Goal: Task Accomplishment & Management: Complete application form

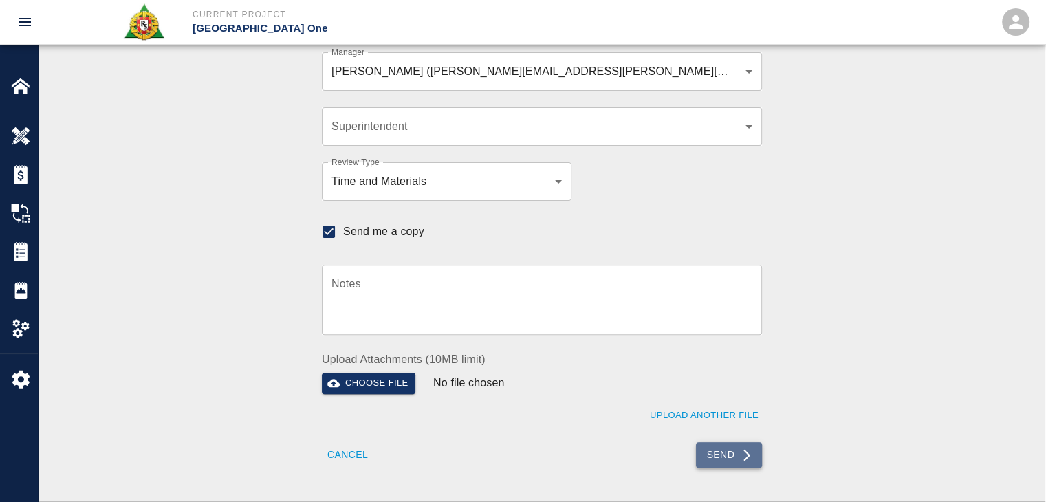
click at [760, 442] on button "Send" at bounding box center [729, 454] width 67 height 25
checkbox input "false"
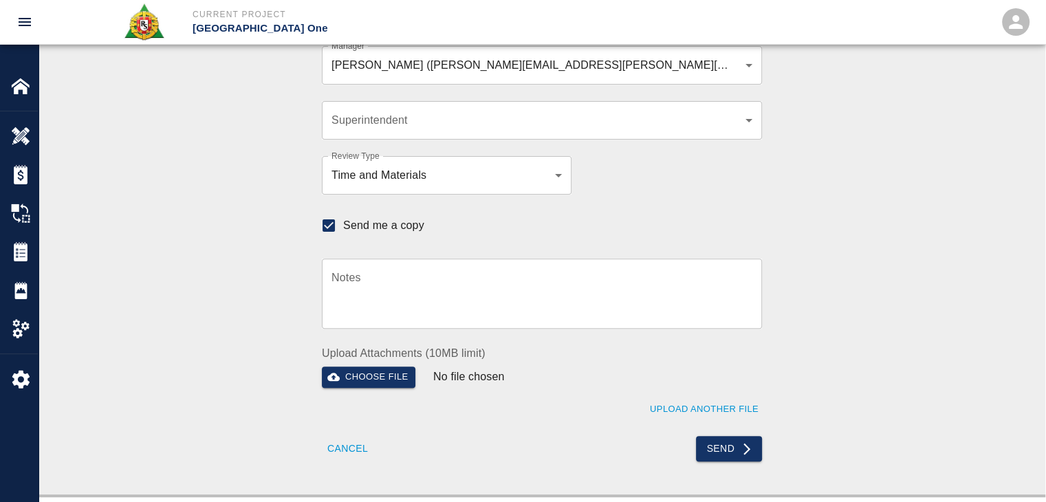
scroll to position [444, 0]
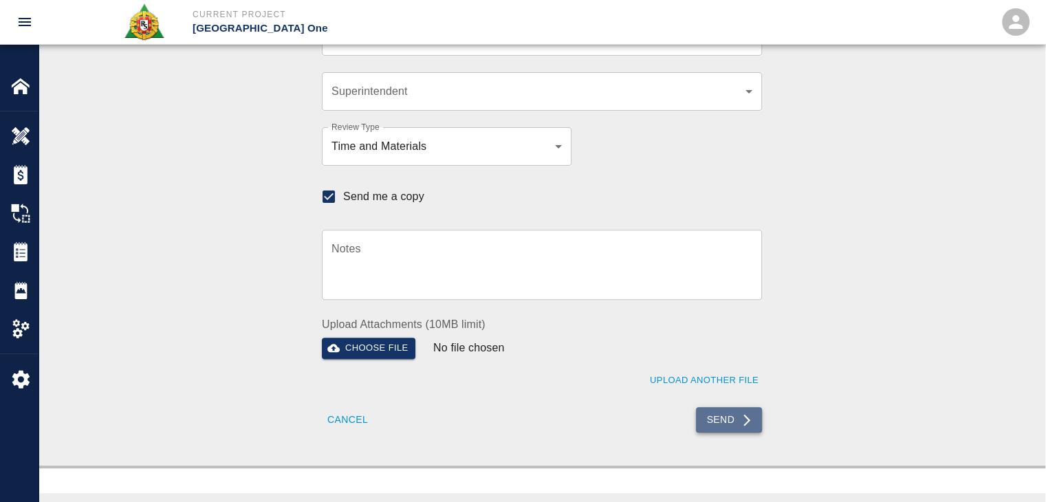
click at [717, 415] on button "Send" at bounding box center [729, 419] width 67 height 25
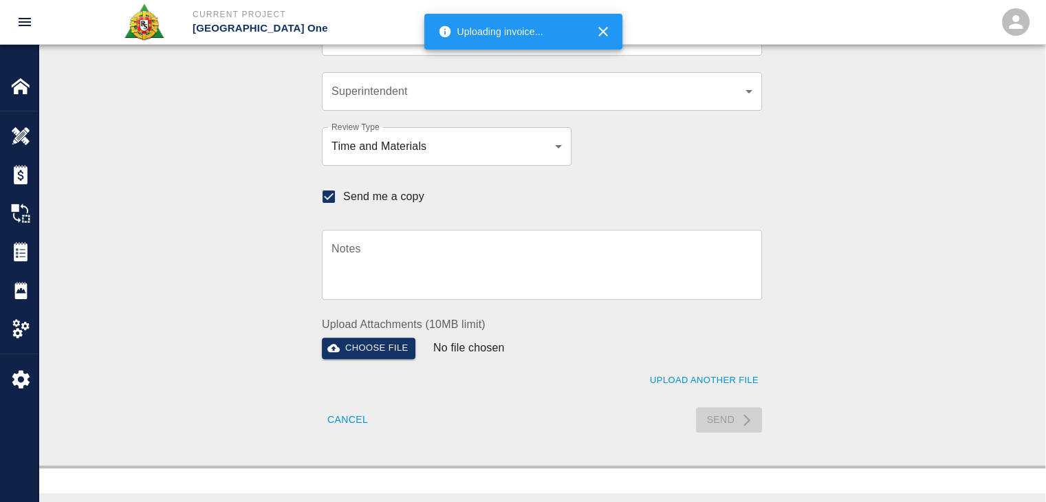
checkbox input "false"
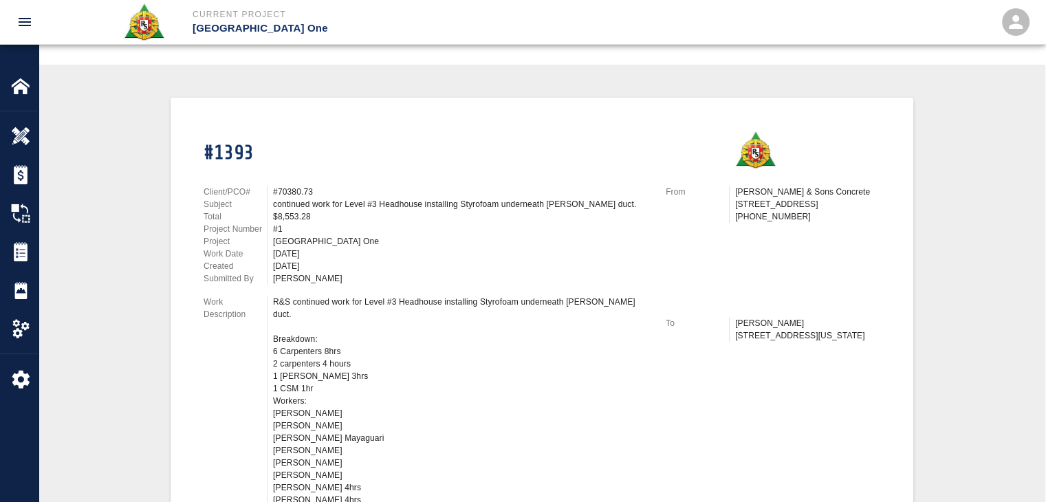
scroll to position [0, 0]
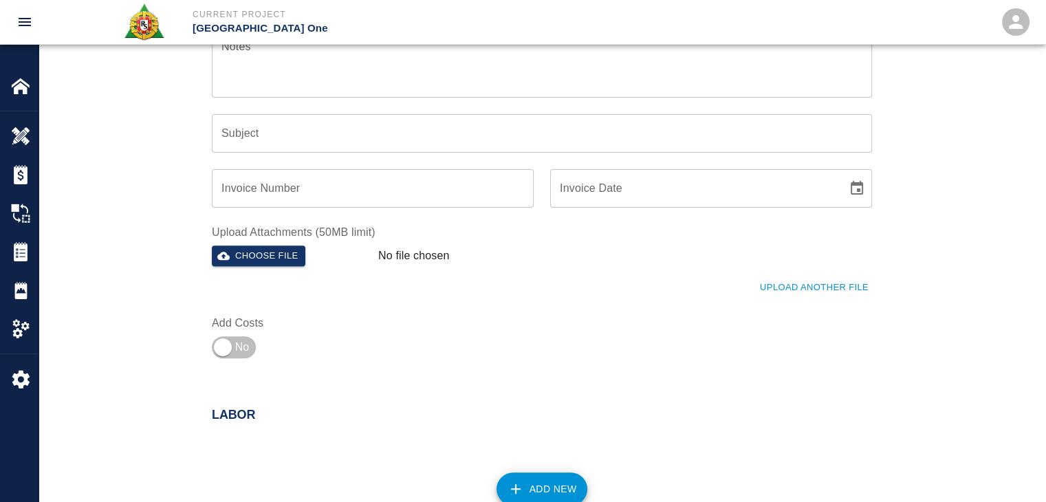
scroll to position [527, 0]
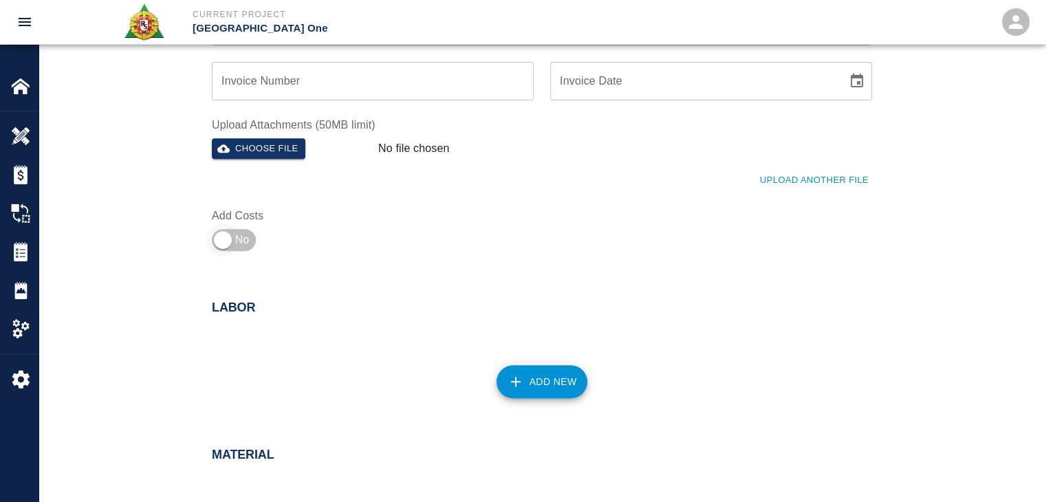
click at [235, 248] on input "checkbox" at bounding box center [222, 239] width 99 height 33
checkbox input "true"
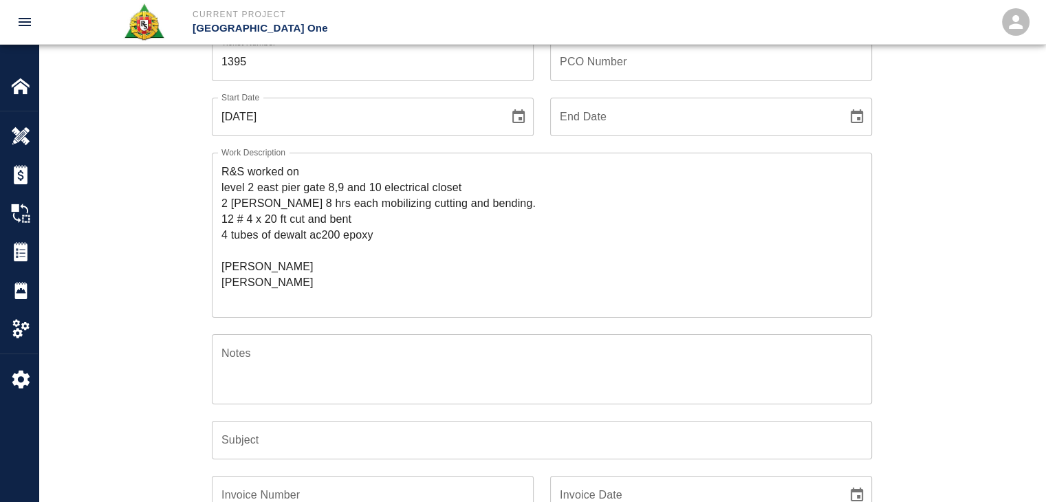
scroll to position [505, 0]
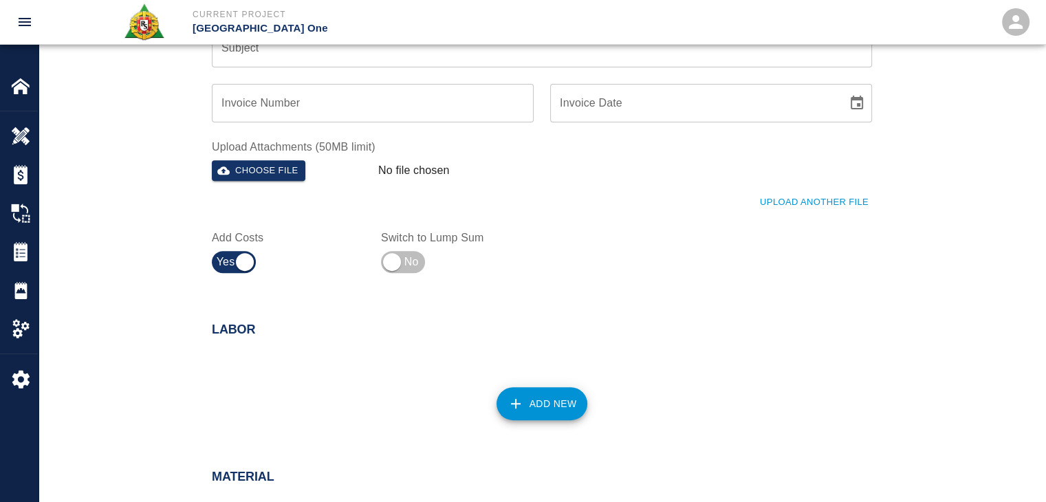
click at [754, 209] on div "Upload Another File" at bounding box center [533, 194] width 677 height 38
click at [763, 207] on button "Upload Another File" at bounding box center [814, 202] width 116 height 21
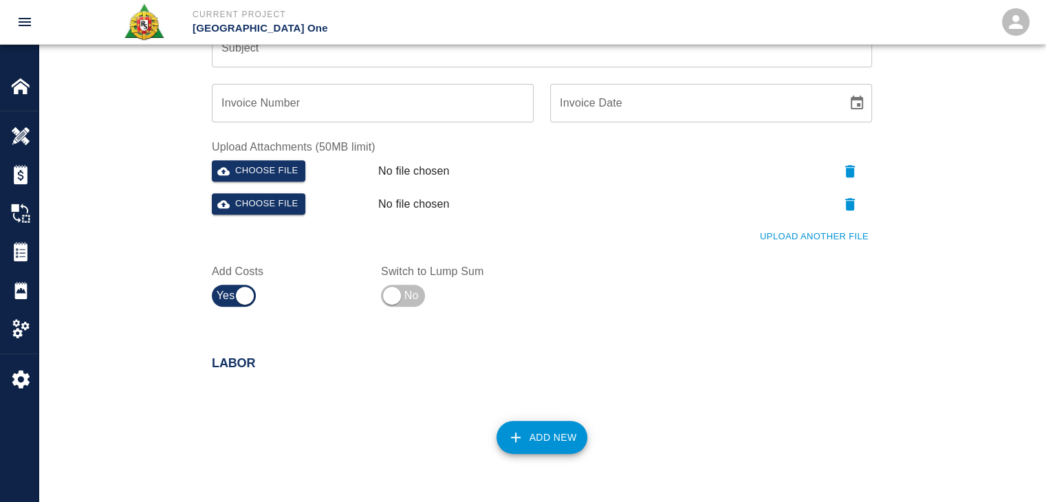
click at [774, 232] on button "Upload Another File" at bounding box center [814, 236] width 116 height 21
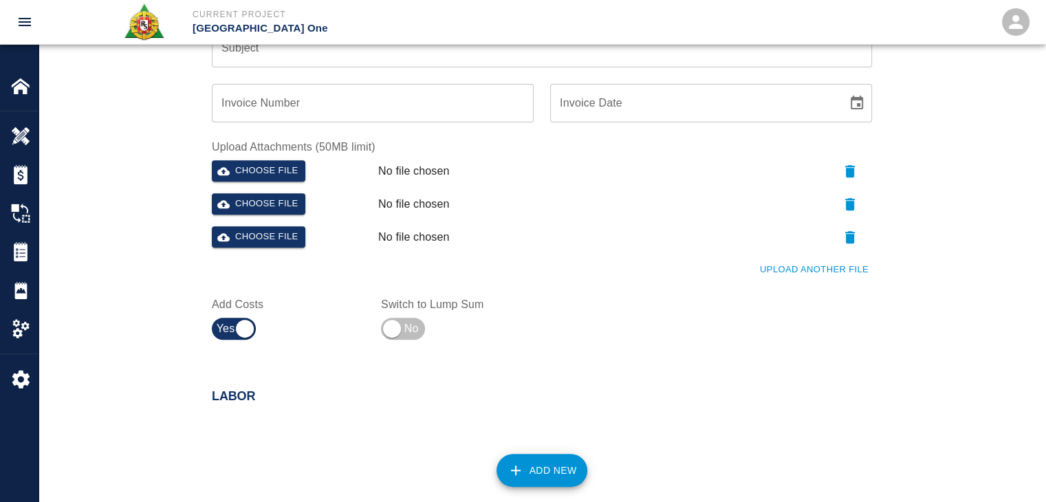
click at [778, 273] on button "Upload Another File" at bounding box center [814, 269] width 116 height 21
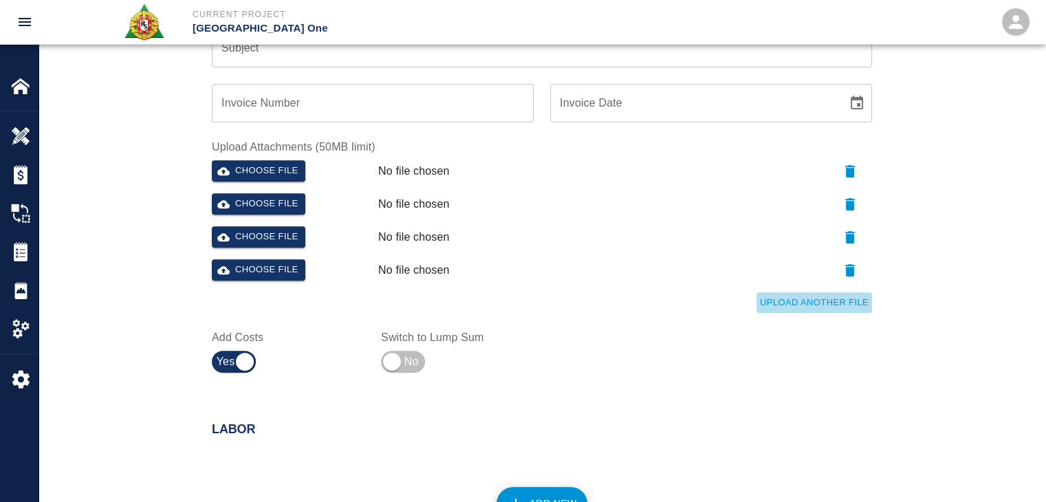
click at [794, 304] on button "Upload Another File" at bounding box center [814, 302] width 116 height 21
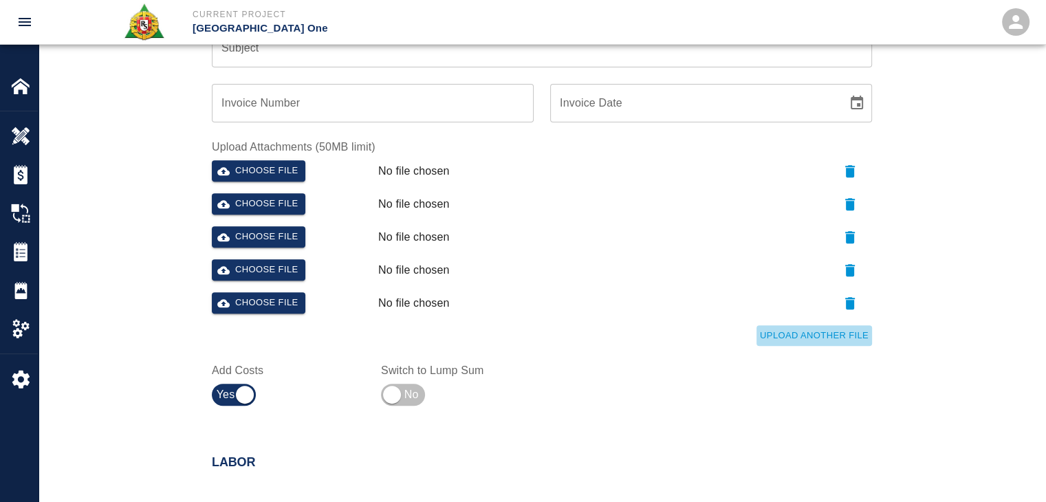
click at [795, 339] on button "Upload Another File" at bounding box center [814, 335] width 116 height 21
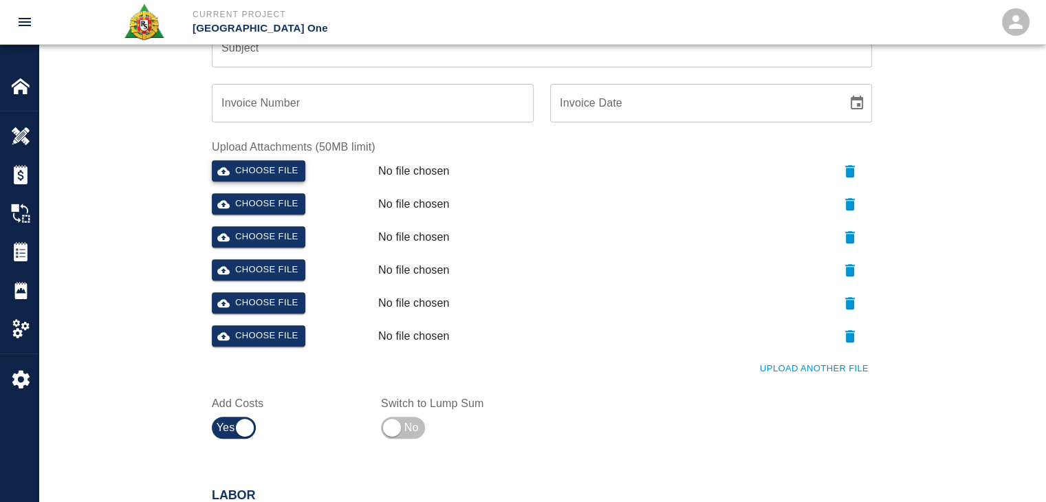
click at [282, 167] on button "Choose file" at bounding box center [259, 170] width 94 height 21
click at [283, 212] on button "Choose file" at bounding box center [259, 203] width 94 height 21
click at [303, 235] on button "Choose file" at bounding box center [259, 236] width 94 height 21
click at [292, 264] on button "Choose file" at bounding box center [259, 269] width 94 height 21
click at [261, 303] on button "Choose file" at bounding box center [259, 302] width 94 height 21
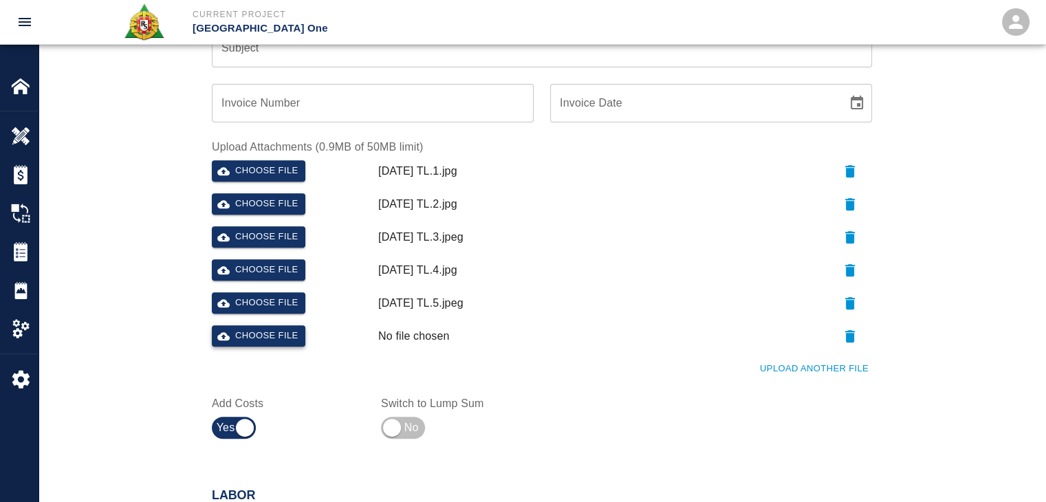
click at [259, 338] on button "Choose file" at bounding box center [259, 335] width 94 height 21
click at [776, 372] on button "Upload Another File" at bounding box center [814, 368] width 116 height 21
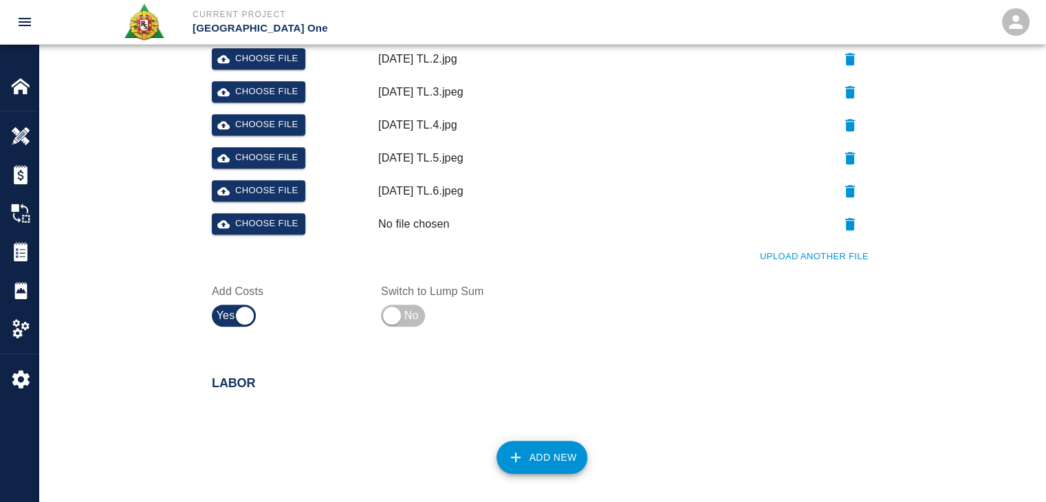
scroll to position [653, 0]
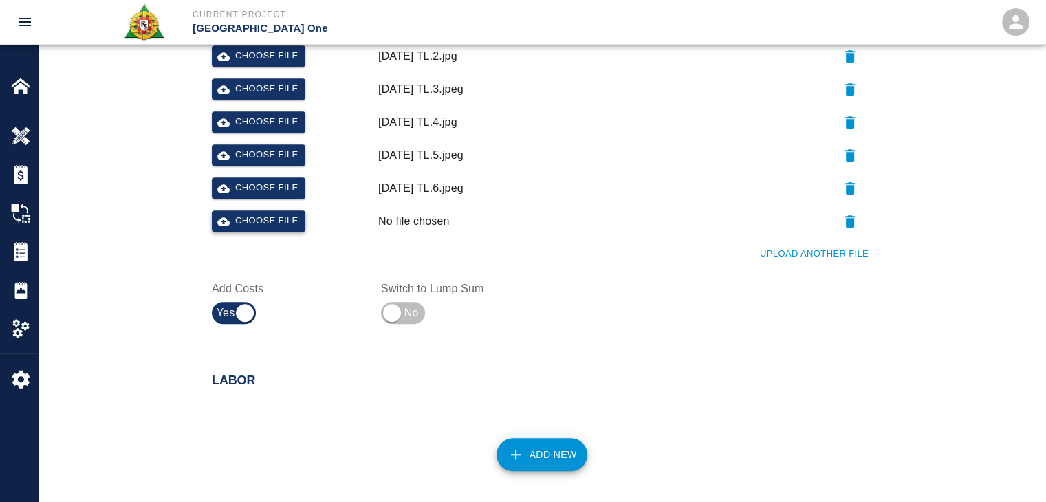
click at [255, 219] on button "Choose file" at bounding box center [259, 220] width 94 height 21
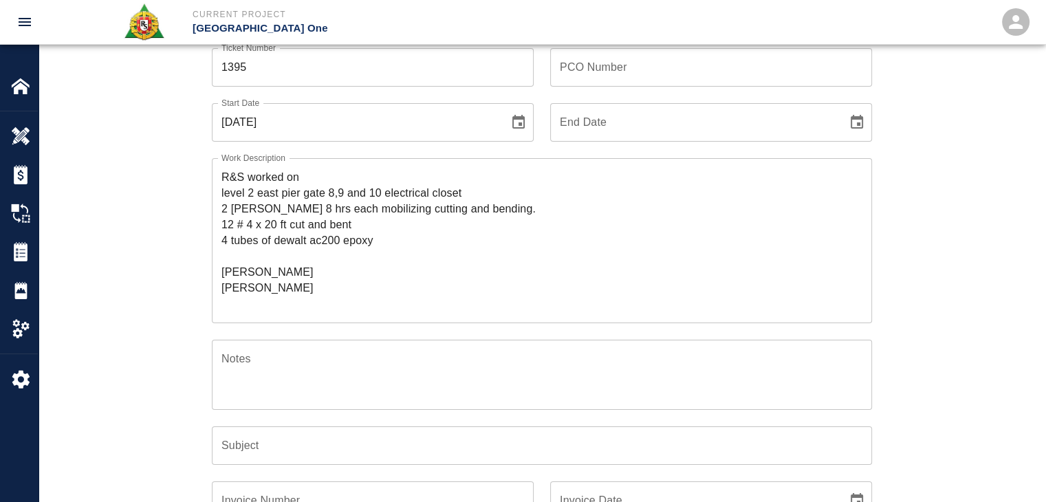
scroll to position [0, 0]
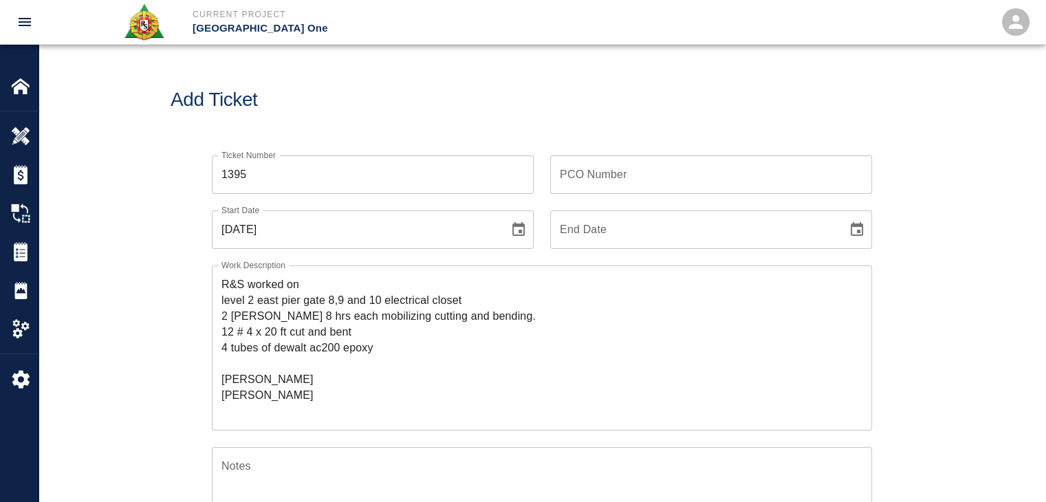
click at [584, 179] on input "PCO Number" at bounding box center [711, 174] width 322 height 39
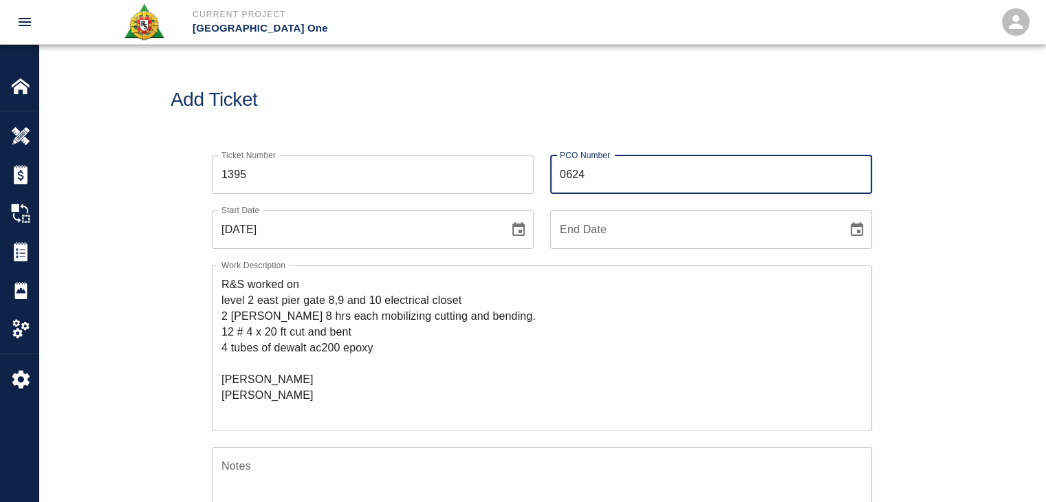
type input "0624"
click at [476, 115] on div "Add Ticket" at bounding box center [542, 100] width 1007 height 111
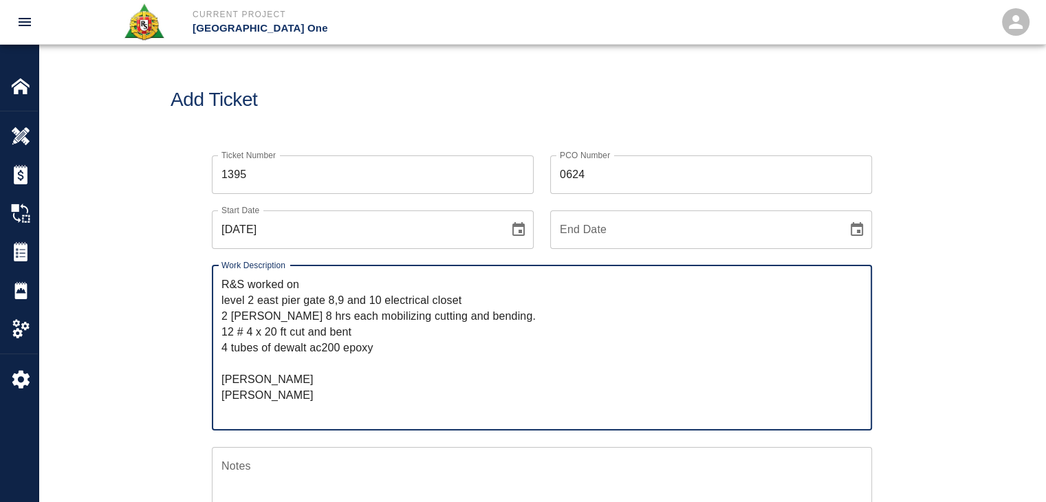
drag, startPoint x: 481, startPoint y: 314, endPoint x: 296, endPoint y: 320, distance: 185.1
click at [296, 320] on textarea "R&S worked on level 2 east pier gate 8,9 and 10 electrical closet 2 lathers 8 h…" at bounding box center [541, 347] width 641 height 142
drag, startPoint x: 492, startPoint y: 317, endPoint x: 322, endPoint y: 318, distance: 169.8
click at [322, 318] on textarea "R&S worked on level 2 east pier gate 8,9 and 10 electrical closet 2 lathers 8 h…" at bounding box center [541, 347] width 641 height 142
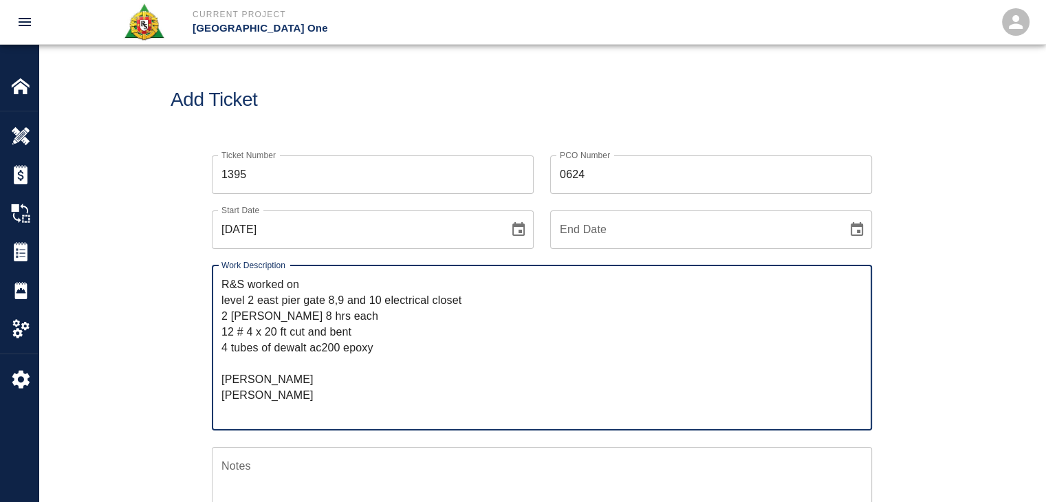
click at [314, 287] on textarea "R&S worked on level 2 east pier gate 8,9 and 10 electrical closet 2 lathers 8 h…" at bounding box center [541, 347] width 641 height 142
paste textarea "mobilizing cutting and bending."
click at [221, 300] on textarea "R&S worked on mobilizing cutting and bending level 2 east pier gate 8,9 and 10 …" at bounding box center [541, 347] width 641 height 142
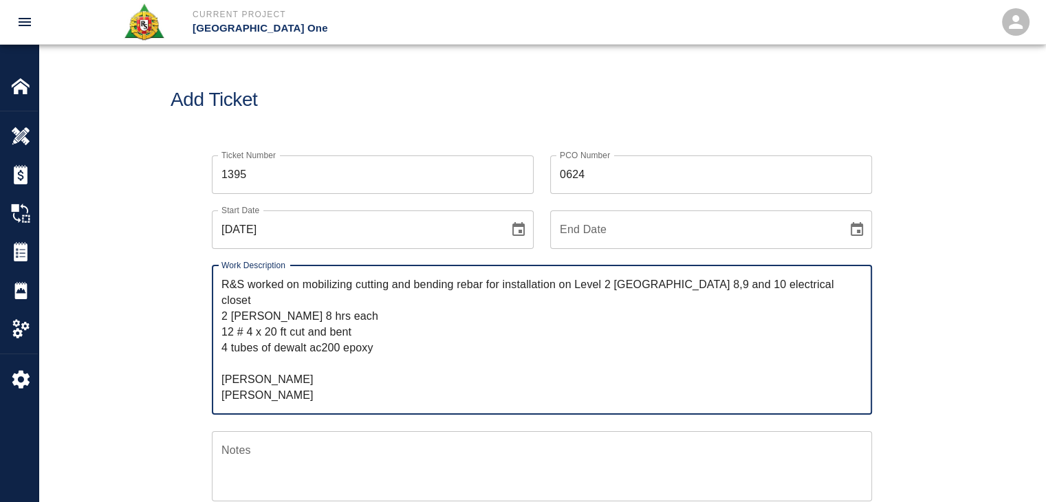
click at [605, 286] on textarea "R&S worked on mobilizing cutting and bending rebar for installation on Level 2 …" at bounding box center [541, 339] width 641 height 127
click at [652, 293] on textarea "R&S worked on mobilizing cutting and bending rebar for installation on Level #2…" at bounding box center [541, 339] width 641 height 127
click at [691, 288] on textarea "R&S worked on mobilizing cutting and bending rebar for installation on Level #2…" at bounding box center [541, 339] width 641 height 127
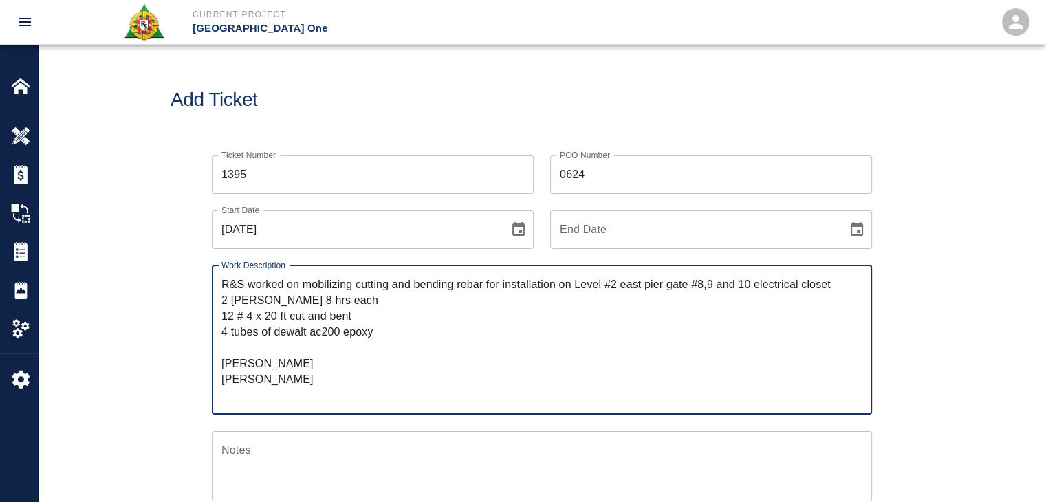
click at [707, 285] on textarea "R&S worked on mobilizing cutting and bending rebar for installation on Level #2…" at bounding box center [541, 339] width 641 height 127
click at [750, 285] on textarea "R&S worked on mobilizing cutting and bending rebar for installation on Level #2…" at bounding box center [541, 339] width 641 height 127
click at [846, 284] on textarea "R&S worked on mobilizing cutting and bending rebar for installation on Level #2…" at bounding box center [541, 339] width 641 height 127
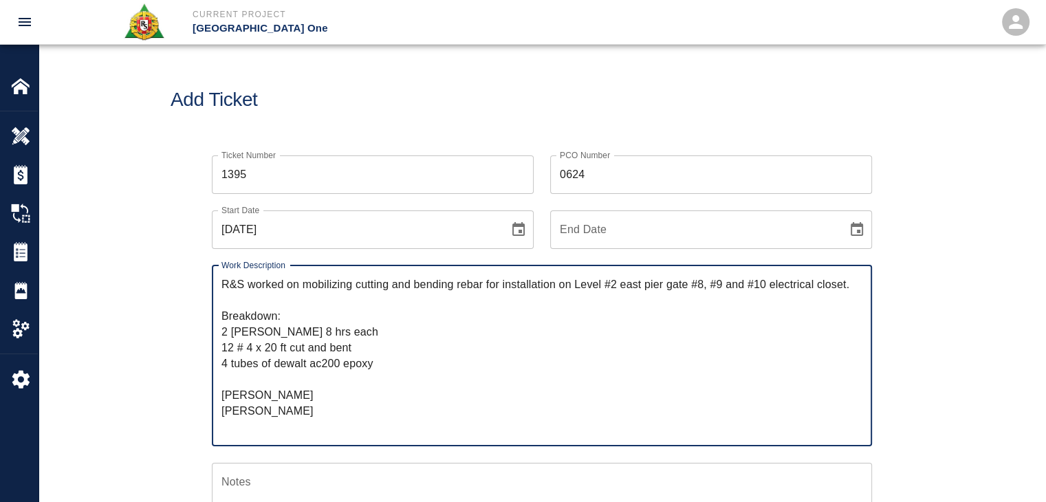
click at [276, 332] on textarea "R&S worked on mobilizing cutting and bending rebar for installation on Level #2…" at bounding box center [541, 355] width 641 height 158
click at [333, 331] on textarea "R&S worked on mobilizing cutting and bending rebar for installation on Level #2…" at bounding box center [541, 355] width 641 height 158
click at [245, 384] on textarea "R&S worked on mobilizing cutting and bending rebar for installation on Level #2…" at bounding box center [541, 355] width 641 height 158
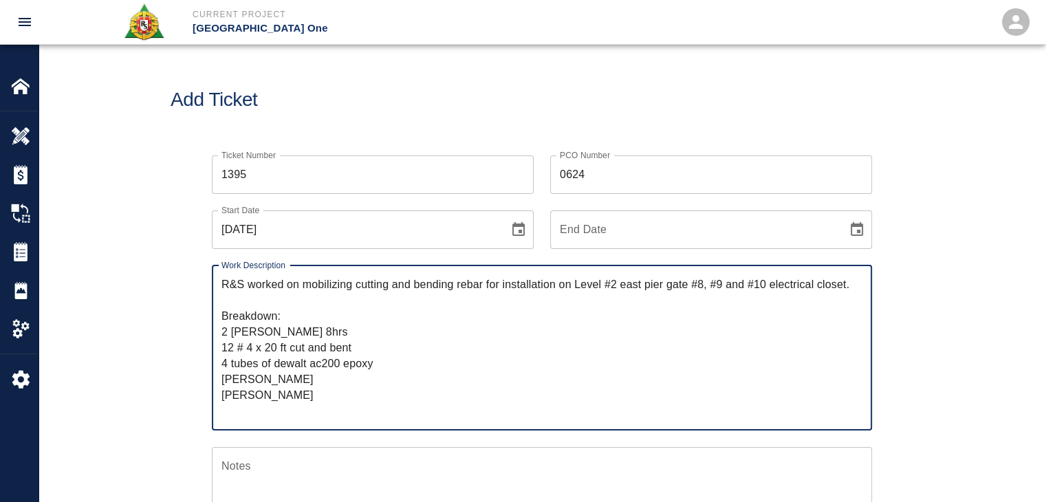
click at [266, 382] on textarea "R&S worked on mobilizing cutting and bending rebar for installation on Level #2…" at bounding box center [541, 347] width 641 height 142
drag, startPoint x: 266, startPoint y: 382, endPoint x: 225, endPoint y: 393, distance: 42.7
click at [225, 393] on textarea "R&S worked on mobilizing cutting and bending rebar for installation on Level #2…" at bounding box center [541, 347] width 641 height 142
click at [269, 395] on textarea "R&S worked on mobilizing cutting and bending rebar for installation on Level #2…" at bounding box center [541, 347] width 641 height 142
click at [252, 411] on textarea "R&S worked on mobilizing cutting and bending rebar for installation on Level #2…" at bounding box center [541, 347] width 641 height 142
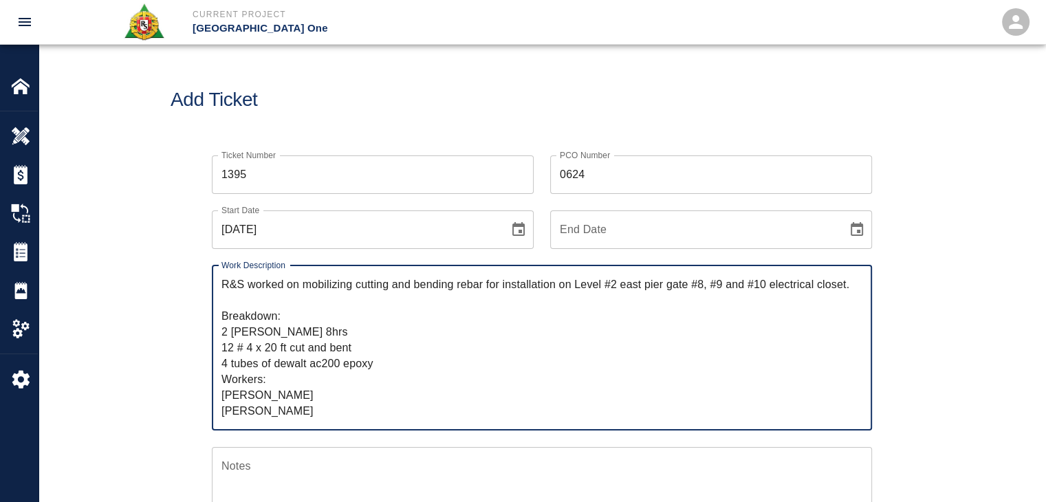
click at [292, 410] on textarea "R&S worked on mobilizing cutting and bending rebar for installation on Level #2…" at bounding box center [541, 347] width 641 height 142
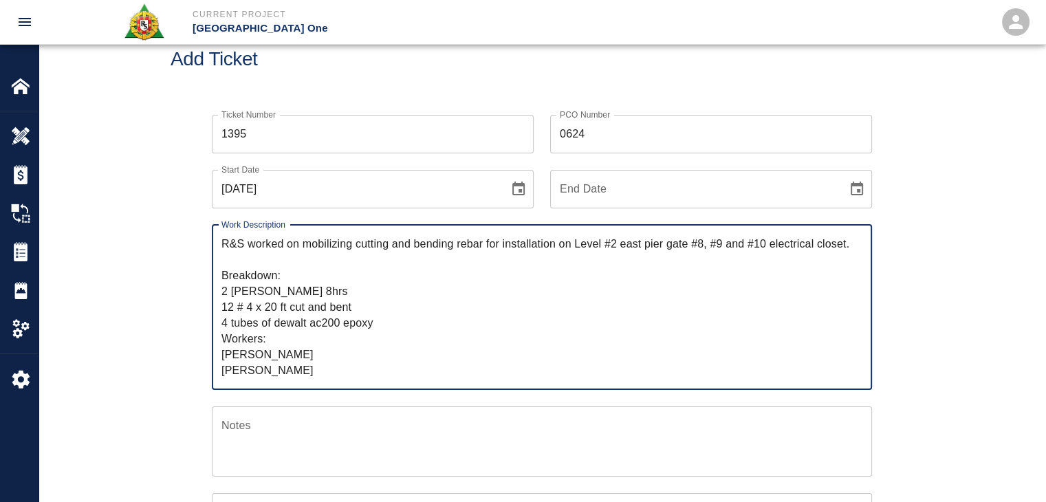
scroll to position [41, 0]
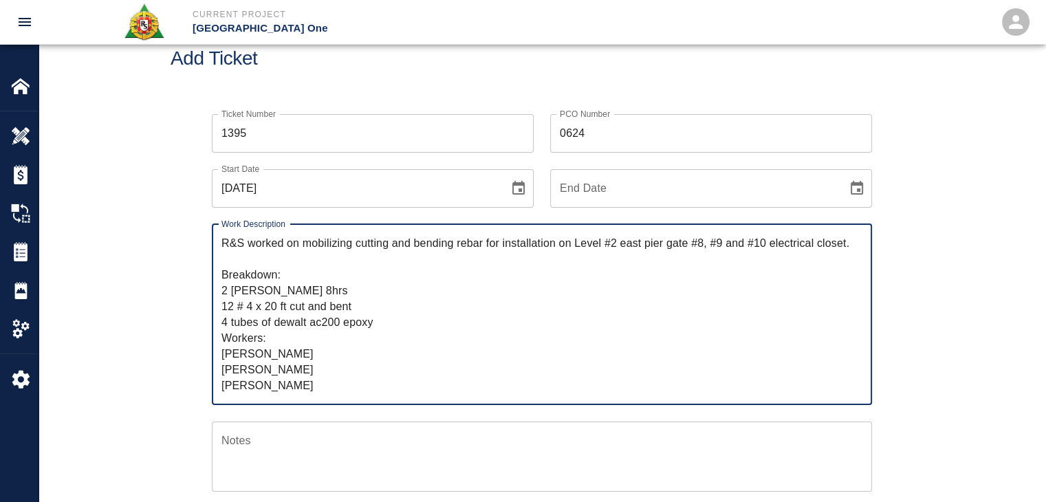
click at [297, 295] on textarea "R&S worked on mobilizing cutting and bending rebar for installation on Level #2…" at bounding box center [541, 314] width 641 height 158
type textarea "R&S worked on mobilizing cutting and bending rebar for installation on Level #2…"
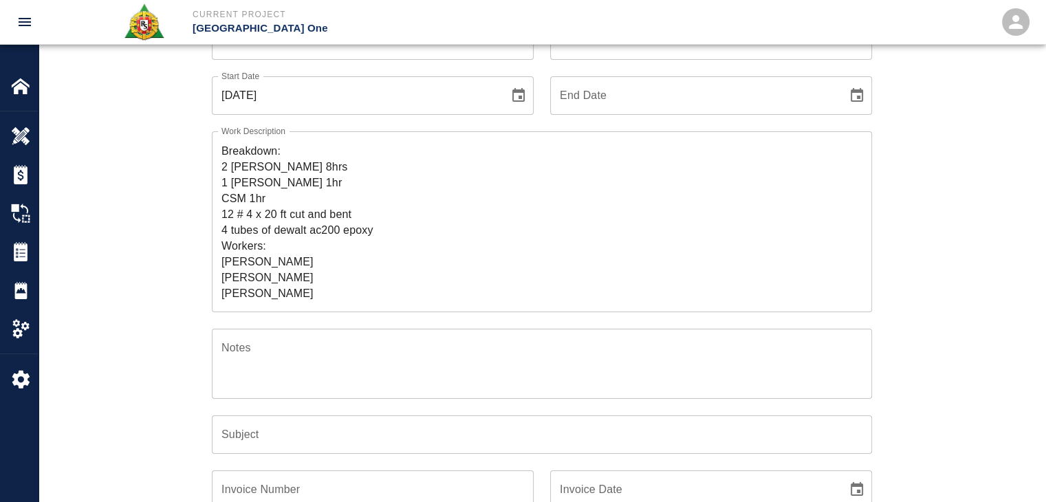
scroll to position [0, 0]
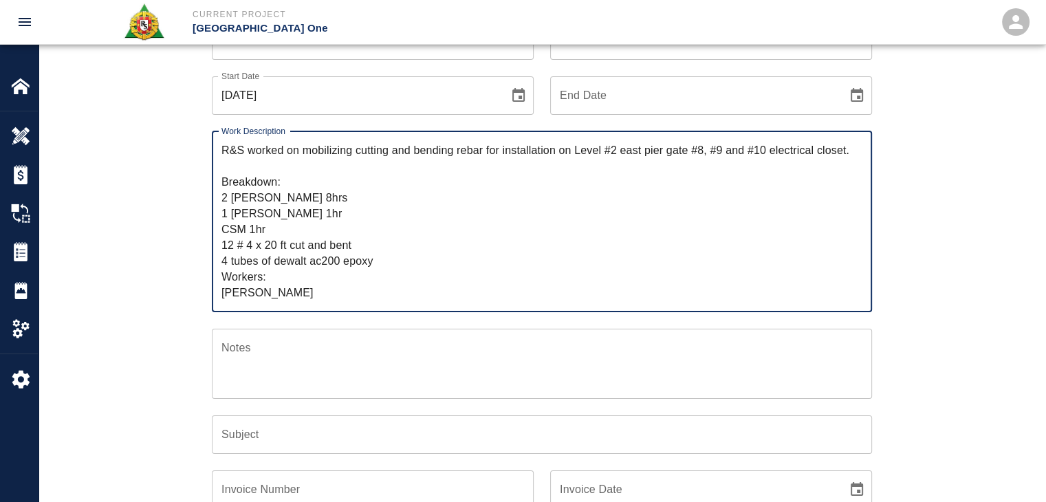
drag, startPoint x: 305, startPoint y: 168, endPoint x: 303, endPoint y: 155, distance: 13.9
click at [303, 155] on textarea "R&S worked on mobilizing cutting and bending rebar for installation on Level #2…" at bounding box center [541, 221] width 641 height 158
click at [270, 436] on input "Subject" at bounding box center [542, 434] width 660 height 39
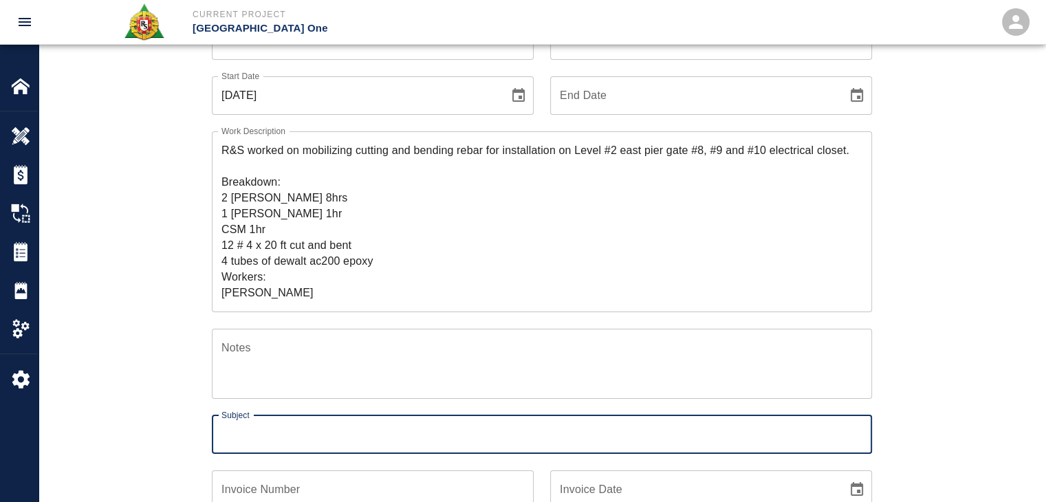
paste input "mobilizing cutting and bending rebar for installation on Level #2 east pier gat…"
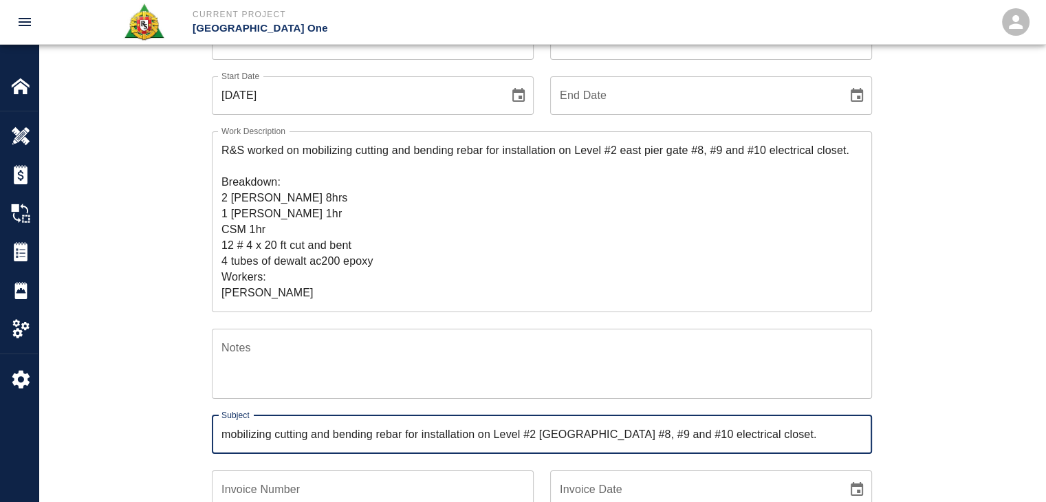
type input "mobilizing cutting and bending rebar for installation on Level #2 east pier gat…"
click at [198, 433] on div "Subject mobilizing cutting and bending rebar for installation on Level #2 east …" at bounding box center [533, 426] width 677 height 55
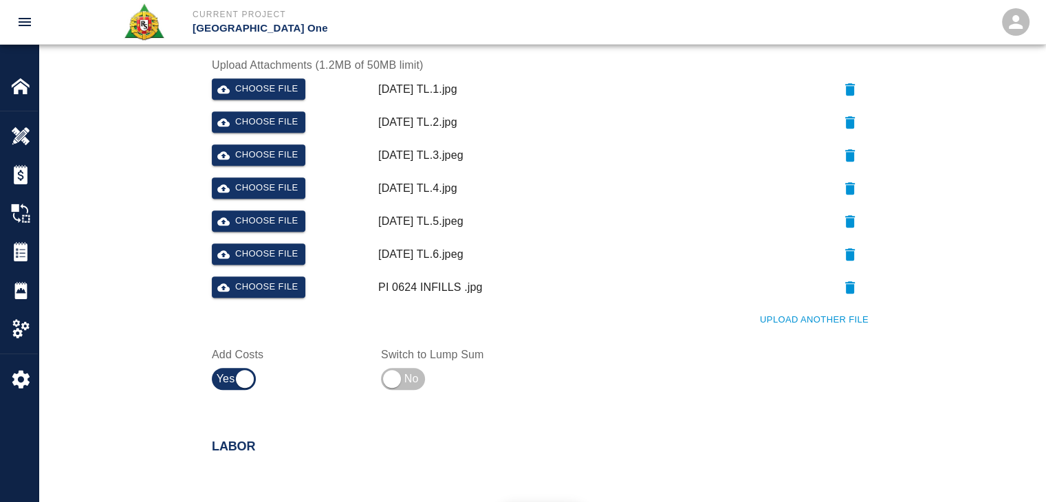
scroll to position [754, 0]
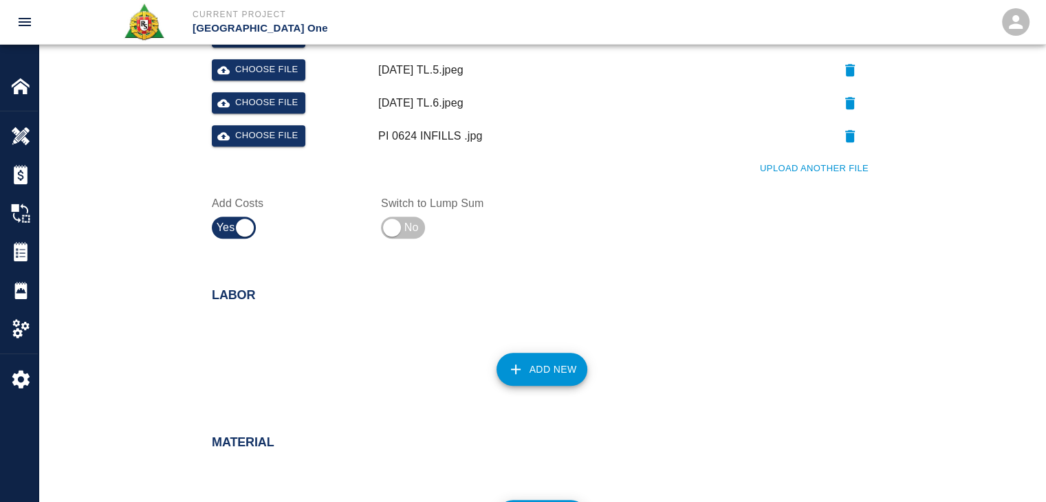
click at [530, 369] on button "Add New" at bounding box center [541, 369] width 91 height 33
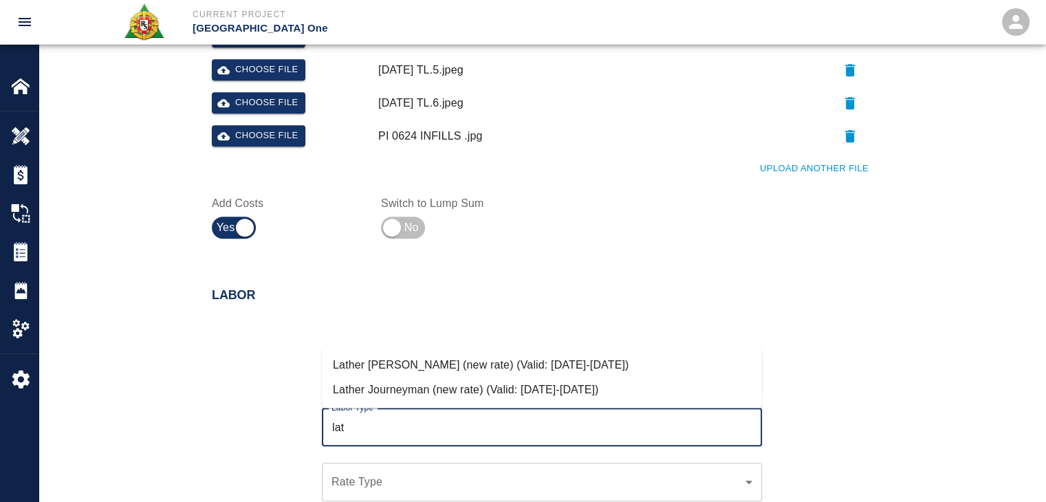
click at [458, 394] on li "Lather Journeyman (new rate) (Valid: 07/01/2024-09/30/2025)" at bounding box center [542, 390] width 440 height 25
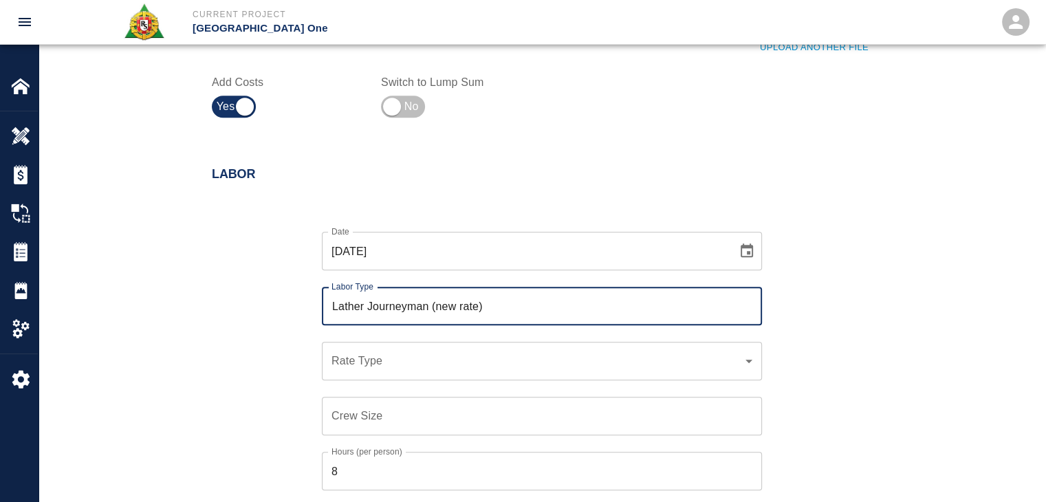
scroll to position [879, 0]
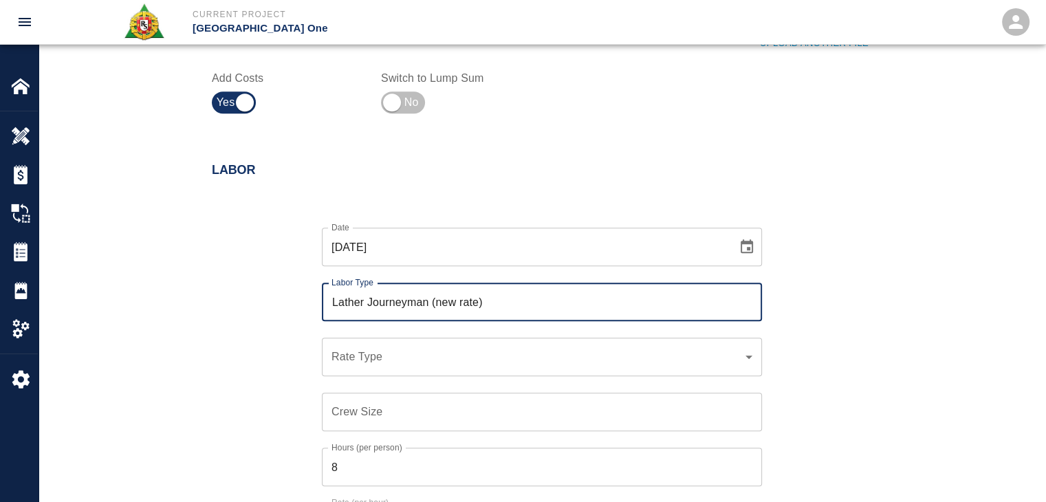
type input "Lather Journeyman (new rate)"
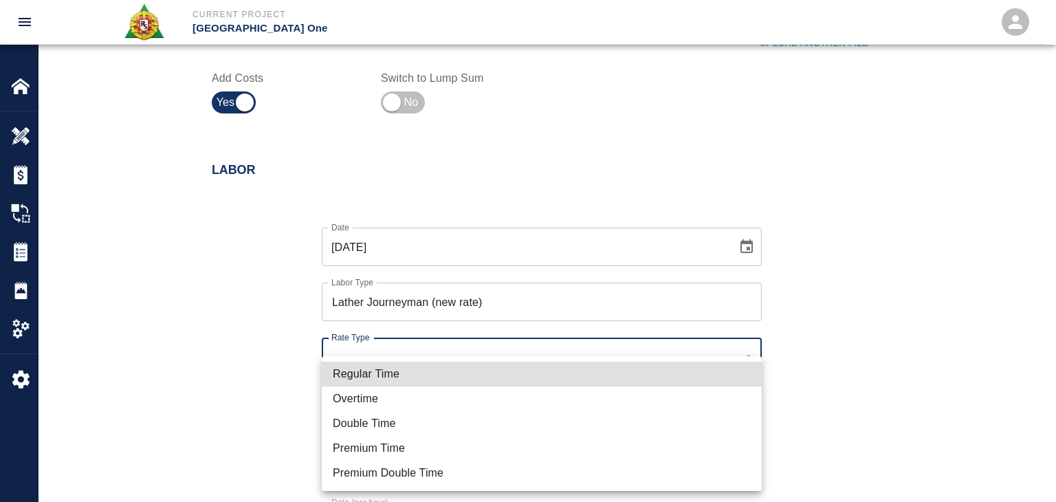
click at [394, 370] on li "Regular Time" at bounding box center [542, 374] width 440 height 25
type input "rate_rt"
type input "122.44"
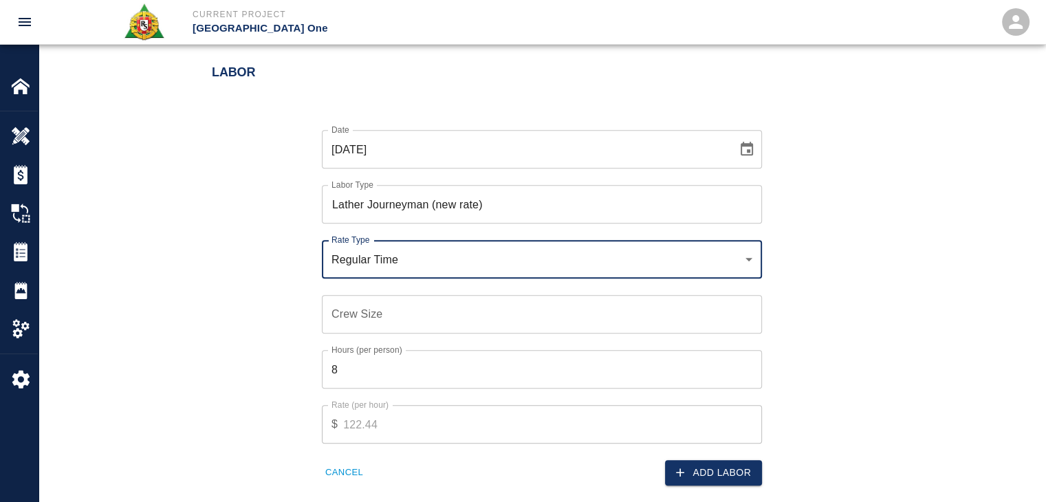
scroll to position [978, 0]
click at [366, 322] on input "Crew Size" at bounding box center [542, 313] width 440 height 39
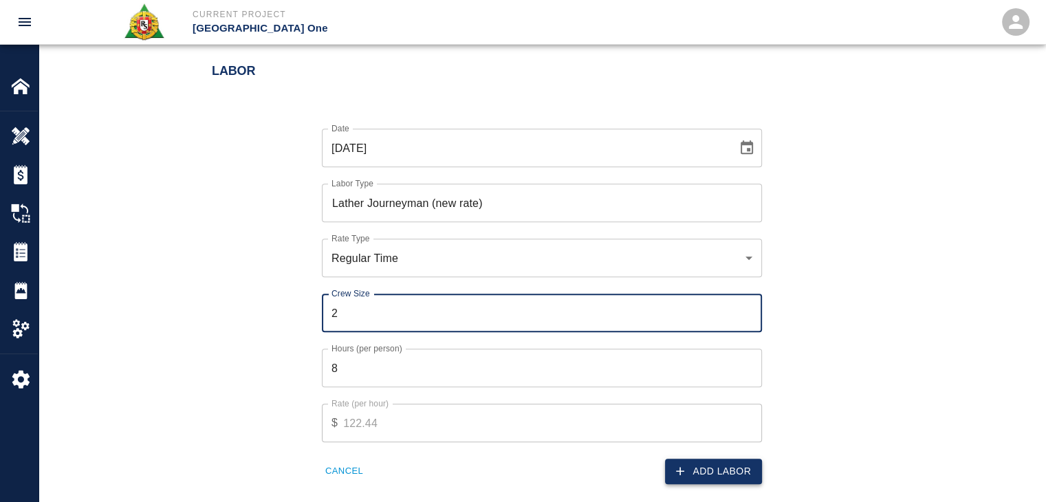
type input "2"
click at [688, 476] on button "Add Labor" at bounding box center [713, 471] width 97 height 25
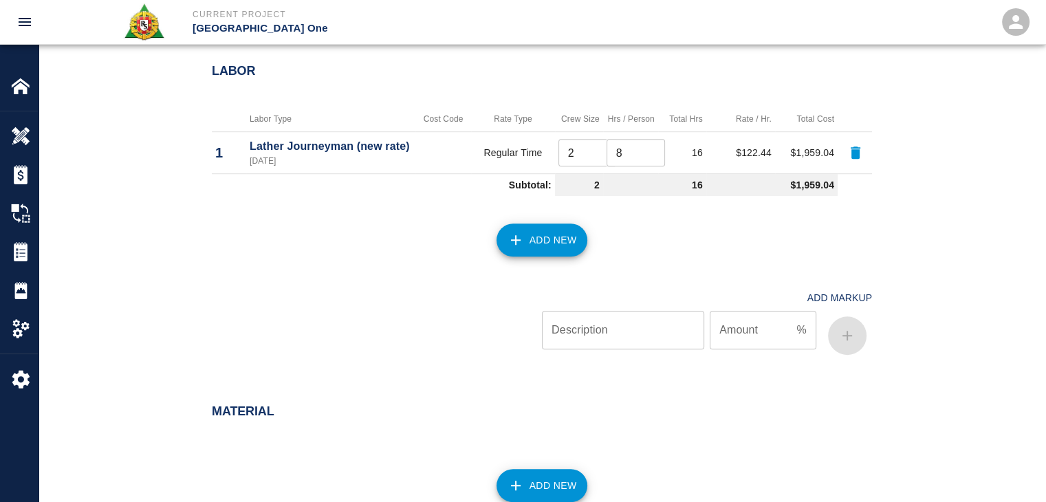
click at [523, 237] on button "Add New" at bounding box center [541, 239] width 91 height 33
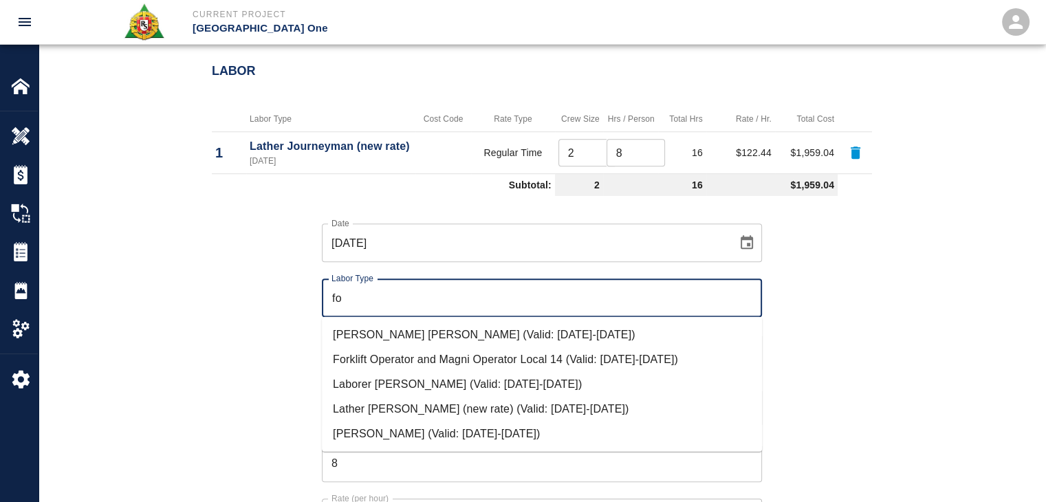
click at [374, 428] on li "Mason Foreman (Valid: 07/01/2024-09/30/2025)" at bounding box center [542, 433] width 440 height 25
type input "Mason Foreman"
click at [374, 411] on li "Lather Foreman (new rate) (Valid: 07/01/2024-09/30/2025)" at bounding box center [542, 408] width 440 height 25
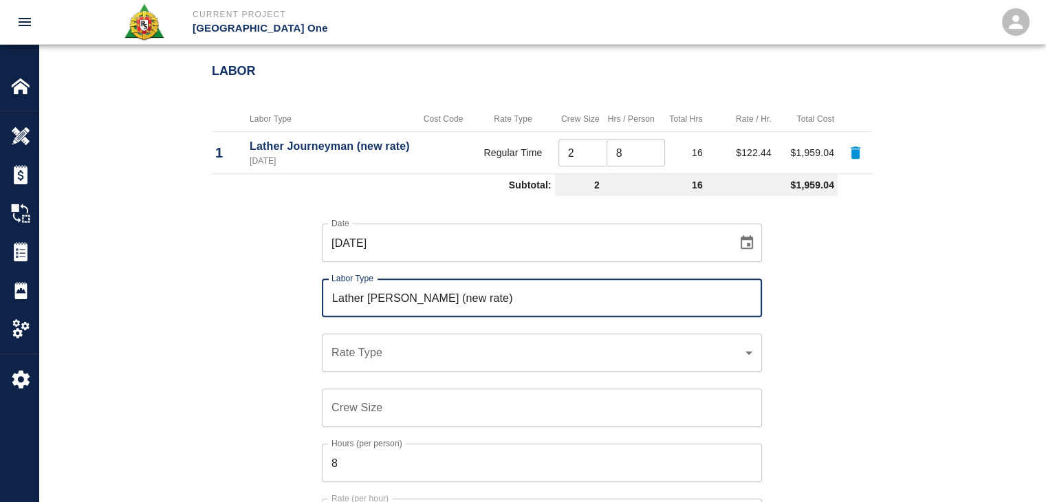
type input "Lather [PERSON_NAME] (new rate)"
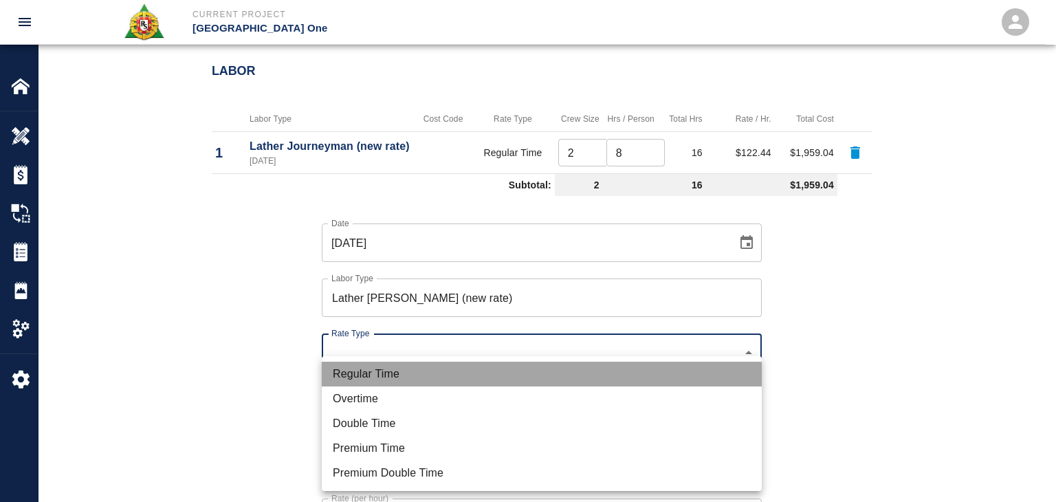
click at [380, 364] on li "Regular Time" at bounding box center [542, 374] width 440 height 25
type input "rate_rt"
type input "126.18"
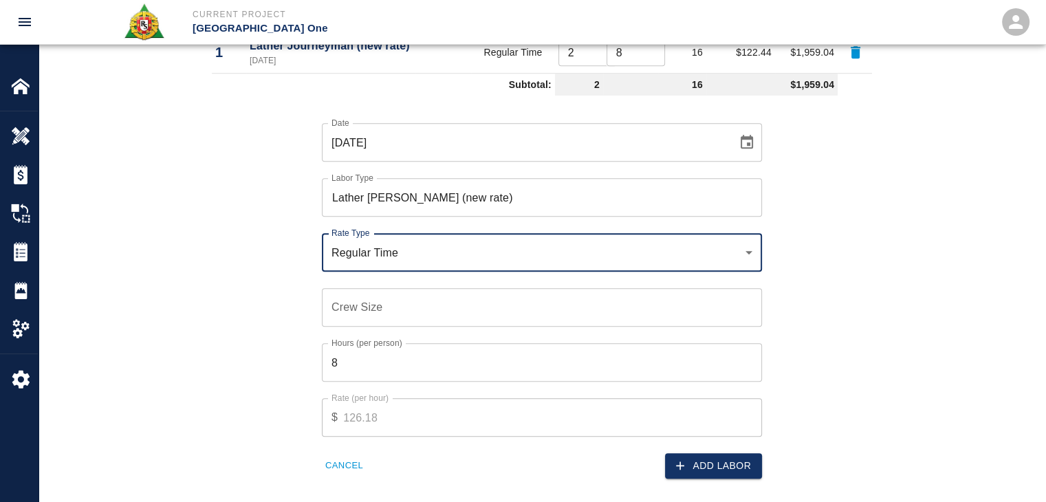
scroll to position [1080, 0]
click at [351, 300] on div "Crew Size Crew Size" at bounding box center [542, 306] width 440 height 39
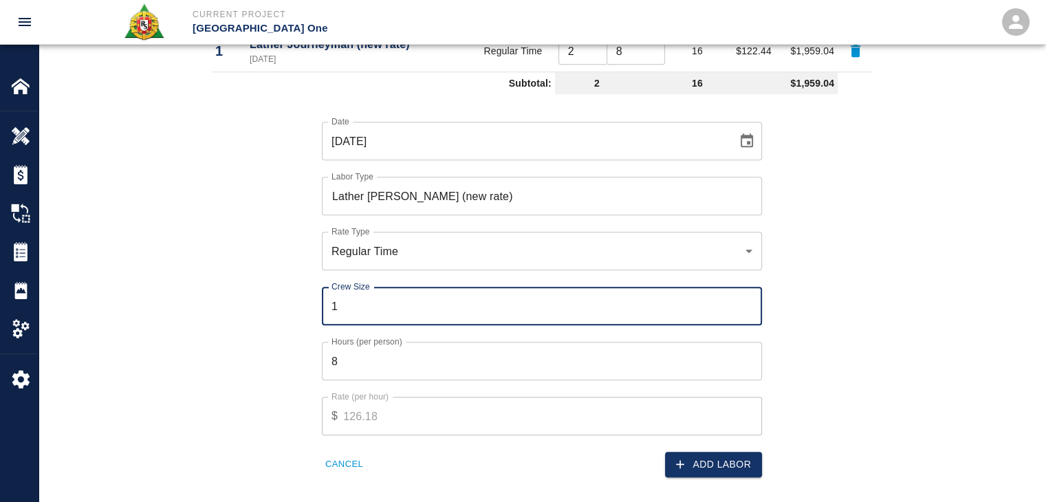
type input "1"
click at [382, 365] on input "8" at bounding box center [542, 361] width 440 height 39
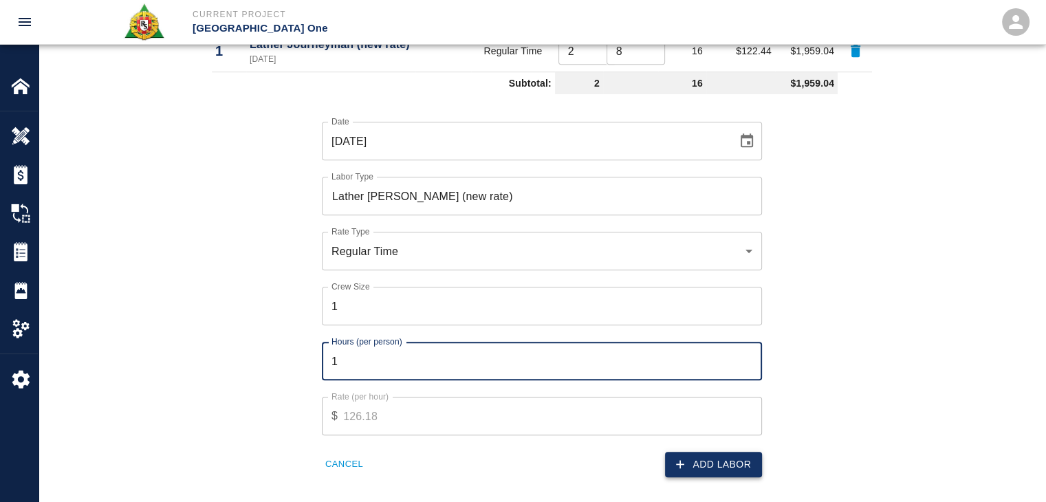
type input "1"
click at [690, 455] on button "Add Labor" at bounding box center [713, 464] width 97 height 25
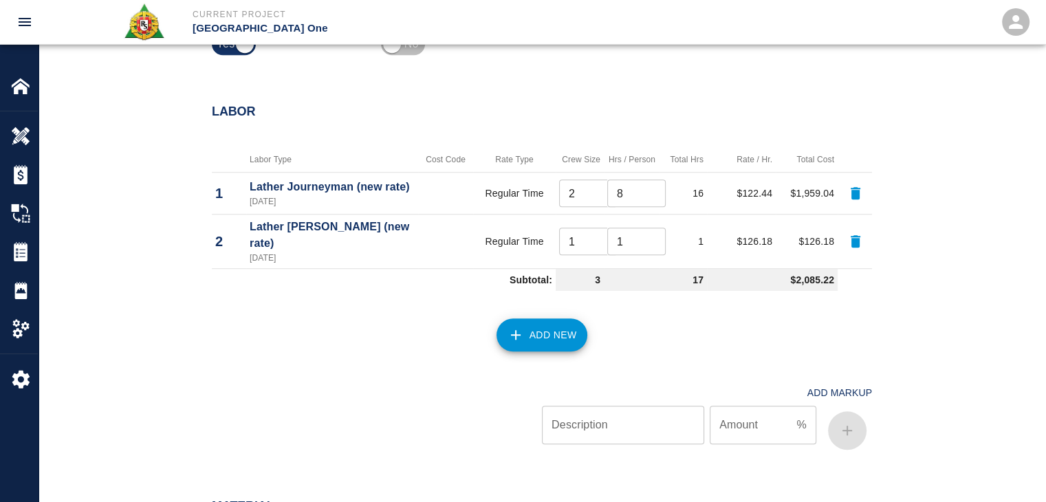
scroll to position [938, 0]
click at [520, 326] on icon "button" at bounding box center [515, 334] width 17 height 17
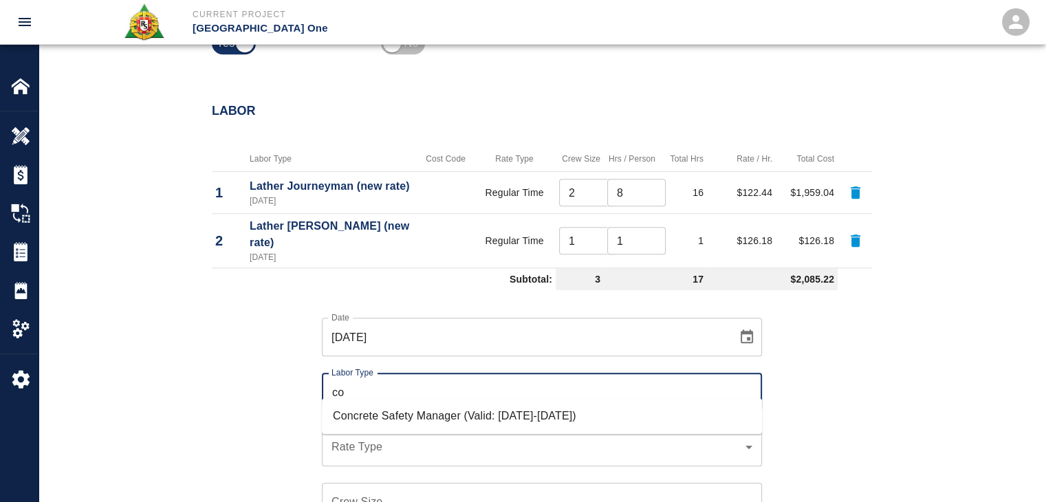
click at [461, 405] on li "Concrete Safety Manager (Valid: 01/01/2025-01/01/2026)" at bounding box center [542, 416] width 440 height 25
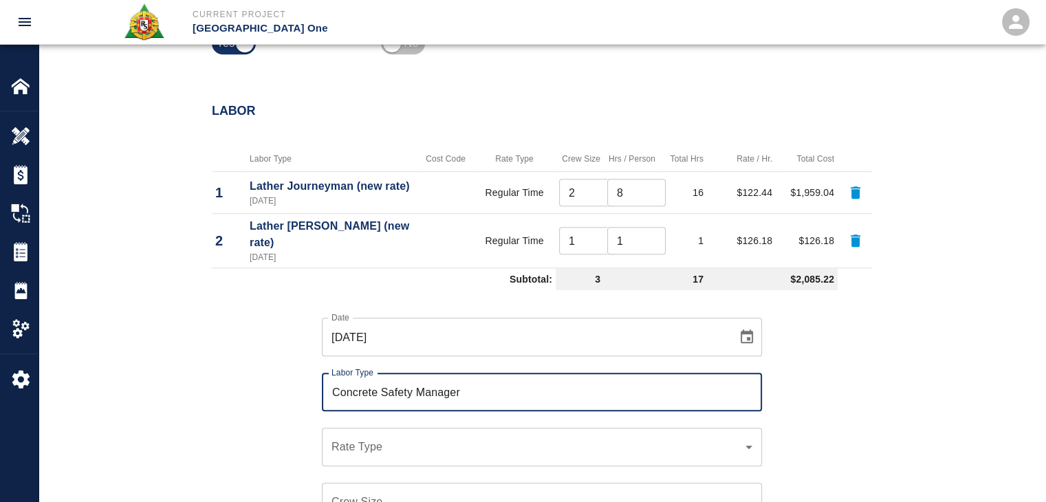
type input "Concrete Safety Manager"
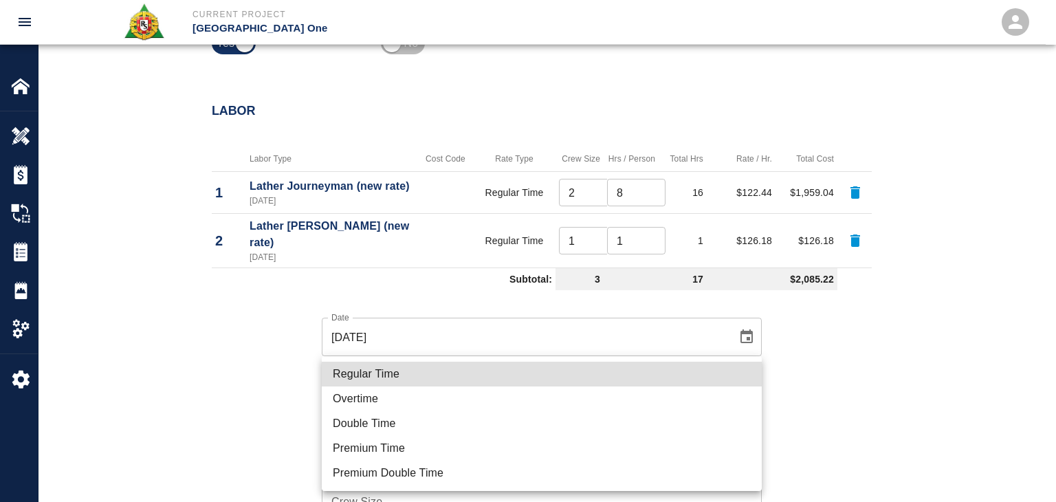
click at [432, 384] on li "Regular Time" at bounding box center [542, 374] width 440 height 25
type input "rate_rt"
type input "100.05"
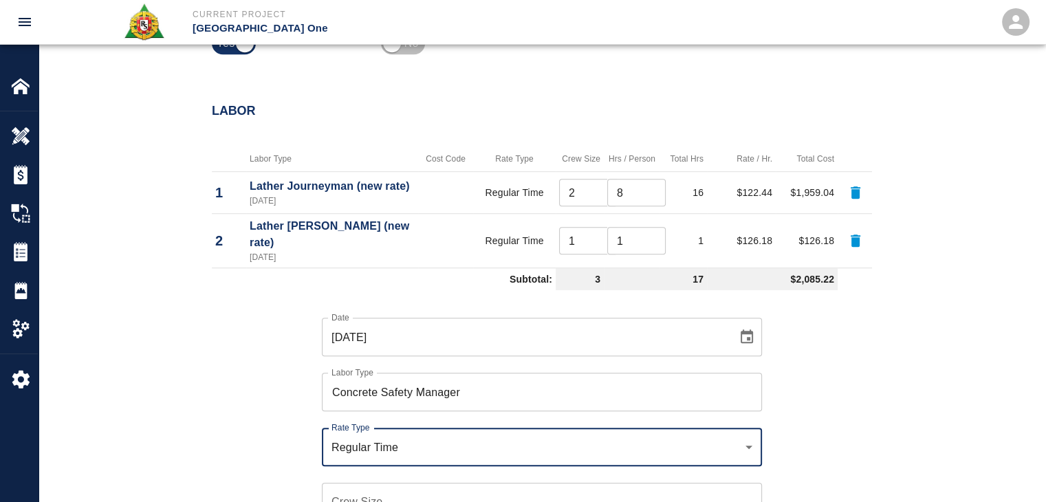
scroll to position [1141, 0]
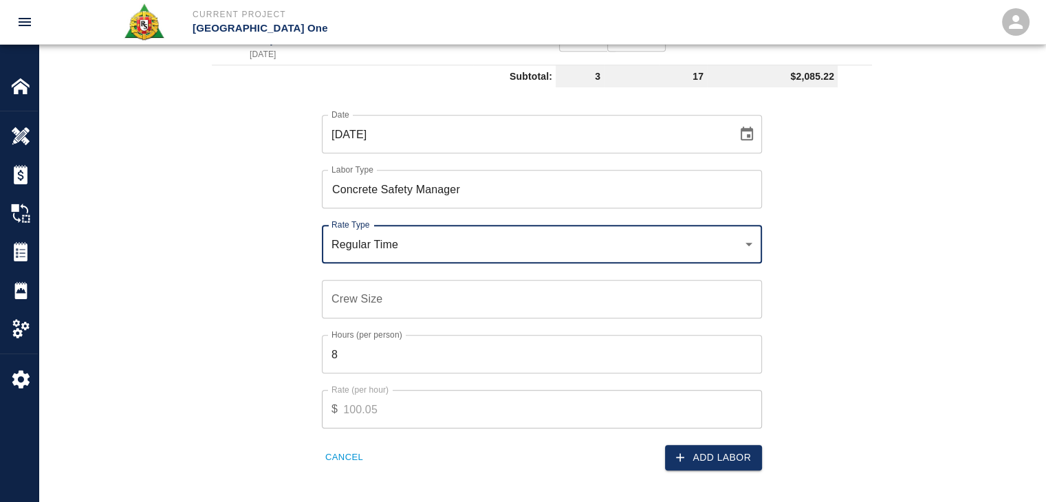
click at [407, 290] on input "Crew Size" at bounding box center [542, 299] width 440 height 39
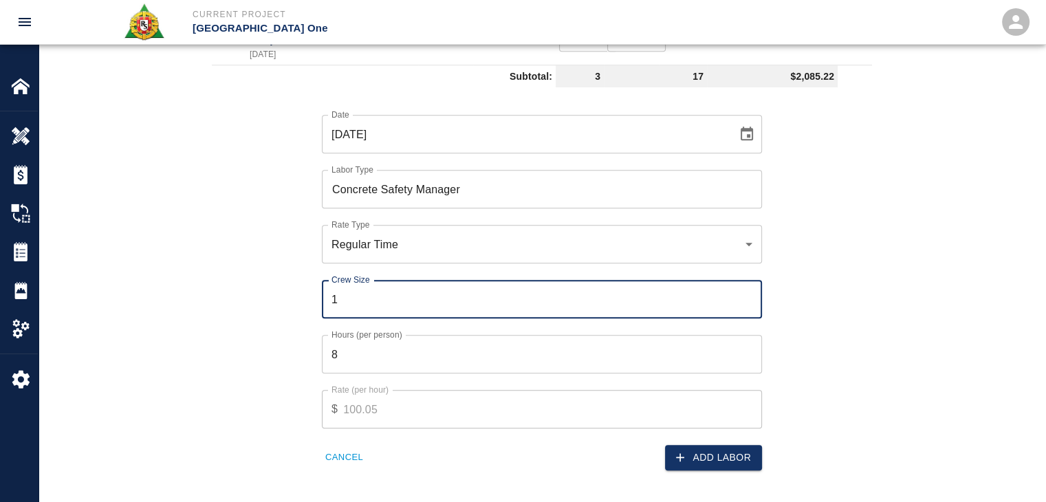
type input "1"
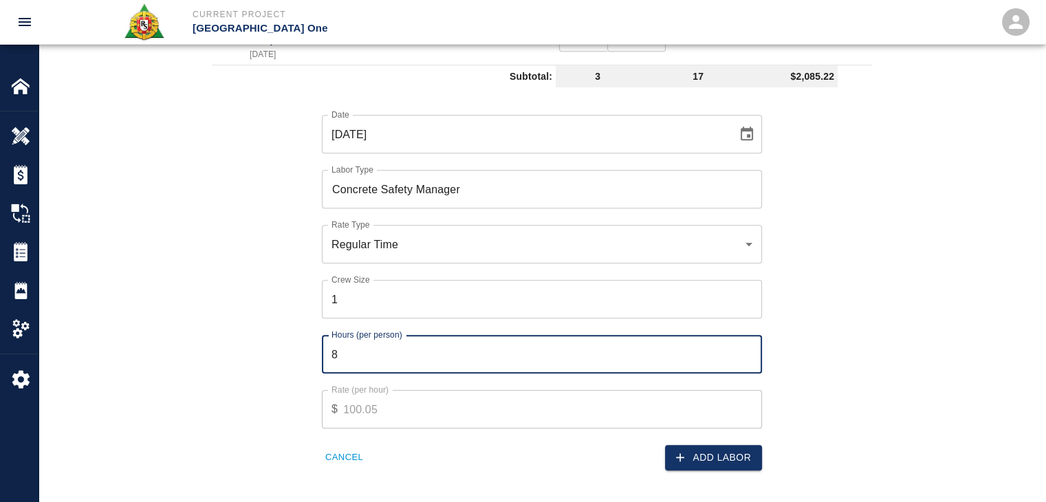
click at [419, 335] on input "8" at bounding box center [542, 354] width 440 height 39
type input "1"
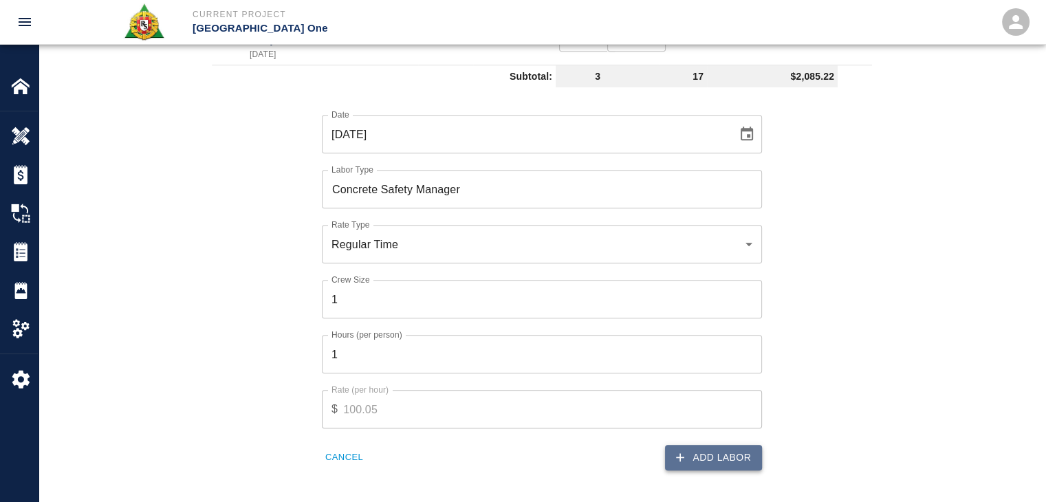
click at [688, 445] on button "Add Labor" at bounding box center [713, 457] width 97 height 25
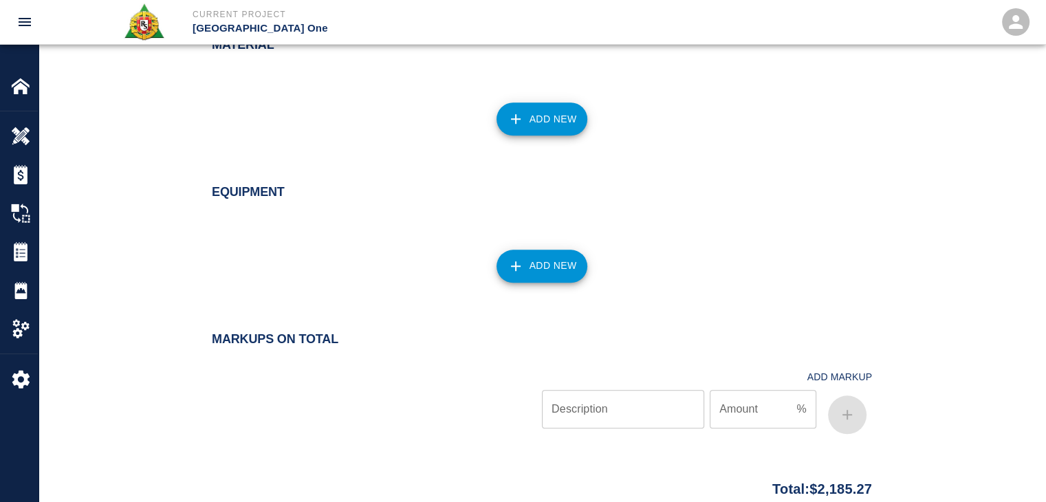
scroll to position [1539, 0]
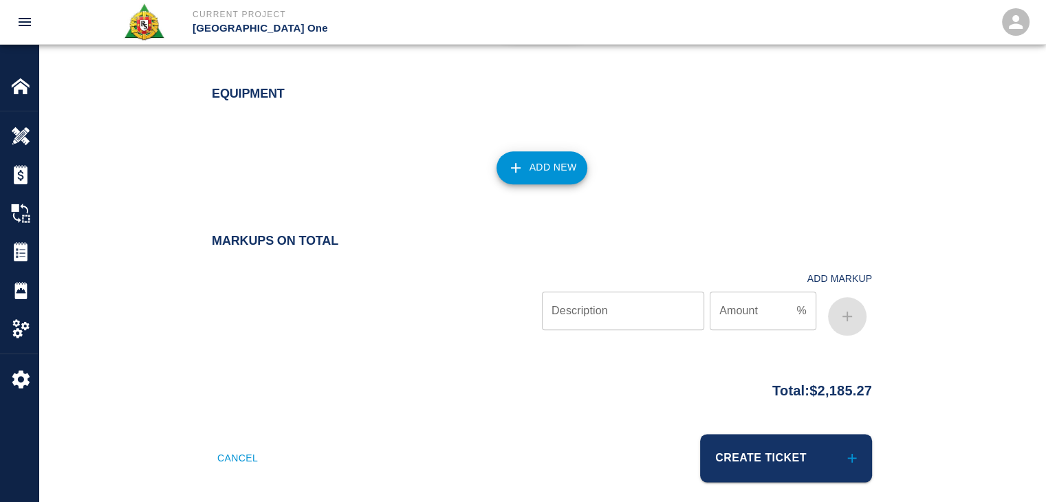
click at [395, 284] on div at bounding box center [377, 300] width 330 height 82
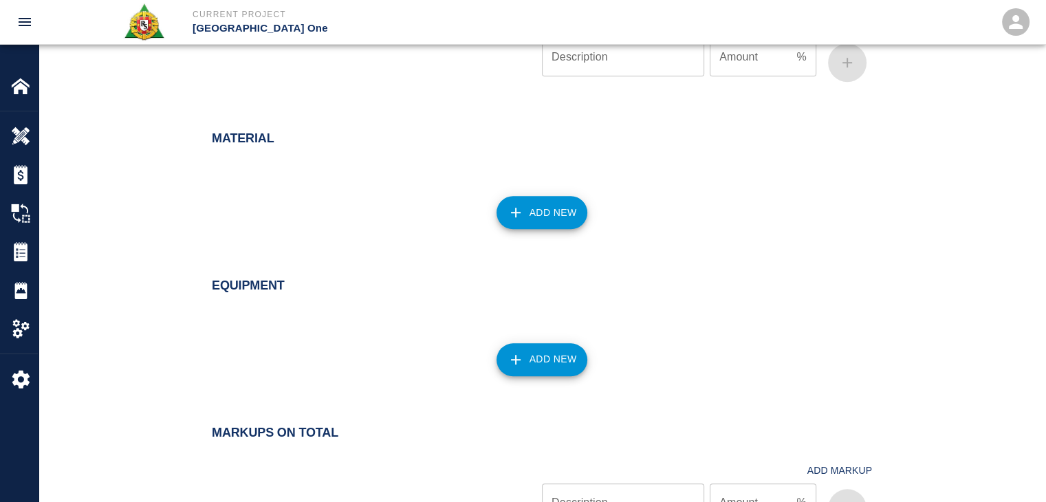
scroll to position [1349, 0]
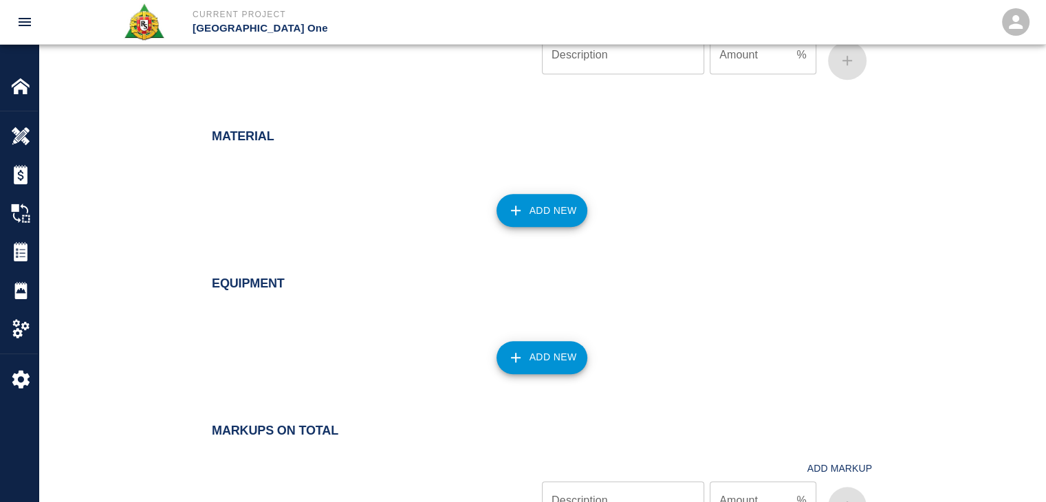
click at [516, 202] on icon "button" at bounding box center [515, 210] width 17 height 17
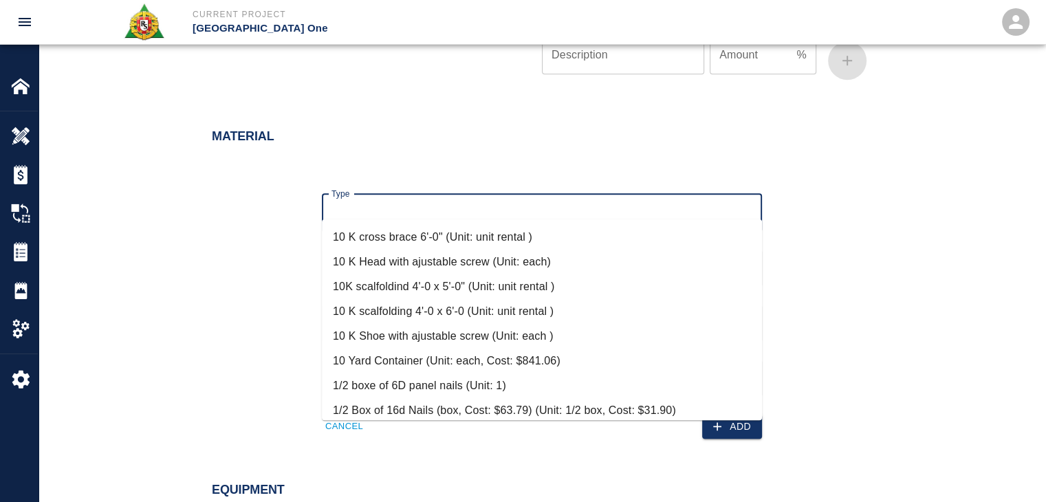
click at [367, 208] on input "Type" at bounding box center [542, 213] width 428 height 26
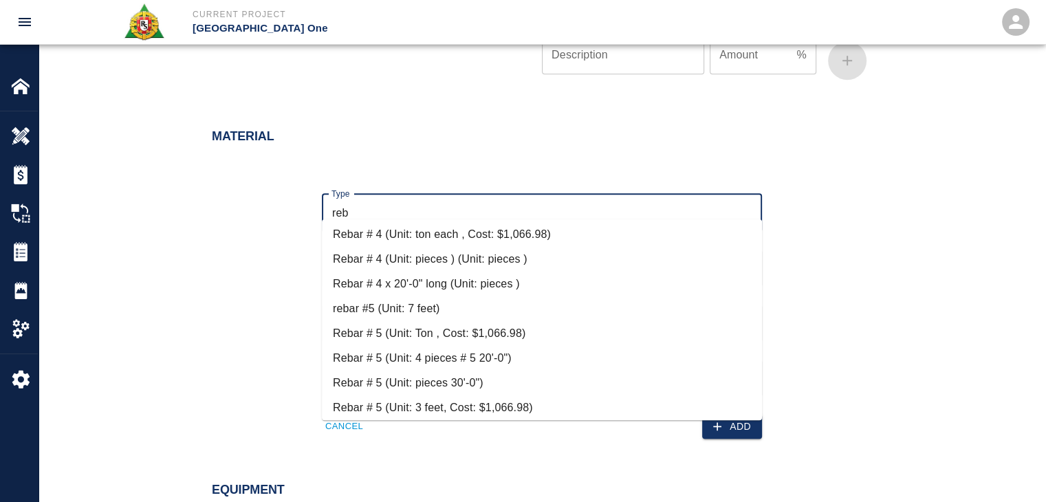
scroll to position [77, 0]
click at [429, 278] on li "Rebar # 4 x 20'-0" long (Unit: pieces )" at bounding box center [542, 284] width 440 height 25
type input "Rebar # 4 x 20'-0" long (Unit: pieces )"
type input "pieces"
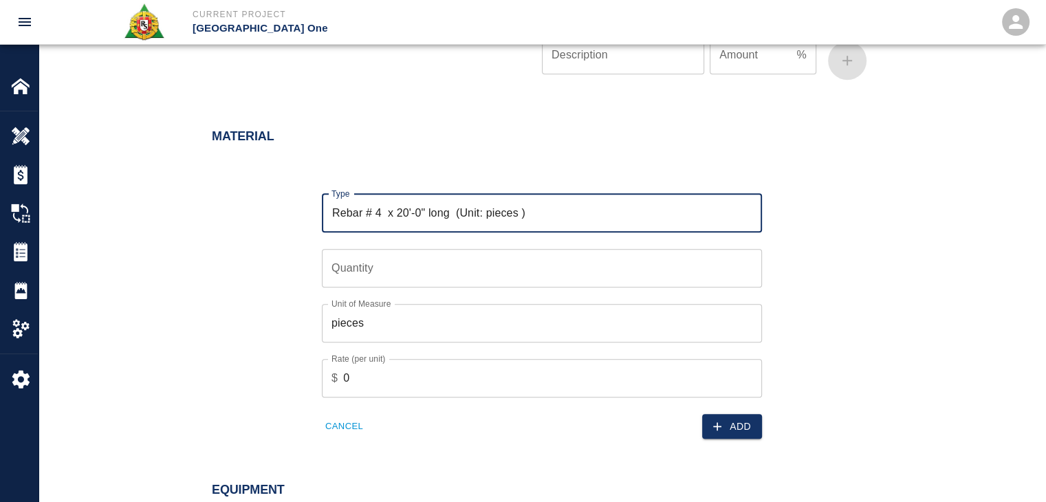
type input "Rebar # 4 x 20'-0" long (Unit: pieces )"
click at [388, 249] on input "Quantity" at bounding box center [542, 268] width 440 height 39
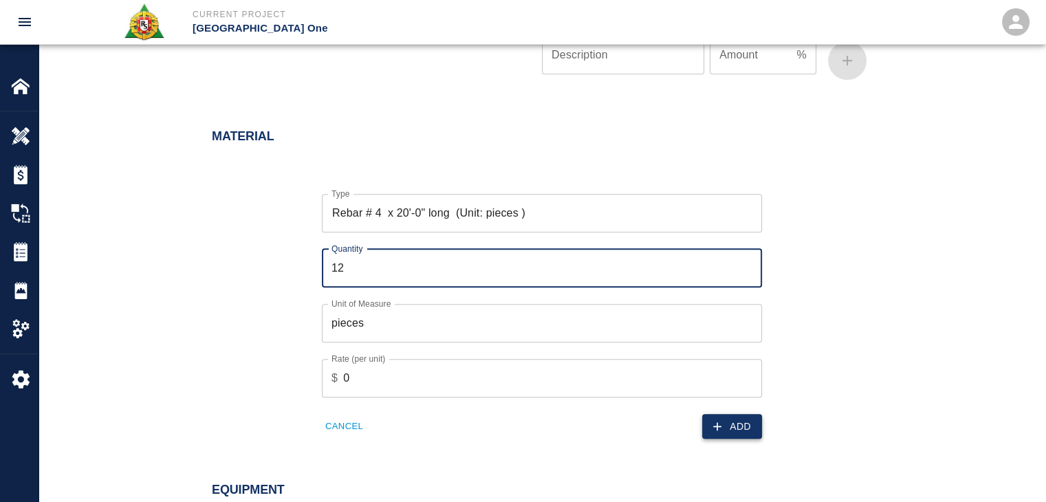
type input "12"
click at [704, 414] on button "Add" at bounding box center [732, 426] width 60 height 25
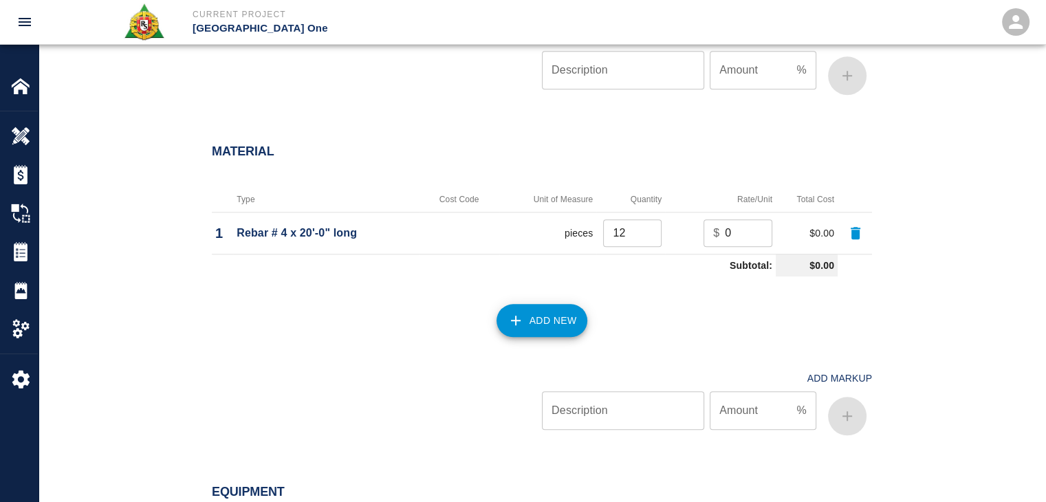
scroll to position [1352, 0]
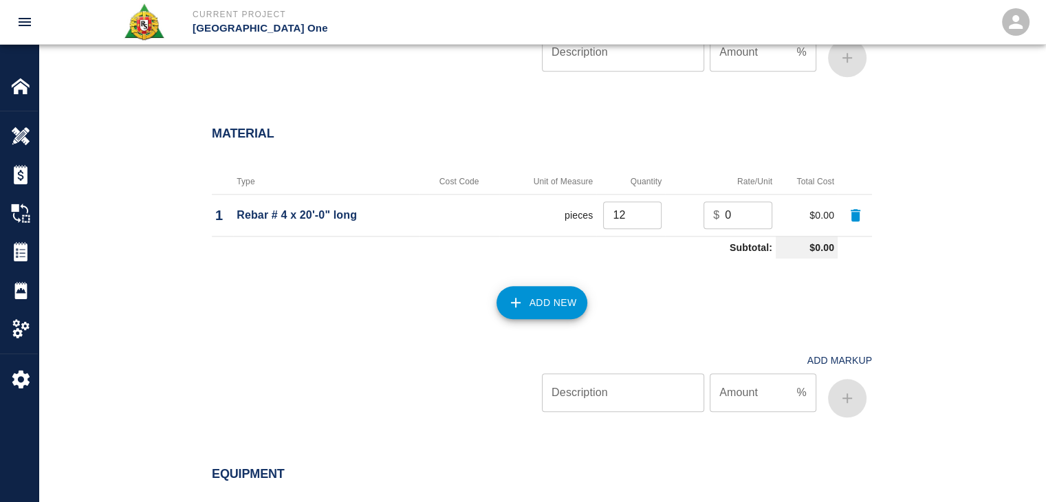
click at [513, 300] on button "Add New" at bounding box center [541, 302] width 91 height 33
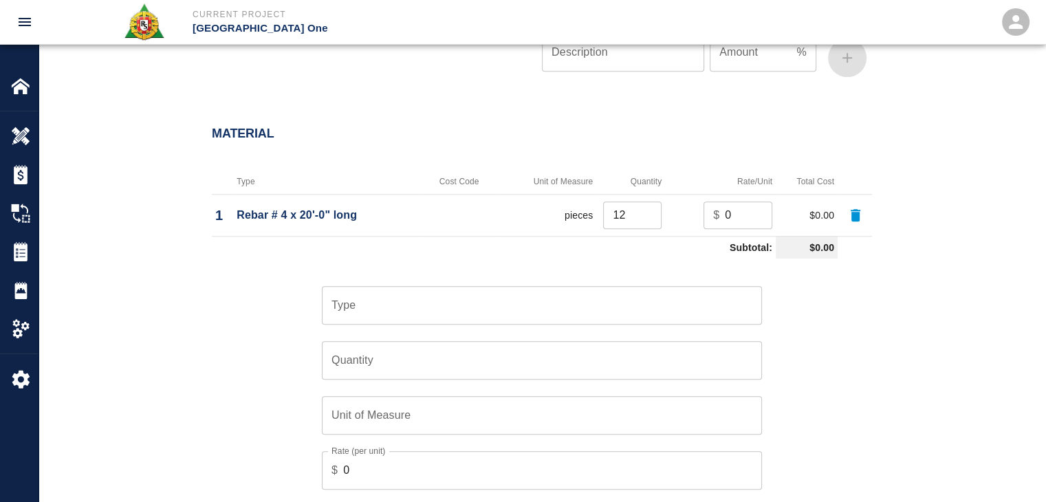
click at [454, 302] on input "Type" at bounding box center [542, 305] width 428 height 26
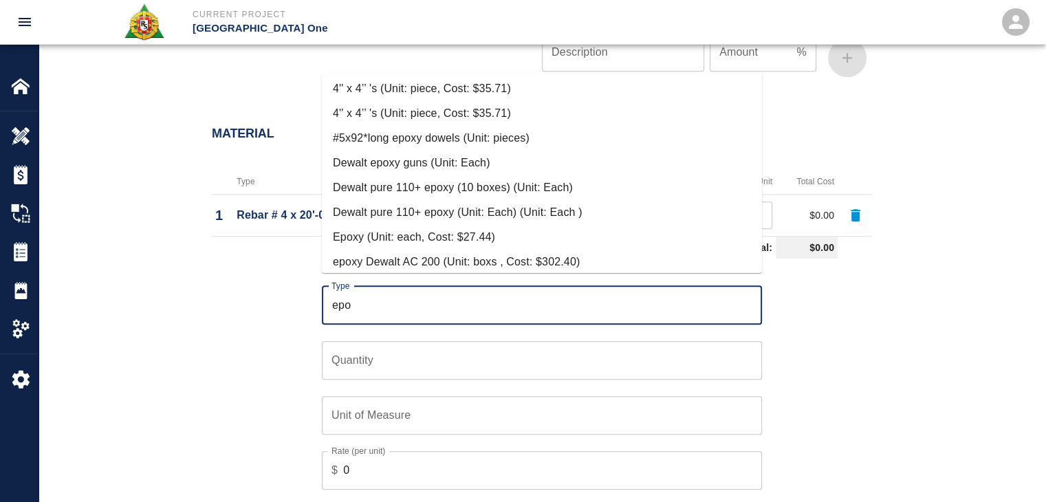
scroll to position [254, 0]
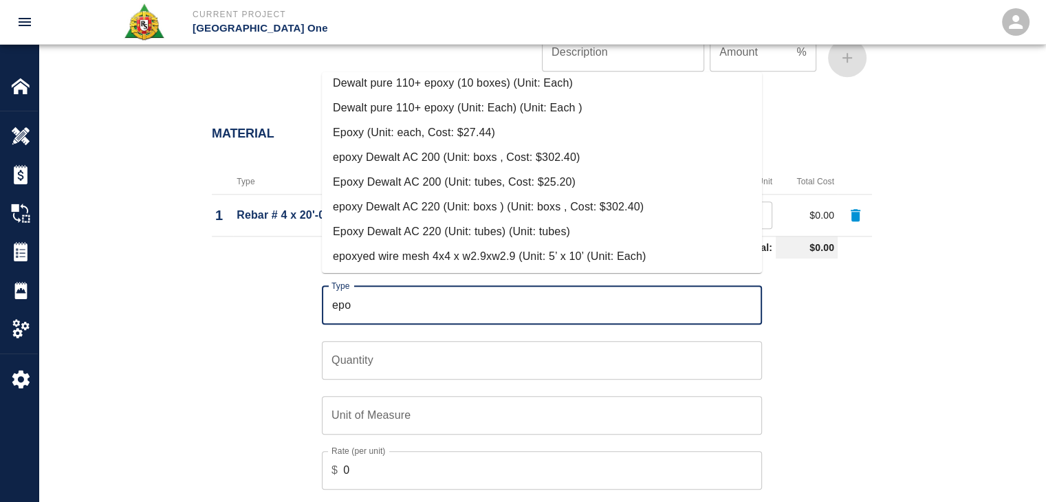
click at [455, 185] on li "Epoxy Dewalt AC 200 (Unit: tubes, Cost: $25.20)" at bounding box center [542, 182] width 440 height 25
type input "Epoxy Dewalt AC 200 (Unit: tubes, Cost: $25.20)"
type input "tubes"
type input "25.2"
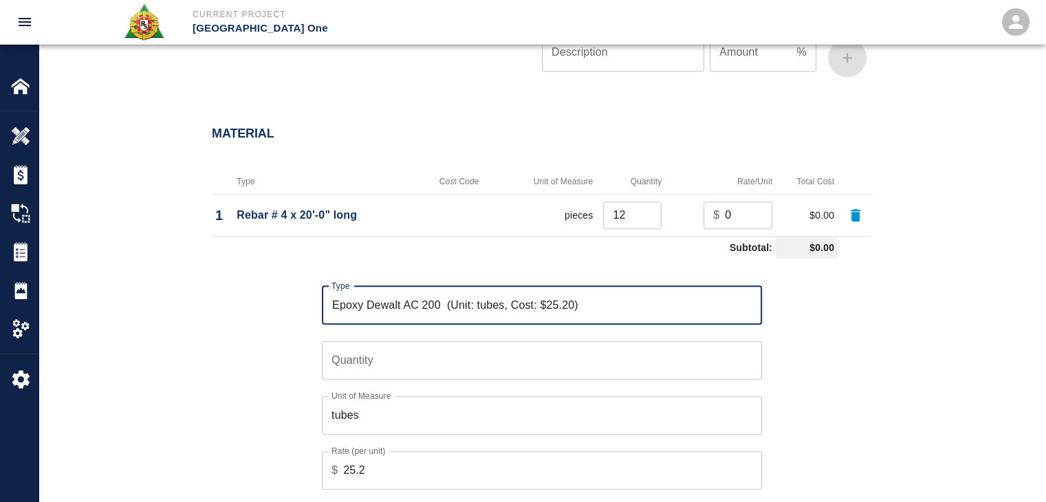
type input "Epoxy Dewalt AC 200 (Unit: tubes, Cost: $25.20)"
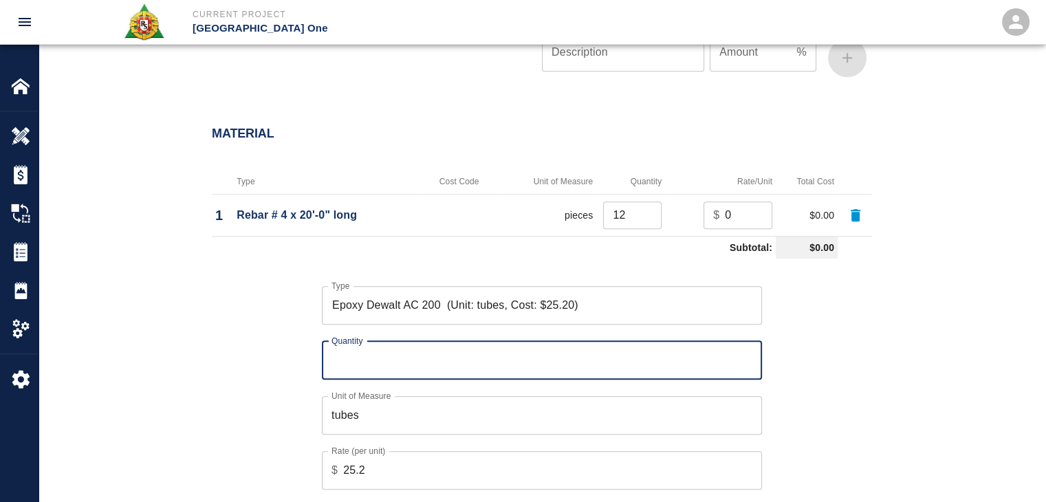
click at [356, 356] on input "Quantity" at bounding box center [542, 360] width 440 height 39
type input "4"
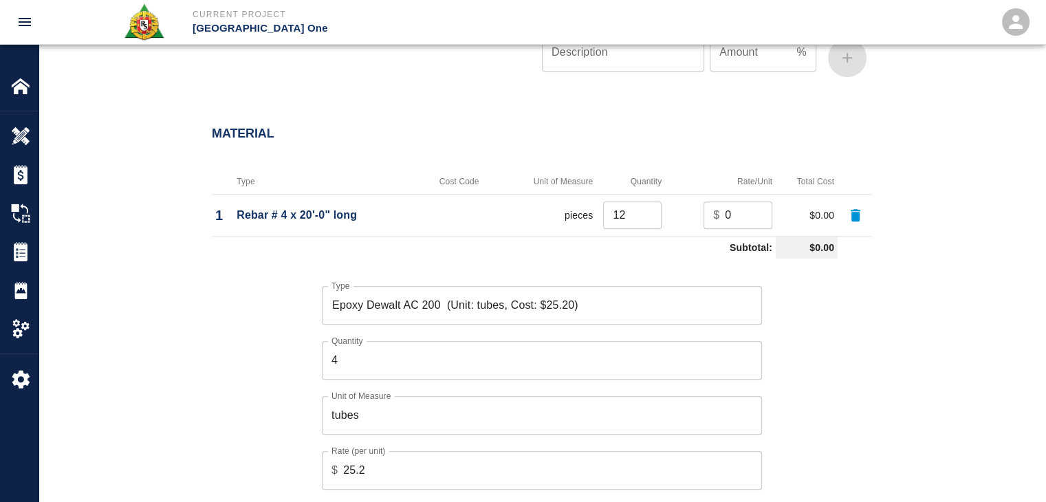
click at [293, 368] on div "Type Epoxy Dewalt AC 200 (Unit: tubes, Cost: $25.20) Type Quantity 4 Quantity U…" at bounding box center [533, 397] width 677 height 267
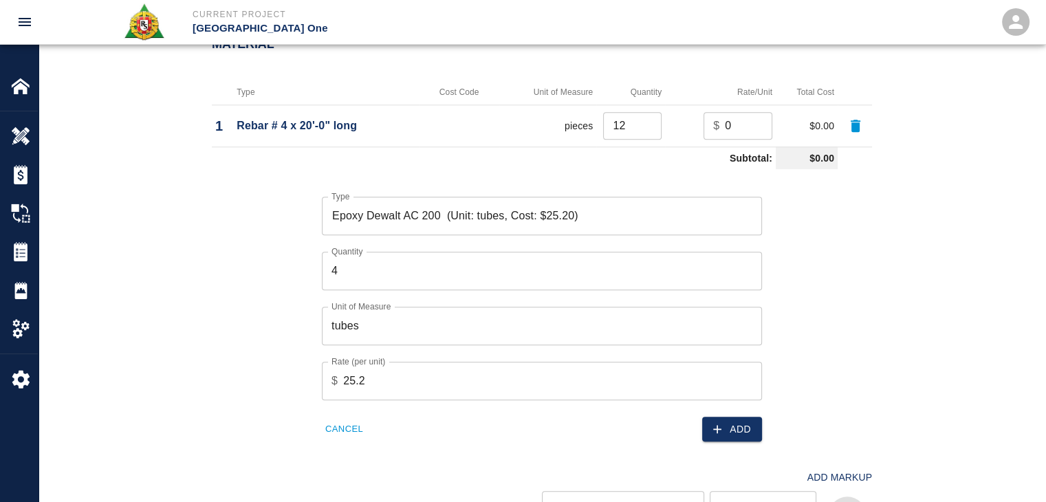
scroll to position [1450, 0]
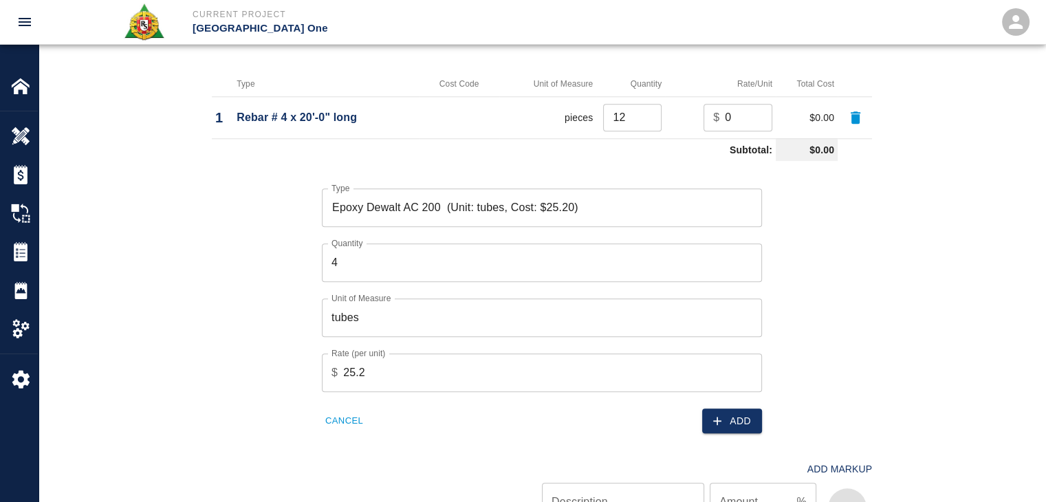
click at [695, 414] on div "Add" at bounding box center [648, 413] width 228 height 42
click at [701, 413] on div "Add" at bounding box center [648, 413] width 228 height 42
click at [714, 414] on icon "button" at bounding box center [717, 421] width 14 height 14
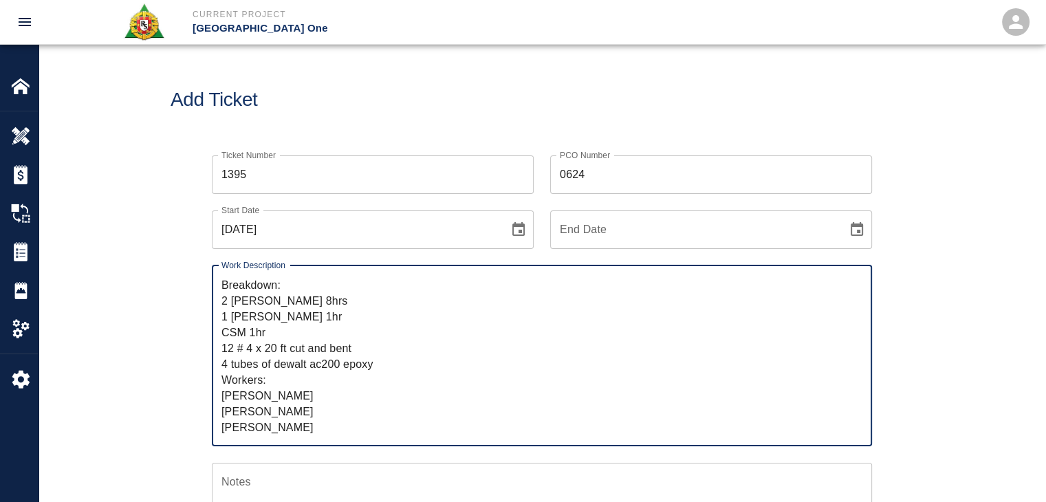
scroll to position [0, 0]
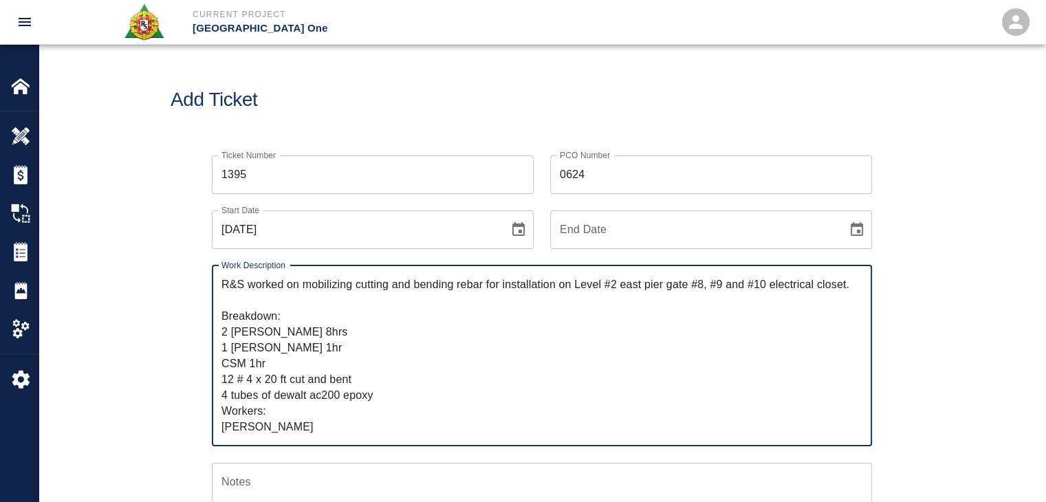
drag, startPoint x: 316, startPoint y: 426, endPoint x: 177, endPoint y: 188, distance: 276.4
click at [292, 65] on div "Add Ticket" at bounding box center [542, 100] width 1007 height 111
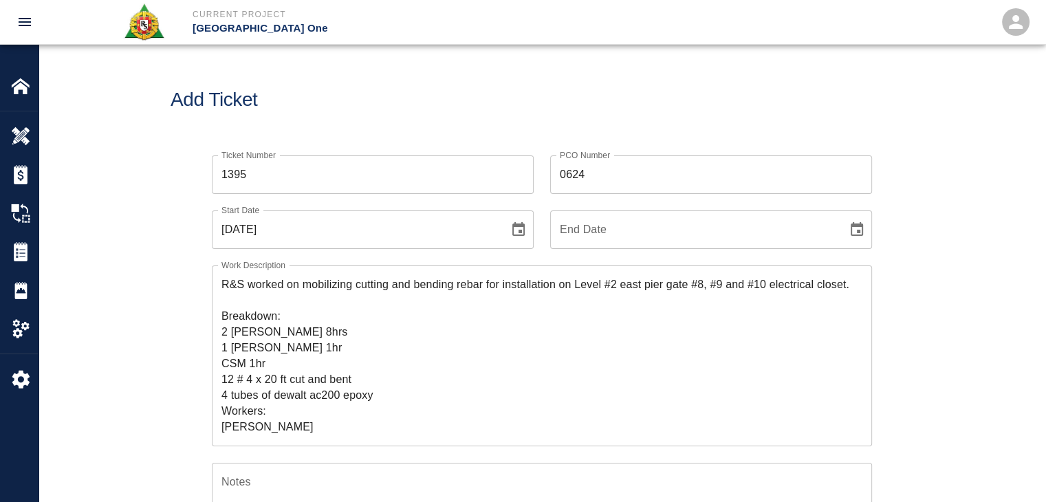
click at [308, 131] on div "Add Ticket" at bounding box center [542, 100] width 1007 height 111
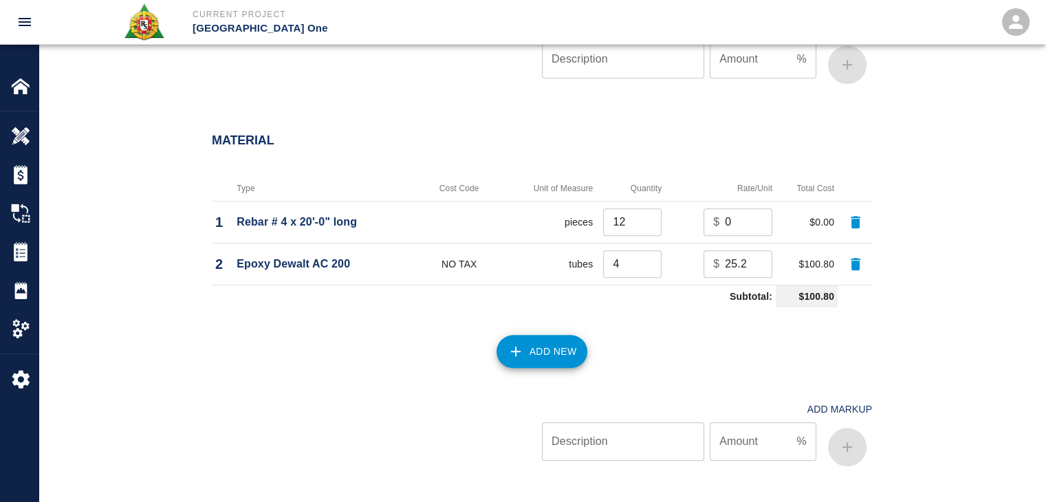
scroll to position [1774, 0]
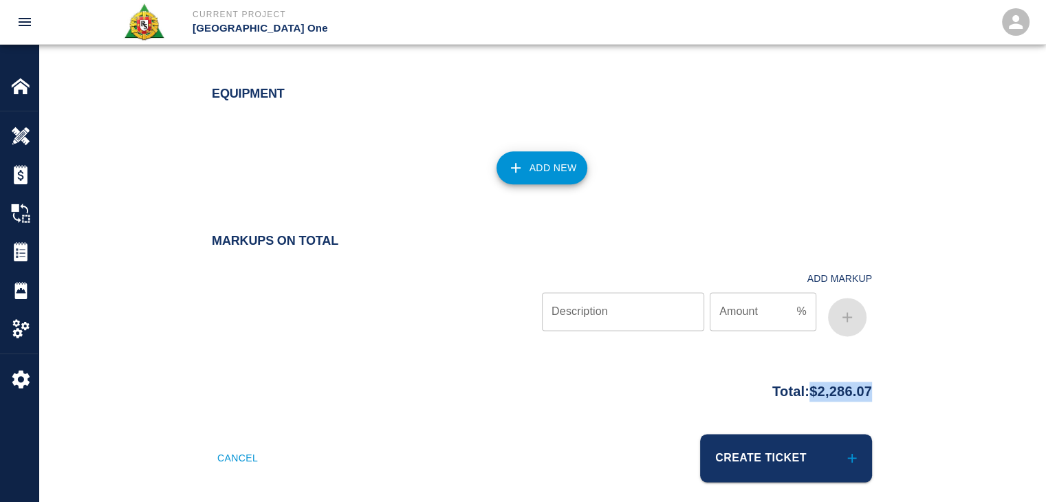
drag, startPoint x: 928, startPoint y: 381, endPoint x: 799, endPoint y: 384, distance: 128.6
click at [799, 384] on div "Total: $2,286.07" at bounding box center [542, 405] width 1007 height 60
copy p "$2,286.07"
click at [322, 138] on div "Add New" at bounding box center [533, 159] width 677 height 61
click at [833, 446] on button "Create Ticket" at bounding box center [786, 458] width 172 height 48
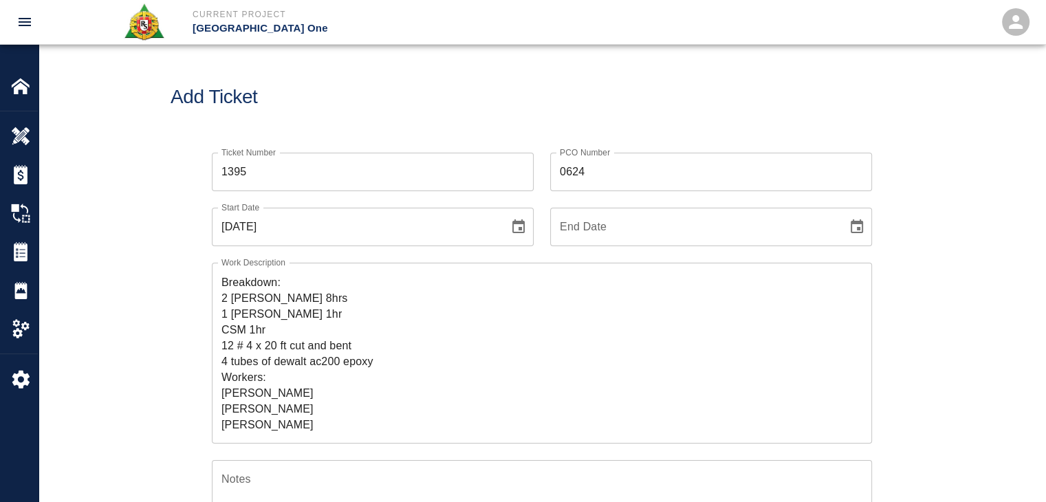
scroll to position [0, 0]
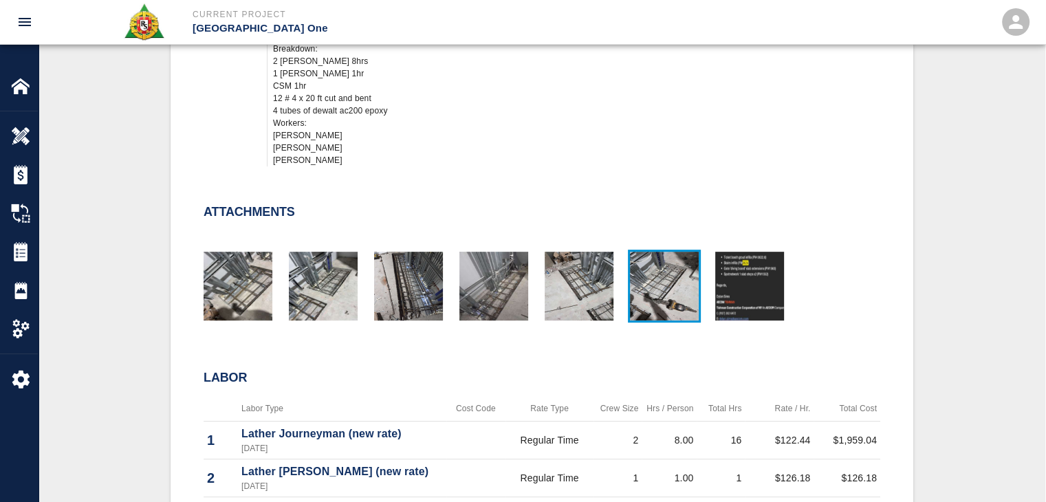
scroll to position [571, 0]
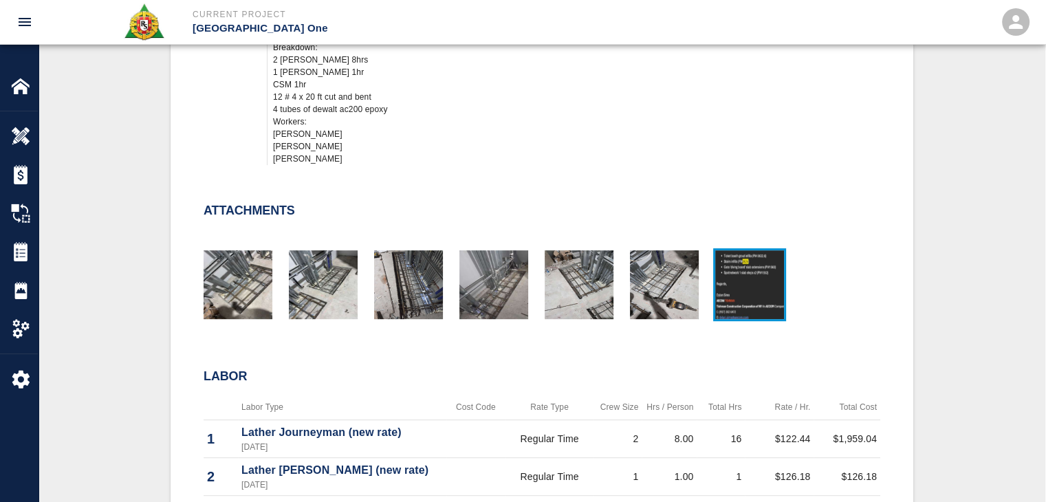
click at [719, 261] on img "button" at bounding box center [749, 284] width 69 height 69
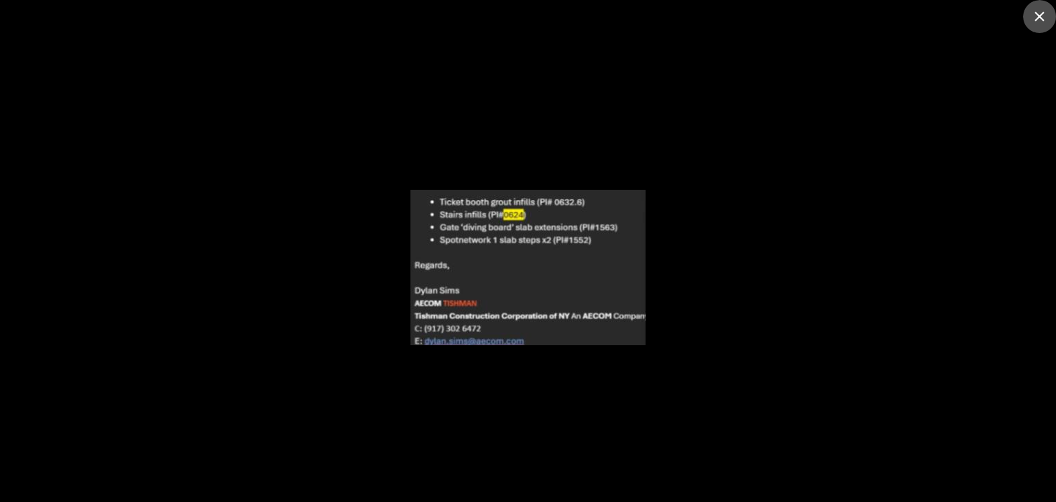
click at [1037, 20] on icon "close" at bounding box center [1040, 17] width 10 height 10
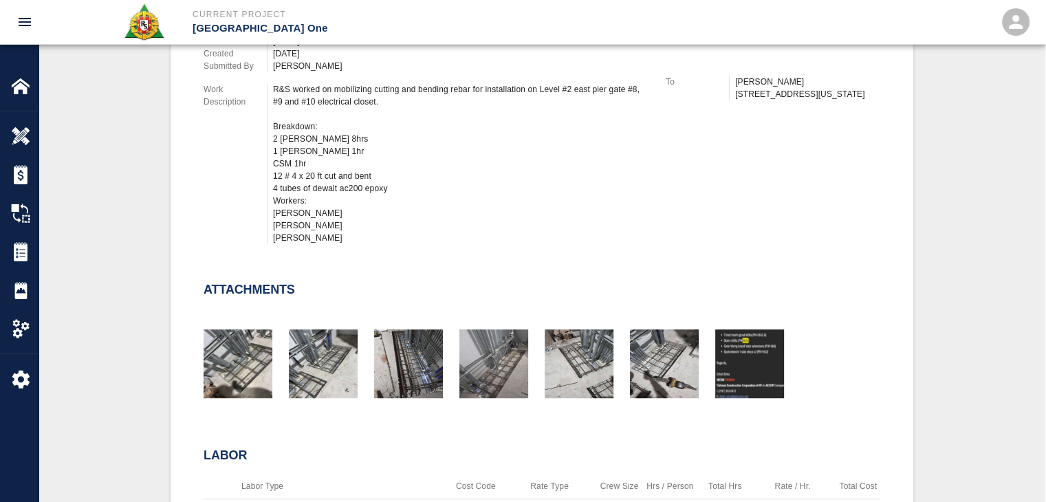
scroll to position [491, 0]
click at [745, 338] on img "button" at bounding box center [749, 364] width 69 height 69
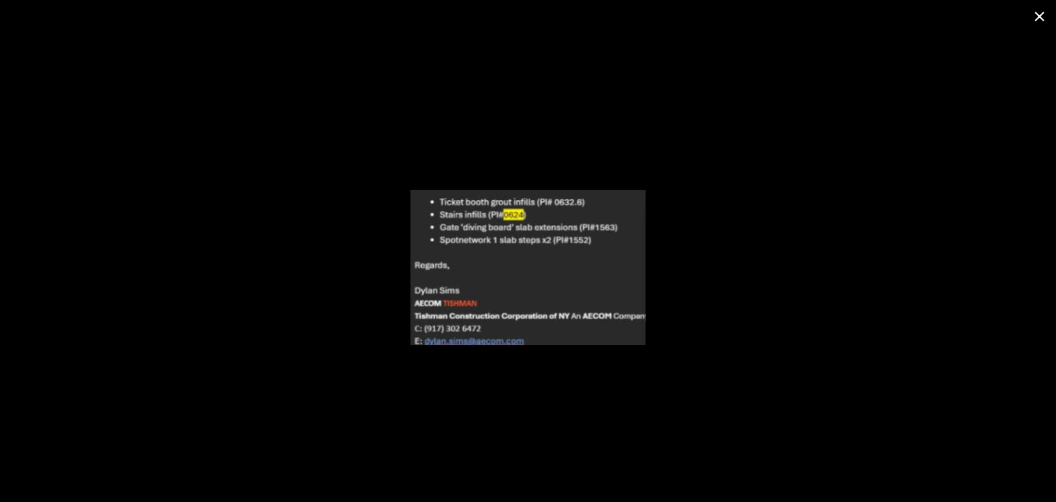
click at [1028, 20] on button "close" at bounding box center [1039, 16] width 33 height 33
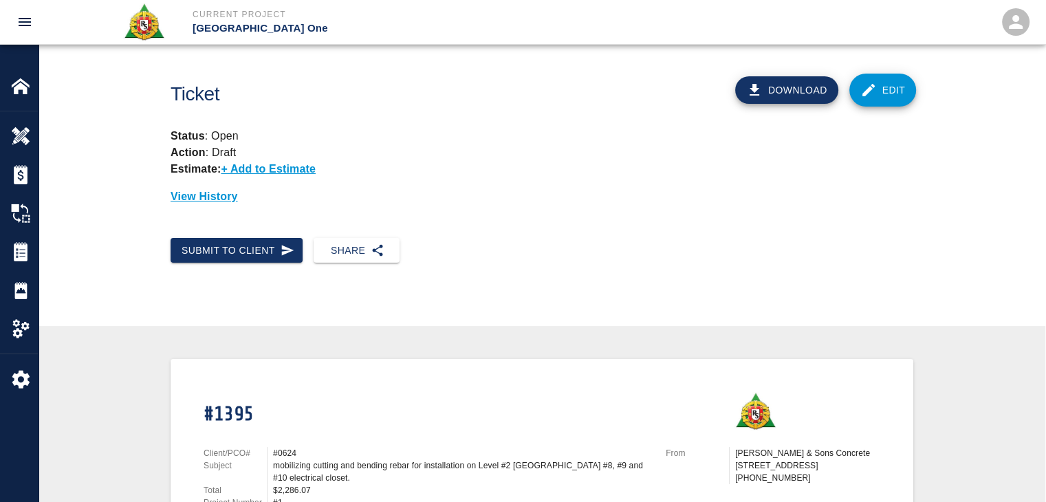
scroll to position [0, 0]
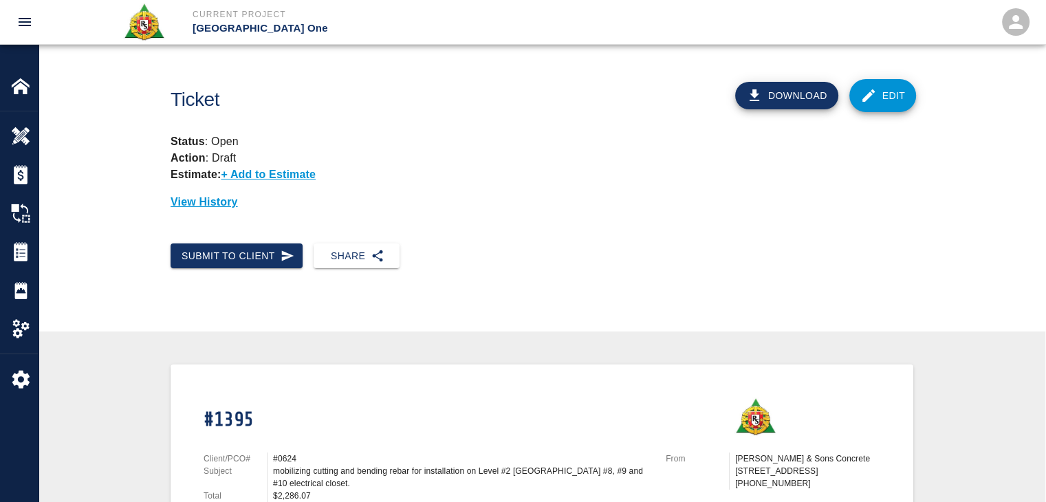
click at [883, 95] on link "Edit" at bounding box center [882, 95] width 67 height 33
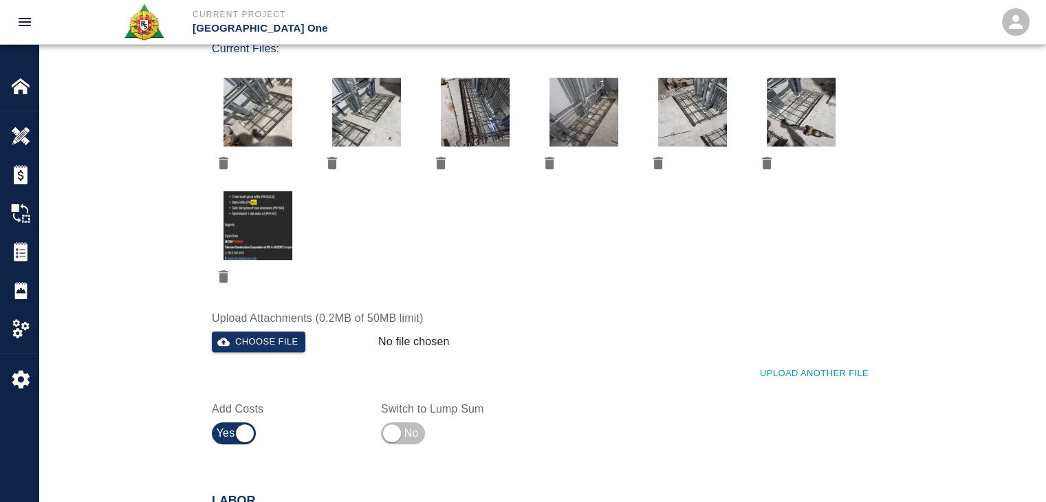
scroll to position [608, 0]
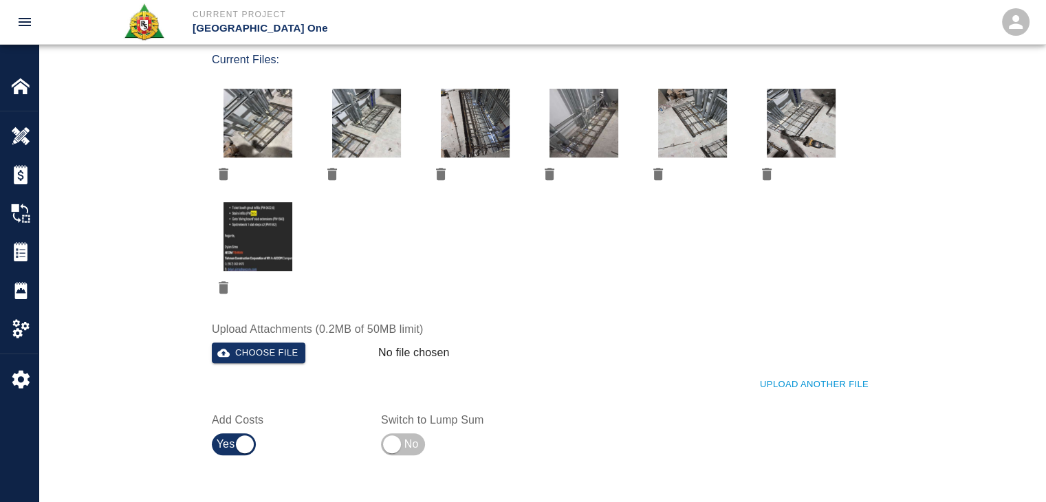
click at [219, 276] on button "delete" at bounding box center [223, 287] width 23 height 23
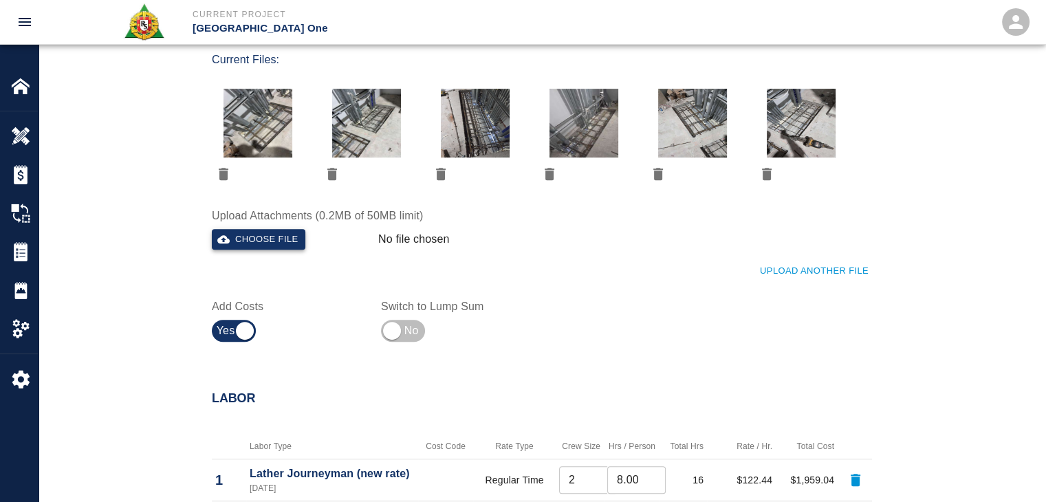
click at [280, 234] on button "Choose file" at bounding box center [259, 239] width 94 height 21
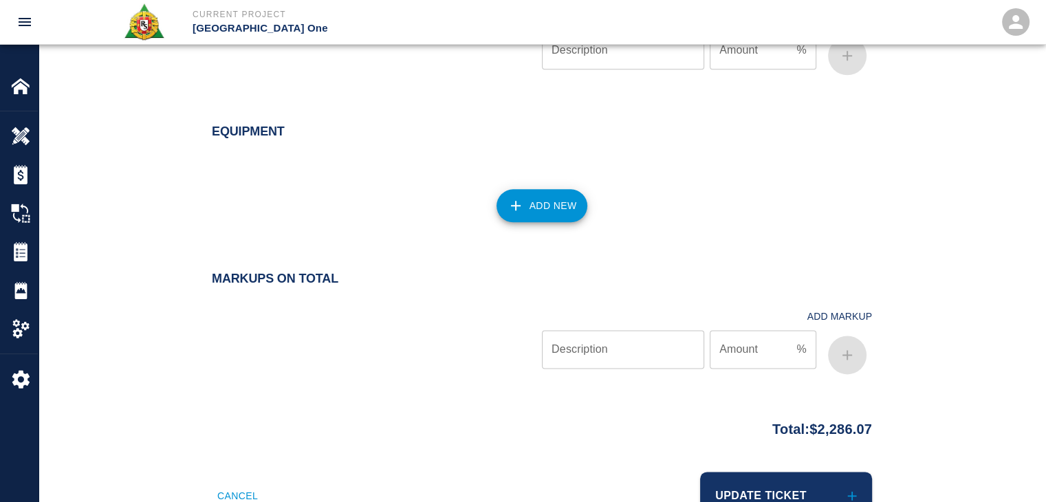
scroll to position [1716, 0]
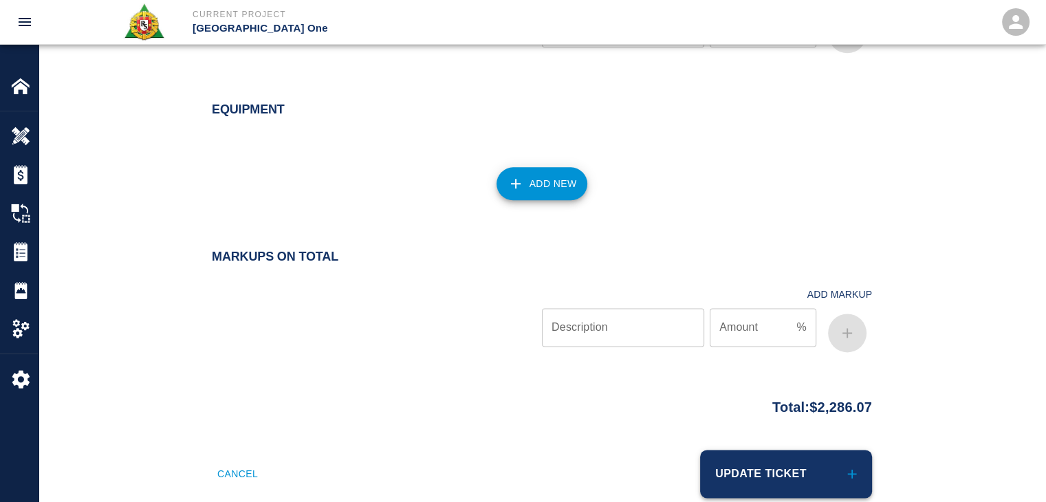
click at [749, 450] on button "Update Ticket" at bounding box center [786, 474] width 172 height 48
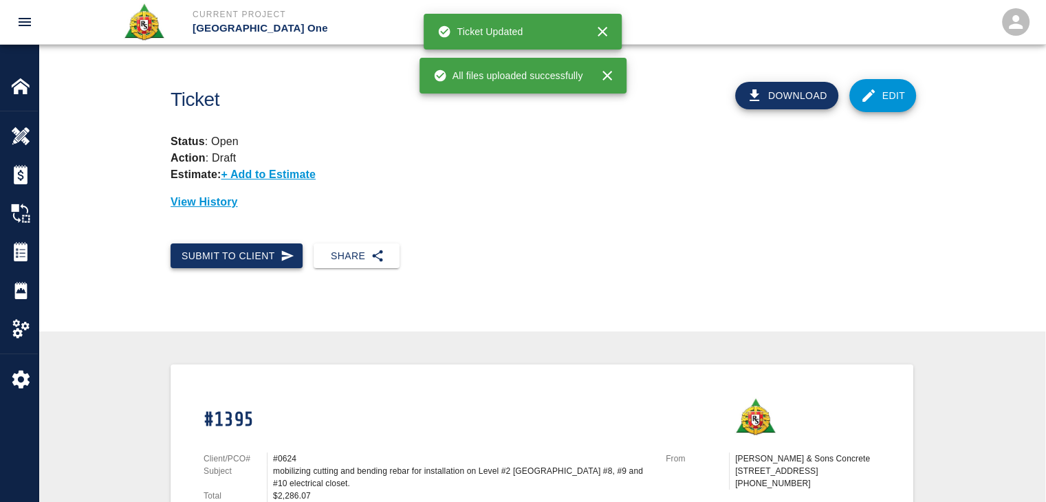
click at [270, 248] on button "Submit to Client" at bounding box center [237, 255] width 132 height 25
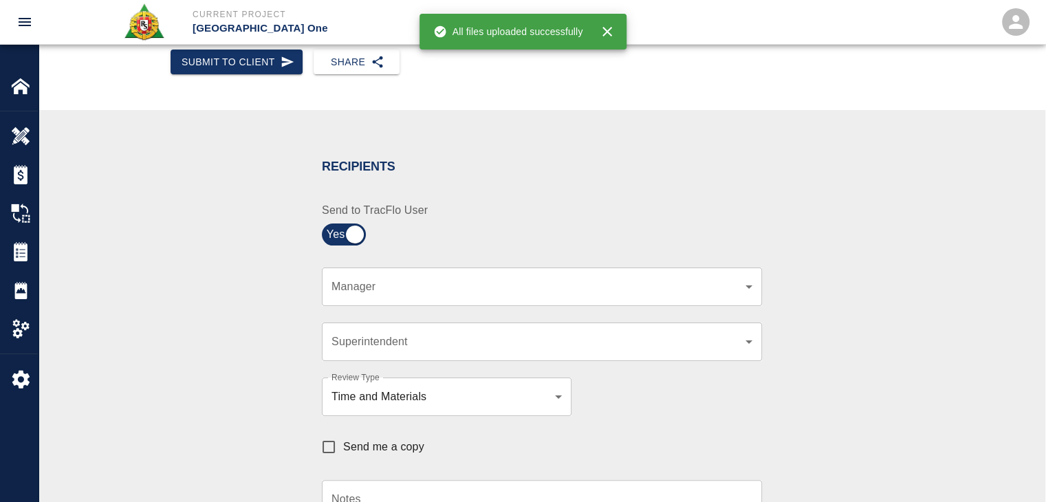
scroll to position [195, 0]
click at [402, 272] on div "​ Manager" at bounding box center [542, 285] width 440 height 39
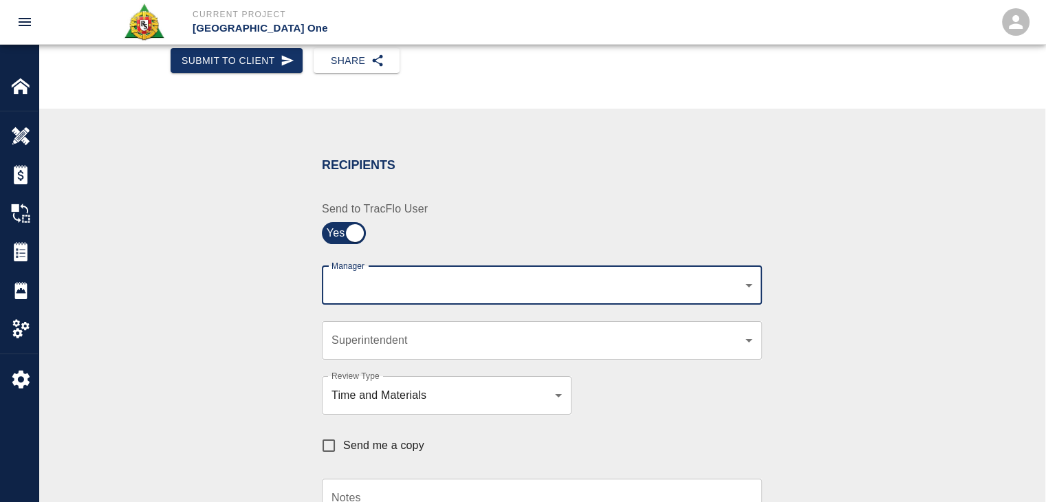
click at [406, 283] on body "Current Project JFK Terminal One Home JFK Terminal One Overview Estimates Chang…" at bounding box center [523, 56] width 1046 height 502
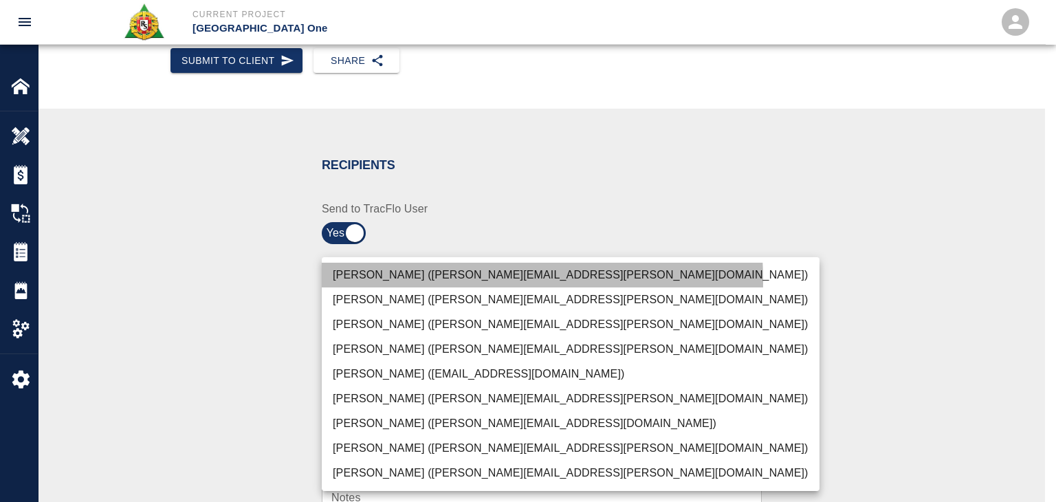
click at [359, 281] on li "Peter Hardecker (peter.hardecker@aecom.com)" at bounding box center [571, 275] width 498 height 25
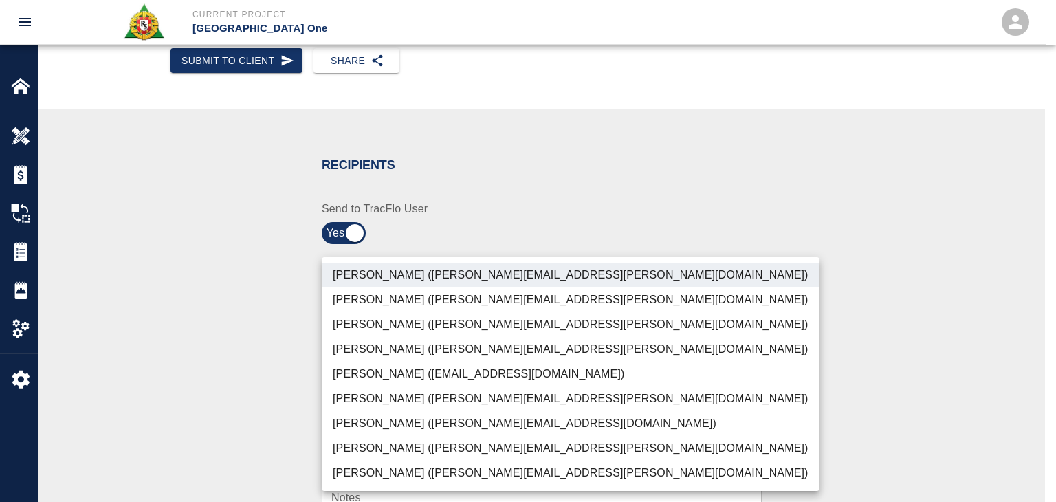
click at [375, 339] on li "Michael Tomechko (michael.tomechko@aecom.com)" at bounding box center [571, 349] width 498 height 25
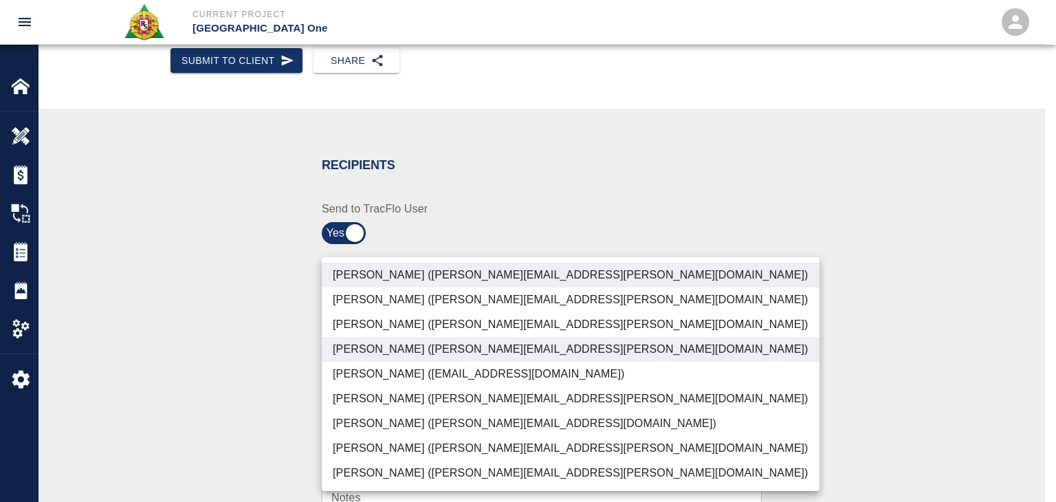
click at [363, 334] on li "Parin Kanani (parin.kanani@aecom.com)" at bounding box center [571, 324] width 498 height 25
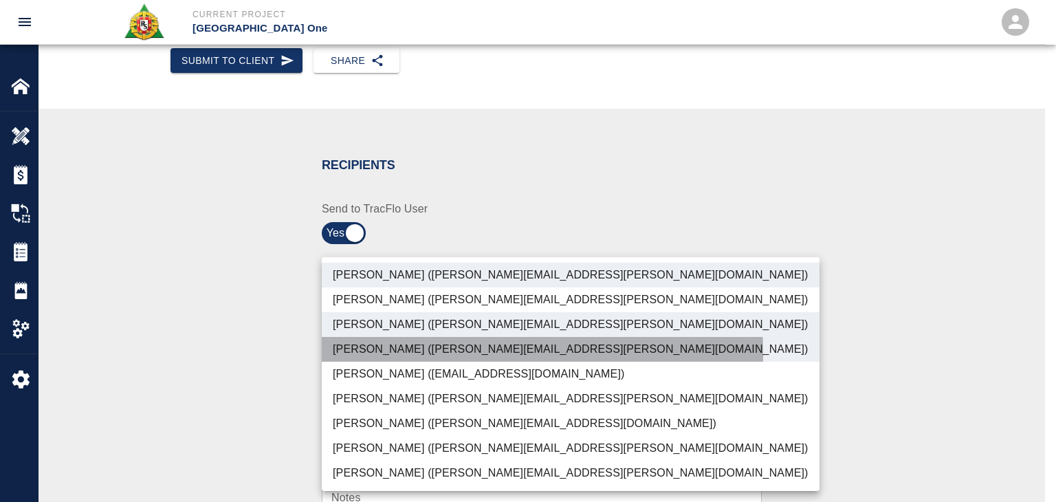
click at [385, 354] on li "Michael Tomechko (michael.tomechko@aecom.com)" at bounding box center [571, 349] width 498 height 25
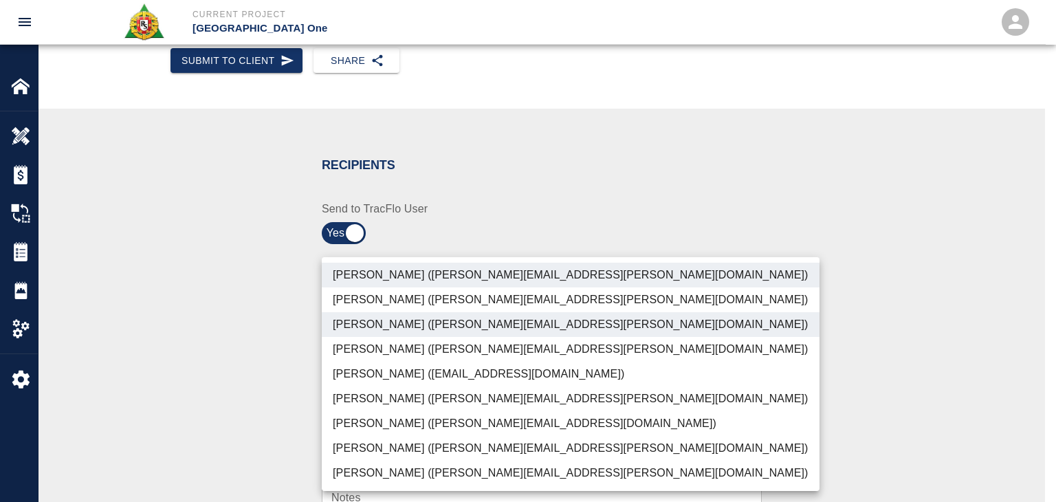
click at [410, 445] on li "Dylan Sims (dylan.sims@aecom.com)" at bounding box center [571, 448] width 498 height 25
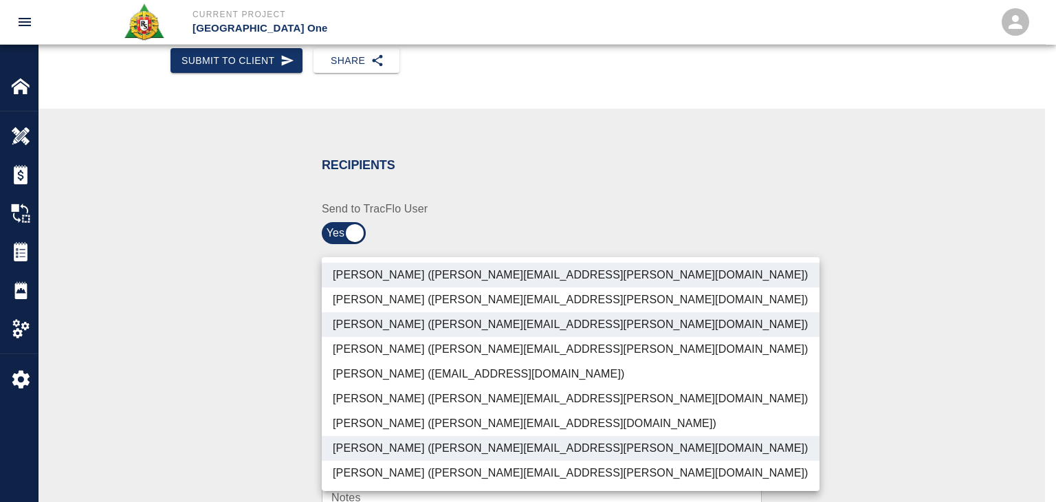
click at [374, 430] on li "Patrick Testino (patrick.testino@aecom.com)" at bounding box center [571, 423] width 498 height 25
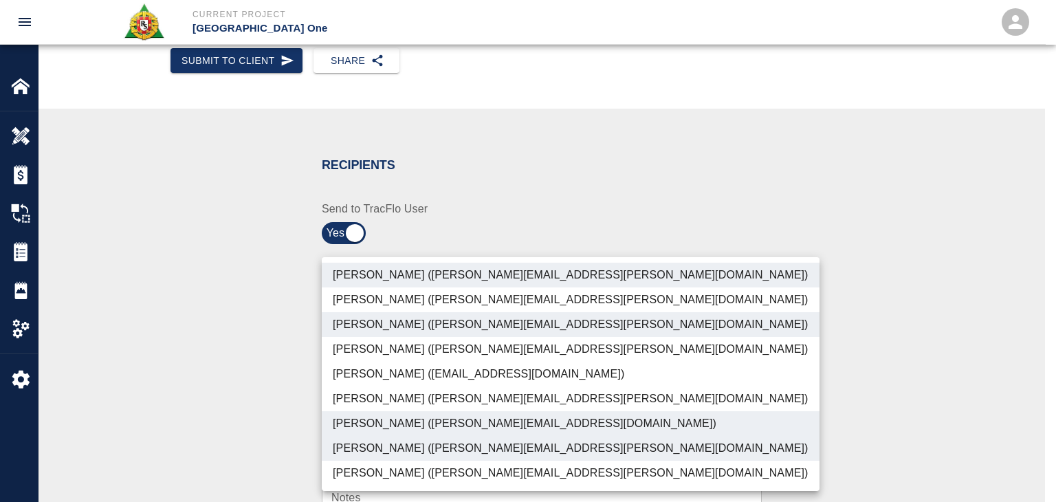
click at [421, 476] on li "Shane Lamay (shane.lamay@aecom.com)" at bounding box center [571, 473] width 498 height 25
type input "ede96749-2565-4a65-a76c-ac2c5448e16e,69d78ca4-8a93-4c72-a988-7271956ccf0b,b38a7…"
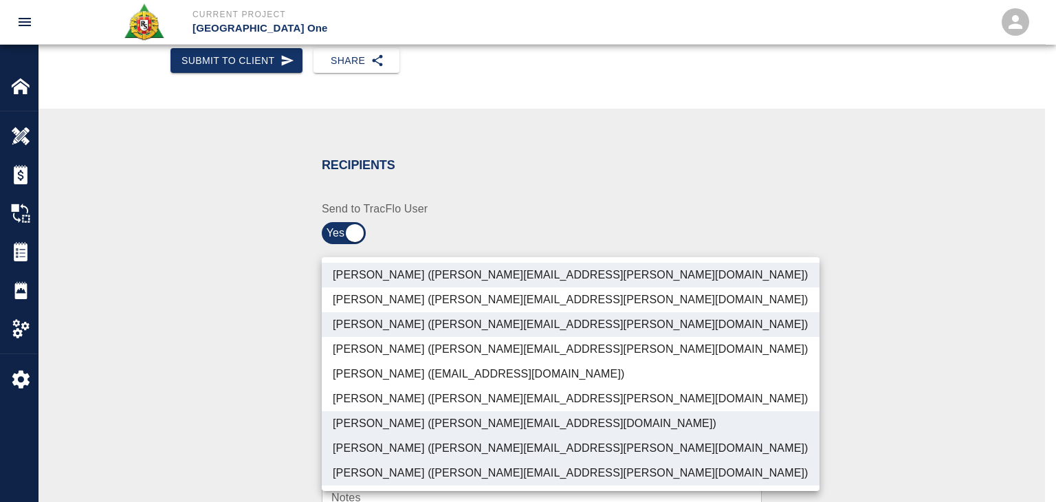
click at [279, 428] on div at bounding box center [528, 251] width 1056 height 502
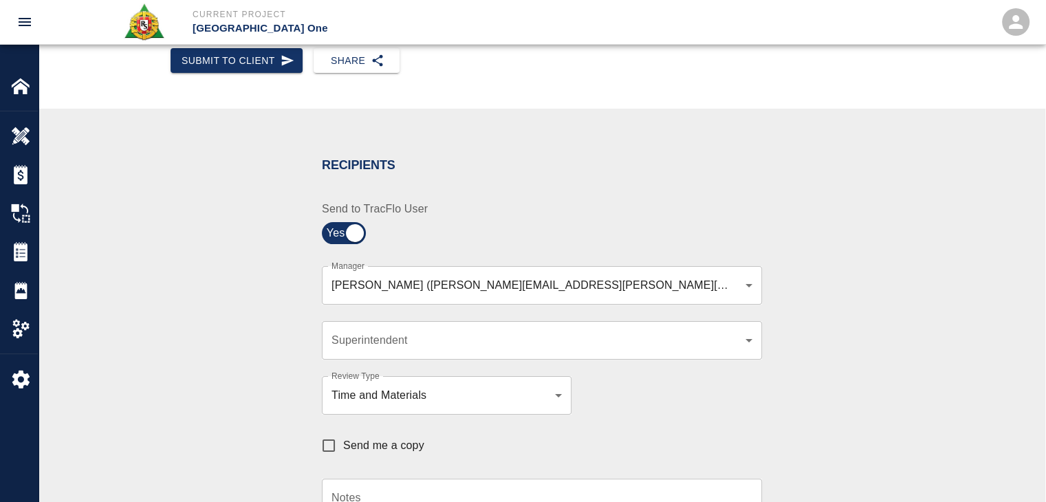
click at [347, 439] on span "Send me a copy" at bounding box center [383, 445] width 81 height 17
click at [343, 439] on input "Send me a copy" at bounding box center [328, 445] width 29 height 29
checkbox input "true"
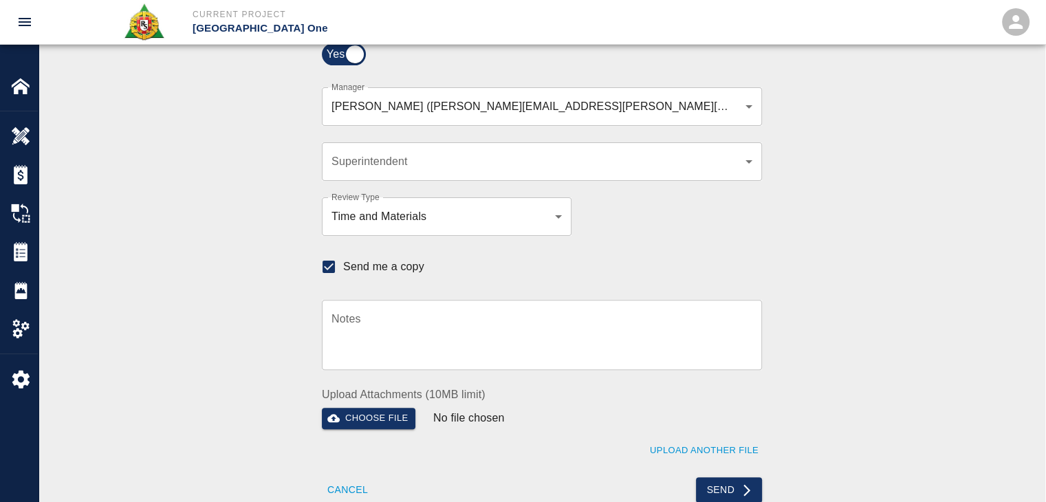
scroll to position [377, 0]
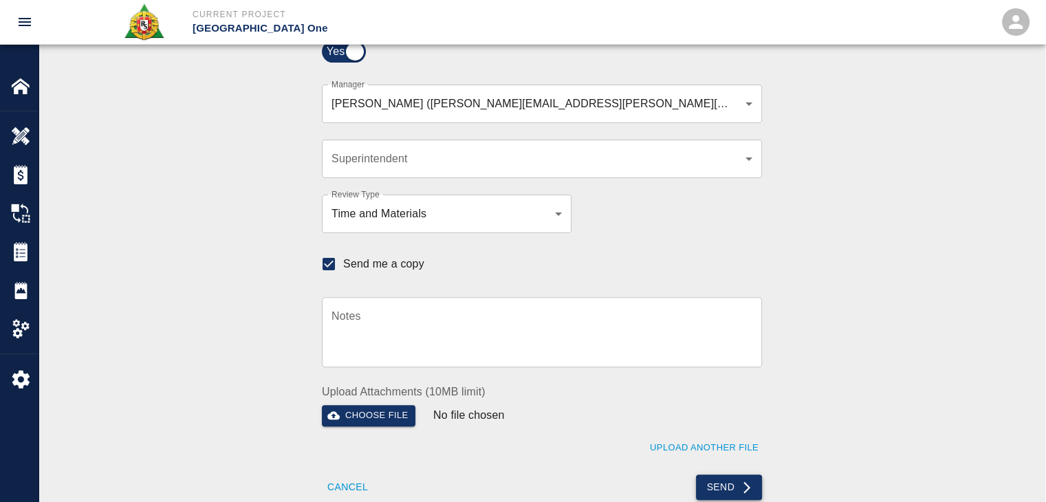
click at [713, 485] on button "Send" at bounding box center [729, 486] width 67 height 25
checkbox input "false"
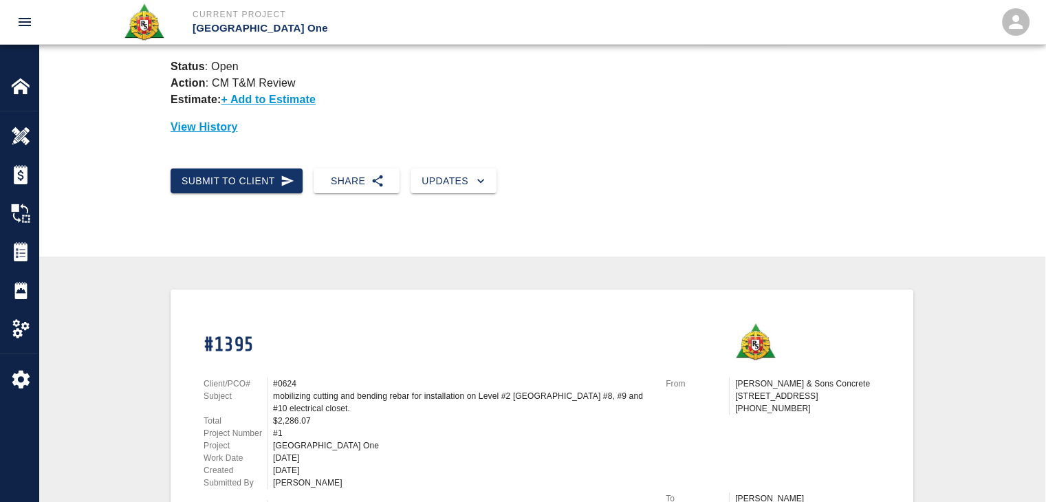
scroll to position [0, 0]
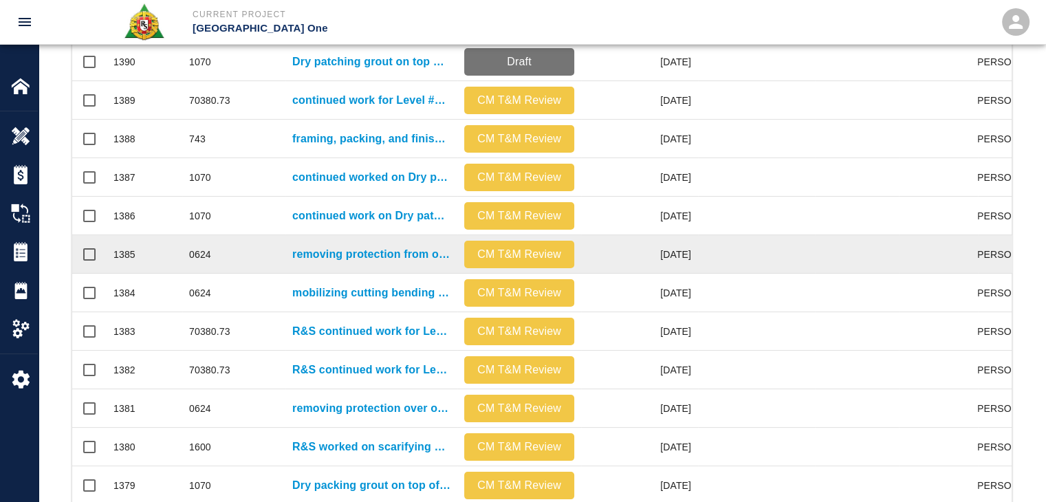
scroll to position [487, 0]
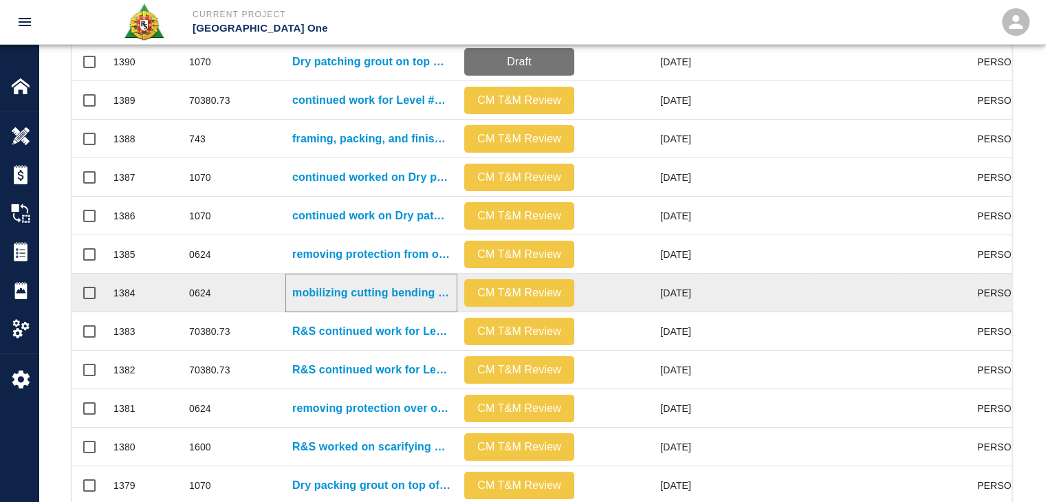
click at [333, 292] on p "mobilizing cutting bending and bar locking for Gate #6.1 stairway leave out lev…" at bounding box center [371, 293] width 158 height 17
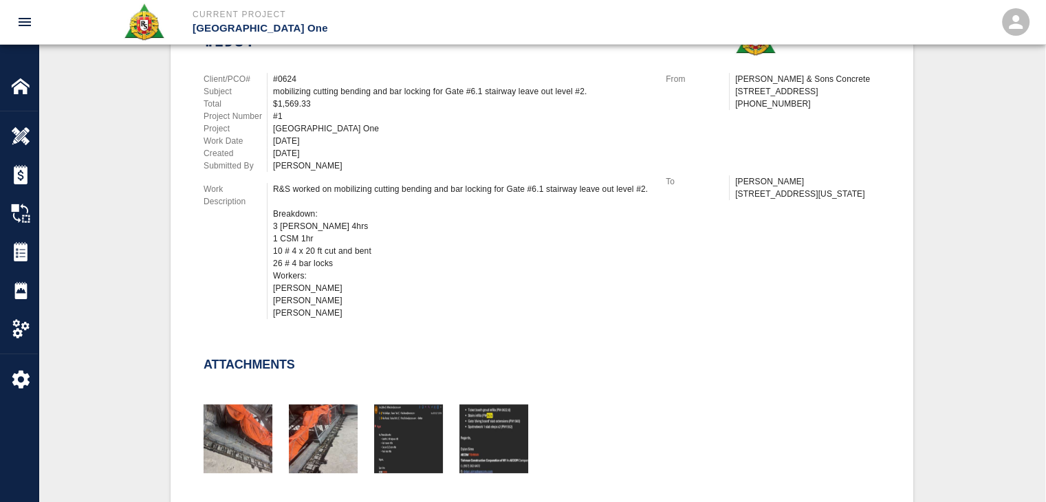
scroll to position [379, 0]
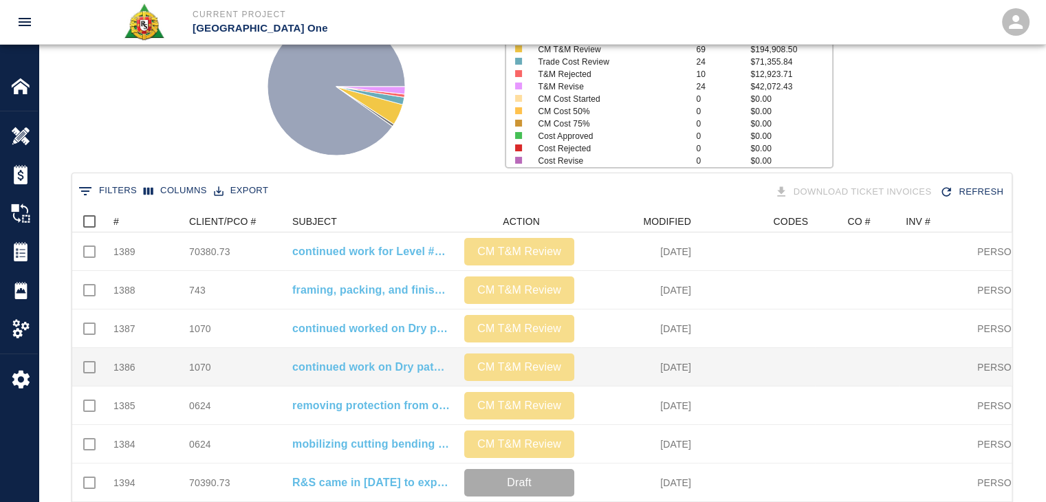
scroll to position [142, 0]
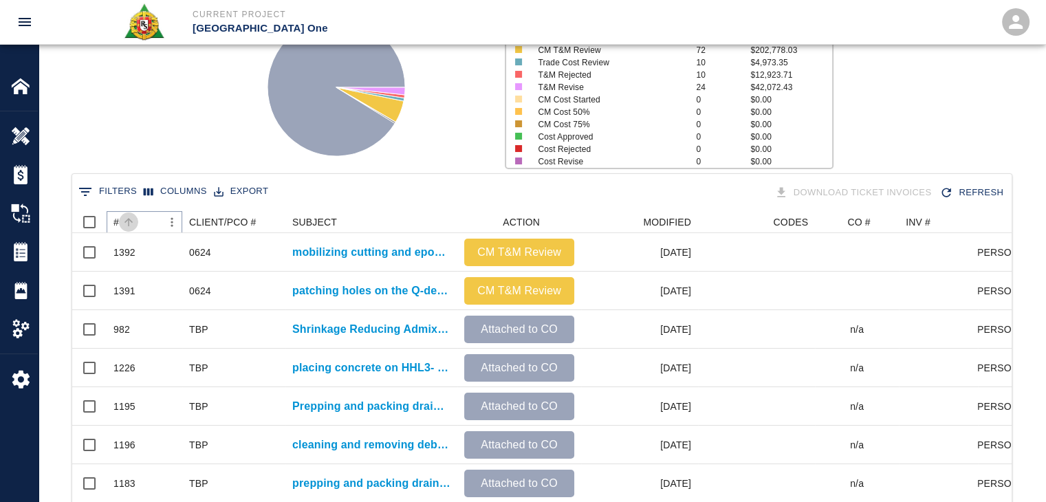
click at [132, 228] on button "Sort" at bounding box center [128, 221] width 19 height 19
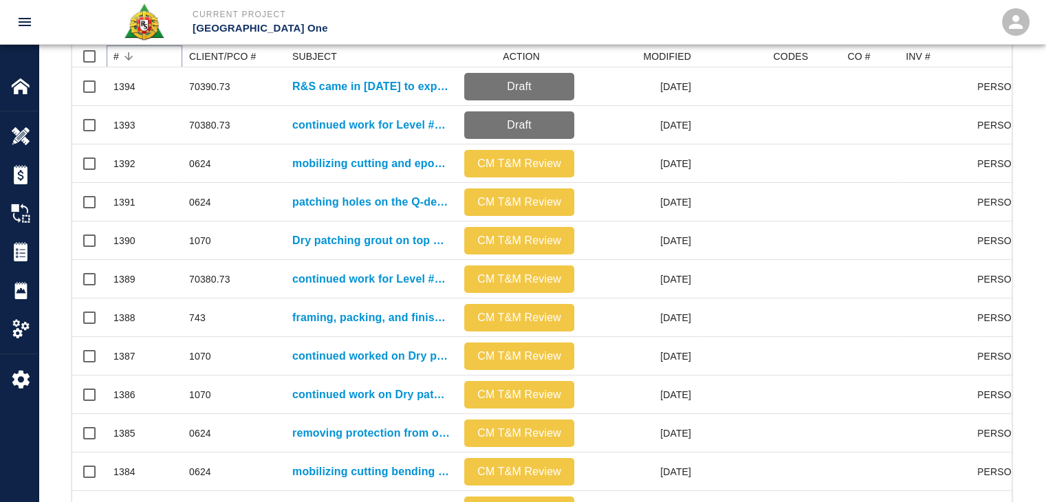
scroll to position [304, 0]
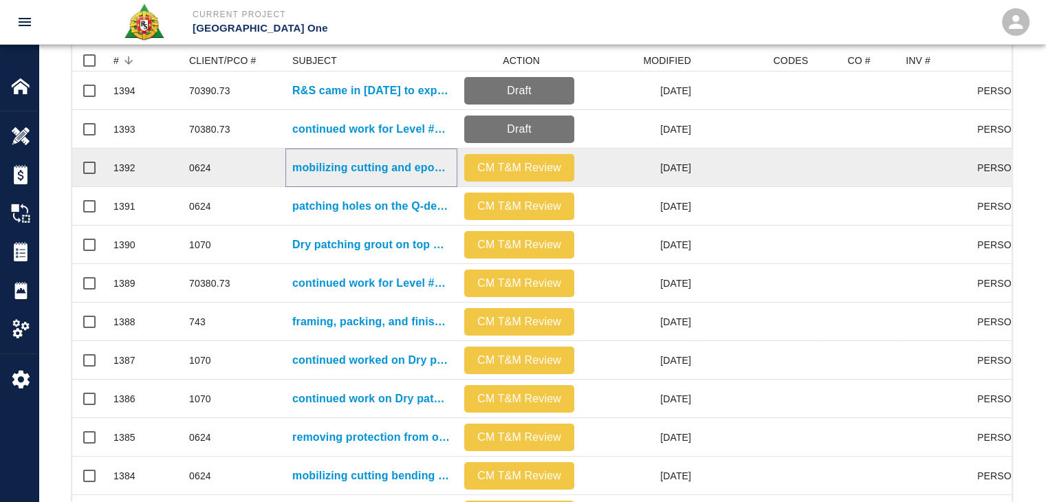
click at [311, 170] on p "mobilizing cutting and epoxying and installing rebar for Level #2 East Pier Gat…" at bounding box center [371, 168] width 158 height 17
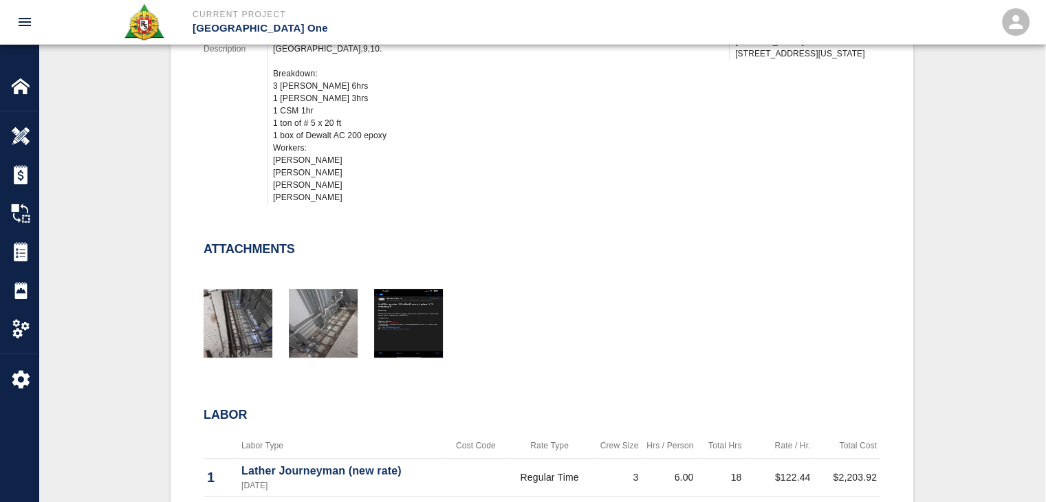
scroll to position [533, 0]
click at [443, 331] on div at bounding box center [533, 306] width 693 height 111
click at [406, 317] on img "button" at bounding box center [408, 322] width 69 height 69
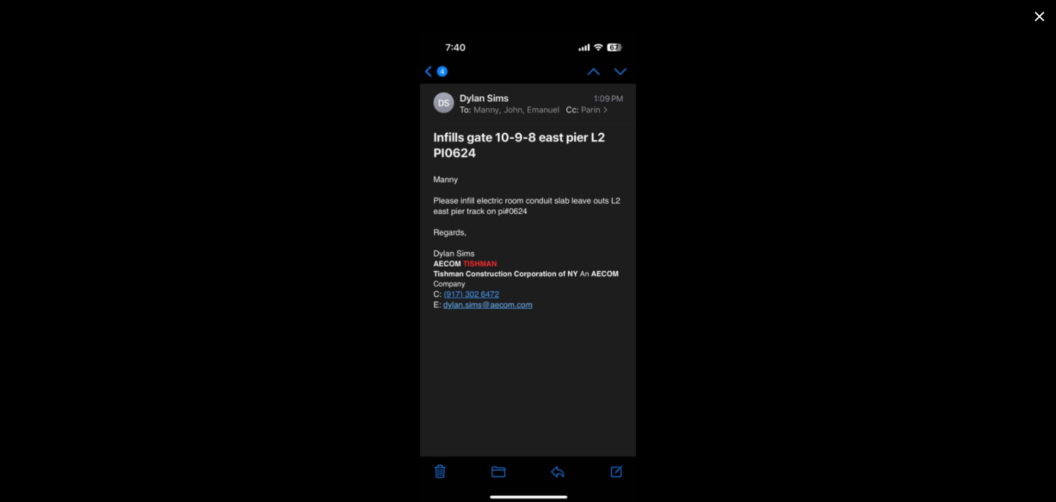
click at [1037, 17] on icon "close" at bounding box center [1039, 16] width 17 height 17
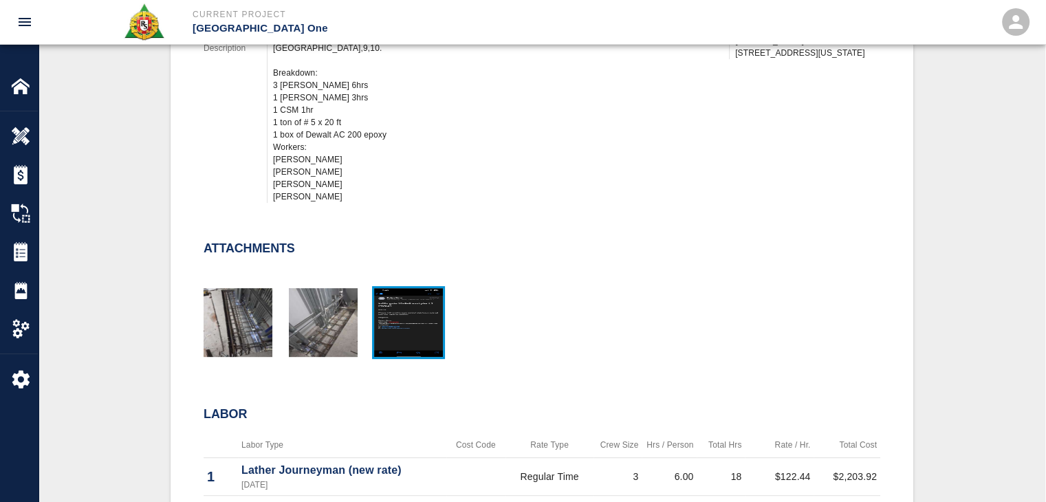
click at [437, 303] on img "button" at bounding box center [408, 322] width 69 height 69
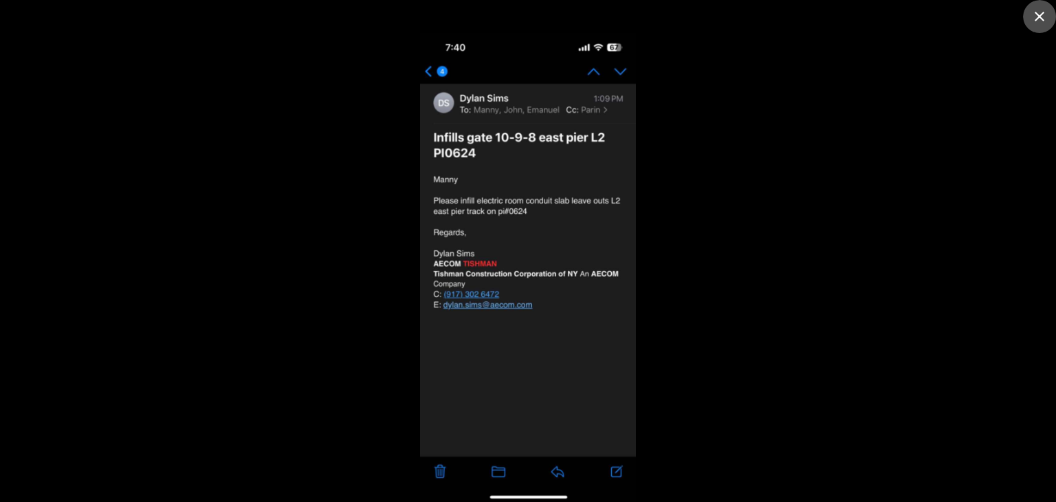
click at [1045, 16] on icon "close" at bounding box center [1039, 16] width 17 height 17
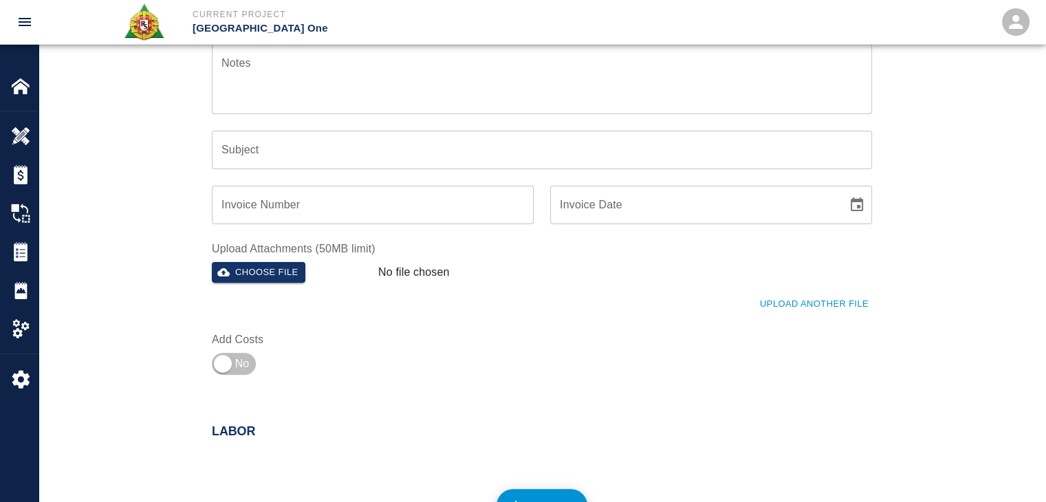
scroll to position [404, 0]
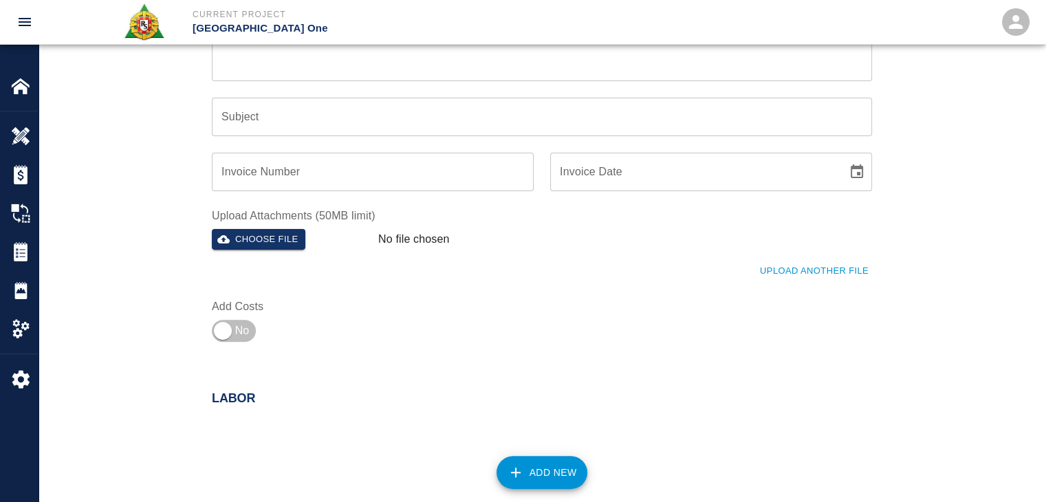
click at [776, 257] on div "Upload Another File" at bounding box center [533, 263] width 677 height 38
click at [769, 267] on button "Upload Another File" at bounding box center [814, 271] width 116 height 21
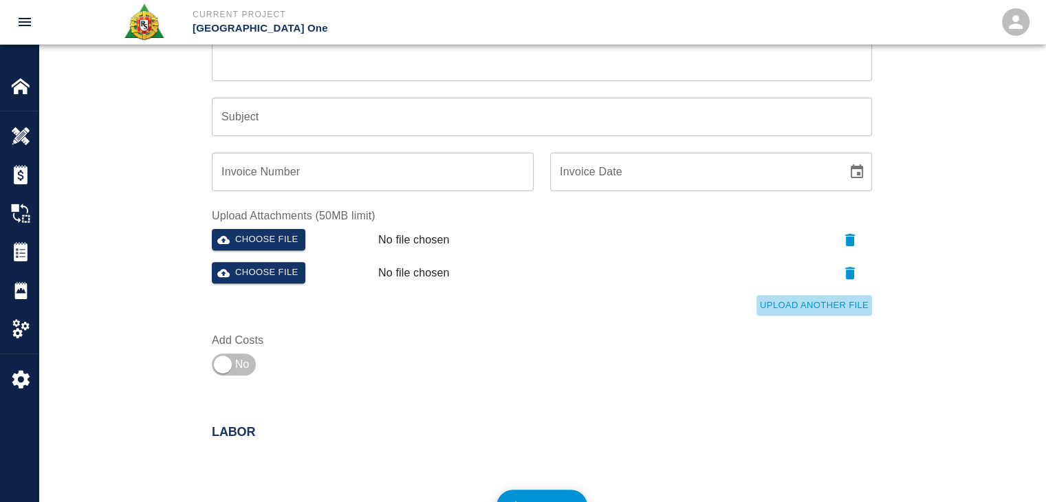
click at [794, 301] on button "Upload Another File" at bounding box center [814, 305] width 116 height 21
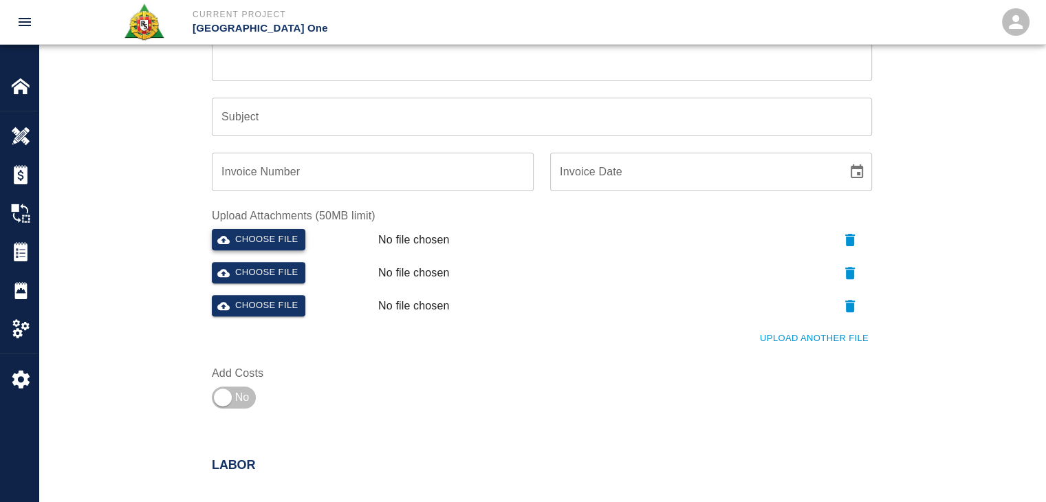
click at [263, 239] on button "Choose file" at bounding box center [259, 239] width 94 height 21
click at [263, 281] on button "Choose file" at bounding box center [259, 272] width 94 height 21
click at [259, 301] on button "Choose file" at bounding box center [259, 305] width 94 height 21
click at [777, 322] on div "Upload Another File" at bounding box center [533, 330] width 677 height 38
click at [789, 334] on button "Upload Another File" at bounding box center [814, 338] width 116 height 21
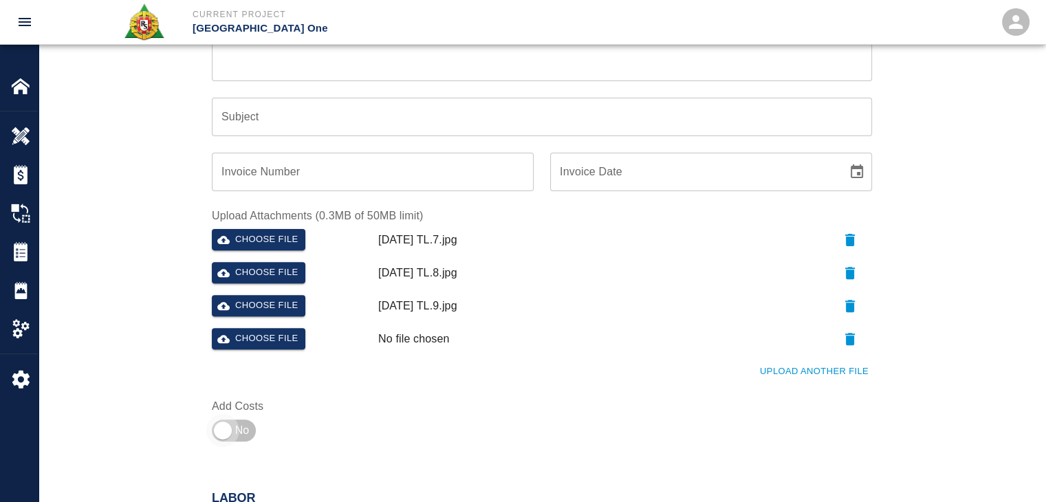
click at [234, 436] on input "checkbox" at bounding box center [222, 430] width 99 height 33
checkbox input "true"
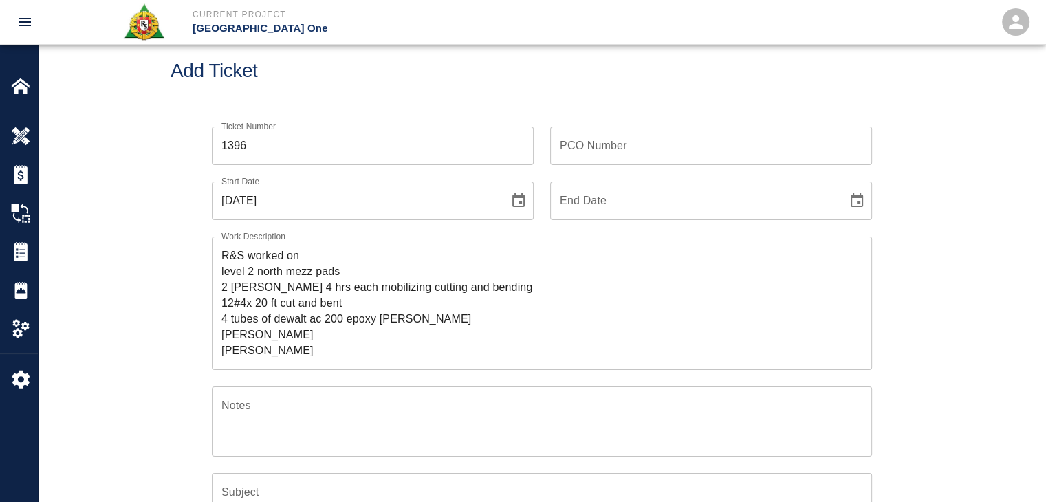
scroll to position [0, 0]
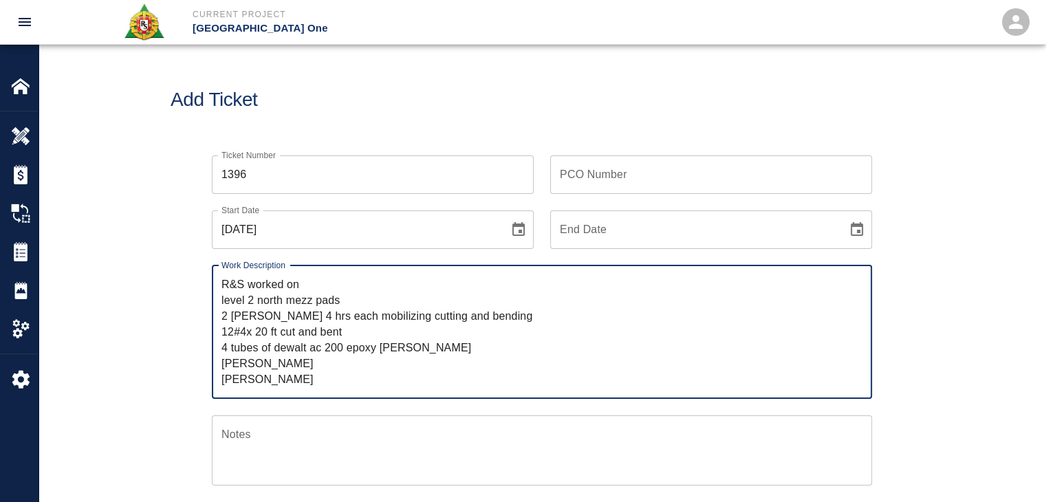
drag, startPoint x: 492, startPoint y: 321, endPoint x: 321, endPoint y: 320, distance: 170.5
click at [321, 320] on textarea "R&S worked on level 2 north mezz pads 2 lathers 4 hrs each mobilizing cutting a…" at bounding box center [541, 331] width 641 height 111
click at [336, 320] on textarea "R&S worked on level 2 north mezz pads 2 lathers 4 hrs each mobilizing cutting a…" at bounding box center [541, 331] width 641 height 111
drag, startPoint x: 423, startPoint y: 314, endPoint x: 327, endPoint y: 318, distance: 96.4
click at [327, 318] on textarea "R&S worked on level 2 north mezz pads 2 lathers 4 hrs each mobilizing cutting a…" at bounding box center [541, 331] width 641 height 111
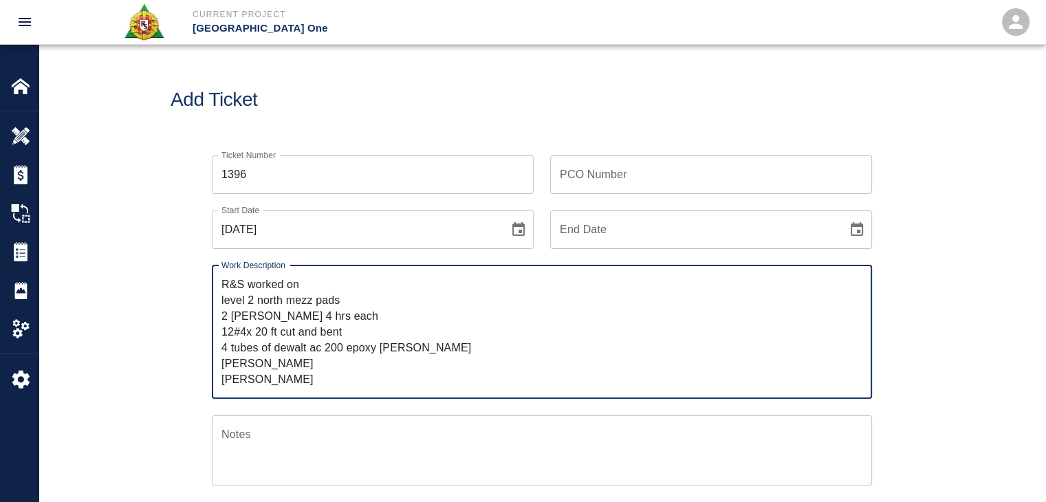
click at [322, 276] on textarea "R&S worked on level 2 north mezz pads 2 lathers 4 hrs each 12#4x 20 ft cut and …" at bounding box center [541, 331] width 641 height 111
paste textarea "mobilizing cutting and bending"
type textarea "R&S worked on mobilizing cutting and bending level 2 north mezz pads 2 lathers …"
drag, startPoint x: 303, startPoint y: 381, endPoint x: 133, endPoint y: 256, distance: 211.0
click at [133, 256] on div "Ticket Number 1396 Ticket Number PCO Number PCO Number Start Date 09/22/2025 St…" at bounding box center [542, 512] width 1007 height 746
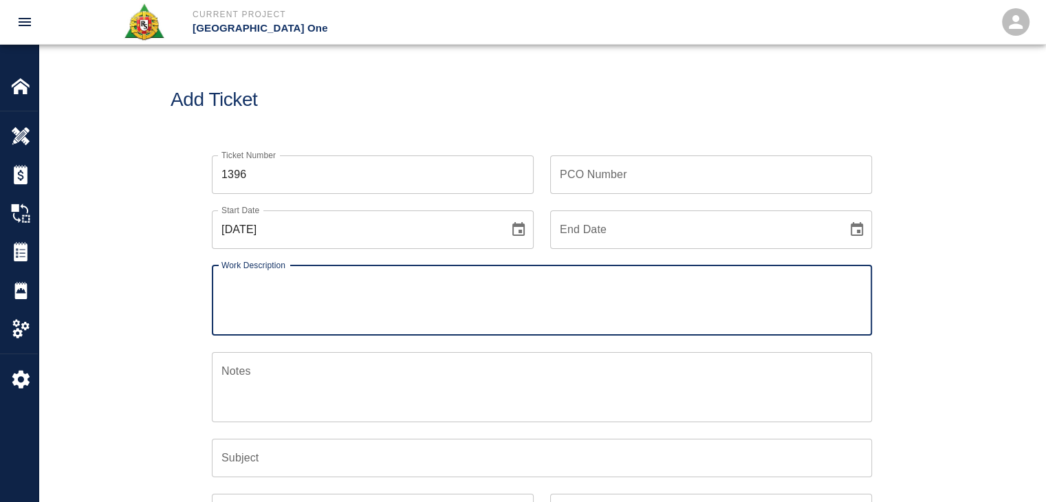
click at [527, 221] on button "Choose date, selected date is Sep 22, 2025" at bounding box center [519, 230] width 28 height 28
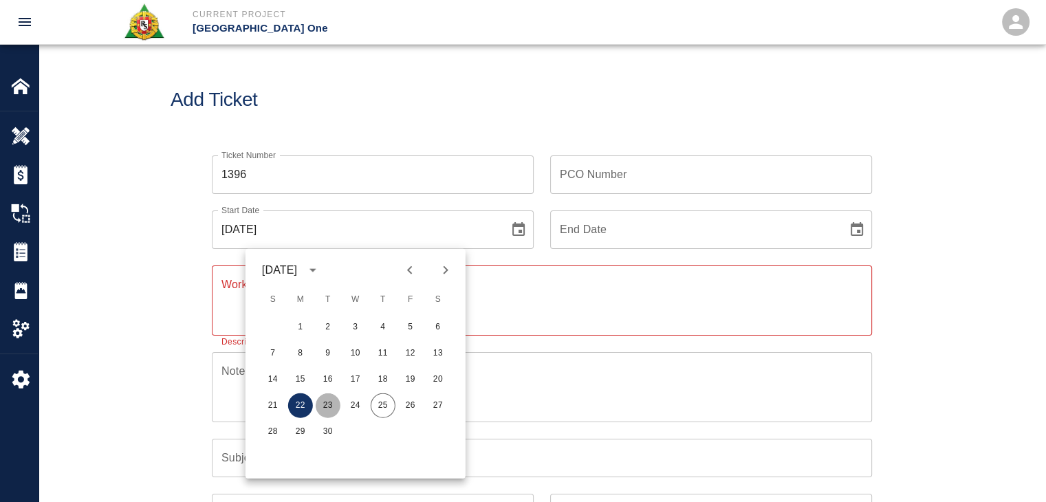
click at [316, 404] on button "23" at bounding box center [328, 405] width 25 height 25
type input "09/23/2025"
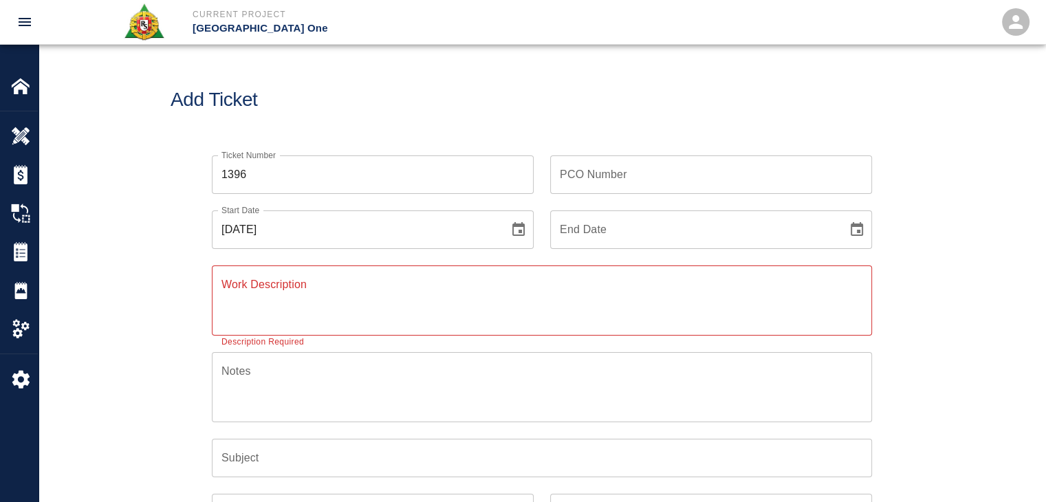
click at [292, 177] on input "1396" at bounding box center [373, 174] width 322 height 39
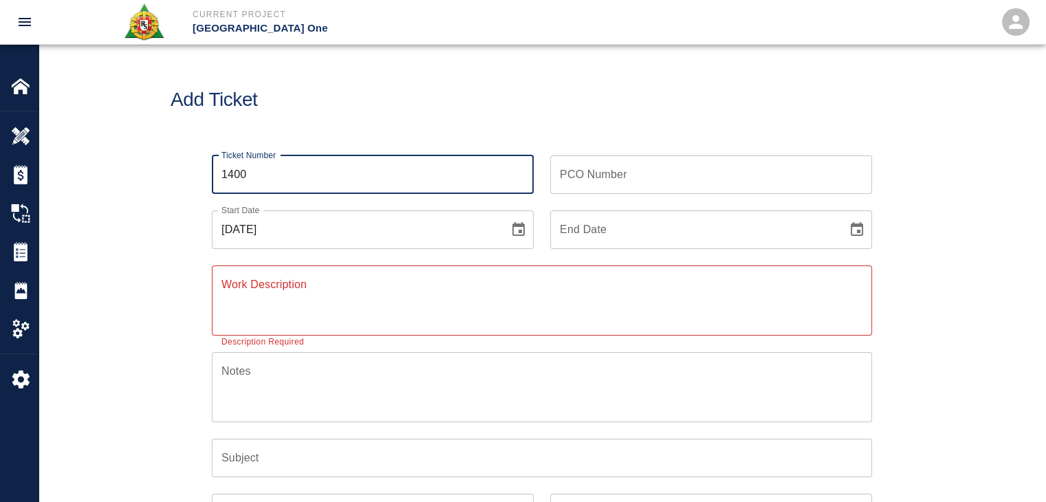
type input "1400"
click at [285, 281] on div "Work Description x Work Description Description Required" at bounding box center [542, 300] width 660 height 70
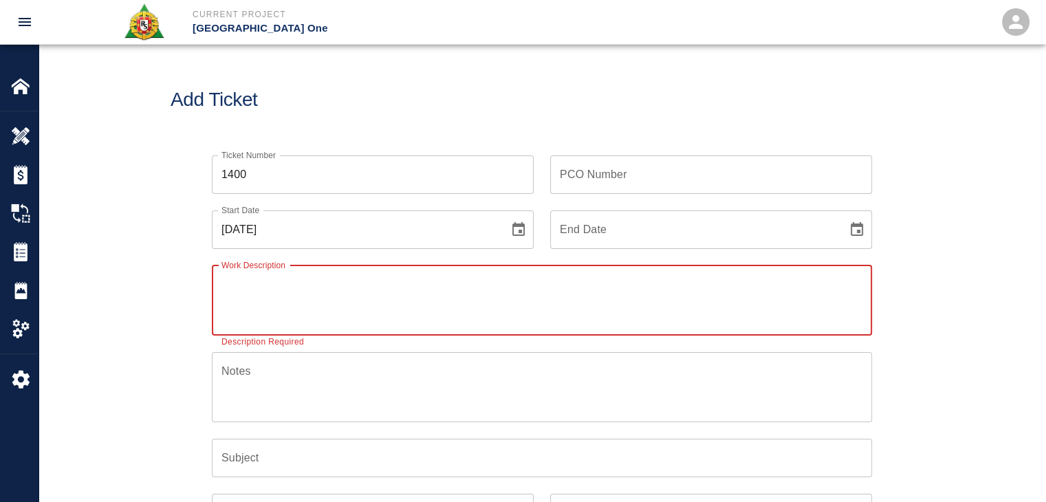
click at [143, 319] on div "Ticket Number 1400 Ticket Number PCO Number PCO Number Start Date 09/23/2025 St…" at bounding box center [542, 480] width 1007 height 683
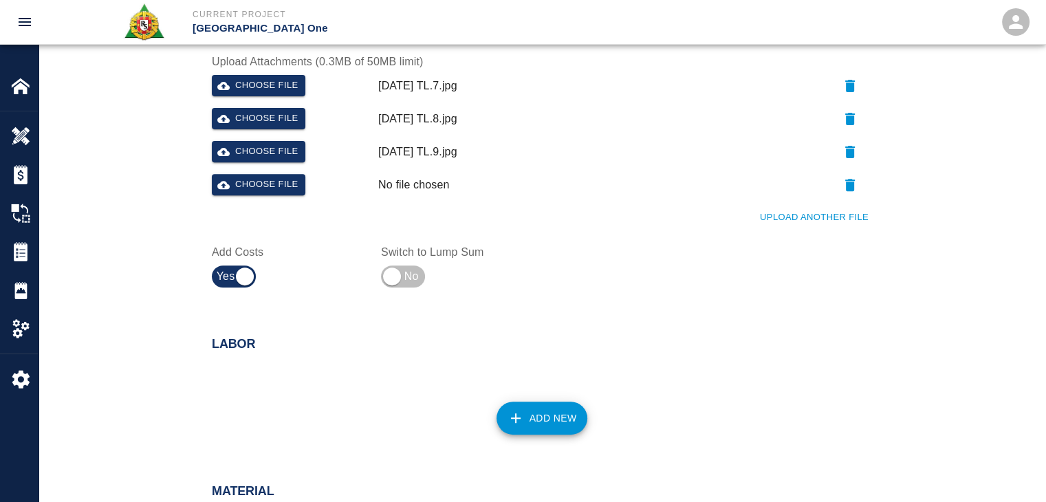
scroll to position [495, 0]
click at [853, 84] on icon "button" at bounding box center [850, 86] width 10 height 12
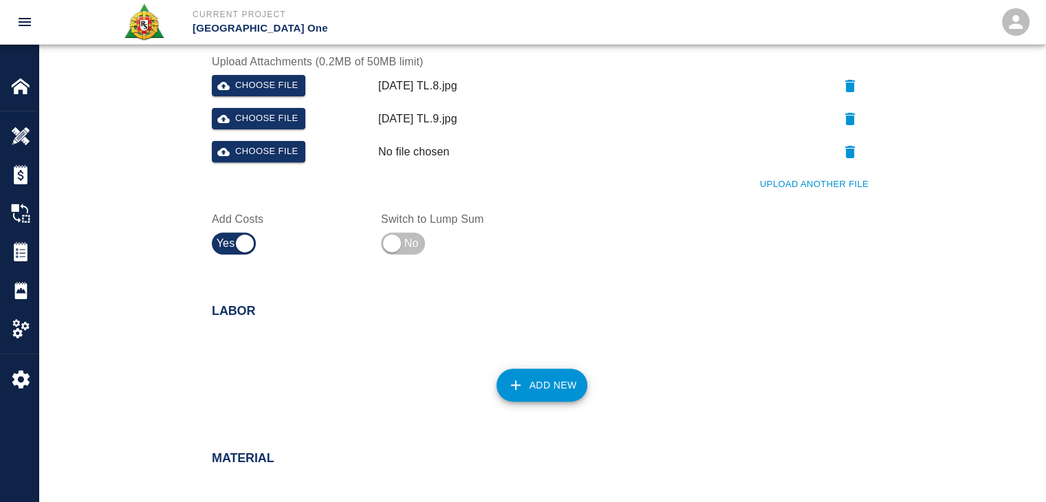
click at [855, 86] on icon "button" at bounding box center [850, 86] width 17 height 17
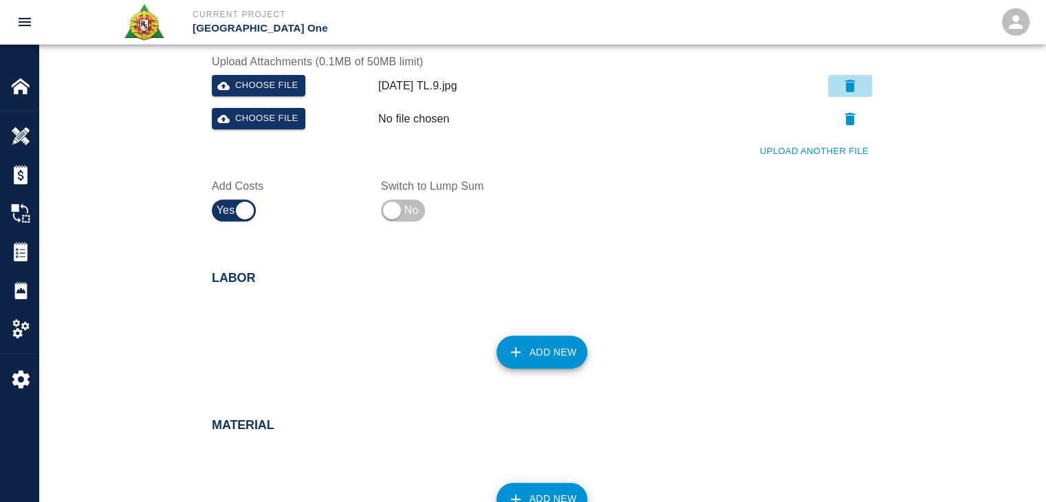
click at [855, 86] on icon "button" at bounding box center [850, 86] width 17 height 17
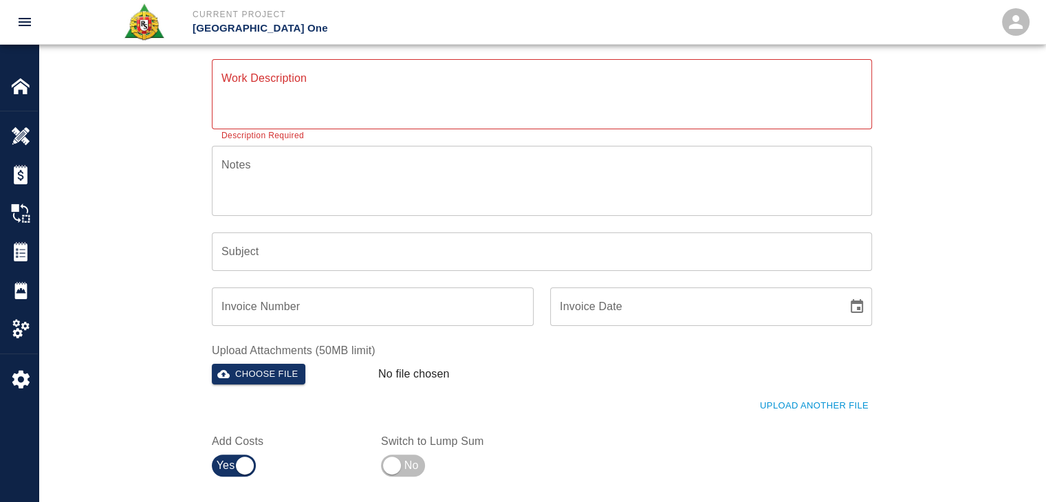
scroll to position [202, 0]
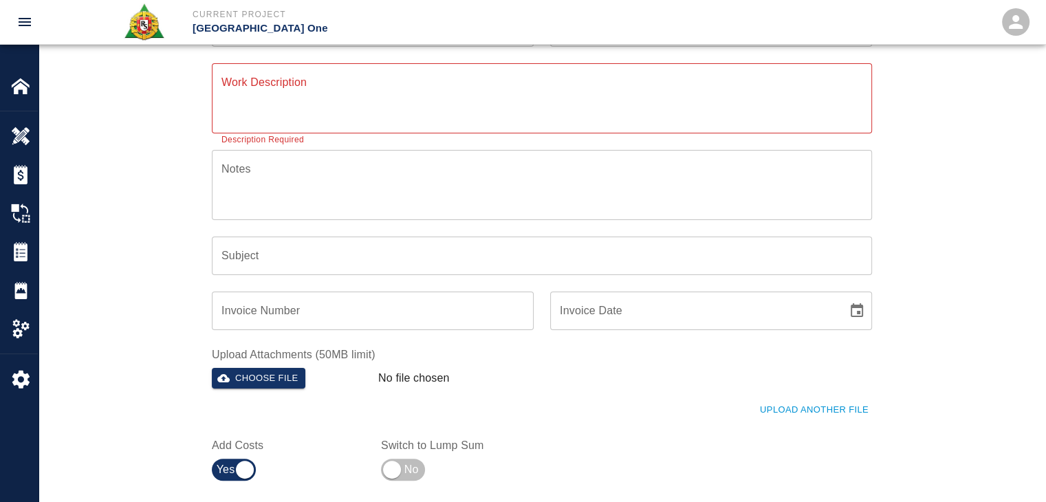
click at [425, 72] on div "x Work Description" at bounding box center [542, 98] width 660 height 70
paste textarea "Patching grout on top of beams Column line L/2 2nd fl 2masons 8hrs each 9 bags …"
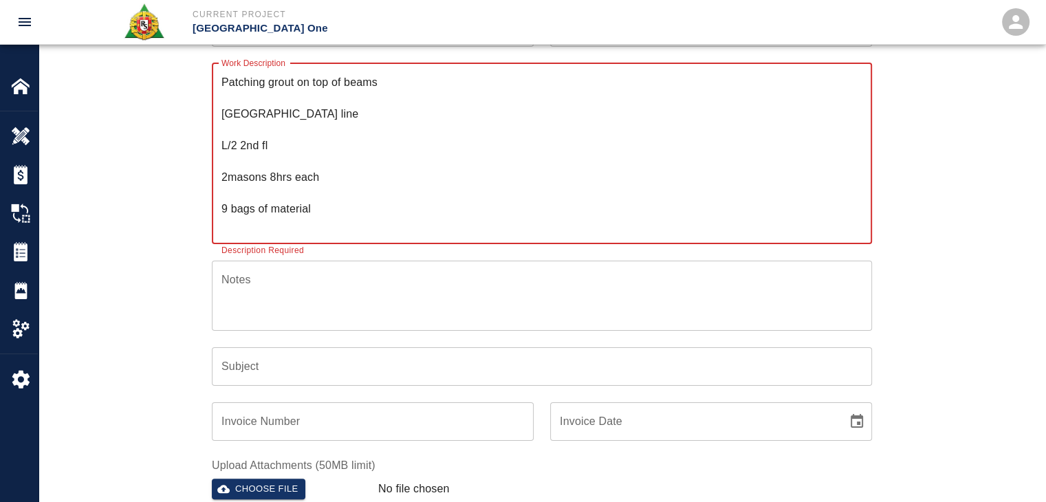
scroll to position [109, 0]
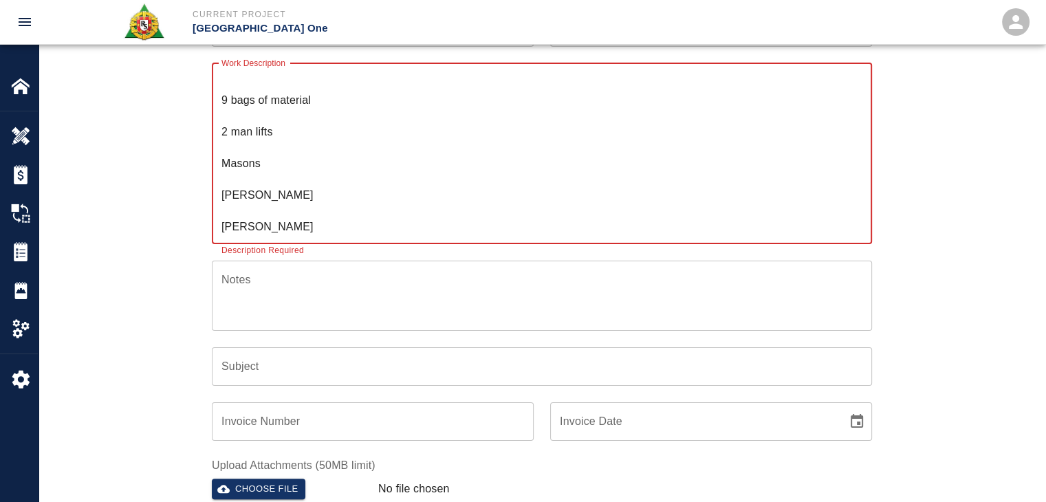
click at [207, 202] on div "Work Description Patching grout on top of beams Column line L/2 2nd fl 2masons …" at bounding box center [533, 145] width 677 height 197
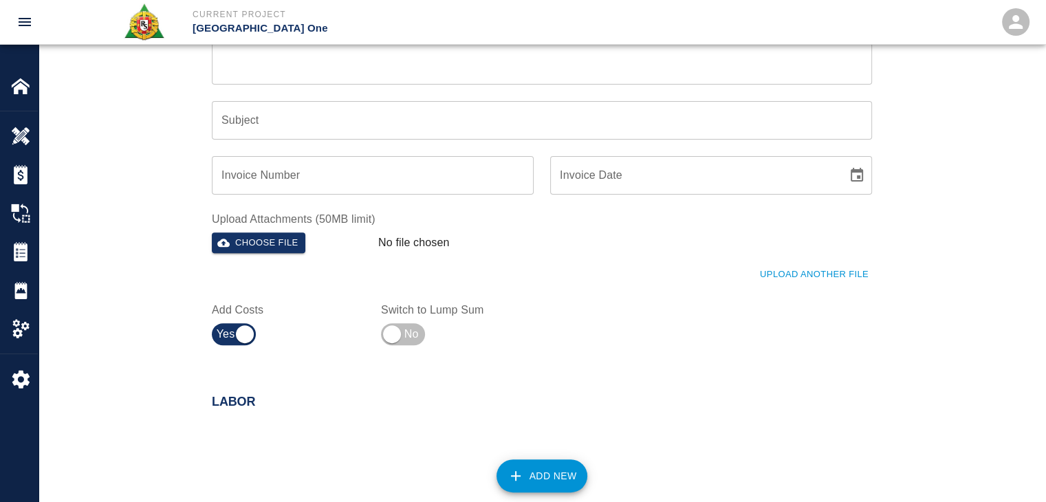
scroll to position [551, 0]
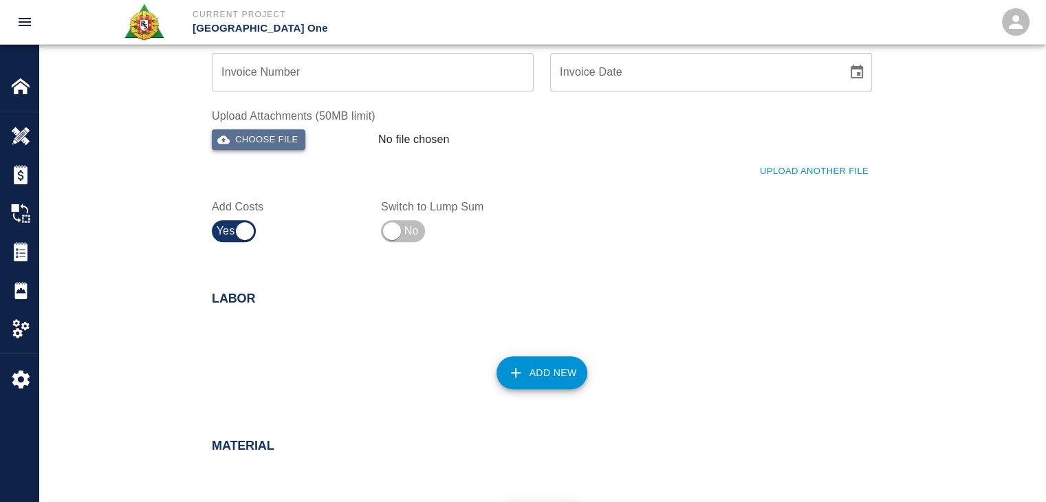
click at [267, 146] on button "Choose file" at bounding box center [259, 139] width 94 height 21
click at [780, 173] on button "Upload Another File" at bounding box center [814, 172] width 116 height 21
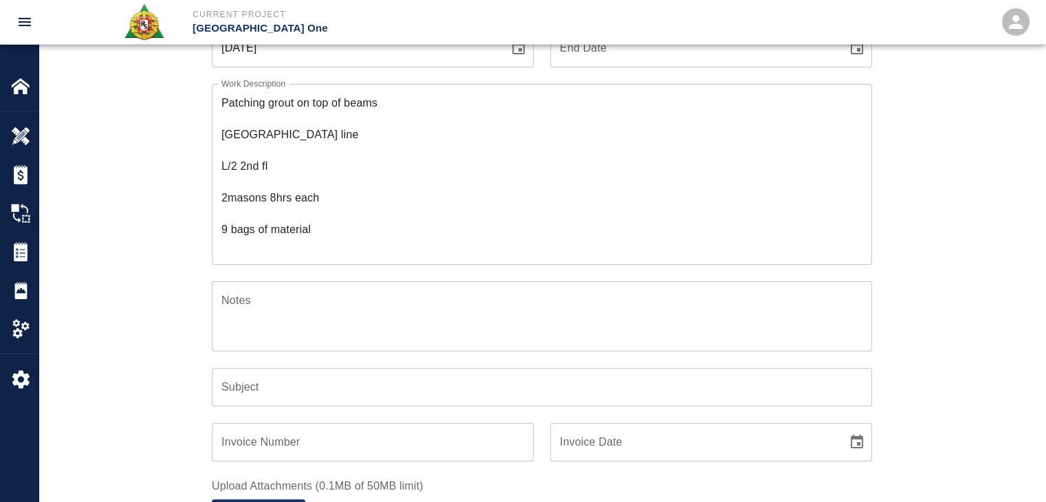
scroll to position [0, 0]
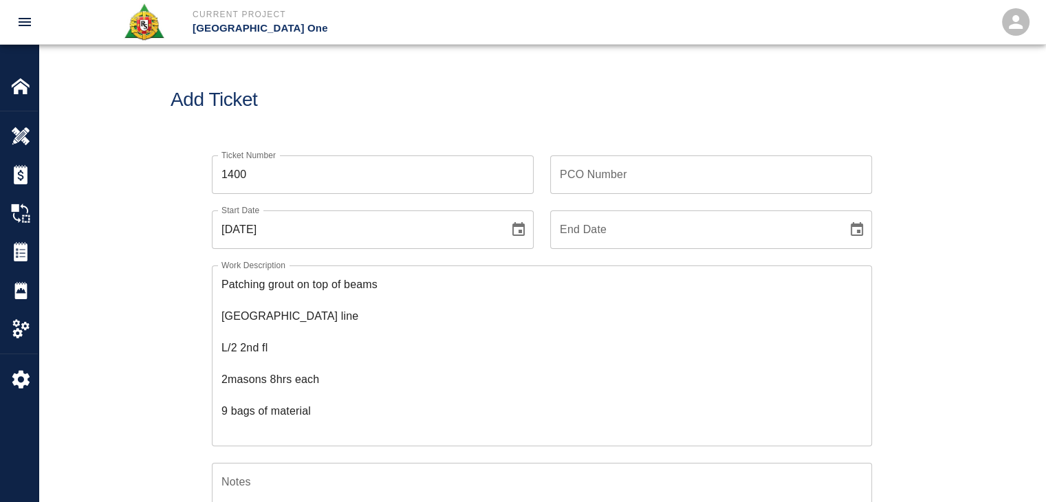
click at [223, 285] on textarea "Patching grout on top of beams Column line L/2 2nd fl 2masons 8hrs each 9 bags …" at bounding box center [541, 355] width 641 height 158
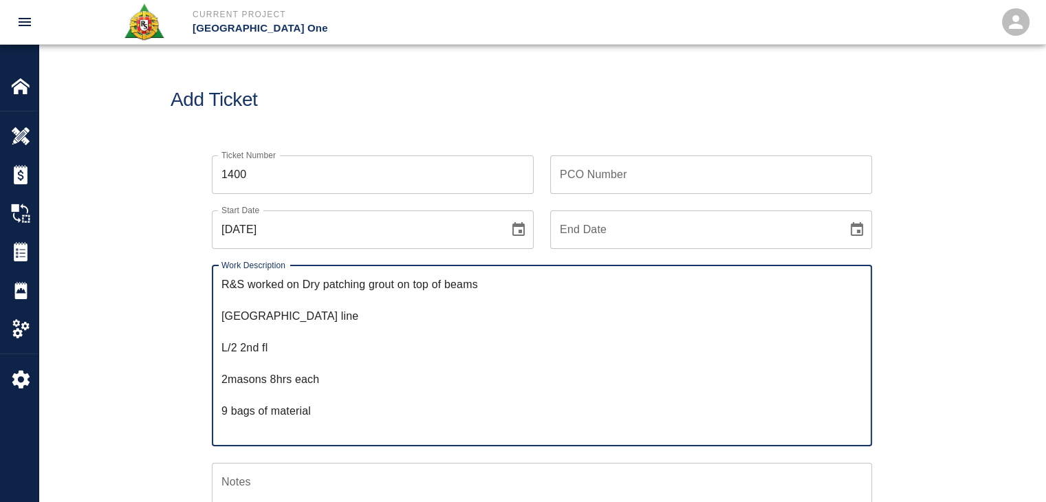
click at [224, 321] on textarea "R&S worked on Dry patching grout on top of beams Column line L/2 2nd fl 2masons…" at bounding box center [541, 355] width 641 height 158
click at [603, 276] on textarea "R&S worked on Dry patching grout on top of beams Column line L/2 2nd fl 2masons…" at bounding box center [541, 355] width 641 height 158
click at [229, 351] on textarea "R&S worked on Dry patching grout on top of beams Column line L/2 2nd floor. Bre…" at bounding box center [541, 355] width 641 height 158
click at [239, 363] on textarea "R&S worked on Dry patching grout on top of beams Column line L/2 2nd floor. Bre…" at bounding box center [541, 355] width 641 height 158
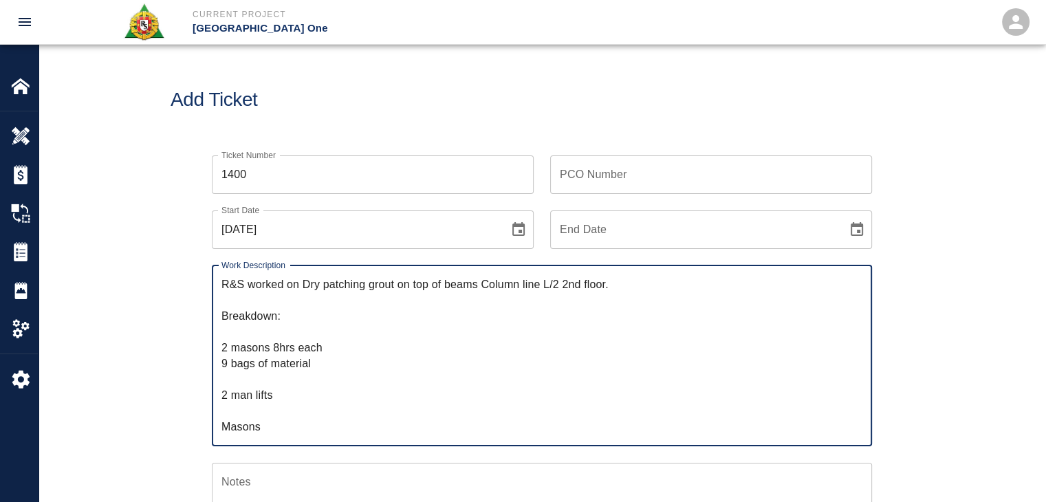
click at [229, 335] on textarea "R&S worked on Dry patching grout on top of beams Column line L/2 2nd floor. Bre…" at bounding box center [541, 355] width 641 height 158
click at [237, 364] on textarea "R&S worked on Dry patching grout on top of beams Column line L/2 2nd floor. Bre…" at bounding box center [541, 355] width 641 height 158
click at [244, 373] on textarea "R&S worked on Dry patching grout on top of beams Column line L/2 2nd floor. Bre…" at bounding box center [541, 355] width 641 height 158
drag, startPoint x: 275, startPoint y: 378, endPoint x: 202, endPoint y: 383, distance: 73.1
click at [202, 383] on div "Work Description R&S worked on Dry patching grout on top of beams Column line L…" at bounding box center [533, 347] width 677 height 197
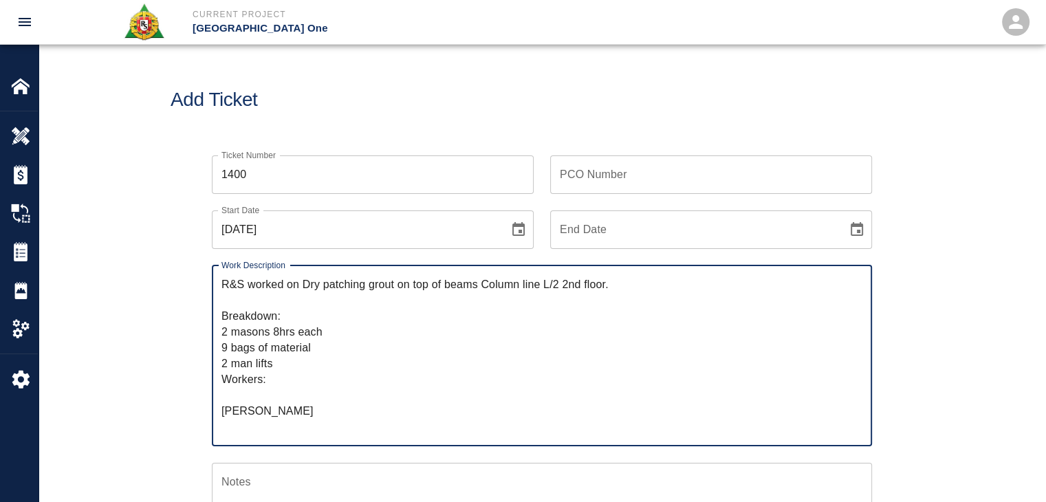
click at [233, 403] on textarea "R&S worked on Dry patching grout on top of beams Column line L/2 2nd floor. Bre…" at bounding box center [541, 355] width 641 height 158
click at [237, 398] on textarea "R&S worked on Dry patching grout on top of beams Column line L/2 2nd floor. Bre…" at bounding box center [541, 355] width 641 height 158
click at [250, 409] on textarea "R&S worked on Dry patching grout on top of beams Column line L/2 2nd floor. Bre…" at bounding box center [541, 355] width 641 height 158
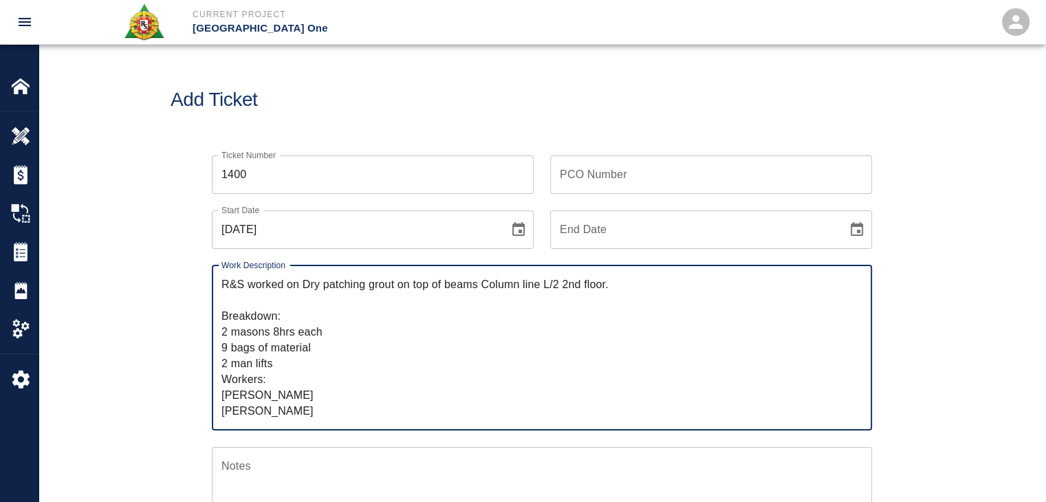
click at [289, 411] on textarea "R&S worked on Dry patching grout on top of beams Column line L/2 2nd floor. Bre…" at bounding box center [541, 347] width 641 height 142
click at [318, 399] on textarea "R&S worked on Dry patching grout on top of beams Column line L/2 2nd floor. Bre…" at bounding box center [541, 347] width 641 height 142
click at [297, 413] on textarea "R&S worked on Dry patching grout on top of beams Column line L/2 2nd floor. Bre…" at bounding box center [541, 347] width 641 height 142
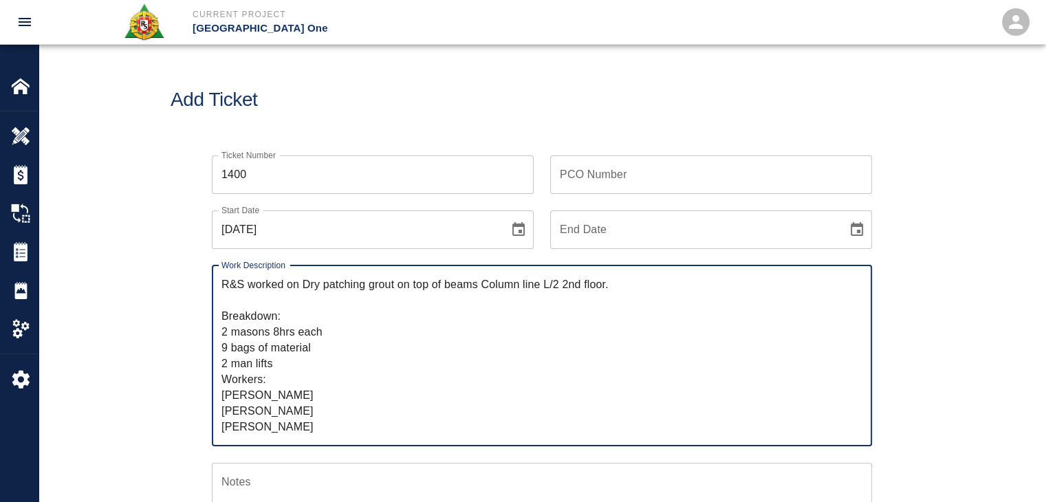
scroll to position [19, 0]
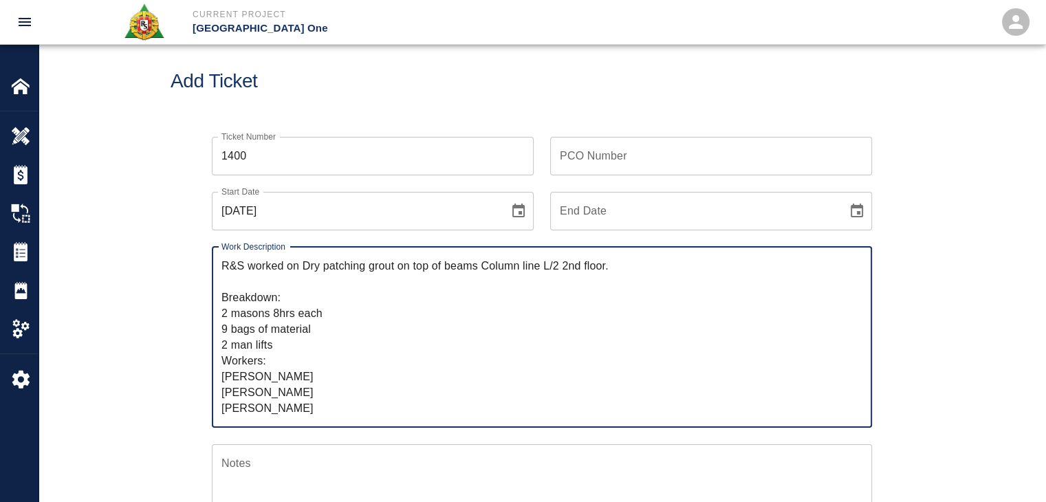
click at [325, 317] on textarea "R&S worked on Dry patching grout on top of beams Column line L/2 2nd floor. Bre…" at bounding box center [541, 337] width 641 height 158
type textarea "R&S worked on Dry patching grout on top of beams Column line L/2 2nd floor. Bre…"
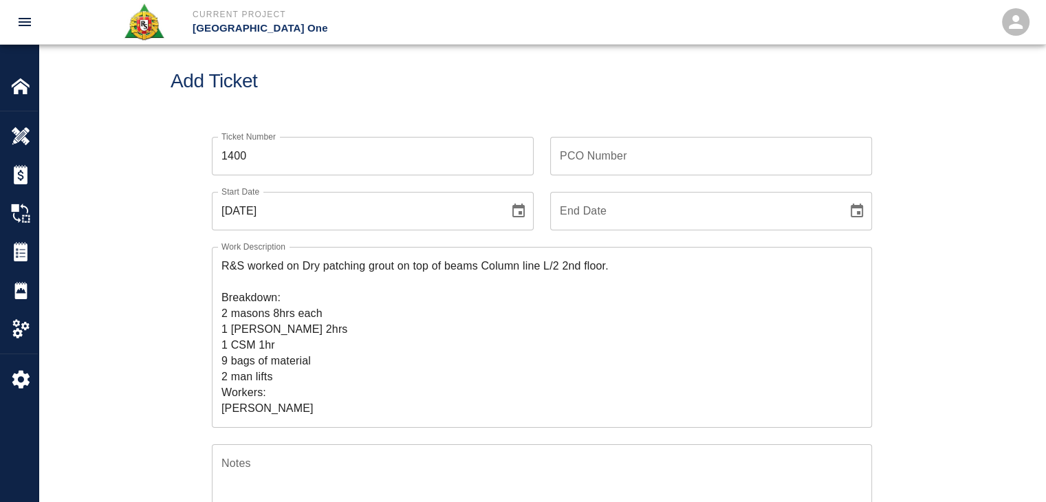
click at [191, 300] on div "Ticket Number 1400 Ticket Number PCO Number PCO Number Start Date 09/23/2025 St…" at bounding box center [542, 467] width 743 height 695
click at [560, 160] on input "PCO Number" at bounding box center [711, 156] width 322 height 39
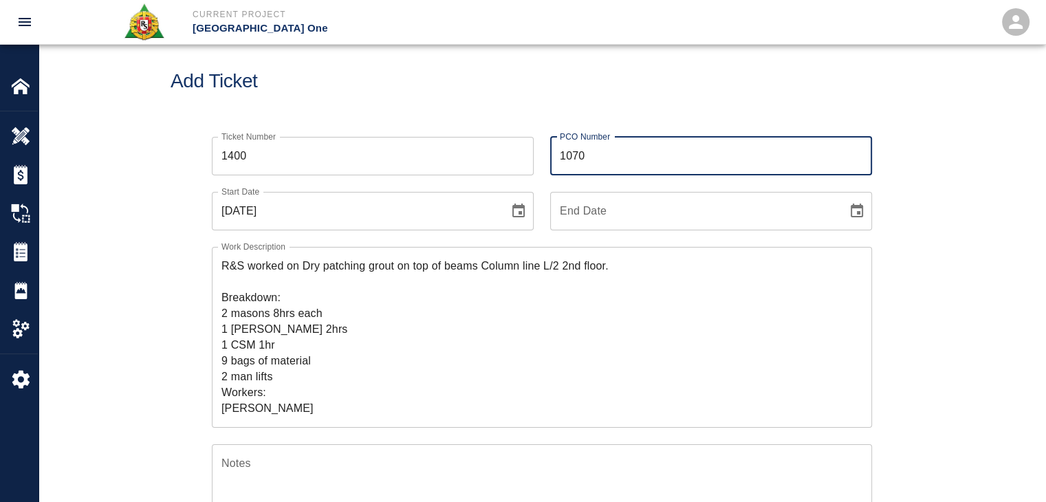
type input "1070"
click at [495, 117] on div "Add Ticket" at bounding box center [542, 81] width 1007 height 111
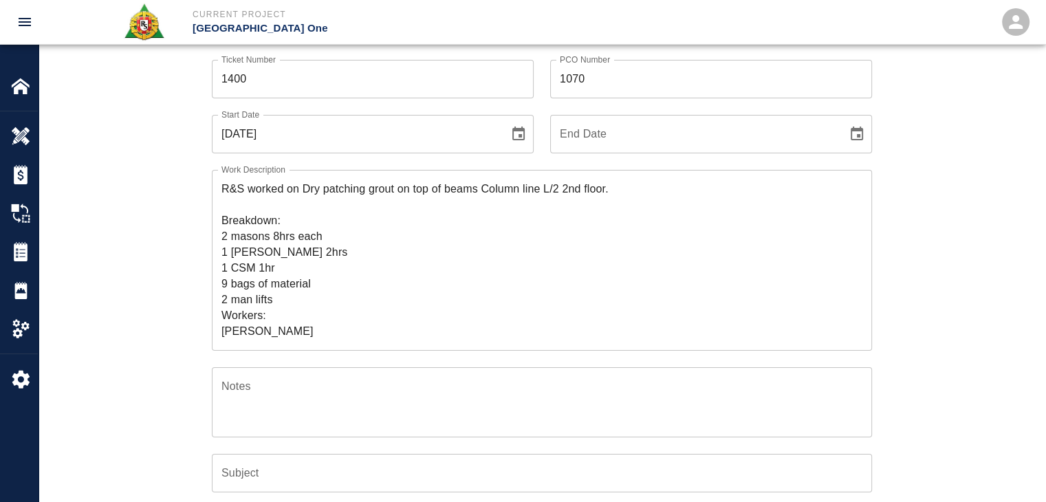
scroll to position [96, 0]
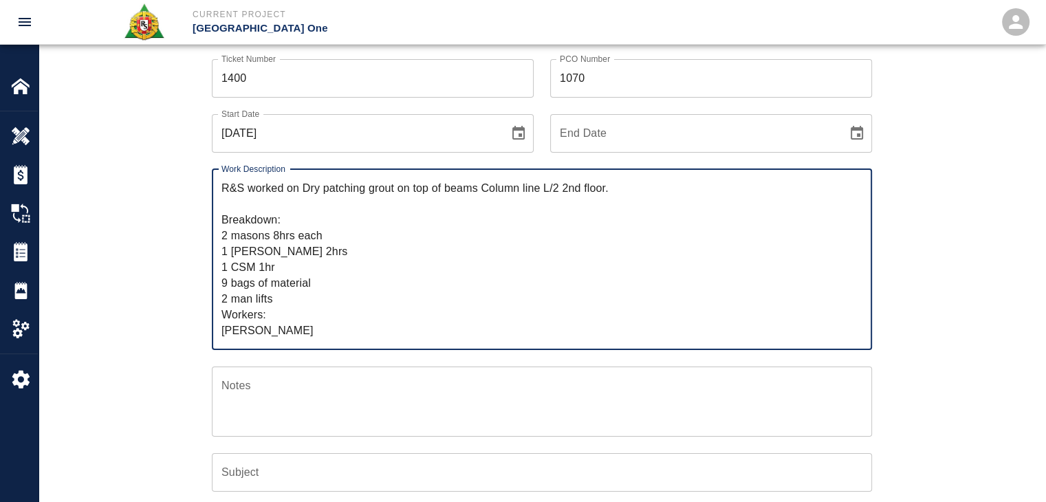
drag, startPoint x: 314, startPoint y: 207, endPoint x: 303, endPoint y: 188, distance: 21.6
click at [303, 188] on textarea "R&S worked on Dry patching grout on top of beams Column line L/2 2nd floor. Bre…" at bounding box center [541, 259] width 641 height 158
click at [220, 474] on input "Subject" at bounding box center [542, 472] width 660 height 39
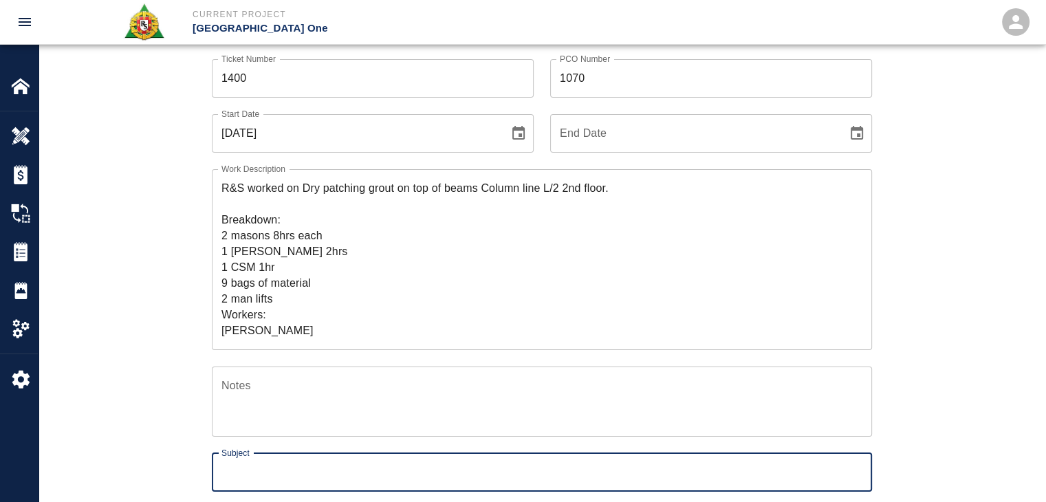
paste input "Dry patching grout on top of beams Column line L/2 2nd floor."
type input "Dry patching grout on top of beams Column line L/2 2nd floor."
click at [171, 474] on div "Ticket Number 1400 Ticket Number PCO Number 1070 PCO Number Start Date 09/23/20…" at bounding box center [542, 390] width 743 height 695
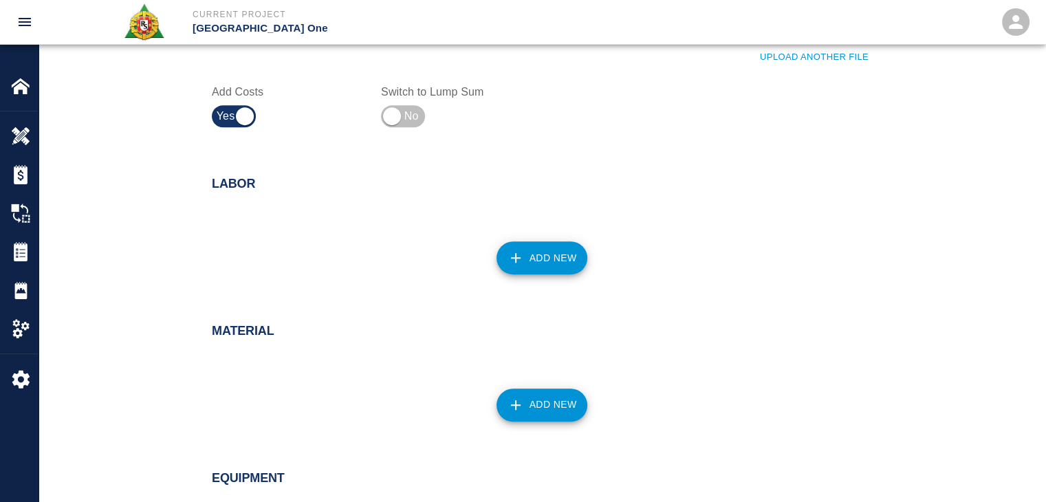
scroll to position [701, 0]
click at [518, 243] on button "Add New" at bounding box center [541, 257] width 91 height 33
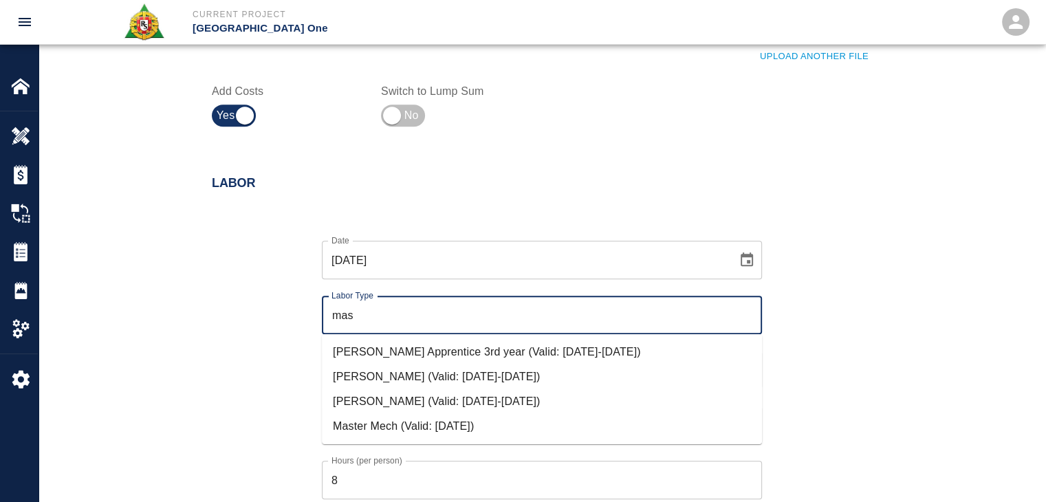
click at [490, 403] on li "Mason Journeyman (Valid: 07/01/2024-09/30/2025)" at bounding box center [542, 401] width 440 height 25
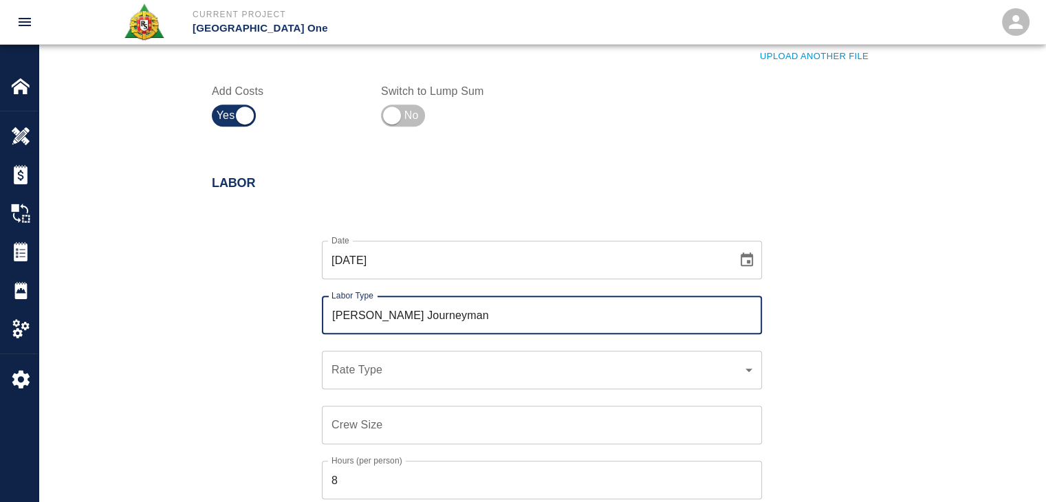
scroll to position [796, 0]
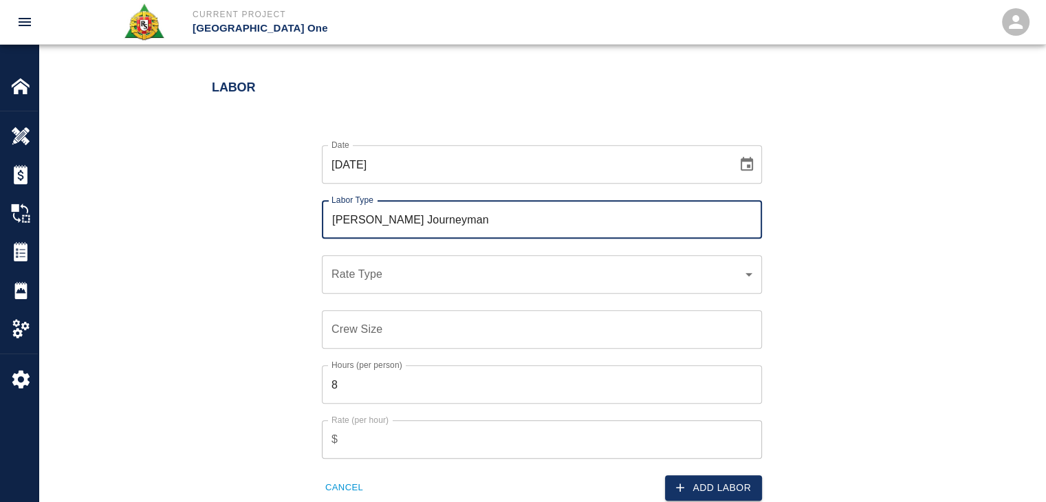
type input "Mason Journeyman"
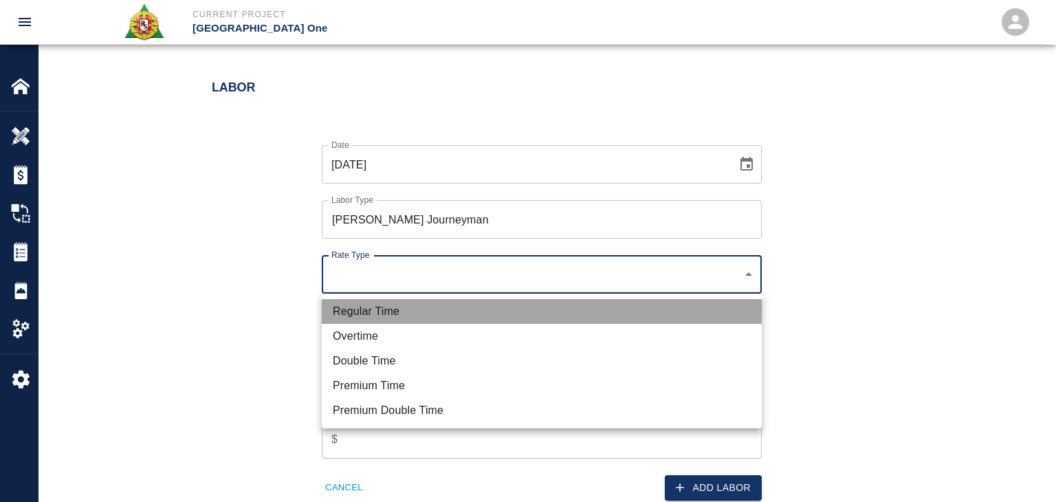
click at [402, 301] on li "Regular Time" at bounding box center [542, 311] width 440 height 25
type input "rate_rt"
type input "112.04"
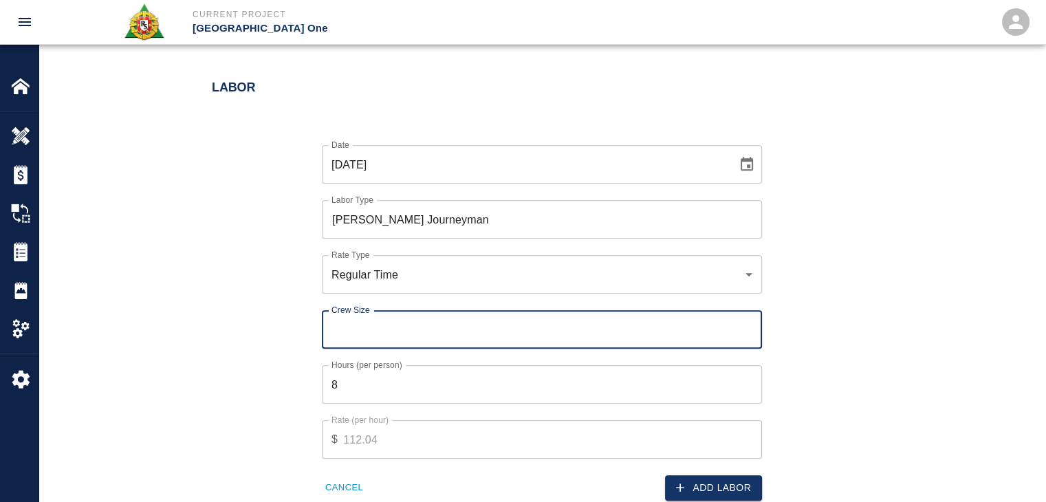
click at [364, 322] on div "Crew Size Crew Size" at bounding box center [542, 329] width 440 height 39
type input "2"
click at [282, 322] on div "Date 09/23/2025 Date Labor Type Mason Journeyman Labor Type Rate Type Regular T…" at bounding box center [533, 312] width 677 height 378
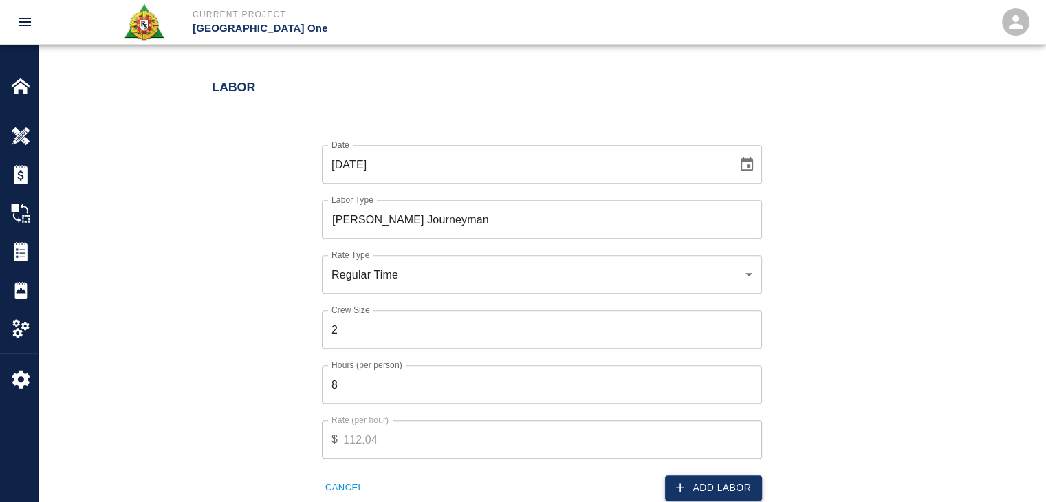
click at [681, 483] on icon "button" at bounding box center [680, 488] width 14 height 14
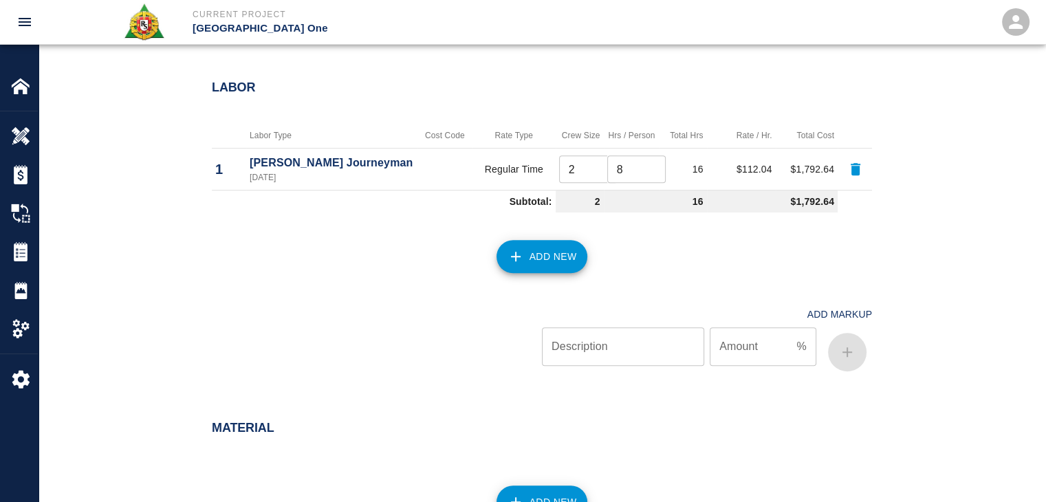
click at [518, 276] on div "Add New" at bounding box center [533, 248] width 677 height 61
click at [510, 272] on div "Add New" at bounding box center [533, 248] width 677 height 61
click at [523, 263] on icon "button" at bounding box center [515, 256] width 17 height 17
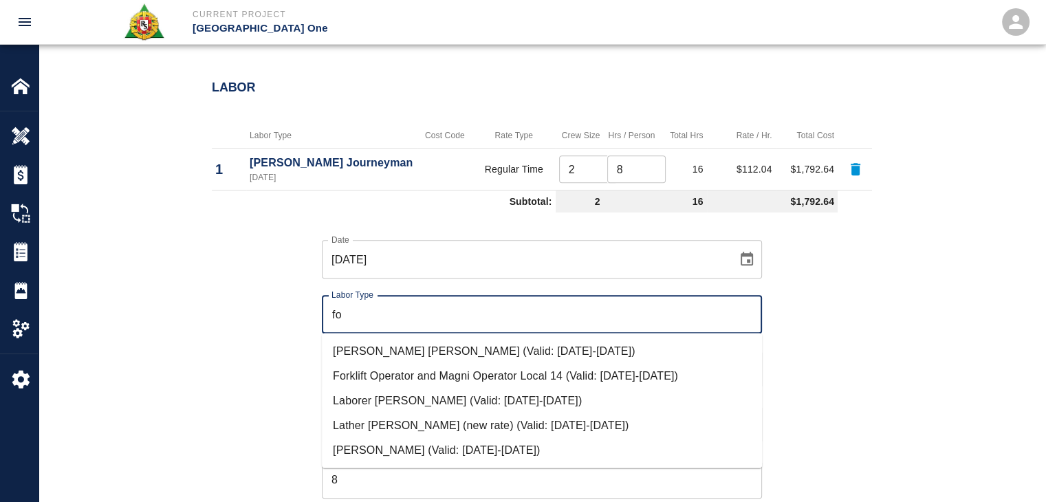
click at [347, 454] on li "Mason Foreman (Valid: 07/01/2024-09/30/2025)" at bounding box center [542, 449] width 440 height 25
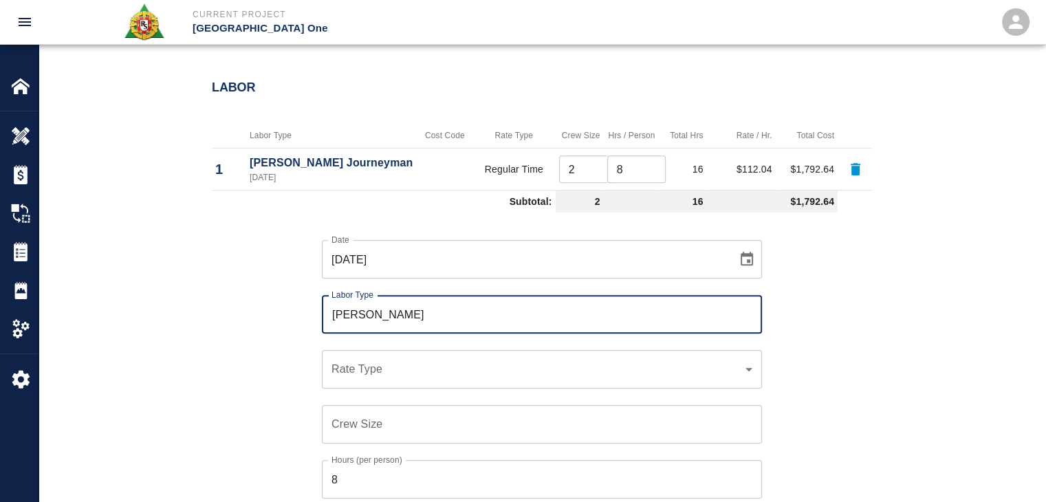
scroll to position [880, 0]
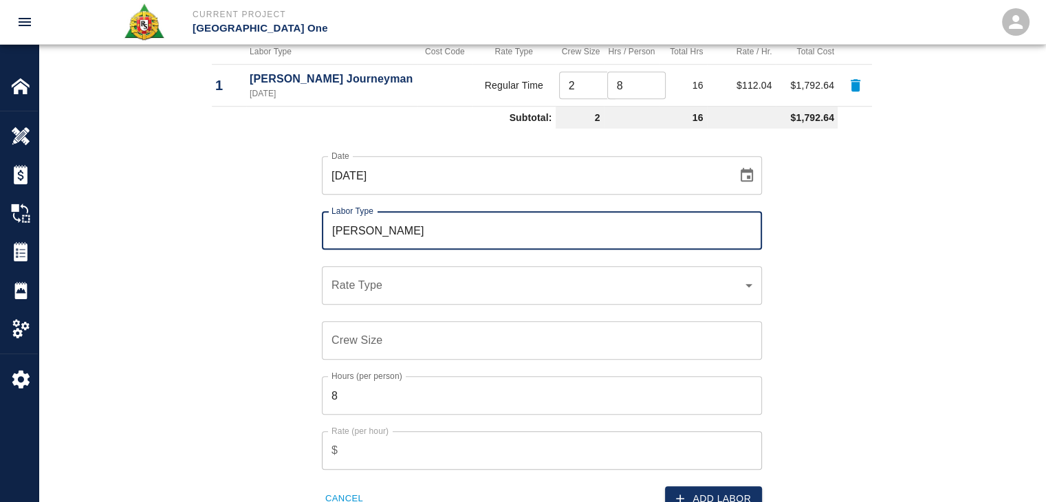
type input "Mason Foreman"
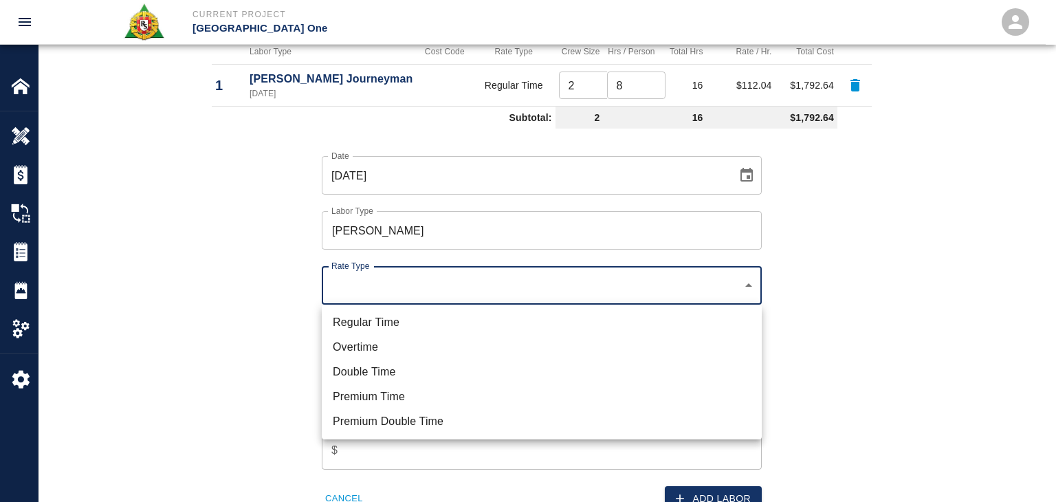
click at [394, 309] on ul "Regular Time Overtime Double Time Premium Time Premium Double Time" at bounding box center [542, 372] width 440 height 135
click at [407, 316] on li "Regular Time" at bounding box center [542, 322] width 440 height 25
type input "rate_rt"
type input "114.53"
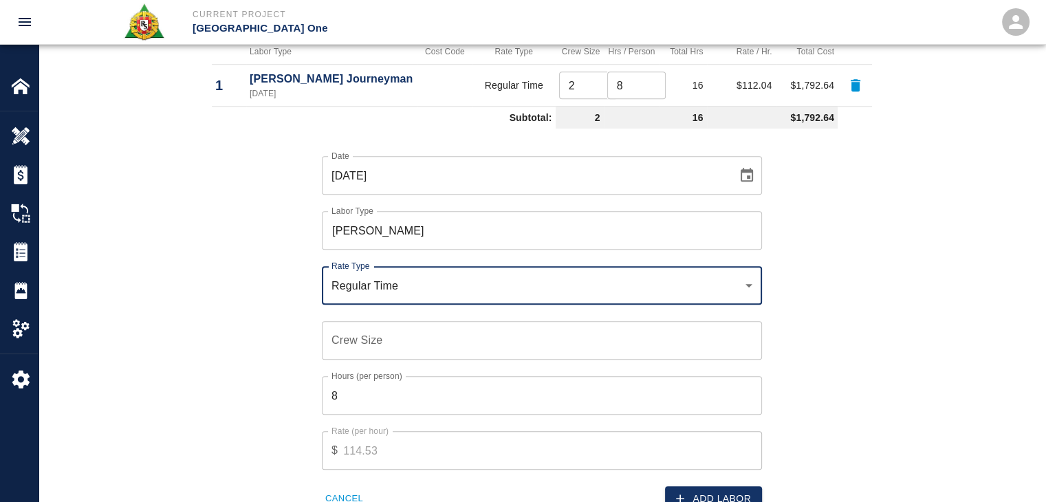
click at [349, 340] on input "Crew Size" at bounding box center [542, 340] width 440 height 39
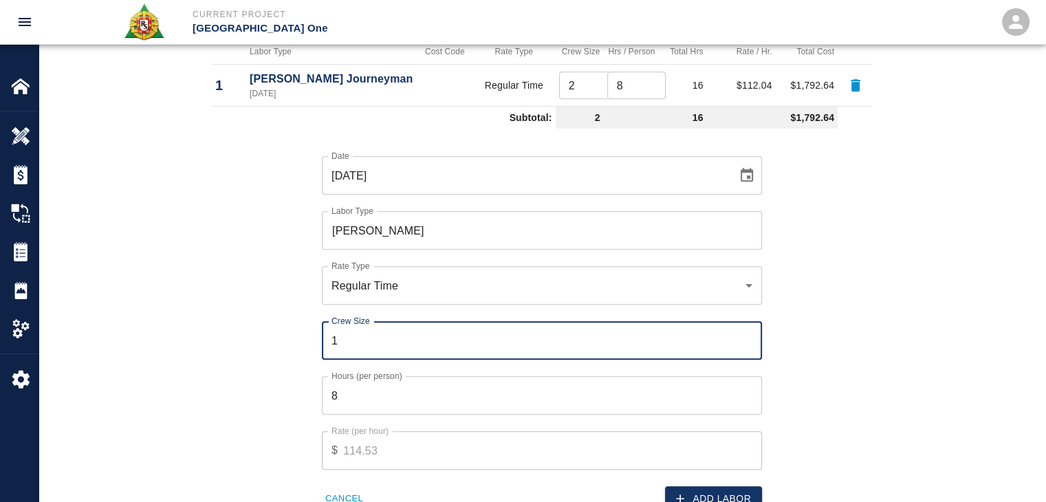
type input "1"
click at [363, 381] on label "Hours (per person)" at bounding box center [366, 376] width 71 height 12
click at [363, 381] on input "8" at bounding box center [542, 395] width 440 height 39
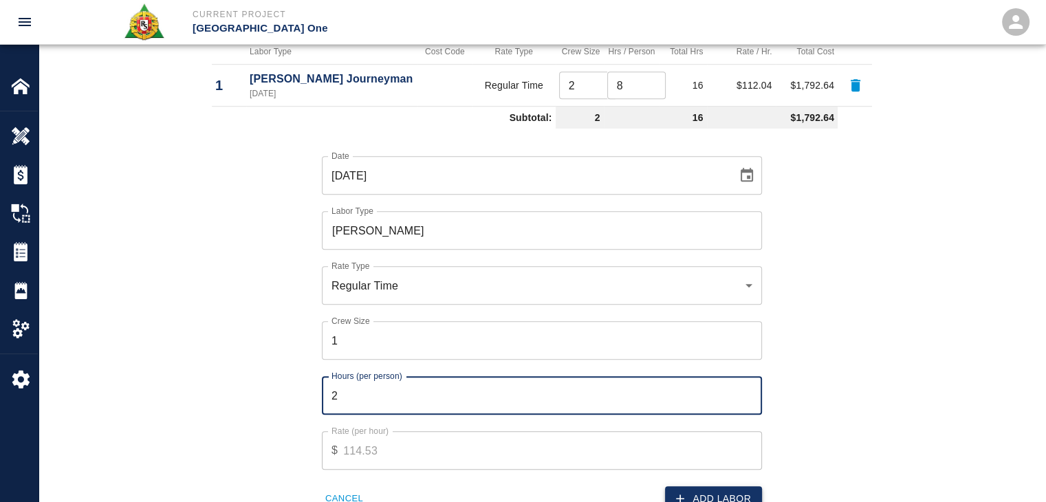
type input "2"
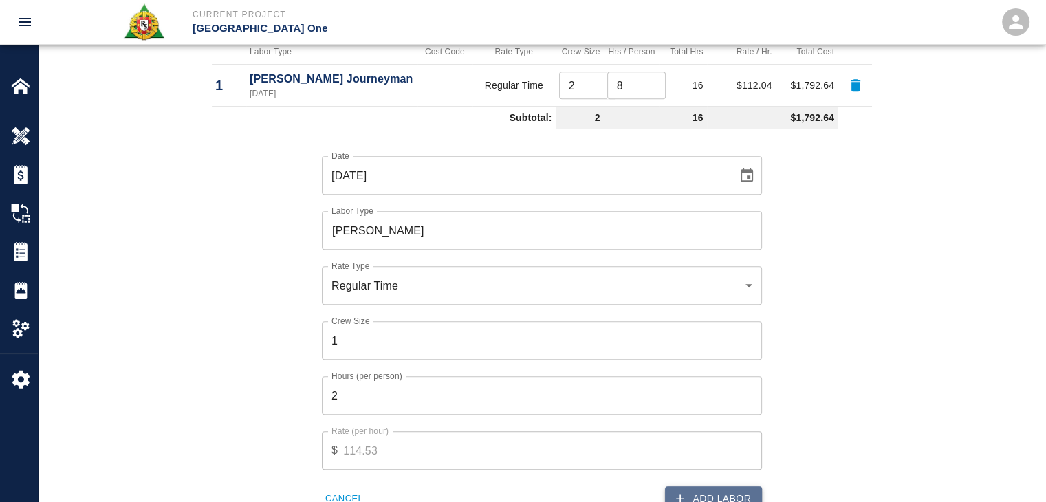
click at [701, 490] on button "Add Labor" at bounding box center [713, 498] width 97 height 25
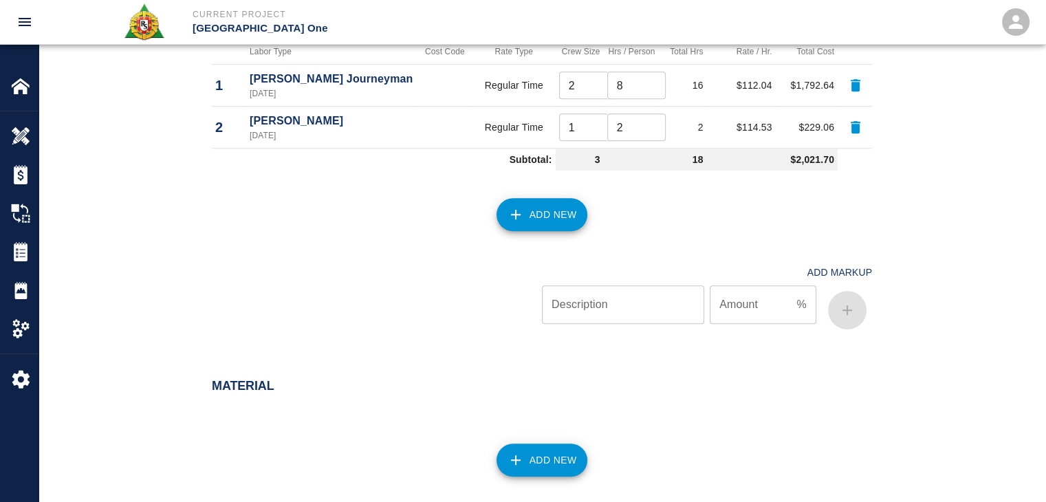
click at [559, 219] on button "Add New" at bounding box center [541, 214] width 91 height 33
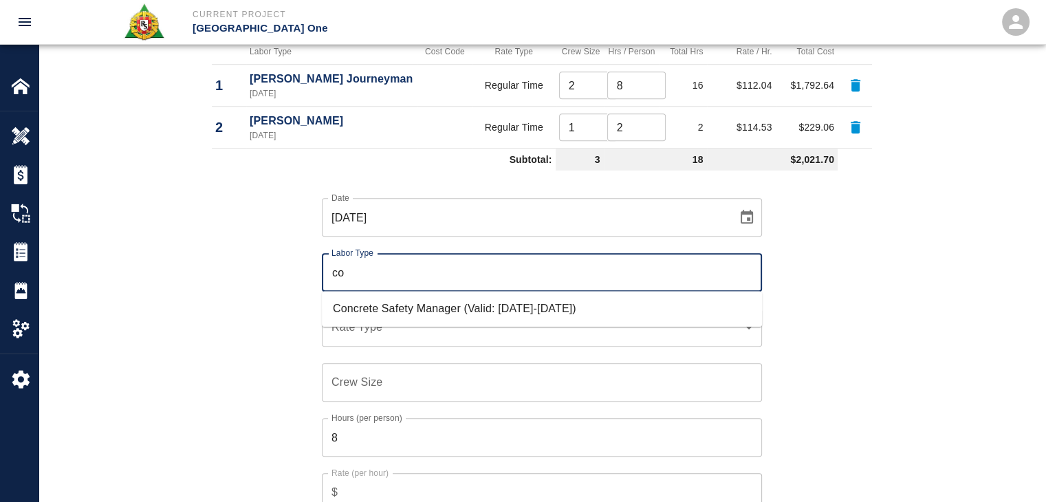
click at [386, 302] on li "Concrete Safety Manager (Valid: 01/01/2025-01/01/2026)" at bounding box center [542, 308] width 440 height 25
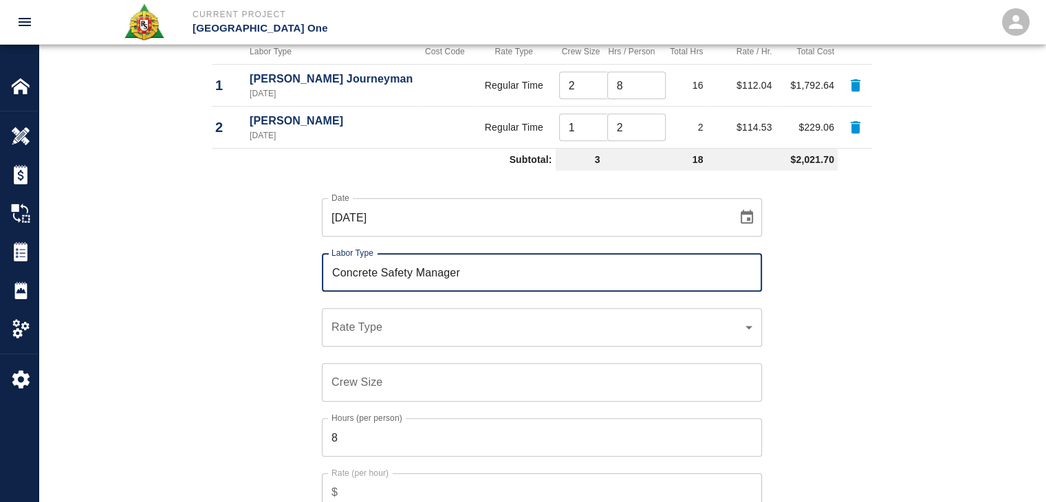
type input "Concrete Safety Manager"
click at [357, 350] on div "Crew Size Crew Size" at bounding box center [533, 374] width 457 height 55
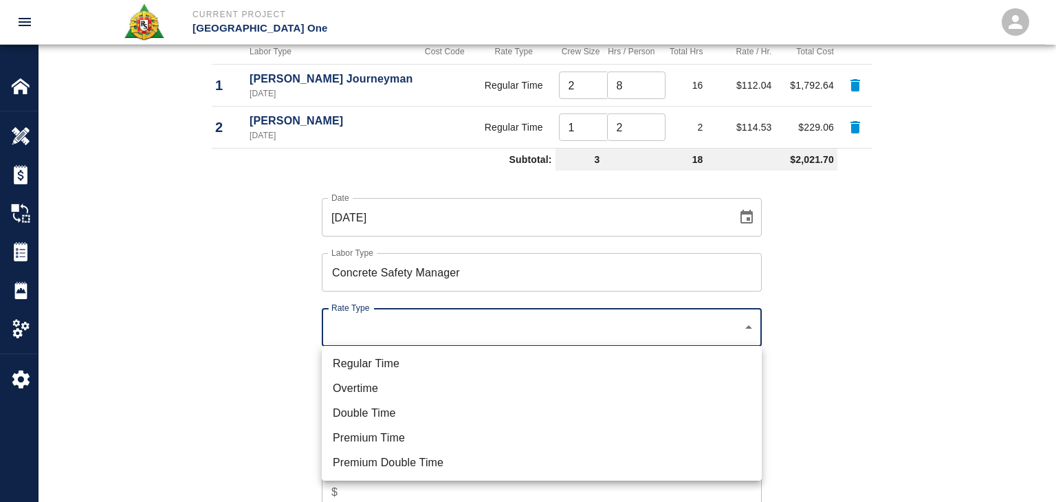
click at [363, 362] on li "Regular Time" at bounding box center [542, 363] width 440 height 25
type input "rate_rt"
type input "100.05"
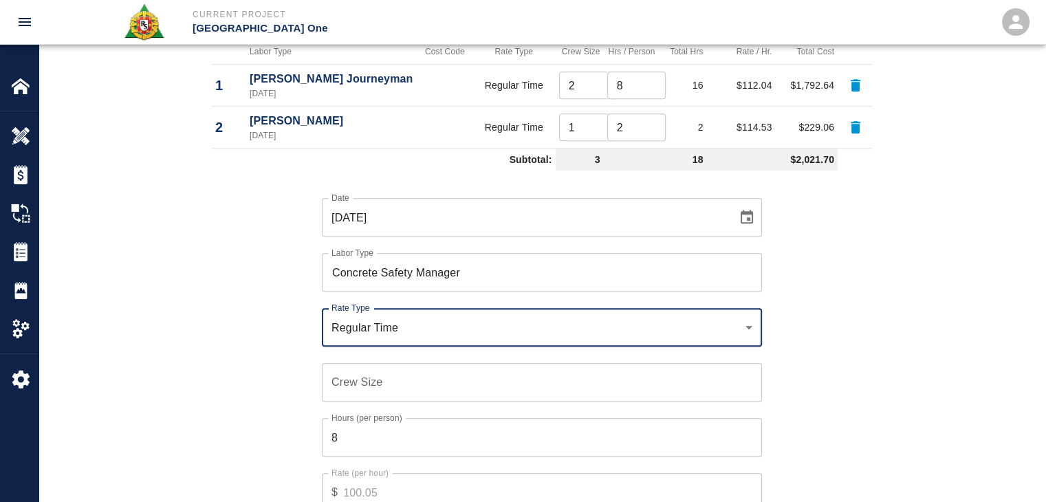
click at [374, 381] on input "Crew Size" at bounding box center [542, 382] width 440 height 39
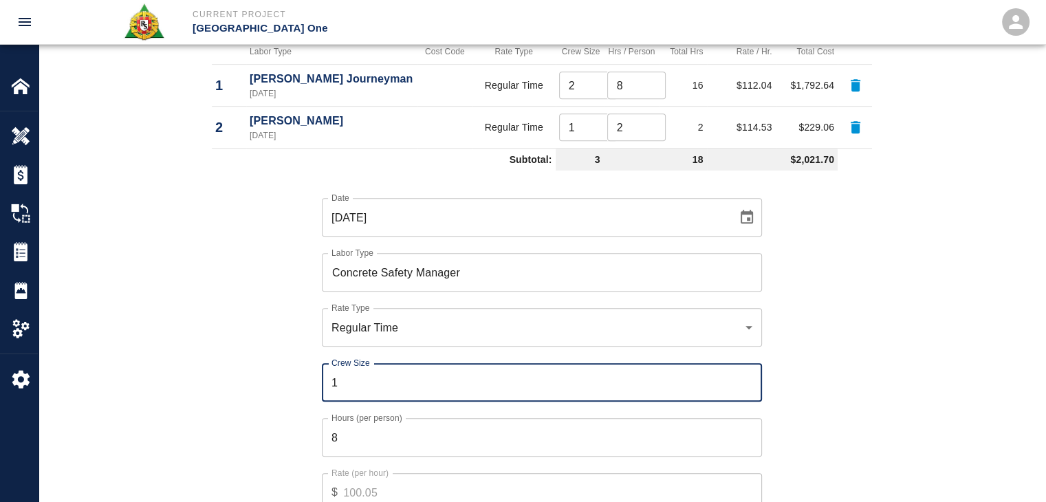
type input "1"
click at [355, 430] on input "8" at bounding box center [542, 437] width 440 height 39
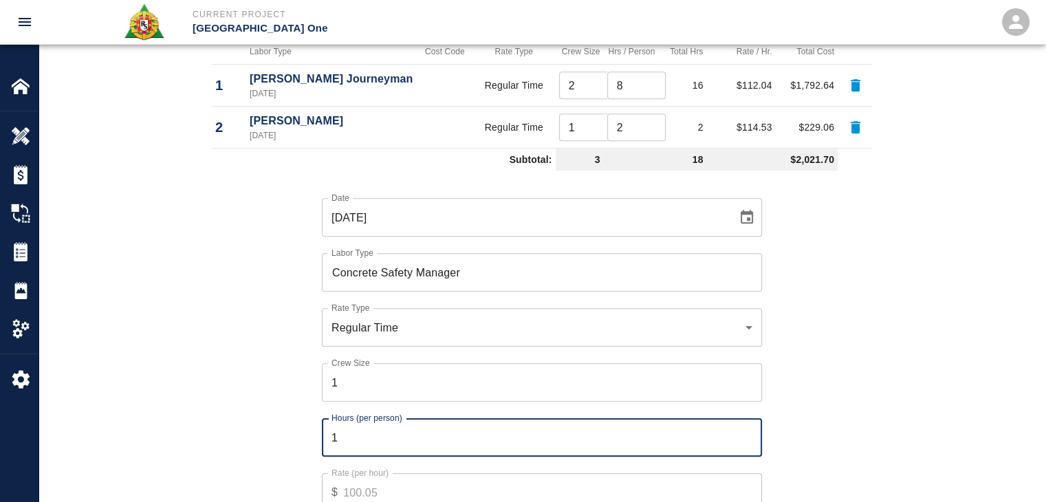
click at [337, 427] on input "1" at bounding box center [542, 437] width 440 height 39
type input "1"
click at [299, 408] on div "Date 09/23/2025 Date Labor Type Concrete Safety Manager Labor Type Rate Type Re…" at bounding box center [533, 365] width 677 height 378
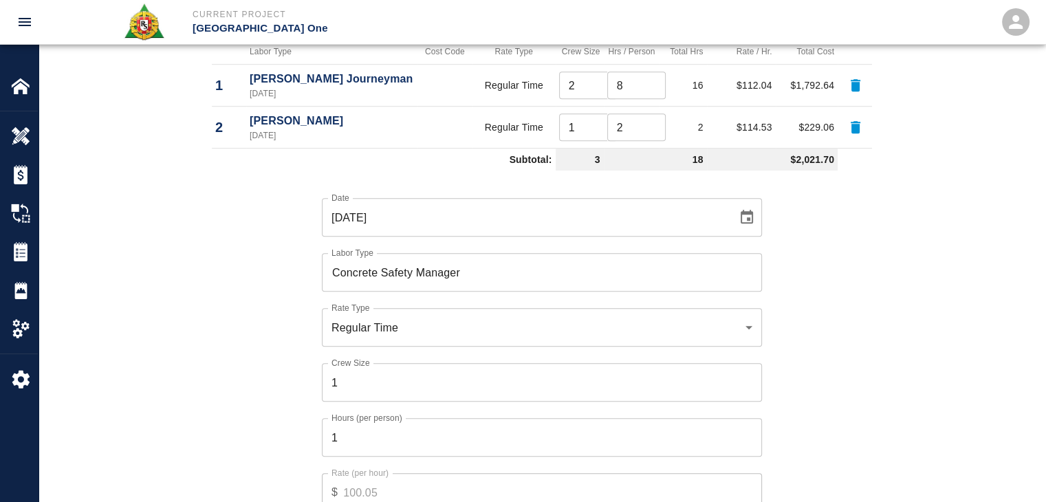
scroll to position [954, 0]
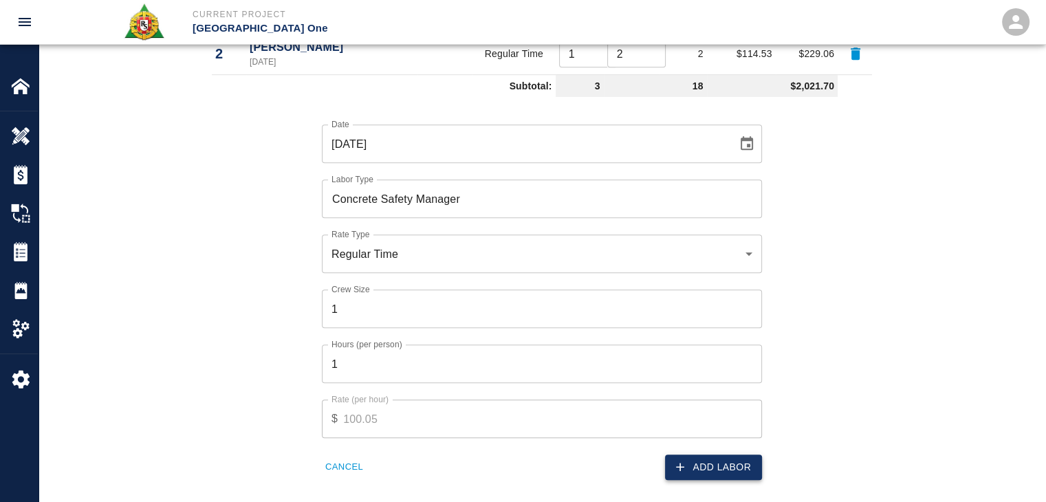
click at [685, 460] on icon "button" at bounding box center [680, 467] width 14 height 14
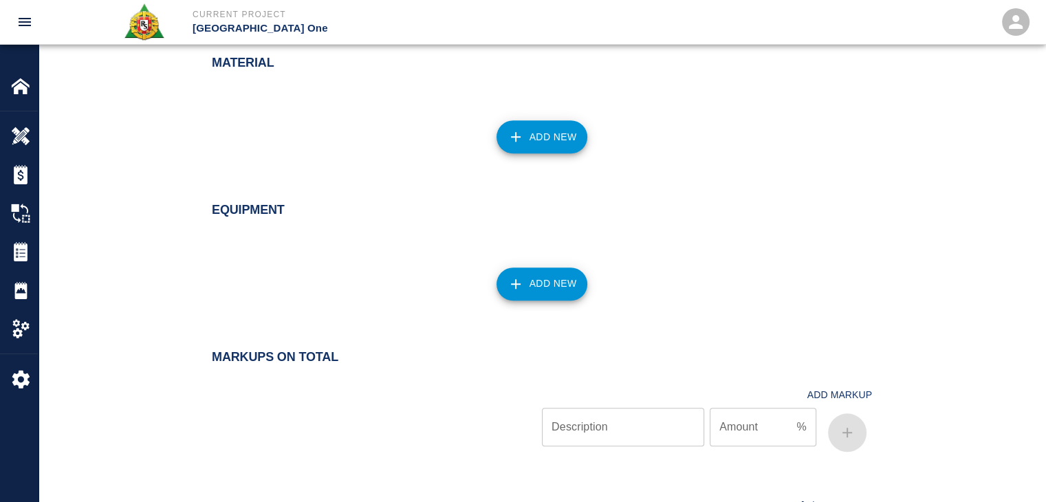
scroll to position [1249, 0]
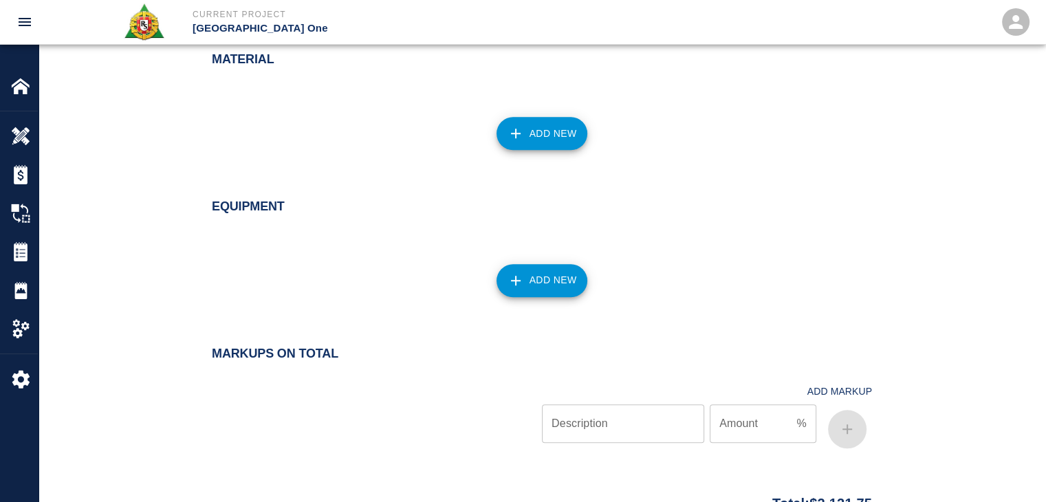
click at [540, 125] on button "Add New" at bounding box center [541, 133] width 91 height 33
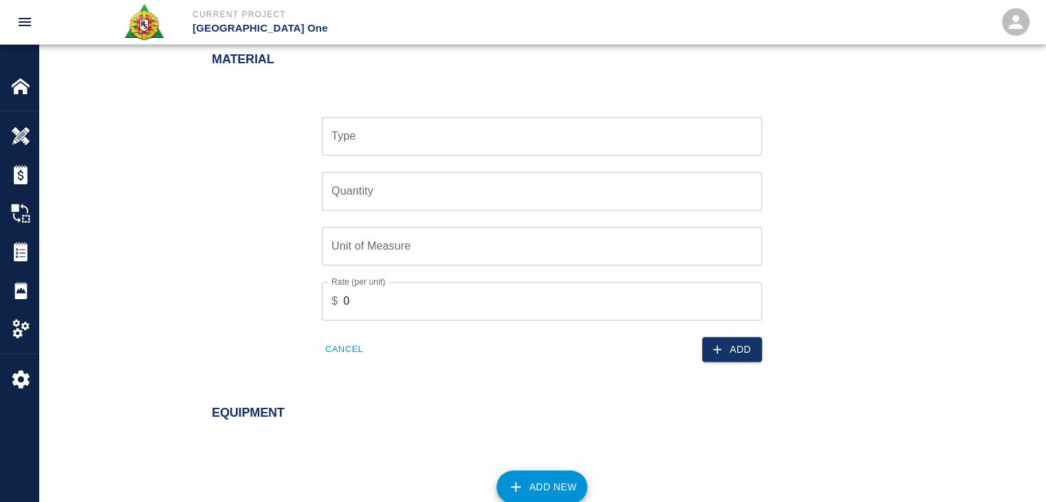
click at [387, 142] on input "Type" at bounding box center [542, 136] width 428 height 26
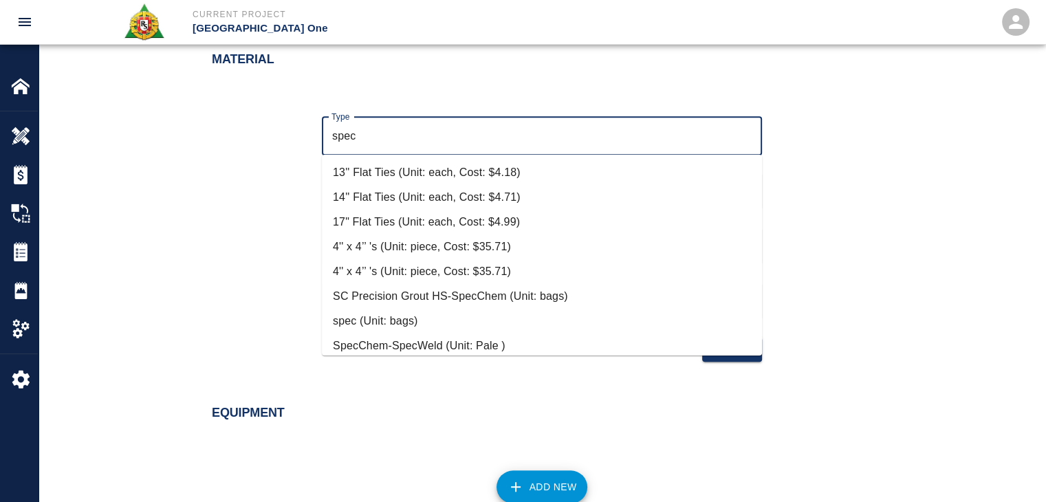
scroll to position [132, 0]
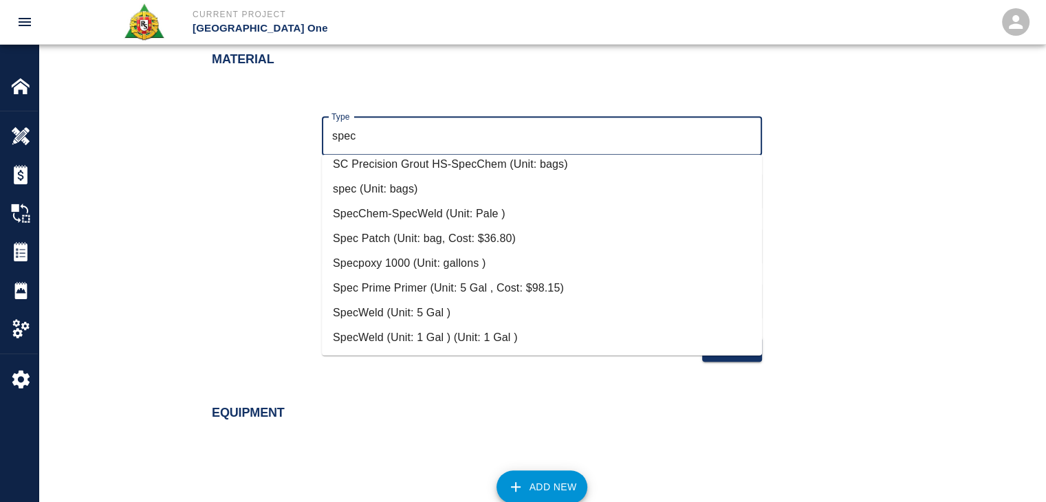
click at [422, 236] on li "Spec Patch (Unit: bag, Cost: $36.80)" at bounding box center [542, 238] width 440 height 25
type input "Spec Patch (Unit: bag, Cost: $36.80)"
type input "bag"
type input "36.8"
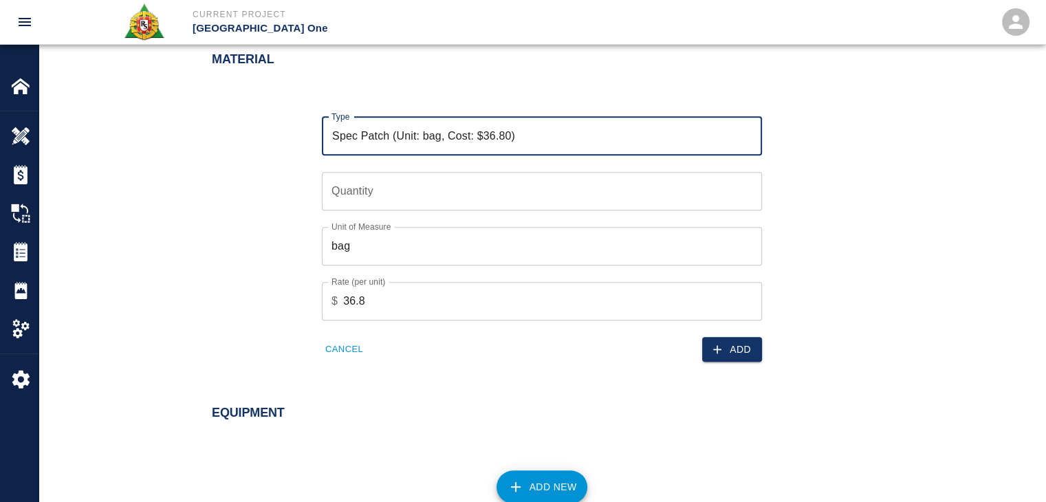
type input "Spec Patch (Unit: bag, Cost: $36.80)"
click at [341, 201] on input "Quantity" at bounding box center [542, 191] width 440 height 39
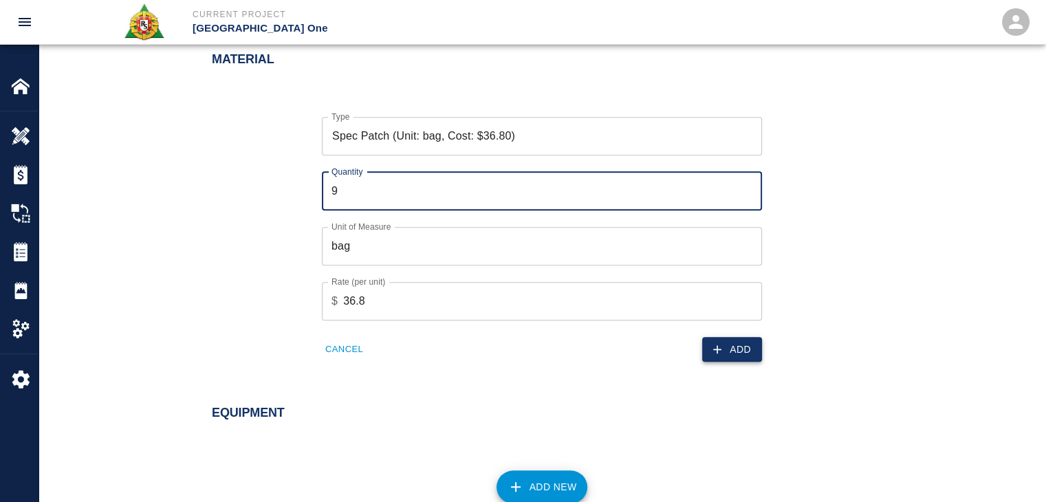
type input "9"
click at [729, 353] on button "Add" at bounding box center [732, 349] width 60 height 25
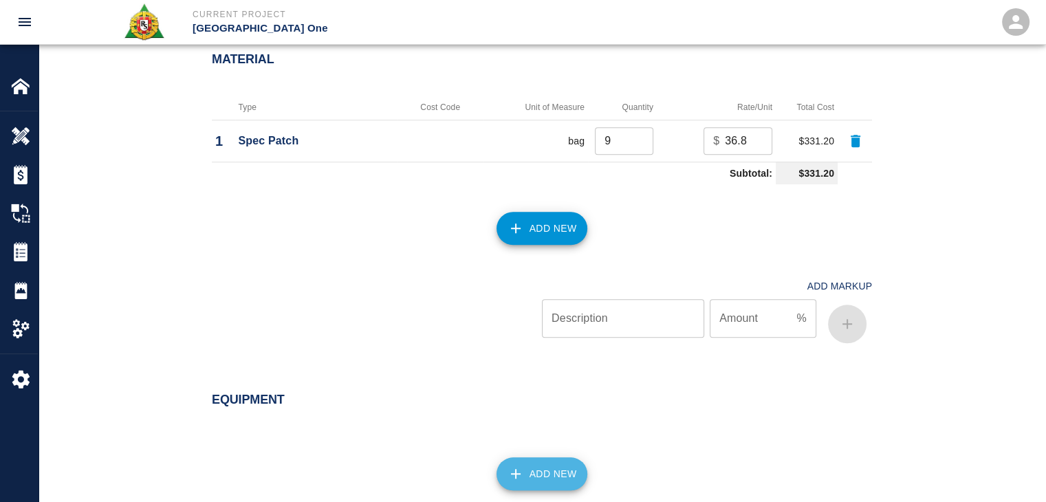
click at [527, 463] on button "Add New" at bounding box center [541, 473] width 91 height 33
click at [415, 463] on input "Type" at bounding box center [542, 476] width 428 height 26
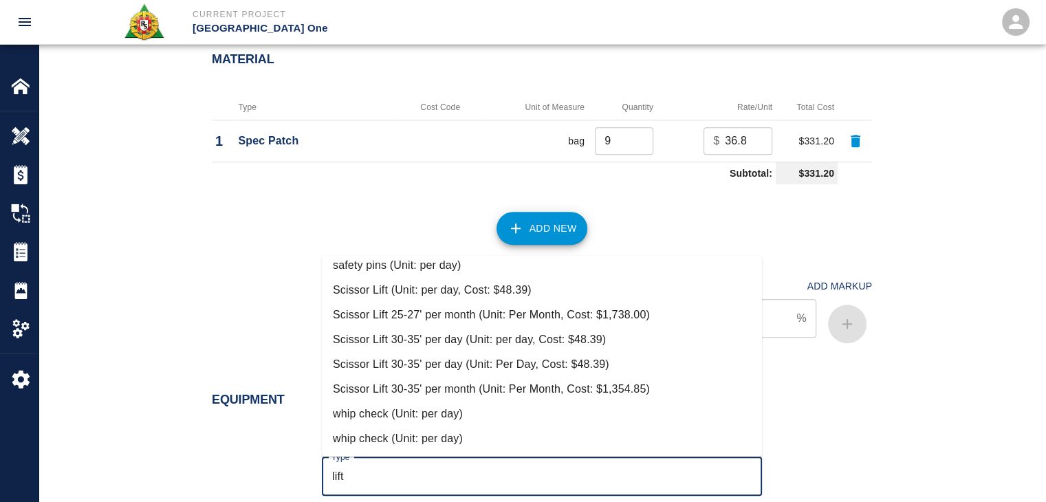
scroll to position [1287, 0]
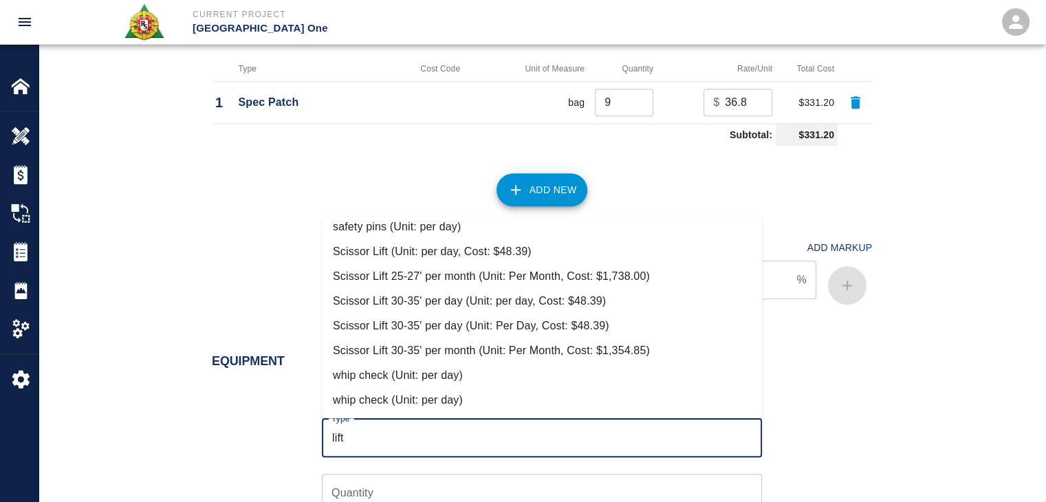
click at [397, 257] on li "Scissor Lift (Unit: per day, Cost: $48.39)" at bounding box center [542, 251] width 440 height 25
type input "Scissor Lift (Unit: per day, Cost: $48.39)"
type input "per day"
type input "48.39"
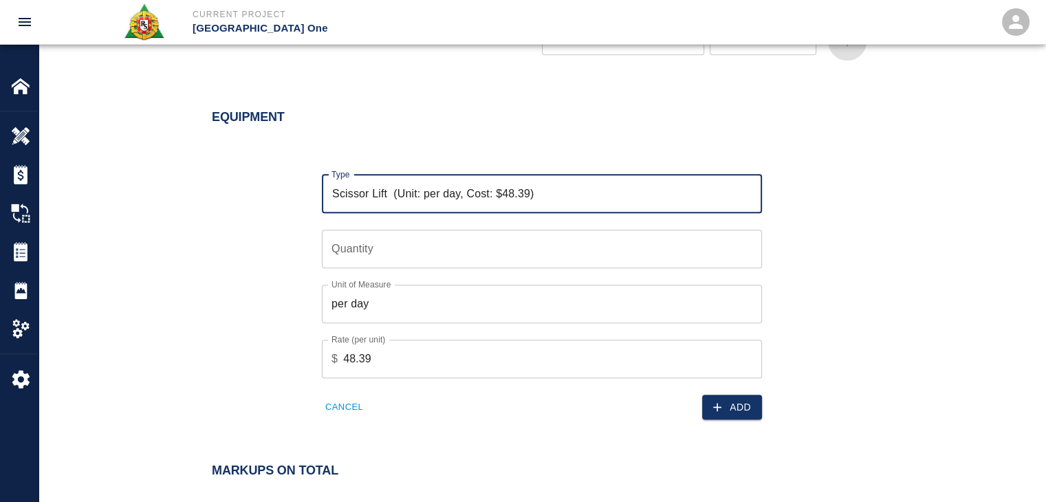
scroll to position [1533, 0]
type input "Scissor Lift (Unit: per day, Cost: $48.39)"
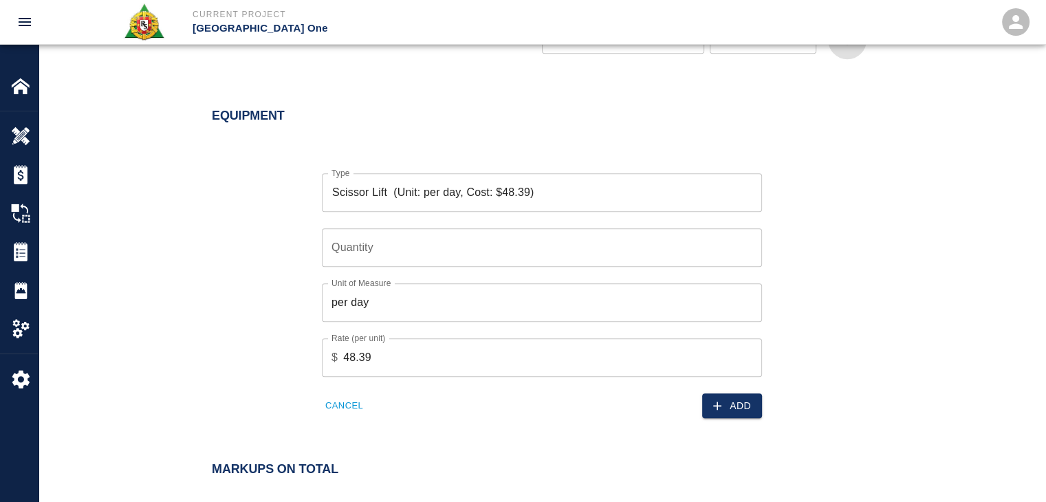
click at [356, 267] on div "Unit of Measure per day Unit of Measure" at bounding box center [533, 294] width 457 height 55
click at [338, 255] on input "Quantity" at bounding box center [542, 247] width 440 height 39
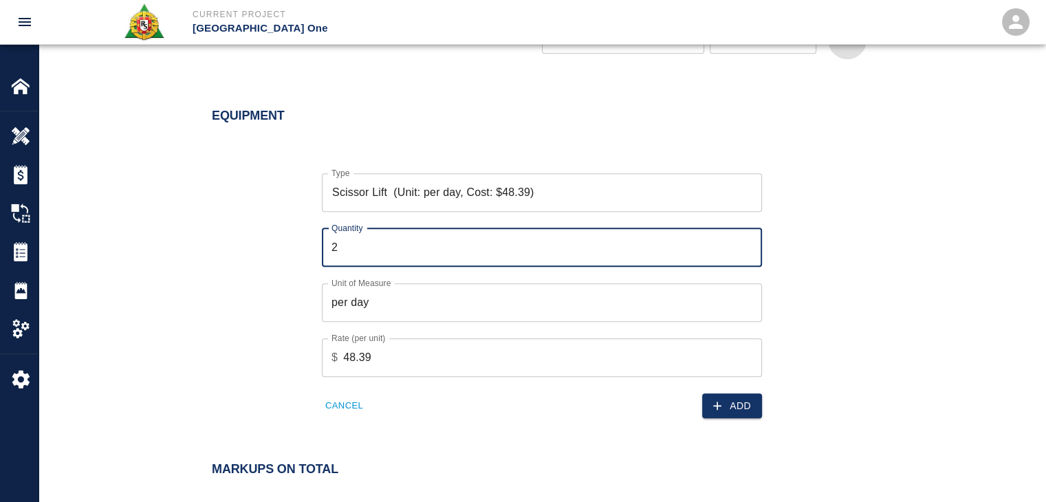
type input "2"
click at [719, 417] on div "Equipment Type Scissor Lift (Unit: per day, Cost: $48.39) Type Quantity 2 Quant…" at bounding box center [542, 266] width 1007 height 370
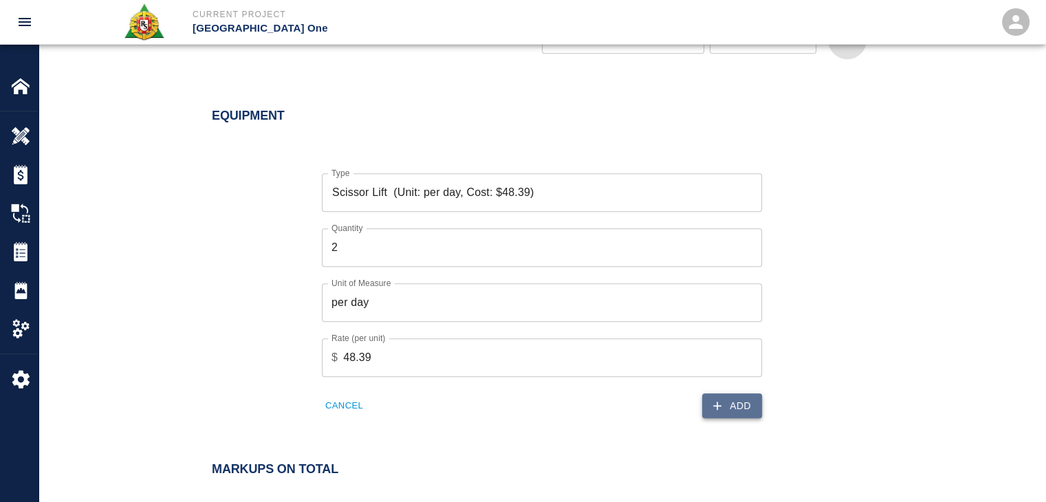
click at [712, 411] on button "Add" at bounding box center [732, 405] width 60 height 25
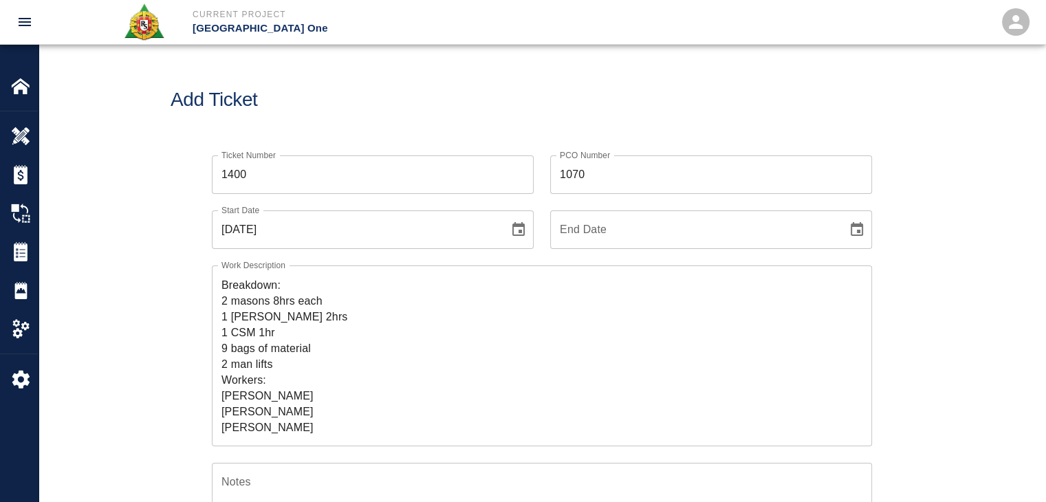
scroll to position [0, 0]
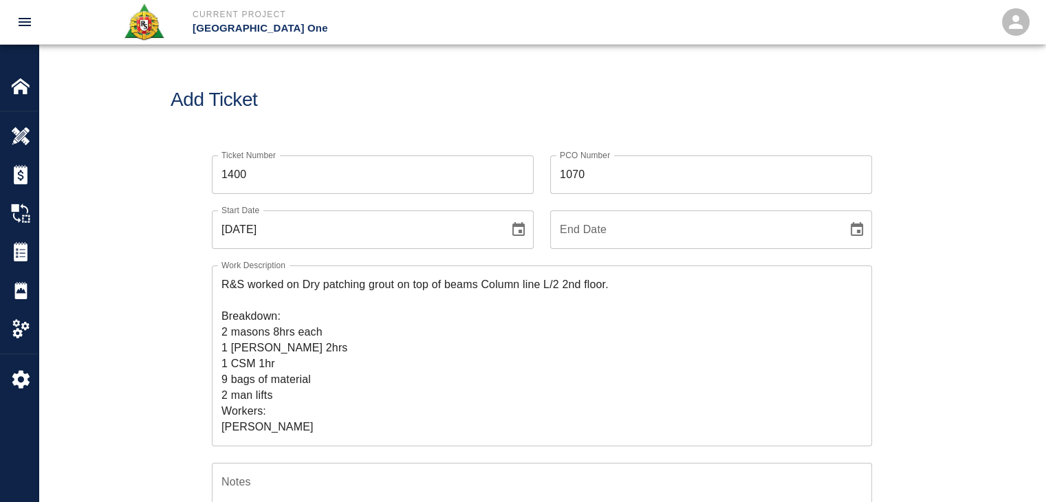
click at [263, 168] on input "1400" at bounding box center [373, 174] width 322 height 39
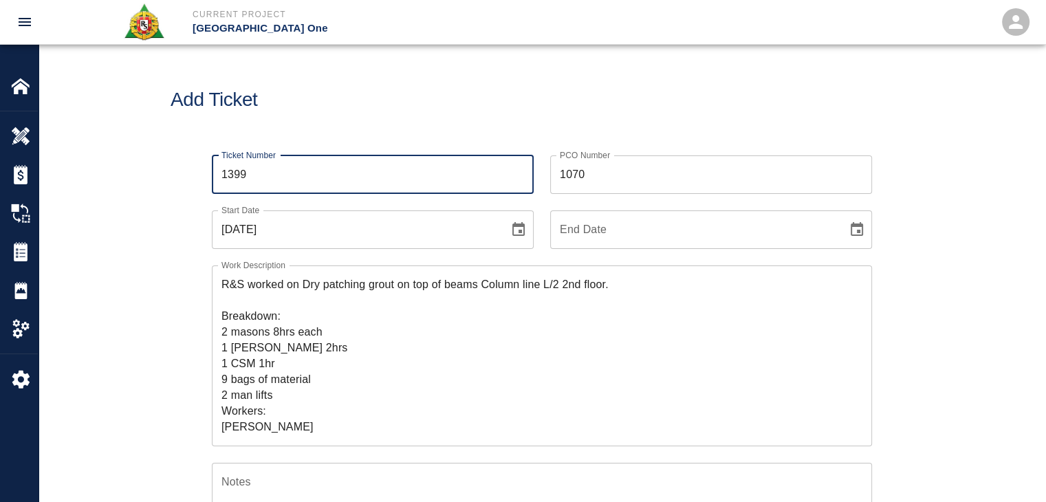
type input "1399"
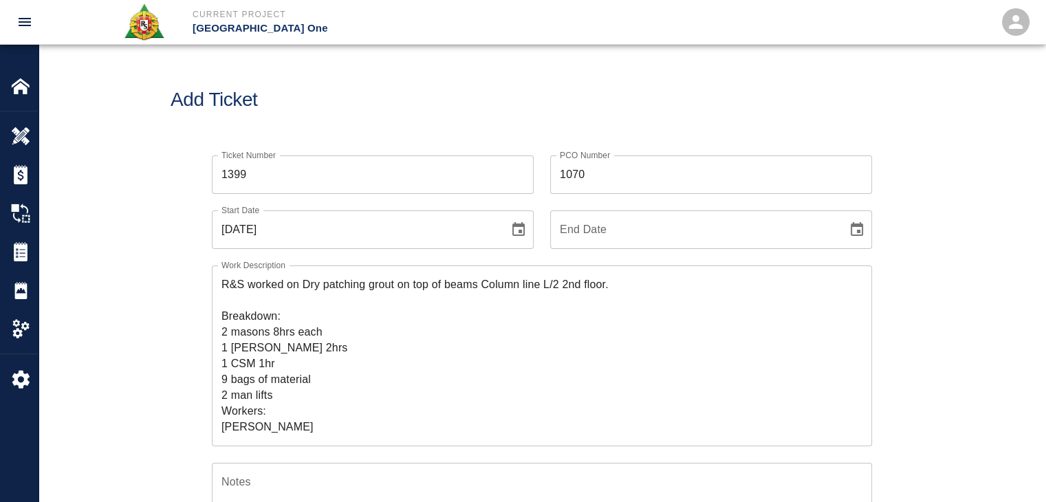
click at [287, 149] on div "Ticket Number 1399 Ticket Number" at bounding box center [364, 166] width 338 height 55
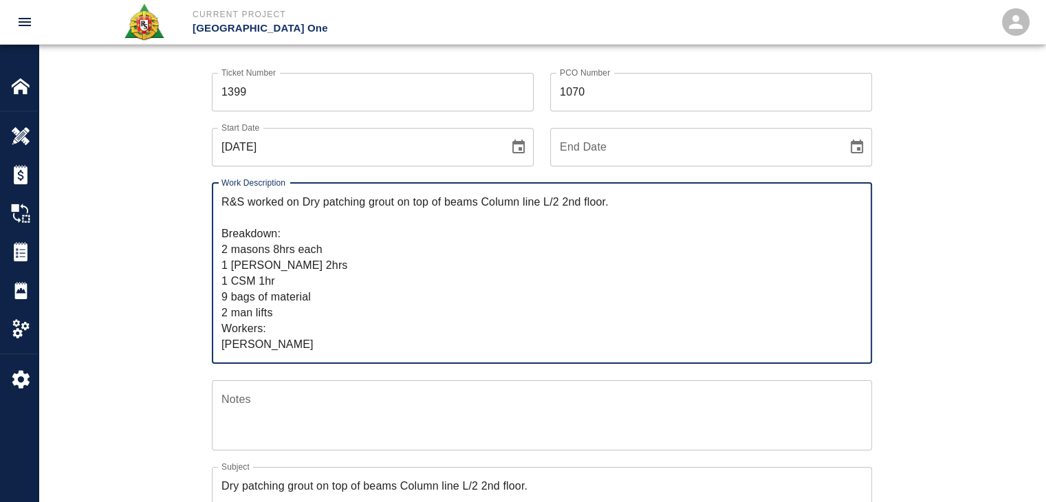
drag, startPoint x: 285, startPoint y: 347, endPoint x: 185, endPoint y: 165, distance: 208.0
click at [185, 165] on div "Ticket Number 1399 Ticket Number PCO Number 1070 PCO Number Start Date 09/23/20…" at bounding box center [542, 403] width 743 height 695
click at [206, 199] on div "Work Description R&S worked on Dry patching grout on top of beams Column line L…" at bounding box center [533, 264] width 677 height 197
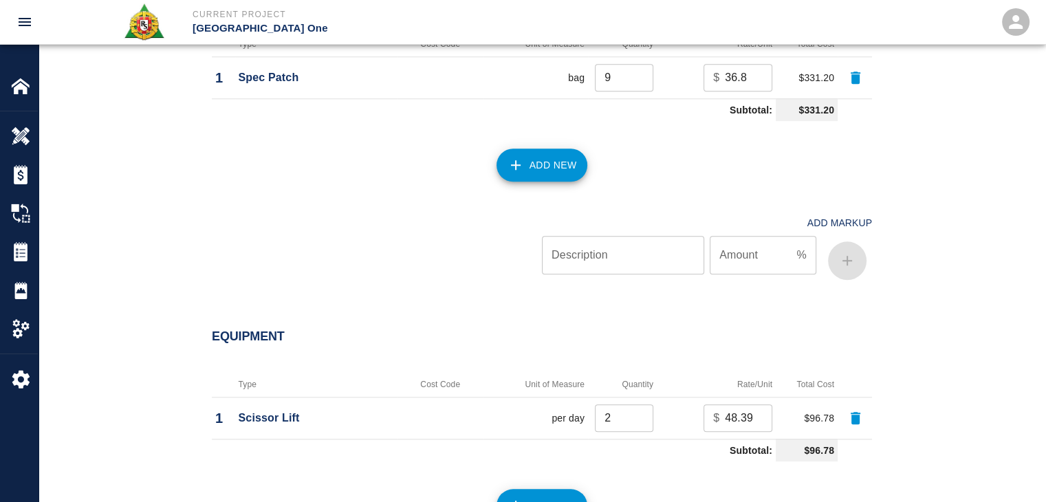
scroll to position [1760, 0]
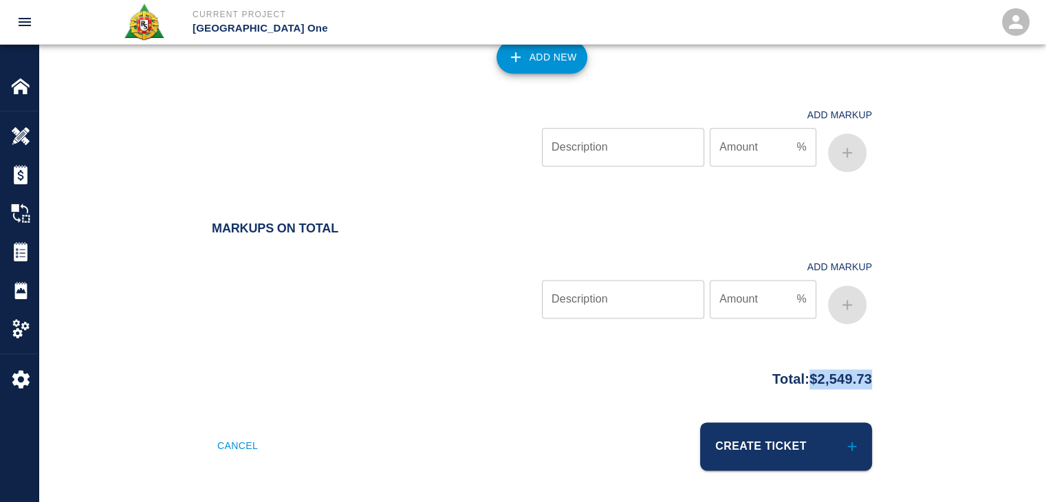
drag, startPoint x: 886, startPoint y: 378, endPoint x: 795, endPoint y: 376, distance: 90.8
click at [795, 376] on div "Total: $2,549.73" at bounding box center [542, 375] width 743 height 27
copy p "$2,549.73"
click at [316, 96] on div at bounding box center [377, 137] width 330 height 82
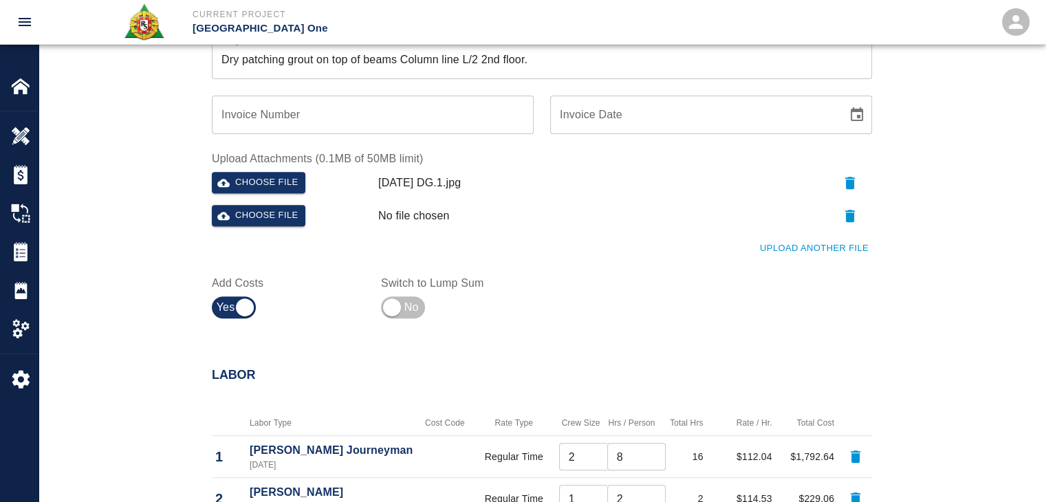
scroll to position [513, 0]
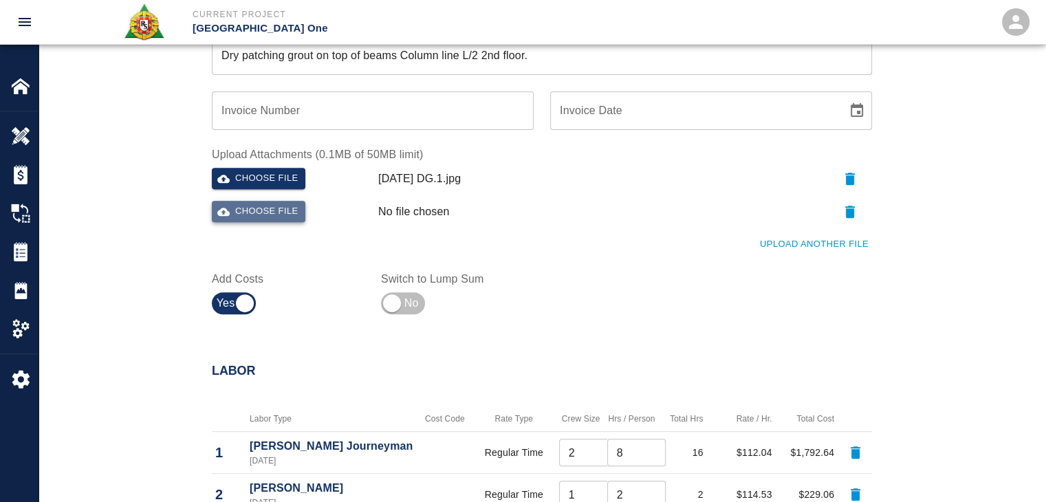
click at [272, 204] on button "Choose file" at bounding box center [259, 211] width 94 height 21
click at [822, 245] on button "Upload Another File" at bounding box center [814, 244] width 116 height 21
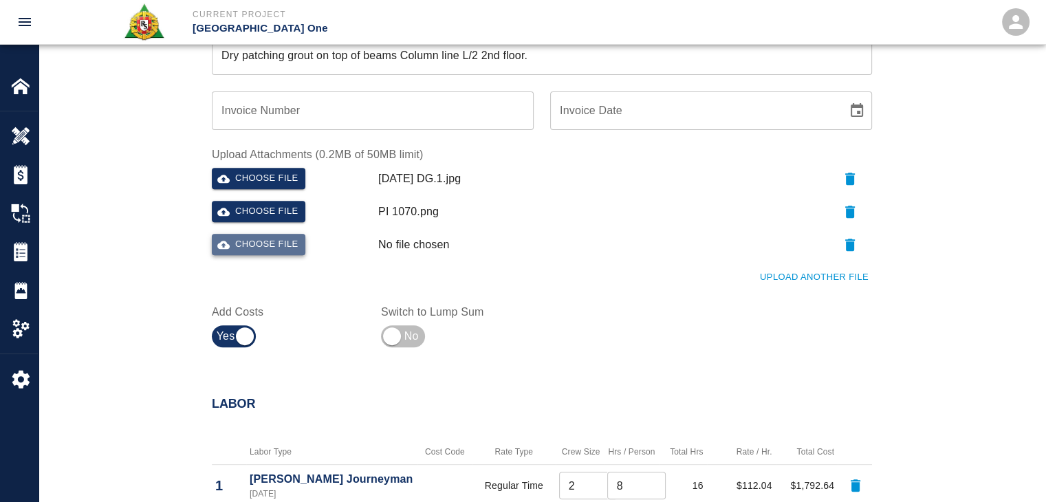
click at [286, 242] on button "Choose file" at bounding box center [259, 244] width 94 height 21
click at [852, 204] on icon "button" at bounding box center [850, 212] width 17 height 17
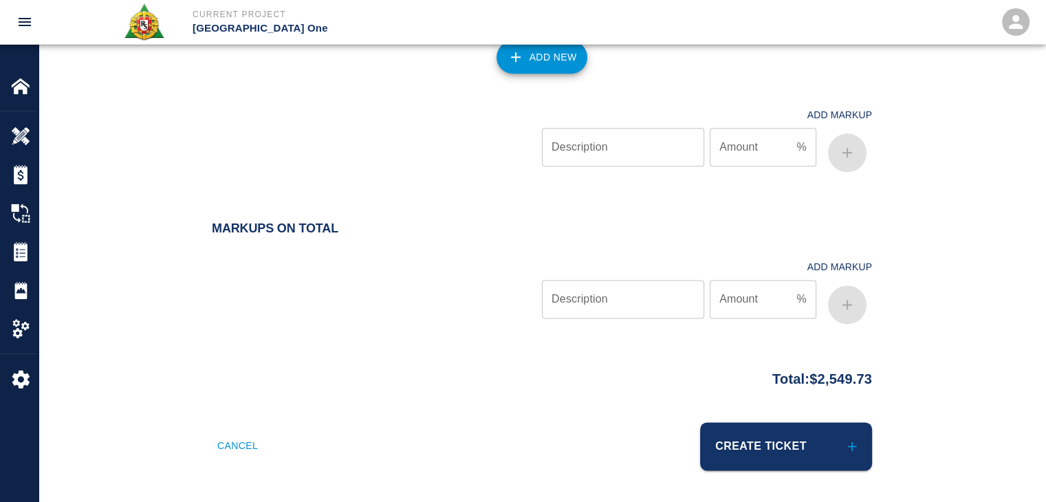
scroll to position [1760, 0]
drag, startPoint x: 882, startPoint y: 381, endPoint x: 800, endPoint y: 379, distance: 81.2
click at [800, 379] on div "Total: $2,549.73" at bounding box center [542, 375] width 743 height 27
copy p "$2,549.73"
click at [309, 93] on div "Add Markup Description Description Amount % Amount" at bounding box center [533, 128] width 677 height 98
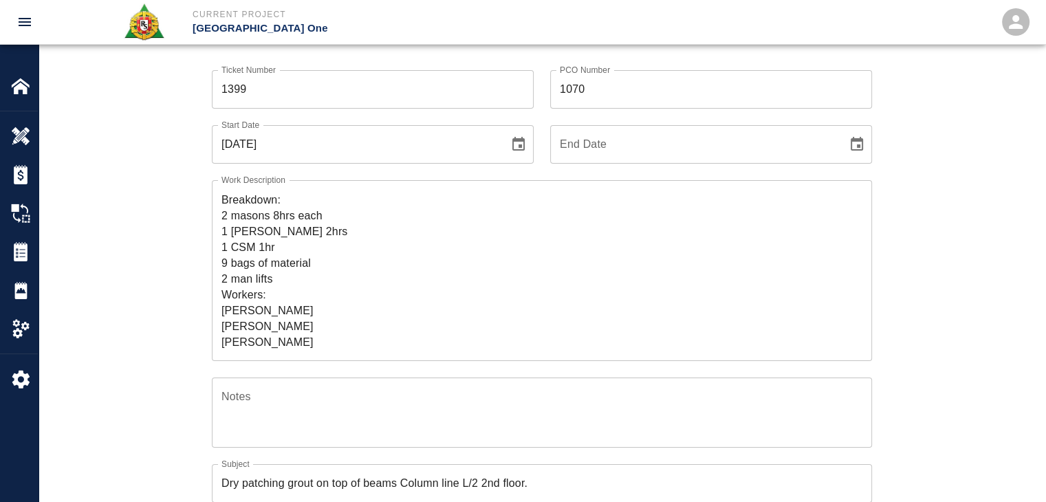
scroll to position [0, 0]
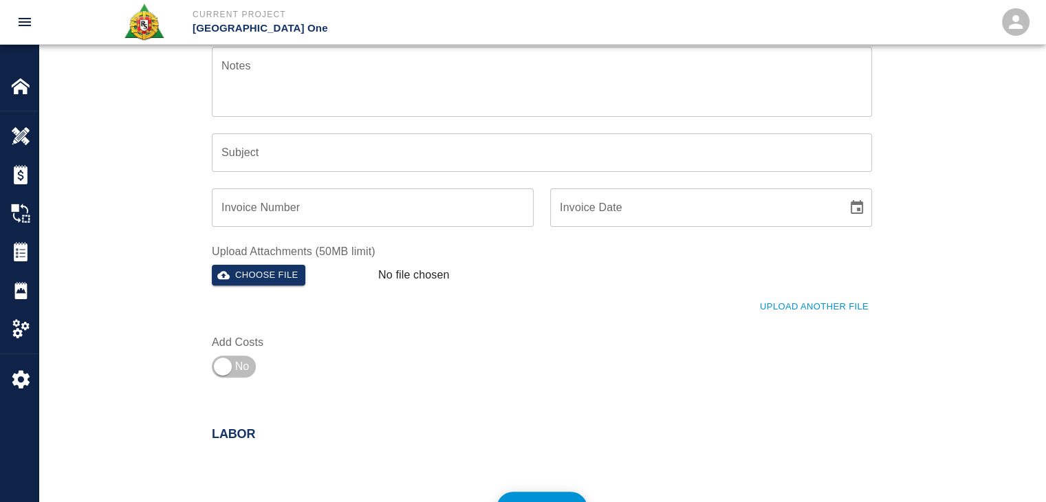
scroll to position [453, 0]
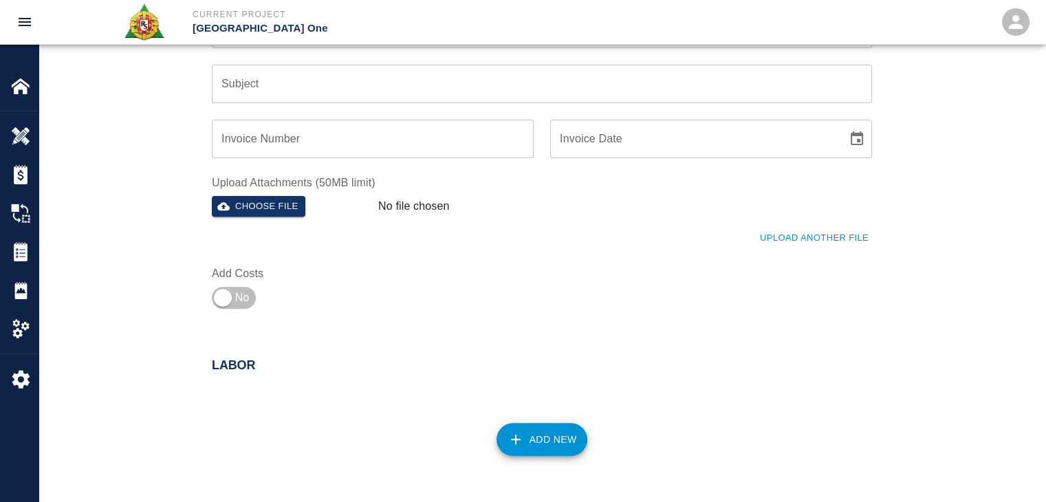
click at [787, 241] on button "Upload Another File" at bounding box center [814, 238] width 116 height 21
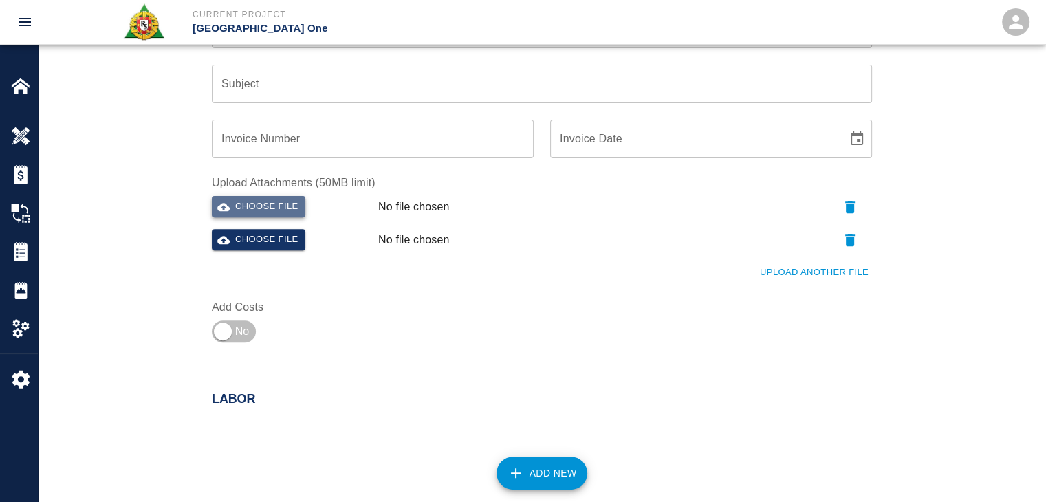
click at [276, 209] on button "Choose file" at bounding box center [259, 206] width 94 height 21
click at [155, 236] on div "Ticket Number 1397 Ticket Number PCO Number PCO Number Start Date [DATE] Start …" at bounding box center [542, 34] width 1007 height 696
click at [231, 329] on input "checkbox" at bounding box center [222, 331] width 99 height 33
checkbox input "true"
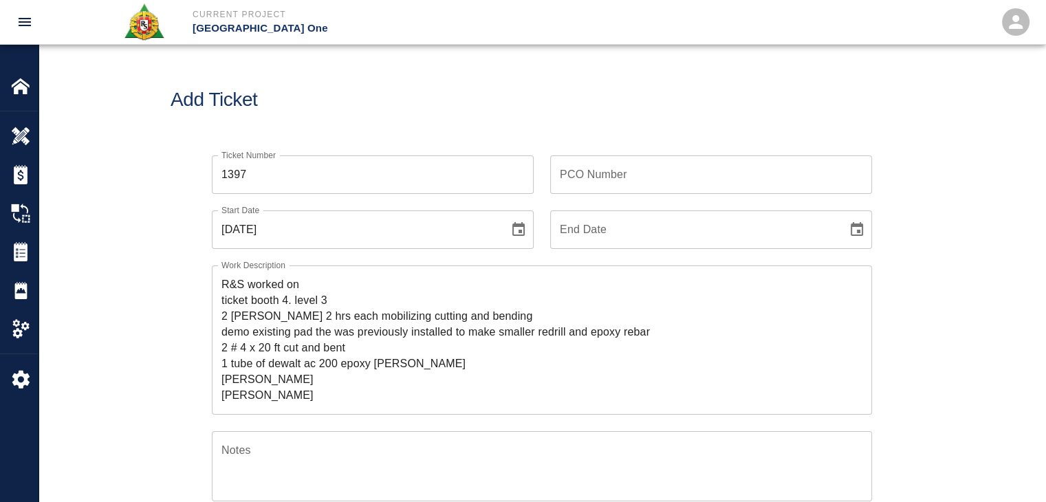
scroll to position [87, 0]
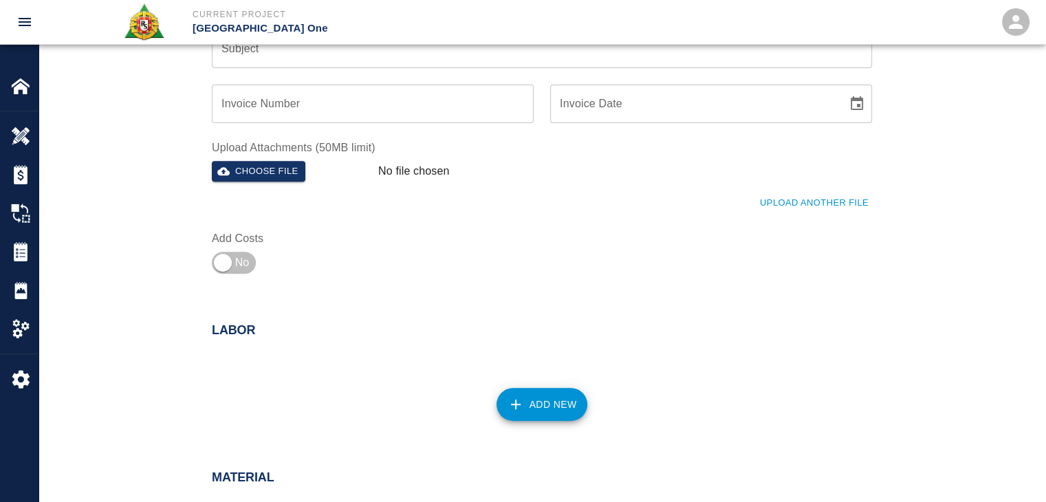
scroll to position [525, 0]
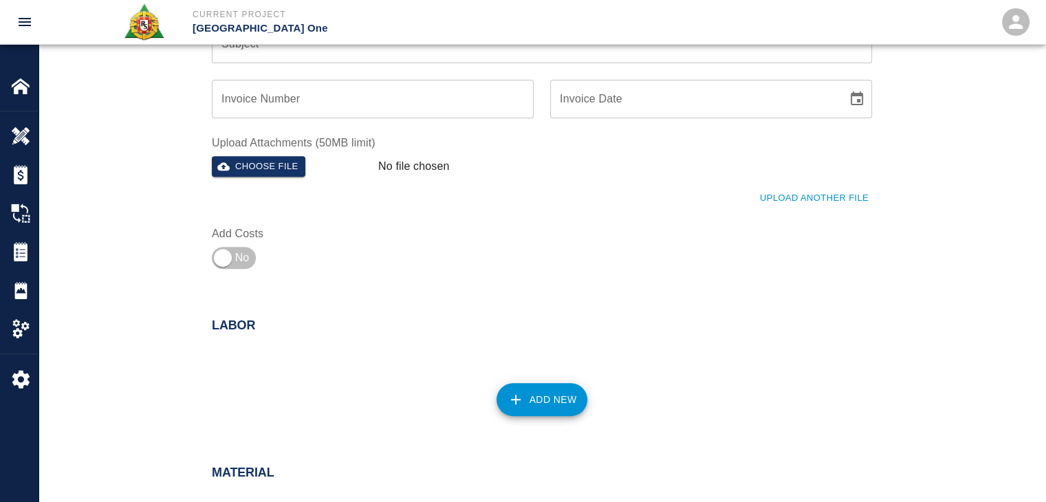
click at [801, 193] on button "Upload Another File" at bounding box center [814, 198] width 116 height 21
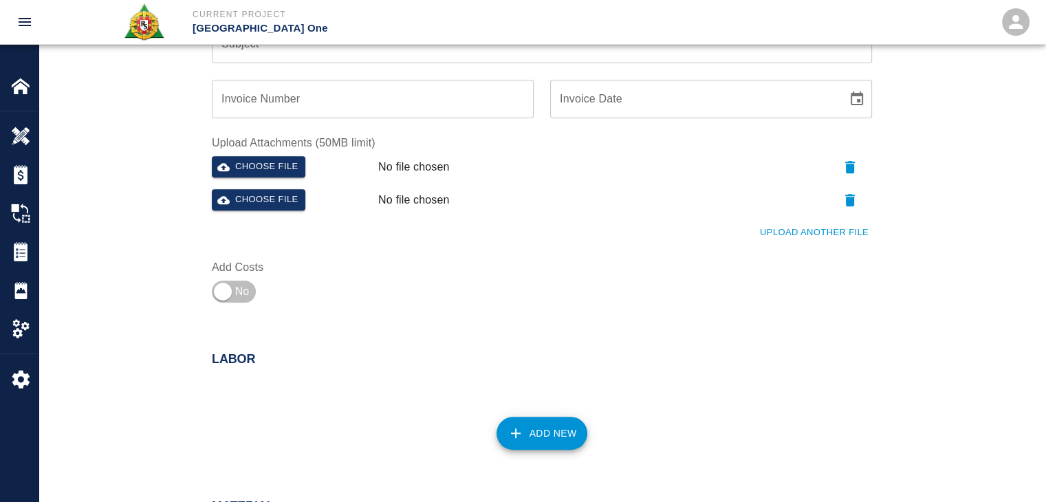
click at [795, 219] on div "Upload Another File" at bounding box center [533, 225] width 677 height 38
click at [803, 226] on button "Upload Another File" at bounding box center [814, 232] width 116 height 21
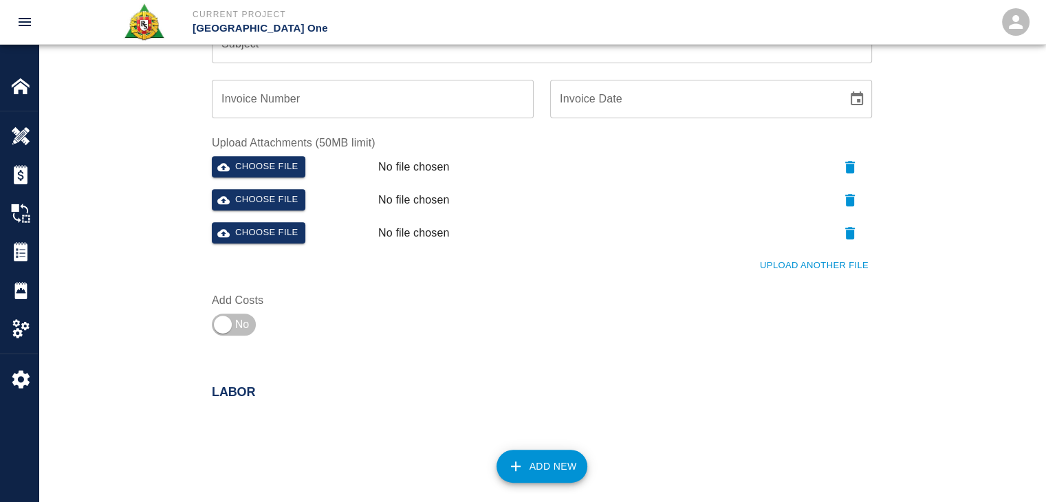
click at [813, 256] on button "Upload Another File" at bounding box center [814, 265] width 116 height 21
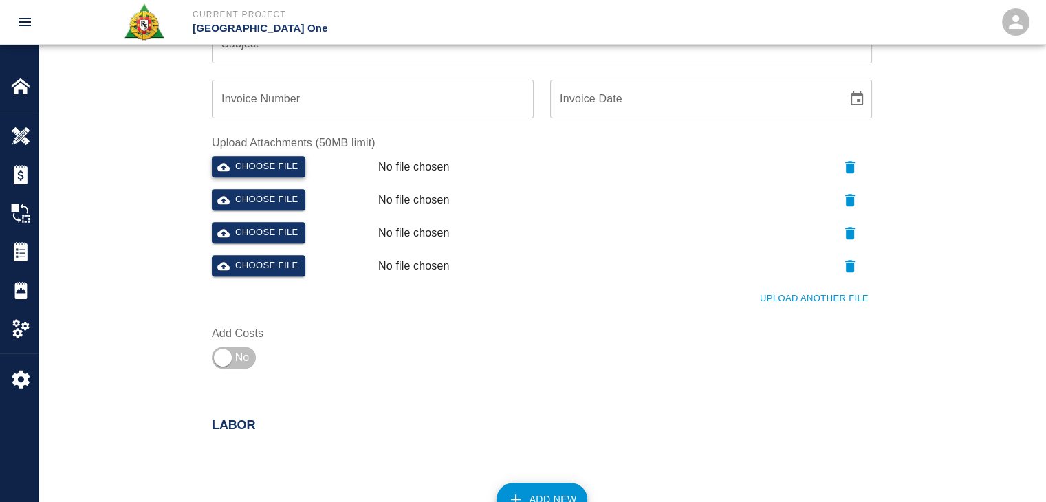
click at [267, 166] on button "Choose file" at bounding box center [259, 166] width 94 height 21
click at [258, 186] on div "Choose file" at bounding box center [289, 198] width 166 height 28
click at [263, 189] on button "Choose file" at bounding box center [259, 199] width 94 height 21
click at [213, 228] on button "Choose file" at bounding box center [259, 232] width 94 height 21
click at [286, 261] on button "Choose file" at bounding box center [259, 265] width 94 height 21
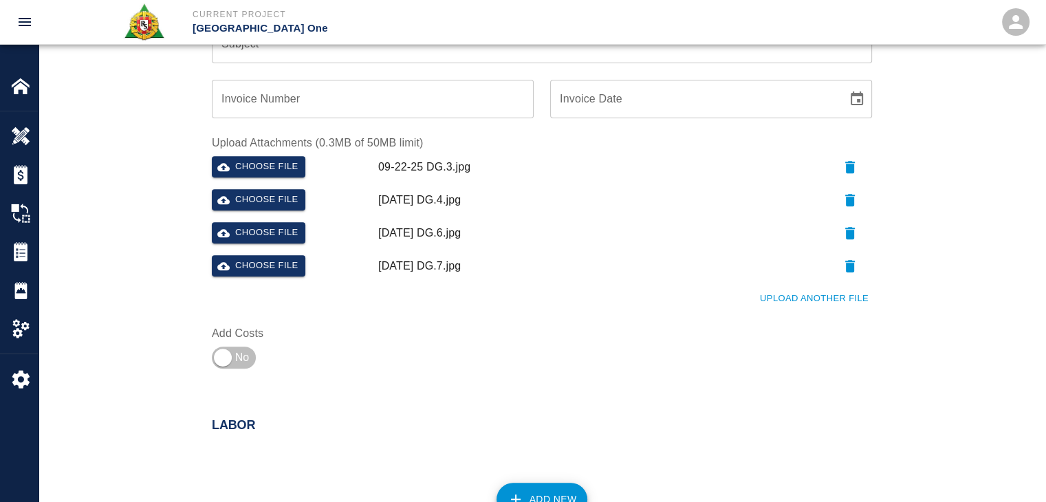
click at [778, 302] on button "Upload Another File" at bounding box center [814, 298] width 116 height 21
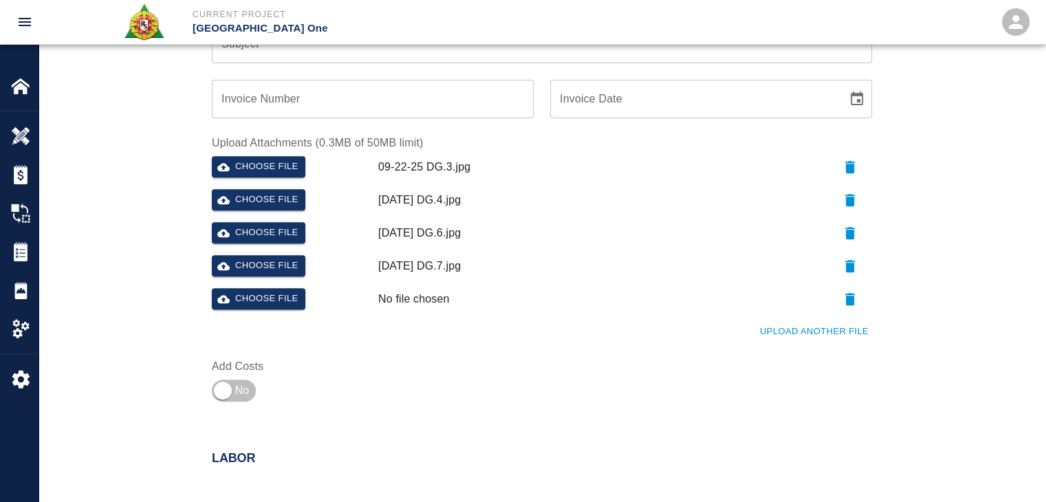
click at [780, 327] on button "Upload Another File" at bounding box center [814, 331] width 116 height 21
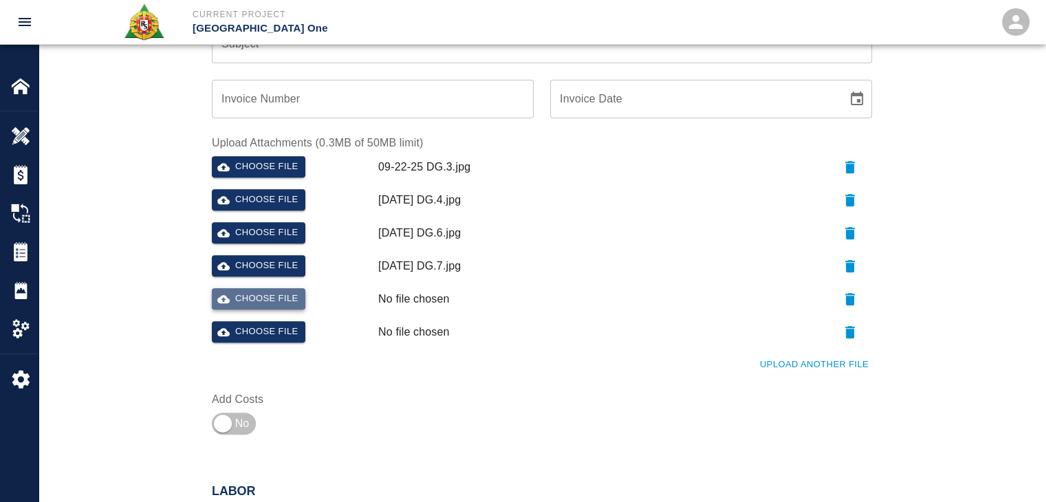
click at [291, 306] on button "Choose file" at bounding box center [259, 298] width 94 height 21
click at [782, 366] on button "Upload Another File" at bounding box center [814, 364] width 116 height 21
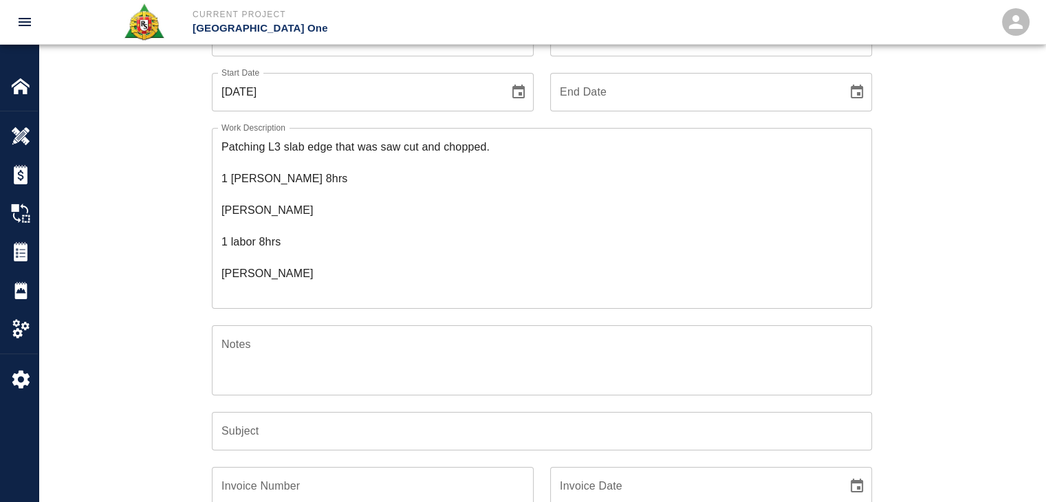
scroll to position [0, 0]
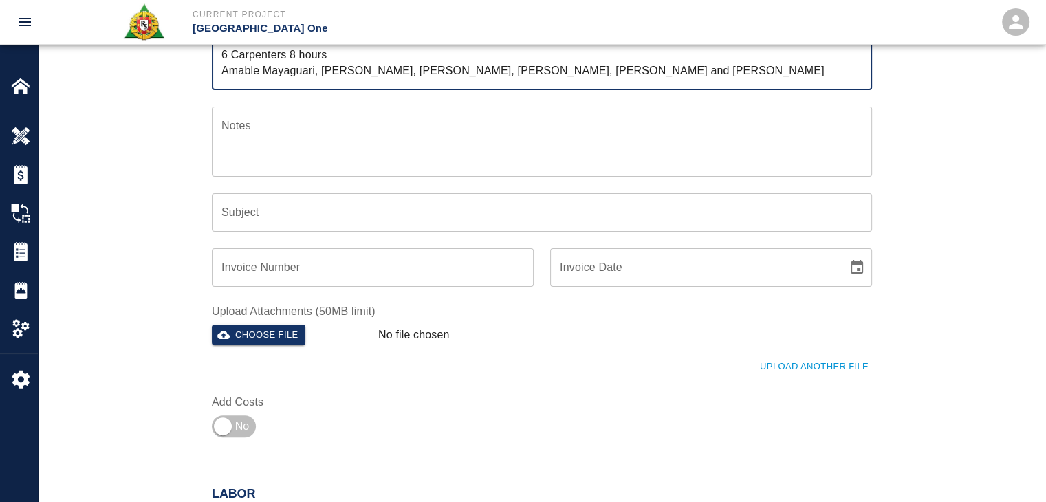
scroll to position [287, 0]
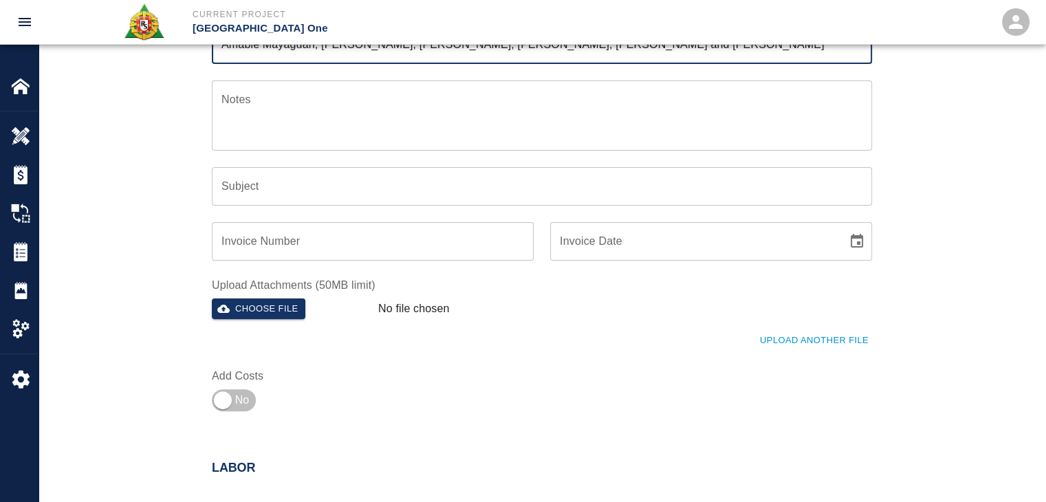
click at [789, 333] on button "Upload Another File" at bounding box center [814, 340] width 116 height 21
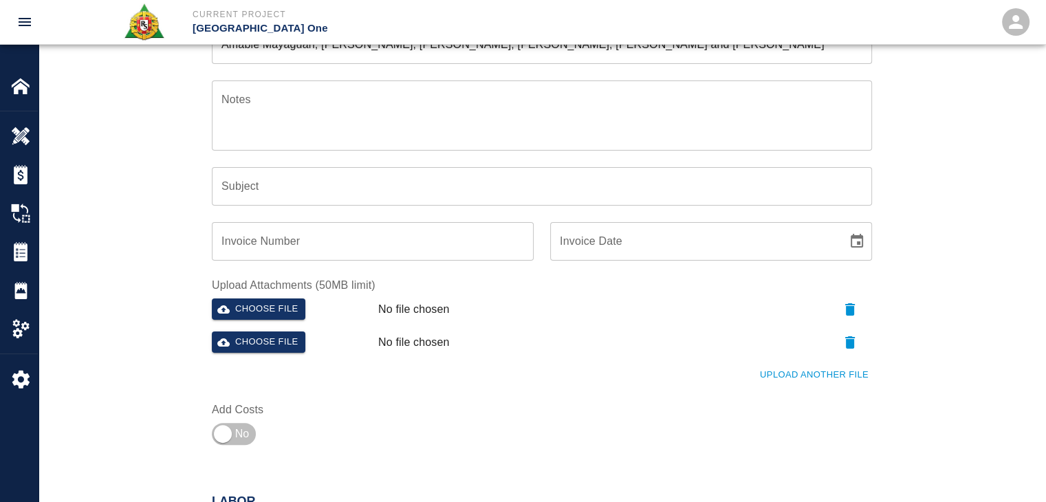
click at [800, 372] on button "Upload Another File" at bounding box center [814, 374] width 116 height 21
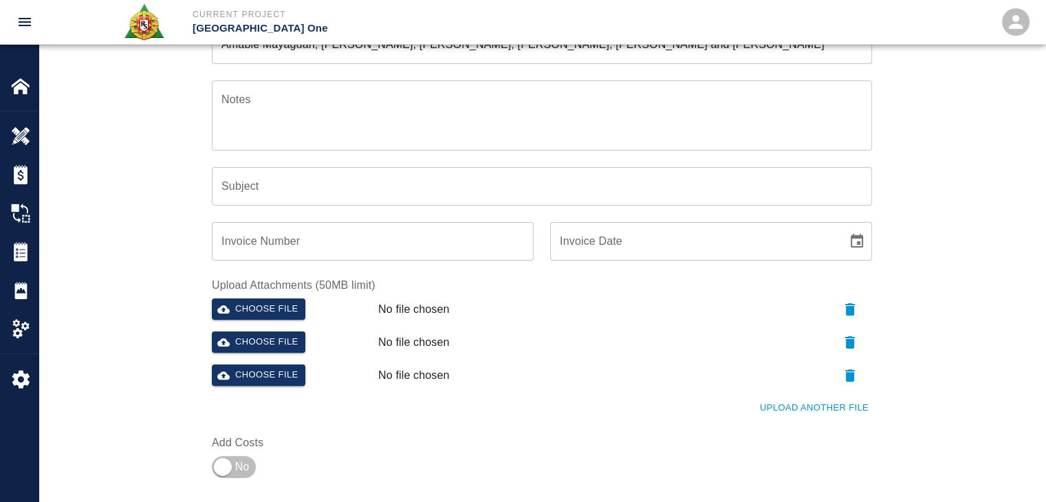
click at [819, 413] on button "Upload Another File" at bounding box center [814, 407] width 116 height 21
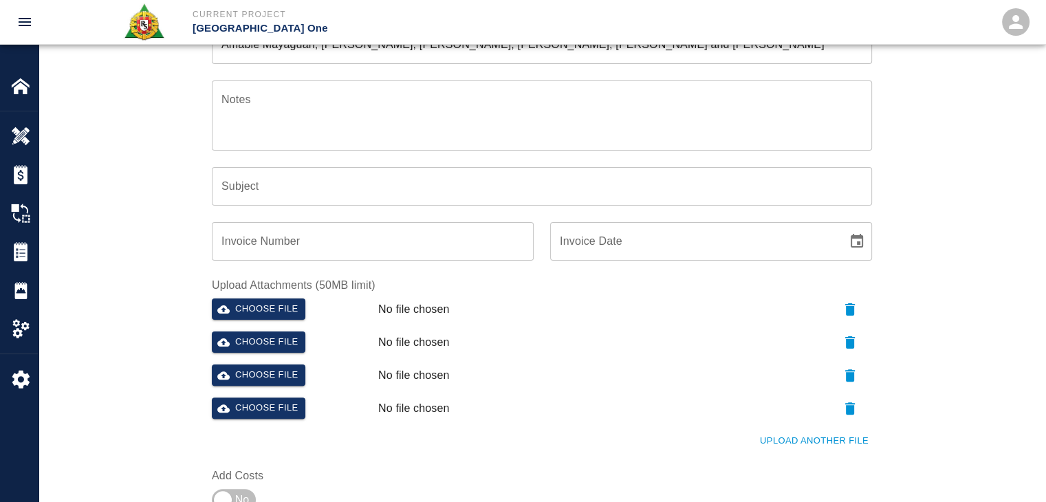
click at [833, 441] on button "Upload Another File" at bounding box center [814, 440] width 116 height 21
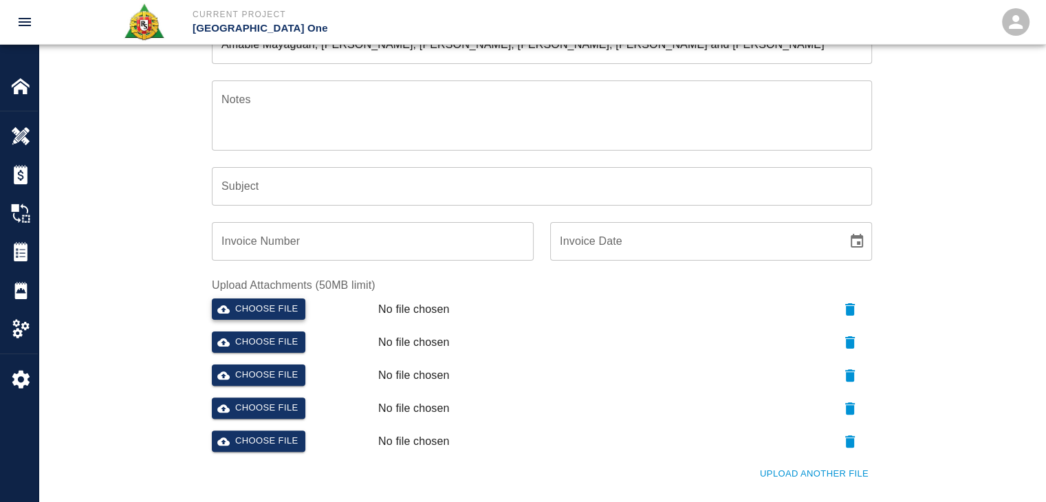
click at [244, 300] on button "Choose file" at bounding box center [259, 308] width 94 height 21
click at [278, 346] on button "Choose file" at bounding box center [259, 341] width 94 height 21
click at [262, 376] on button "Choose file" at bounding box center [259, 374] width 94 height 21
click at [285, 408] on button "Choose file" at bounding box center [259, 407] width 94 height 21
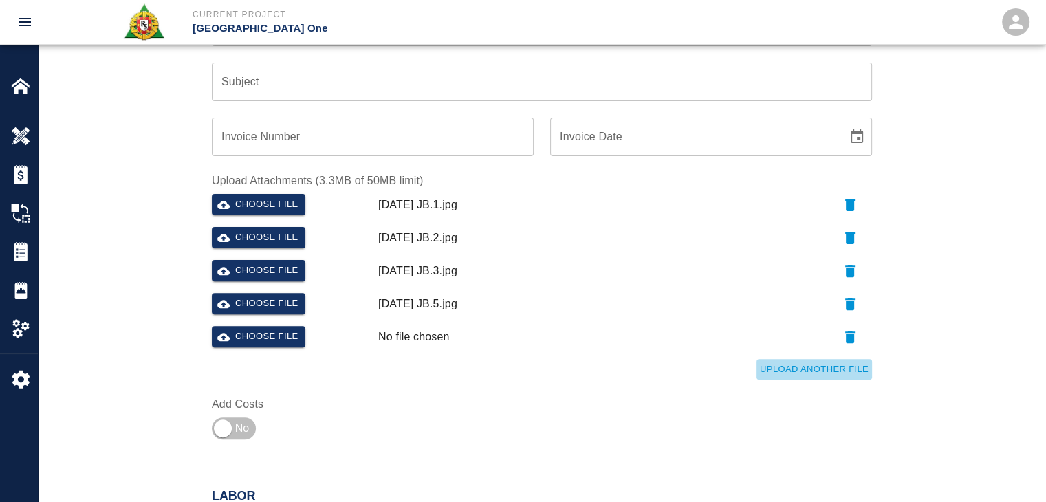
click at [770, 373] on button "Upload Another File" at bounding box center [814, 369] width 116 height 21
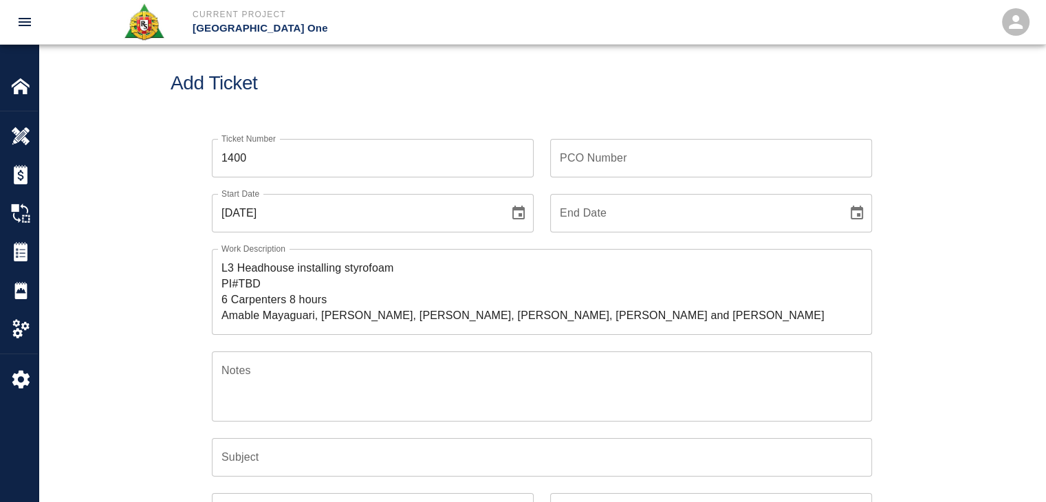
scroll to position [0, 0]
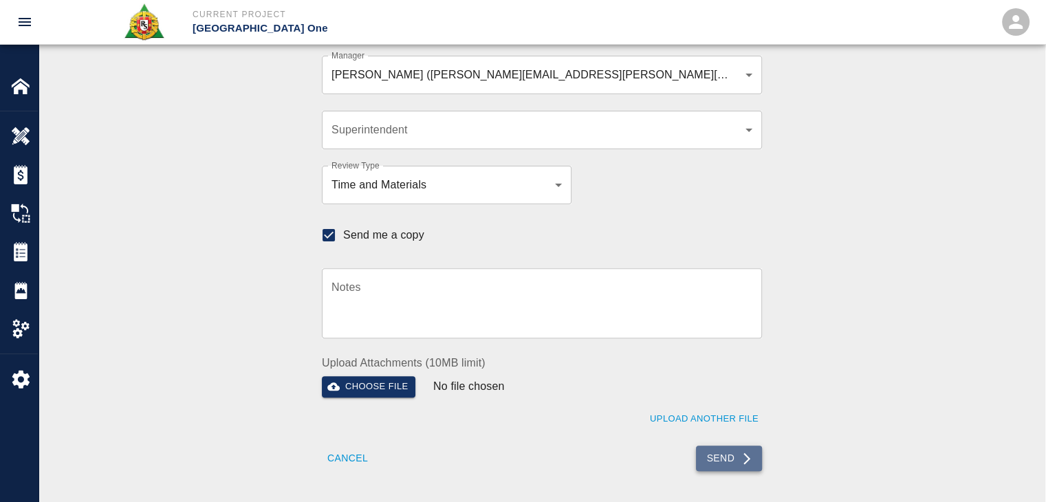
click at [715, 459] on button "Send" at bounding box center [729, 458] width 67 height 25
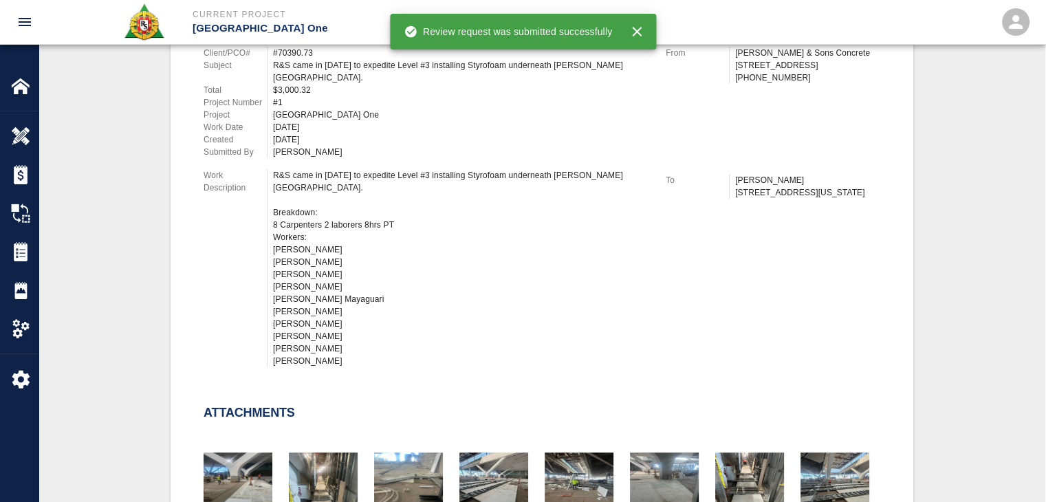
checkbox input "false"
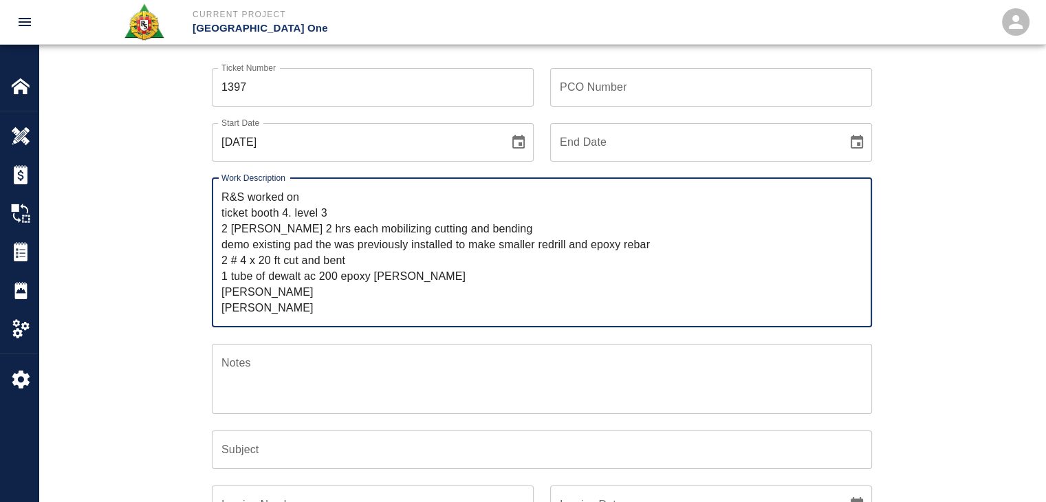
drag, startPoint x: 485, startPoint y: 224, endPoint x: 325, endPoint y: 232, distance: 160.4
click at [325, 232] on textarea "R&S worked on ticket booth 4. level 3 2 lathers 2 hrs each mobilizing cutting a…" at bounding box center [541, 252] width 641 height 127
click at [541, 261] on textarea "R&S worked on ticket booth 4. level 3 2 lathers 2 hrs each mobilizing cutting a…" at bounding box center [541, 252] width 641 height 127
drag, startPoint x: 668, startPoint y: 240, endPoint x: 223, endPoint y: 245, distance: 444.9
click at [223, 245] on textarea "R&S worked on ticket booth 4. level 3 2 lathers 2 hrs each mobilizing cutting a…" at bounding box center [541, 252] width 641 height 127
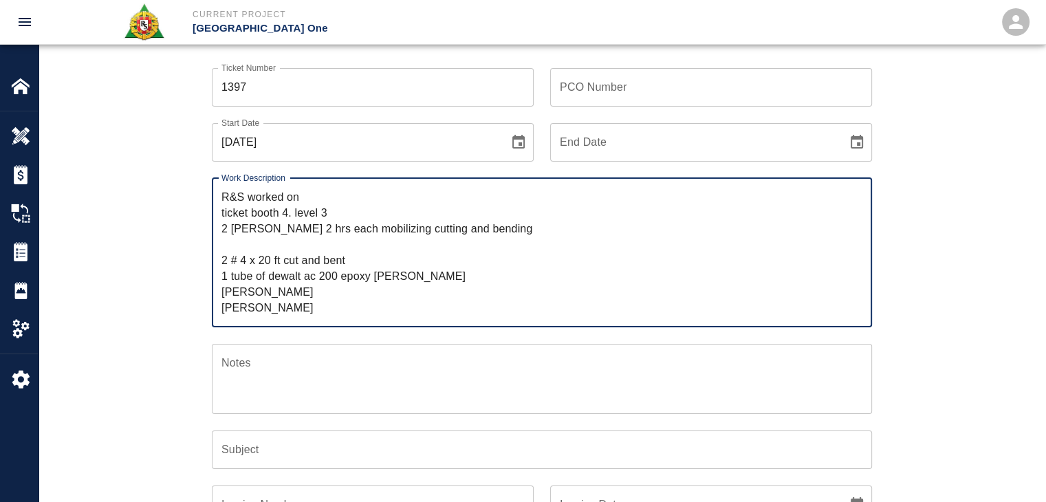
click at [311, 193] on textarea "R&S worked on ticket booth 4. level 3 2 lathers 2 hrs each mobilizing cutting a…" at bounding box center [541, 252] width 641 height 127
paste textarea "demo existing pad the was previously installed to make smaller redrill and epox…"
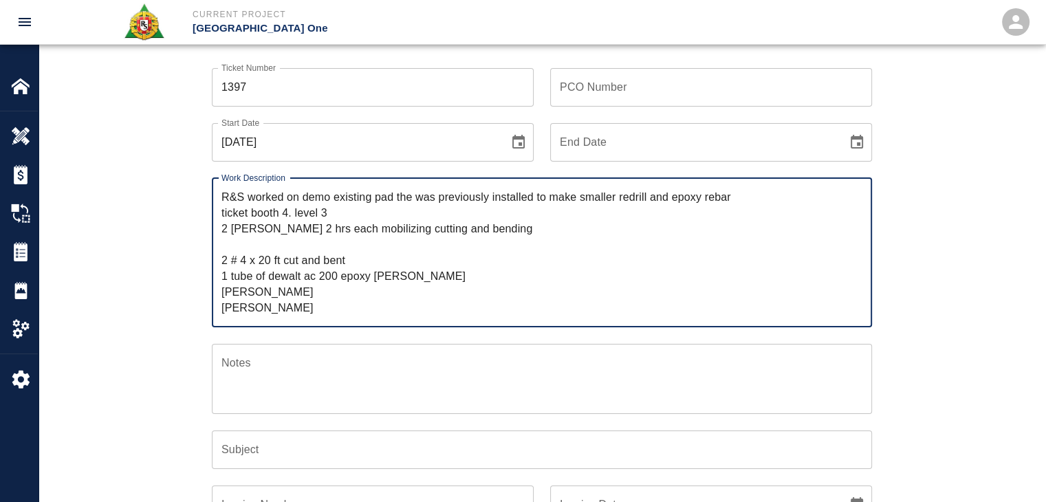
drag, startPoint x: 481, startPoint y: 227, endPoint x: 324, endPoint y: 234, distance: 157.6
click at [324, 234] on textarea "R&S worked on demo existing pad the was previously installed to make smaller re…" at bounding box center [541, 252] width 641 height 127
click at [756, 199] on textarea "R&S worked on demo existing pad the was previously installed to make smaller re…" at bounding box center [541, 252] width 641 height 127
paste textarea "mobilizing cutting and bending"
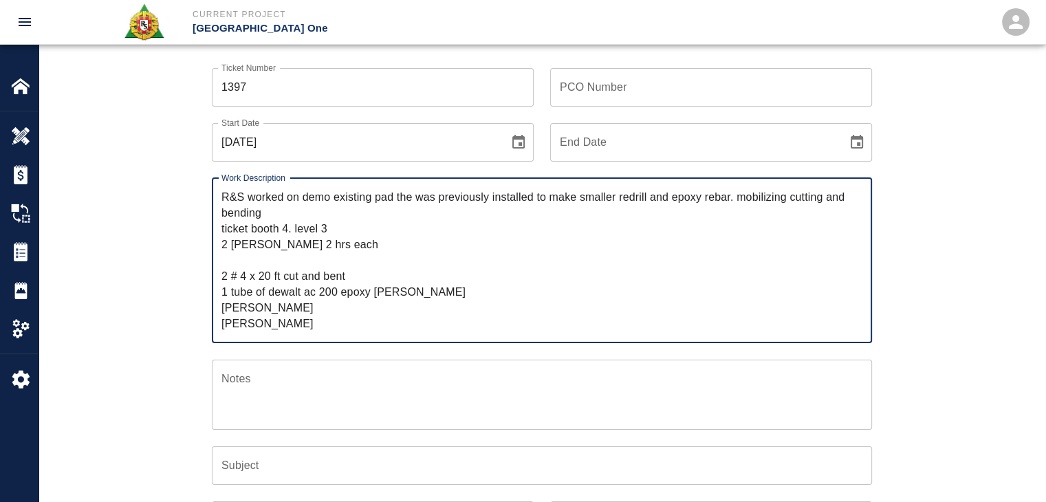
click at [746, 199] on textarea "R&S worked on demo existing pad the was previously installed to make smaller re…" at bounding box center [541, 260] width 641 height 142
click at [272, 216] on textarea "R&S worked on demo existing pad the was previously installed to make smaller re…" at bounding box center [541, 260] width 641 height 142
click at [222, 225] on textarea "R&S worked on demo existing pad the was previously installed to make smaller re…" at bounding box center [541, 260] width 641 height 142
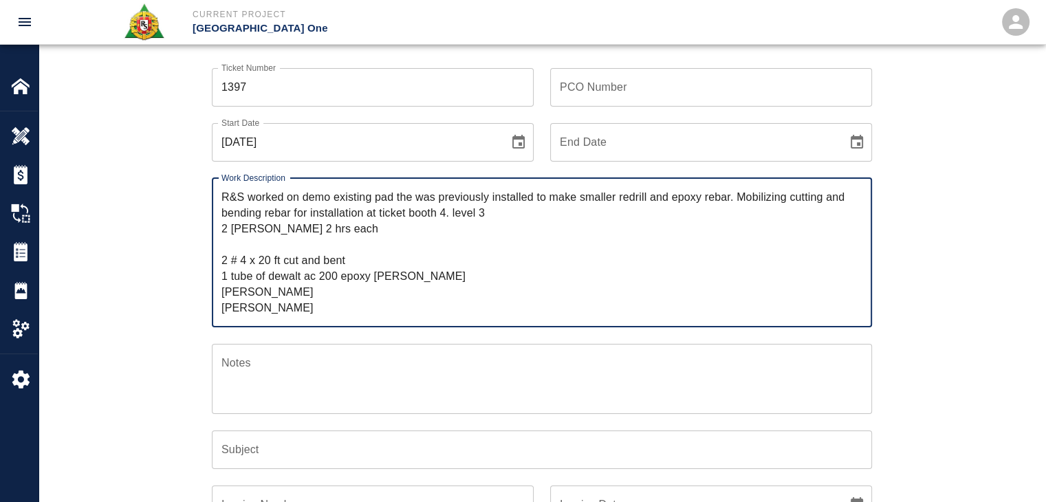
click at [440, 212] on textarea "R&S worked on demo existing pad the was previously installed to make smaller re…" at bounding box center [541, 252] width 641 height 127
click at [465, 210] on textarea "R&S worked on demo existing pad the was previously installed to make smaller re…" at bounding box center [541, 252] width 641 height 127
click at [491, 214] on textarea "R&S worked on demo existing pad the was previously installed to make smaller re…" at bounding box center [541, 252] width 641 height 127
click at [487, 214] on textarea "R&S worked on demo existing pad the was previously installed to make smaller re…" at bounding box center [541, 252] width 641 height 127
click at [523, 207] on textarea "R&S worked on demo existing pad the was previously installed to make smaller re…" at bounding box center [541, 252] width 641 height 127
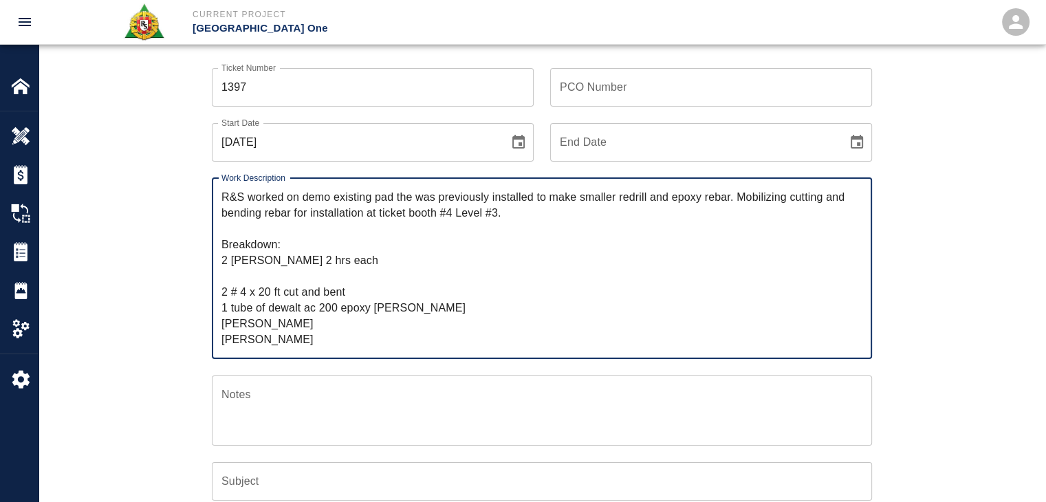
click at [276, 254] on textarea "R&S worked on demo existing pad the was previously installed to make smaller re…" at bounding box center [541, 268] width 641 height 158
click at [259, 273] on textarea "R&S worked on demo existing pad the was previously installed to make smaller re…" at bounding box center [541, 268] width 641 height 158
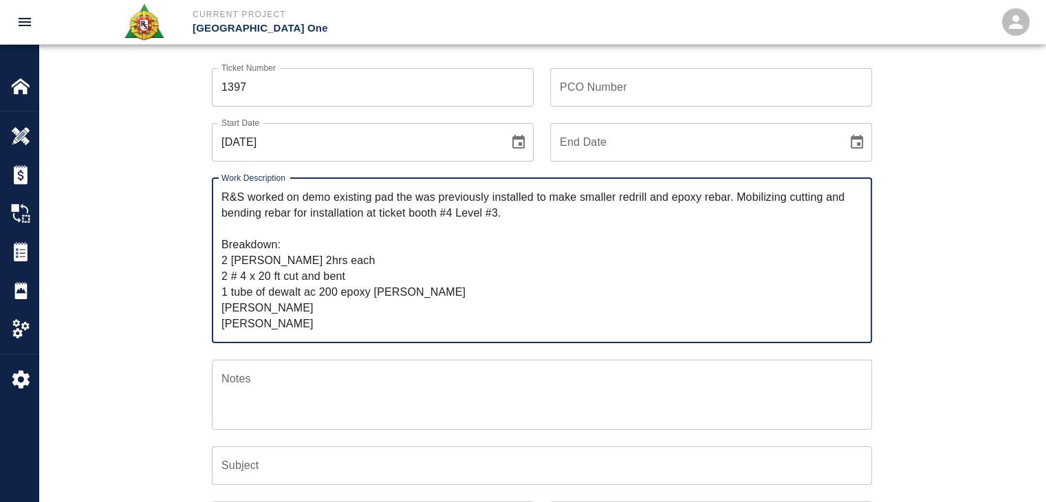
click at [272, 290] on textarea "R&S worked on demo existing pad the was previously installed to make smaller re…" at bounding box center [541, 260] width 641 height 142
click at [416, 289] on textarea "R&S worked on demo existing pad the was previously installed to make smaller re…" at bounding box center [541, 260] width 641 height 142
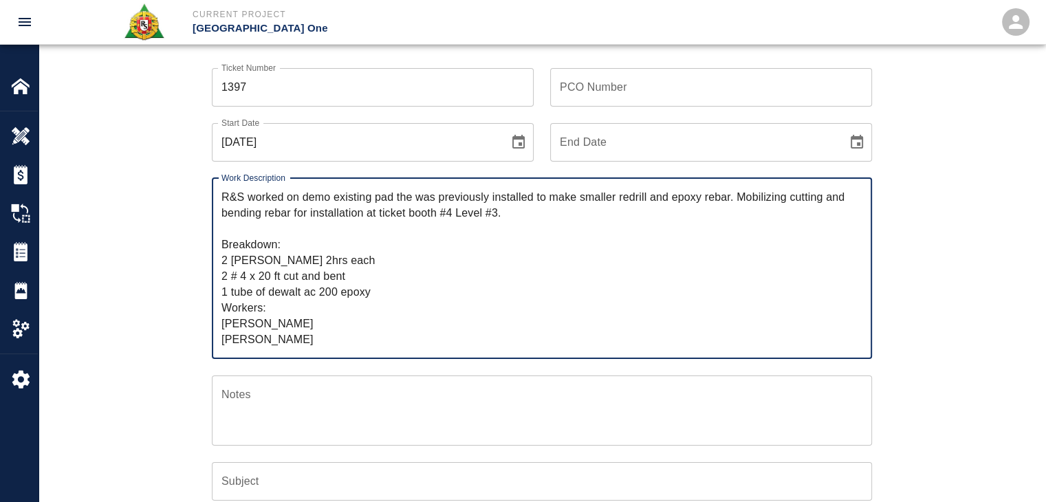
click at [353, 306] on textarea "R&S worked on demo existing pad the was previously installed to make smaller re…" at bounding box center [541, 268] width 641 height 158
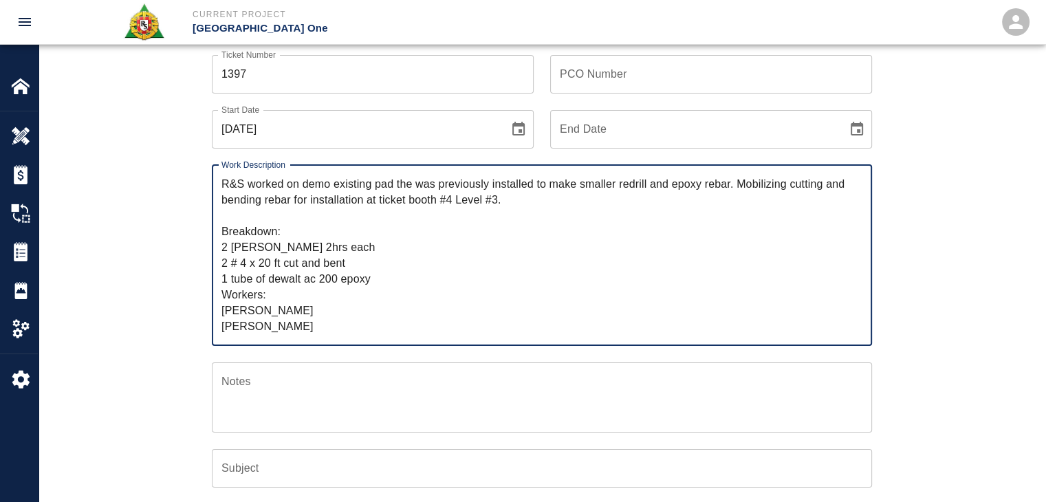
type textarea "R&S worked on demo existing pad the was previously installed to make smaller re…"
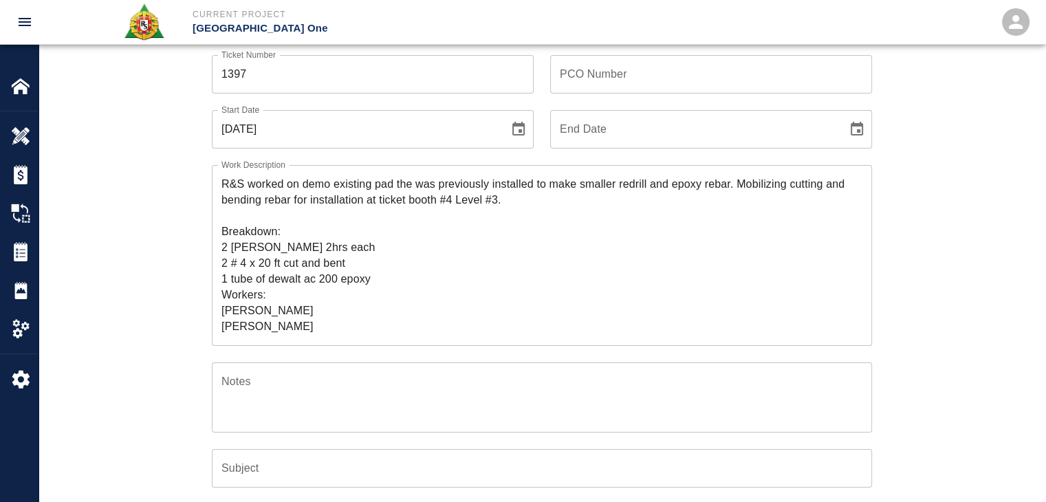
click at [204, 276] on div "Work Description R&S worked on demo existing pad the was previously installed t…" at bounding box center [533, 247] width 677 height 197
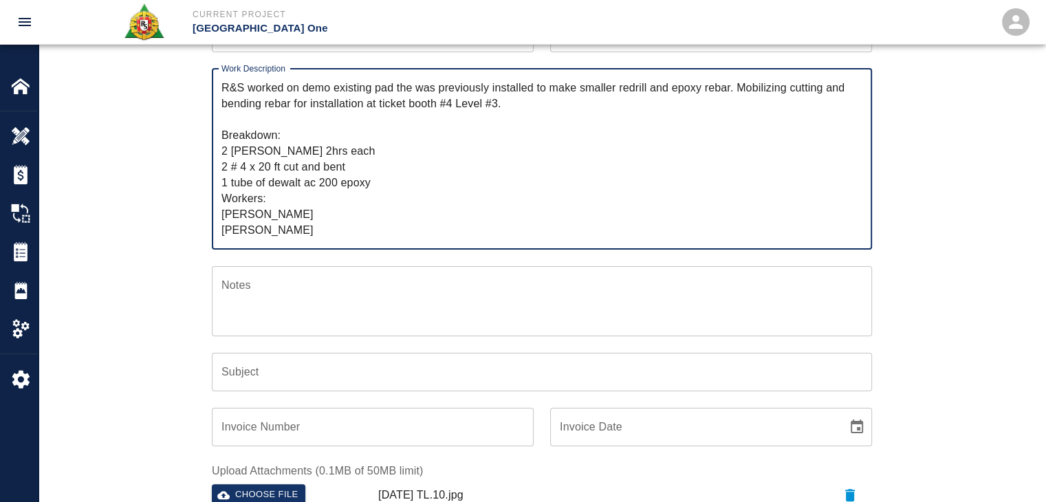
drag, startPoint x: 297, startPoint y: 123, endPoint x: 305, endPoint y: 80, distance: 43.4
click at [305, 80] on textarea "R&S worked on demo existing pad the was previously installed to make smaller re…" at bounding box center [541, 159] width 641 height 158
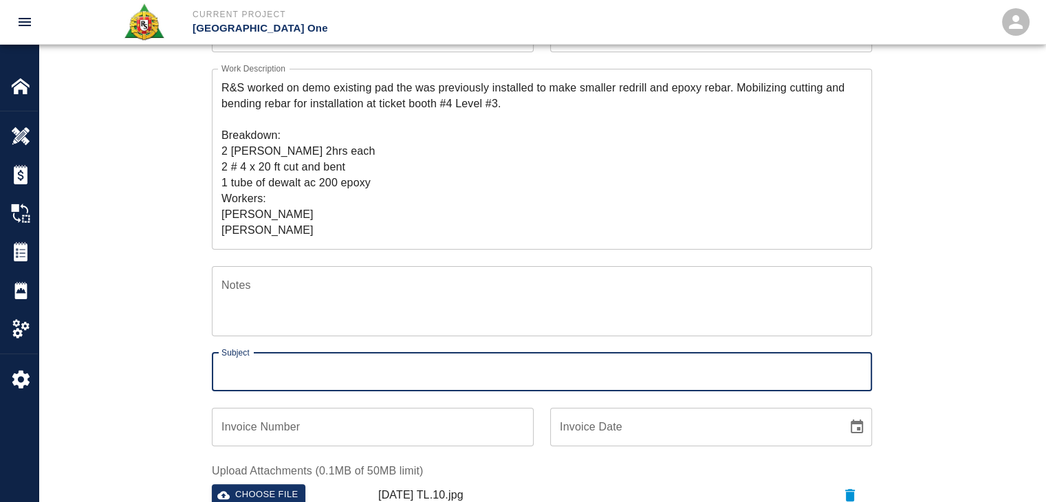
click at [242, 367] on div "Subject Subject" at bounding box center [542, 372] width 660 height 39
paste input "demo existing pad the was previously installed to make smaller redrill and epox…"
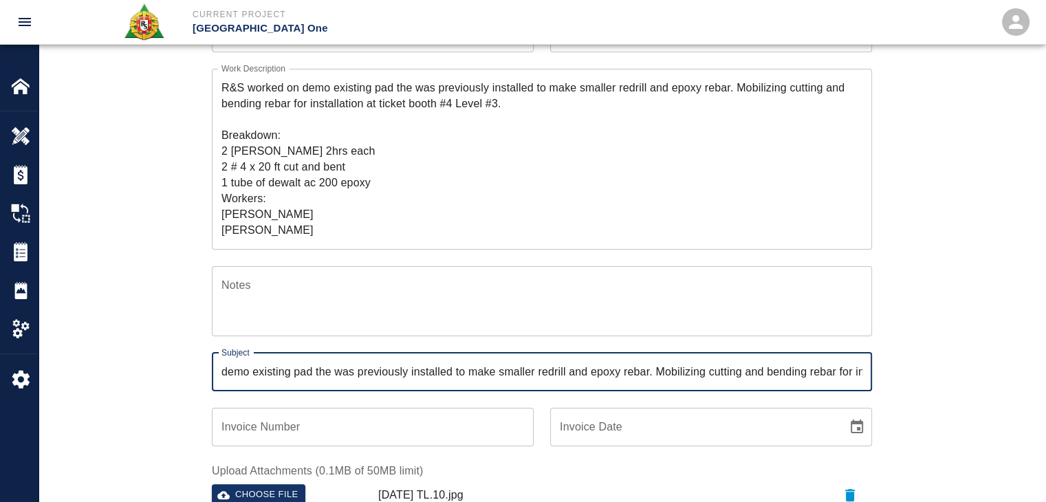
scroll to position [0, 184]
type input "demo existing pad the was previously installed to make smaller redrill and epox…"
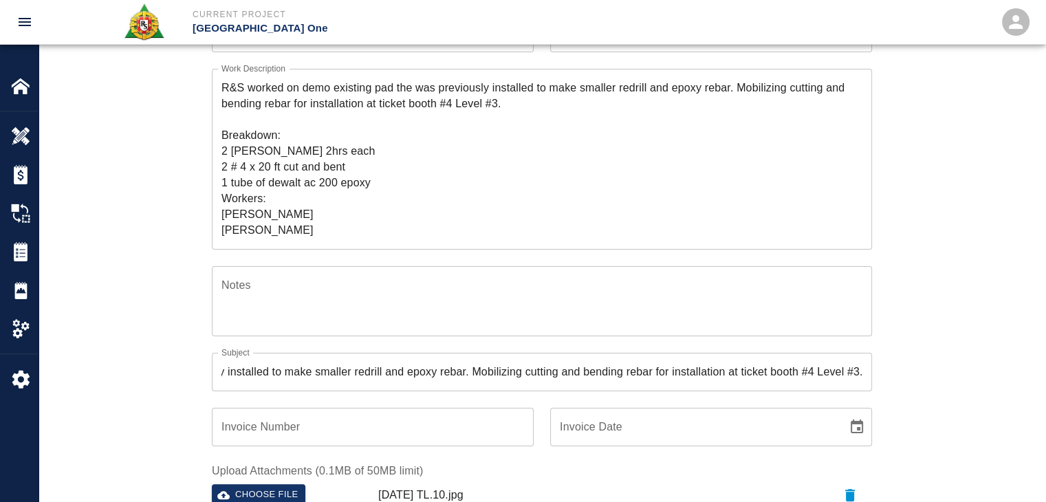
click at [176, 342] on div "Ticket Number 1397 Ticket Number PCO Number PCO Number Start Date 09/22/2025 St…" at bounding box center [542, 289] width 743 height 695
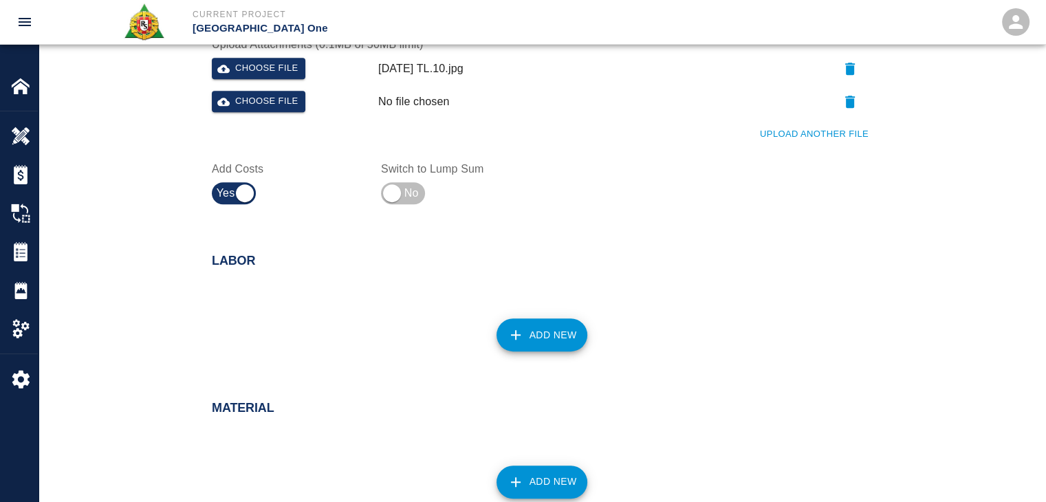
scroll to position [648, 0]
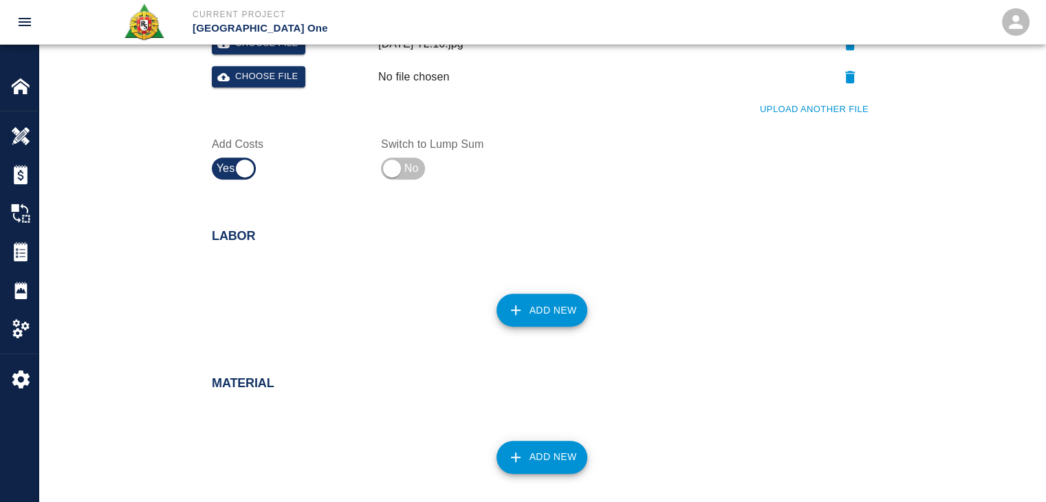
click at [515, 311] on icon "button" at bounding box center [516, 310] width 10 height 10
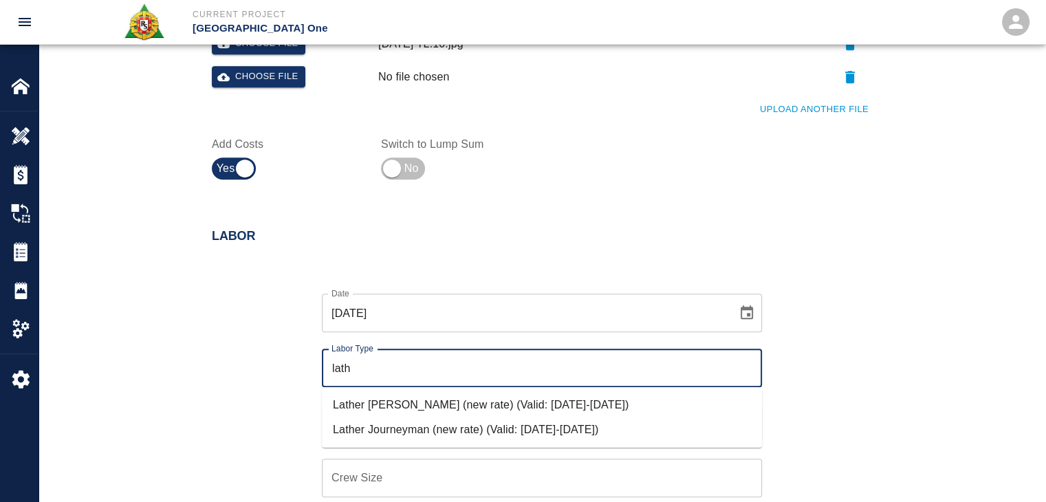
click at [400, 427] on li "Lather Journeyman (new rate) (Valid: 07/01/2024-09/30/2025)" at bounding box center [542, 429] width 440 height 25
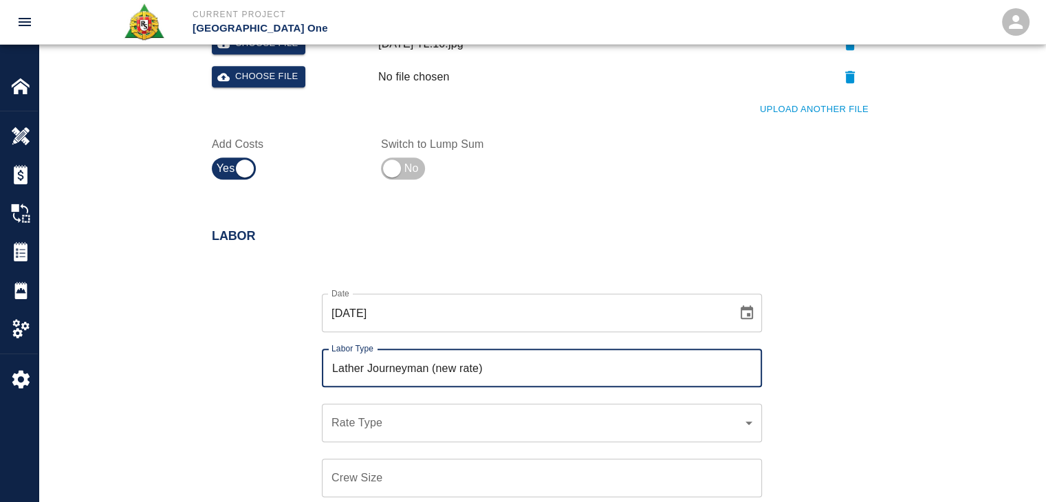
type input "Lather Journeyman (new rate)"
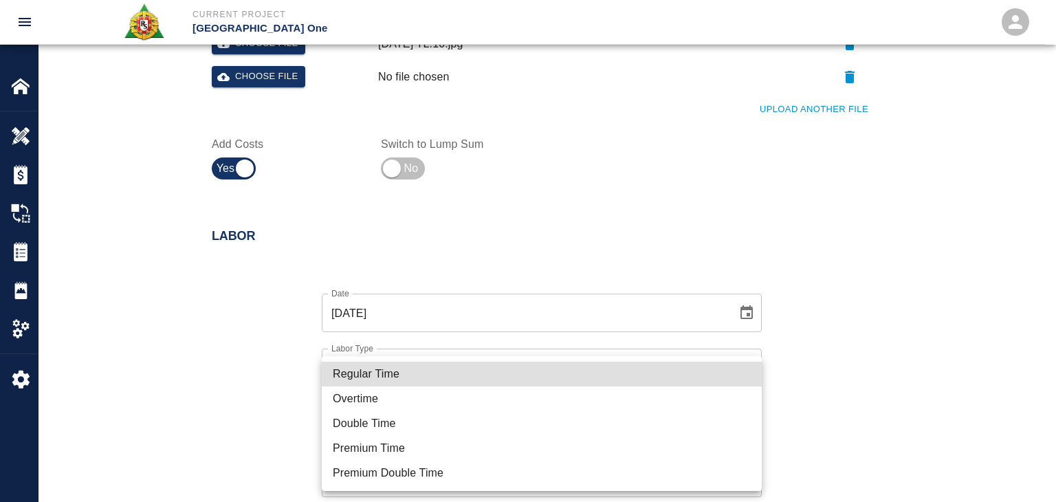
click at [352, 371] on li "Regular Time" at bounding box center [542, 374] width 440 height 25
type input "rate_rt"
type input "122.44"
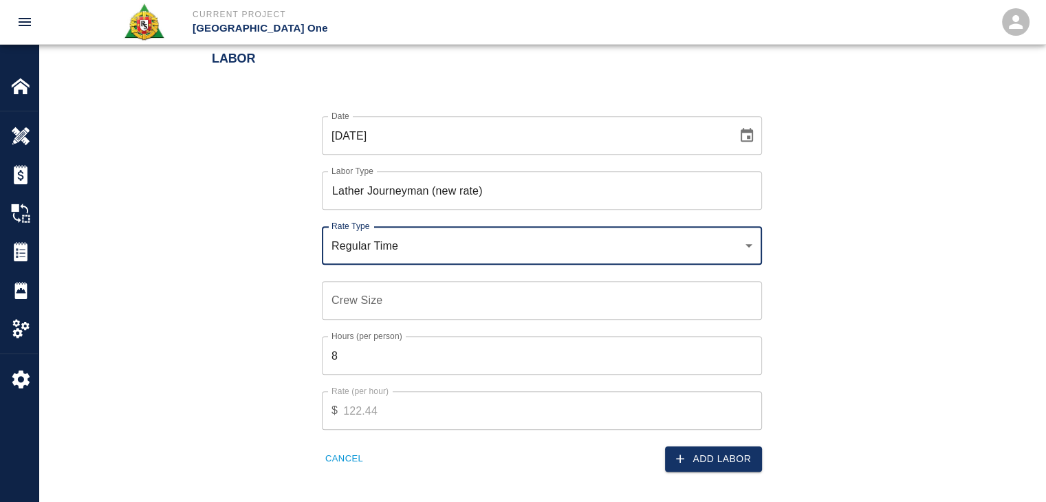
scroll to position [827, 0]
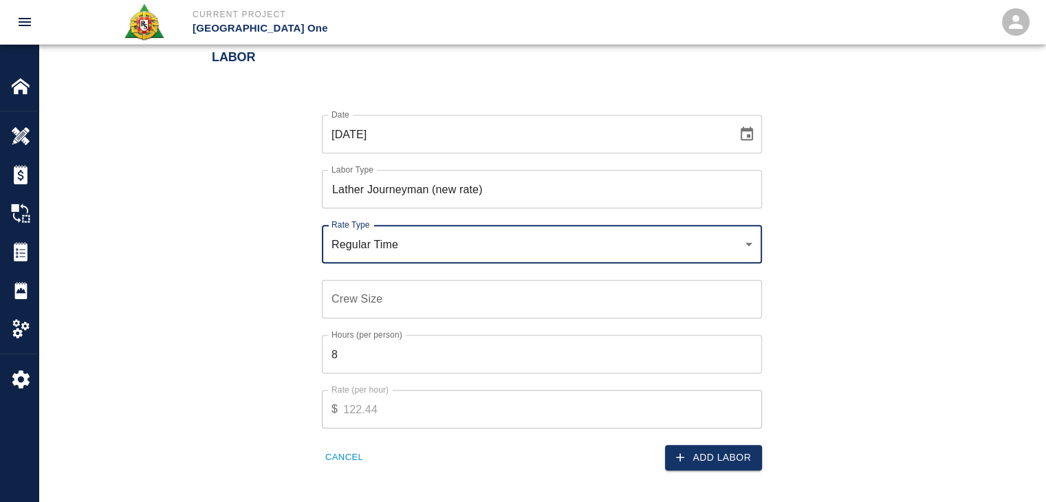
click at [340, 317] on input "Crew Size" at bounding box center [542, 299] width 440 height 39
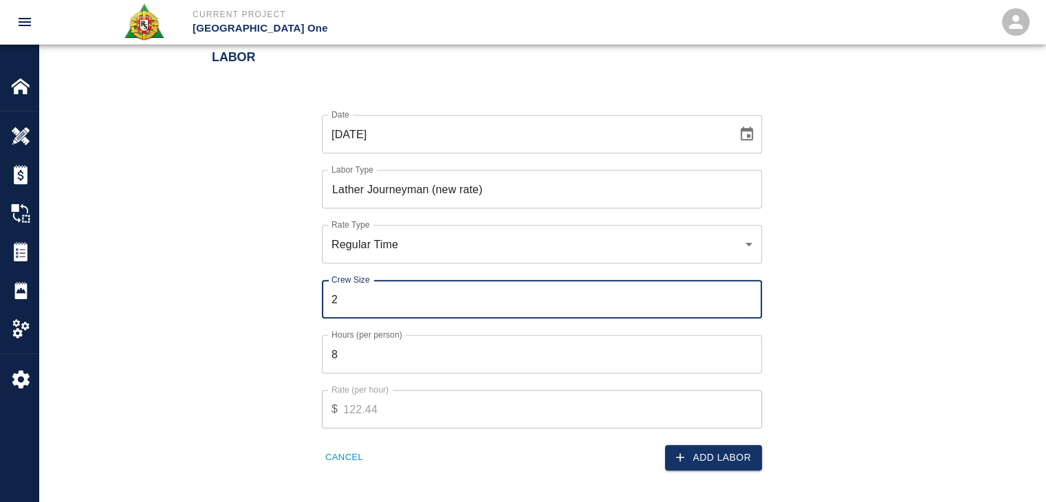
type input "2"
click at [364, 346] on input "8" at bounding box center [542, 354] width 440 height 39
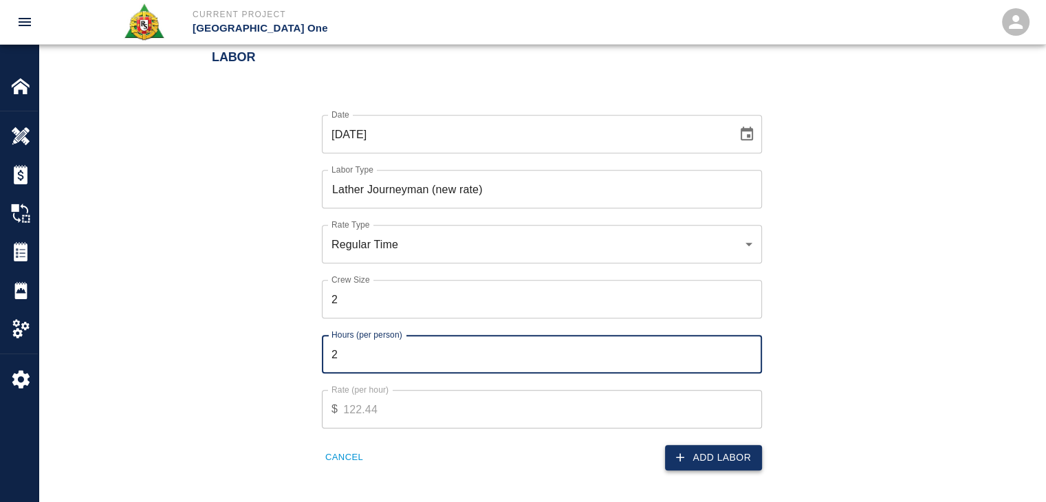
type input "2"
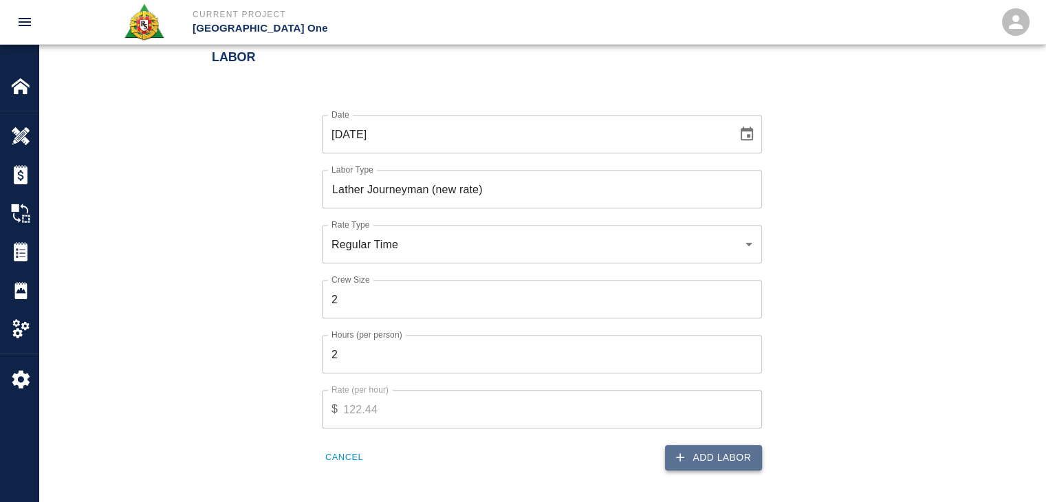
click at [673, 457] on icon "button" at bounding box center [680, 457] width 14 height 14
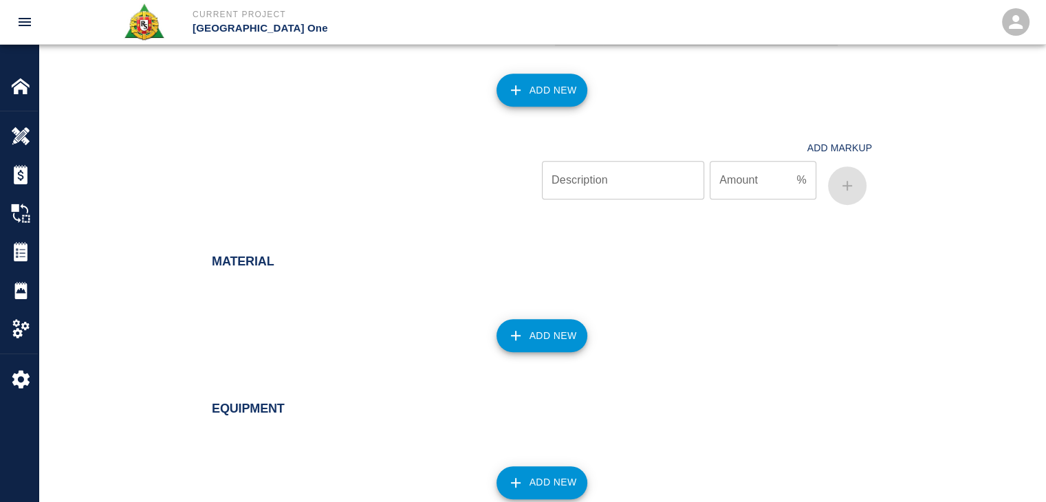
scroll to position [964, 0]
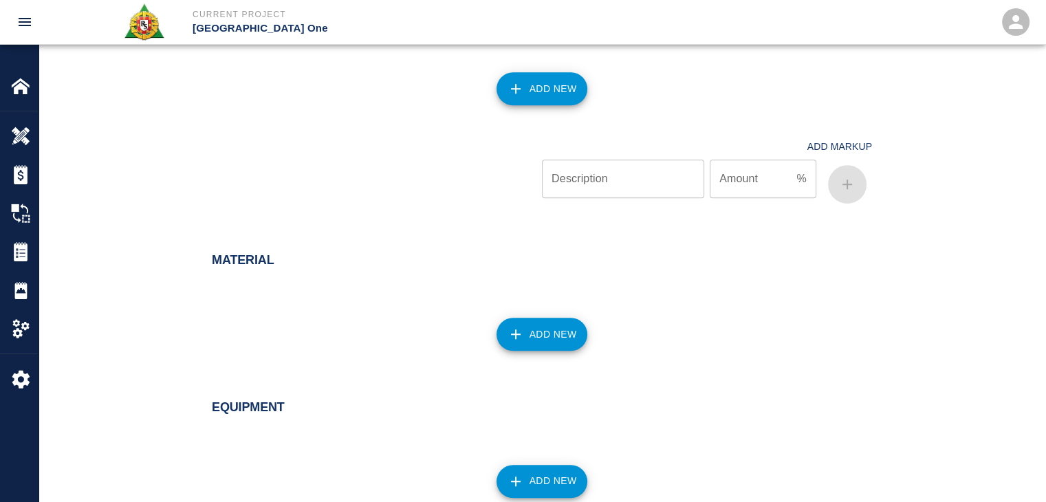
click at [514, 332] on icon "button" at bounding box center [515, 334] width 17 height 17
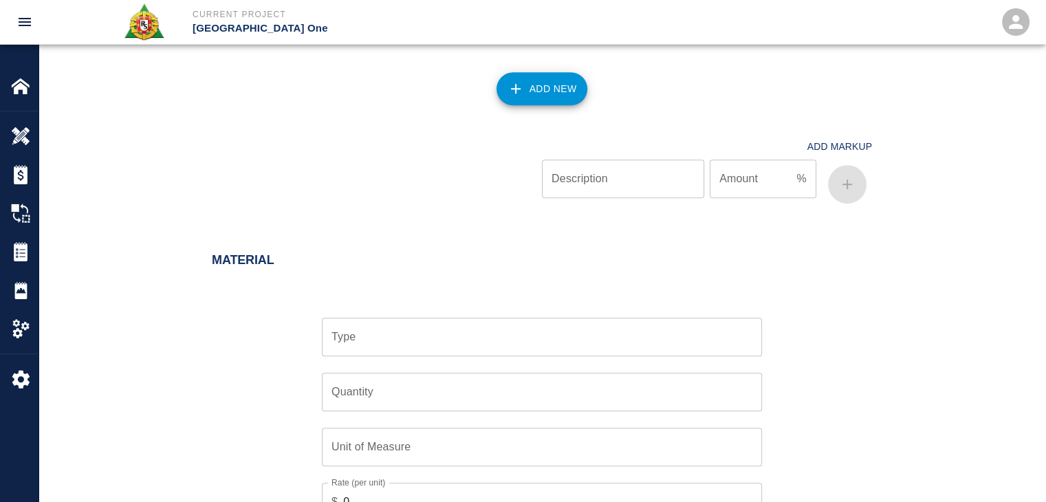
click at [437, 342] on input "Type" at bounding box center [542, 337] width 428 height 26
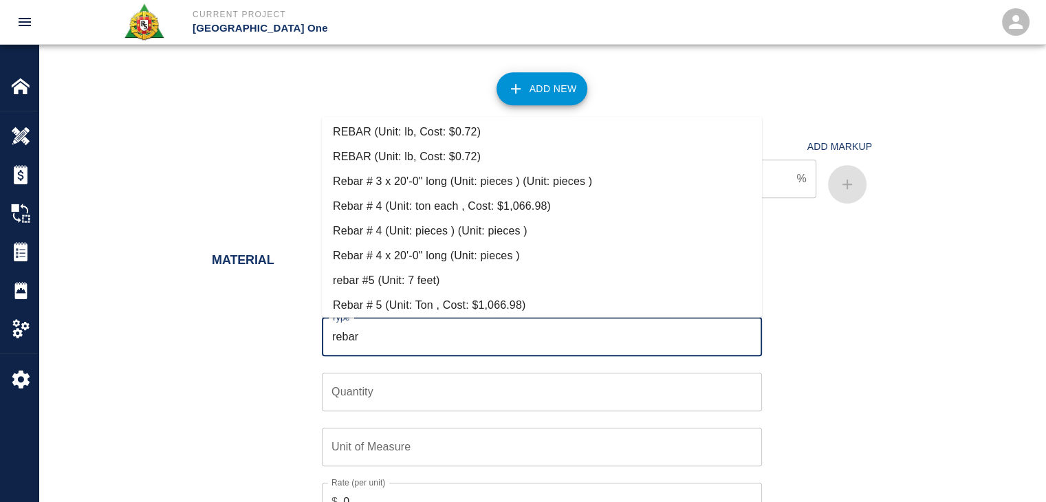
scroll to position [103, 0]
click at [397, 256] on li "Rebar # 4 x 20'-0" long (Unit: pieces )" at bounding box center [542, 254] width 440 height 25
type input "Rebar # 4 x 20'-0" long (Unit: pieces )"
type input "pieces"
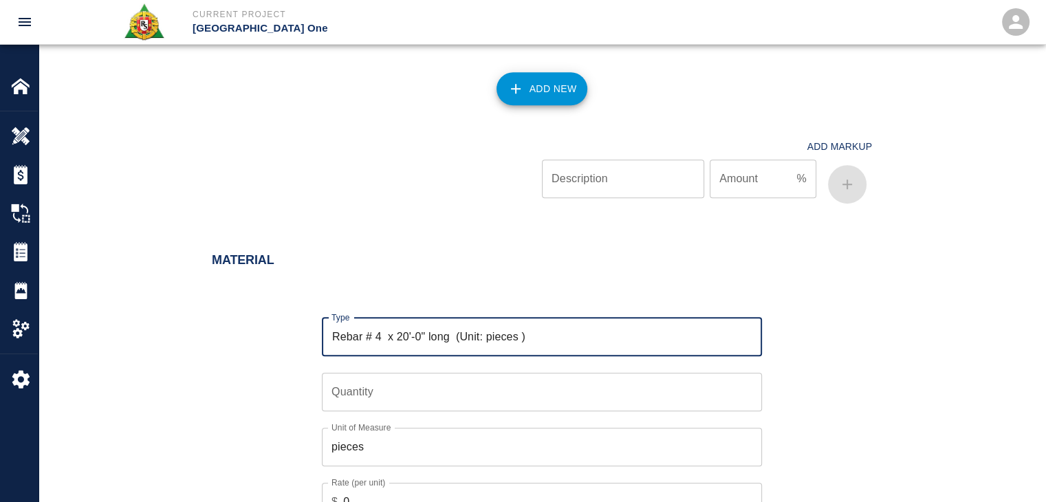
type input "Rebar # 4 x 20'-0" long (Unit: pieces )"
click at [380, 397] on input "Quantity" at bounding box center [542, 392] width 440 height 39
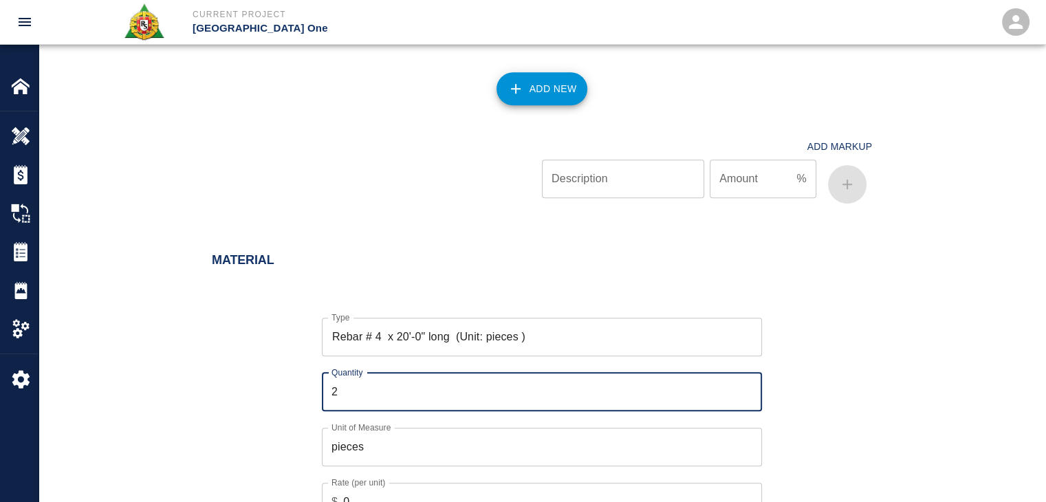
type input "2"
click at [267, 433] on div "Type Rebar # 4 x 20'-0" long (Unit: pieces ) Type Quantity 2 Quantity Unit of M…" at bounding box center [533, 429] width 677 height 267
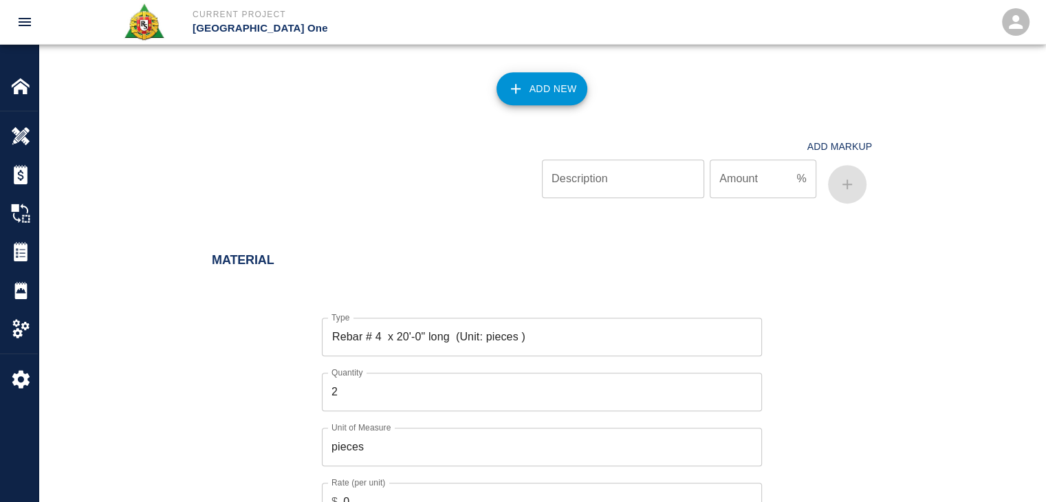
scroll to position [1058, 0]
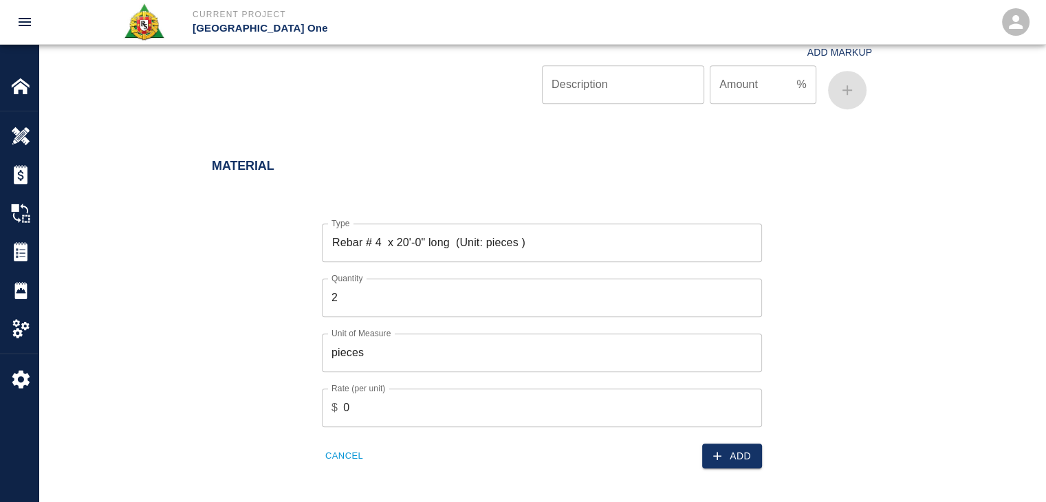
click at [721, 441] on div "Add" at bounding box center [648, 448] width 228 height 42
click at [714, 452] on icon "button" at bounding box center [717, 456] width 14 height 14
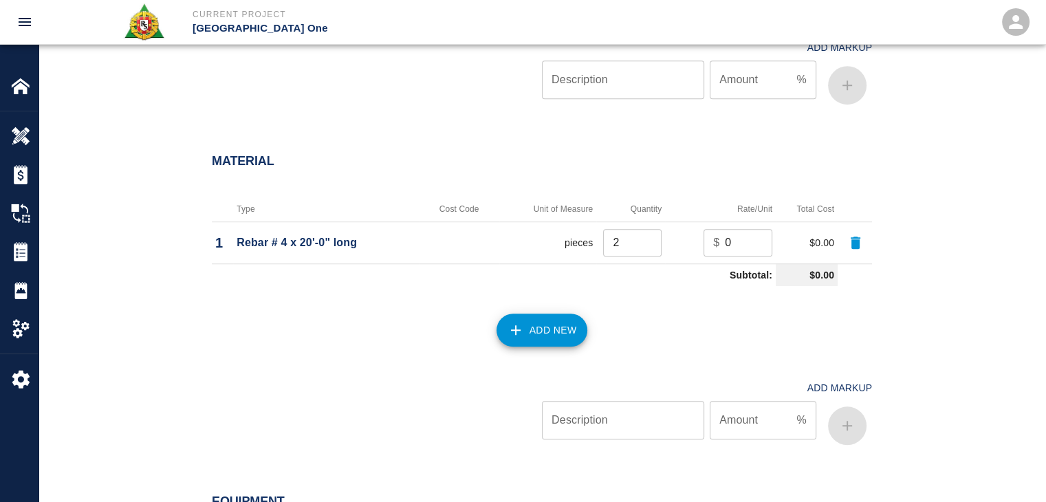
scroll to position [1064, 0]
click at [536, 335] on button "Add New" at bounding box center [541, 329] width 91 height 33
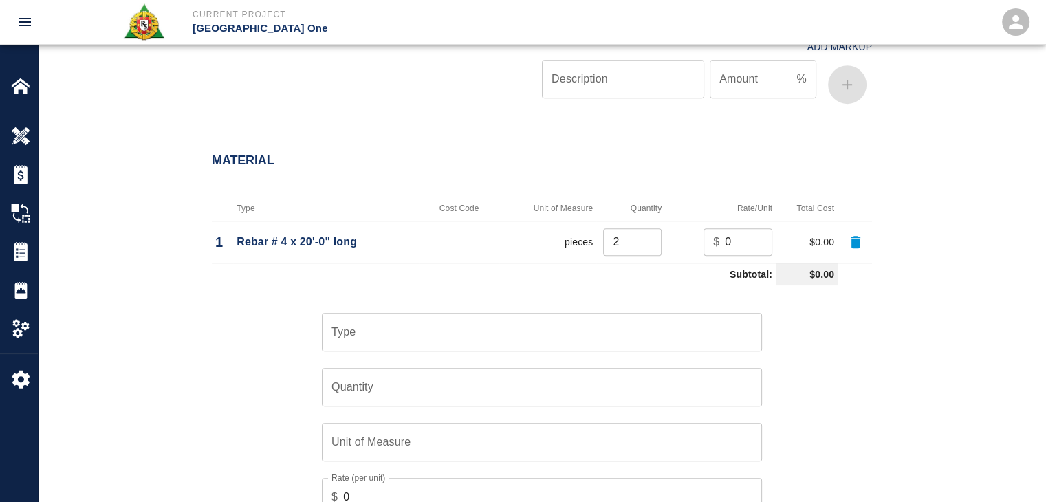
click at [430, 334] on input "Type" at bounding box center [542, 332] width 428 height 26
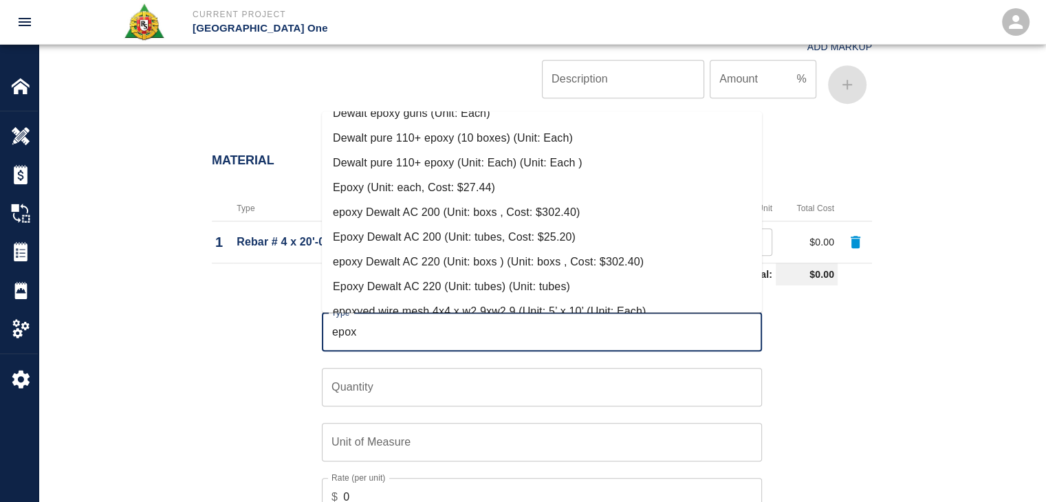
scroll to position [239, 0]
click at [387, 229] on li "Epoxy Dewalt AC 200 (Unit: tubes, Cost: $25.20)" at bounding box center [542, 236] width 440 height 25
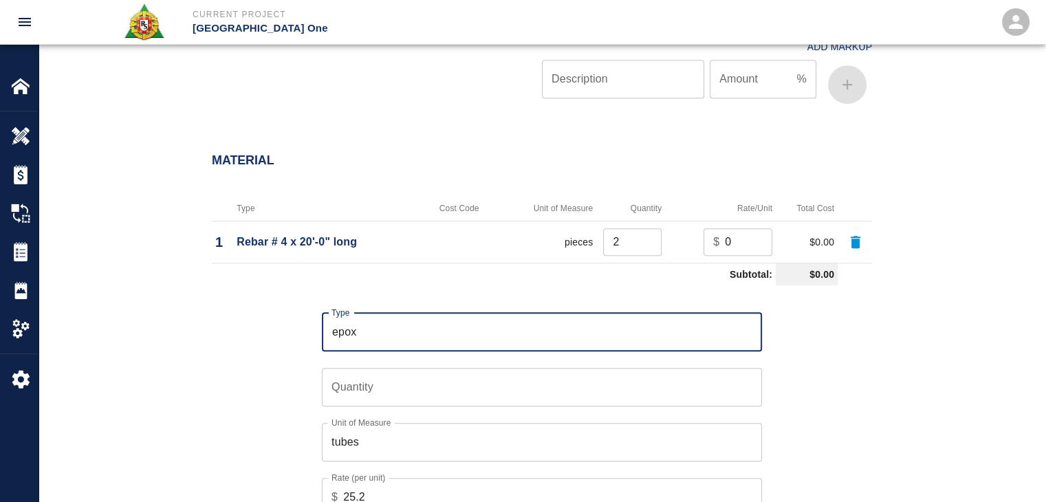
type input "Epoxy Dewalt AC 200 (Unit: tubes, Cost: $25.20)"
type input "tubes"
type input "25.2"
type input "Epoxy Dewalt AC 200 (Unit: tubes, Cost: $25.20)"
click at [391, 376] on input "Quantity" at bounding box center [542, 387] width 440 height 39
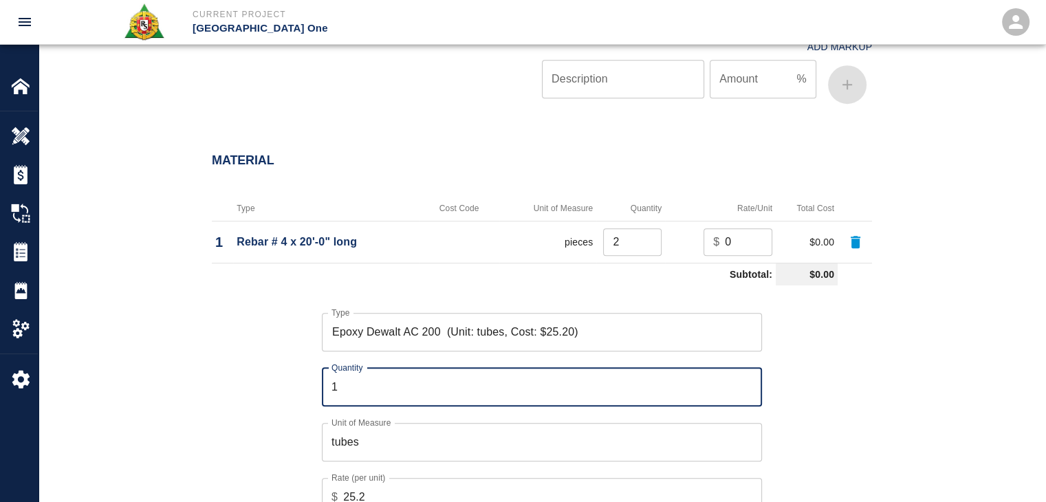
type input "1"
click at [297, 362] on div "Type Epoxy Dewalt AC 200 (Unit: tubes, Cost: $25.20) Type Quantity 1 Quantity U…" at bounding box center [533, 424] width 677 height 267
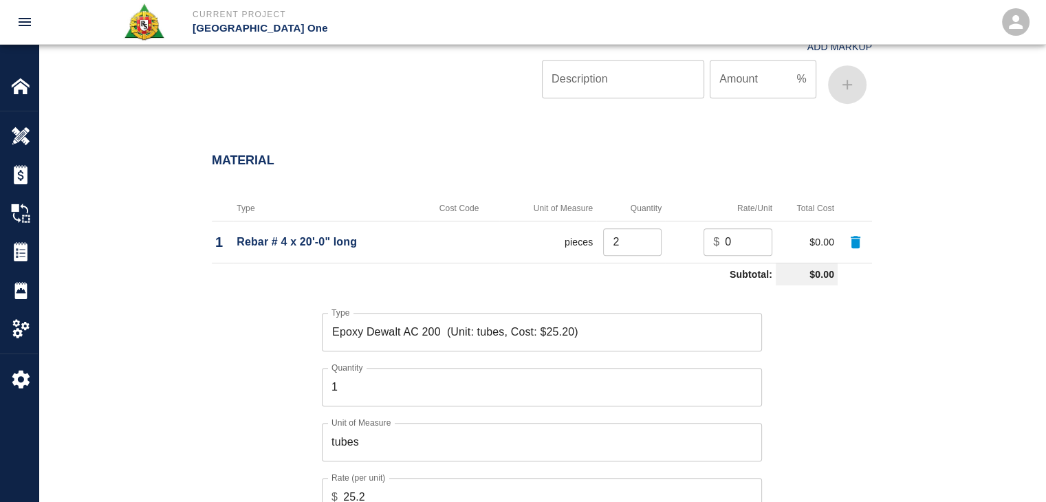
scroll to position [1202, 0]
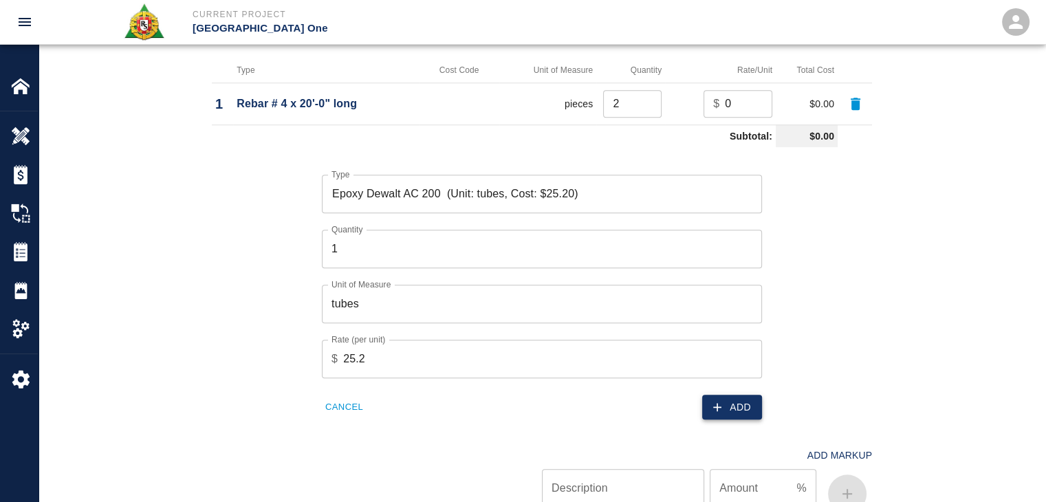
click at [736, 405] on button "Add" at bounding box center [732, 407] width 60 height 25
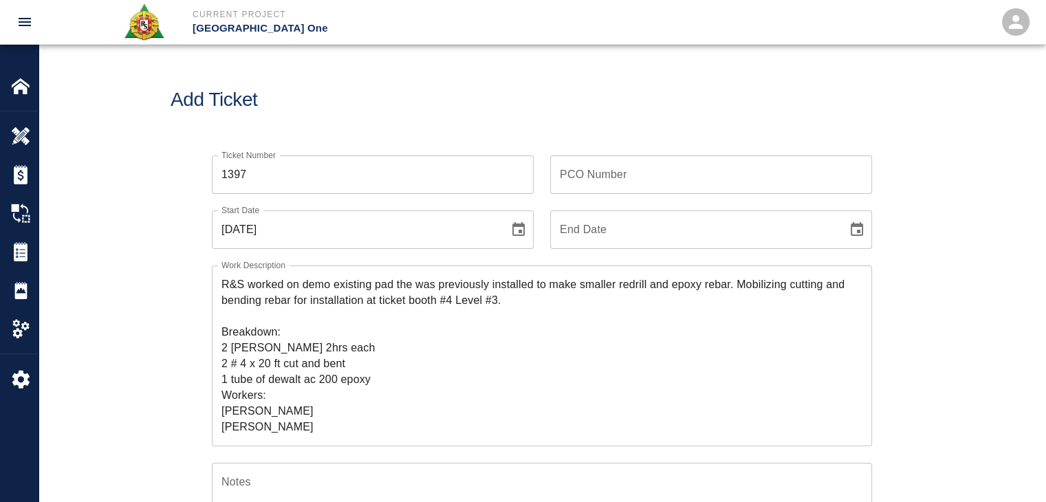
scroll to position [44, 0]
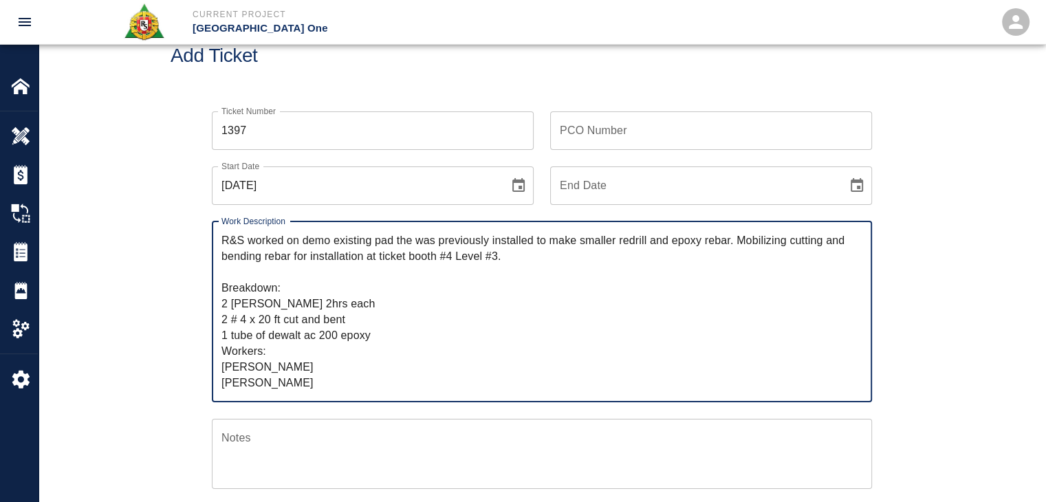
drag, startPoint x: 284, startPoint y: 382, endPoint x: 162, endPoint y: 172, distance: 243.1
click at [162, 172] on div "Ticket Number 1397 Ticket Number PCO Number PCO Number Start Date 09/22/2025 St…" at bounding box center [542, 459] width 1007 height 728
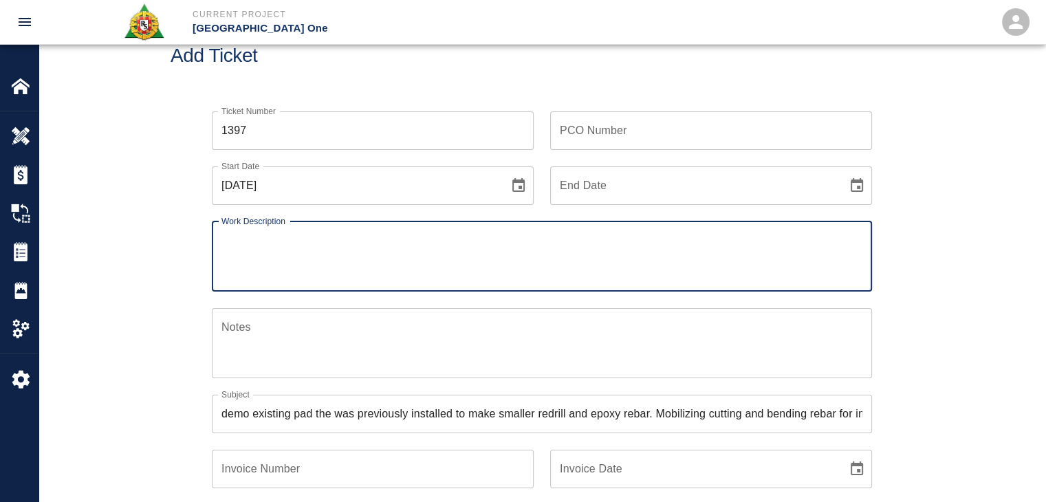
click at [523, 185] on icon "Choose date, selected date is Sep 22, 2025" at bounding box center [518, 185] width 17 height 17
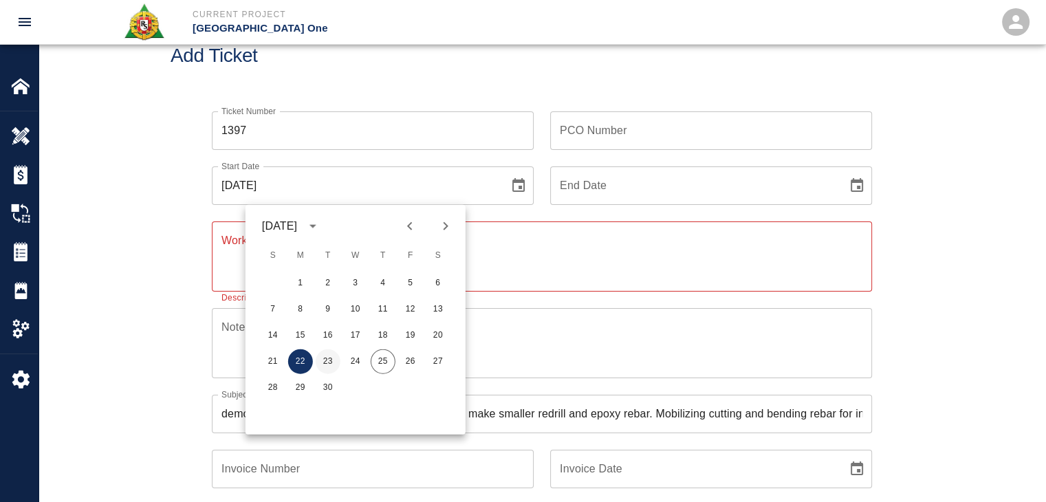
click at [320, 354] on button "23" at bounding box center [328, 361] width 25 height 25
type input "09/23/2025"
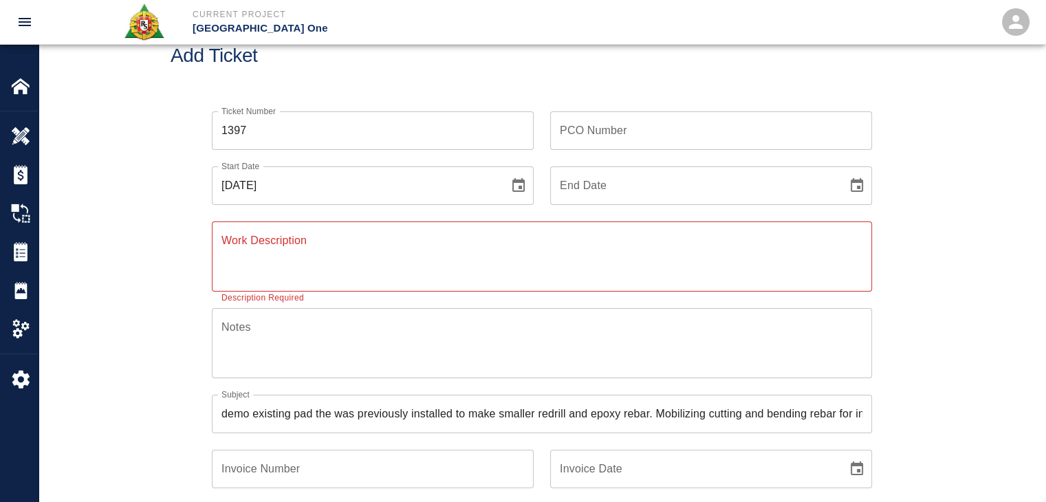
click at [299, 262] on textarea "Work Description" at bounding box center [541, 255] width 641 height 47
click at [178, 235] on div "Ticket Number 1397 Ticket Number PCO Number PCO Number Start Date 09/23/2025 St…" at bounding box center [542, 387] width 743 height 584
click at [264, 129] on input "1397" at bounding box center [373, 130] width 322 height 39
type input "1399"
click at [353, 83] on div "Add Ticket" at bounding box center [542, 56] width 1007 height 111
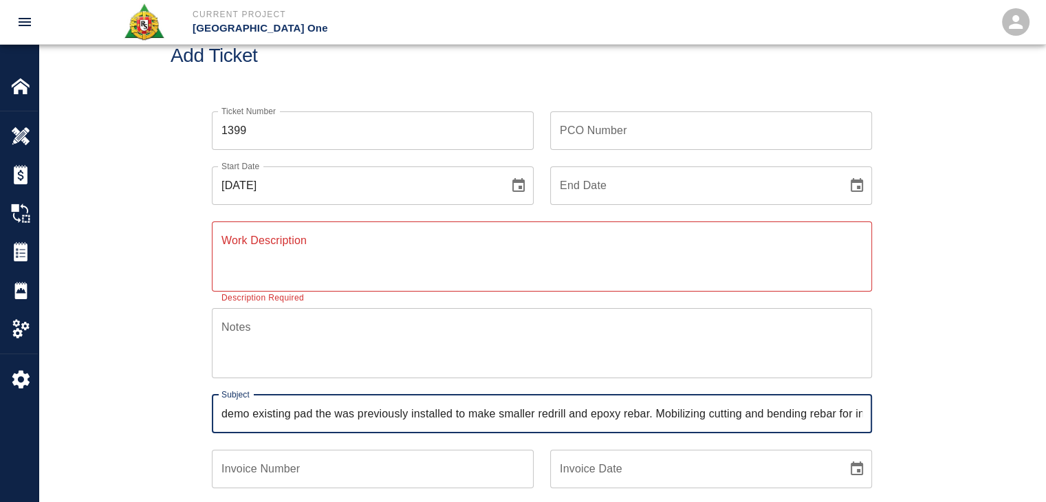
drag, startPoint x: 692, startPoint y: 411, endPoint x: 311, endPoint y: 435, distance: 382.4
click at [311, 435] on div "Ticket Number 1399 Ticket Number PCO Number PCO Number Start Date 09/23/2025 St…" at bounding box center [533, 387] width 677 height 584
type input "demong cutting and bending rebar for installation at ticket booth #4 Level #3."
drag, startPoint x: 619, startPoint y: 413, endPoint x: 78, endPoint y: 372, distance: 542.0
click at [78, 372] on div "Ticket Number 1399 Ticket Number PCO Number PCO Number Start Date 09/23/2025 St…" at bounding box center [542, 403] width 1007 height 617
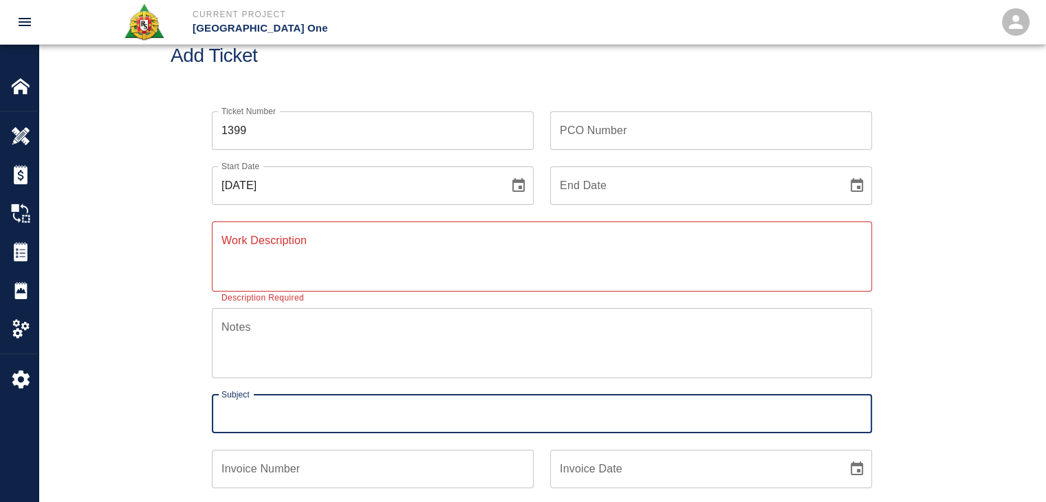
click at [182, 355] on div "Ticket Number 1399 Ticket Number PCO Number PCO Number Start Date 09/23/2025 St…" at bounding box center [542, 387] width 743 height 584
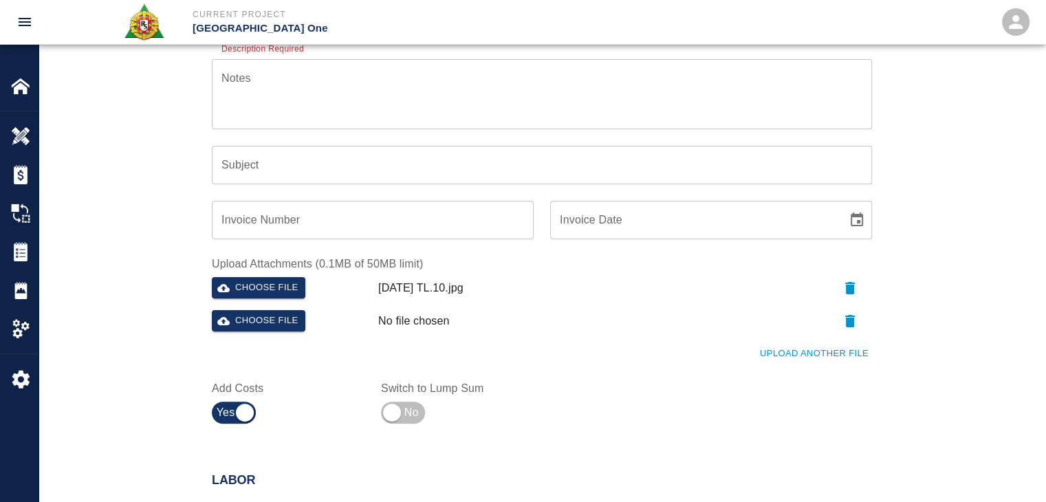
scroll to position [296, 0]
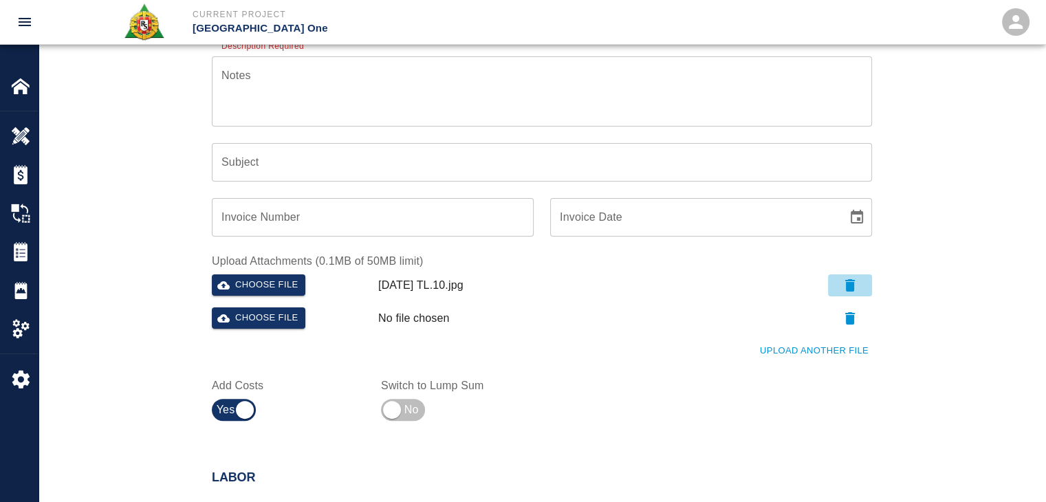
click at [851, 278] on icon "button" at bounding box center [850, 285] width 17 height 17
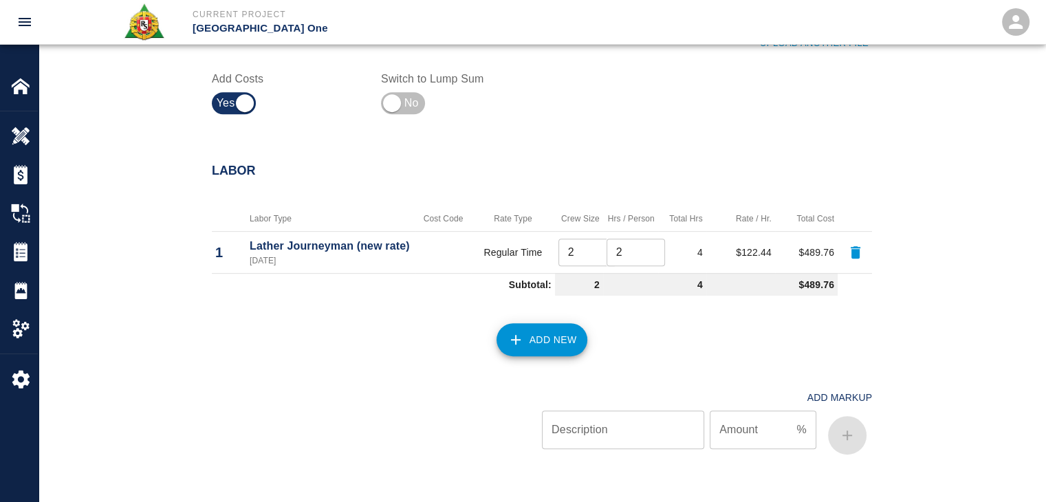
scroll to position [613, 0]
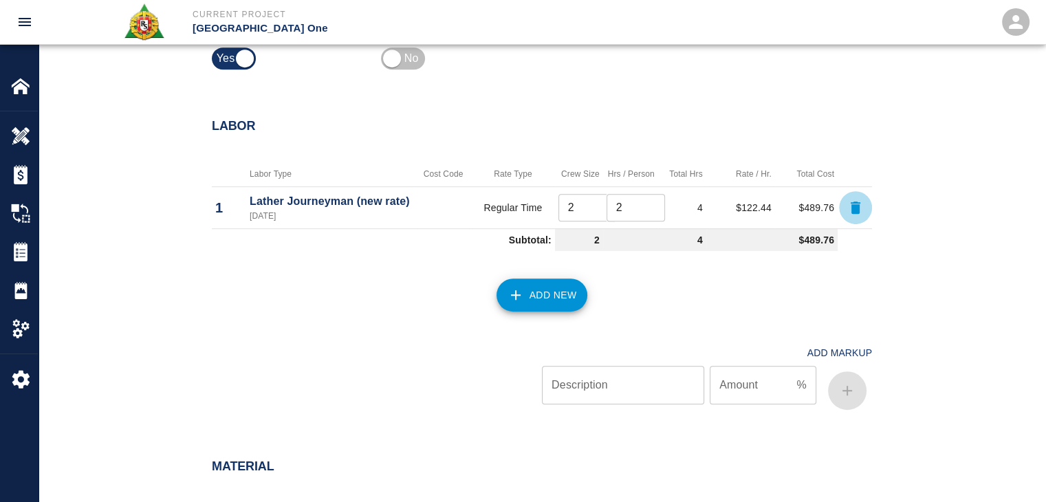
click at [853, 207] on icon "button" at bounding box center [856, 207] width 10 height 12
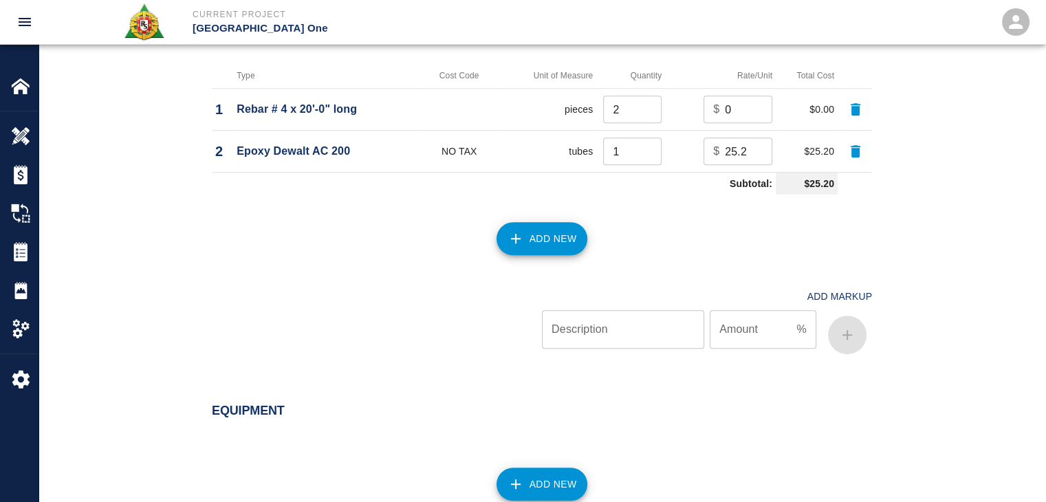
scroll to position [858, 0]
click at [854, 117] on button "button" at bounding box center [855, 109] width 33 height 33
type input "1"
type input "25.2"
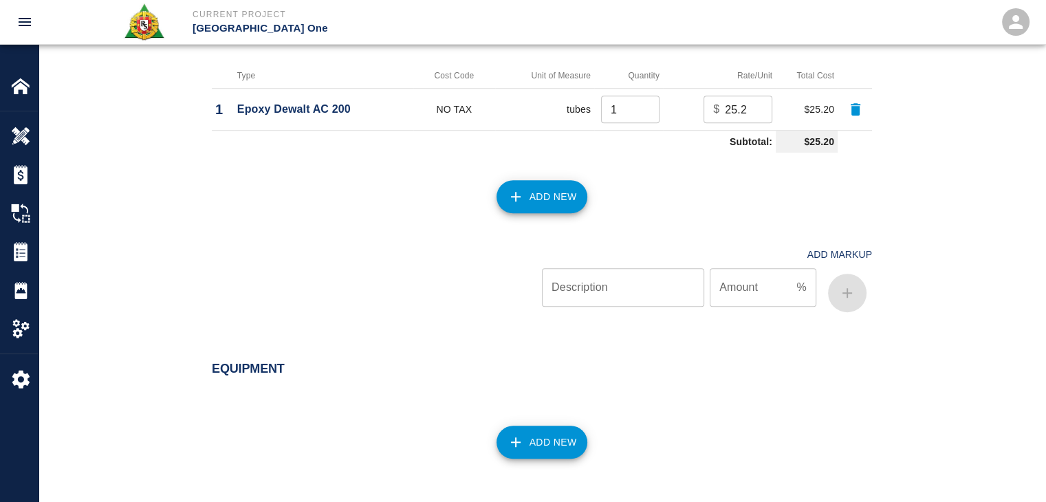
click at [854, 117] on button "button" at bounding box center [855, 109] width 33 height 33
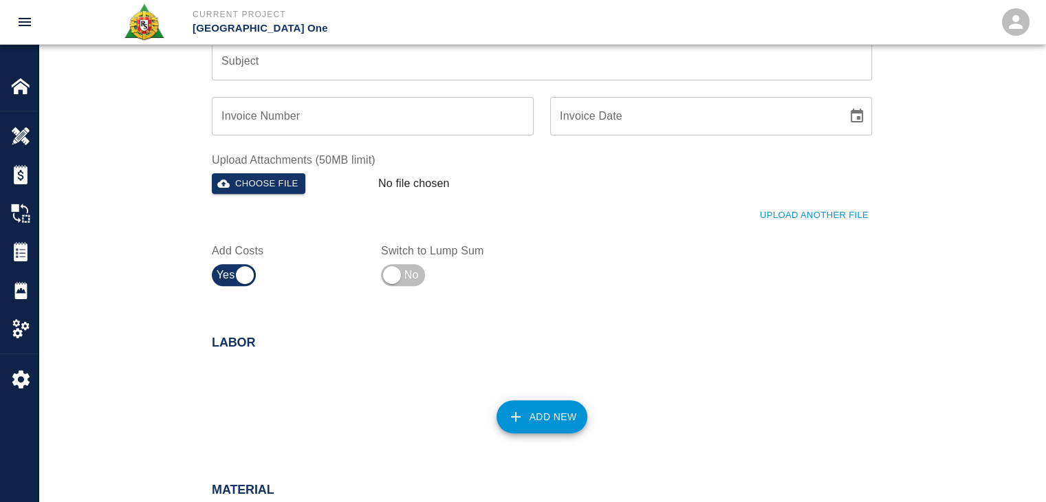
scroll to position [0, 0]
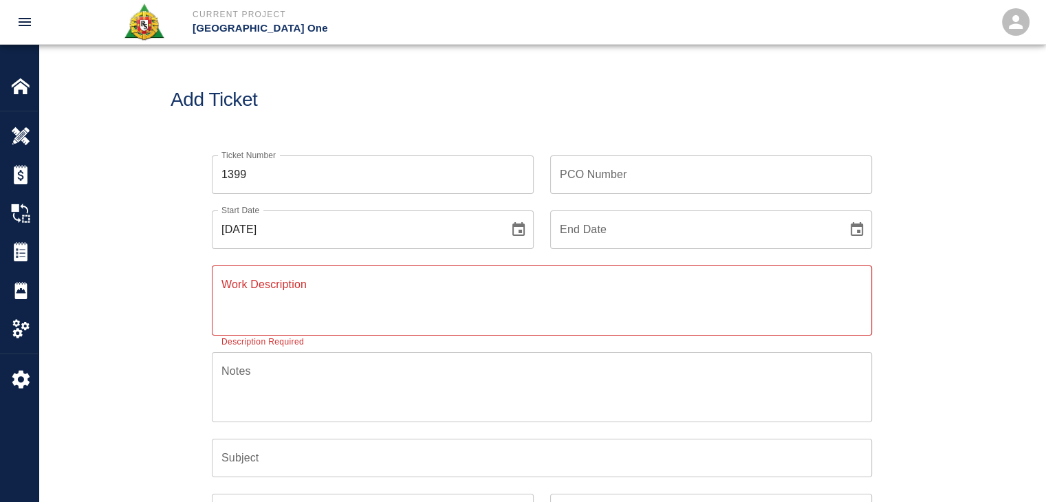
click at [410, 298] on textarea "Work Description" at bounding box center [541, 299] width 641 height 47
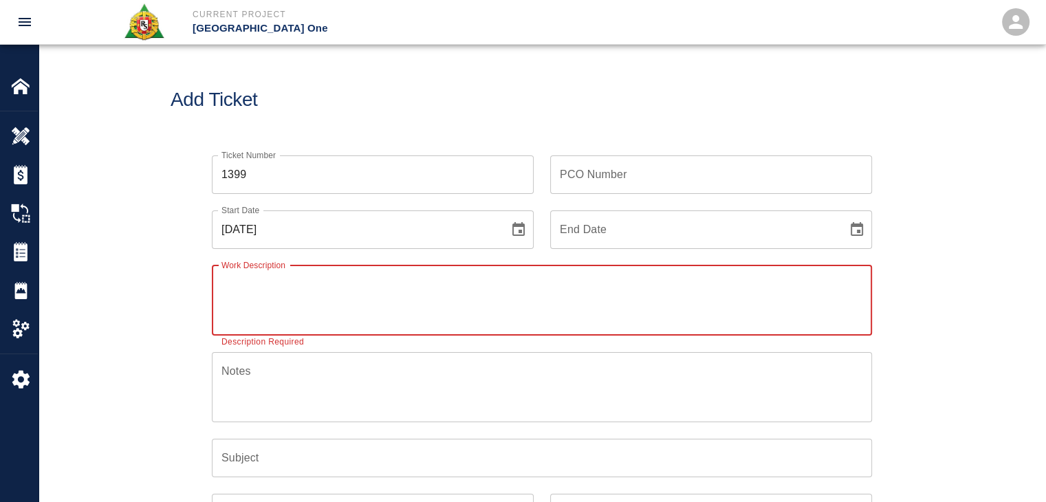
paste textarea "LOCATION: Gate 10,9 &8 L2 Electrical room infills. LABORERS- 3 Laborers- 1hr ea…"
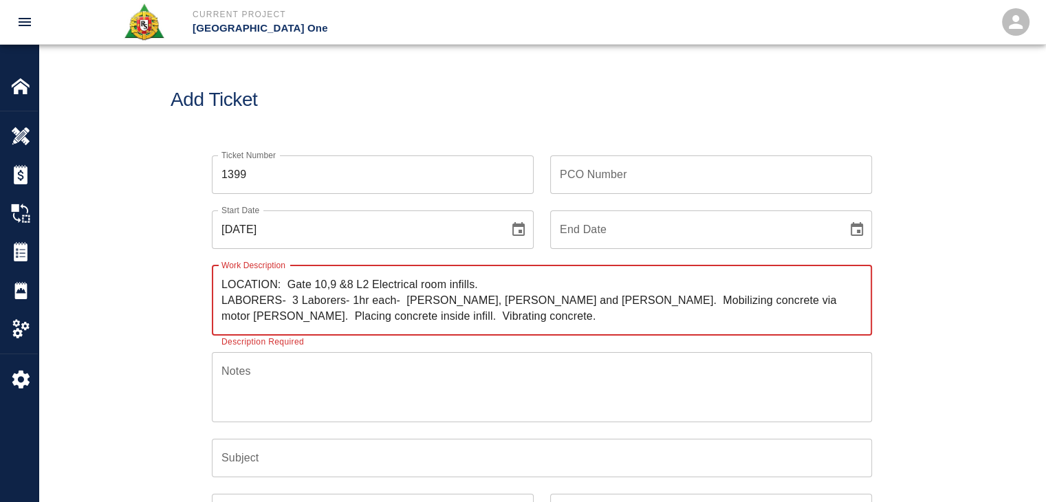
type textarea "LOCATION: Gate 10,9 &8 L2 Electrical room infills. LABORERS- 3 Laborers- 1hr ea…"
click at [611, 174] on input "PCO Number" at bounding box center [711, 174] width 322 height 39
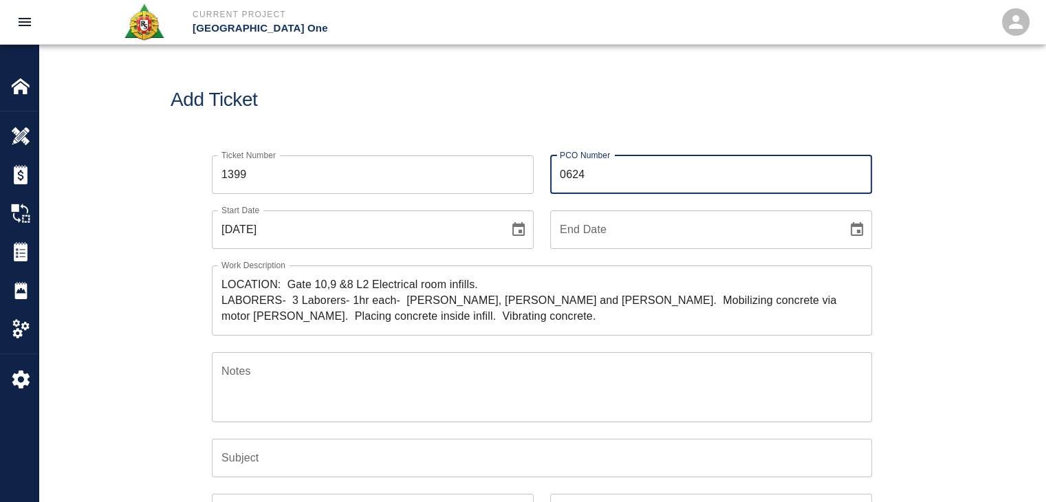
type input "0624"
click at [200, 257] on div "Work Description LOCATION: Gate 10,9 &8 L2 Electrical room infills. LABORERS- 3…" at bounding box center [533, 292] width 677 height 87
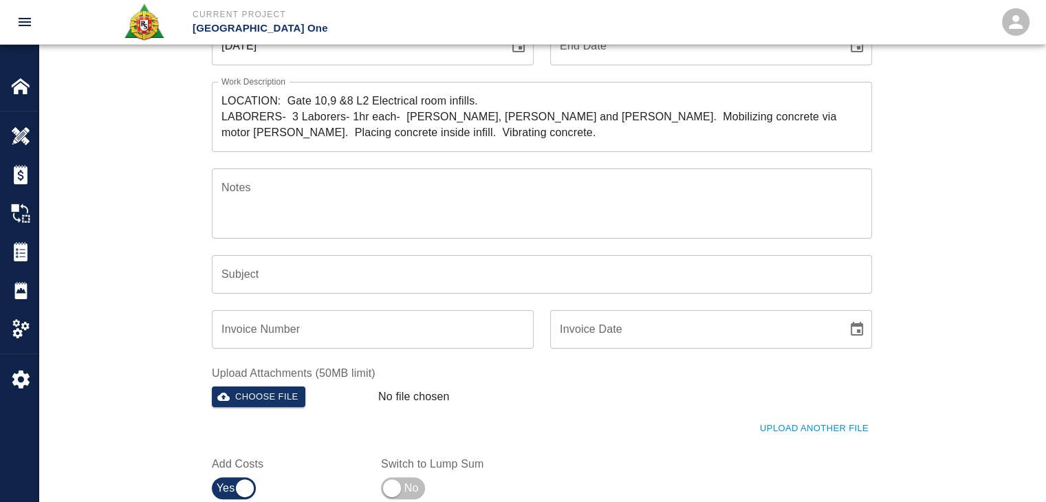
scroll to position [186, 0]
click at [270, 391] on button "Choose file" at bounding box center [259, 394] width 94 height 21
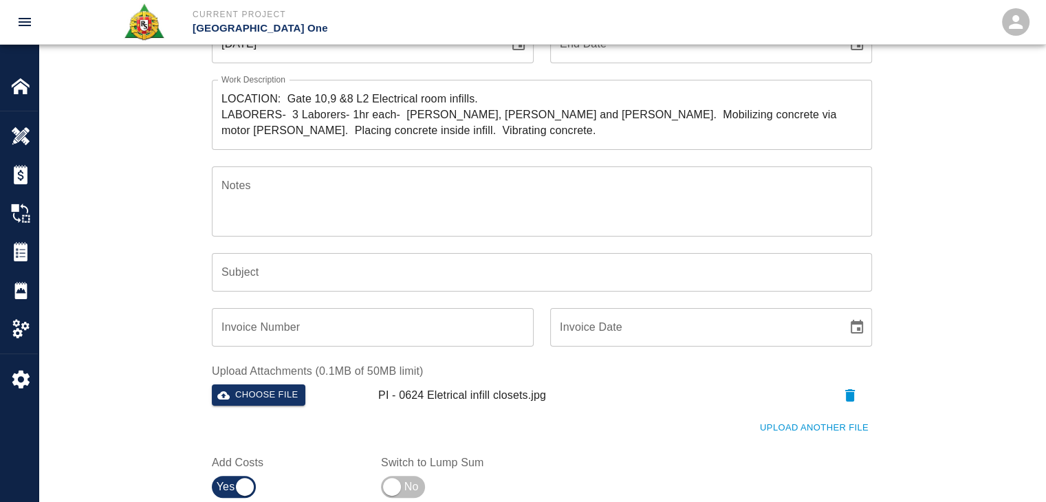
click at [117, 195] on div "Ticket Number 1399 Ticket Number PCO Number 0624 PCO Number Start Date 09/23/20…" at bounding box center [542, 245] width 1007 height 584
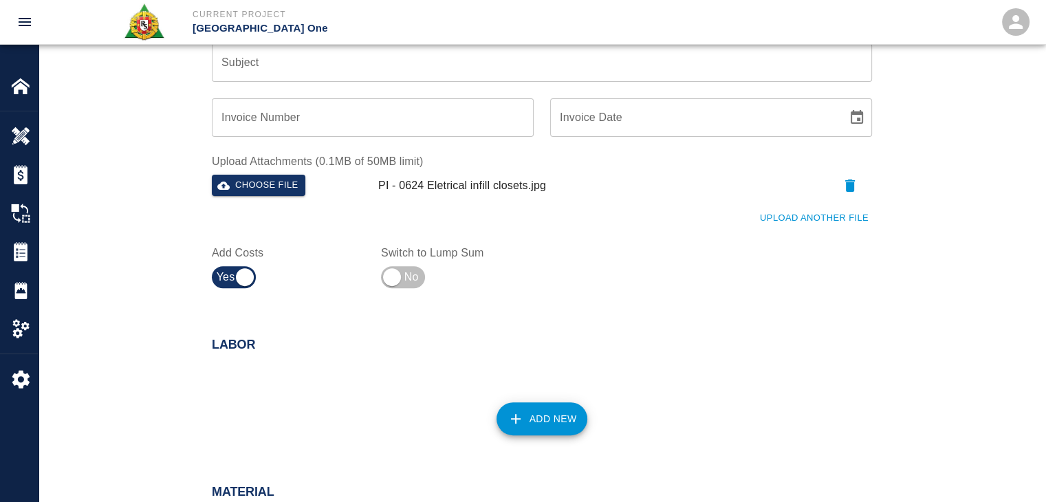
scroll to position [406, 0]
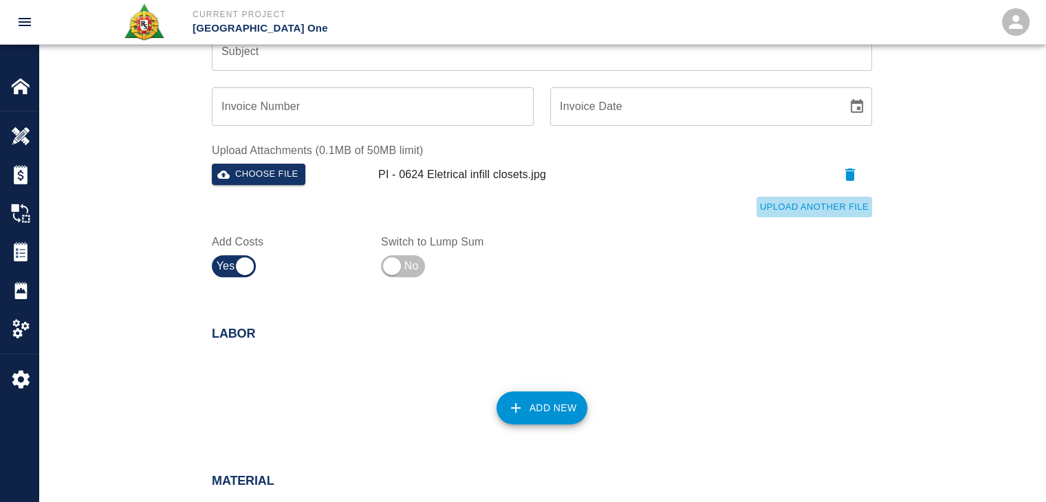
click at [776, 210] on button "Upload Another File" at bounding box center [814, 207] width 116 height 21
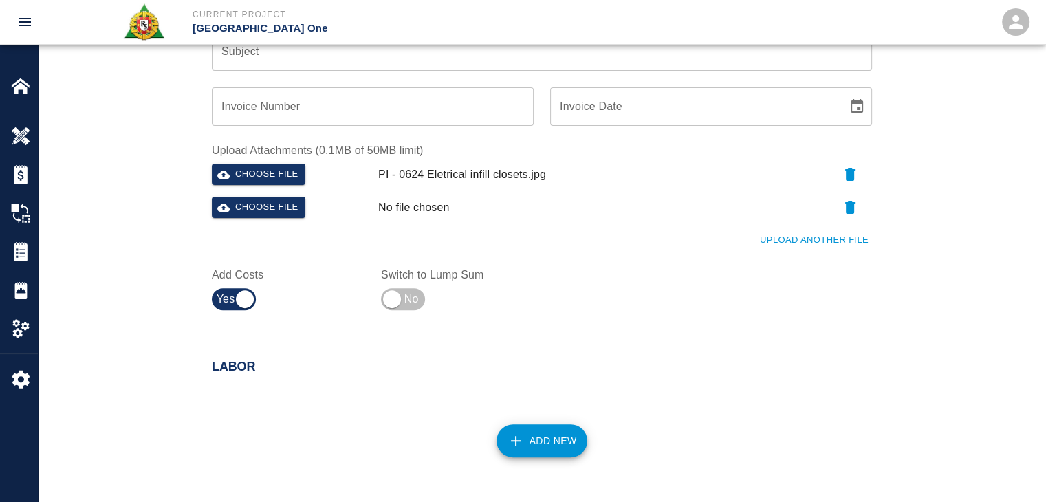
click at [772, 222] on div "Upload Another File" at bounding box center [533, 232] width 677 height 38
click at [766, 234] on button "Upload Another File" at bounding box center [814, 240] width 116 height 21
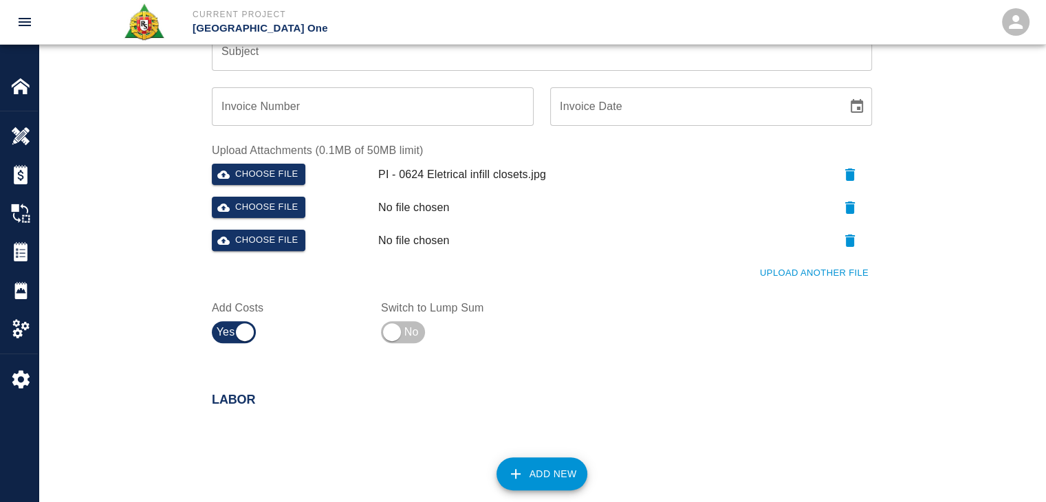
click at [791, 266] on button "Upload Another File" at bounding box center [814, 273] width 116 height 21
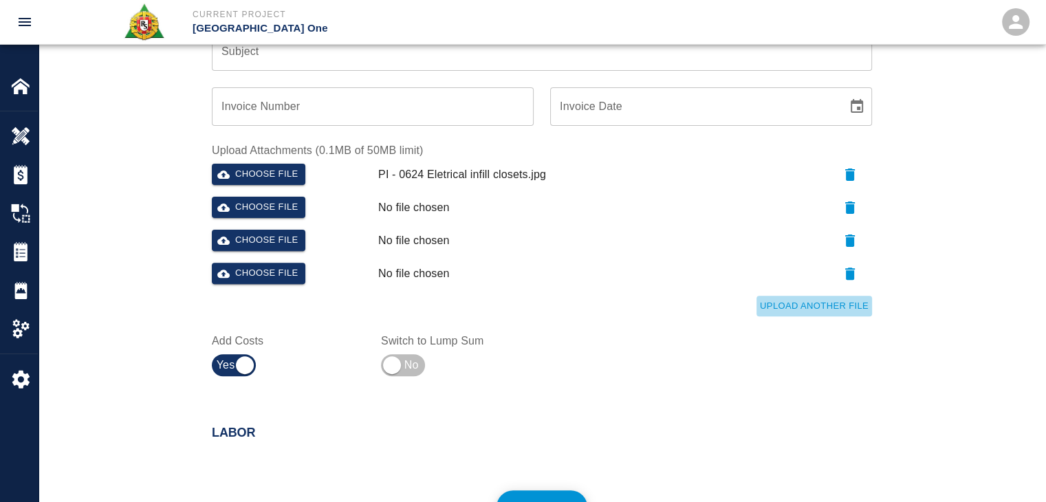
click at [778, 303] on button "Upload Another File" at bounding box center [814, 306] width 116 height 21
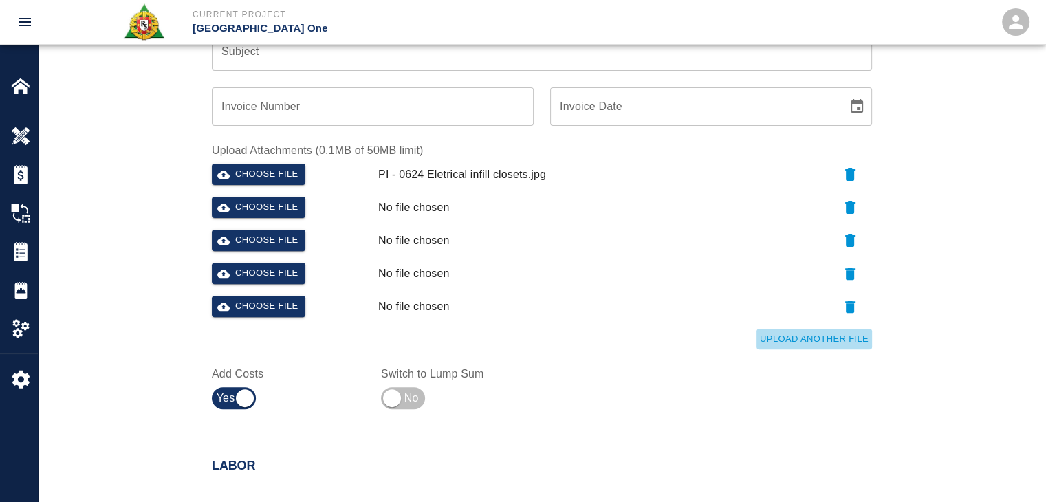
click at [767, 342] on button "Upload Another File" at bounding box center [814, 339] width 116 height 21
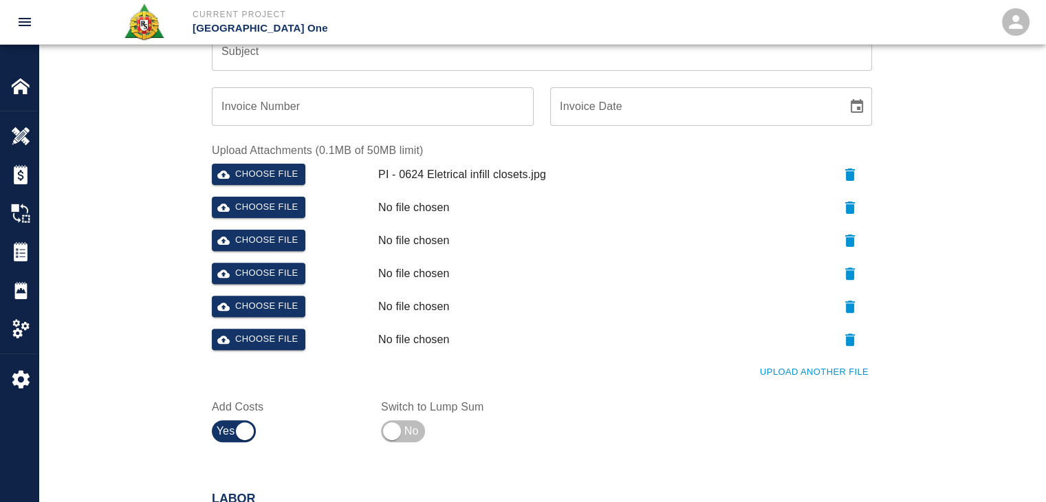
click at [248, 222] on div "Choose file No file chosen" at bounding box center [539, 210] width 666 height 39
click at [242, 219] on div "Choose file No file chosen" at bounding box center [539, 210] width 666 height 39
click at [236, 211] on button "Choose file" at bounding box center [259, 207] width 94 height 21
click at [280, 244] on button "Choose file" at bounding box center [259, 240] width 94 height 21
click at [255, 273] on button "Choose file" at bounding box center [259, 273] width 94 height 21
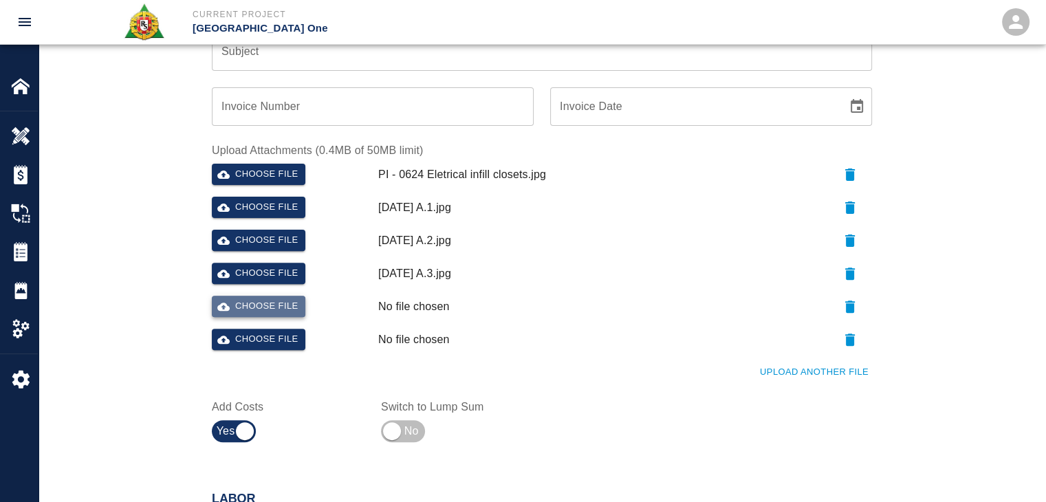
click at [249, 305] on button "Choose file" at bounding box center [259, 306] width 94 height 21
click at [776, 375] on button "Upload Another File" at bounding box center [814, 372] width 116 height 21
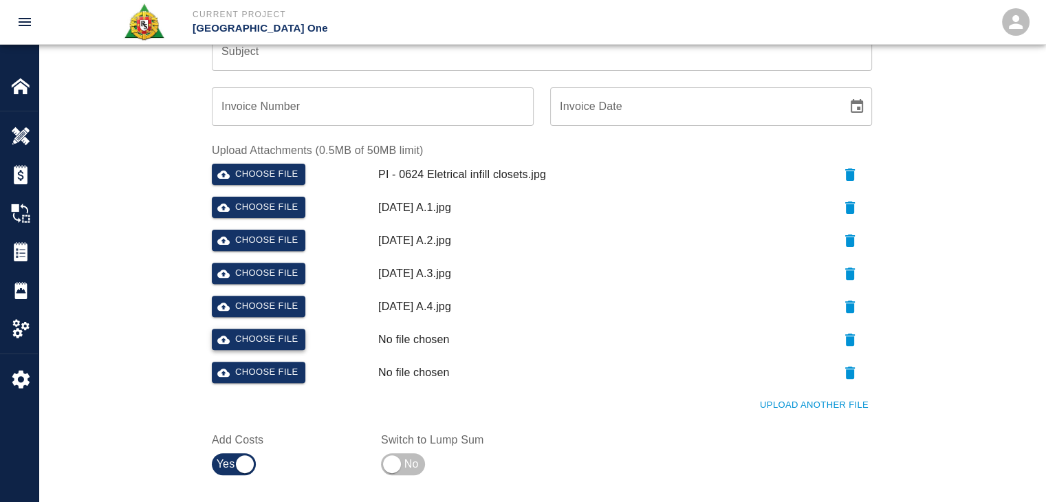
click at [281, 340] on button "Choose file" at bounding box center [259, 339] width 94 height 21
click at [257, 377] on button "Choose file" at bounding box center [259, 372] width 94 height 21
click at [129, 323] on div "Ticket Number 1399 Ticket Number PCO Number 0624 PCO Number Start Date 09/23/20…" at bounding box center [542, 124] width 1007 height 782
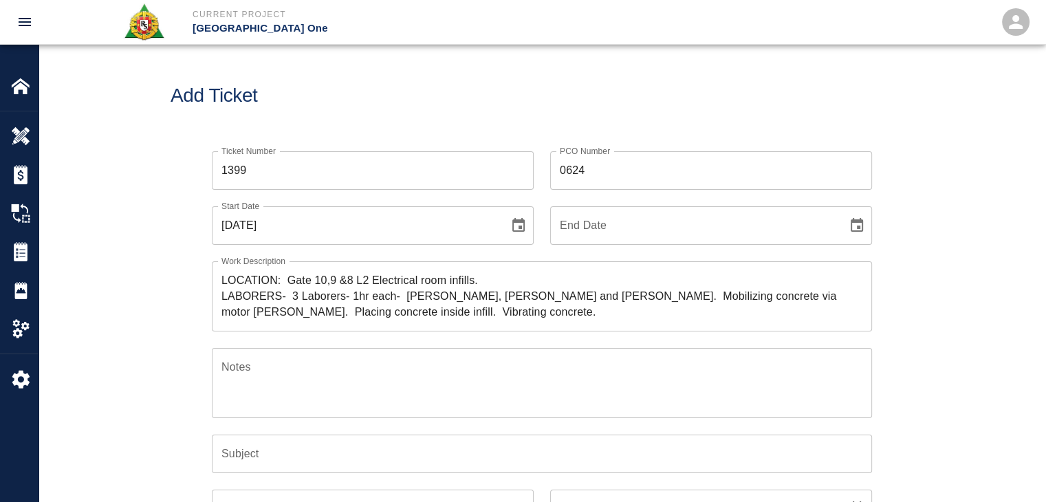
scroll to position [0, 0]
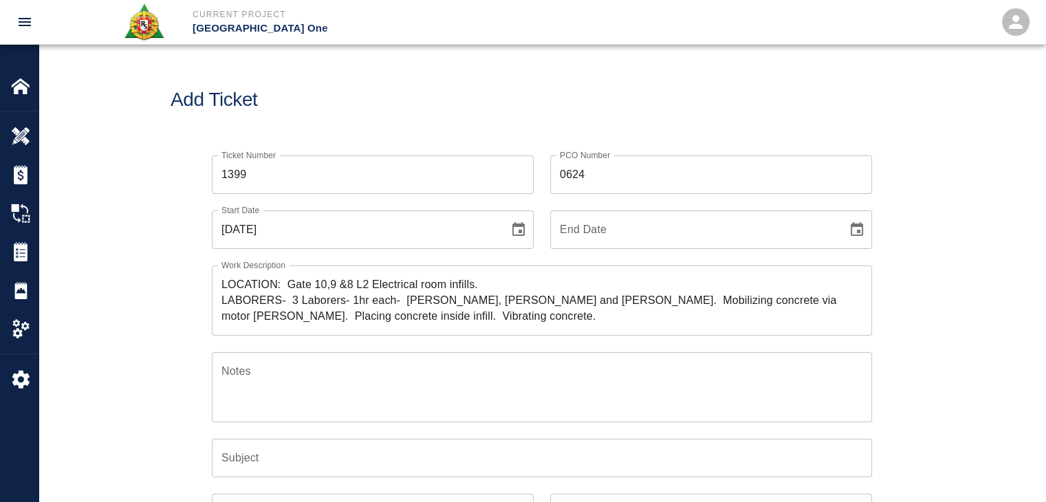
click at [297, 92] on h1 "Add Ticket" at bounding box center [542, 100] width 743 height 23
click at [253, 168] on input "1399" at bounding box center [373, 174] width 322 height 39
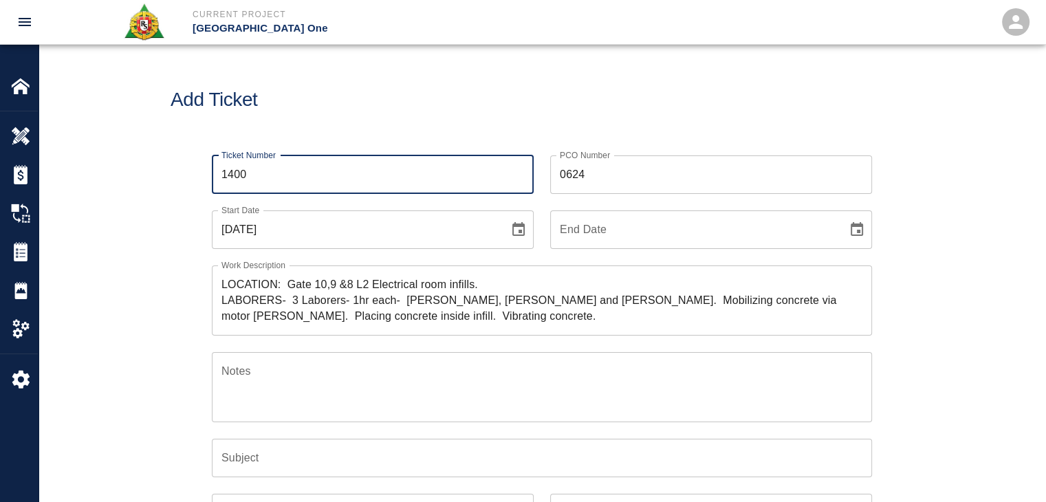
type input "1400"
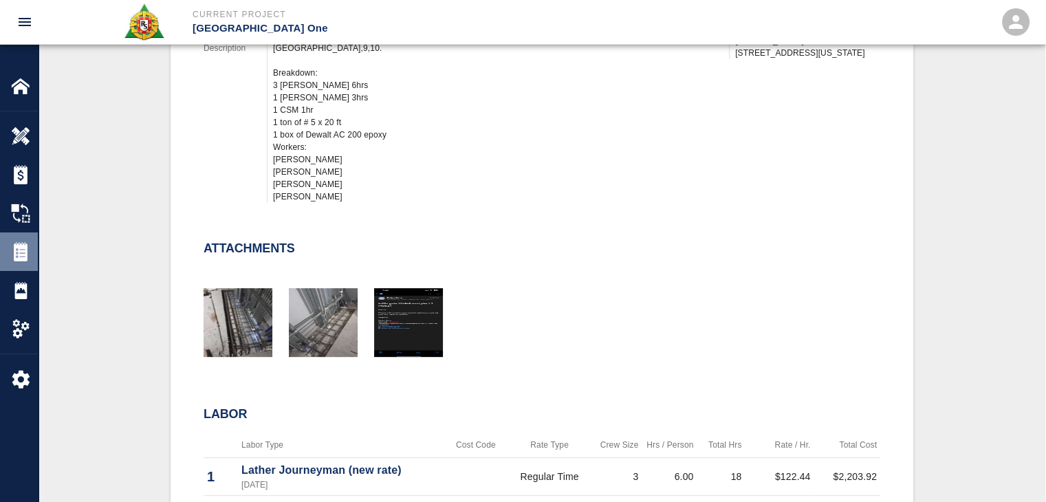
click at [16, 250] on img at bounding box center [20, 251] width 19 height 19
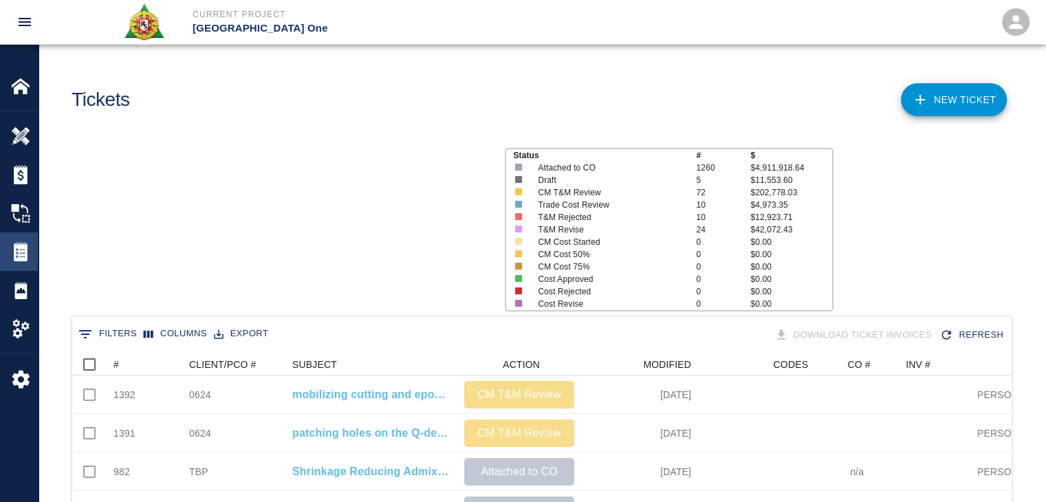
scroll to position [792, 929]
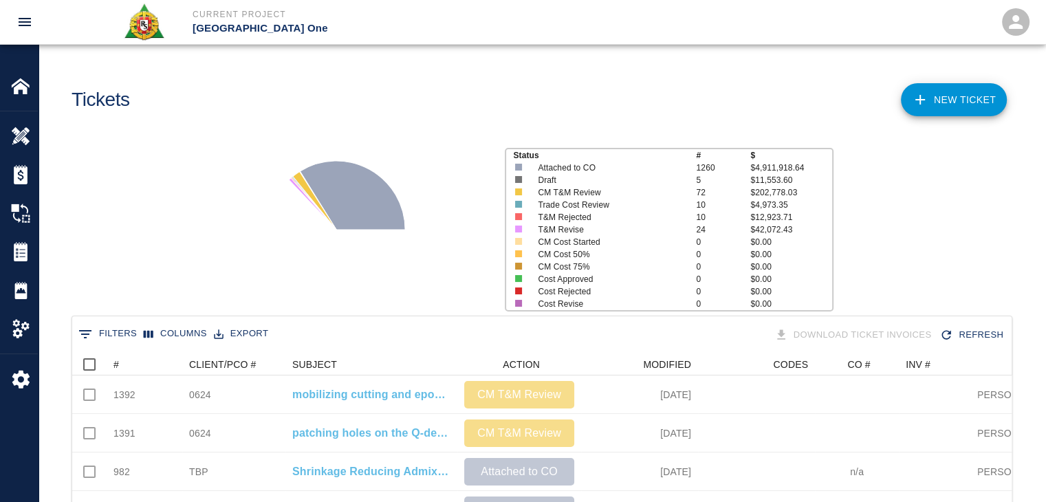
click at [94, 329] on button "0 Filters" at bounding box center [107, 334] width 65 height 22
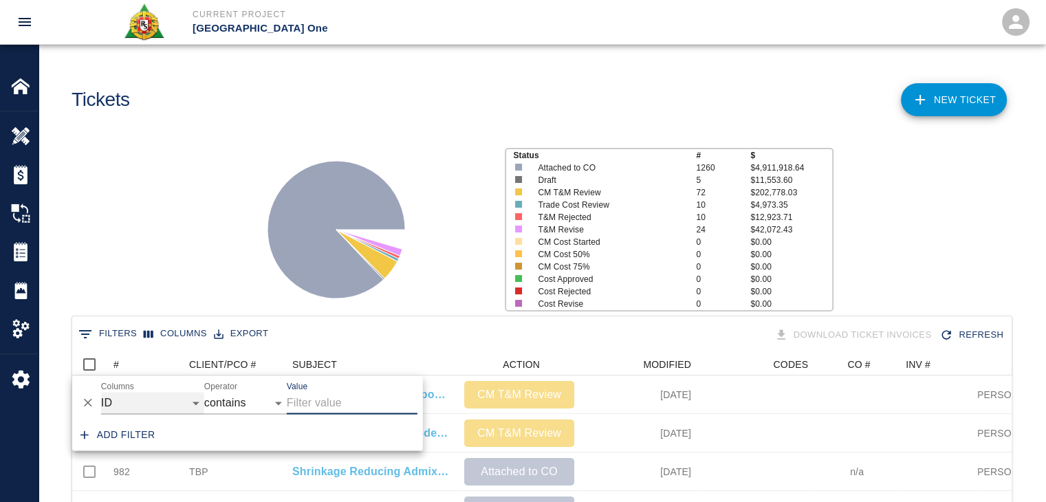
click at [143, 397] on select "ID # CLIENT/PCO # SUBJECT DESCRIPTION ACTION WORK MODIFIED CREATED CODES CO # I…" at bounding box center [152, 403] width 103 height 22
click at [101, 392] on select "ID # CLIENT/PCO # SUBJECT DESCRIPTION ACTION WORK MODIFIED CREATED CODES CO # I…" at bounding box center [152, 403] width 103 height 22
select select "description"
click at [298, 401] on input "Value" at bounding box center [352, 403] width 131 height 22
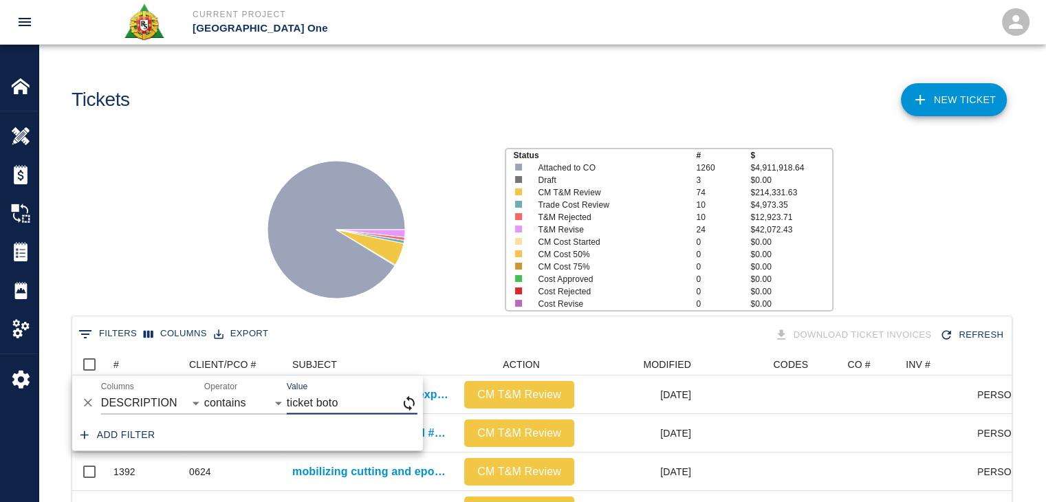
scroll to position [99, 929]
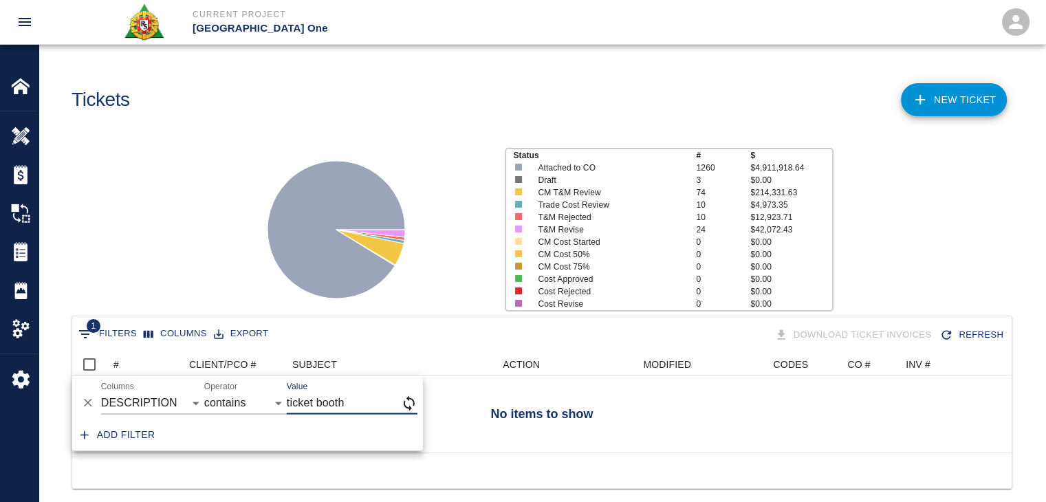
type input "ticket booth"
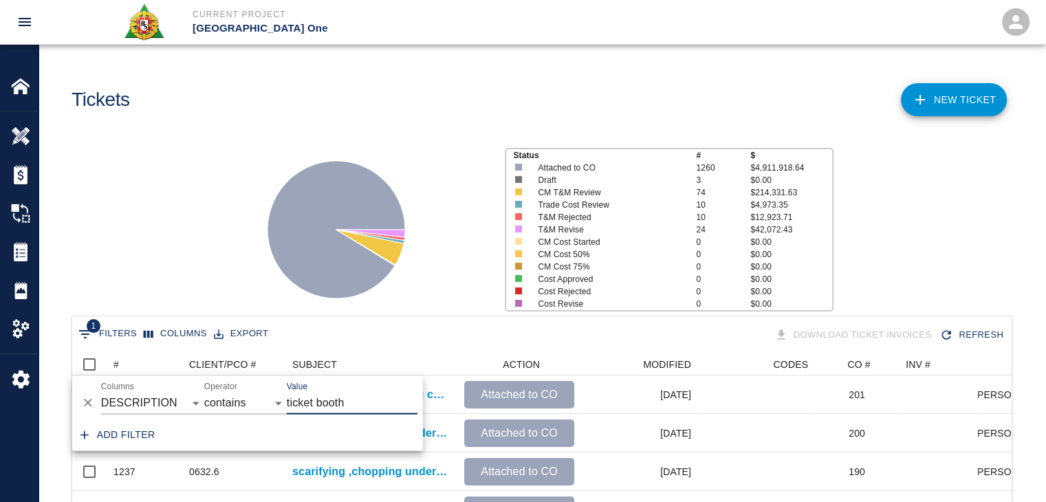
scroll to position [11, 11]
click at [204, 232] on div "Status # $ Attached to CO 1260 $4,911,918.64 Draft 3 $0.00 CM T&M Review 74 $21…" at bounding box center [537, 224] width 1018 height 183
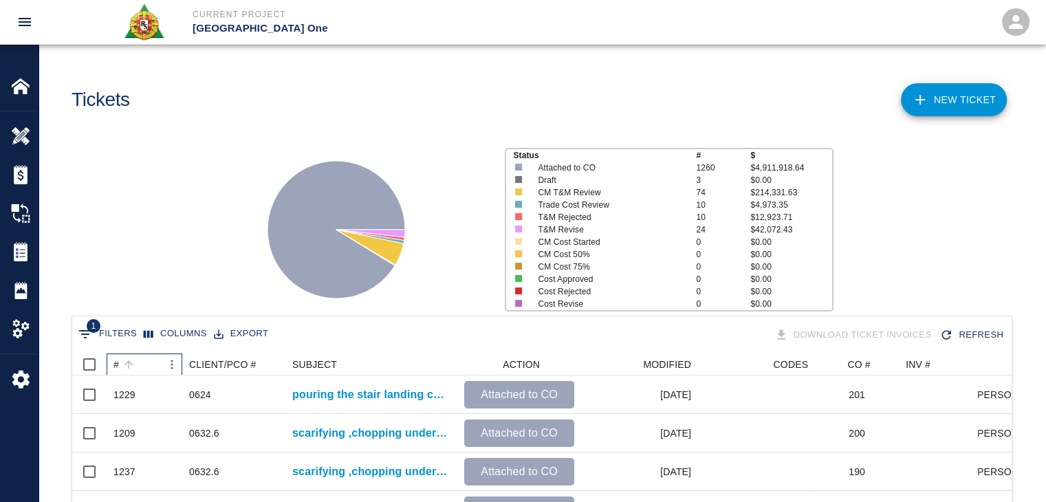
click at [149, 366] on div "#" at bounding box center [137, 364] width 48 height 22
click at [163, 298] on div "Status # $ Attached to CO 1260 $4,911,918.64 Draft 3 $0.00 CM T&M Review 74 $21…" at bounding box center [537, 224] width 1018 height 183
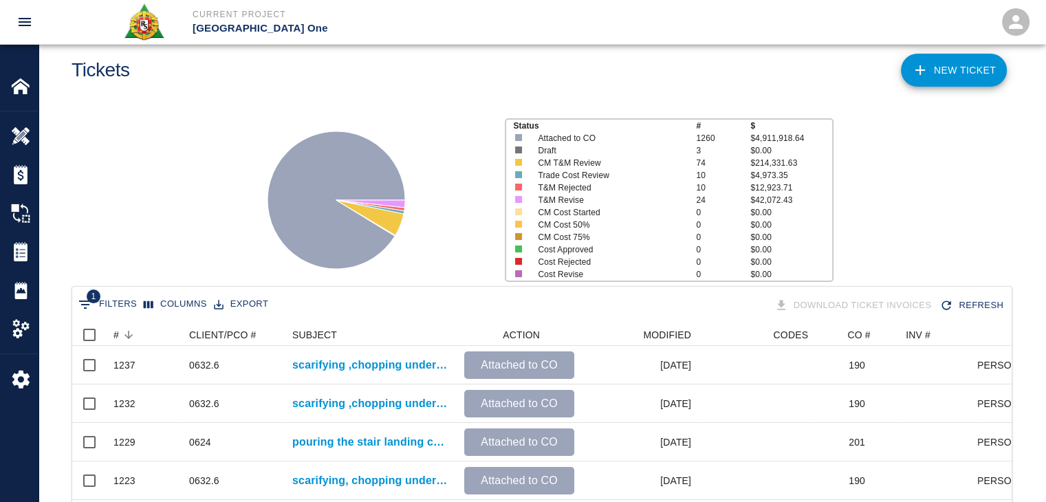
scroll to position [0, 0]
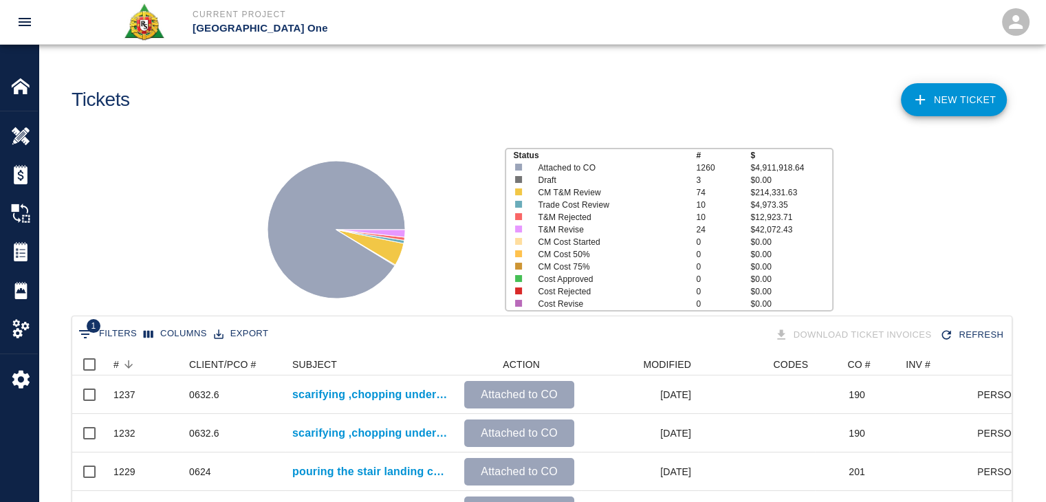
click at [83, 337] on icon "Show filters" at bounding box center [85, 334] width 17 height 17
select select "description"
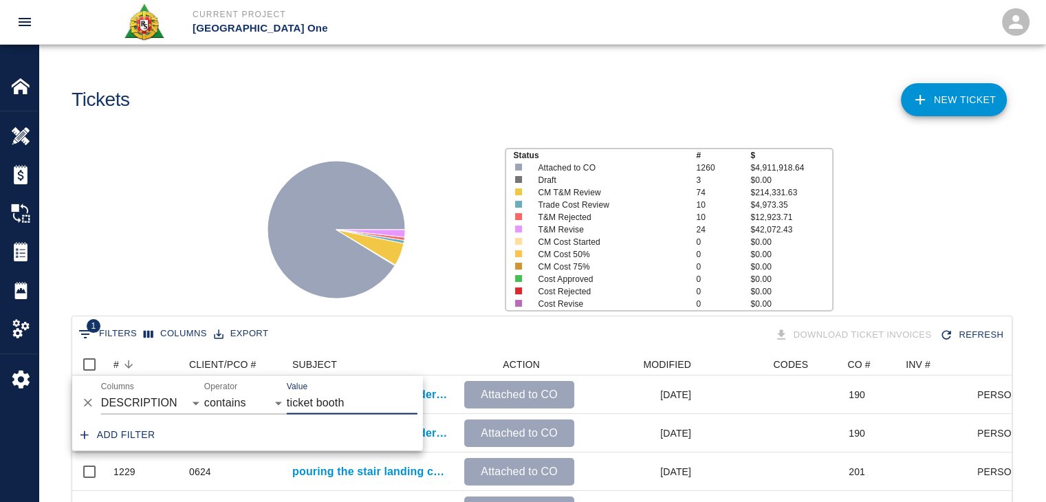
click at [91, 403] on icon "Delete" at bounding box center [88, 403] width 14 height 14
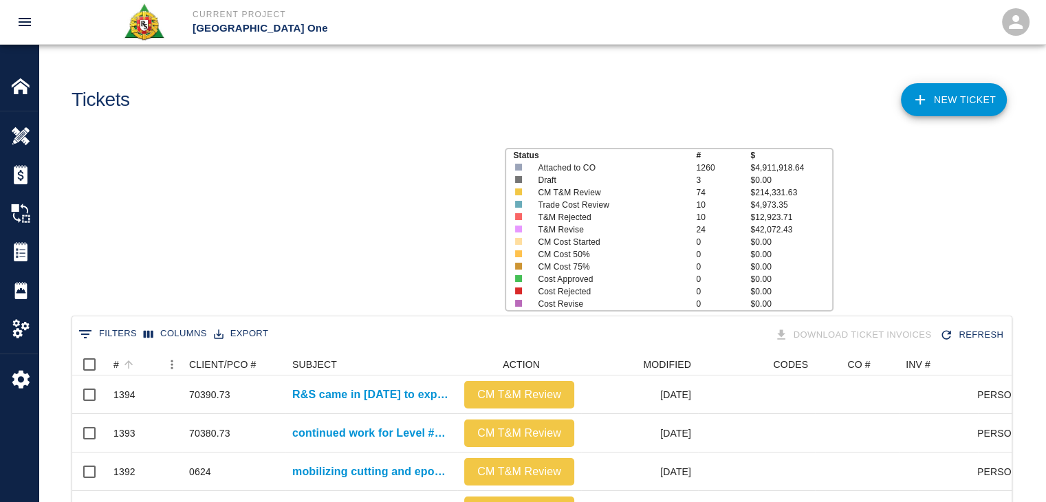
scroll to position [792, 929]
click at [129, 369] on icon "Sort" at bounding box center [128, 364] width 12 height 12
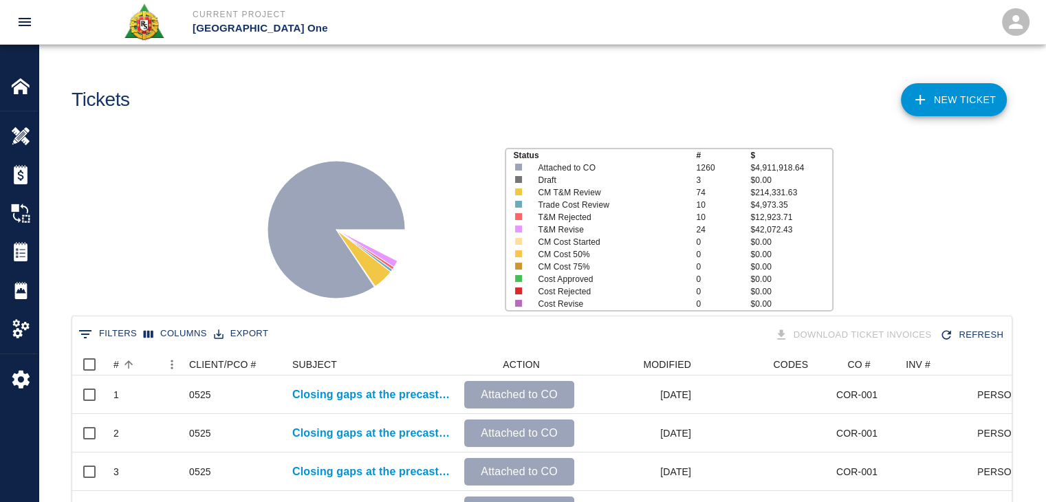
click at [162, 160] on div "Status # $ Attached to CO 1260 $4,911,918.64 Draft 3 $0.00 CM T&M Review 74 $21…" at bounding box center [537, 224] width 1018 height 183
click at [127, 360] on icon "Sort" at bounding box center [128, 364] width 12 height 12
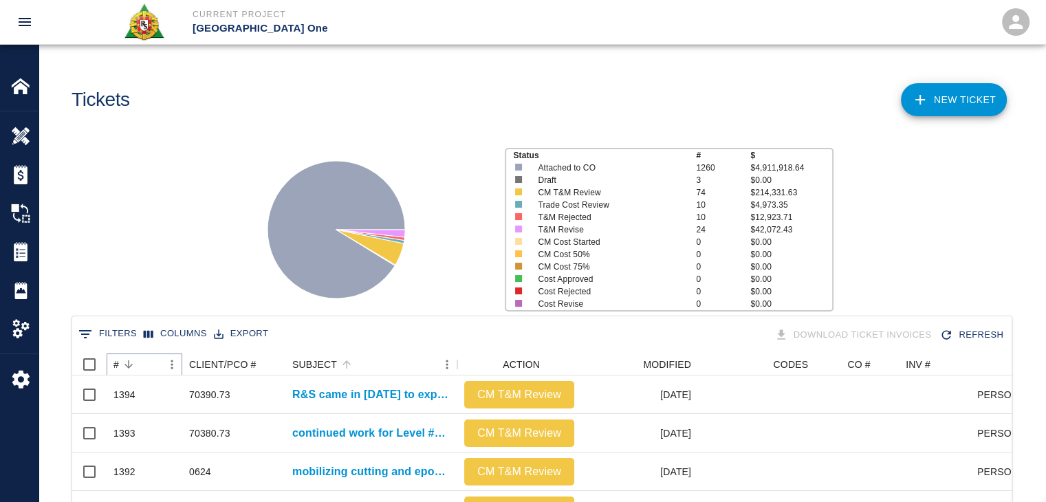
scroll to position [0, 0]
click at [111, 336] on button "0 Filters" at bounding box center [107, 334] width 65 height 22
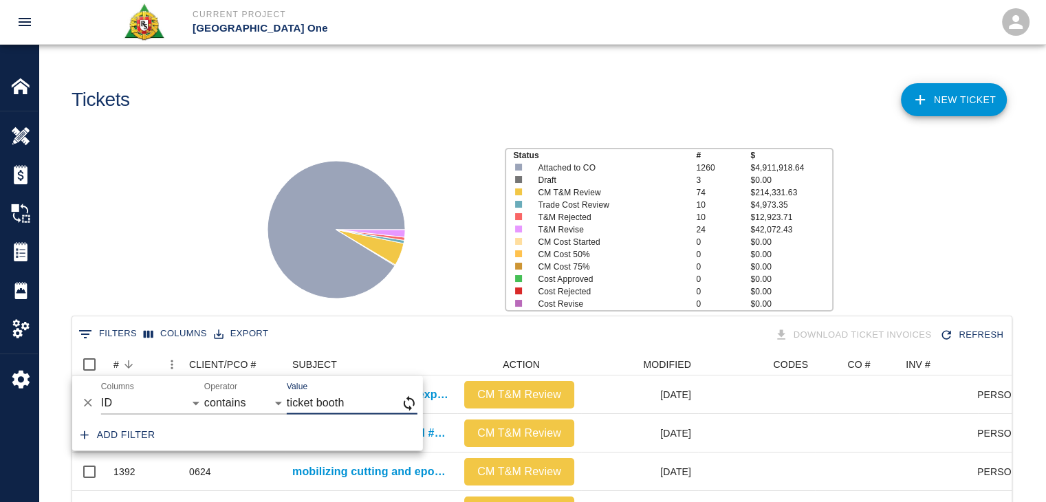
type input "ticket booth"
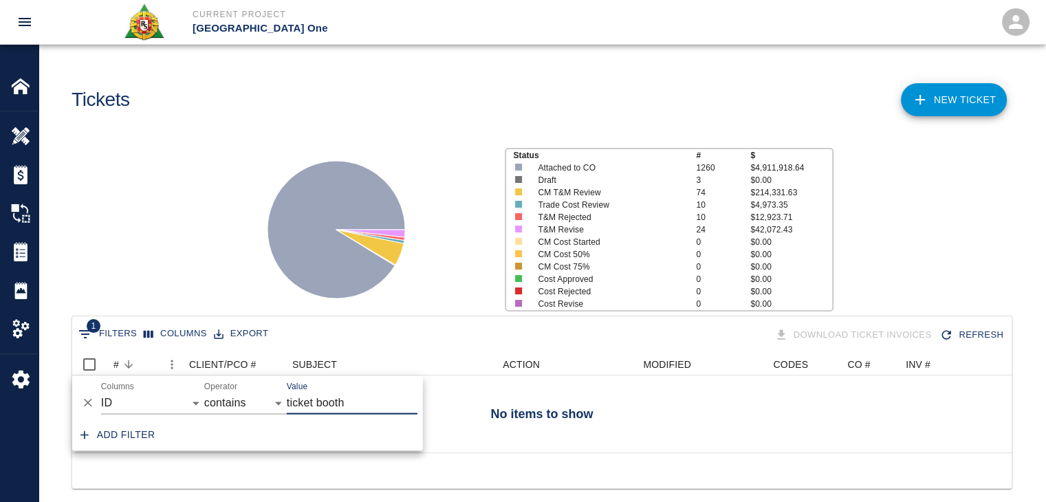
scroll to position [99, 929]
click at [149, 408] on select "ID # CLIENT/PCO # SUBJECT DESCRIPTION ACTION WORK MODIFIED CREATED CODES CO # I…" at bounding box center [152, 403] width 103 height 22
click at [101, 392] on select "ID # CLIENT/PCO # SUBJECT DESCRIPTION ACTION WORK MODIFIED CREATED CODES CO # I…" at bounding box center [152, 403] width 103 height 22
select select "description"
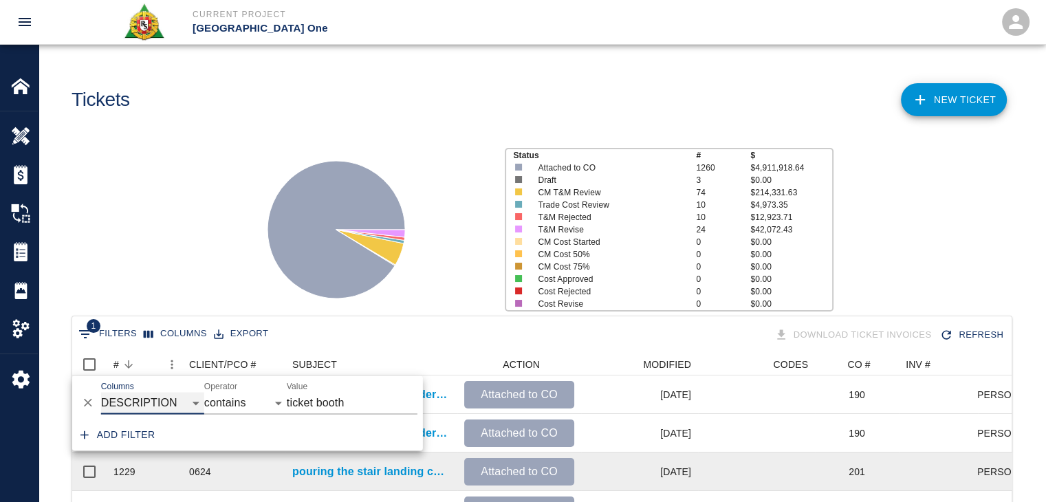
scroll to position [11, 11]
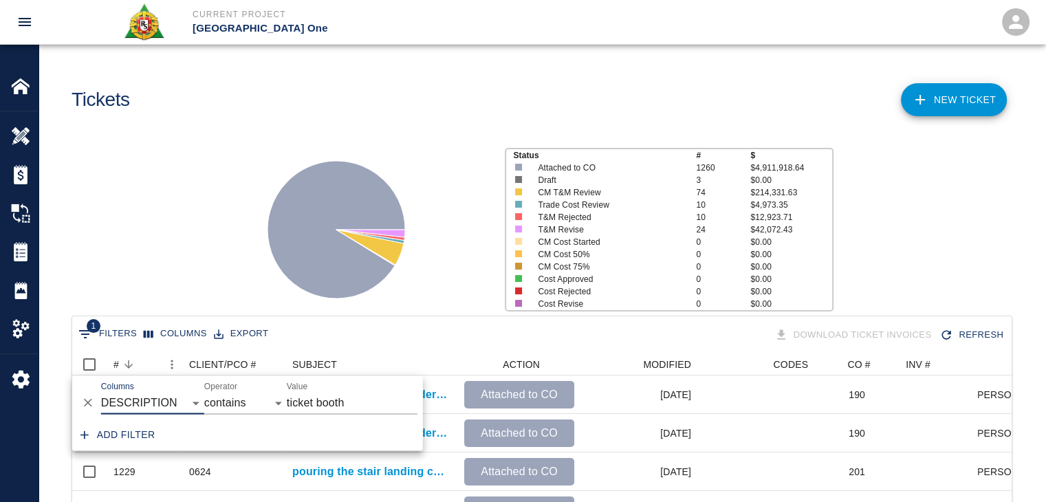
click at [151, 273] on div "Status # $ Attached to CO 1260 $4,911,918.64 Draft 3 $0.00 CM T&M Review 74 $21…" at bounding box center [537, 224] width 1018 height 183
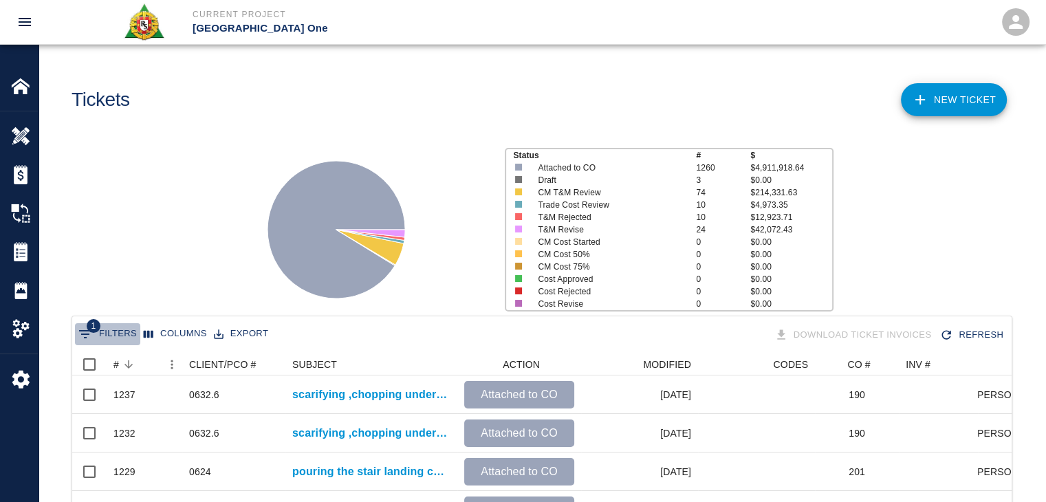
click at [121, 342] on button "1 Filters" at bounding box center [107, 334] width 65 height 22
select select "description"
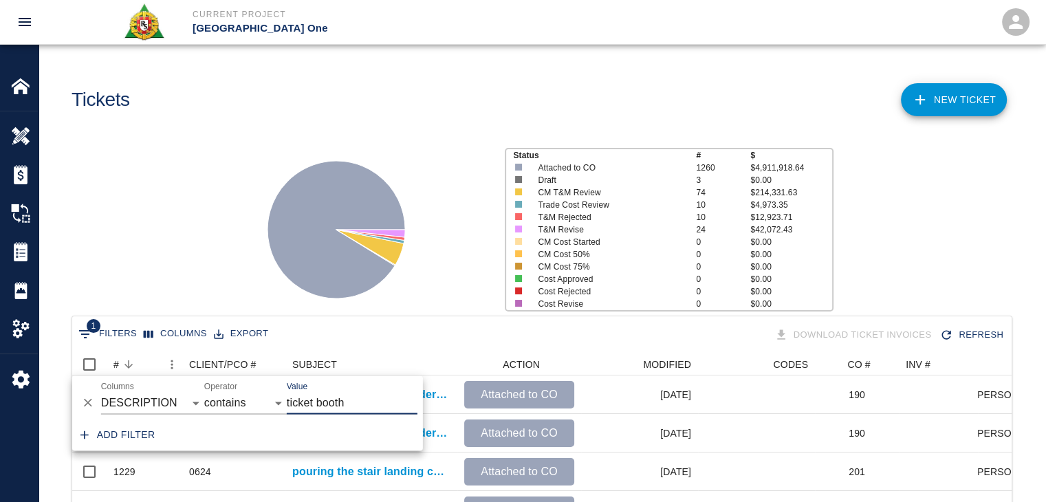
drag, startPoint x: 316, startPoint y: 400, endPoint x: 261, endPoint y: 400, distance: 54.3
click at [261, 400] on div "And Or Columns ID # CLIENT/PCO # SUBJECT DESCRIPTION ACTION WORK MODIFIED CREAT…" at bounding box center [247, 397] width 351 height 44
type input "booth"
click at [160, 281] on div "Status # $ Attached to CO 1260 $4,911,918.64 Draft 3 $0.00 CM T&M Review 74 $21…" at bounding box center [537, 224] width 1018 height 183
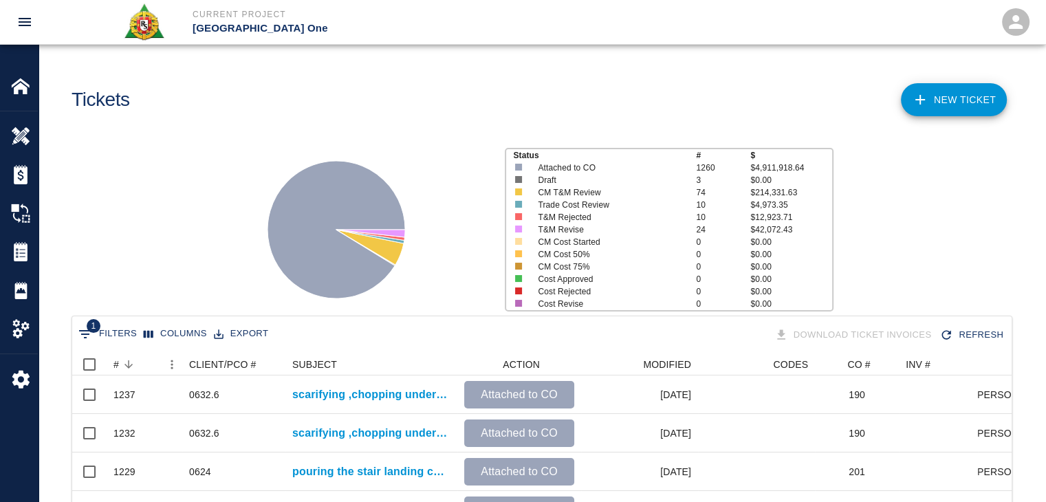
scroll to position [48, 0]
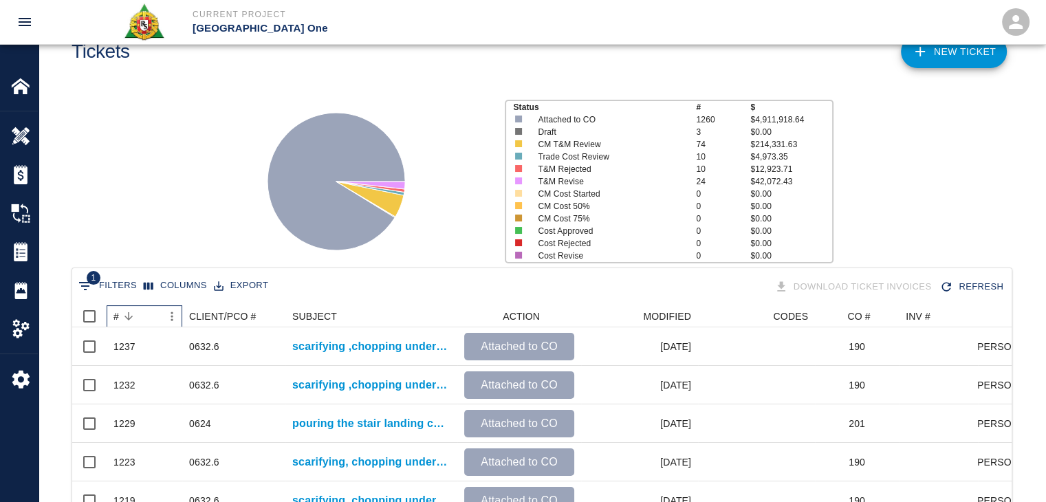
click at [144, 316] on div "#" at bounding box center [137, 316] width 48 height 22
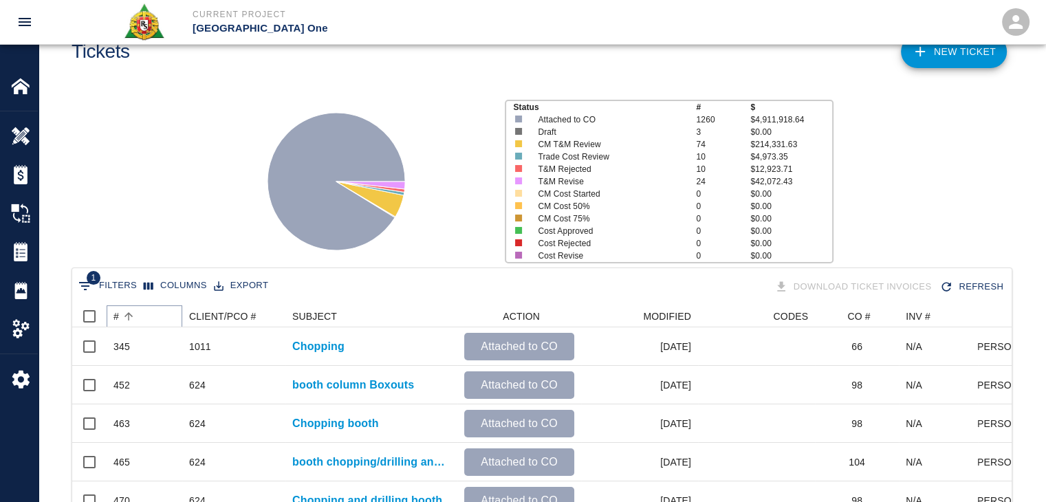
click at [132, 313] on icon "Sort" at bounding box center [128, 316] width 12 height 12
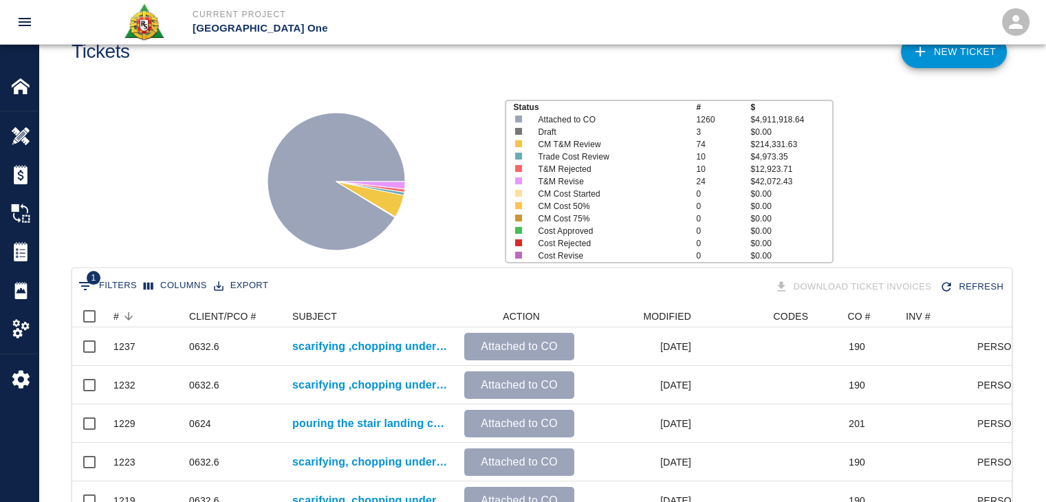
click at [146, 219] on div "Status # $ Attached to CO 1260 $4,911,918.64 Draft 3 $0.00 CM T&M Review 74 $21…" at bounding box center [537, 176] width 1018 height 183
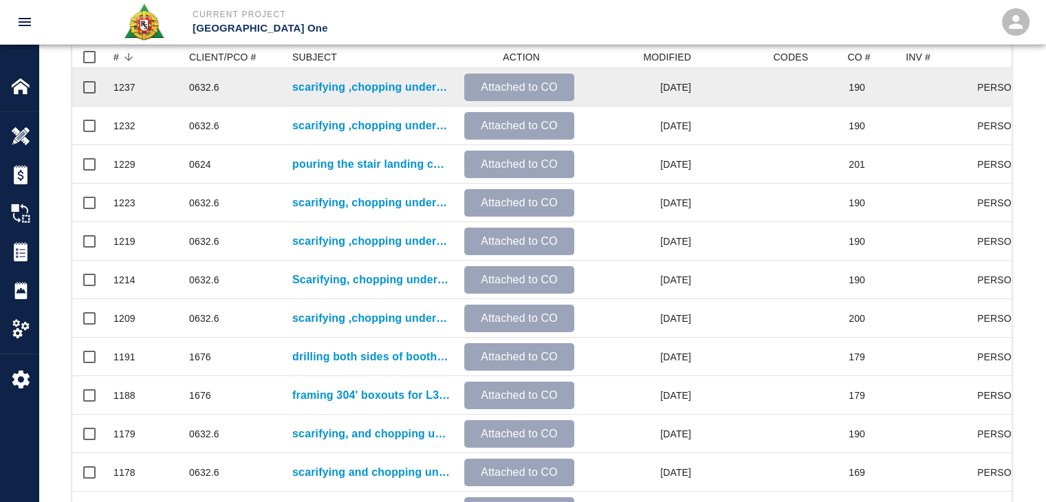
scroll to position [312, 0]
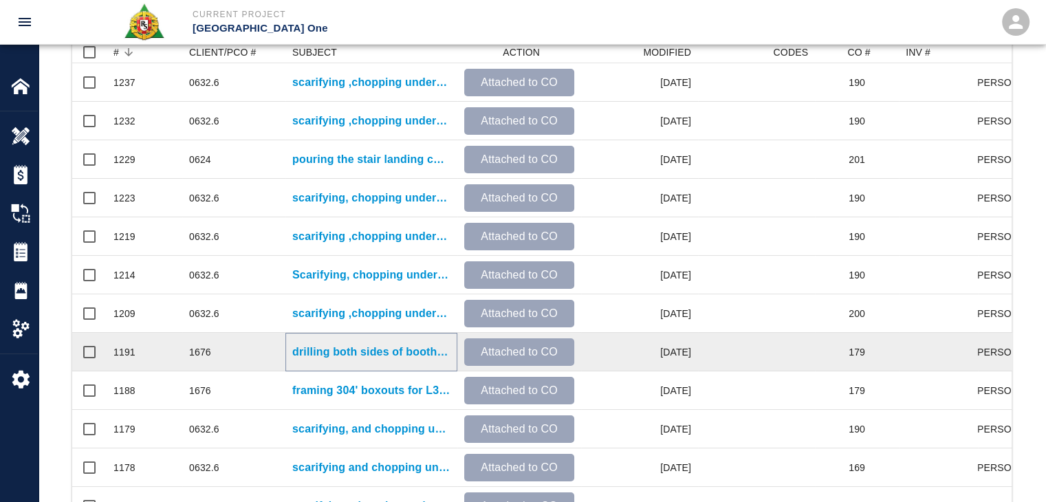
click at [334, 358] on p "drilling both sides of booth for HHN1/L3- Ticket Booth#1 topping slab." at bounding box center [371, 352] width 158 height 17
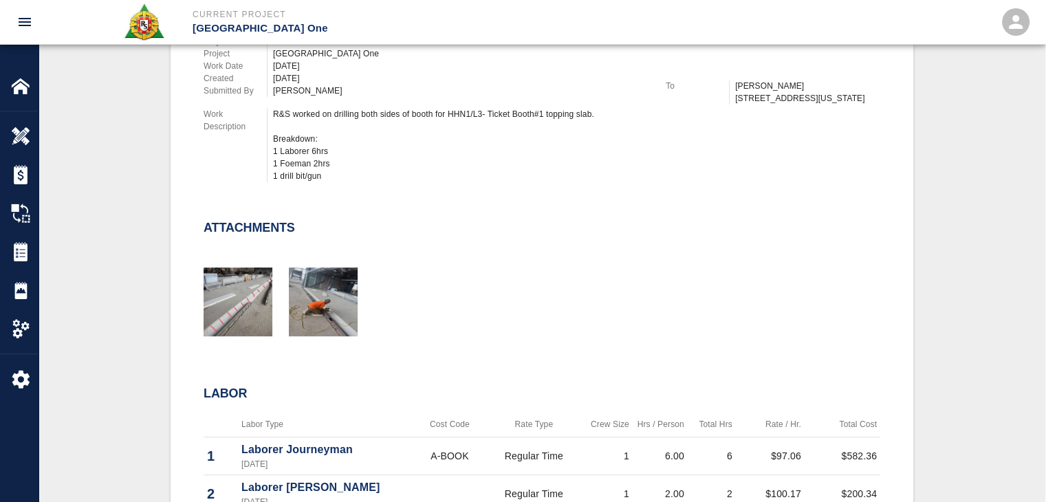
scroll to position [325, 0]
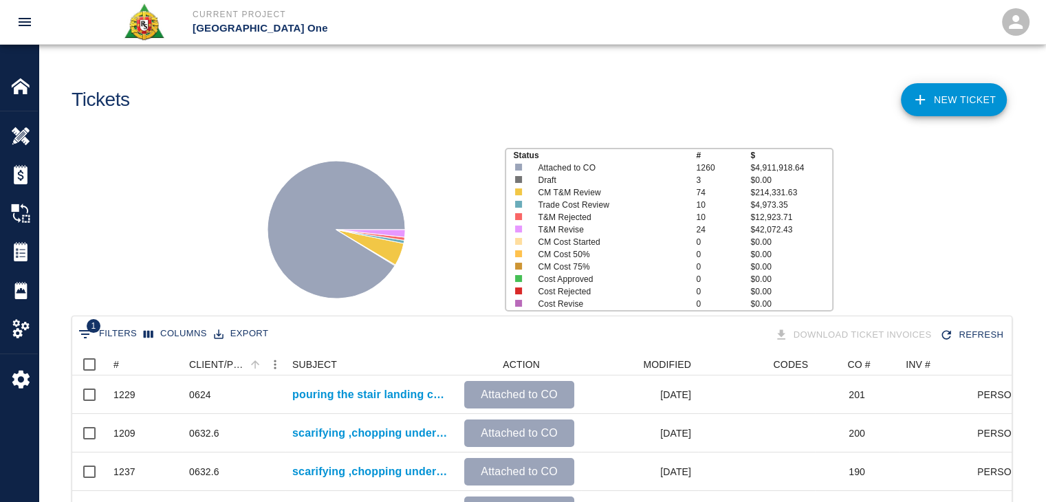
scroll to position [792, 929]
click at [147, 366] on div "#" at bounding box center [137, 364] width 48 height 22
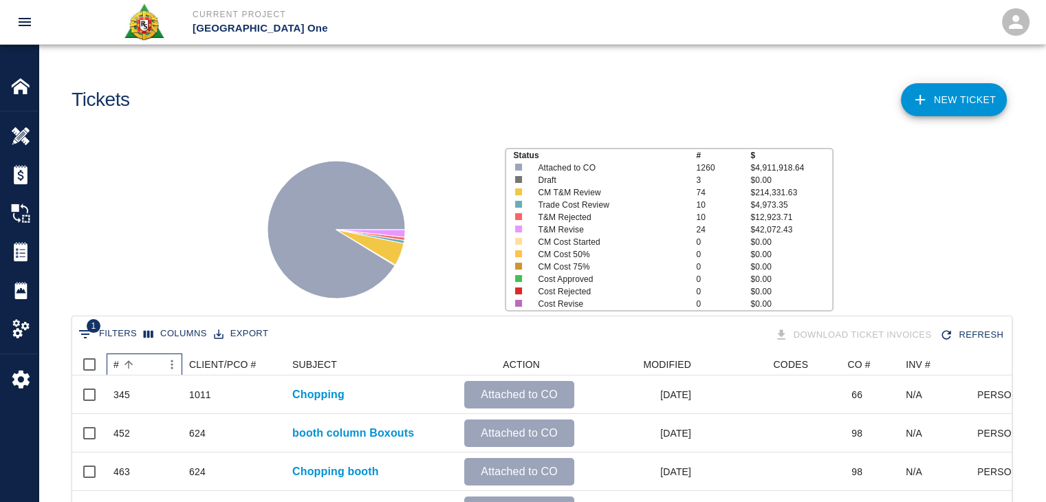
click at [147, 366] on div "#" at bounding box center [137, 364] width 48 height 22
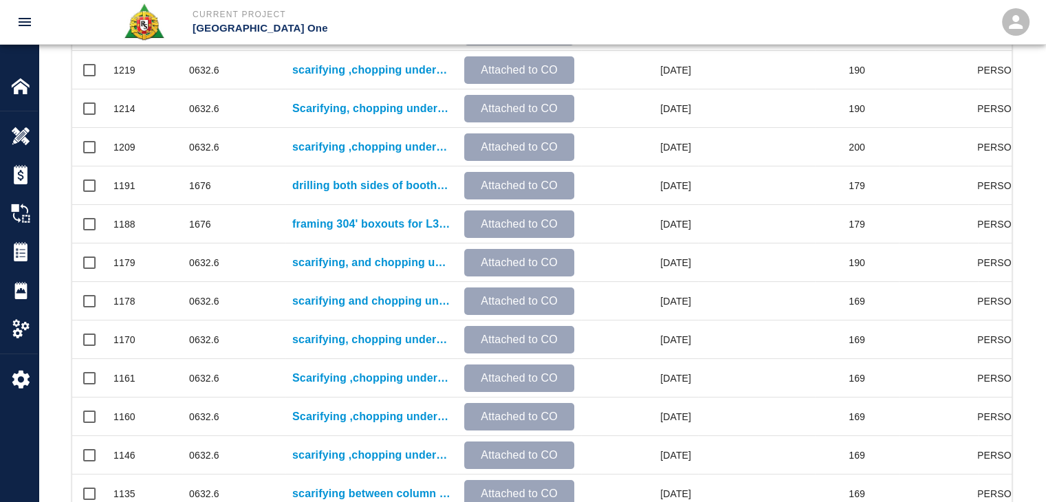
scroll to position [476, 0]
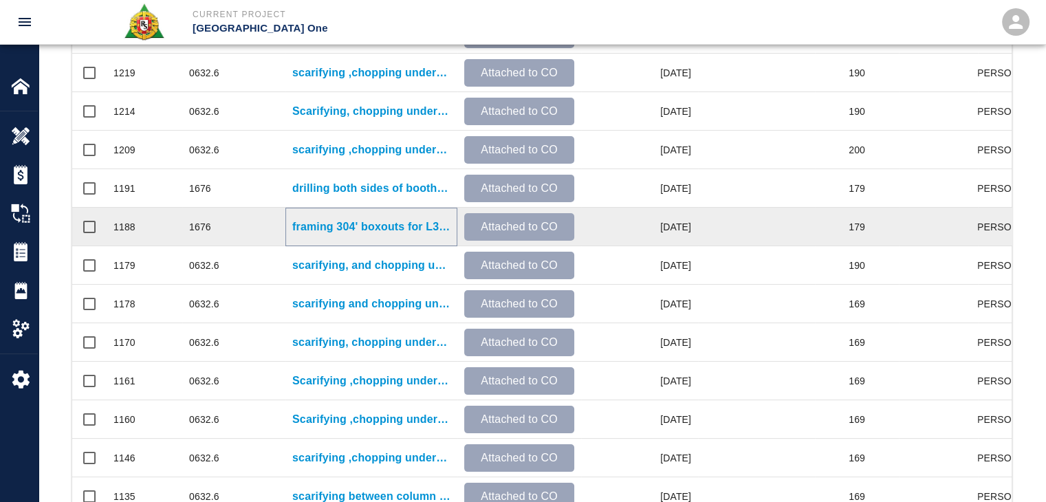
click at [321, 223] on p "framing 304' boxouts for L3 HH-N1,TICKT BOOTH 1 TOPUP." at bounding box center [371, 227] width 158 height 17
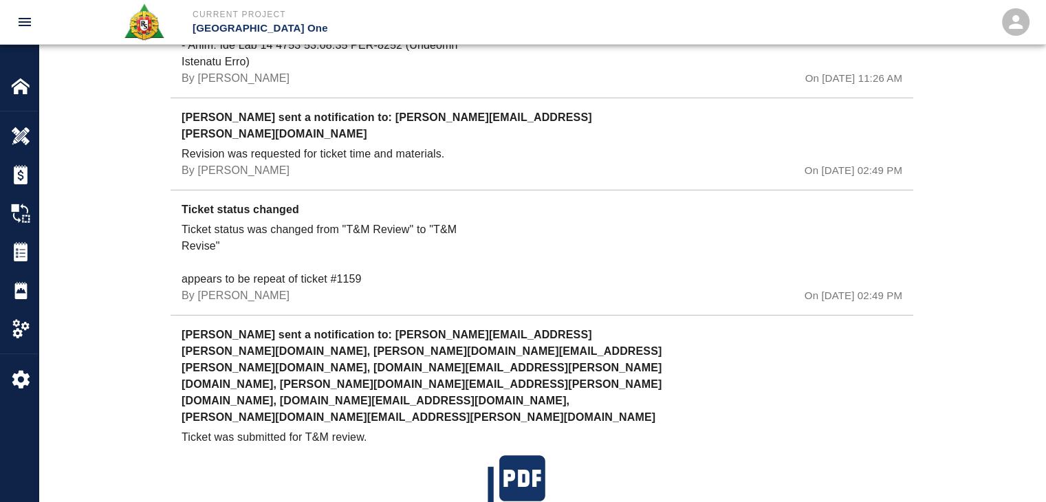
scroll to position [4131, 0]
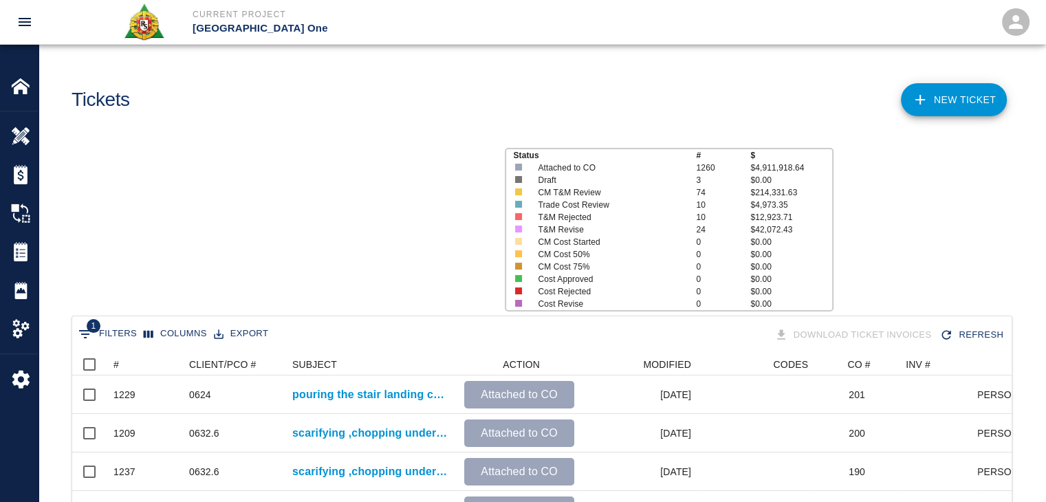
scroll to position [792, 929]
click at [146, 369] on div "#" at bounding box center [137, 364] width 48 height 22
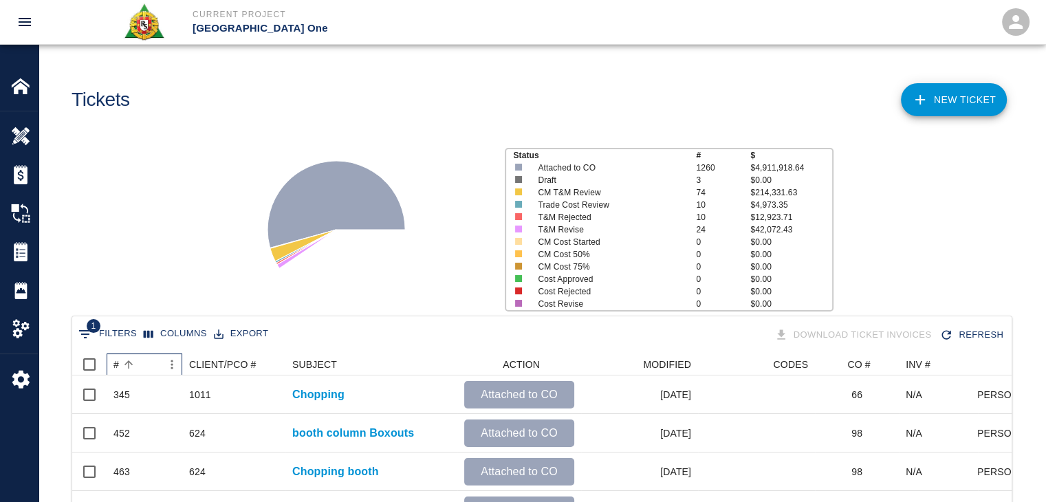
click at [146, 369] on div "#" at bounding box center [137, 364] width 48 height 22
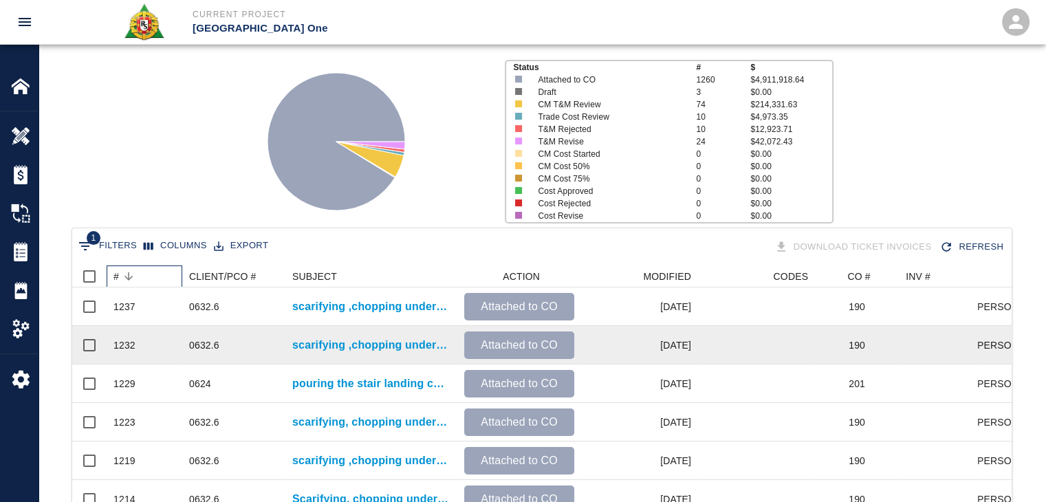
scroll to position [0, 0]
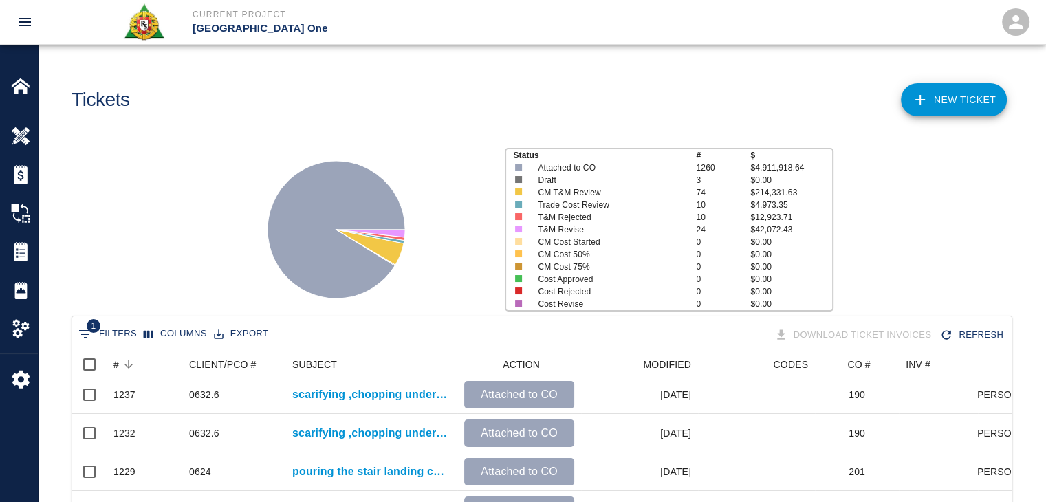
click at [124, 337] on button "1 Filters" at bounding box center [107, 334] width 65 height 22
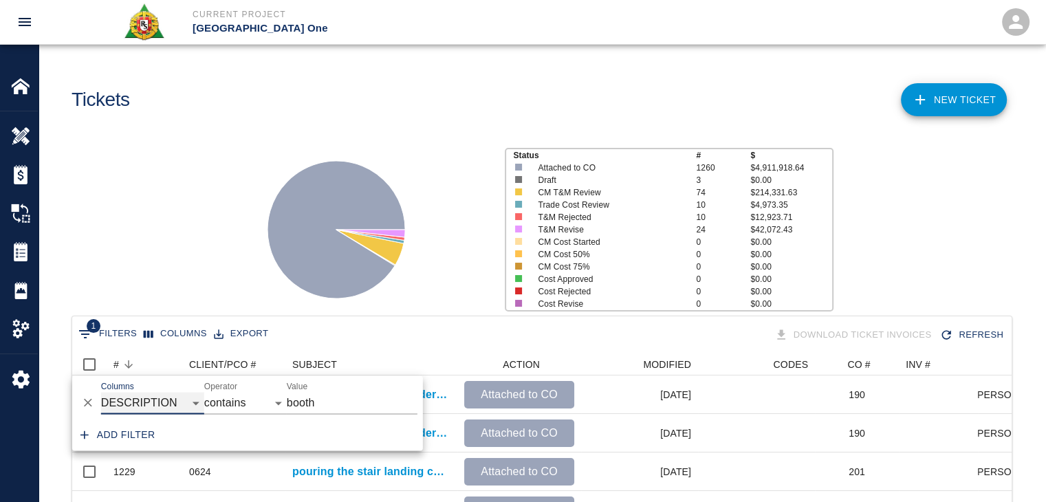
click at [140, 396] on select "ID # CLIENT/PCO # SUBJECT DESCRIPTION ACTION WORK MODIFIED CREATED CODES CO # I…" at bounding box center [152, 403] width 103 height 22
click at [101, 392] on select "ID # CLIENT/PCO # SUBJECT DESCRIPTION ACTION WORK MODIFIED CREATED CODES CO # I…" at bounding box center [152, 403] width 103 height 22
select select "pco_number"
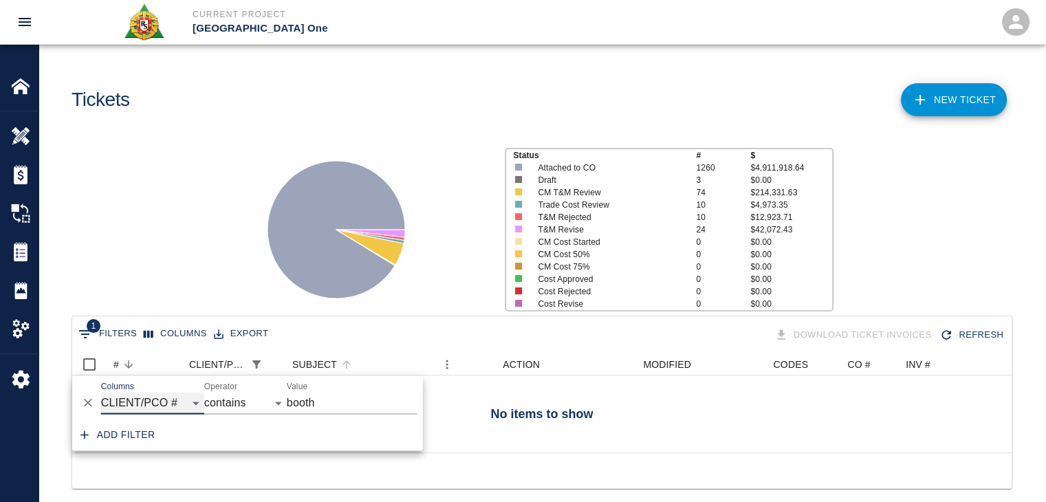
scroll to position [99, 929]
click at [319, 404] on input "booth" at bounding box center [352, 403] width 131 height 22
type input "b"
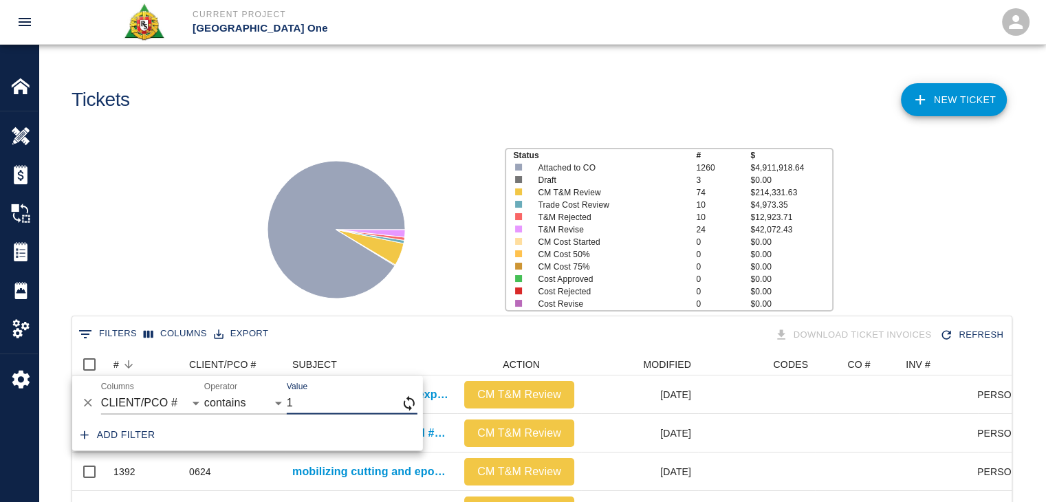
scroll to position [11, 11]
type input "1676"
click at [219, 262] on div "Status # $ Attached to CO 1260 $4,911,918.64 Draft 3 $0.00 CM T&M Review 74 $21…" at bounding box center [537, 224] width 1018 height 183
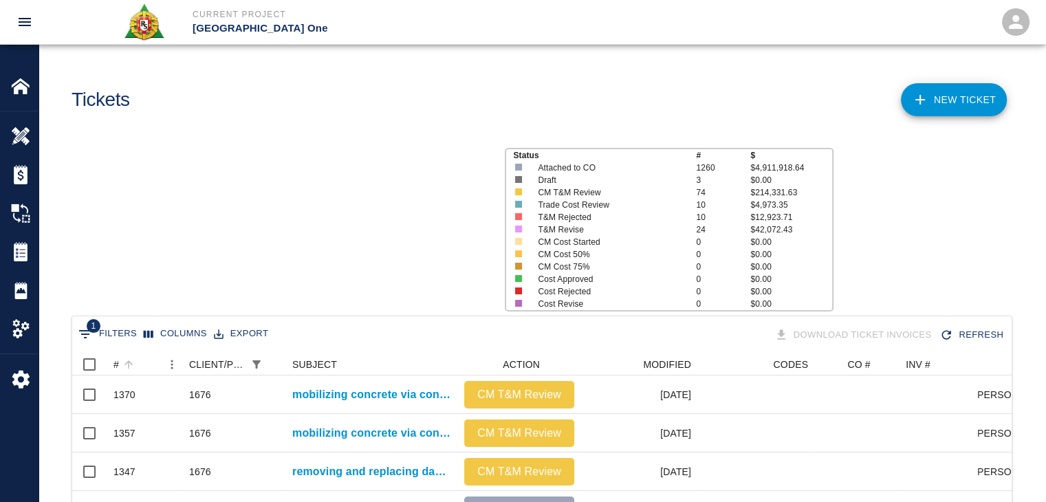
scroll to position [792, 929]
click at [134, 359] on icon "Sort" at bounding box center [128, 364] width 12 height 12
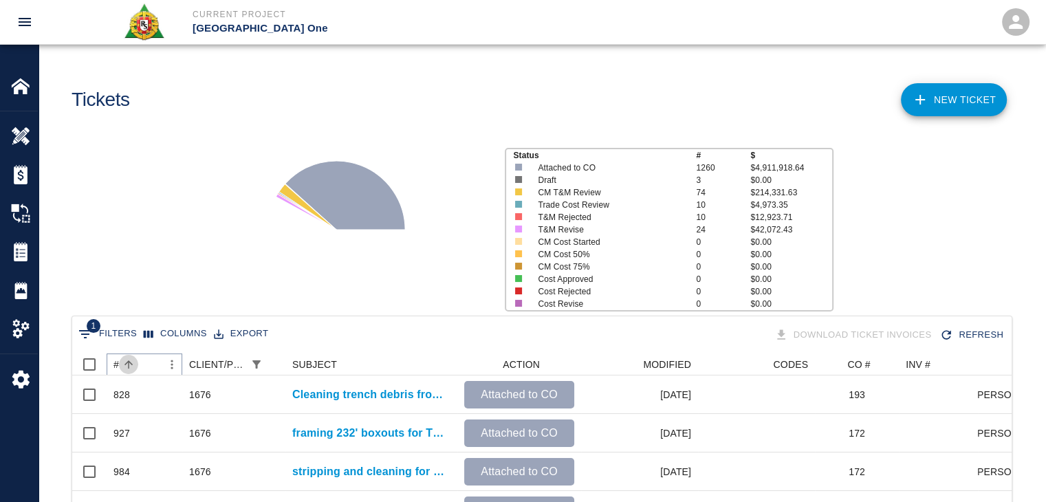
click at [134, 359] on icon "Sort" at bounding box center [128, 364] width 12 height 12
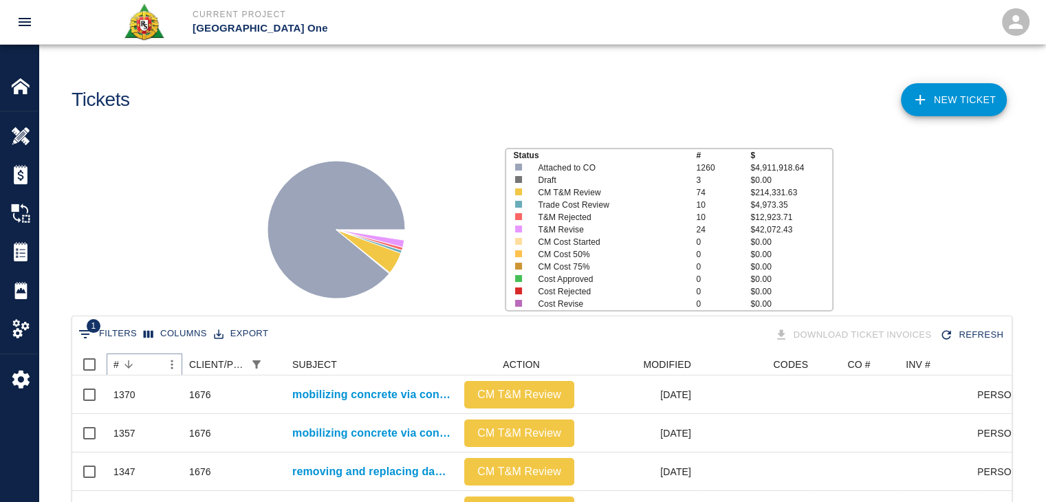
scroll to position [0, 0]
click at [79, 336] on icon "Show filters" at bounding box center [85, 334] width 17 height 17
select select "pco_number"
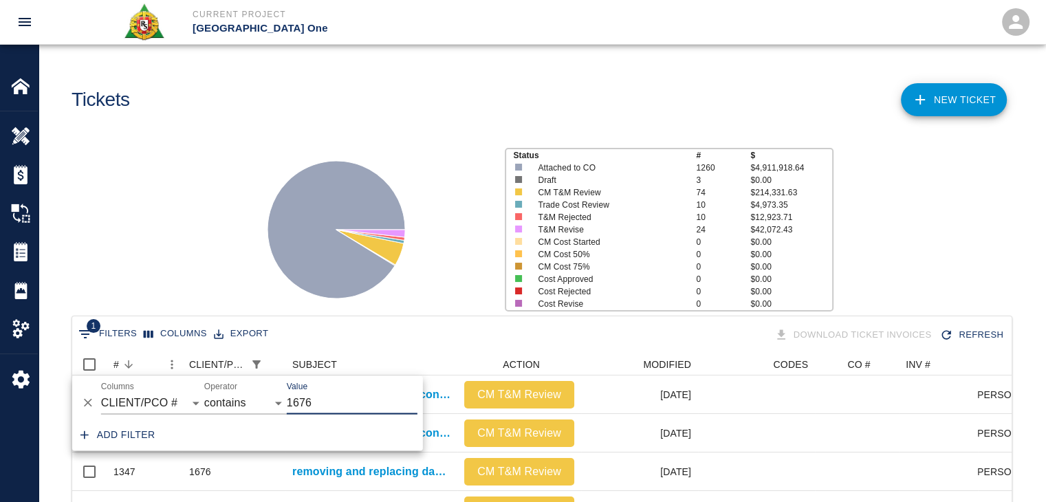
click at [88, 405] on icon "Delete" at bounding box center [88, 403] width 14 height 14
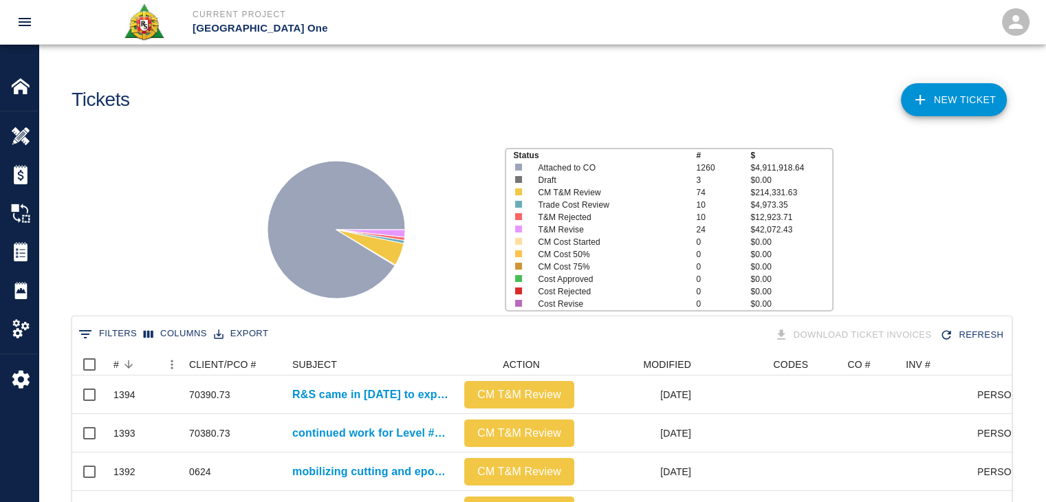
click at [196, 175] on div "Status # $ Attached to CO 1260 $4,911,918.64 Draft 3 $0.00 CM T&M Review 74 $21…" at bounding box center [537, 224] width 1018 height 183
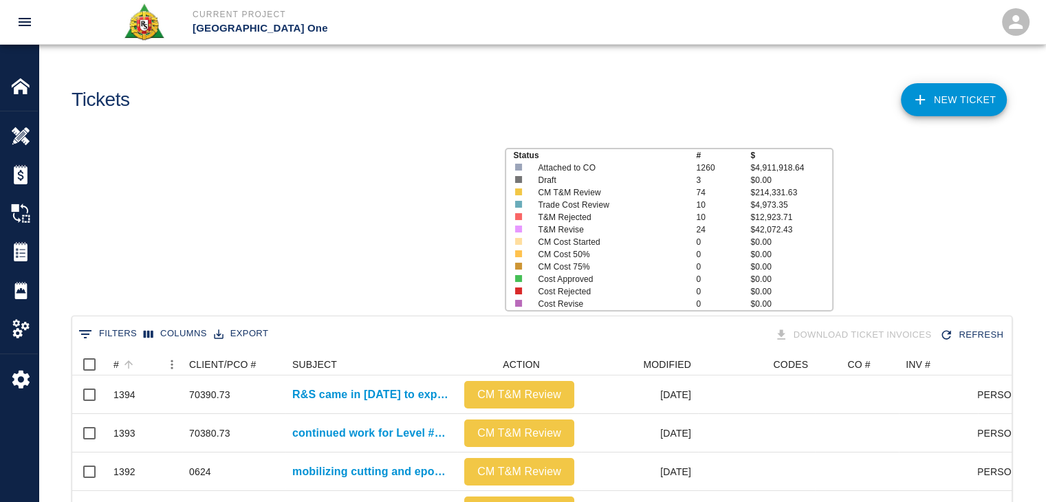
scroll to position [792, 929]
click at [144, 363] on div "#" at bounding box center [137, 364] width 48 height 22
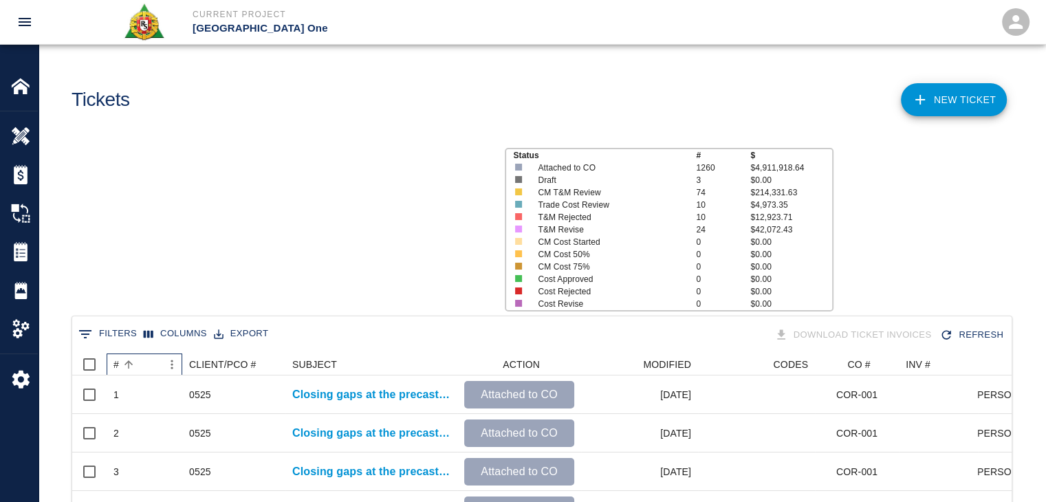
click at [144, 363] on div "#" at bounding box center [137, 364] width 48 height 22
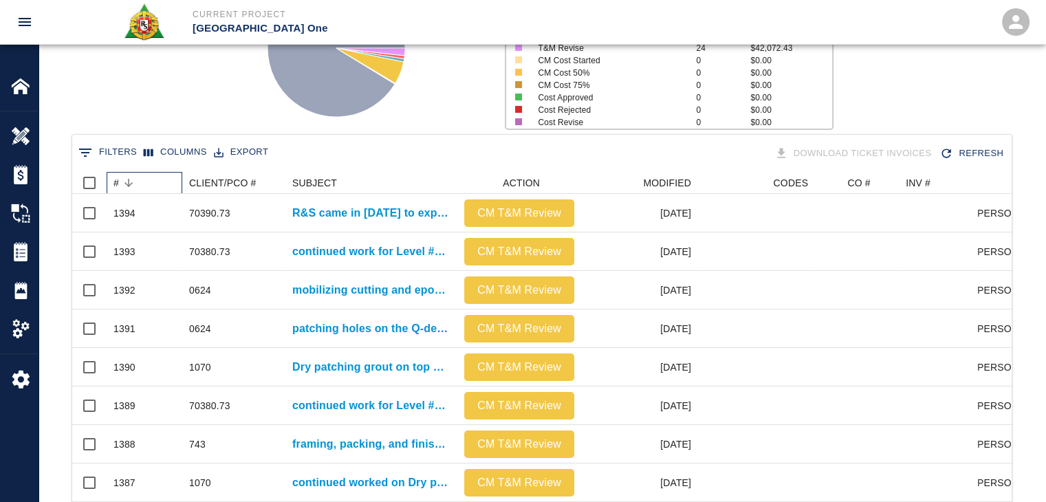
scroll to position [184, 0]
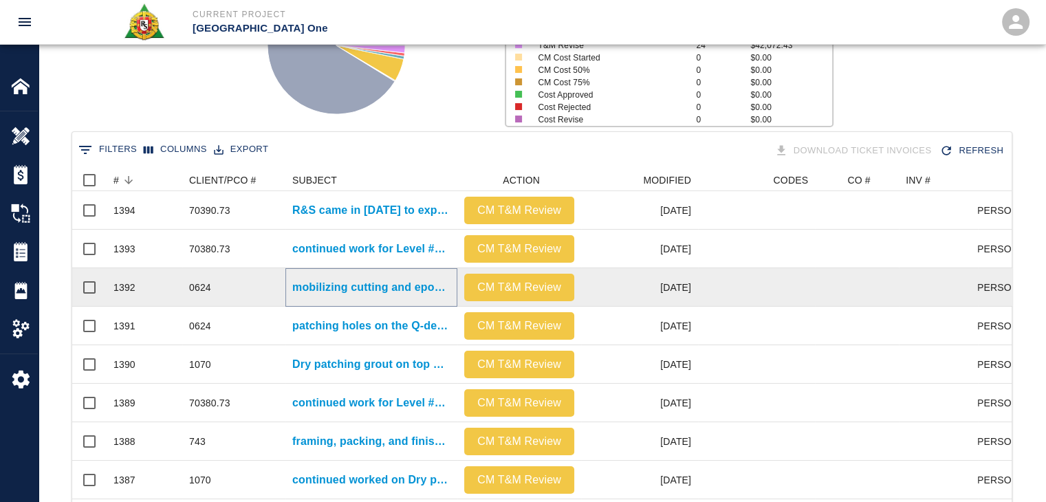
click at [335, 279] on p "mobilizing cutting and epoxying and installing rebar for Level #2 [GEOGRAPHIC_D…" at bounding box center [371, 287] width 158 height 17
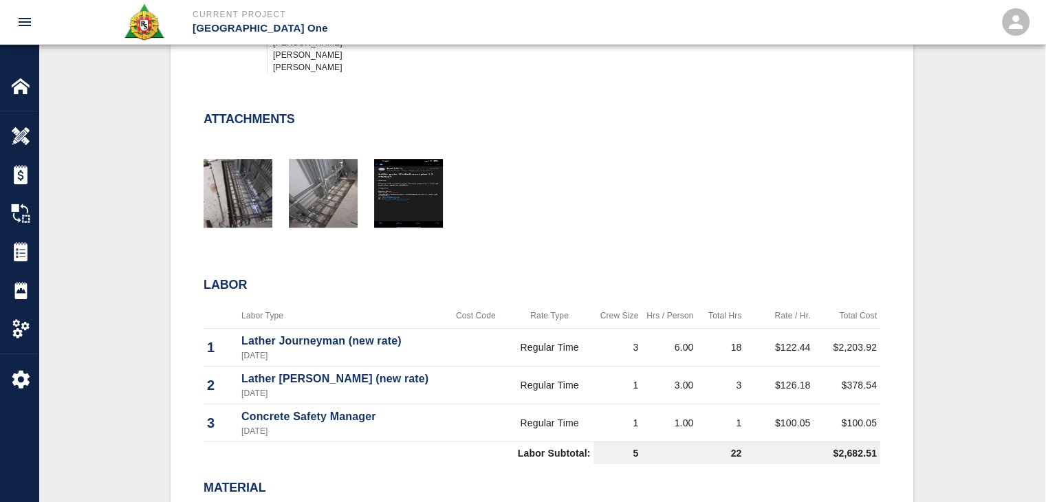
scroll to position [663, 0]
click at [400, 180] on img "button" at bounding box center [408, 192] width 69 height 69
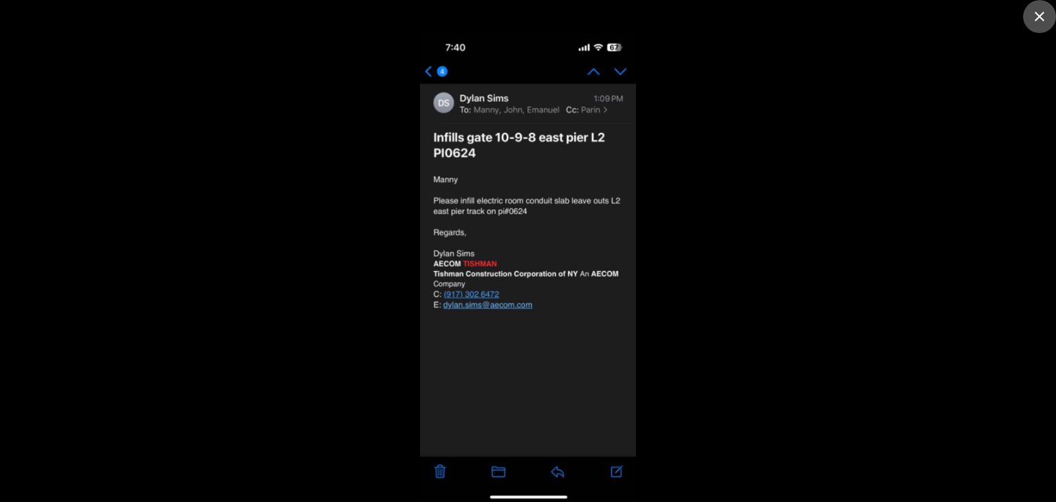
click at [1045, 20] on button "close" at bounding box center [1039, 16] width 33 height 33
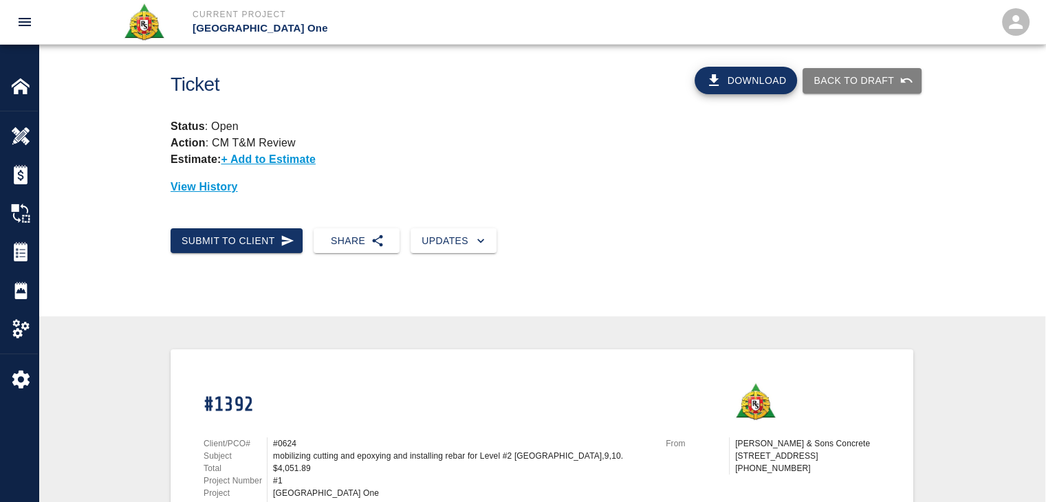
scroll to position [0, 0]
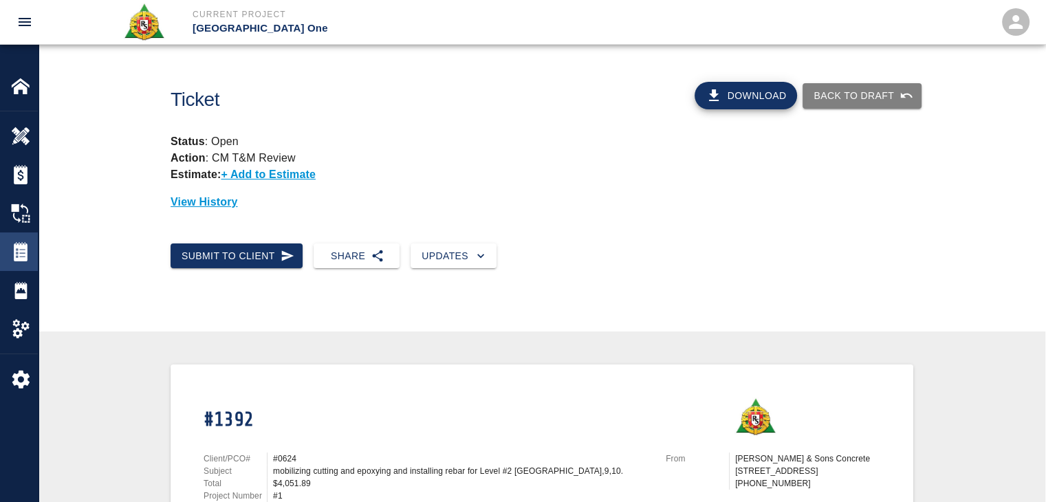
click at [26, 251] on img at bounding box center [20, 251] width 19 height 19
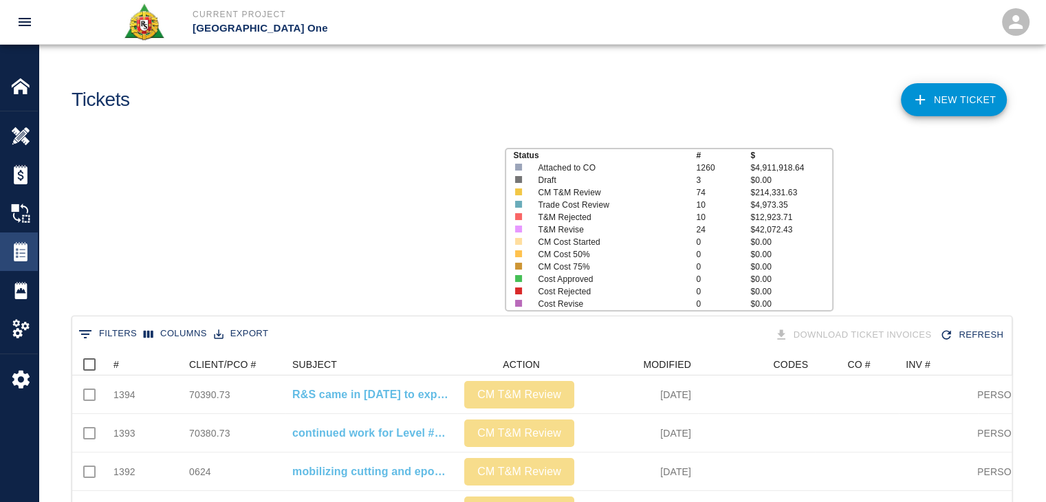
scroll to position [792, 929]
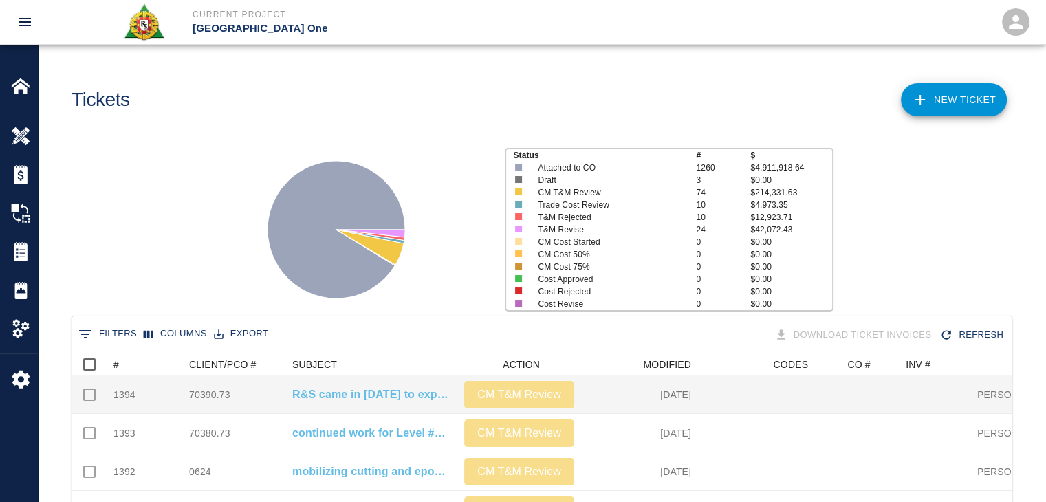
click at [229, 391] on div "70390.73" at bounding box center [209, 395] width 41 height 14
click at [217, 393] on div "70390.73" at bounding box center [209, 395] width 41 height 14
click at [305, 397] on p "R&S came in on Saturday to expedite Level #3 installing Styrofoam underneath wa…" at bounding box center [371, 394] width 158 height 17
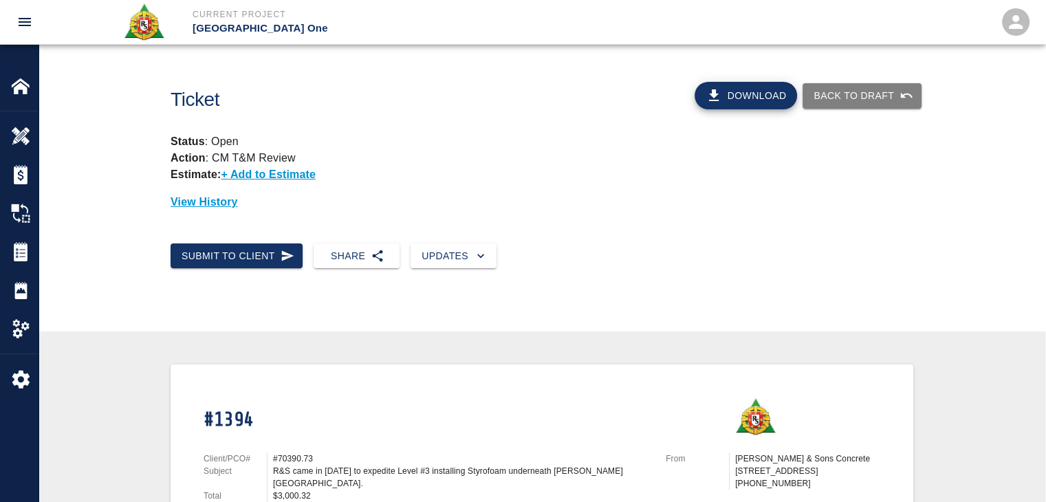
scroll to position [157, 0]
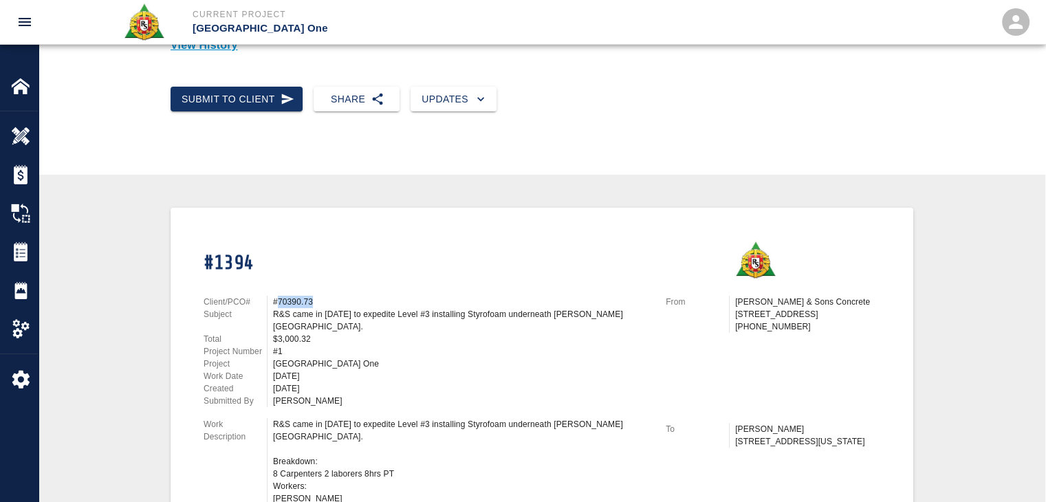
drag, startPoint x: 333, startPoint y: 303, endPoint x: 276, endPoint y: 303, distance: 57.1
click at [276, 303] on div "#70390.73" at bounding box center [461, 302] width 376 height 12
copy div "70390.73"
click at [380, 138] on div "Submit to Client Share Updates" at bounding box center [542, 110] width 1007 height 69
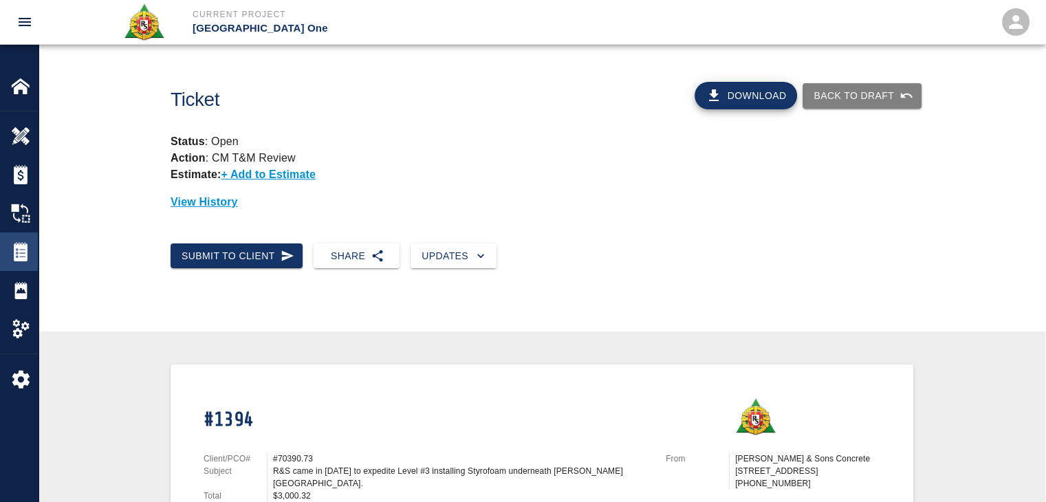
click at [12, 251] on img at bounding box center [20, 251] width 19 height 19
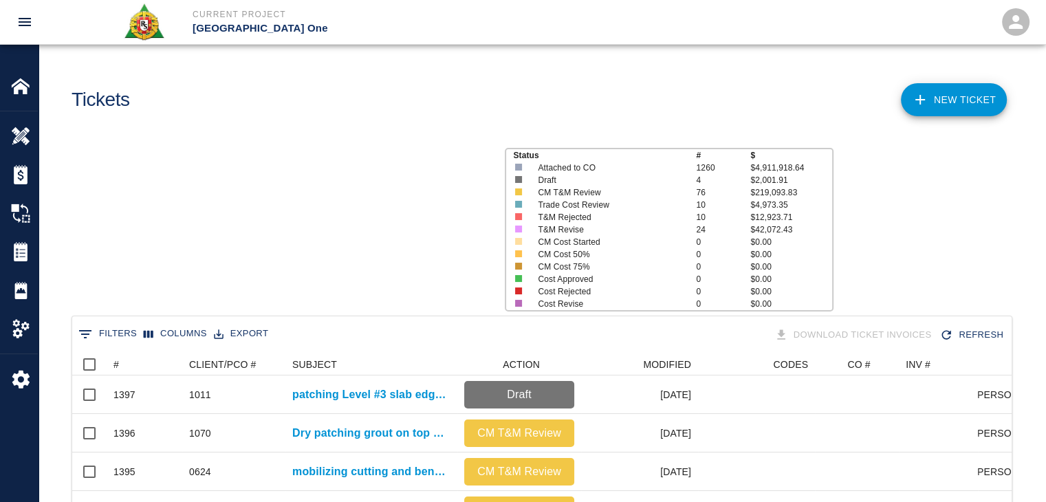
scroll to position [792, 929]
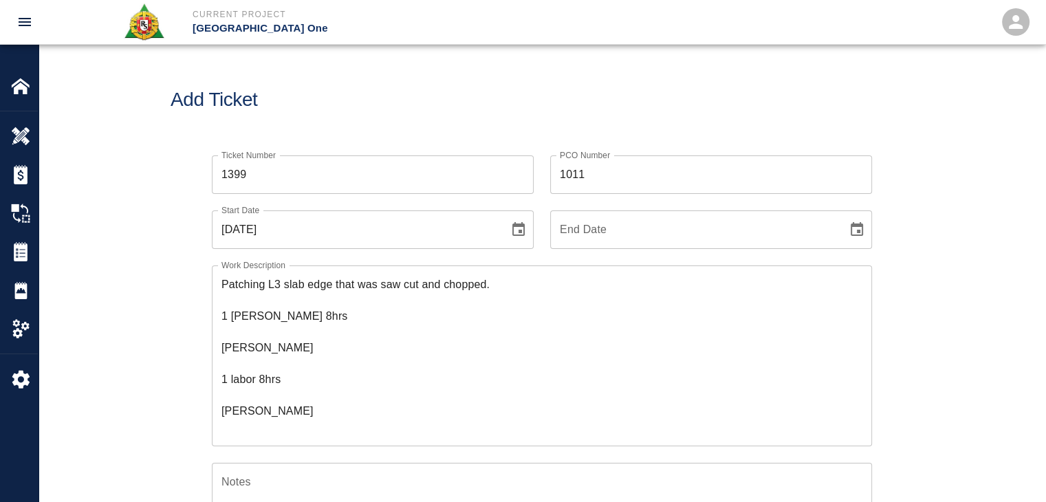
click at [264, 184] on input "1399" at bounding box center [373, 174] width 322 height 39
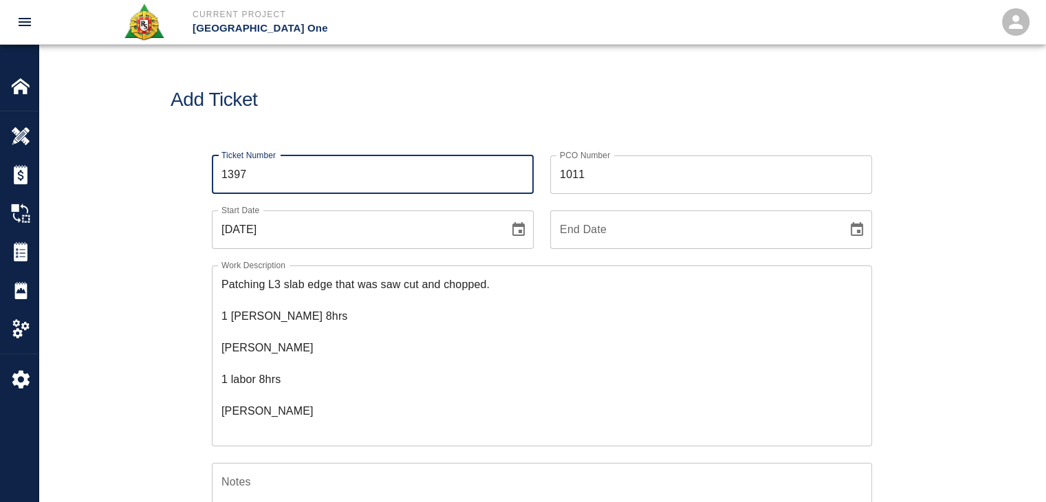
type input "1397"
click at [223, 285] on textarea "Patching L3 slab edge that was saw cut and chopped. 1 mason 8hrs Sandro Giambro…" at bounding box center [541, 355] width 641 height 158
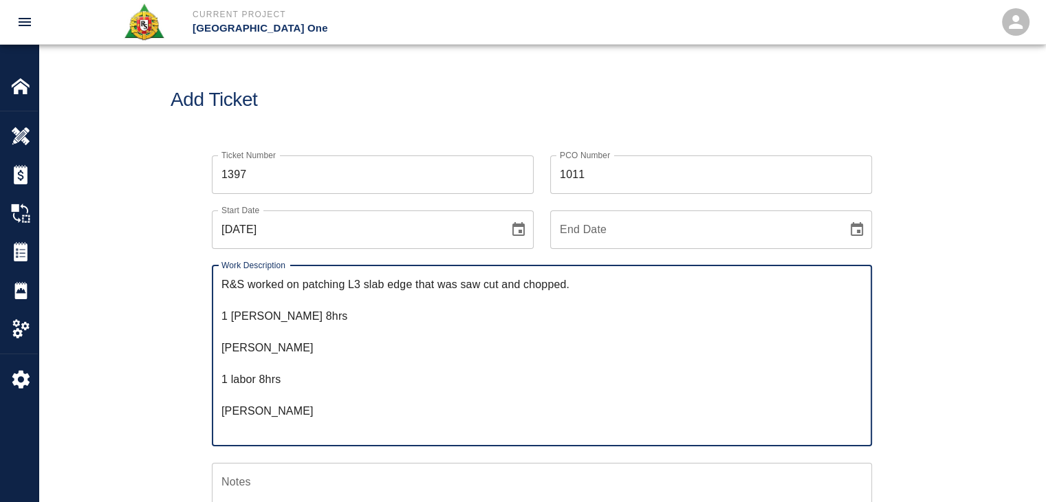
click at [354, 283] on textarea "R&S worked on patching L3 slab edge that was saw cut and chopped. 1 mason 8hrs …" at bounding box center [541, 355] width 641 height 158
click at [605, 289] on textarea "R&S worked on patching Level #3 slab edge that was saw cut and chopped. 1 mason…" at bounding box center [541, 355] width 641 height 158
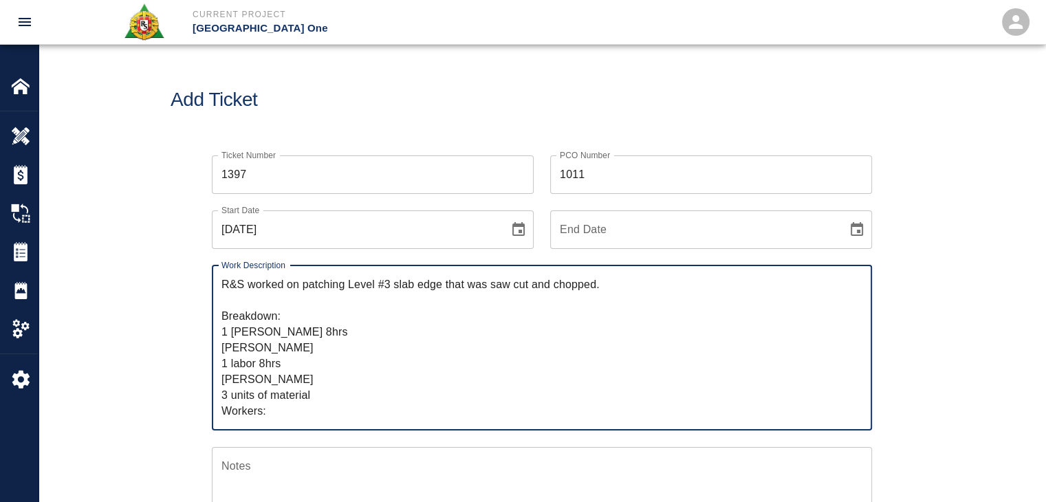
drag, startPoint x: 325, startPoint y: 344, endPoint x: 212, endPoint y: 345, distance: 112.1
click at [212, 345] on div "R&S worked on patching Level #3 slab edge that was saw cut and chopped. Breakdo…" at bounding box center [542, 347] width 660 height 165
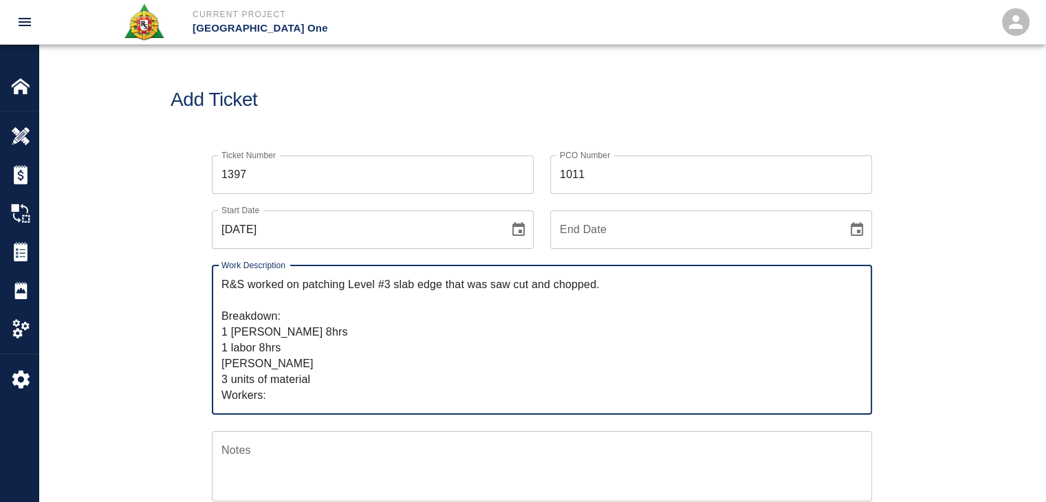
click at [282, 398] on textarea "R&S worked on patching Level #3 slab edge that was saw cut and chopped. Breakdo…" at bounding box center [541, 339] width 641 height 127
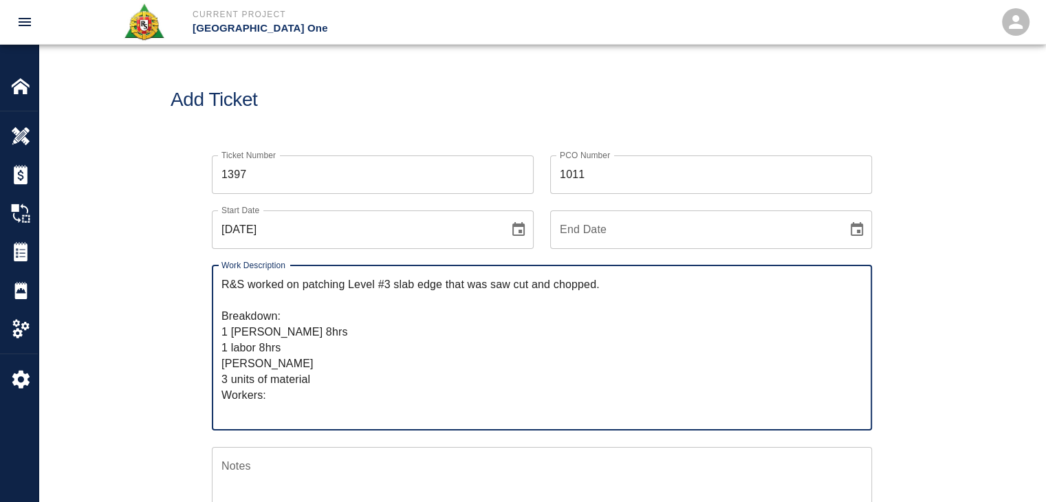
paste textarea "Sandro Giambrone"
drag, startPoint x: 319, startPoint y: 363, endPoint x: 211, endPoint y: 362, distance: 108.0
click at [212, 362] on div "R&S worked on patching Level #3 slab edge that was saw cut and chopped. Breakdo…" at bounding box center [542, 347] width 660 height 165
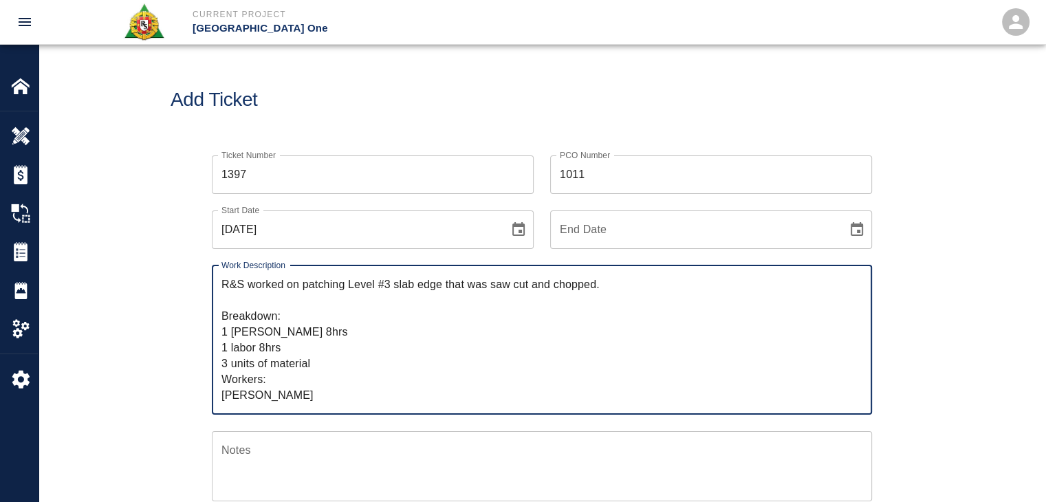
click at [332, 402] on textarea "R&S worked on patching Level #3 slab edge that was saw cut and chopped. Breakdo…" at bounding box center [541, 339] width 641 height 127
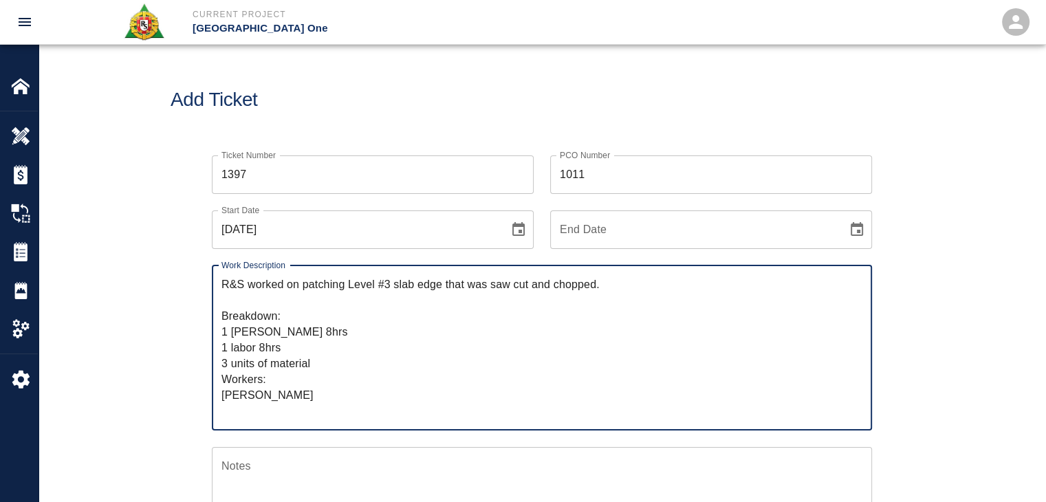
paste textarea "Giuseppe Gentle"
click at [287, 356] on textarea "R&S worked on patching Level #3 slab edge that was saw cut and chopped. Breakdo…" at bounding box center [541, 347] width 641 height 142
click at [307, 360] on textarea "R&S worked on patching Level #3 slab edge that was saw cut and chopped. Breakdo…" at bounding box center [541, 347] width 641 height 142
click at [289, 353] on textarea "R&S worked on patching Level #3 slab edge that was saw cut and chopped. Breakdo…" at bounding box center [541, 347] width 641 height 142
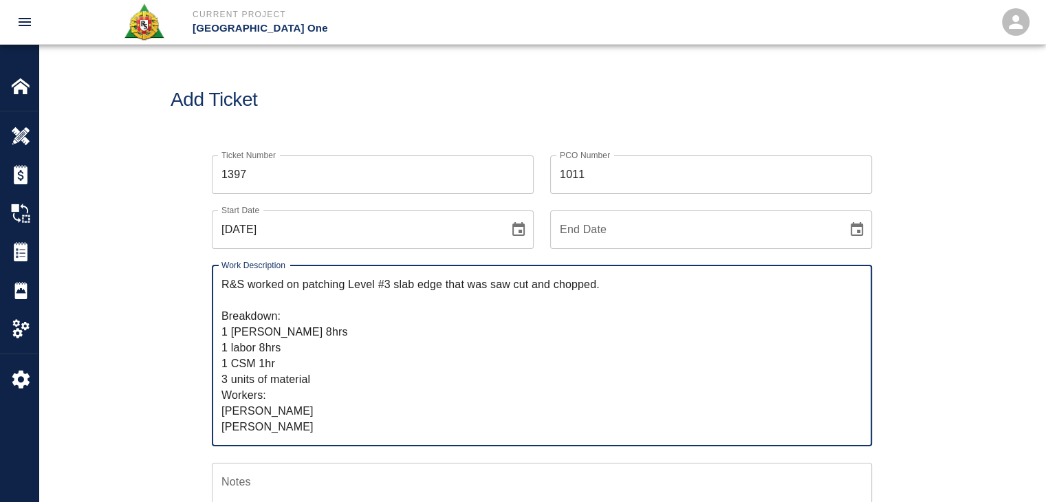
type textarea "R&S worked on patching Level #3 slab edge that was saw cut and chopped. Breakdo…"
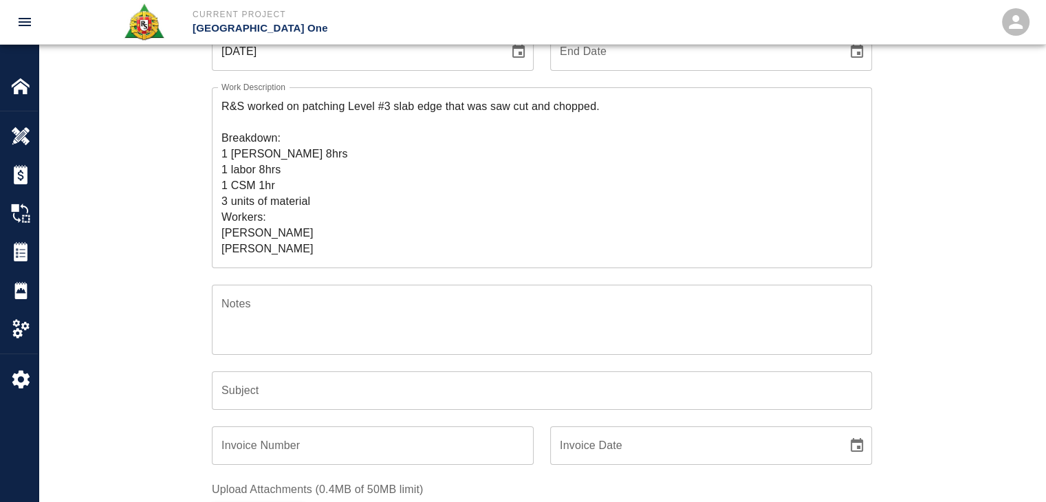
scroll to position [177, 0]
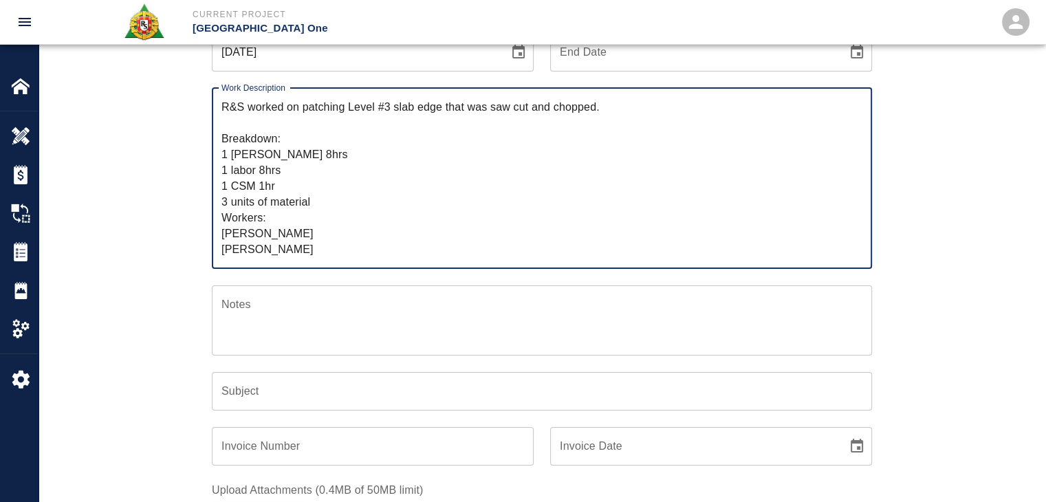
drag, startPoint x: 322, startPoint y: 127, endPoint x: 302, endPoint y: 109, distance: 27.2
click at [302, 109] on textarea "R&S worked on patching Level #3 slab edge that was saw cut and chopped. Breakdo…" at bounding box center [541, 178] width 641 height 158
click at [231, 397] on input "Subject" at bounding box center [542, 391] width 660 height 39
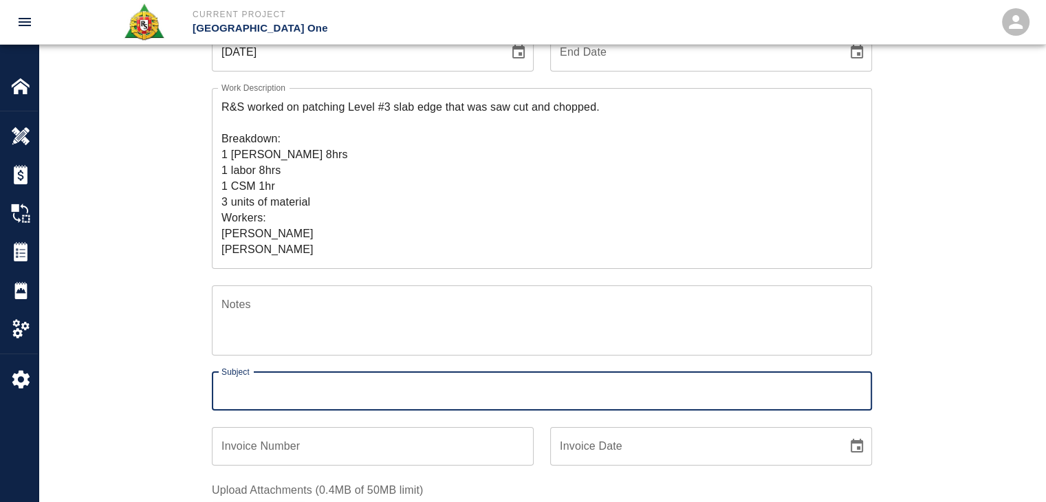
paste input "patching Level #3 slab edge that was saw cut and chopped."
type input "patching Level #3 slab edge that was saw cut and chopped."
click at [162, 386] on div "Ticket Number 1397 Ticket Number PCO Number 1011 PCO Number Start Date 09/22/20…" at bounding box center [542, 407] width 1007 height 893
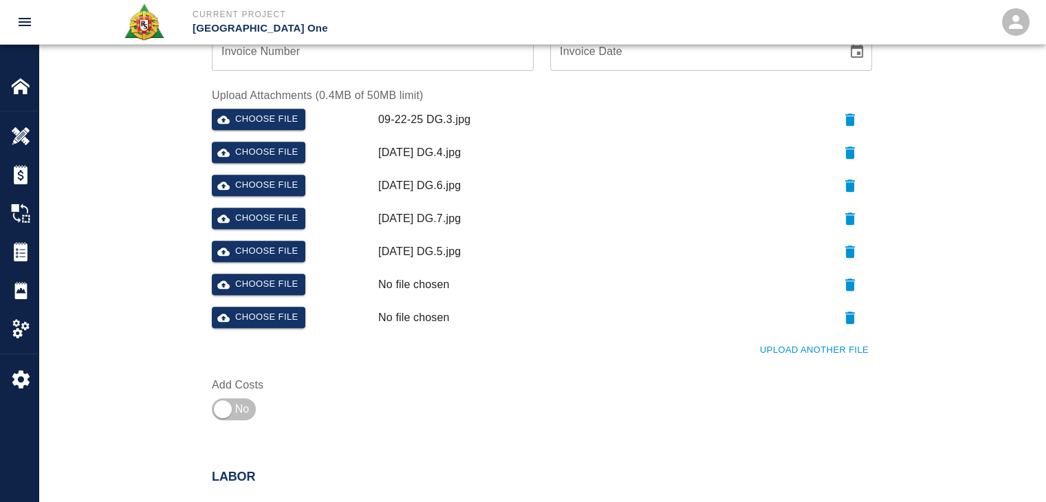
scroll to position [573, 0]
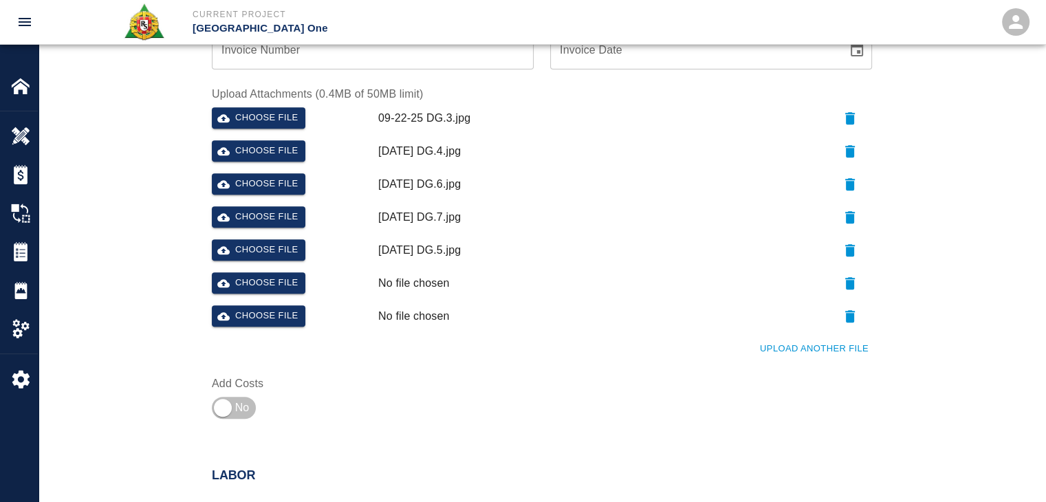
click at [296, 270] on div "Choose file" at bounding box center [289, 281] width 166 height 28
click at [281, 273] on button "Choose file" at bounding box center [259, 282] width 94 height 21
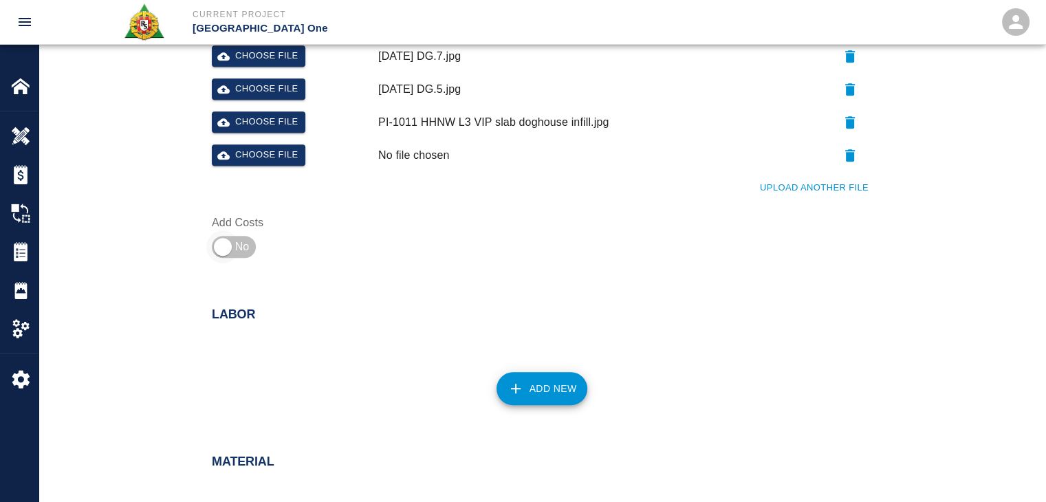
click at [257, 248] on input "checkbox" at bounding box center [222, 246] width 99 height 33
checkbox input "true"
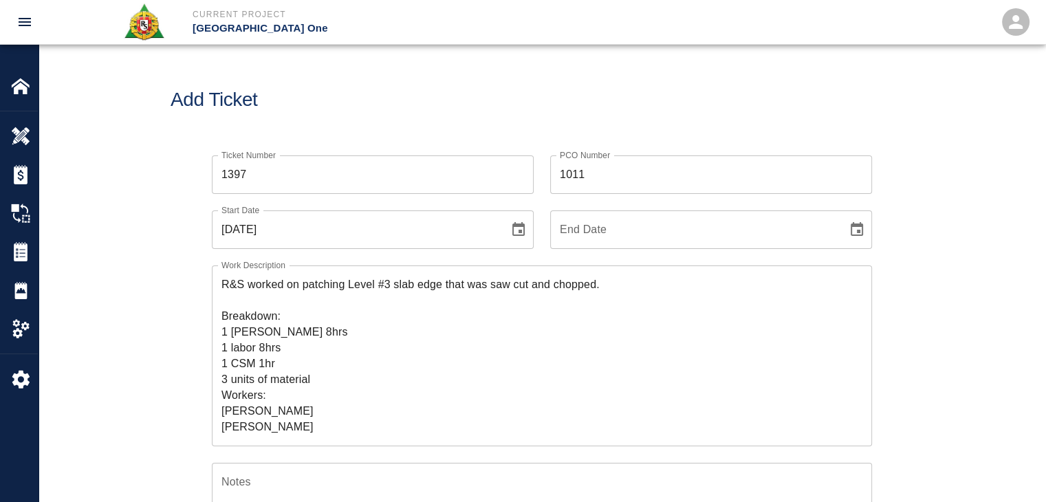
scroll to position [92, 0]
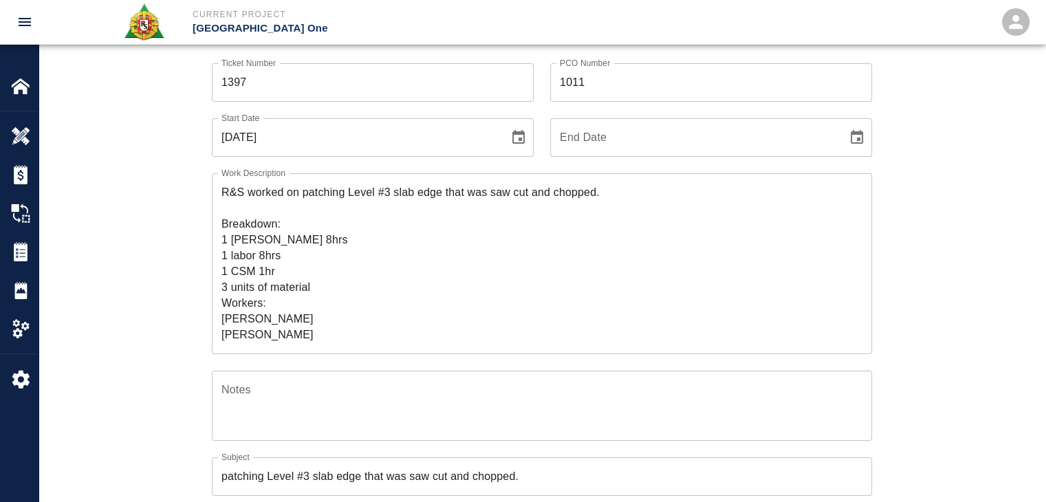
click at [279, 269] on textarea "R&S worked on patching Level #3 slab edge that was saw cut and chopped. Breakdo…" at bounding box center [541, 263] width 641 height 158
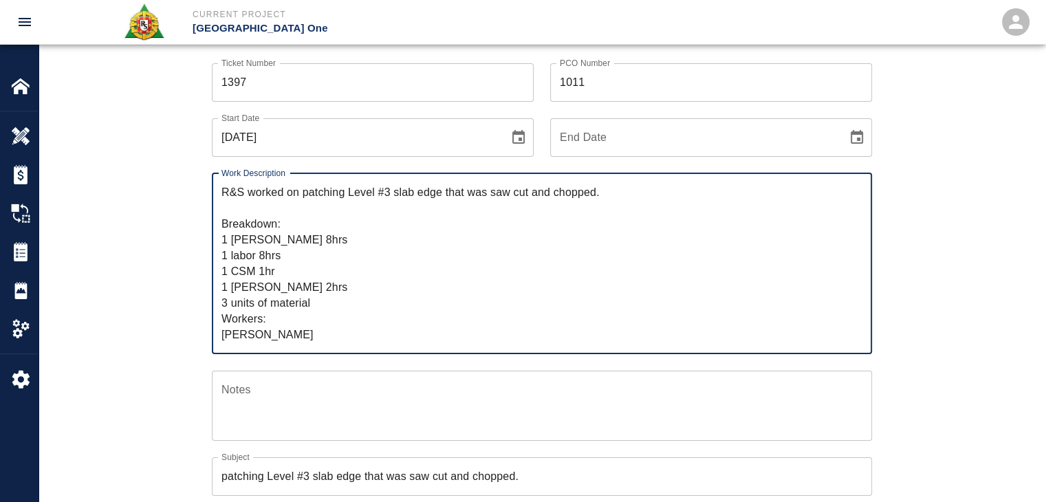
click at [326, 334] on textarea "R&S worked on patching Level #3 slab edge that was saw cut and chopped. Breakdo…" at bounding box center [541, 263] width 641 height 158
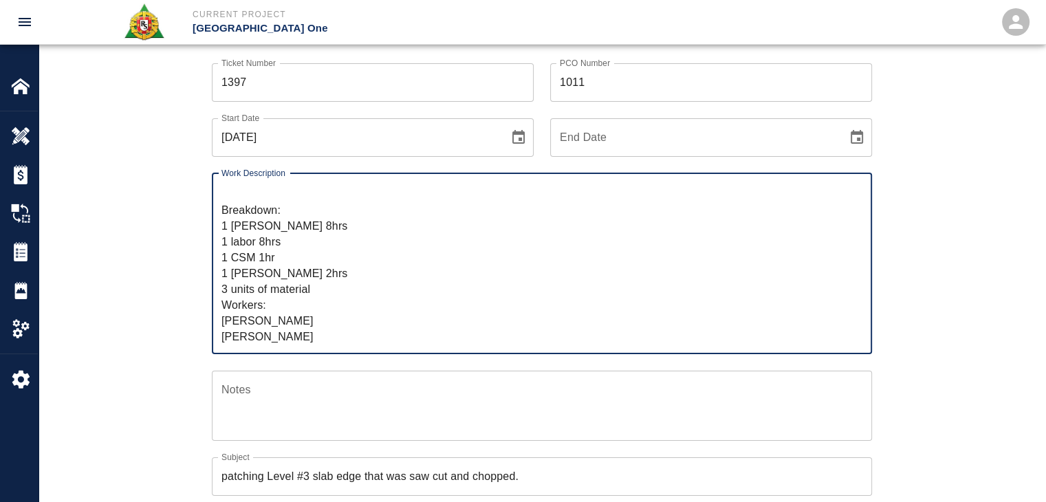
click at [177, 327] on div "Ticket Number 1397 Ticket Number PCO Number 1011 PCO Number Start Date 09/22/20…" at bounding box center [542, 477] width 743 height 860
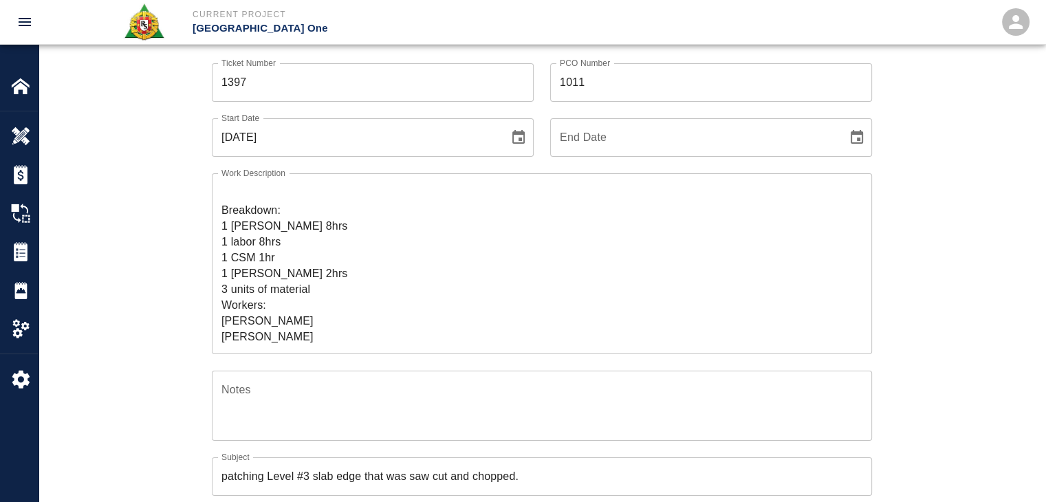
scroll to position [31, 0]
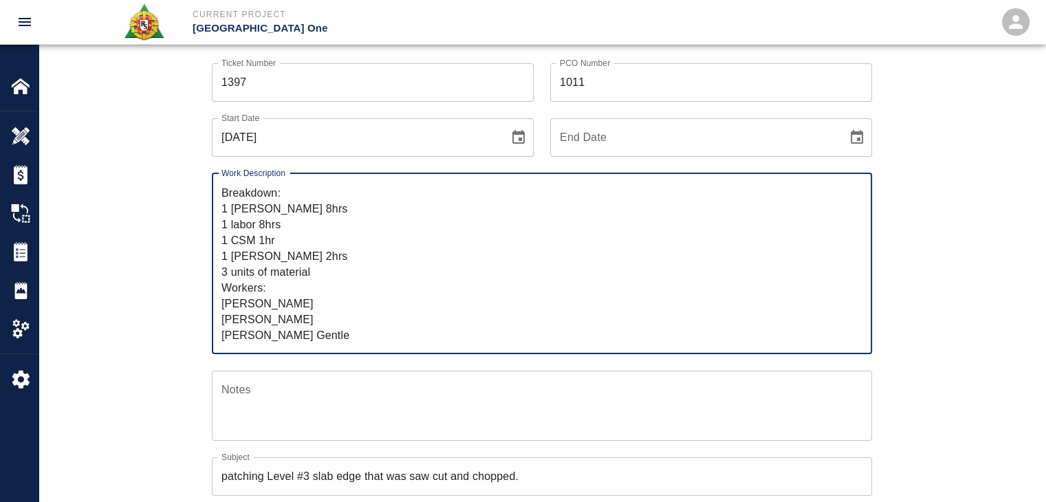
click at [318, 337] on textarea "R&S worked on patching Level #3 slab edge that was saw cut and chopped. Breakdo…" at bounding box center [541, 263] width 641 height 158
type textarea "R&S worked on patching Level #3 slab edge that was saw cut and chopped. Breakdo…"
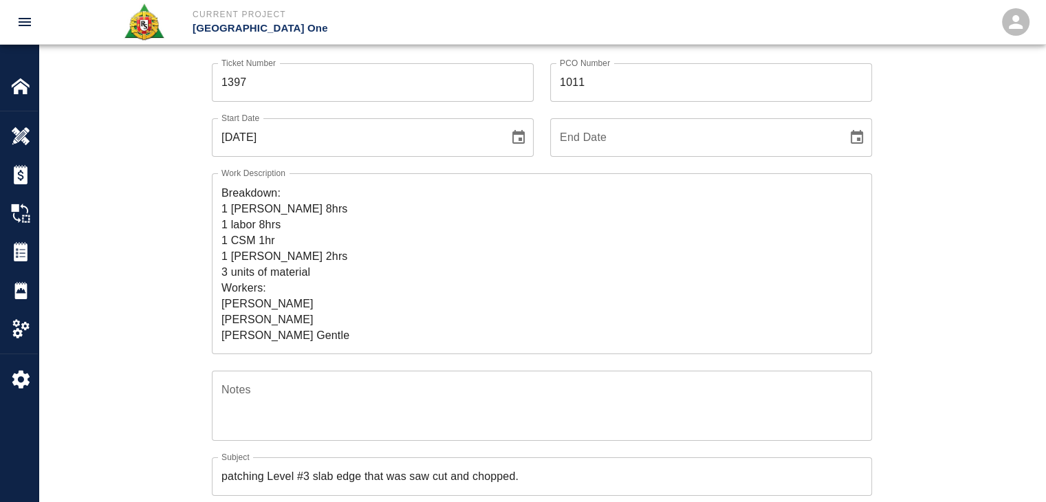
click at [177, 329] on div "Ticket Number 1397 Ticket Number PCO Number 1011 PCO Number Start Date 09/22/20…" at bounding box center [542, 477] width 743 height 860
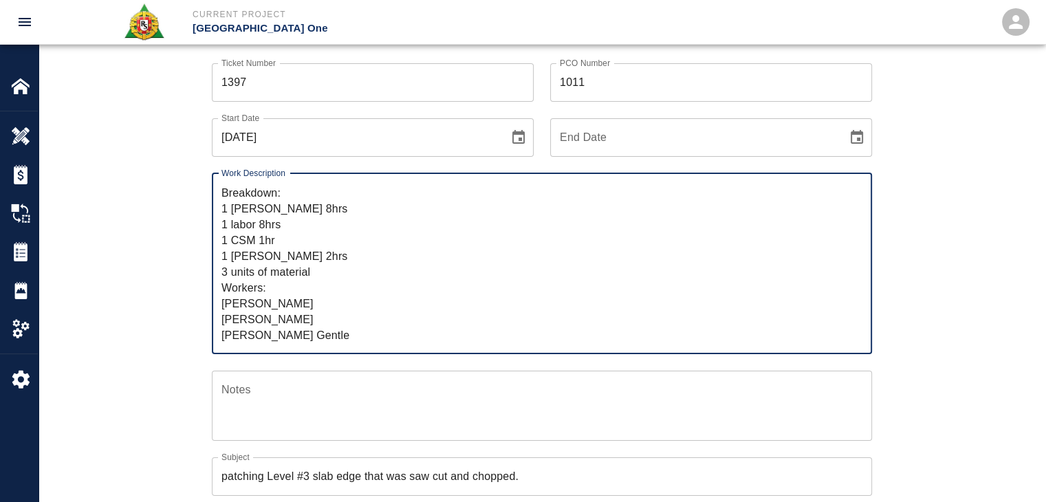
scroll to position [0, 0]
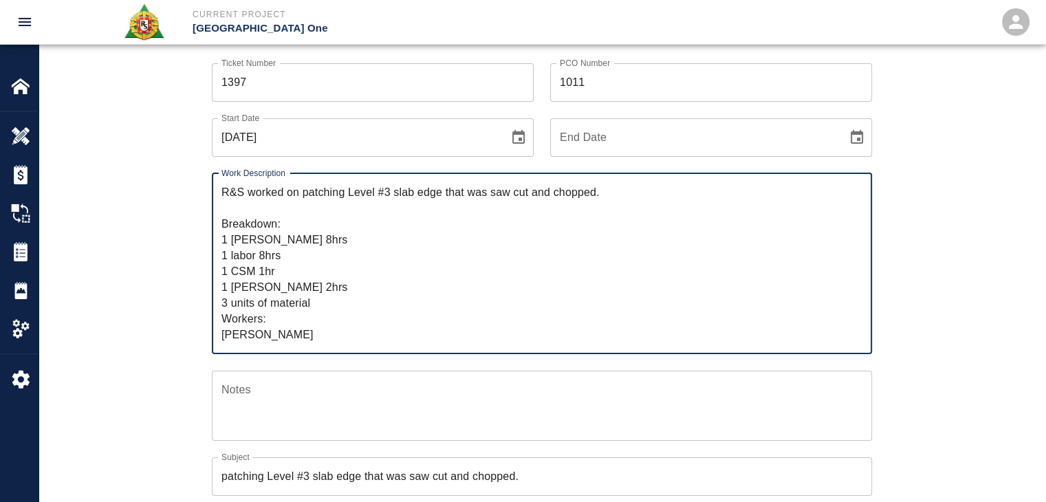
drag, startPoint x: 316, startPoint y: 334, endPoint x: 206, endPoint y: 168, distance: 198.0
click at [206, 168] on div "Work Description R&S worked on patching Level #3 slab edge that was saw cut and…" at bounding box center [533, 255] width 677 height 197
click at [164, 196] on div "Ticket Number 1397 Ticket Number PCO Number 1011 PCO Number Start Date 09/22/20…" at bounding box center [542, 493] width 1007 height 893
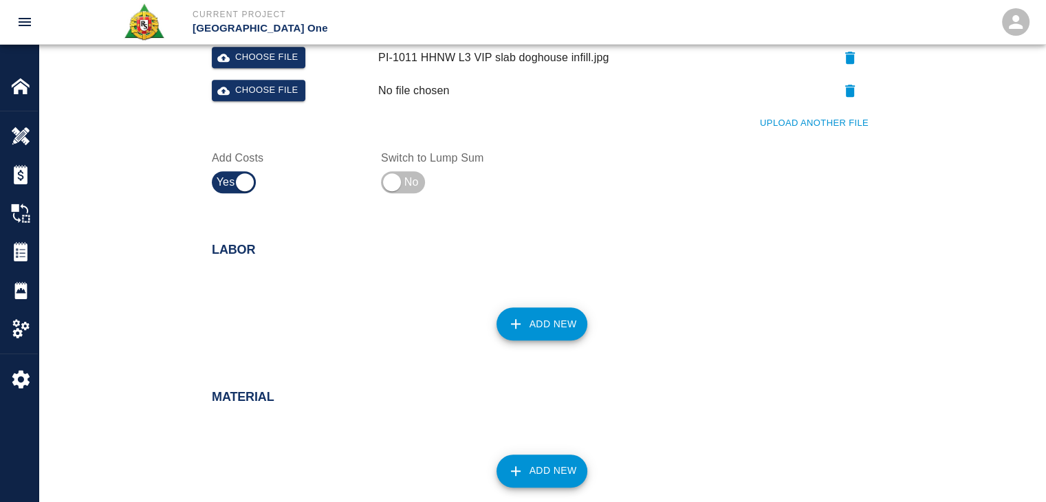
scroll to position [797, 0]
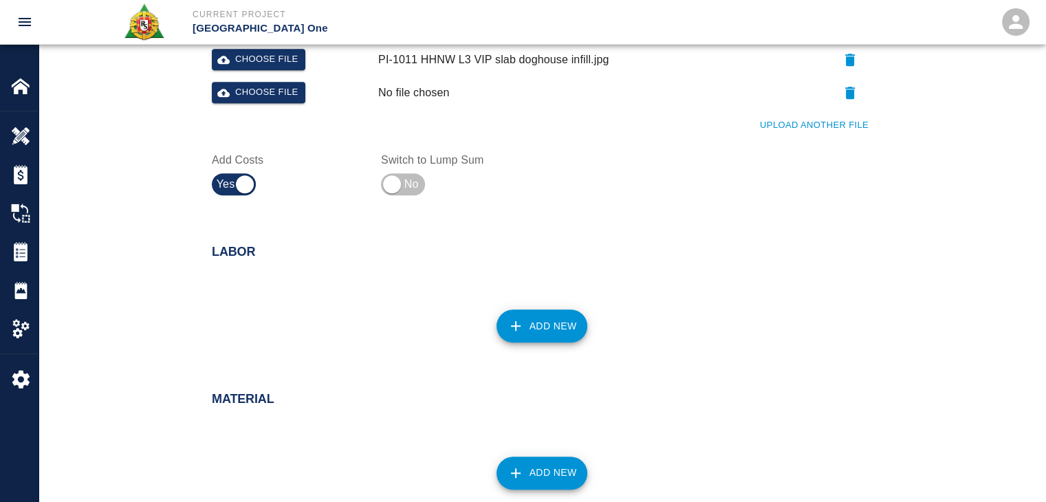
click at [540, 342] on div "Add New" at bounding box center [533, 317] width 677 height 61
click at [550, 309] on div "Add New" at bounding box center [533, 317] width 677 height 61
click at [551, 309] on button "Add New" at bounding box center [541, 325] width 91 height 33
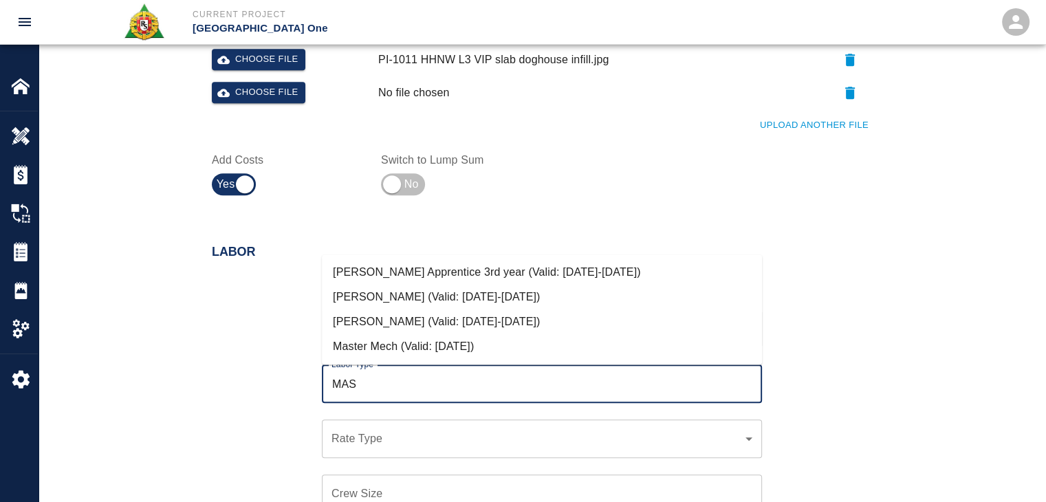
scroll to position [0, 0]
click at [551, 309] on li "[PERSON_NAME] (Valid: [DATE]-[DATE])" at bounding box center [542, 321] width 440 height 25
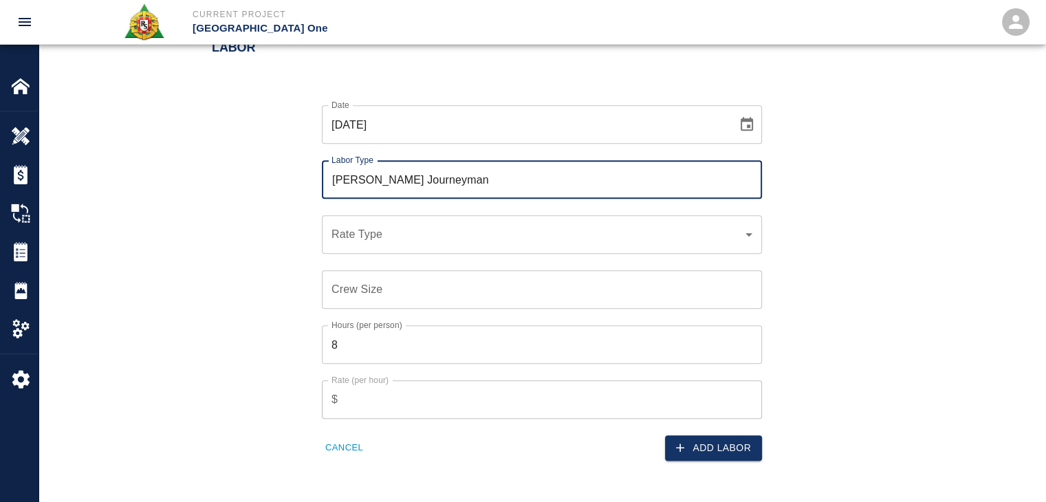
scroll to position [1007, 0]
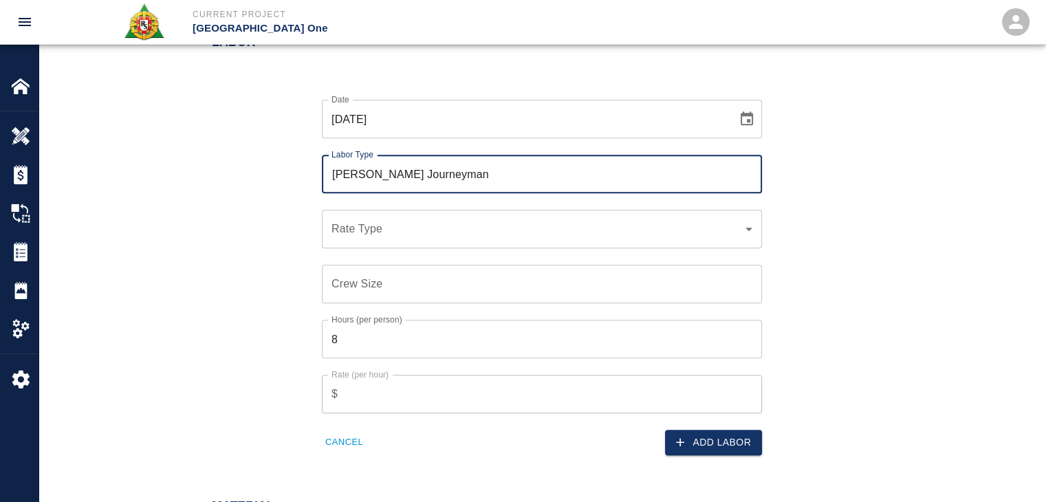
type input "[PERSON_NAME] Journeyman"
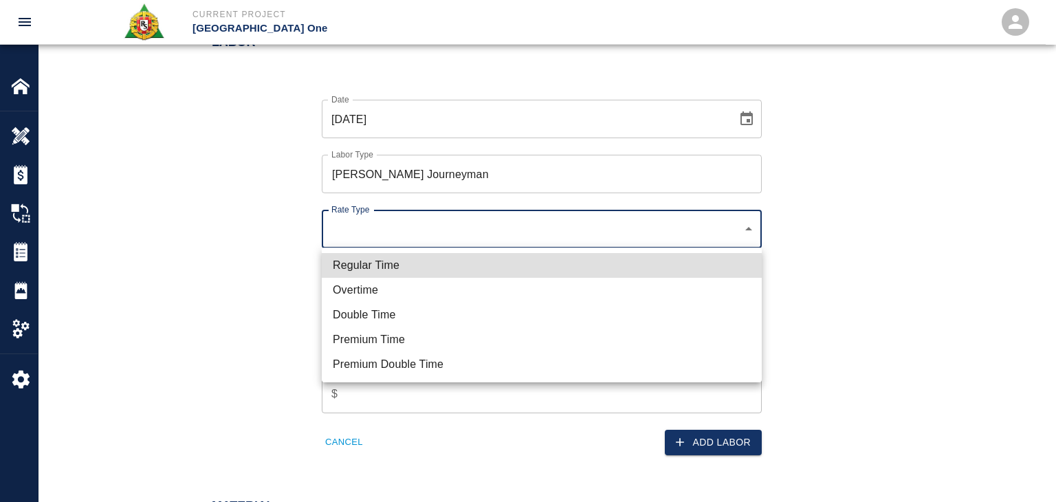
click at [428, 256] on li "Regular Time" at bounding box center [542, 265] width 440 height 25
type input "rate_rt"
type input "112.04"
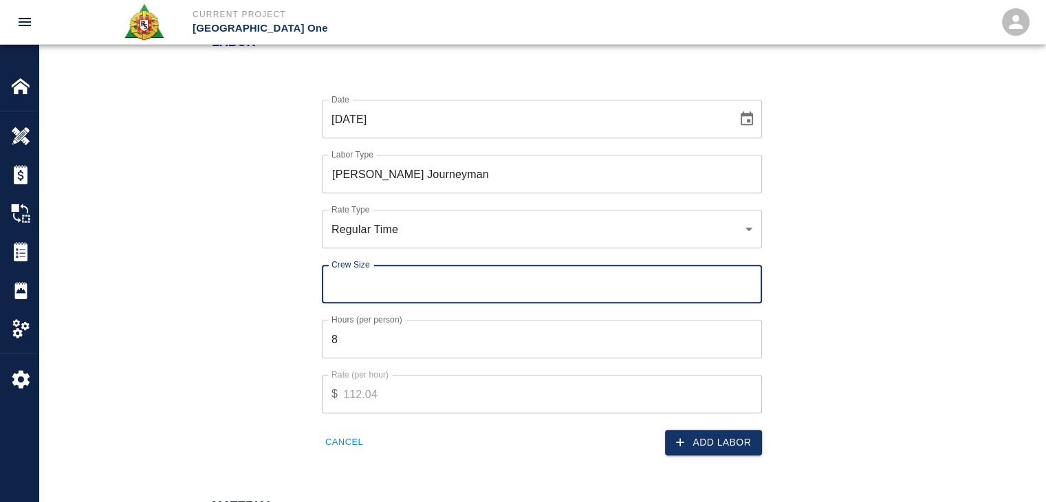
click at [420, 284] on input "Crew Size" at bounding box center [542, 284] width 440 height 39
type input "1"
click at [687, 432] on button "Add Labor" at bounding box center [713, 442] width 97 height 25
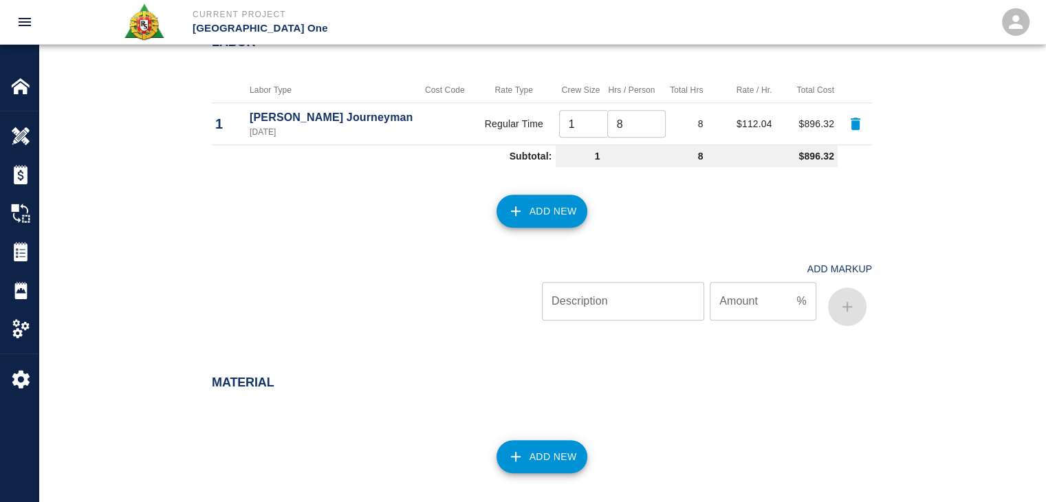
click at [526, 196] on button "Add New" at bounding box center [541, 211] width 91 height 33
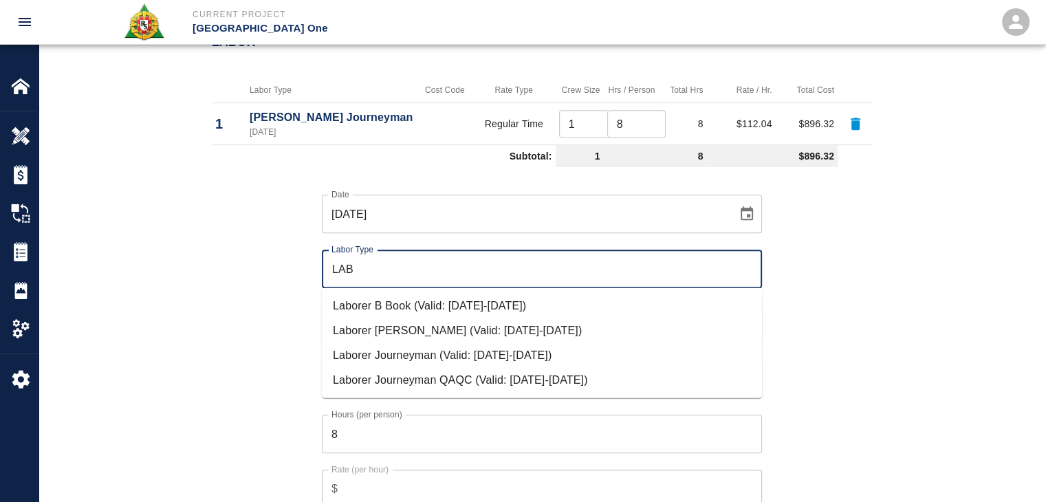
click at [415, 356] on li "Laborer Journeyman (Valid: [DATE]-[DATE])" at bounding box center [542, 354] width 440 height 25
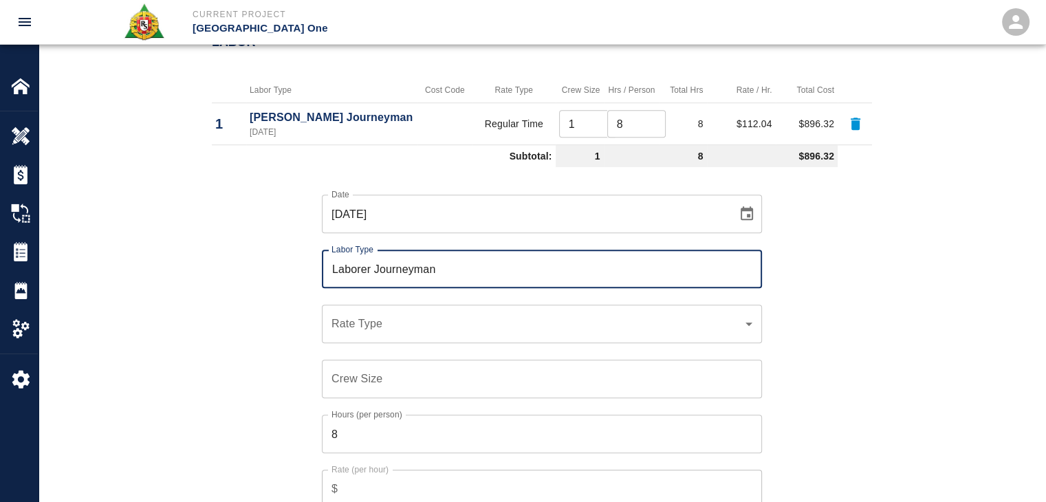
type input "Laborer Journeyman"
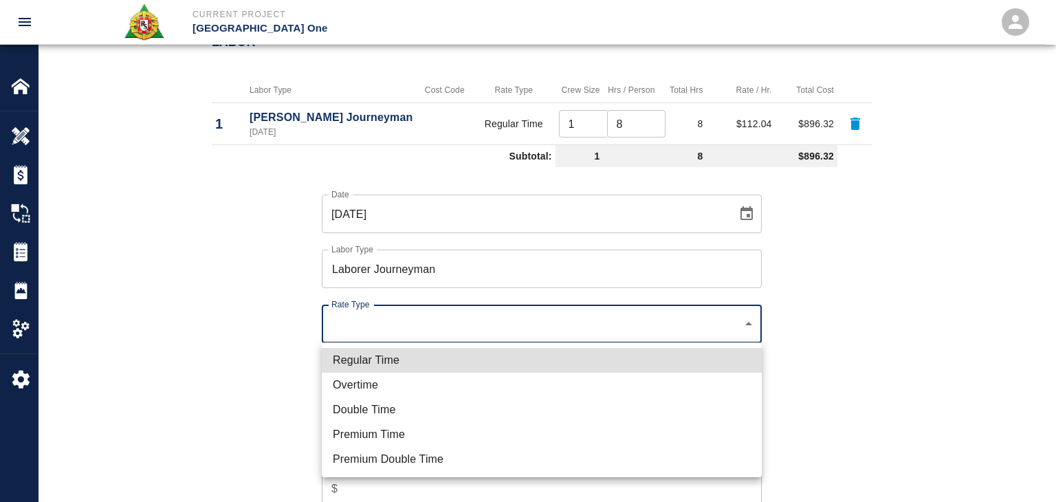
click at [372, 346] on ul "Regular Time Overtime Double Time Premium Time Premium Double Time" at bounding box center [542, 409] width 440 height 135
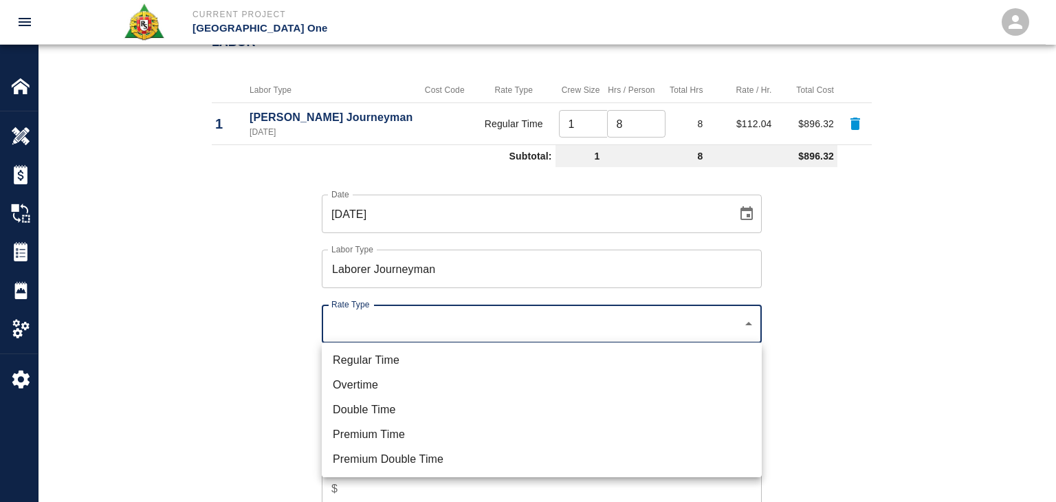
click at [363, 359] on li "Regular Time" at bounding box center [542, 360] width 440 height 25
type input "rate_rt"
type input "97.06"
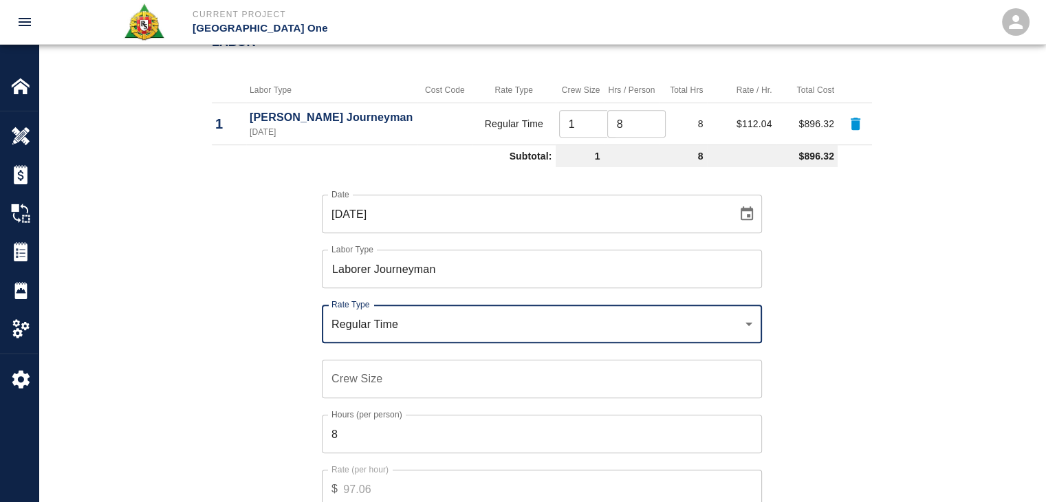
click at [368, 389] on input "Crew Size" at bounding box center [542, 379] width 440 height 39
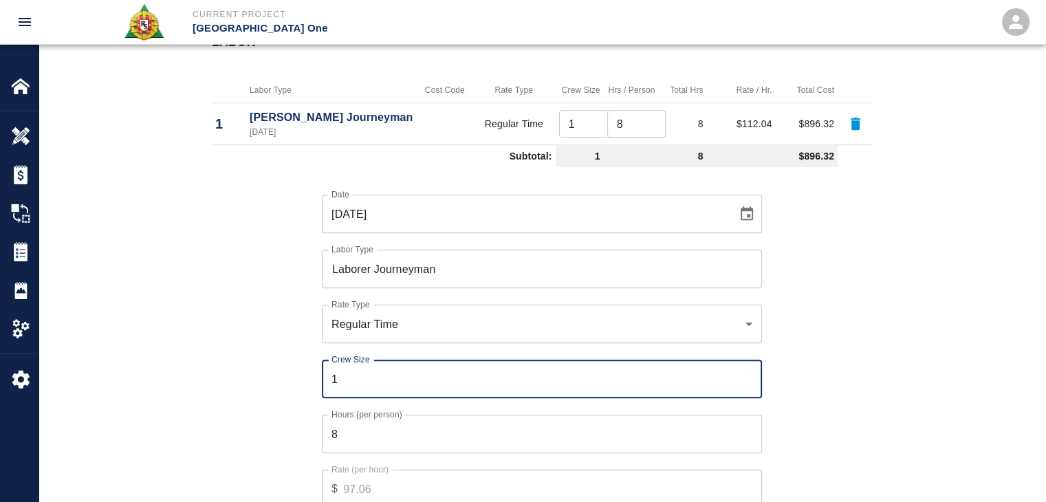
type input "1"
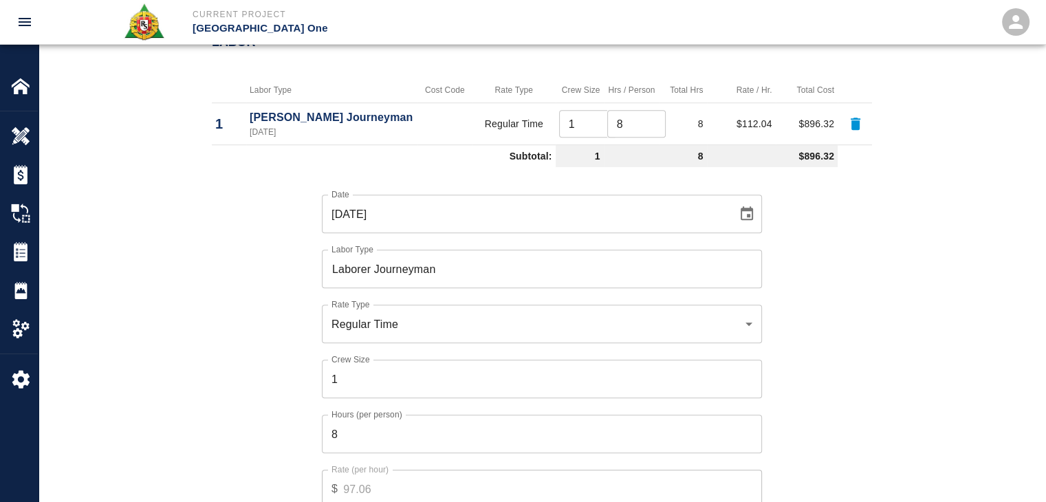
click at [256, 433] on div "Date 09/22/2025 Date Labor Type Laborer Journeyman Labor Type Rate Type Regular…" at bounding box center [533, 362] width 677 height 378
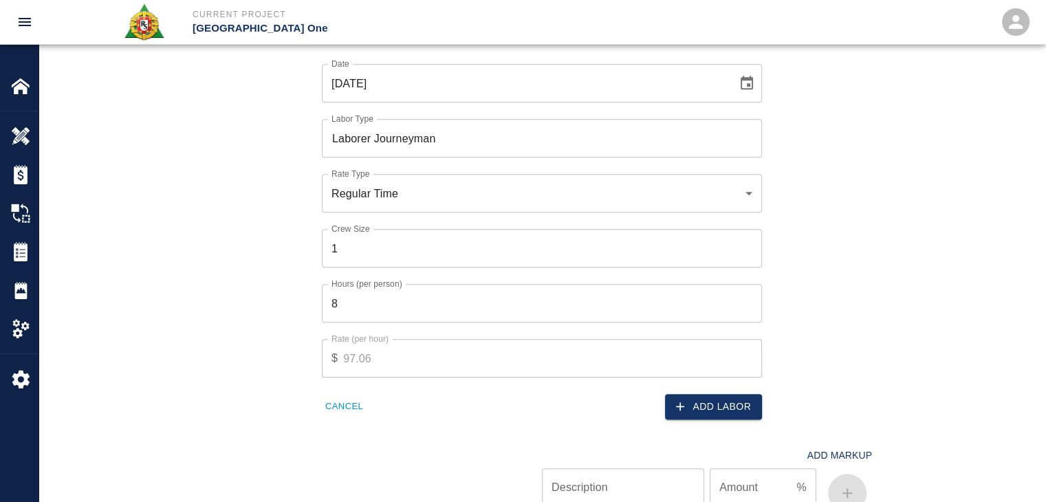
scroll to position [1143, 0]
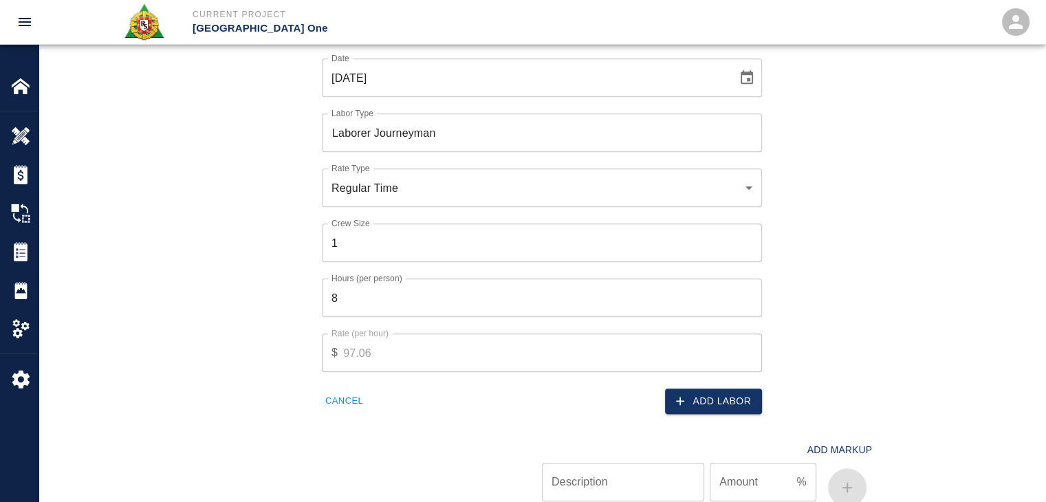
click at [719, 414] on div "Add Markup Description Description Amount % Amount" at bounding box center [533, 463] width 677 height 98
click at [684, 382] on div "Add Labor" at bounding box center [648, 393] width 228 height 42
click at [686, 391] on button "Add Labor" at bounding box center [713, 401] width 97 height 25
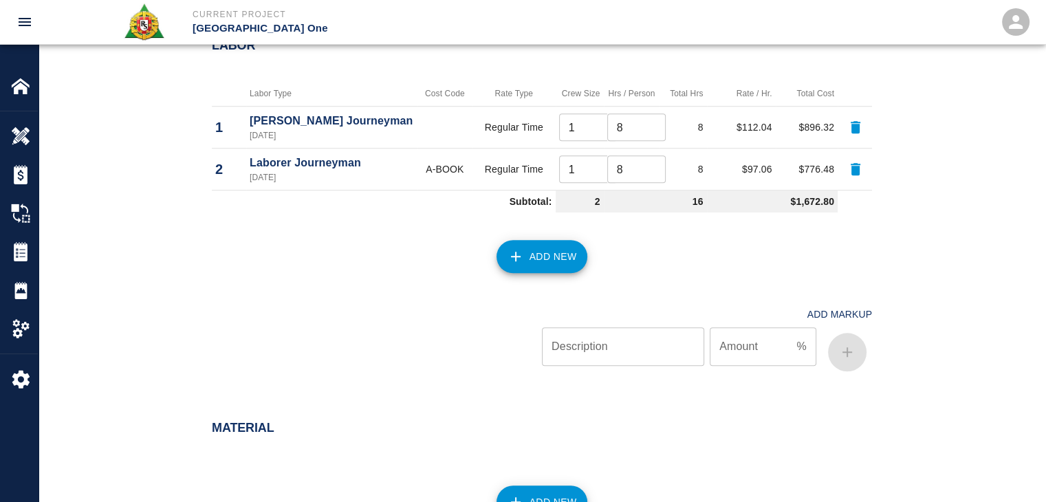
scroll to position [1004, 0]
click at [554, 240] on button "Add New" at bounding box center [541, 255] width 91 height 33
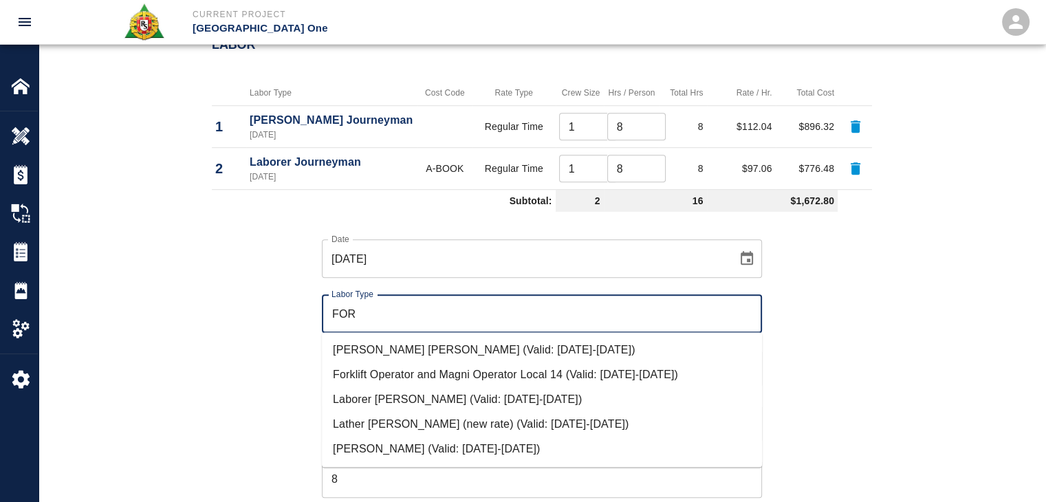
click at [410, 444] on li "[PERSON_NAME] (Valid: [DATE]-[DATE])" at bounding box center [542, 449] width 440 height 25
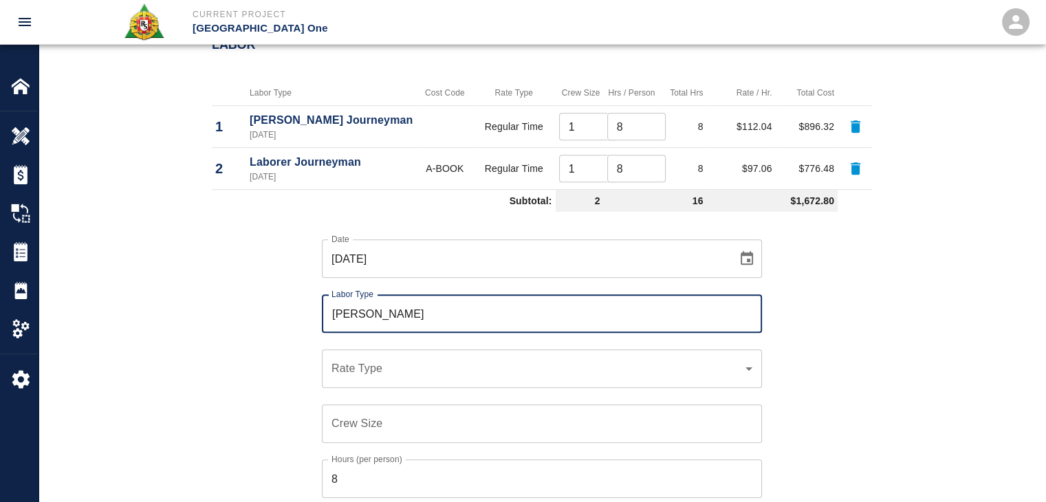
scroll to position [1088, 0]
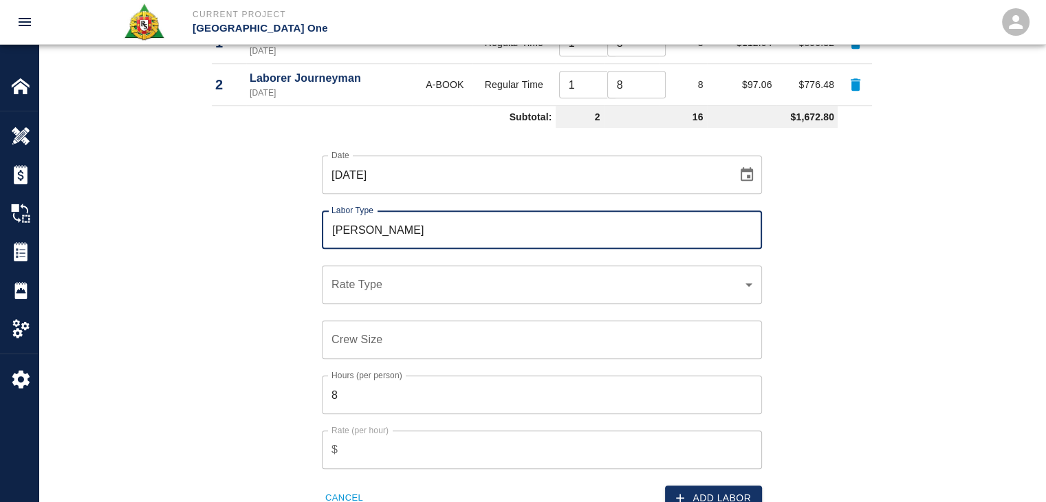
type input "Mason Foreman"
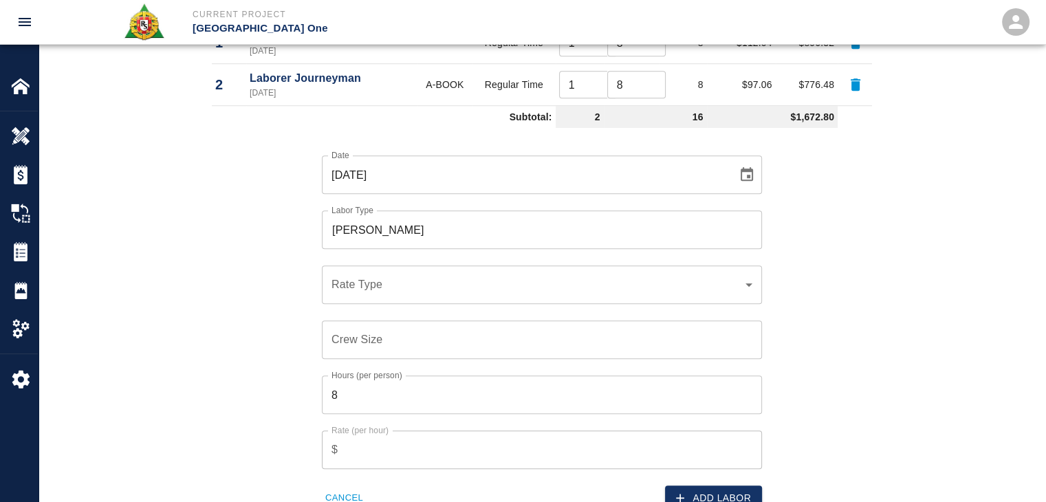
click at [327, 278] on div "​ Rate Type" at bounding box center [542, 284] width 440 height 39
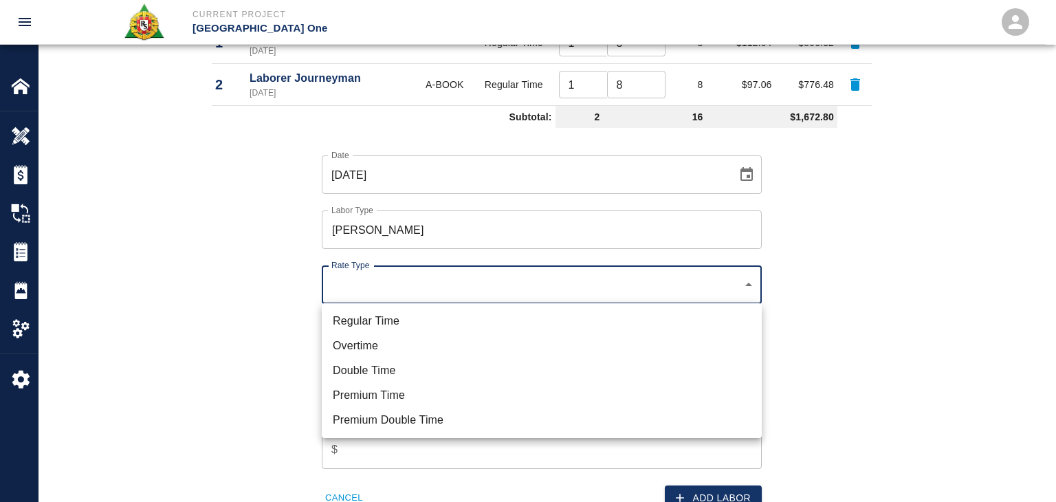
click at [373, 308] on ul "Regular Time Overtime Double Time Premium Time Premium Double Time" at bounding box center [542, 370] width 440 height 135
click at [393, 325] on li "Regular Time" at bounding box center [542, 321] width 440 height 25
type input "rate_rt"
type input "114.53"
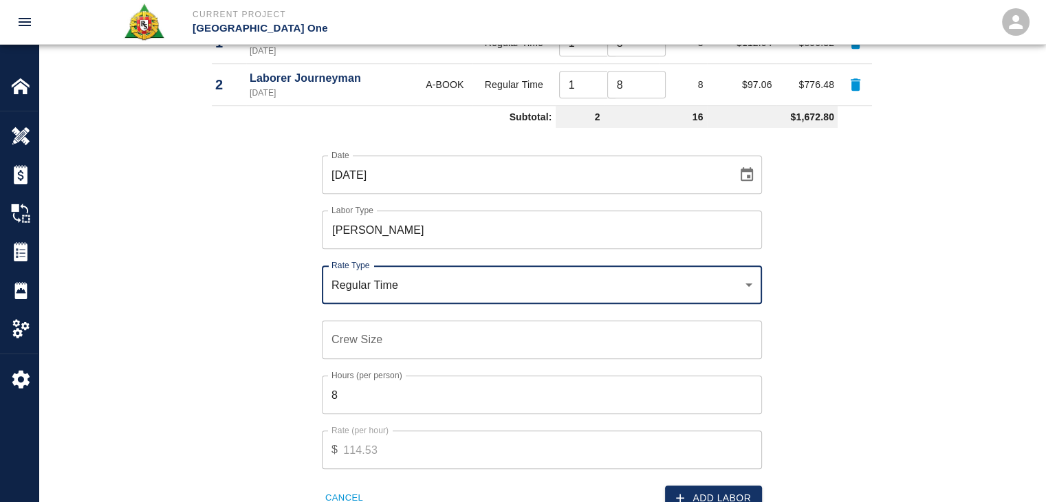
click at [343, 338] on input "Crew Size" at bounding box center [542, 339] width 440 height 39
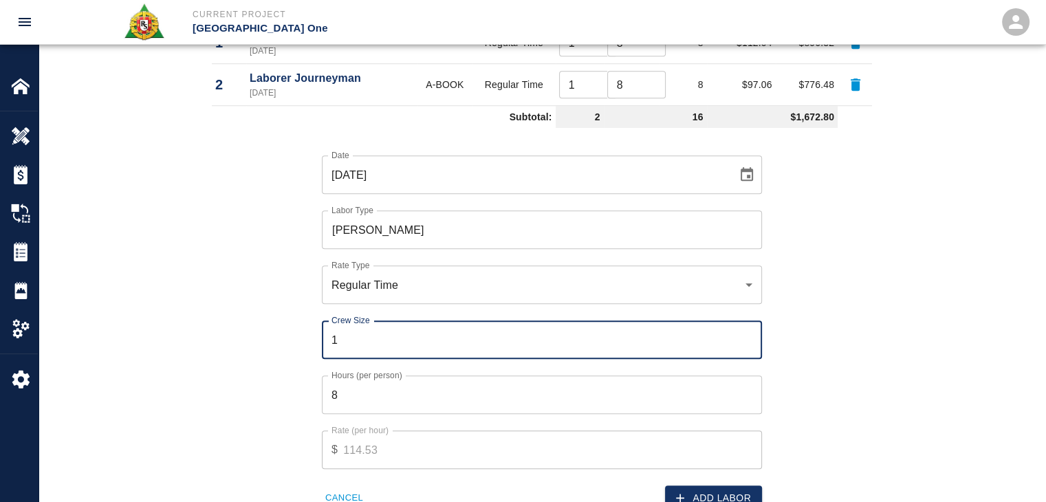
type input "1"
click at [407, 395] on input "8" at bounding box center [542, 394] width 440 height 39
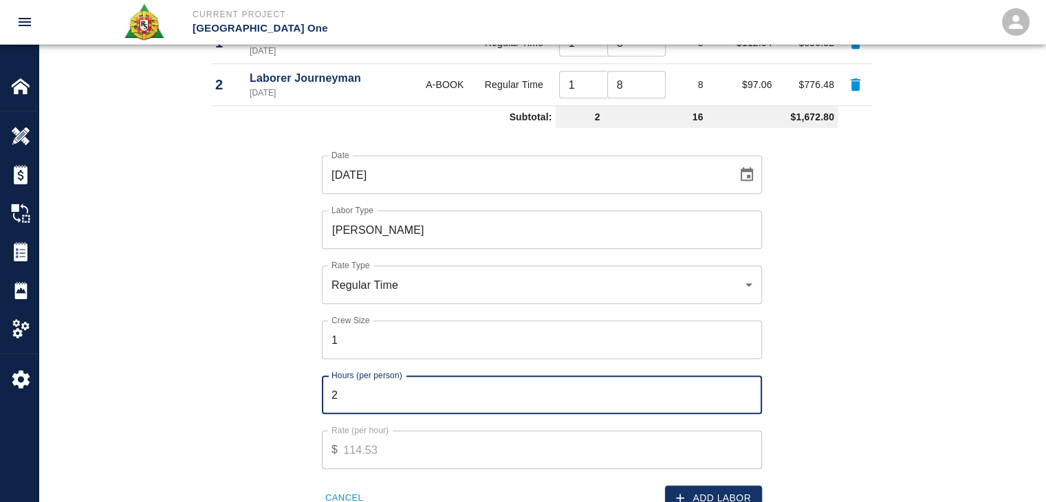
click at [327, 386] on input "2" at bounding box center [542, 394] width 440 height 39
type input "2"
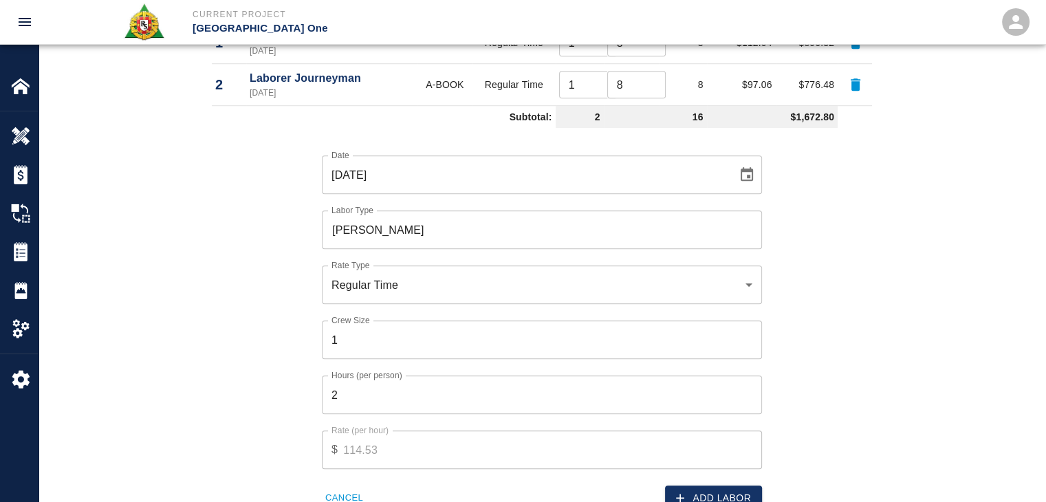
click at [294, 382] on div "Date 09/22/2025 Date Labor Type Mason Foreman Labor Type Rate Type Regular Time…" at bounding box center [533, 322] width 677 height 378
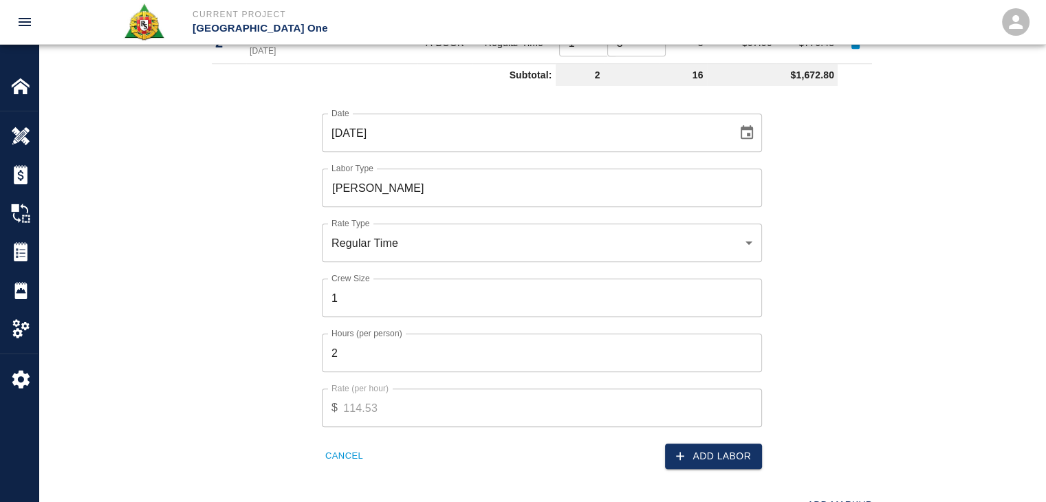
click at [671, 456] on button "Add Labor" at bounding box center [713, 456] width 97 height 25
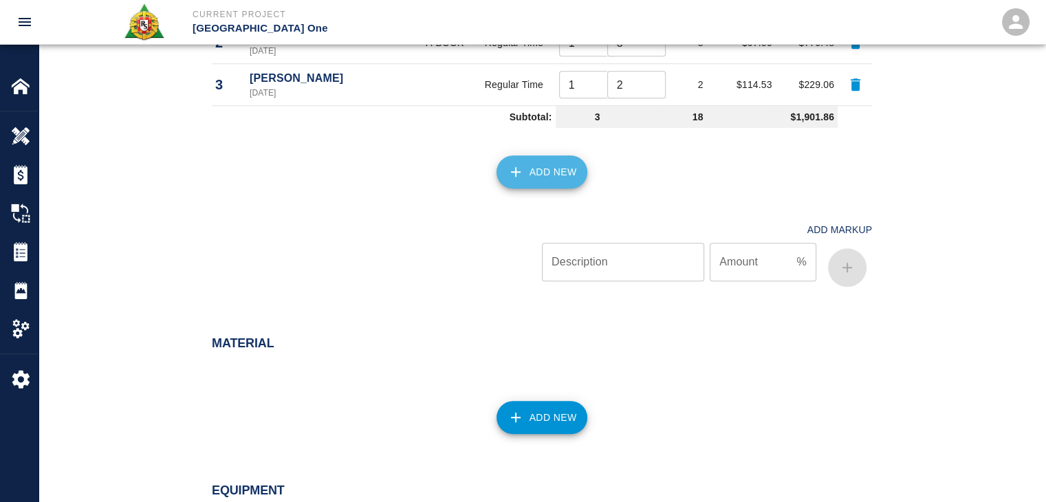
click at [528, 183] on button "Add New" at bounding box center [541, 171] width 91 height 33
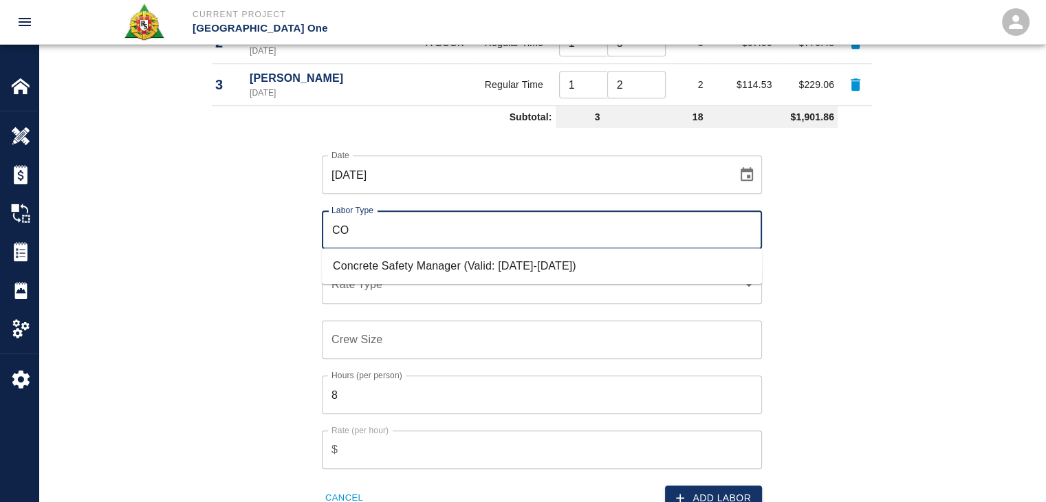
click at [423, 271] on li "Concrete Safety Manager (Valid: 01/01/2025-01/01/2026)" at bounding box center [542, 266] width 440 height 25
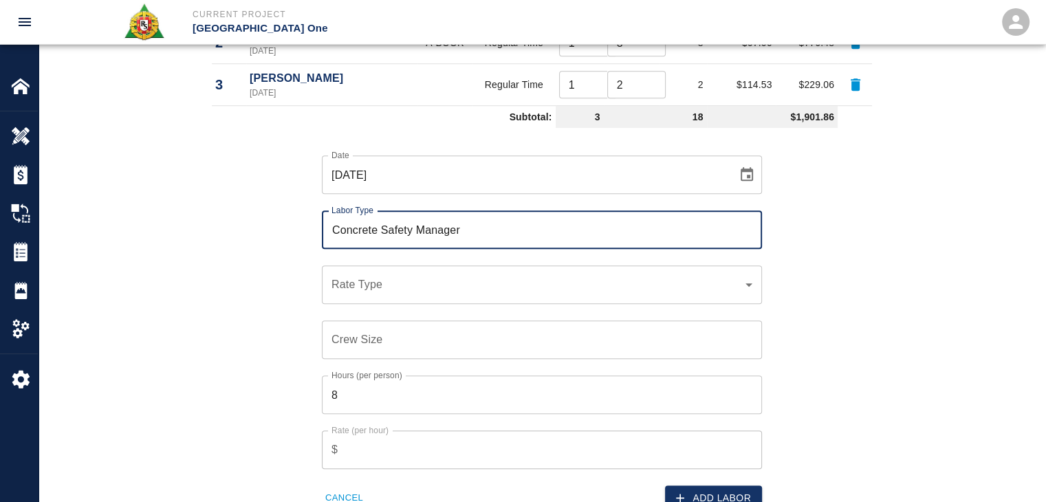
type input "Concrete Safety Manager"
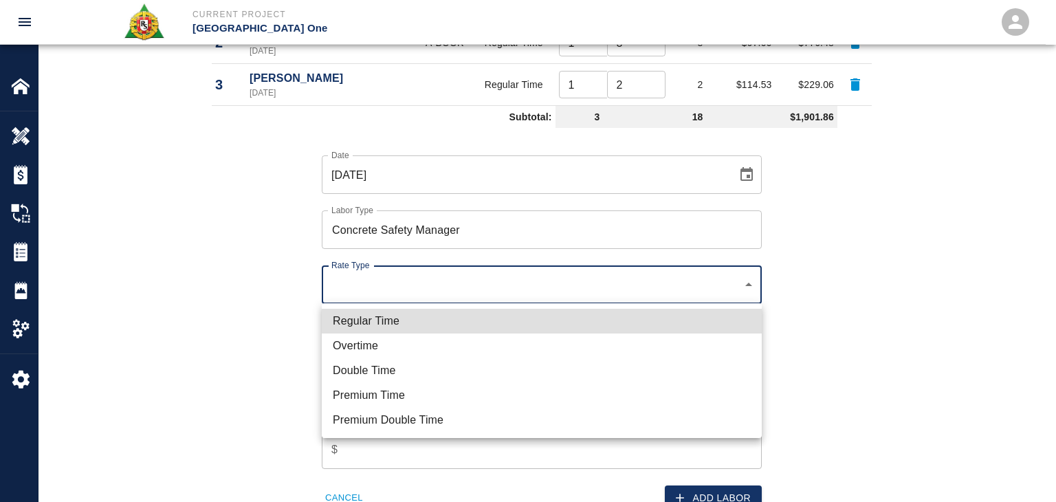
click at [392, 317] on li "Regular Time" at bounding box center [542, 321] width 440 height 25
type input "rate_rt"
type input "100.05"
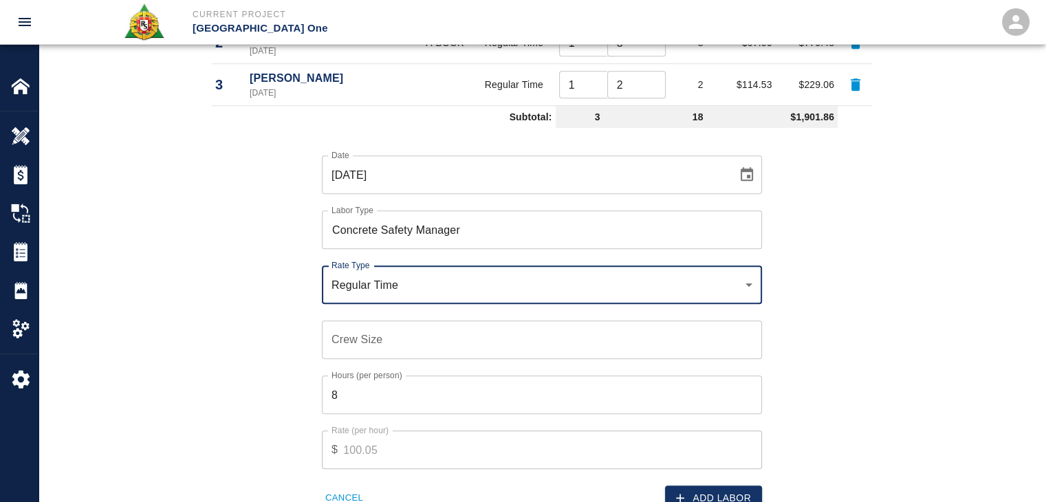
click at [336, 343] on input "Crew Size" at bounding box center [542, 339] width 440 height 39
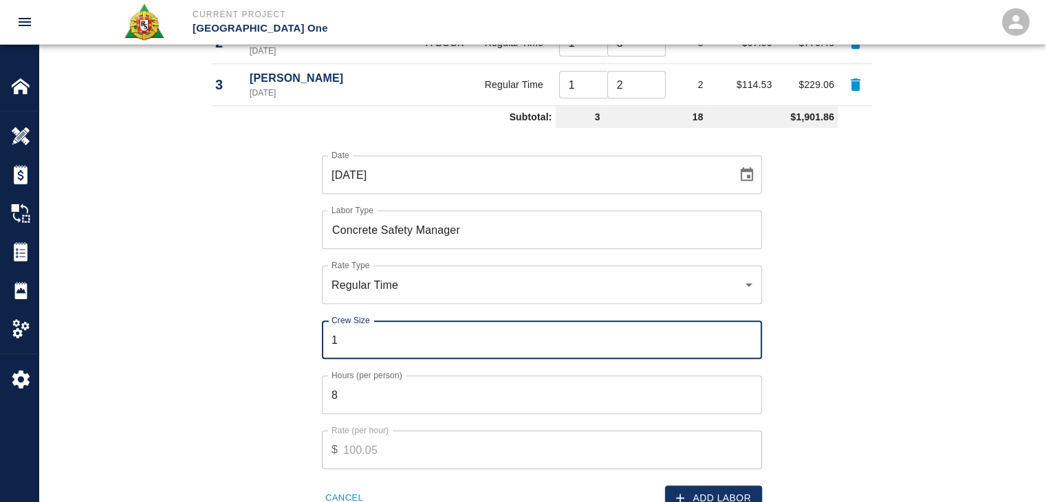
type input "1"
click at [367, 380] on label "Hours (per person)" at bounding box center [366, 375] width 71 height 12
click at [367, 380] on input "8" at bounding box center [542, 394] width 440 height 39
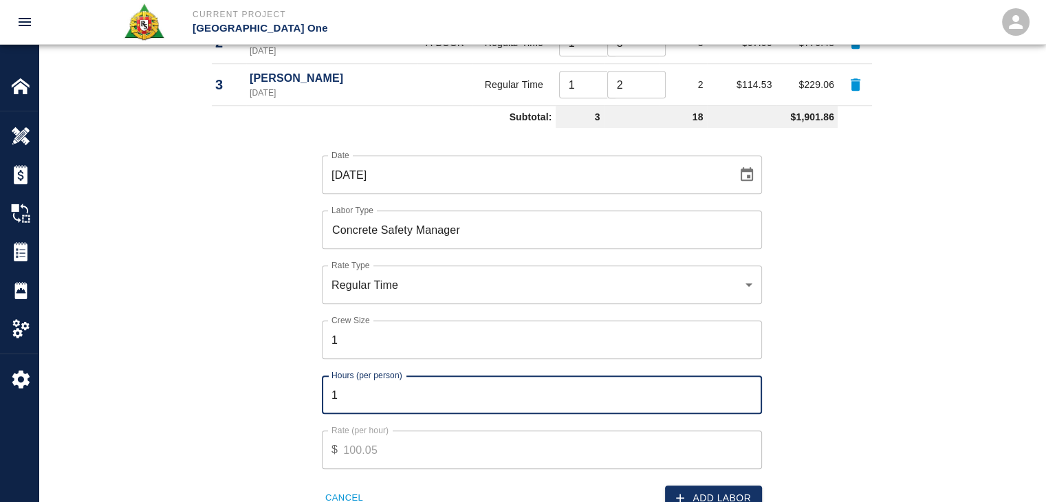
type input "1"
click at [364, 378] on label "Hours (per person)" at bounding box center [366, 375] width 71 height 12
click at [364, 378] on input "1" at bounding box center [542, 394] width 440 height 39
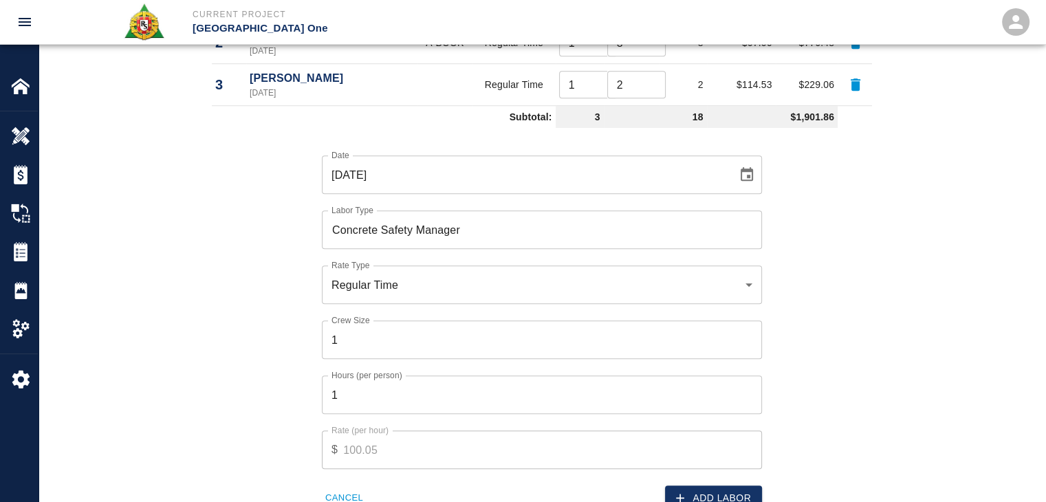
click at [317, 361] on div "Hours (per person) 1 Hours (per person)" at bounding box center [533, 386] width 457 height 55
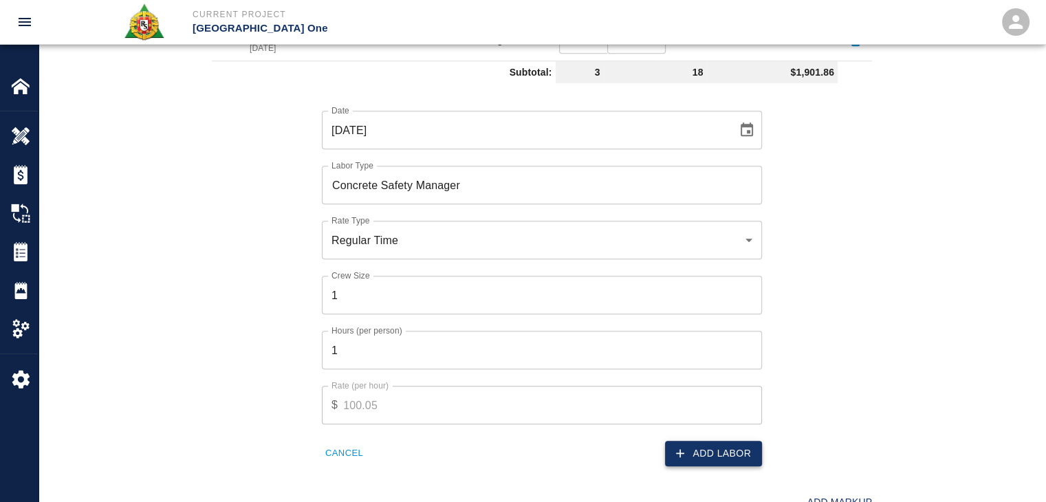
click at [712, 464] on button "Add Labor" at bounding box center [713, 453] width 97 height 25
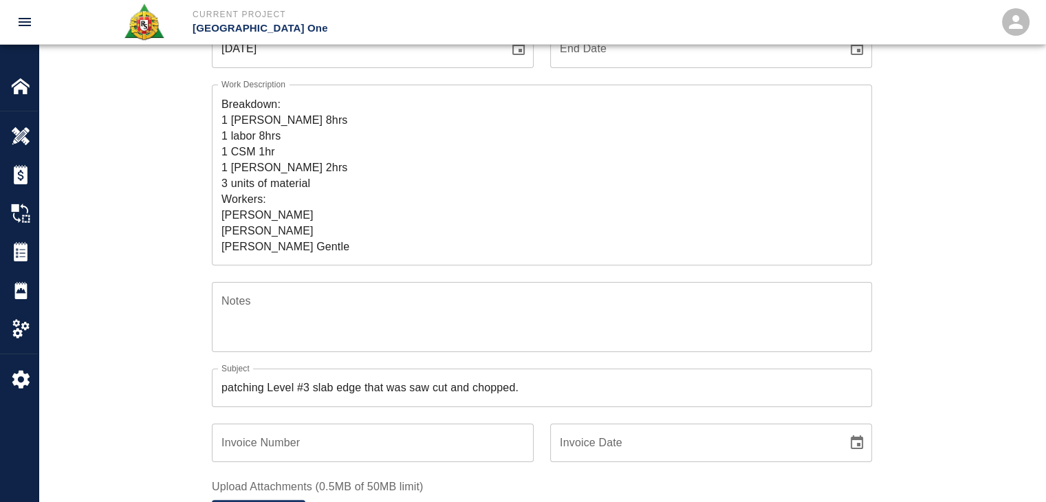
scroll to position [187, 0]
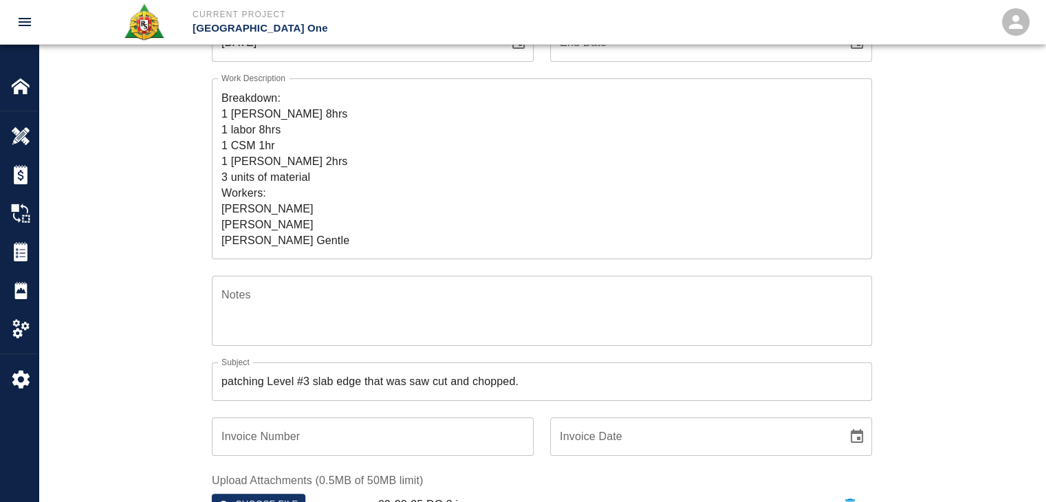
click at [349, 236] on textarea "R&S worked on patching Level #3 slab edge that was saw cut and chopped. Breakdo…" at bounding box center [541, 168] width 641 height 158
click at [187, 210] on div "Ticket Number 1397 Ticket Number PCO Number 1011 PCO Number Start Date 09/22/20…" at bounding box center [542, 382] width 743 height 860
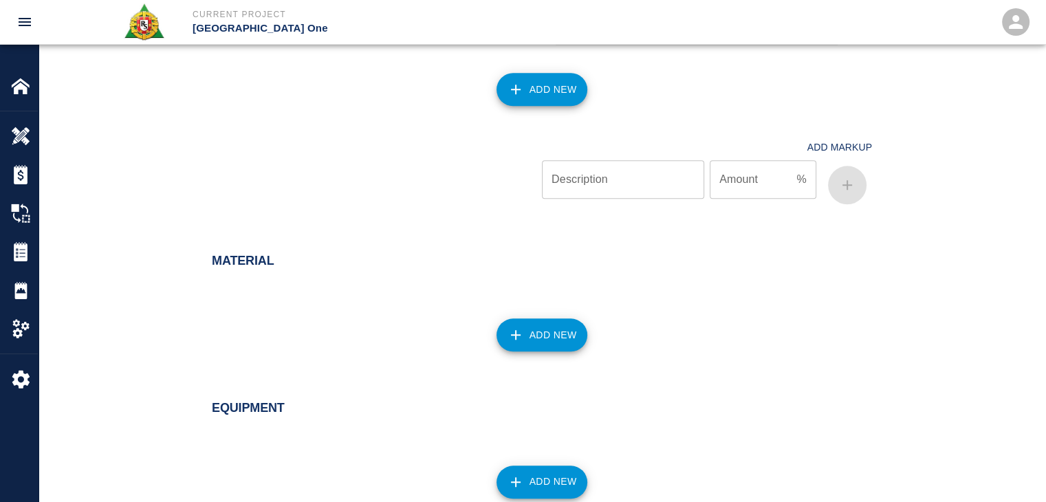
scroll to position [1256, 0]
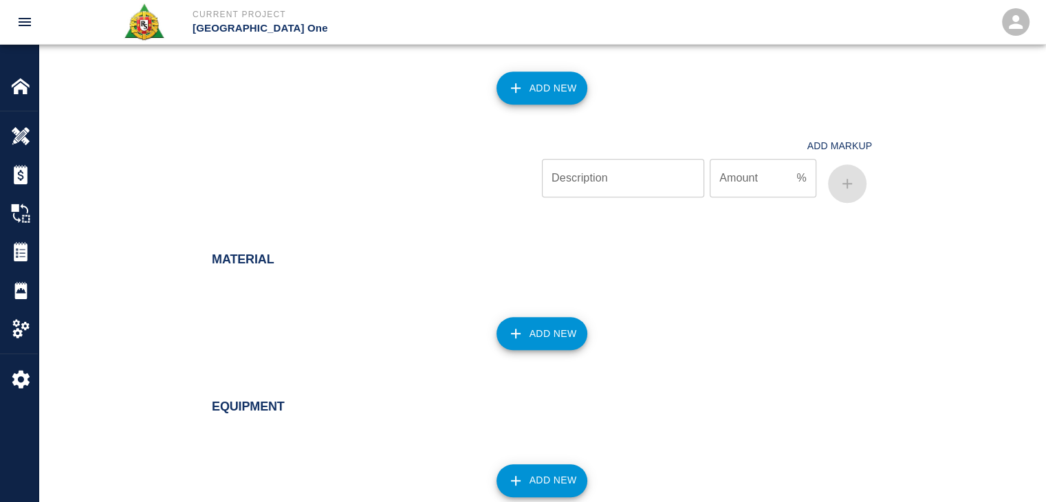
click at [532, 327] on button "Add New" at bounding box center [541, 333] width 91 height 33
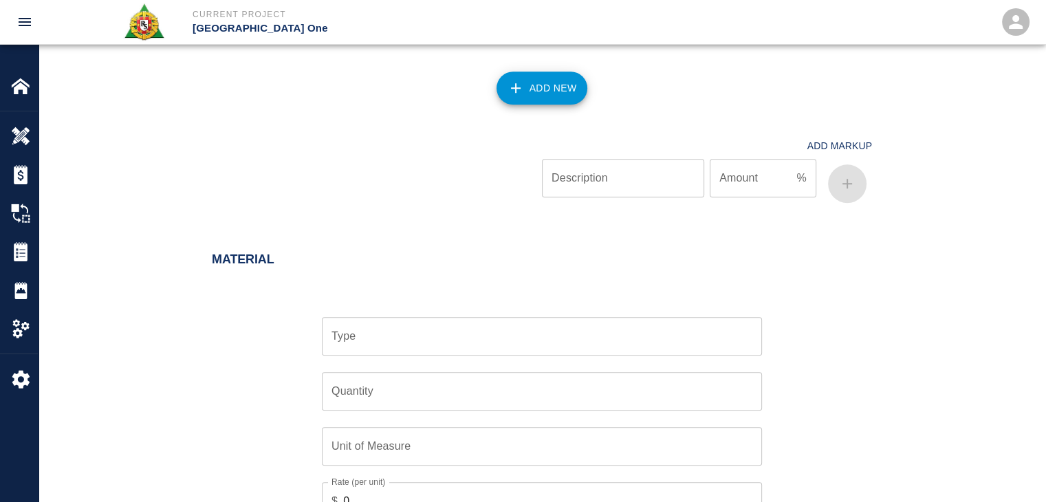
click at [420, 342] on input "Type" at bounding box center [542, 336] width 428 height 26
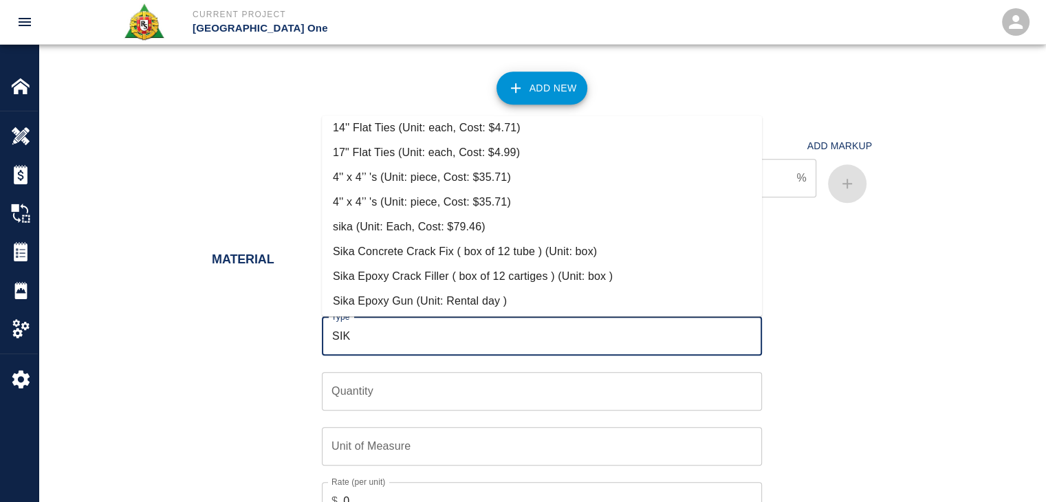
scroll to position [33, 0]
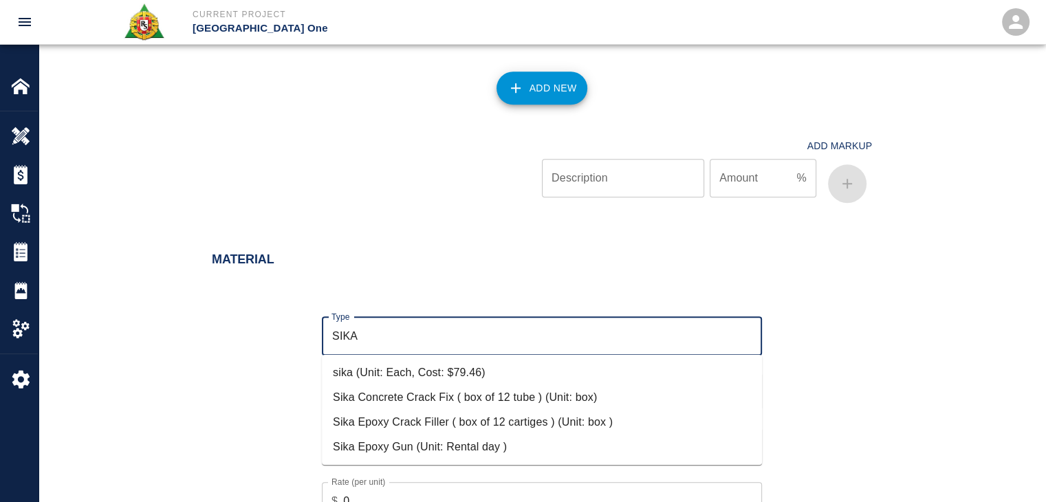
click at [416, 380] on li "sika (Unit: Each, Cost: $79.46)" at bounding box center [542, 372] width 440 height 25
type input "sika (Unit: Each, Cost: $79.46)"
type input "Each"
type input "79.46"
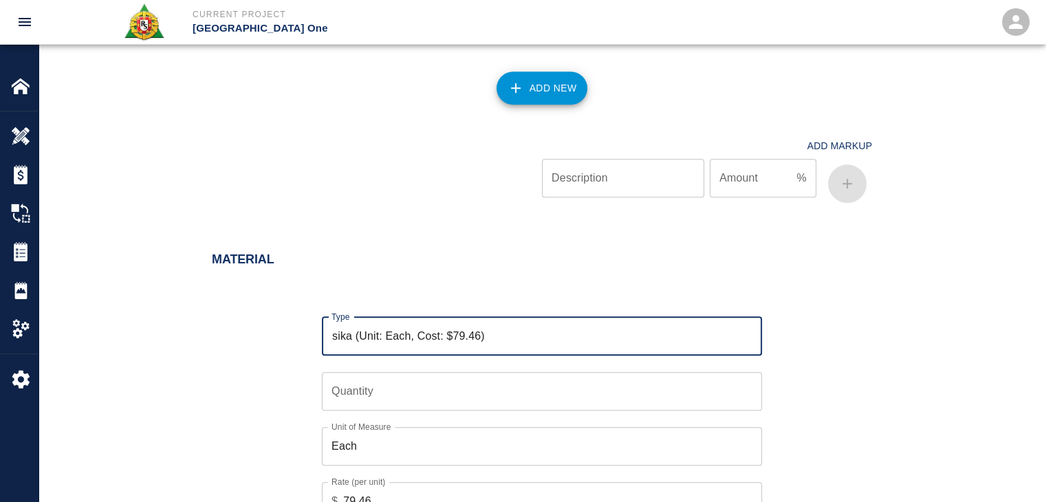
type input "sika (Unit: Each, Cost: $79.46)"
click at [378, 380] on input "Quantity" at bounding box center [542, 391] width 440 height 39
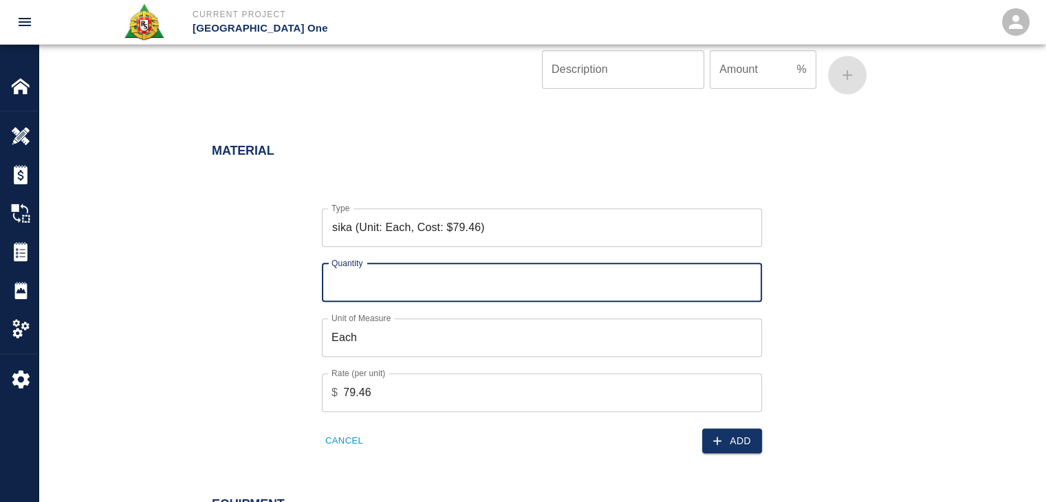
scroll to position [1368, 0]
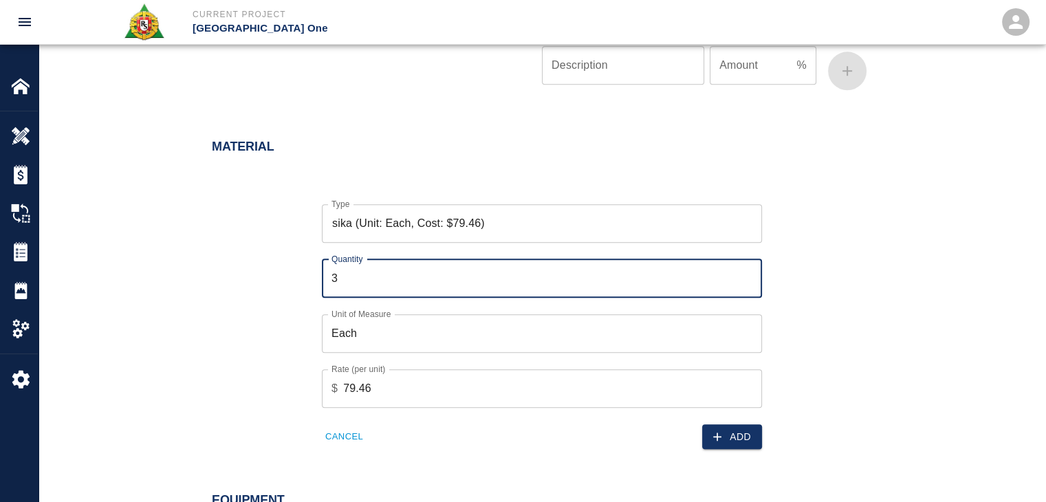
type input "3"
click at [737, 420] on div "Add" at bounding box center [648, 429] width 228 height 42
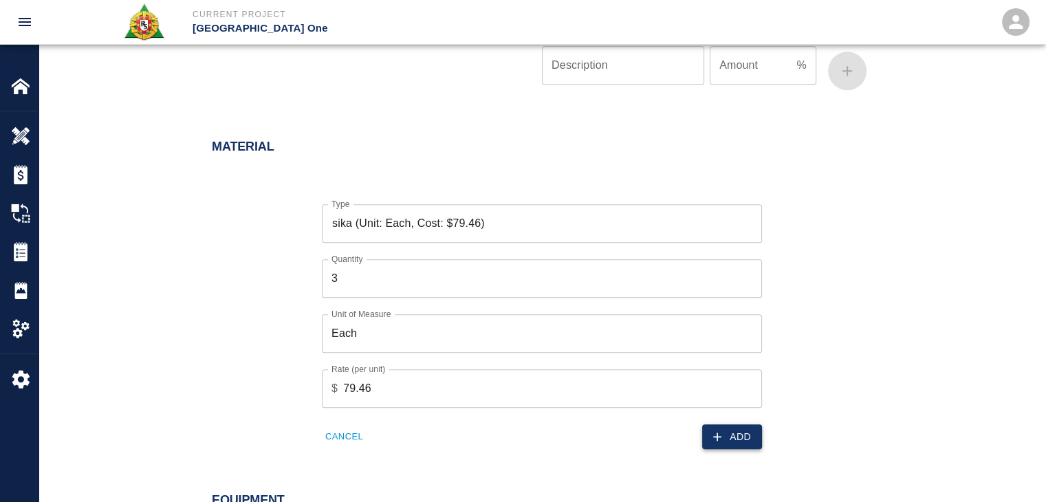
click at [739, 442] on button "Add" at bounding box center [732, 436] width 60 height 25
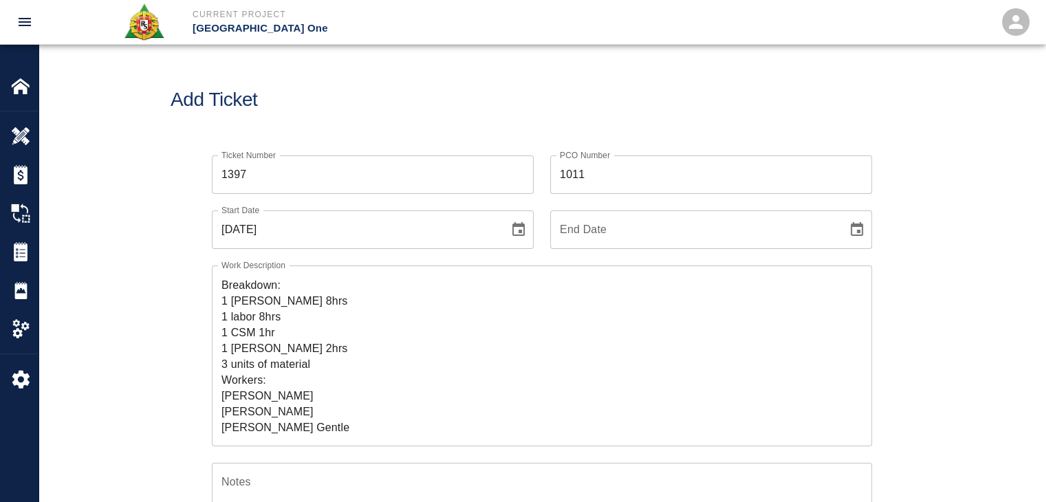
scroll to position [5, 0]
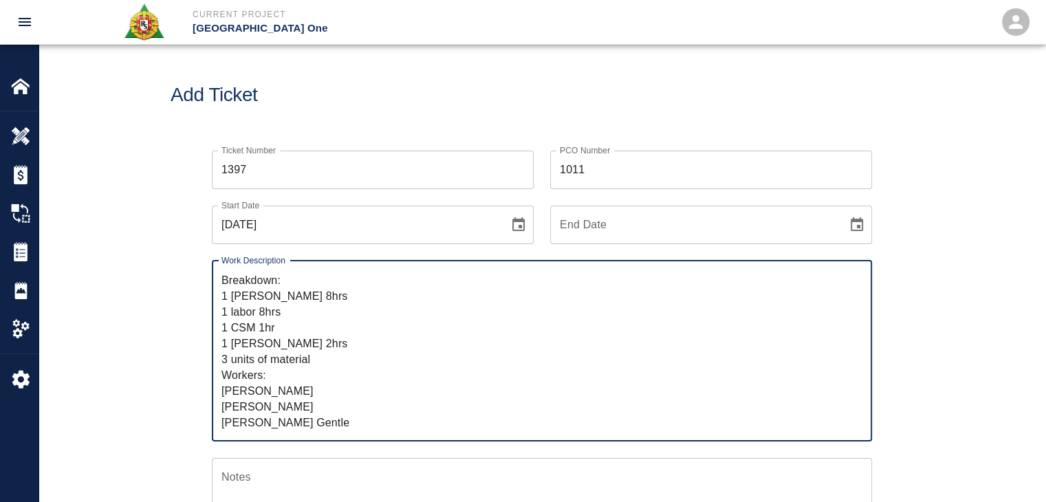
click at [253, 364] on textarea "R&S worked on patching Level #3 slab edge that was saw cut and chopped. Breakdo…" at bounding box center [541, 351] width 641 height 158
type textarea "R&S worked on patching Level #3 slab edge that was saw cut and chopped. Breakdo…"
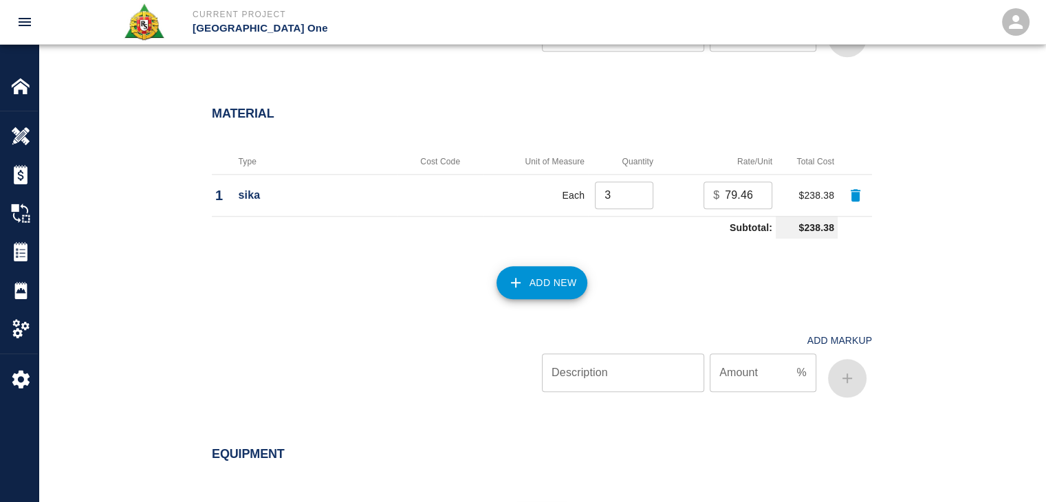
scroll to position [1402, 0]
click at [509, 281] on icon "button" at bounding box center [515, 282] width 17 height 17
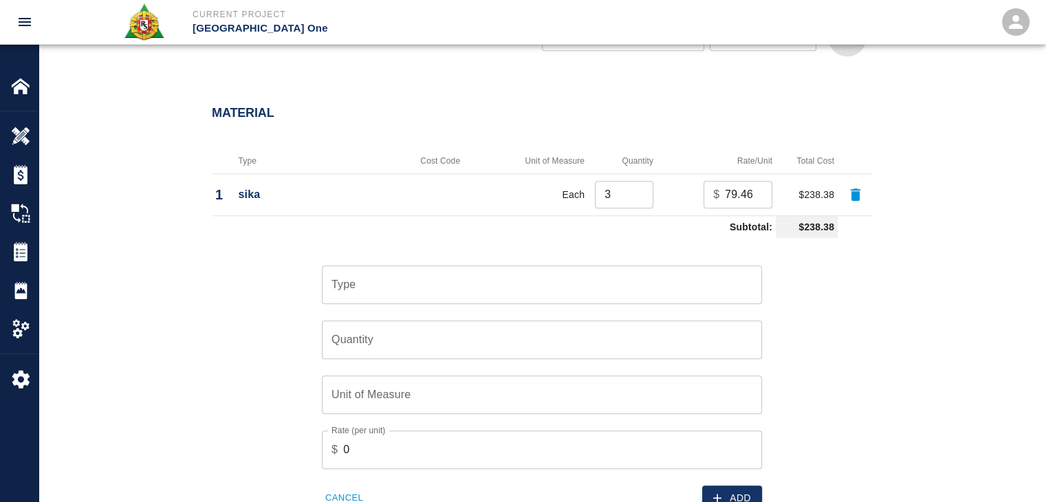
click at [368, 285] on input "Type" at bounding box center [542, 285] width 428 height 26
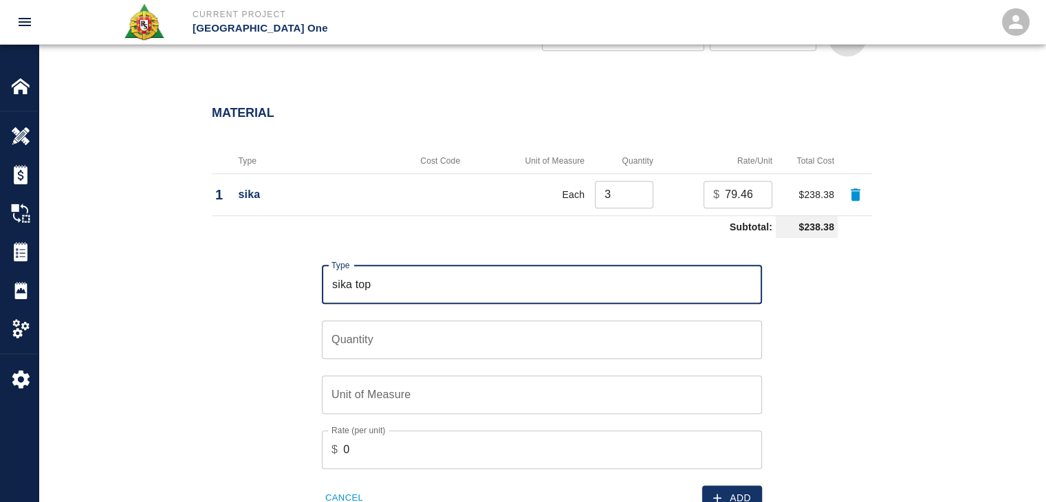
type input "sika top"
click at [350, 336] on input "Quantity" at bounding box center [542, 339] width 440 height 39
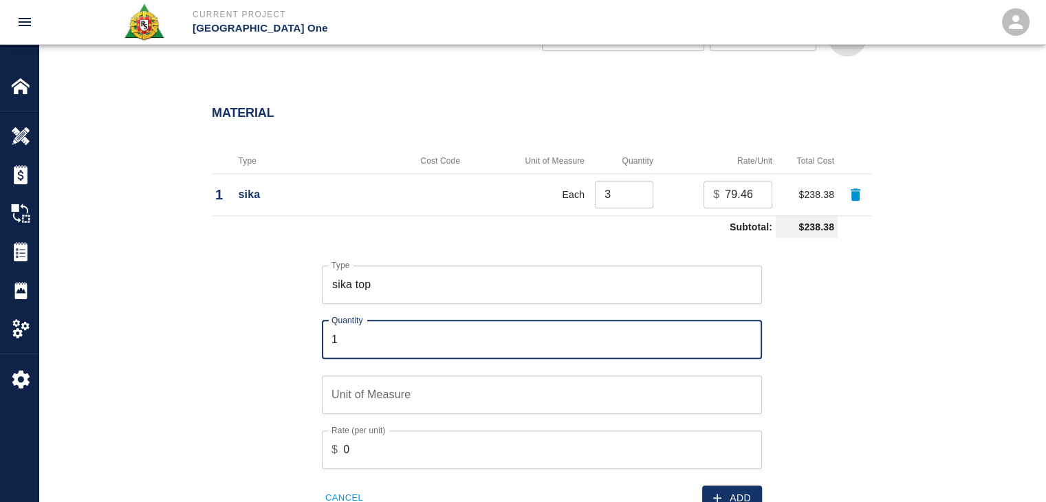
type input "1"
click at [367, 381] on div "Unit of Measure Unit of Measure" at bounding box center [542, 394] width 440 height 39
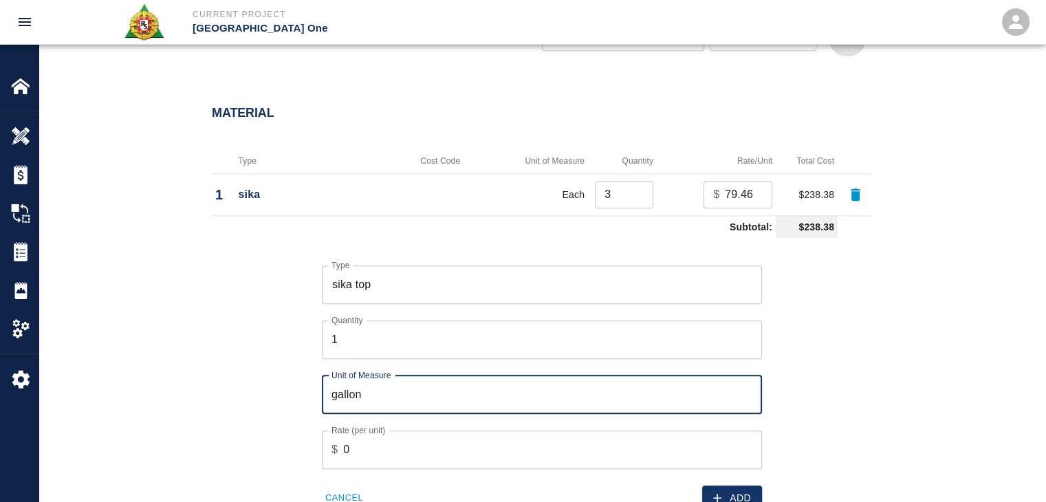
type input "gallon"
click at [298, 378] on div "Type sika top Type Quantity 1 Quantity Unit of Measure gallon Unit of Measure R…" at bounding box center [533, 376] width 677 height 267
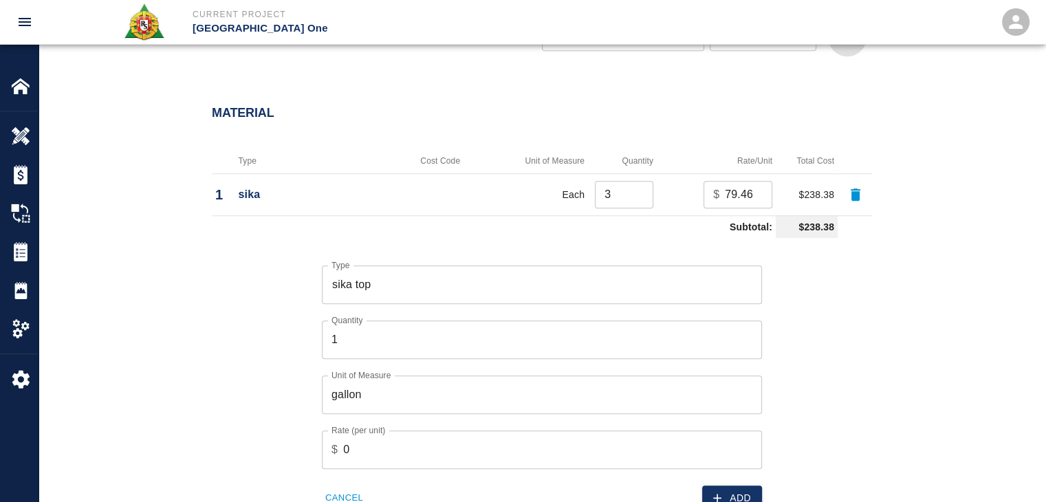
scroll to position [1477, 0]
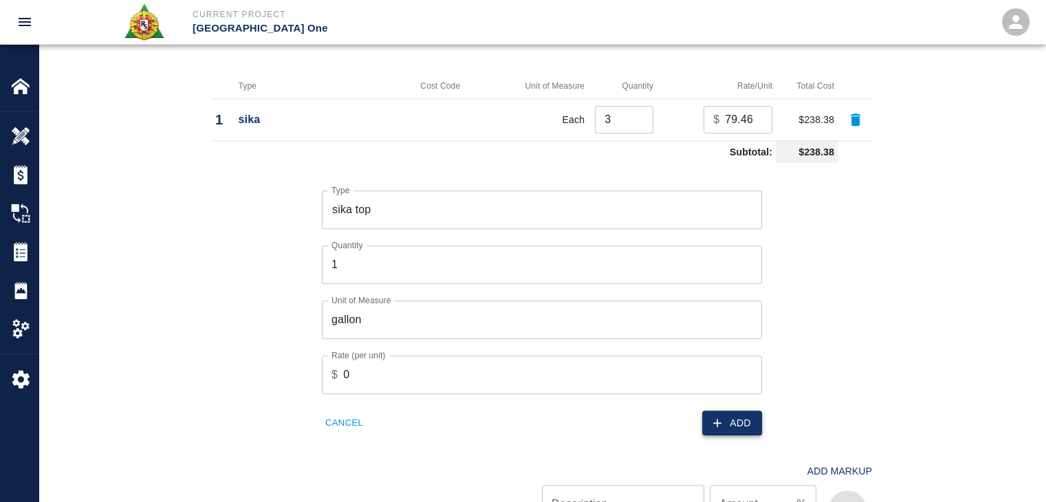
click at [734, 428] on button "Add" at bounding box center [732, 423] width 60 height 25
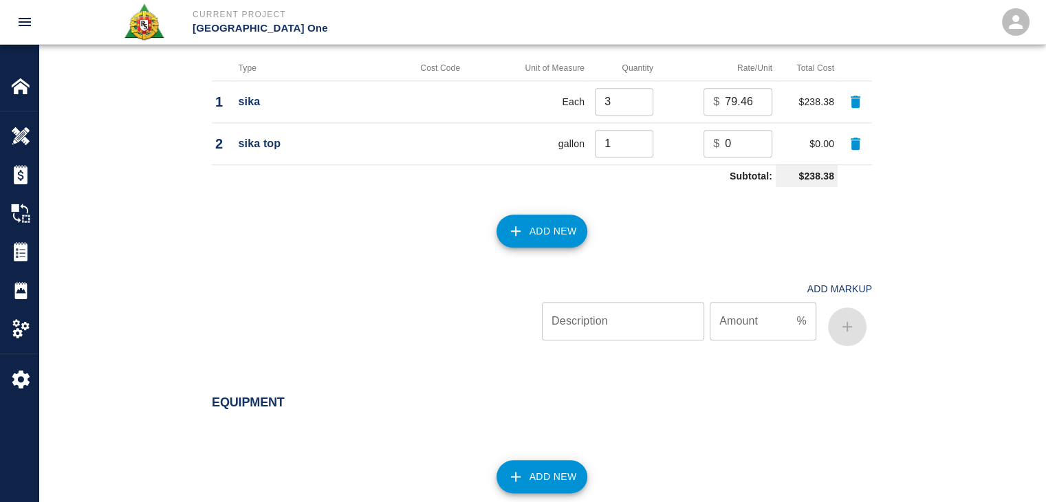
scroll to position [1377, 0]
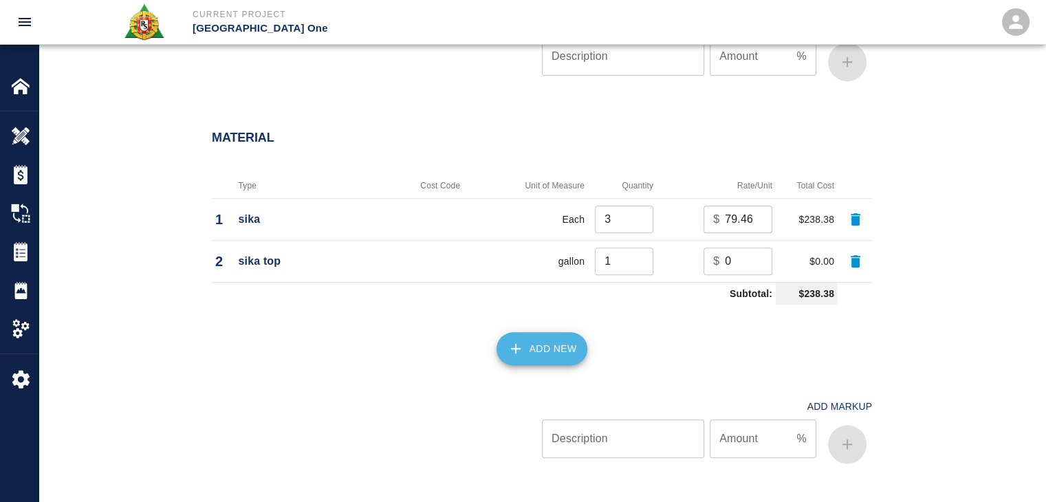
click at [565, 334] on button "Add New" at bounding box center [541, 348] width 91 height 33
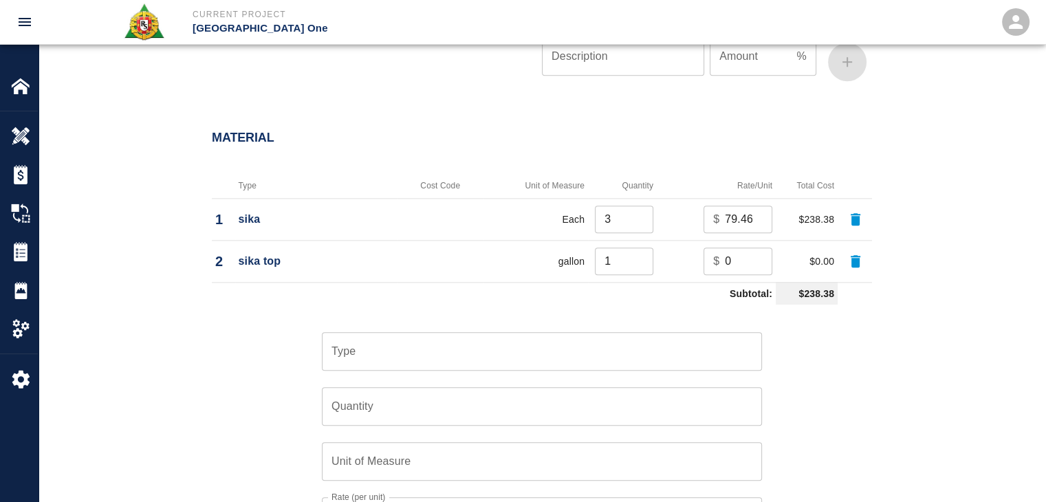
click at [391, 364] on div "Type" at bounding box center [542, 351] width 440 height 39
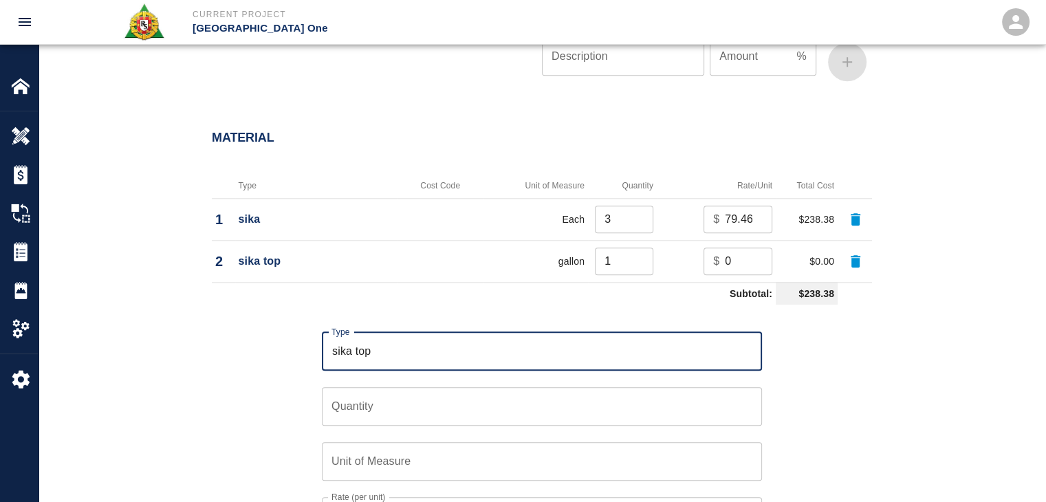
type input "sika top"
click at [371, 412] on input "Quantity" at bounding box center [542, 406] width 440 height 39
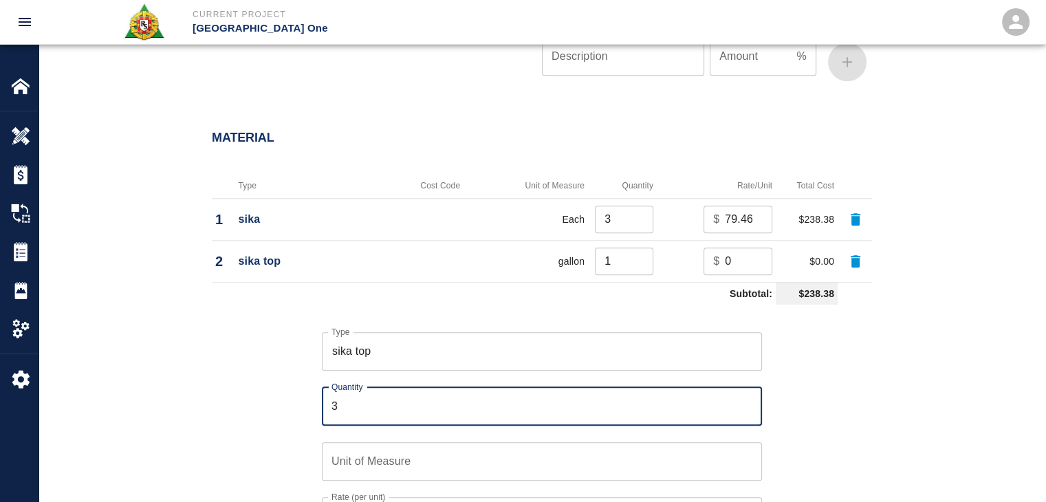
type input "3"
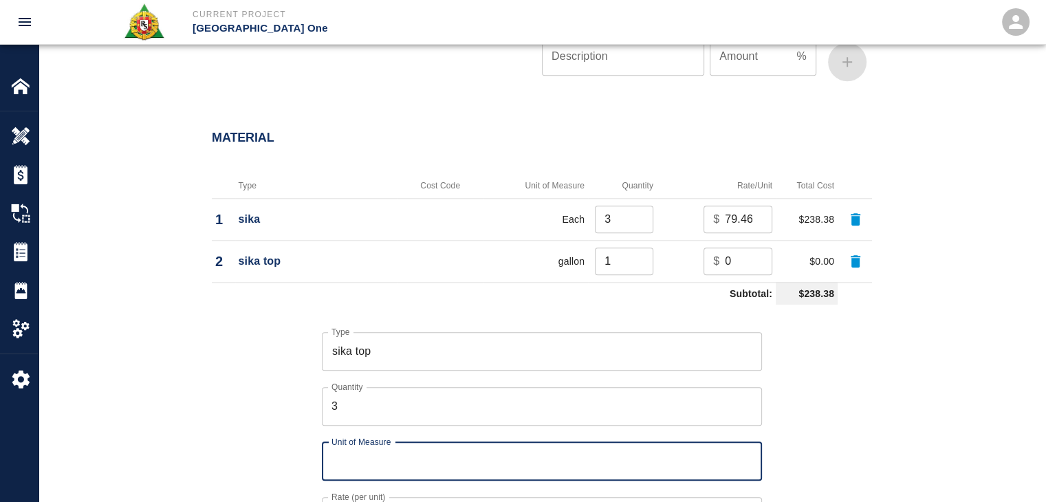
click at [357, 459] on input "Unit of Measure" at bounding box center [542, 461] width 440 height 39
click at [345, 457] on input "bags" at bounding box center [542, 461] width 440 height 39
type input "bags"
click at [309, 455] on div "Unit of Measure bags Unit of Measure" at bounding box center [533, 453] width 457 height 55
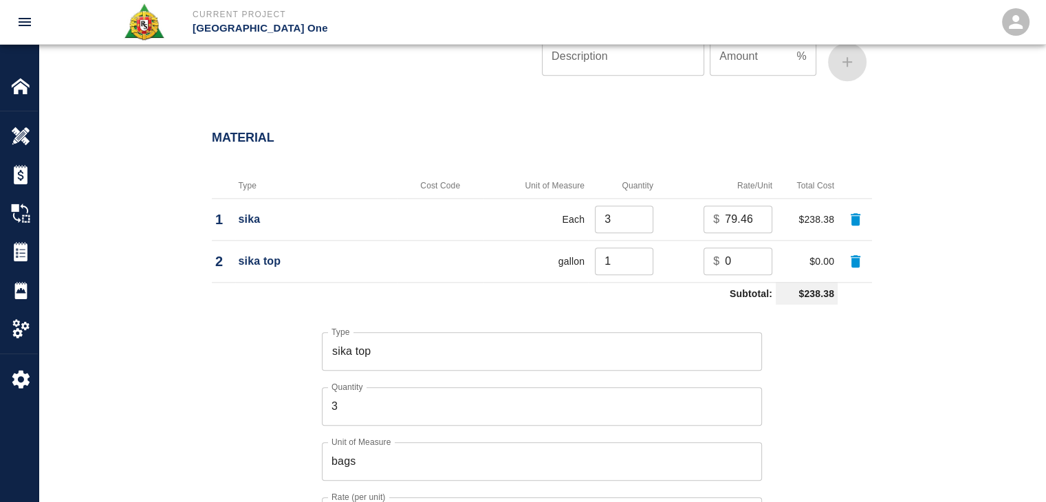
scroll to position [1452, 0]
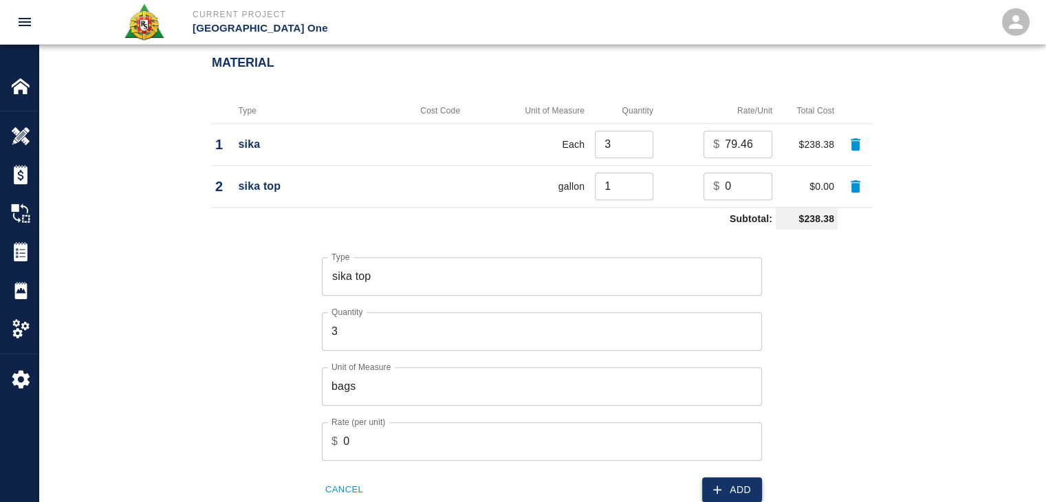
click at [723, 483] on icon "button" at bounding box center [717, 490] width 14 height 14
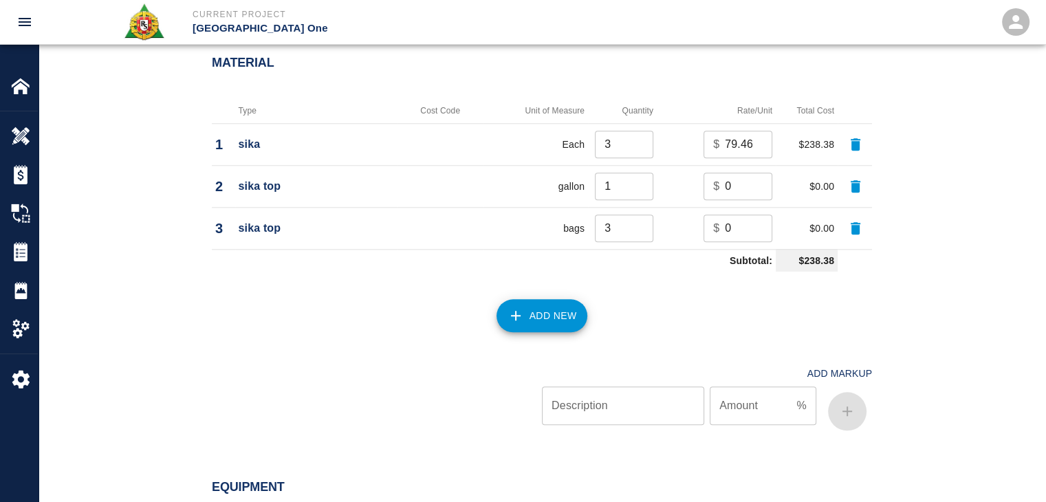
click at [853, 144] on icon "button" at bounding box center [856, 144] width 10 height 12
type input "1"
type input "0"
type input "3"
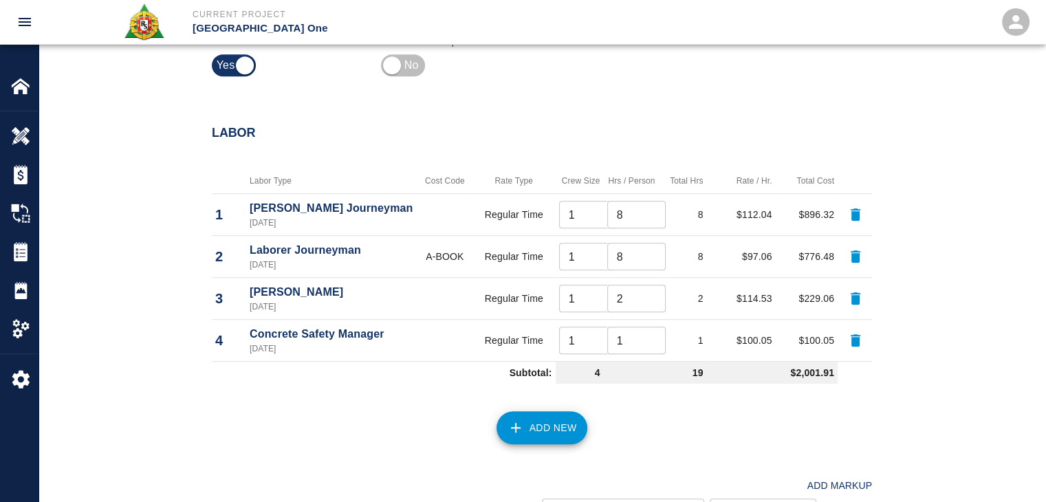
scroll to position [1815, 0]
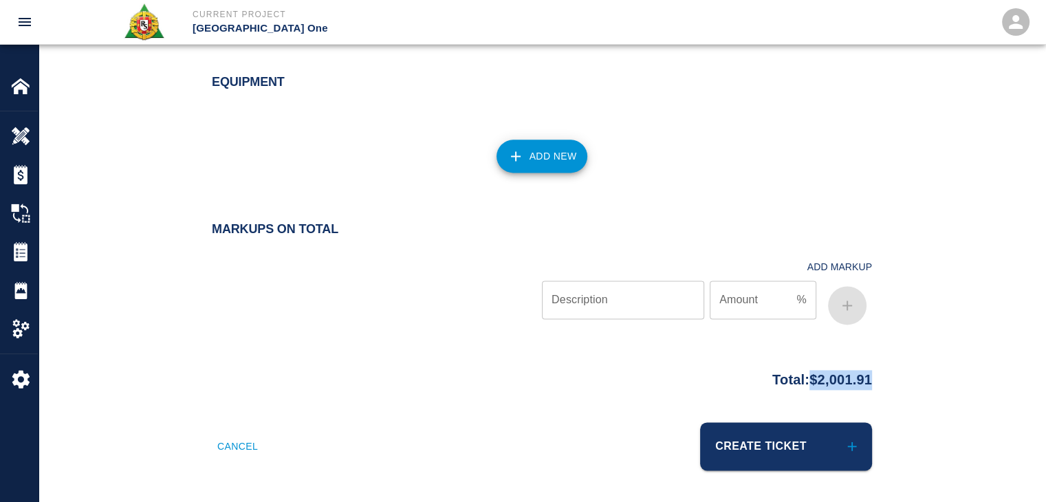
drag, startPoint x: 875, startPoint y: 376, endPoint x: 796, endPoint y: 378, distance: 78.4
click at [796, 378] on div "Total: $2,001.91" at bounding box center [542, 376] width 743 height 27
copy p "$2,001.91"
click at [408, 161] on div "Add New" at bounding box center [533, 148] width 677 height 61
click at [745, 425] on button "Create Ticket" at bounding box center [786, 446] width 172 height 48
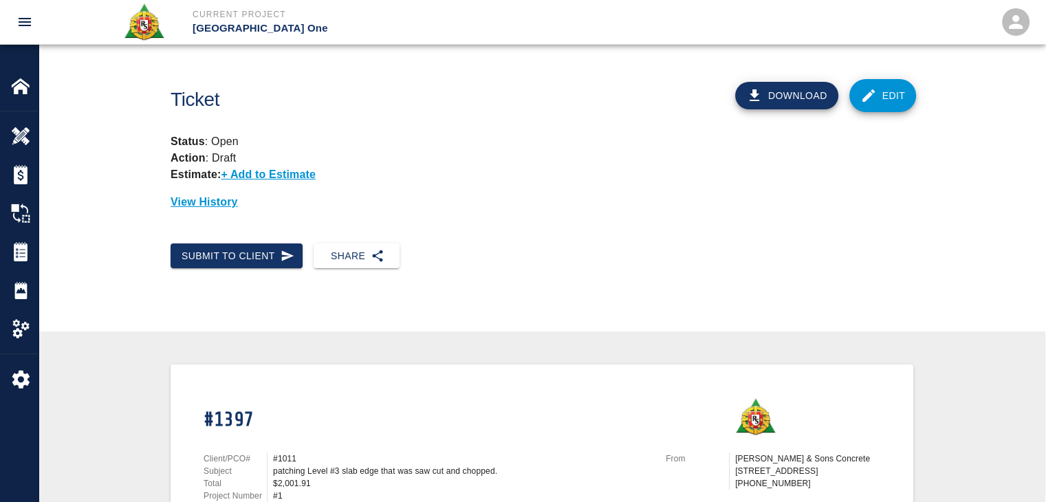
click at [855, 83] on link "Edit" at bounding box center [882, 95] width 67 height 33
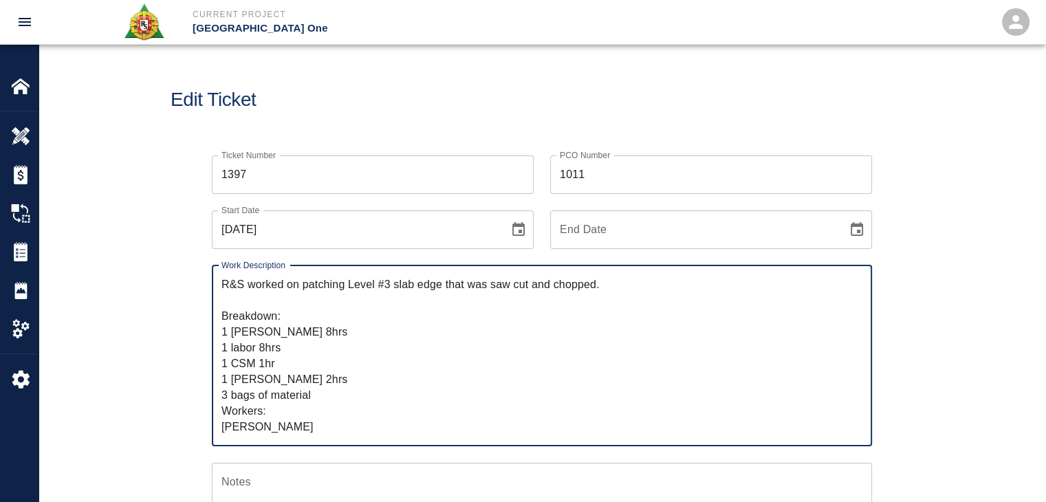
scroll to position [30, 0]
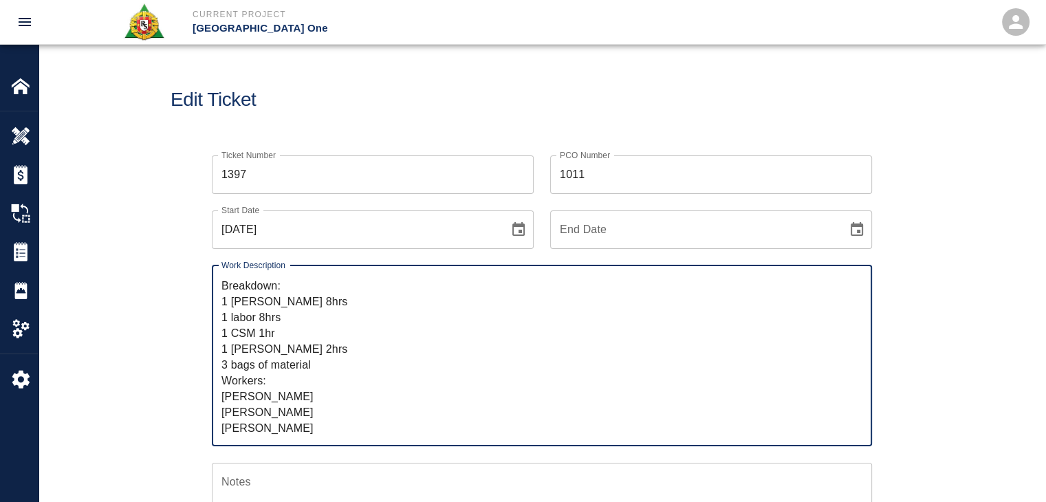
click at [319, 367] on textarea "R&S worked on patching Level #3 slab edge that was saw cut and chopped. Breakdo…" at bounding box center [541, 355] width 641 height 158
type textarea "R&S worked on patching Level #3 slab edge that was saw cut and chopped. Breakdo…"
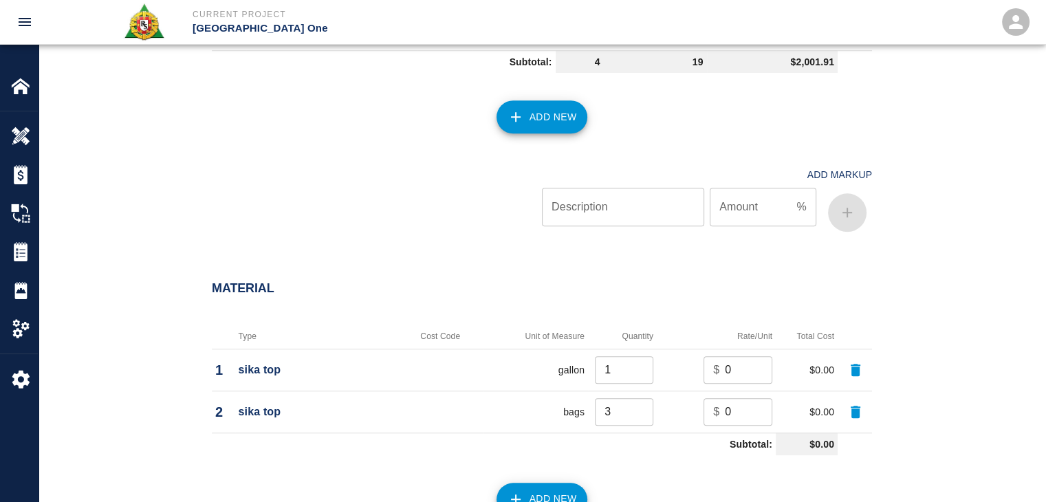
scroll to position [1537, 0]
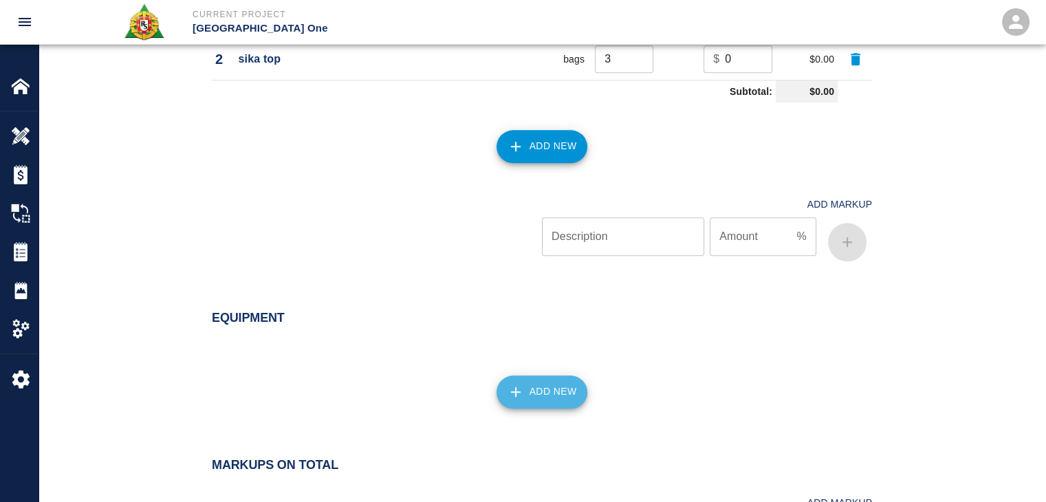
click at [519, 397] on icon "button" at bounding box center [515, 392] width 17 height 17
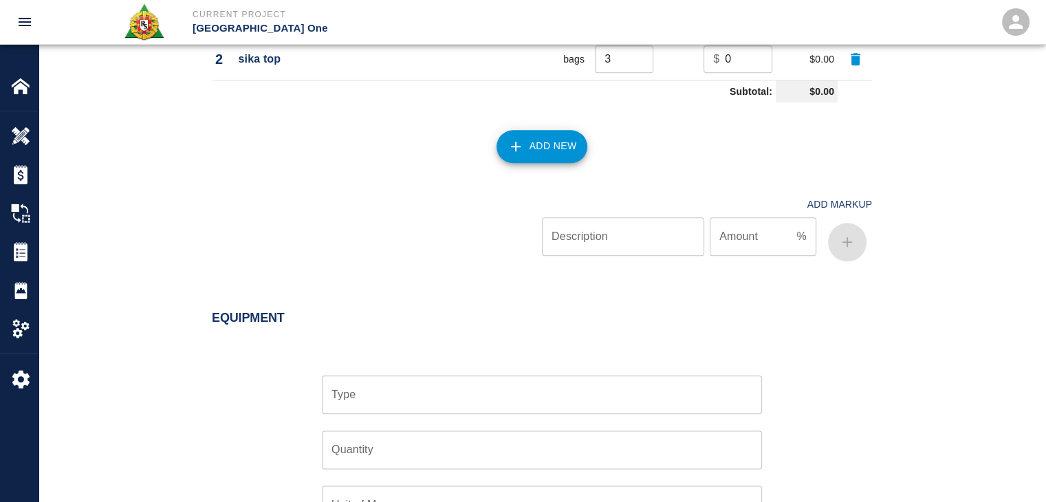
click at [432, 386] on input "Type" at bounding box center [542, 395] width 428 height 26
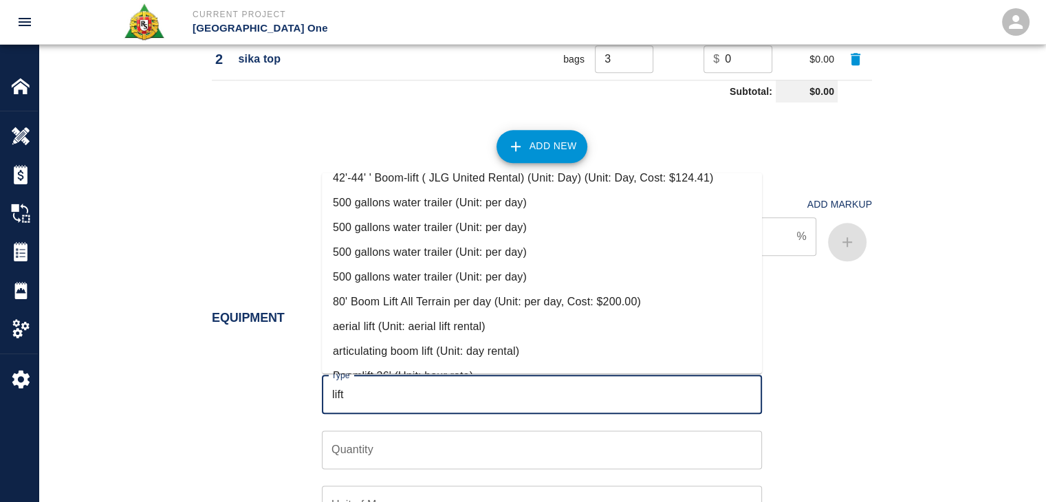
scroll to position [38, 0]
click at [385, 322] on li "aerial lift (Unit: aerial lift rental)" at bounding box center [542, 326] width 440 height 25
type input "aerial lift (Unit: aerial lift rental)"
type input "aerial lift rental"
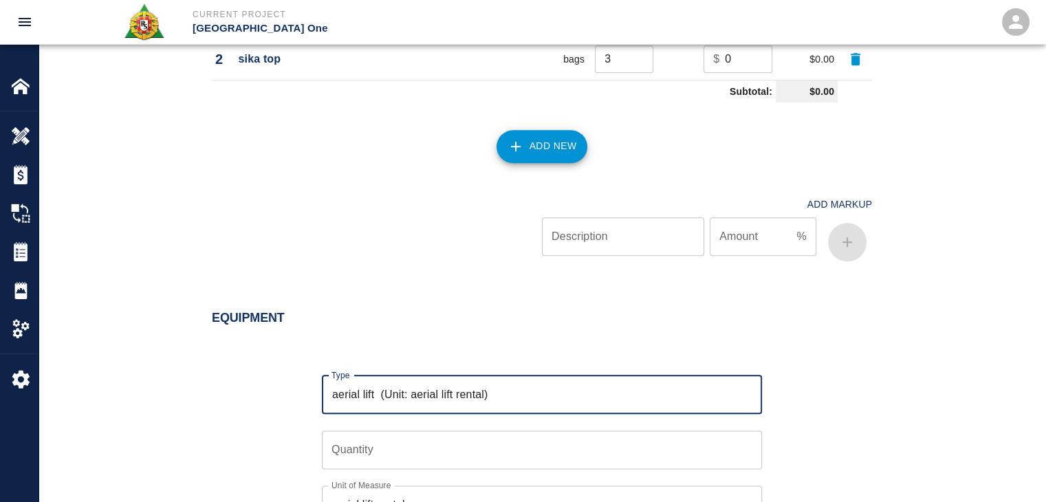
scroll to position [1703, 0]
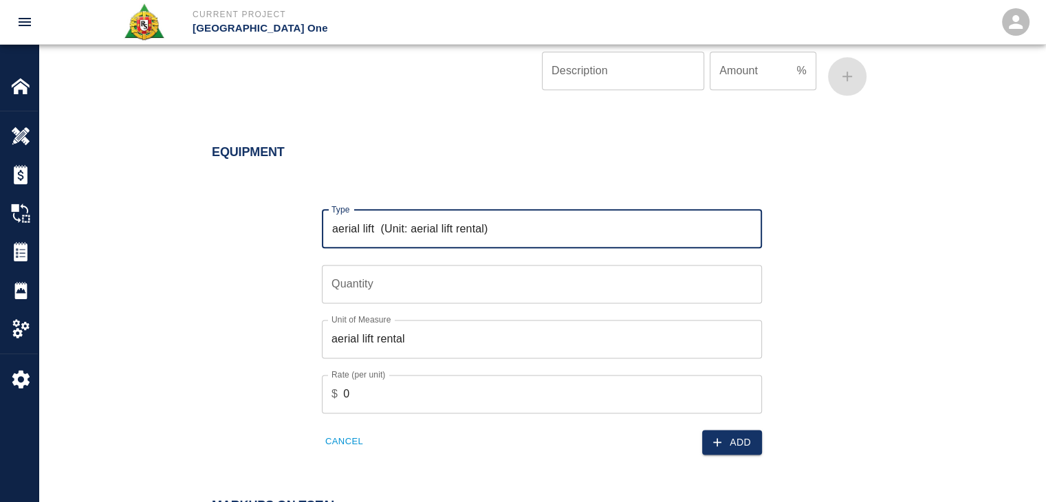
type input "aerial lift (Unit: aerial lift rental)"
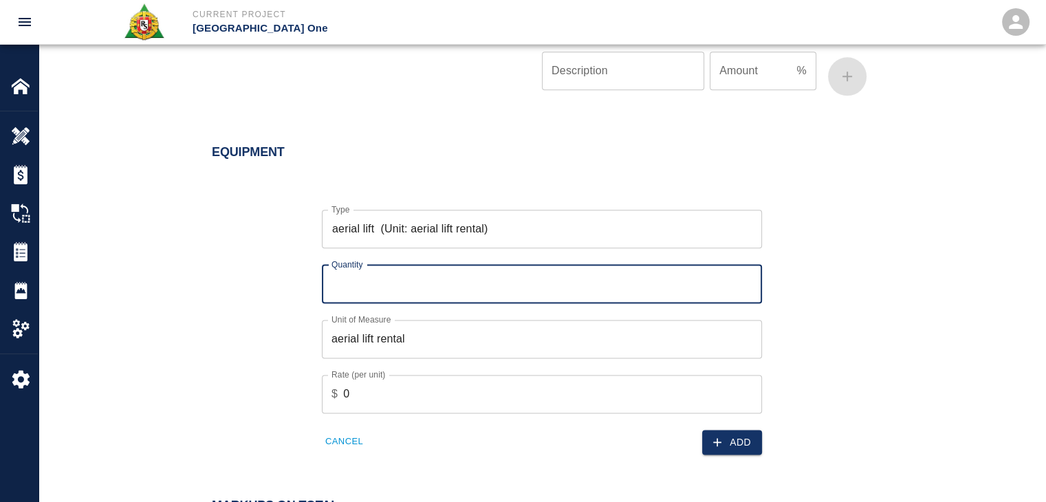
click at [355, 288] on input "Quantity" at bounding box center [542, 284] width 440 height 39
type input "1"
click at [721, 453] on div "Equipment Type aerial lift (Unit: aerial lift rental) Type Quantity 1 Quantity …" at bounding box center [542, 303] width 1007 height 370
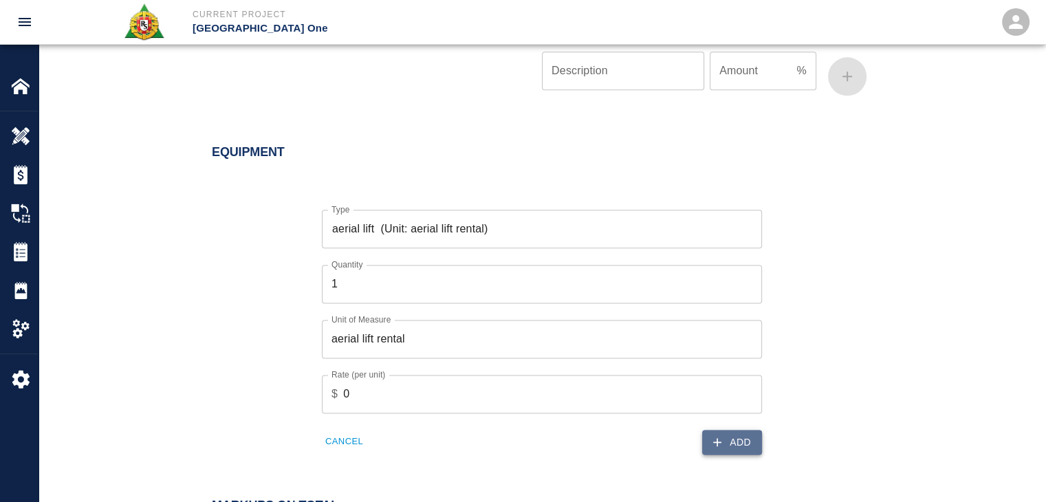
click at [710, 440] on icon "button" at bounding box center [717, 442] width 14 height 14
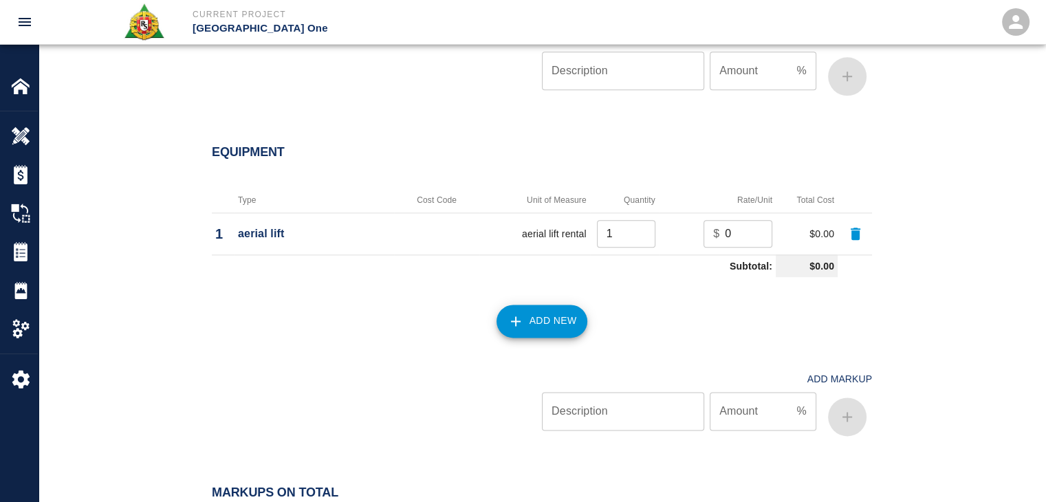
scroll to position [1966, 0]
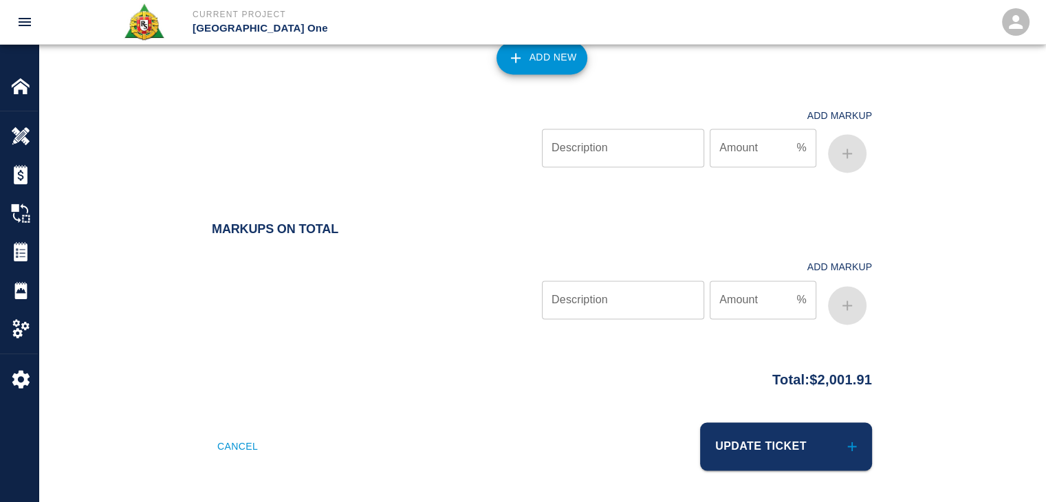
click at [378, 281] on div at bounding box center [377, 289] width 330 height 82
click at [754, 445] on button "Update Ticket" at bounding box center [786, 446] width 172 height 48
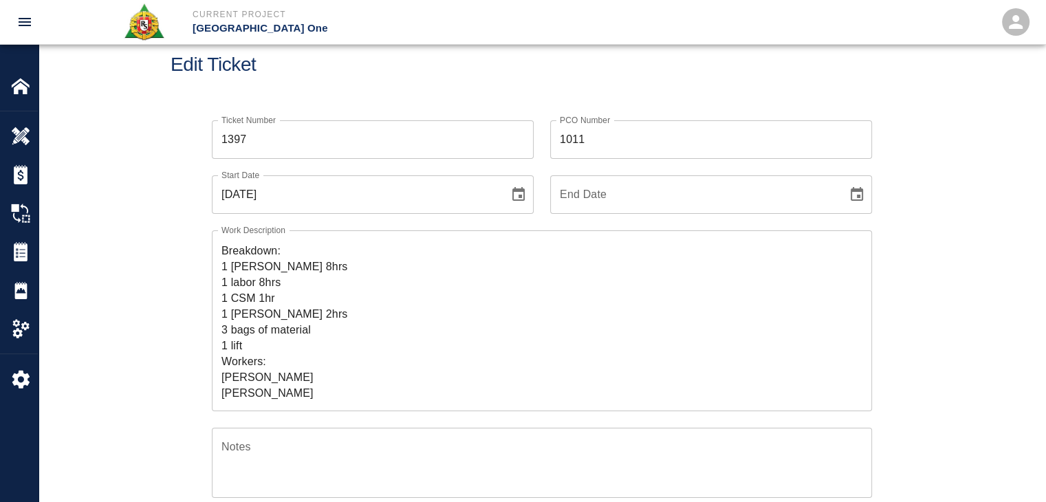
scroll to position [0, 0]
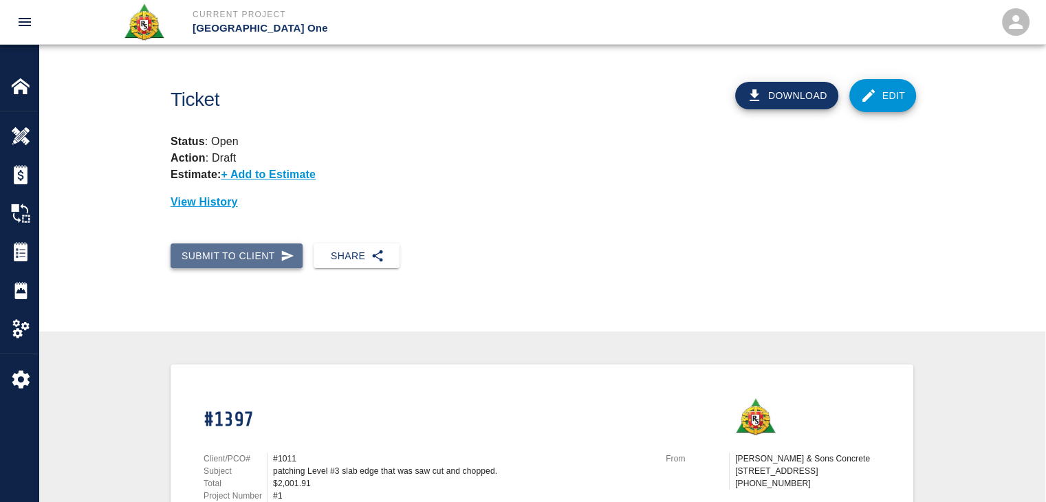
click at [270, 258] on button "Submit to Client" at bounding box center [237, 255] width 132 height 25
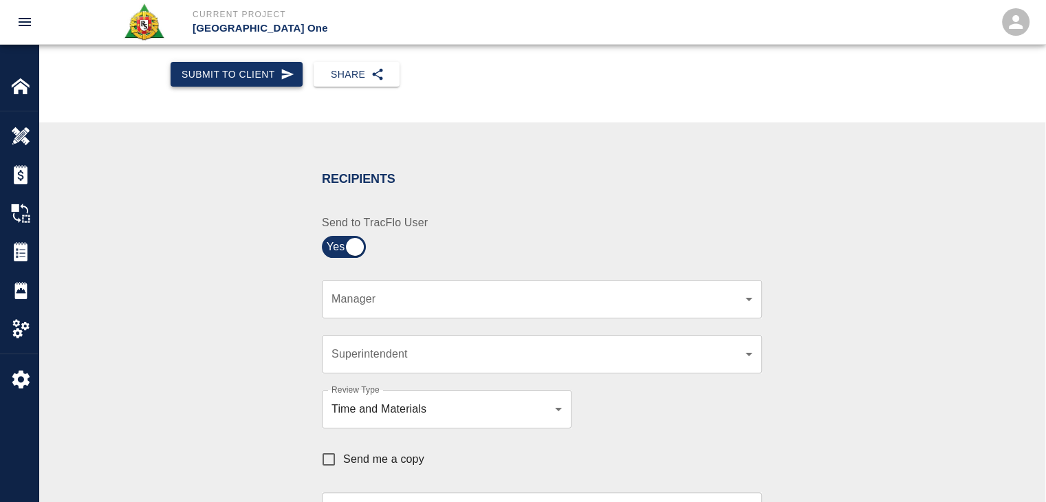
scroll to position [204, 0]
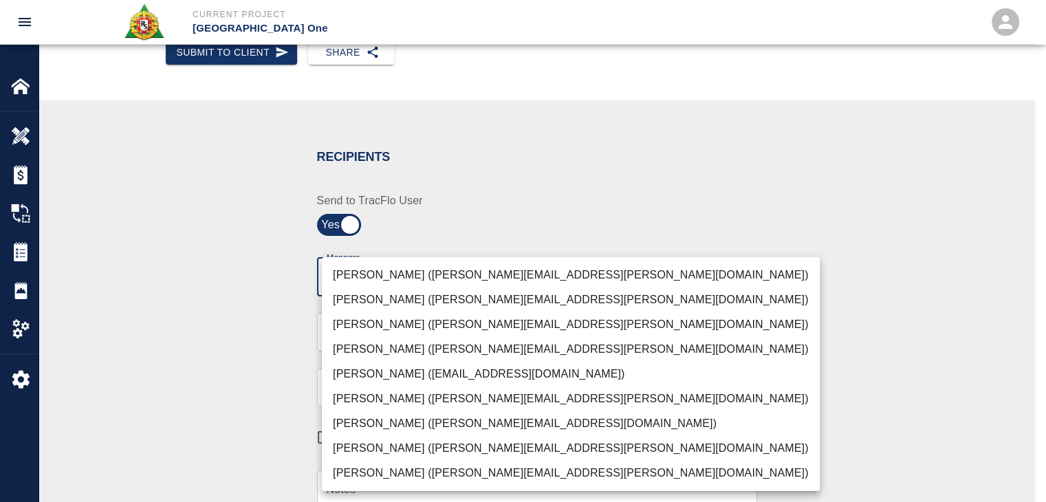
click at [367, 270] on body "Current Project JFK Terminal One Home JFK Terminal One Overview Estimates Chang…" at bounding box center [523, 47] width 1046 height 502
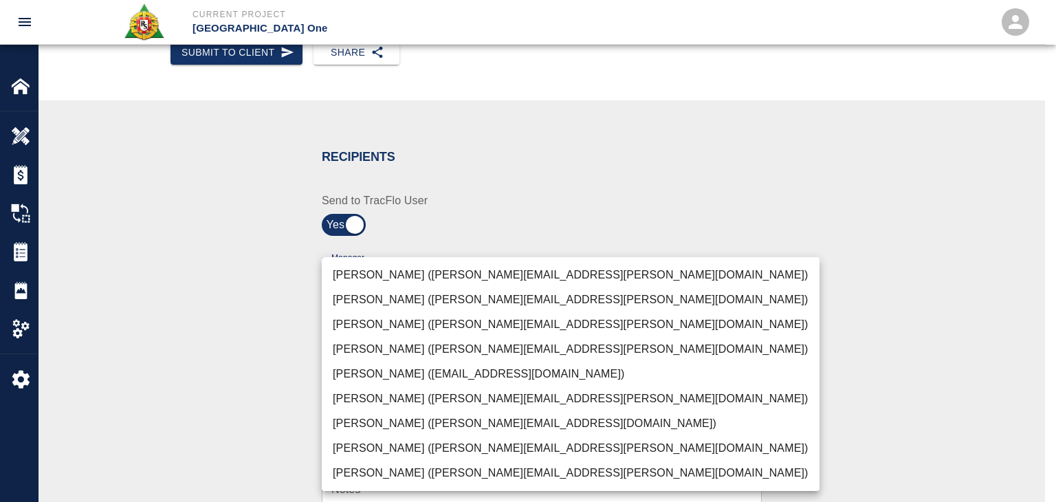
click at [396, 274] on li "Peter Hardecker (peter.hardecker@aecom.com)" at bounding box center [571, 275] width 498 height 25
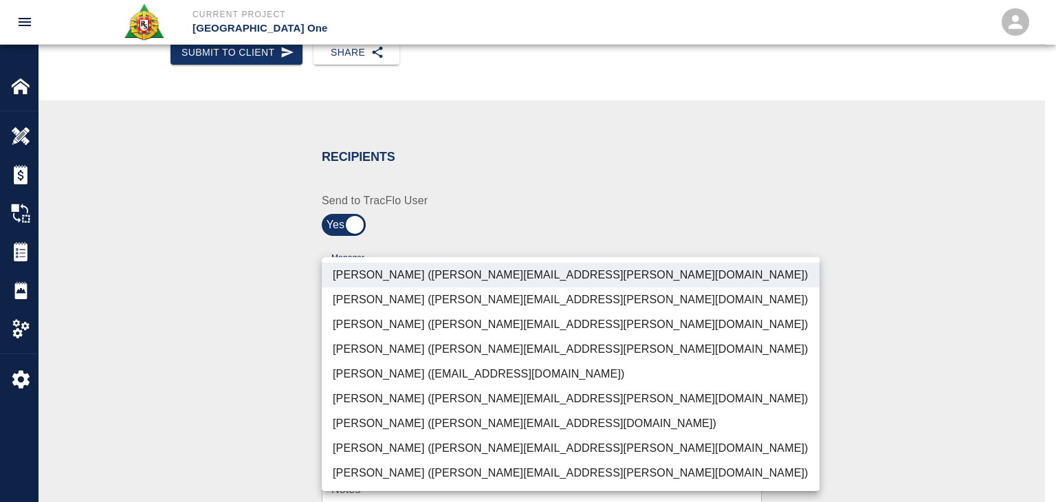
click at [369, 330] on li "Parin Kanani (parin.kanani@aecom.com)" at bounding box center [571, 324] width 498 height 25
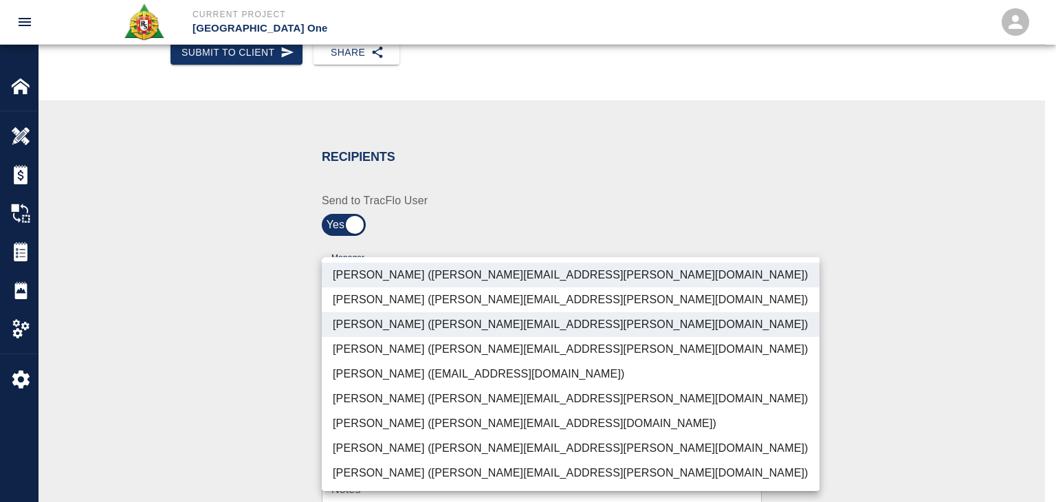
click at [382, 435] on li "Patrick Testino (patrick.testino@aecom.com)" at bounding box center [571, 423] width 498 height 25
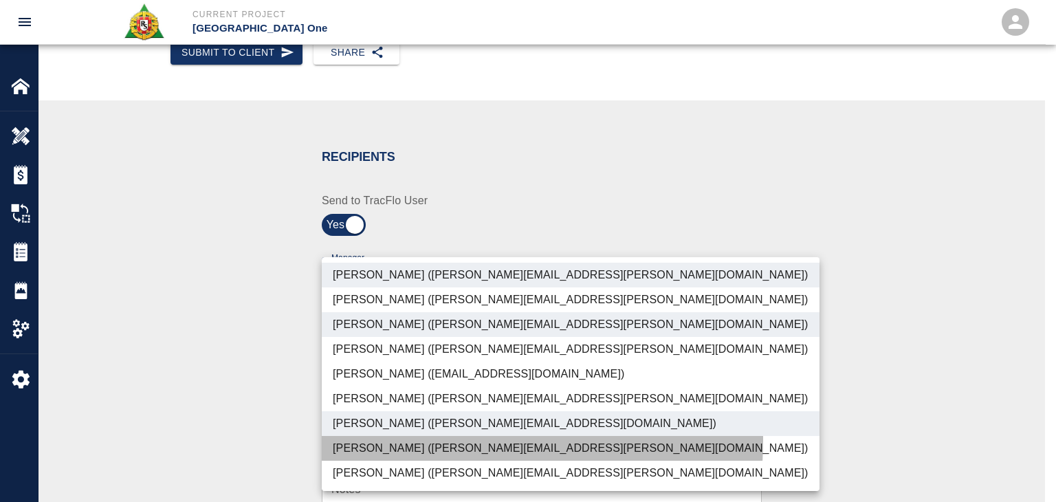
click at [393, 440] on li "Dylan Sims (dylan.sims@aecom.com)" at bounding box center [571, 448] width 498 height 25
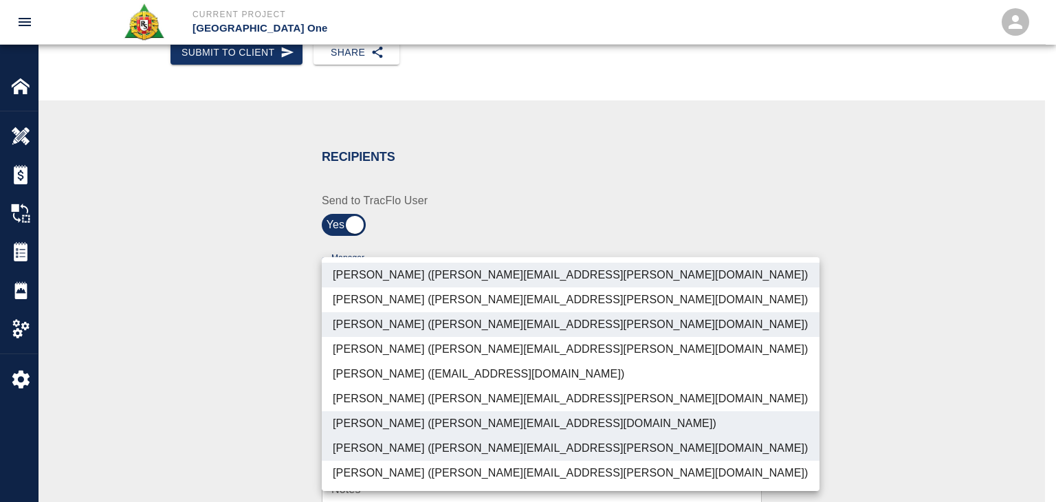
click at [409, 464] on li "Shane Lamay (shane.lamay@aecom.com)" at bounding box center [571, 473] width 498 height 25
type input "ede96749-2565-4a65-a76c-ac2c5448e16e,69d78ca4-8a93-4c72-a988-7271956ccf0b,ad99d…"
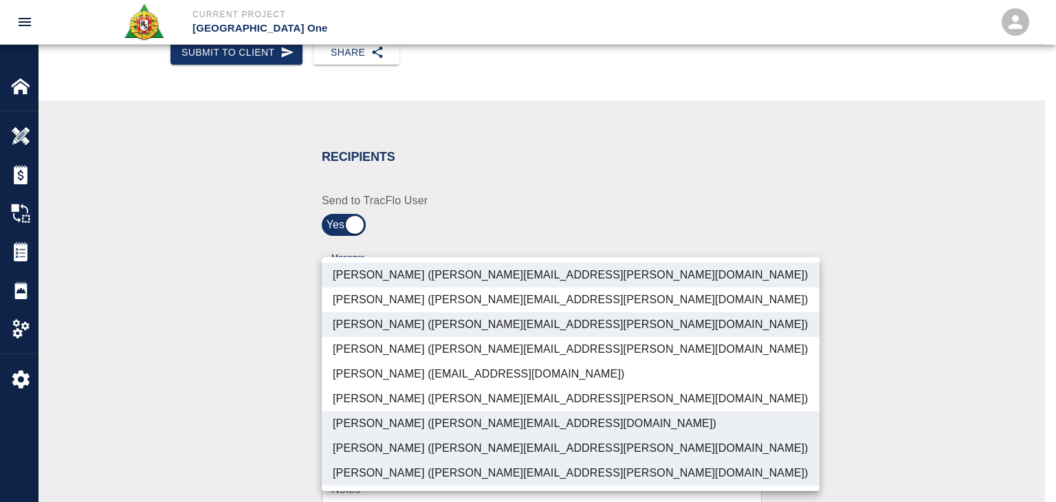
click at [268, 432] on div at bounding box center [528, 251] width 1056 height 502
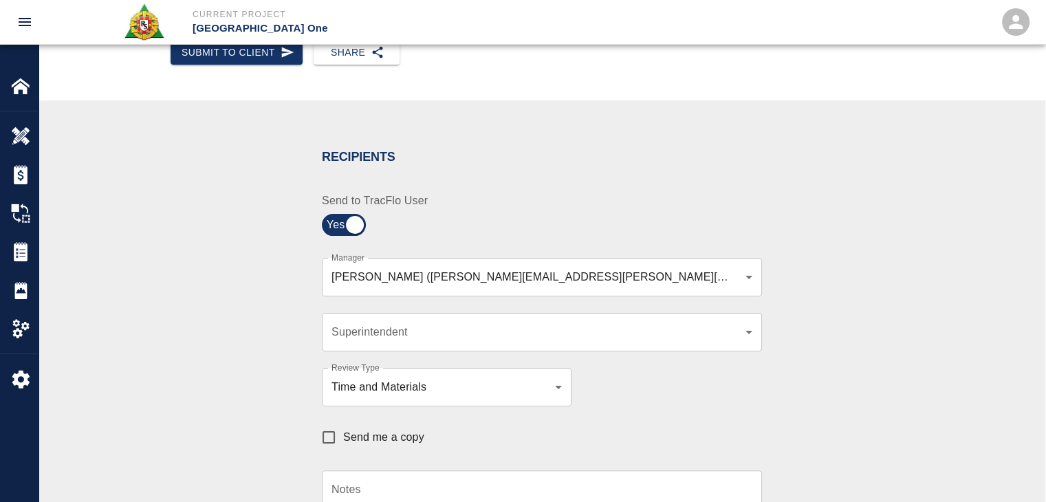
click at [374, 433] on span "Send me a copy" at bounding box center [383, 437] width 81 height 17
click at [343, 433] on input "Send me a copy" at bounding box center [328, 437] width 29 height 29
checkbox input "true"
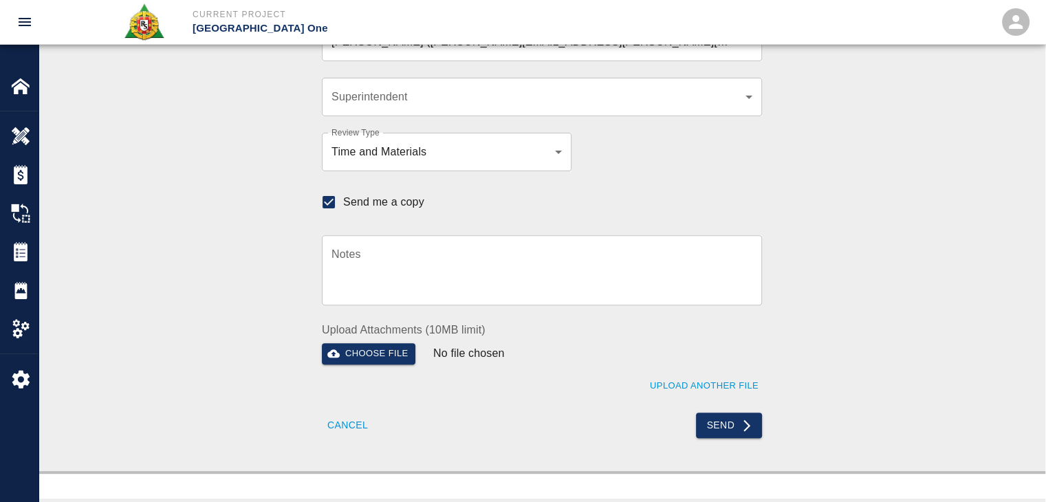
scroll to position [439, 0]
click at [705, 433] on button "Send" at bounding box center [729, 424] width 67 height 25
checkbox input "false"
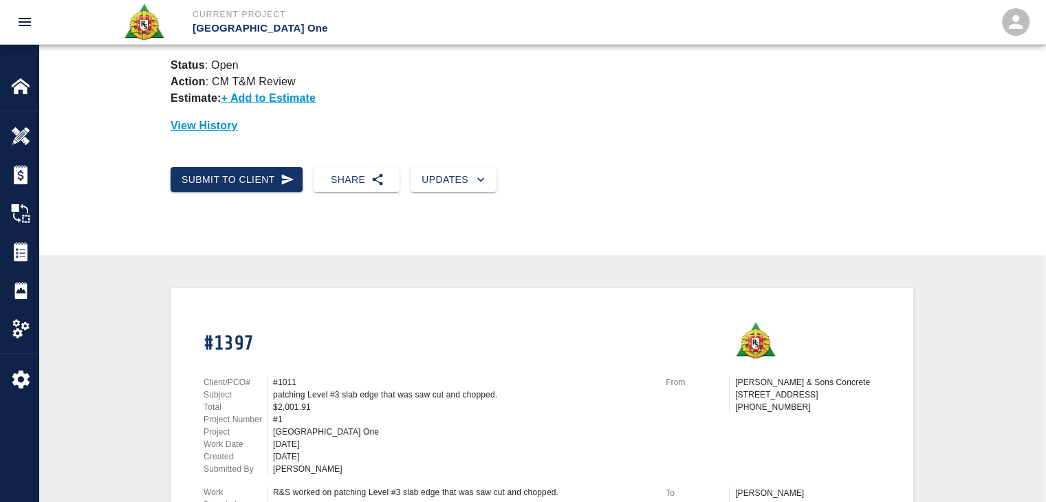
scroll to position [0, 0]
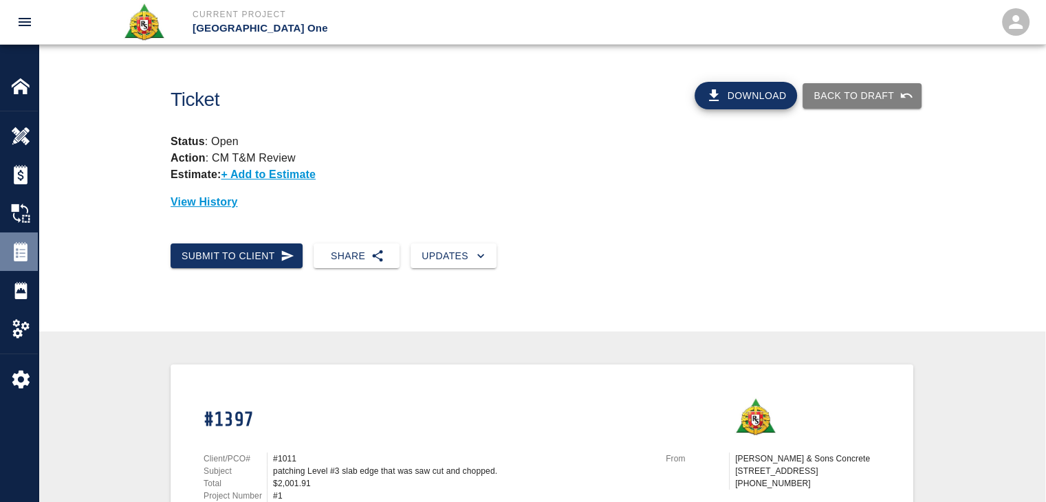
click at [30, 256] on img at bounding box center [20, 251] width 19 height 19
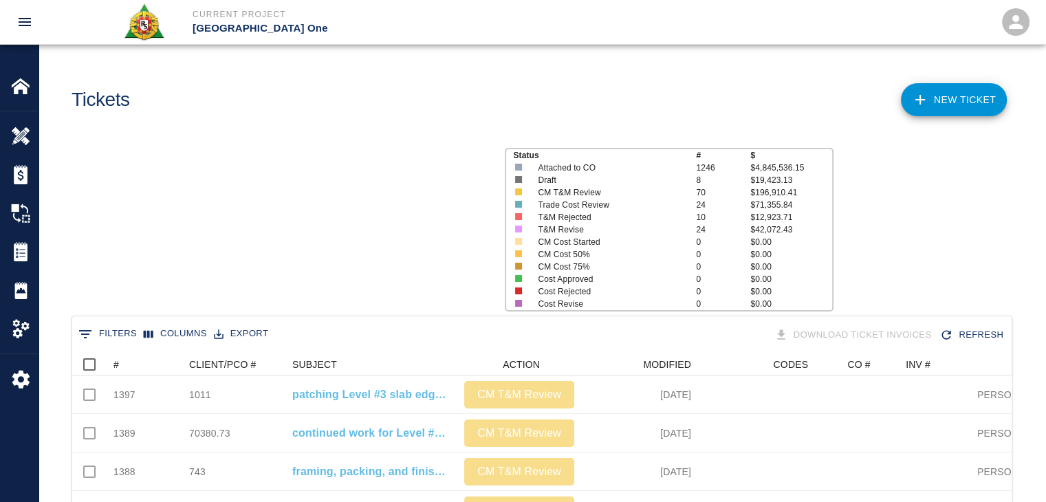
scroll to position [792, 929]
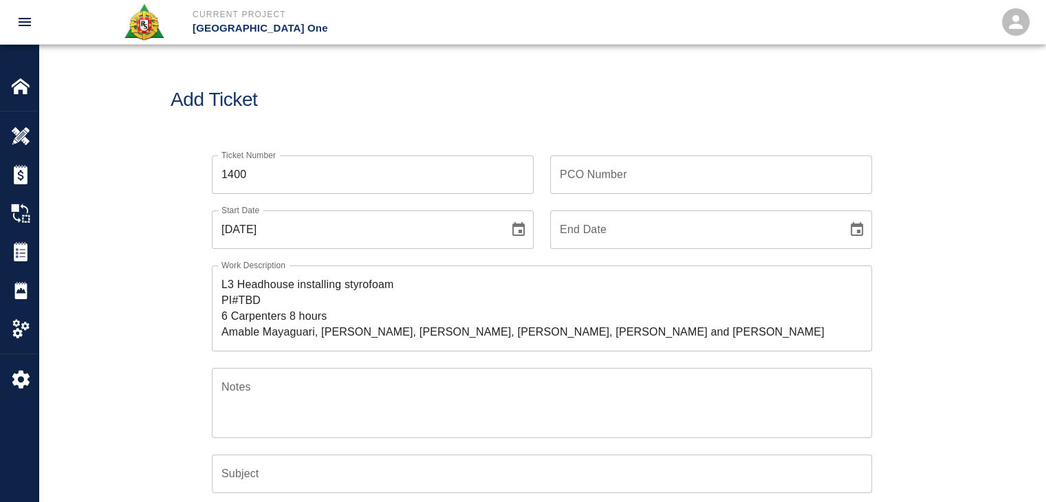
click at [286, 175] on input "1400" at bounding box center [373, 174] width 322 height 39
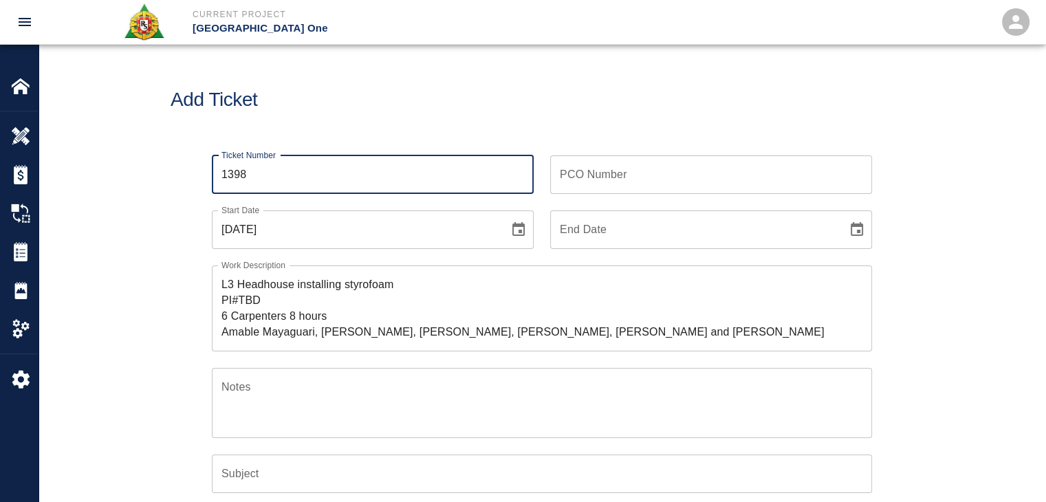
type input "1398"
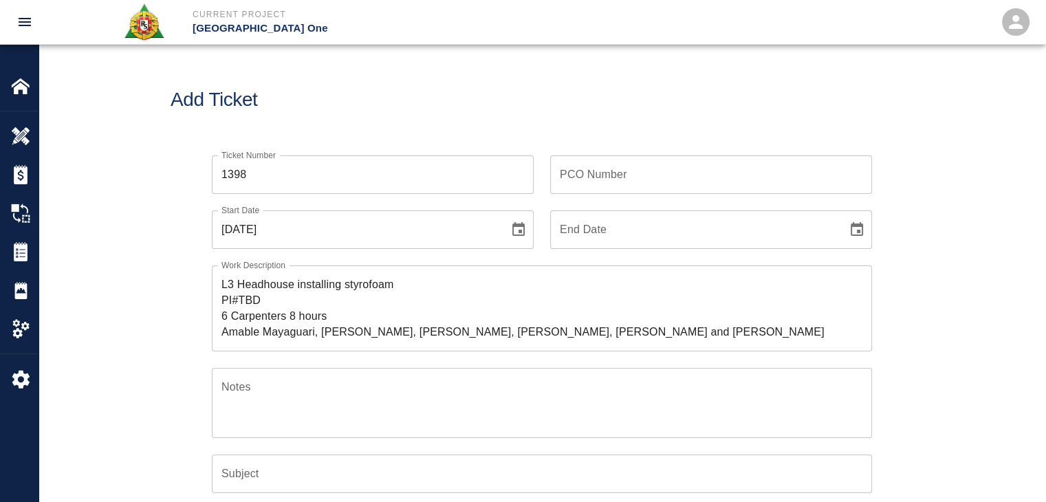
click at [350, 85] on div "Add Ticket" at bounding box center [542, 100] width 1007 height 111
click at [219, 284] on div "L3 Headhouse installing styrofoam PI#TBD 6 Carpenters 8 hours Amable Mayaguari,…" at bounding box center [542, 308] width 660 height 86
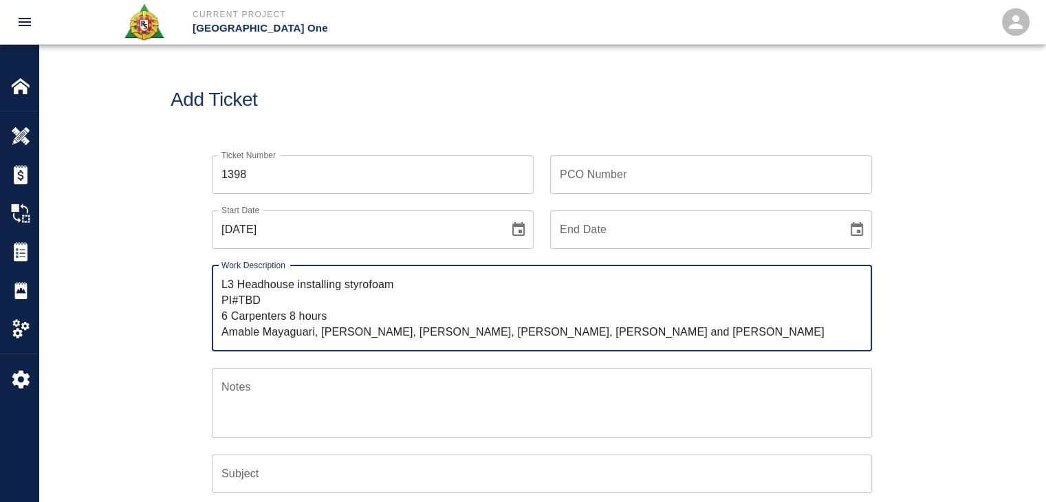
click at [224, 285] on textarea "L3 Headhouse installing styrofoam PI#TBD 6 Carpenters 8 hours Amable Mayaguari,…" at bounding box center [541, 307] width 641 height 63
click at [449, 282] on textarea "R&S worked on Leve #3 Headhouse installing styrofoam PI#TBD 6 Carpenters 8 hour…" at bounding box center [541, 307] width 641 height 63
click at [498, 288] on textarea "R&S worked on Leve #3 Headhouse installing styrofoam PI#TBD 6 Carpenters 8 hour…" at bounding box center [541, 307] width 641 height 63
drag, startPoint x: 285, startPoint y: 300, endPoint x: 265, endPoint y: 303, distance: 20.0
click at [265, 303] on textarea "R&S worked on Leve #3 Headhouse installing Styrofoam PI#TBD 6 Carpenters 8 hour…" at bounding box center [541, 307] width 641 height 63
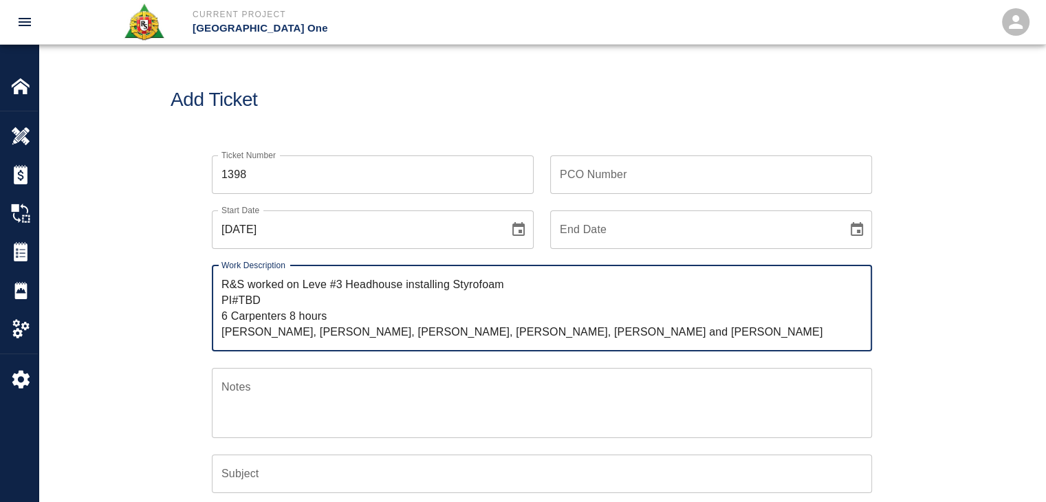
drag, startPoint x: 266, startPoint y: 303, endPoint x: 223, endPoint y: 302, distance: 43.3
click at [223, 302] on textarea "R&S worked on Leve #3 Headhouse installing Styrofoam PI#TBD 6 Carpenters 8 hour…" at bounding box center [541, 307] width 641 height 63
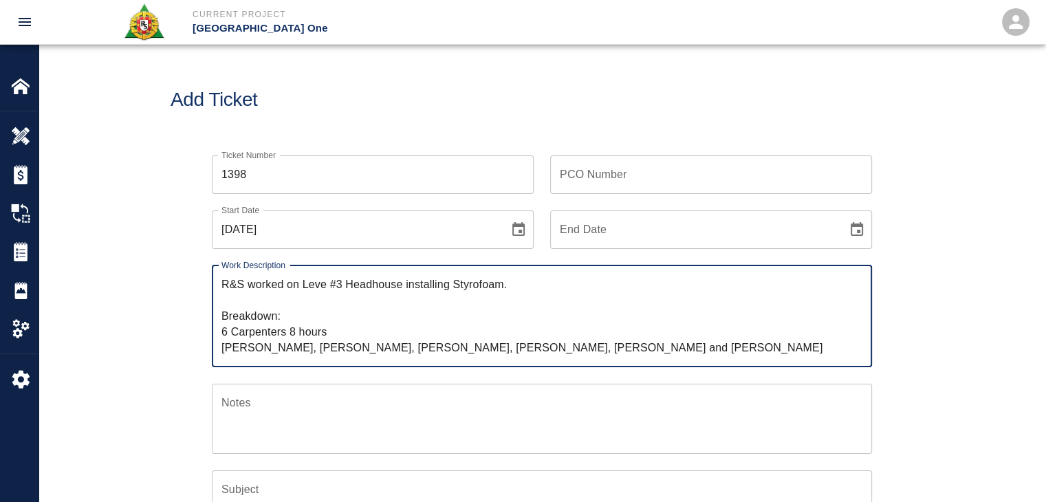
click at [318, 333] on textarea "R&S worked on Leve #3 Headhouse installing Styrofoam. Breakdown: 6 Carpenters 8…" at bounding box center [541, 315] width 641 height 79
click at [322, 356] on textarea "R&S worked on Leve #3 Headhouse installing Styrofoam. Breakdown: 6 Carpenters 8…" at bounding box center [541, 315] width 641 height 79
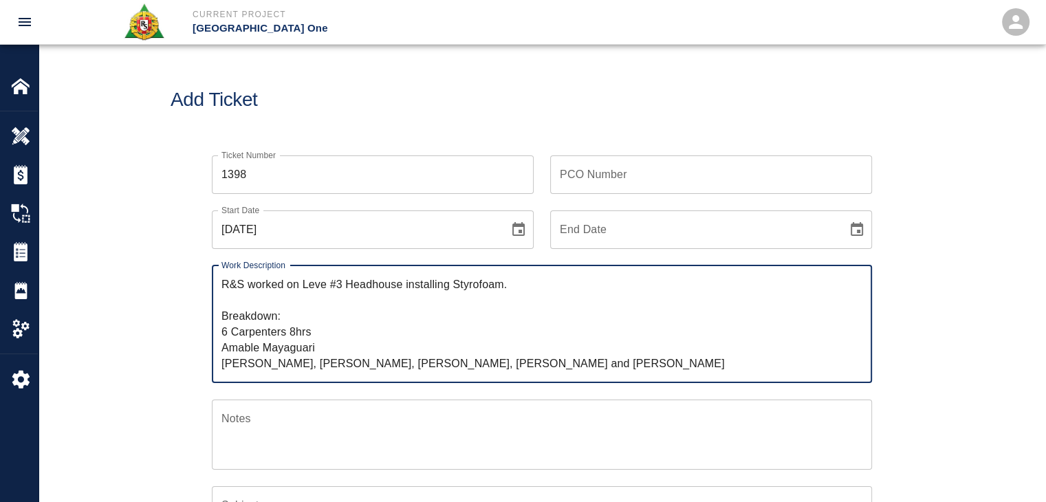
click at [297, 362] on textarea "R&S worked on Leve #3 Headhouse installing Styrofoam. Breakdown: 6 Carpenters 8…" at bounding box center [541, 323] width 641 height 95
click at [298, 362] on textarea "R&S worked on Leve #3 Headhouse installing Styrofoam. Breakdown: 6 Carpenters 8…" at bounding box center [541, 323] width 641 height 95
click at [300, 362] on textarea "R&S worked on Leve #3 Headhouse installing Styrofoam. Breakdown: 6 Carpenters 8…" at bounding box center [541, 323] width 641 height 95
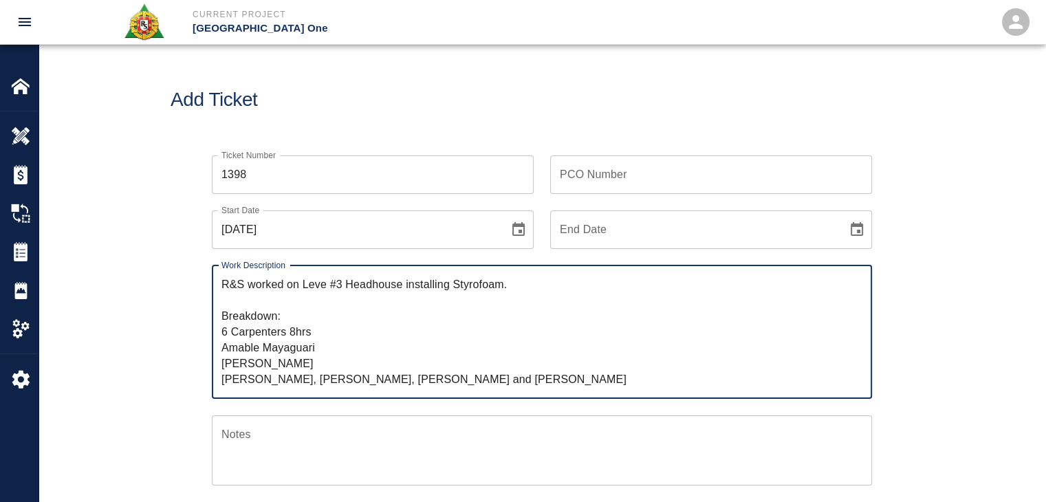
click at [314, 385] on textarea "R&S worked on Leve #3 Headhouse installing Styrofoam. Breakdown: 6 Carpenters 8…" at bounding box center [541, 331] width 641 height 111
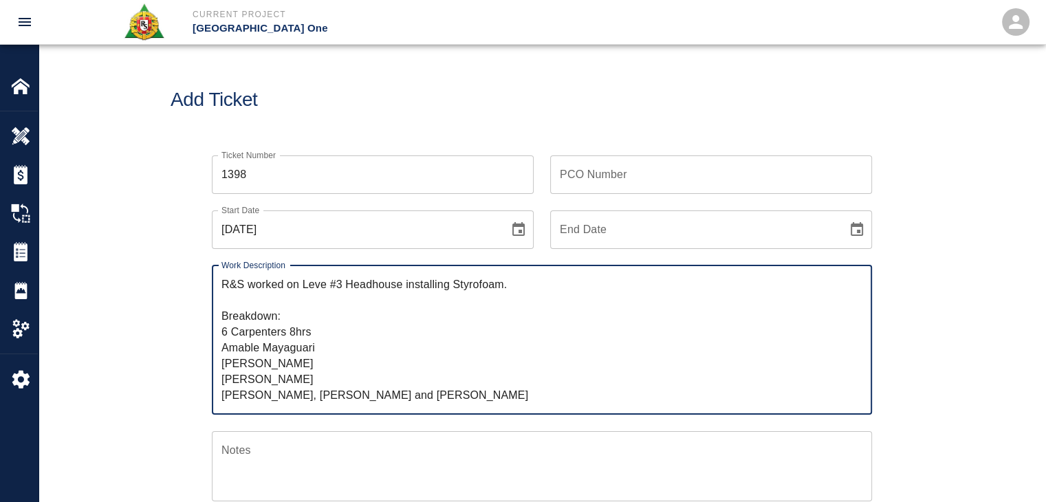
click at [303, 391] on textarea "R&S worked on Leve #3 Headhouse installing Styrofoam. Breakdown: 6 Carpenters 8…" at bounding box center [541, 339] width 641 height 127
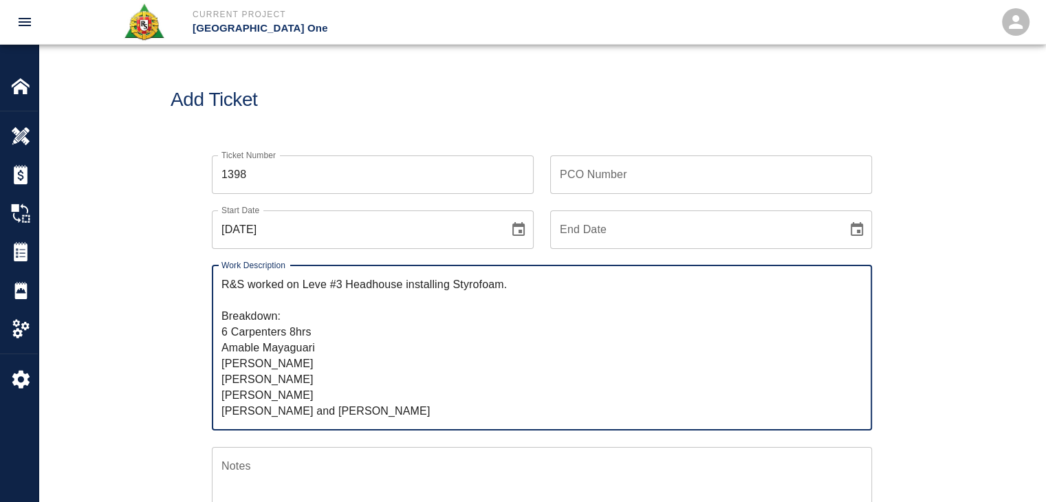
click at [318, 415] on textarea "R&S worked on Leve #3 Headhouse installing Styrofoam. Breakdown: 6 Carpenters 8…" at bounding box center [541, 347] width 641 height 142
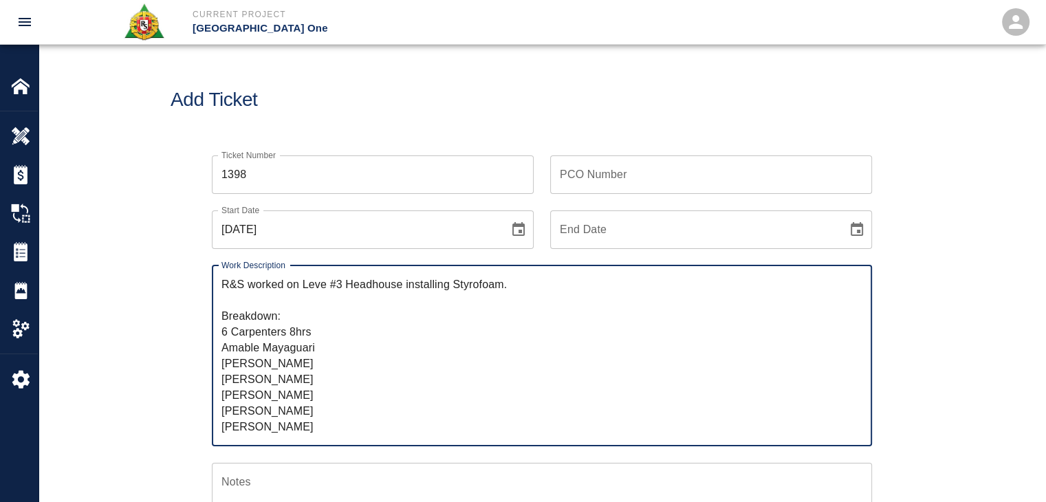
click at [294, 423] on textarea "R&S worked on Leve #3 Headhouse installing Styrofoam. Breakdown: 6 Carpenters 8…" at bounding box center [541, 355] width 641 height 158
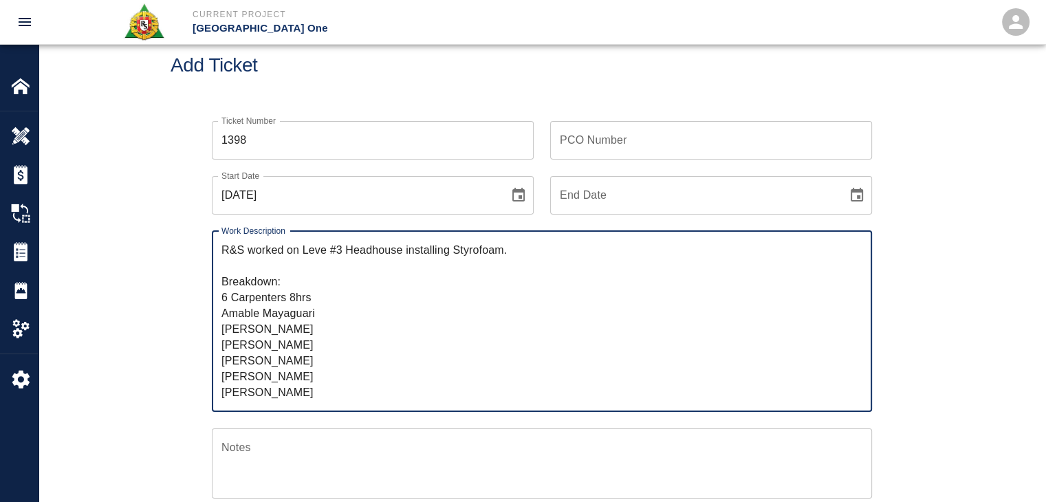
click at [316, 393] on textarea "R&S worked on Leve #3 Headhouse installing Styrofoam. Breakdown: 6 Carpenters 8…" at bounding box center [541, 321] width 641 height 158
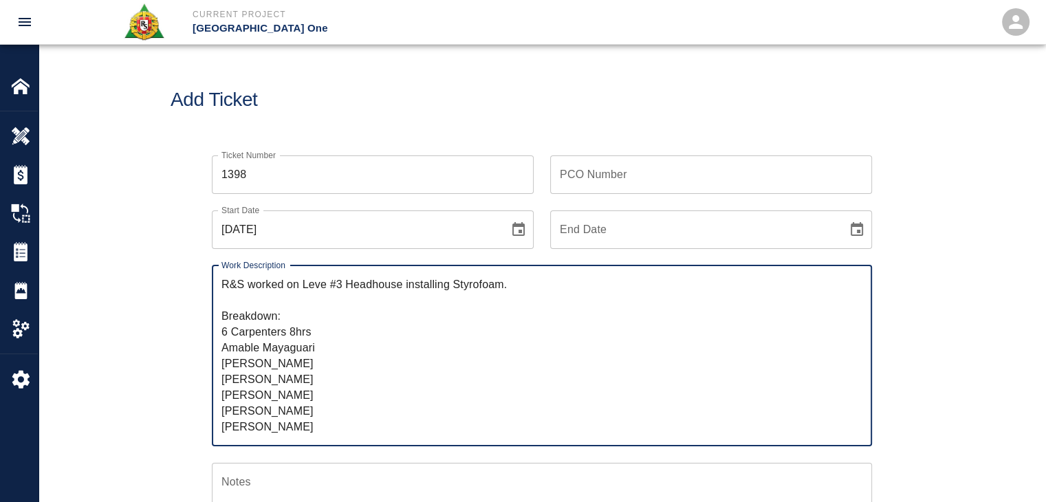
click at [310, 338] on textarea "R&S worked on Leve #3 Headhouse installing Styrofoam. Breakdown: 6 Carpenters 8…" at bounding box center [541, 355] width 641 height 158
click at [278, 337] on textarea "R&S worked on Leve #3 Headhouse installing Styrofoam. Breakdown: 6 Carpenters 8…" at bounding box center [541, 355] width 641 height 158
click at [309, 317] on textarea "R&S worked on Leve #3 Headhouse installing Styrofoam. Breakdown: 6 Carpenters 8…" at bounding box center [541, 355] width 641 height 158
type textarea "R&S worked on Leve #3 Headhouse installing Styrofoam. Breakdown: 6 Carpenters 8…"
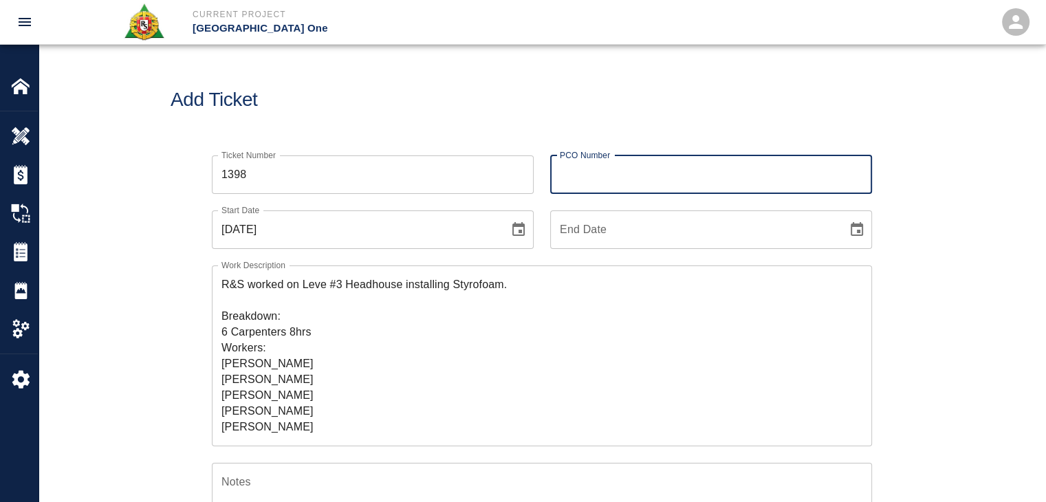
drag, startPoint x: 597, startPoint y: 160, endPoint x: 520, endPoint y: 120, distance: 86.7
click at [597, 160] on div "PCO Number PCO Number" at bounding box center [711, 174] width 322 height 39
click at [479, 87] on div "Add Ticket" at bounding box center [542, 100] width 1007 height 111
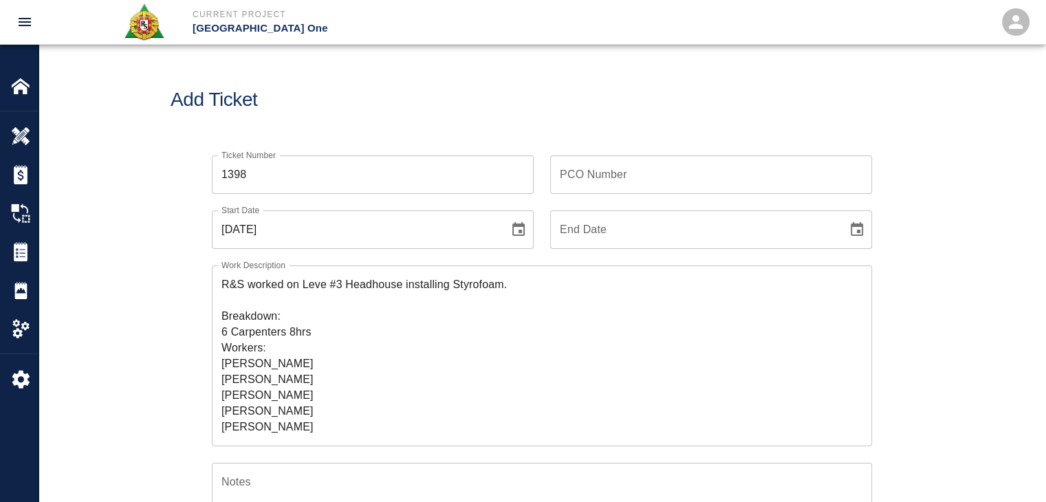
click at [587, 177] on input "PCO Number" at bounding box center [711, 174] width 322 height 39
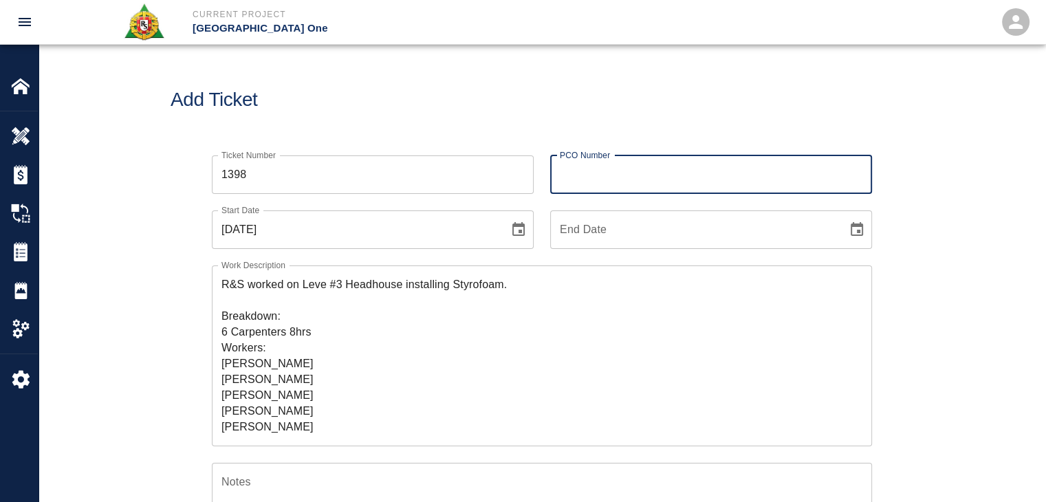
paste input "70390.73"
type input "70390.73"
click at [527, 136] on div "Add Ticket" at bounding box center [542, 100] width 1007 height 111
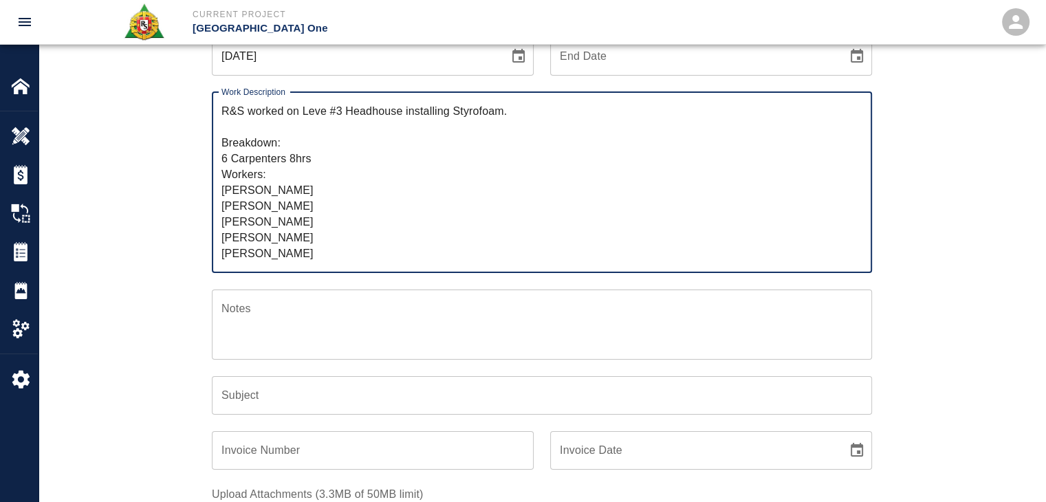
click at [327, 113] on textarea "R&S worked on Leve #3 Headhouse installing Styrofoam. Breakdown: 6 Carpenters 8…" at bounding box center [541, 182] width 641 height 158
click at [336, 111] on textarea "R&S worked on Level #3 Headhouse installing Styrofoam. Breakdown: 6 Carpenters …" at bounding box center [541, 182] width 641 height 158
drag, startPoint x: 292, startPoint y: 121, endPoint x: 304, endPoint y: 111, distance: 15.1
click at [304, 111] on textarea "R&S worked on Level #3 Headhouse installing Styrofoam. Breakdown: 6 Carpenters …" at bounding box center [541, 182] width 641 height 158
type textarea "R&S worked on Level #3 Headhouse installing Styrofoam. Breakdown: 6 Carpenters …"
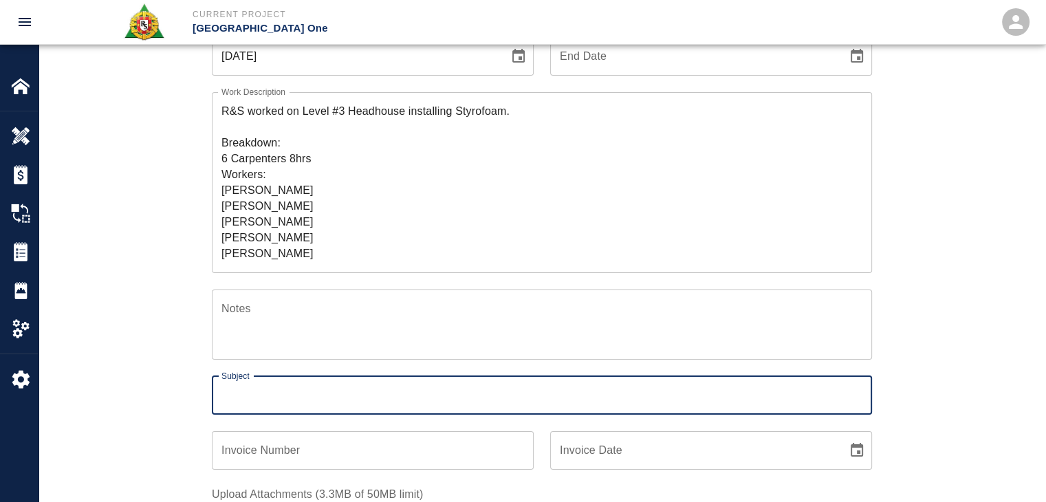
click at [254, 394] on div "Subject Subject" at bounding box center [542, 395] width 660 height 39
paste input "Level #3 Headhouse installing Styrofoam."
type input "Level #3 Headhouse installing Styrofoam."
click at [198, 389] on div "Subject Level #3 Headhouse installing Styrofoam. Subject" at bounding box center [533, 387] width 677 height 55
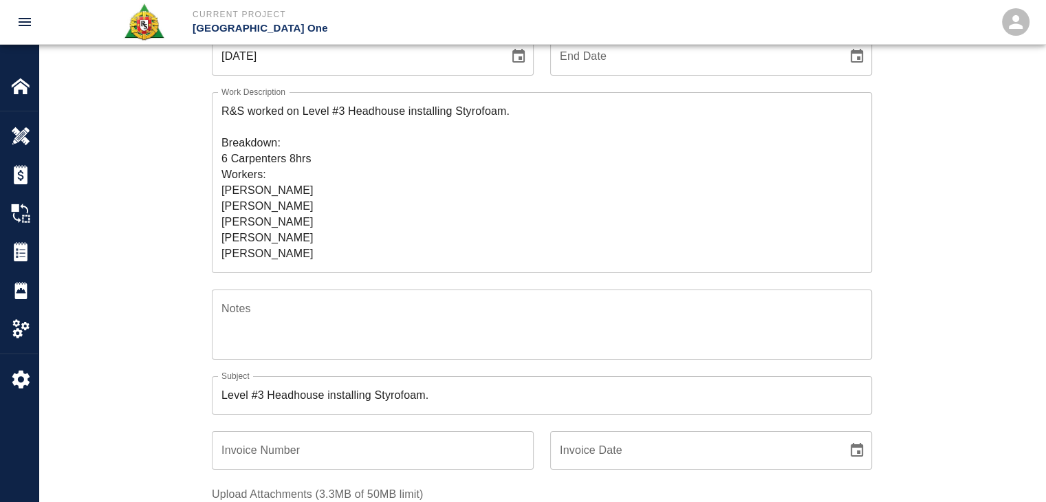
click at [171, 249] on div "Ticket Number 1398 Ticket Number PCO Number 70390.73 PCO Number Start Date 09/2…" at bounding box center [542, 379] width 743 height 827
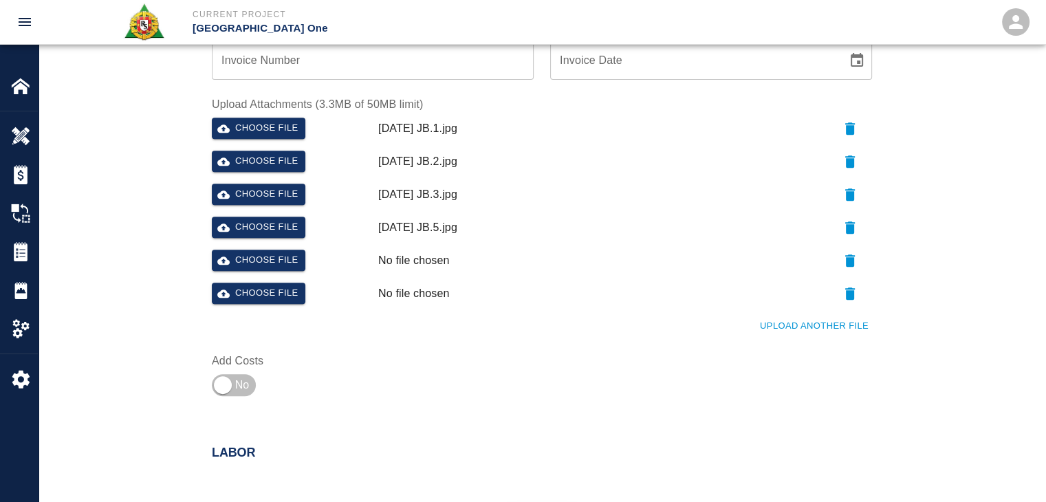
scroll to position [734, 0]
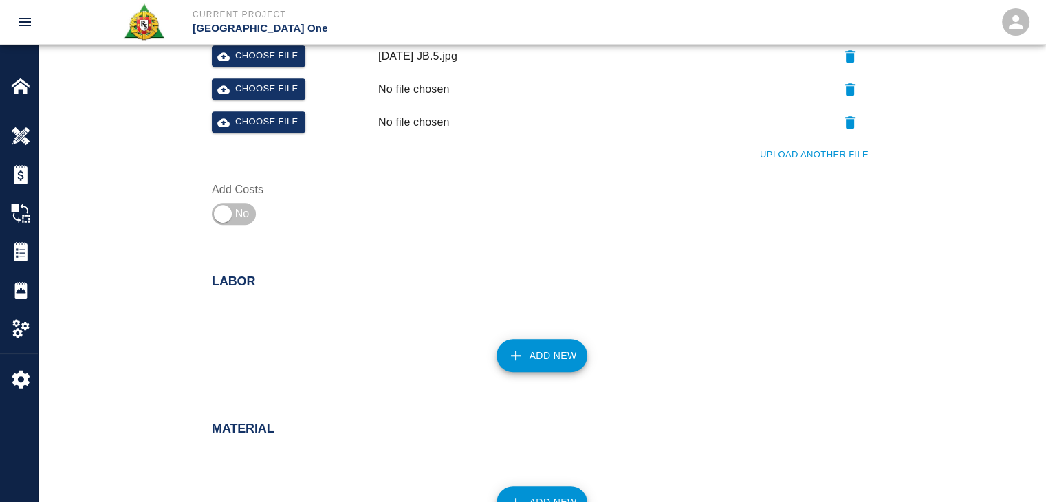
click at [229, 229] on input "checkbox" at bounding box center [222, 213] width 99 height 33
checkbox input "true"
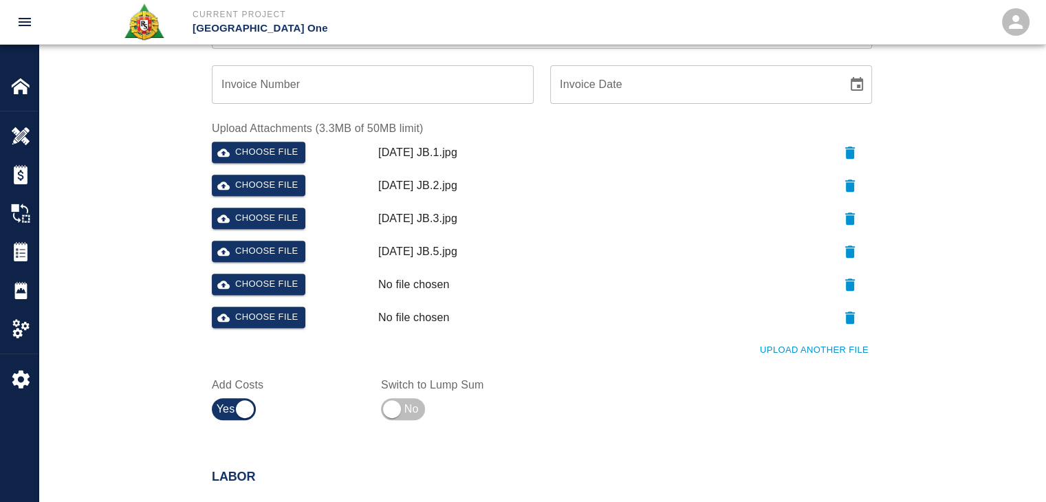
scroll to position [539, 0]
click at [246, 285] on button "Choose file" at bounding box center [259, 284] width 94 height 21
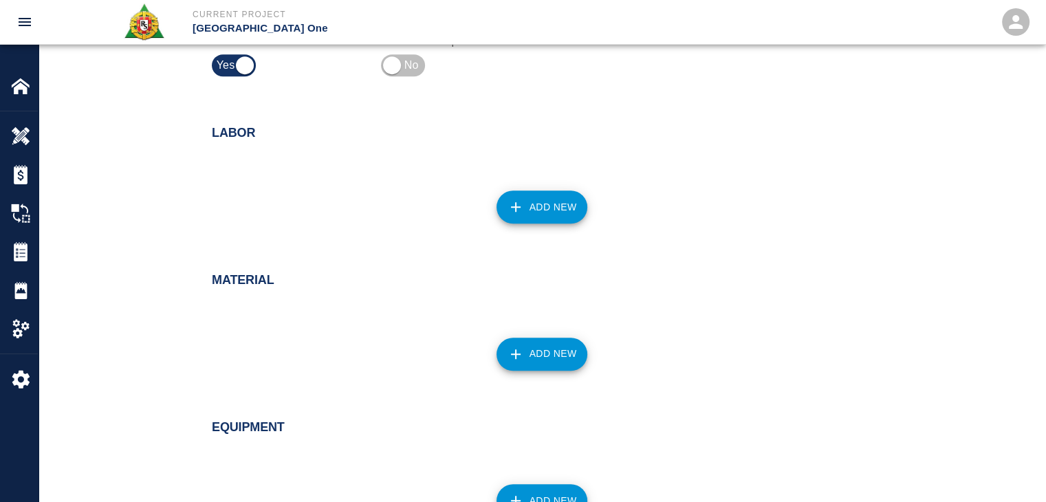
scroll to position [948, 0]
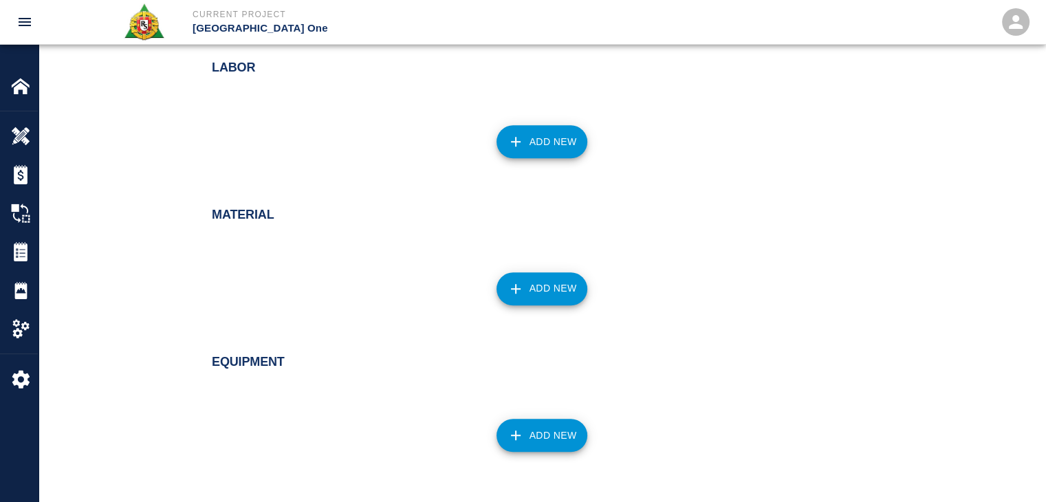
click at [536, 131] on button "Add New" at bounding box center [541, 141] width 91 height 33
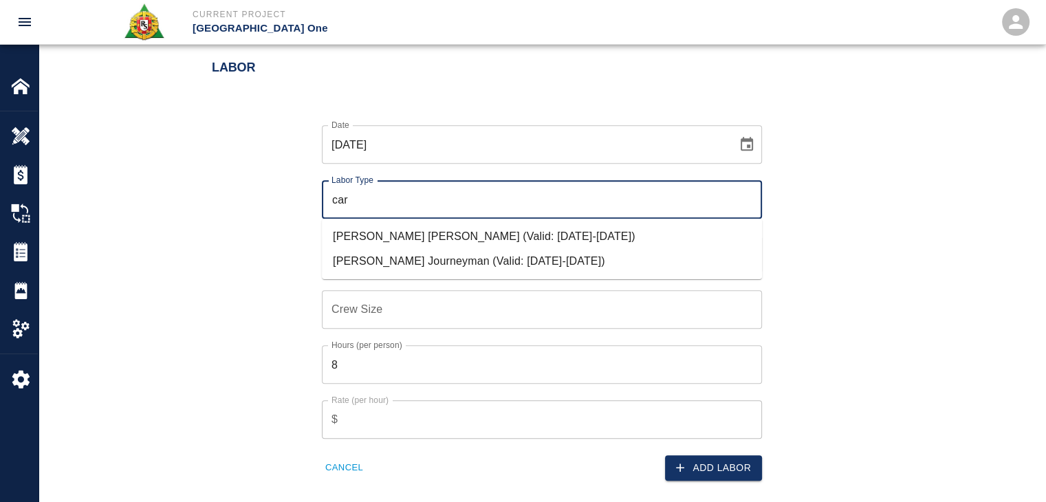
click at [411, 265] on li "[PERSON_NAME] Journeyman (Valid: [DATE]-[DATE])" at bounding box center [542, 261] width 440 height 25
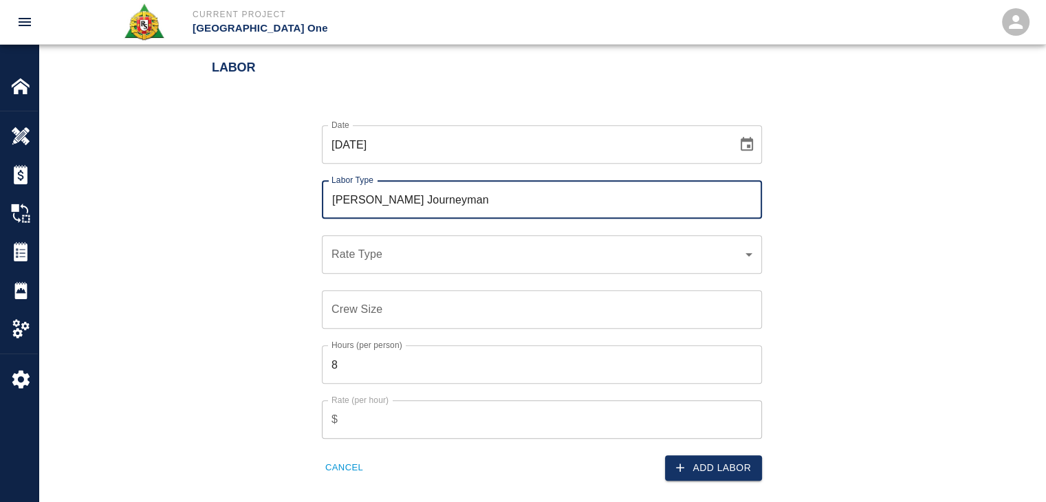
type input "Carpenter Journeyman"
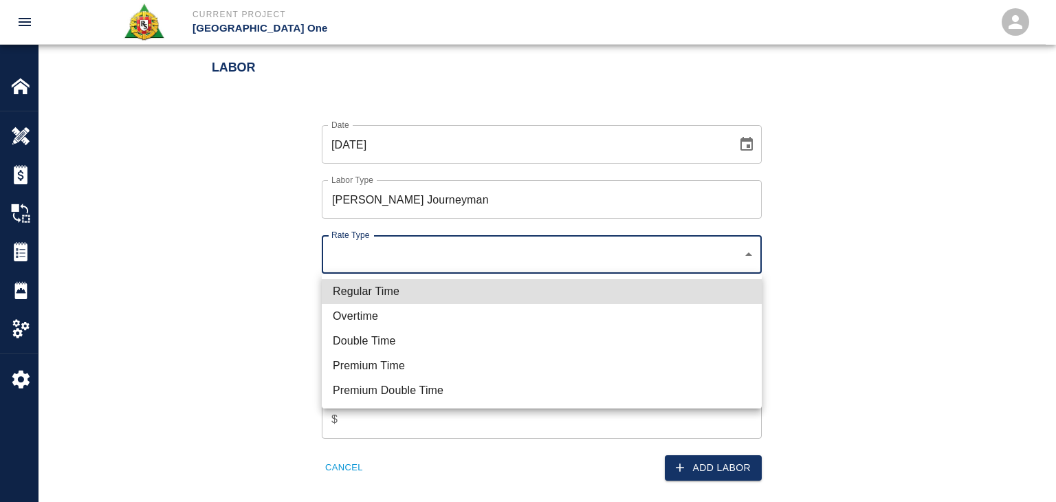
click at [385, 300] on li "Regular Time" at bounding box center [542, 291] width 440 height 25
type input "rate_rt"
type input "141.20"
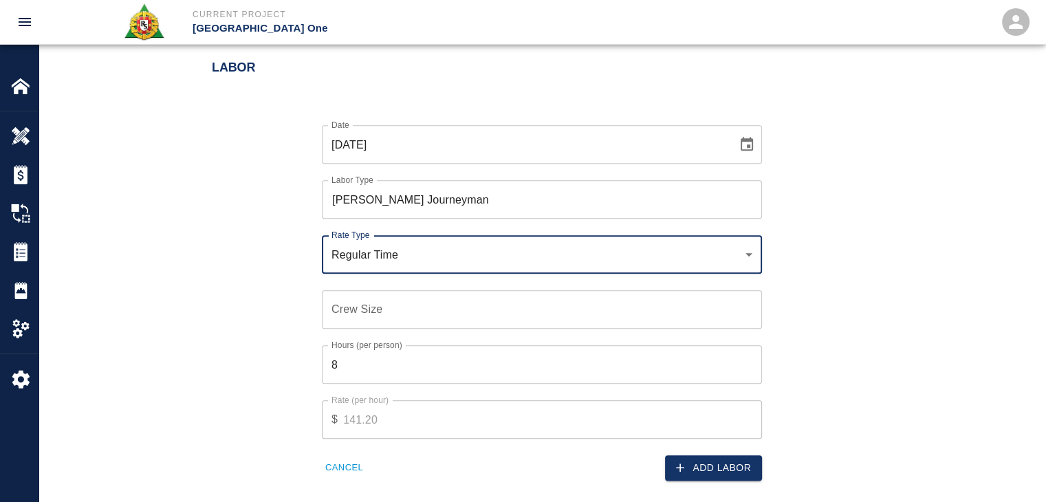
click at [361, 314] on input "Crew Size" at bounding box center [542, 309] width 440 height 39
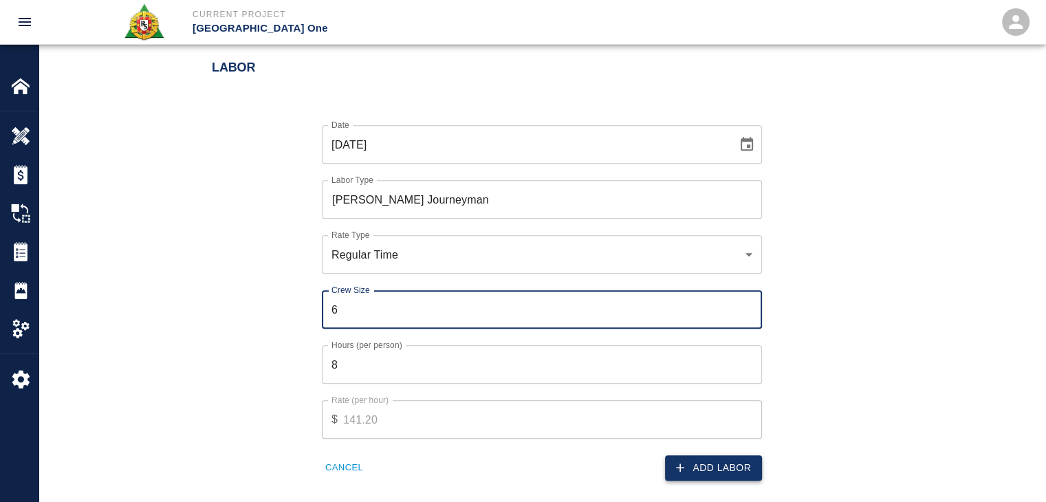
type input "6"
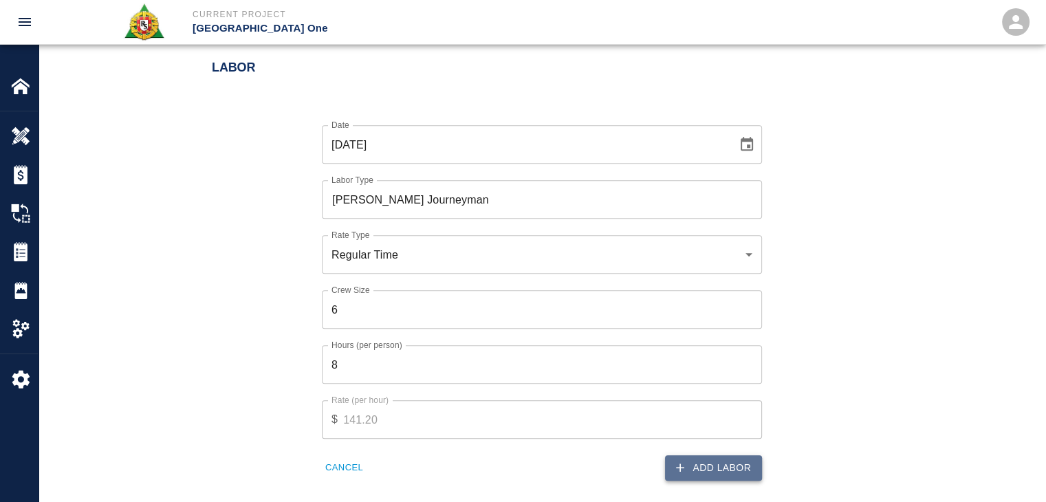
click at [690, 467] on button "Add Labor" at bounding box center [713, 467] width 97 height 25
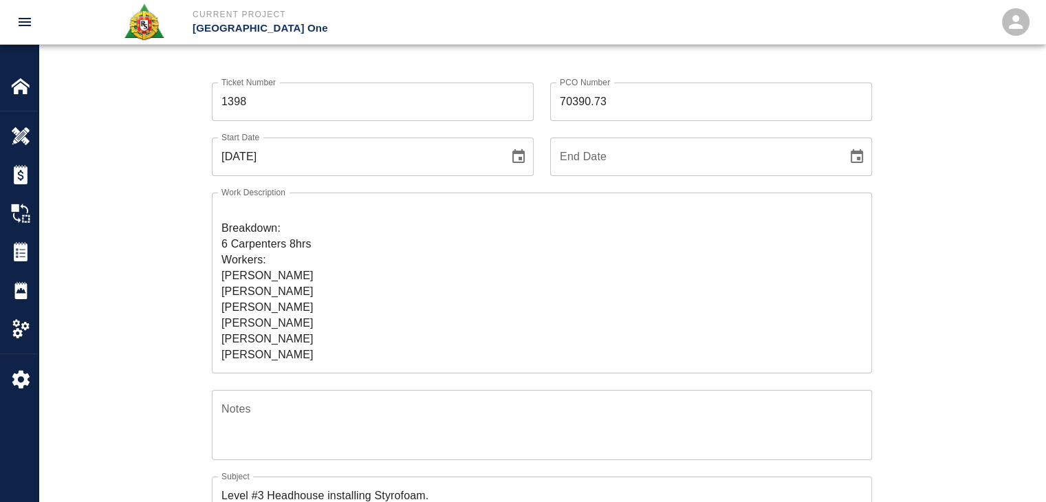
scroll to position [74, 0]
click at [327, 346] on textarea "R&S worked on Level #3 Headhouse installing Styrofoam. Breakdown: 6 Carpenters …" at bounding box center [541, 282] width 641 height 158
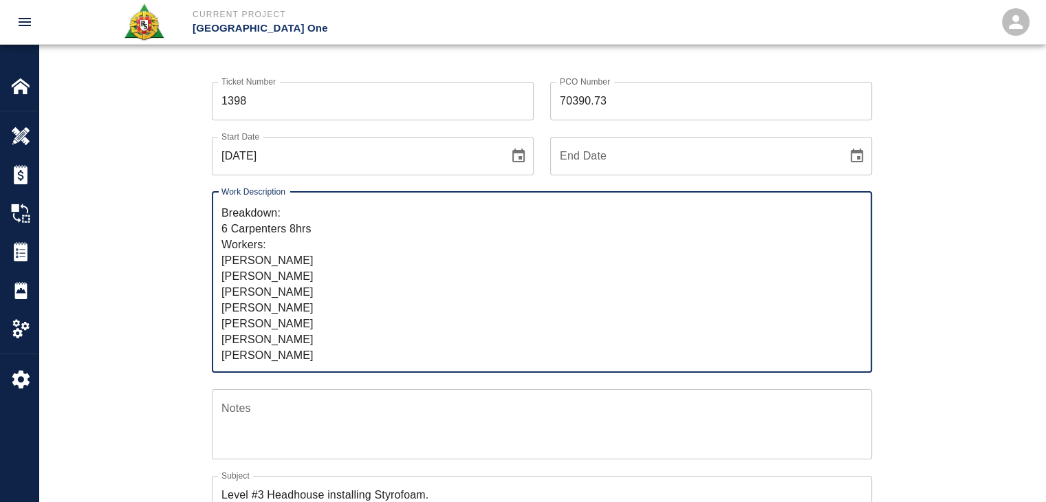
scroll to position [0, 0]
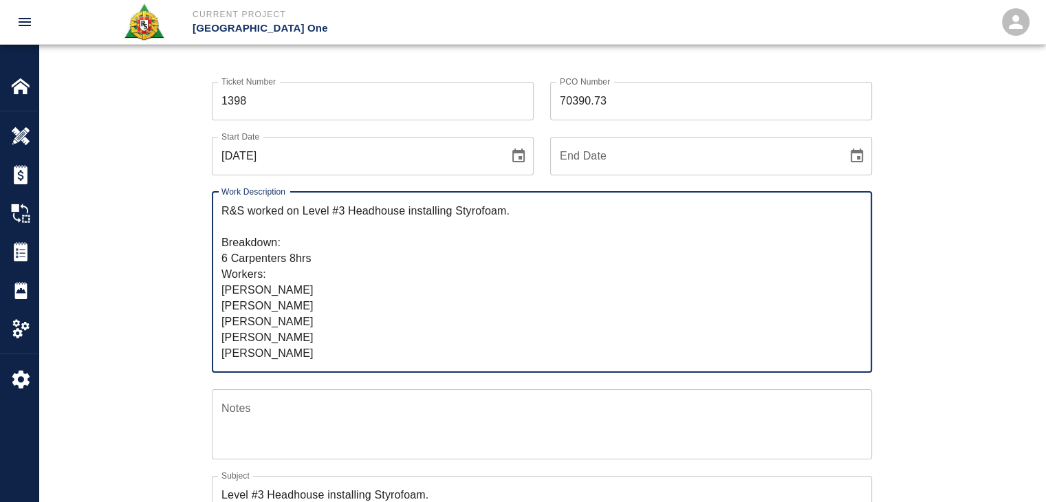
click at [316, 263] on textarea "R&S worked on Level #3 Headhouse installing Styrofoam. Breakdown: 6 Carpenters …" at bounding box center [541, 282] width 641 height 158
click at [152, 224] on div "Ticket Number 1398 Ticket Number PCO Number 70390.73 PCO Number Start Date 09/2…" at bounding box center [542, 495] width 1007 height 860
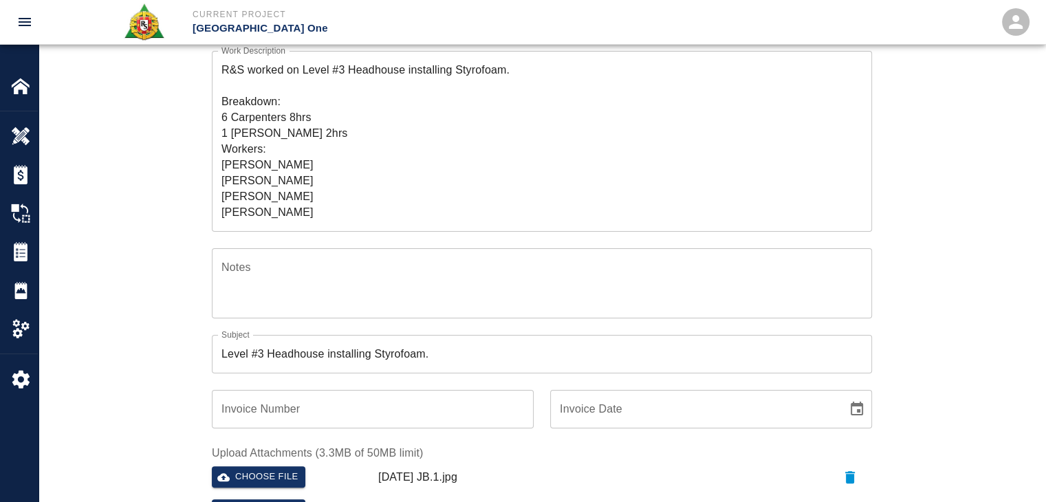
scroll to position [228, 0]
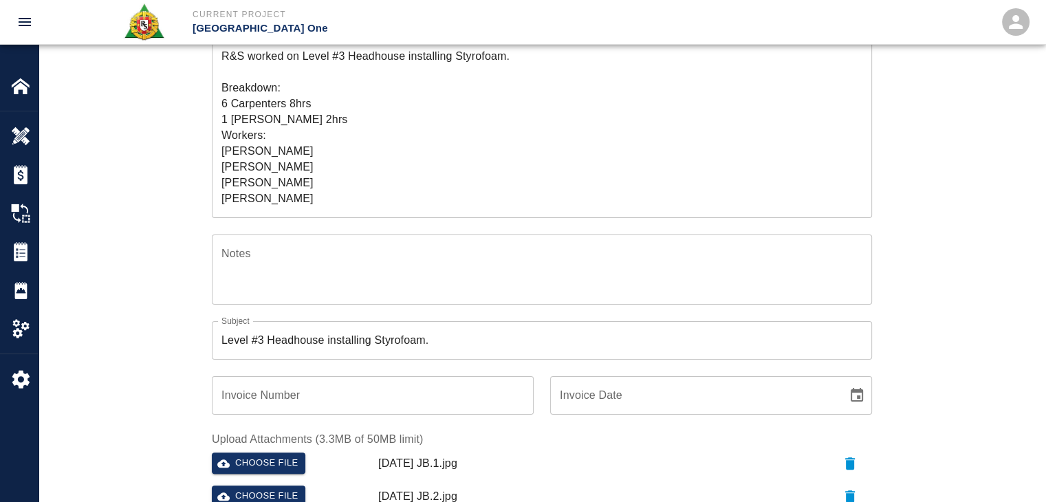
click at [283, 119] on textarea "R&S worked on Level #3 Headhouse installing Styrofoam. Breakdown: 6 Carpenters …" at bounding box center [541, 127] width 641 height 158
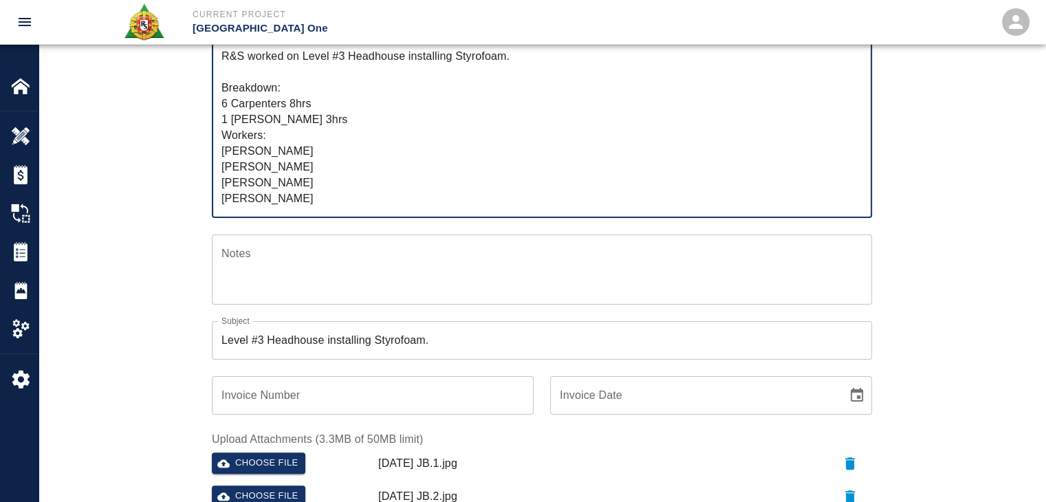
click at [164, 166] on div "Ticket Number 1398 Ticket Number PCO Number 70390.73 PCO Number Start Date 09/2…" at bounding box center [542, 341] width 1007 height 860
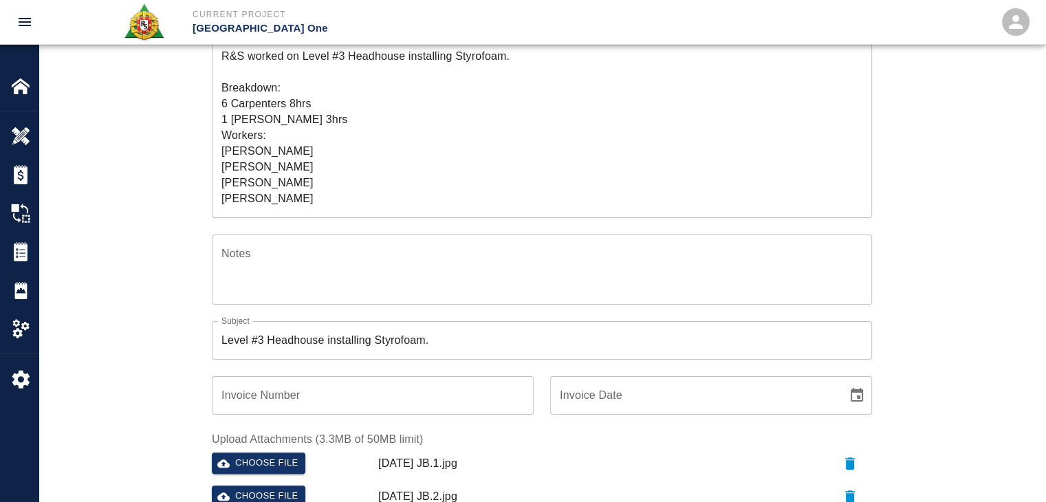
scroll to position [250, 0]
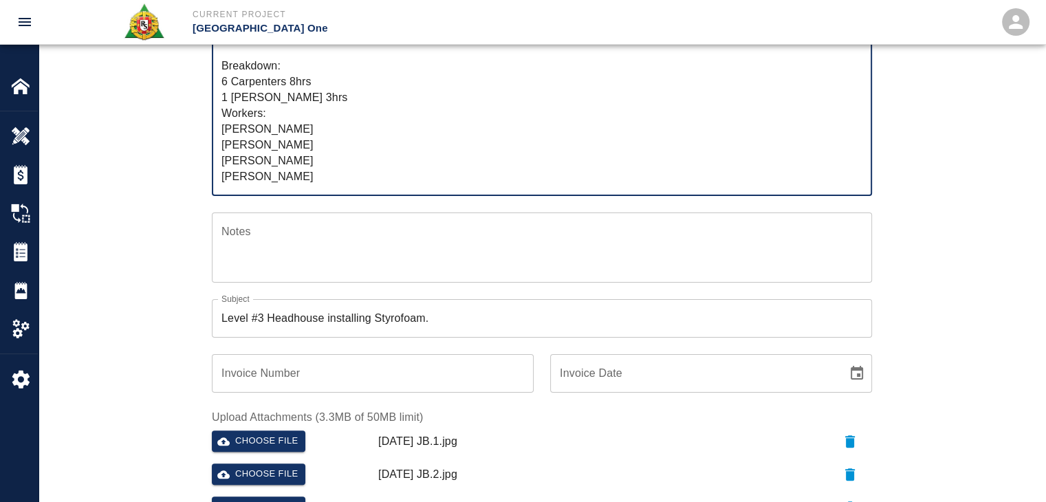
click at [285, 92] on textarea "R&S worked on Level #3 Headhouse installing Styrofoam. Breakdown: 6 Carpenters …" at bounding box center [541, 105] width 641 height 158
type textarea "R&S worked on Level #3 Headhouse installing Styrofoam. Breakdown: 6 Carpenters …"
click at [186, 163] on div "Ticket Number 1398 Ticket Number PCO Number 70390.73 PCO Number Start Date 09/2…" at bounding box center [542, 302] width 743 height 827
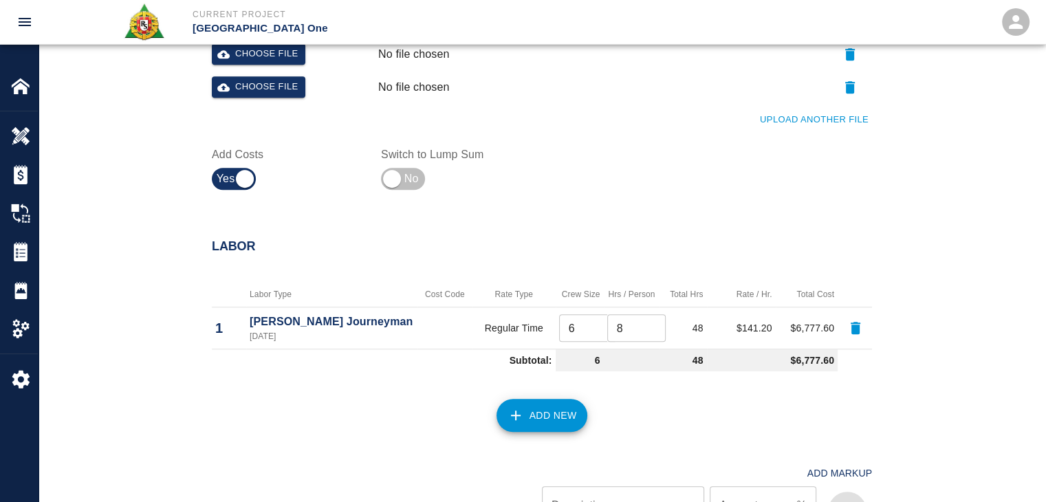
scroll to position [849, 0]
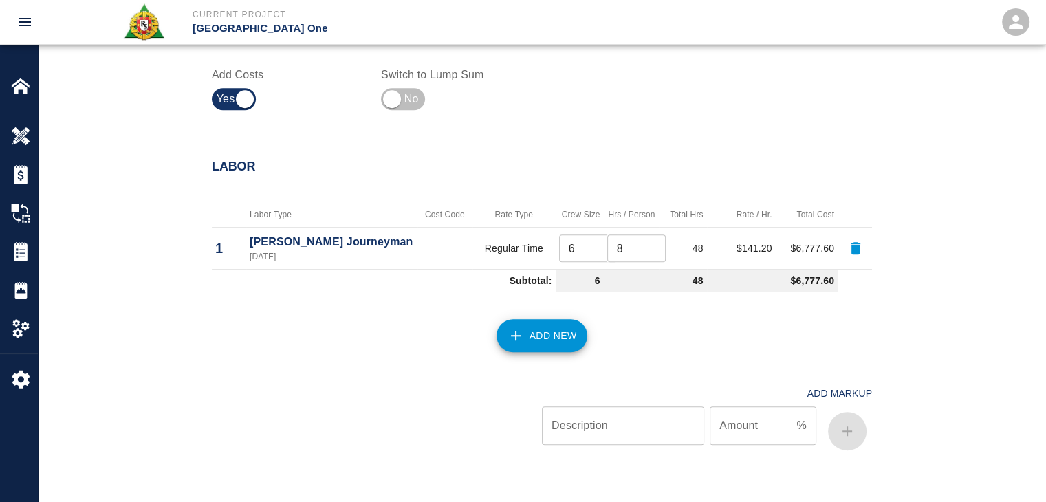
click at [492, 328] on div "Add New" at bounding box center [533, 327] width 677 height 61
click at [503, 331] on button "Add New" at bounding box center [541, 335] width 91 height 33
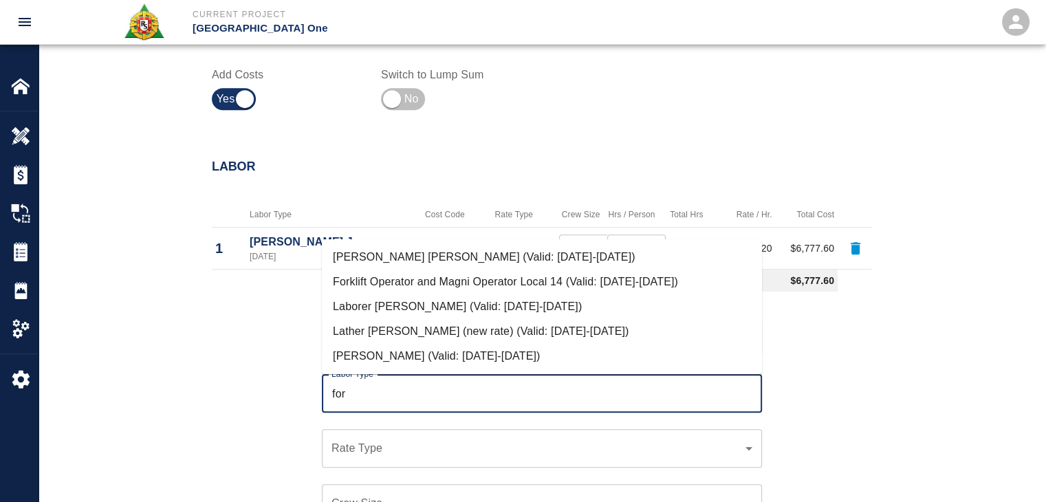
click at [415, 250] on li "[PERSON_NAME] [PERSON_NAME] (Valid: [DATE]-[DATE])" at bounding box center [542, 257] width 440 height 25
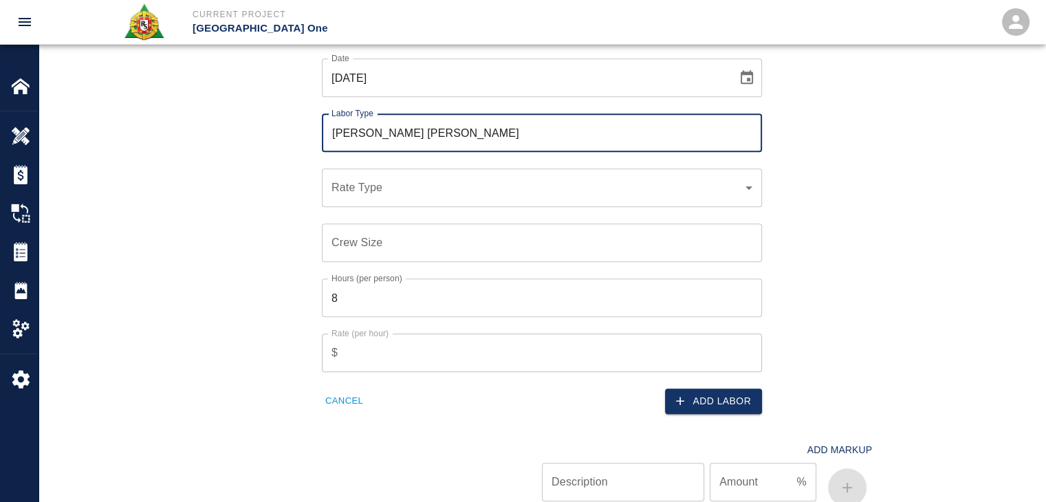
scroll to position [1111, 0]
type input "Carpenter Foreman"
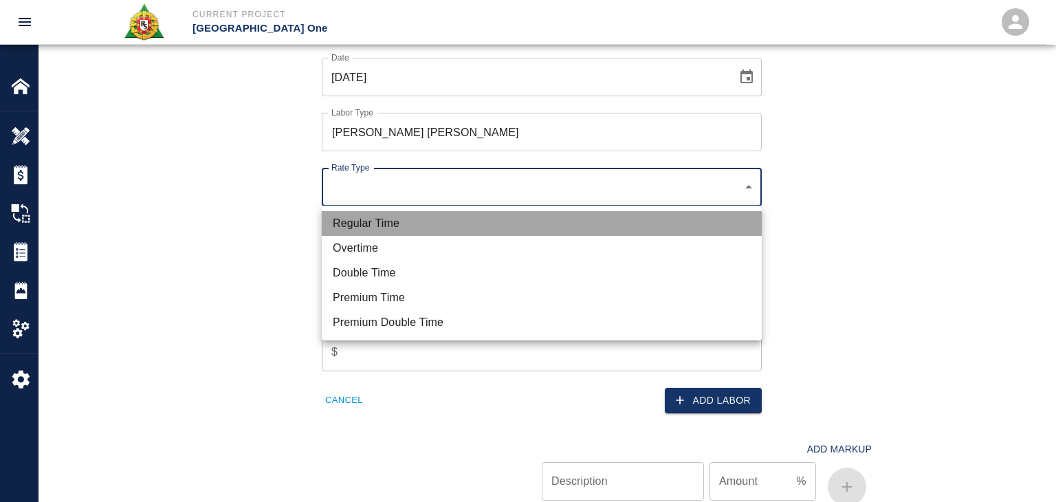
click at [380, 216] on li "Regular Time" at bounding box center [542, 223] width 440 height 25
type input "rate_rt"
type input "148.66"
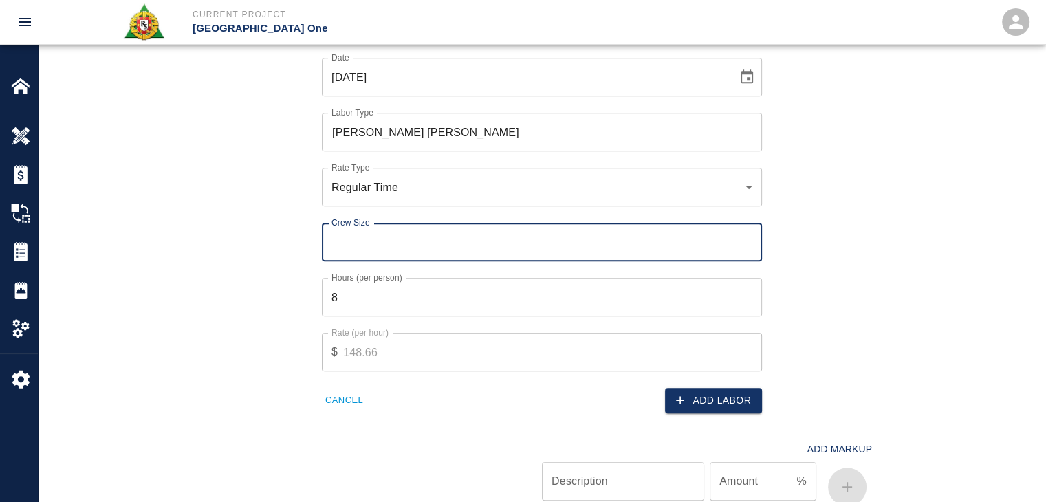
click at [355, 256] on input "Crew Size" at bounding box center [542, 242] width 440 height 39
type input "1"
click at [369, 319] on div "Rate (per hour) $ 148.66 Rate (per hour)" at bounding box center [533, 343] width 457 height 55
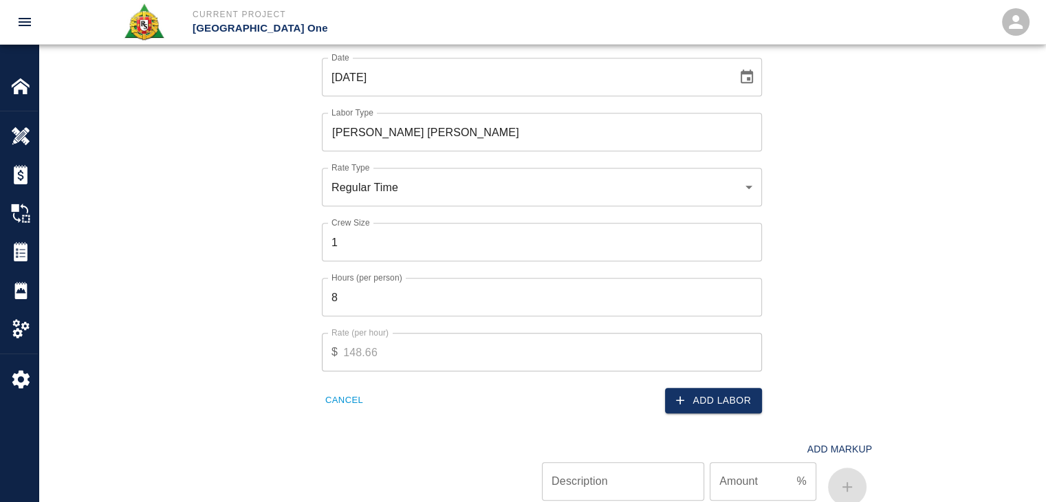
click at [358, 301] on input "8" at bounding box center [542, 297] width 440 height 39
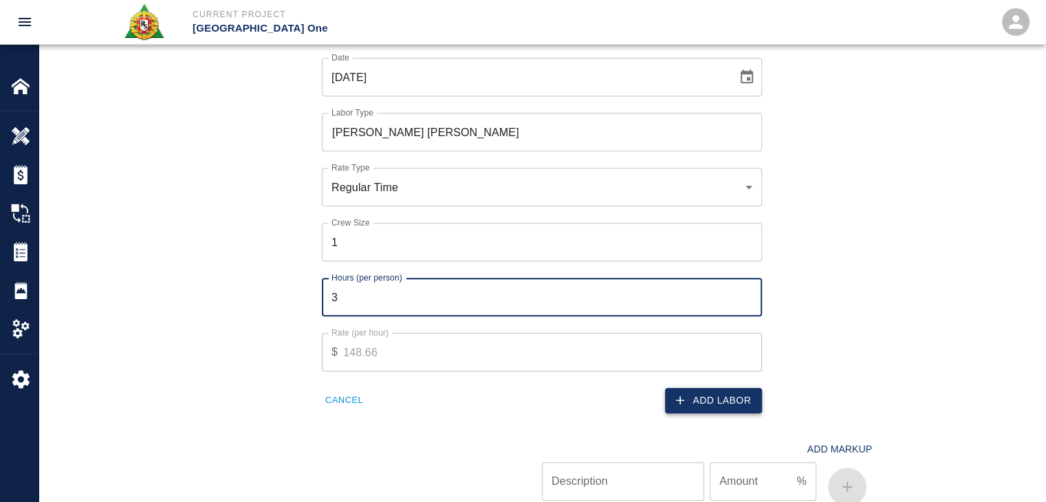
type input "3"
click at [684, 396] on icon "button" at bounding box center [680, 400] width 14 height 14
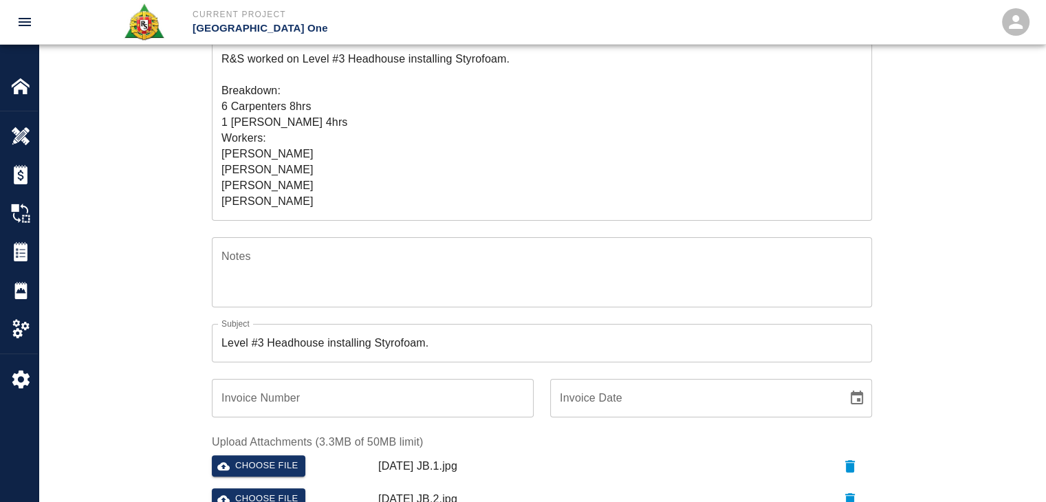
scroll to position [220, 0]
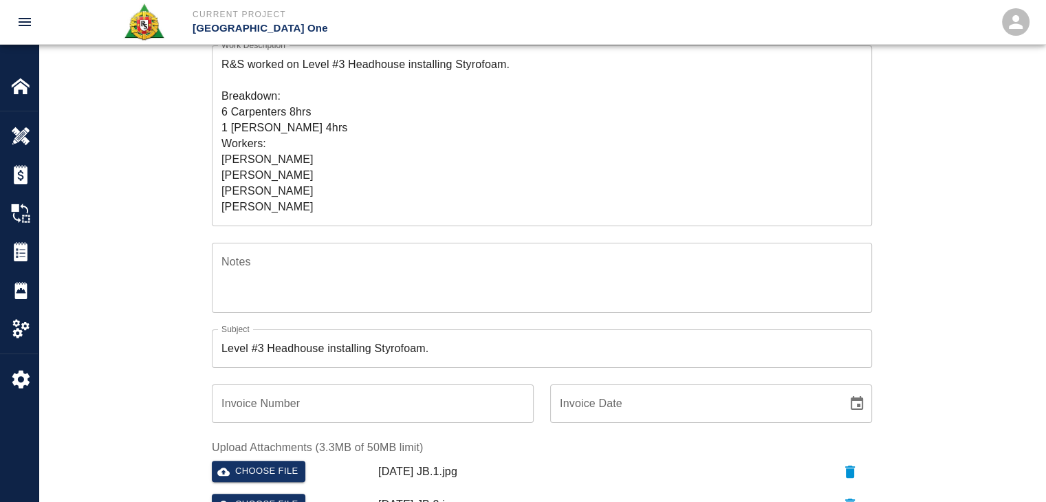
click at [286, 134] on textarea "R&S worked on Level #3 Headhouse installing Styrofoam. Breakdown: 6 Carpenters …" at bounding box center [541, 135] width 641 height 158
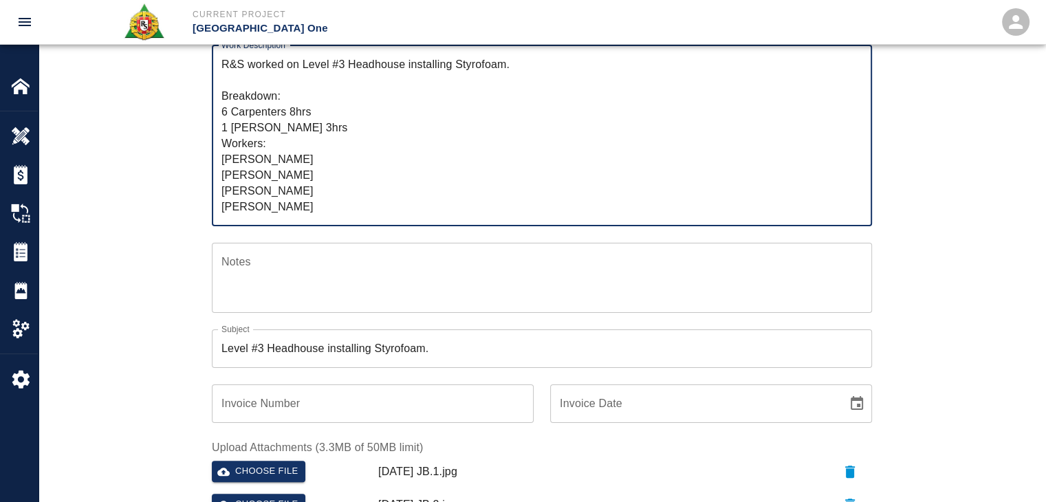
click at [242, 144] on textarea "R&S worked on Level #3 Headhouse installing Styrofoam. Breakdown: 6 Carpenters …" at bounding box center [541, 135] width 641 height 158
click at [327, 190] on textarea "R&S worked on Level #3 Headhouse installing Styrofoam. Breakdown: 6 Carpenters …" at bounding box center [541, 135] width 641 height 158
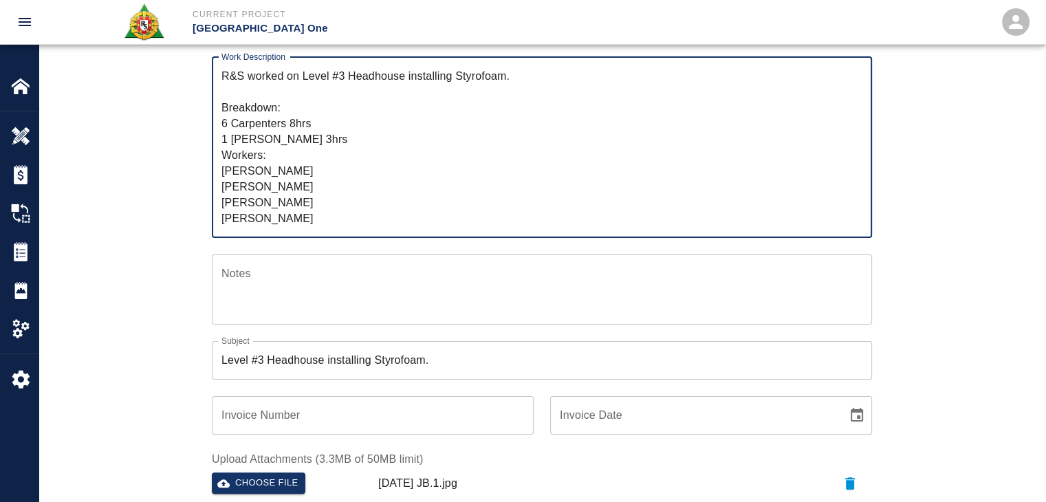
scroll to position [193, 0]
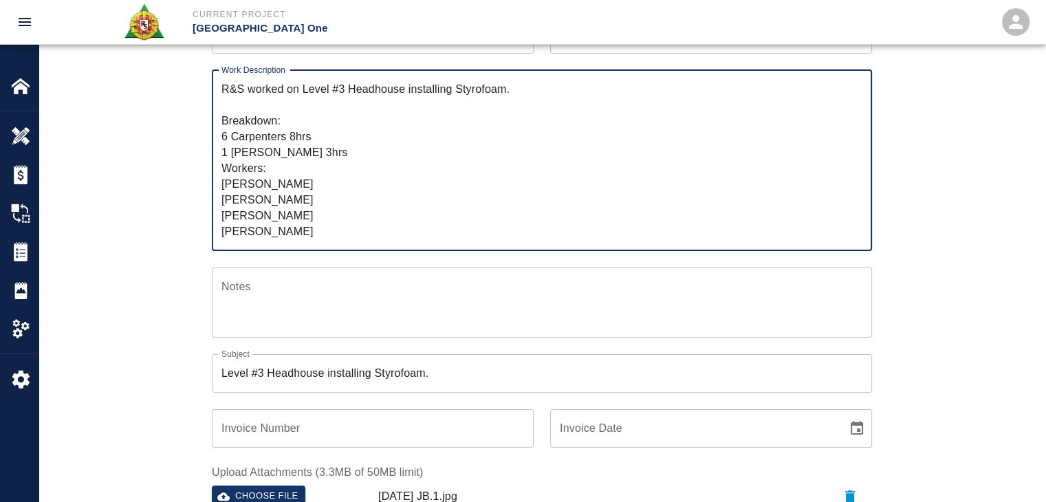
drag, startPoint x: 287, startPoint y: 200, endPoint x: 207, endPoint y: 9, distance: 207.1
click at [207, 9] on div "Current Project JFK Terminal One Home JFK Terminal One Overview Estimates Chang…" at bounding box center [523, 56] width 1046 height 502
type textarea "R&S worked on Level #3 Headhouse installing Styrofoam. Breakdown: 6 Carpenters …"
click at [348, 162] on textarea "R&S worked on Level #3 Headhouse installing Styrofoam. Breakdown: 6 Carpenters …" at bounding box center [541, 162] width 641 height 158
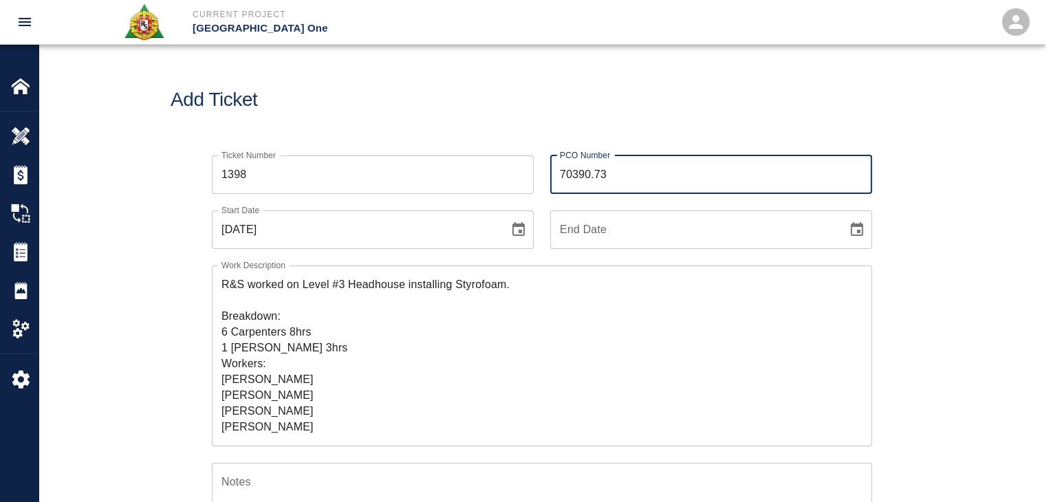
drag, startPoint x: 611, startPoint y: 177, endPoint x: 556, endPoint y: 177, distance: 55.7
click at [556, 177] on input "70390.73" at bounding box center [711, 174] width 322 height 39
click at [340, 113] on div "Add Ticket" at bounding box center [542, 100] width 1007 height 111
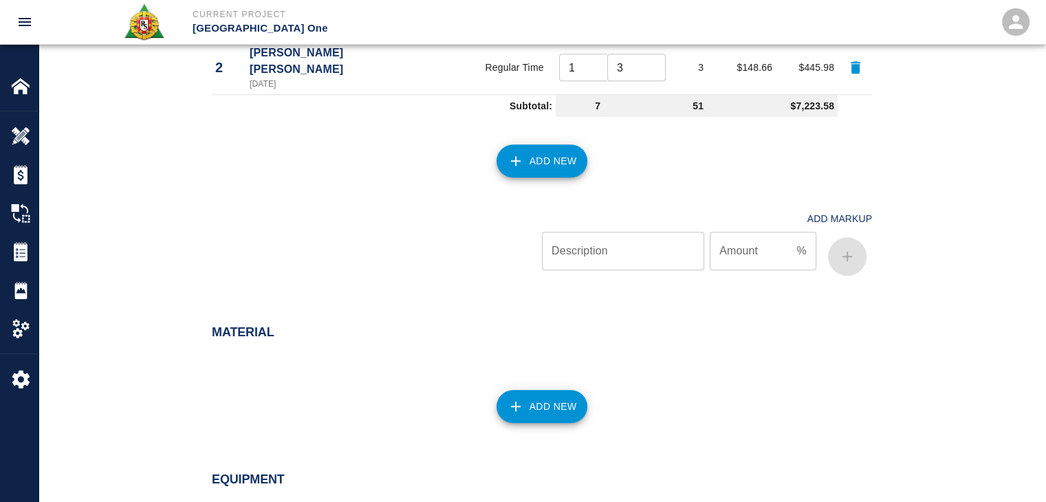
scroll to position [1464, 0]
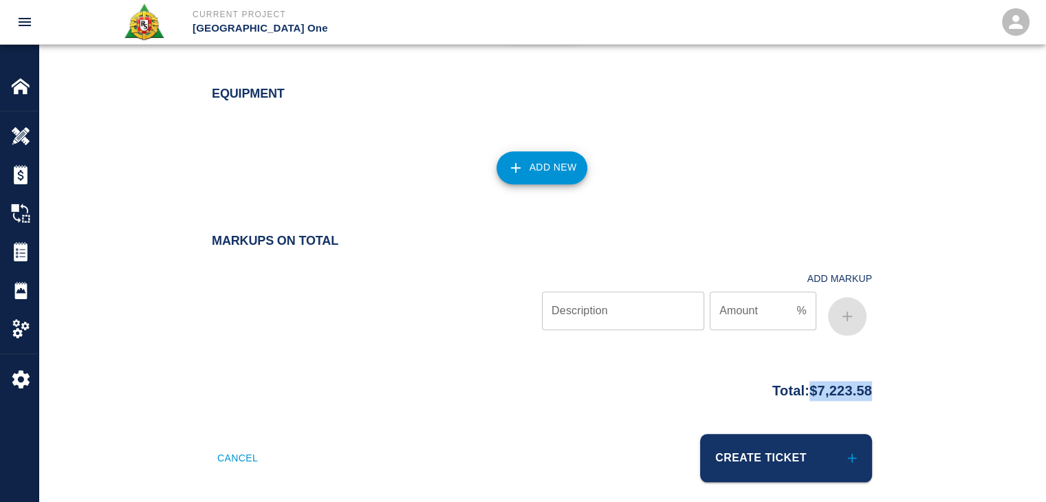
drag, startPoint x: 884, startPoint y: 367, endPoint x: 801, endPoint y: 375, distance: 83.0
click at [801, 375] on div "Total: $7,223.58" at bounding box center [542, 387] width 743 height 27
copy p "$7,223.58"
click at [333, 209] on div "Equipment Add New" at bounding box center [542, 141] width 1007 height 164
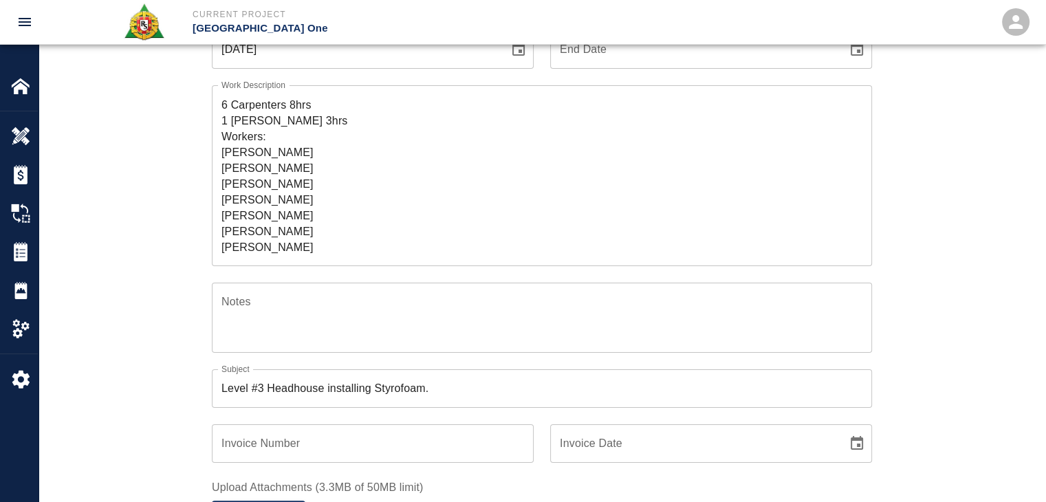
scroll to position [0, 0]
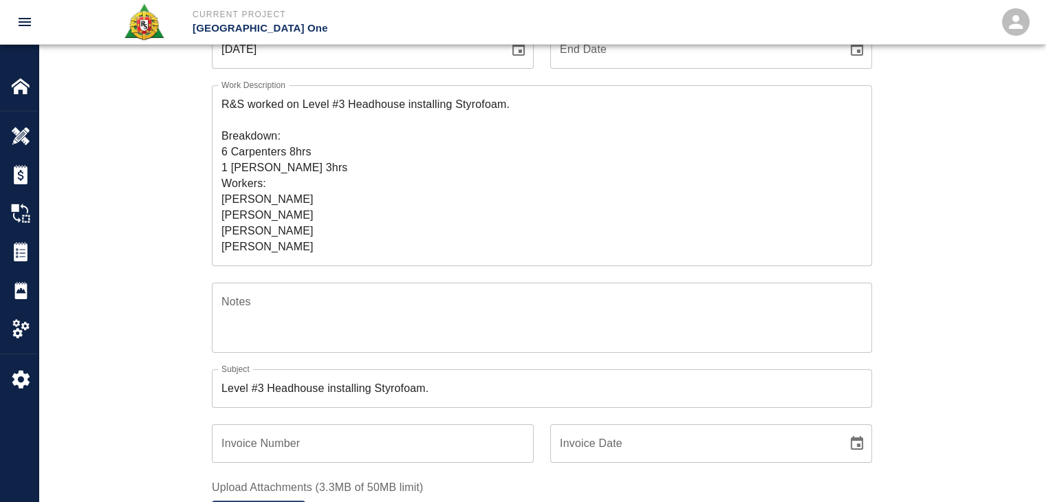
click at [189, 135] on div "Ticket Number 1398 Ticket Number PCO Number 70390.73 PCO Number Start Date 09/2…" at bounding box center [542, 372] width 743 height 827
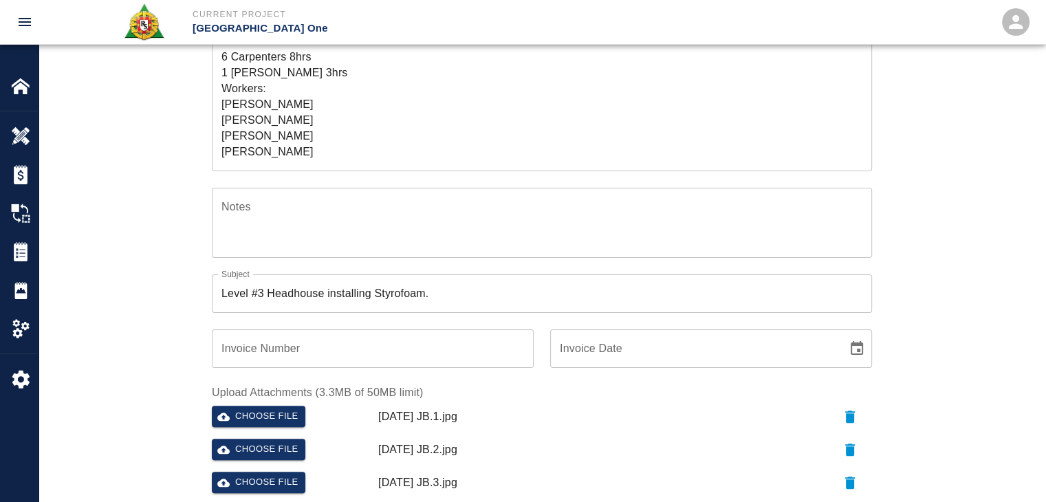
scroll to position [91, 0]
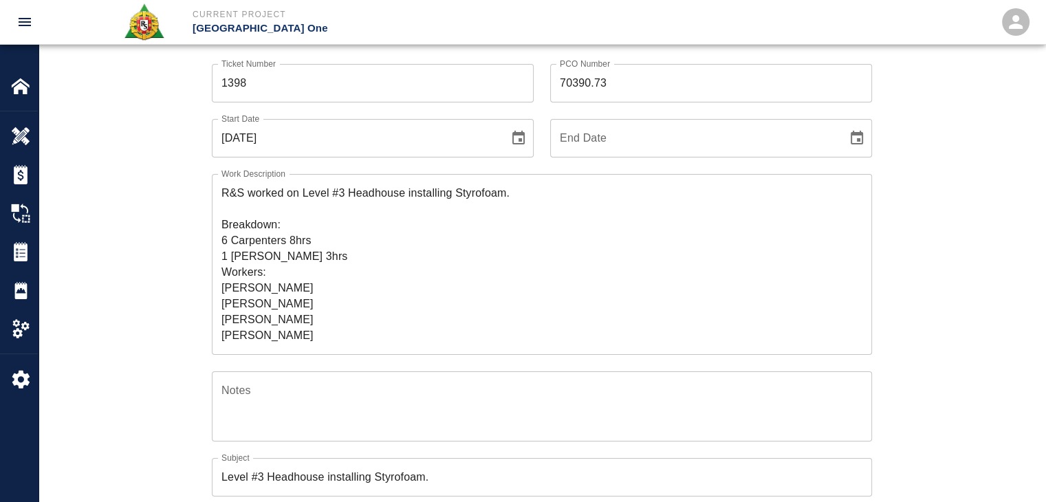
click at [177, 226] on div "Ticket Number 1398 Ticket Number PCO Number 70390.73 PCO Number Start Date 09/2…" at bounding box center [542, 460] width 743 height 827
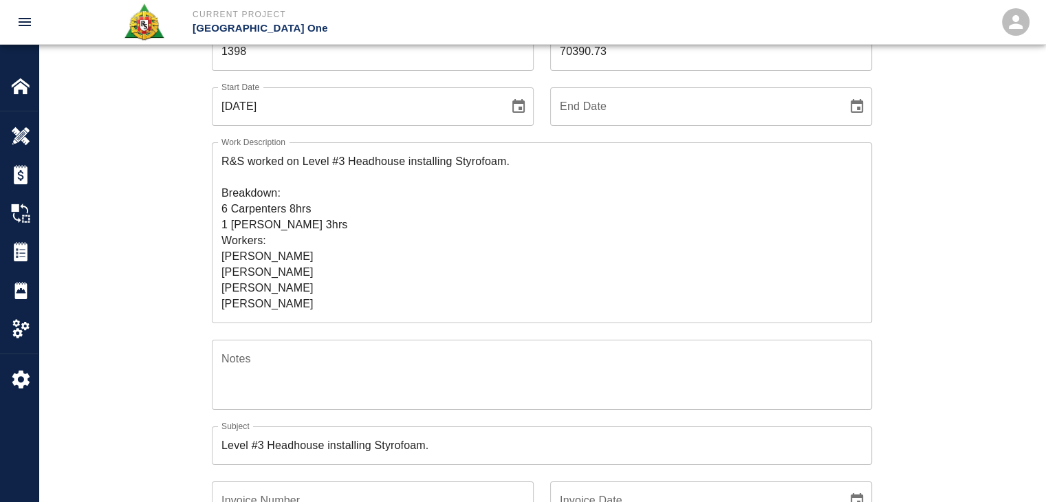
scroll to position [95, 0]
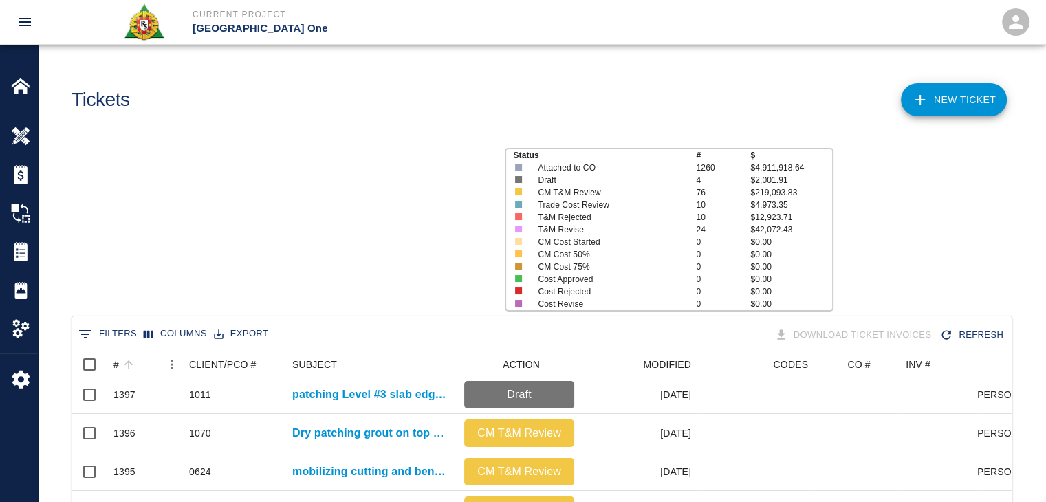
scroll to position [792, 929]
click at [138, 369] on div "#" at bounding box center [128, 364] width 19 height 19
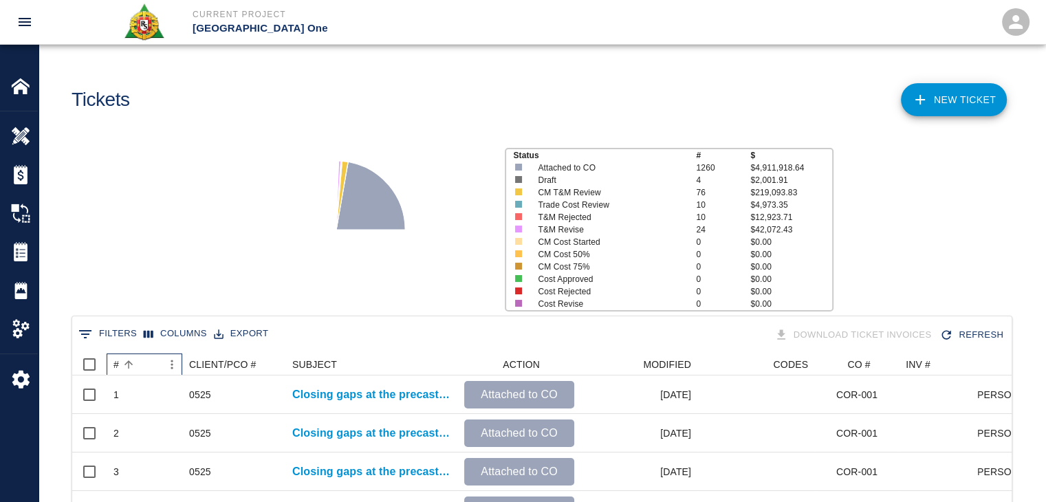
click at [138, 369] on div "#" at bounding box center [128, 364] width 19 height 19
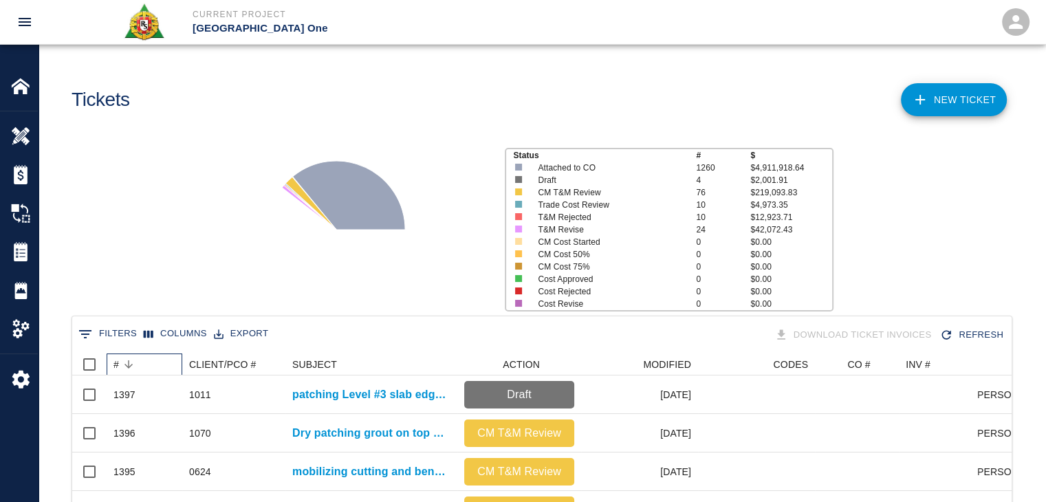
scroll to position [0, 0]
click at [170, 263] on div "Status # $ Attached to CO 1260 $4,911,918.64 Draft 4 $2,001.91 CM T&M Review 76…" at bounding box center [537, 224] width 1018 height 183
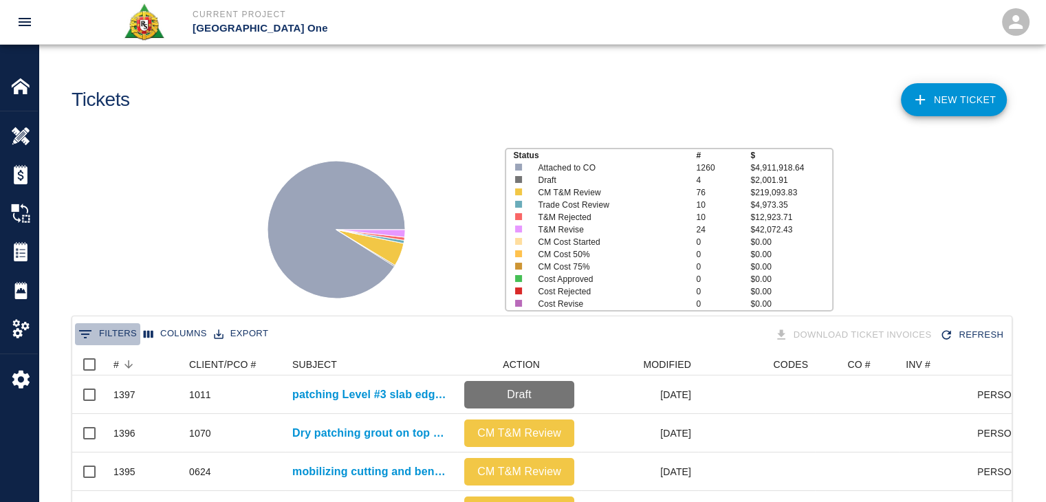
click at [80, 331] on icon "Show filters" at bounding box center [85, 334] width 17 height 17
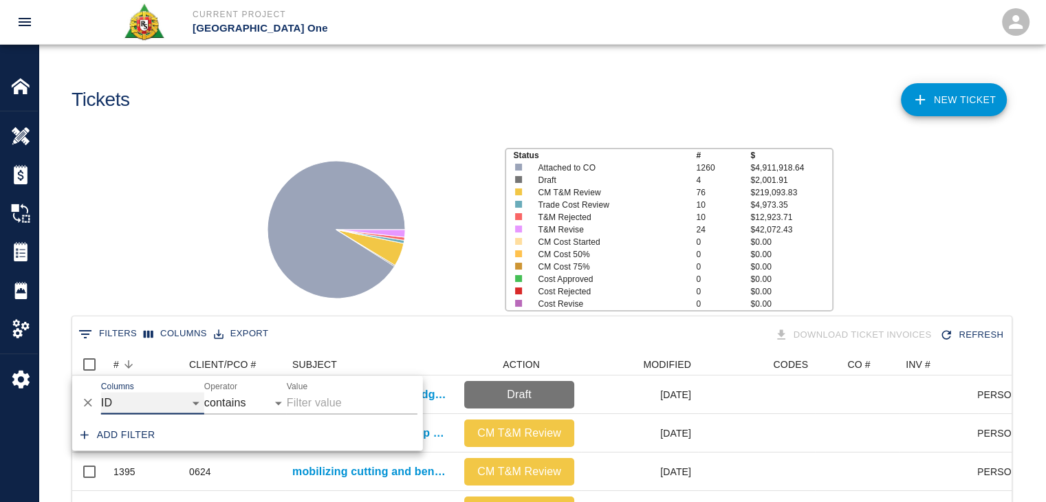
click at [160, 407] on select "ID # CLIENT/PCO # SUBJECT DESCRIPTION ACTION WORK MODIFIED CREATED CODES CO # I…" at bounding box center [152, 403] width 103 height 22
click at [101, 392] on select "ID # CLIENT/PCO # SUBJECT DESCRIPTION ACTION WORK MODIFIED CREATED CODES CO # I…" at bounding box center [152, 403] width 103 height 22
select select "action_id"
click at [320, 397] on input "Value" at bounding box center [352, 403] width 131 height 22
type input "REVISE"
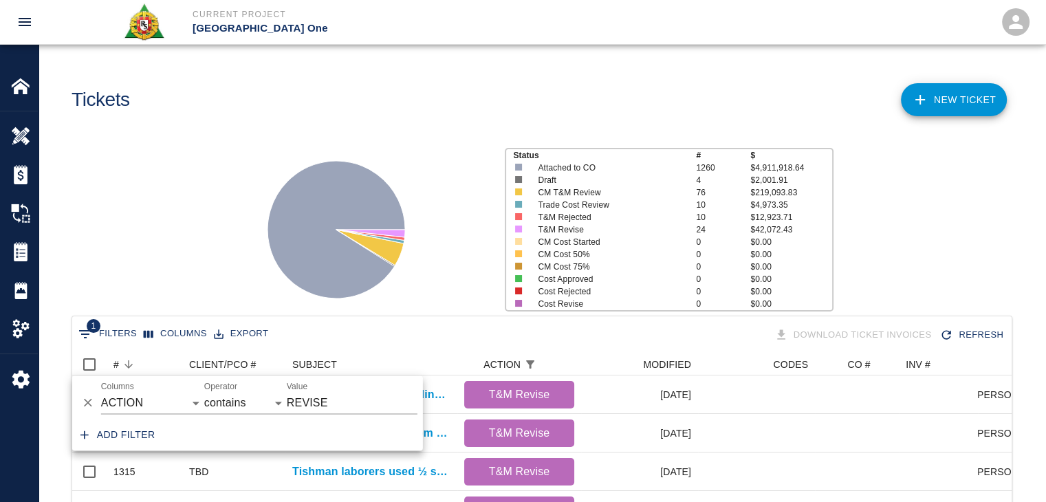
click at [210, 280] on div "Status # $ Attached to CO 1260 $4,911,918.64 Draft 4 $2,001.91 CM T&M Review 76…" at bounding box center [537, 224] width 1018 height 183
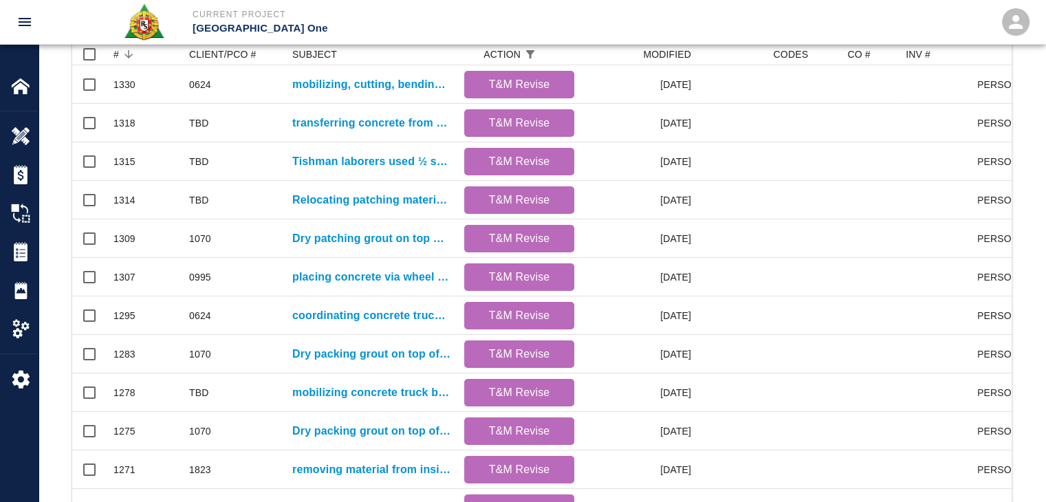
scroll to position [723, 0]
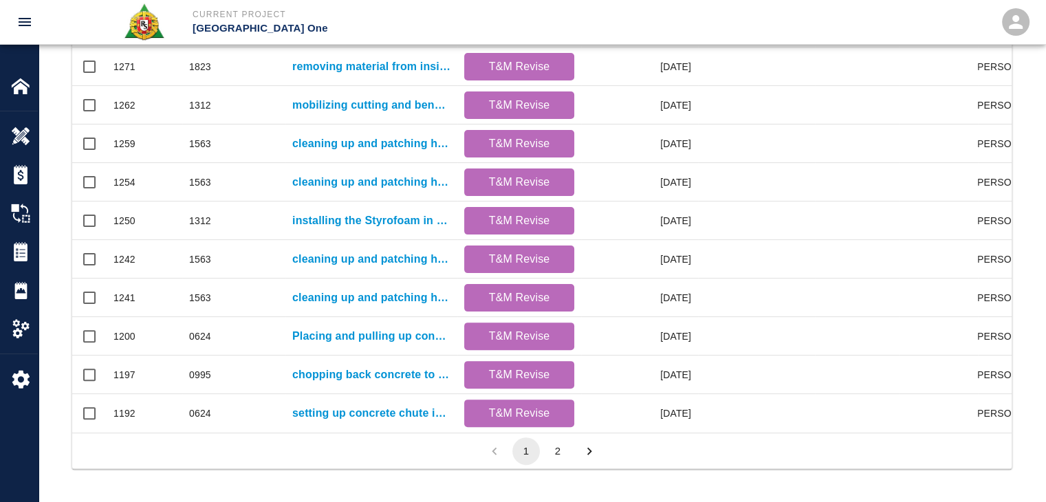
click at [562, 452] on button "2" at bounding box center [558, 451] width 28 height 28
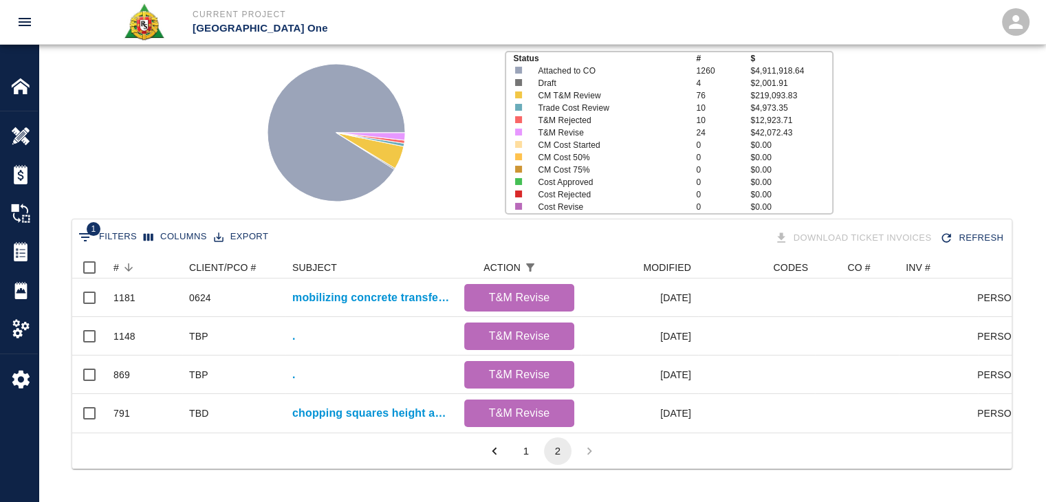
scroll to position [107, 0]
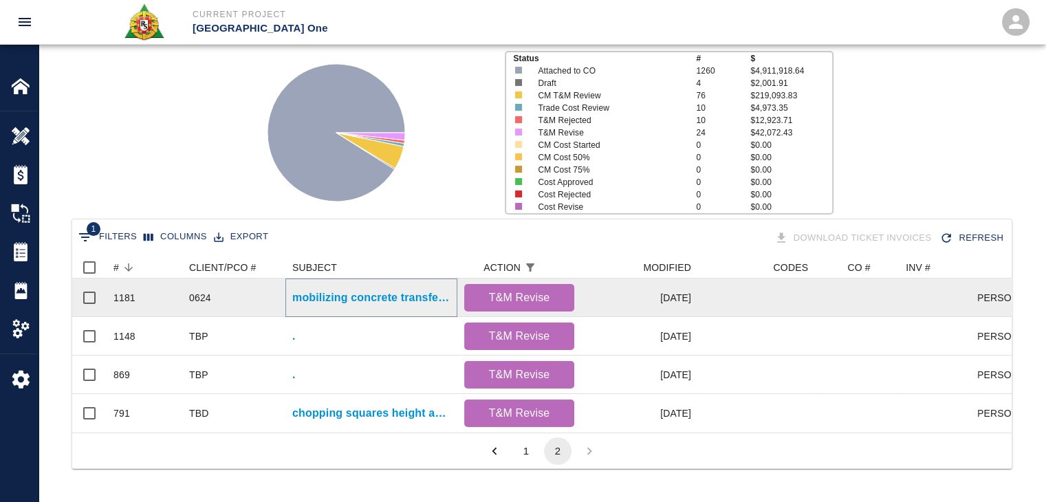
click at [391, 289] on p "mobilizing concrete transferring concrete from motorized buggies to wheel barre…" at bounding box center [371, 297] width 158 height 17
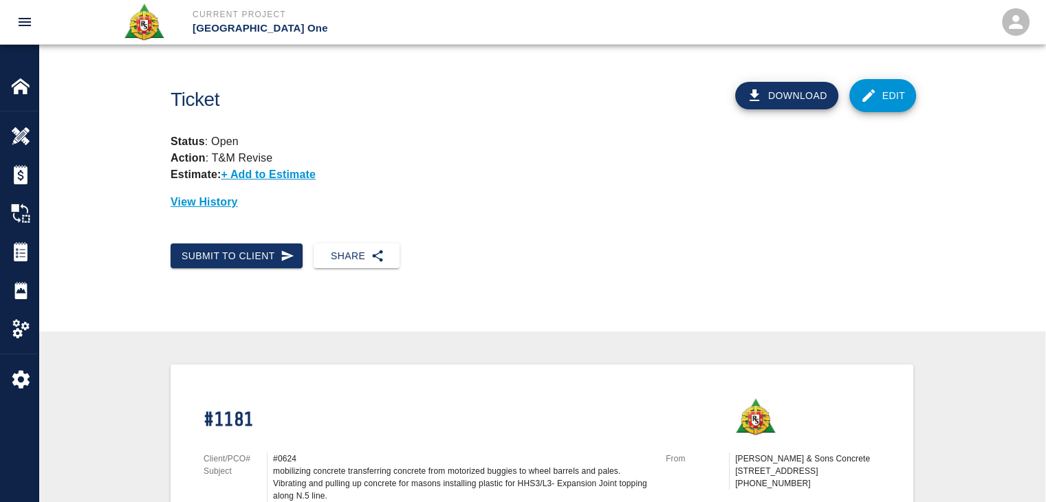
click at [863, 94] on icon at bounding box center [868, 95] width 17 height 17
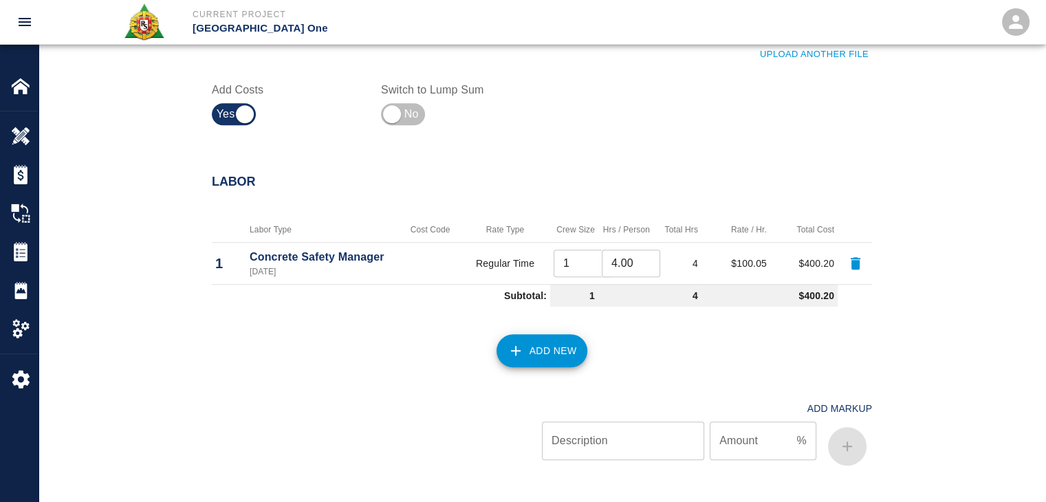
scroll to position [905, 0]
click at [847, 268] on icon "button" at bounding box center [855, 264] width 17 height 17
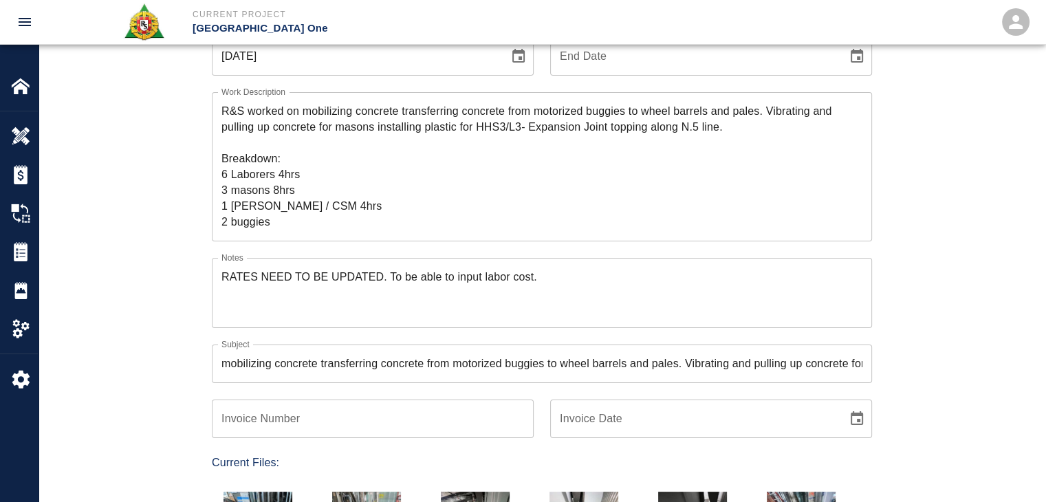
scroll to position [202, 0]
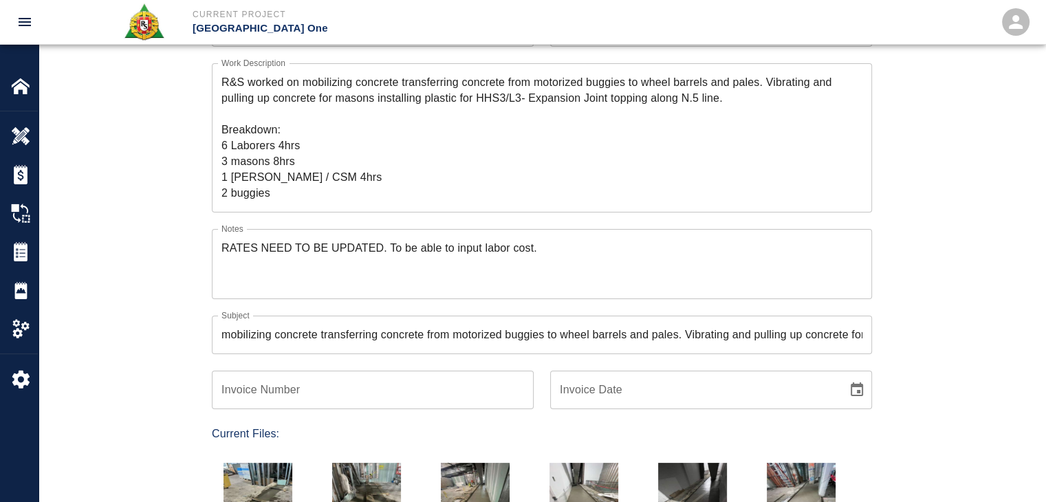
click at [319, 177] on textarea "R&S worked on mobilizing concrete transferring concrete from motorized buggies …" at bounding box center [541, 137] width 641 height 127
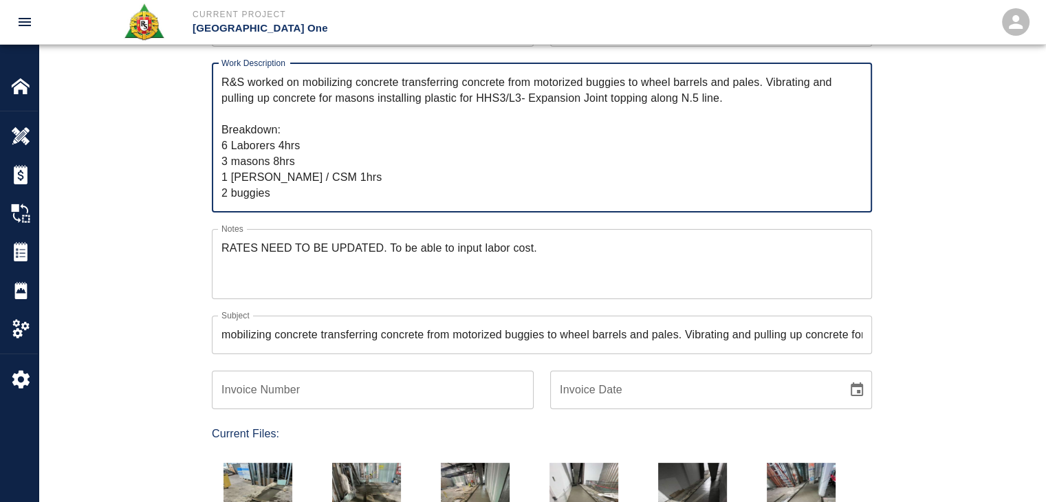
click at [278, 180] on textarea "R&S worked on mobilizing concrete transferring concrete from motorized buggies …" at bounding box center [541, 137] width 641 height 127
drag, startPoint x: 370, startPoint y: 177, endPoint x: 314, endPoint y: 184, distance: 56.1
click at [314, 184] on textarea "R&S worked on mobilizing concrete transferring concrete from motorized buggies …" at bounding box center [541, 137] width 641 height 127
type textarea "R&S worked on mobilizing concrete transferring concrete from motorized buggies …"
click at [153, 201] on div "Ticket Number 1181 Ticket Number PCO Number 0624 PCO Number Start Date 07/01/20…" at bounding box center [542, 403] width 1007 height 932
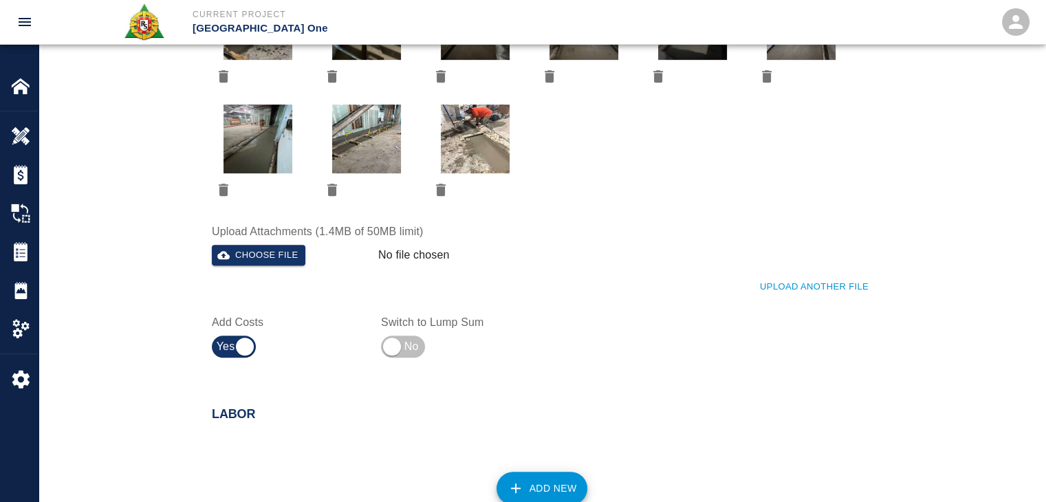
scroll to position [891, 0]
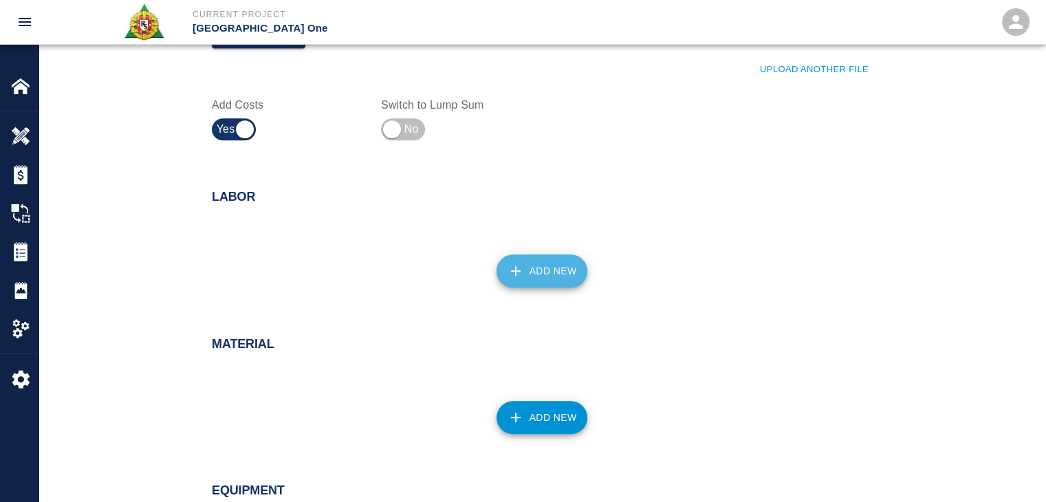
click at [515, 270] on icon "button" at bounding box center [516, 271] width 10 height 10
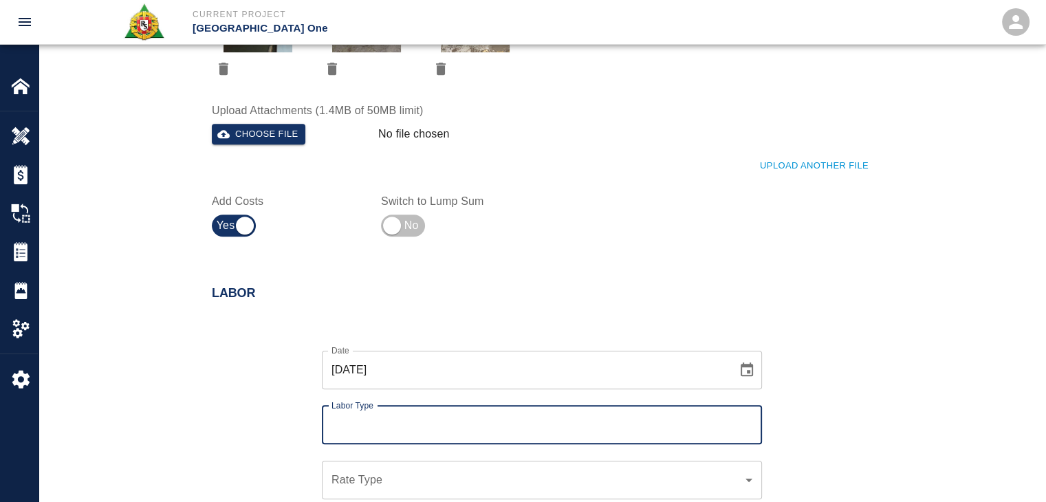
scroll to position [795, 0]
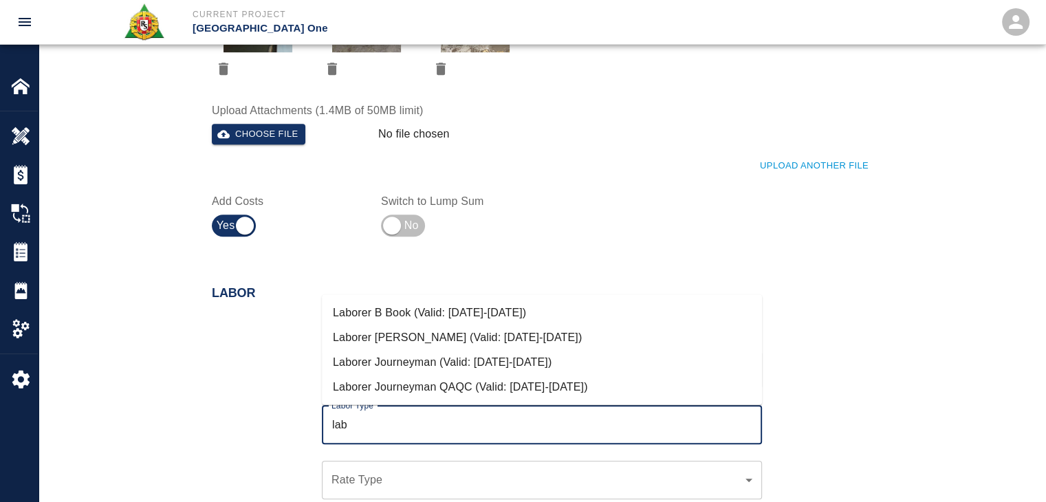
click at [437, 372] on li "Laborer Journeyman (Valid: 07/01/2024-09/30/2025)" at bounding box center [542, 361] width 440 height 25
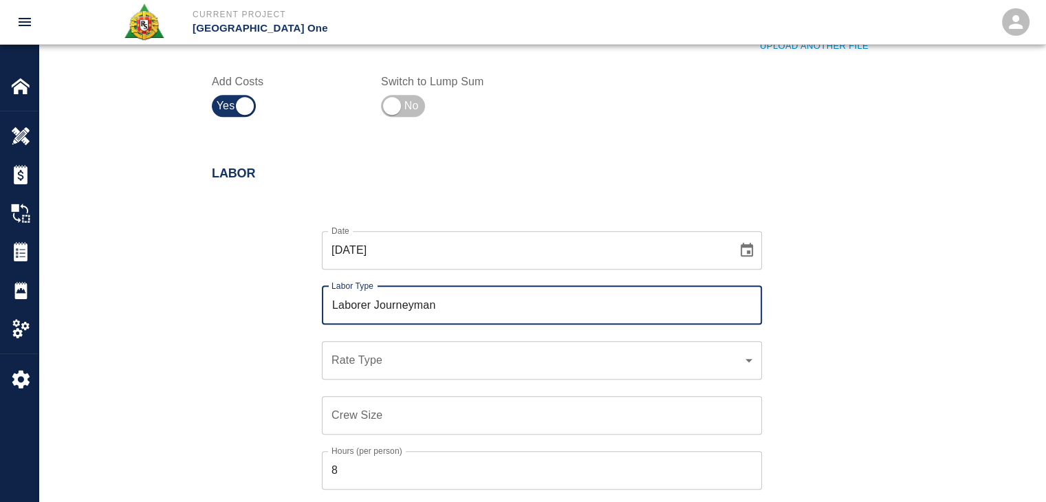
scroll to position [918, 0]
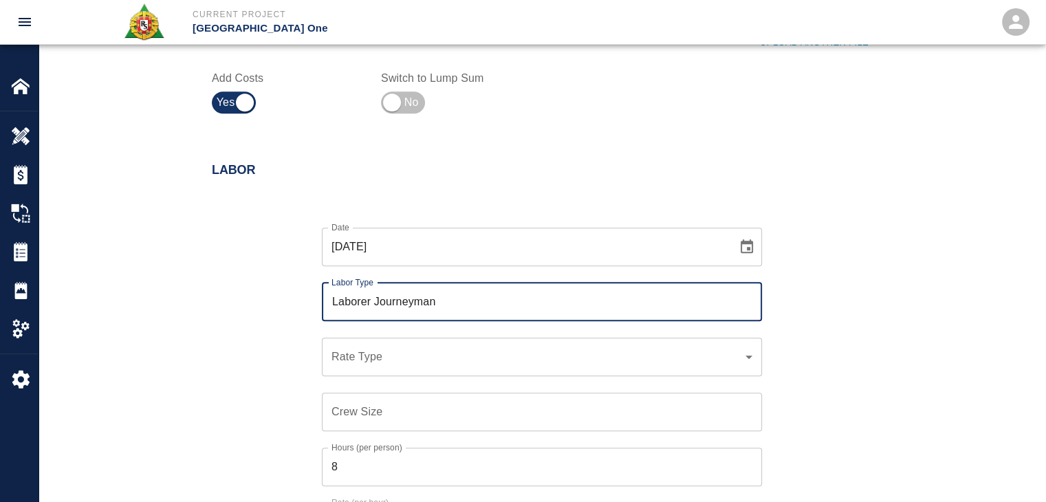
type input "Laborer Journeyman"
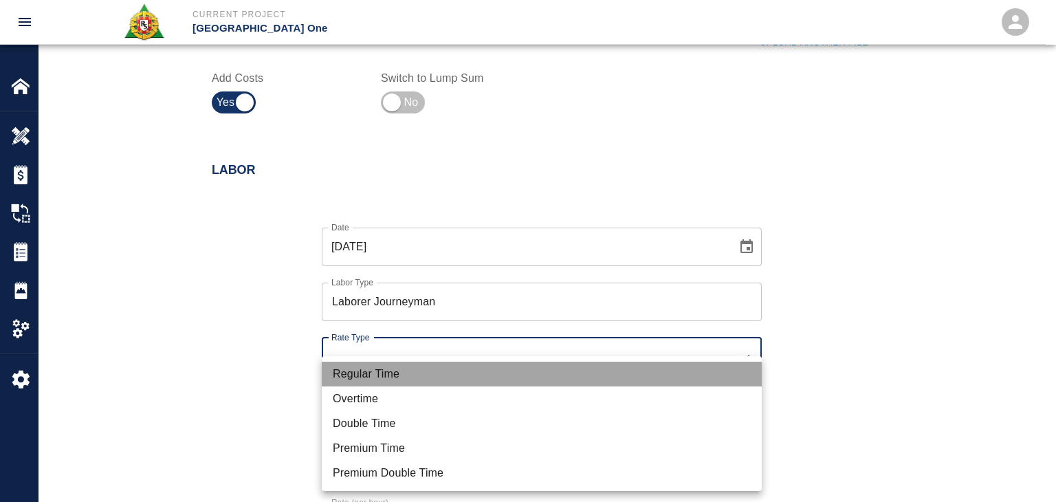
click at [391, 380] on li "Regular Time" at bounding box center [542, 374] width 440 height 25
type input "rate_rt"
type input "97.06"
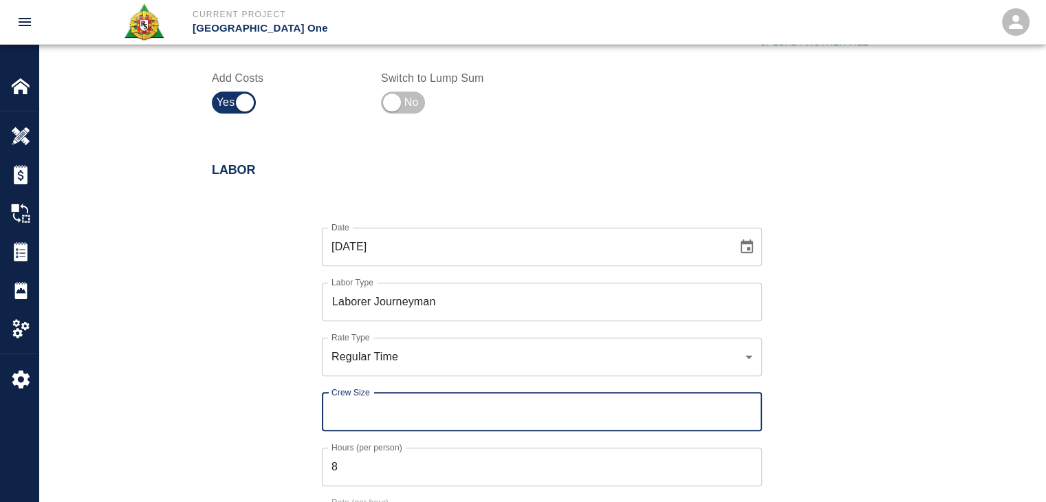
click at [397, 405] on input "Crew Size" at bounding box center [542, 412] width 440 height 39
type input "6"
click at [347, 477] on input "8" at bounding box center [542, 467] width 440 height 39
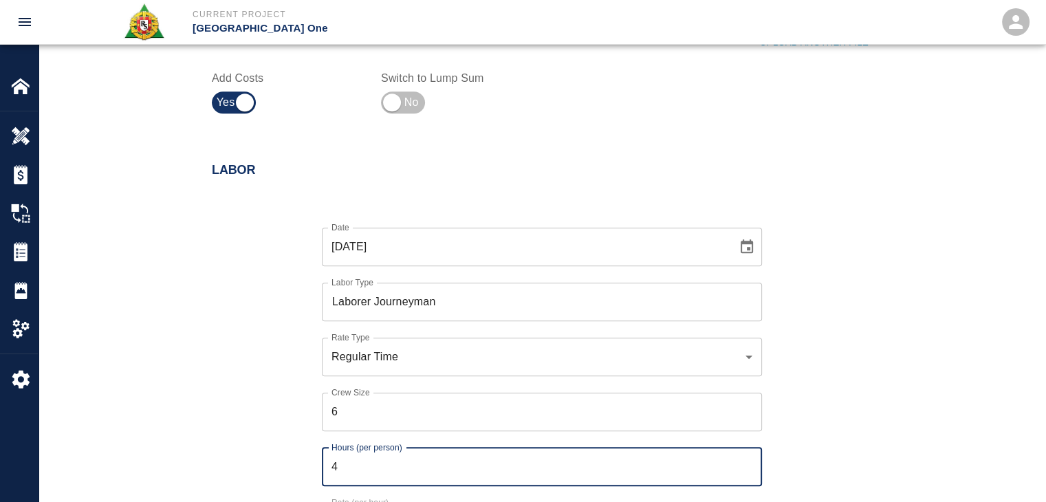
type input "4"
click at [277, 450] on div "Date 07/01/2025 Date Labor Type Laborer Journeyman Labor Type Rate Type Regular…" at bounding box center [533, 395] width 677 height 378
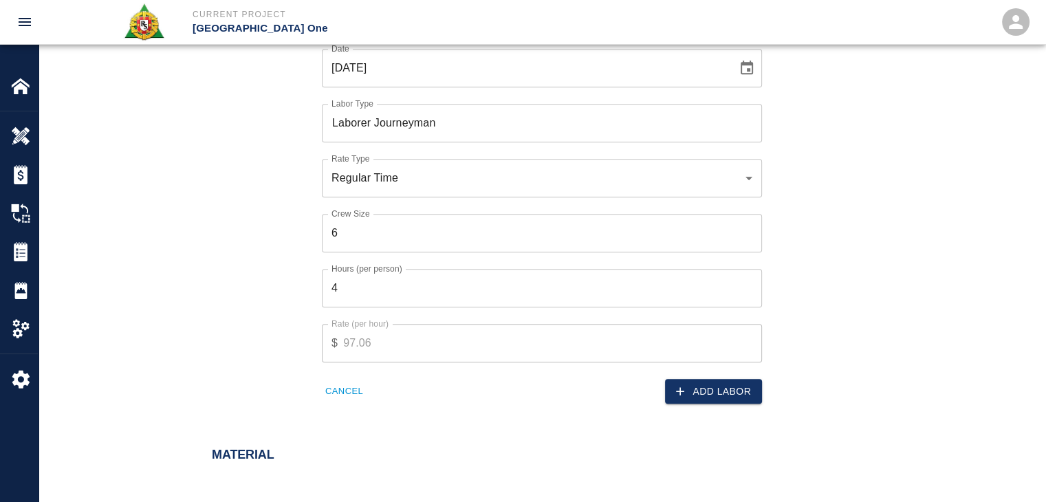
scroll to position [1100, 0]
click at [707, 394] on button "Add Labor" at bounding box center [713, 388] width 97 height 25
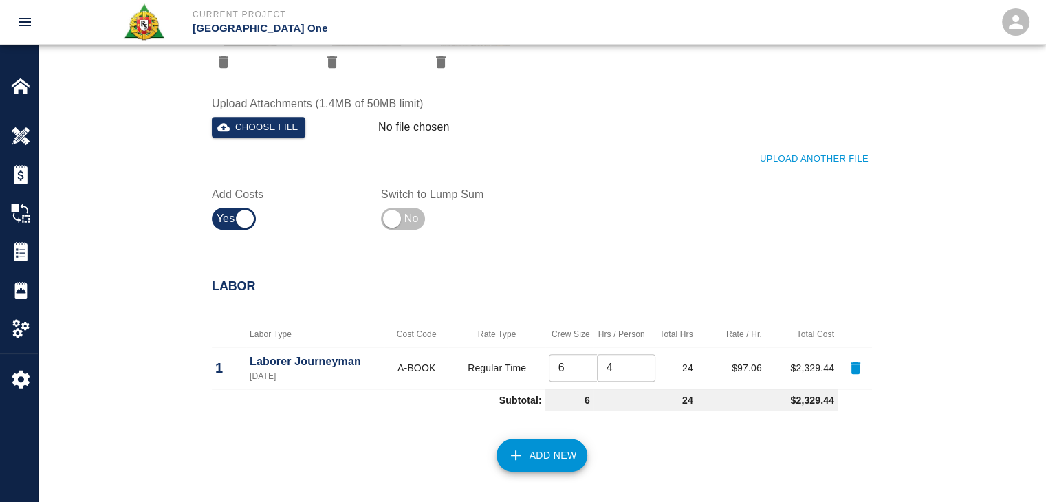
scroll to position [954, 0]
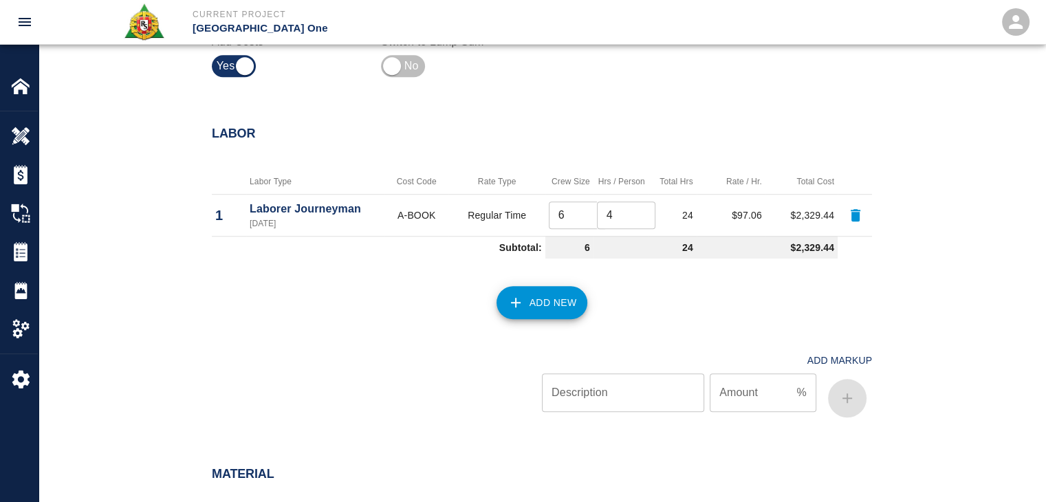
click at [547, 325] on div "Add Markup Description Description Amount % Amount" at bounding box center [533, 374] width 677 height 98
click at [520, 296] on icon "button" at bounding box center [515, 302] width 17 height 17
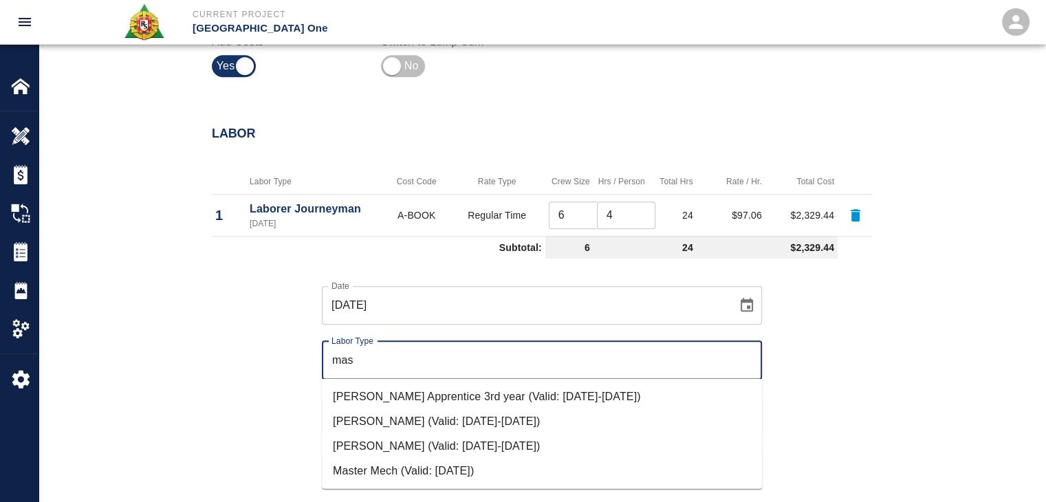
click at [393, 450] on li "Mason Journeyman (Valid: 07/01/2024-09/30/2025)" at bounding box center [542, 445] width 440 height 25
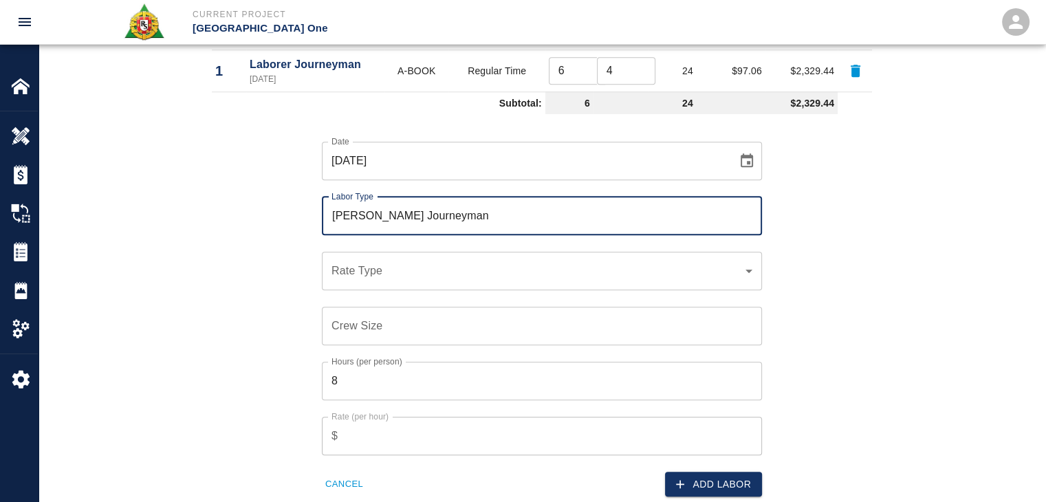
scroll to position [1100, 0]
type input "[PERSON_NAME] Journeyman"
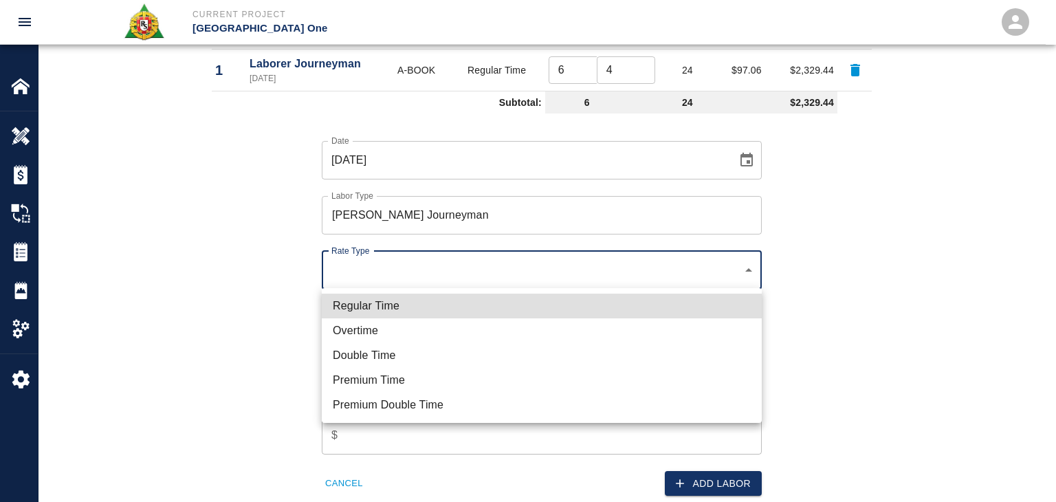
click at [393, 304] on li "Regular Time" at bounding box center [542, 306] width 440 height 25
type input "rate_rt"
type input "112.04"
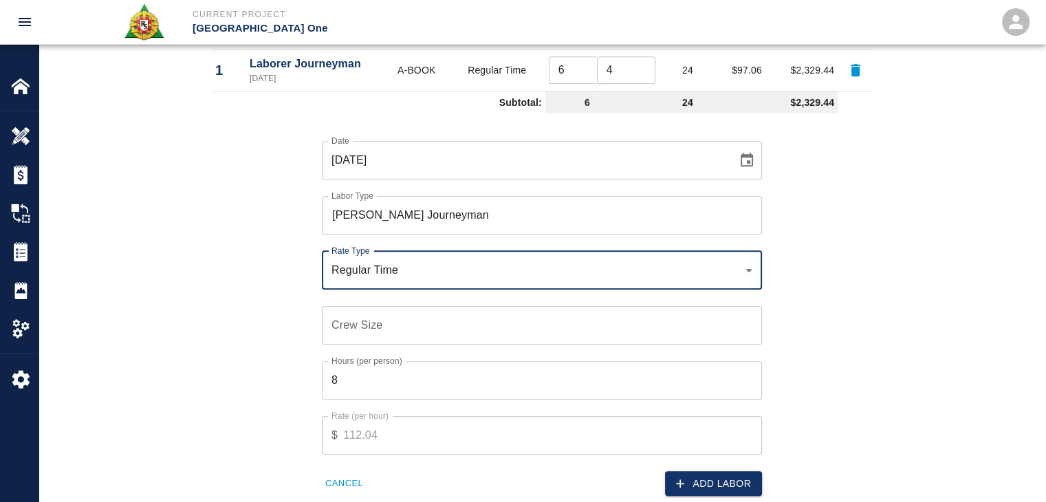
click at [372, 334] on input "Crew Size" at bounding box center [542, 325] width 440 height 39
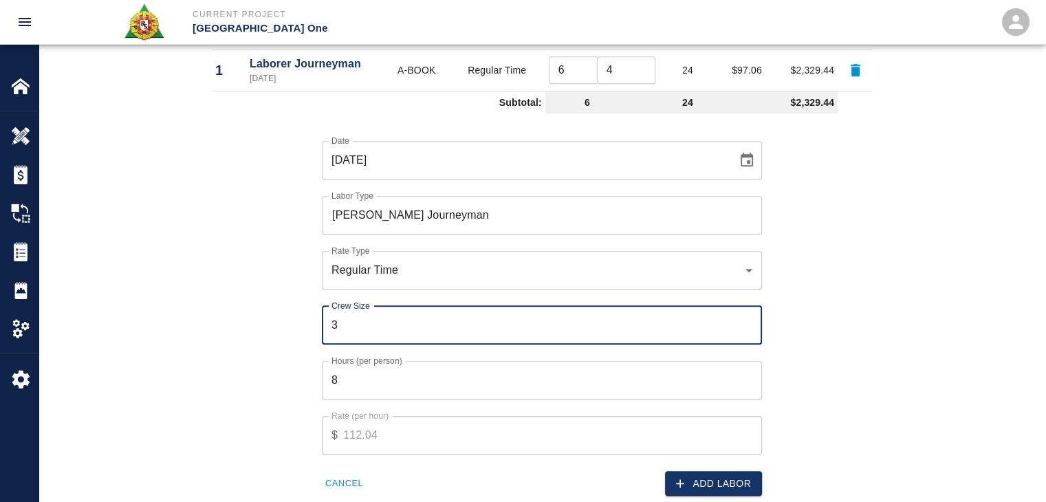
type input "3"
click at [259, 361] on div "Date 07/01/2025 Date Labor Type Mason Journeyman Labor Type Rate Type Regular T…" at bounding box center [533, 308] width 677 height 378
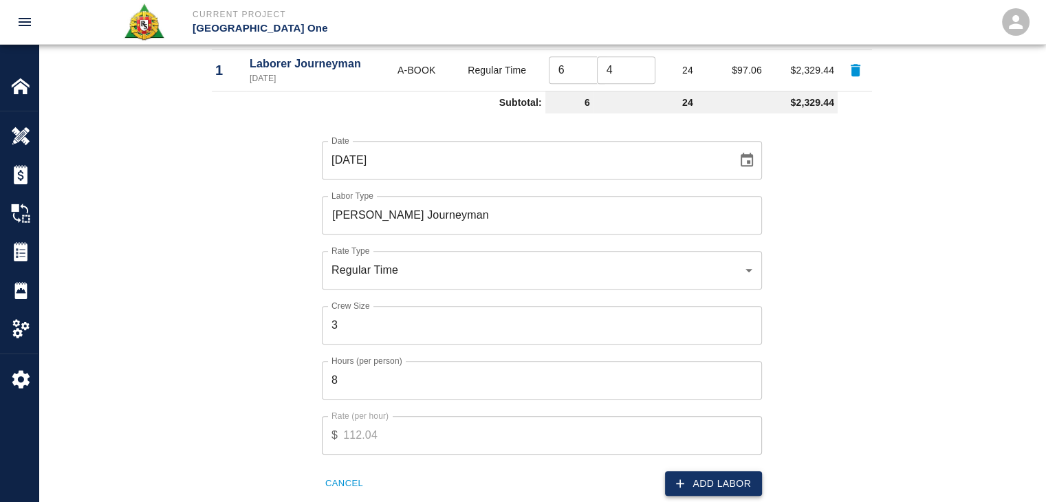
click at [678, 472] on button "Add Labor" at bounding box center [713, 483] width 97 height 25
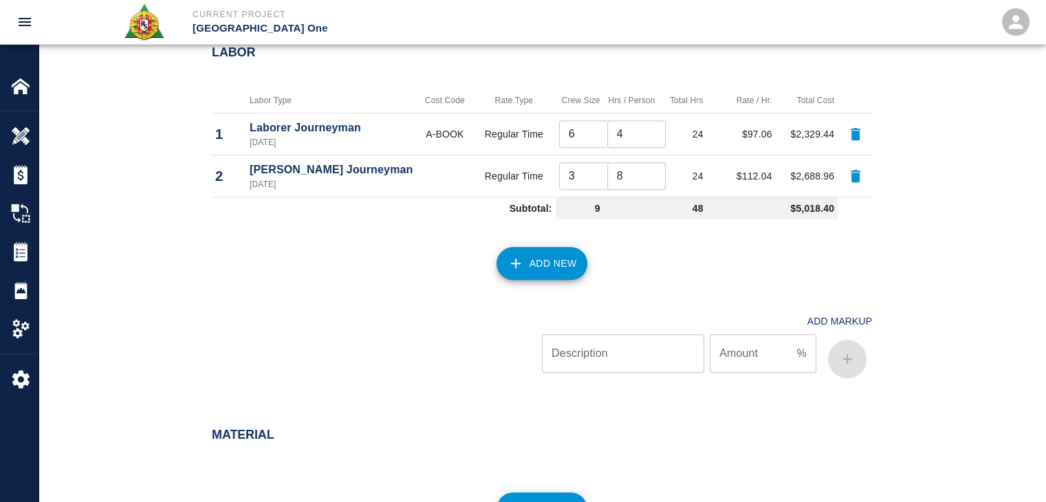
scroll to position [1144, 0]
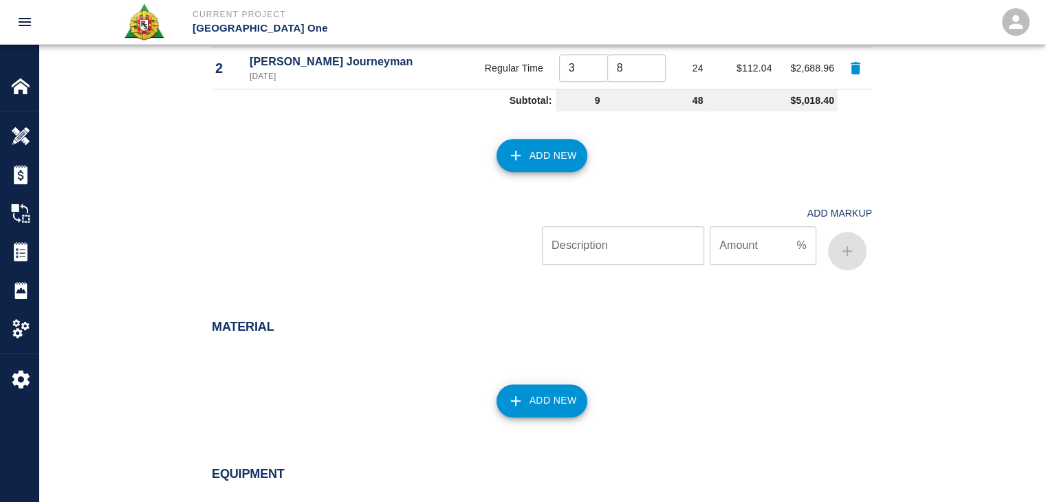
click at [525, 168] on button "Add New" at bounding box center [541, 155] width 91 height 33
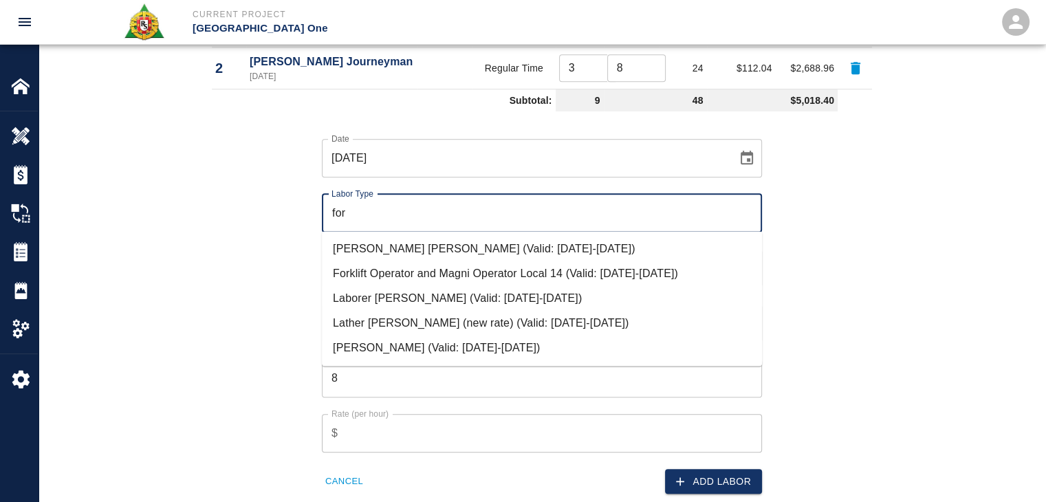
click at [419, 301] on li "Laborer Foreman (Valid: 07/01/2024-09/30/2025)" at bounding box center [542, 298] width 440 height 25
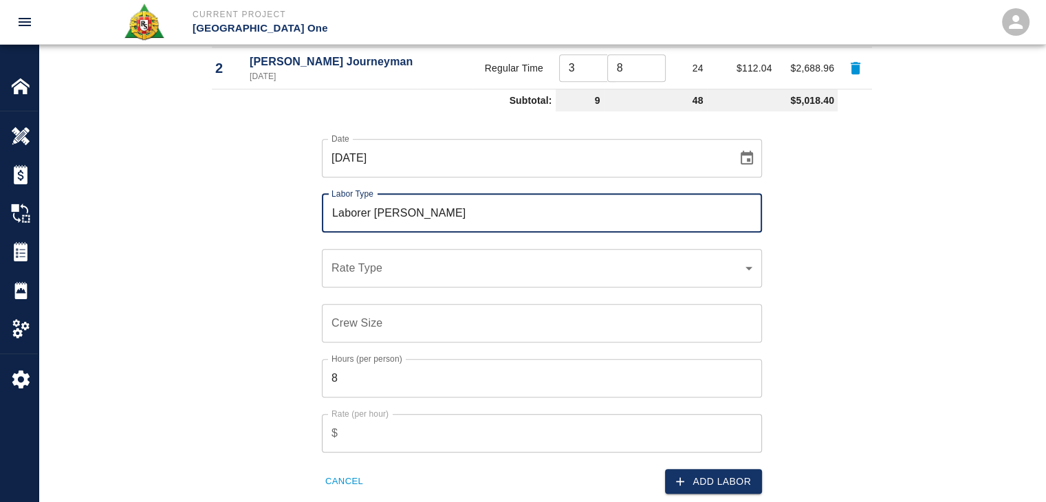
type input "Laborer Foreman"
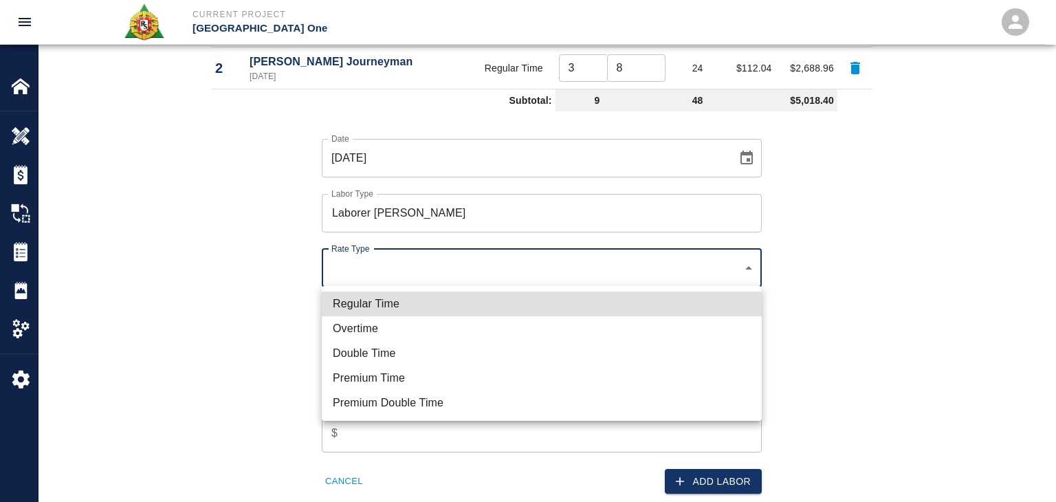
click at [375, 316] on li "Overtime" at bounding box center [542, 328] width 440 height 25
type input "rate_ot"
type input "138.49"
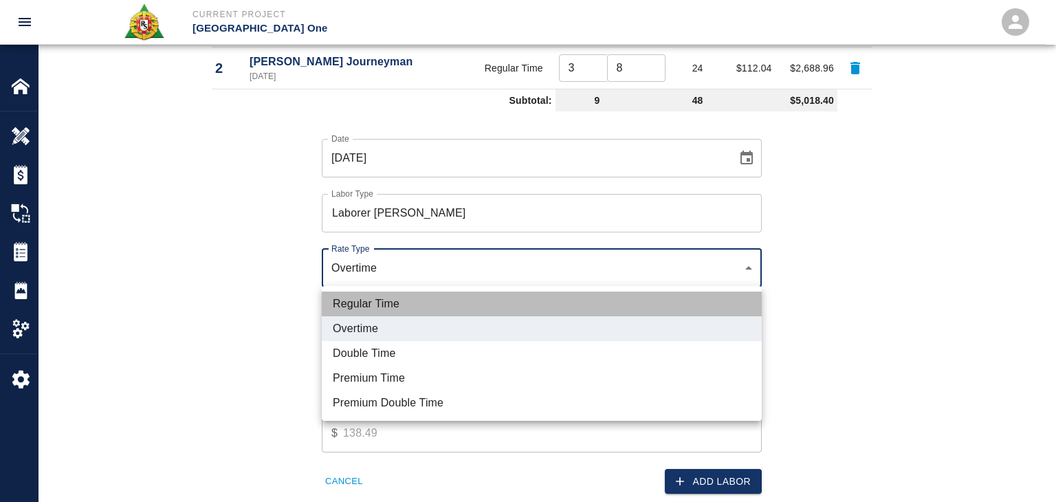
click at [414, 296] on li "Regular Time" at bounding box center [542, 304] width 440 height 25
type input "rate_rt"
type input "100.17"
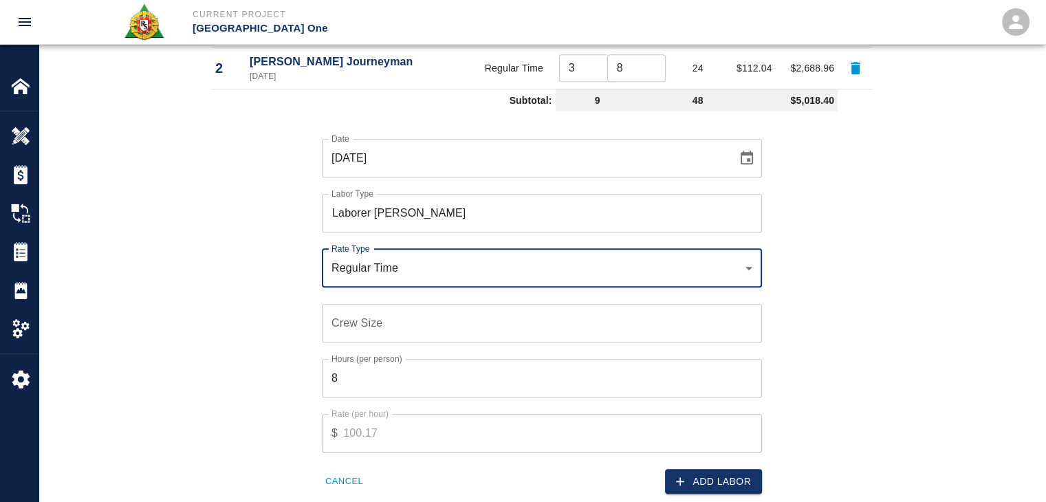
click at [386, 336] on input "Crew Size" at bounding box center [542, 323] width 440 height 39
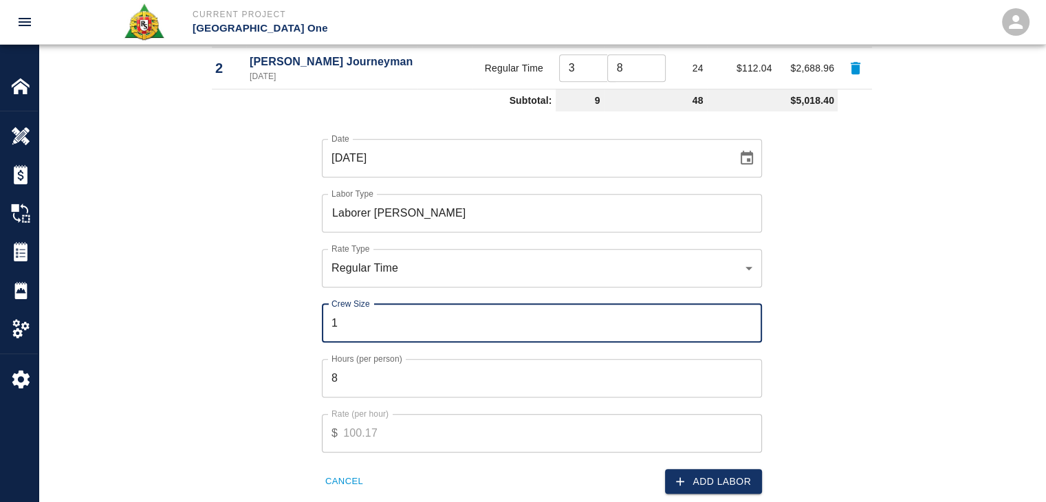
type input "1"
click at [365, 378] on input "8" at bounding box center [542, 378] width 440 height 39
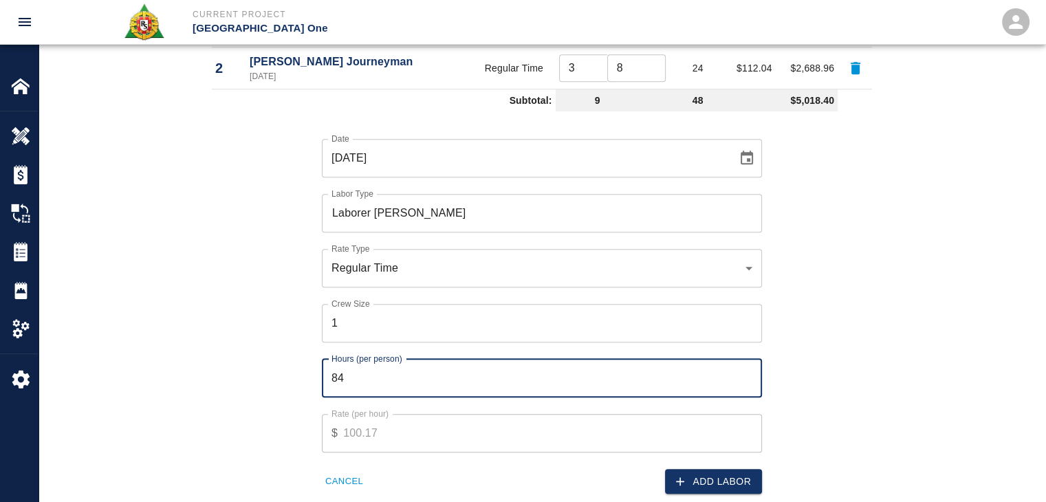
type input "8"
type input "4"
click at [288, 375] on div "Date 07/01/2025 Date Labor Type Laborer Foreman Labor Type Rate Type Regular Ti…" at bounding box center [533, 306] width 677 height 378
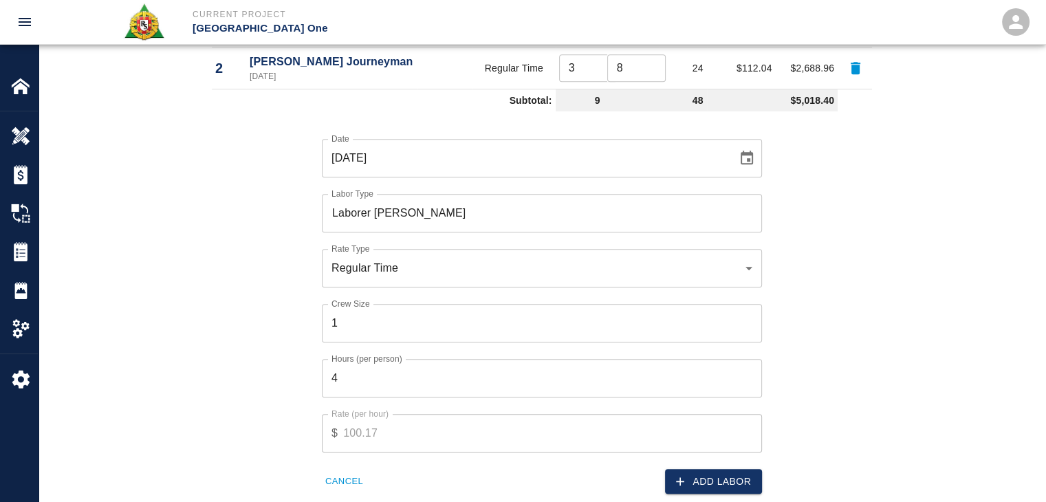
click at [694, 477] on button "Add Labor" at bounding box center [713, 481] width 97 height 25
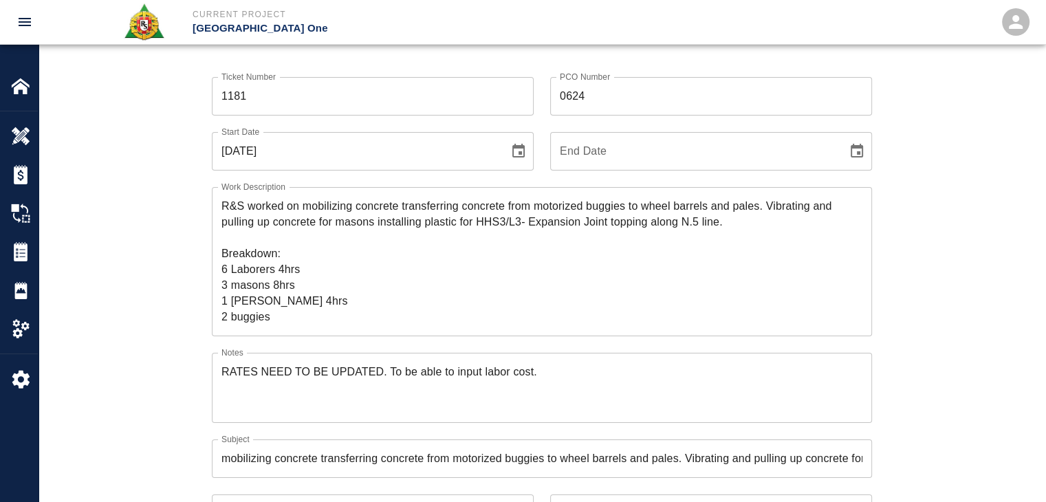
scroll to position [140, 0]
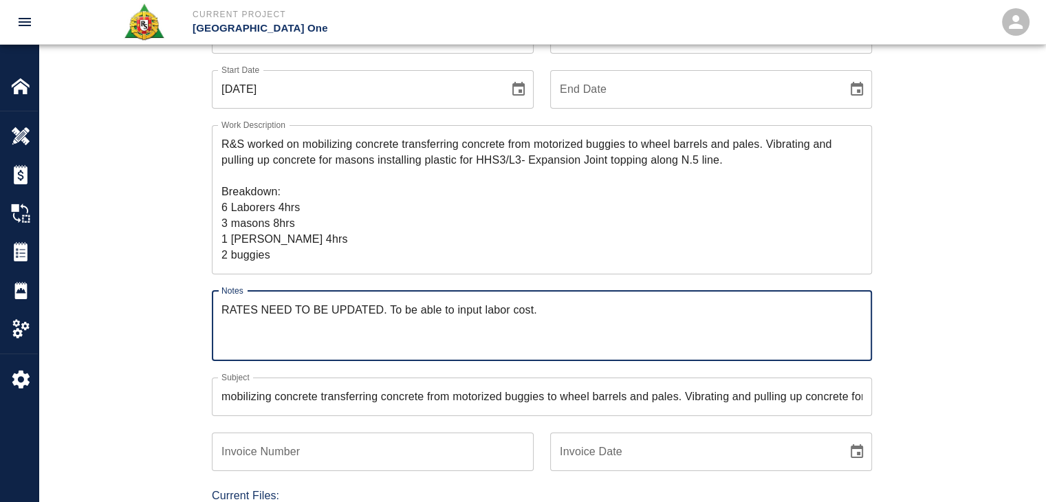
drag, startPoint x: 554, startPoint y: 311, endPoint x: 141, endPoint y: 281, distance: 413.6
click at [141, 281] on div "Ticket Number 1181 Ticket Number PCO Number 0624 PCO Number Start Date 07/01/20…" at bounding box center [542, 465] width 1007 height 932
type textarea "CSM removed as per Dylan S"
click at [141, 281] on div "Ticket Number 1181 Ticket Number PCO Number 0624 PCO Number Start Date 07/01/20…" at bounding box center [542, 465] width 1007 height 932
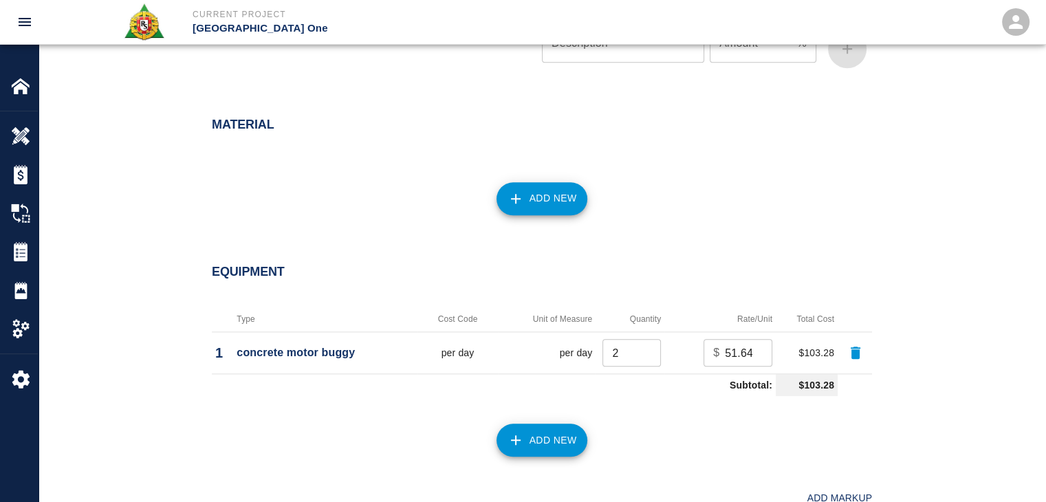
scroll to position [1771, 0]
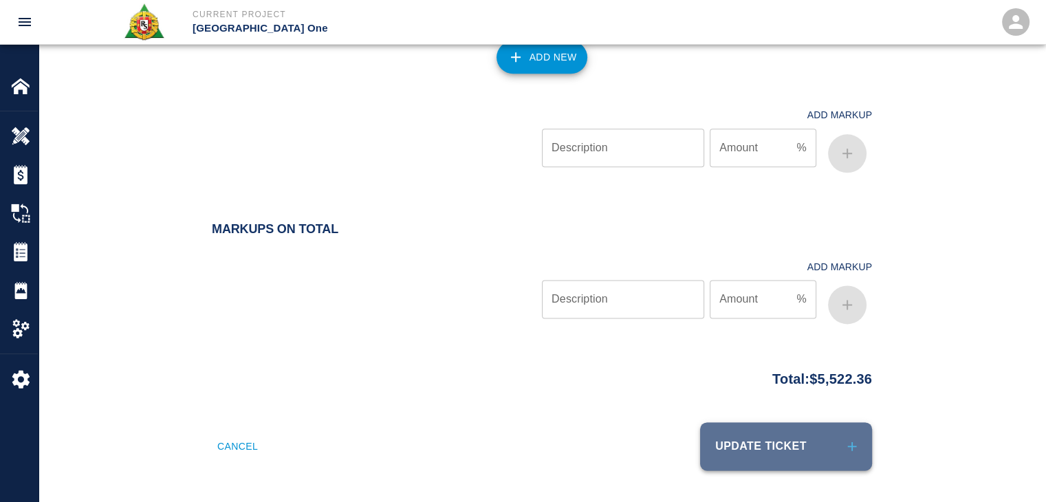
click at [748, 453] on button "Update Ticket" at bounding box center [786, 446] width 172 height 48
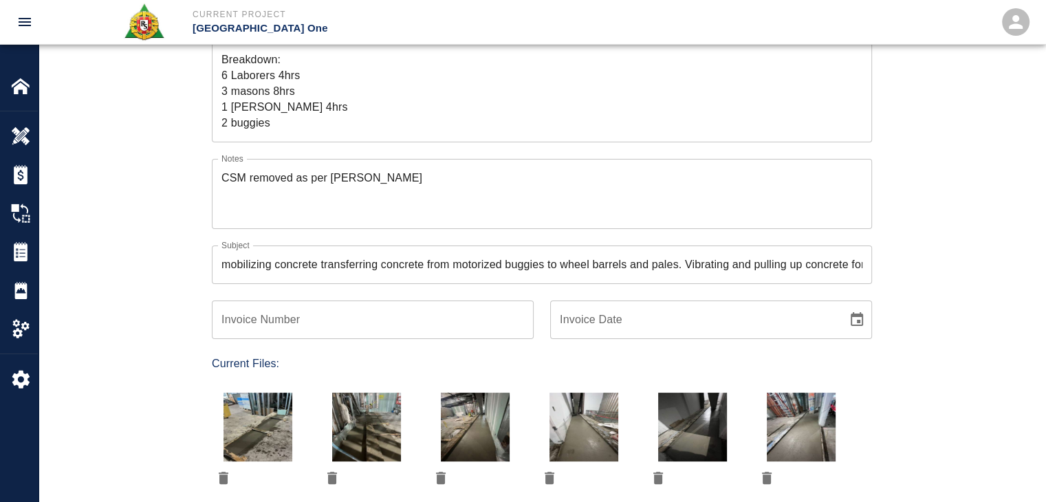
scroll to position [0, 0]
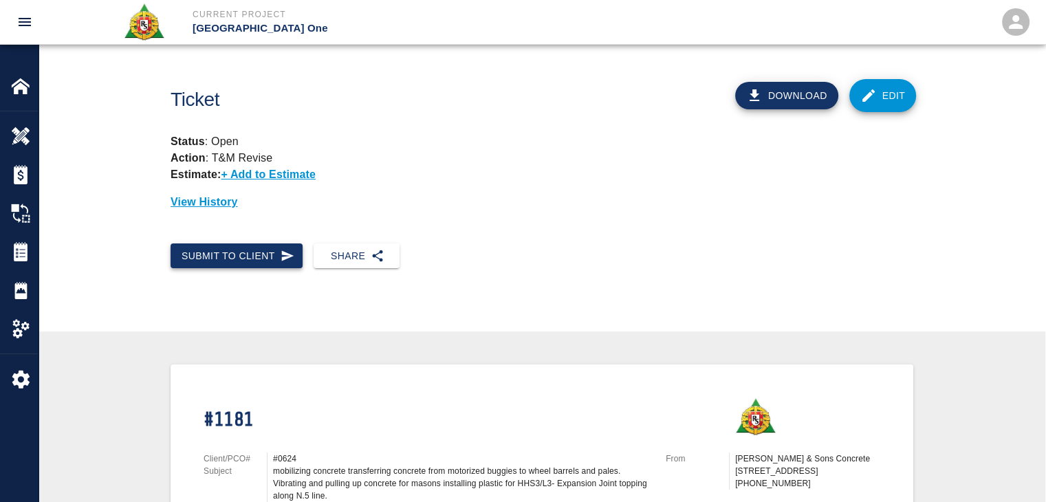
click at [256, 254] on button "Submit to Client" at bounding box center [237, 255] width 132 height 25
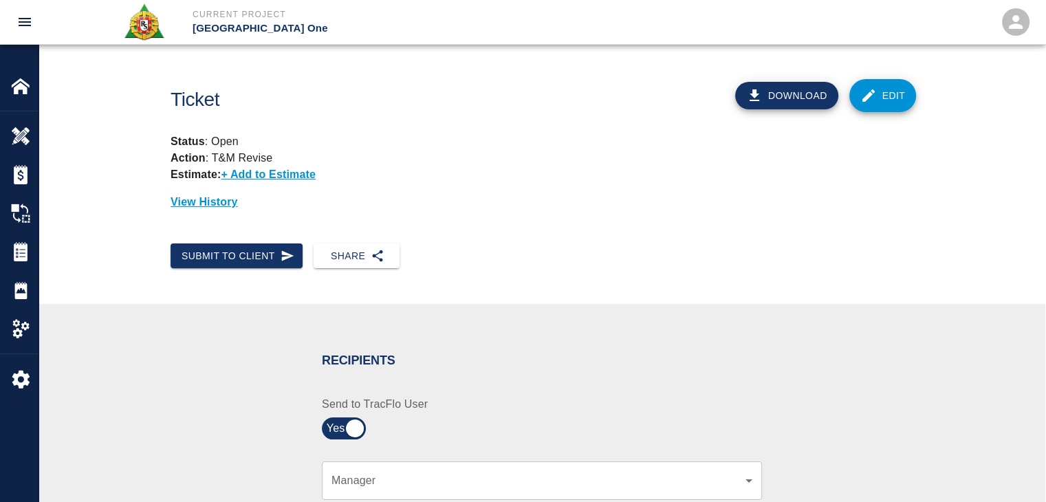
scroll to position [311, 0]
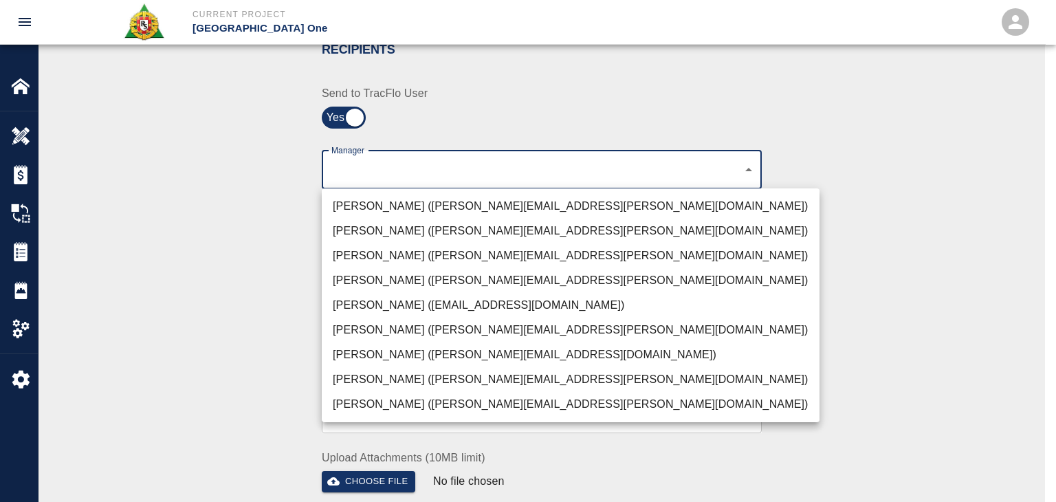
click at [434, 206] on li "Peter Hardecker (peter.hardecker@aecom.com)" at bounding box center [571, 206] width 498 height 25
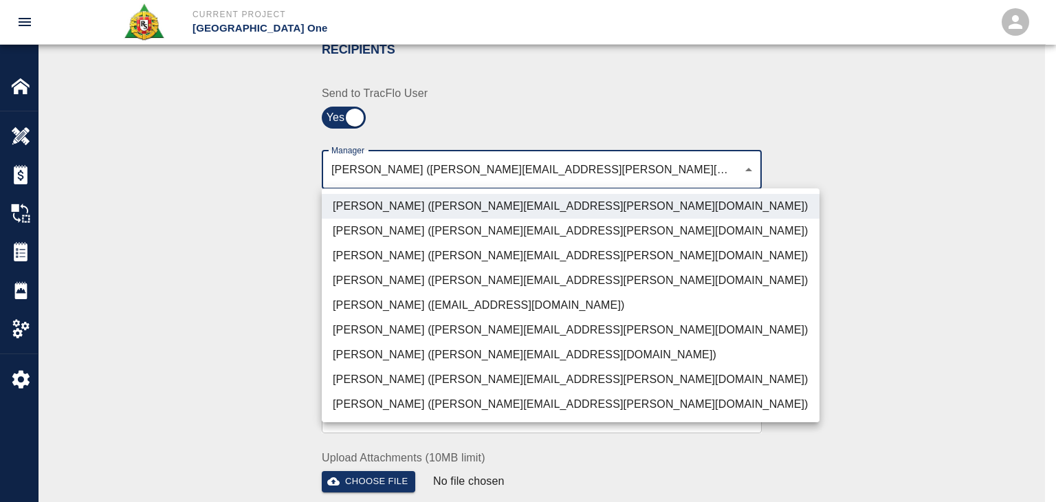
click at [345, 249] on li "Parin Kanani (parin.kanani@aecom.com)" at bounding box center [571, 255] width 498 height 25
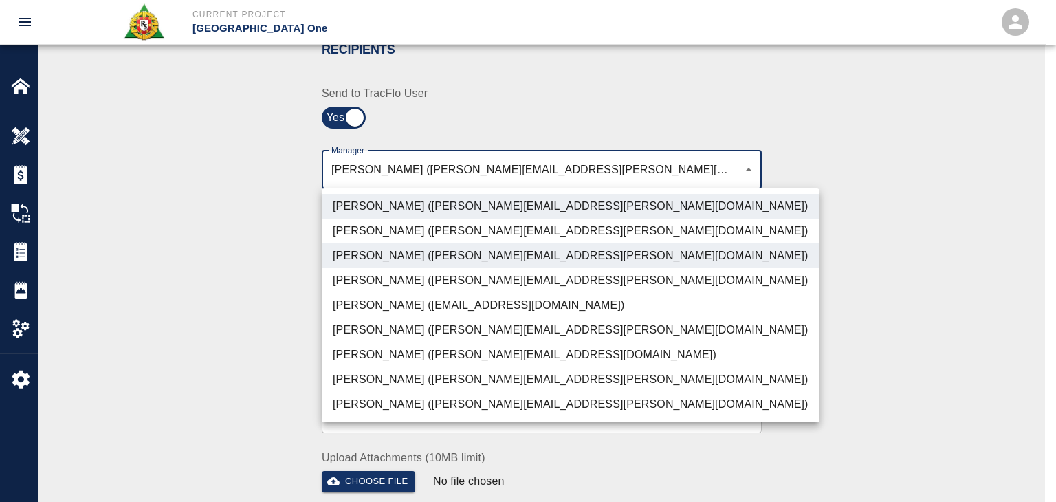
click at [358, 357] on li "Patrick Testino (patrick.testino@aecom.com)" at bounding box center [571, 354] width 498 height 25
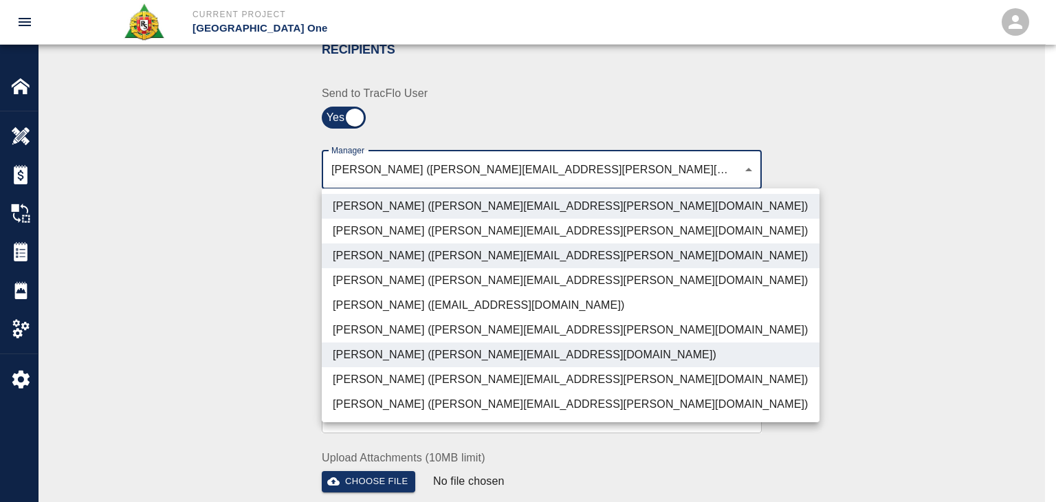
click at [401, 391] on li "Dylan Sims (dylan.sims@aecom.com)" at bounding box center [571, 379] width 498 height 25
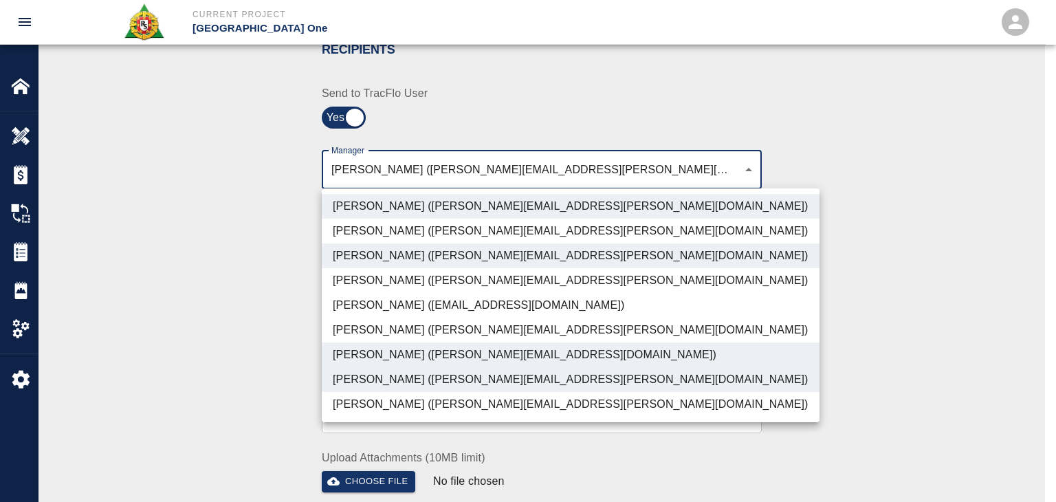
click at [421, 397] on li "Shane Lamay (shane.lamay@aecom.com)" at bounding box center [571, 404] width 498 height 25
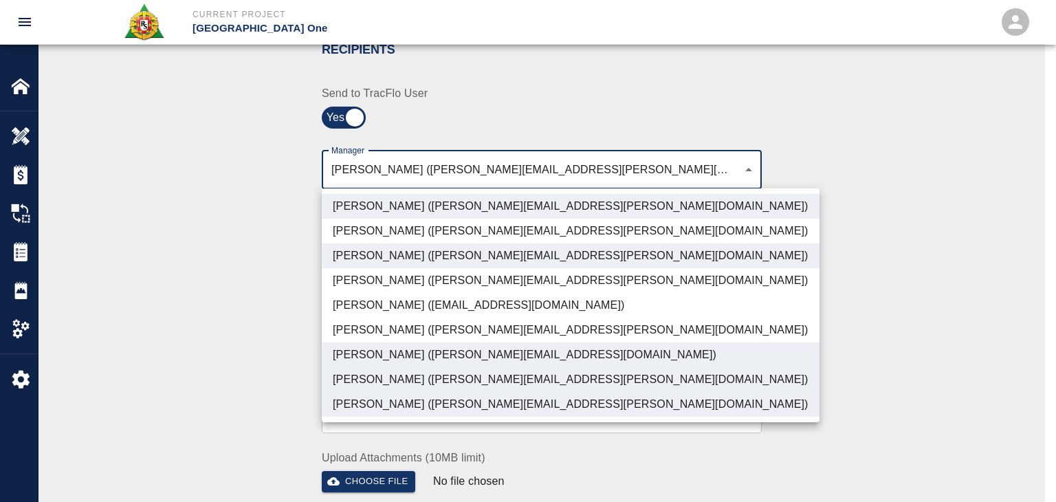
click at [366, 252] on li "Parin Kanani (parin.kanani@aecom.com)" at bounding box center [571, 255] width 498 height 25
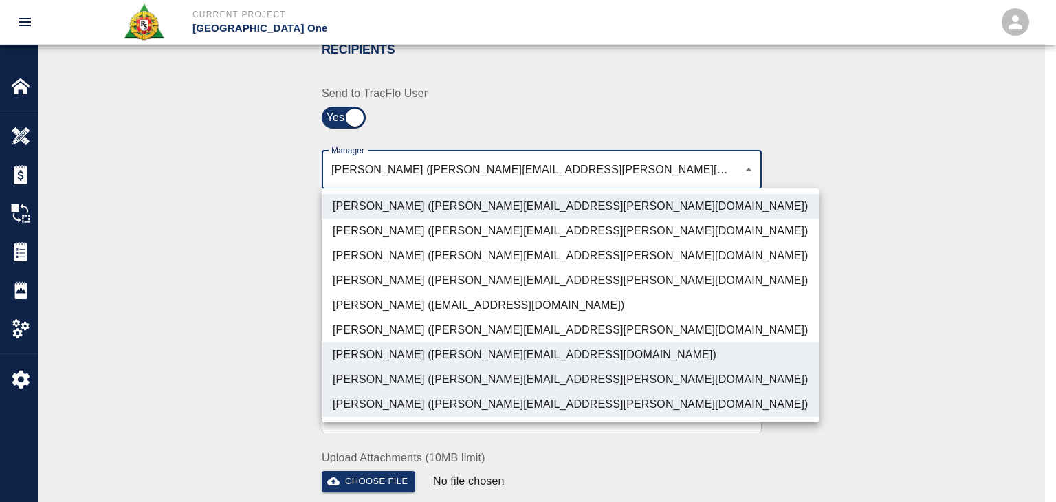
click at [380, 204] on li "Peter Hardecker (peter.hardecker@aecom.com)" at bounding box center [571, 206] width 498 height 25
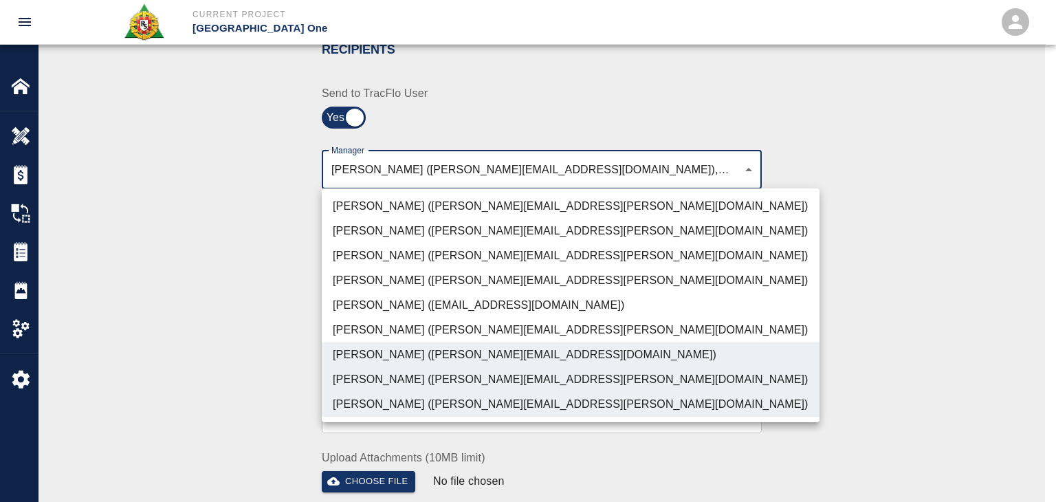
click at [383, 396] on li "Shane Lamay (shane.lamay@aecom.com)" at bounding box center [571, 404] width 498 height 25
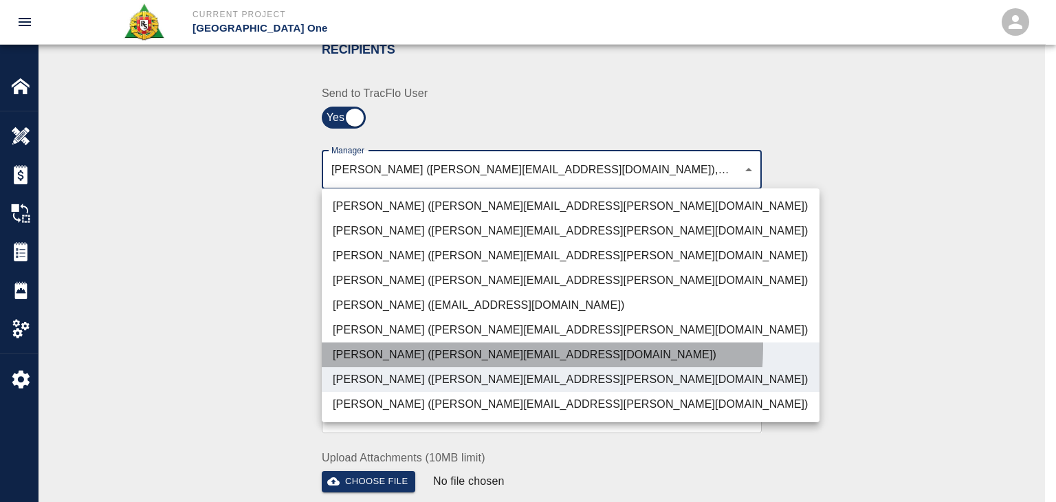
click at [417, 345] on li "Patrick Testino (patrick.testino@aecom.com)" at bounding box center [571, 354] width 498 height 25
type input "b38a77e7-14a9-4fe5-854d-de5ae580779f"
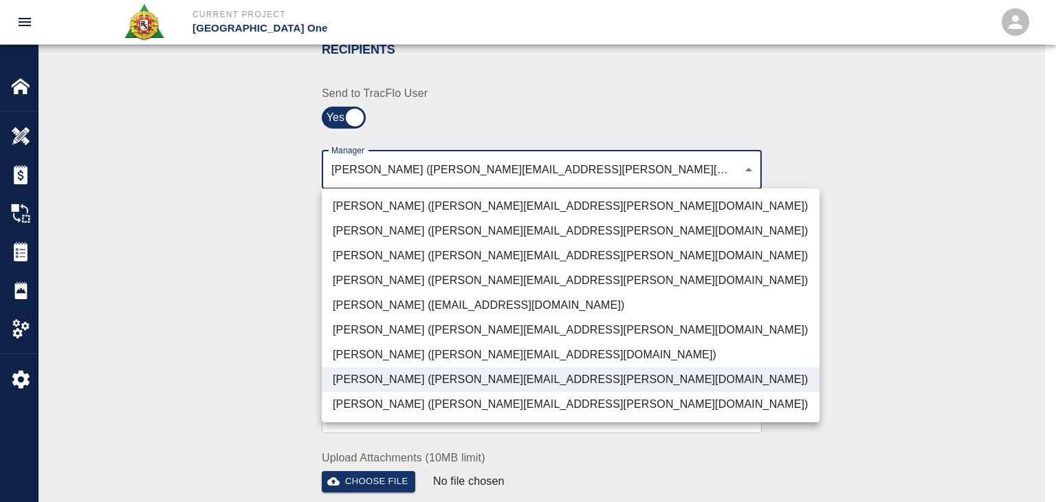
click at [281, 335] on div at bounding box center [528, 251] width 1056 height 502
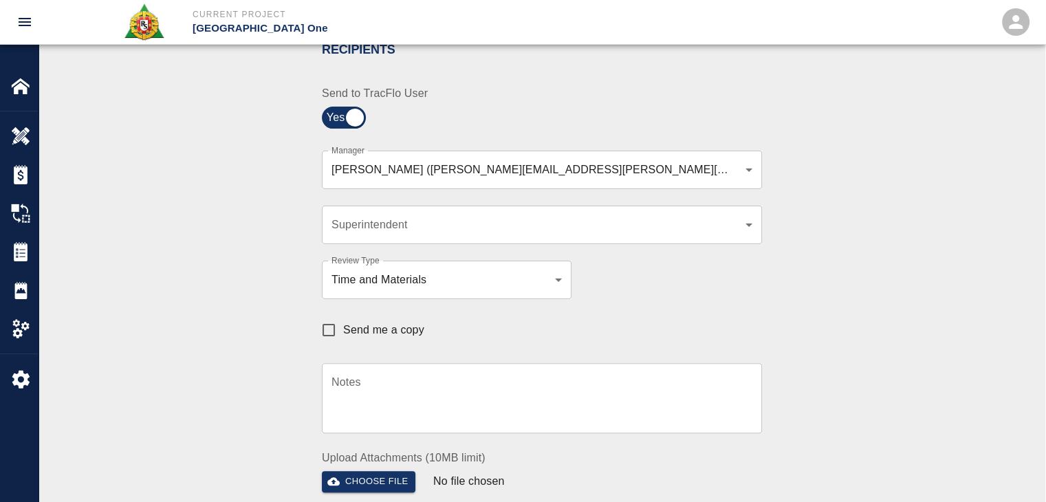
click at [410, 327] on span "Send me a copy" at bounding box center [383, 330] width 81 height 17
click at [343, 327] on input "Send me a copy" at bounding box center [328, 330] width 29 height 29
checkbox input "true"
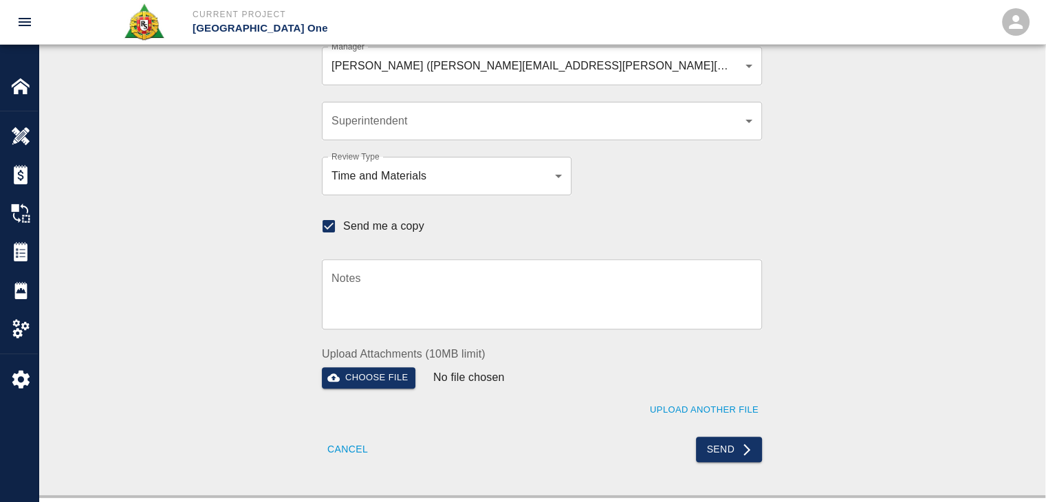
scroll to position [402, 0]
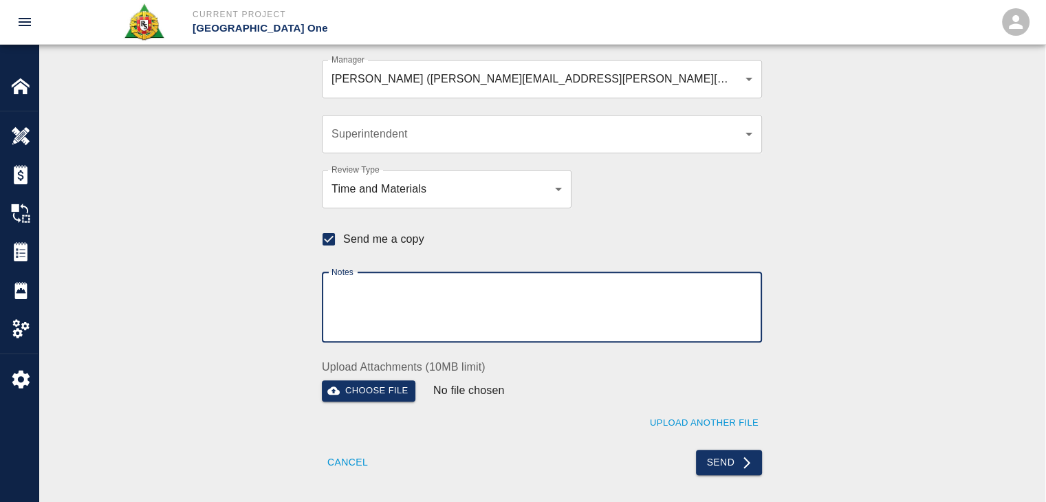
drag, startPoint x: 477, startPoint y: 297, endPoint x: 314, endPoint y: 144, distance: 222.8
click at [314, 144] on div "Recipients Send to TracFlo User Manager Dylan Sims (dylan.sims@aecom.com) b38a7…" at bounding box center [533, 199] width 457 height 551
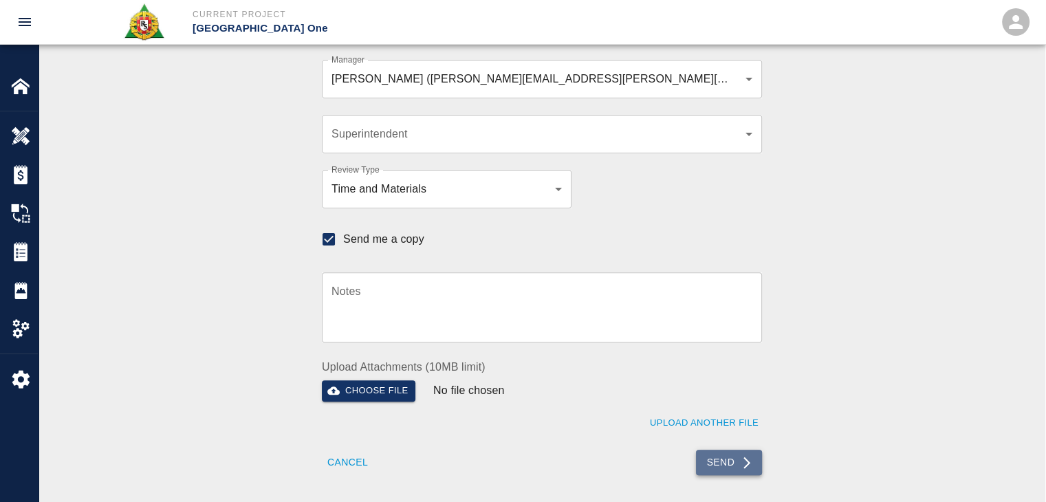
click at [716, 466] on button "Send" at bounding box center [729, 462] width 67 height 25
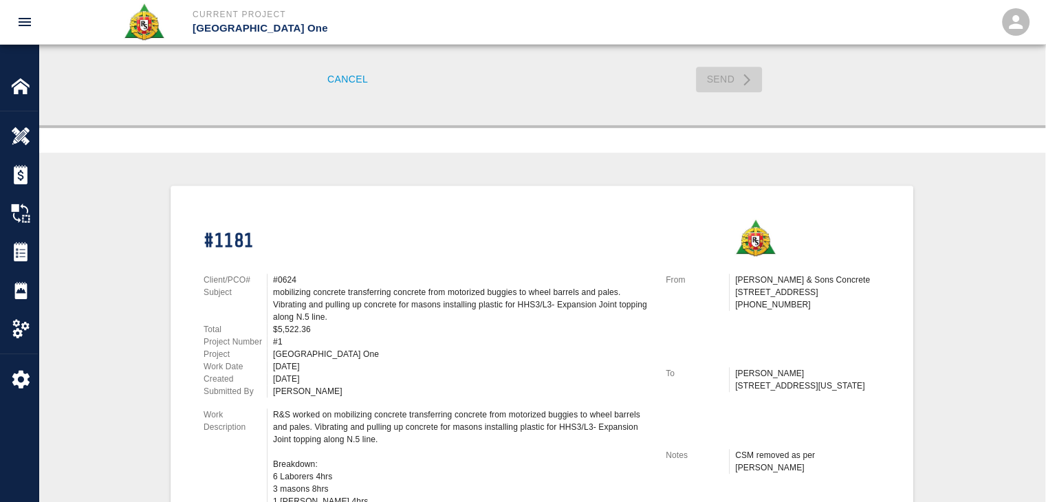
checkbox input "false"
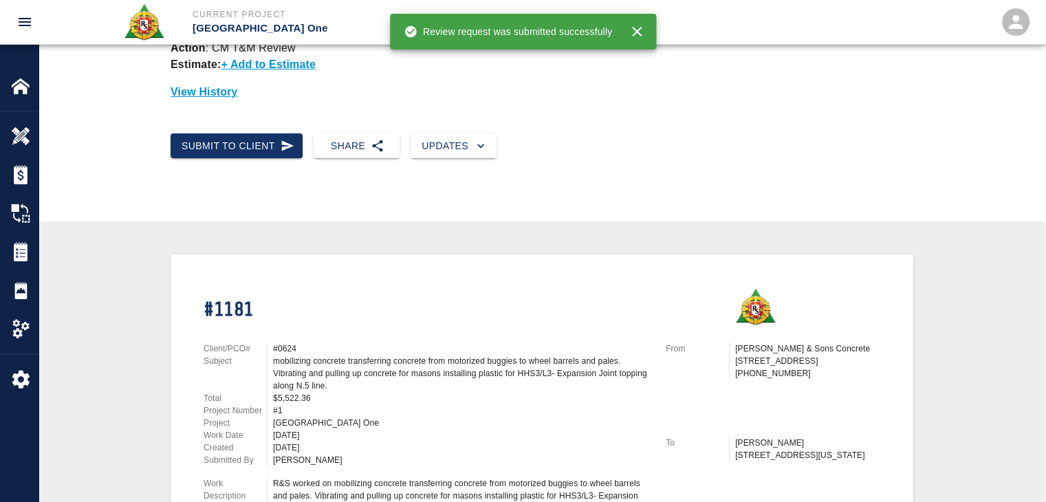
scroll to position [0, 0]
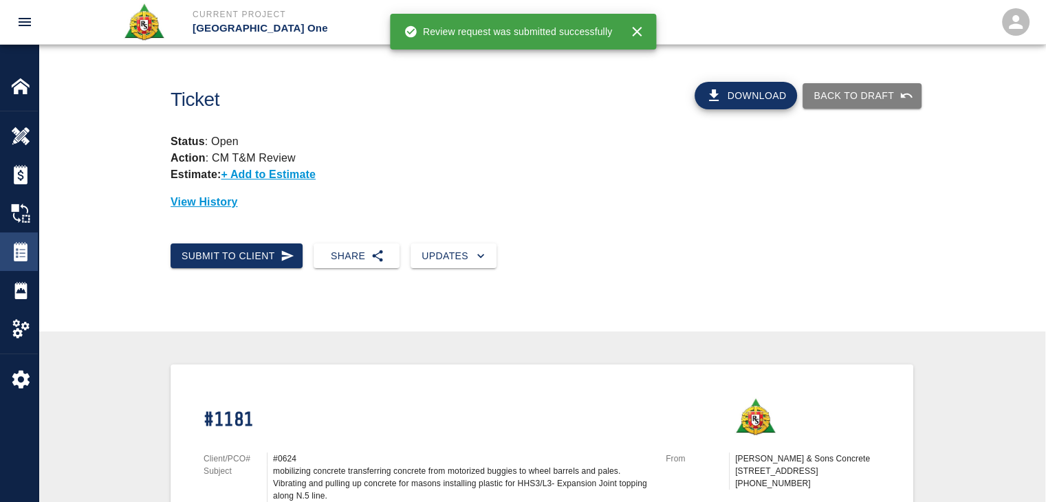
click at [6, 254] on div "Tickets" at bounding box center [19, 251] width 38 height 39
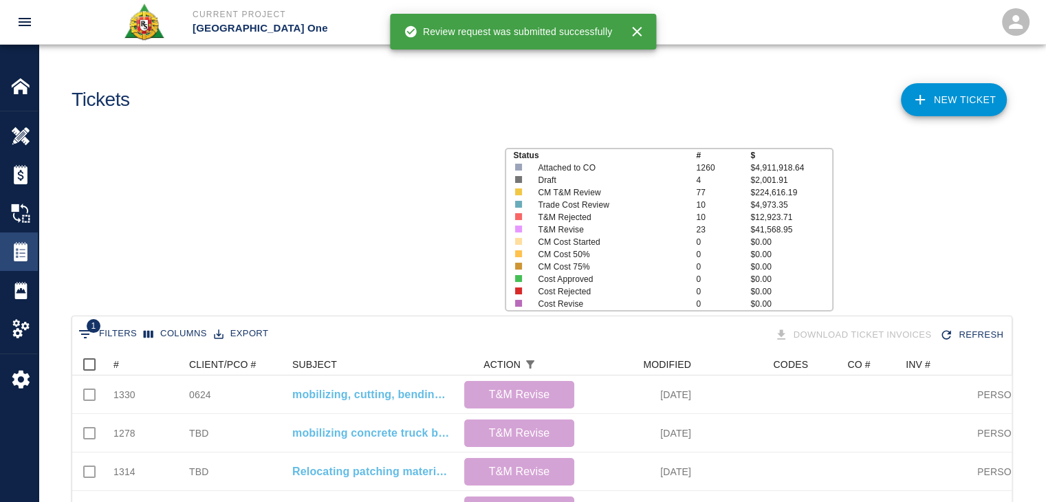
scroll to position [792, 929]
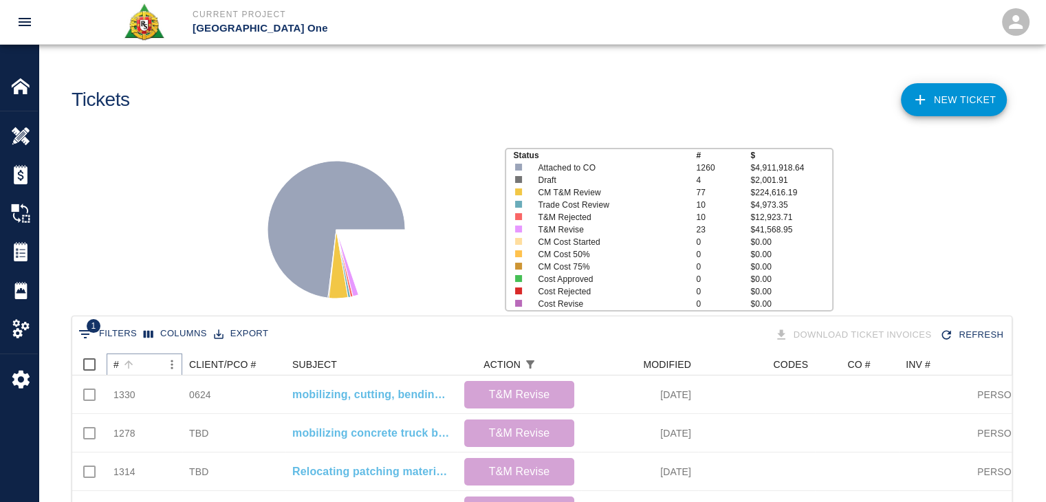
click at [134, 363] on icon "Sort" at bounding box center [128, 364] width 12 height 12
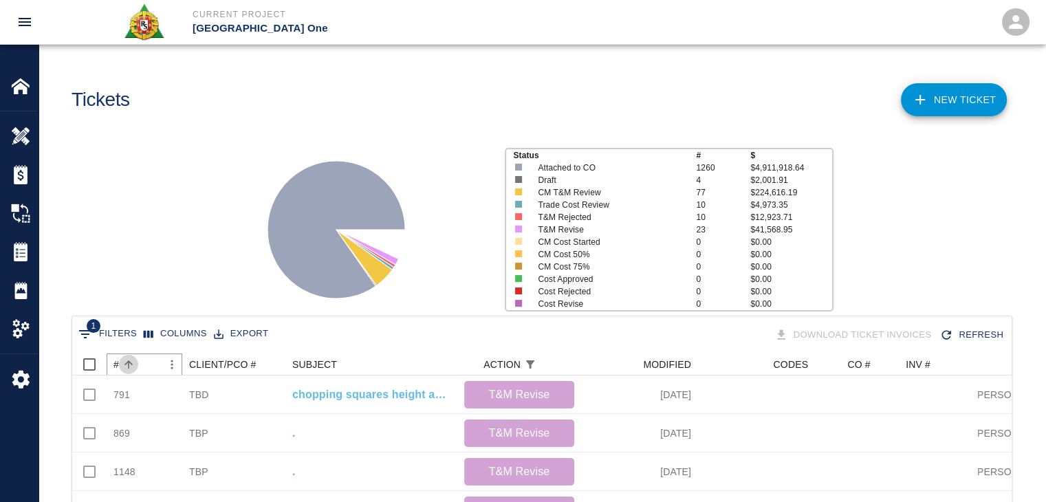
click at [134, 363] on icon "Sort" at bounding box center [128, 364] width 12 height 12
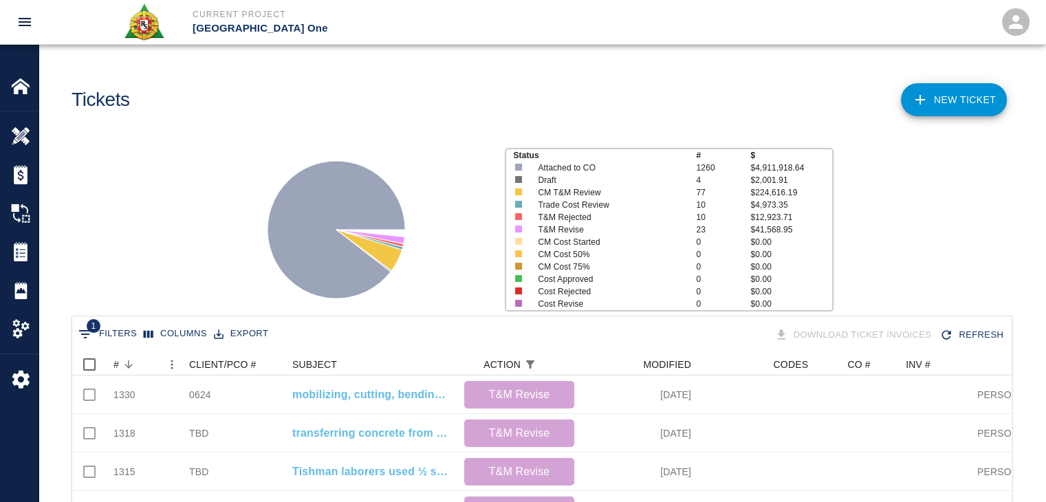
click at [204, 199] on div "Status # $ Attached to CO 1260 $4,911,918.64 Draft 4 $2,001.91 CM T&M Review 77…" at bounding box center [537, 224] width 1018 height 183
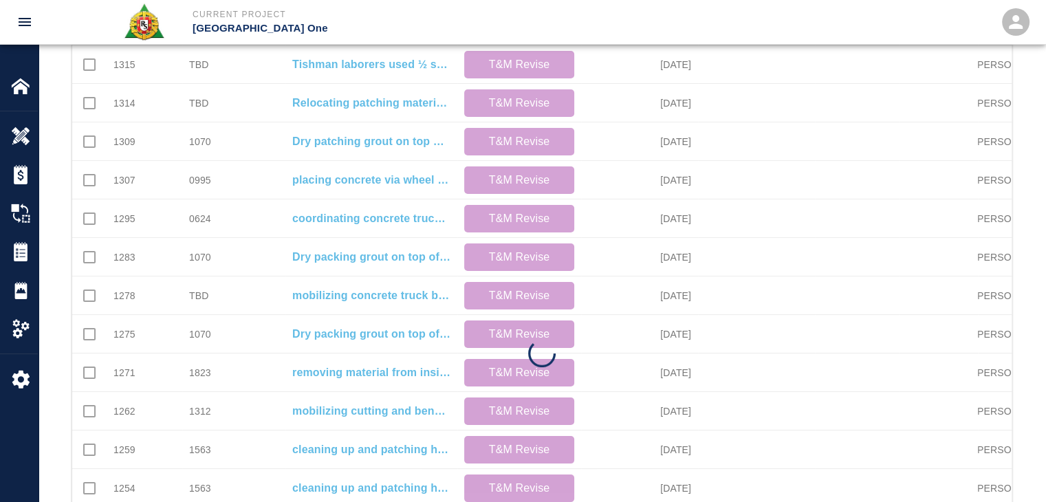
scroll to position [723, 0]
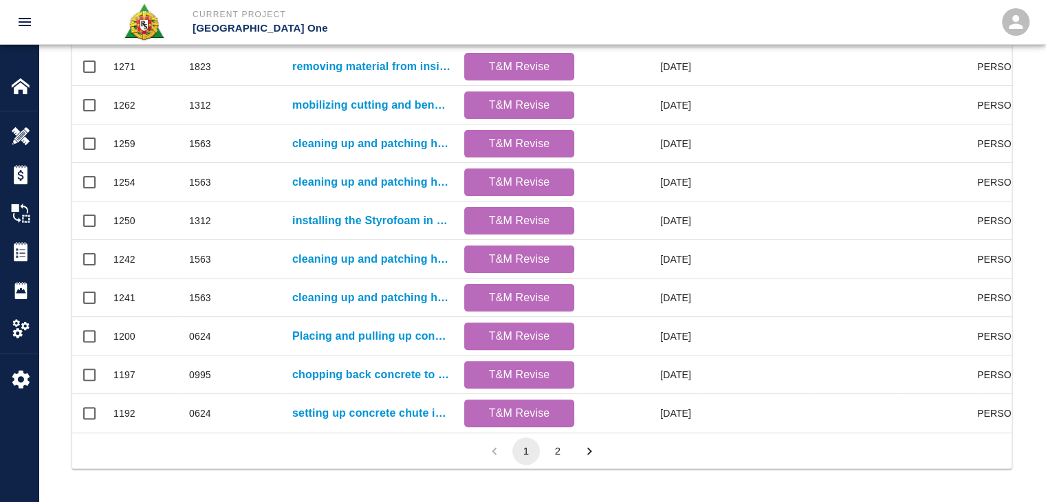
click at [560, 441] on button "2" at bounding box center [558, 451] width 28 height 28
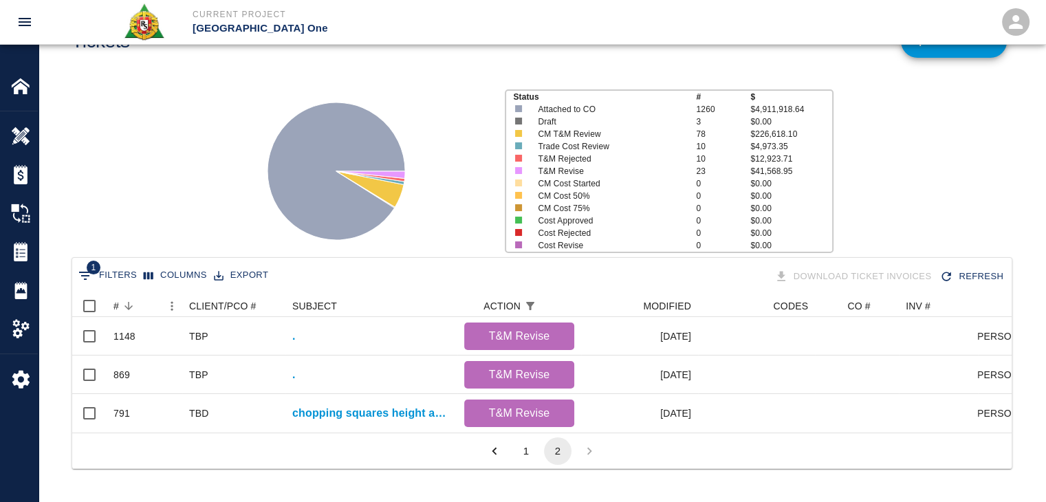
click at [518, 446] on button "1" at bounding box center [526, 451] width 28 height 28
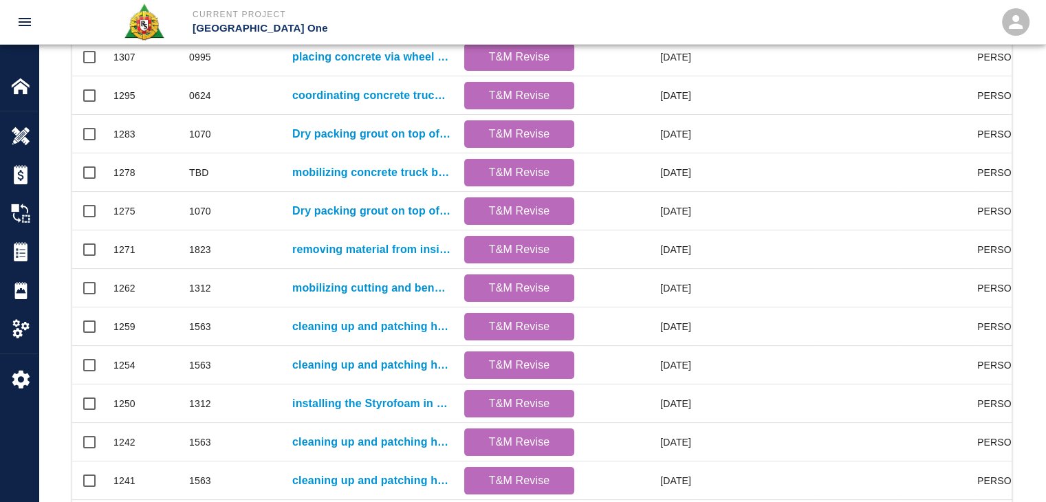
scroll to position [723, 0]
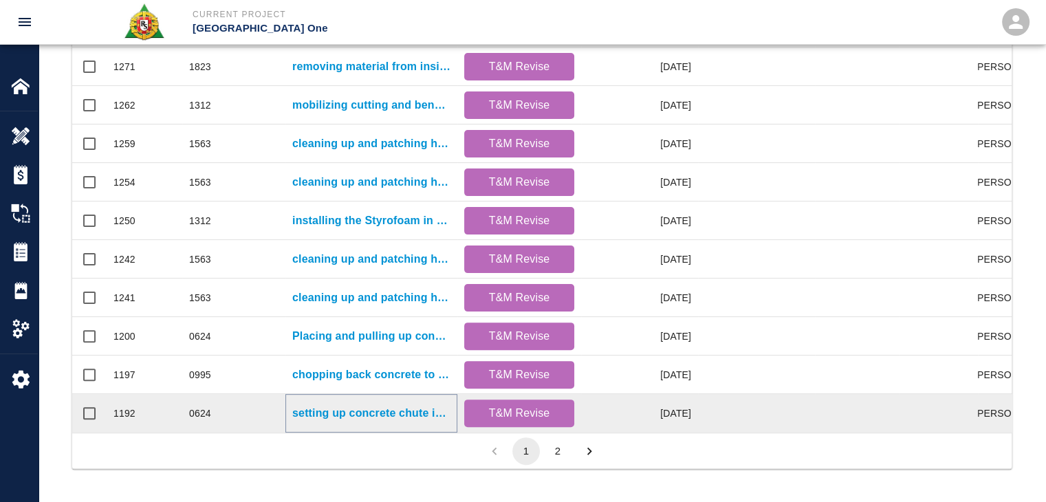
click at [371, 406] on p "setting up concrete chute into wheel [PERSON_NAME] and pales. Placing and pulli…" at bounding box center [371, 413] width 158 height 17
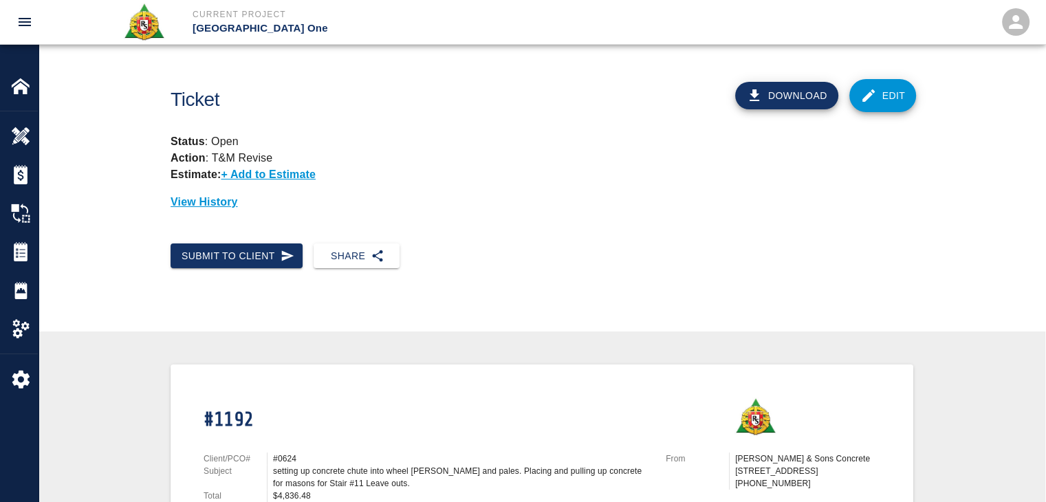
click at [895, 91] on link "Edit" at bounding box center [882, 95] width 67 height 33
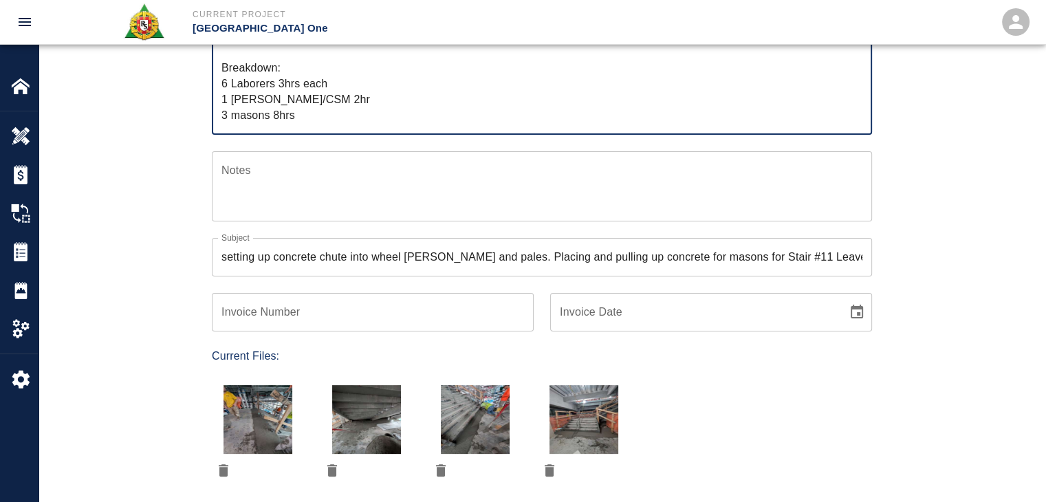
scroll to position [265, 0]
click at [279, 116] on textarea "R&S worked on setting up concrete chute into wheel [PERSON_NAME] and pales. Pla…" at bounding box center [541, 66] width 641 height 111
type textarea "R&S worked on setting up concrete chute into wheel [PERSON_NAME] and pales. Pla…"
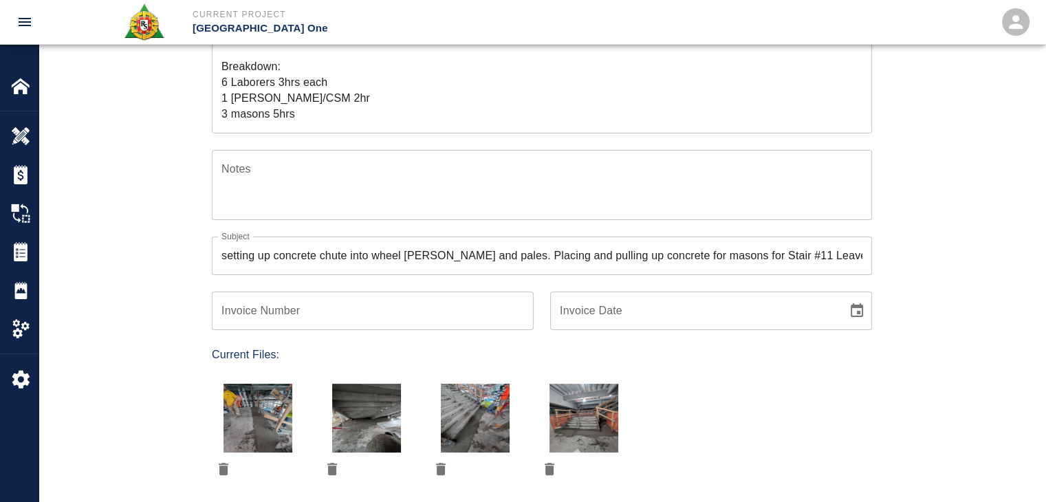
click at [186, 127] on div "Ticket Number 1192 Ticket Number PCO Number 0624 PCO Number Start Date [DATE] S…" at bounding box center [542, 257] width 743 height 769
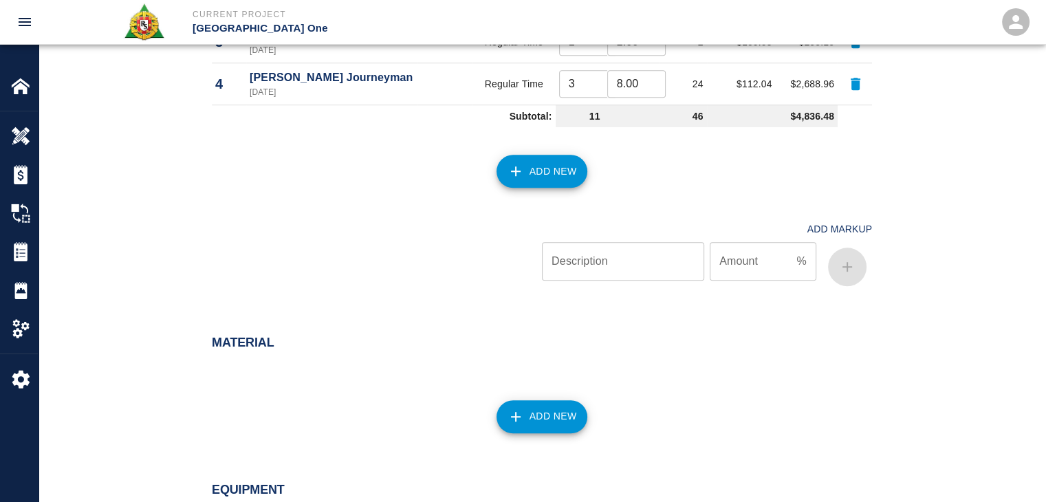
scroll to position [1490, 0]
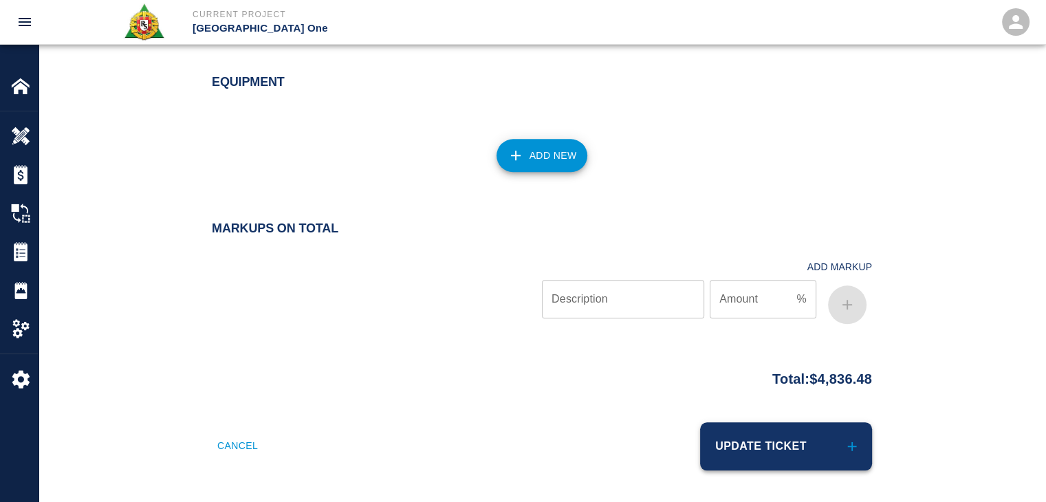
click at [750, 464] on button "Update Ticket" at bounding box center [786, 446] width 172 height 48
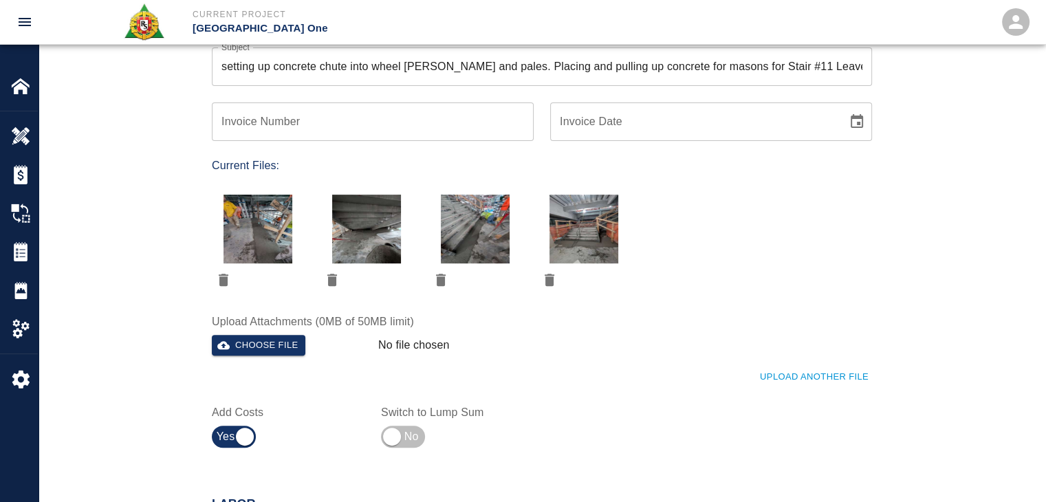
scroll to position [364, 0]
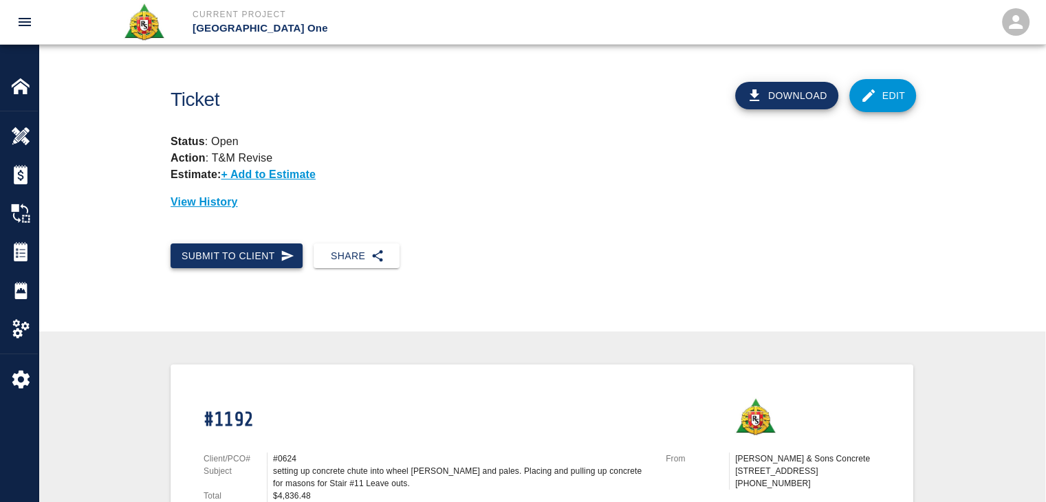
click at [251, 266] on button "Submit to Client" at bounding box center [237, 255] width 132 height 25
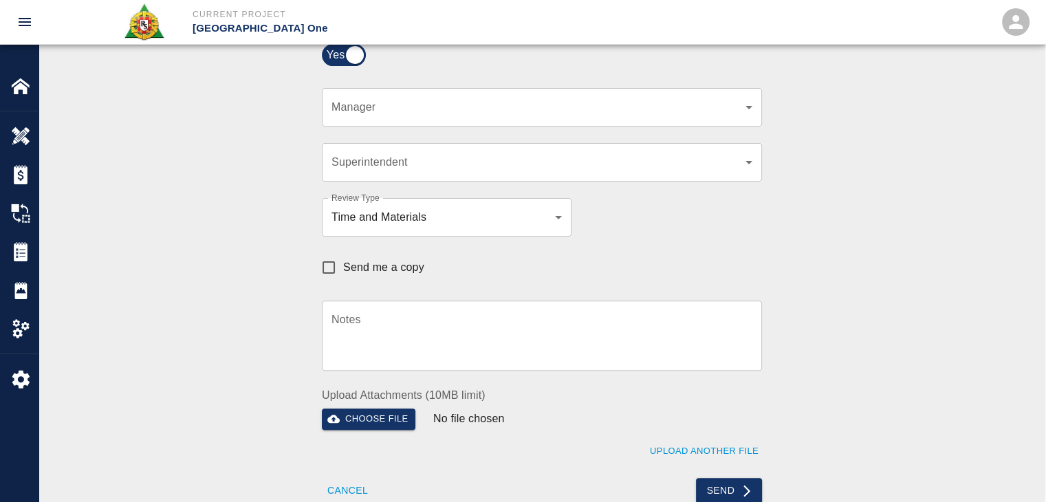
scroll to position [377, 0]
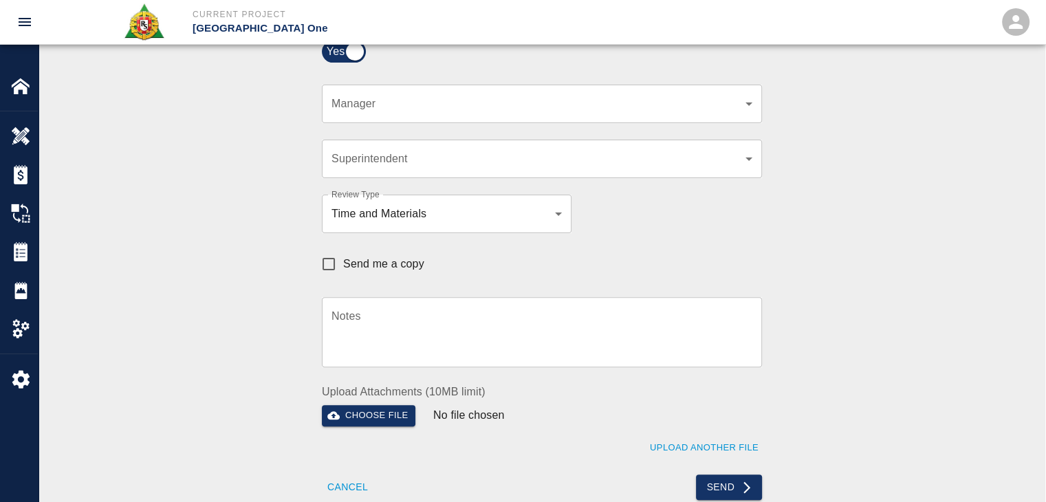
click at [435, 90] on div "​ Manager" at bounding box center [542, 104] width 440 height 39
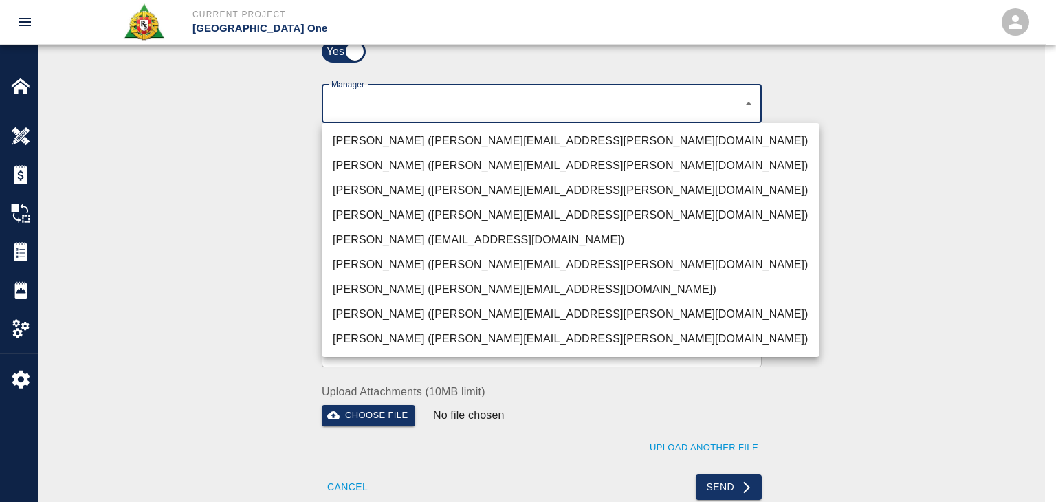
click at [382, 309] on li "[PERSON_NAME] ([PERSON_NAME][EMAIL_ADDRESS][PERSON_NAME][DOMAIN_NAME])" at bounding box center [571, 314] width 498 height 25
type input "b38a77e7-14a9-4fe5-854d-de5ae580779f"
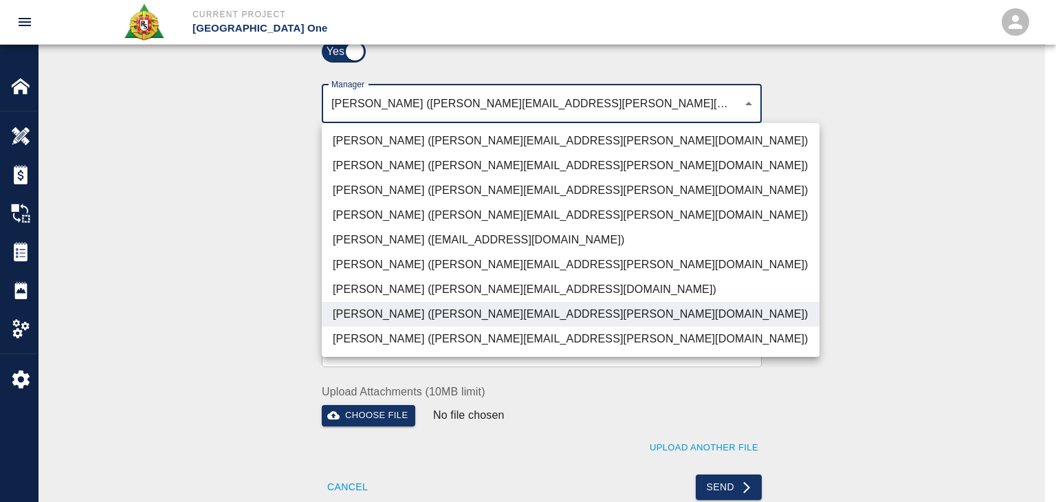
click at [288, 290] on div at bounding box center [528, 251] width 1056 height 502
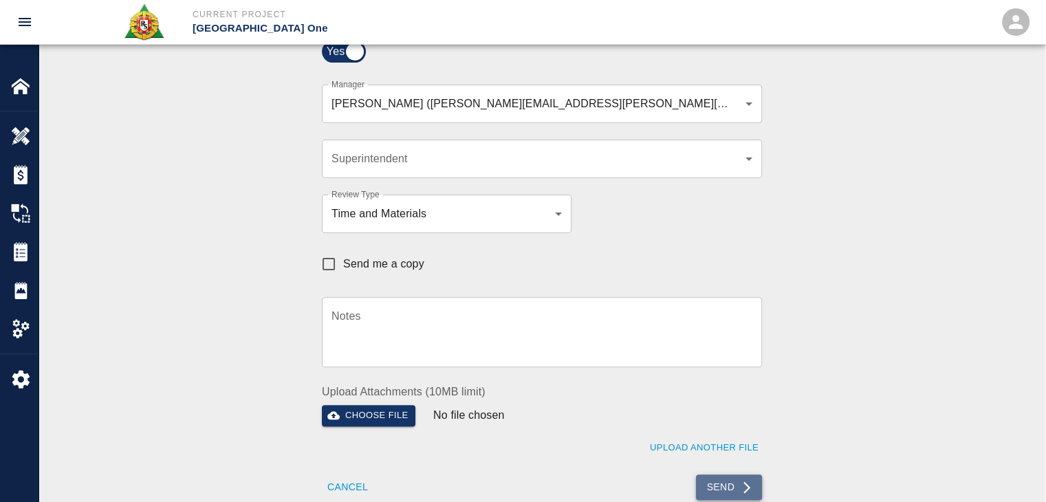
click at [721, 487] on button "Send" at bounding box center [729, 486] width 67 height 25
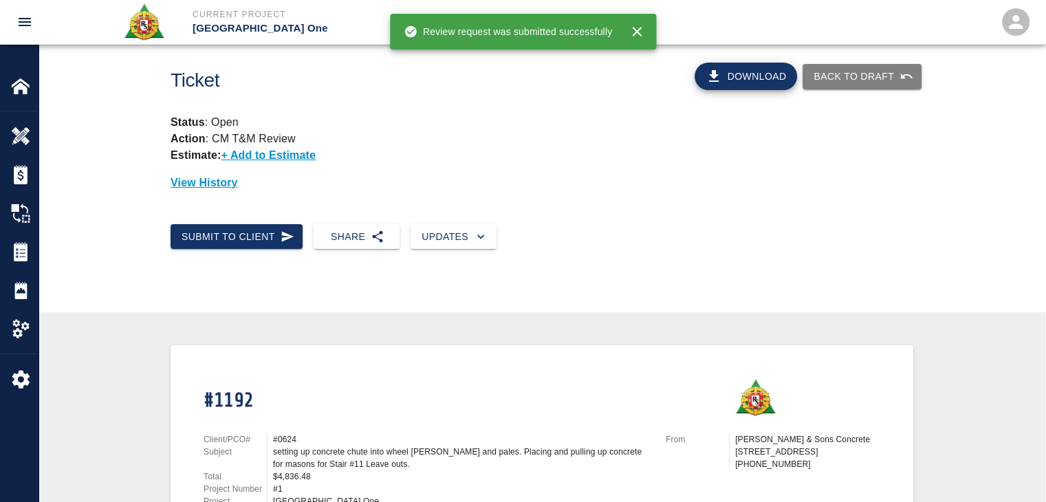
scroll to position [0, 0]
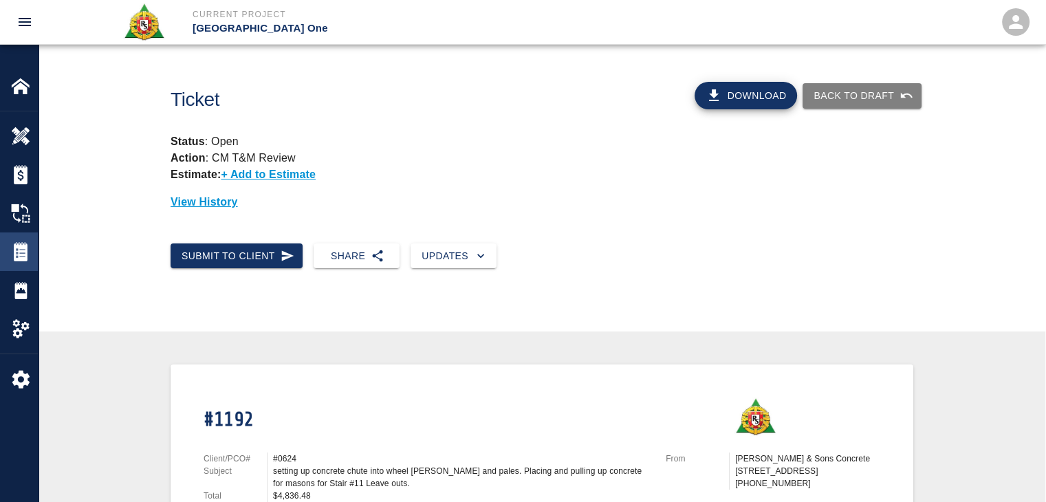
click at [17, 242] on img at bounding box center [20, 251] width 19 height 19
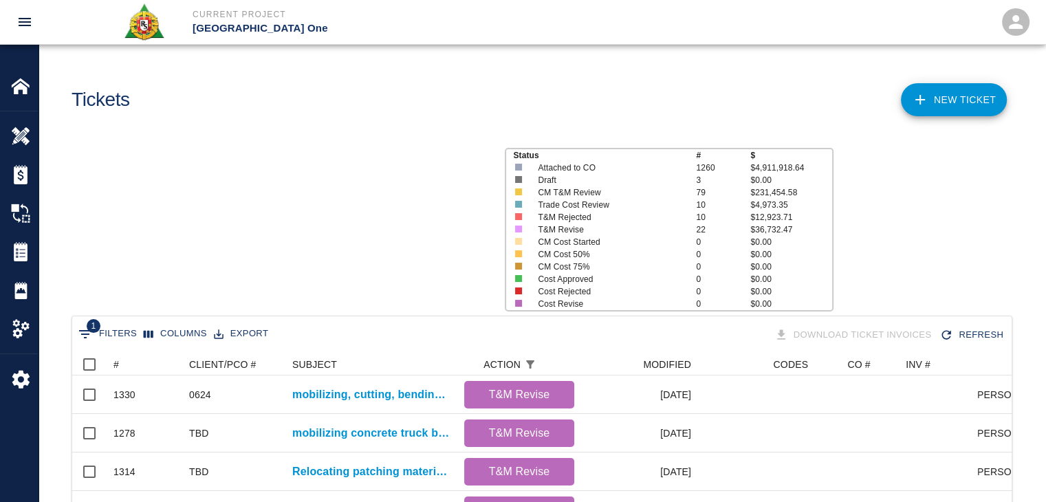
scroll to position [792, 929]
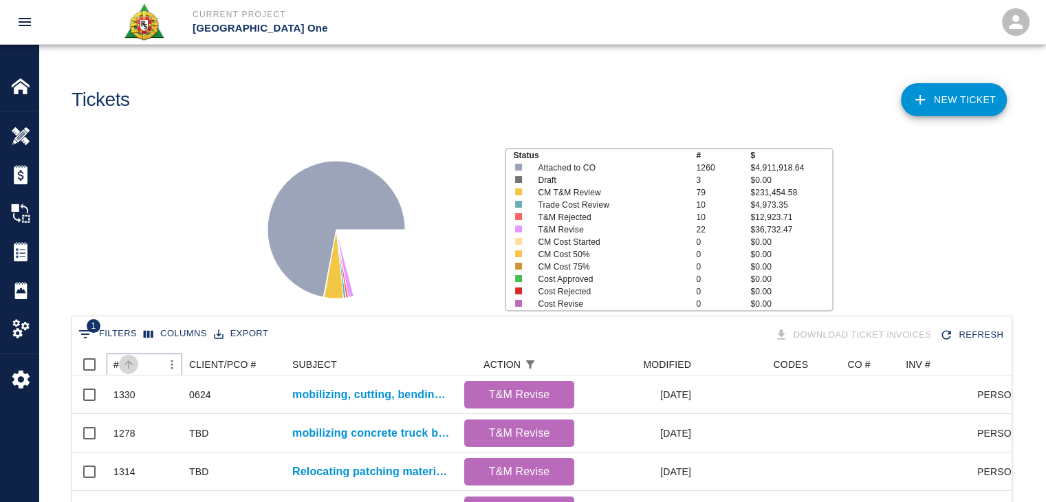
click at [124, 369] on icon "Sort" at bounding box center [128, 364] width 12 height 12
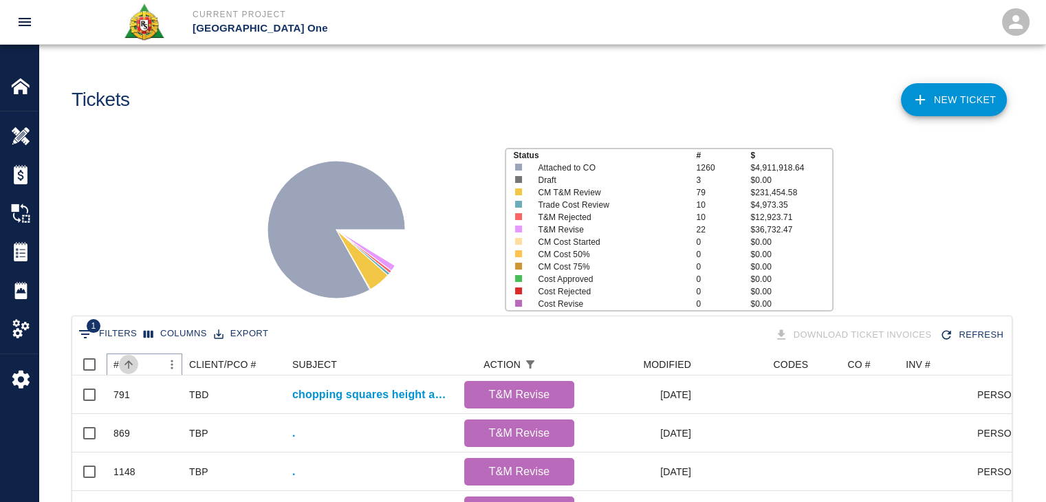
click at [124, 369] on icon "Sort" at bounding box center [128, 364] width 12 height 12
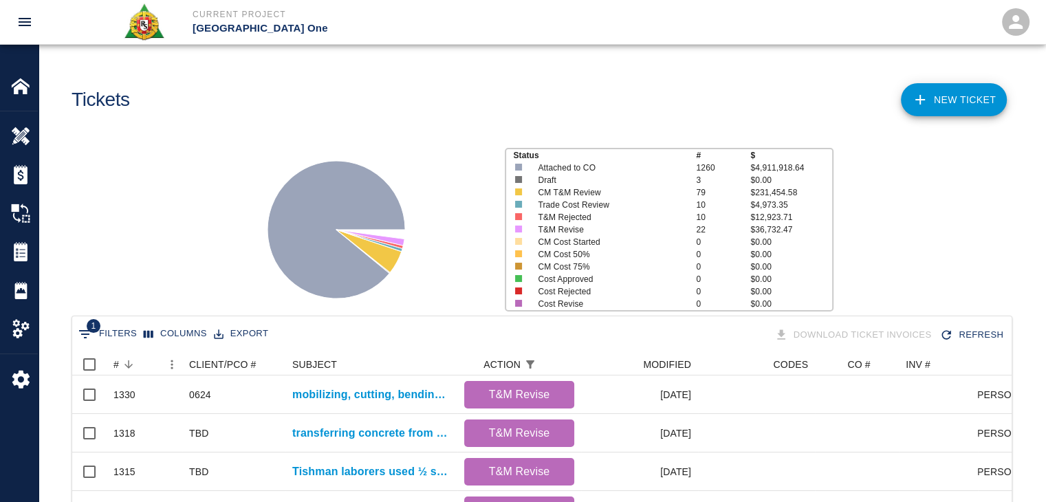
click at [193, 204] on div "Status # $ Attached to CO 1260 $4,911,918.64 Draft 3 $0.00 CM T&M Review 79 $23…" at bounding box center [537, 224] width 1018 height 183
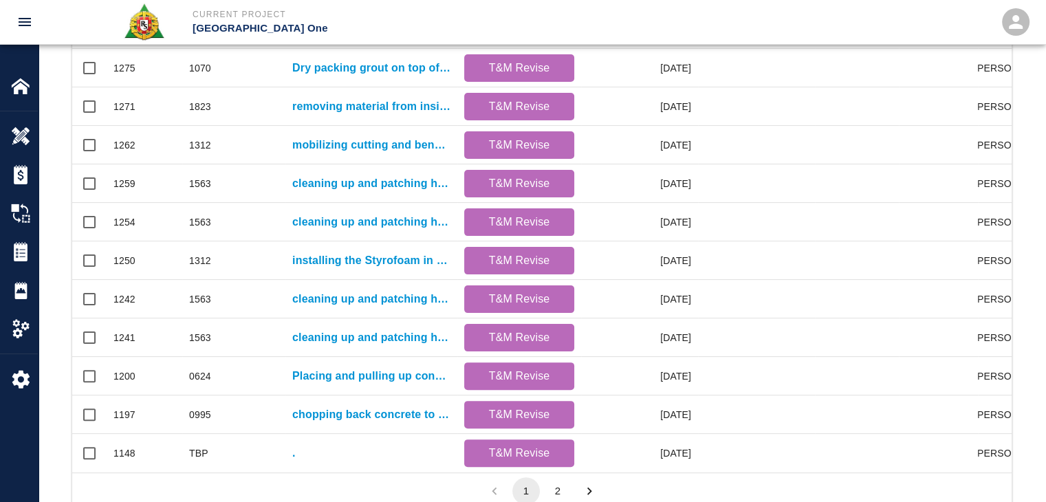
scroll to position [723, 0]
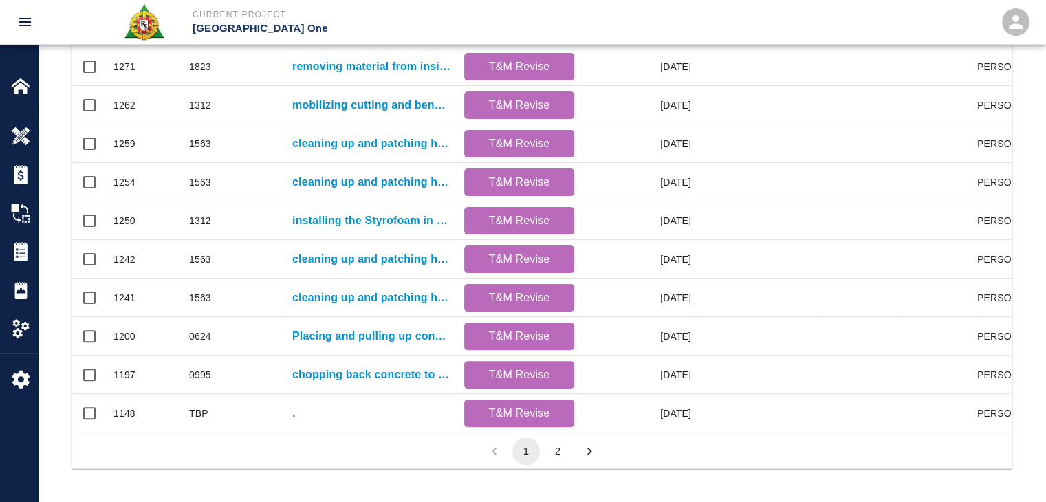
click at [556, 455] on button "2" at bounding box center [558, 451] width 28 height 28
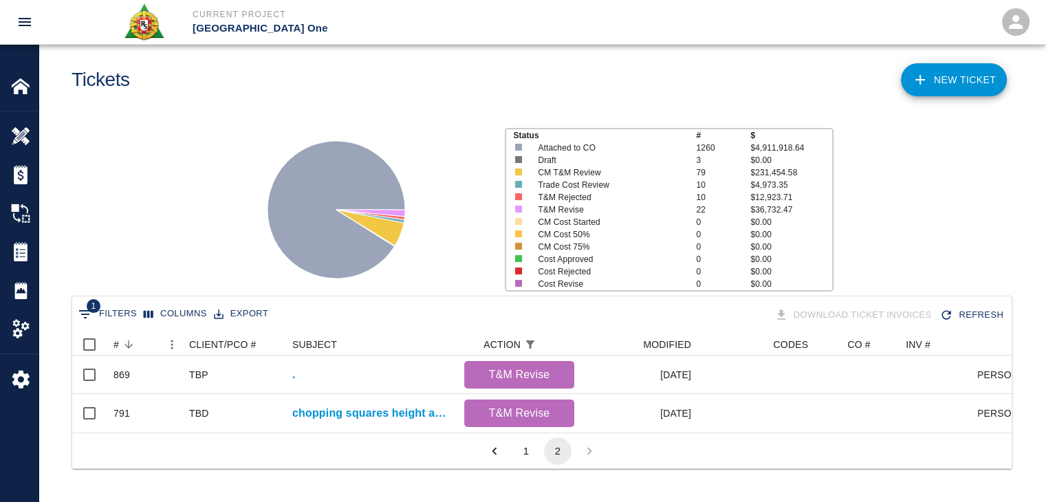
scroll to position [99, 929]
click at [525, 453] on button "1" at bounding box center [526, 451] width 28 height 28
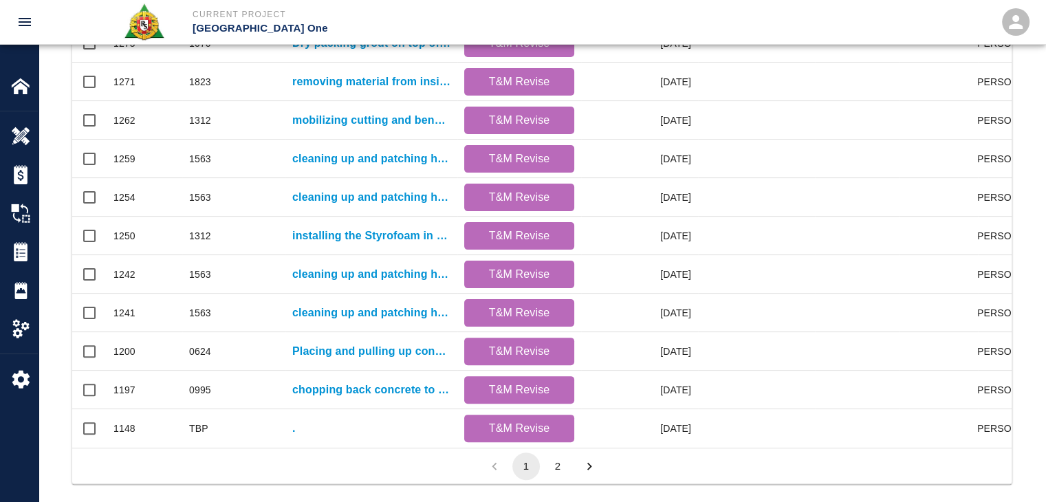
scroll to position [723, 0]
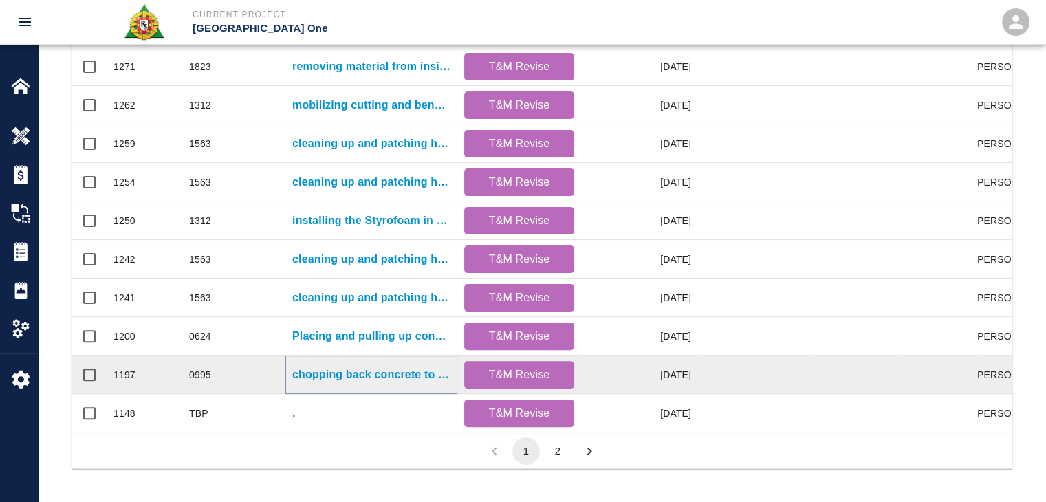
click at [314, 369] on p "chopping back concrete to conform pour for Gate 14/L2- Embed leave out." at bounding box center [371, 375] width 158 height 17
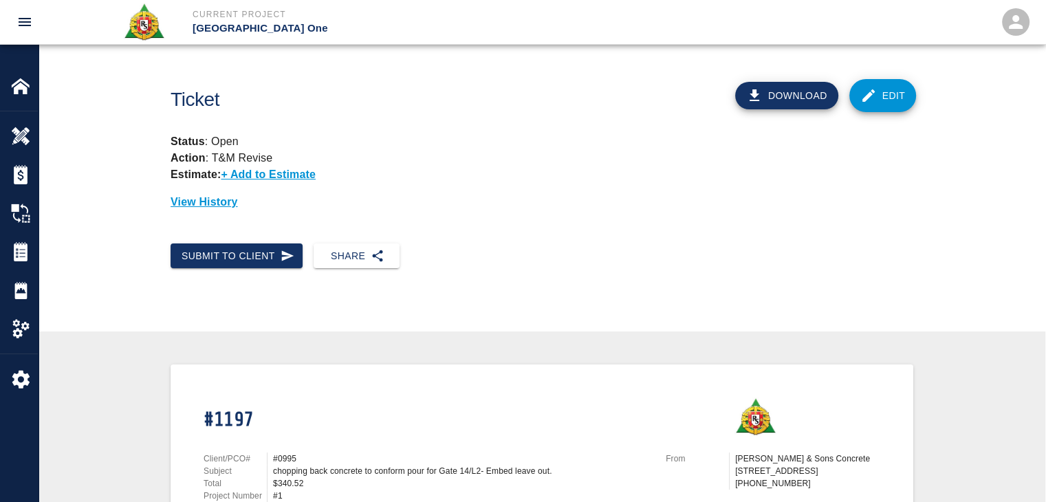
click at [864, 110] on link "Edit" at bounding box center [882, 95] width 67 height 33
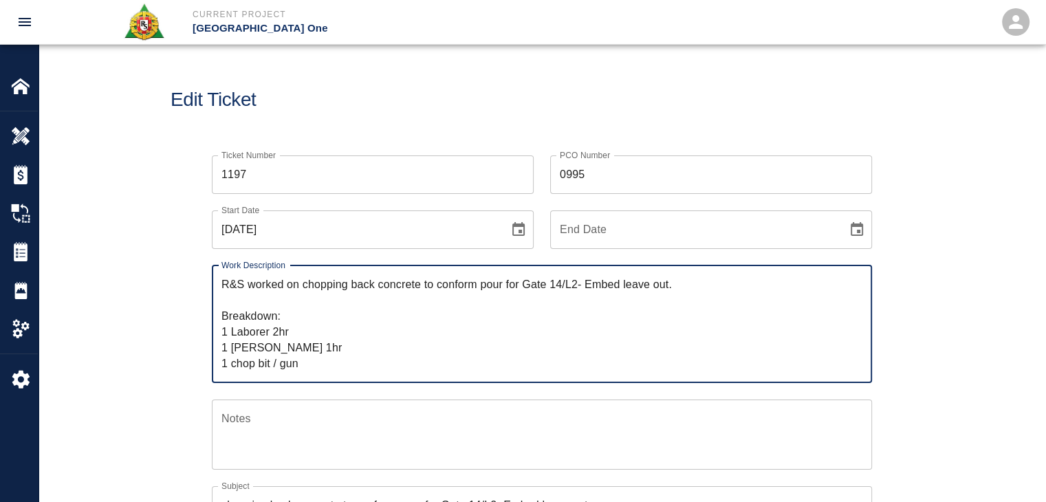
drag, startPoint x: 317, startPoint y: 363, endPoint x: 86, endPoint y: 209, distance: 277.7
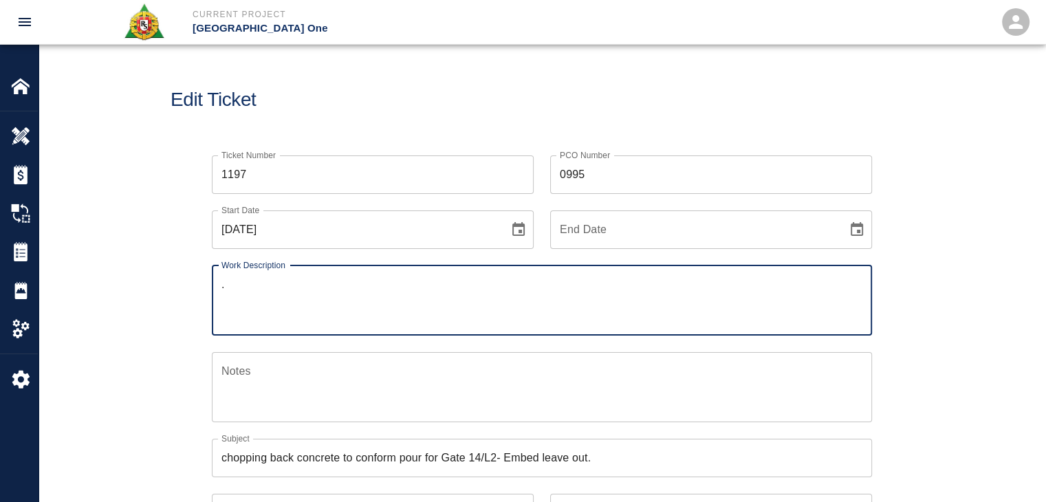
type textarea "."
click at [197, 228] on div "Start Date [DATE] Start Date" at bounding box center [364, 221] width 338 height 55
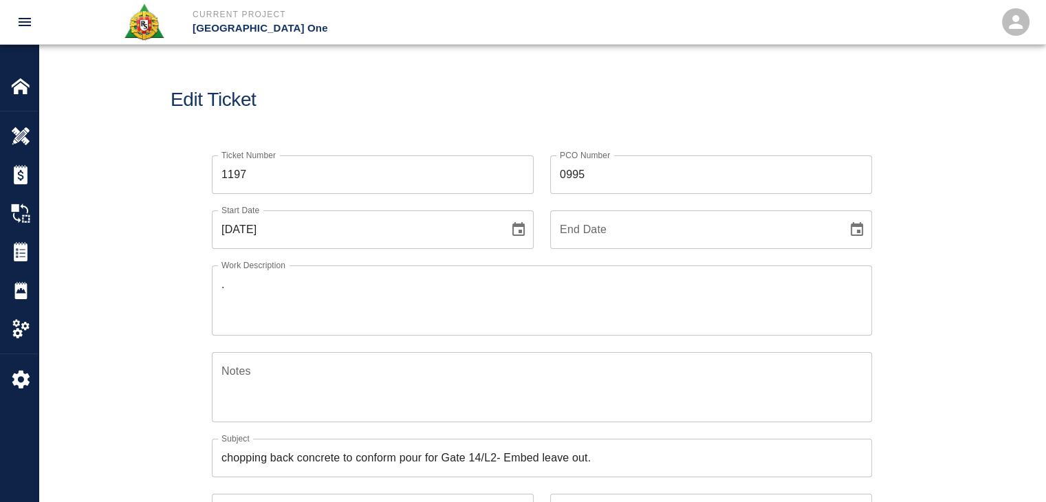
scroll to position [28, 0]
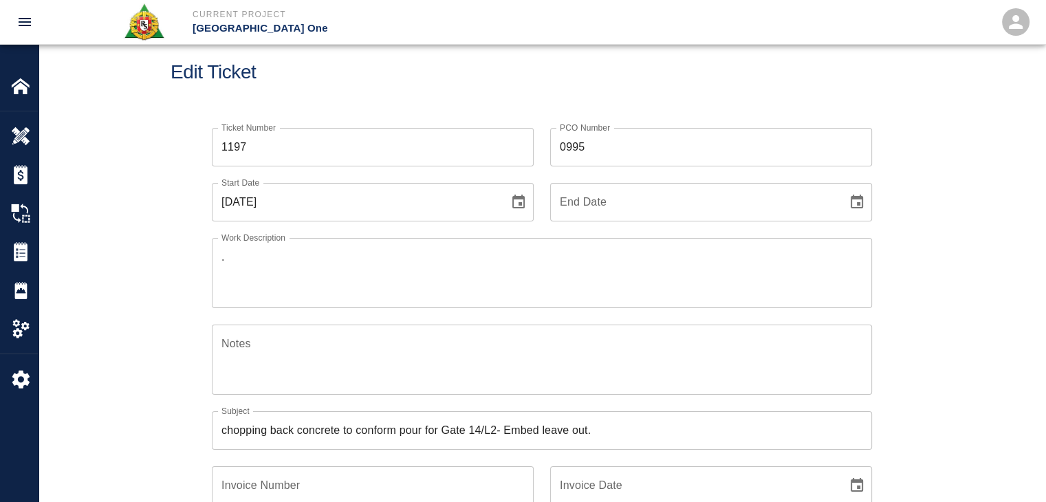
drag, startPoint x: 614, startPoint y: 129, endPoint x: 402, endPoint y: 97, distance: 214.8
click at [567, 133] on div "PCO Number 0995 PCO Number" at bounding box center [711, 147] width 322 height 39
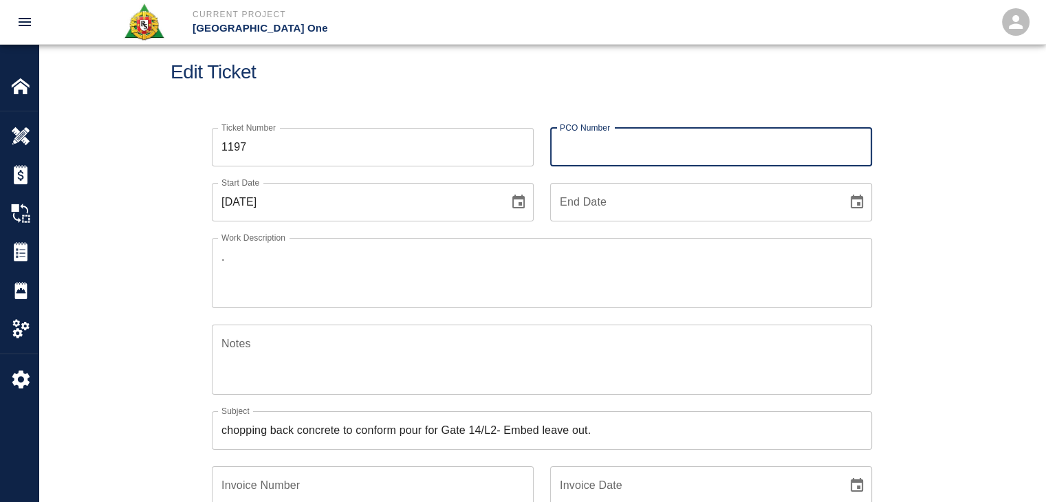
click at [402, 97] on div "Edit Ticket" at bounding box center [542, 72] width 1007 height 111
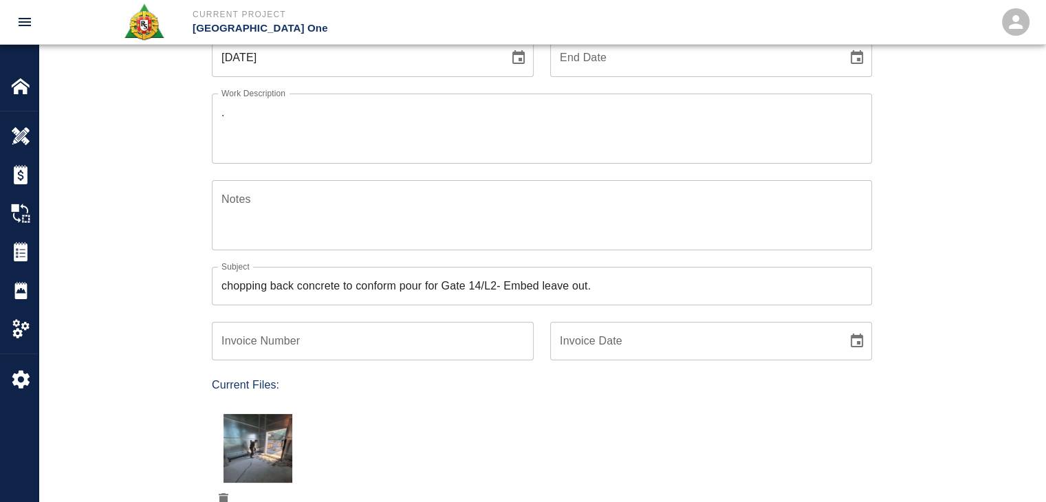
scroll to position [182, 0]
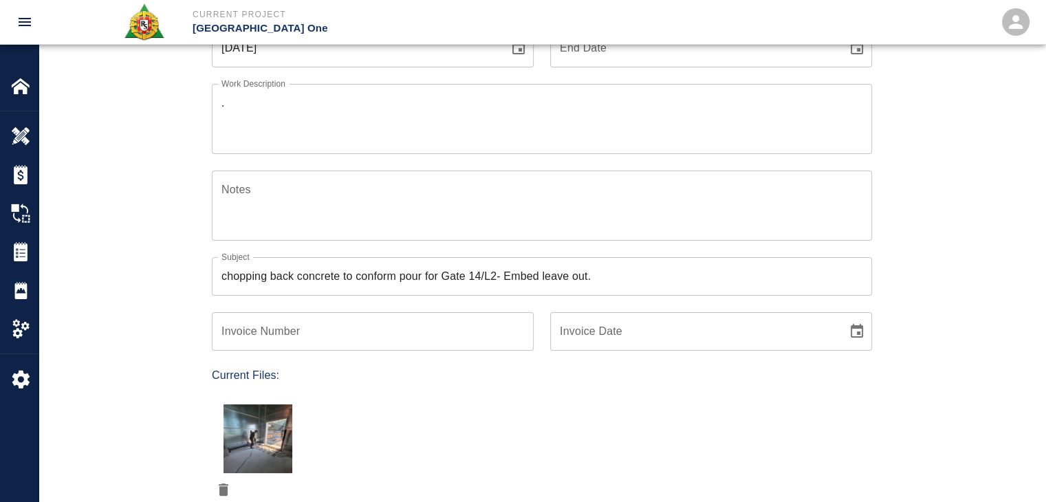
drag, startPoint x: 639, startPoint y: 274, endPoint x: 105, endPoint y: 202, distance: 538.4
click at [105, 202] on div "Ticket Number 1197 Ticket Number PCO Number PCO Number Start Date [DATE] Start …" at bounding box center [542, 326] width 1007 height 739
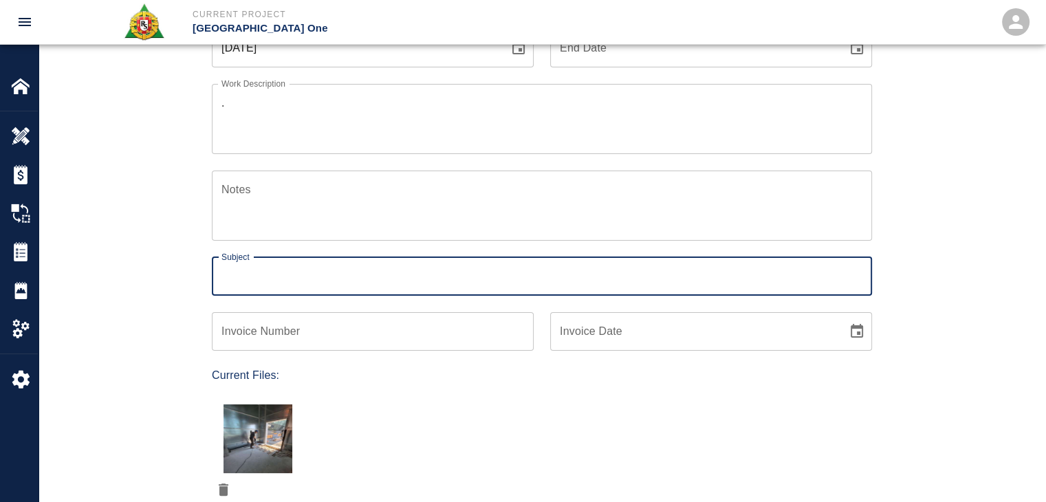
click at [101, 225] on div "Ticket Number 1197 Ticket Number PCO Number PCO Number Start Date [DATE] Start …" at bounding box center [542, 326] width 1007 height 739
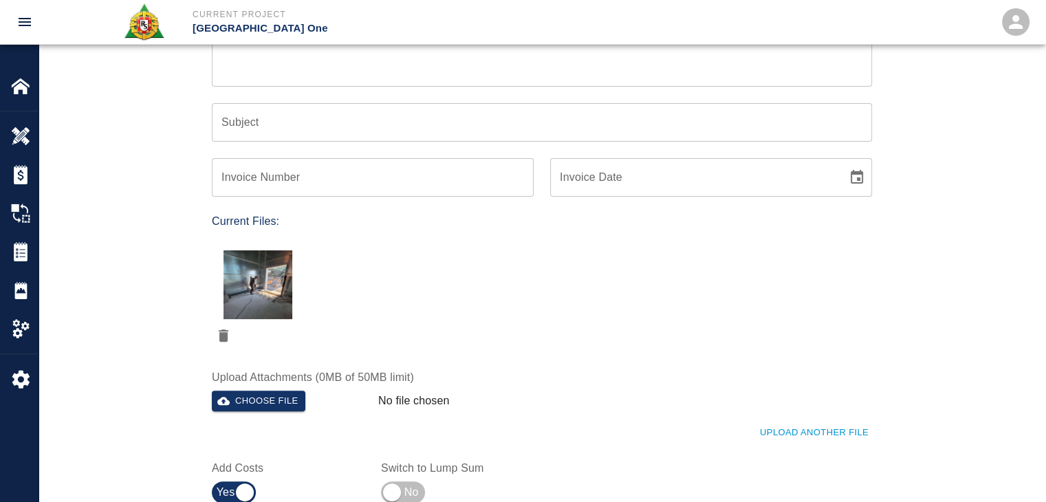
scroll to position [340, 0]
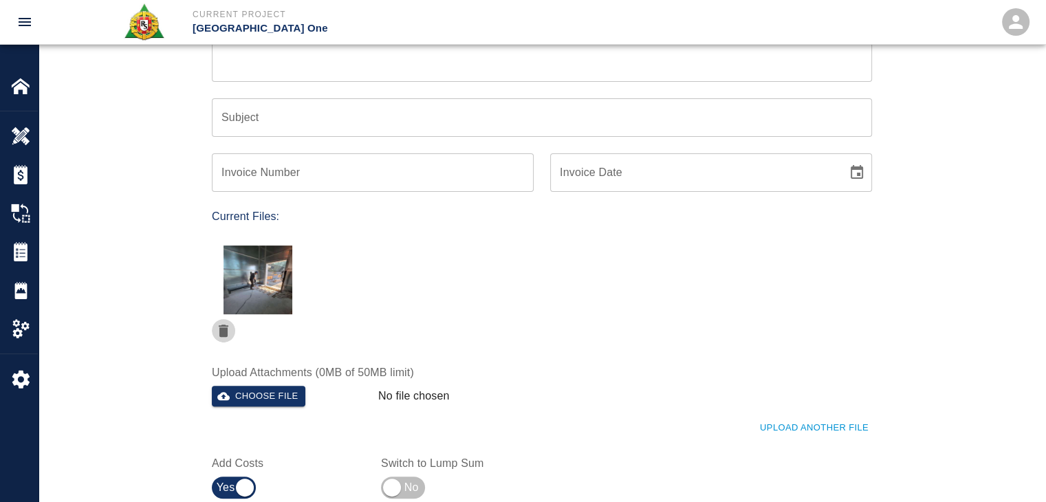
click at [228, 322] on icon "delete" at bounding box center [223, 330] width 17 height 17
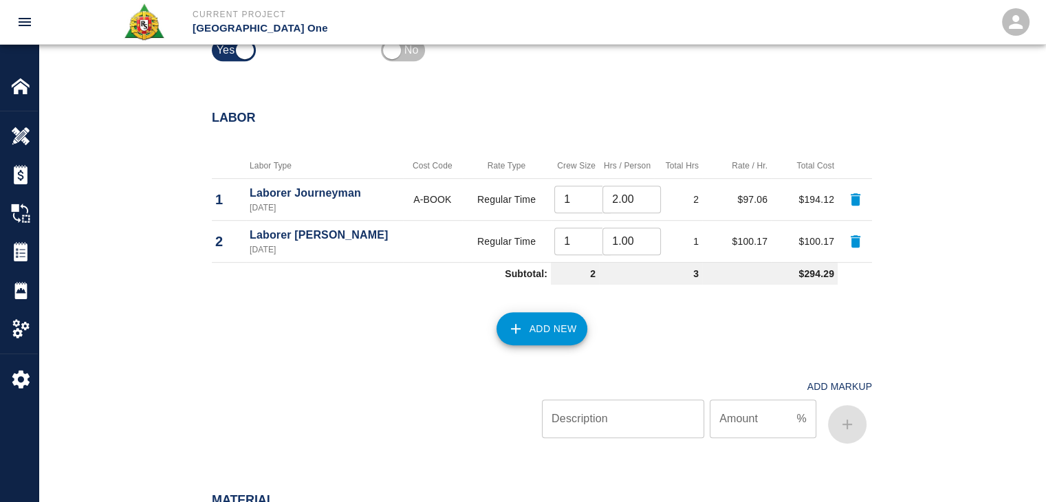
scroll to position [632, 0]
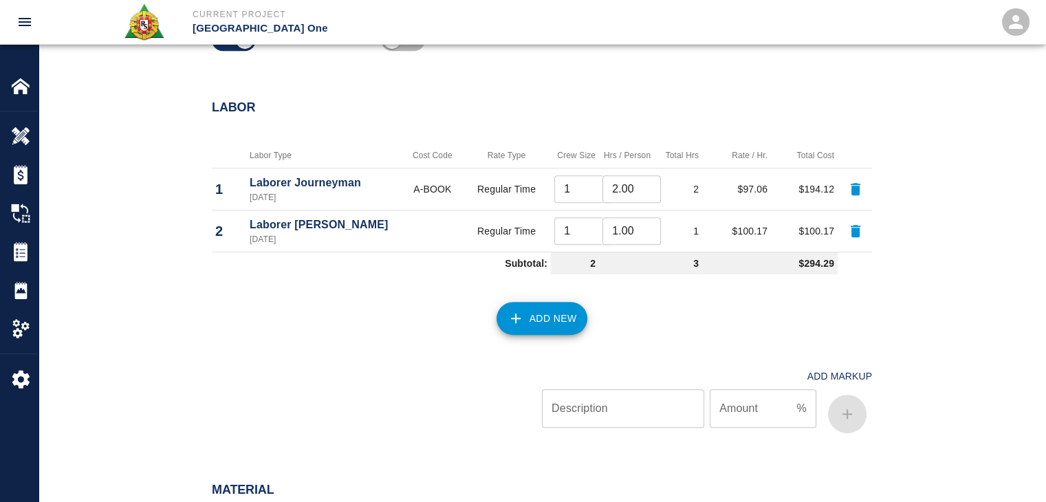
click at [845, 184] on button "button" at bounding box center [855, 189] width 33 height 33
type input "1.00"
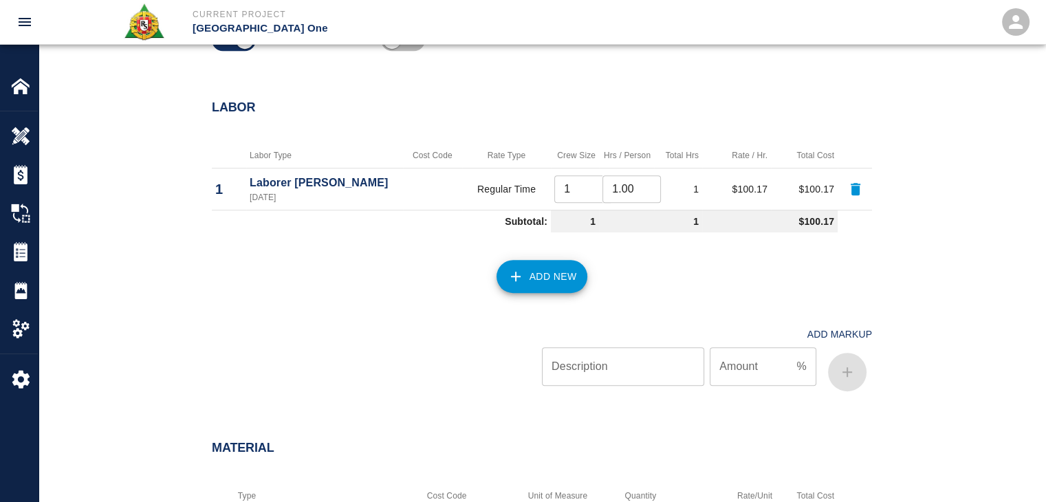
click at [850, 185] on icon "button" at bounding box center [855, 189] width 17 height 17
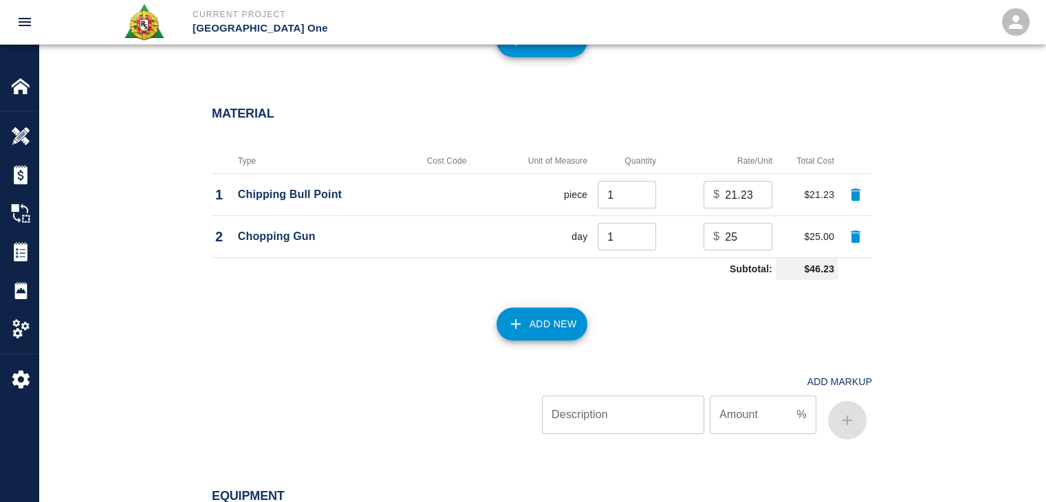
scroll to position [775, 0]
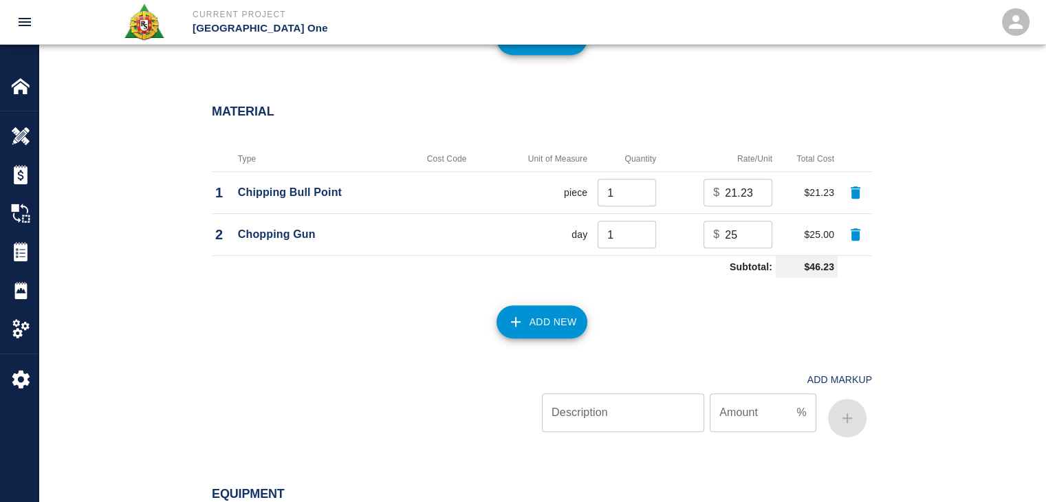
click at [862, 188] on icon "button" at bounding box center [855, 192] width 17 height 17
type input "25"
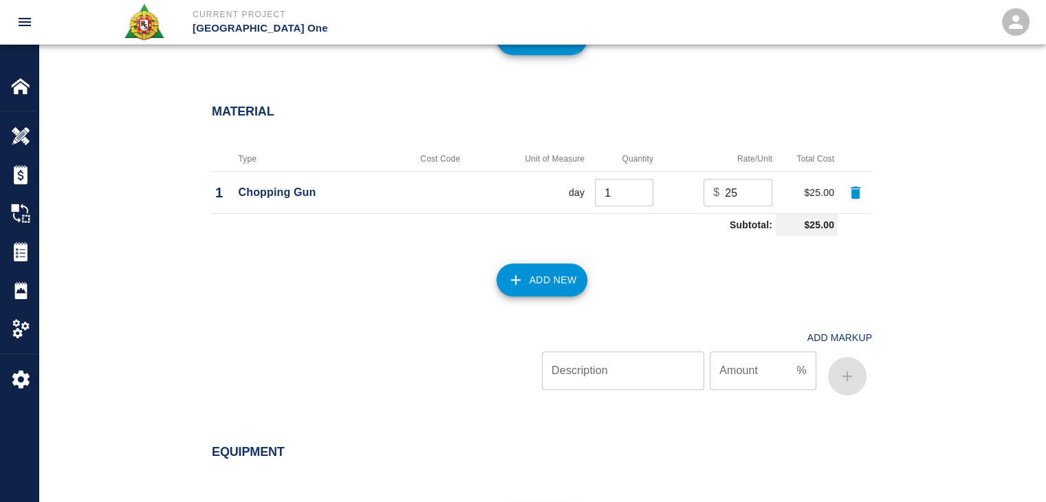
click at [862, 188] on icon "button" at bounding box center [855, 192] width 17 height 17
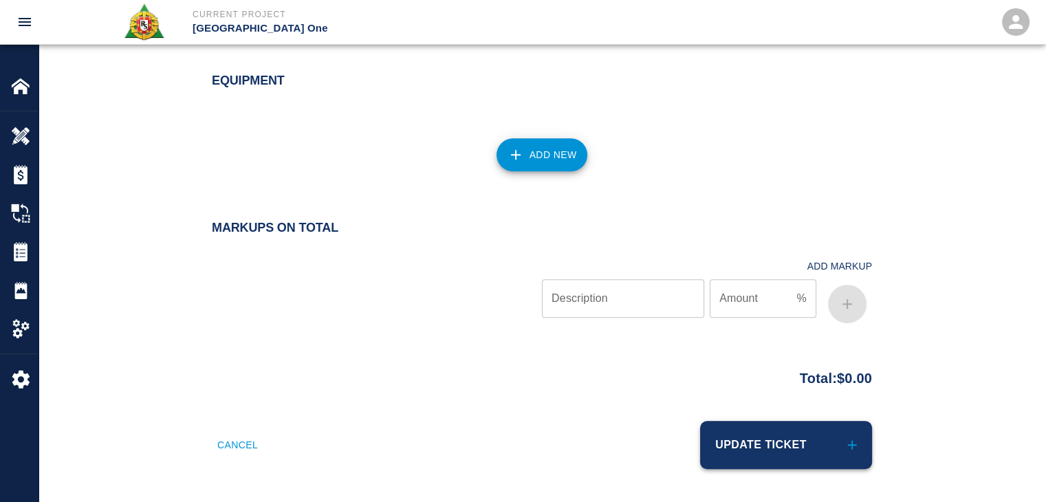
scroll to position [952, 0]
click at [783, 441] on button "Update Ticket" at bounding box center [786, 446] width 172 height 48
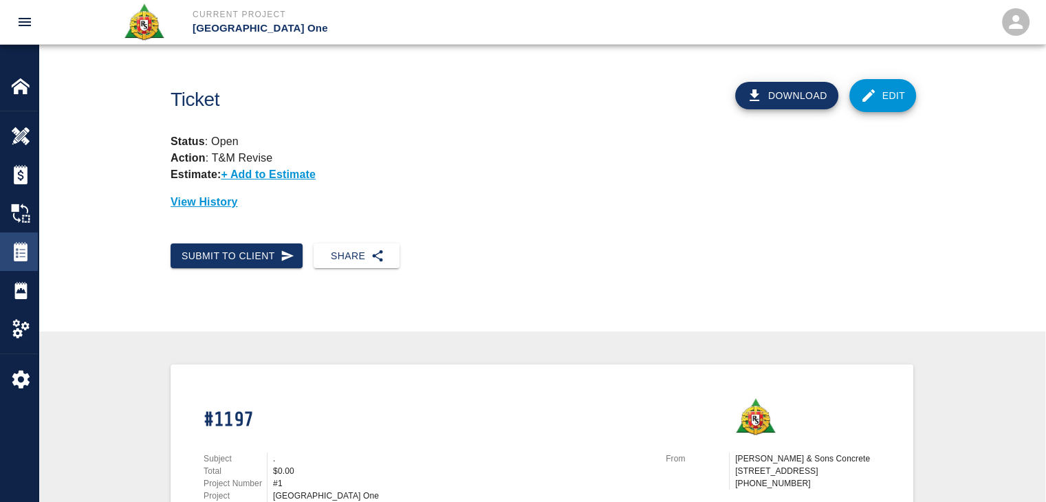
click at [18, 250] on img at bounding box center [20, 251] width 19 height 19
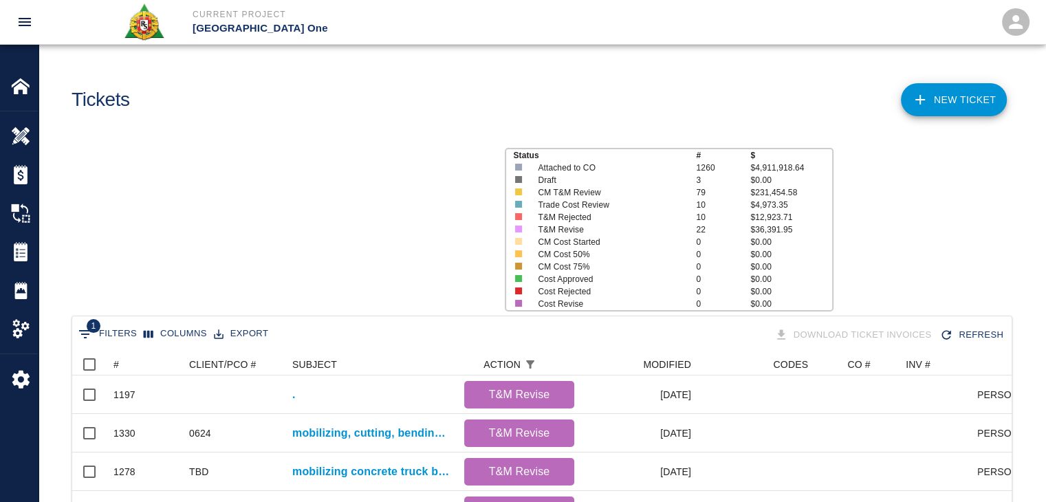
scroll to position [792, 929]
click at [131, 355] on button "Sort" at bounding box center [128, 364] width 19 height 19
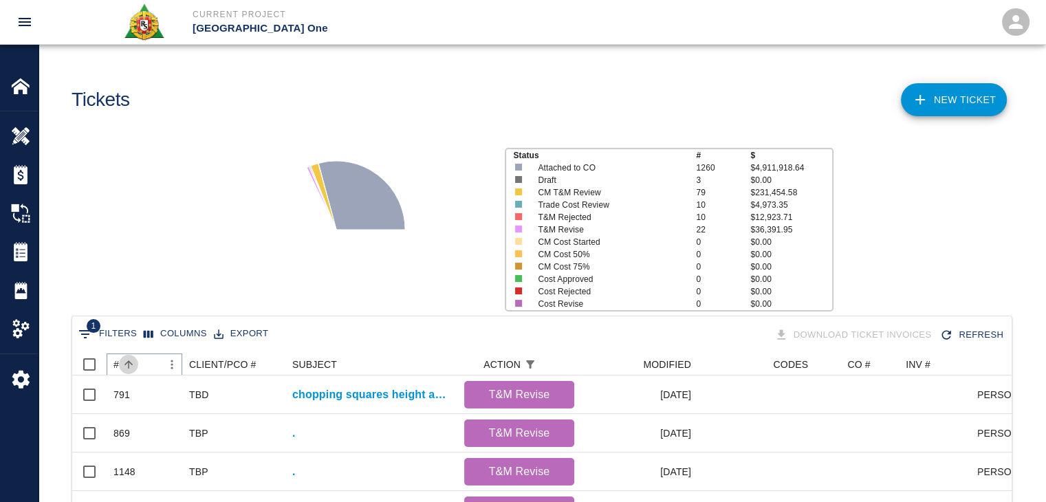
click at [131, 355] on button "Sort" at bounding box center [128, 364] width 19 height 19
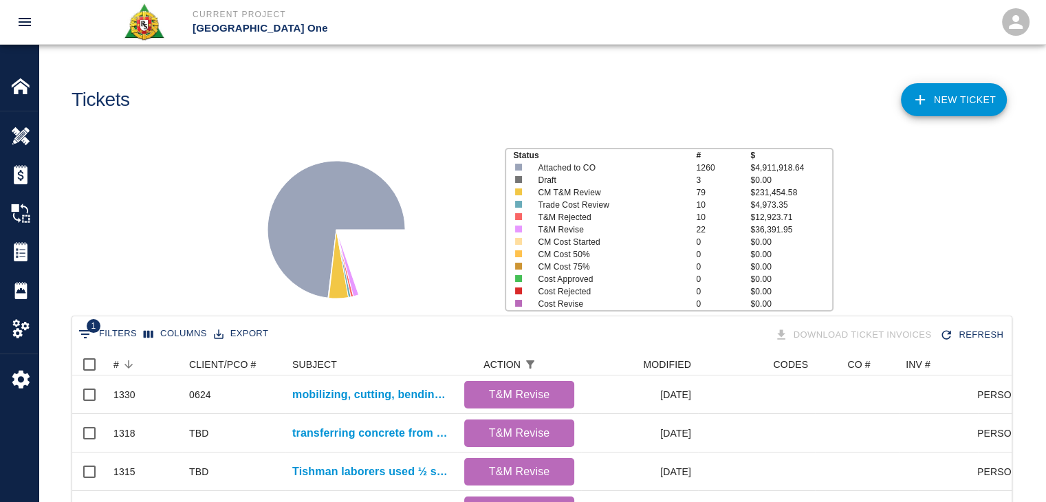
click at [173, 239] on div "Status # $ Attached to CO 1260 $4,911,918.64 Draft 3 $0.00 CM T&M Review 79 $23…" at bounding box center [537, 224] width 1018 height 183
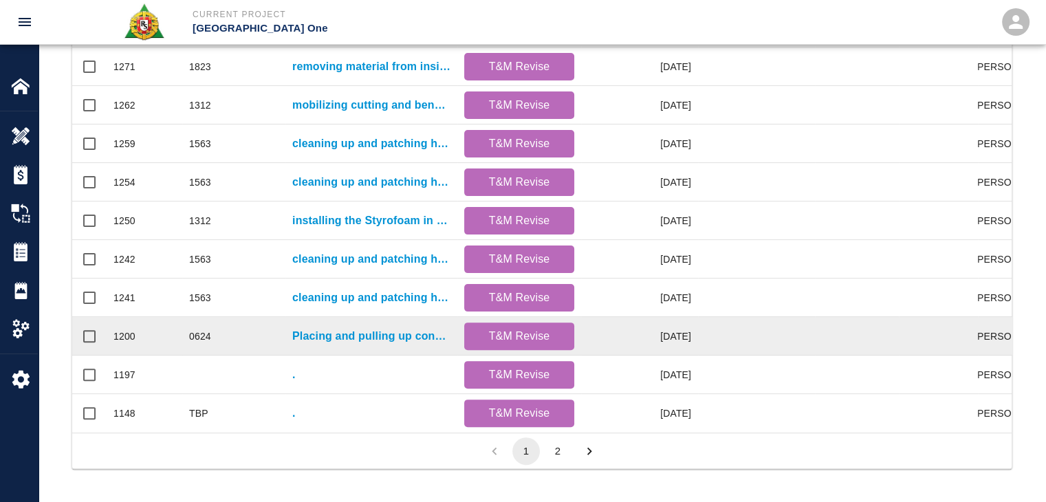
scroll to position [723, 0]
click at [351, 328] on p "Placing and pulling up concrete for masons, transporting motor buggies to place…" at bounding box center [371, 336] width 158 height 17
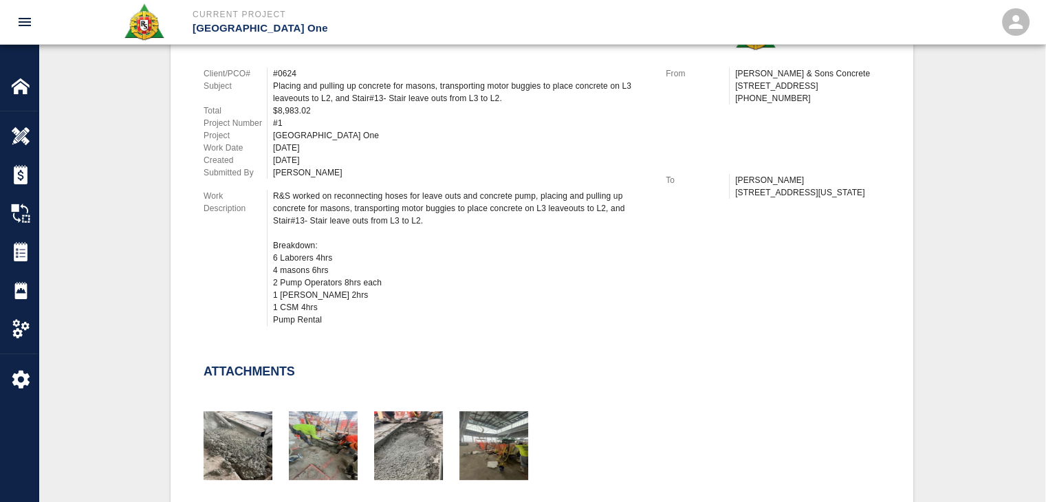
scroll to position [522, 0]
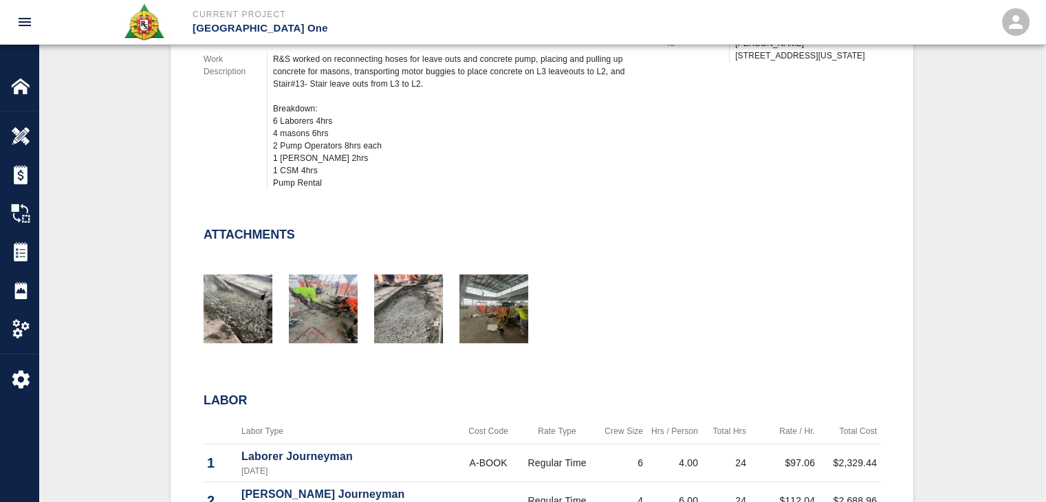
click at [499, 177] on div "R&S worked on reconnecting hoses for leave outs and concrete pump, placing and …" at bounding box center [461, 121] width 376 height 136
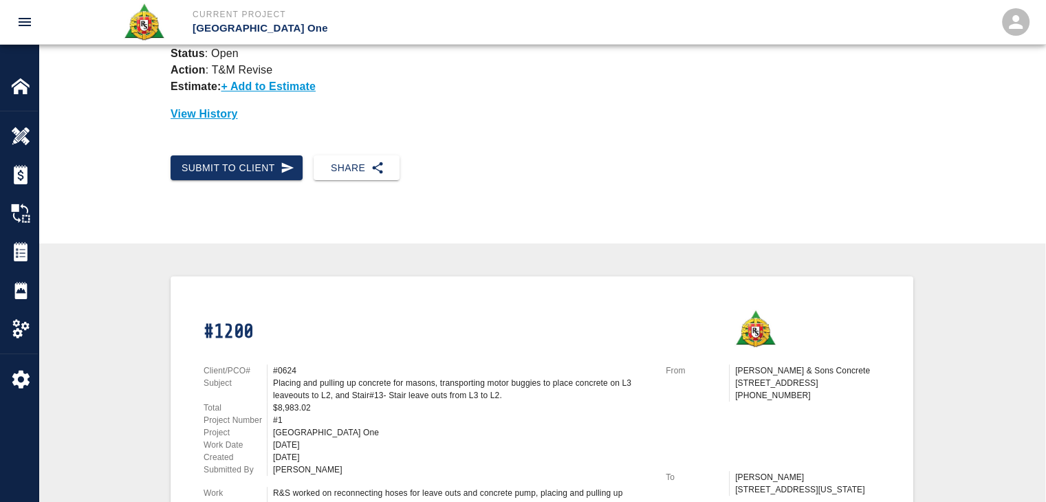
scroll to position [0, 0]
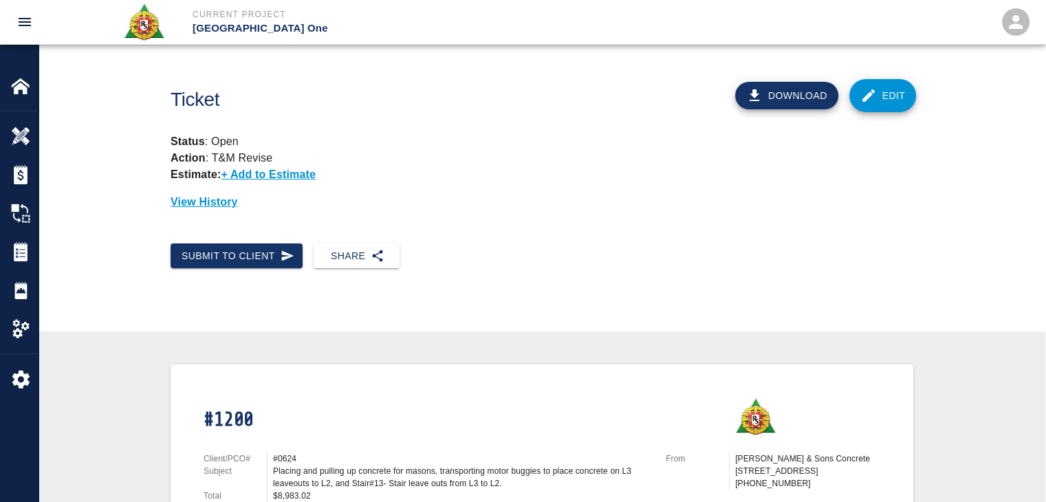
click at [868, 111] on link "Edit" at bounding box center [882, 95] width 67 height 33
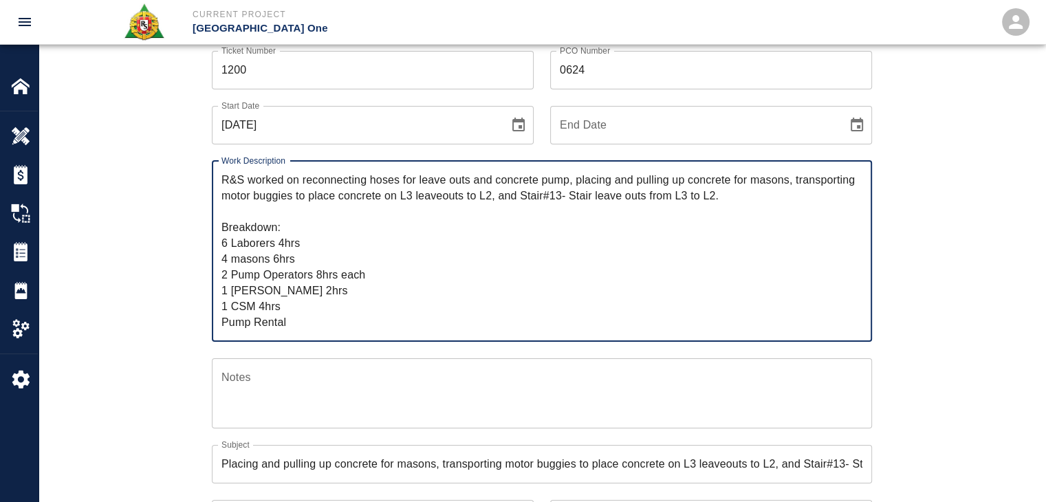
scroll to position [109, 0]
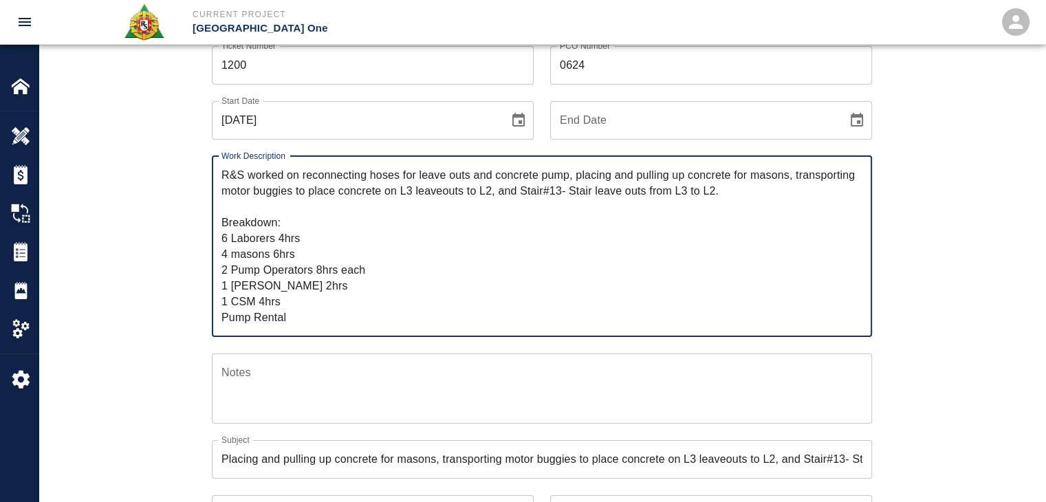
click at [282, 233] on textarea "R&S worked on reconnecting hoses for leave outs and concrete pump, placing and …" at bounding box center [541, 246] width 641 height 158
click at [318, 271] on textarea "R&S worked on reconnecting hoses for leave outs and concrete pump, placing and …" at bounding box center [541, 246] width 641 height 158
click at [320, 272] on textarea "R&S worked on reconnecting hoses for leave outs and concrete pump, placing and …" at bounding box center [541, 246] width 641 height 158
click at [290, 286] on textarea "R&S worked on reconnecting hoses for leave outs and concrete pump, placing and …" at bounding box center [541, 246] width 641 height 158
click at [263, 296] on textarea "R&S worked on reconnecting hoses for leave outs and concrete pump, placing and …" at bounding box center [541, 246] width 641 height 158
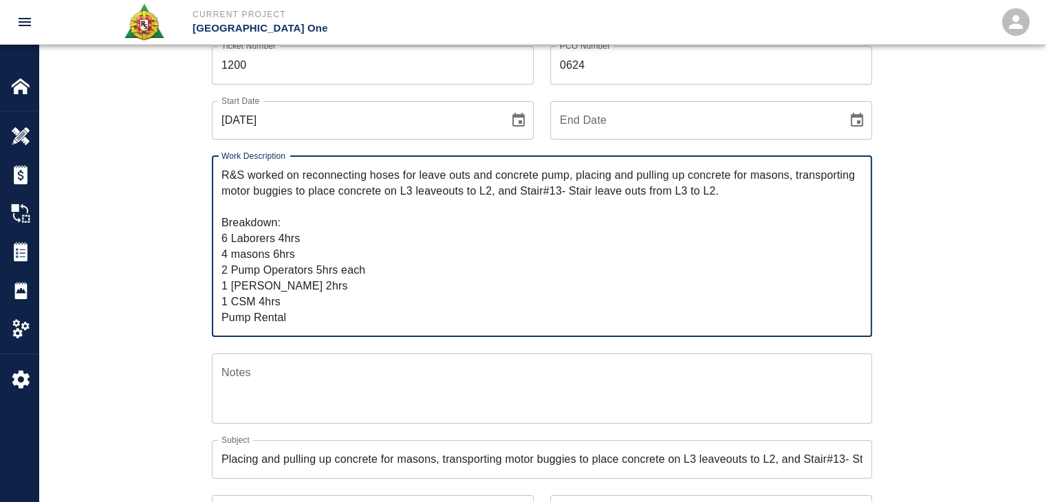
click at [281, 291] on textarea "R&S worked on reconnecting hoses for leave outs and concrete pump, placing and …" at bounding box center [541, 246] width 641 height 158
click at [266, 294] on textarea "R&S worked on reconnecting hoses for leave outs and concrete pump, placing and …" at bounding box center [541, 246] width 641 height 158
click at [283, 292] on textarea "R&S worked on reconnecting hoses for leave outs and concrete pump, placing and …" at bounding box center [541, 246] width 641 height 158
click at [264, 305] on textarea "R&S worked on reconnecting hoses for leave outs and concrete pump, placing and …" at bounding box center [541, 246] width 641 height 158
click at [315, 292] on textarea "R&S worked on reconnecting hoses for leave outs and concrete pump, placing and …" at bounding box center [541, 246] width 641 height 158
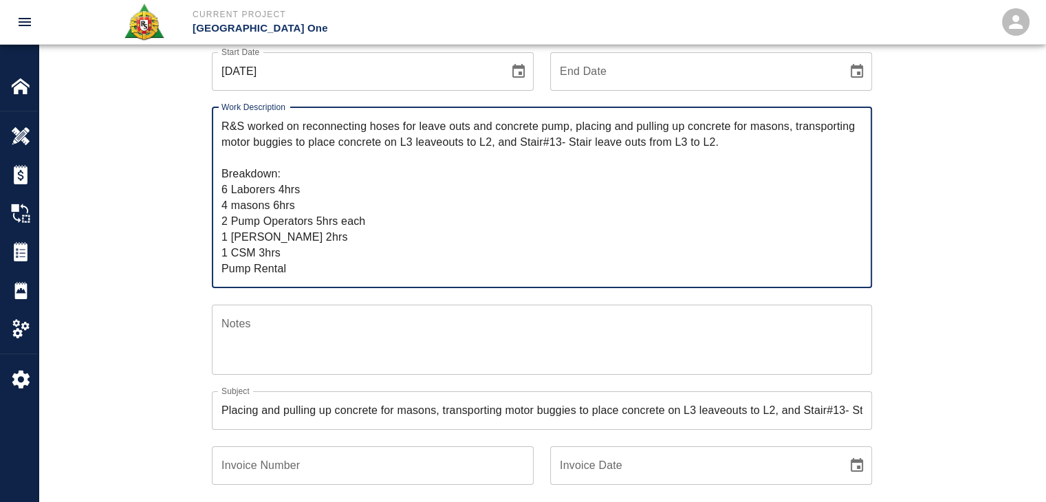
scroll to position [164, 0]
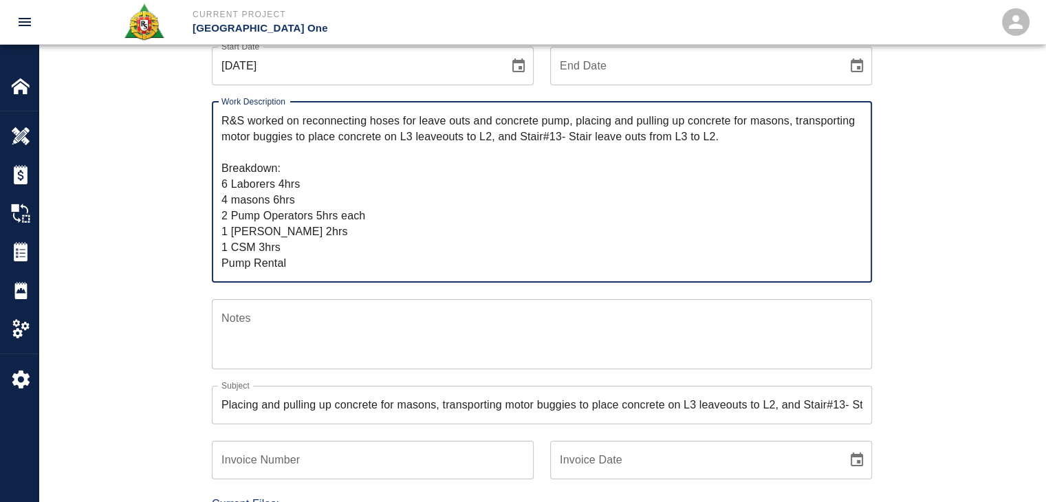
click at [262, 248] on textarea "R&S worked on reconnecting hoses for leave outs and concrete pump, placing and …" at bounding box center [541, 192] width 641 height 158
click at [244, 237] on textarea "R&S worked on reconnecting hoses for leave outs and concrete pump, placing and …" at bounding box center [541, 192] width 641 height 158
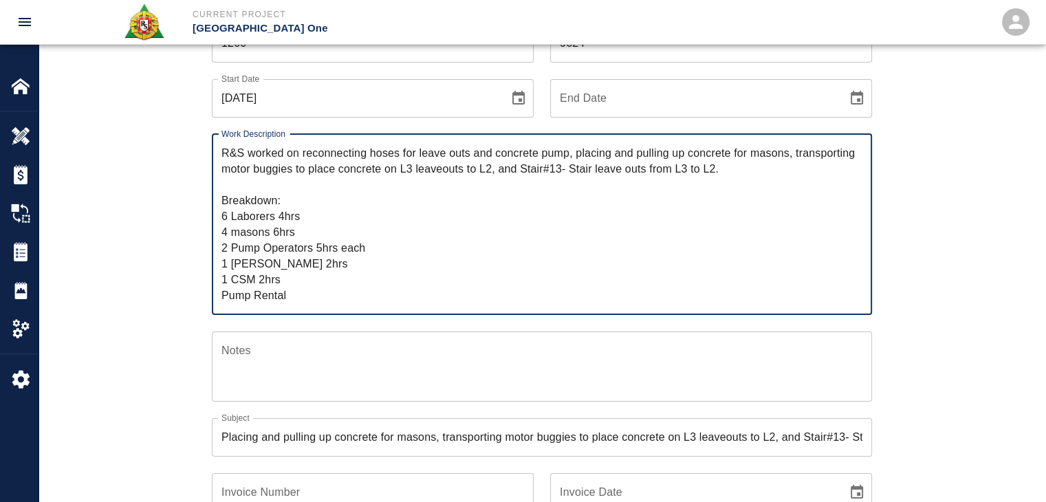
scroll to position [131, 0]
click at [281, 228] on textarea "R&S worked on reconnecting hoses for leave outs and concrete pump, placing and …" at bounding box center [541, 225] width 641 height 158
click at [315, 234] on textarea "R&S worked on reconnecting hoses for leave outs and concrete pump, placing and …" at bounding box center [541, 225] width 641 height 158
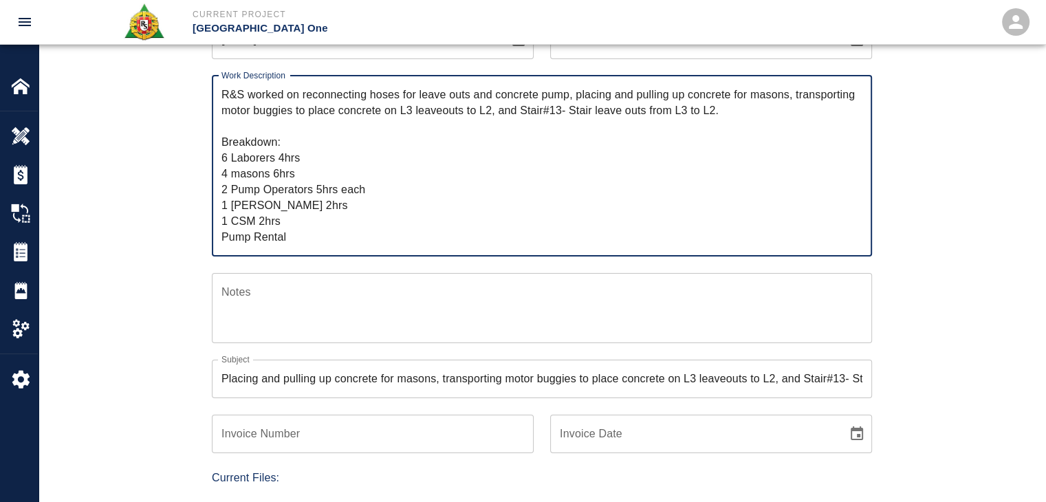
scroll to position [191, 0]
click at [300, 225] on textarea "R&S worked on reconnecting hoses for leave outs and concrete pump, placing and …" at bounding box center [541, 164] width 641 height 158
type textarea "R&S worked on reconnecting hoses for leave outs and concrete pump, placing and …"
click at [341, 243] on div "R&S worked on reconnecting hoses for leave outs and concrete pump, placing and …" at bounding box center [542, 164] width 660 height 181
click at [311, 234] on textarea "R&S worked on reconnecting hoses for leave outs and concrete pump, placing and …" at bounding box center [541, 164] width 641 height 158
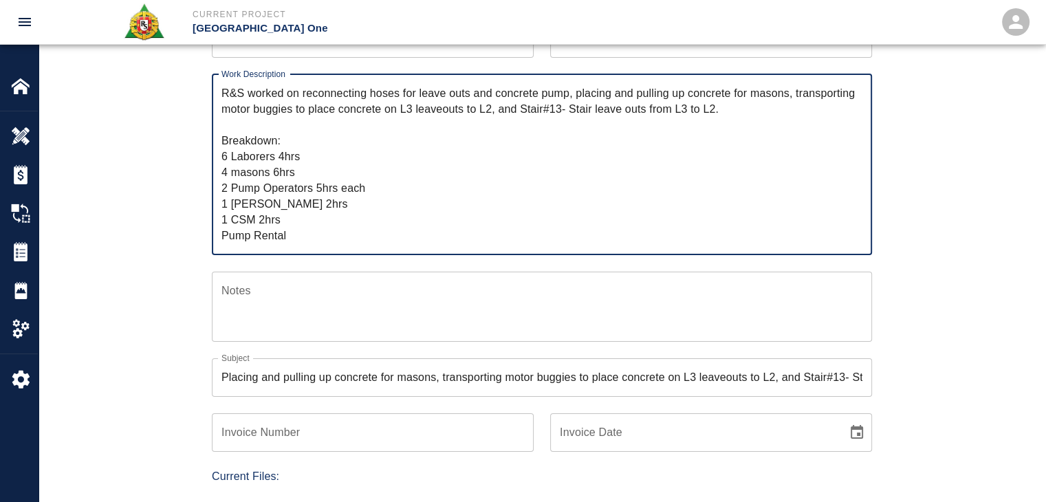
scroll to position [219, 0]
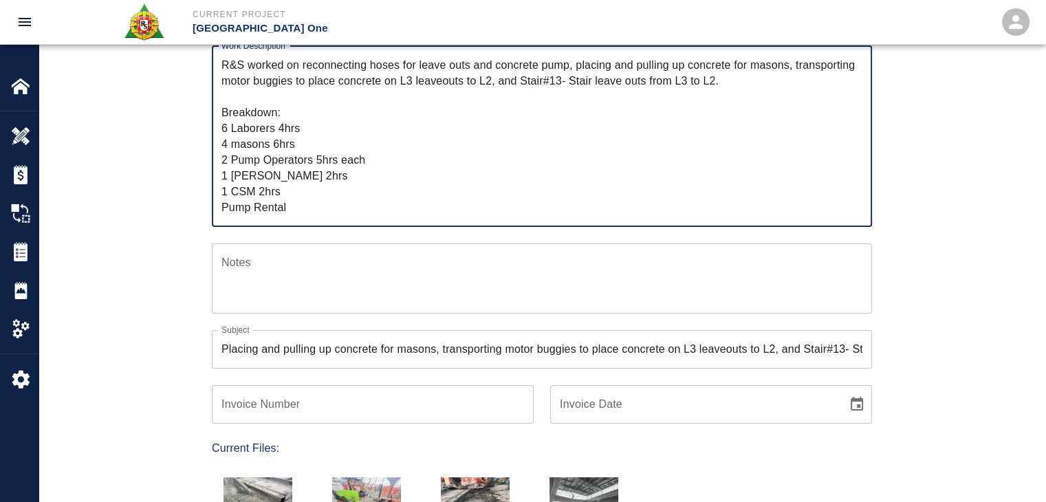
click at [185, 208] on div "Ticket Number 1200 Ticket Number PCO Number 0624 PCO Number Start Date 07/07/20…" at bounding box center [542, 328] width 743 height 817
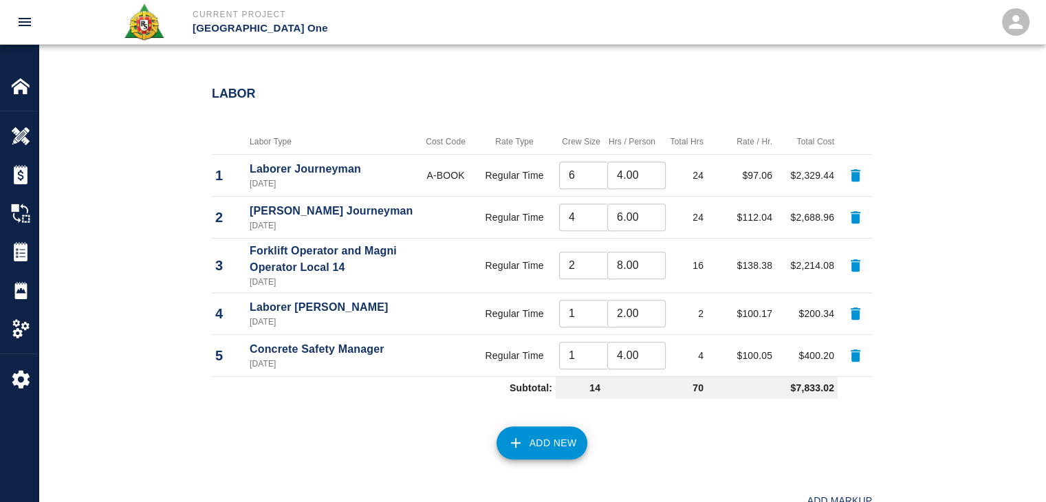
scroll to position [937, 0]
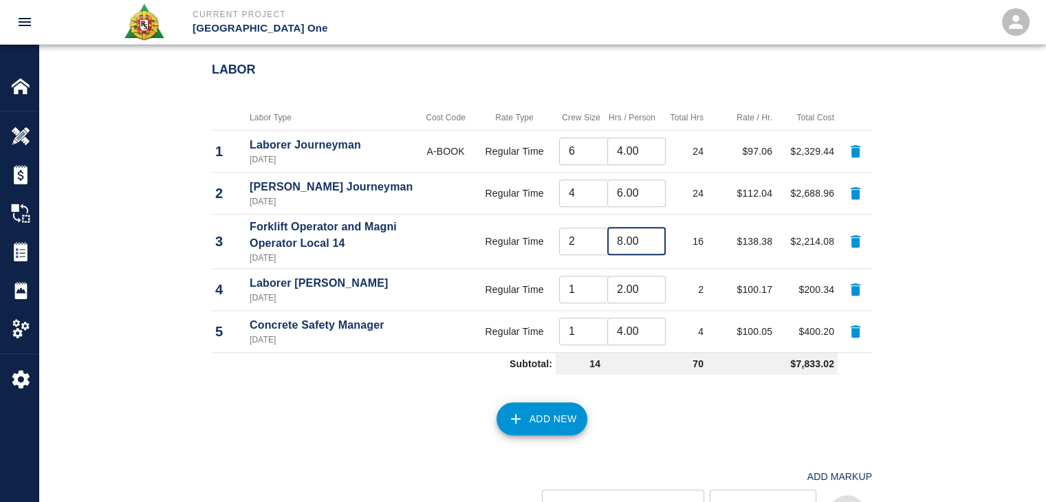
click at [620, 238] on input "8.00" at bounding box center [636, 242] width 58 height 28
type input "5.00"
click at [622, 326] on input "4.00" at bounding box center [636, 332] width 58 height 28
type input "2.00"
click at [657, 415] on div "Add New" at bounding box center [533, 410] width 677 height 61
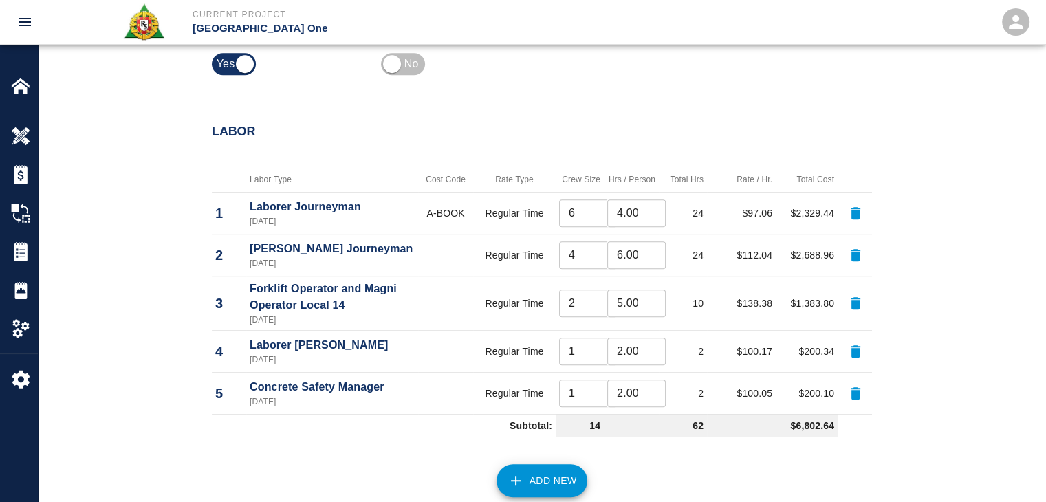
scroll to position [875, 0]
click at [624, 218] on input "4.00" at bounding box center [636, 213] width 58 height 28
type input "3.00"
click at [620, 255] on input "6.00" at bounding box center [636, 255] width 58 height 28
type input "5.00"
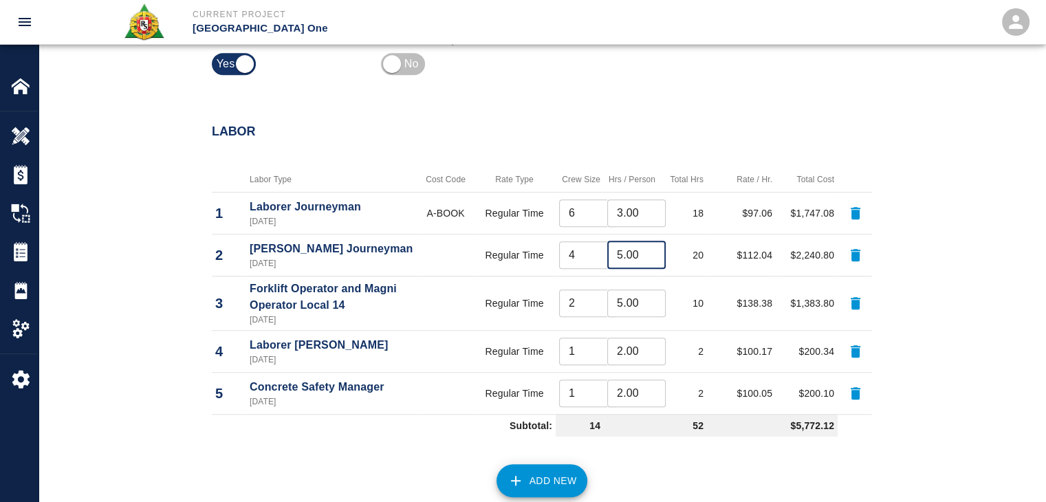
click at [630, 444] on div "Add New" at bounding box center [533, 472] width 677 height 61
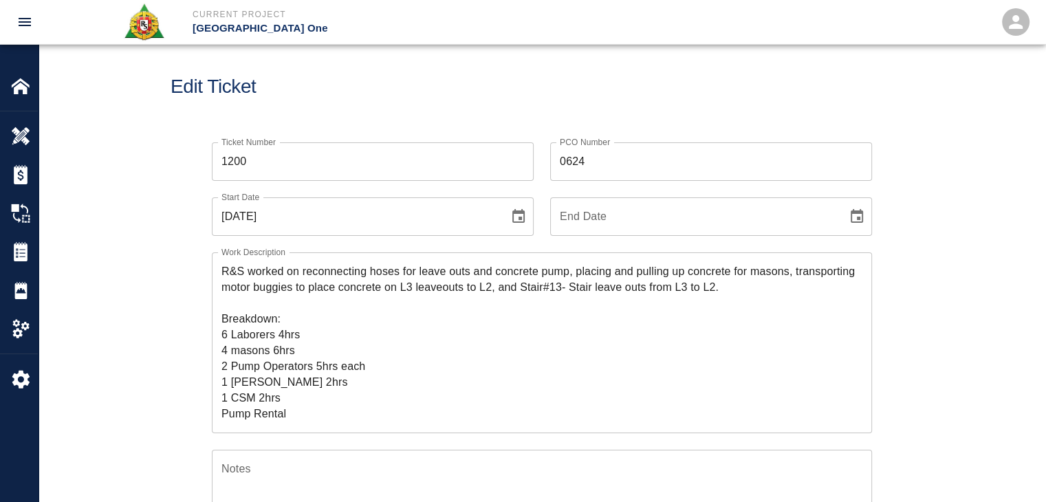
scroll to position [0, 0]
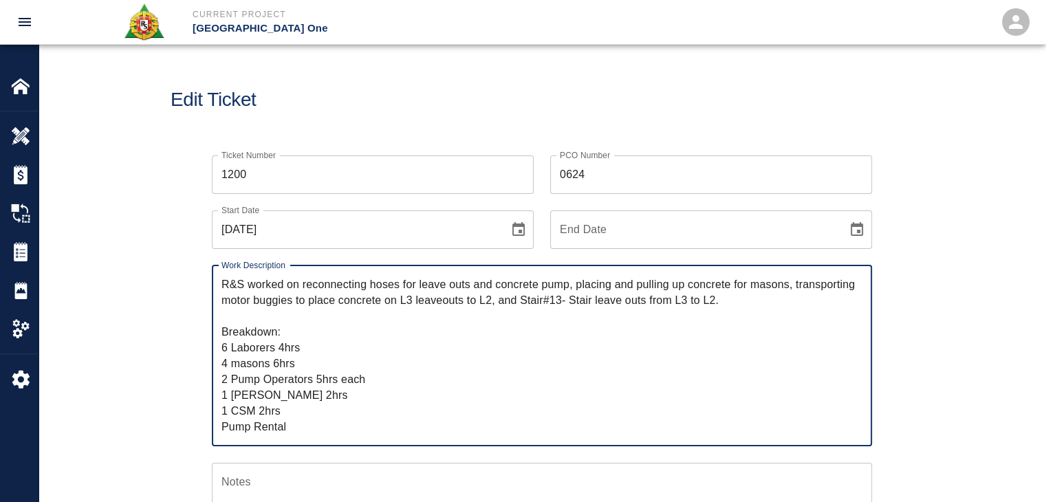
click at [283, 349] on textarea "R&S worked on reconnecting hoses for leave outs and concrete pump, placing and …" at bounding box center [541, 355] width 641 height 158
click at [281, 361] on textarea "R&S worked on reconnecting hoses for leave outs and concrete pump, placing and …" at bounding box center [541, 355] width 641 height 158
click at [320, 378] on textarea "R&S worked on reconnecting hoses for leave outs and concrete pump, placing and …" at bounding box center [541, 355] width 641 height 158
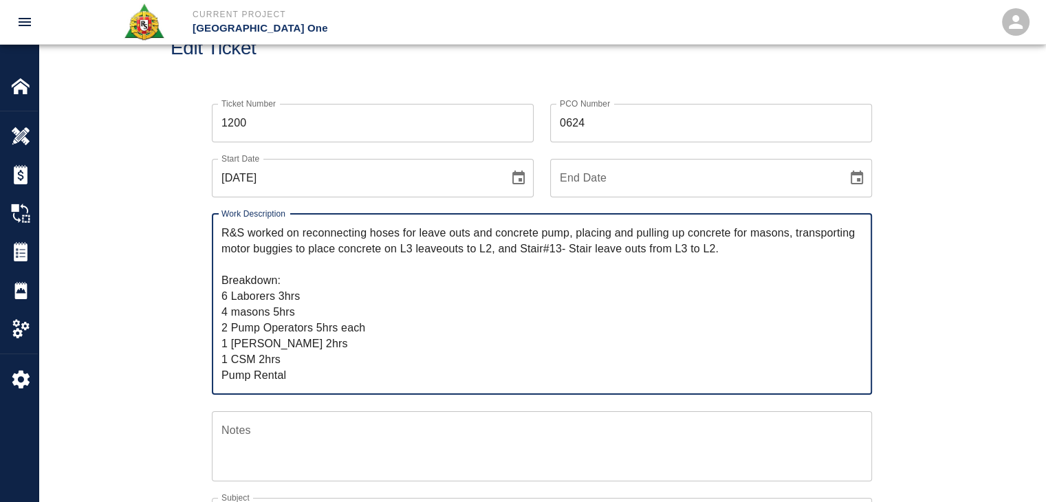
type textarea "R&S worked on reconnecting hoses for leave outs and concrete pump, placing and …"
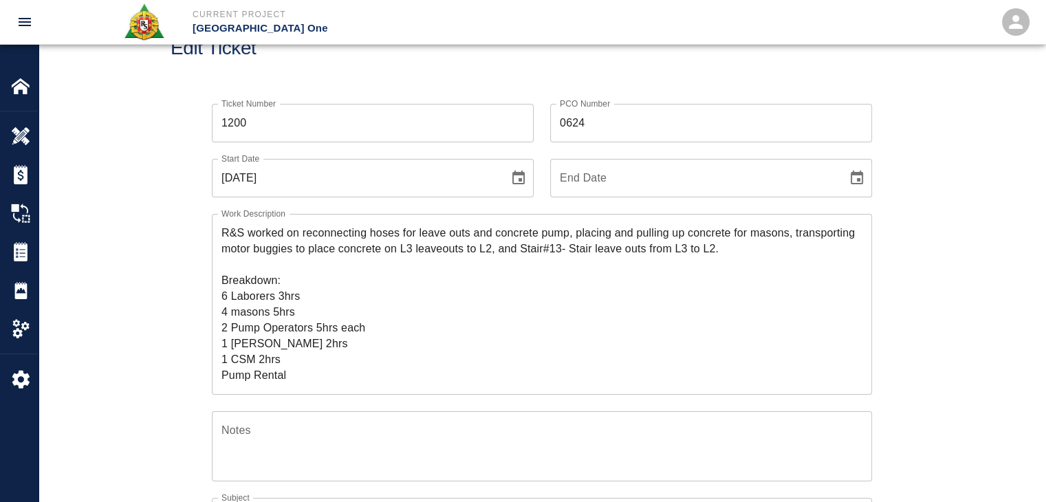
click at [177, 208] on div "Ticket Number 1200 Ticket Number PCO Number 0624 PCO Number Start Date 07/07/20…" at bounding box center [542, 495] width 743 height 817
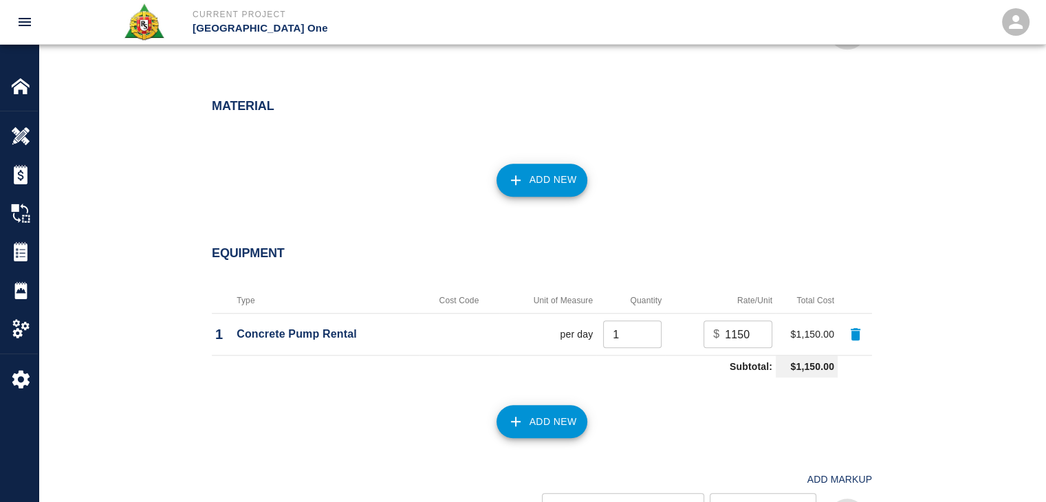
scroll to position [1785, 0]
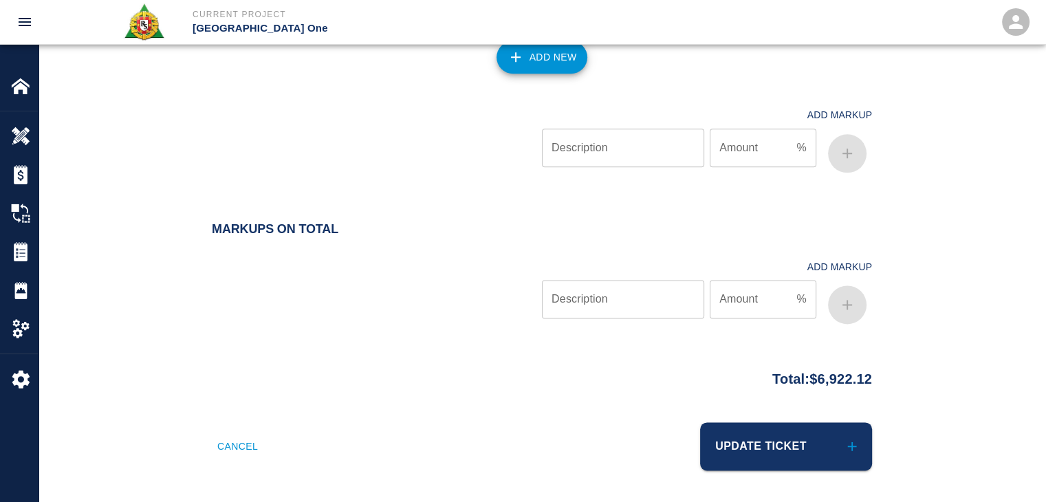
click at [771, 468] on div "Update Ticket" at bounding box center [703, 438] width 338 height 65
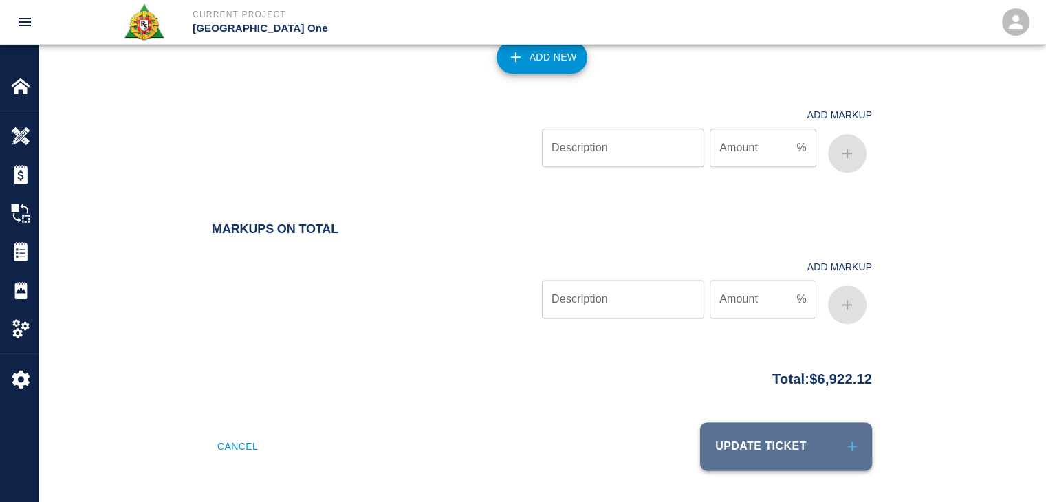
click at [740, 434] on button "Update Ticket" at bounding box center [786, 446] width 172 height 48
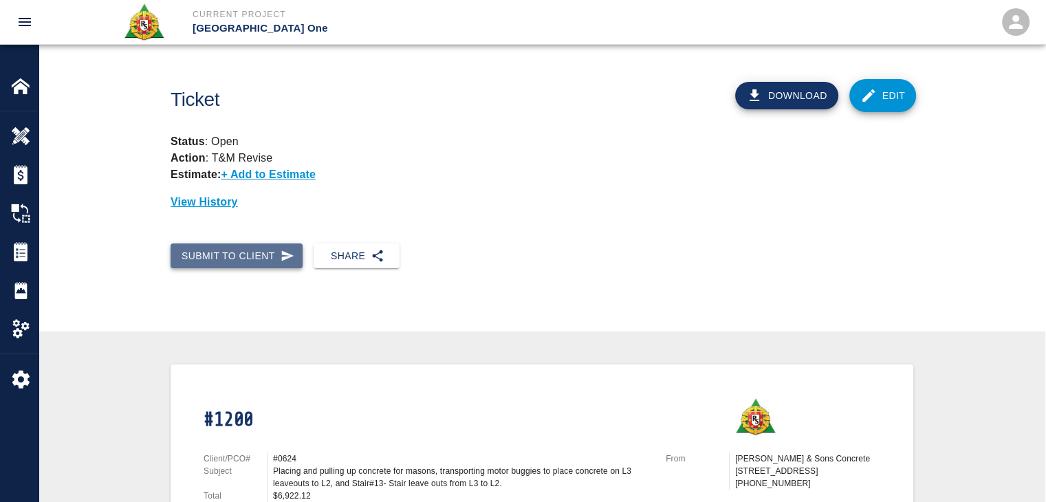
click at [283, 250] on icon "button" at bounding box center [288, 256] width 14 height 14
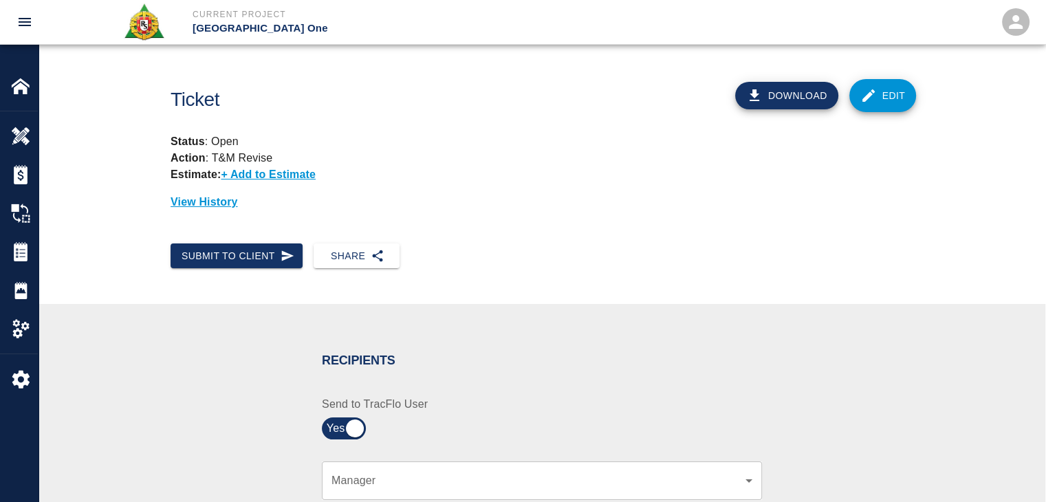
scroll to position [256, 0]
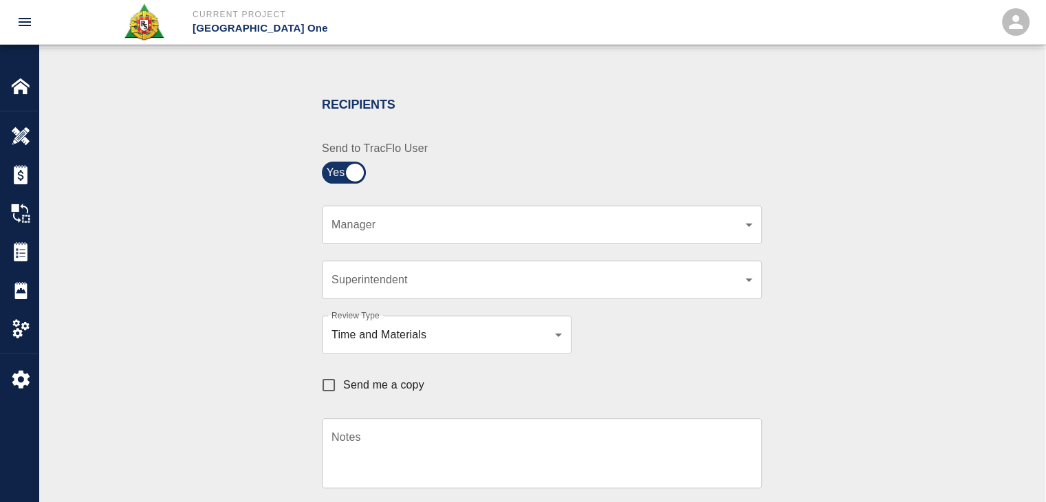
click at [404, 214] on div "​ Manager" at bounding box center [542, 225] width 440 height 39
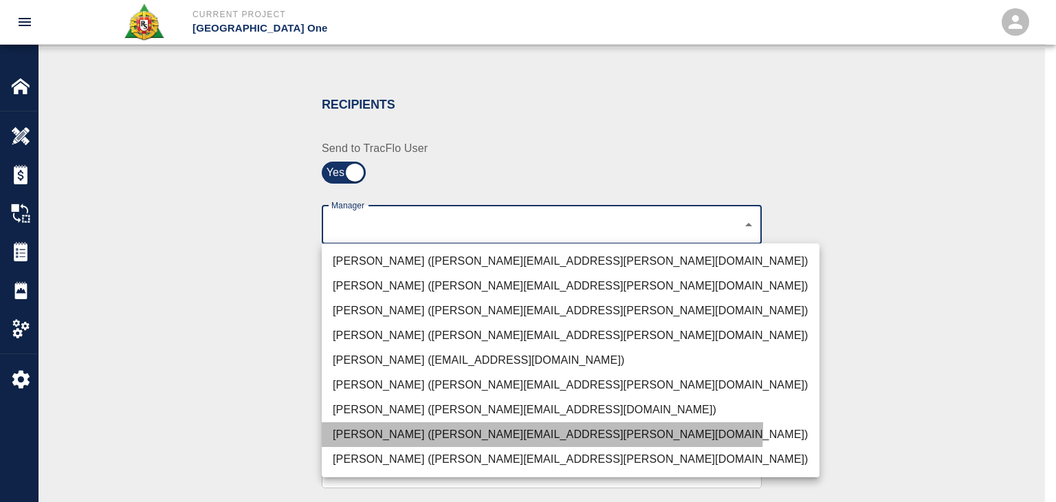
click at [360, 425] on li "Dylan Sims (dylan.sims@aecom.com)" at bounding box center [571, 434] width 498 height 25
type input "b38a77e7-14a9-4fe5-854d-de5ae580779f"
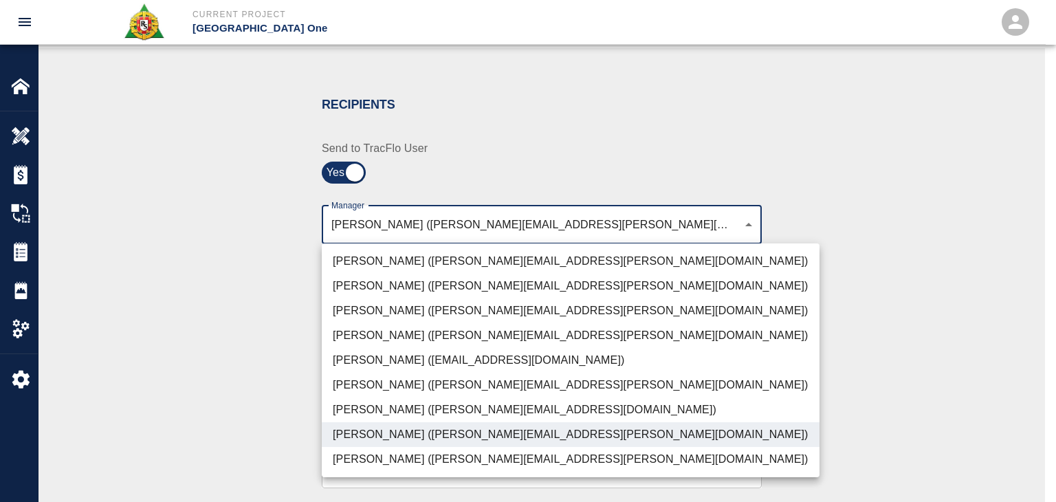
click at [281, 395] on div at bounding box center [528, 251] width 1056 height 502
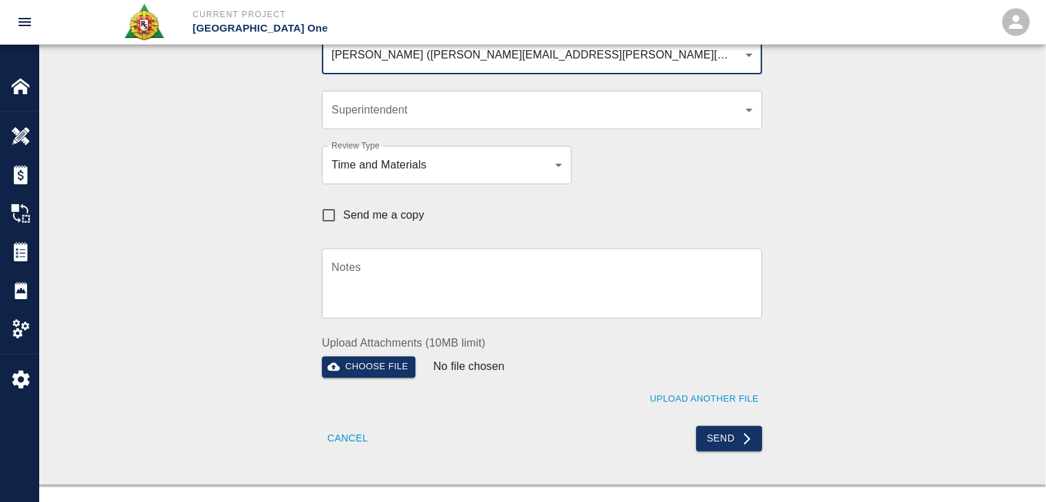
scroll to position [426, 0]
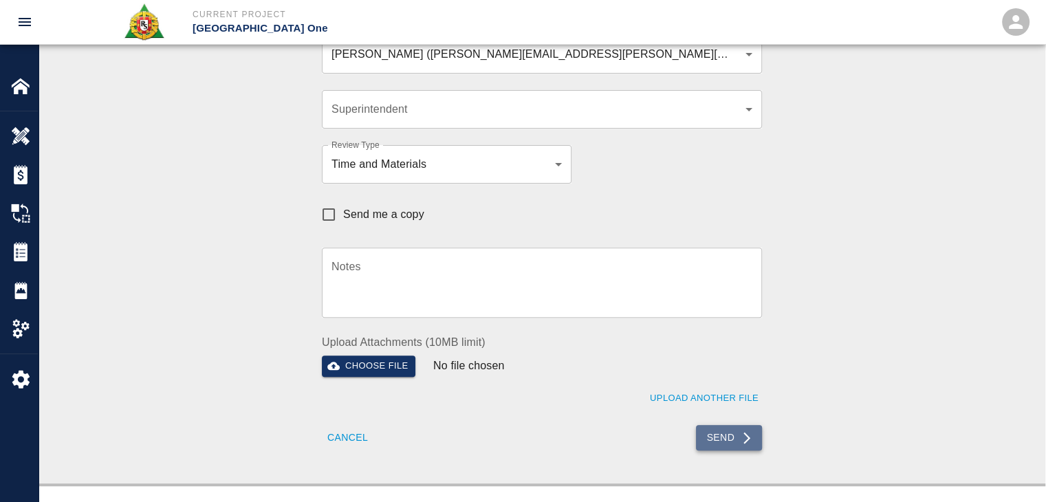
click at [712, 440] on button "Send" at bounding box center [729, 437] width 67 height 25
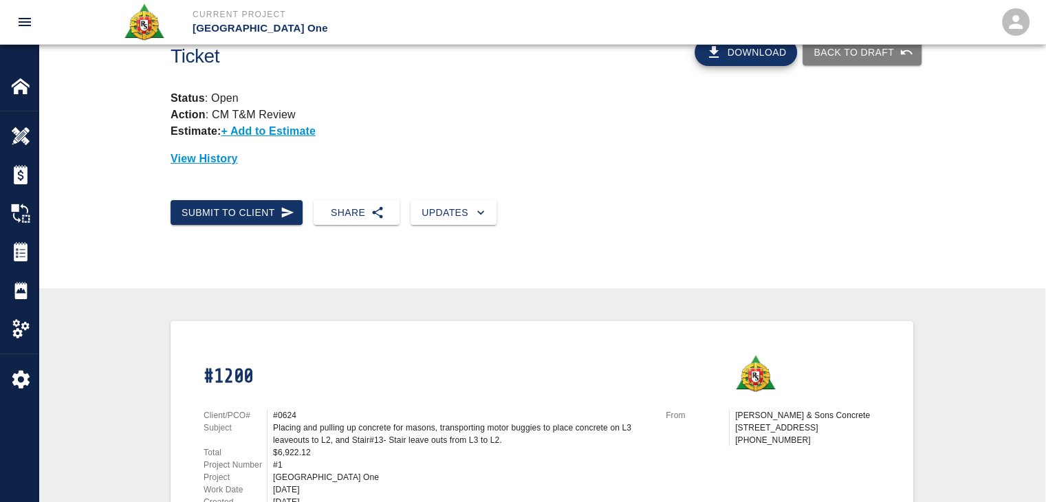
scroll to position [0, 0]
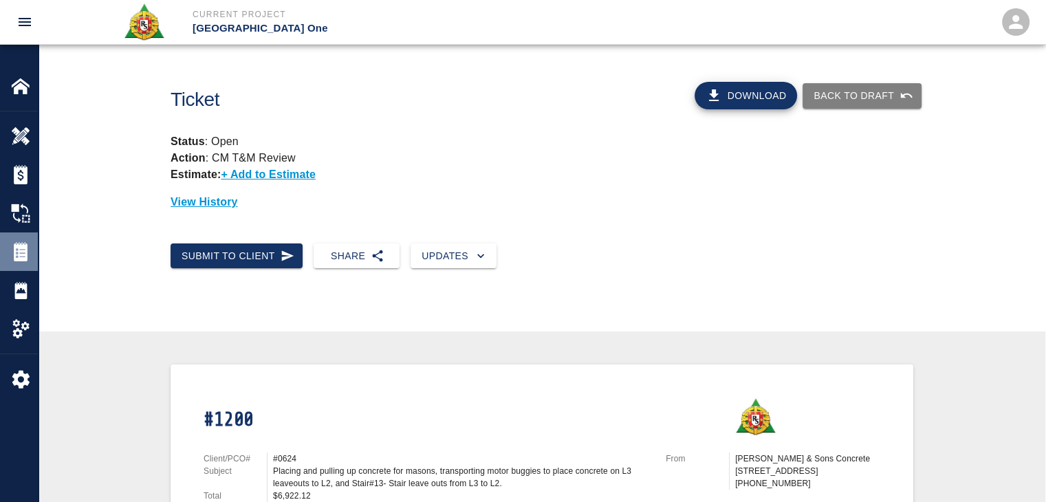
click at [23, 252] on img at bounding box center [20, 251] width 19 height 19
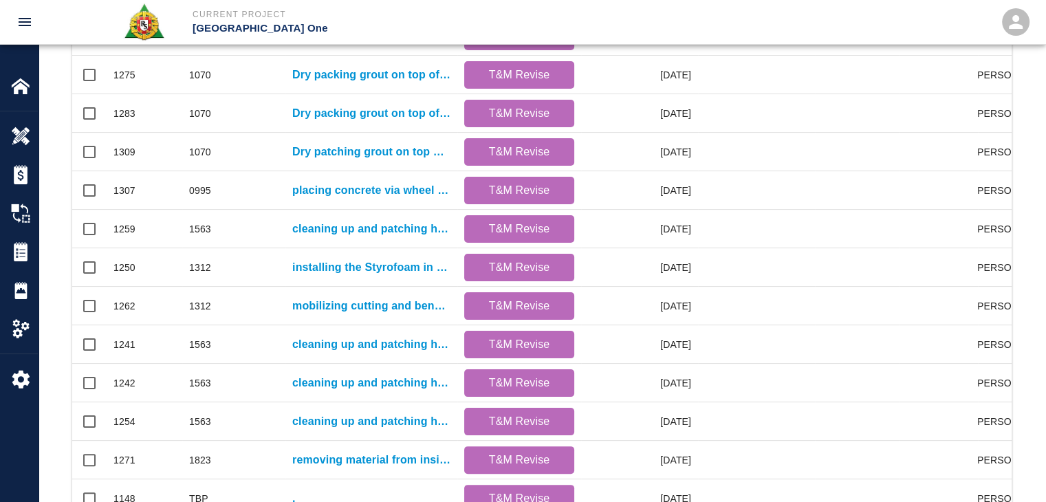
scroll to position [723, 0]
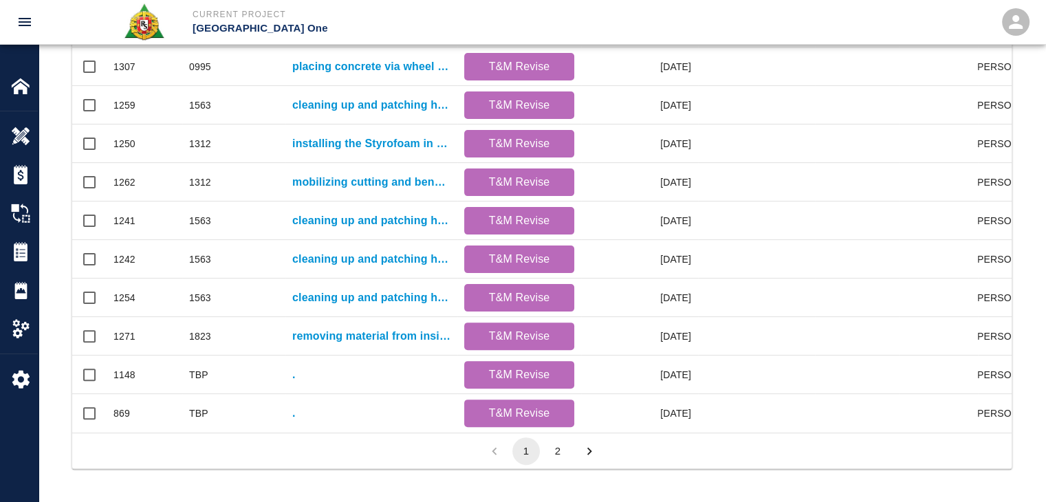
click at [562, 446] on button "2" at bounding box center [558, 451] width 28 height 28
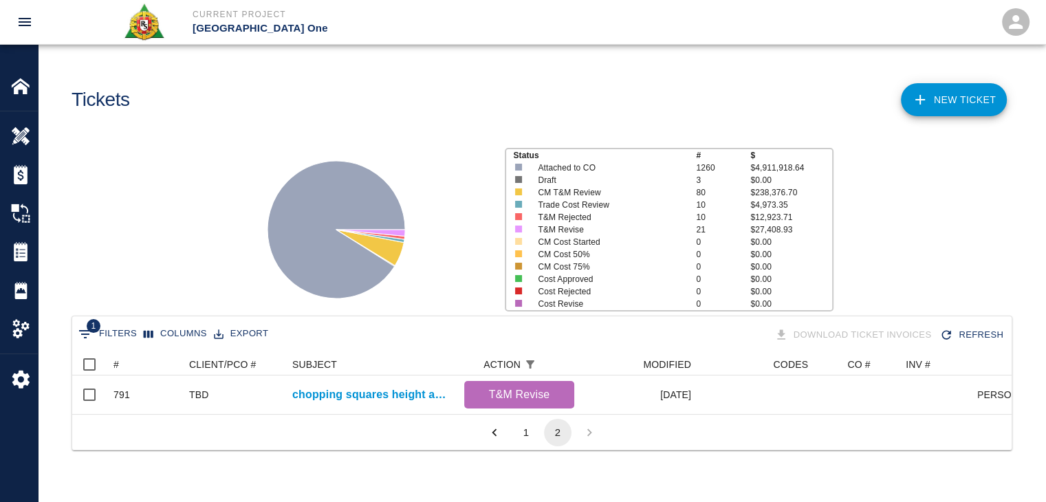
scroll to position [11, 11]
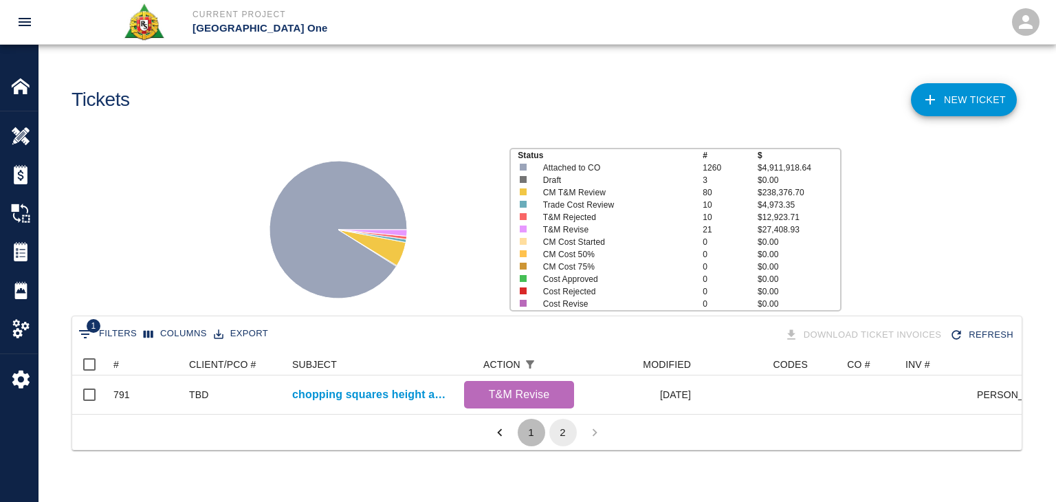
click at [536, 441] on button "1" at bounding box center [532, 433] width 28 height 28
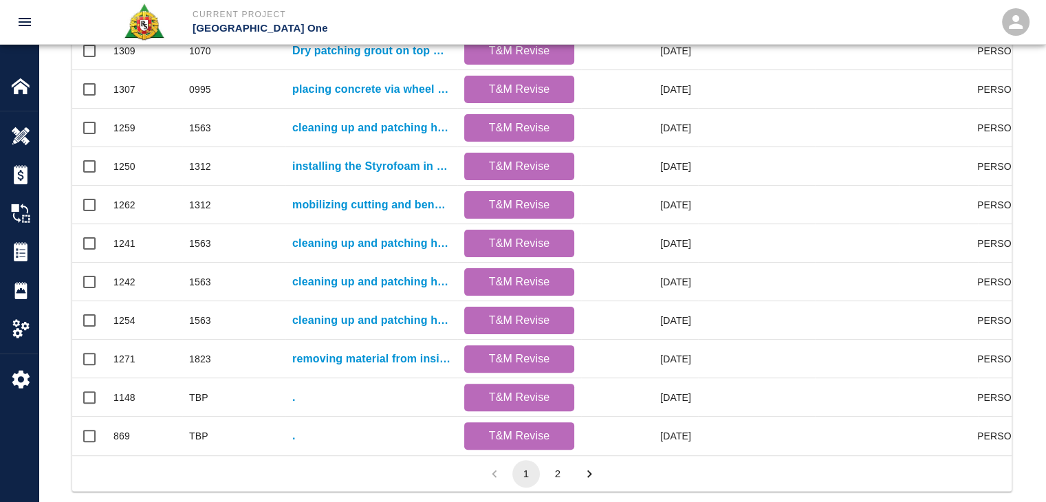
scroll to position [723, 0]
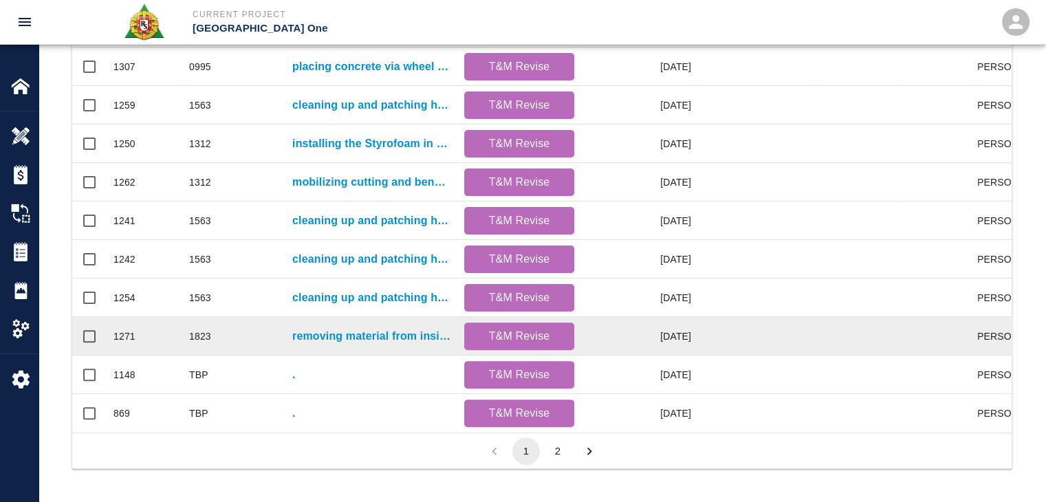
click at [344, 317] on div "removing material from inside room, clean and installing plastic for HHL1- NE s…" at bounding box center [371, 336] width 172 height 39
click at [358, 329] on p "removing material from inside room, clean and installing plastic for HHL1- NE s…" at bounding box center [371, 336] width 158 height 17
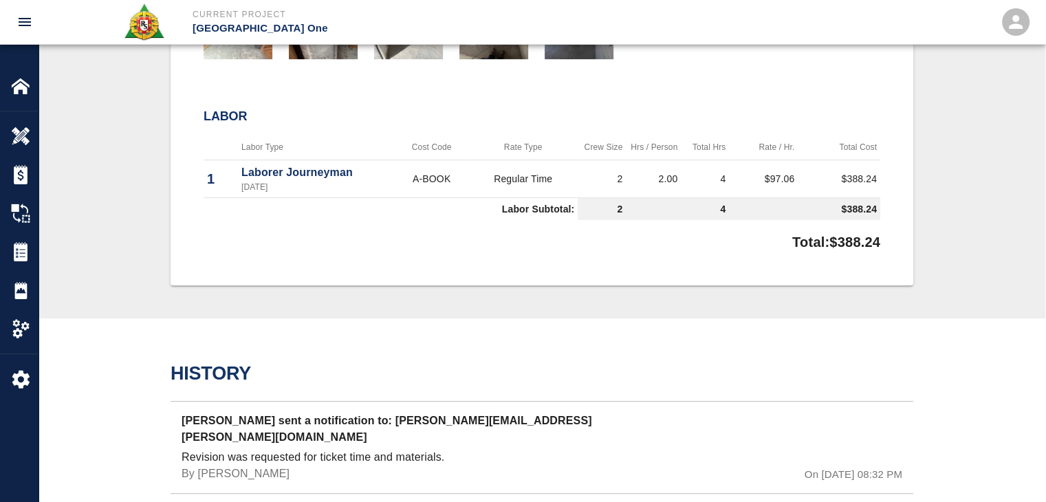
scroll to position [934, 0]
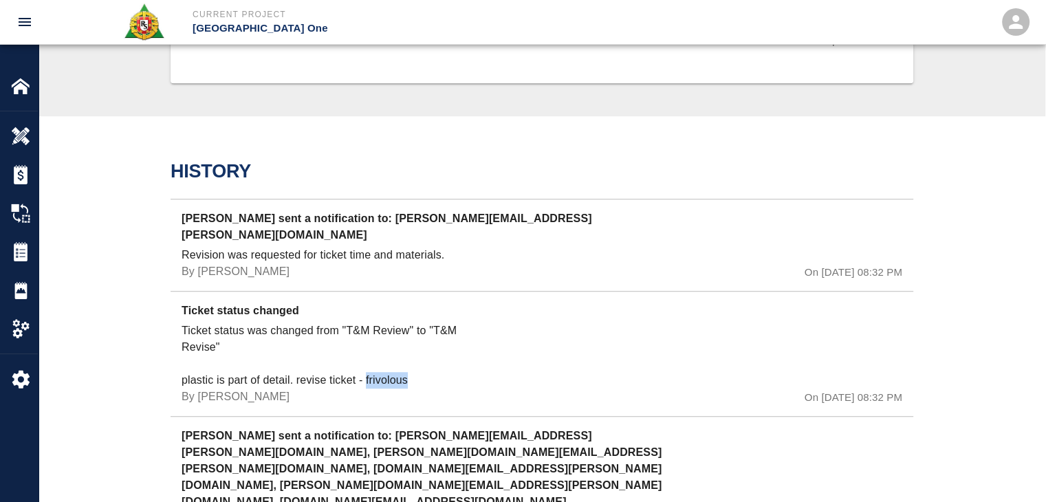
drag, startPoint x: 419, startPoint y: 361, endPoint x: 364, endPoint y: 359, distance: 55.0
click at [364, 359] on p "Ticket status was changed from "T&M Review" to "T&M Revise" plastic is part of …" at bounding box center [332, 355] width 300 height 66
copy p "frivolous"
click at [503, 200] on div "Dylan Sims sent a notification to: manny.barros@rscconcrete.com Revision was re…" at bounding box center [542, 245] width 743 height 92
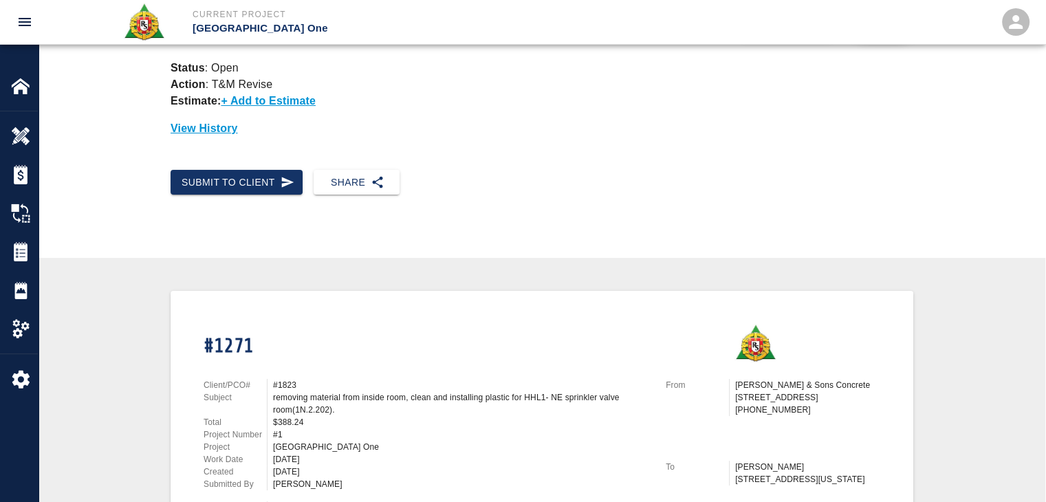
scroll to position [0, 0]
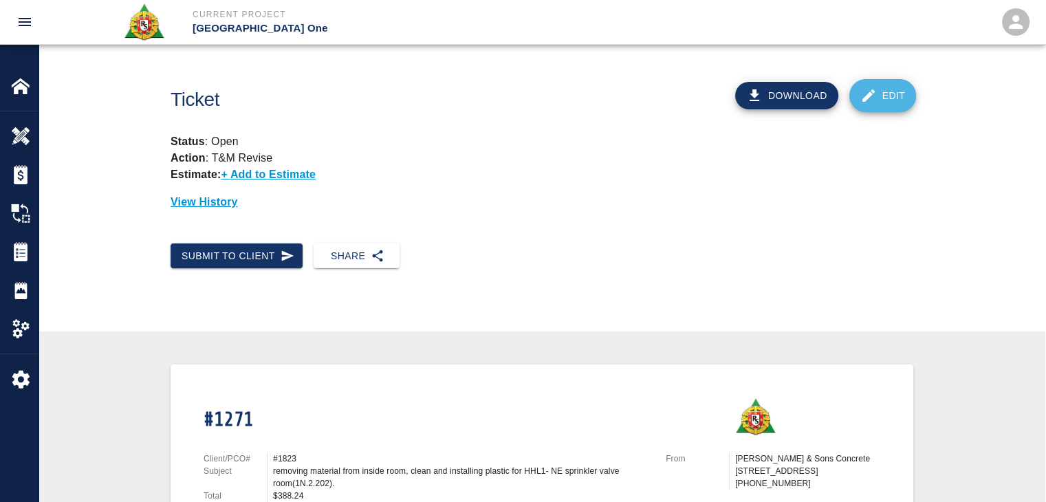
click at [857, 97] on link "Edit" at bounding box center [882, 95] width 67 height 33
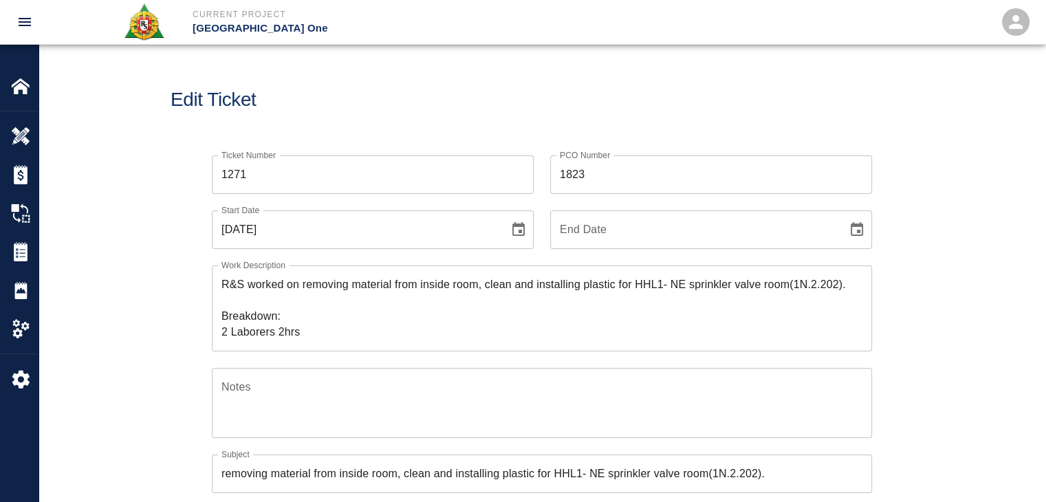
drag, startPoint x: 316, startPoint y: 341, endPoint x: 149, endPoint y: 250, distance: 190.8
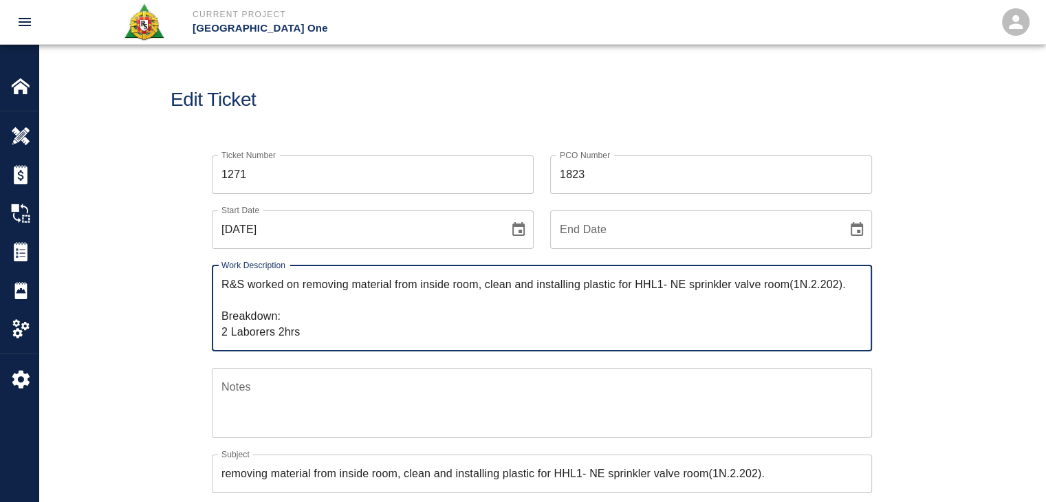
drag, startPoint x: 327, startPoint y: 328, endPoint x: 153, endPoint y: 212, distance: 208.8
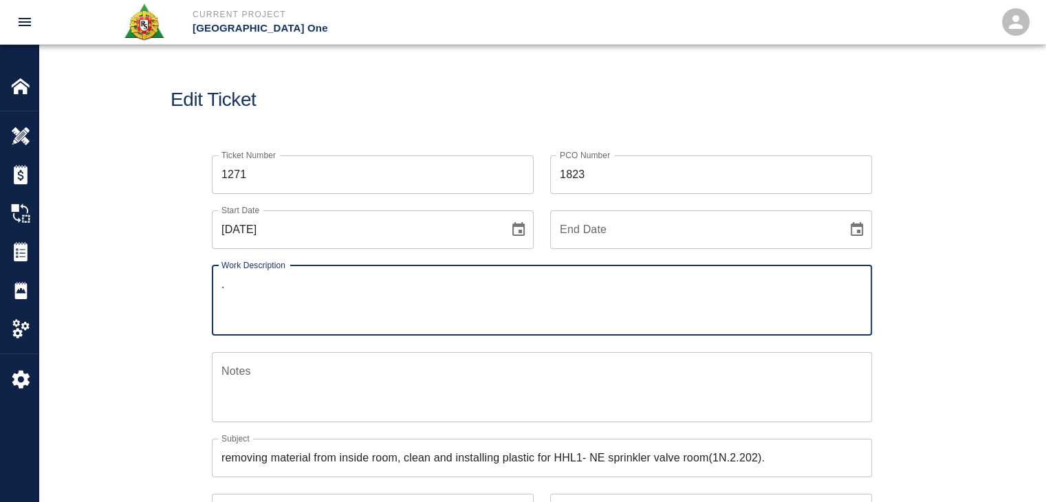
type textarea "."
click at [479, 163] on div "Ticket Number 1271 Ticket Number PCO Number 1823 PCO Number Start Date 07/28/20…" at bounding box center [533, 492] width 677 height 706
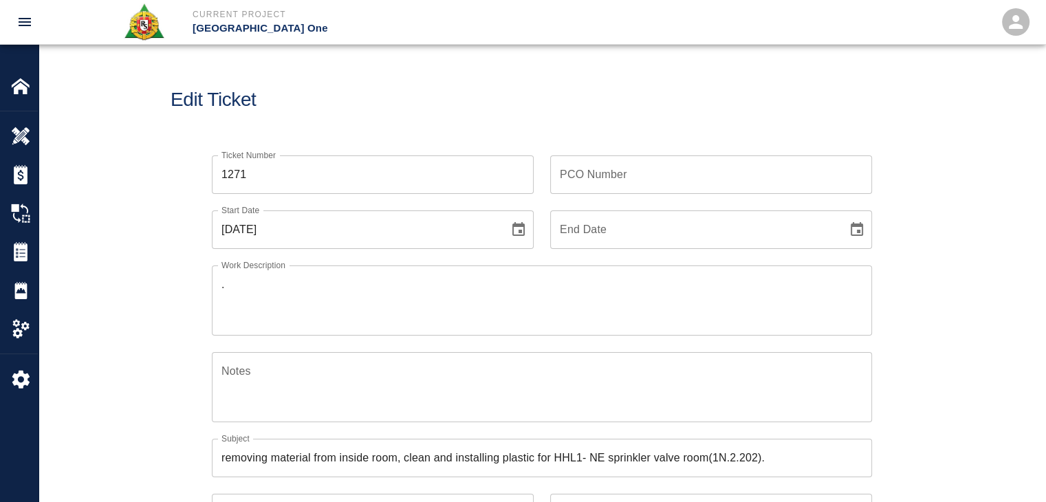
click at [433, 102] on h1 "Edit Ticket" at bounding box center [542, 100] width 743 height 23
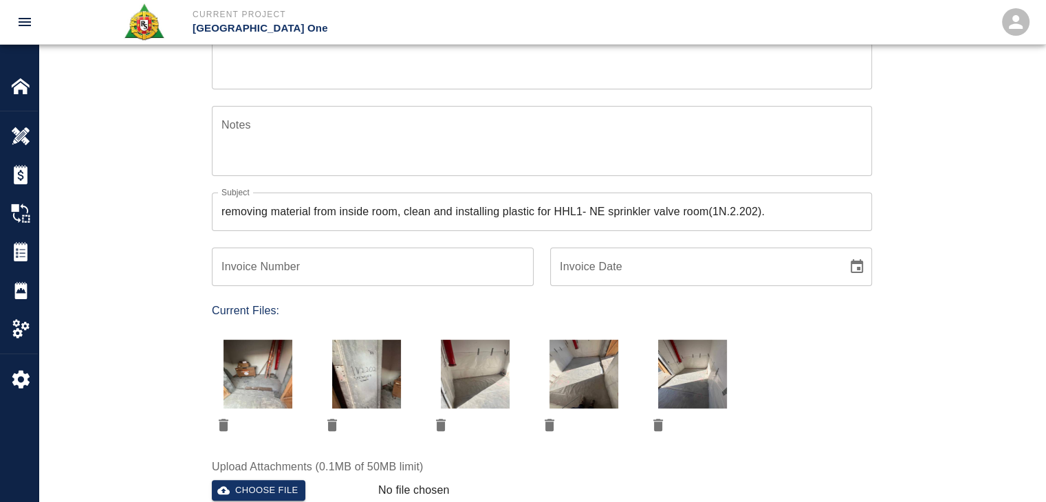
scroll to position [267, 0]
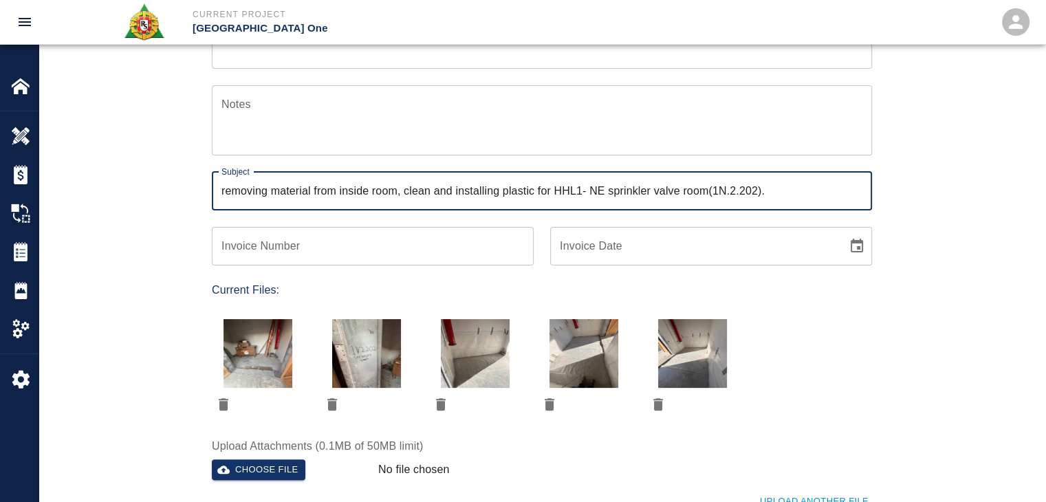
drag, startPoint x: 641, startPoint y: 198, endPoint x: 192, endPoint y: 163, distance: 450.4
click at [192, 163] on div "Ticket Number 1271 Ticket Number PCO Number PCO Number Start Date 07/28/2025 St…" at bounding box center [542, 225] width 743 height 706
type input "="
click at [192, 163] on div "Ticket Number 1271 Ticket Number PCO Number PCO Number Start Date 07/28/2025 St…" at bounding box center [542, 225] width 743 height 706
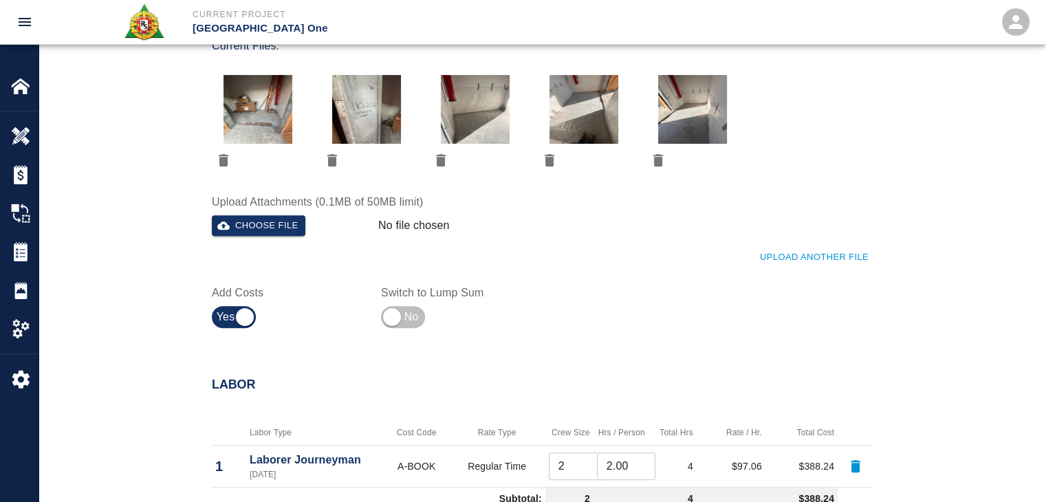
scroll to position [512, 0]
click at [221, 159] on icon "delete" at bounding box center [224, 159] width 10 height 12
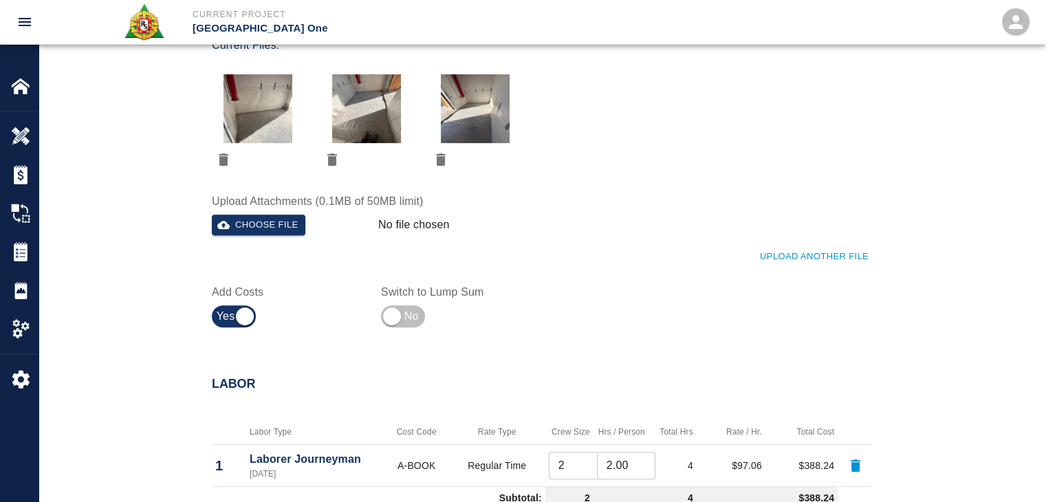
click at [221, 159] on icon "delete" at bounding box center [224, 159] width 10 height 12
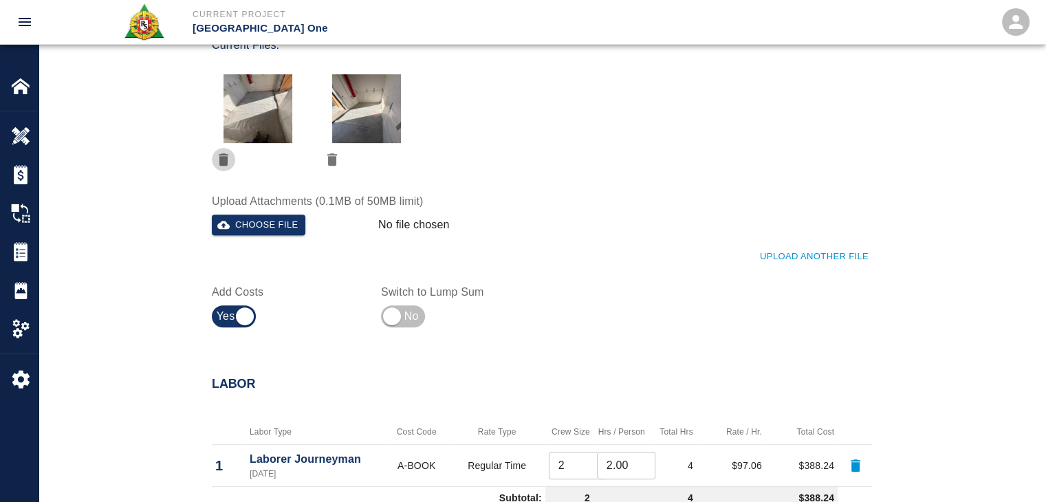
click at [221, 159] on icon "delete" at bounding box center [224, 159] width 10 height 12
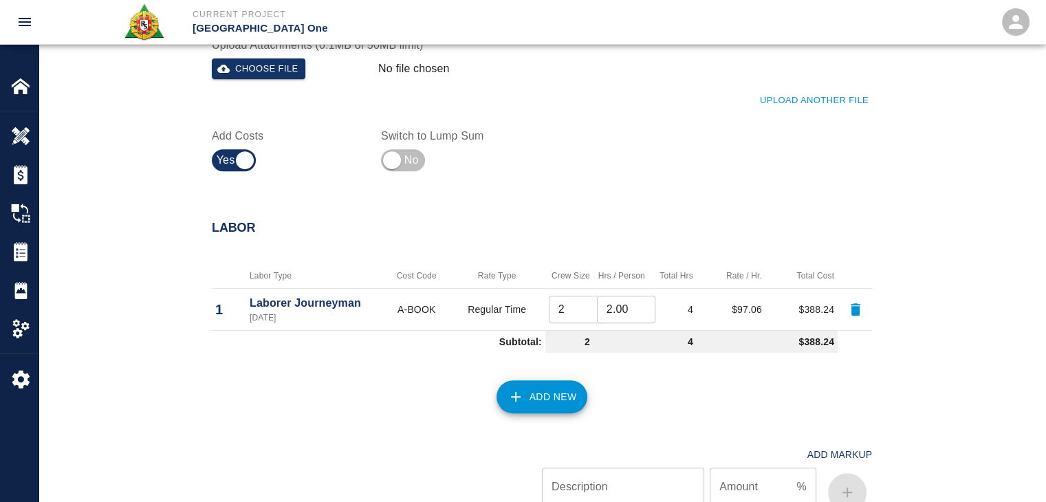
click at [221, 159] on input "checkbox" at bounding box center [244, 160] width 99 height 33
checkbox input "false"
type input "2.00"
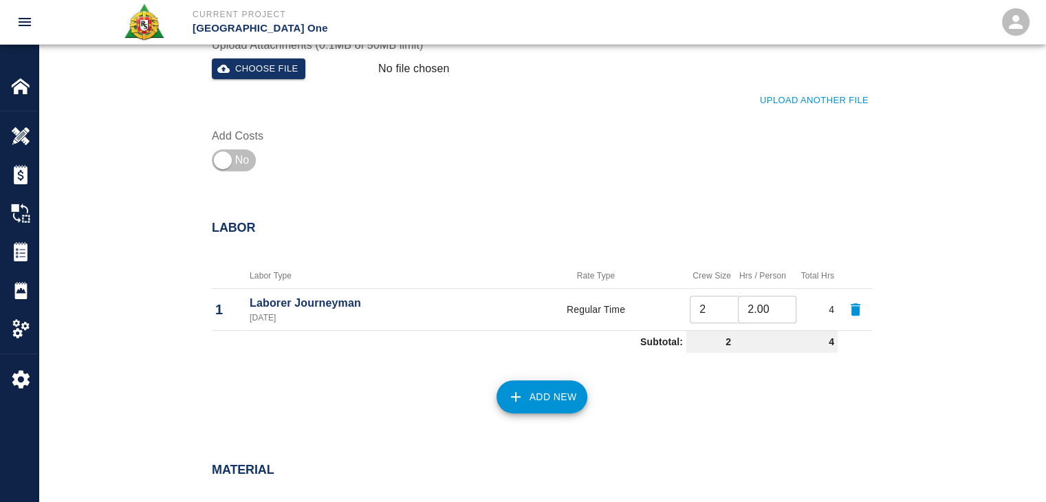
click at [860, 309] on icon "button" at bounding box center [855, 309] width 17 height 17
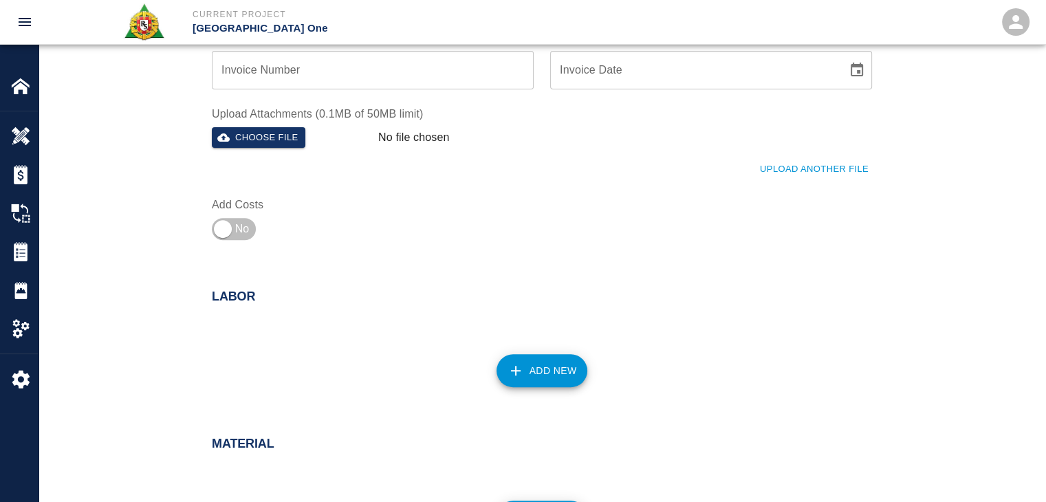
scroll to position [504, 0]
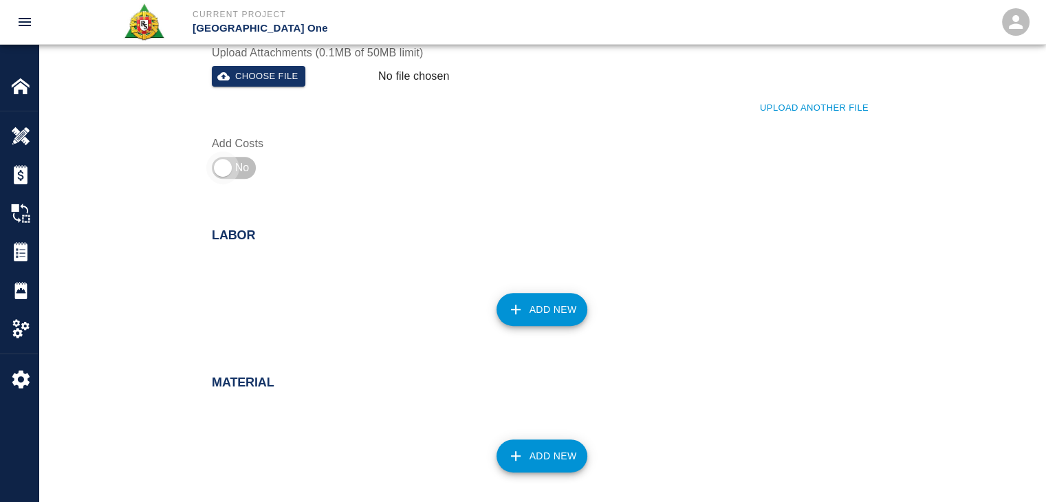
click at [242, 165] on input "checkbox" at bounding box center [222, 167] width 99 height 33
checkbox input "true"
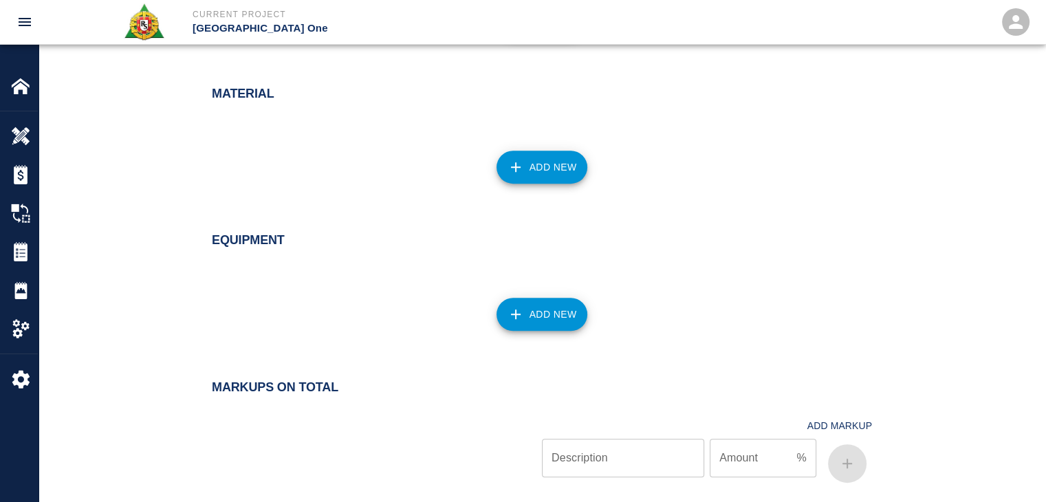
scroll to position [952, 0]
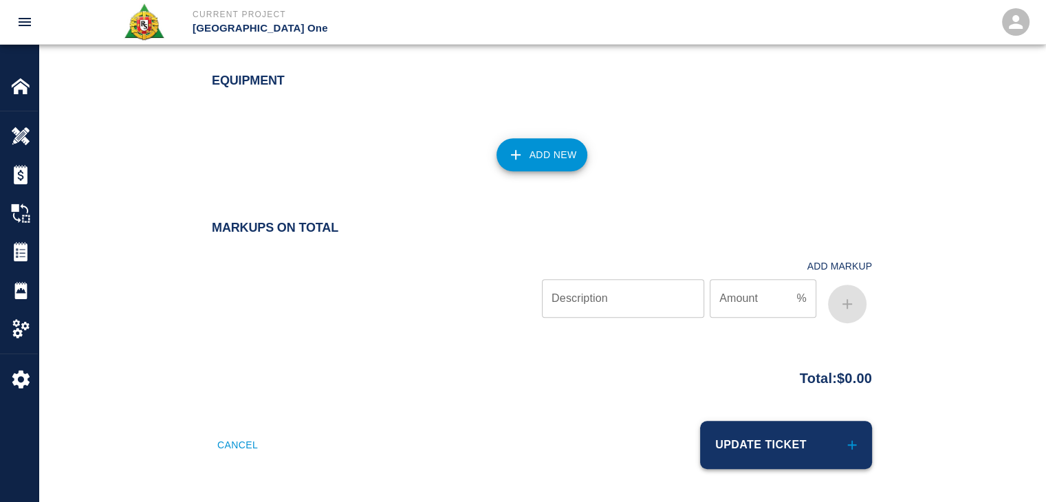
click at [732, 429] on button "Update Ticket" at bounding box center [786, 445] width 172 height 48
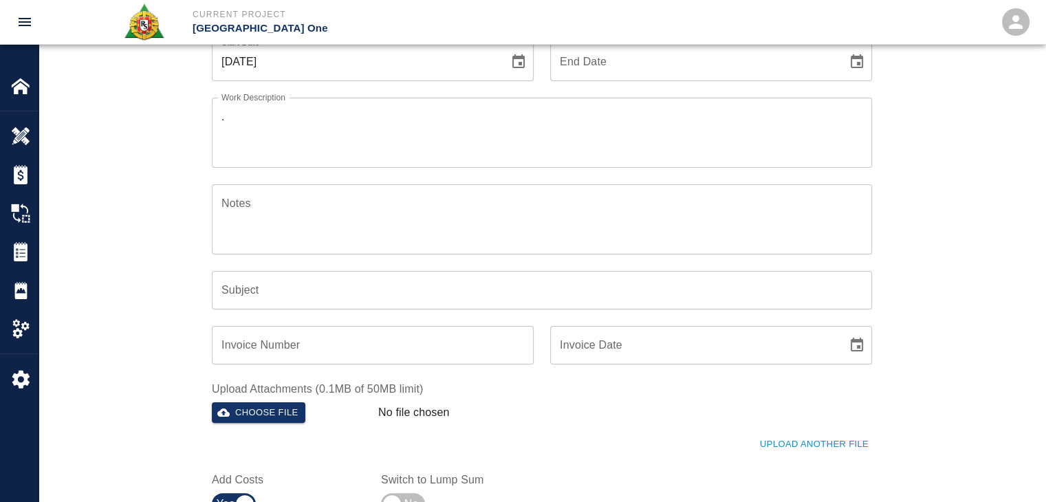
scroll to position [0, 0]
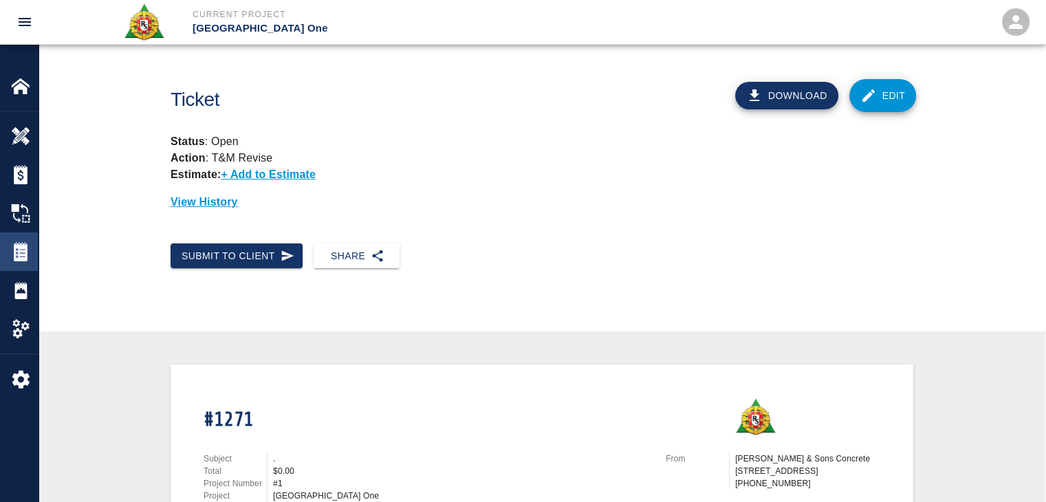
click at [16, 255] on img at bounding box center [20, 251] width 19 height 19
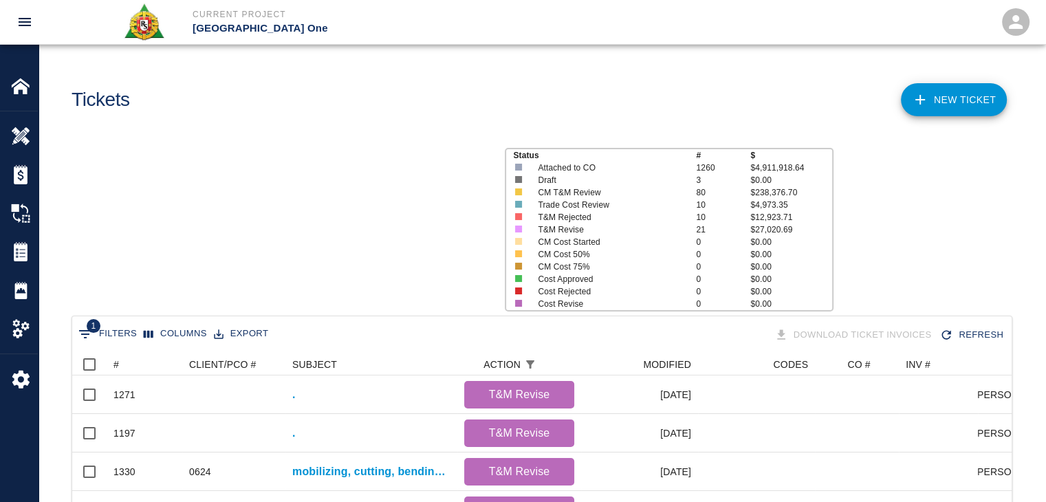
scroll to position [792, 929]
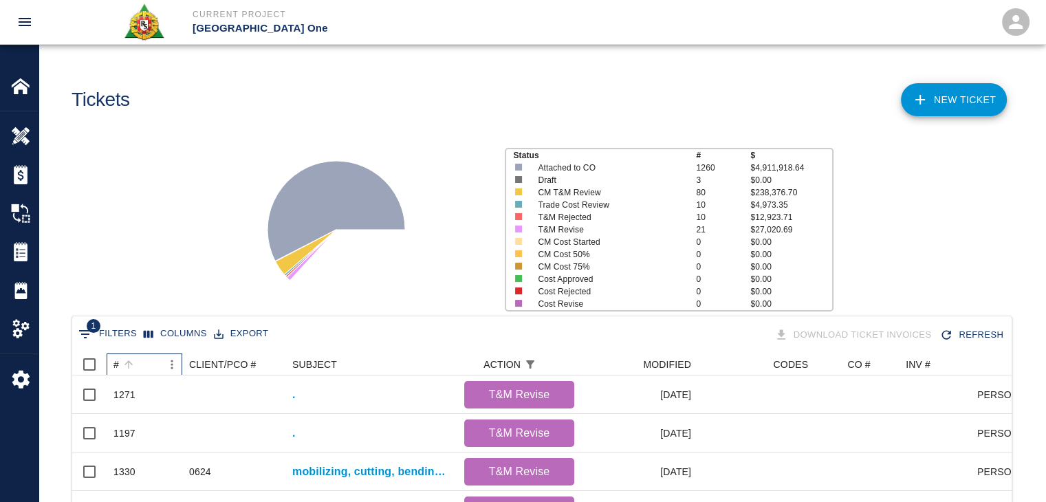
click at [139, 364] on div "#" at bounding box center [137, 364] width 48 height 22
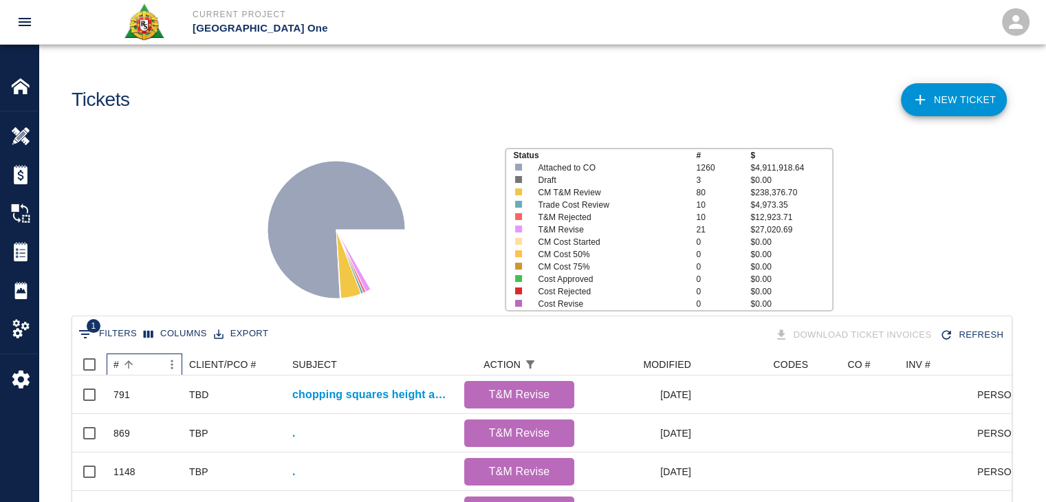
click at [139, 364] on div "#" at bounding box center [137, 364] width 48 height 22
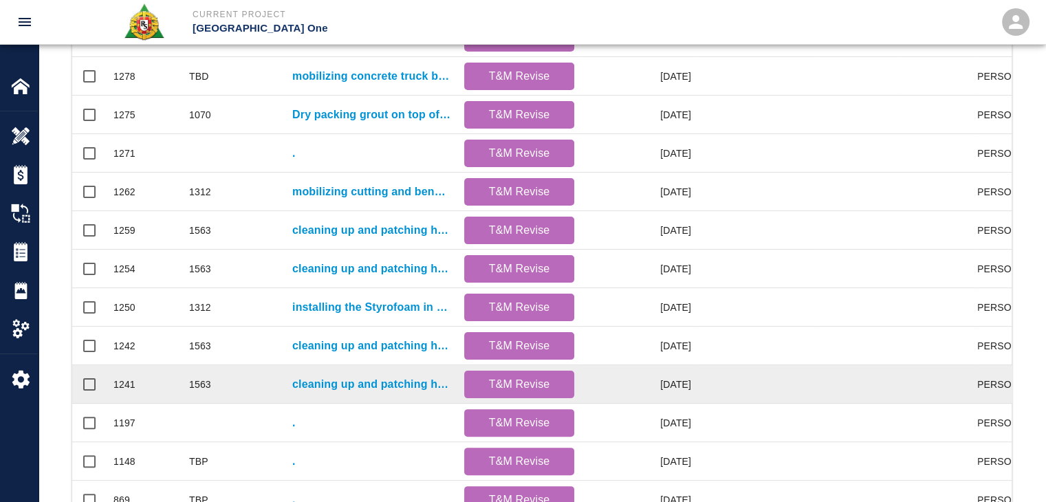
scroll to position [723, 0]
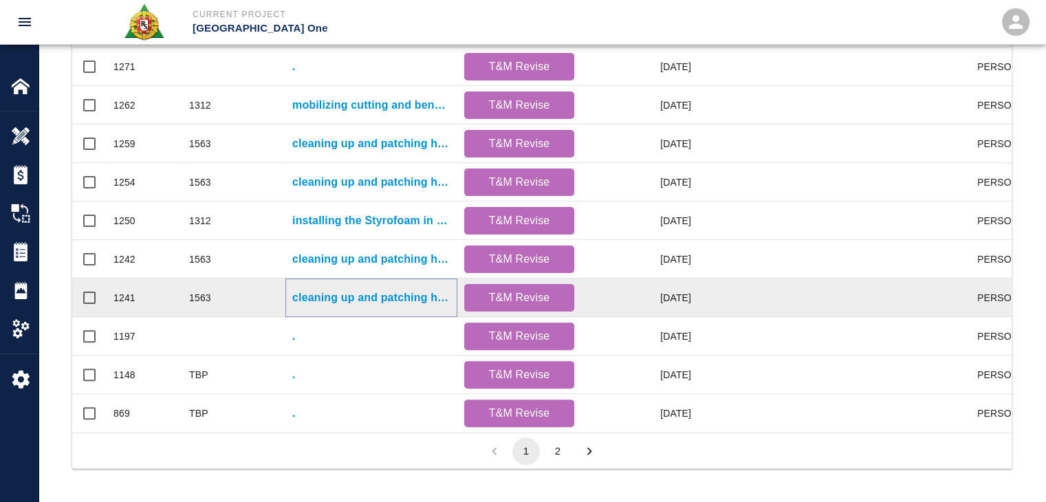
click at [333, 289] on p "cleaning up and patching holes in diving boards for Gate #8, and #9." at bounding box center [371, 297] width 158 height 17
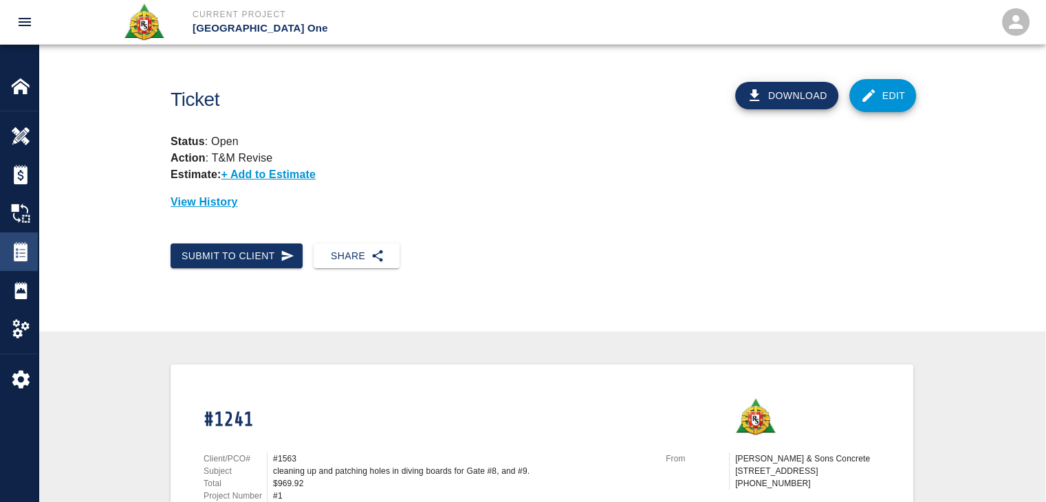
click at [32, 259] on div at bounding box center [30, 251] width 39 height 19
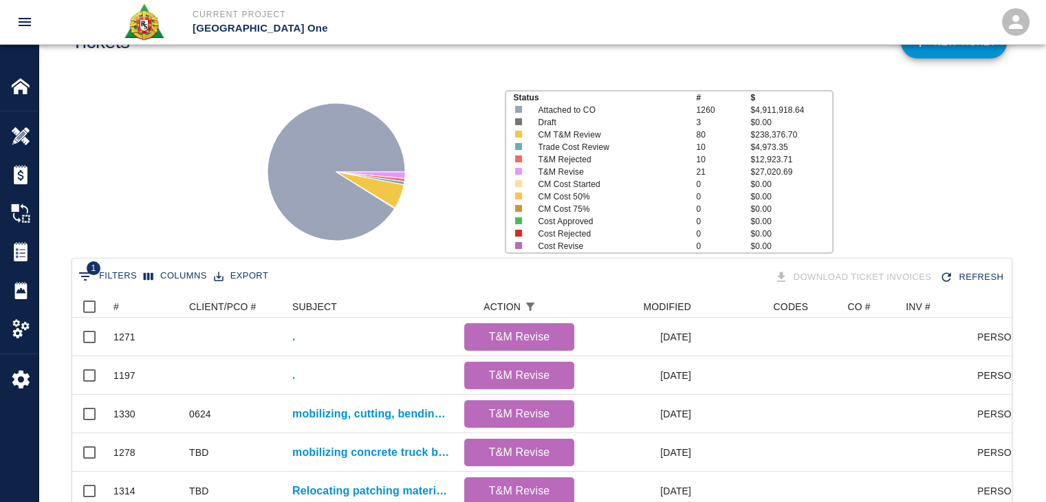
scroll to position [41, 0]
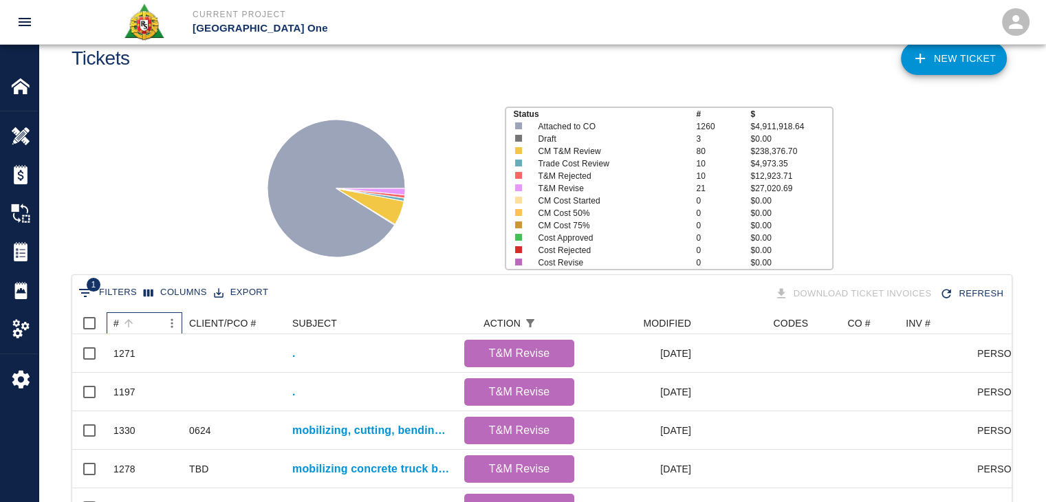
click at [150, 314] on div "#" at bounding box center [137, 323] width 48 height 22
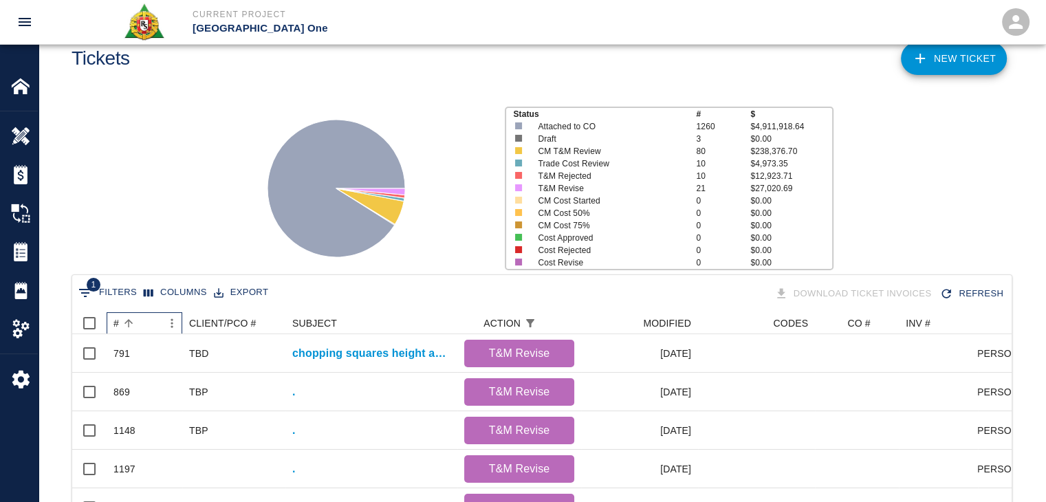
click at [150, 314] on div "#" at bounding box center [137, 323] width 48 height 22
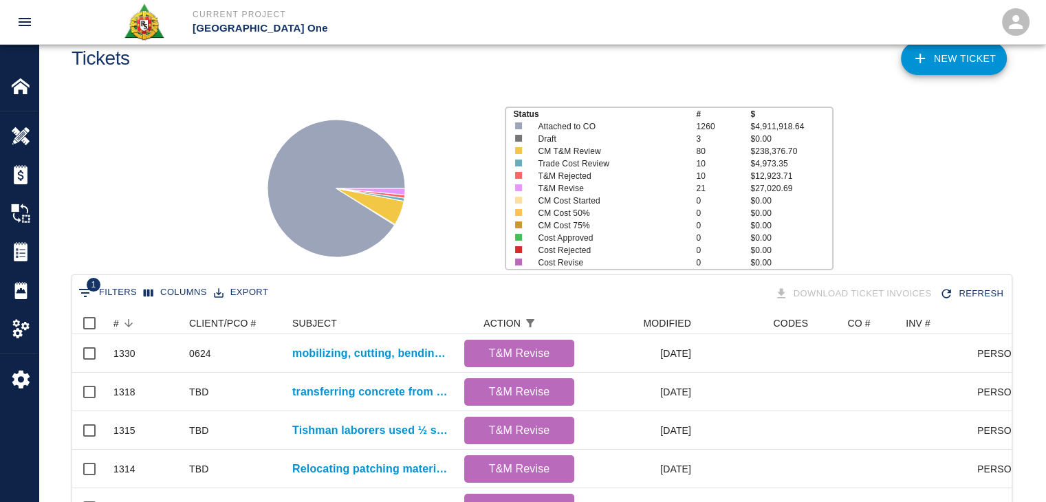
click at [152, 243] on div "Status # $ Attached to CO 1260 $4,911,918.64 Draft 3 $0.00 CM T&M Review 80 $23…" at bounding box center [537, 182] width 1018 height 183
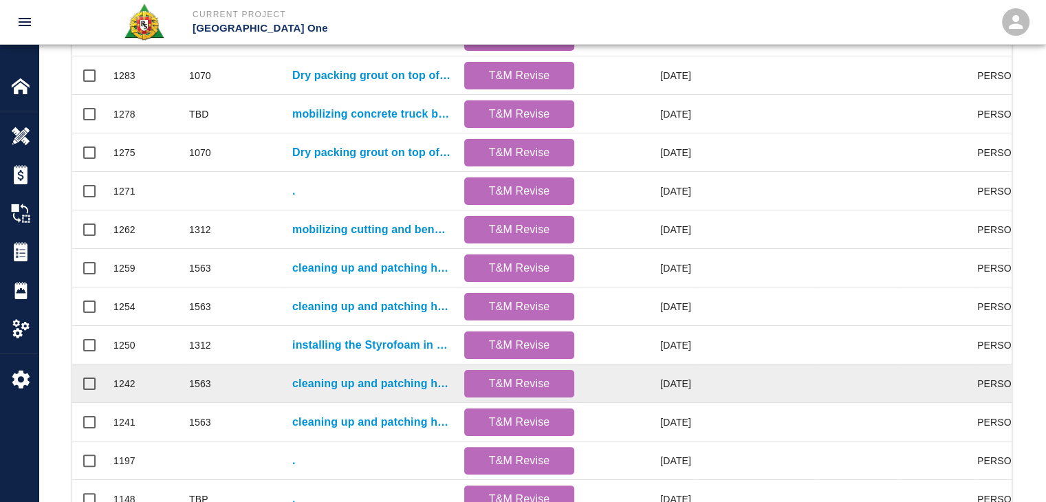
scroll to position [589, 0]
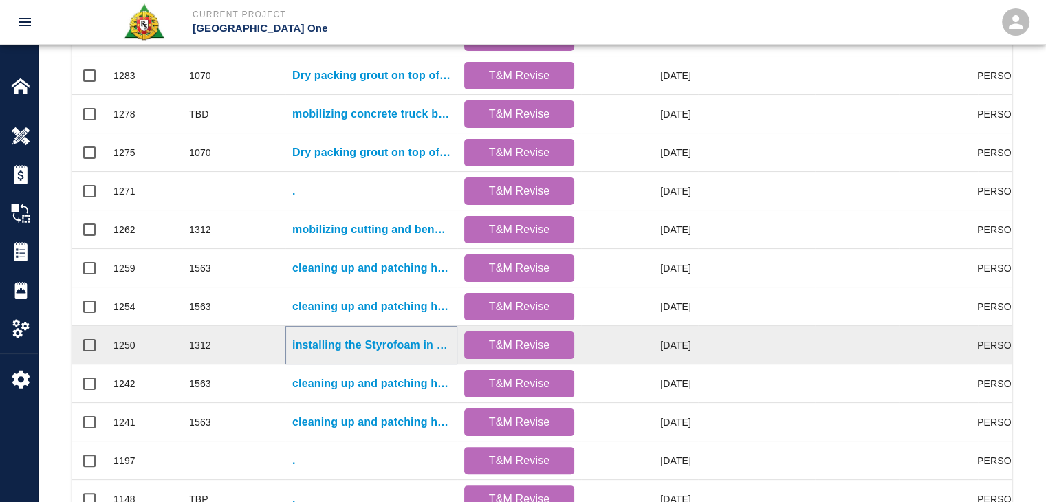
click at [340, 350] on p "installing the Styrofoam in the pad 9'x3'6"x6" for L3 HH-S4 Room CBP3-02 35.1.1…" at bounding box center [371, 345] width 158 height 17
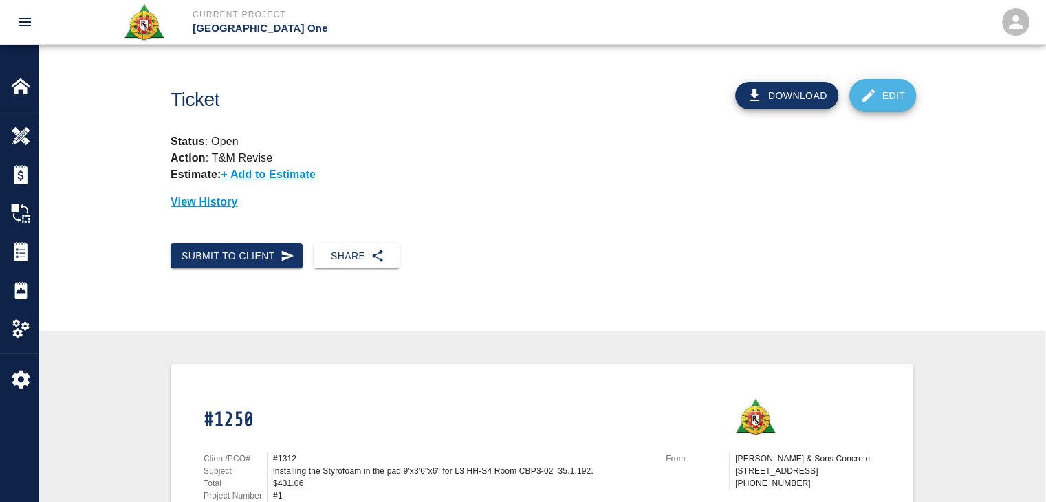
click at [877, 94] on link "Edit" at bounding box center [882, 95] width 67 height 33
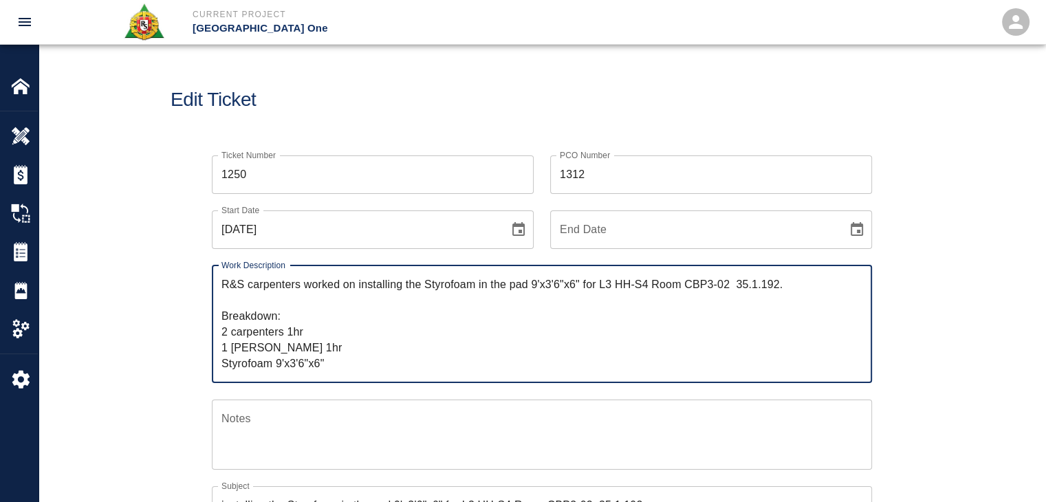
drag, startPoint x: 608, startPoint y: 178, endPoint x: 490, endPoint y: 173, distance: 118.4
drag, startPoint x: 343, startPoint y: 369, endPoint x: 162, endPoint y: 246, distance: 219.3
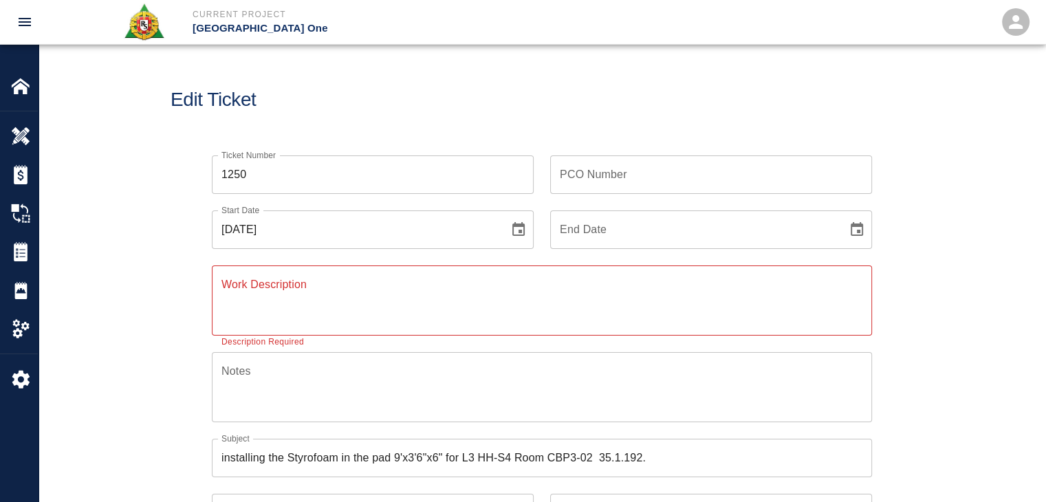
click at [195, 314] on div "Work Description x Work Description Description Required" at bounding box center [533, 292] width 677 height 87
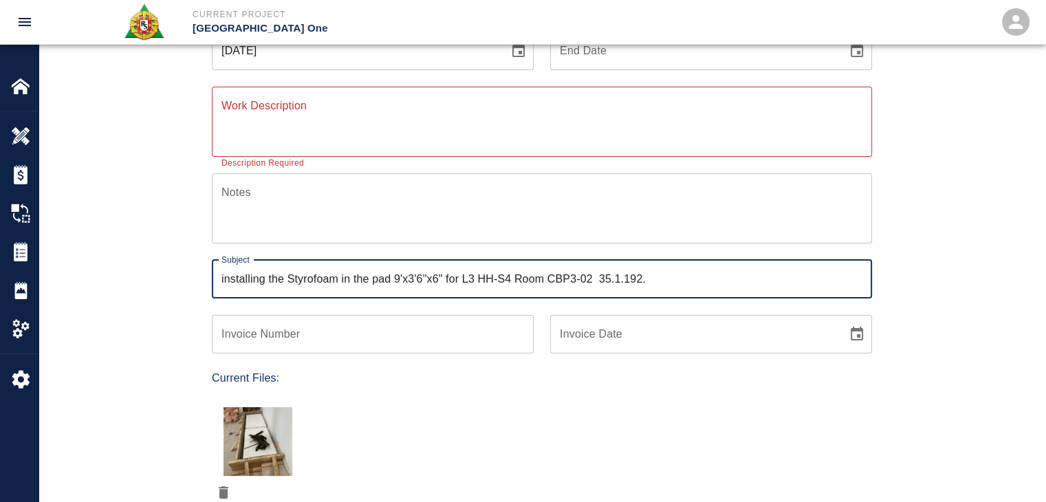
drag, startPoint x: 660, startPoint y: 280, endPoint x: 41, endPoint y: 232, distance: 620.7
click at [41, 232] on div "Ticket Number 1250 Ticket Number PCO Number PCO Number Start Date 07/18/2025 St…" at bounding box center [542, 329] width 1007 height 739
click at [171, 359] on div "Ticket Number 1250 Ticket Number PCO Number PCO Number Start Date 07/18/2025 St…" at bounding box center [542, 313] width 743 height 706
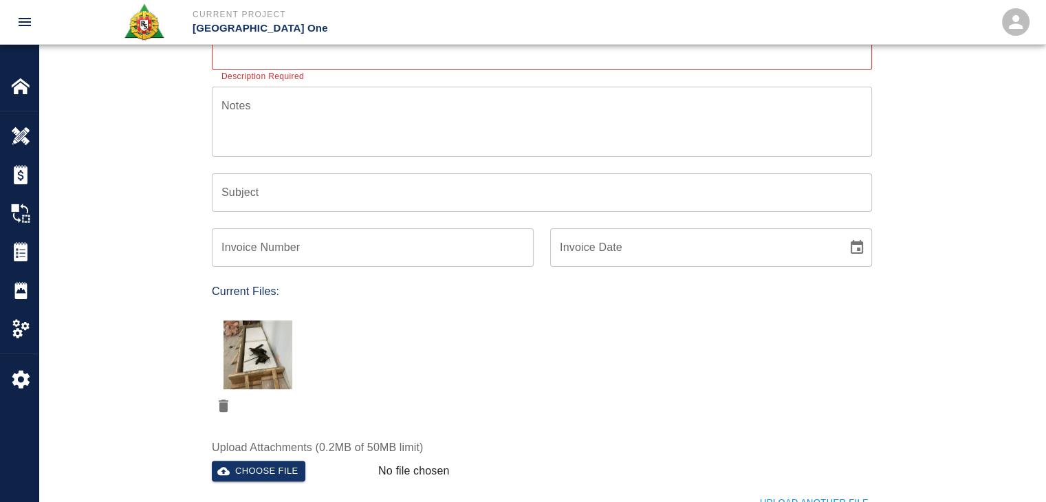
scroll to position [267, 0]
click at [223, 410] on icon "delete" at bounding box center [223, 404] width 17 height 17
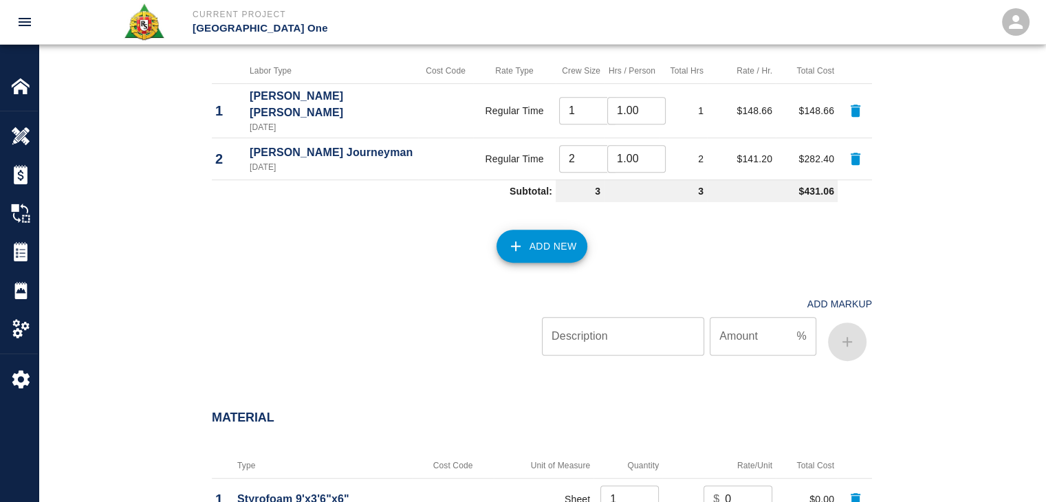
scroll to position [712, 0]
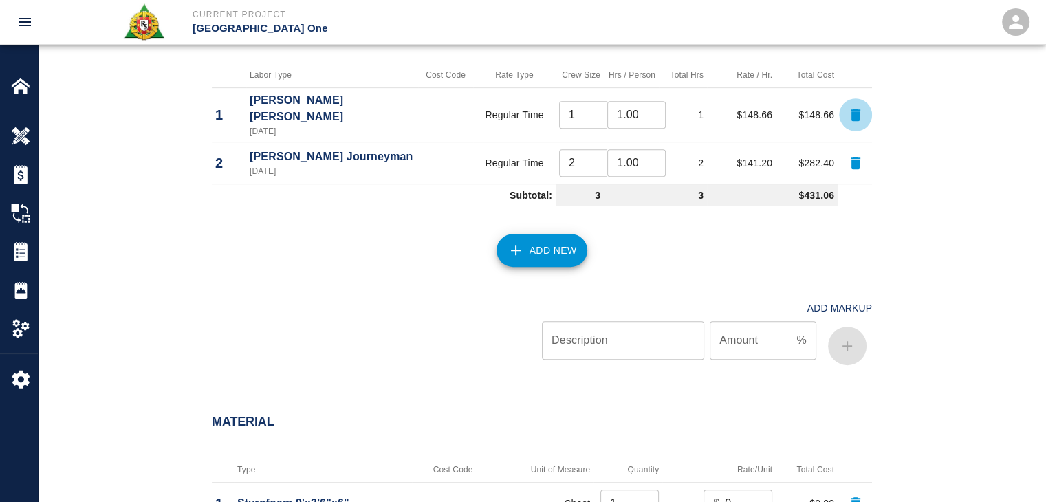
click at [868, 100] on button "button" at bounding box center [855, 114] width 33 height 33
type input "2"
click at [868, 100] on button "button" at bounding box center [855, 114] width 33 height 33
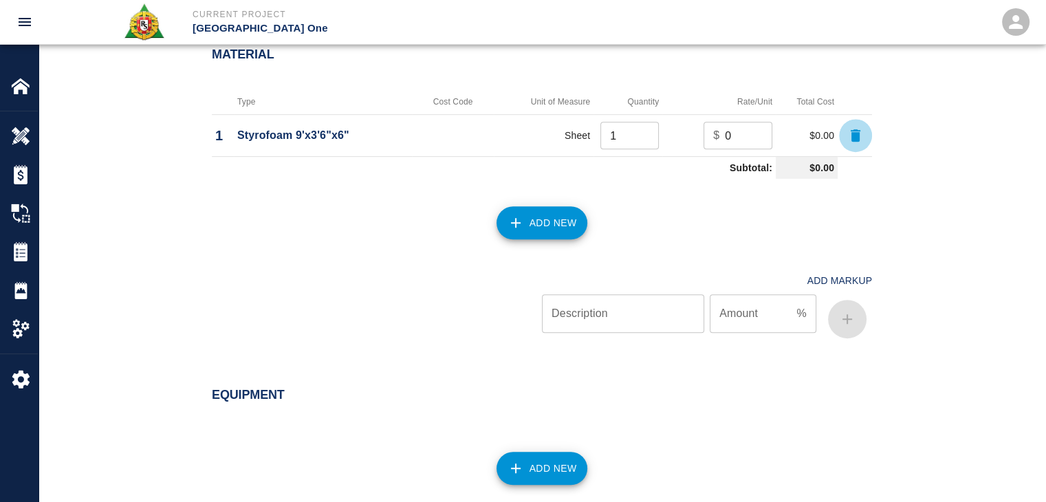
click at [858, 149] on button "button" at bounding box center [855, 135] width 33 height 33
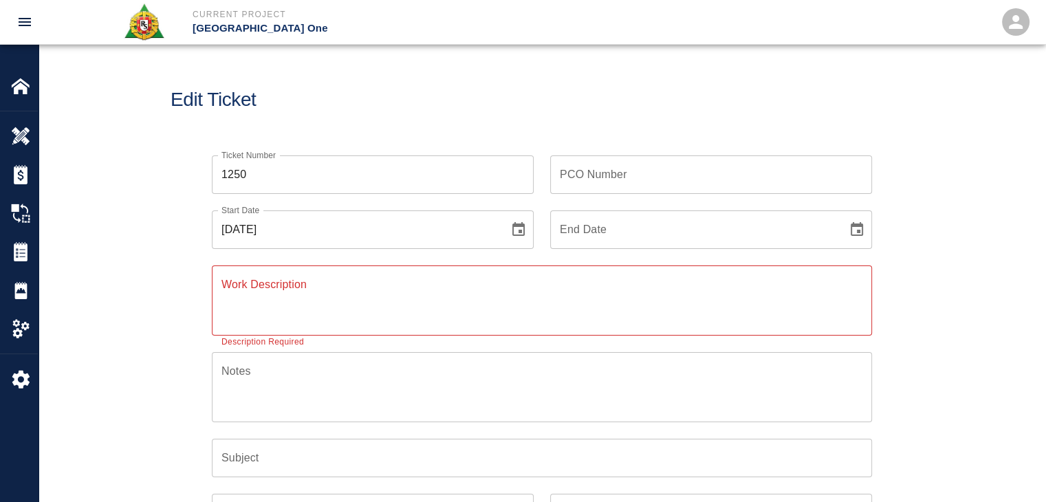
scroll to position [2, 0]
click at [327, 329] on div "x Work Description" at bounding box center [542, 298] width 660 height 70
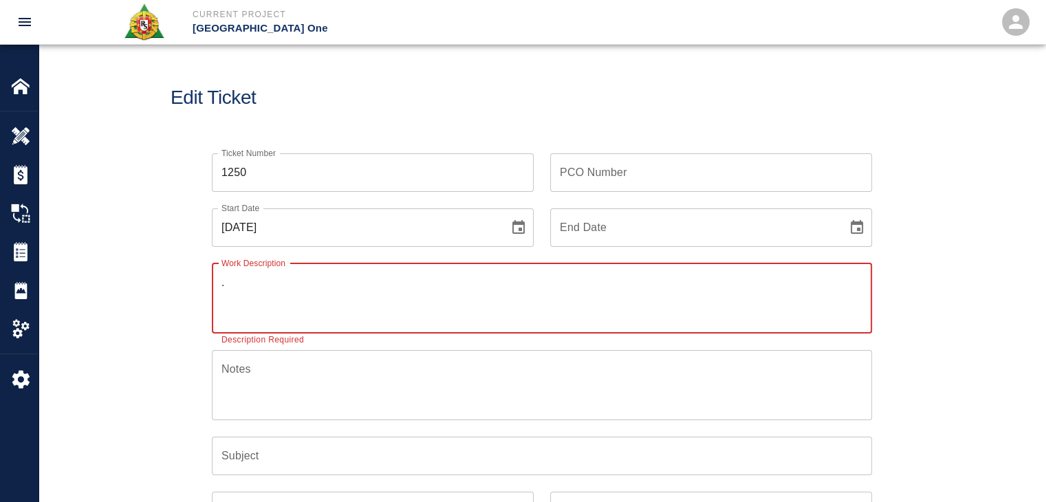
type textarea "."
click at [292, 329] on div ". x Work Description" at bounding box center [542, 298] width 660 height 70
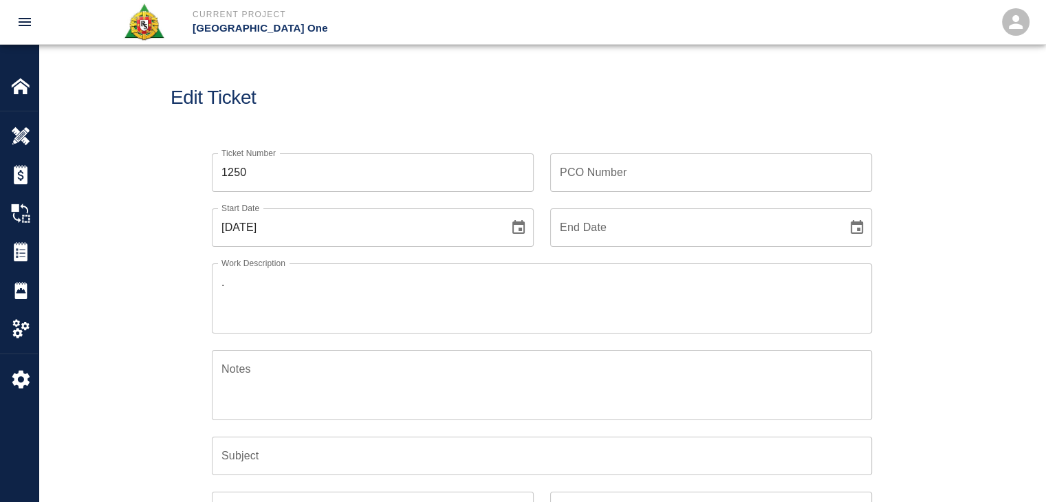
click at [195, 300] on div "Work Description . x Work Description" at bounding box center [533, 290] width 677 height 87
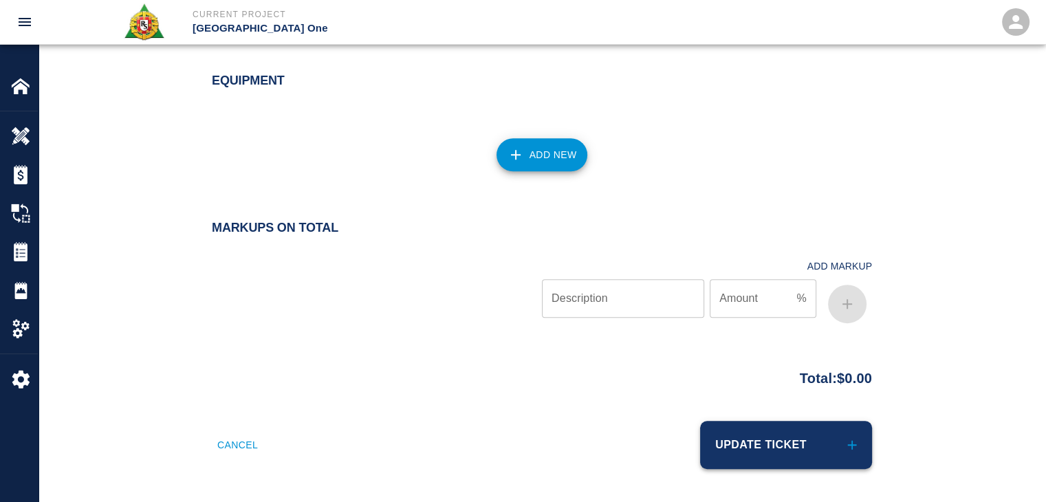
click at [765, 435] on button "Update Ticket" at bounding box center [786, 445] width 172 height 48
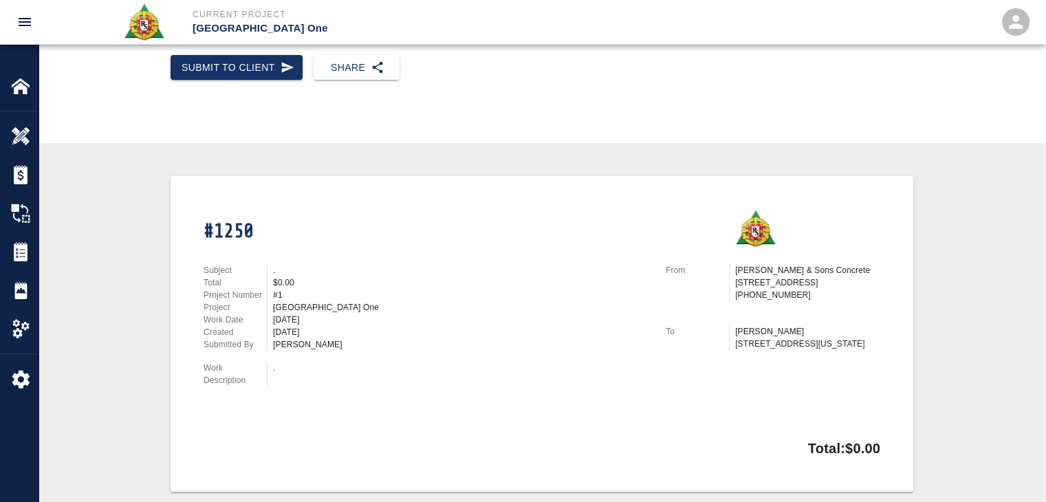
scroll to position [190, 0]
click at [25, 240] on div "Tickets" at bounding box center [19, 251] width 38 height 39
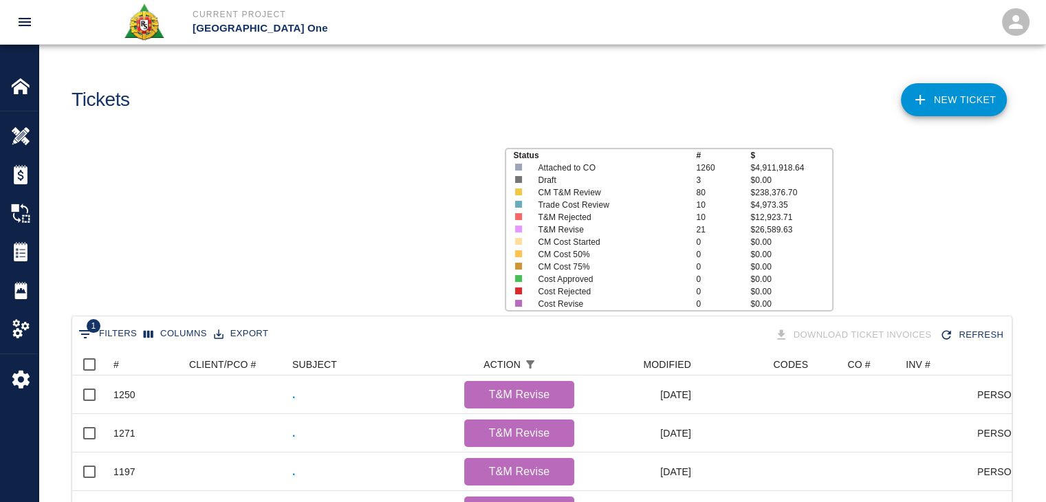
scroll to position [792, 929]
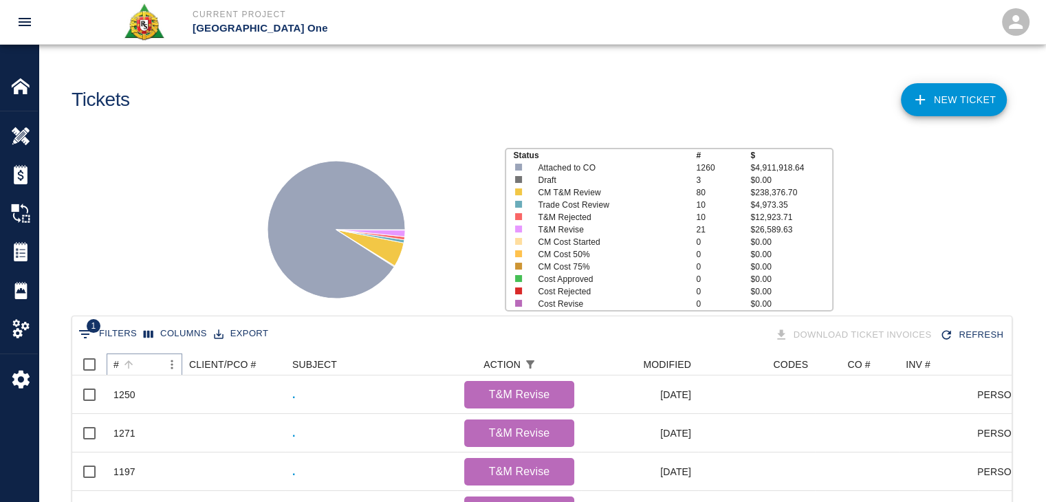
click at [132, 358] on icon "Sort" at bounding box center [128, 364] width 12 height 12
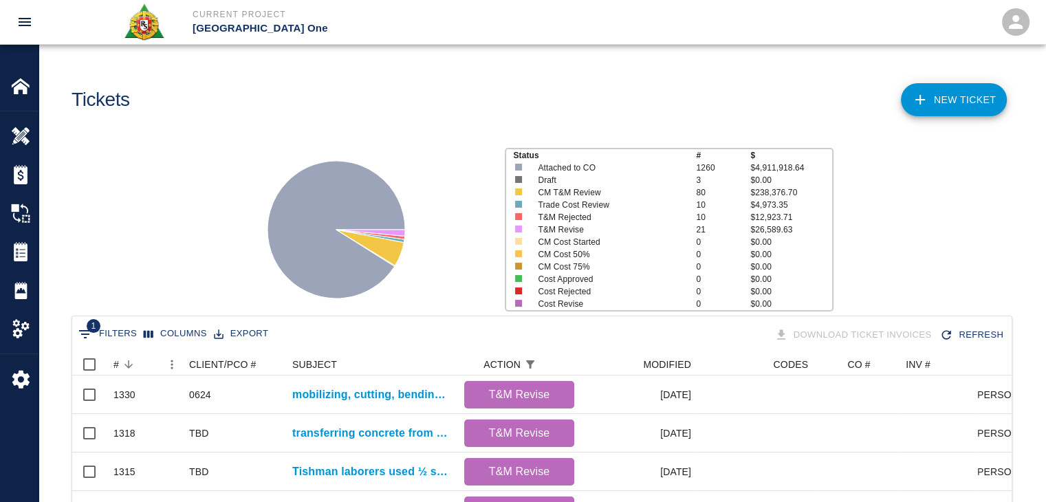
click at [182, 267] on div "Status # $ Attached to CO 1260 $4,911,918.64 Draft 3 $0.00 CM T&M Review 80 $23…" at bounding box center [537, 224] width 1018 height 183
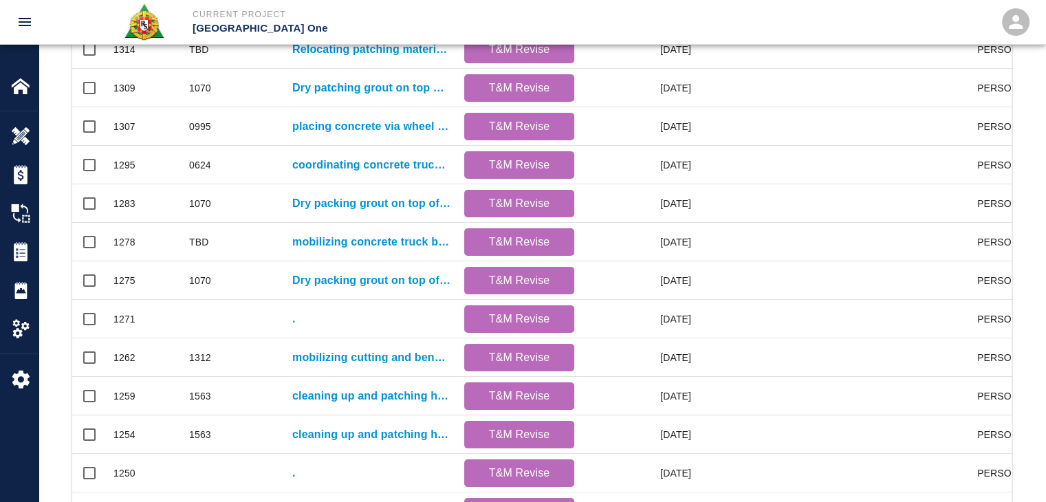
scroll to position [723, 0]
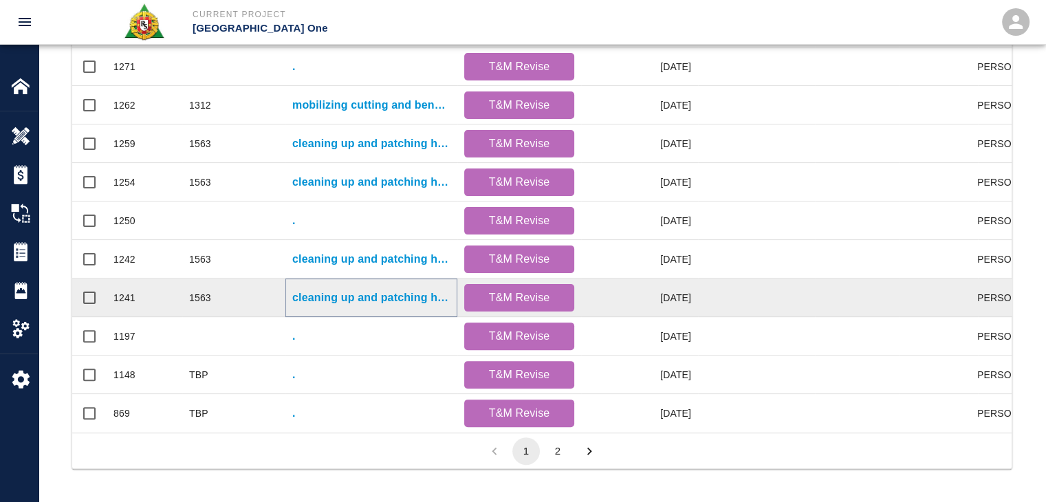
click at [317, 289] on p "cleaning up and patching holes in diving boards for Gate #8, and #9." at bounding box center [371, 297] width 158 height 17
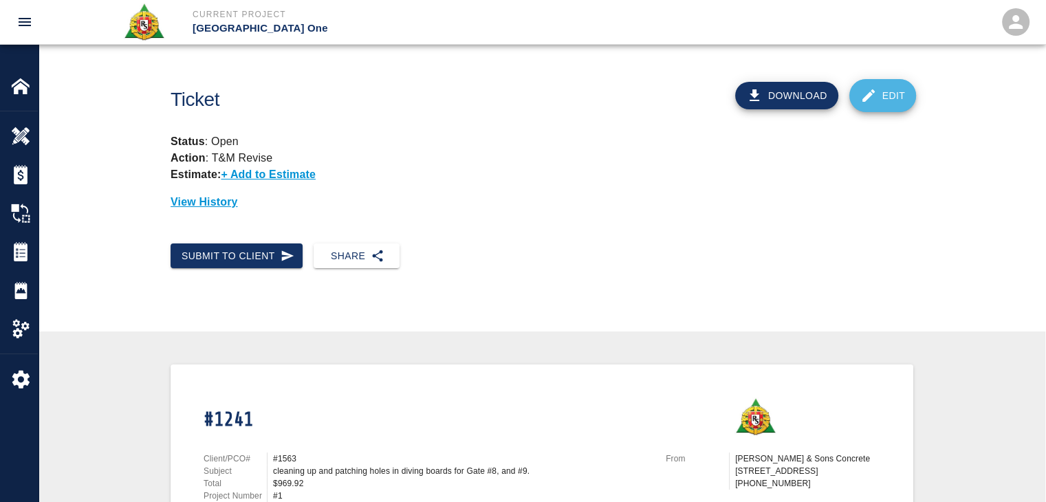
click at [858, 100] on link "Edit" at bounding box center [882, 95] width 67 height 33
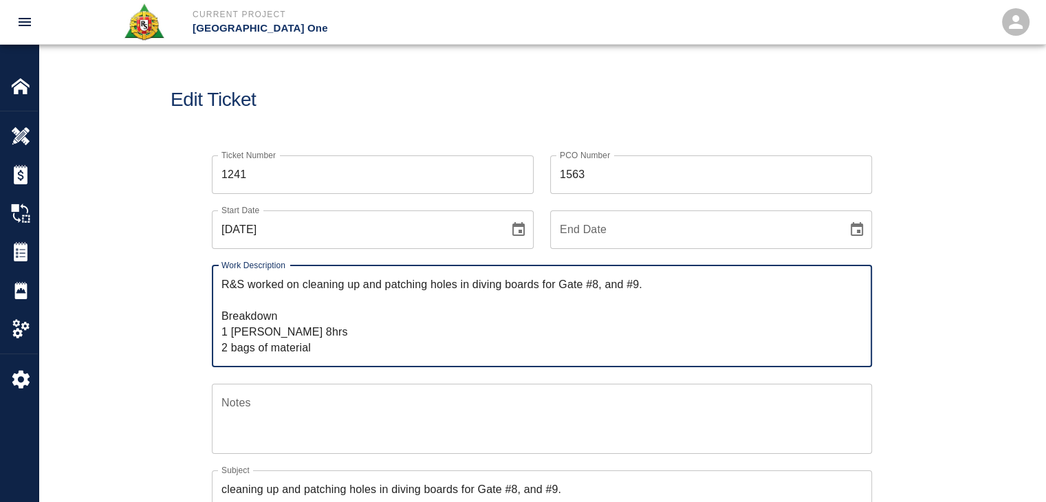
drag, startPoint x: 319, startPoint y: 353, endPoint x: 137, endPoint y: 246, distance: 211.1
type textarea "\"
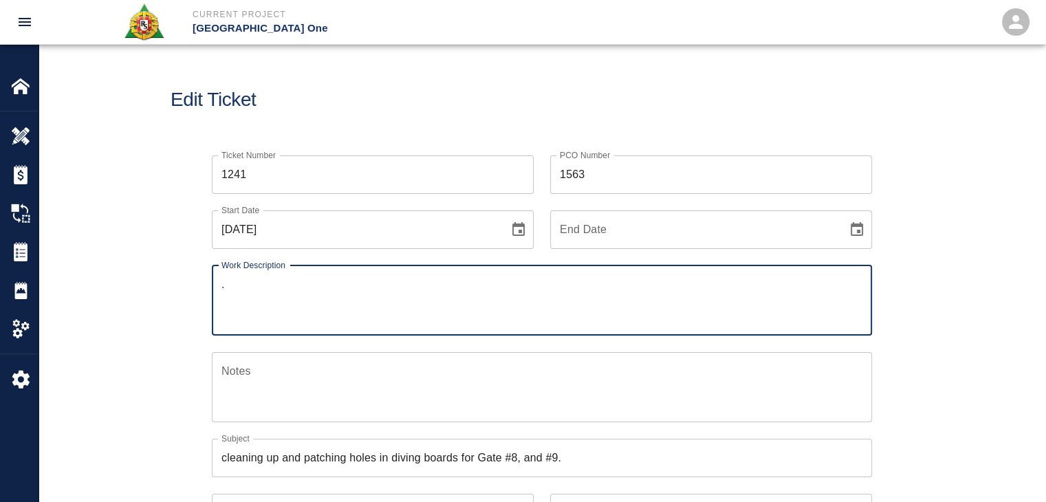
type textarea "."
drag, startPoint x: 610, startPoint y: 177, endPoint x: 562, endPoint y: 180, distance: 48.3
click at [562, 180] on input "1563" at bounding box center [711, 174] width 322 height 39
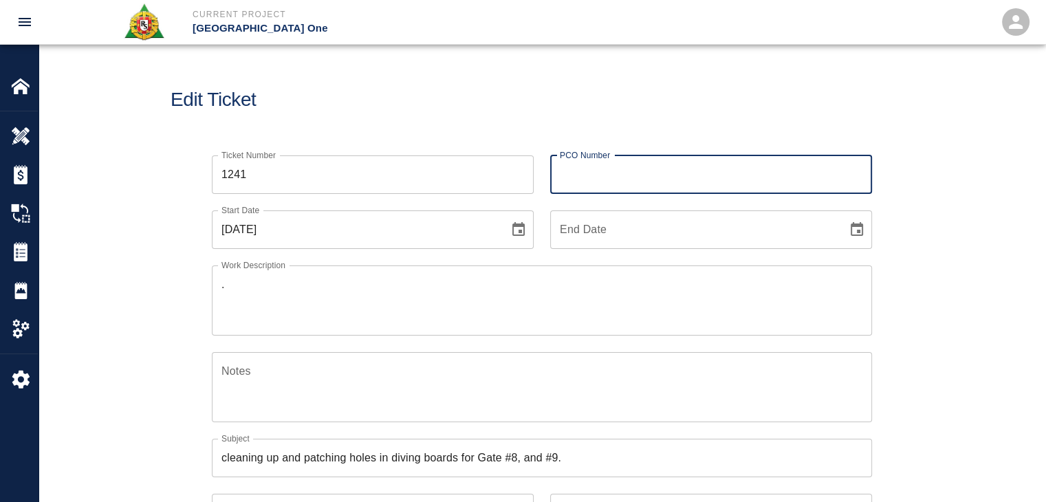
click at [520, 135] on div "Edit Ticket" at bounding box center [542, 100] width 1007 height 111
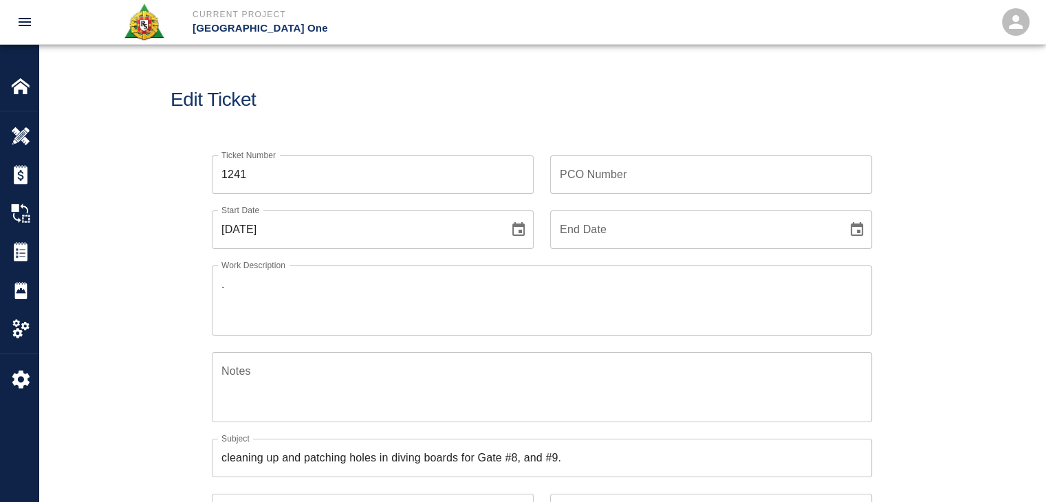
scroll to position [223, 0]
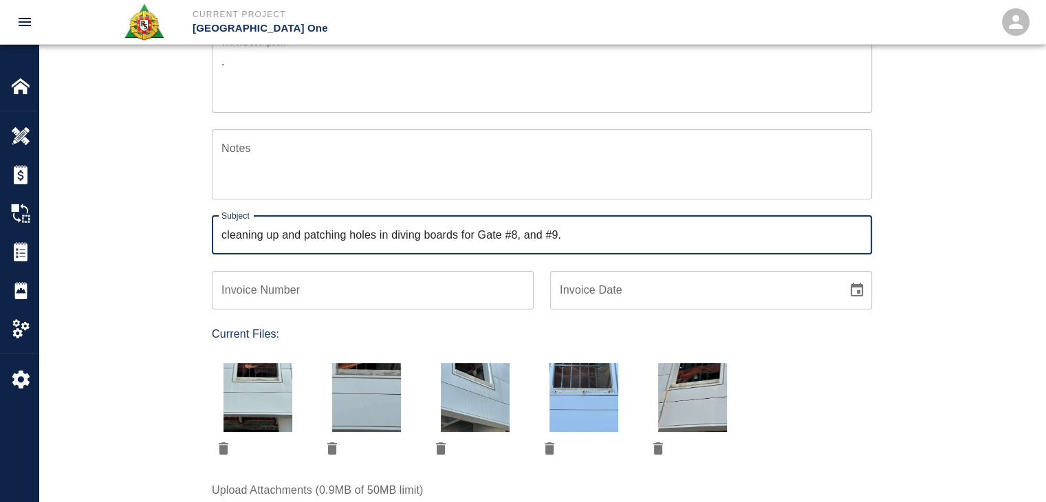
drag, startPoint x: 322, startPoint y: 190, endPoint x: 210, endPoint y: 204, distance: 113.7
click at [239, 216] on div "Subject cleaning up and patching holes in diving boards for Gate #8, and #9. Su…" at bounding box center [542, 235] width 660 height 39
type input "c"
click at [210, 204] on div "Subject Subject" at bounding box center [533, 226] width 677 height 55
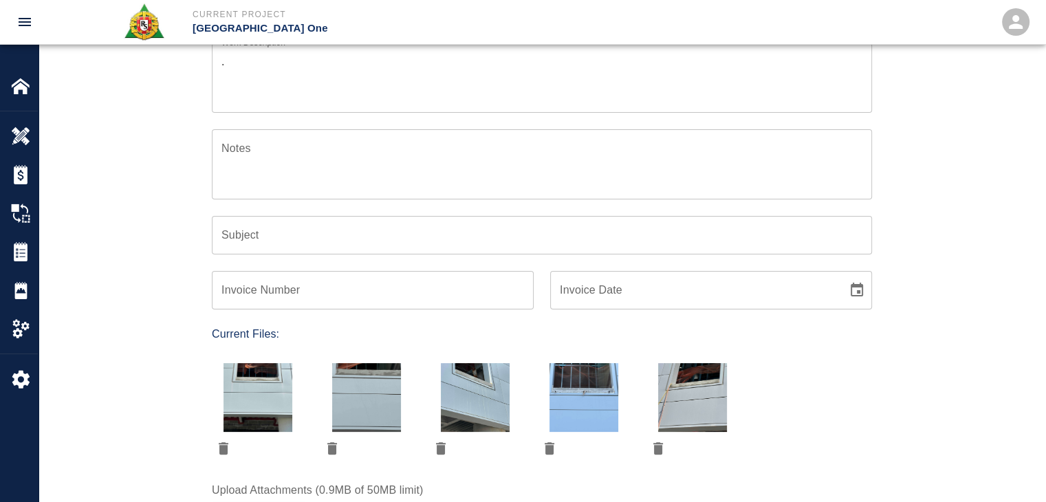
scroll to position [316, 0]
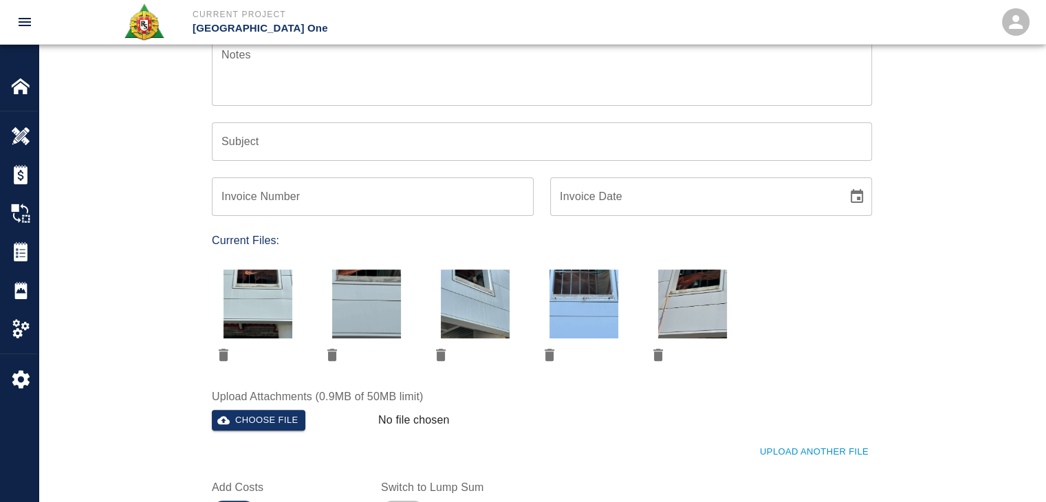
click at [220, 345] on button "delete" at bounding box center [223, 354] width 23 height 23
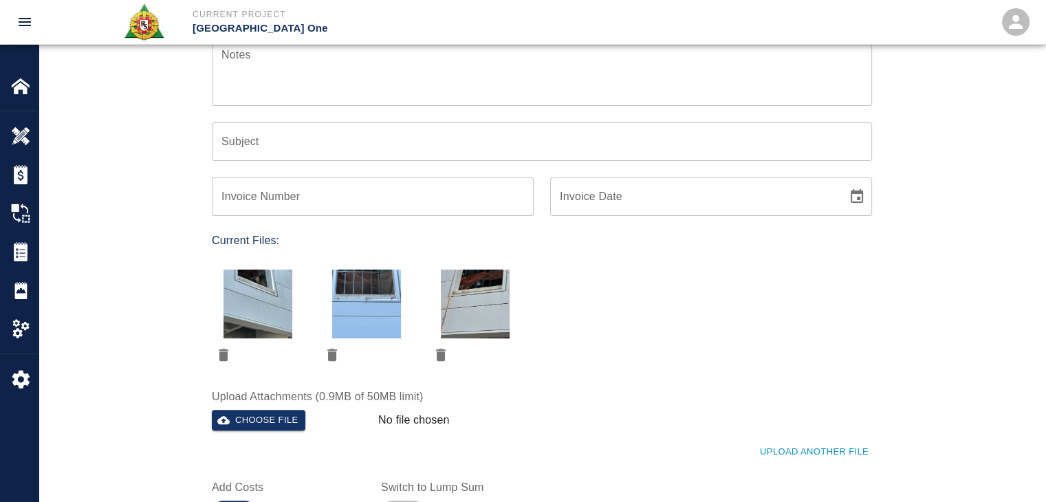
click at [220, 345] on button "delete" at bounding box center [223, 354] width 23 height 23
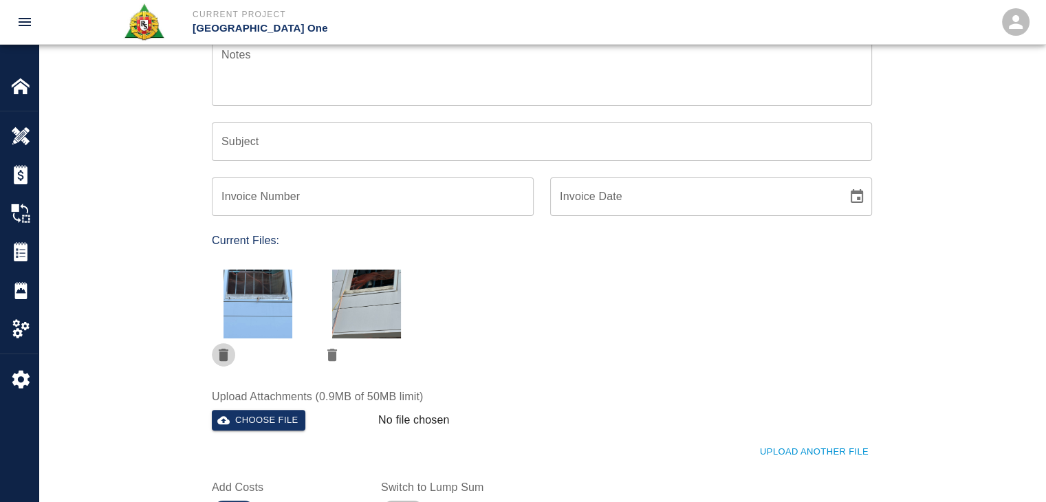
click at [220, 345] on button "delete" at bounding box center [223, 354] width 23 height 23
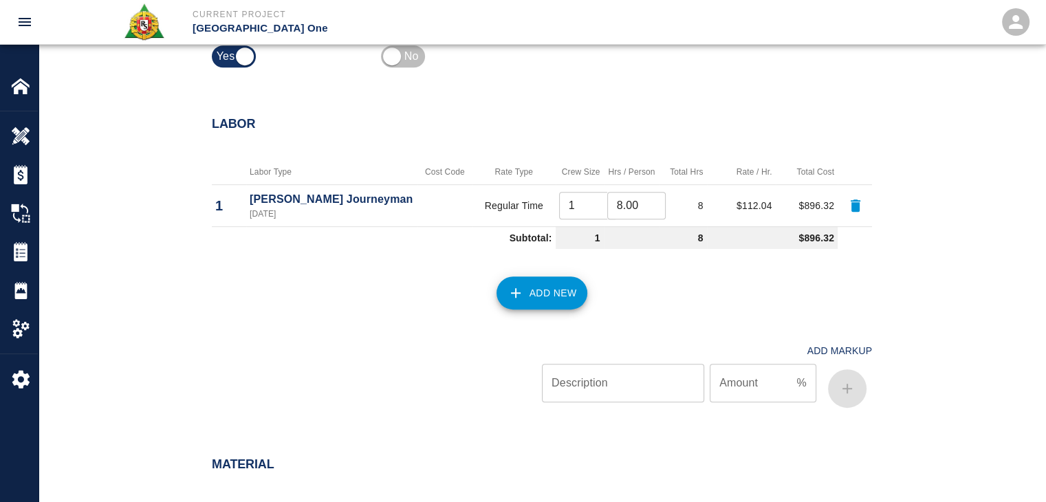
scroll to position [616, 0]
click at [844, 202] on button "button" at bounding box center [855, 204] width 33 height 33
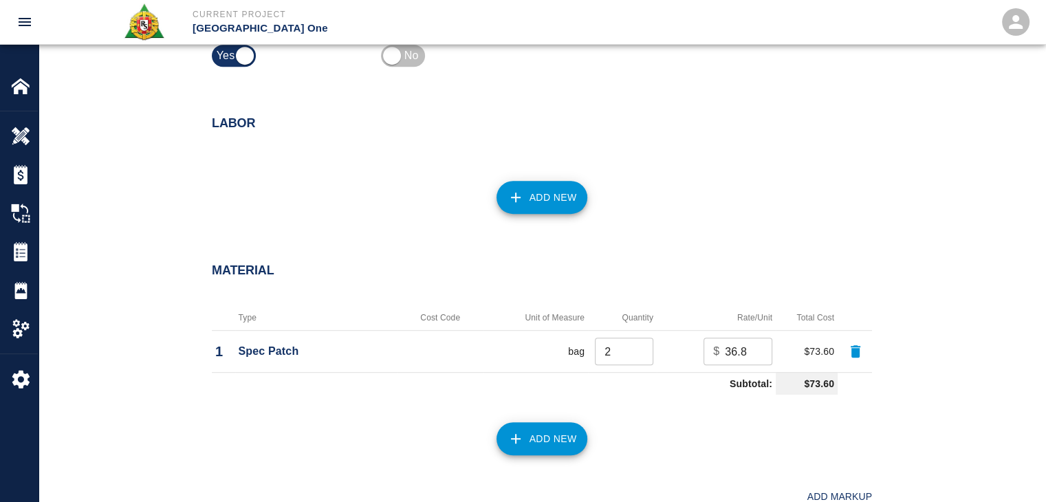
click at [844, 350] on button "button" at bounding box center [855, 351] width 33 height 33
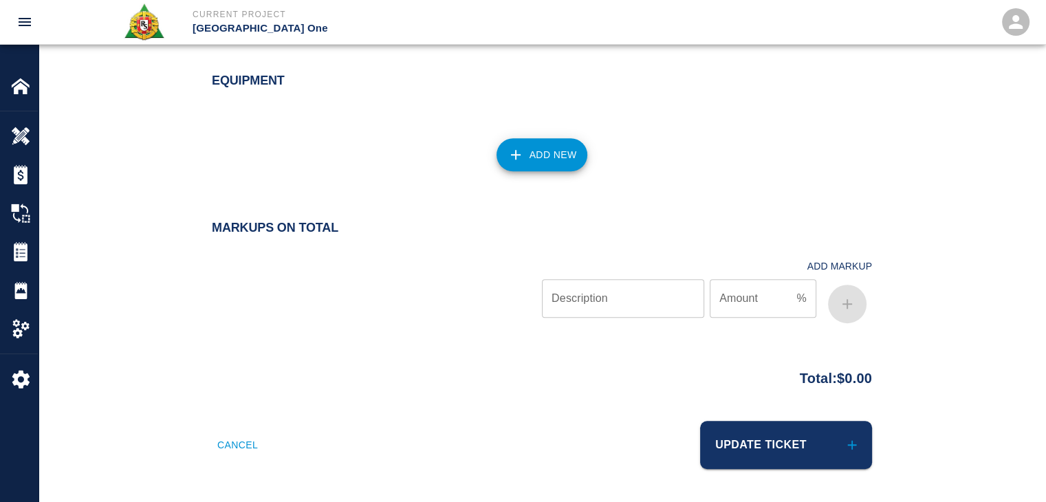
scroll to position [952, 0]
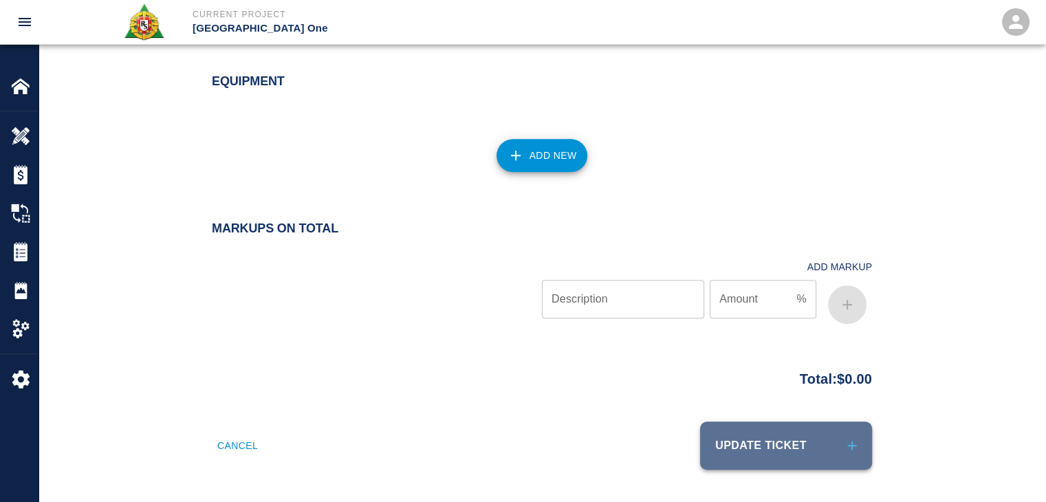
click at [737, 453] on button "Update Ticket" at bounding box center [786, 446] width 172 height 48
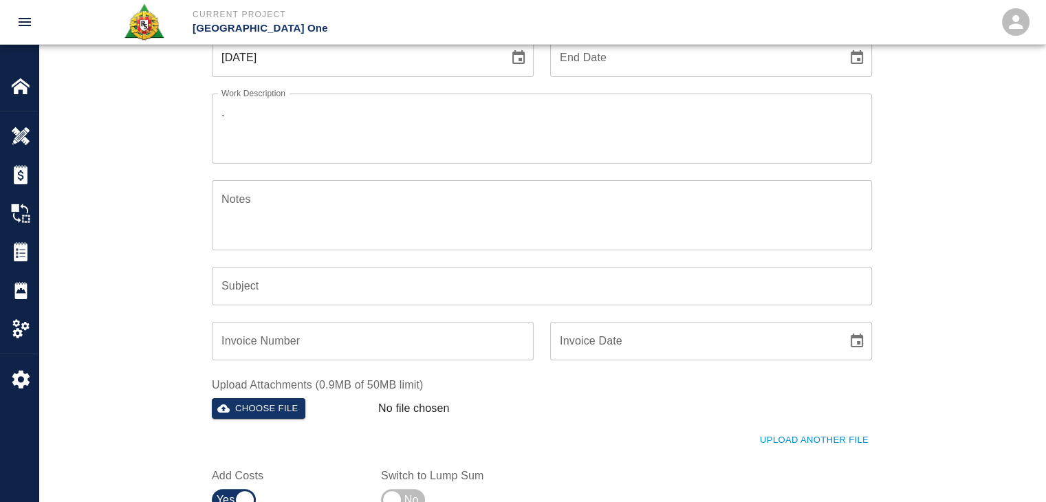
scroll to position [0, 0]
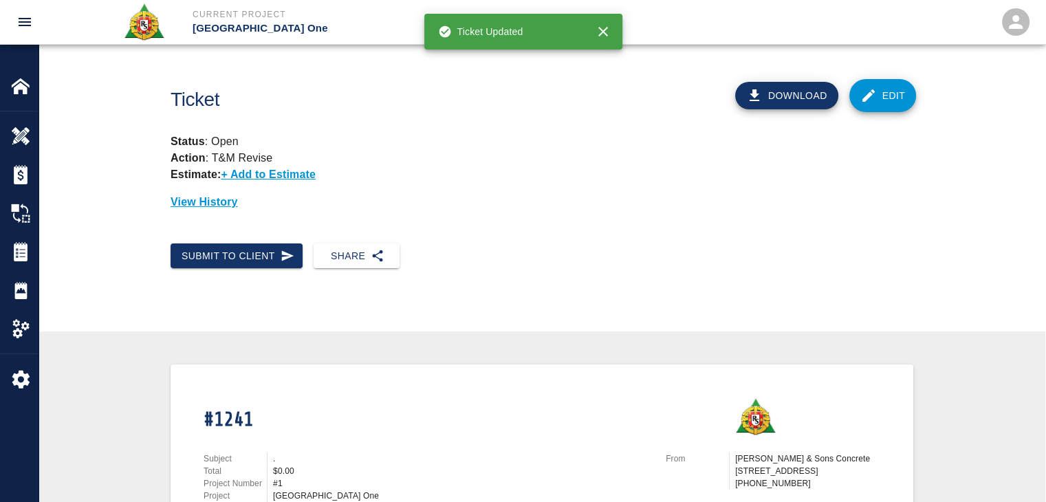
scroll to position [313, 0]
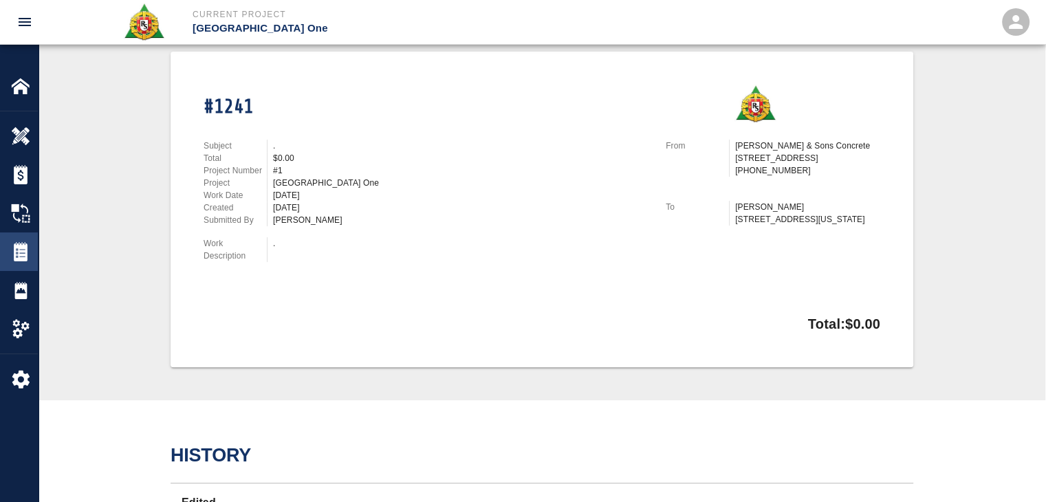
click at [36, 253] on div at bounding box center [30, 251] width 39 height 19
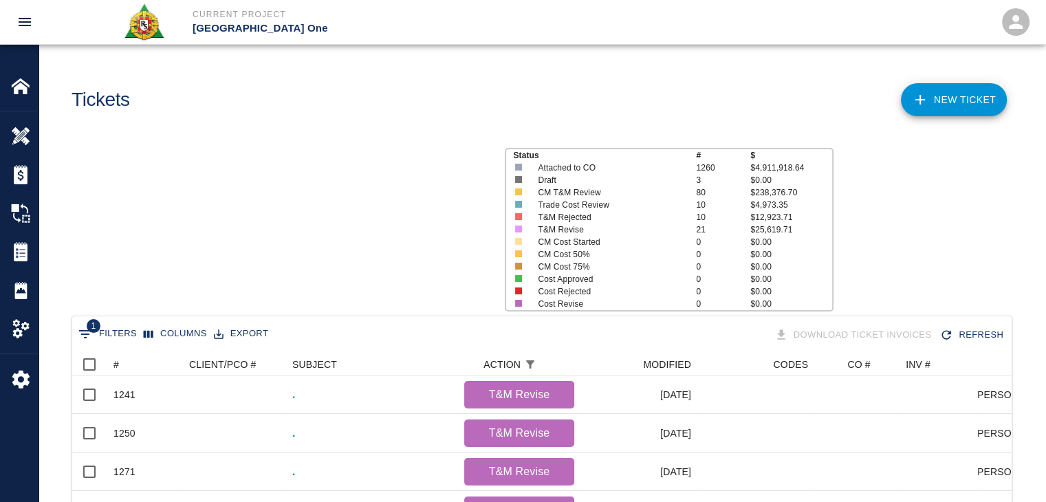
scroll to position [792, 929]
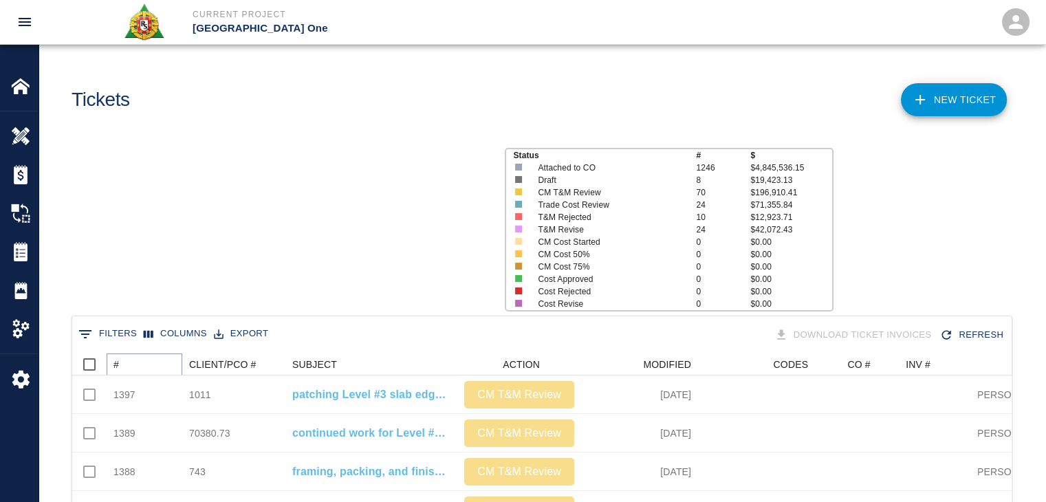
click at [135, 360] on button "Sort" at bounding box center [128, 364] width 19 height 19
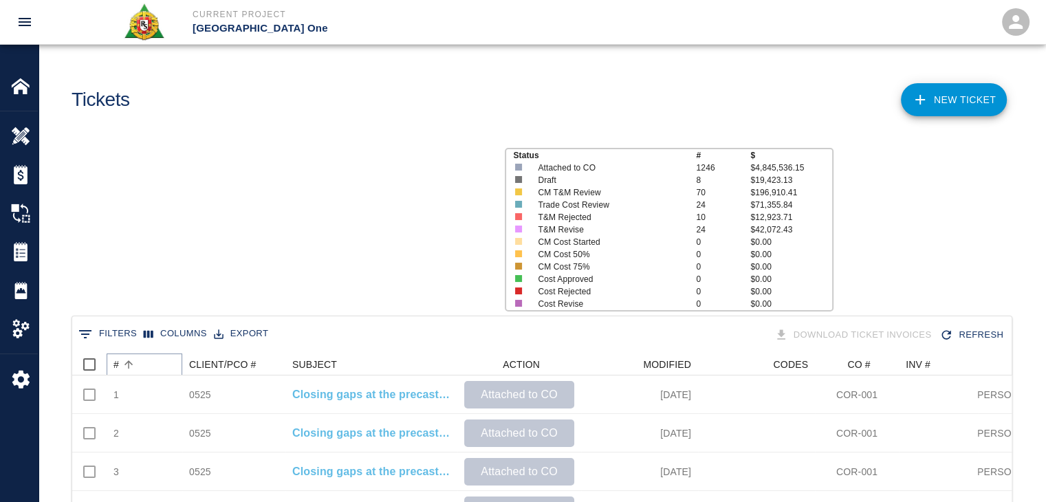
click at [135, 360] on button "Sort" at bounding box center [128, 364] width 19 height 19
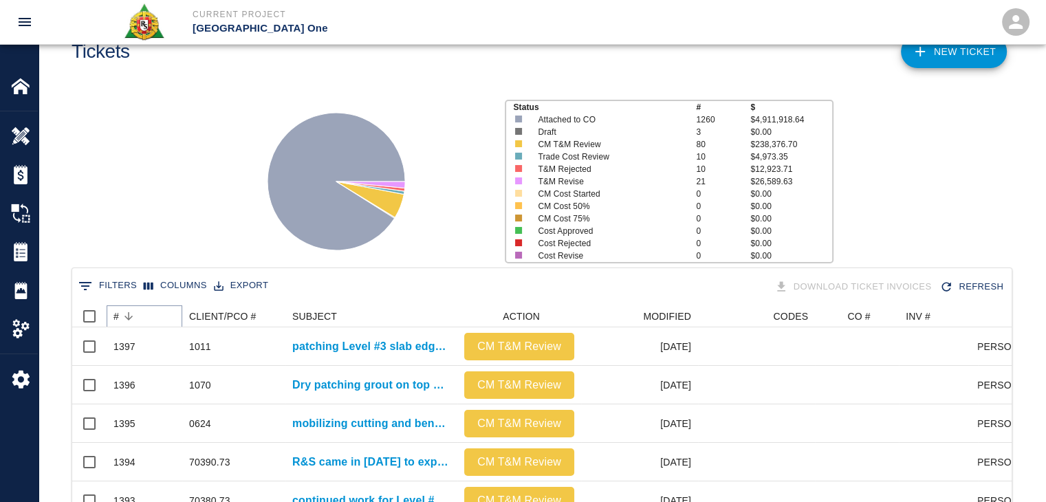
scroll to position [5, 0]
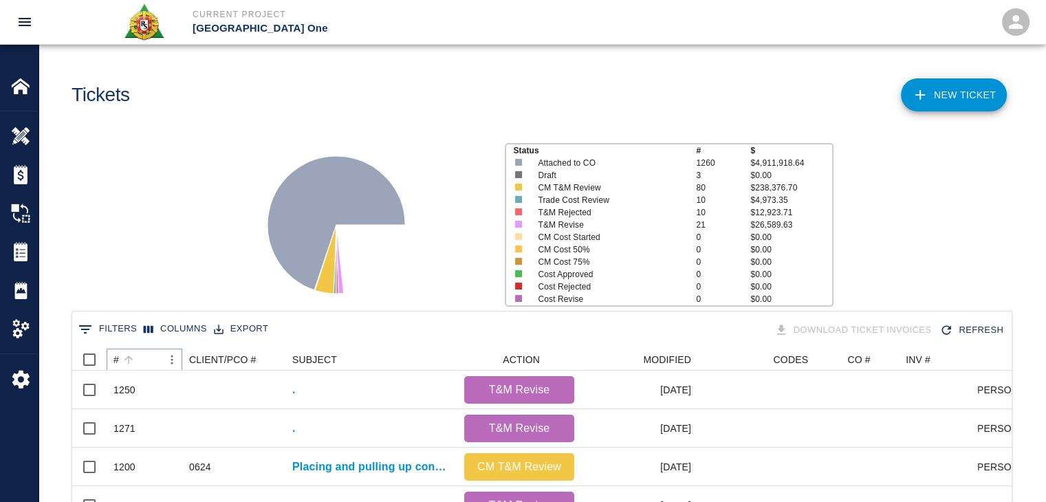
click at [135, 356] on button "Sort" at bounding box center [128, 359] width 19 height 19
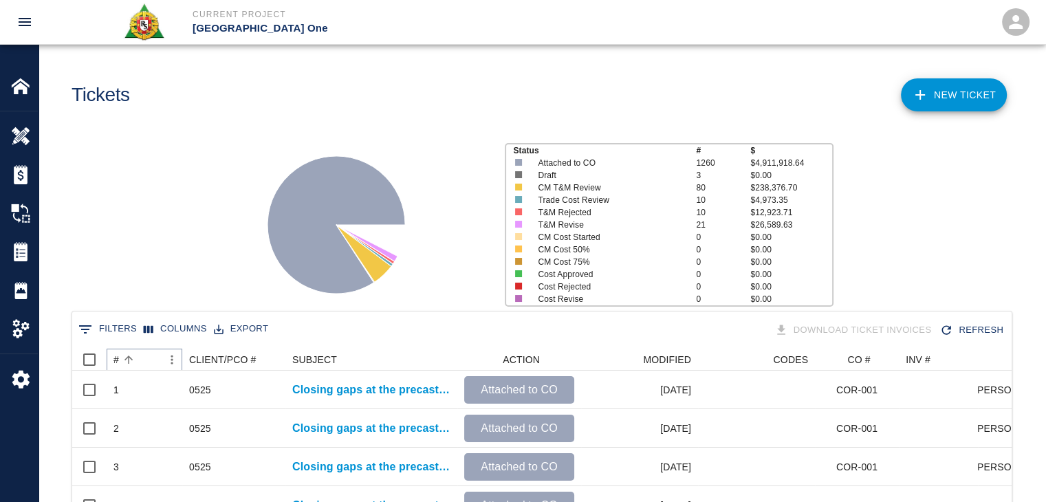
click at [135, 356] on button "Sort" at bounding box center [128, 359] width 19 height 19
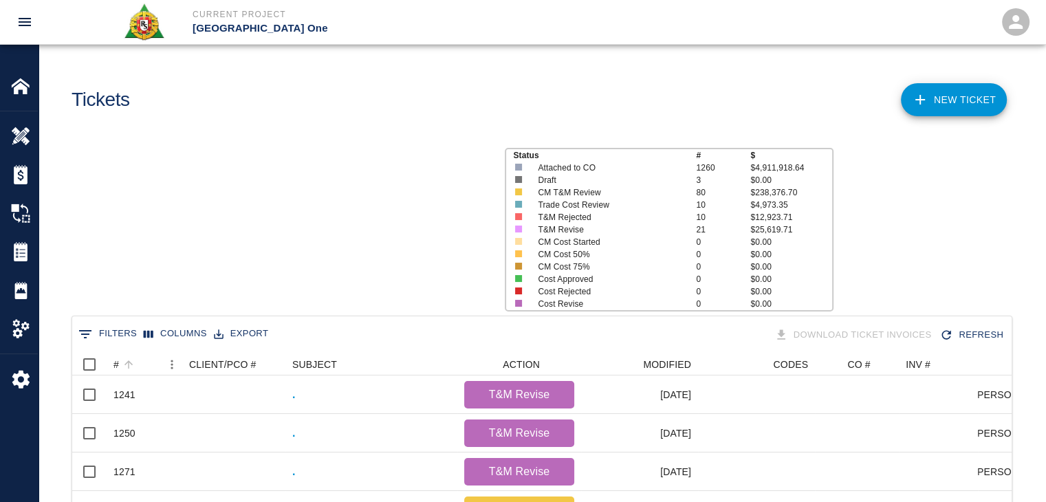
scroll to position [792, 929]
click at [135, 364] on button "Sort" at bounding box center [128, 364] width 19 height 19
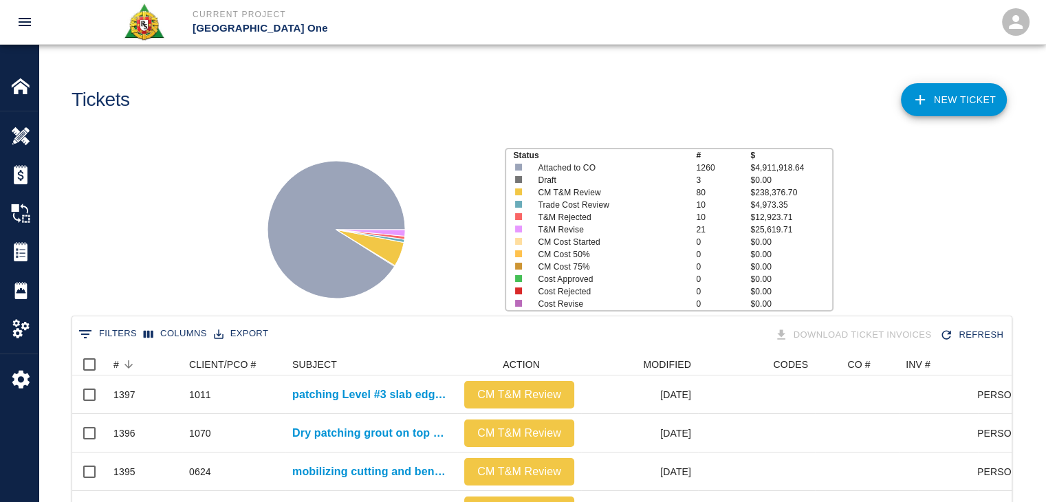
click at [100, 325] on button "0 Filters" at bounding box center [107, 334] width 65 height 22
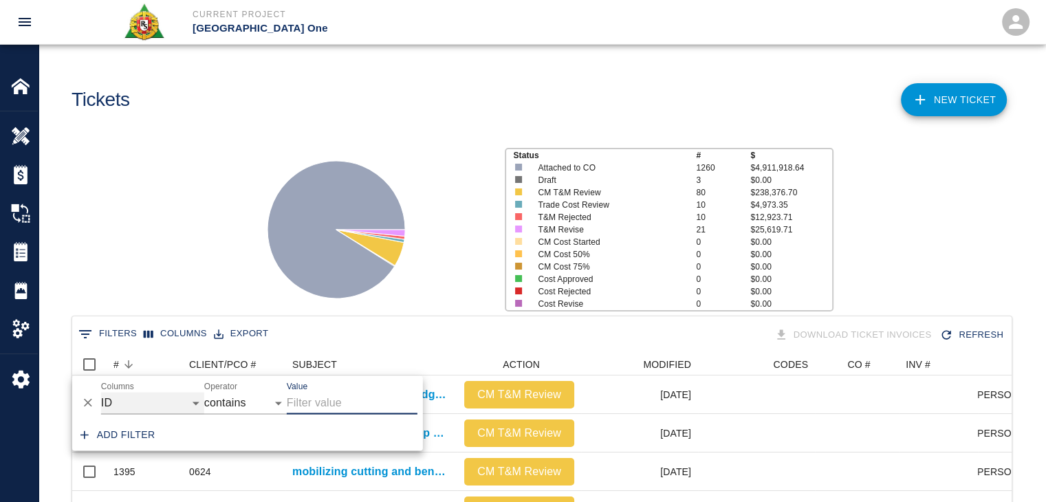
click at [132, 392] on select "ID # CLIENT/PCO # SUBJECT DESCRIPTION ACTION WORK MODIFIED CREATED CODES CO # I…" at bounding box center [152, 403] width 103 height 22
click at [101, 392] on select "ID # CLIENT/PCO # SUBJECT DESCRIPTION ACTION WORK MODIFIED CREATED CODES CO # I…" at bounding box center [152, 403] width 103 height 22
select select "action_id"
click at [318, 404] on input "Value" at bounding box center [352, 403] width 131 height 22
type input "REVISE"
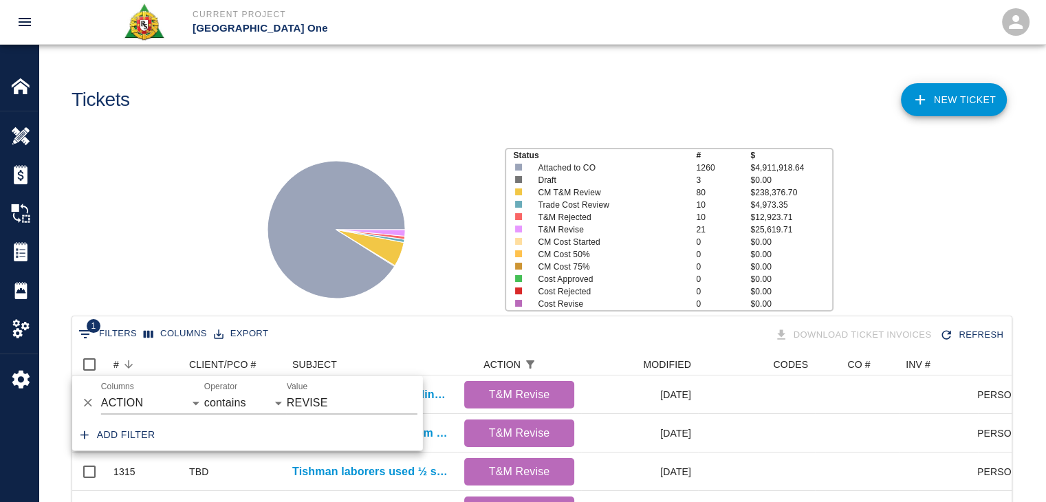
click at [186, 286] on div "Status # $ Attached to CO 1260 $4,911,918.64 Draft 3 $0.00 CM T&M Review 80 $23…" at bounding box center [537, 224] width 1018 height 183
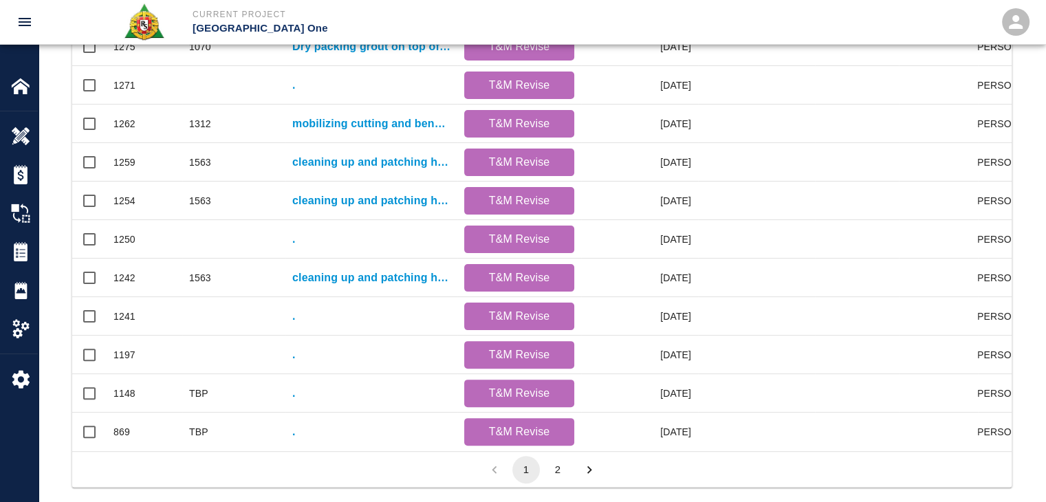
scroll to position [723, 0]
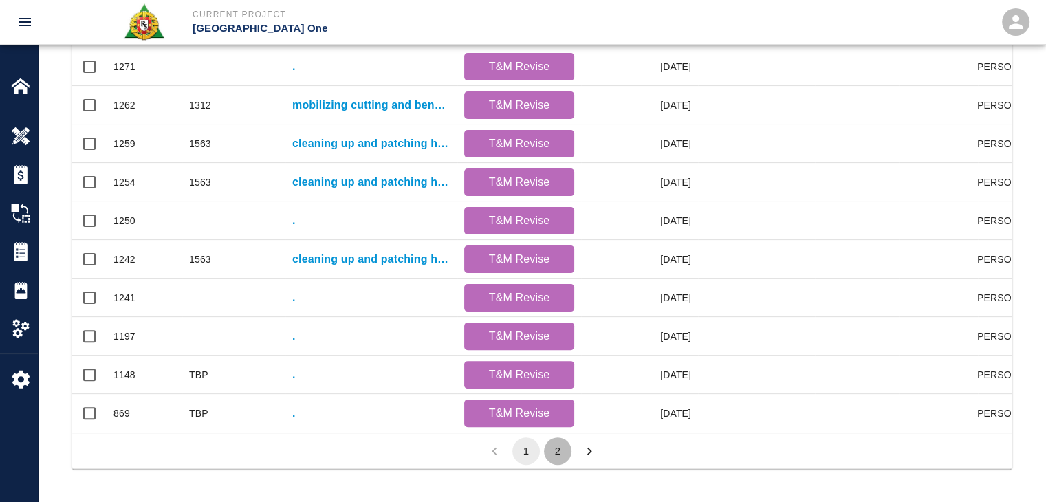
click at [550, 445] on button "2" at bounding box center [558, 451] width 28 height 28
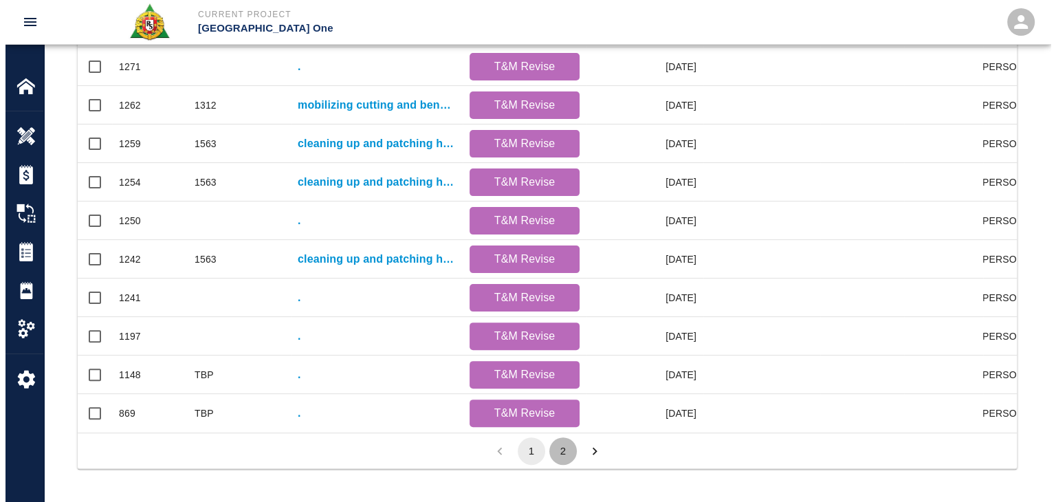
scroll to position [61, 939]
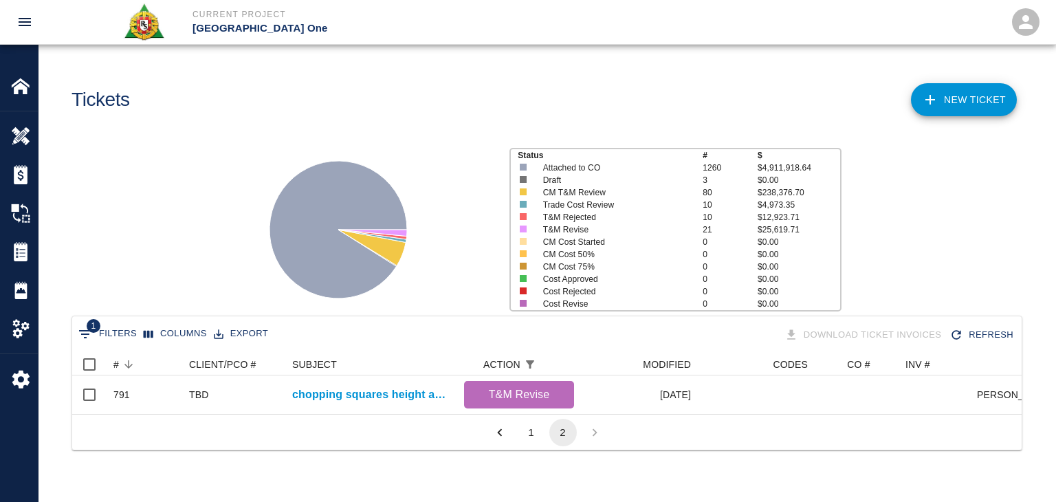
click at [531, 444] on button "1" at bounding box center [532, 433] width 28 height 28
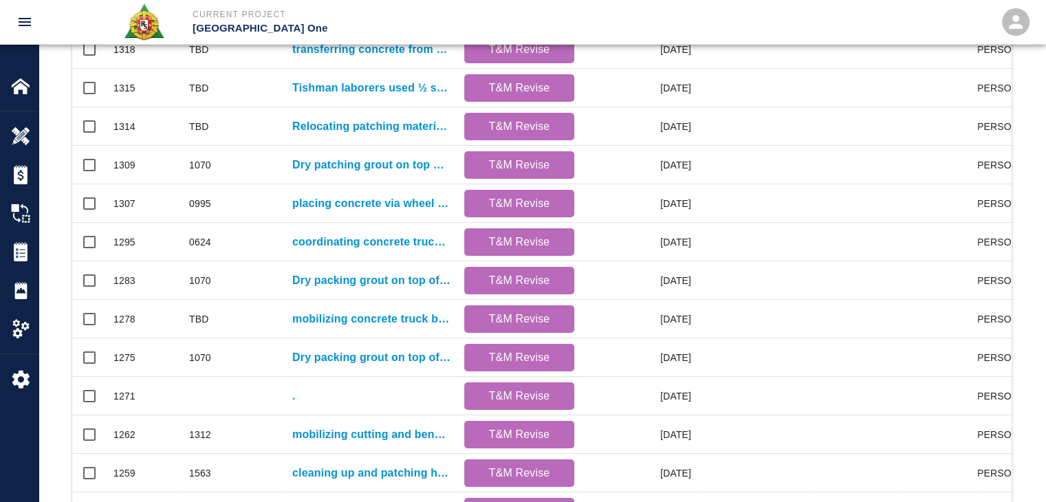
scroll to position [723, 0]
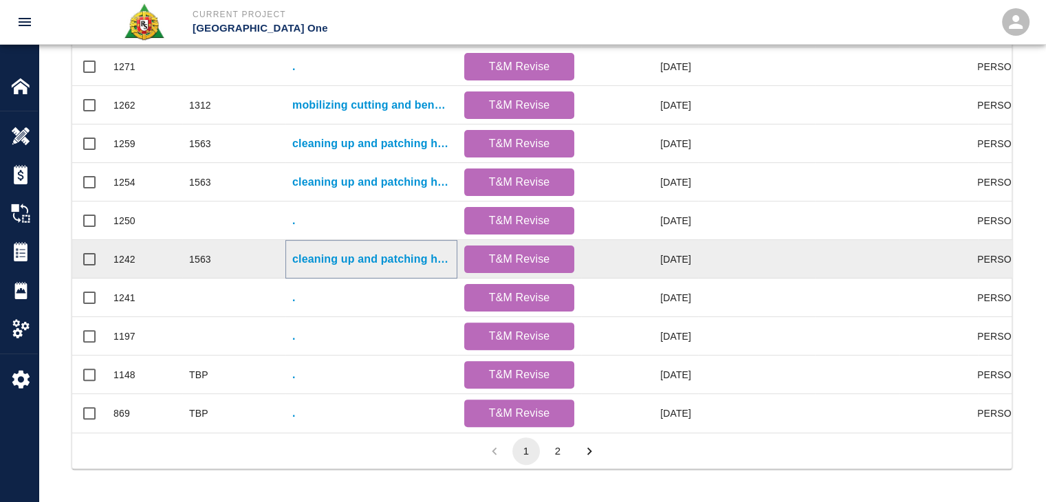
click at [345, 251] on p "cleaning up and patching holes in diving boards for Gate #10, #11." at bounding box center [371, 259] width 158 height 17
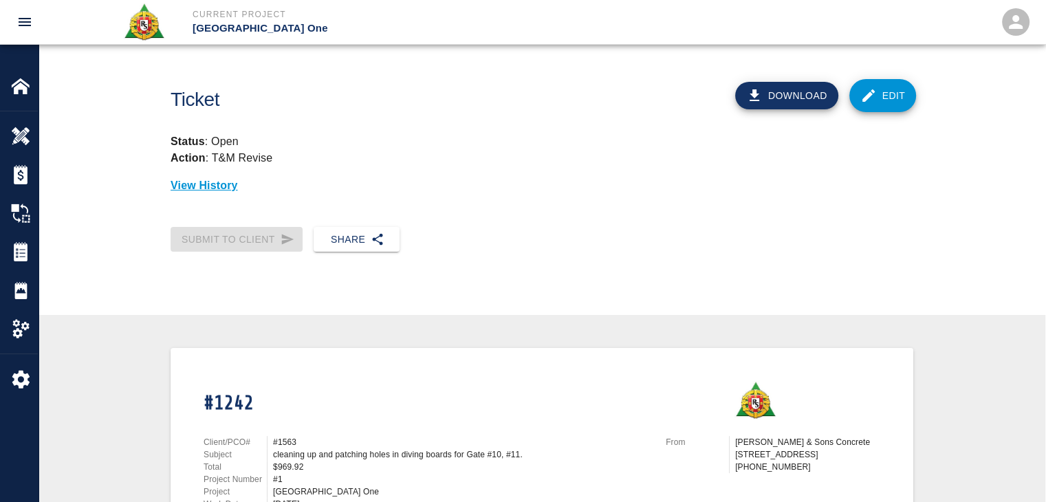
click at [898, 82] on link "Edit" at bounding box center [882, 95] width 67 height 33
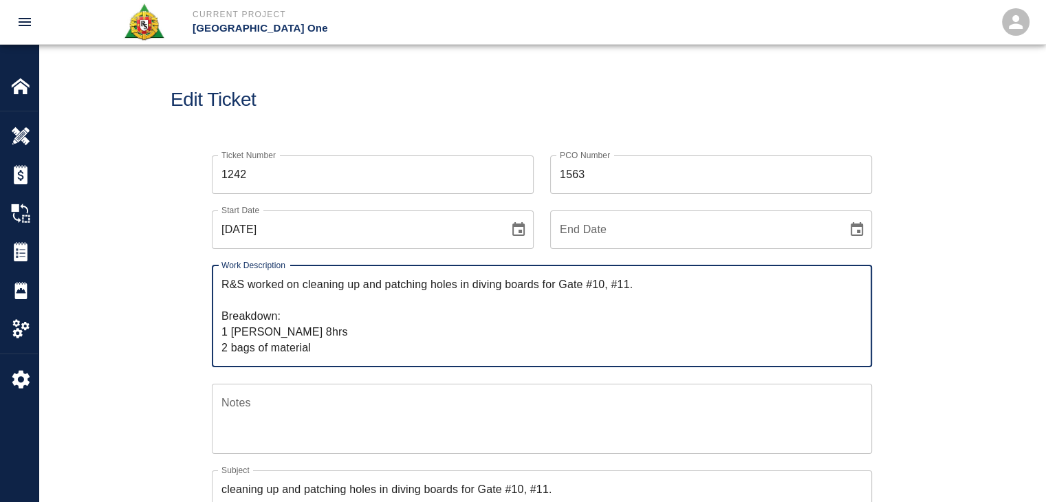
scroll to position [173, 0]
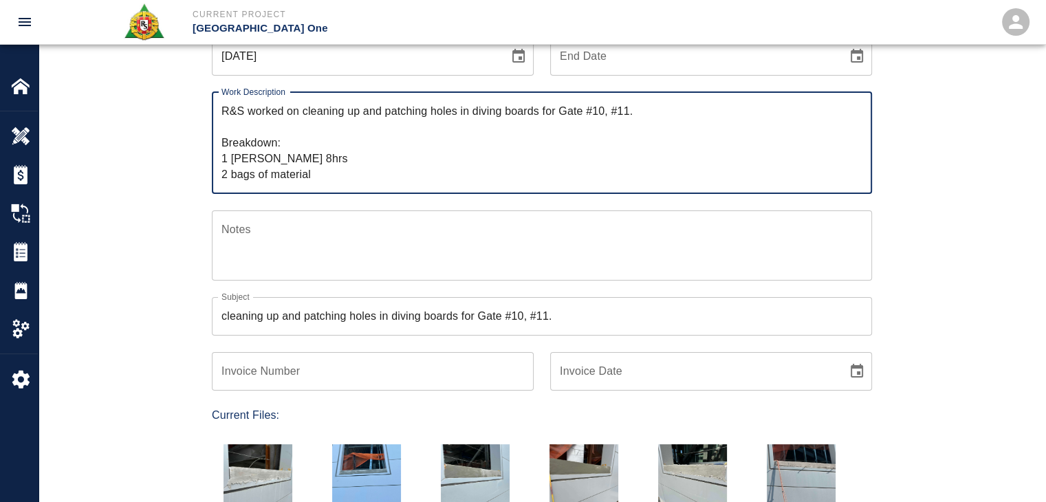
drag, startPoint x: 317, startPoint y: 177, endPoint x: 124, endPoint y: 87, distance: 212.6
click at [124, 87] on div "Ticket Number 1242 Ticket Number PCO Number 1563 PCO Number Start Date [DATE] S…" at bounding box center [542, 351] width 1007 height 771
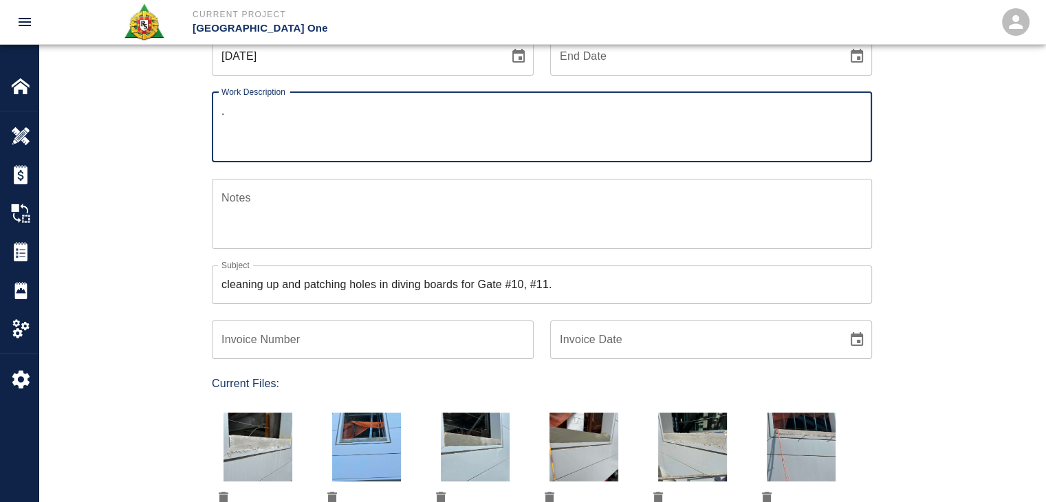
type textarea "."
drag, startPoint x: 580, startPoint y: 296, endPoint x: 192, endPoint y: 248, distance: 390.9
click at [192, 248] on div "Ticket Number 1242 Ticket Number PCO Number 1563 PCO Number Start Date [DATE] S…" at bounding box center [542, 319] width 743 height 706
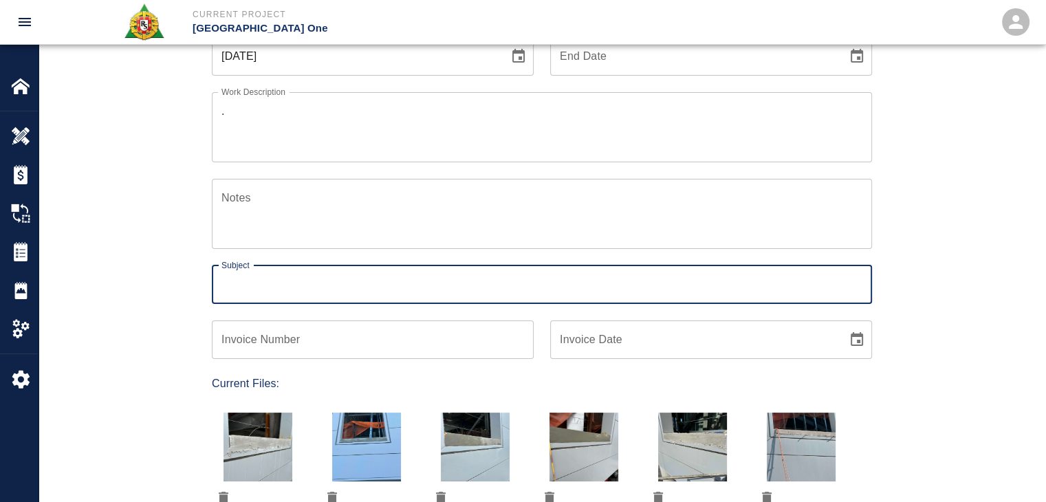
scroll to position [285, 0]
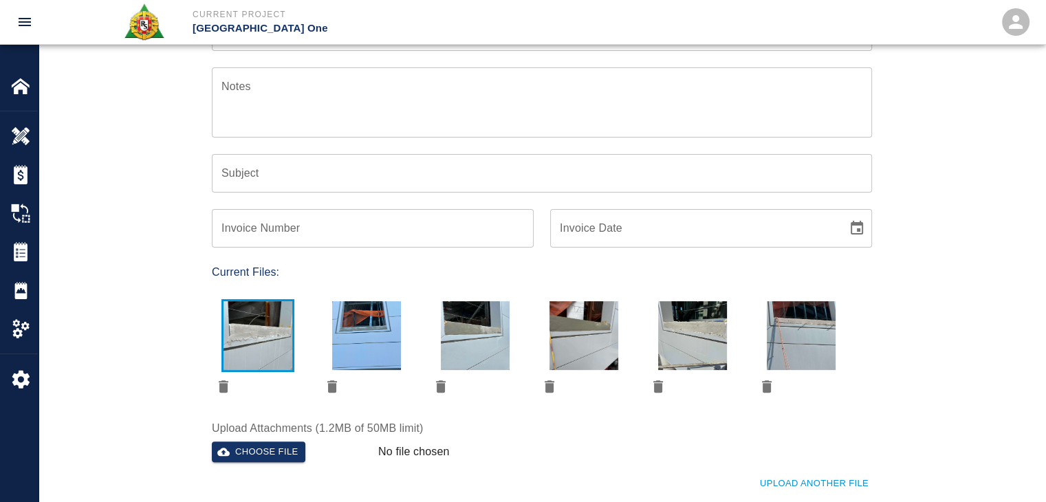
click at [223, 371] on button "button" at bounding box center [258, 336] width 92 height 71
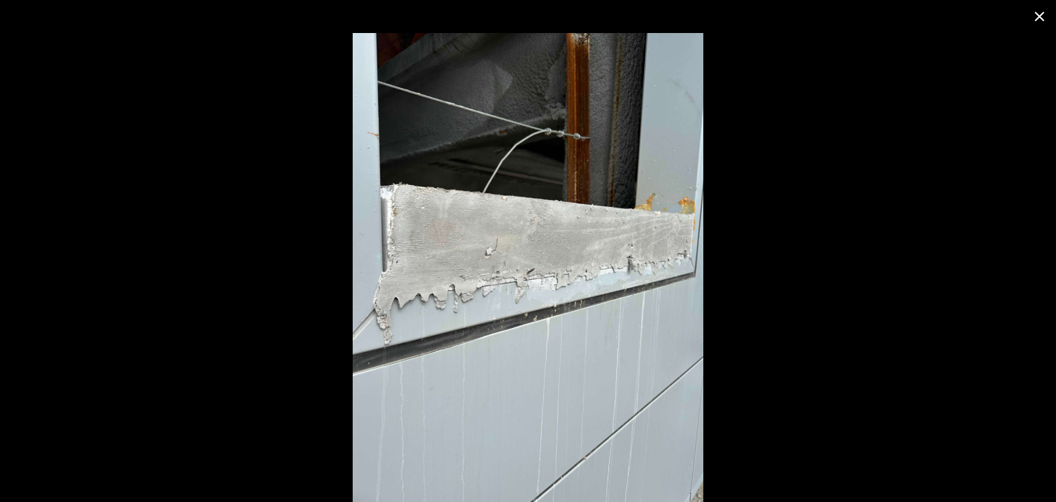
click at [233, 386] on div at bounding box center [528, 267] width 1056 height 469
click at [1038, 23] on icon "close" at bounding box center [1039, 16] width 17 height 17
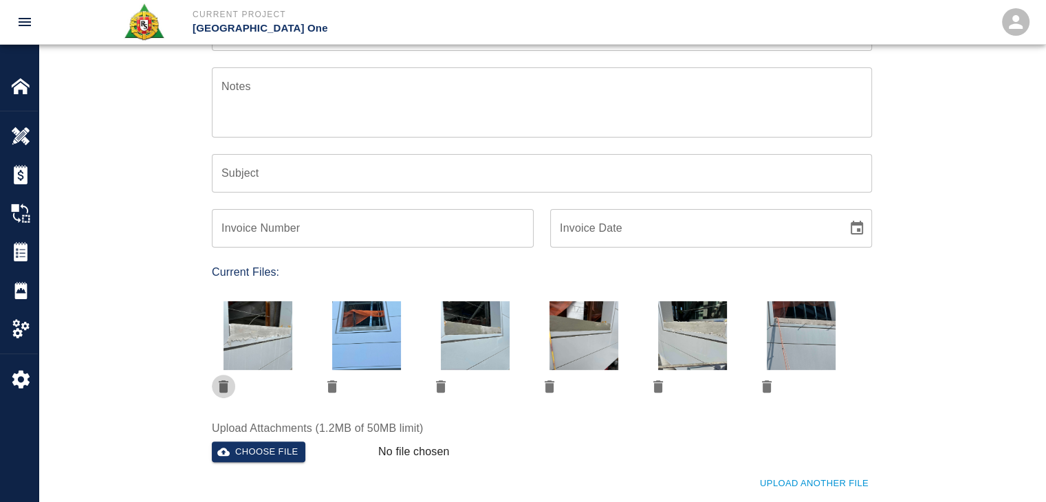
click at [217, 391] on icon "delete" at bounding box center [223, 386] width 17 height 17
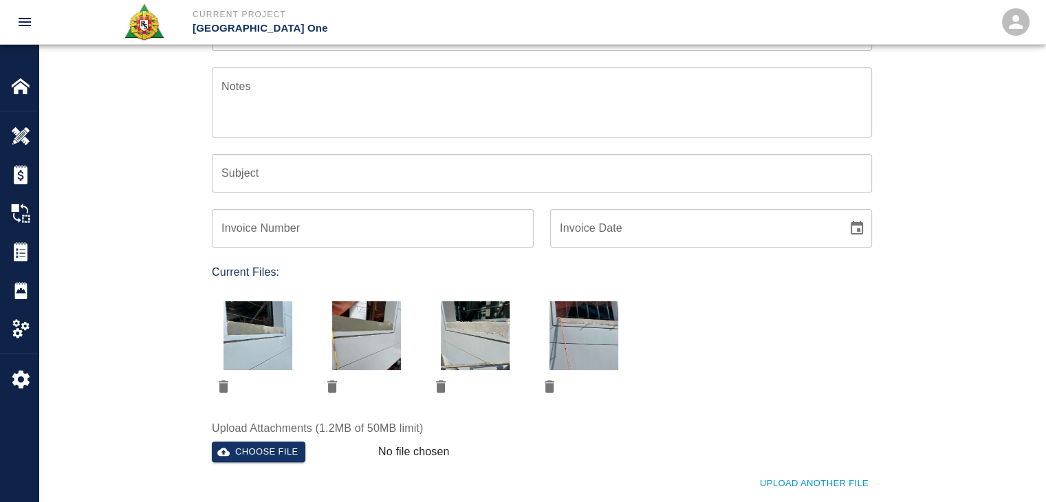
click at [217, 391] on icon "delete" at bounding box center [223, 386] width 17 height 17
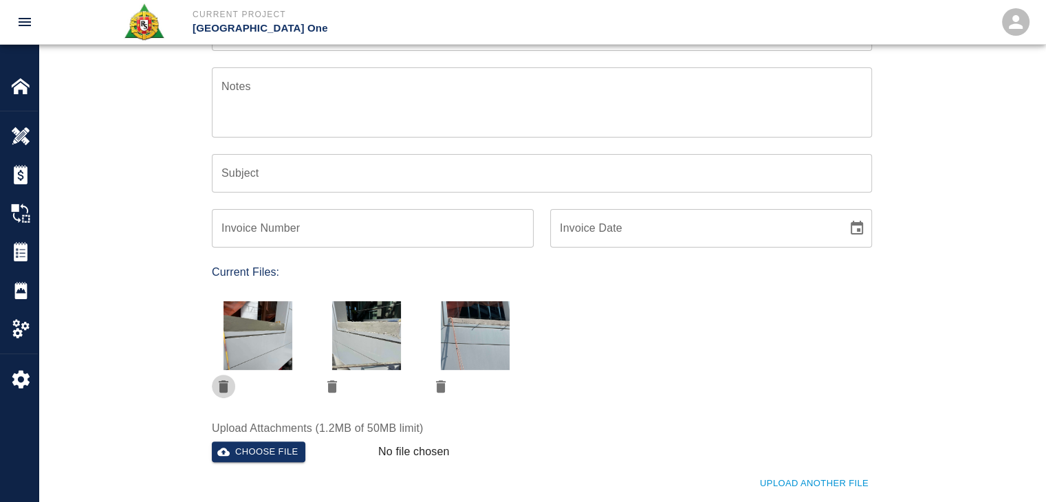
click at [217, 391] on icon "delete" at bounding box center [223, 386] width 17 height 17
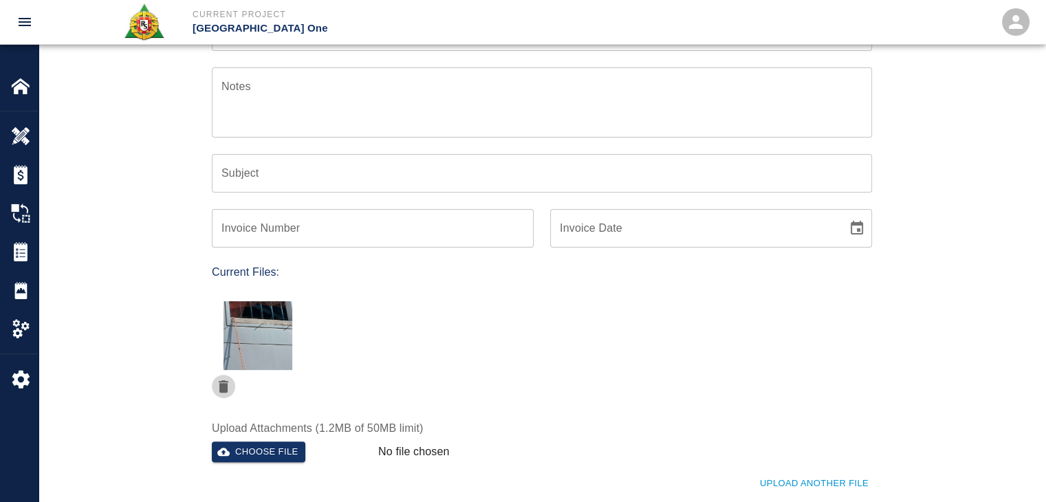
click at [217, 391] on icon "delete" at bounding box center [223, 386] width 17 height 17
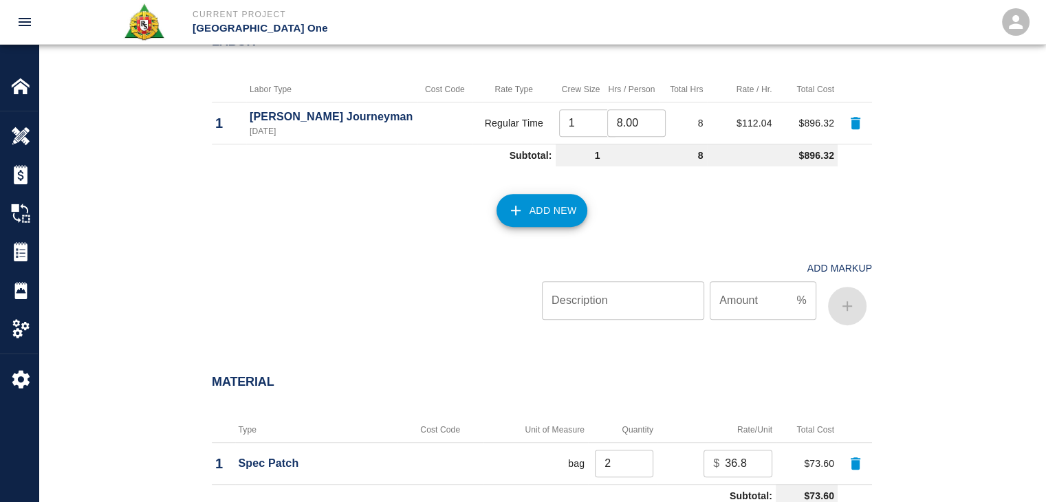
scroll to position [700, 0]
click at [862, 124] on icon "button" at bounding box center [855, 121] width 17 height 17
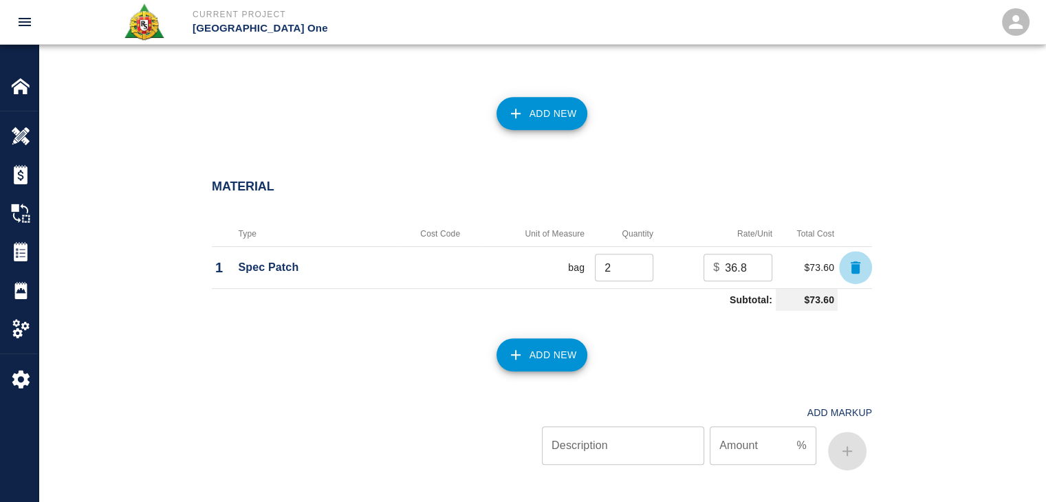
click at [850, 256] on button "button" at bounding box center [855, 267] width 33 height 33
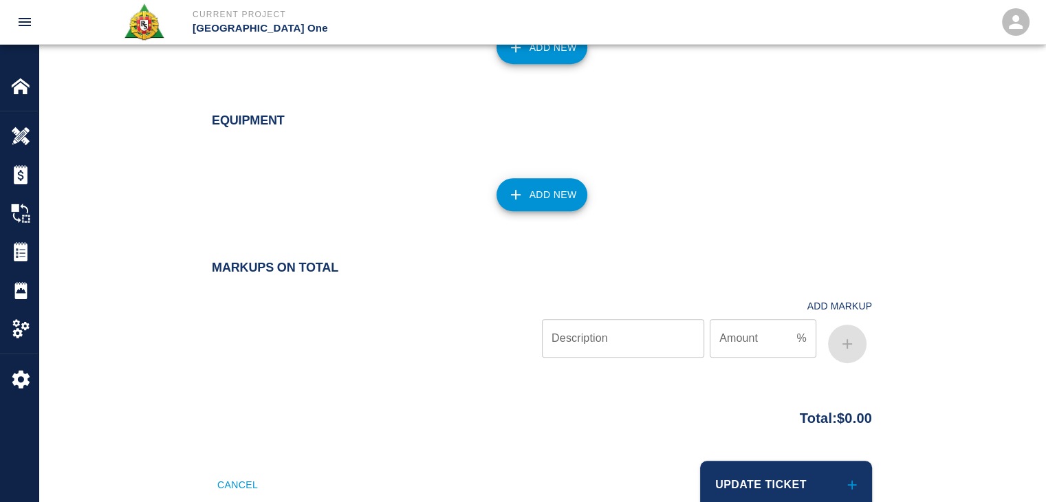
scroll to position [952, 0]
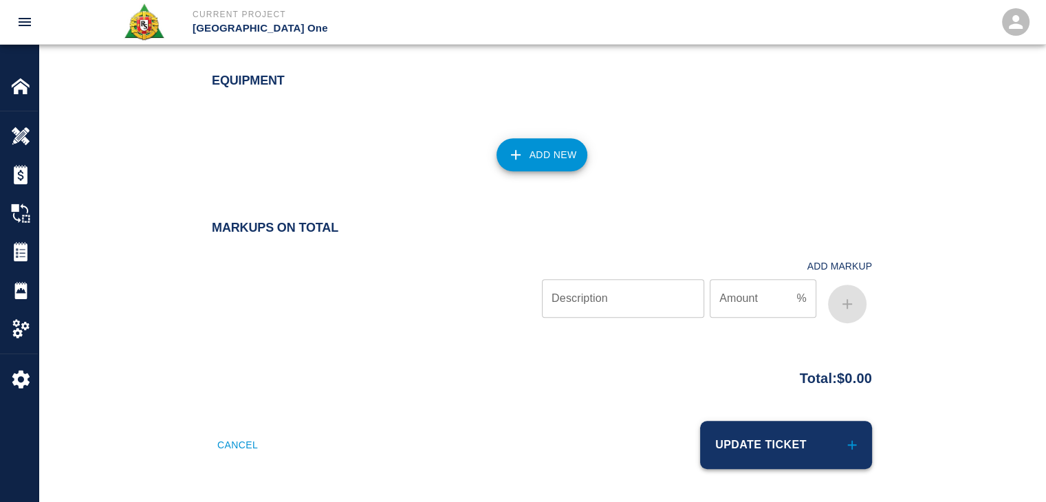
click at [778, 434] on button "Update Ticket" at bounding box center [786, 445] width 172 height 48
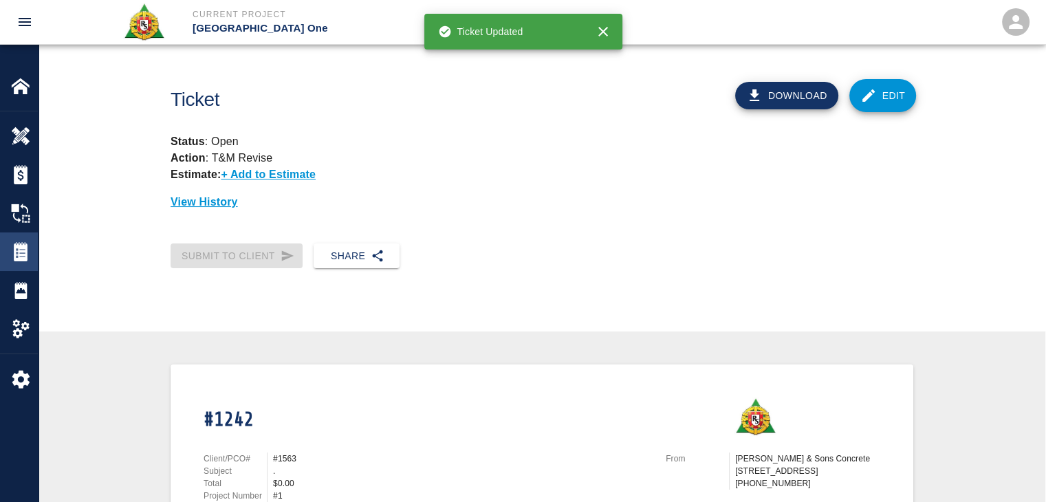
click at [10, 245] on div "Tickets" at bounding box center [19, 251] width 38 height 39
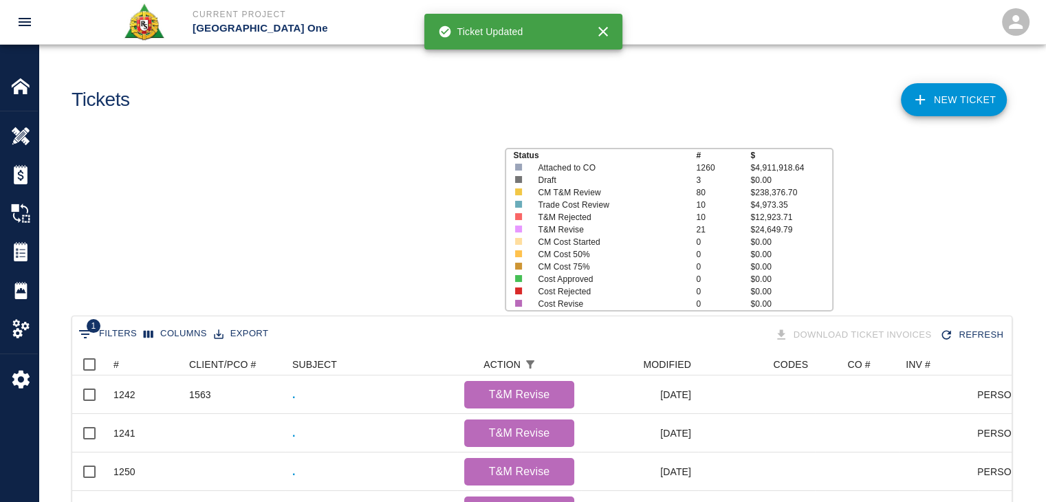
scroll to position [792, 929]
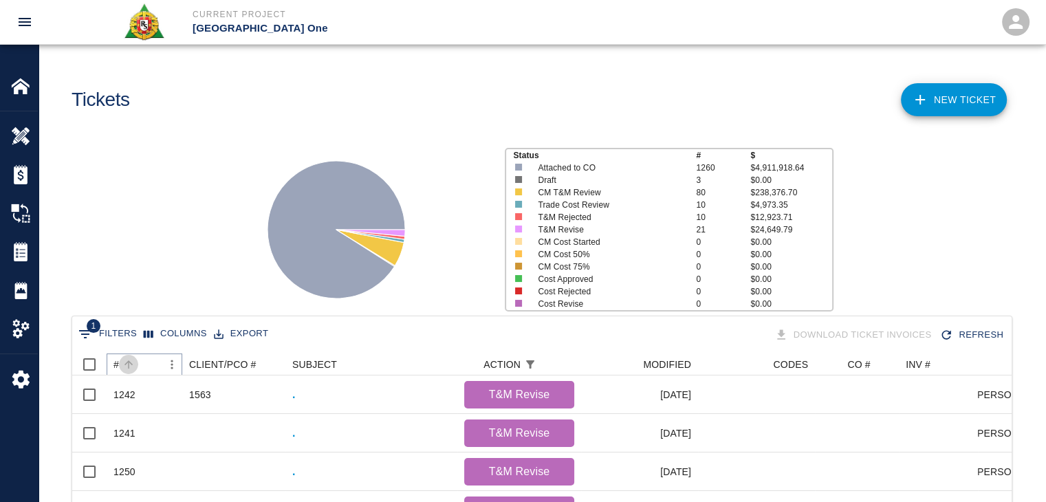
click at [132, 367] on icon "Sort" at bounding box center [128, 364] width 12 height 12
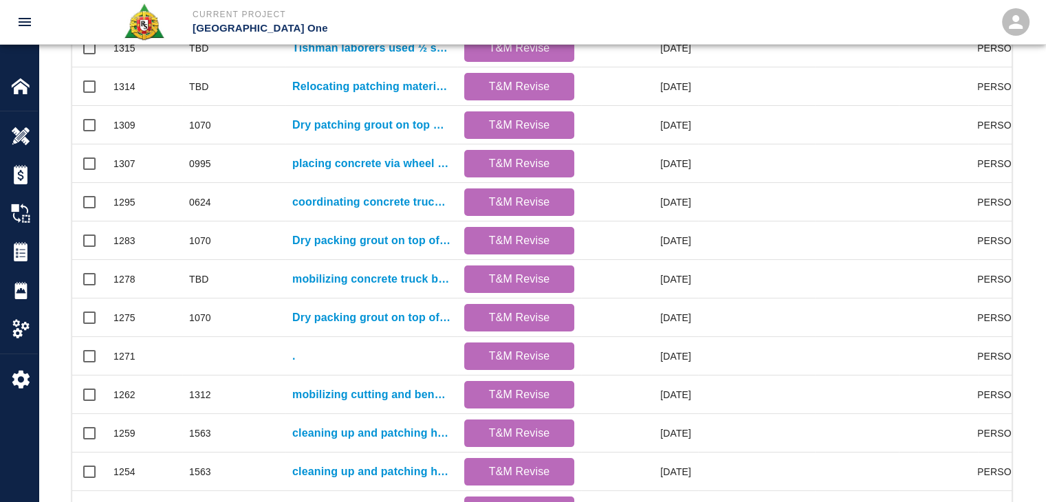
scroll to position [723, 0]
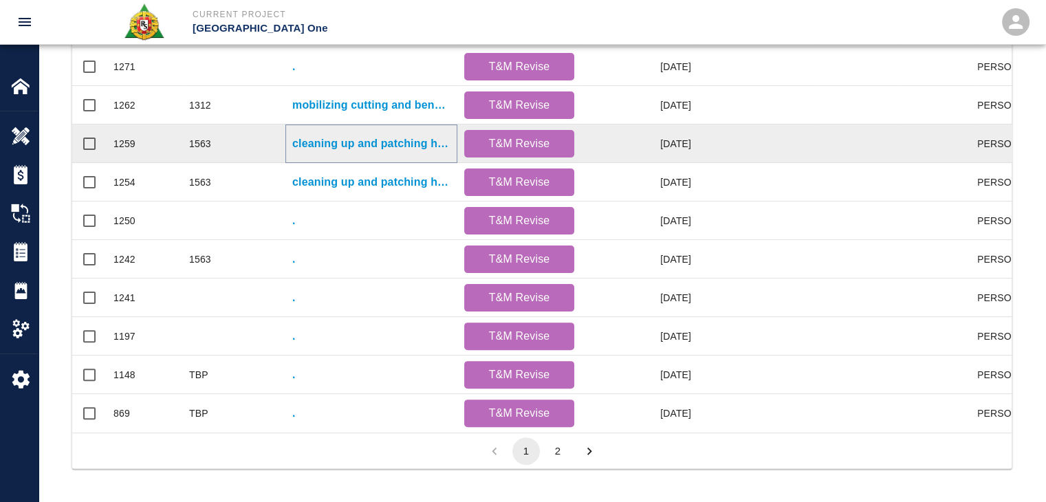
click at [322, 140] on p "cleaning up and patching holes in diving boards for Gate #14." at bounding box center [371, 143] width 158 height 17
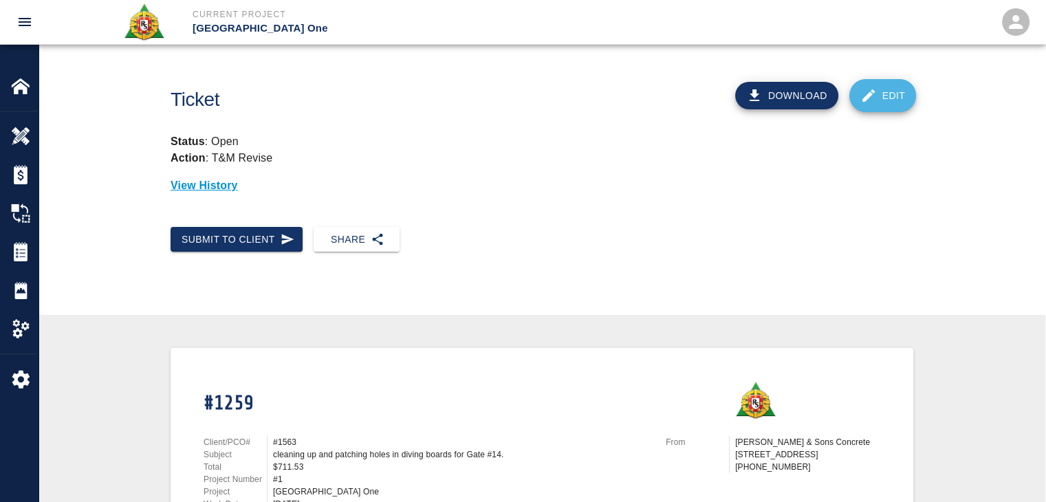
click at [873, 94] on icon at bounding box center [868, 95] width 17 height 17
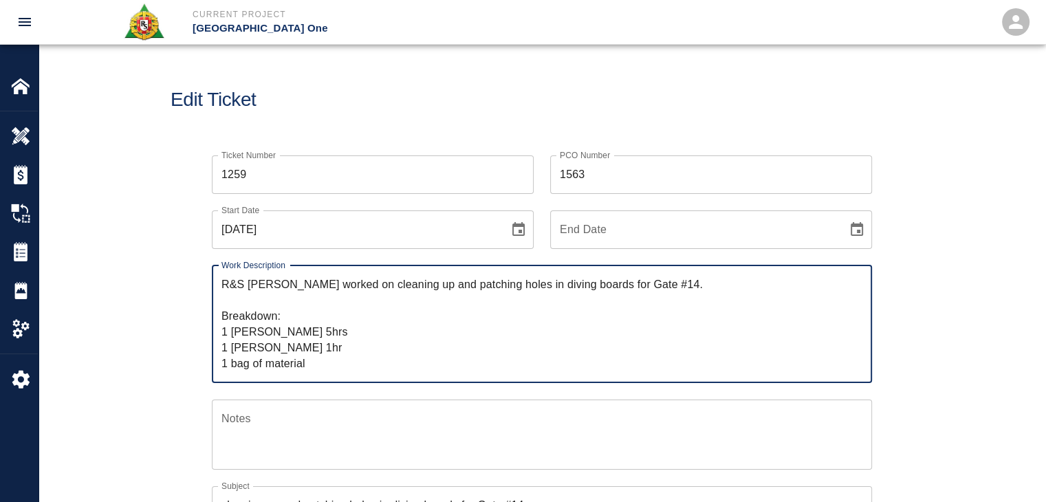
drag, startPoint x: 316, startPoint y: 367, endPoint x: 142, endPoint y: 219, distance: 228.3
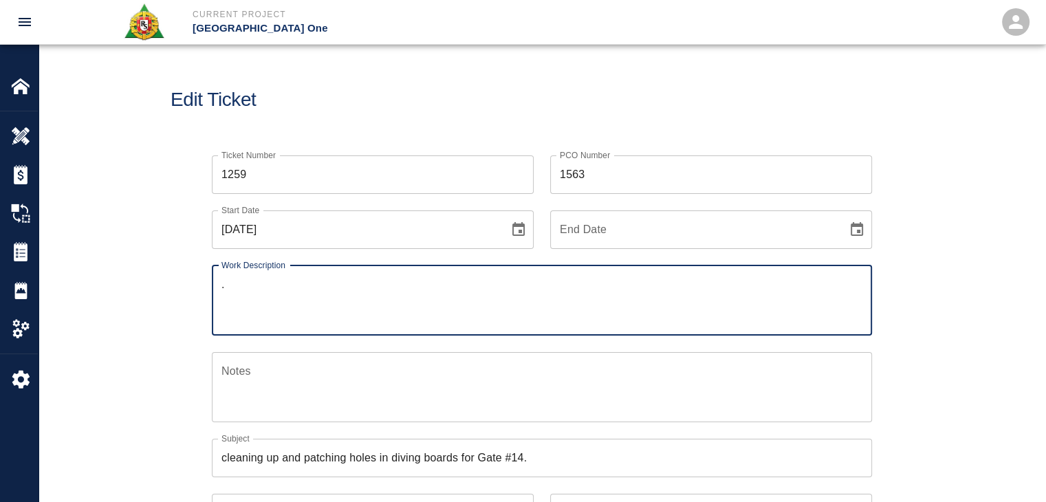
type textarea "."
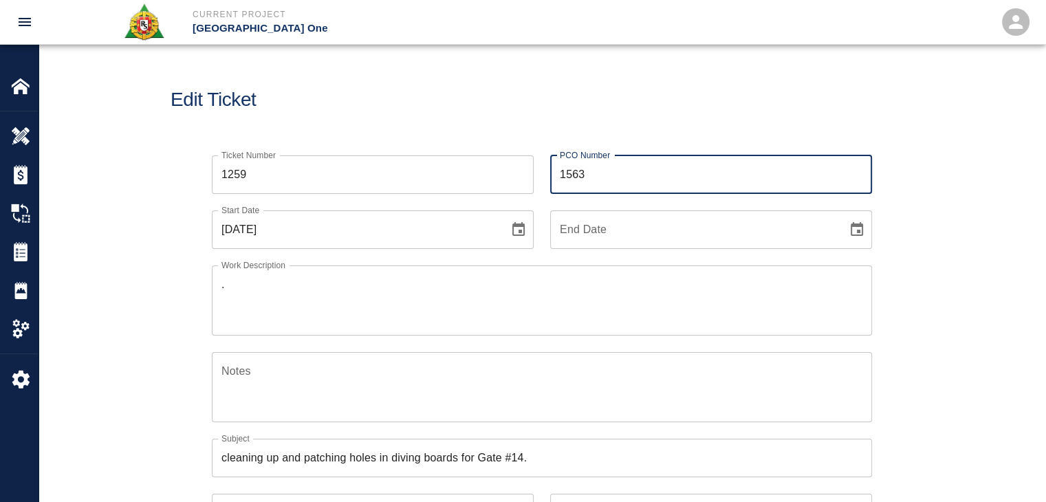
drag, startPoint x: 589, startPoint y: 168, endPoint x: 506, endPoint y: 162, distance: 82.7
click at [506, 162] on div "Ticket Number 1259 Ticket Number PCO Number 1563 PCO Number Start Date [DATE] S…" at bounding box center [533, 492] width 677 height 706
click at [500, 123] on div "Edit Ticket" at bounding box center [542, 100] width 1007 height 111
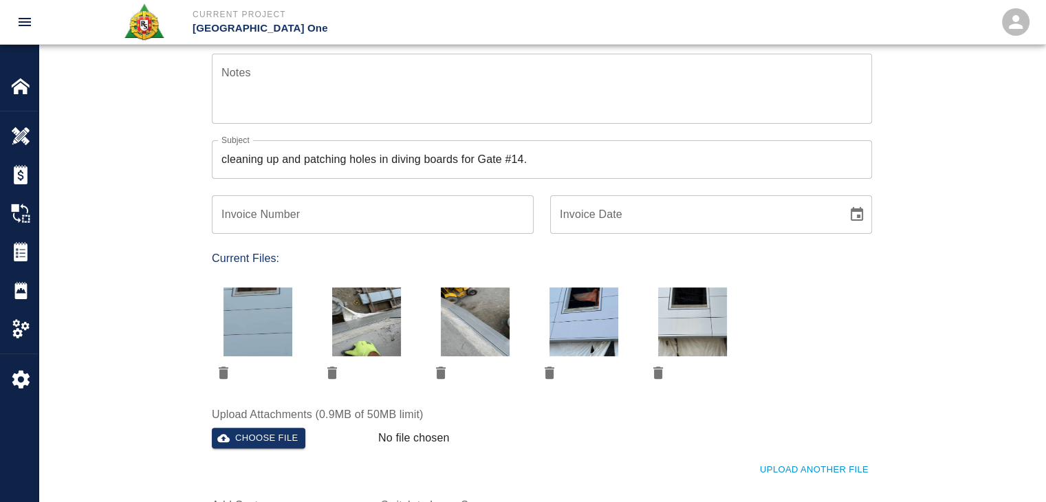
scroll to position [302, 0]
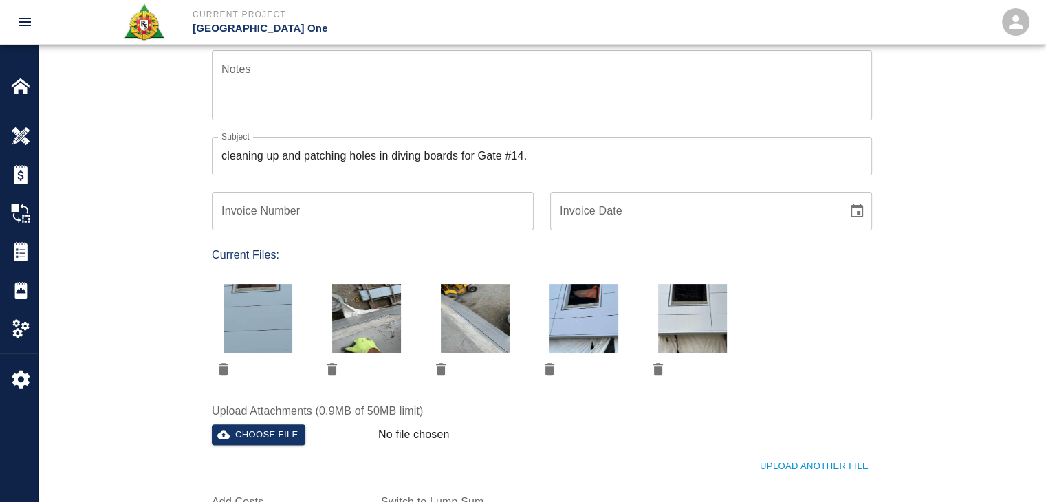
drag, startPoint x: 547, startPoint y: 162, endPoint x: 140, endPoint y: 142, distance: 407.6
click at [151, 142] on div "Ticket Number 1259 Ticket Number PCO Number PCO Number Start Date [DATE] Start …" at bounding box center [542, 206] width 1007 height 739
click at [223, 361] on icon "delete" at bounding box center [223, 369] width 17 height 17
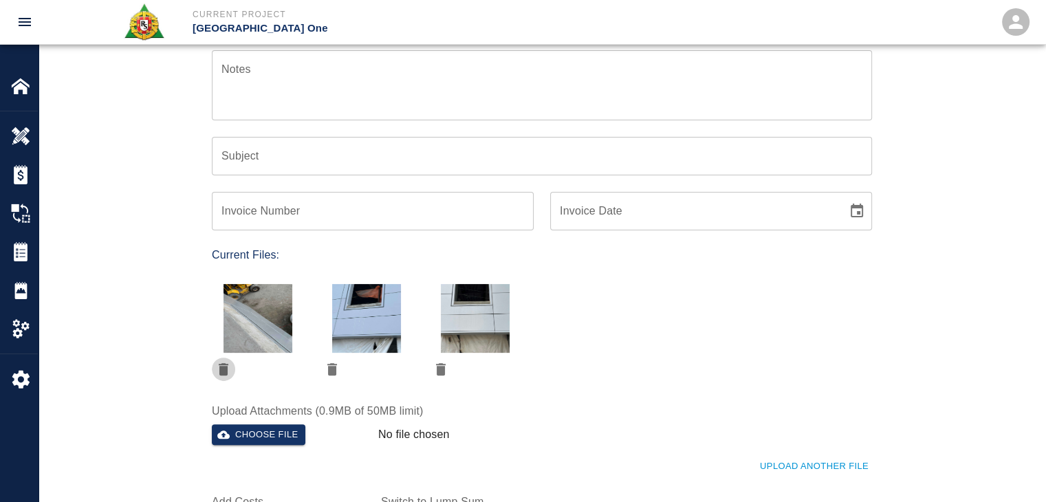
click at [223, 361] on icon "delete" at bounding box center [223, 369] width 17 height 17
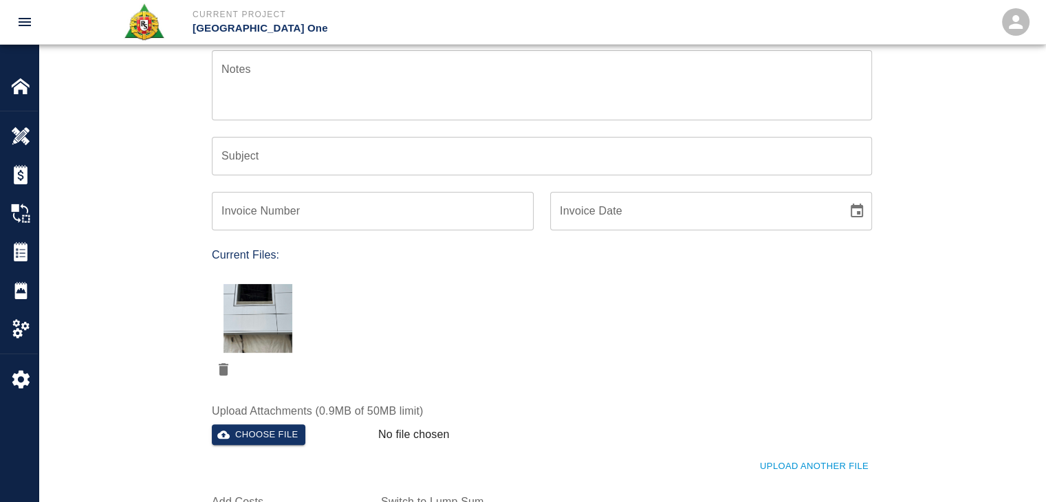
click at [223, 361] on icon "delete" at bounding box center [223, 369] width 17 height 17
checkbox input "false"
type input "5.00"
type input "1.00"
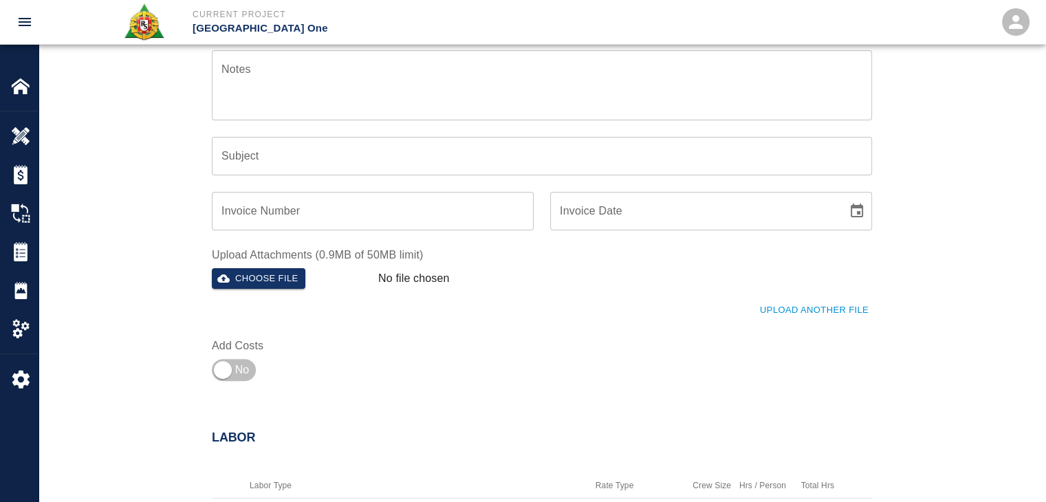
scroll to position [560, 0]
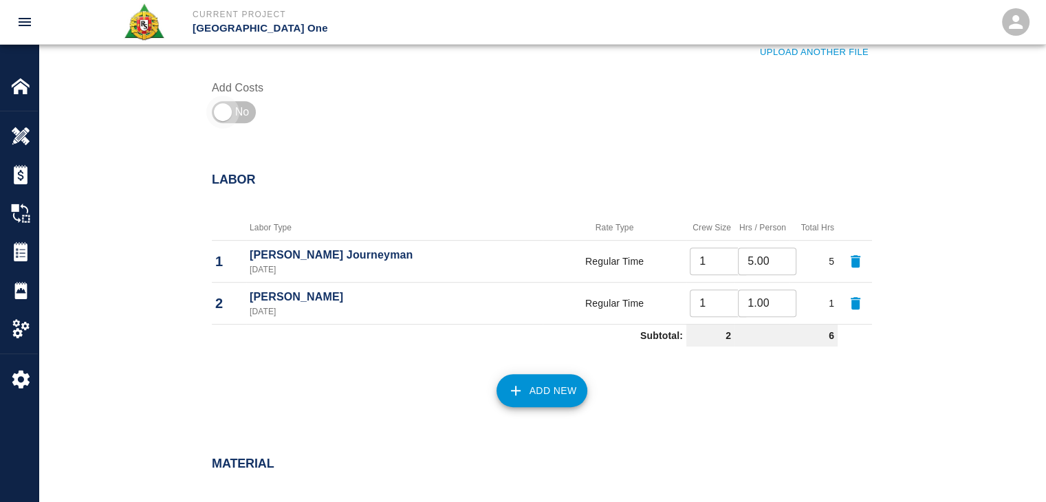
click at [241, 104] on input "checkbox" at bounding box center [222, 112] width 99 height 33
checkbox input "true"
type input "1"
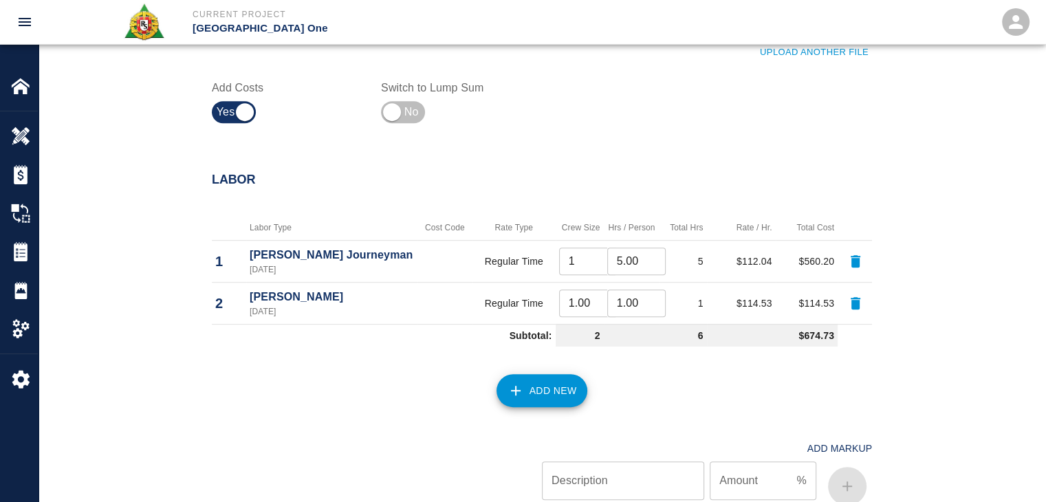
click at [853, 254] on icon "button" at bounding box center [855, 261] width 17 height 17
type input "1.00"
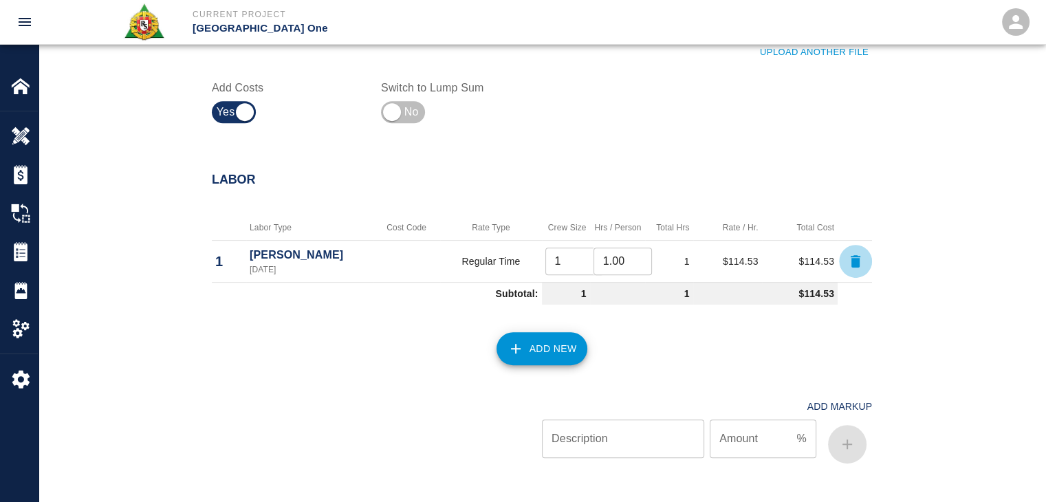
click at [853, 254] on icon "button" at bounding box center [855, 261] width 17 height 17
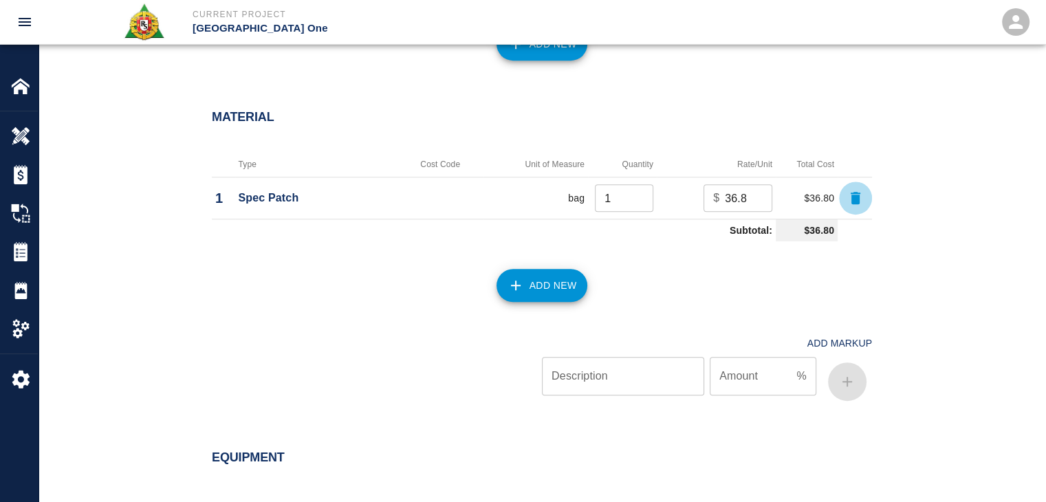
click at [860, 205] on icon "button" at bounding box center [855, 198] width 17 height 17
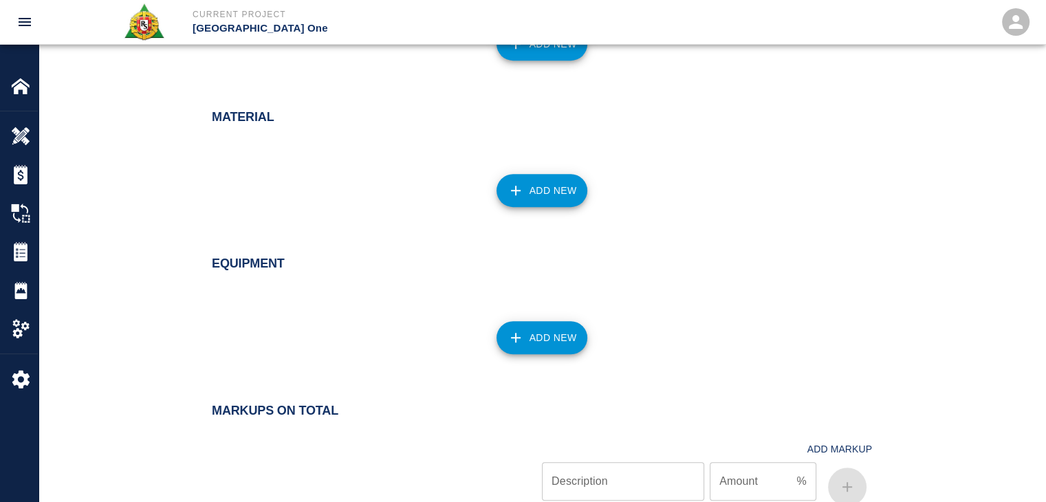
scroll to position [952, 0]
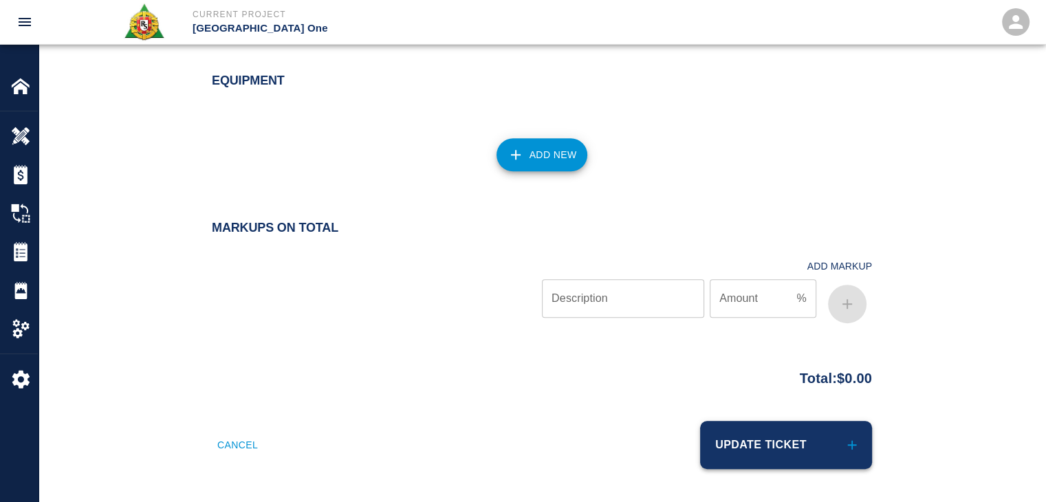
click at [820, 440] on button "Update Ticket" at bounding box center [786, 445] width 172 height 48
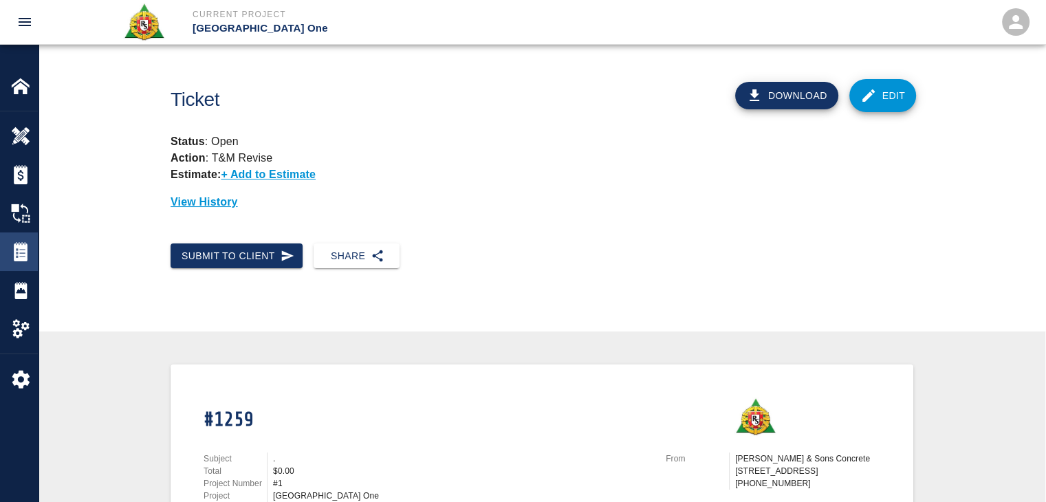
click at [17, 261] on img at bounding box center [20, 251] width 19 height 19
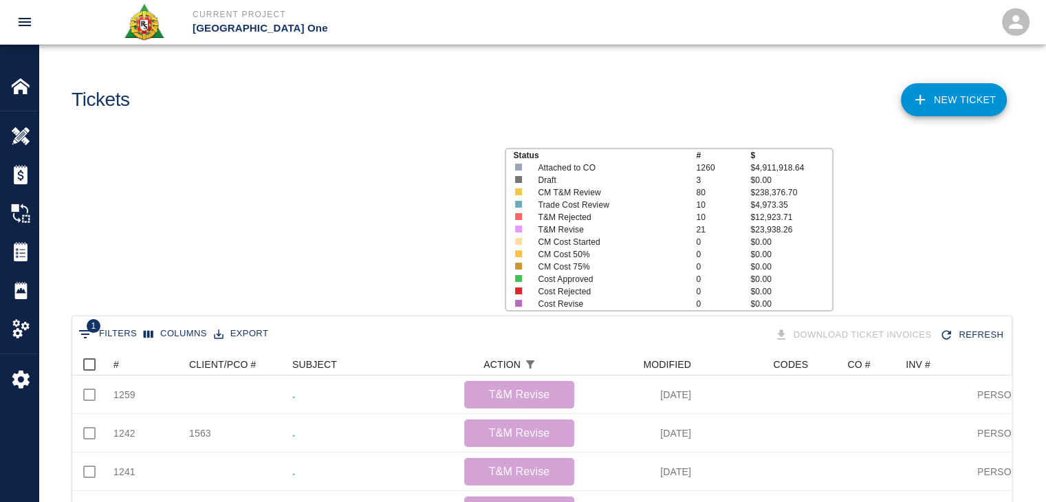
scroll to position [792, 929]
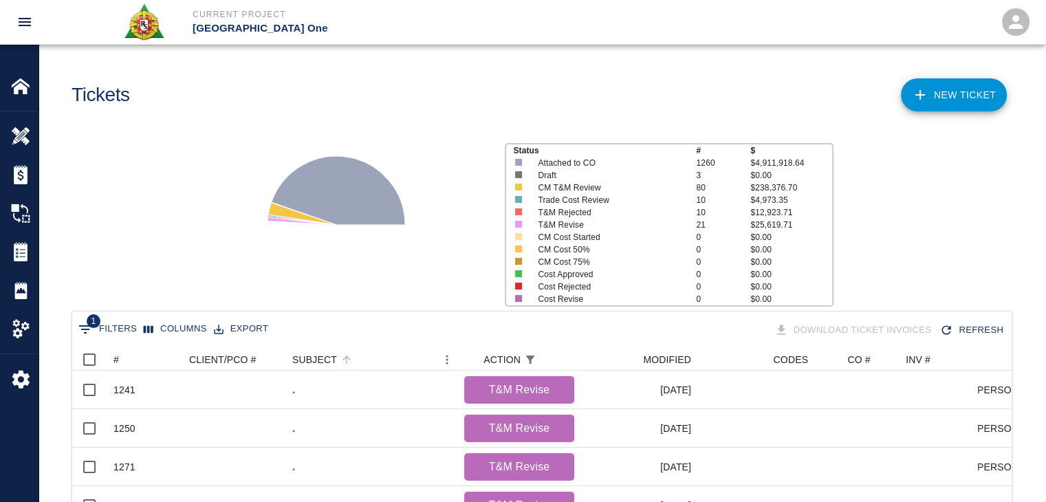
scroll to position [60, 0]
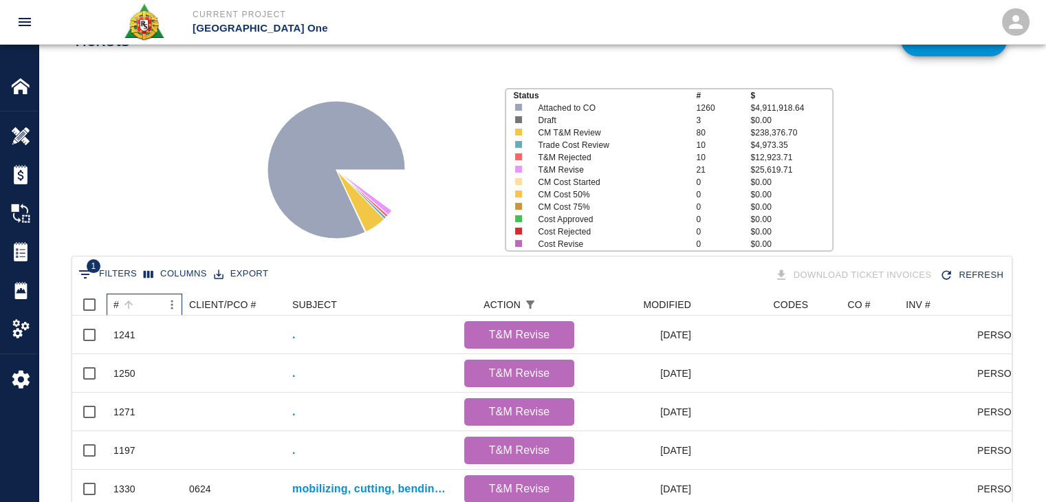
click at [146, 303] on div "#" at bounding box center [137, 305] width 48 height 22
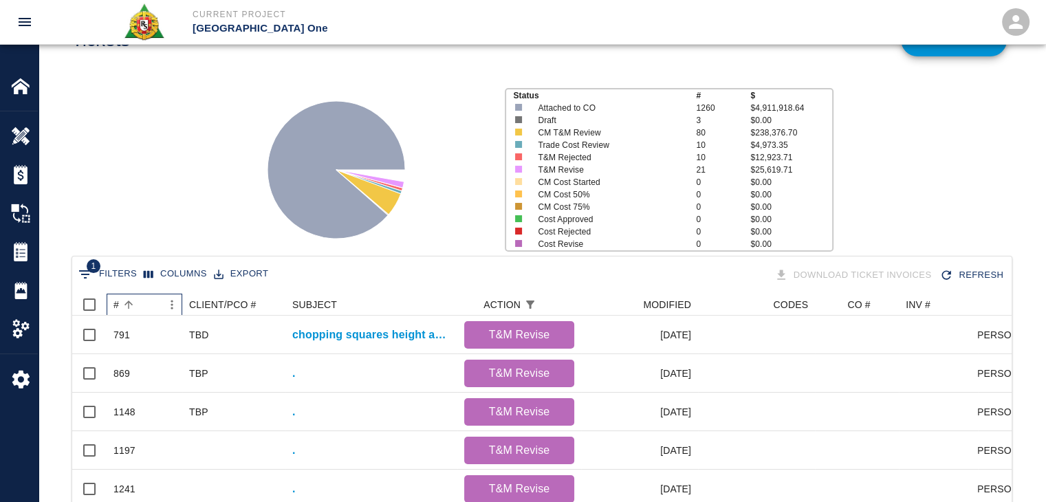
click at [146, 303] on div "#" at bounding box center [137, 305] width 48 height 22
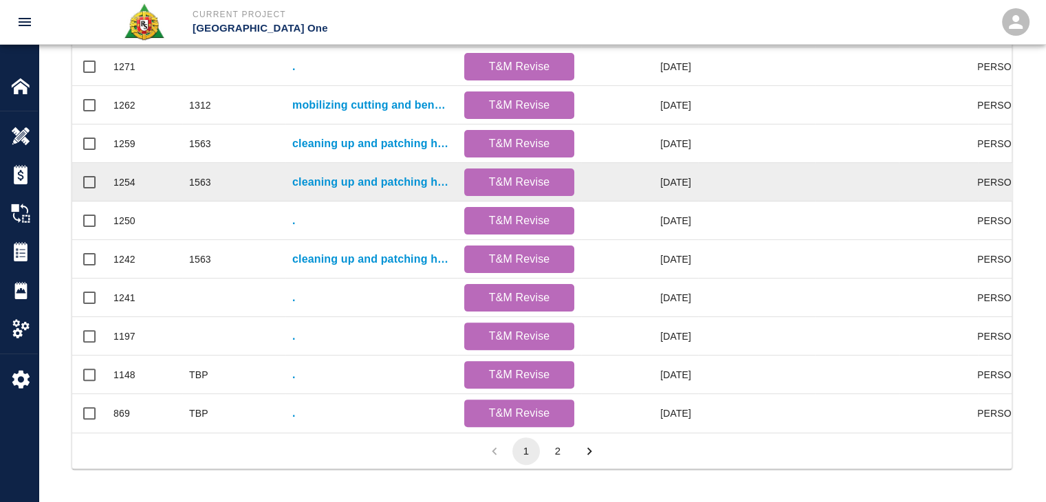
scroll to position [702, 0]
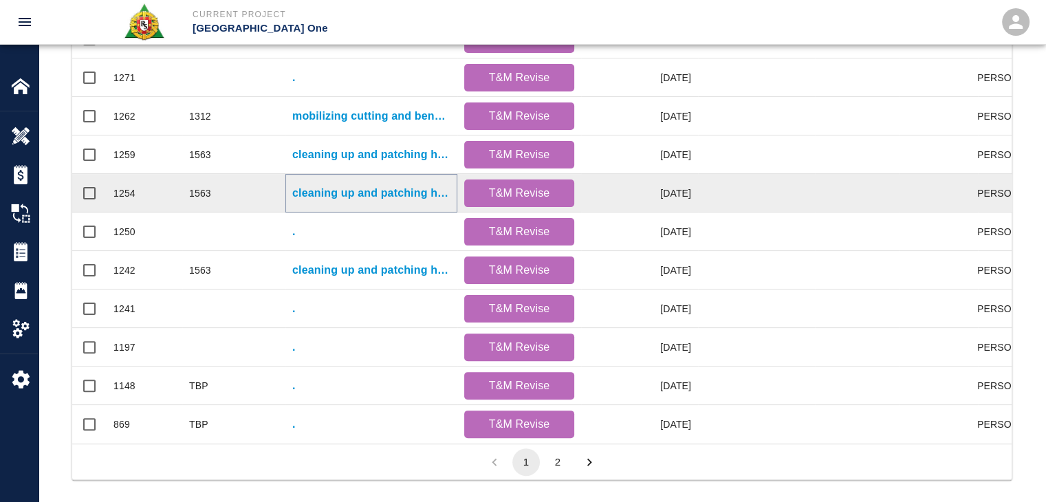
click at [344, 185] on p "cleaning up and patching holes in diving boards Gate #12." at bounding box center [371, 193] width 158 height 17
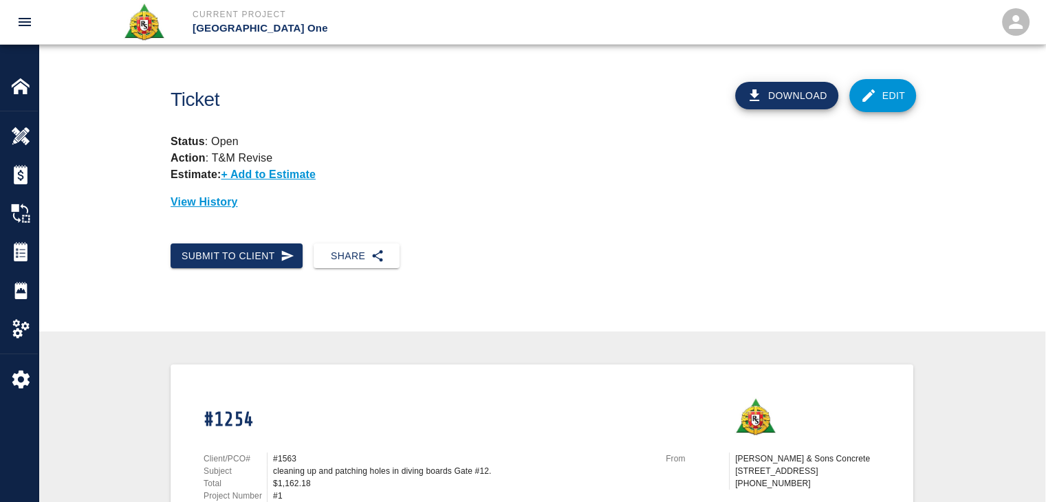
click at [890, 76] on div "Download Edit" at bounding box center [764, 90] width 314 height 64
click at [878, 85] on link "Edit" at bounding box center [882, 95] width 67 height 33
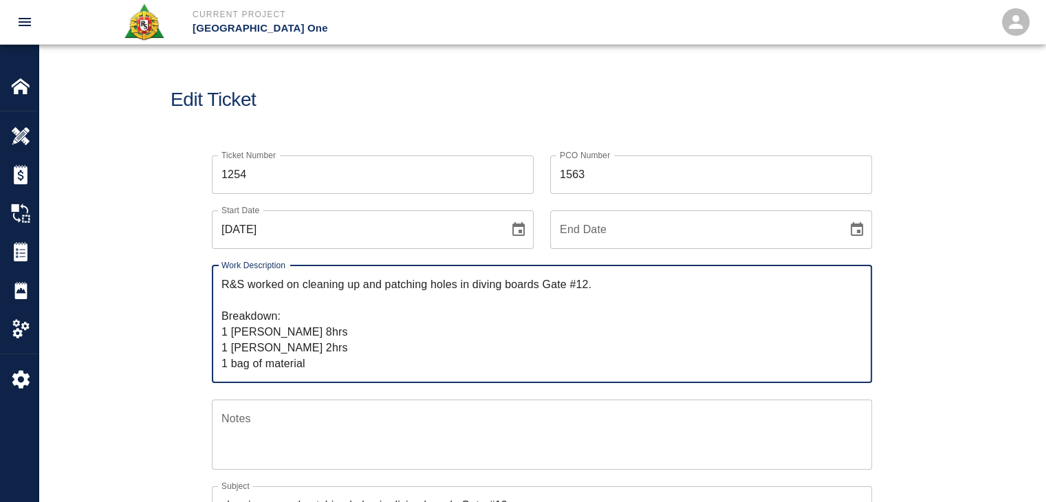
drag, startPoint x: 331, startPoint y: 357, endPoint x: 127, endPoint y: 219, distance: 246.6
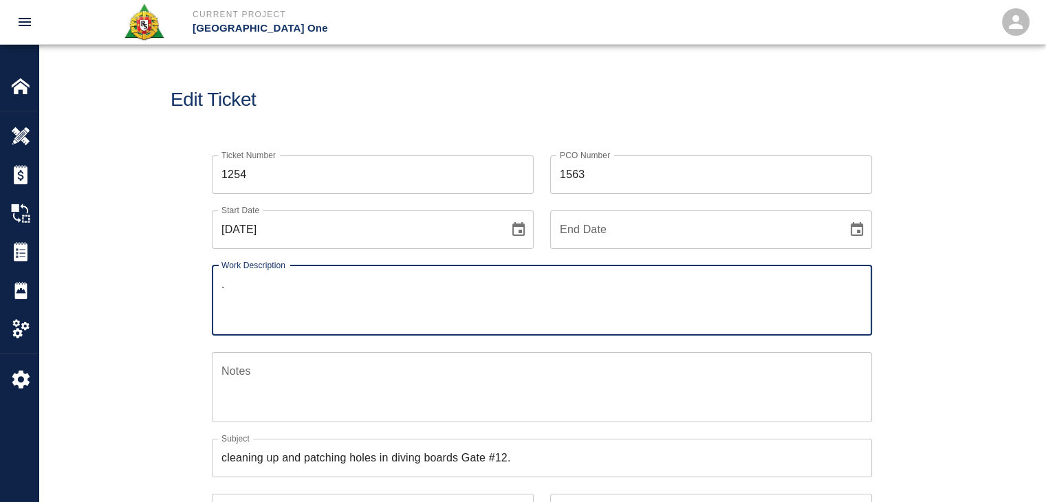
type textarea "."
drag, startPoint x: 537, startPoint y: 172, endPoint x: 498, endPoint y: 171, distance: 39.2
click at [498, 171] on div "Ticket Number 1254 Ticket Number PCO Number 1563 PCO Number Start Date 07/21/20…" at bounding box center [533, 492] width 677 height 706
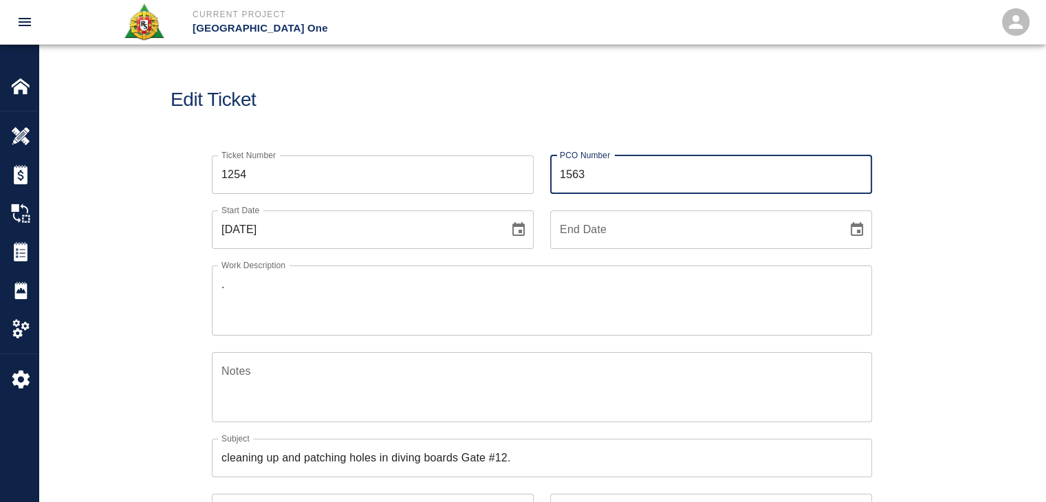
type input "3"
click at [433, 116] on div "Edit Ticket" at bounding box center [542, 100] width 1007 height 111
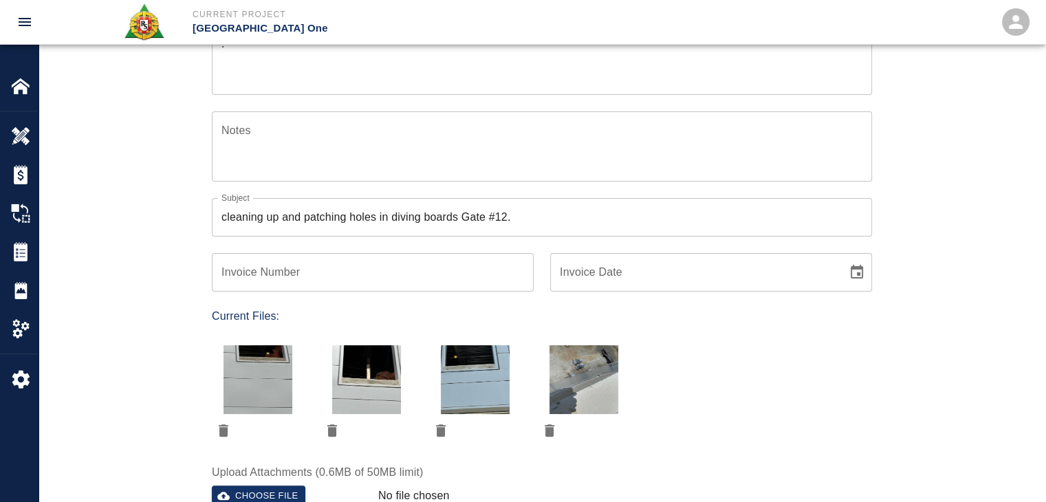
scroll to position [242, 0]
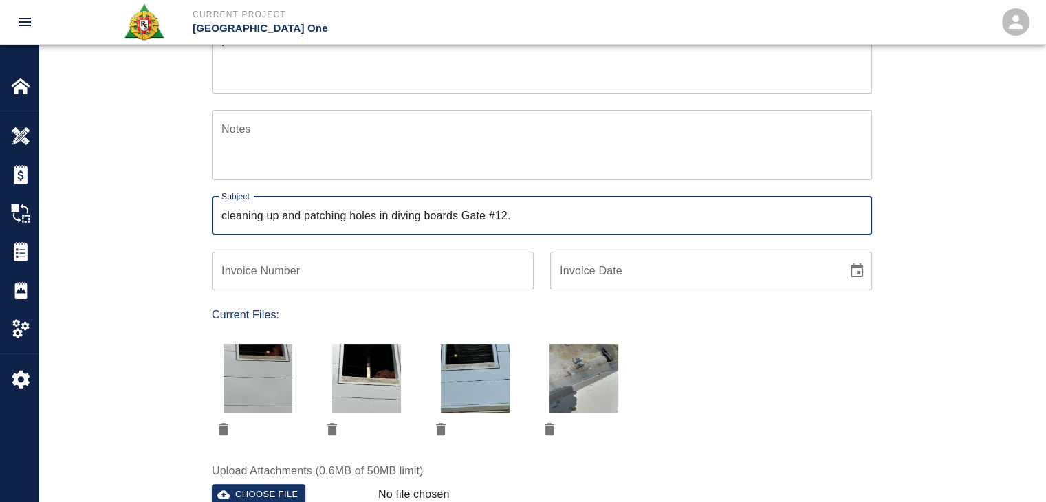
drag, startPoint x: 531, startPoint y: 215, endPoint x: 92, endPoint y: 174, distance: 440.6
click at [92, 174] on div "Ticket Number 1254 Ticket Number PCO Number PCO Number Start Date 07/21/2025 St…" at bounding box center [542, 266] width 1007 height 739
type input "="
click at [219, 431] on icon "delete" at bounding box center [223, 429] width 17 height 17
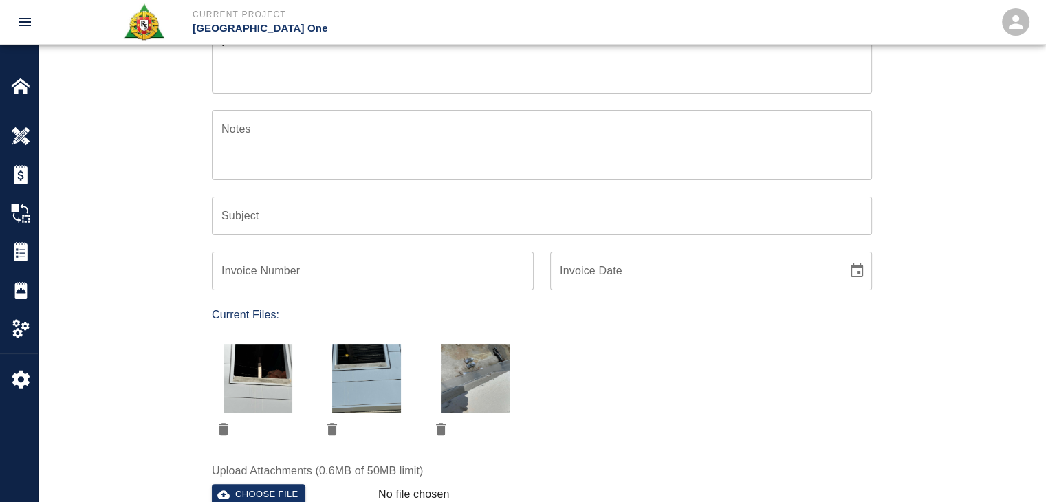
click at [219, 431] on icon "delete" at bounding box center [223, 429] width 17 height 17
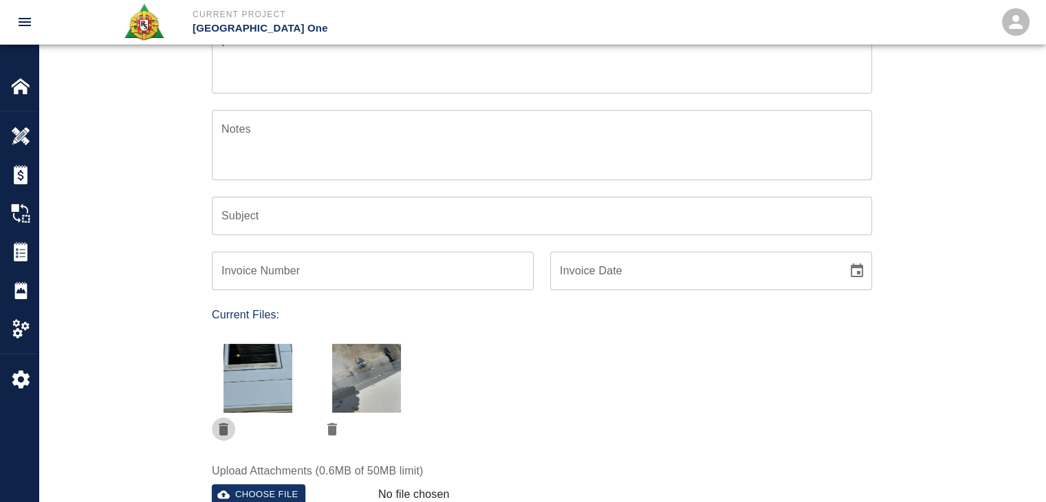
click at [219, 431] on icon "delete" at bounding box center [223, 429] width 17 height 17
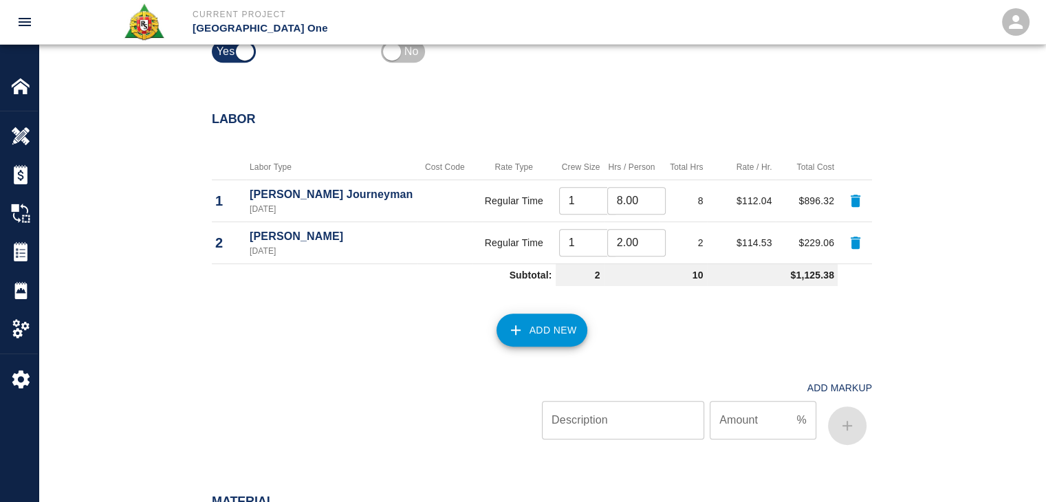
scroll to position [624, 0]
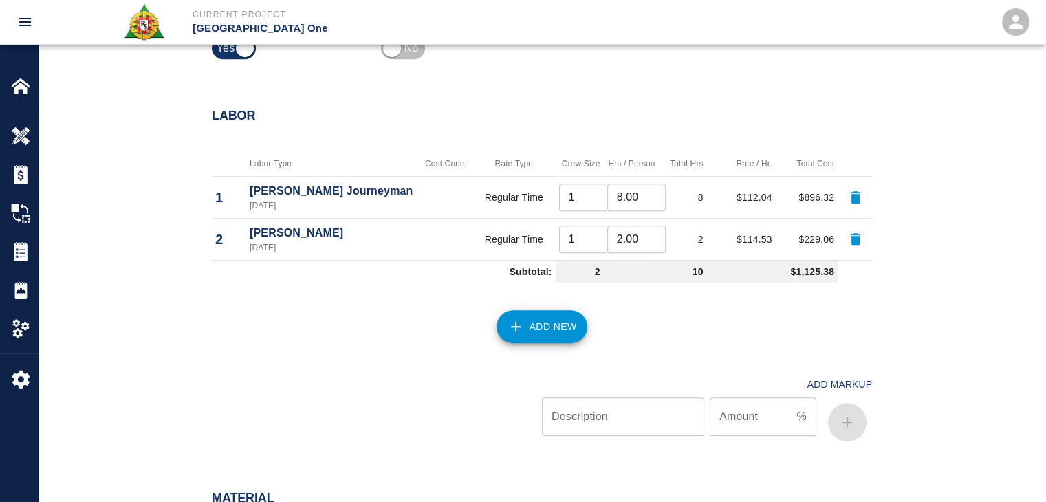
click at [865, 200] on button "button" at bounding box center [855, 197] width 33 height 33
type input "2.00"
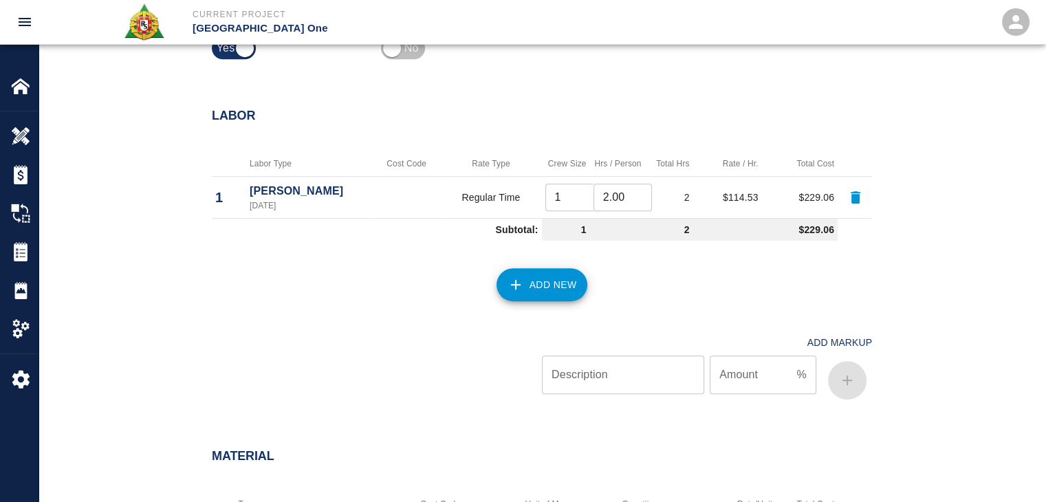
click at [865, 200] on button "button" at bounding box center [855, 197] width 33 height 33
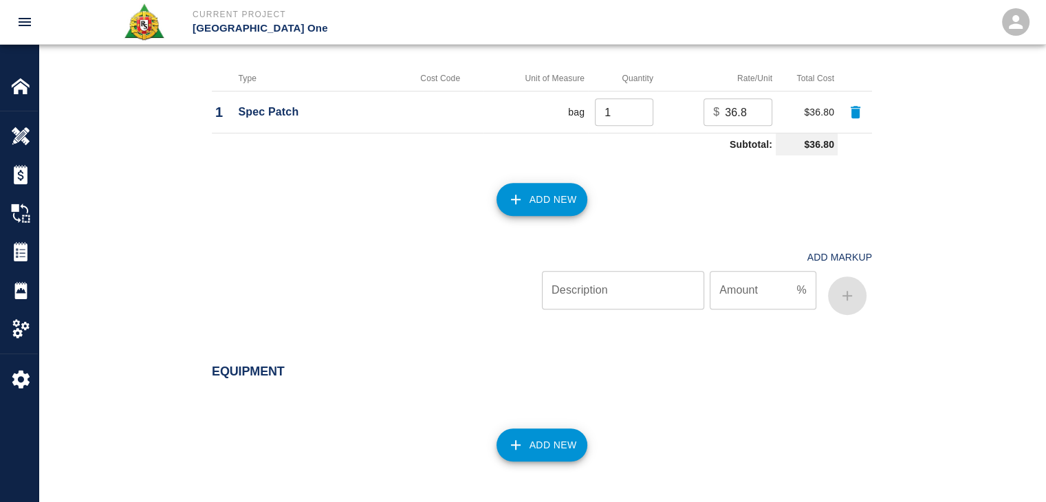
scroll to position [732, 0]
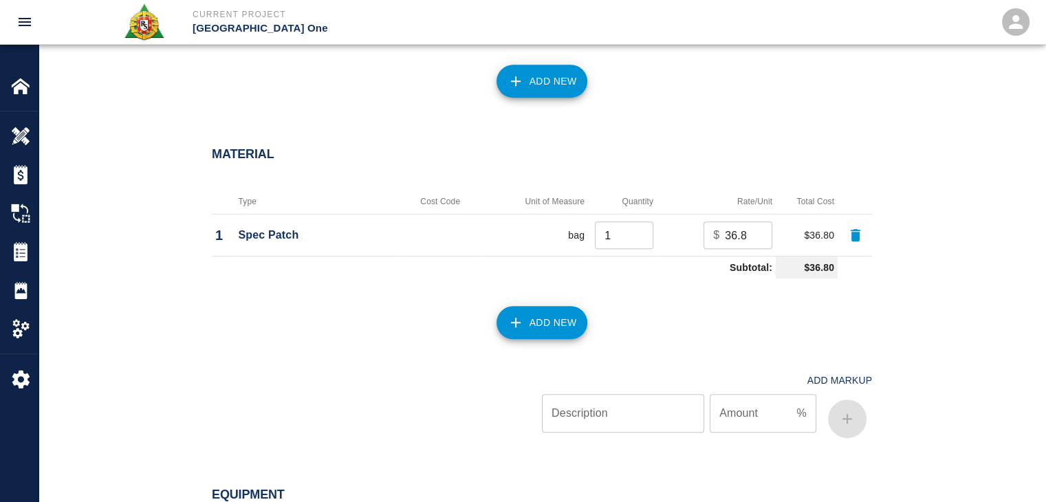
click at [853, 232] on icon "button" at bounding box center [856, 235] width 10 height 12
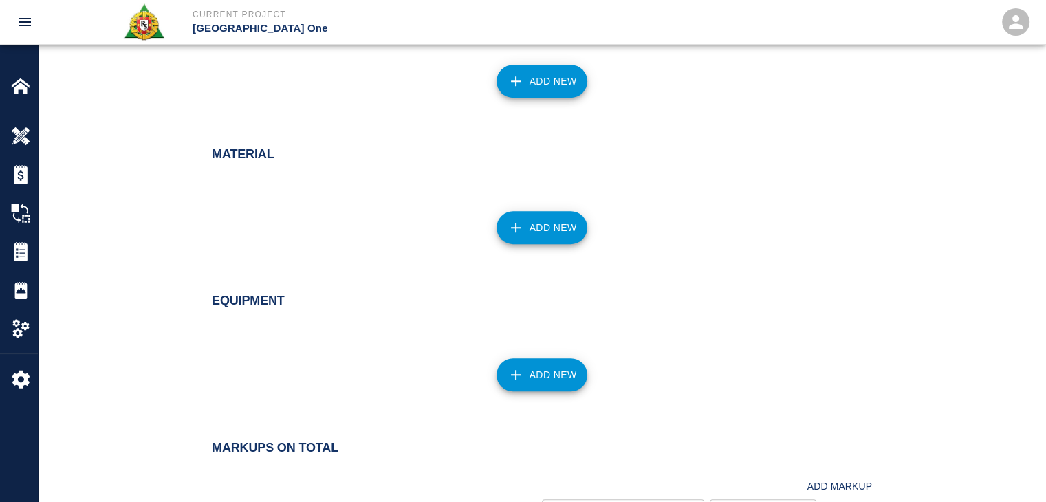
scroll to position [952, 0]
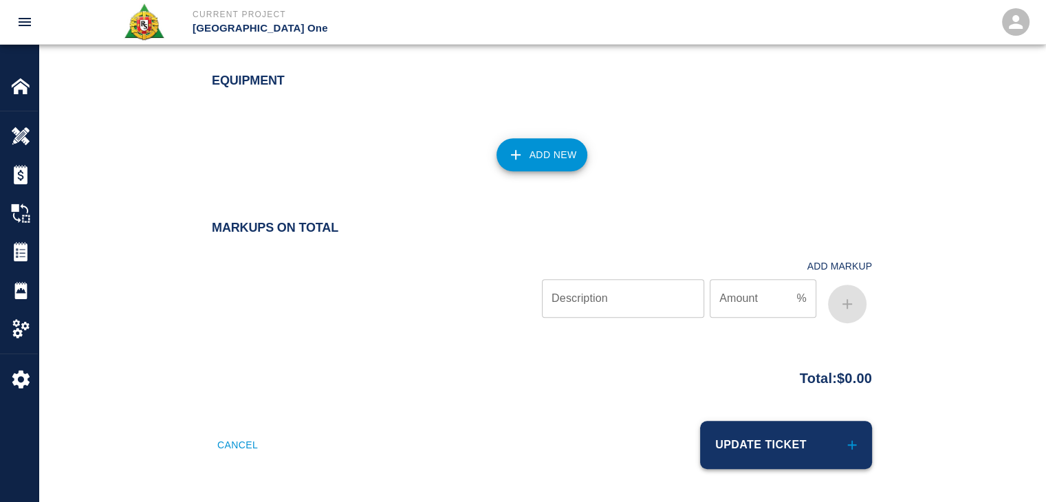
click at [741, 465] on button "Update Ticket" at bounding box center [786, 445] width 172 height 48
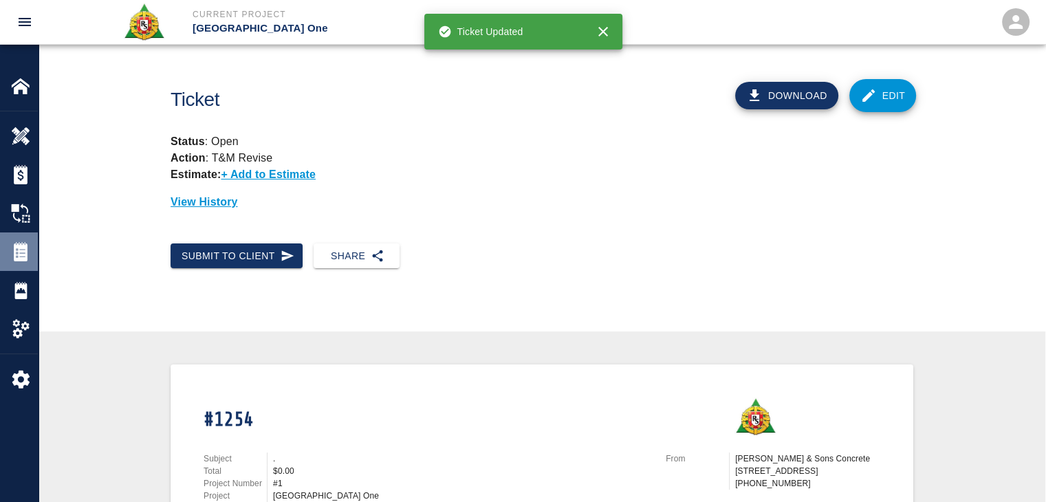
click at [23, 259] on img at bounding box center [20, 251] width 19 height 19
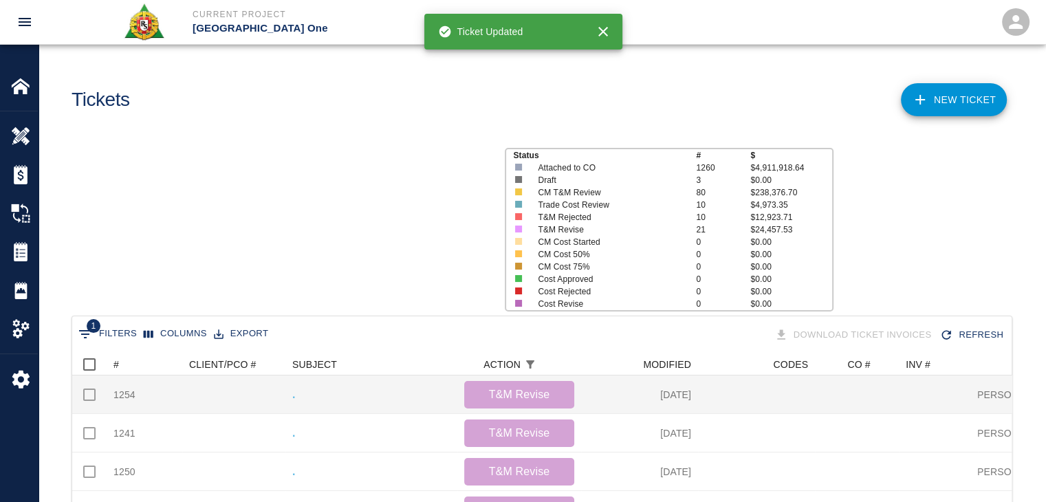
scroll to position [792, 929]
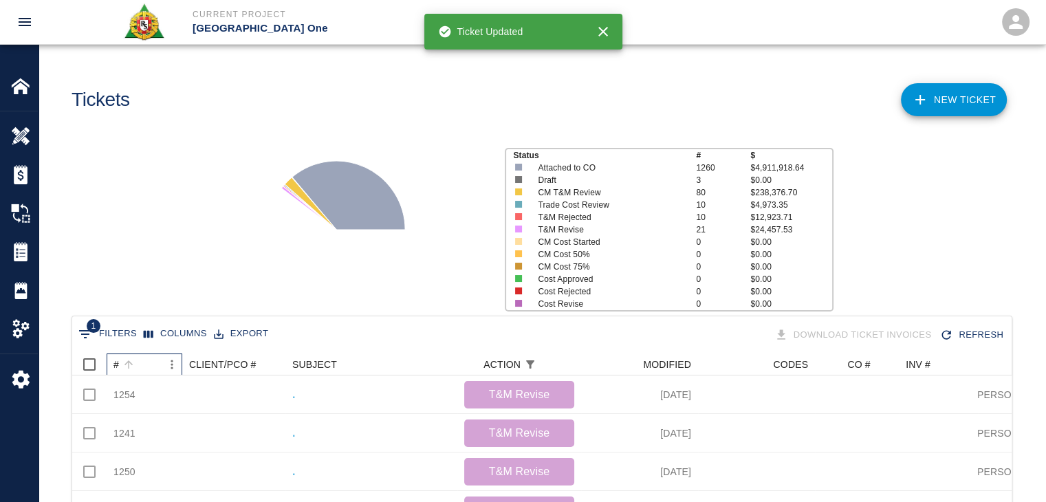
click at [137, 358] on div "#" at bounding box center [128, 364] width 19 height 19
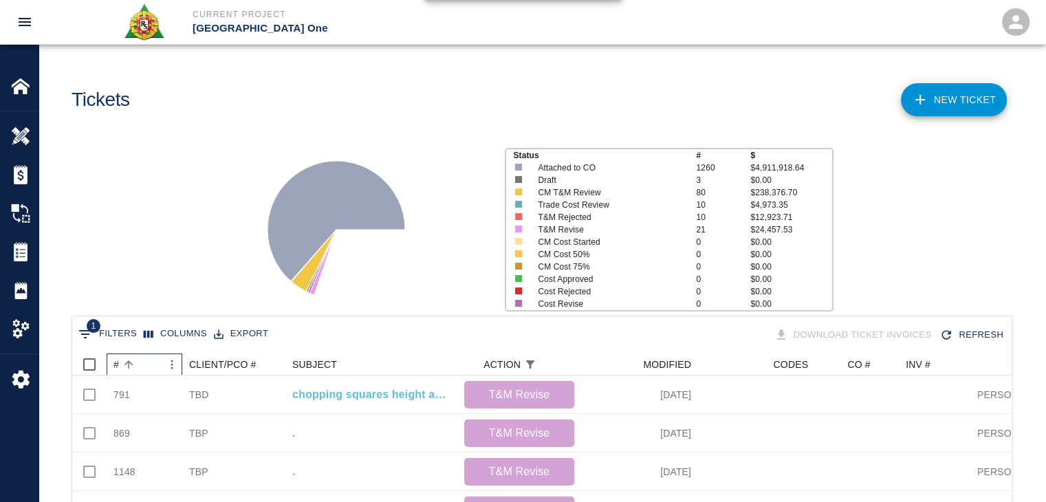
click at [137, 358] on div "#" at bounding box center [128, 364] width 19 height 19
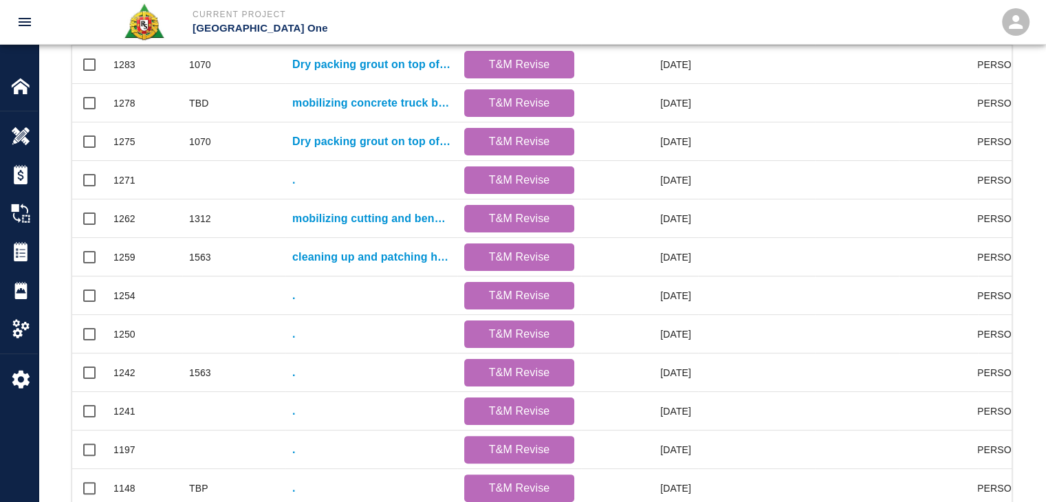
scroll to position [611, 0]
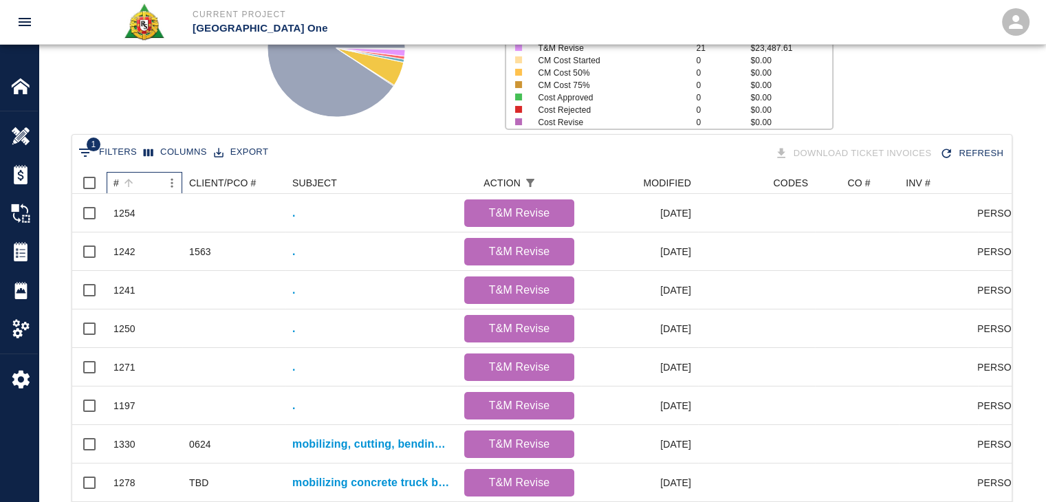
click at [142, 179] on div "#" at bounding box center [137, 183] width 48 height 22
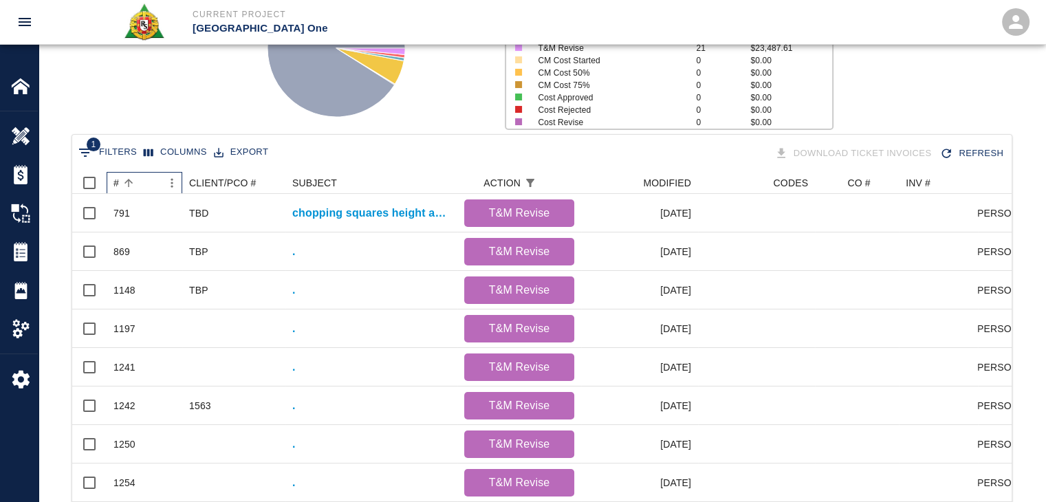
click at [142, 179] on div "#" at bounding box center [137, 183] width 48 height 22
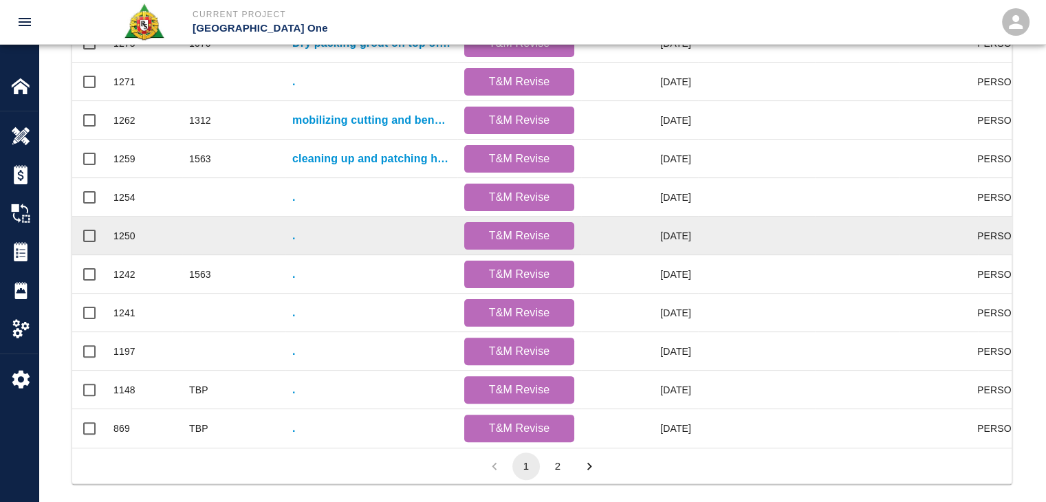
scroll to position [696, 0]
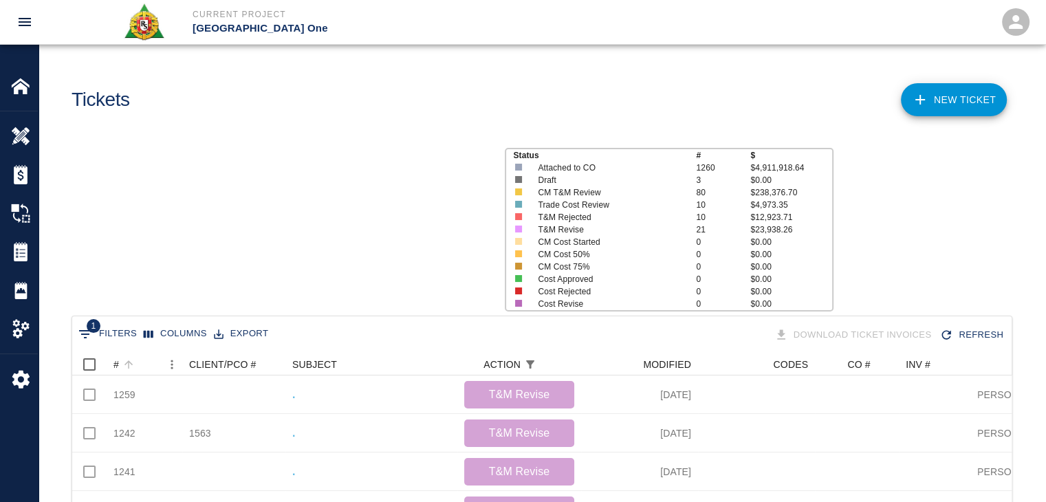
scroll to position [792, 929]
click at [142, 362] on div "#" at bounding box center [137, 364] width 48 height 22
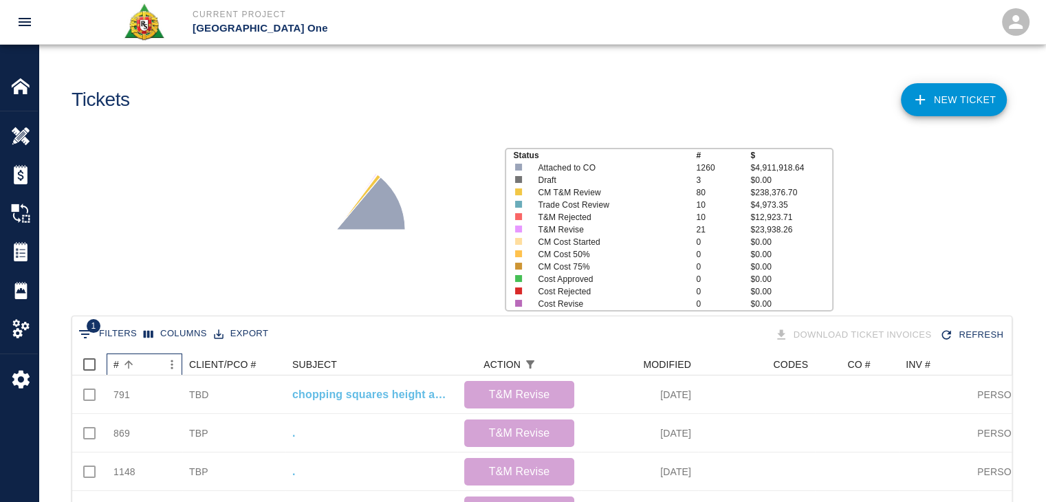
click at [142, 362] on div "#" at bounding box center [137, 364] width 48 height 22
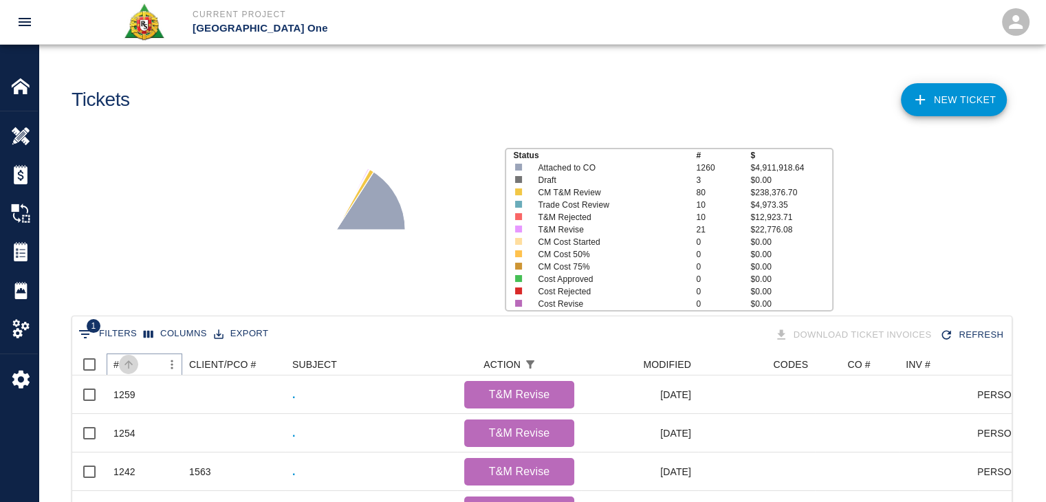
click at [135, 358] on button "Sort" at bounding box center [128, 364] width 19 height 19
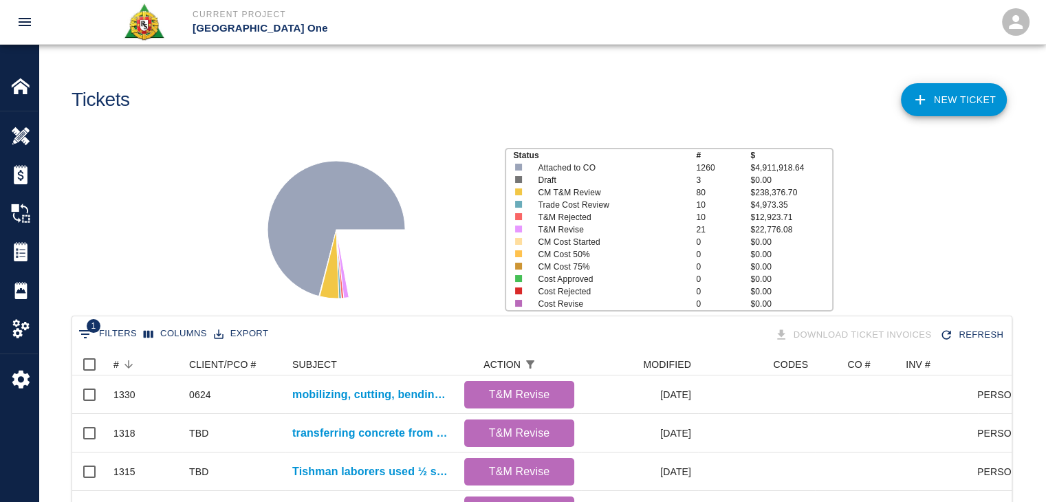
click at [192, 270] on div "Status # $ Attached to CO 1260 $4,911,918.64 Draft 3 $0.00 CM T&M Review 80 $23…" at bounding box center [537, 224] width 1018 height 183
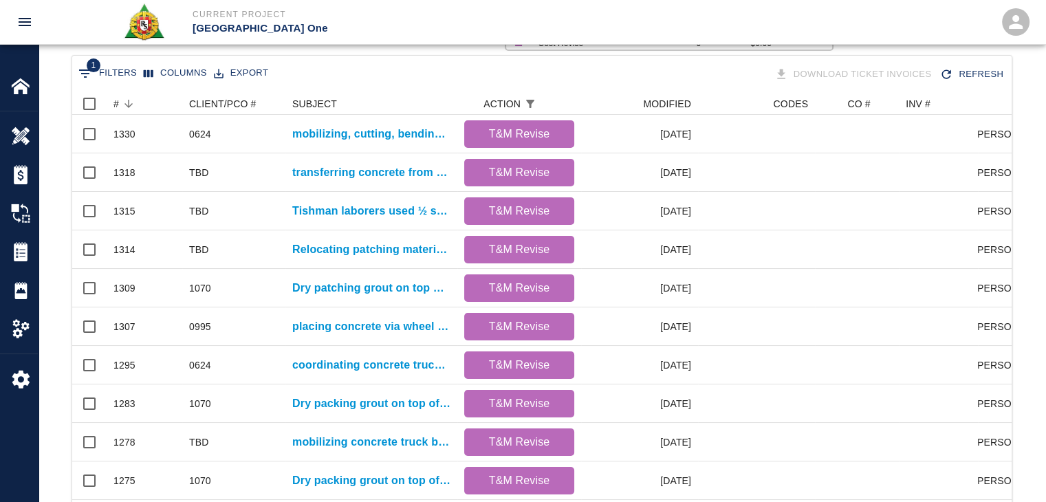
scroll to position [723, 0]
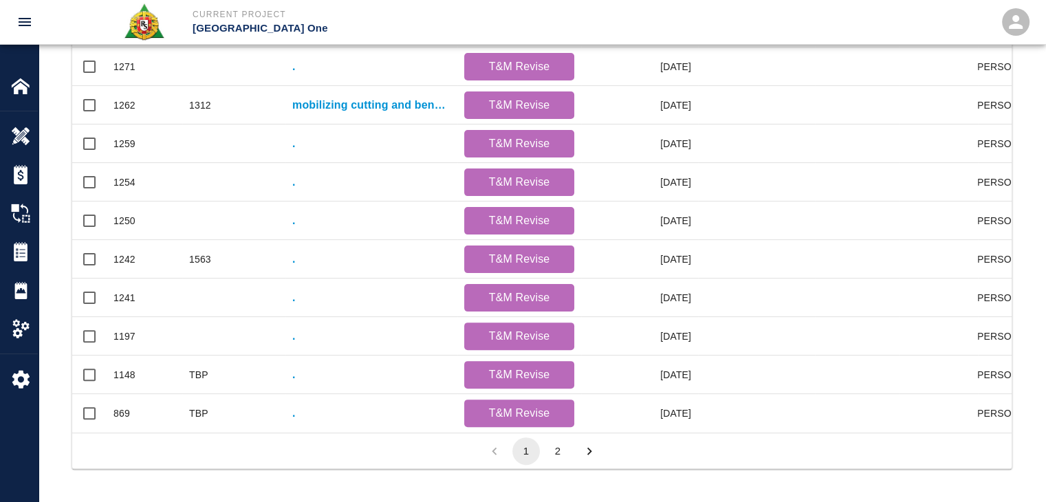
click at [553, 445] on button "2" at bounding box center [558, 451] width 28 height 28
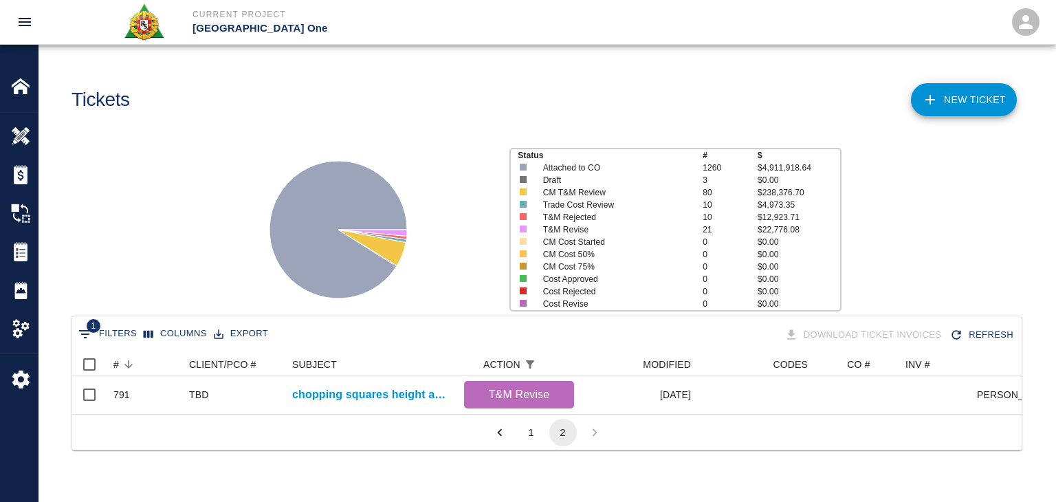
scroll to position [61, 939]
click at [540, 444] on button "1" at bounding box center [532, 433] width 28 height 28
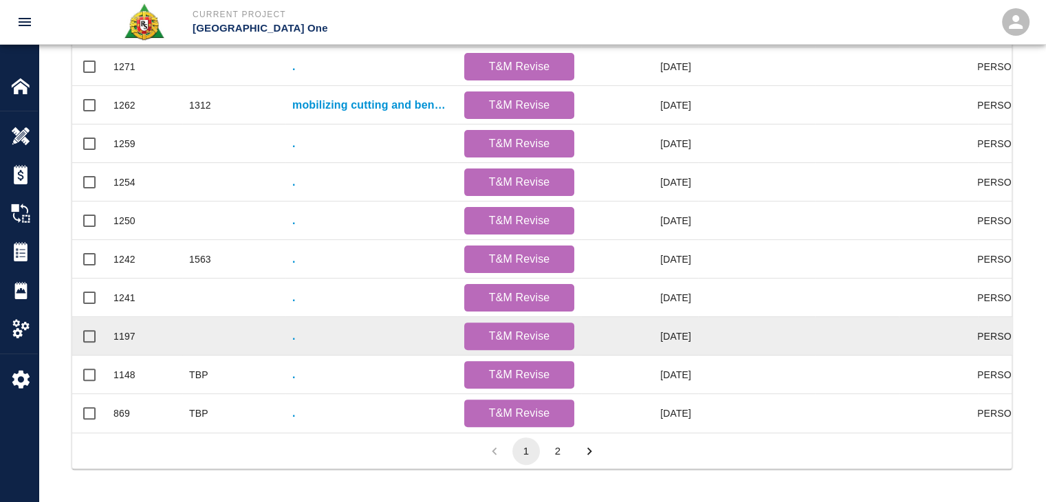
scroll to position [552, 0]
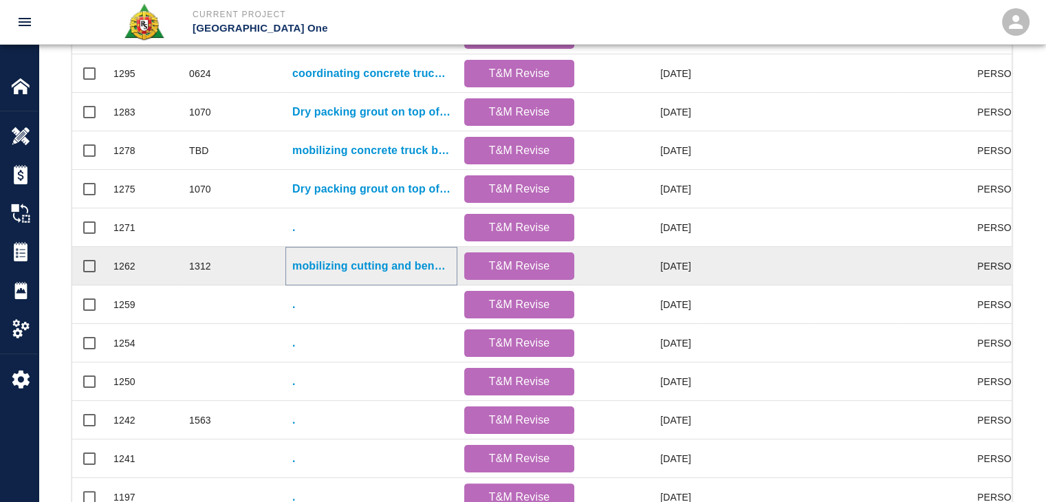
click at [384, 265] on p "mobilizing cutting and bending rebar for gate #4 raised pad." at bounding box center [371, 266] width 158 height 17
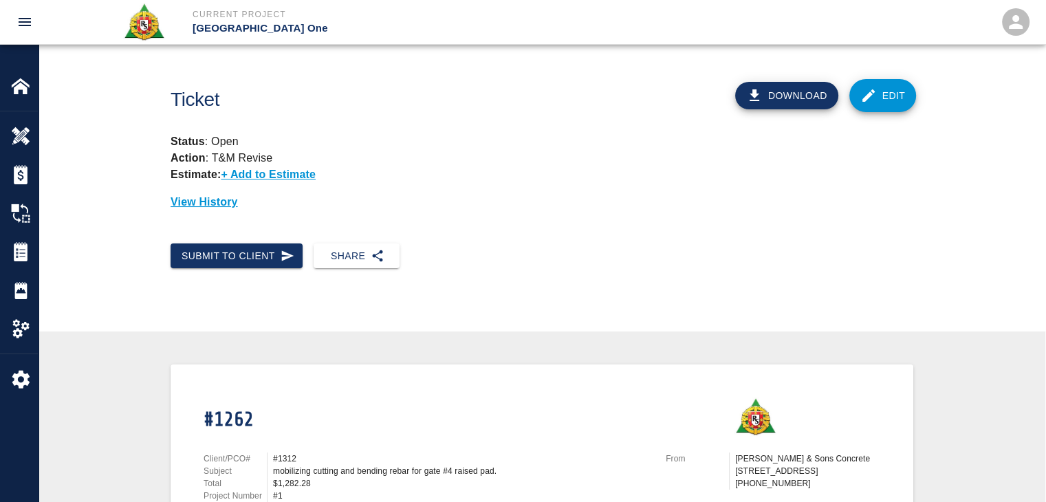
click at [897, 90] on link "Edit" at bounding box center [882, 95] width 67 height 33
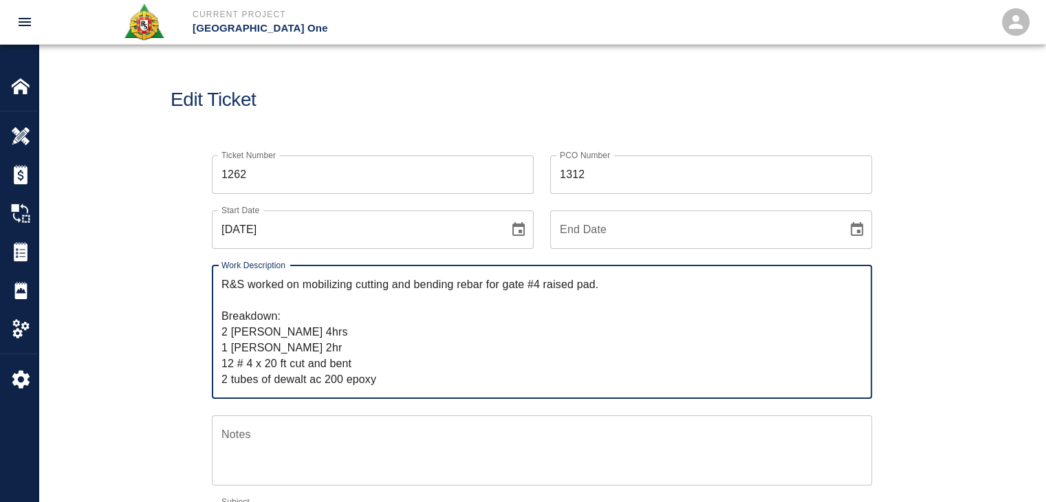
drag, startPoint x: 380, startPoint y: 384, endPoint x: 142, endPoint y: 269, distance: 263.9
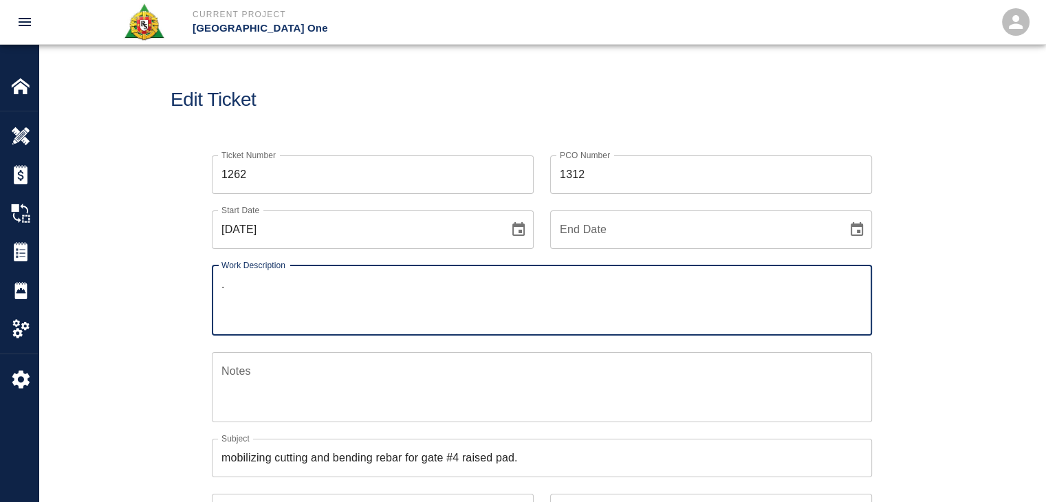
type textarea "."
click at [558, 174] on input "1312" at bounding box center [711, 174] width 322 height 39
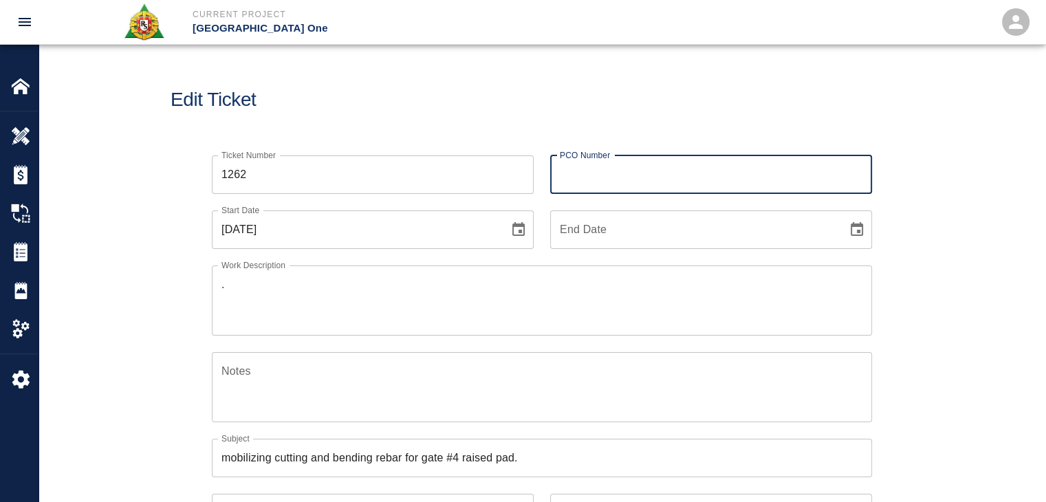
click at [528, 135] on div "Edit Ticket" at bounding box center [542, 100] width 1007 height 111
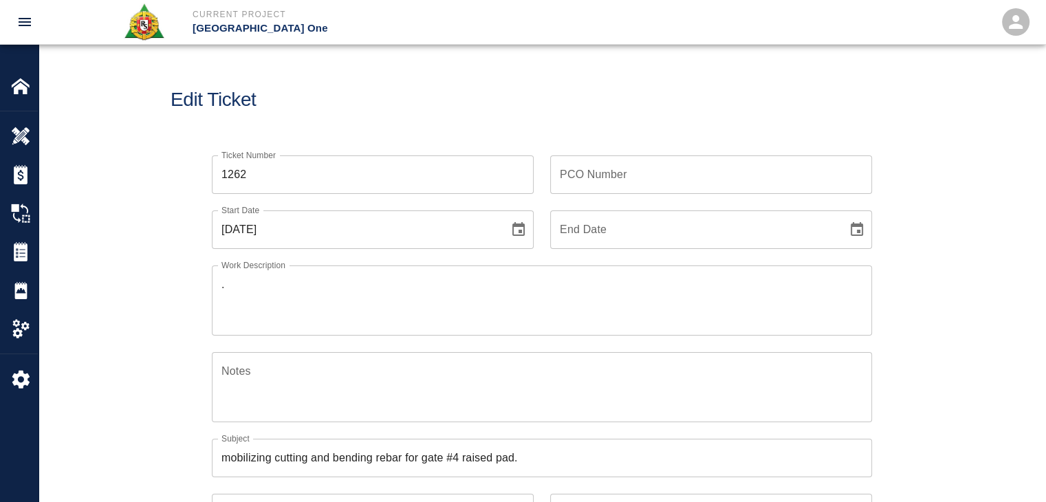
scroll to position [206, 0]
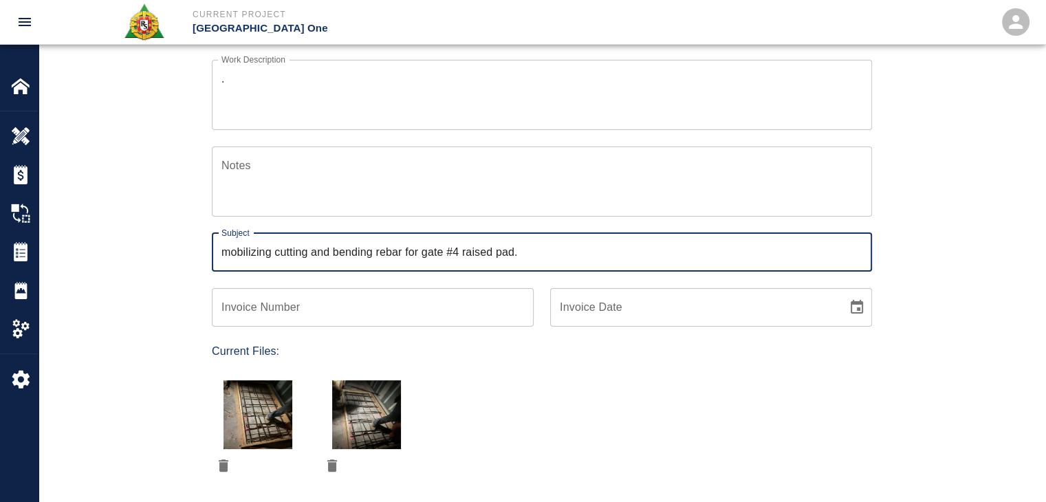
drag, startPoint x: 318, startPoint y: 245, endPoint x: 140, endPoint y: 249, distance: 178.1
click at [140, 249] on div "Ticket Number 1262 Ticket Number PCO Number PCO Number Start Date 07/23/2025 St…" at bounding box center [542, 302] width 1007 height 739
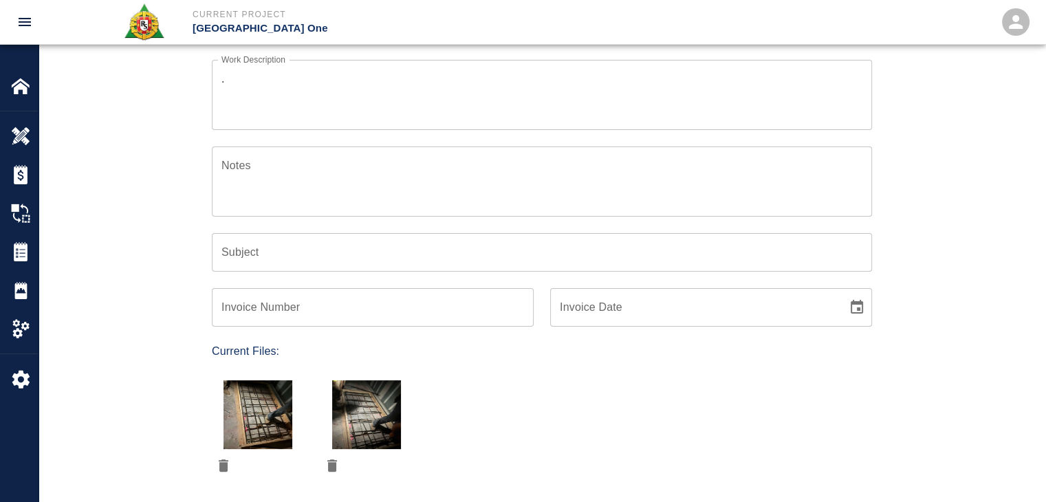
click at [152, 291] on div "Ticket Number 1262 Ticket Number PCO Number PCO Number Start Date 07/23/2025 St…" at bounding box center [542, 302] width 1007 height 739
click at [222, 472] on icon "delete" at bounding box center [223, 465] width 17 height 17
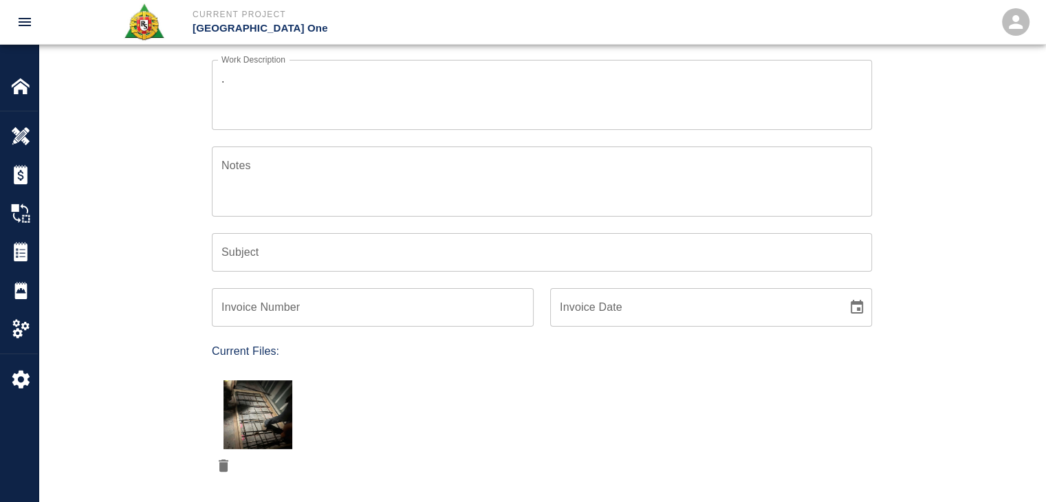
click at [222, 472] on icon "delete" at bounding box center [223, 465] width 17 height 17
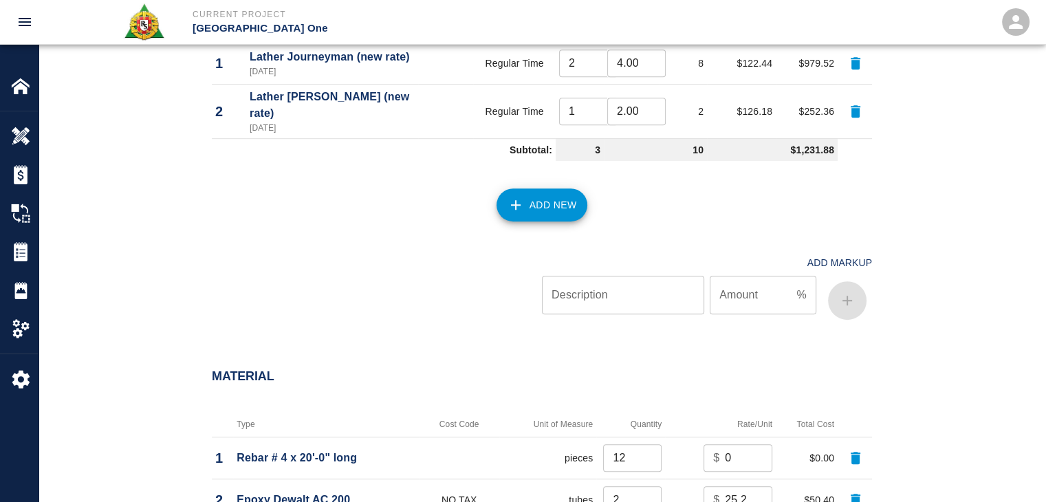
scroll to position [761, 0]
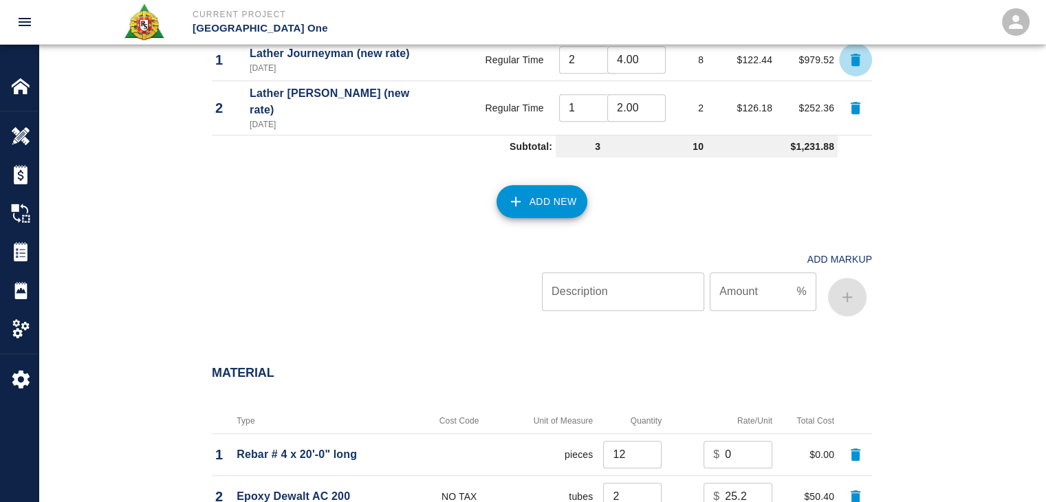
click at [858, 56] on icon "button" at bounding box center [855, 60] width 17 height 17
type input "1"
type input "2.00"
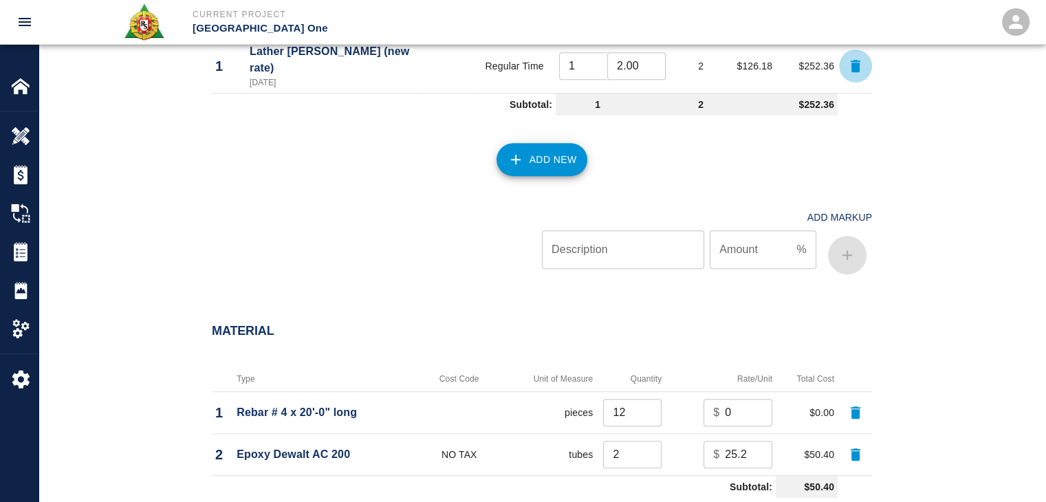
click at [858, 58] on icon "button" at bounding box center [855, 66] width 17 height 17
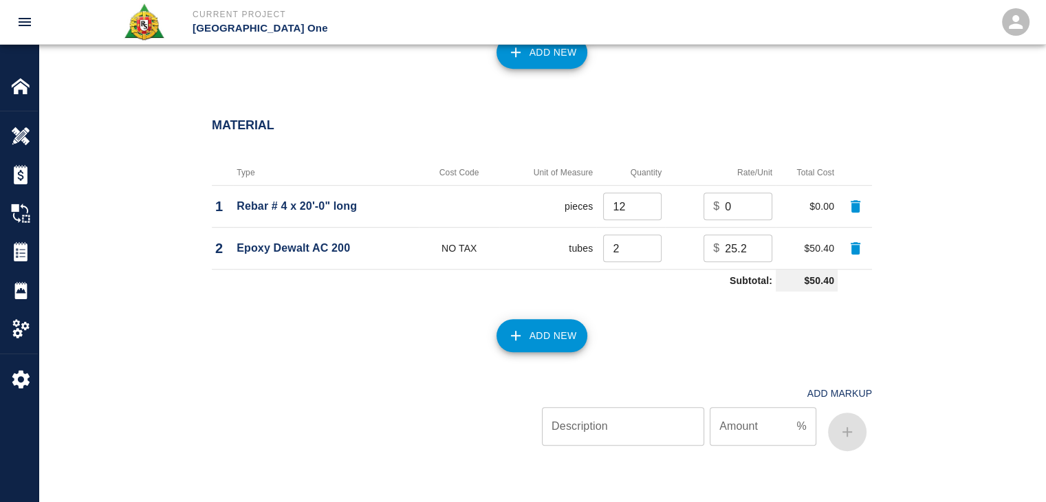
scroll to position [674, 0]
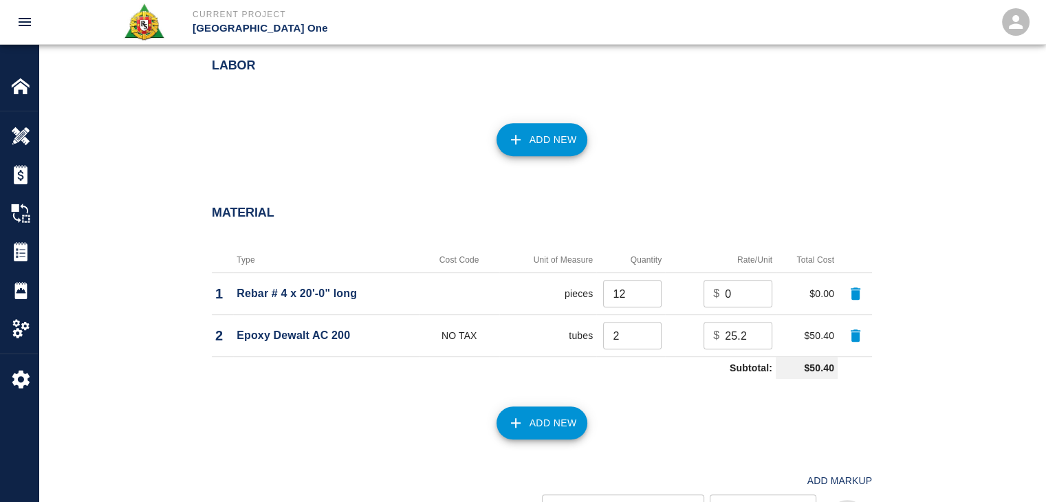
click at [856, 281] on button "button" at bounding box center [855, 293] width 33 height 33
type input "2"
type input "25.2"
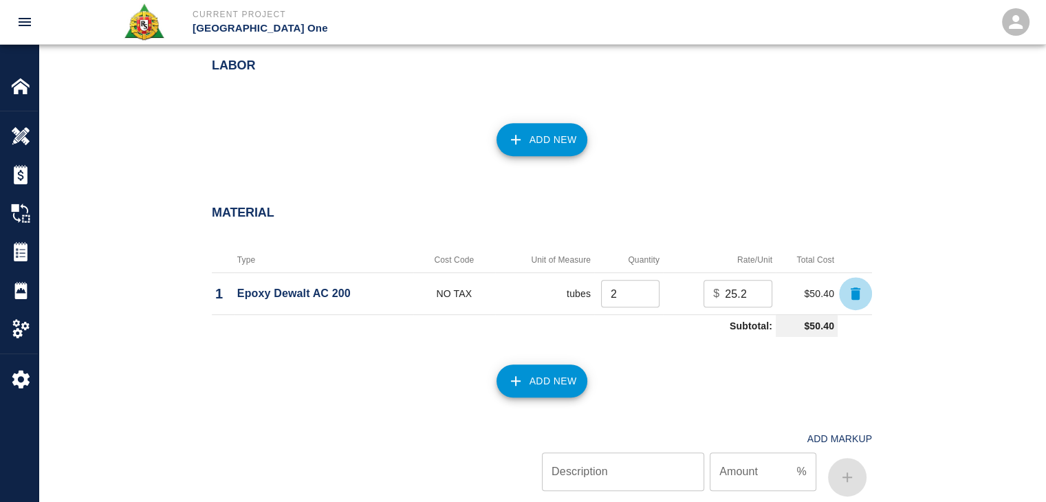
click at [856, 281] on button "button" at bounding box center [855, 293] width 33 height 33
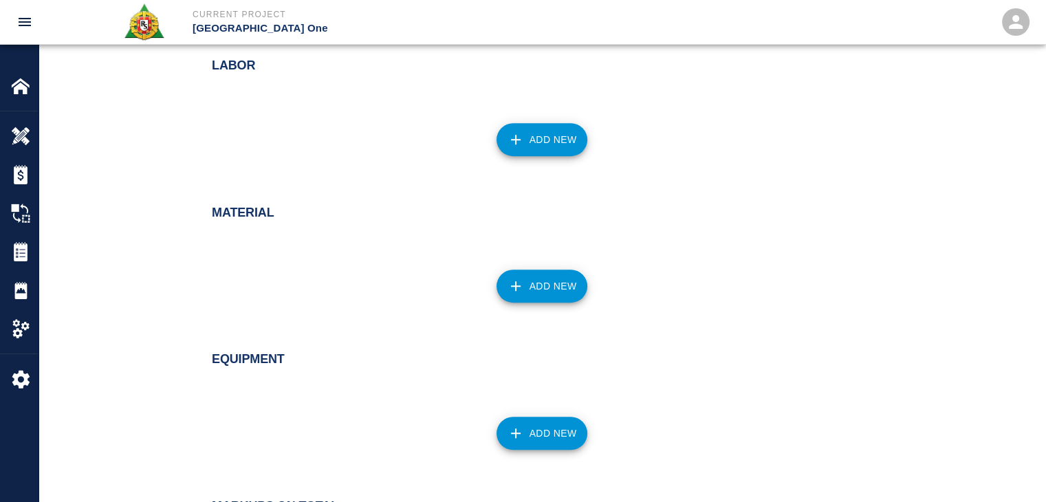
scroll to position [952, 0]
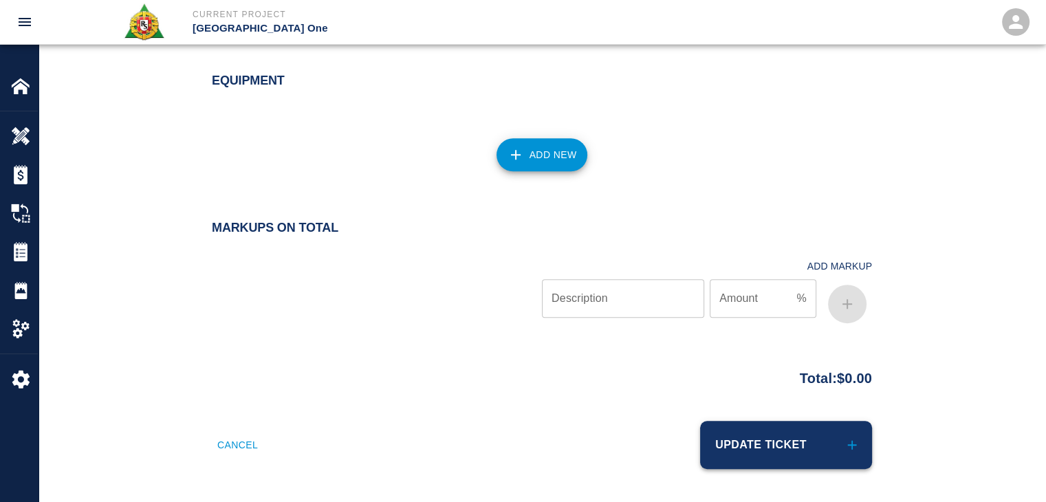
click at [754, 441] on button "Update Ticket" at bounding box center [786, 445] width 172 height 48
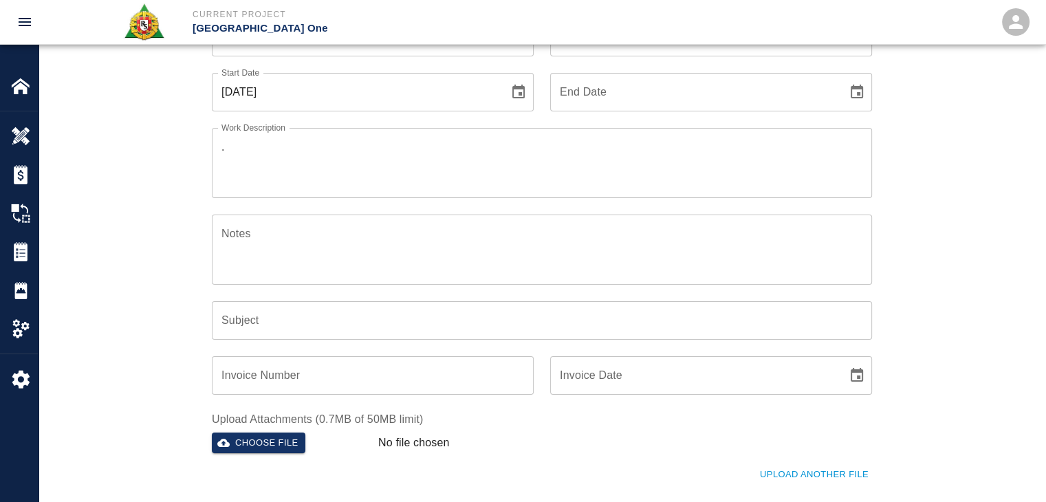
scroll to position [0, 0]
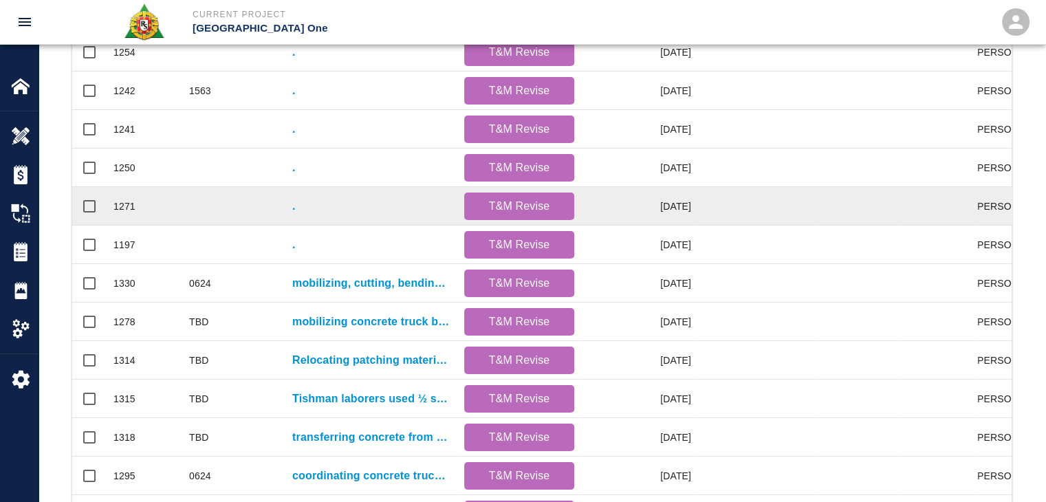
scroll to position [165, 0]
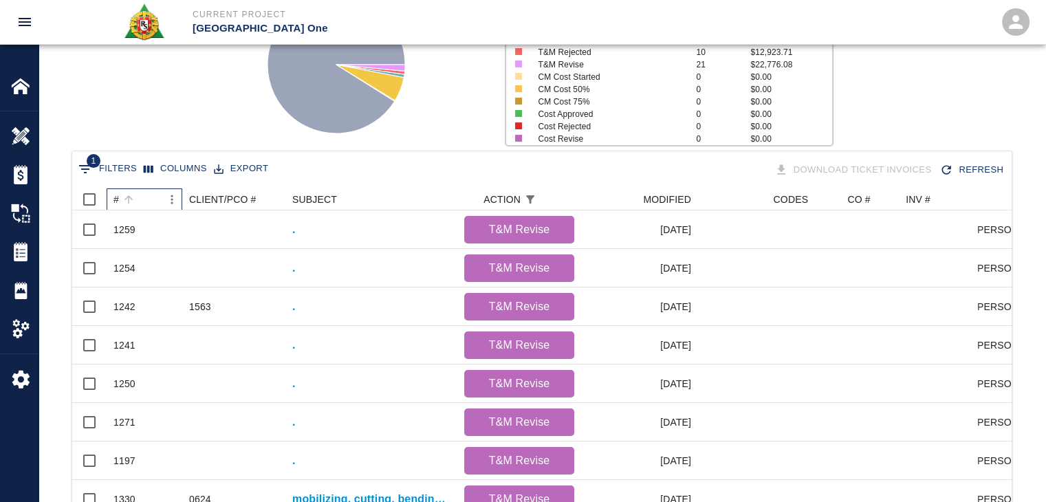
click at [145, 199] on div "#" at bounding box center [137, 199] width 48 height 22
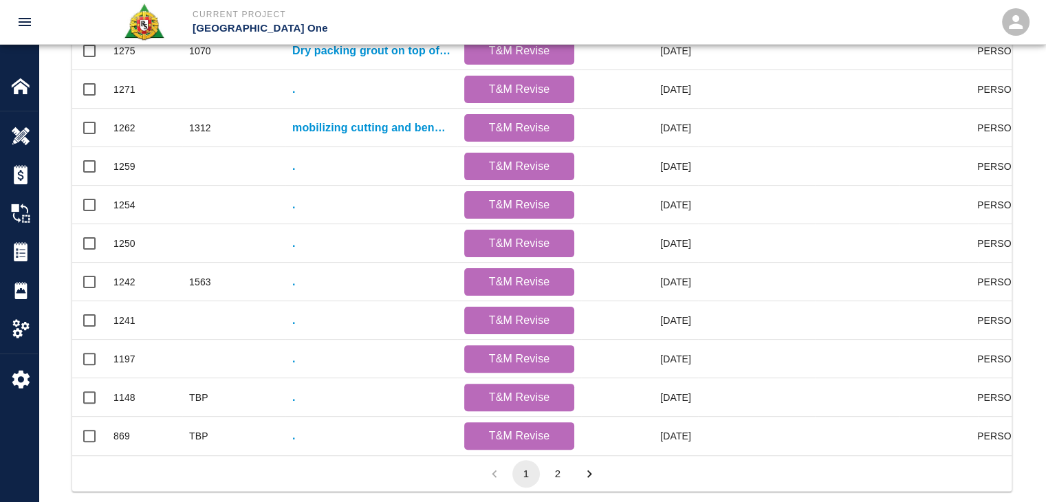
scroll to position [703, 0]
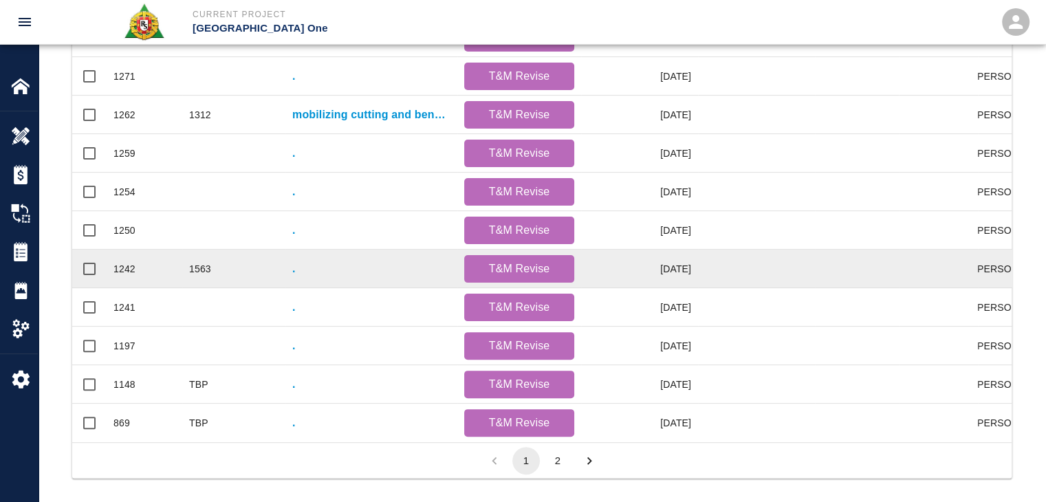
click at [208, 270] on div "1563" at bounding box center [200, 269] width 22 height 14
click at [318, 267] on div "." at bounding box center [371, 269] width 172 height 39
click at [292, 272] on p "." at bounding box center [293, 269] width 3 height 17
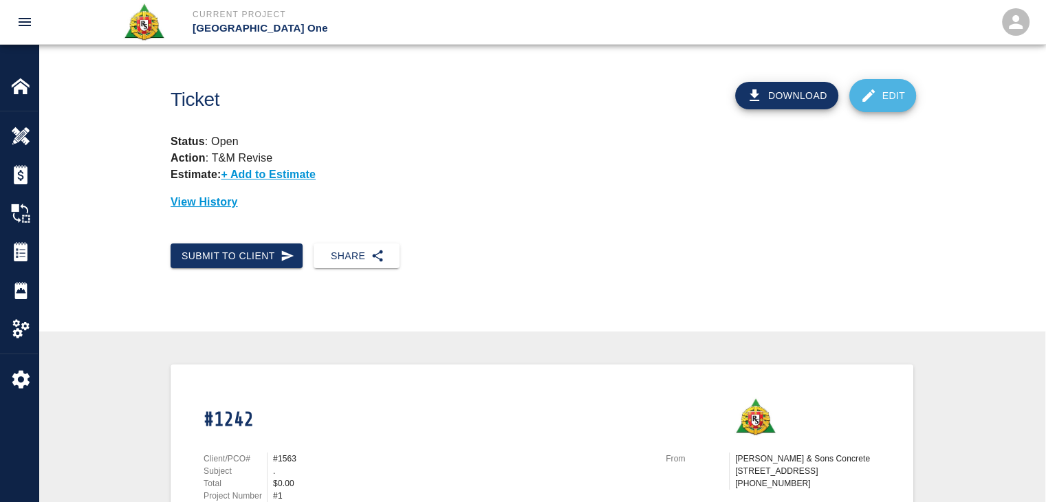
click at [871, 91] on icon at bounding box center [868, 95] width 12 height 12
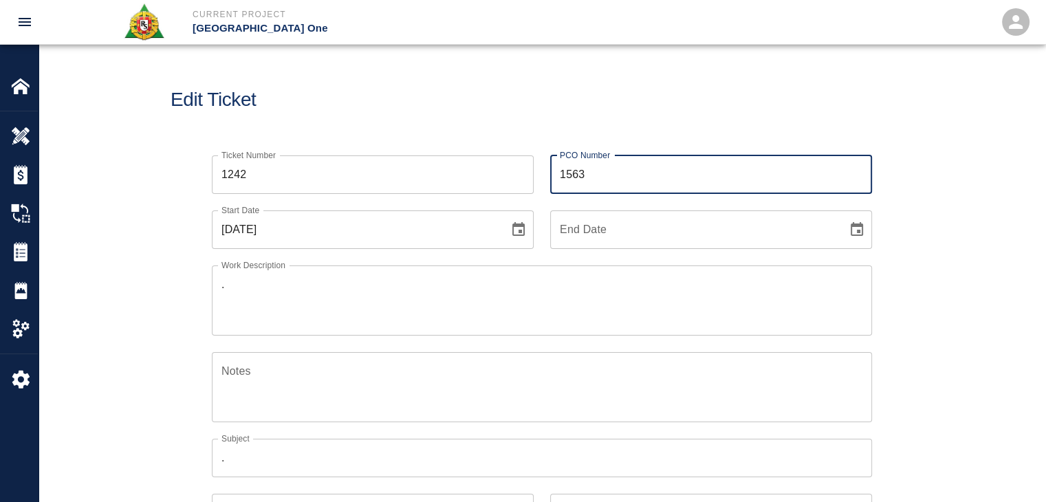
drag, startPoint x: 635, startPoint y: 185, endPoint x: 449, endPoint y: 185, distance: 186.3
click at [449, 185] on div "Ticket Number 1242 Ticket Number PCO Number 1563 PCO Number Start Date [DATE] S…" at bounding box center [533, 414] width 677 height 550
click at [435, 111] on div "Edit Ticket" at bounding box center [542, 100] width 1007 height 111
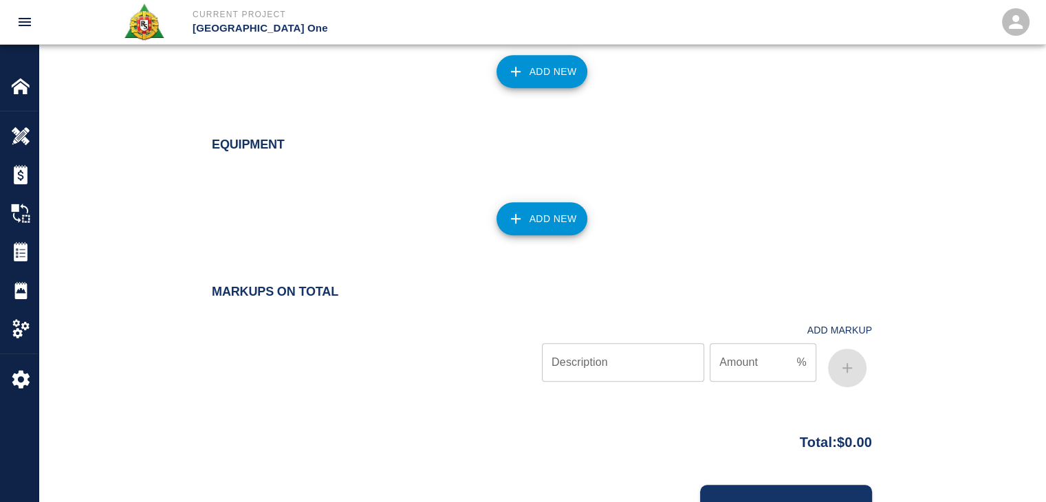
scroll to position [952, 0]
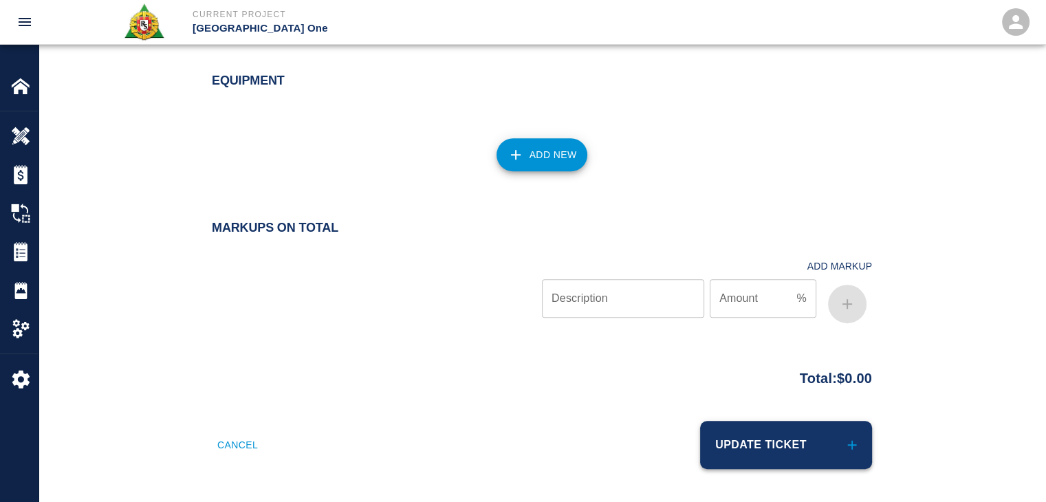
click at [770, 430] on button "Update Ticket" at bounding box center [786, 445] width 172 height 48
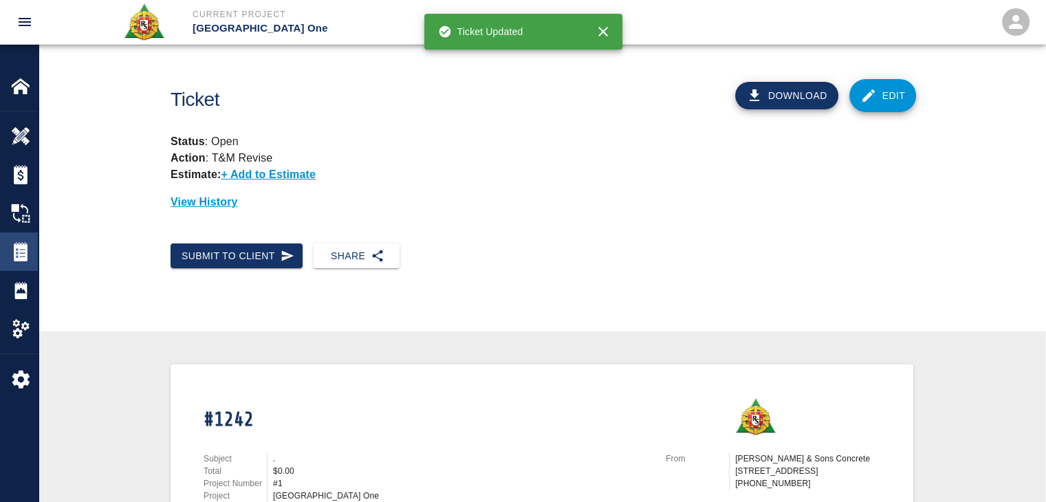
click at [17, 244] on img at bounding box center [20, 251] width 19 height 19
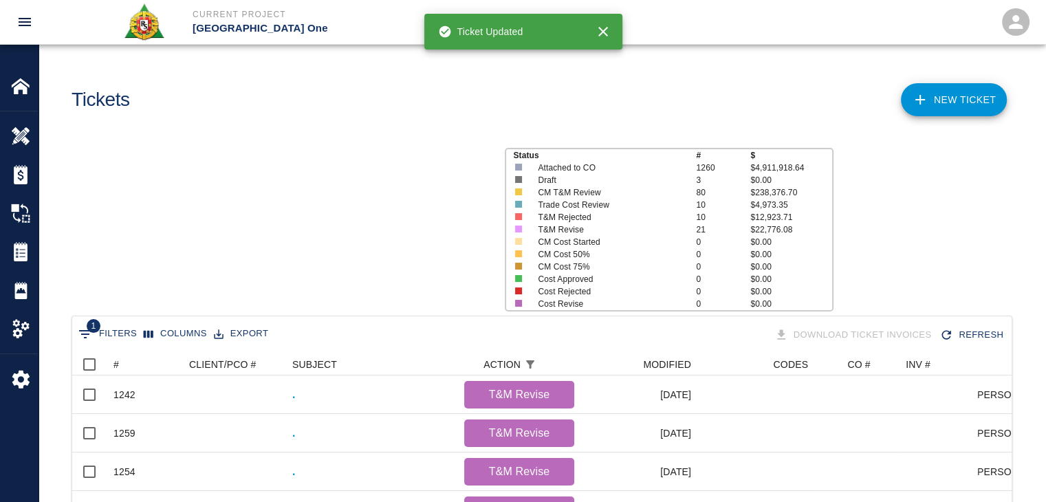
scroll to position [792, 929]
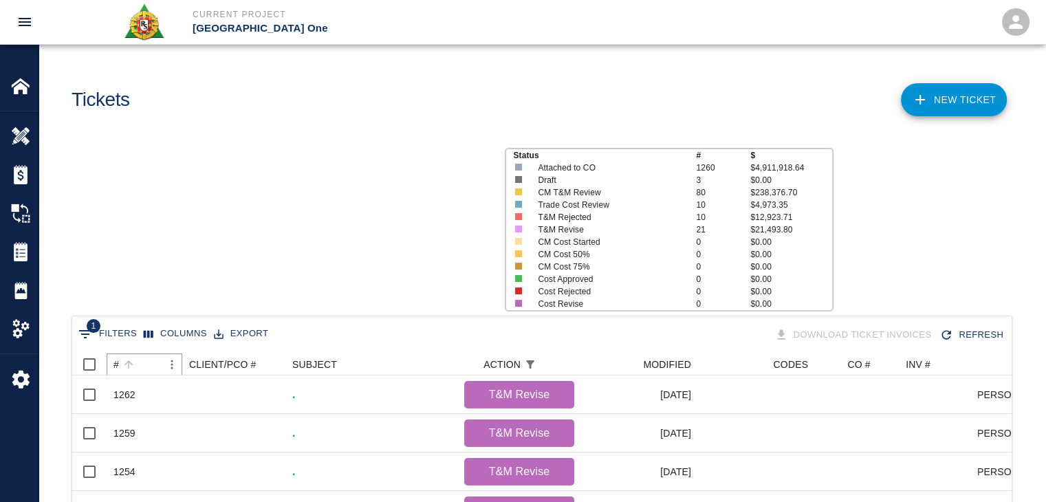
scroll to position [792, 929]
click at [132, 364] on icon "Sort" at bounding box center [128, 364] width 12 height 12
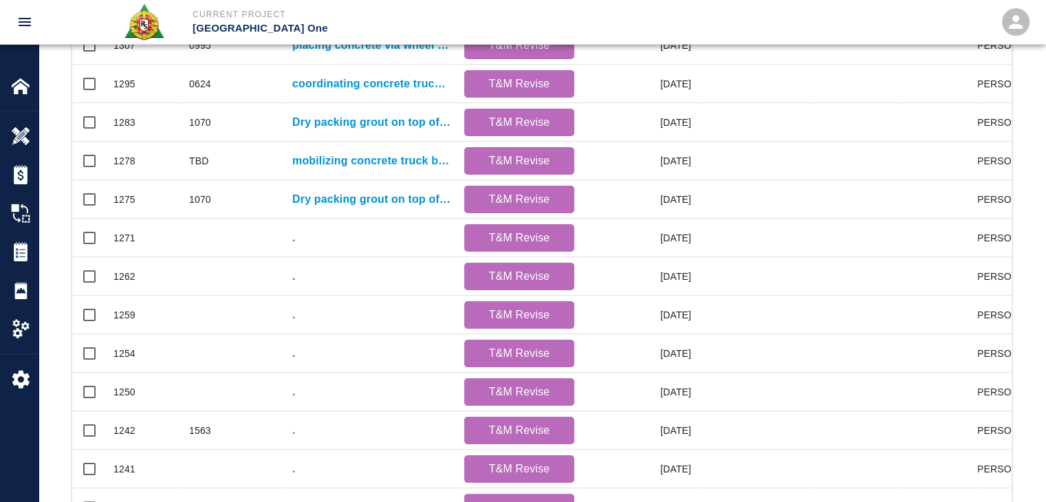
scroll to position [540, 0]
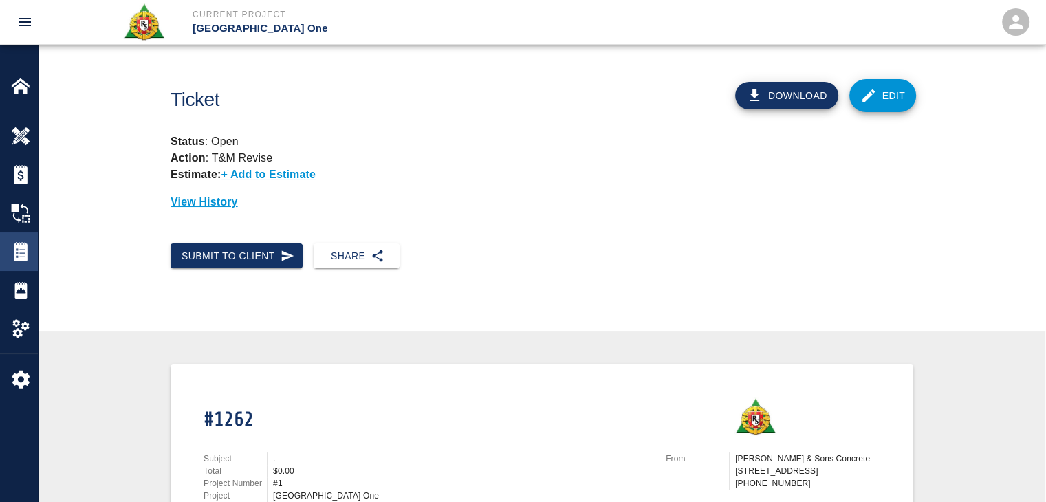
click at [14, 255] on img at bounding box center [20, 251] width 19 height 19
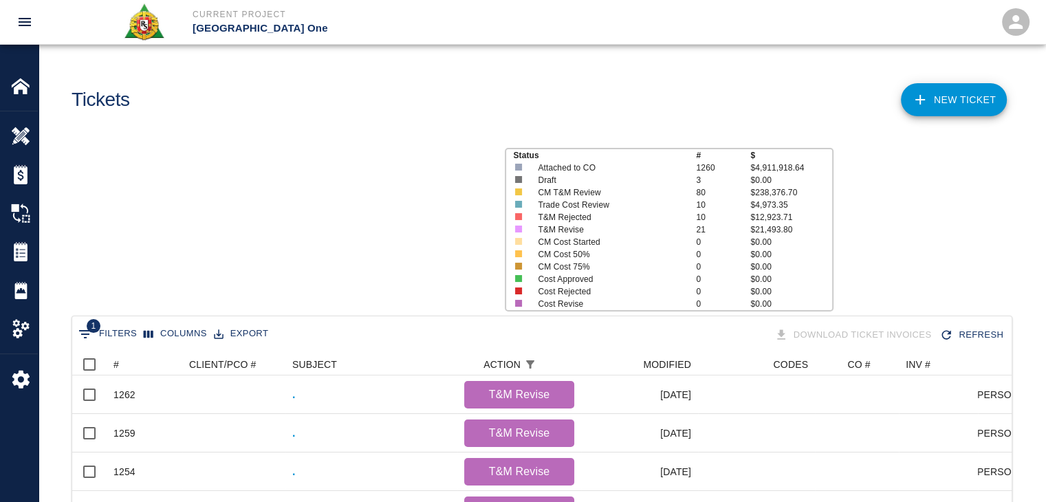
scroll to position [792, 929]
click at [135, 364] on button "Sort" at bounding box center [128, 364] width 19 height 19
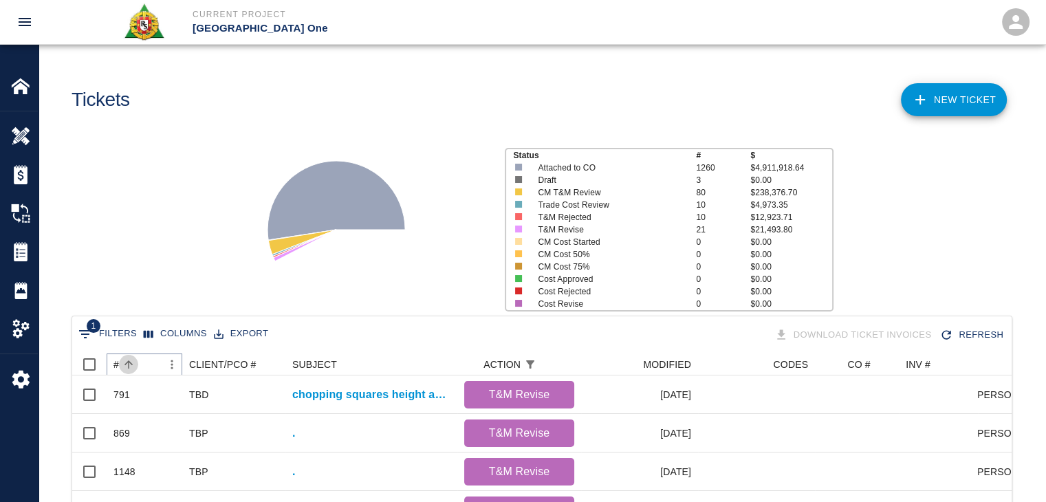
click at [135, 364] on button "Sort" at bounding box center [128, 364] width 19 height 19
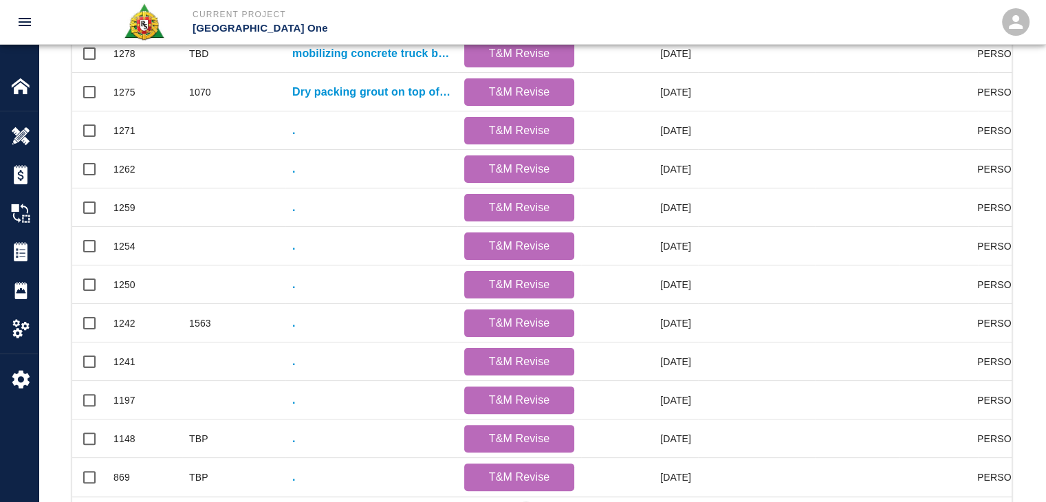
scroll to position [723, 0]
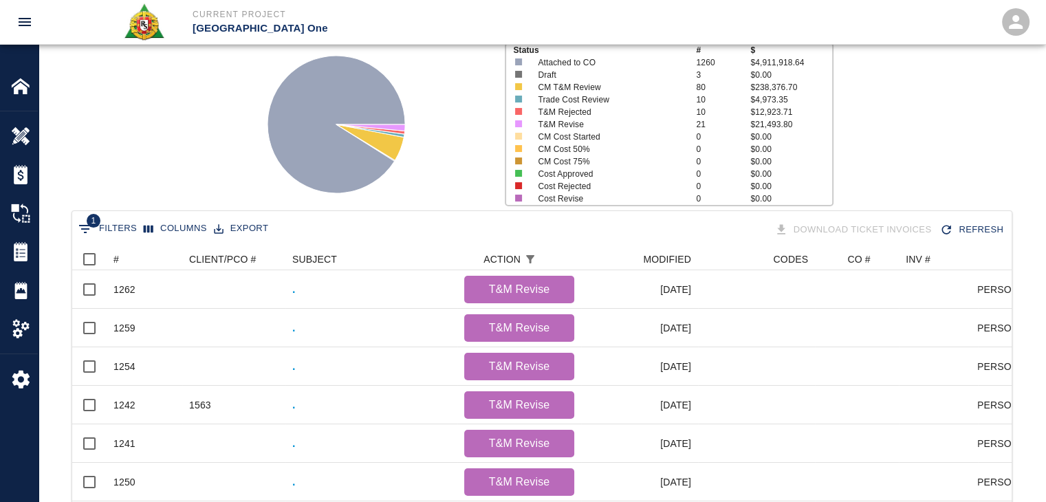
scroll to position [101, 0]
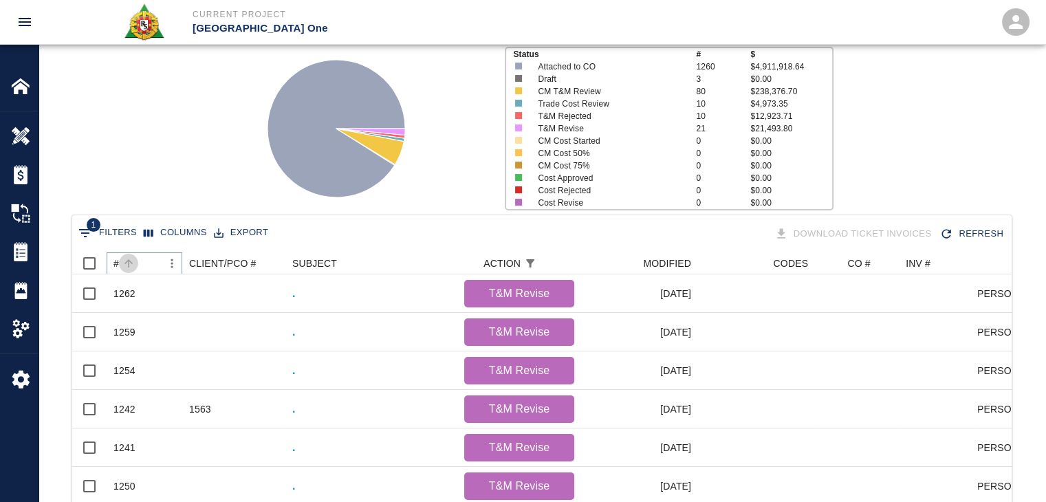
click at [133, 263] on icon "Sort" at bounding box center [128, 263] width 12 height 12
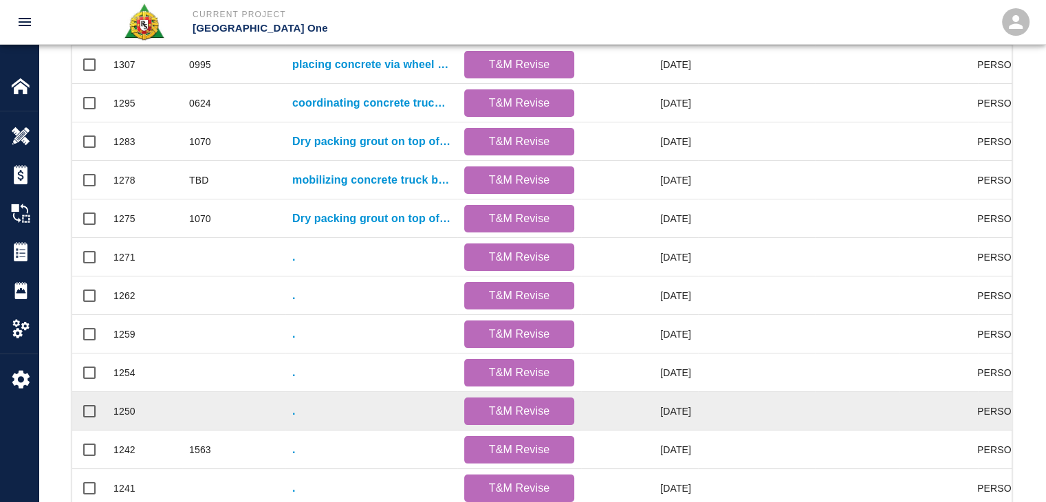
scroll to position [503, 0]
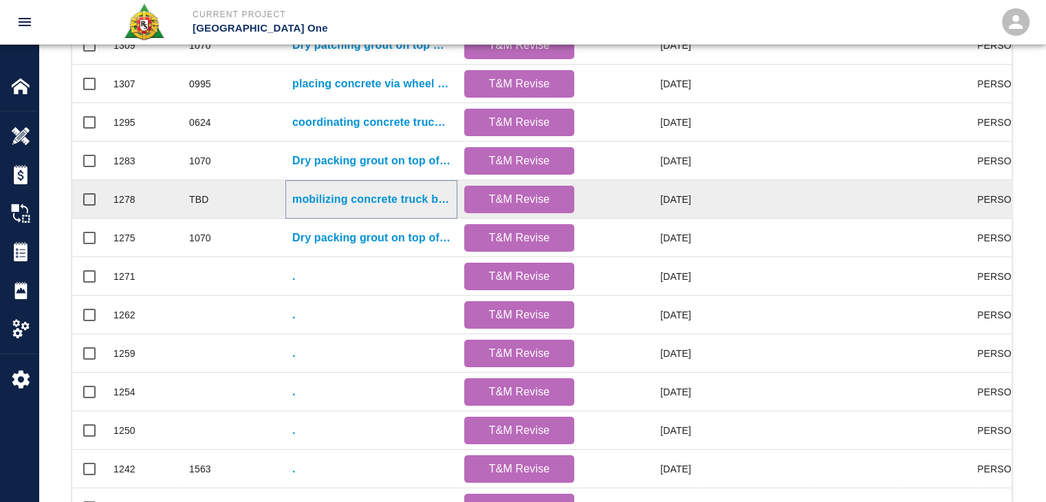
click at [328, 195] on p "mobilizing concrete truck by HH hoist. Discharging concrete into buggies and tr…" at bounding box center [371, 199] width 158 height 17
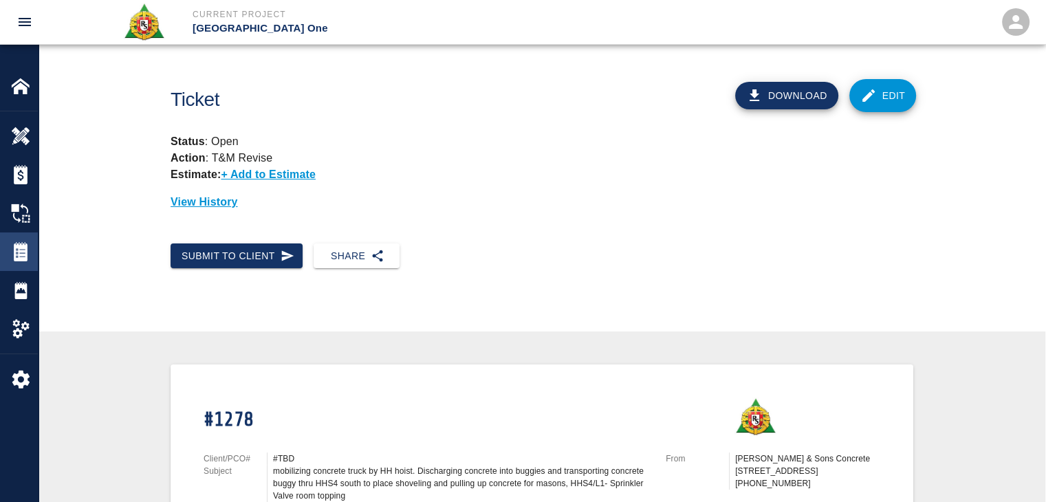
click at [31, 255] on div at bounding box center [30, 251] width 39 height 19
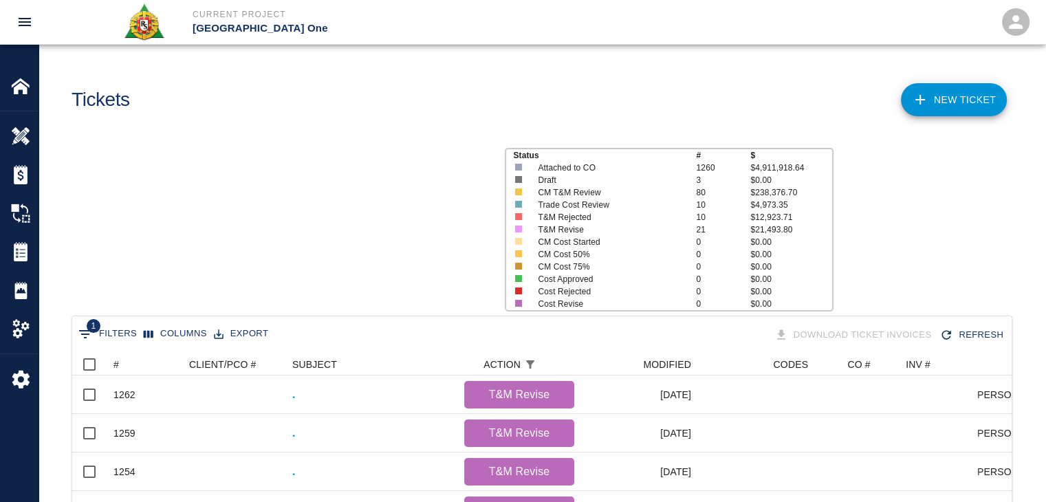
scroll to position [792, 929]
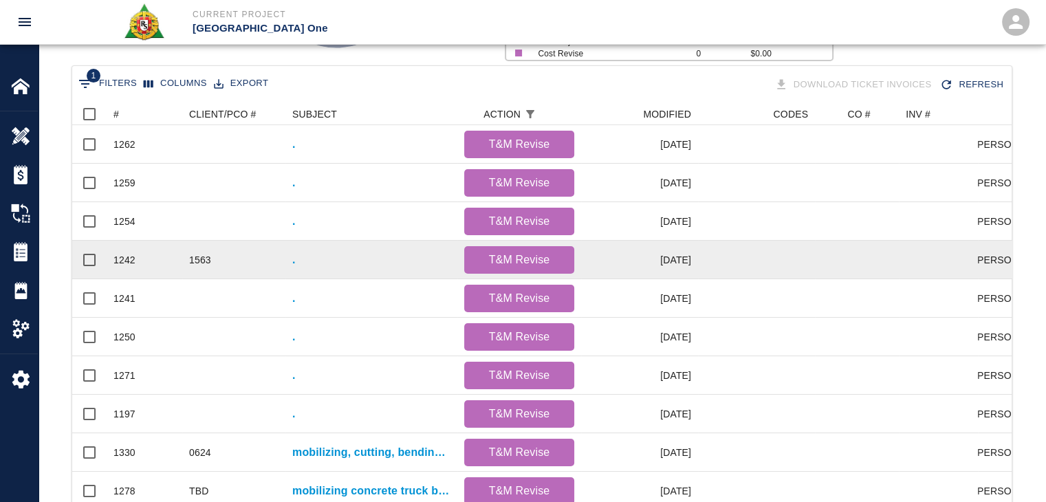
scroll to position [250, 0]
click at [296, 267] on div "." at bounding box center [371, 260] width 172 height 39
click at [295, 265] on p "." at bounding box center [293, 260] width 3 height 17
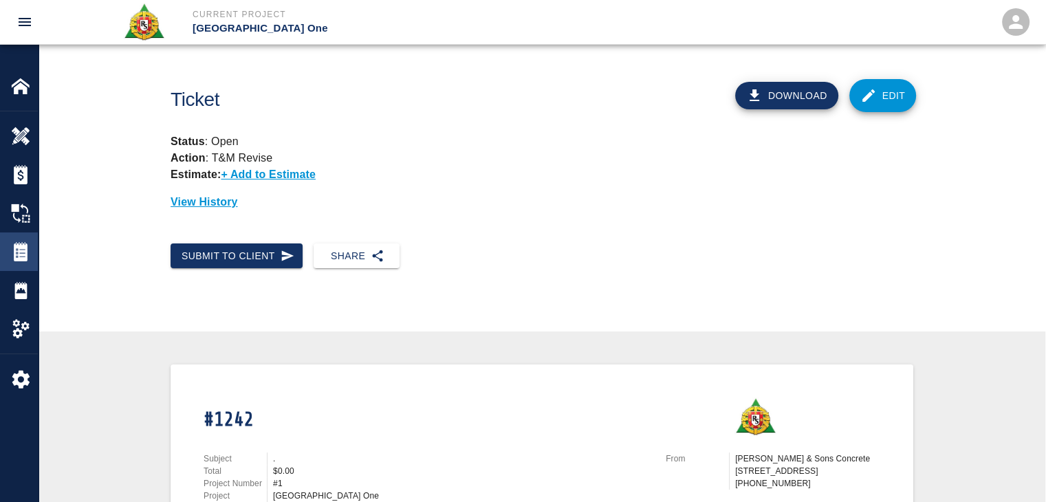
click at [19, 232] on div "Tickets" at bounding box center [19, 251] width 38 height 39
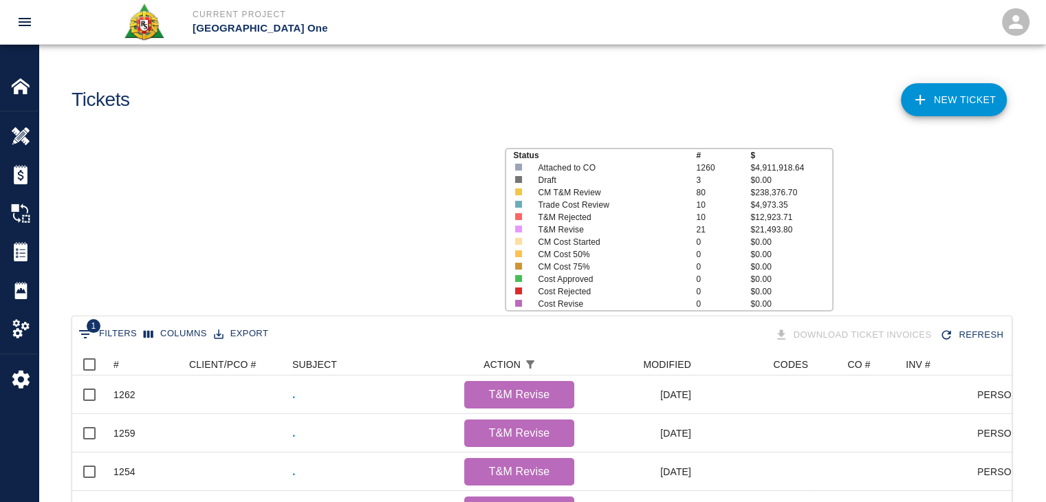
scroll to position [792, 929]
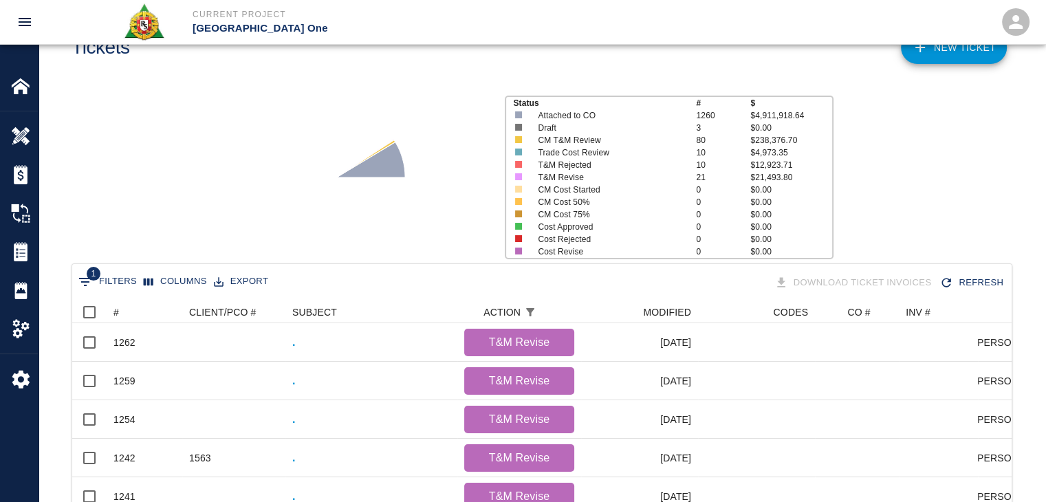
scroll to position [283, 0]
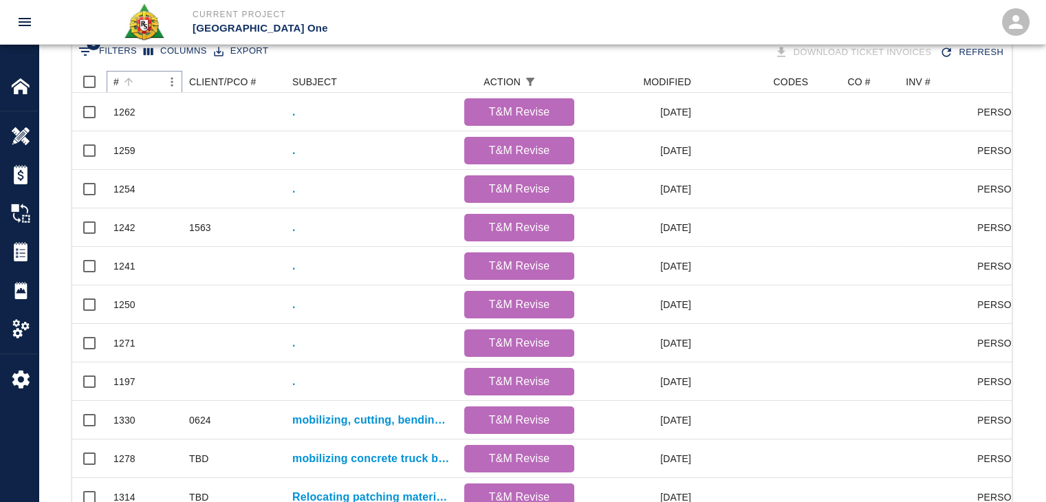
click at [135, 75] on button "Sort" at bounding box center [128, 81] width 19 height 19
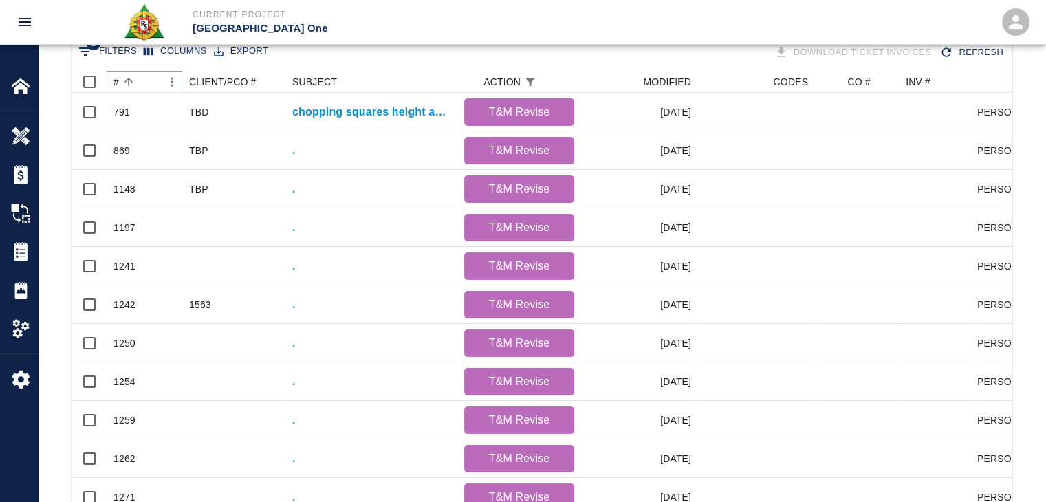
click at [135, 75] on button "Sort" at bounding box center [128, 81] width 19 height 19
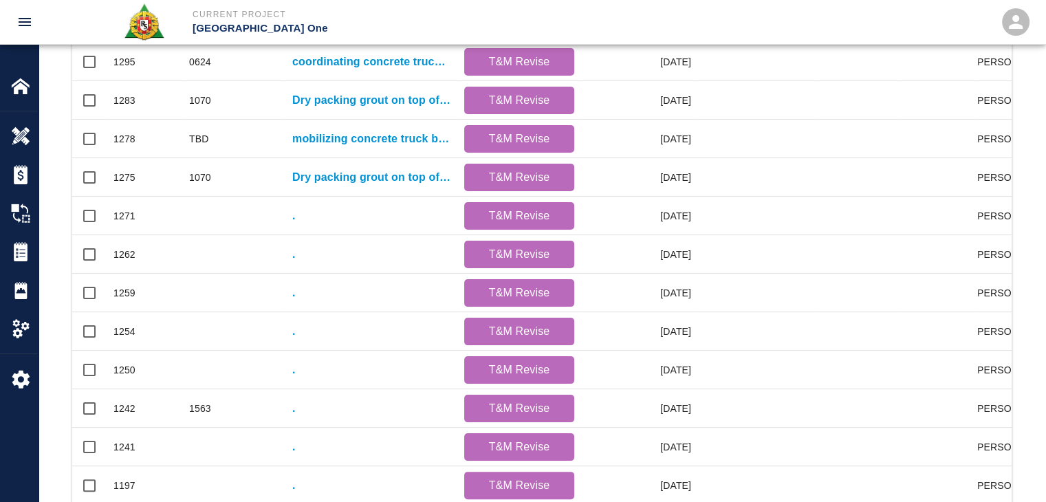
scroll to position [454, 0]
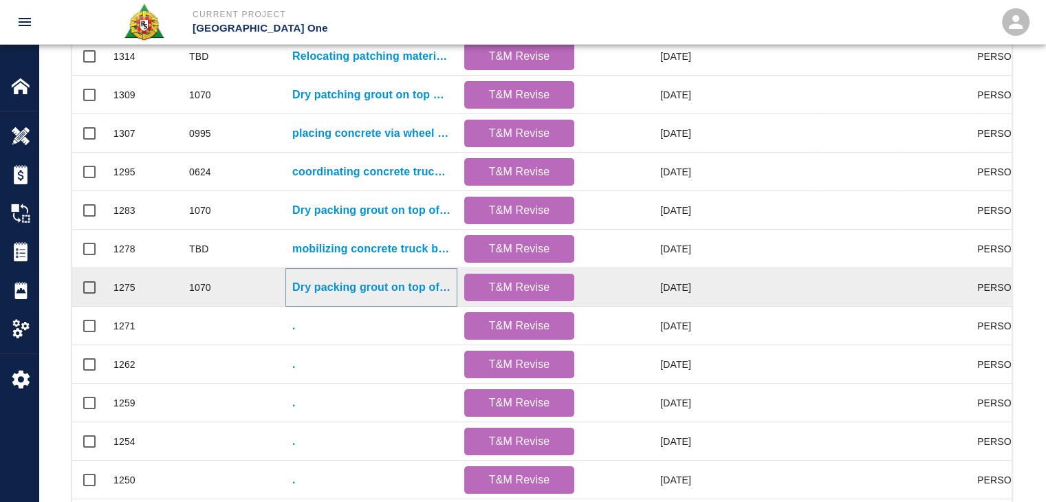
click at [304, 291] on p "Dry packing grout on top of beams for Column line E18/ED" at bounding box center [371, 287] width 158 height 17
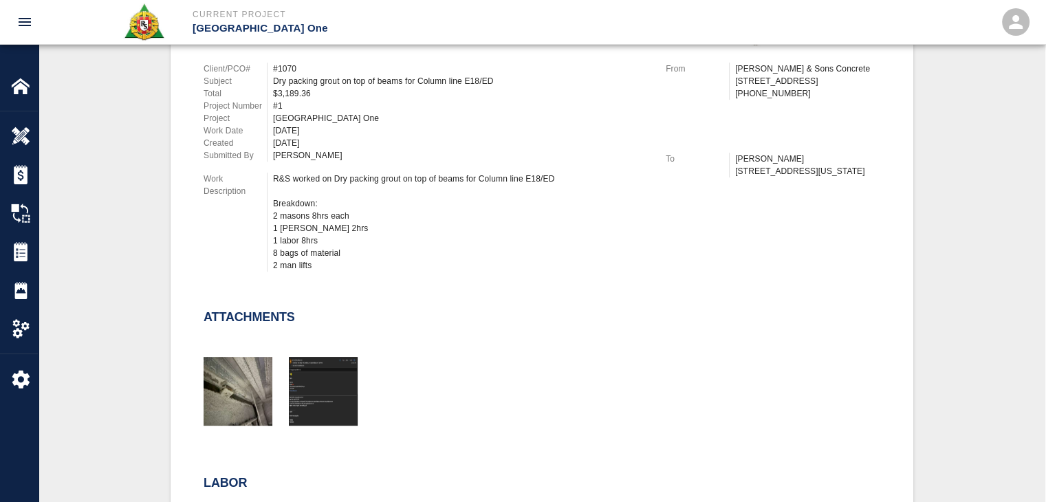
scroll to position [393, 0]
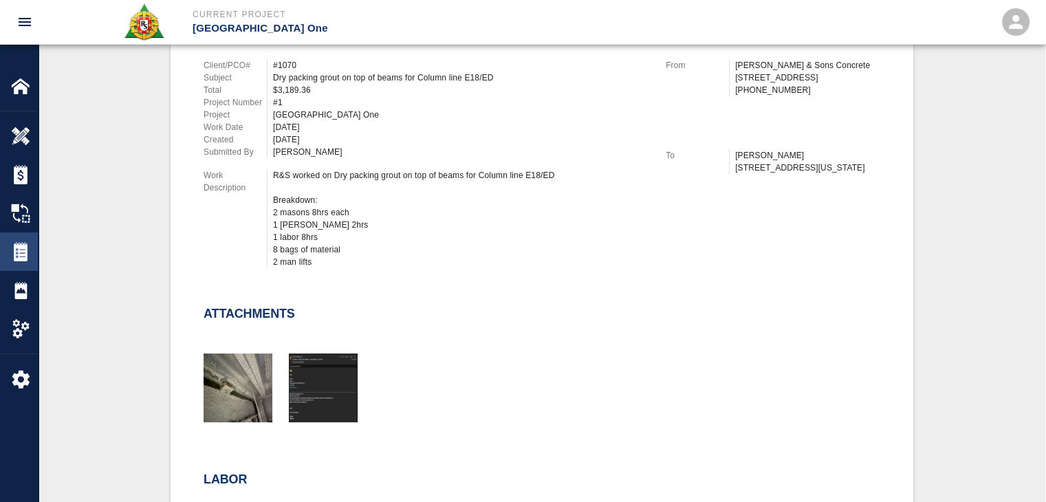
click at [31, 252] on div at bounding box center [30, 251] width 39 height 19
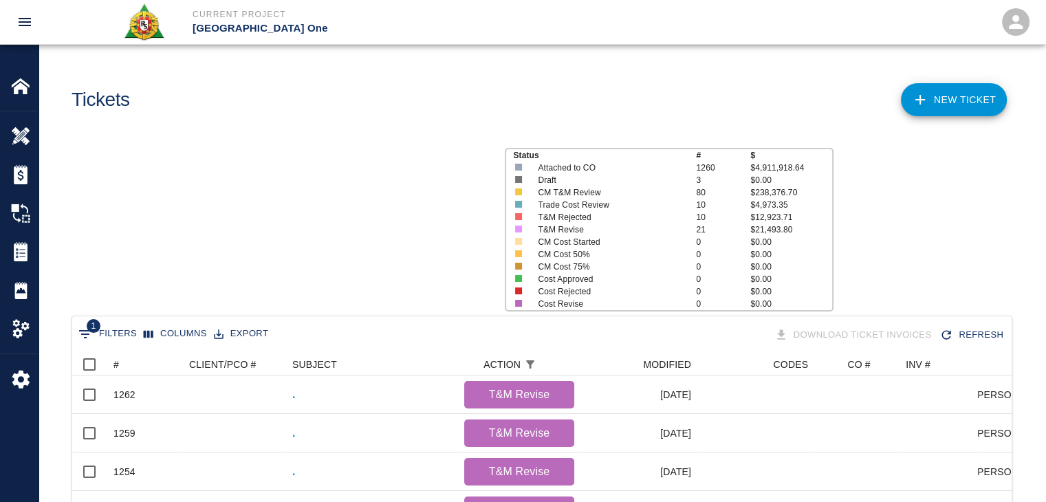
scroll to position [792, 929]
click at [125, 359] on icon "Sort" at bounding box center [128, 364] width 12 height 12
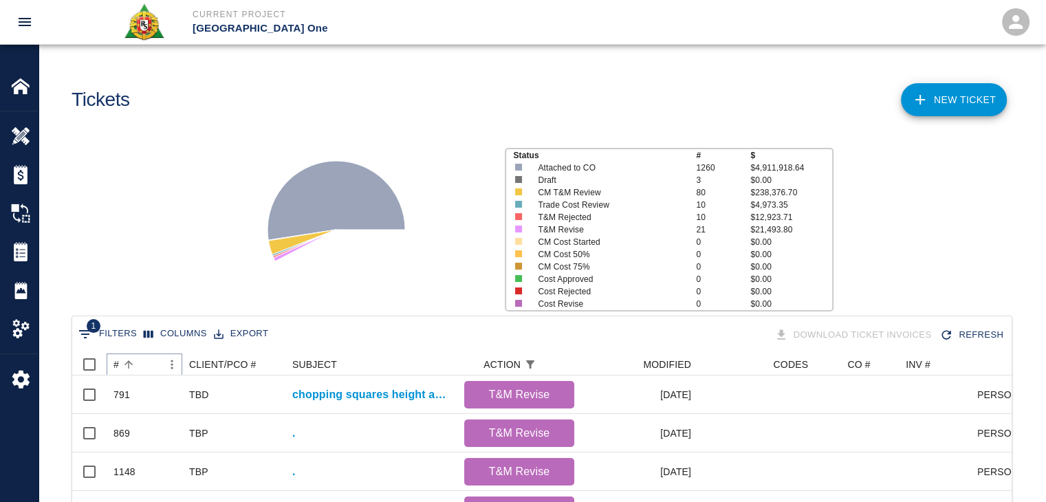
click at [125, 359] on icon "Sort" at bounding box center [128, 364] width 12 height 12
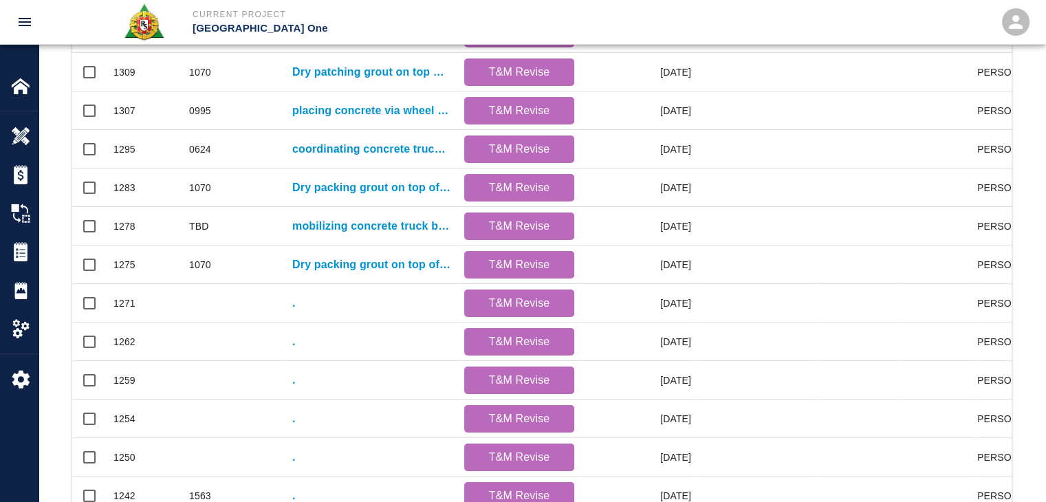
scroll to position [472, 0]
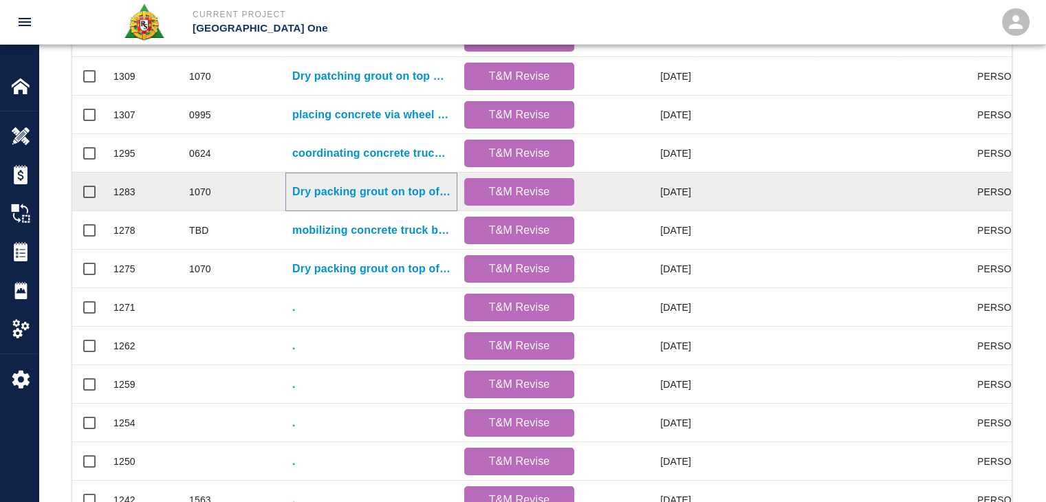
click at [311, 188] on p "Dry packing grout on top of beams for Column line E4/EF E6/EF" at bounding box center [371, 192] width 158 height 17
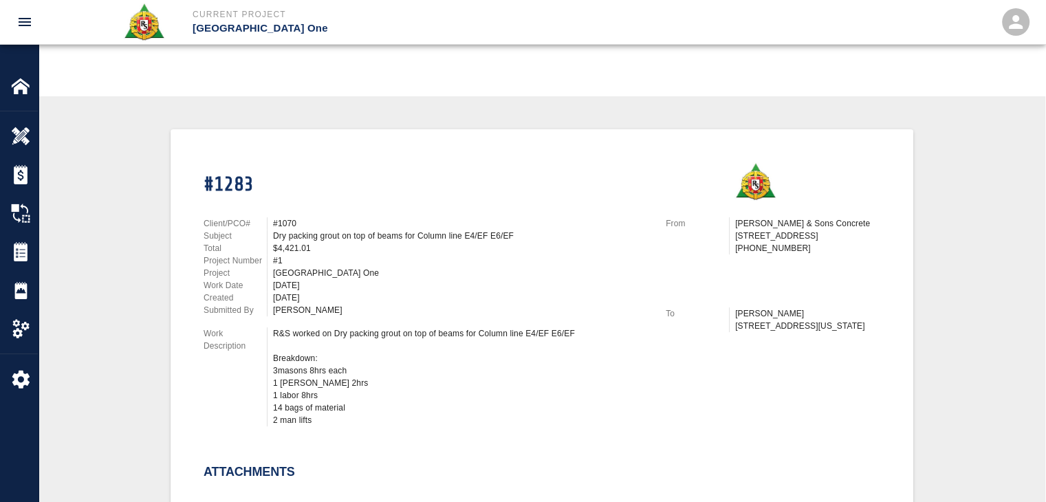
scroll to position [236, 0]
click at [21, 252] on img at bounding box center [20, 251] width 19 height 19
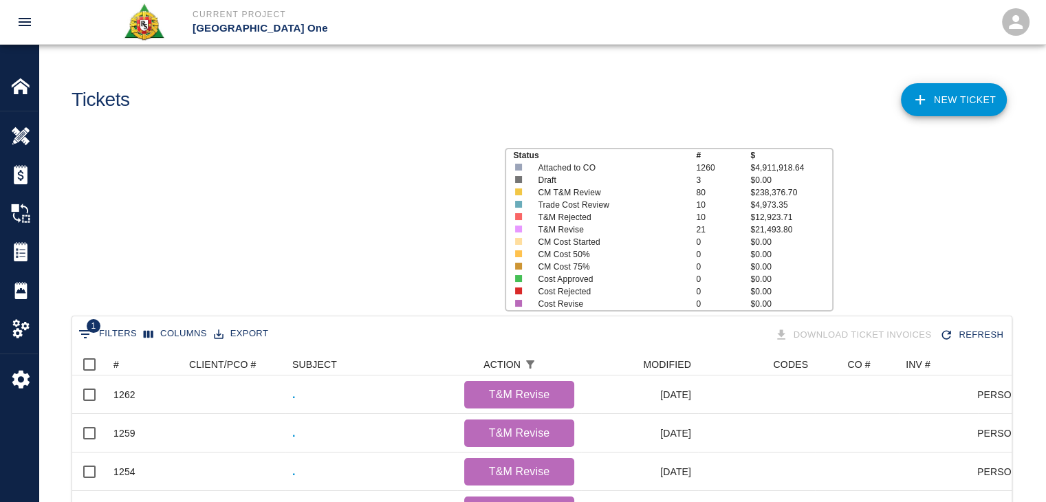
scroll to position [792, 929]
click at [131, 366] on icon "Sort" at bounding box center [128, 364] width 12 height 12
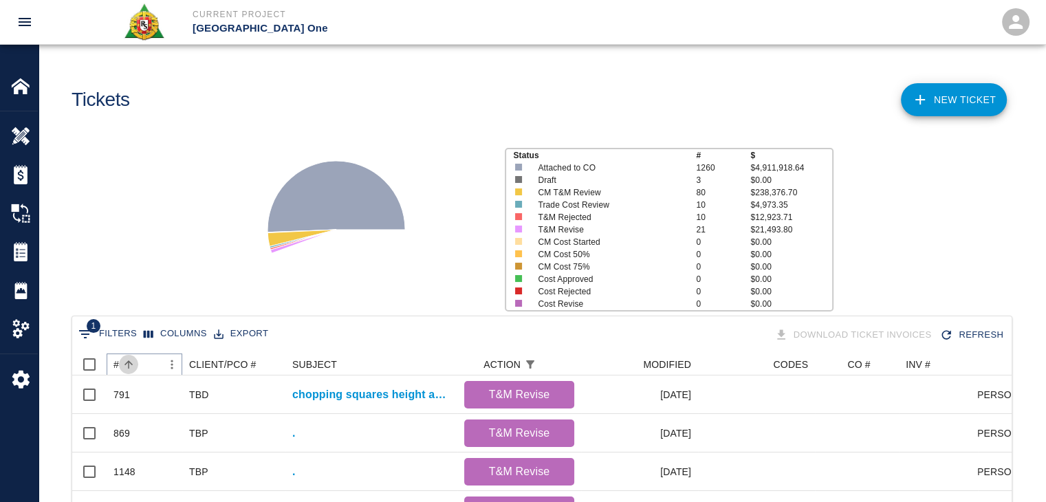
click at [131, 366] on icon "Sort" at bounding box center [128, 364] width 12 height 12
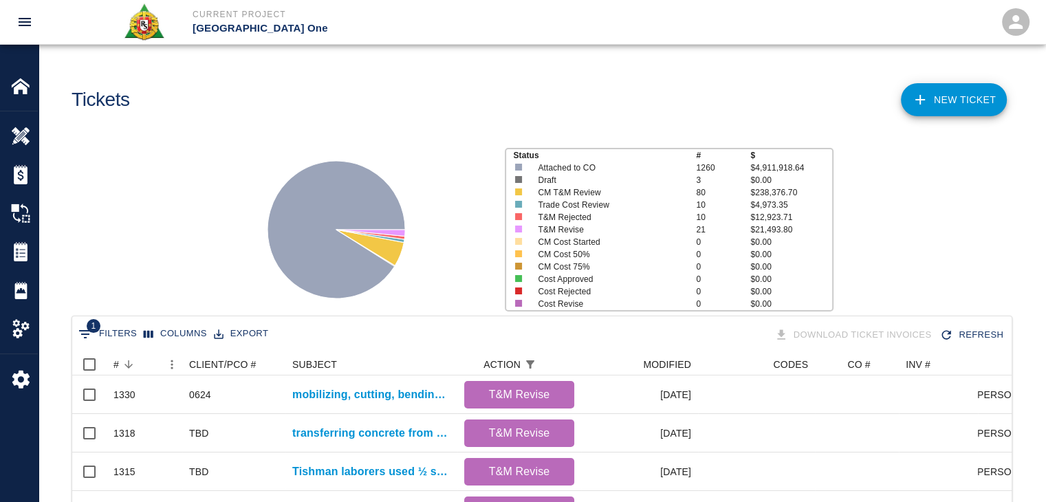
click at [83, 338] on icon "Show filters" at bounding box center [85, 334] width 17 height 17
select select "action_id"
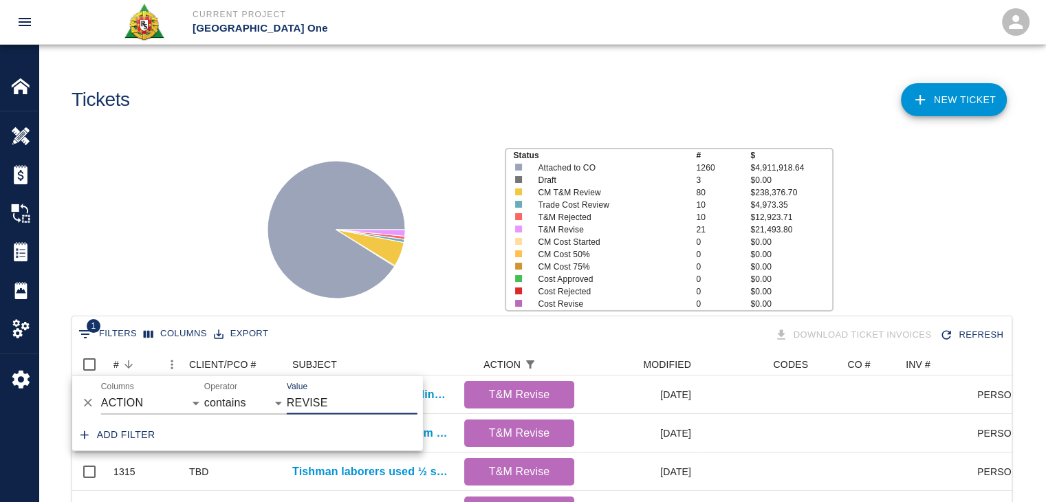
click at [81, 403] on icon "Delete" at bounding box center [88, 403] width 14 height 14
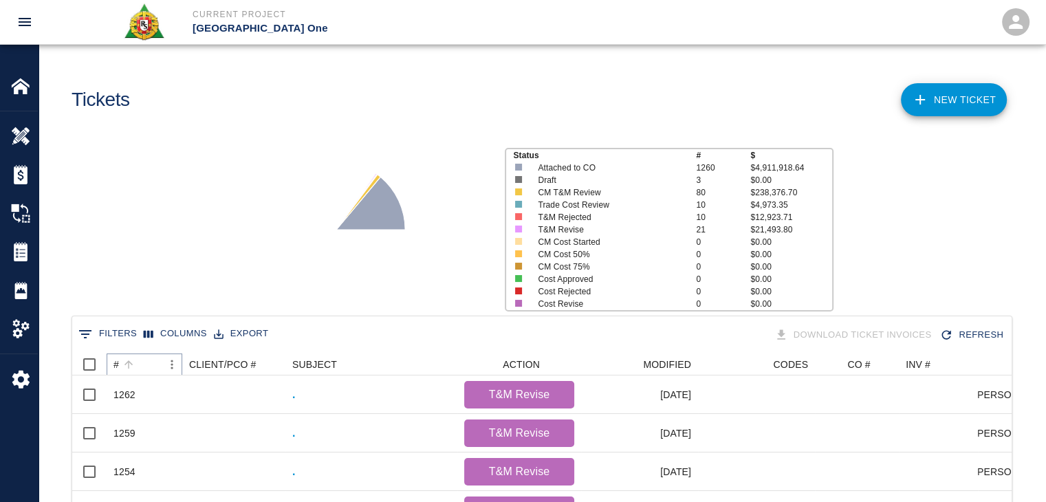
click at [136, 364] on button "Sort" at bounding box center [128, 364] width 19 height 19
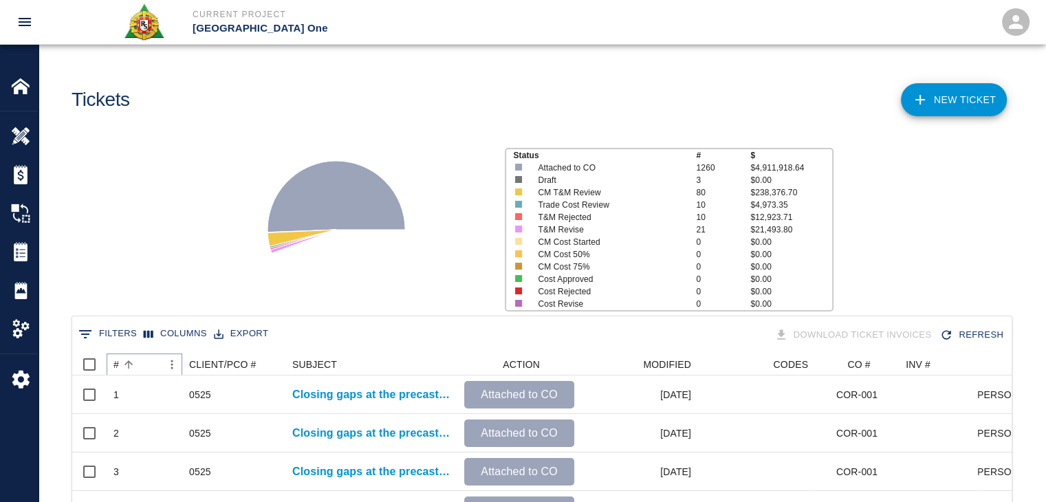
click at [136, 364] on button "Sort" at bounding box center [128, 364] width 19 height 19
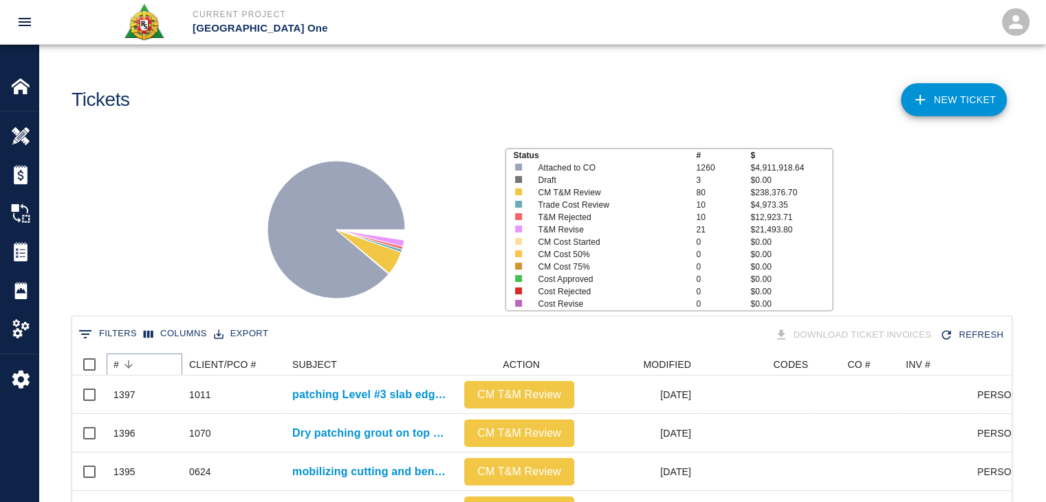
scroll to position [38, 0]
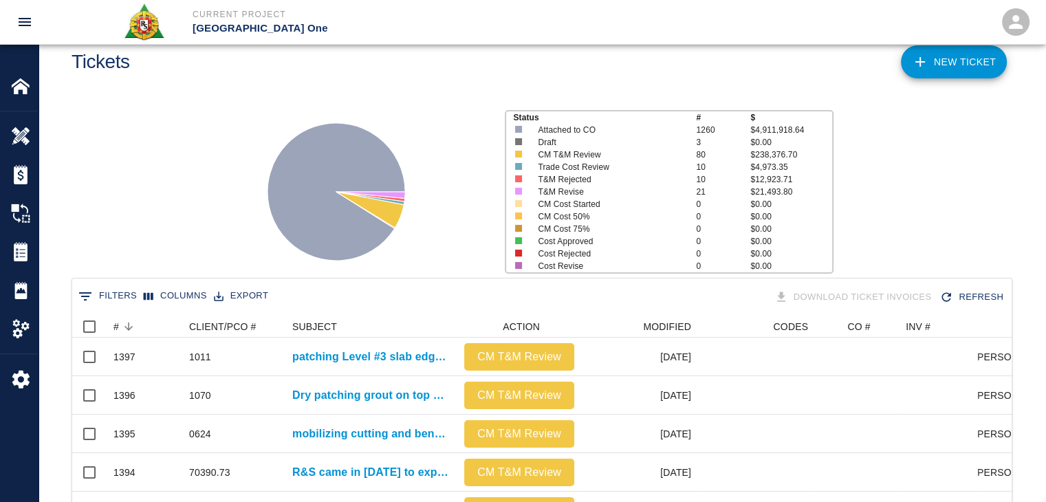
click at [113, 298] on button "0 Filters" at bounding box center [107, 296] width 65 height 22
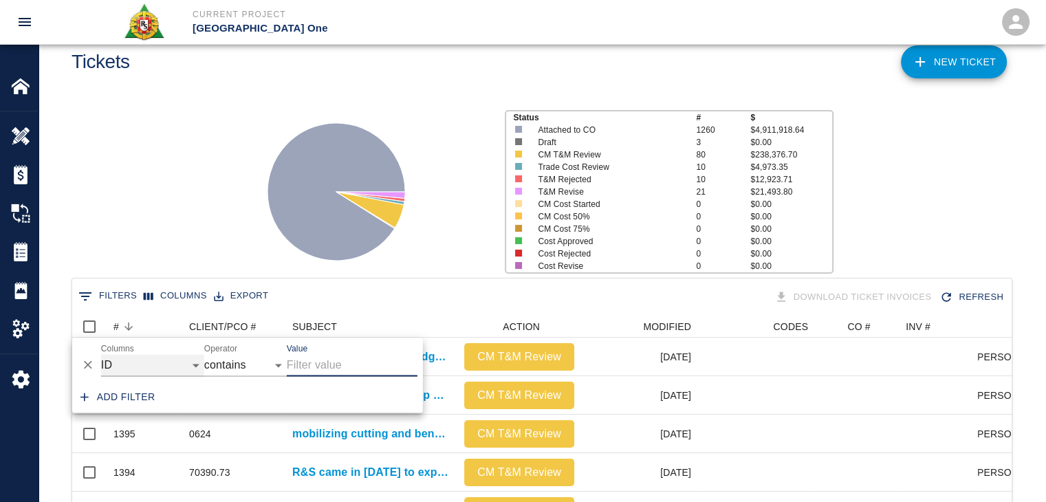
drag, startPoint x: 140, startPoint y: 369, endPoint x: 154, endPoint y: 355, distance: 19.4
click at [140, 369] on select "ID # CLIENT/PCO # SUBJECT DESCRIPTION ACTION WORK MODIFIED CREATED CODES CO # I…" at bounding box center [152, 365] width 103 height 22
click at [142, 358] on select "ID # CLIENT/PCO # SUBJECT DESCRIPTION ACTION WORK MODIFIED CREATED CODES CO # I…" at bounding box center [152, 365] width 103 height 22
click at [101, 354] on select "ID # CLIENT/PCO # SUBJECT DESCRIPTION ACTION WORK MODIFIED CREATED CODES CO # I…" at bounding box center [152, 365] width 103 height 22
select select "action_id"
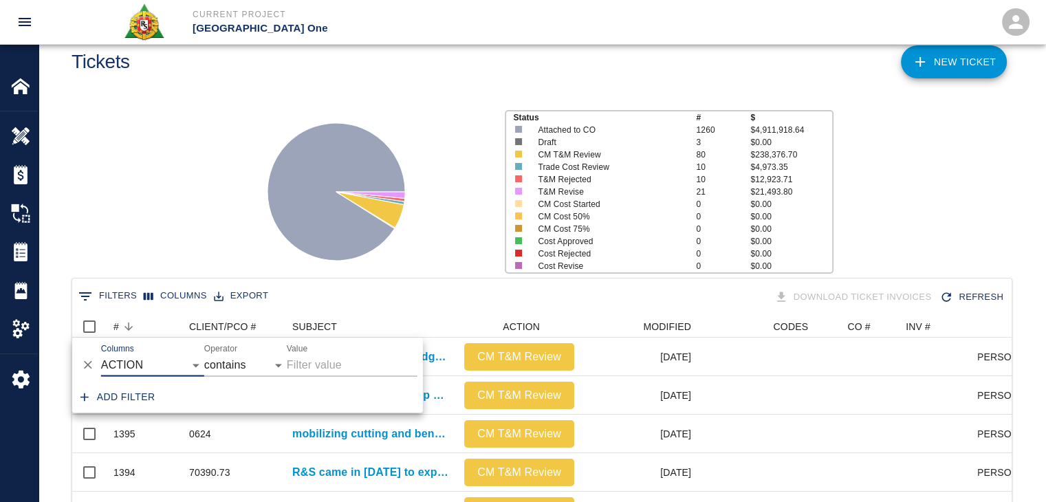
click at [306, 364] on input "Value" at bounding box center [352, 365] width 131 height 22
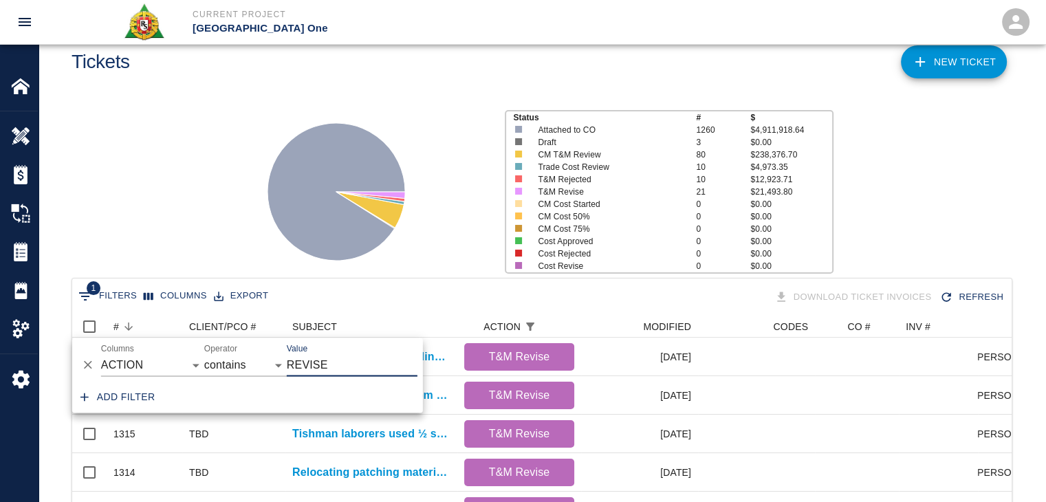
type input "REVISE"
click at [215, 240] on div "Status # $ Attached to CO 1260 $4,911,918.64 Draft 3 $0.00 CM T&M Review 80 $23…" at bounding box center [537, 186] width 1018 height 183
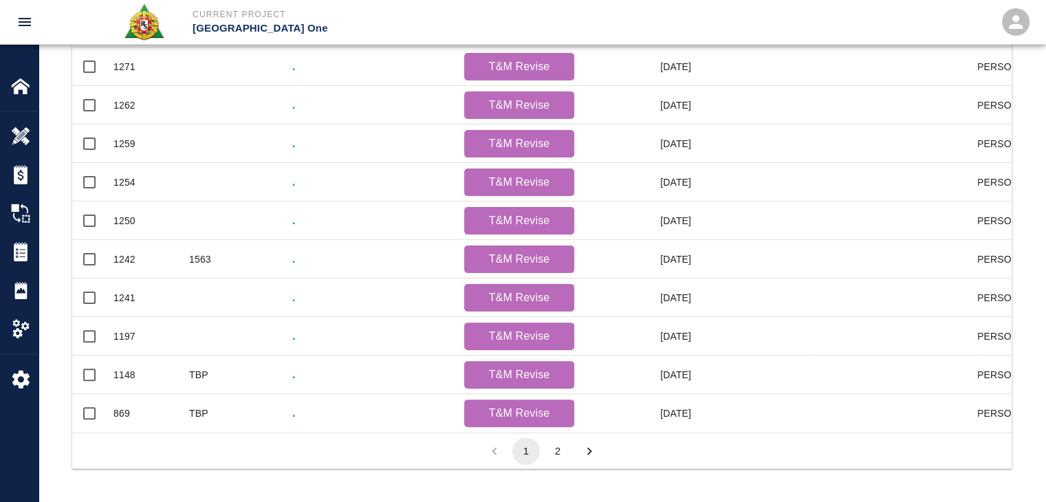
scroll to position [723, 0]
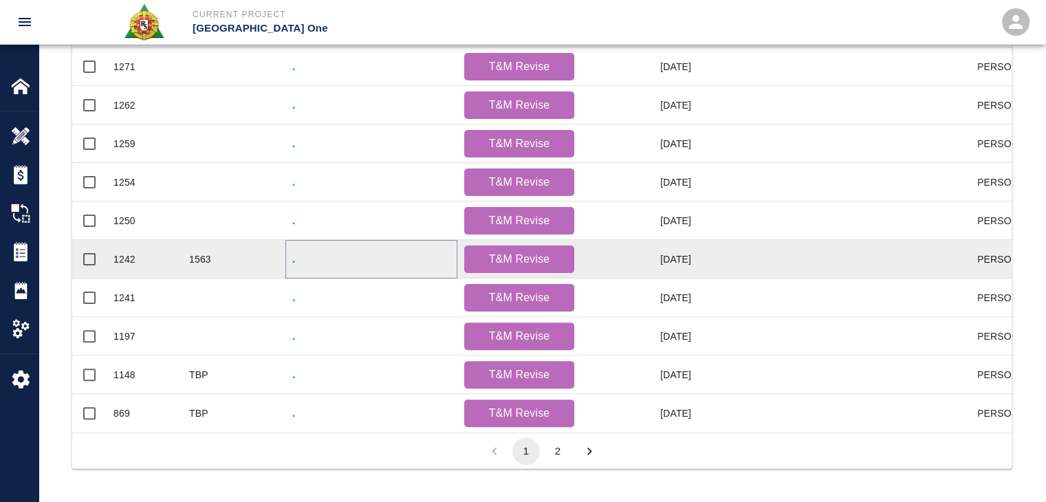
click at [292, 251] on p "." at bounding box center [293, 259] width 3 height 17
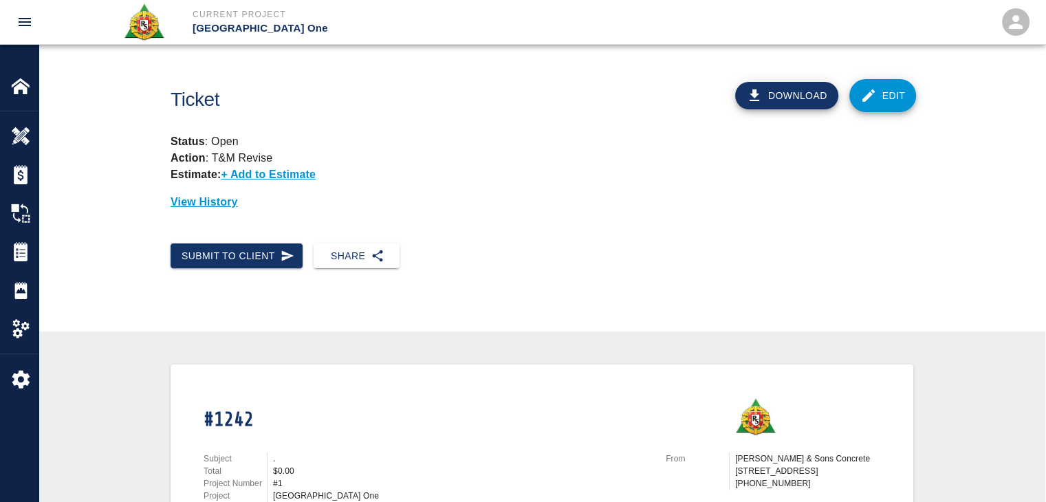
click at [879, 102] on link "Edit" at bounding box center [882, 95] width 67 height 33
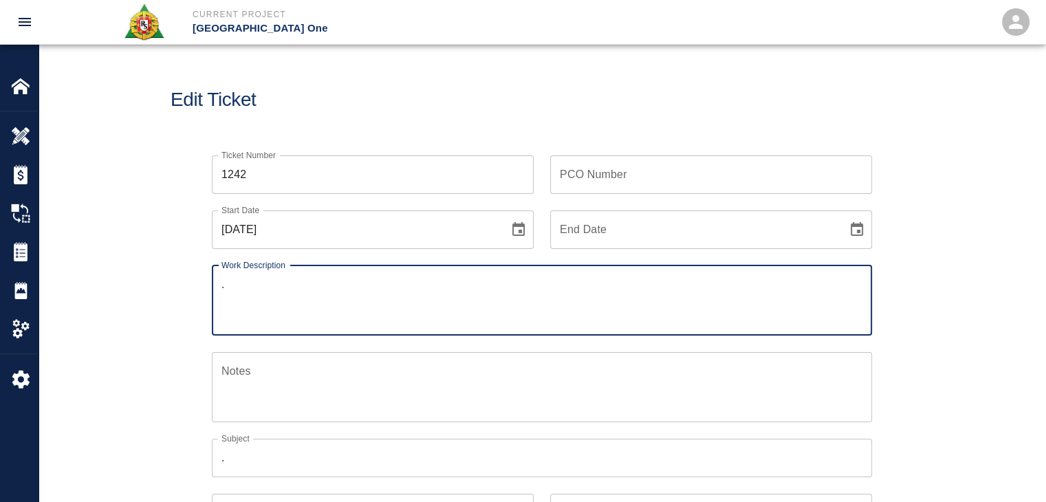
click at [622, 174] on input "PCO Number" at bounding box center [711, 174] width 322 height 39
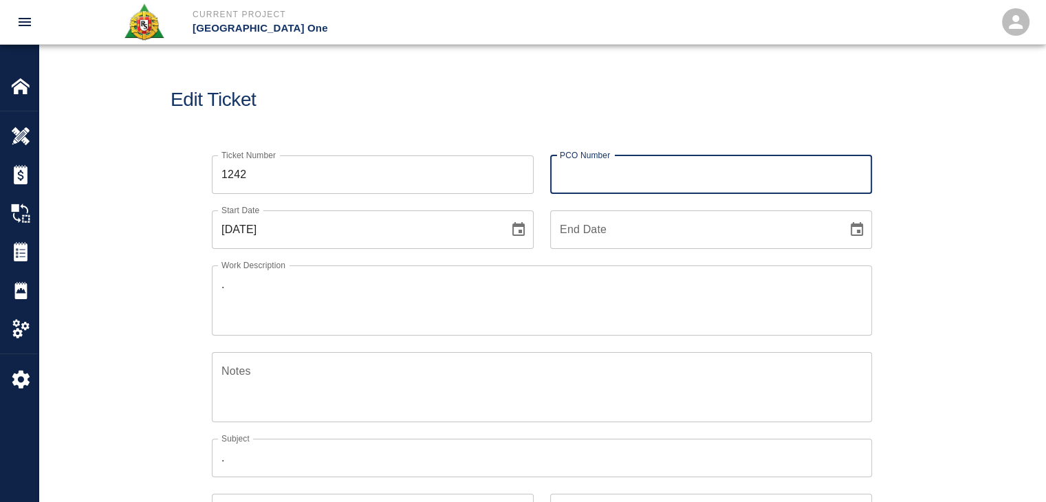
click at [542, 123] on div "Edit Ticket" at bounding box center [542, 100] width 1007 height 111
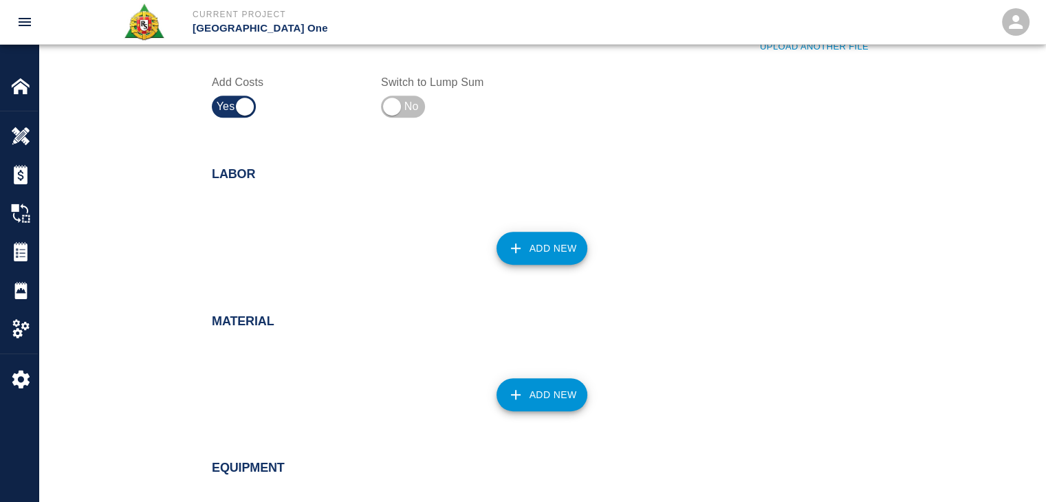
scroll to position [952, 0]
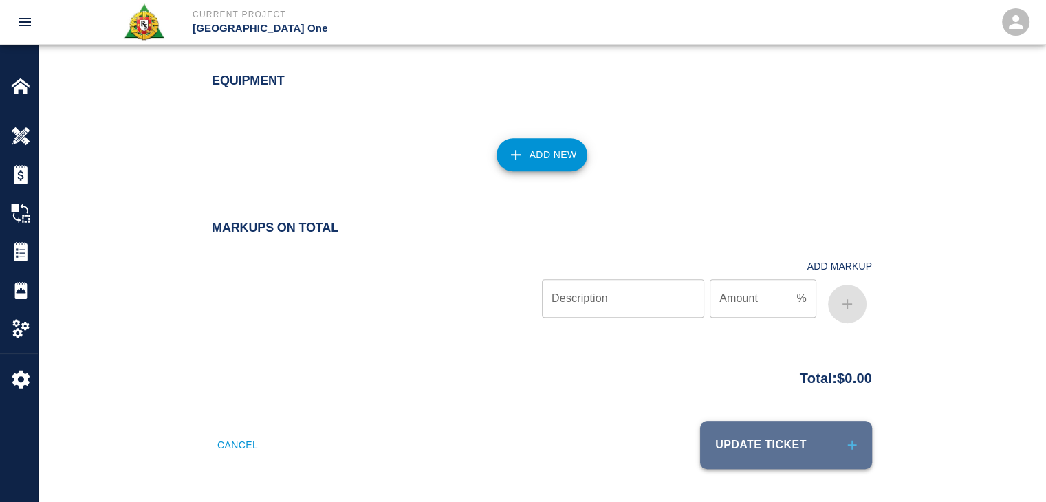
click at [726, 430] on button "Update Ticket" at bounding box center [786, 445] width 172 height 48
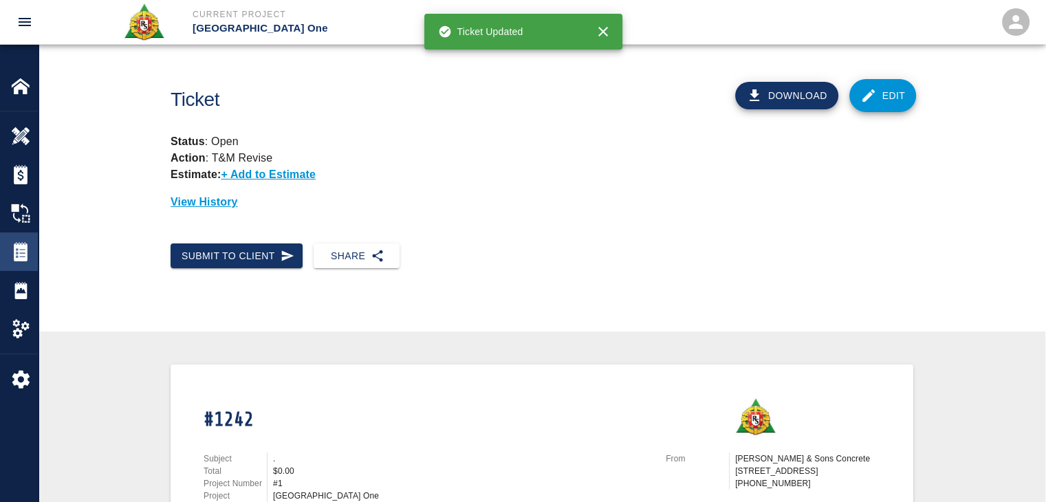
click at [15, 245] on img at bounding box center [20, 251] width 19 height 19
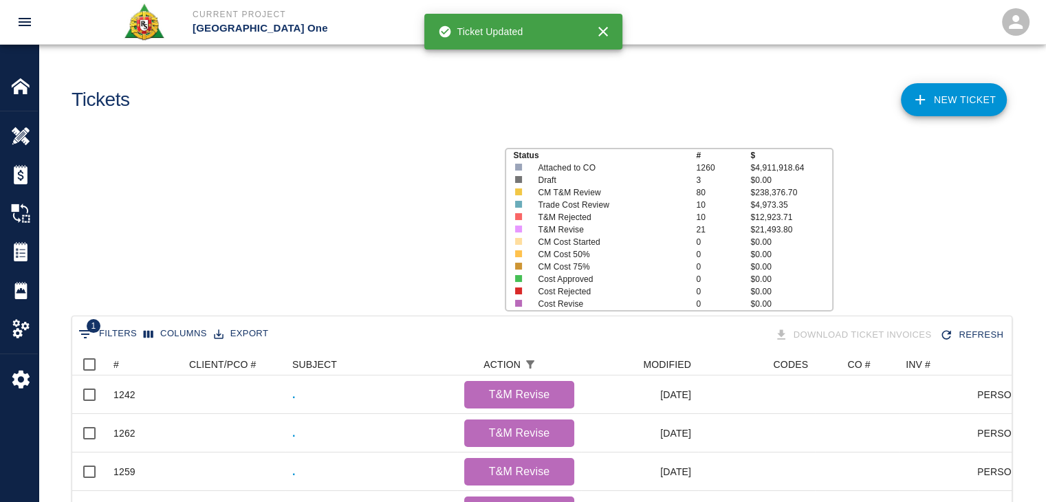
scroll to position [792, 929]
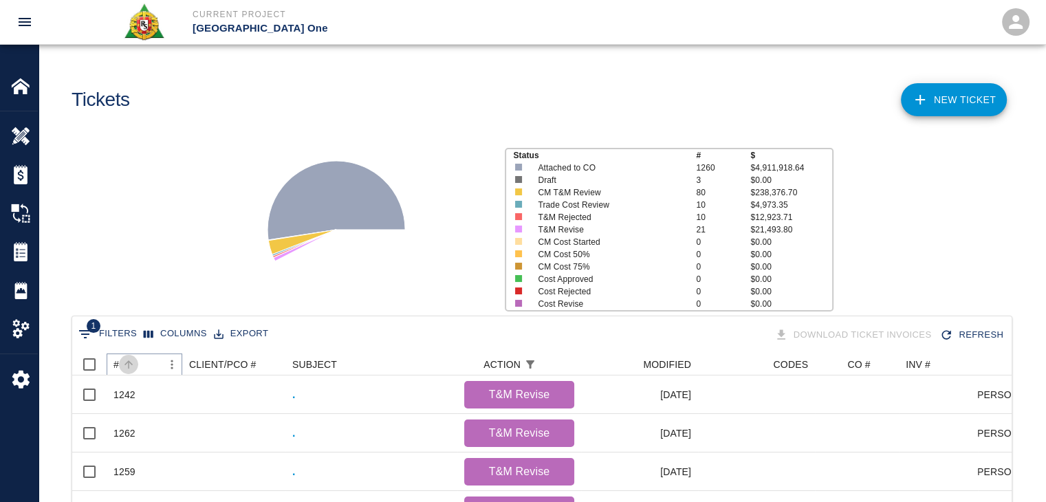
click at [135, 358] on button "Sort" at bounding box center [128, 364] width 19 height 19
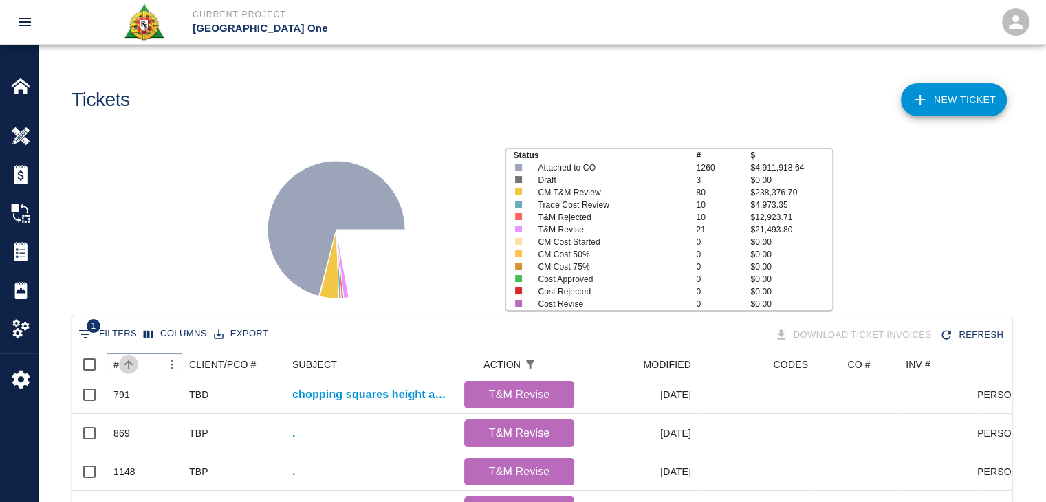
click at [135, 358] on button "Sort" at bounding box center [128, 364] width 19 height 19
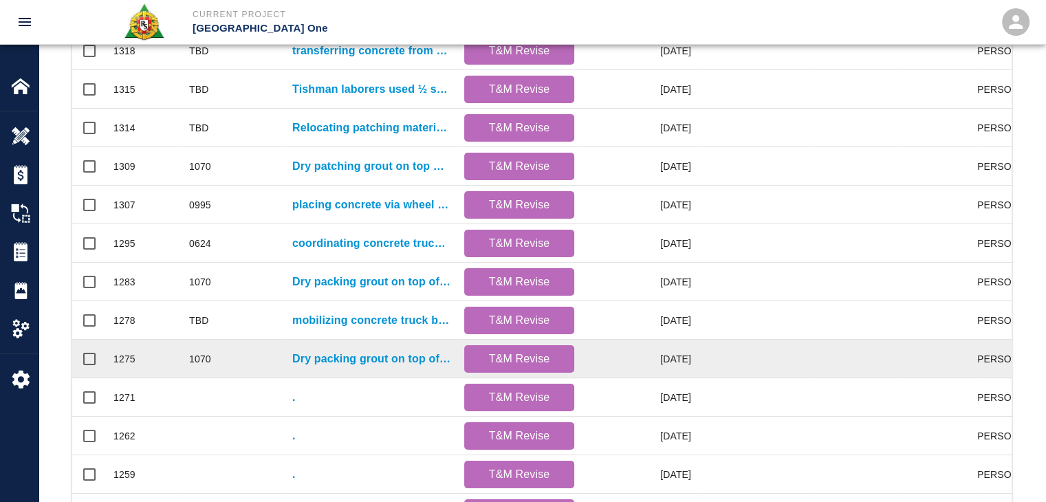
scroll to position [382, 0]
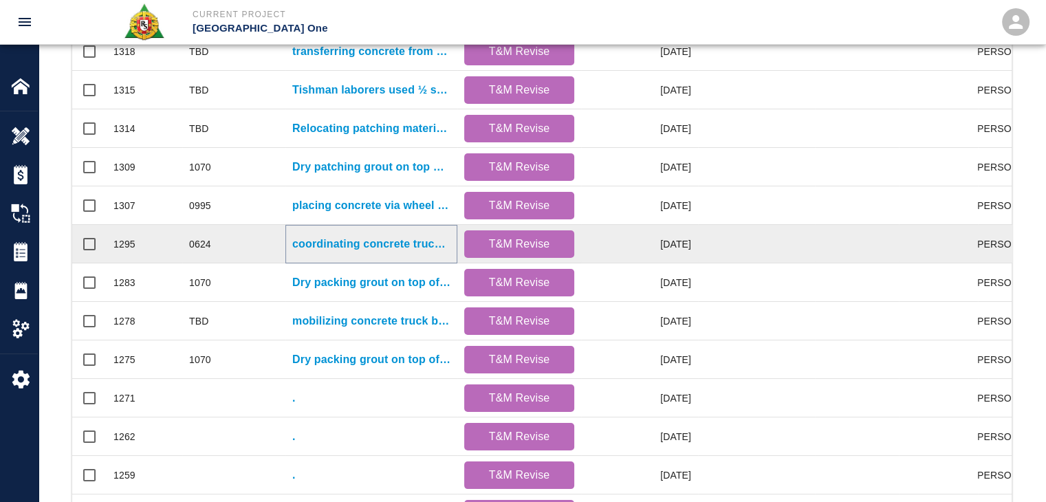
click at [311, 243] on p "coordinating concrete truck logistics from [GEOGRAPHIC_DATA]#1 ramp to EP-Gate …" at bounding box center [371, 244] width 158 height 17
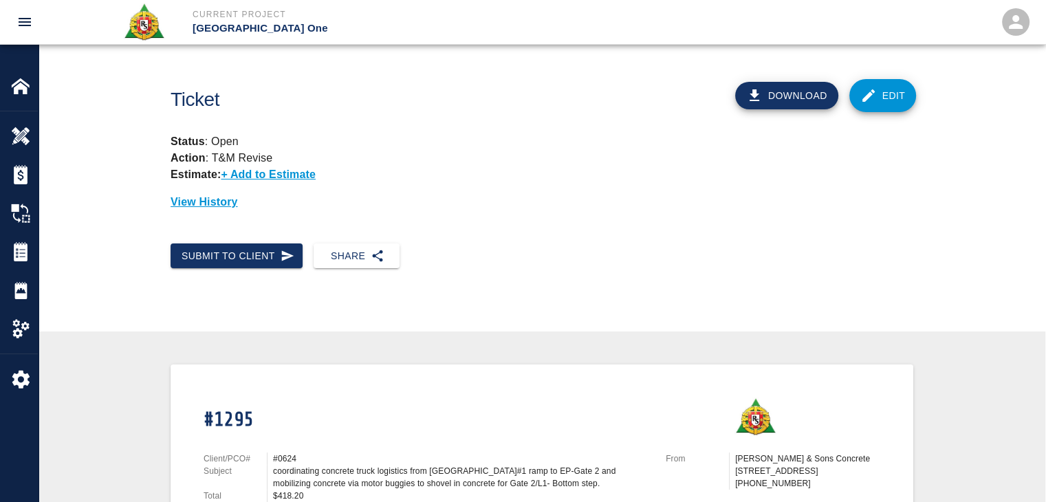
click at [872, 89] on icon at bounding box center [868, 95] width 12 height 12
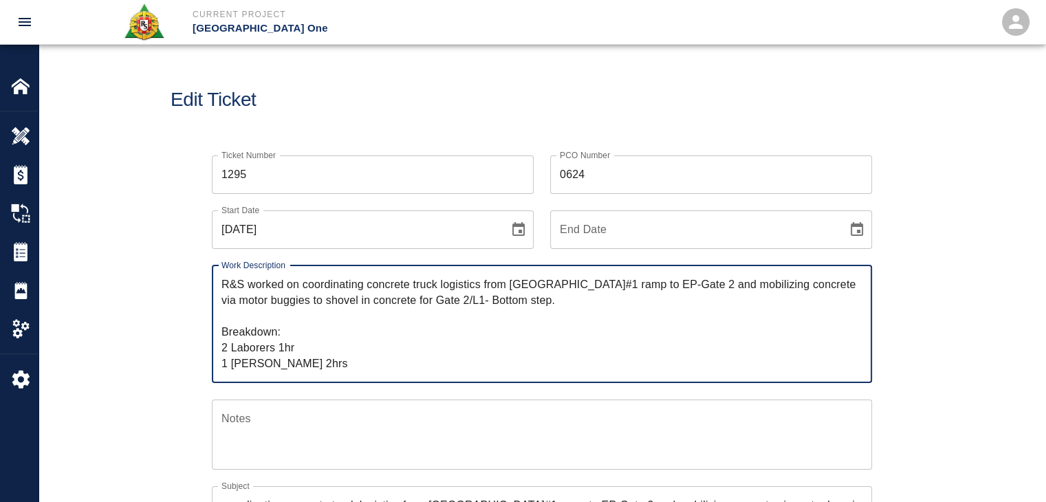
drag, startPoint x: 297, startPoint y: 367, endPoint x: 182, endPoint y: 257, distance: 159.1
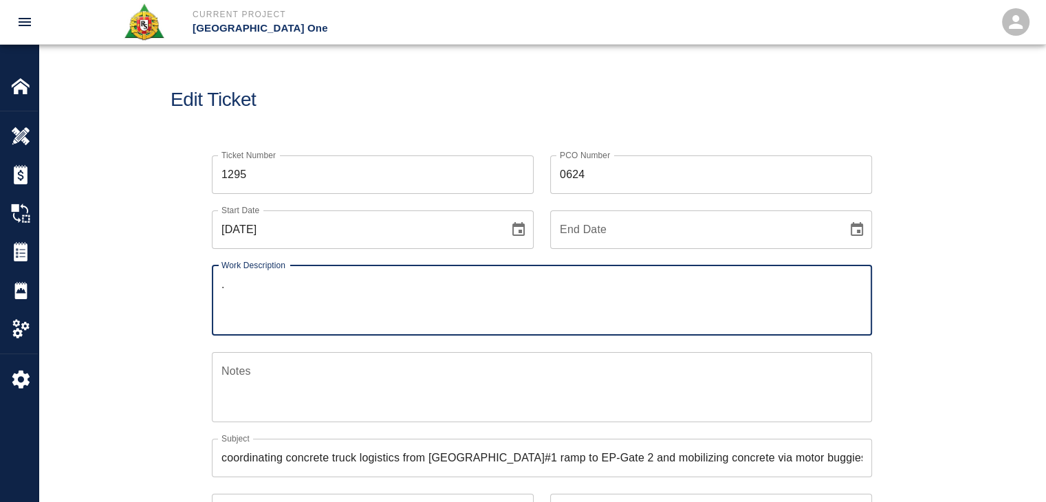
type textarea "."
click at [437, 114] on div "Edit Ticket" at bounding box center [542, 100] width 1007 height 111
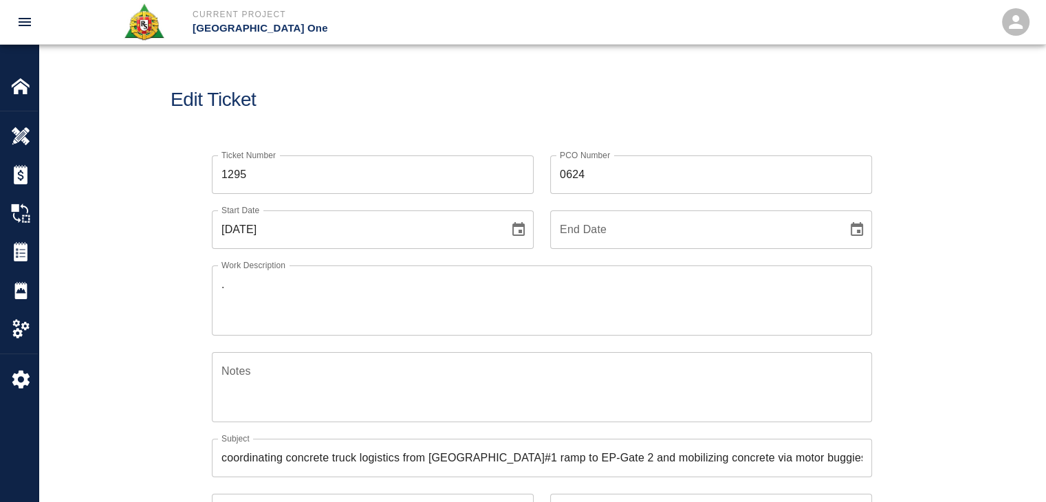
drag, startPoint x: 602, startPoint y: 167, endPoint x: 544, endPoint y: 170, distance: 57.8
click at [566, 171] on input "0624" at bounding box center [711, 174] width 322 height 39
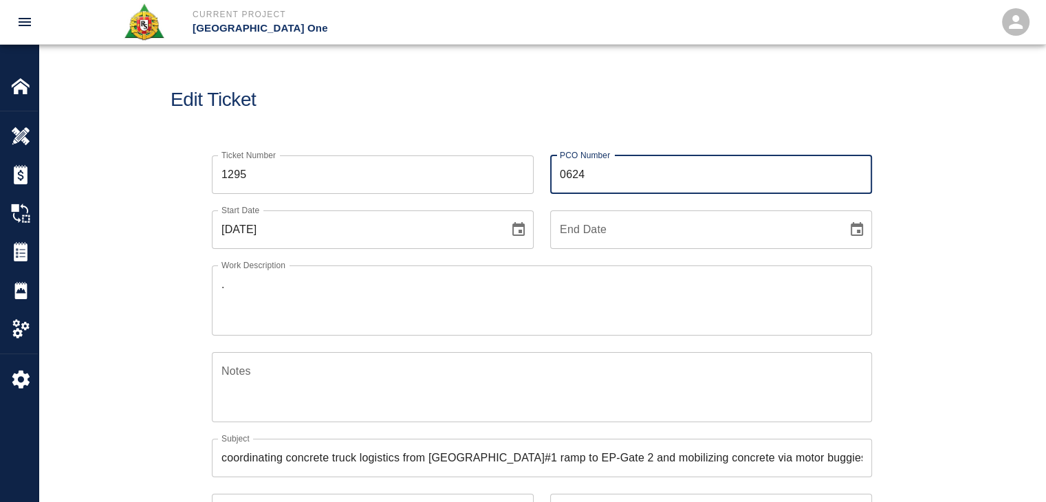
type input "0"
click at [522, 124] on div "Edit Ticket" at bounding box center [542, 100] width 1007 height 111
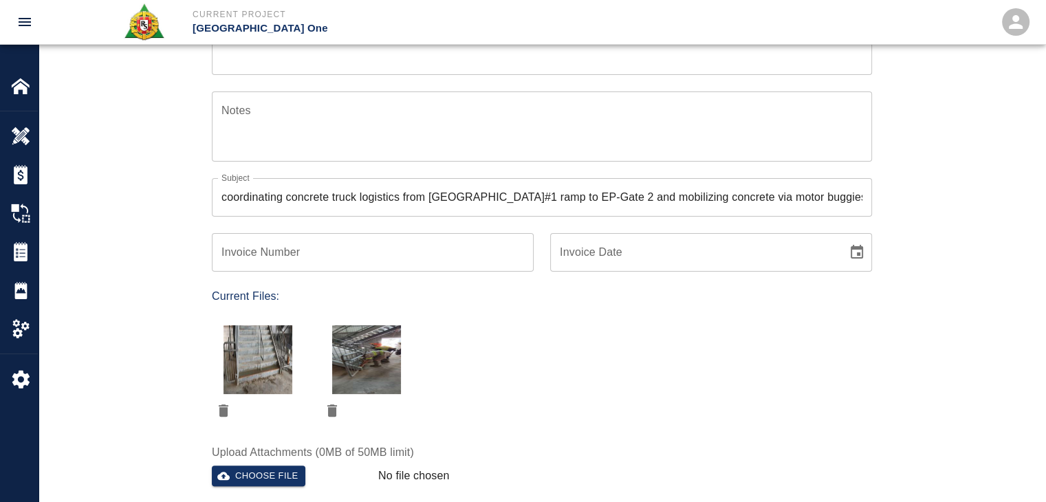
scroll to position [261, 0]
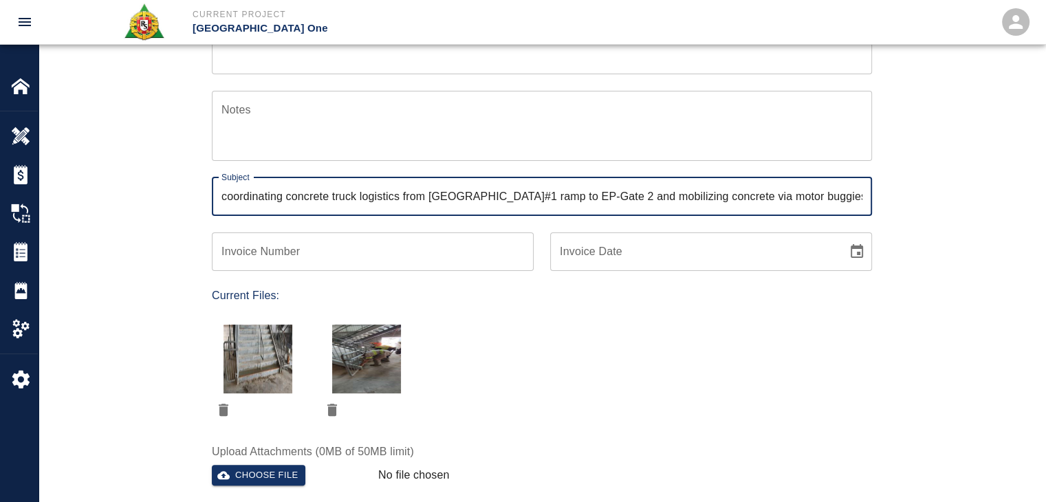
drag, startPoint x: 812, startPoint y: 184, endPoint x: 135, endPoint y: 143, distance: 677.9
click at [135, 143] on div "Ticket Number 1295 Ticket Number PCO Number PCO Number Start Date 08/07/2025 St…" at bounding box center [542, 247] width 1007 height 739
type input "shovel in concrete for Gate 2/L1- Bottom step."
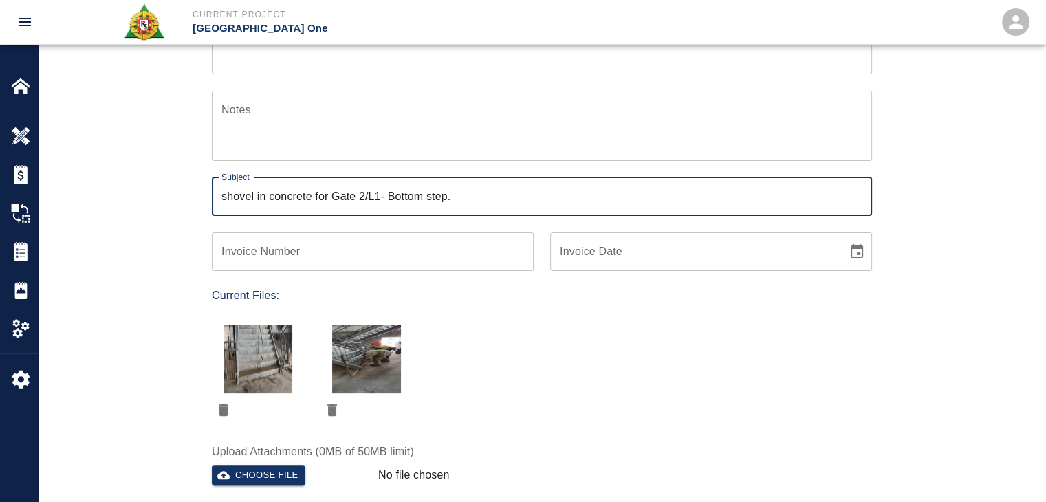
drag, startPoint x: 451, startPoint y: 199, endPoint x: 89, endPoint y: 169, distance: 363.6
click at [96, 169] on div "Ticket Number 1295 Ticket Number PCO Number PCO Number Start Date 08/07/2025 St…" at bounding box center [542, 247] width 1007 height 739
click at [223, 395] on div at bounding box center [249, 364] width 109 height 113
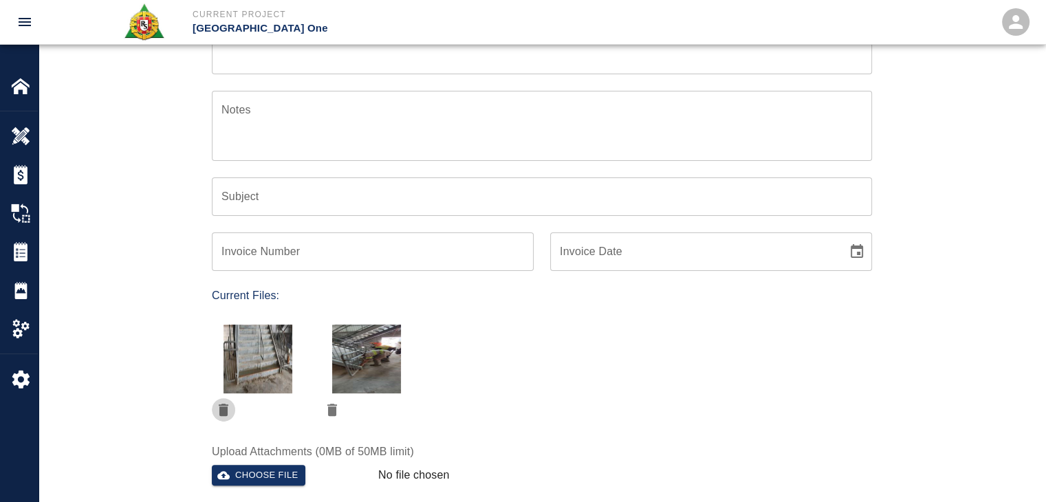
click at [223, 399] on button "delete" at bounding box center [223, 409] width 23 height 23
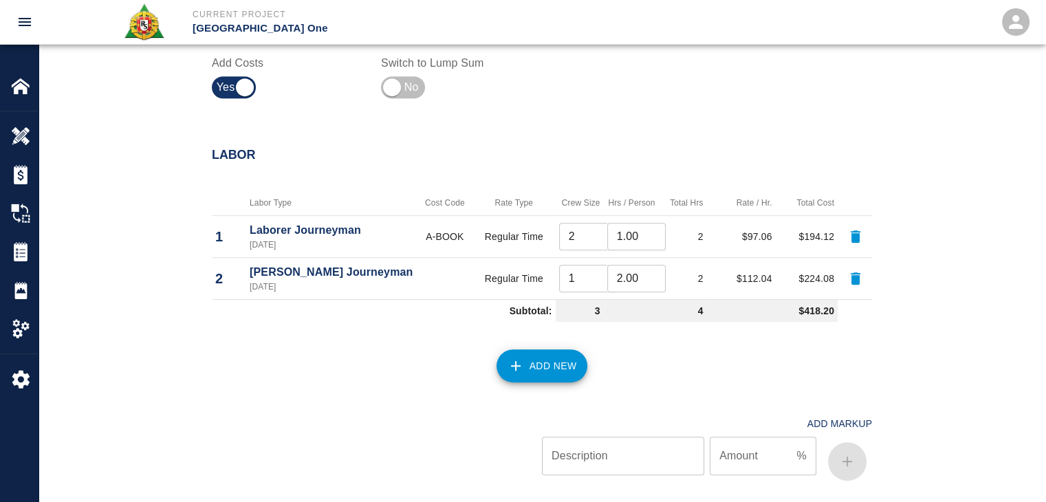
scroll to position [585, 0]
click at [847, 238] on icon "button" at bounding box center [855, 236] width 17 height 17
type input "1"
type input "2.00"
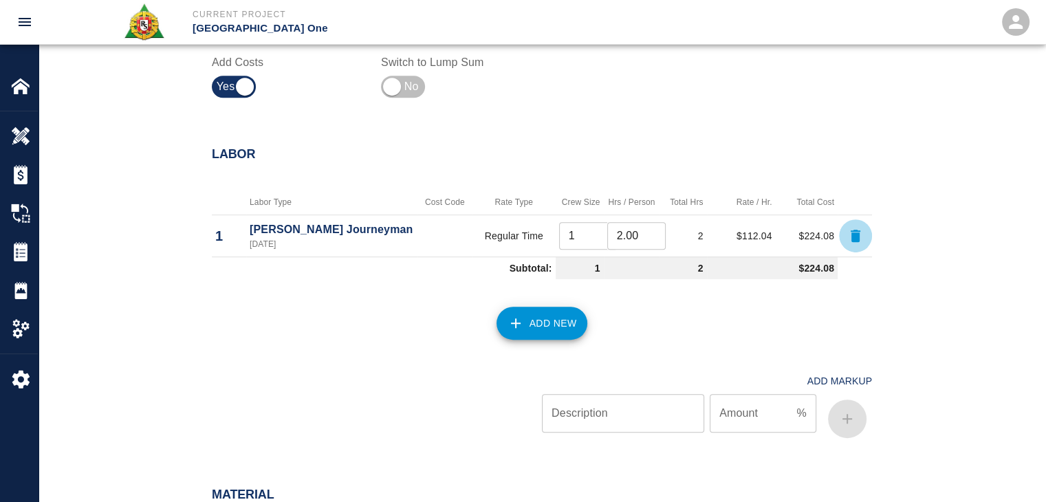
click at [847, 238] on icon "button" at bounding box center [855, 236] width 17 height 17
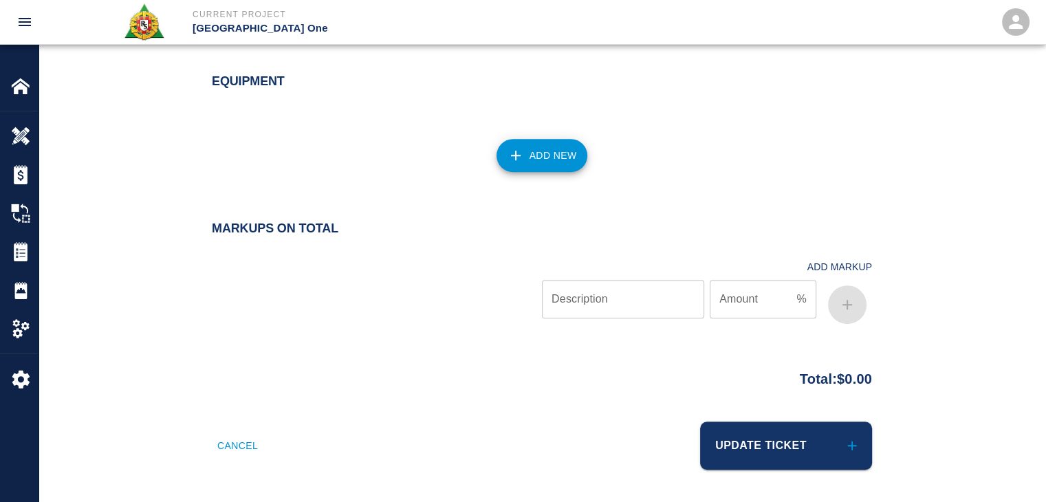
scroll to position [952, 0]
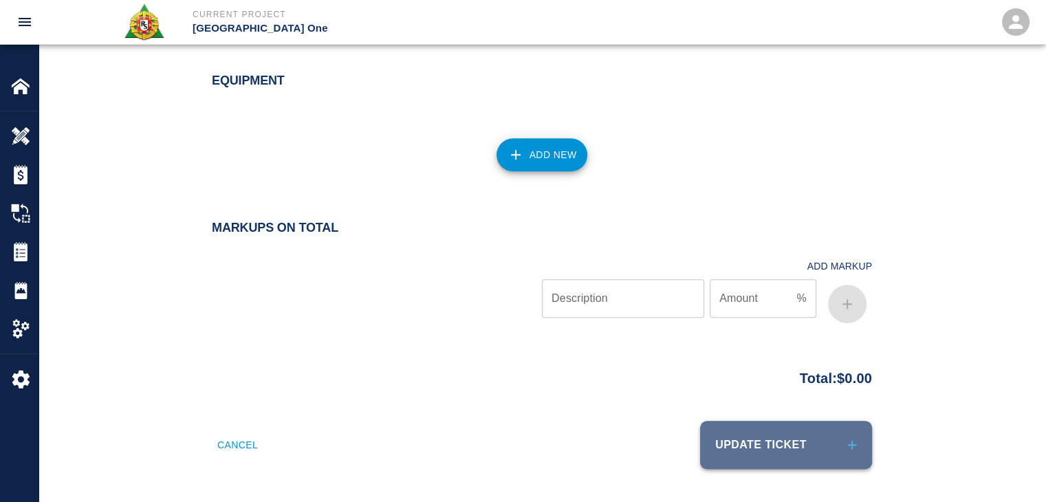
click at [778, 430] on button "Update Ticket" at bounding box center [786, 445] width 172 height 48
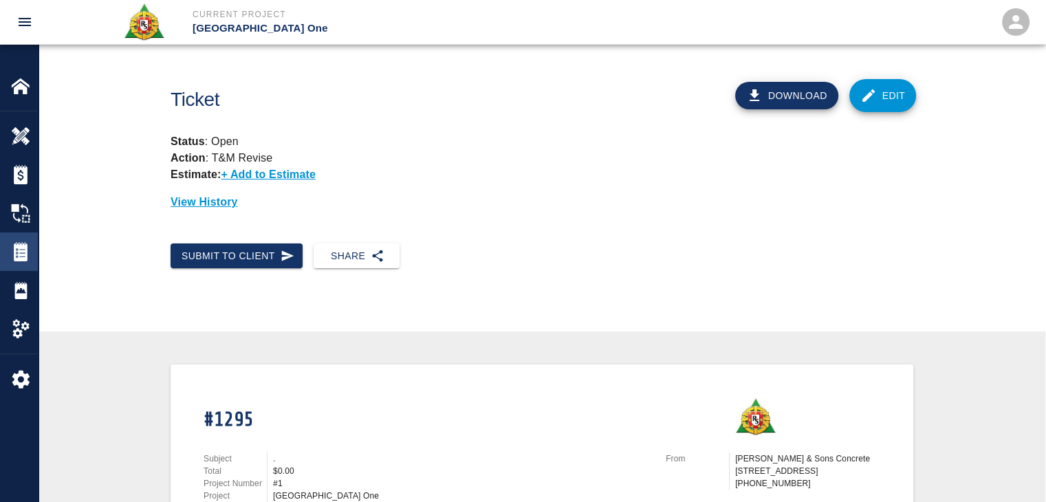
click at [10, 254] on div "Tickets" at bounding box center [19, 251] width 38 height 39
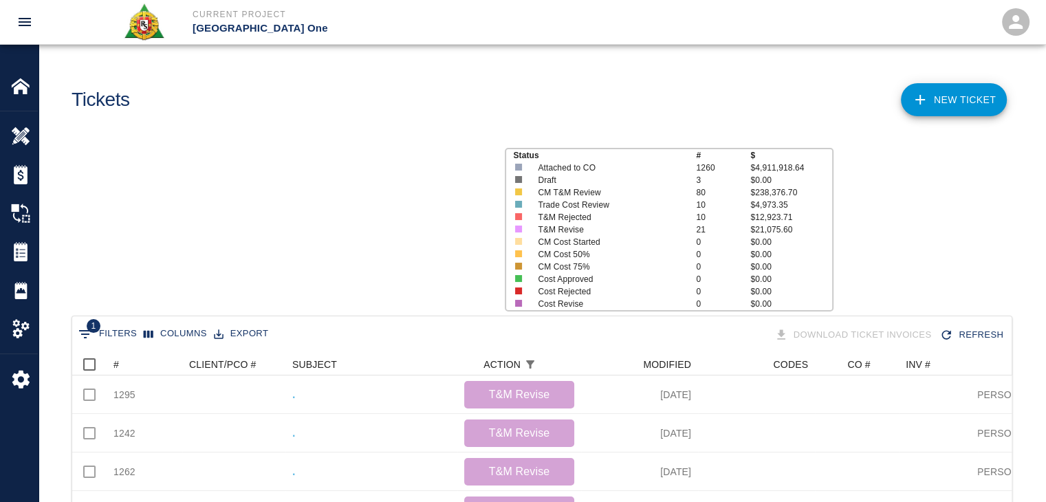
scroll to position [792, 929]
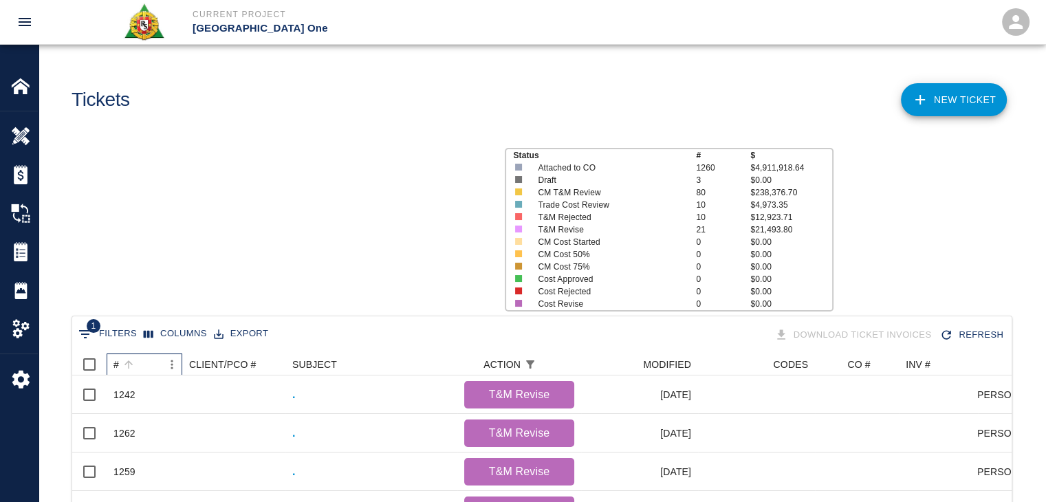
click at [141, 373] on div "#" at bounding box center [137, 364] width 48 height 22
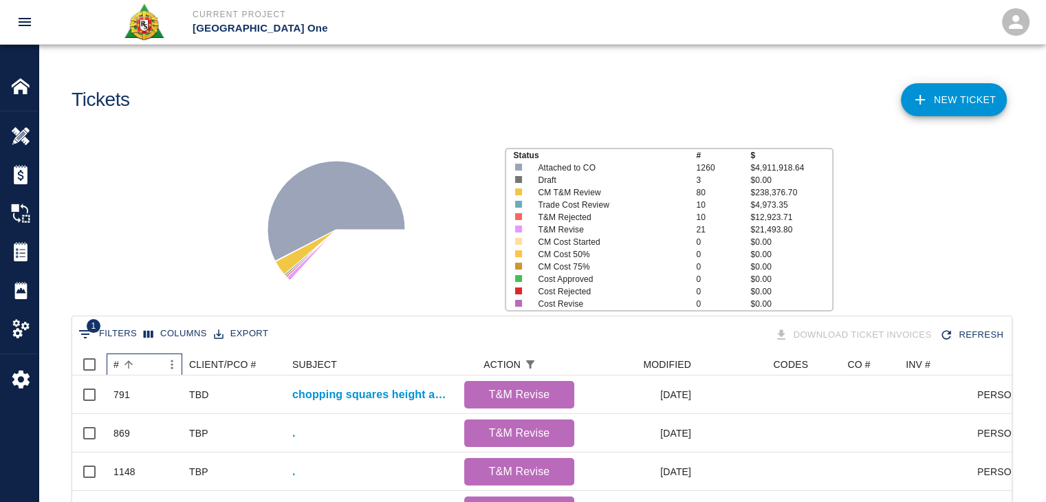
click at [140, 373] on div "#" at bounding box center [137, 364] width 48 height 22
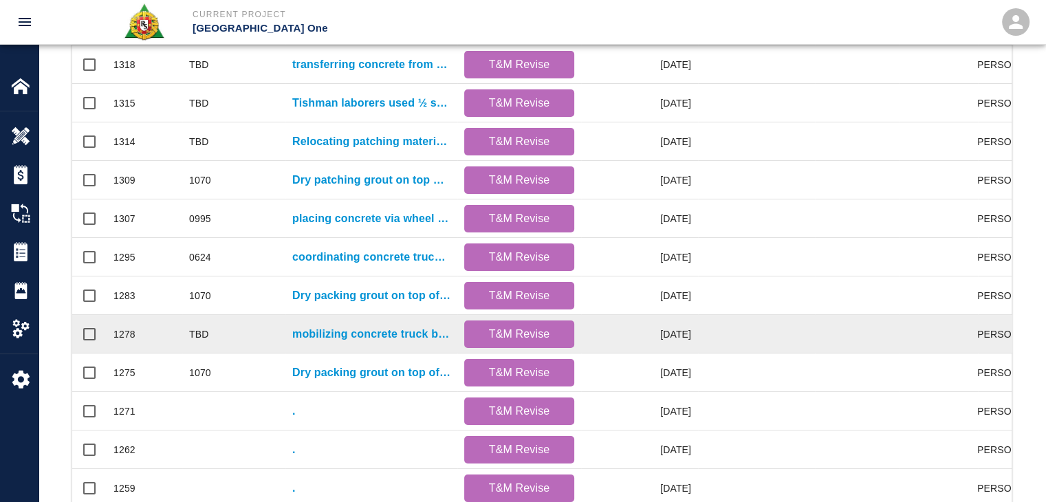
scroll to position [368, 0]
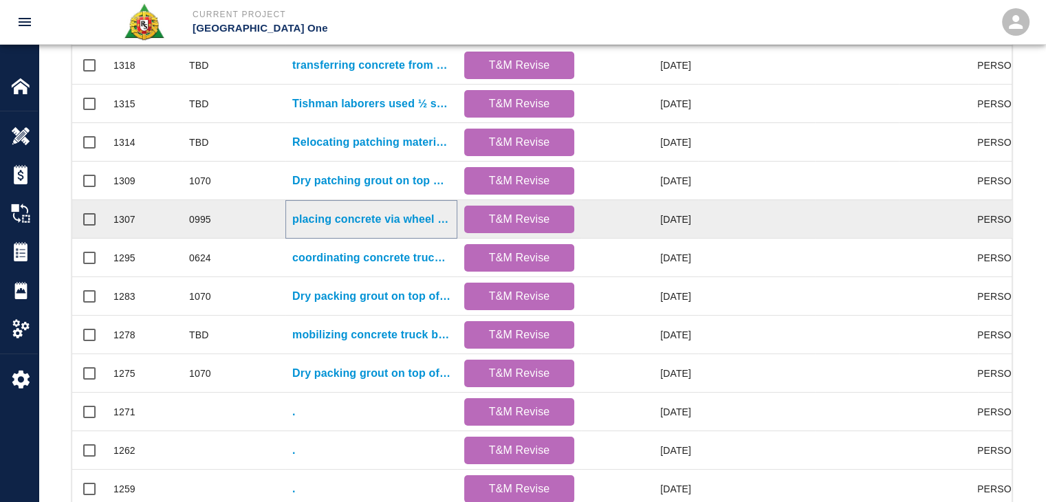
click at [310, 223] on p "placing concrete via wheel [PERSON_NAME], shoveling and pulling concrete for HH…" at bounding box center [371, 219] width 158 height 17
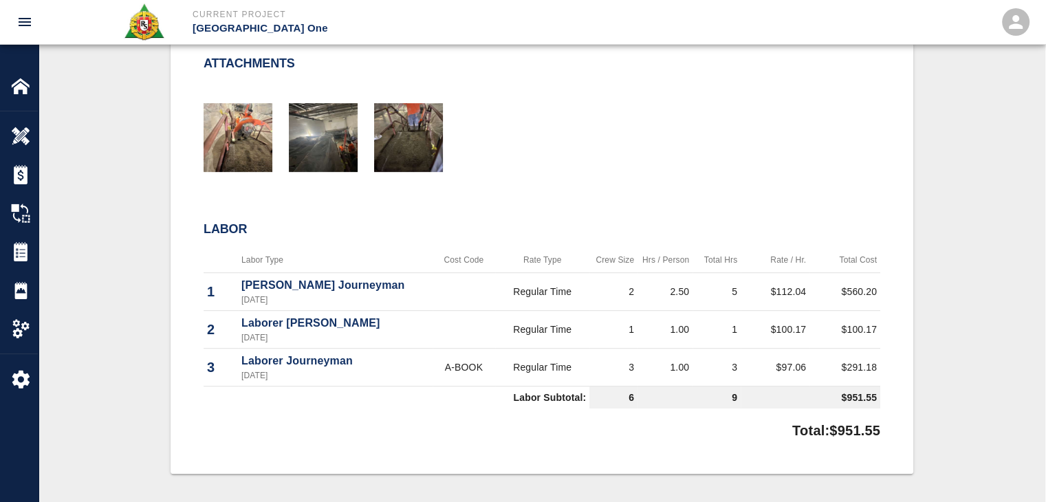
scroll to position [556, 0]
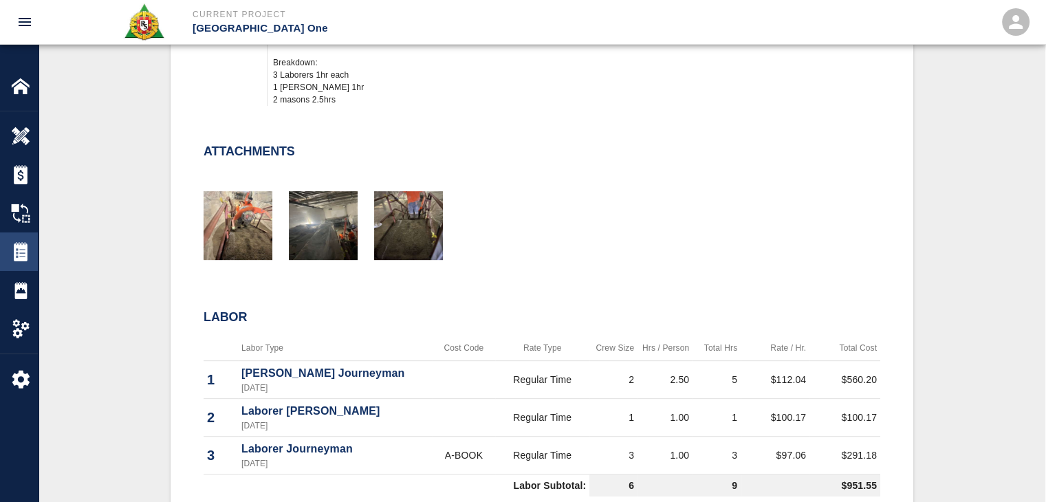
click at [25, 254] on img at bounding box center [20, 251] width 19 height 19
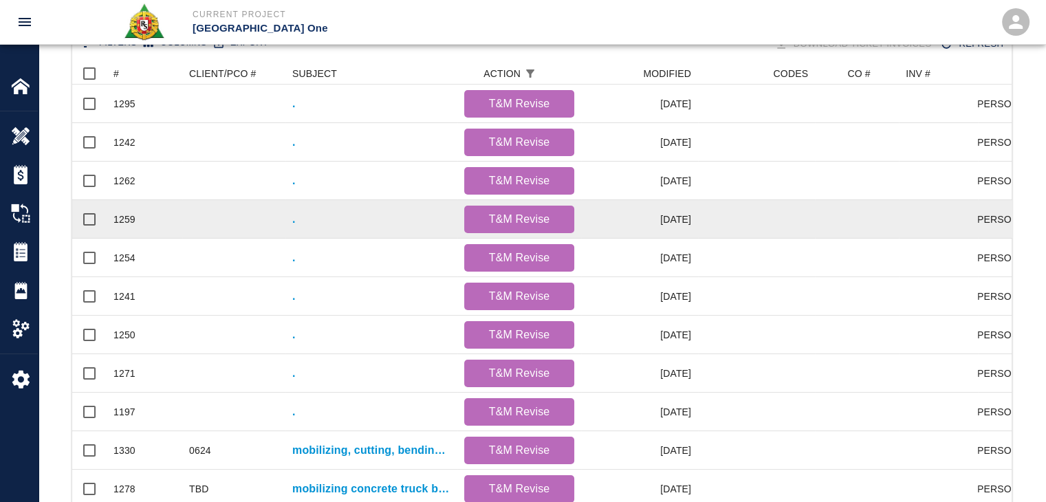
scroll to position [264, 0]
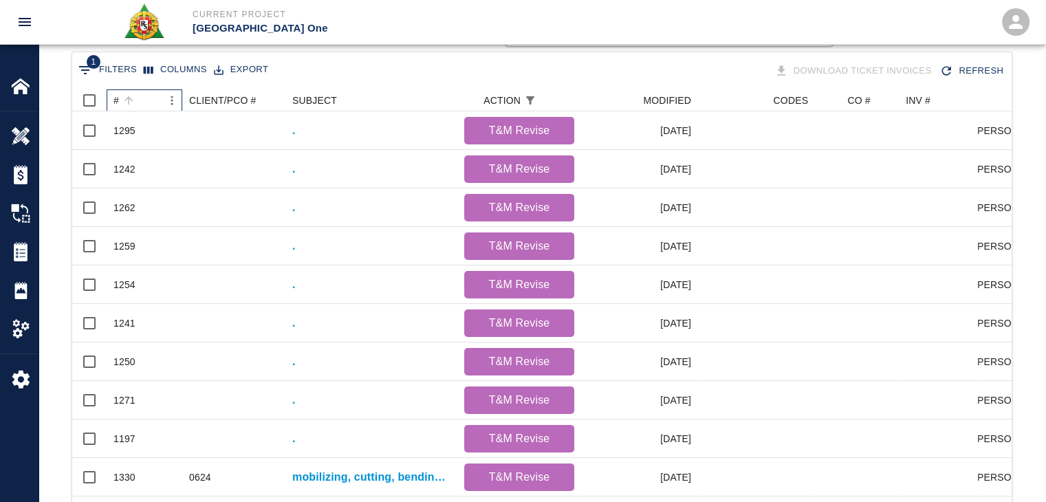
click at [144, 92] on div "#" at bounding box center [137, 100] width 48 height 22
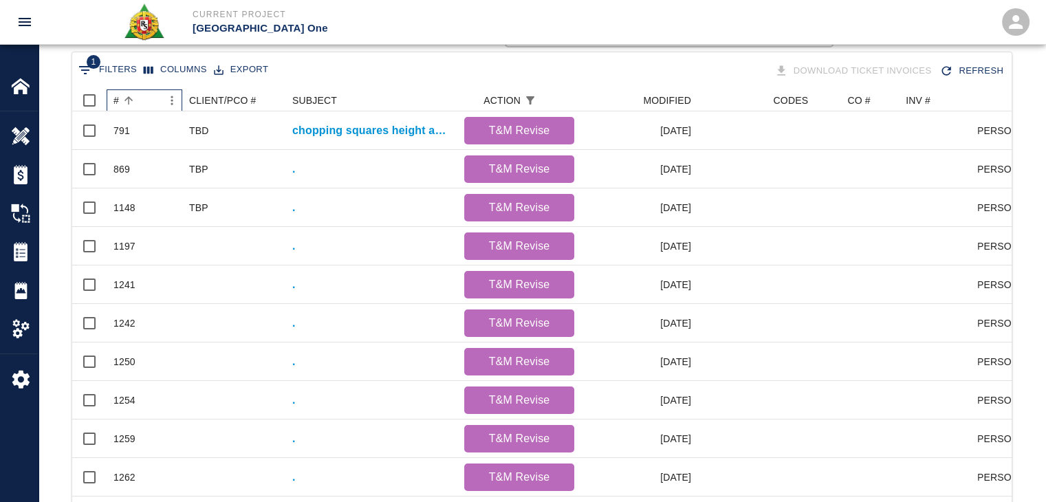
click at [144, 92] on div "#" at bounding box center [137, 100] width 48 height 22
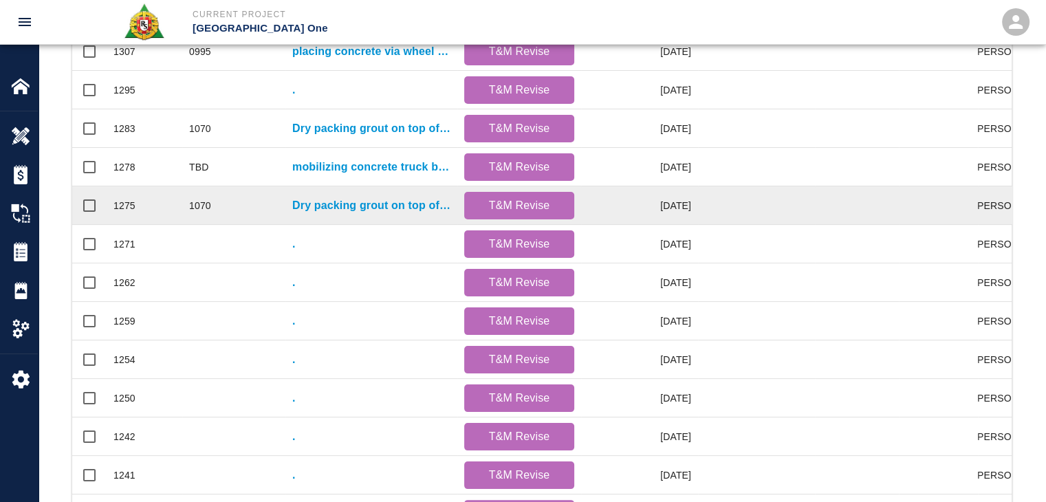
scroll to position [534, 0]
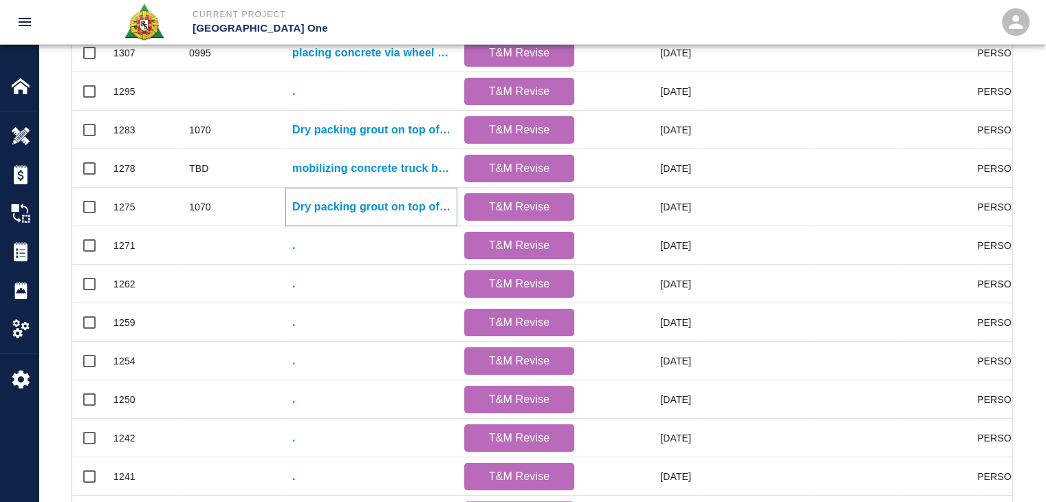
drag, startPoint x: 316, startPoint y: 212, endPoint x: 308, endPoint y: 209, distance: 8.9
click at [308, 209] on p "Dry packing grout on top of beams for Column line E18/ED" at bounding box center [371, 207] width 158 height 17
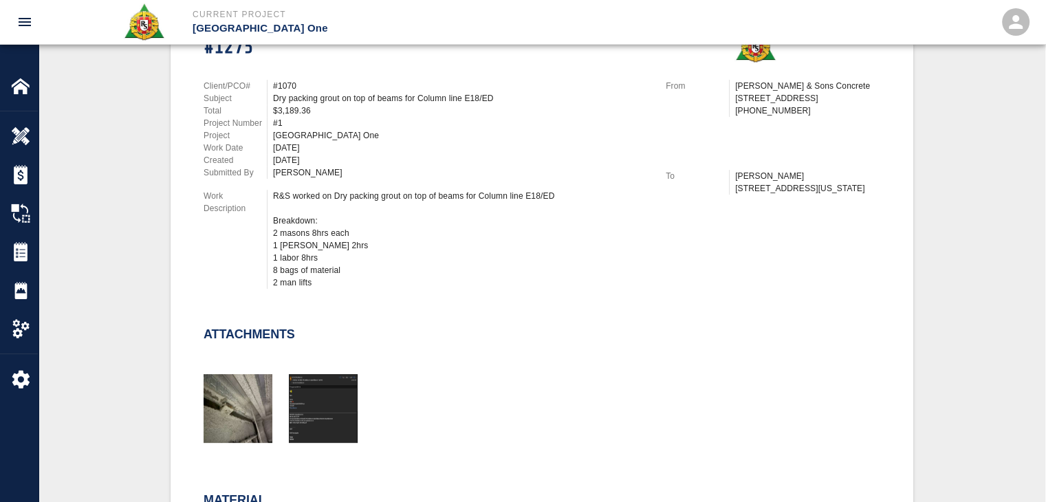
scroll to position [357, 0]
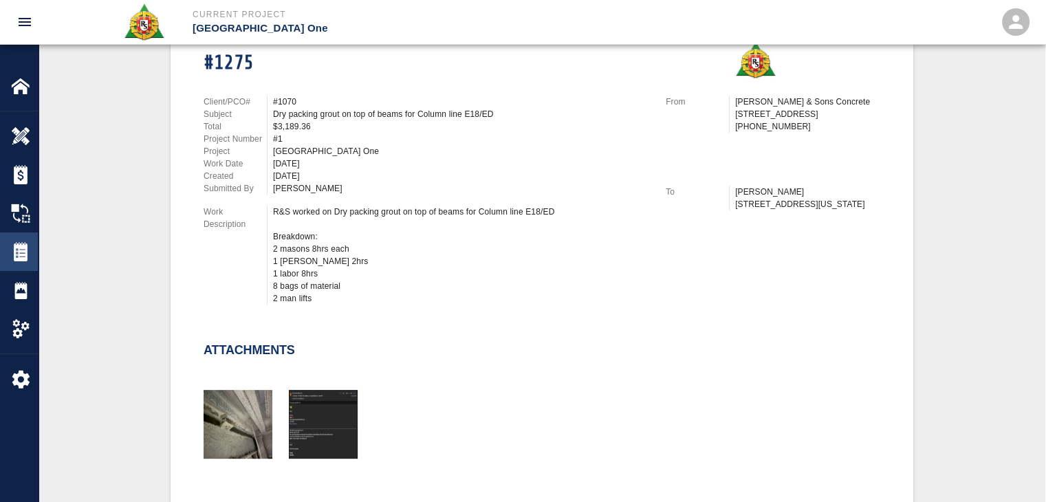
click at [25, 238] on div "Tickets" at bounding box center [19, 251] width 38 height 39
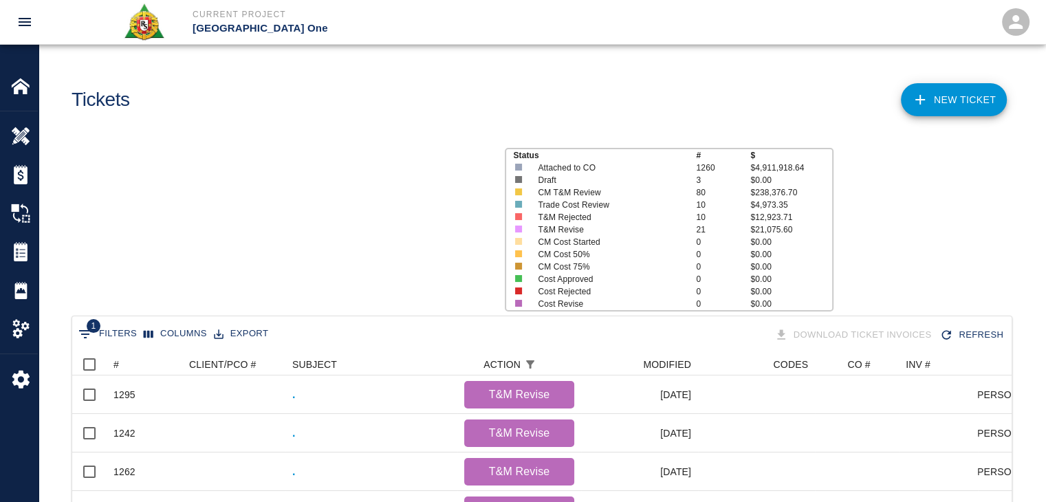
scroll to position [792, 929]
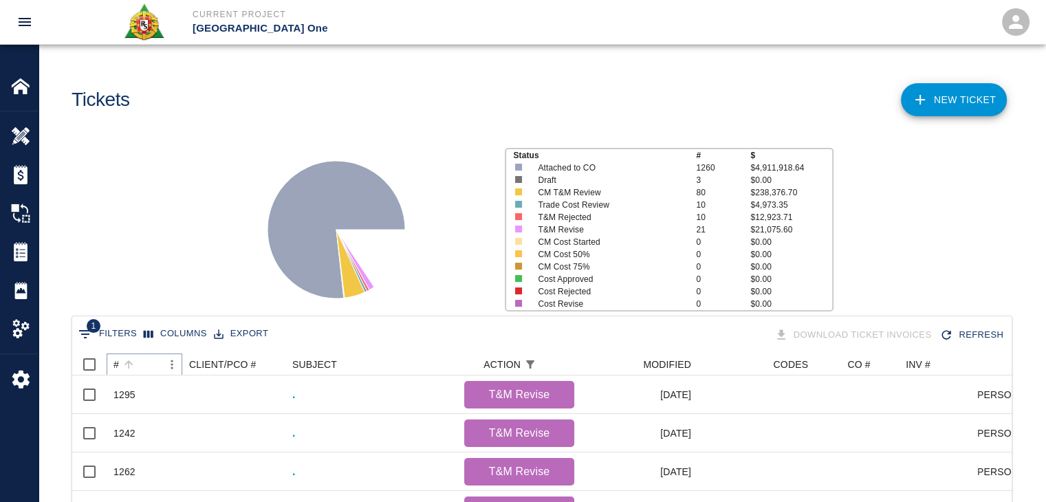
click at [133, 369] on icon "Sort" at bounding box center [128, 364] width 12 height 12
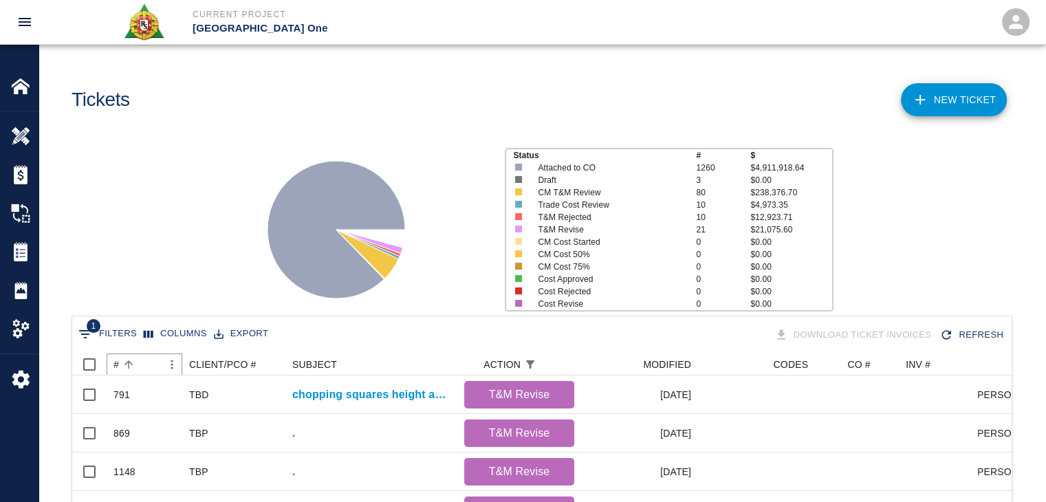
click at [133, 369] on icon "Sort" at bounding box center [128, 364] width 12 height 12
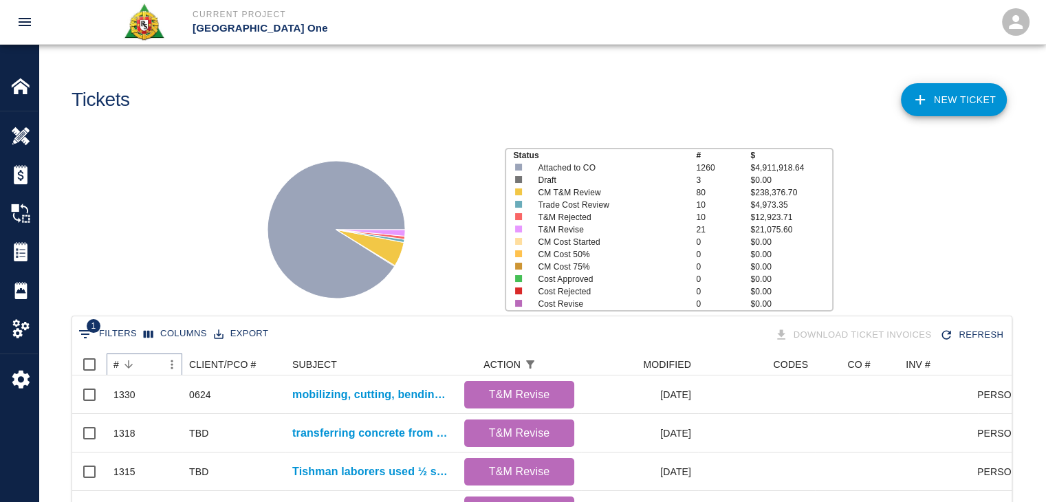
click at [138, 366] on button "Sort" at bounding box center [128, 364] width 19 height 19
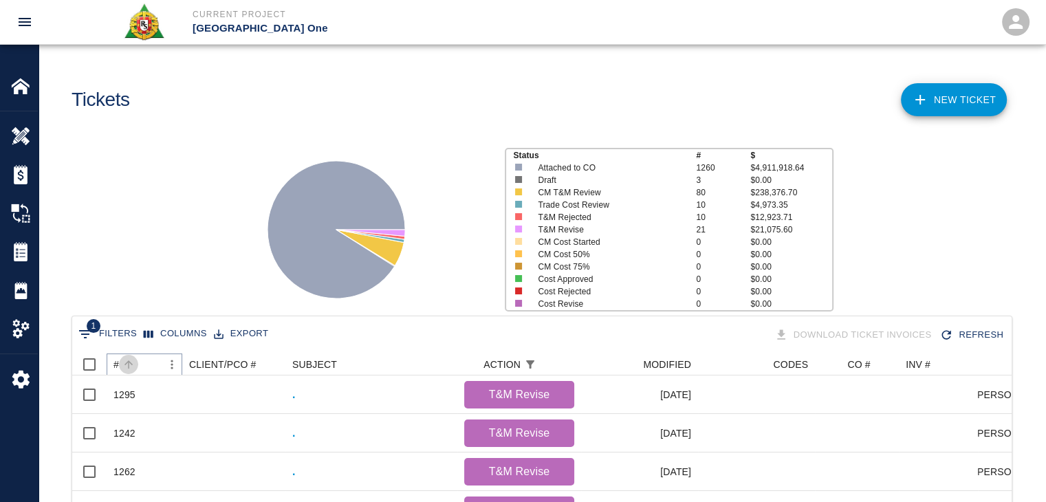
click at [138, 366] on button "Sort" at bounding box center [128, 364] width 19 height 19
click at [137, 364] on button "Sort" at bounding box center [128, 364] width 19 height 19
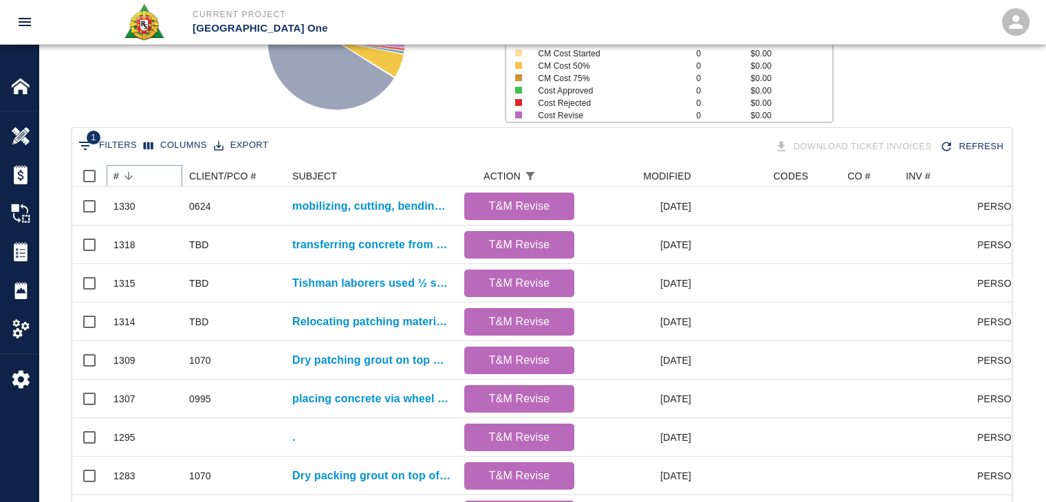
scroll to position [190, 0]
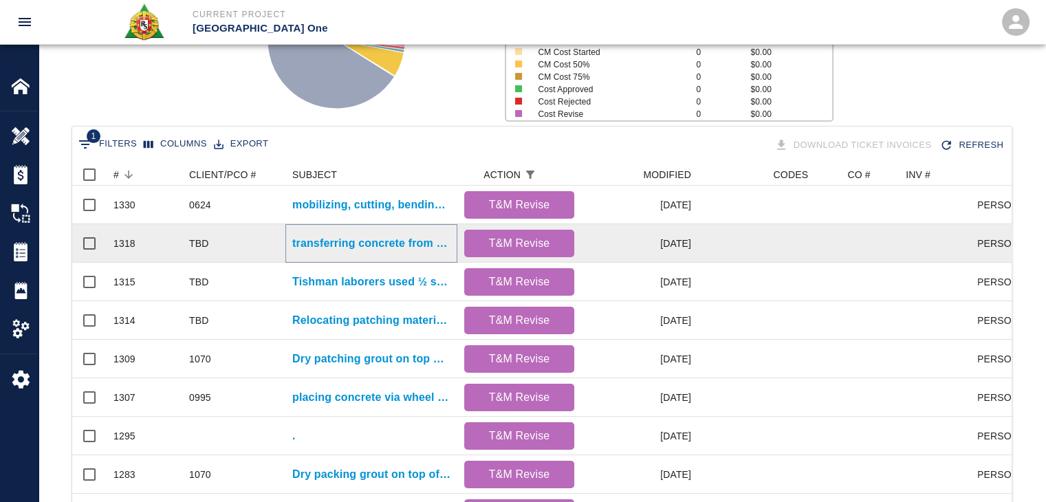
click at [314, 247] on p "transferring concrete from motor buggy to pales and walking them up the stairs …" at bounding box center [371, 243] width 158 height 17
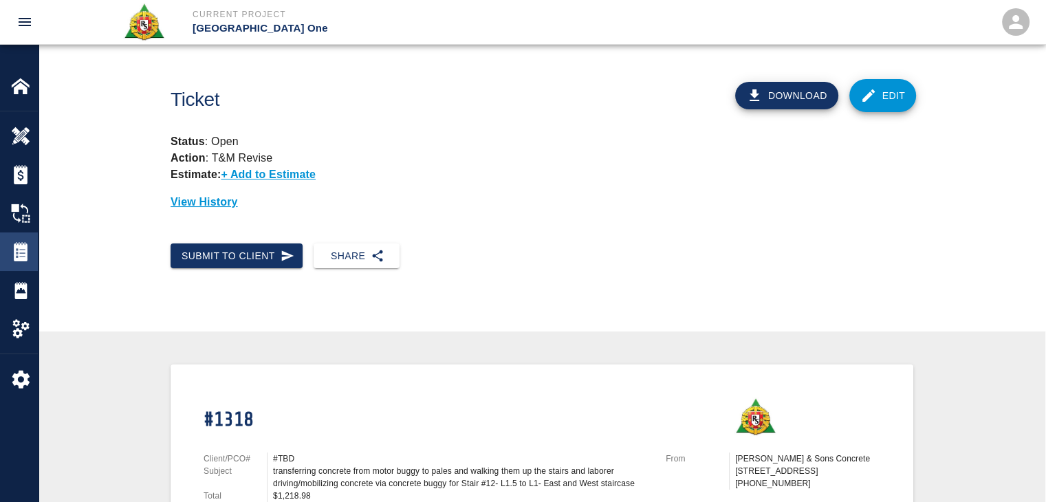
click at [17, 254] on img at bounding box center [20, 251] width 19 height 19
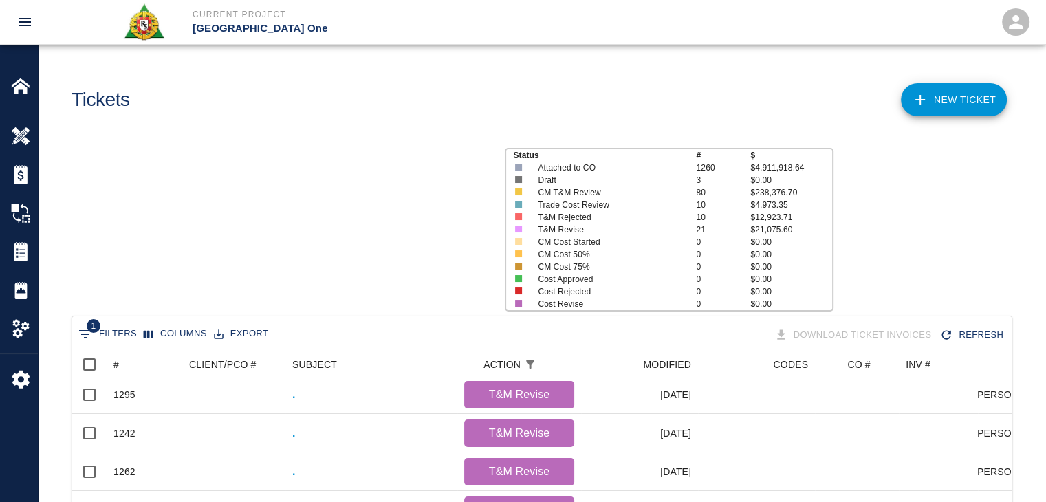
scroll to position [792, 929]
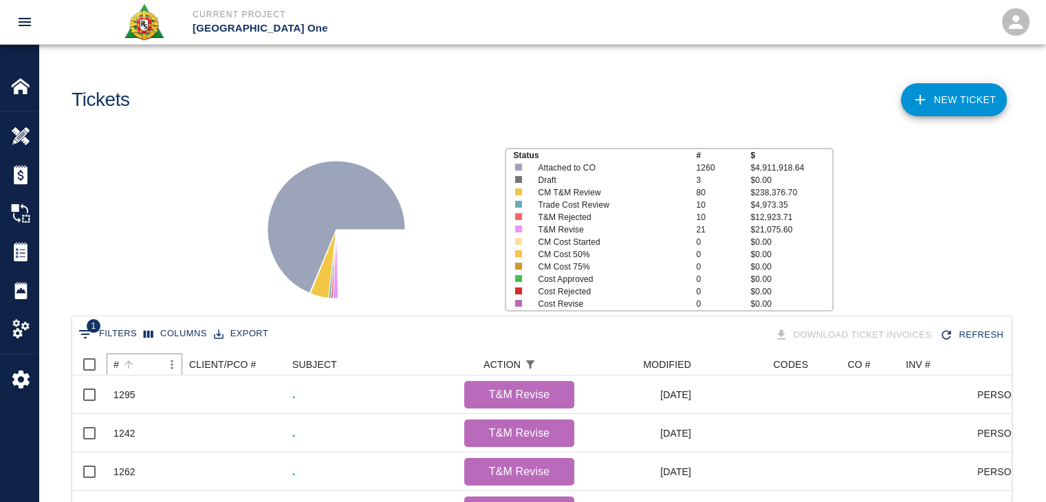
click at [132, 360] on icon "Sort" at bounding box center [128, 364] width 12 height 12
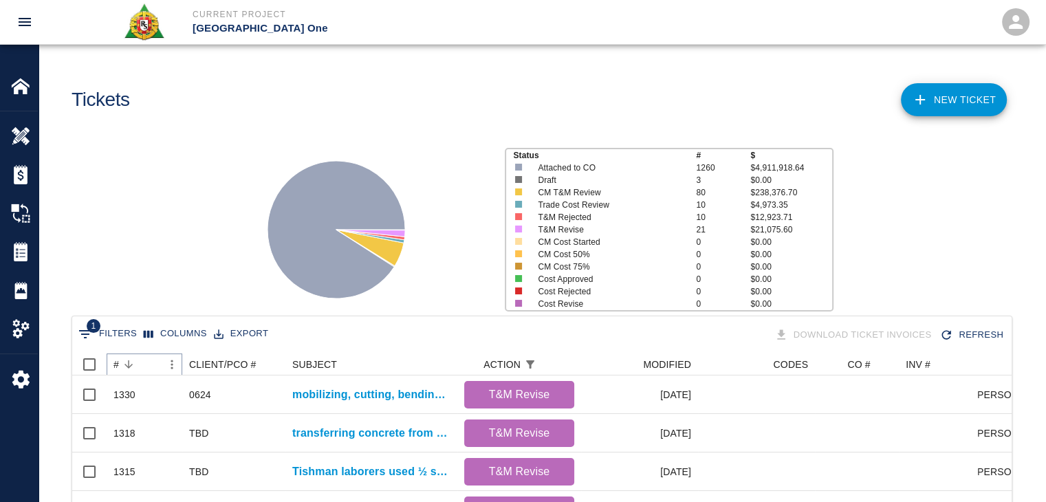
scroll to position [151, 0]
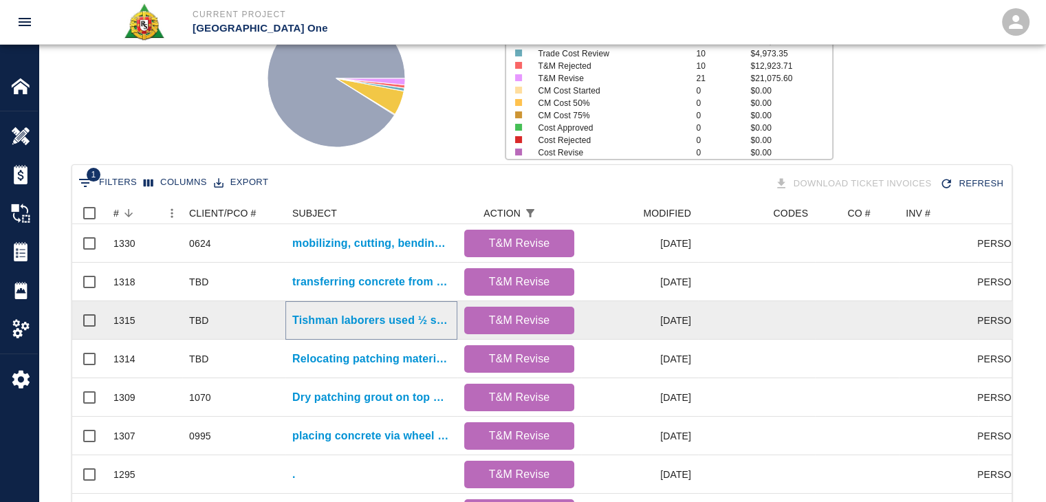
click at [324, 319] on p "Tishman laborers used ½ skid of SpecChem Precision grout as waster barrier by s…" at bounding box center [371, 320] width 158 height 17
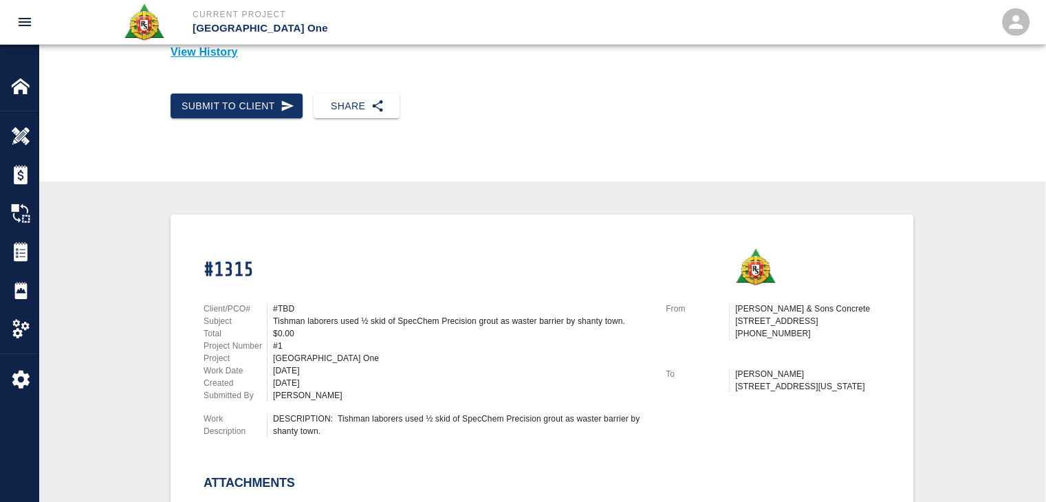
scroll to position [129, 0]
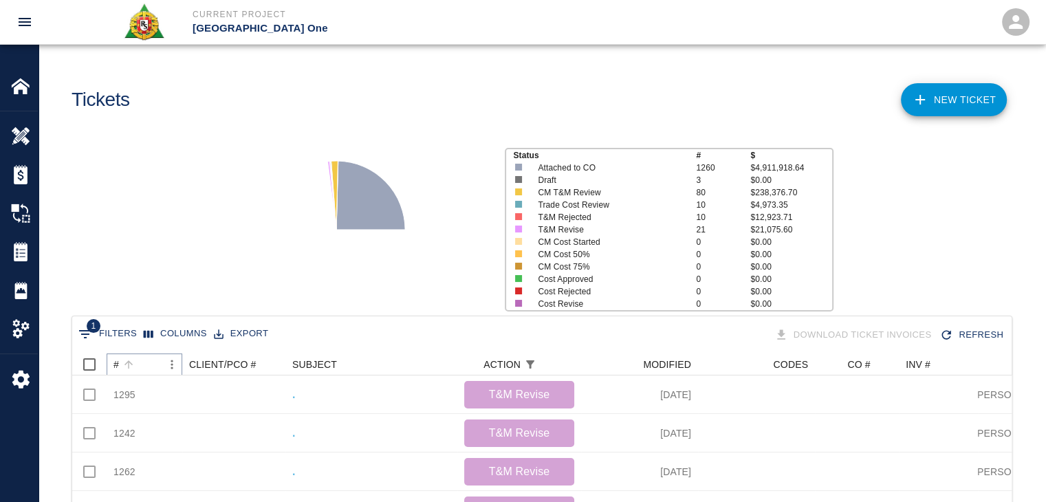
click at [131, 369] on icon "Sort" at bounding box center [128, 364] width 12 height 12
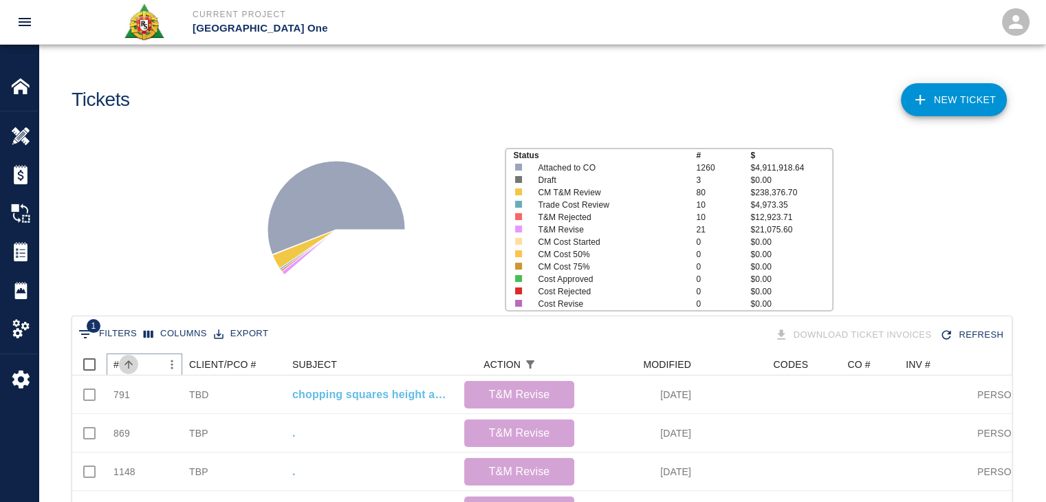
click at [131, 369] on icon "Sort" at bounding box center [128, 364] width 12 height 12
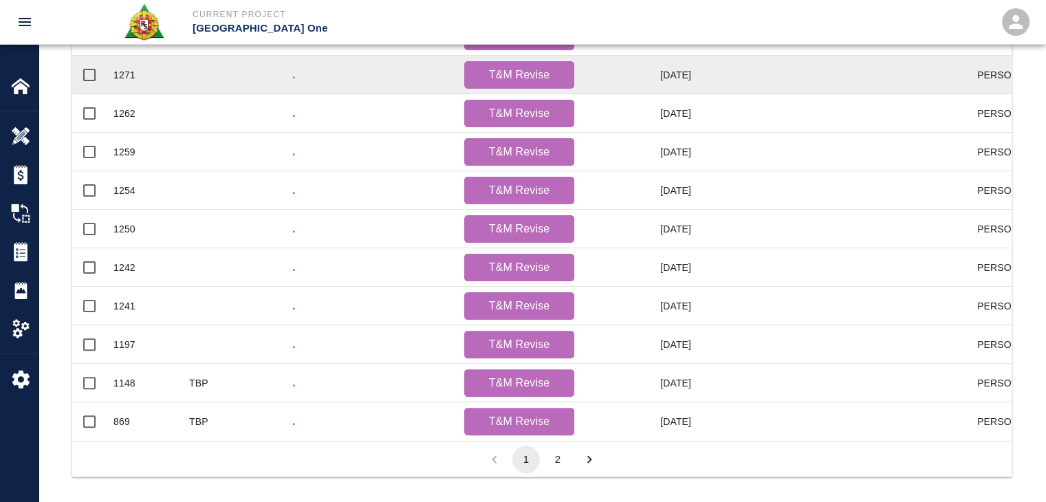
scroll to position [706, 0]
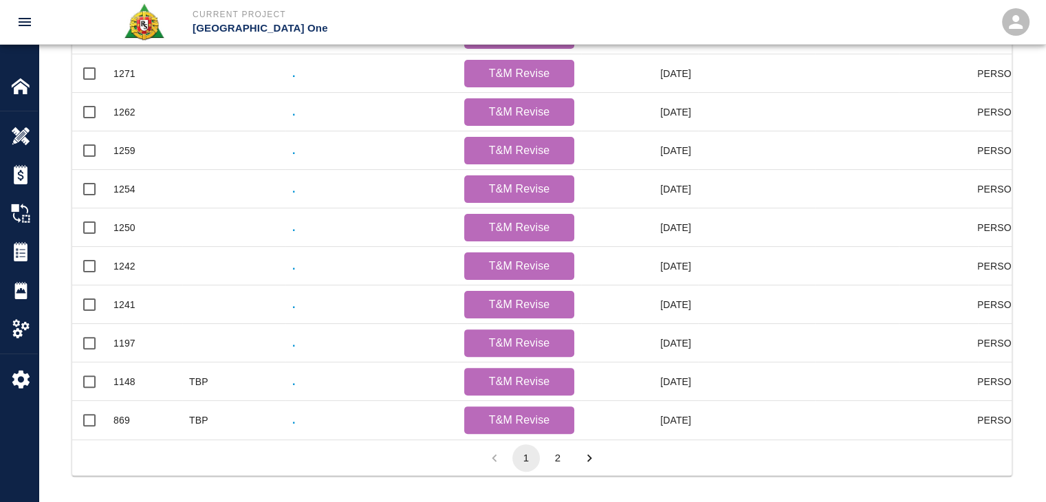
click at [552, 463] on button "2" at bounding box center [558, 458] width 28 height 28
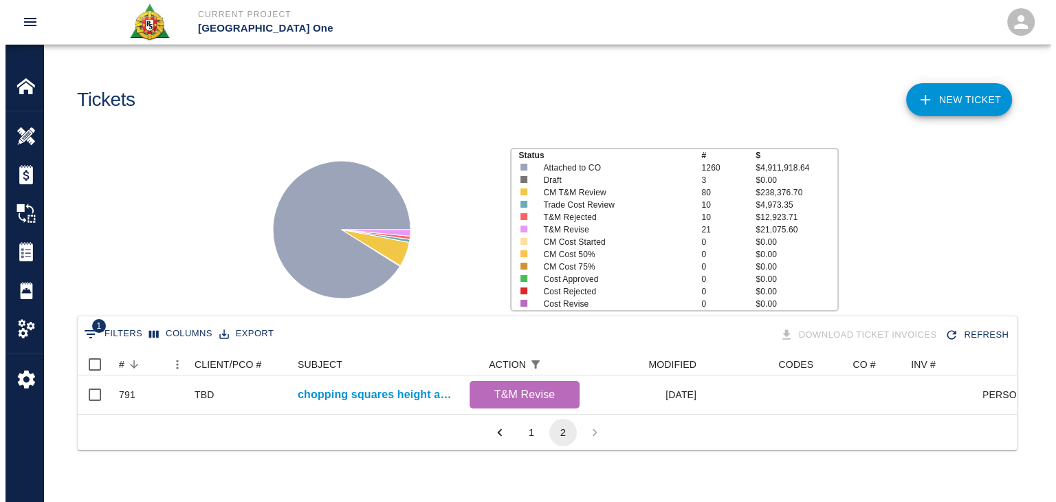
scroll to position [61, 939]
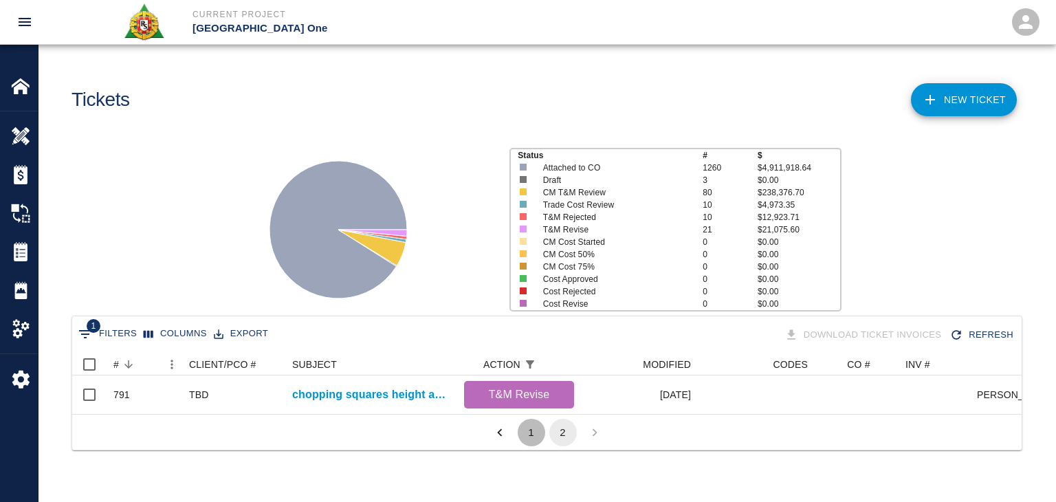
click at [525, 437] on button "1" at bounding box center [532, 433] width 28 height 28
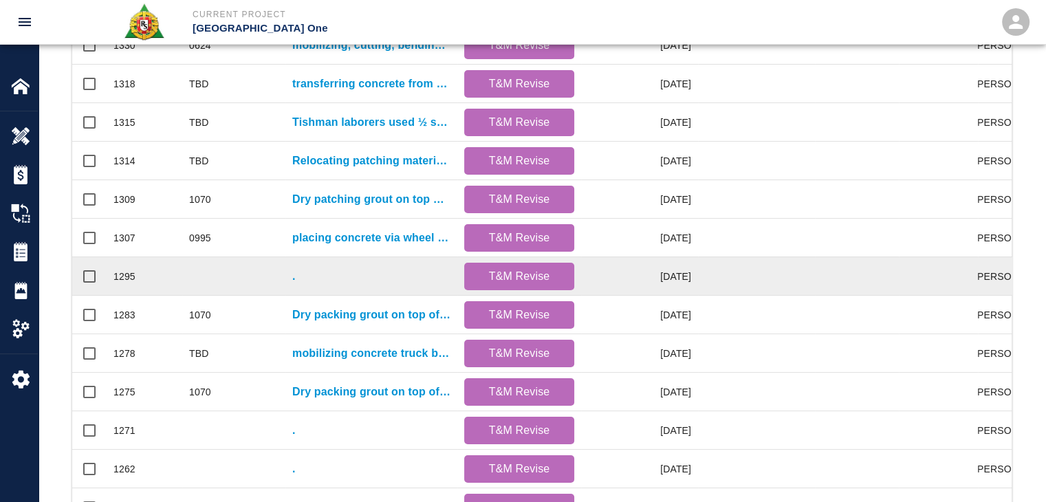
scroll to position [349, 0]
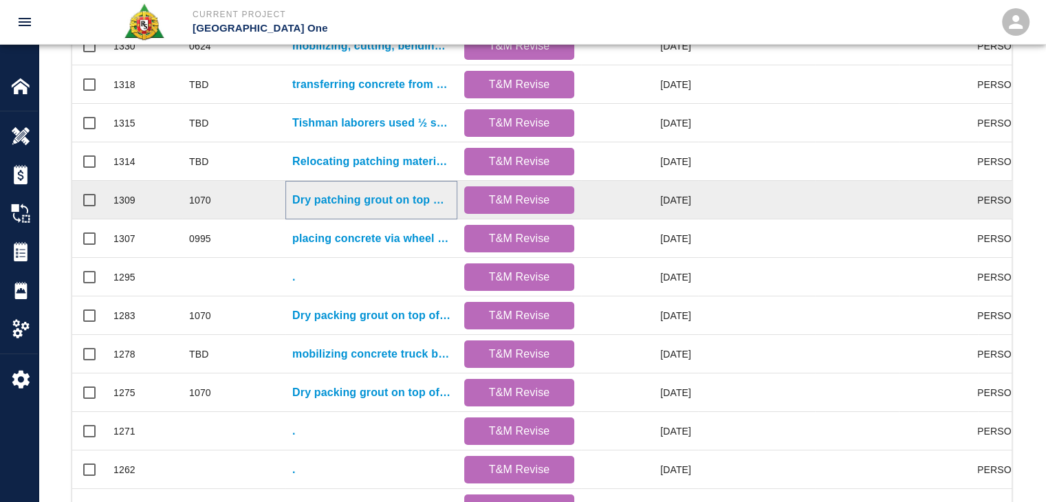
click at [355, 194] on p "Dry patching grout on top of beams for Column line E30/[GEOGRAPHIC_DATA], E9/EJ" at bounding box center [371, 200] width 158 height 17
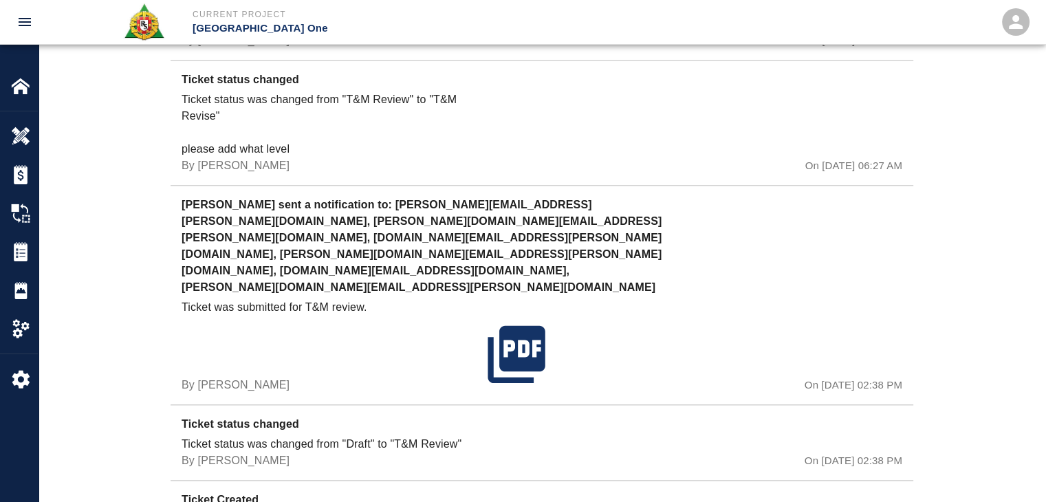
scroll to position [1504, 0]
click at [18, 267] on div "Tickets" at bounding box center [19, 251] width 38 height 39
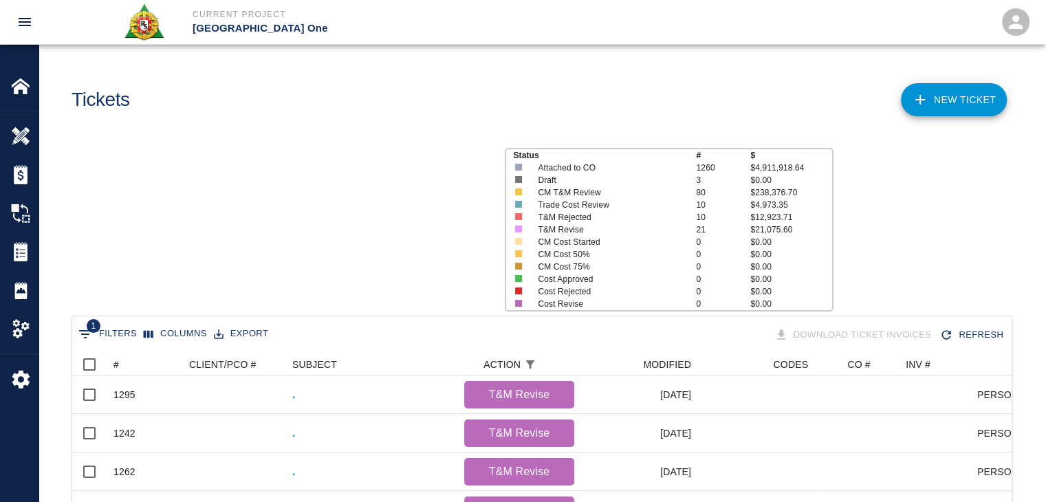
scroll to position [792, 929]
click at [140, 361] on div "#" at bounding box center [137, 364] width 48 height 22
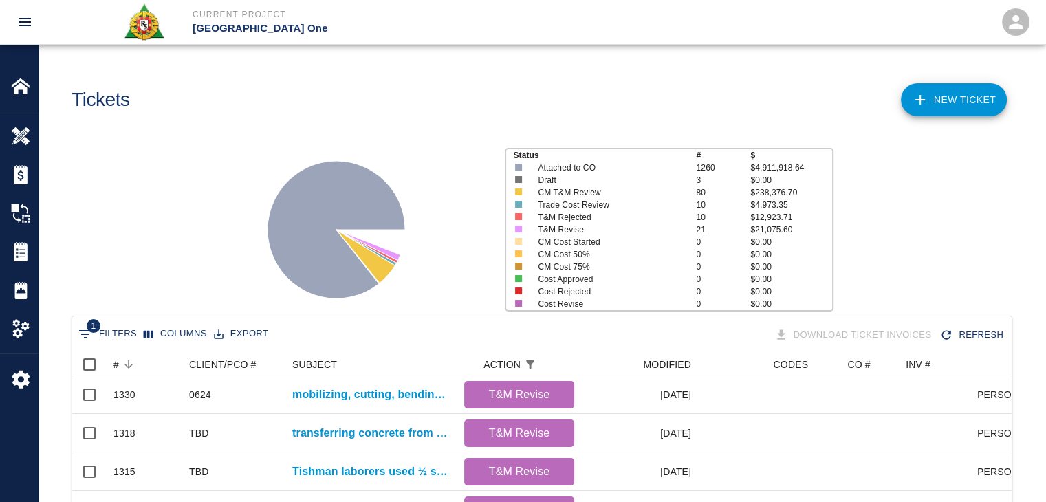
click at [212, 190] on div "Status # $ Attached to CO 1260 $4,911,918.64 Draft 3 $0.00 CM T&M Review 80 $23…" at bounding box center [537, 224] width 1018 height 183
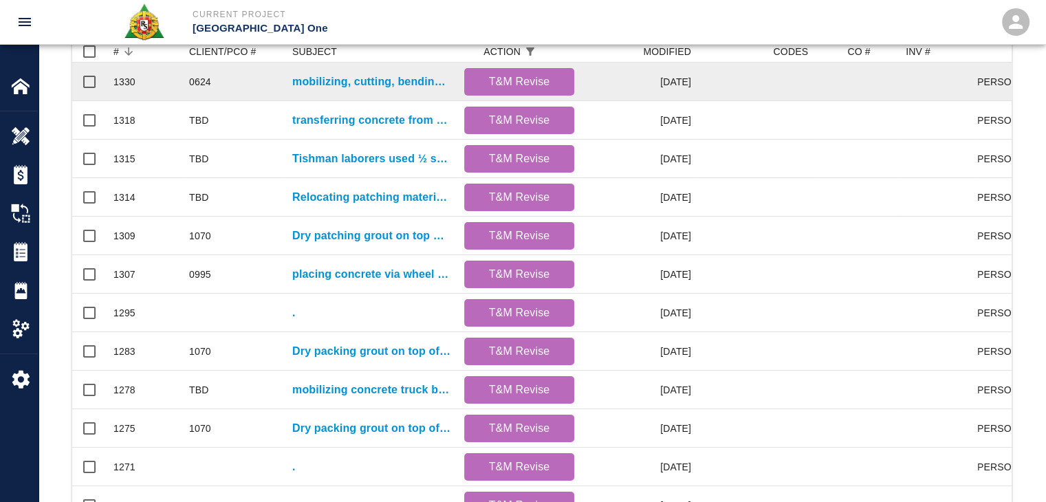
scroll to position [226, 0]
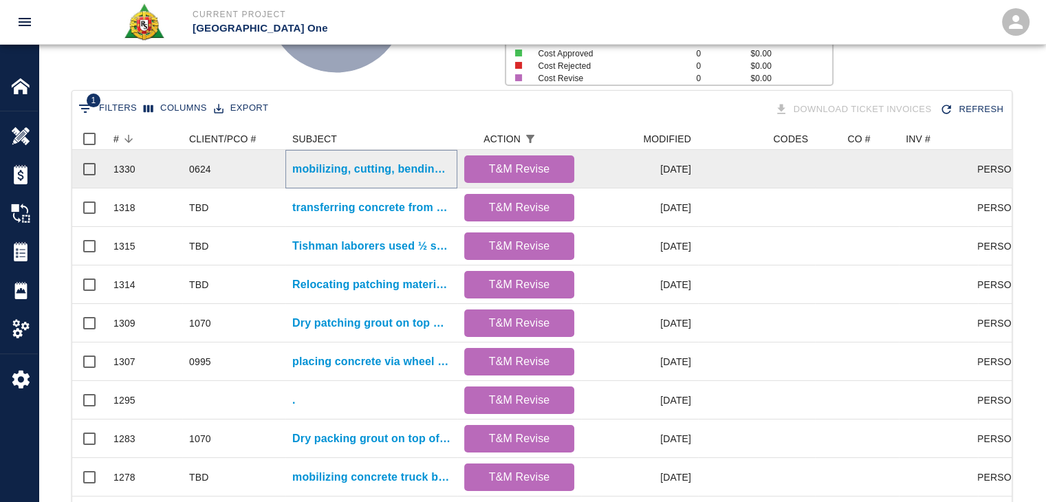
click at [327, 165] on p "mobilizing, cutting, bending, and drilling for level #3 north east side hvac in…" at bounding box center [371, 169] width 158 height 17
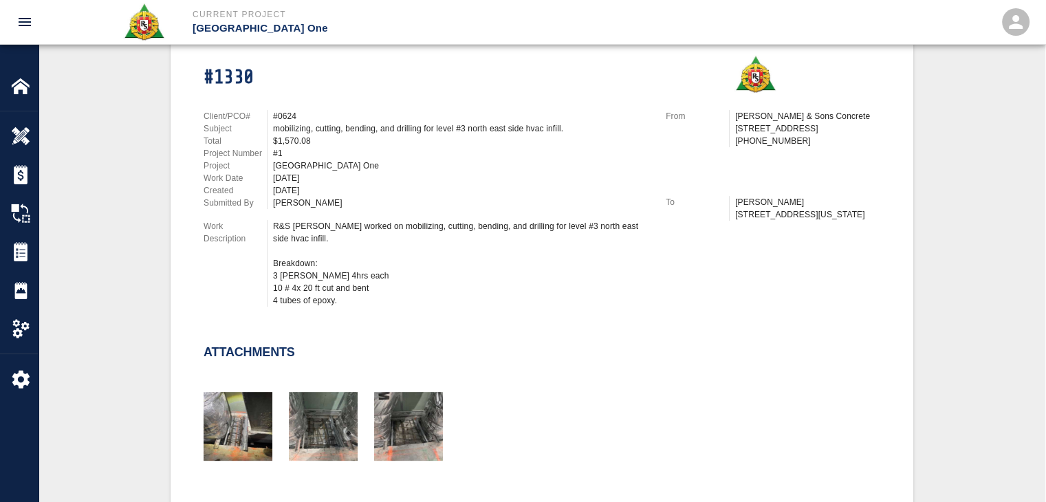
scroll to position [113, 0]
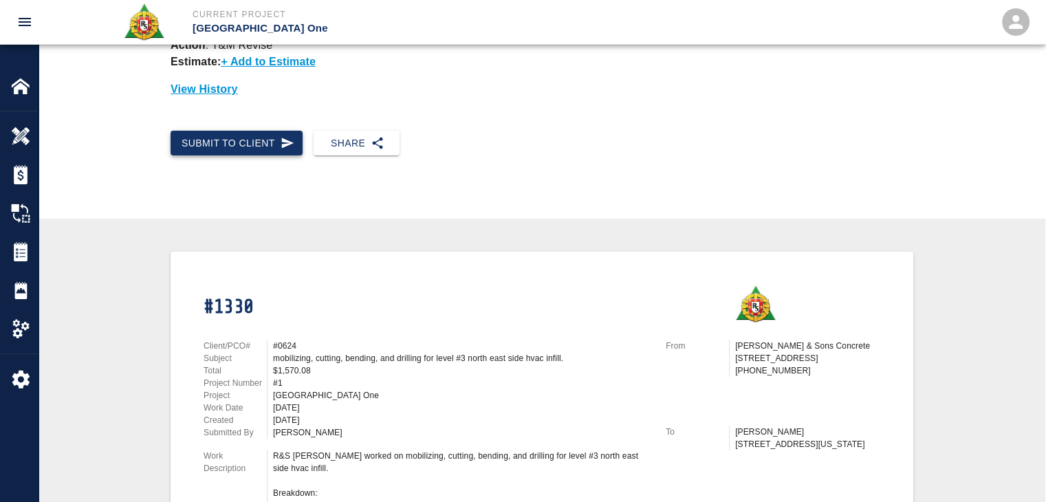
click at [277, 135] on button "Submit to Client" at bounding box center [237, 143] width 132 height 25
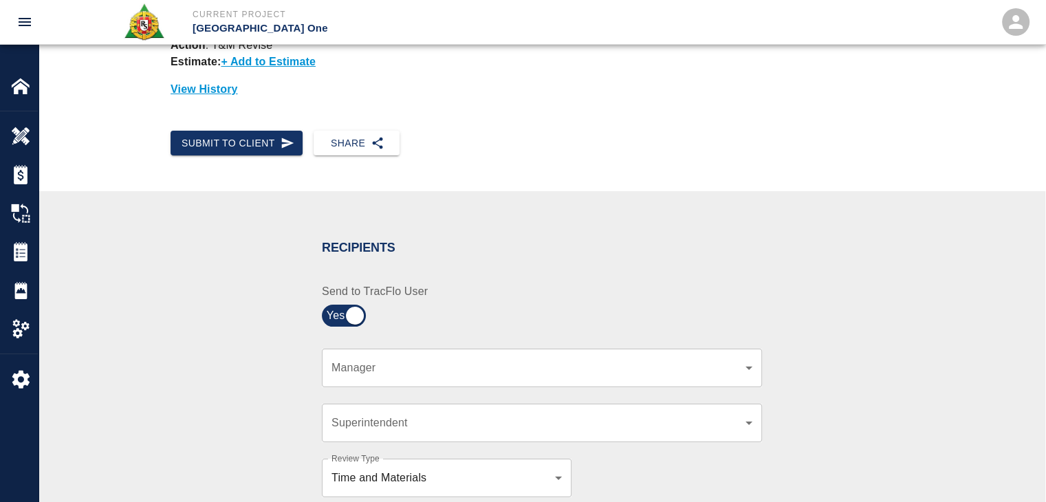
scroll to position [336, 0]
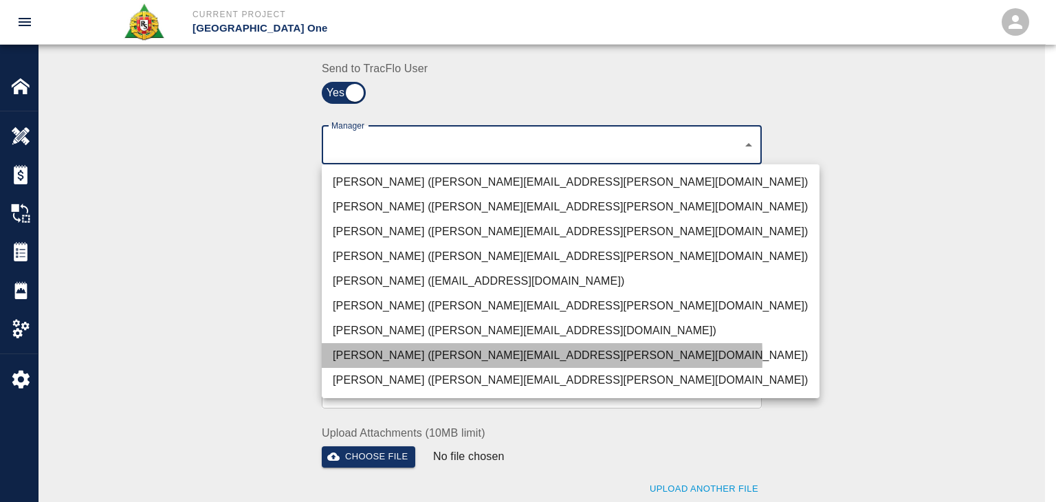
click at [361, 358] on li "[PERSON_NAME] ([PERSON_NAME][EMAIL_ADDRESS][PERSON_NAME][DOMAIN_NAME])" at bounding box center [571, 355] width 498 height 25
type input "b38a77e7-14a9-4fe5-854d-de5ae580779f"
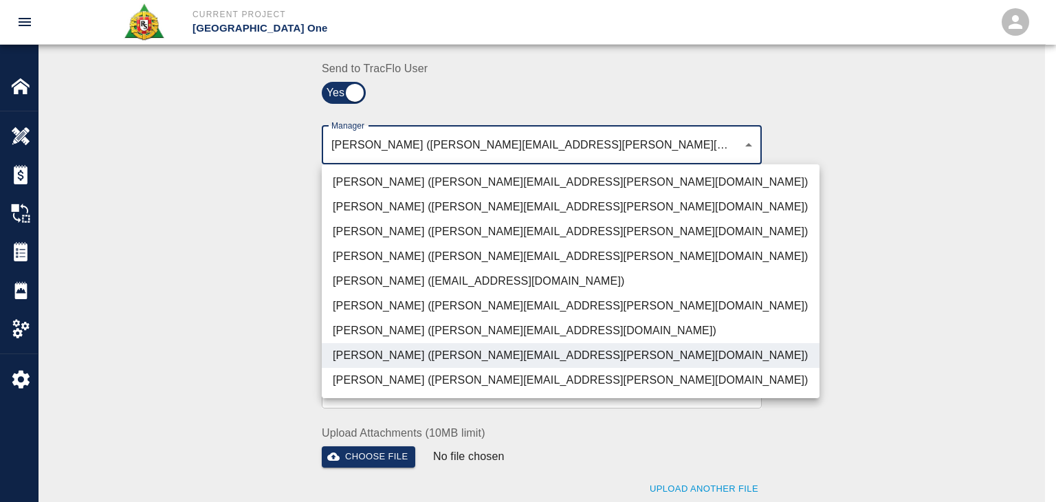
click at [259, 339] on div at bounding box center [528, 251] width 1056 height 502
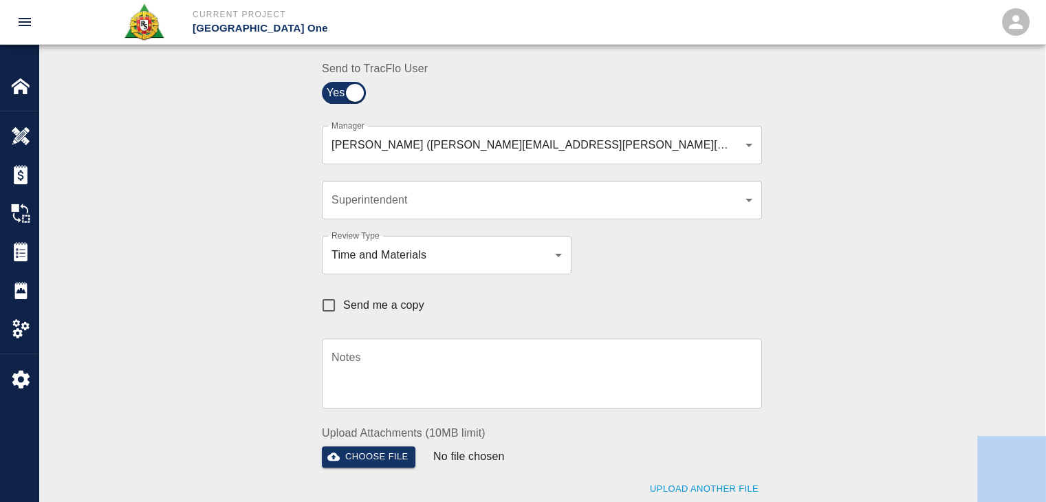
click at [259, 339] on div at bounding box center [523, 251] width 1046 height 502
click at [362, 303] on span "Send me a copy" at bounding box center [383, 305] width 81 height 17
click at [343, 303] on input "Send me a copy" at bounding box center [328, 305] width 29 height 29
checkbox input "true"
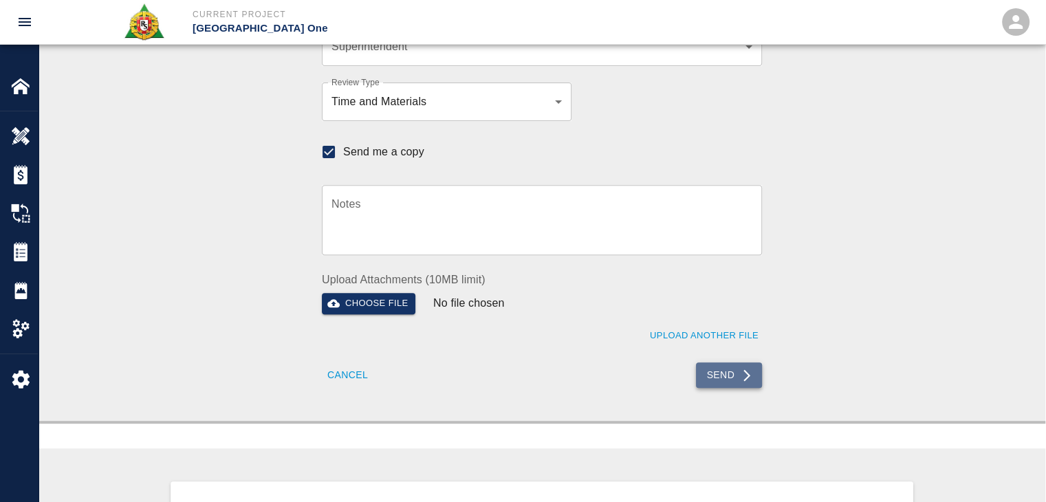
click at [701, 376] on button "Send" at bounding box center [729, 374] width 67 height 25
checkbox input "false"
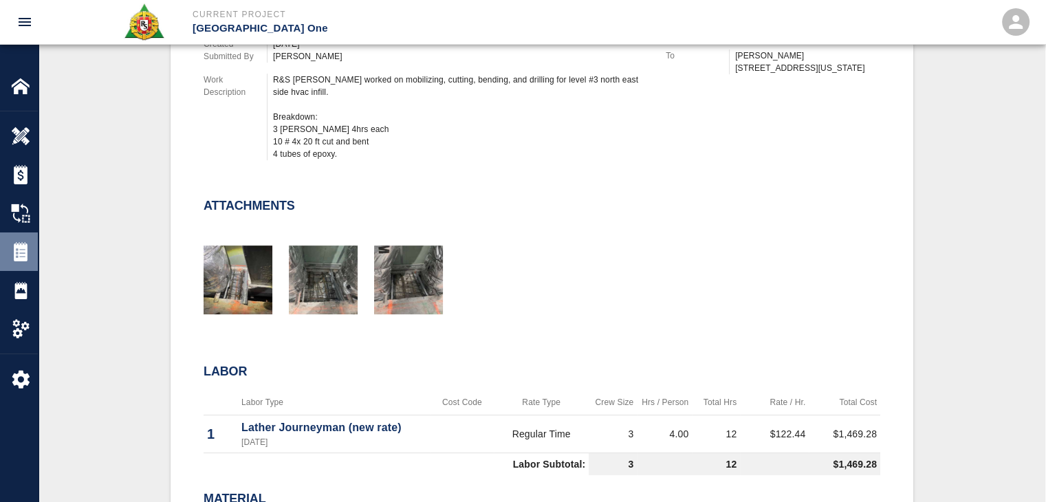
click at [24, 262] on div "Tickets" at bounding box center [19, 251] width 38 height 39
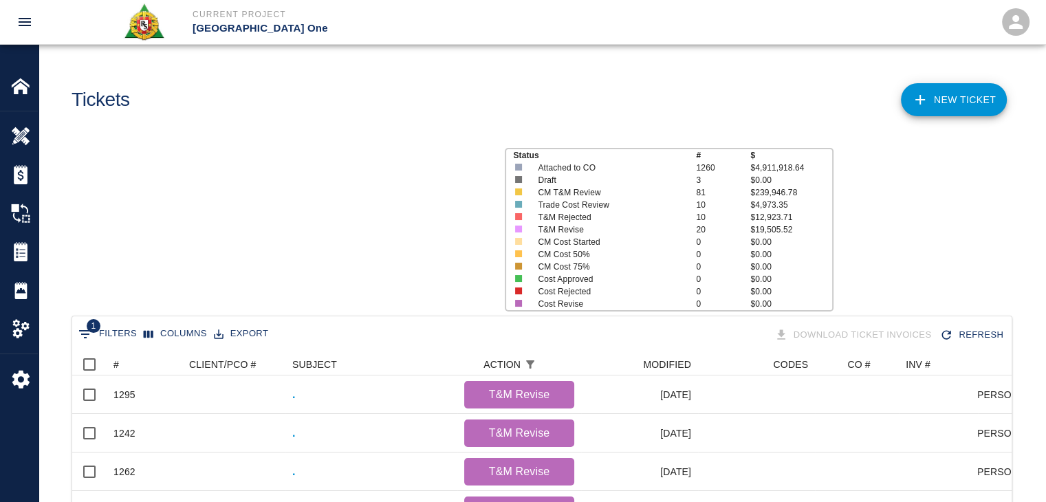
scroll to position [792, 929]
click at [135, 360] on button "Sort" at bounding box center [128, 364] width 19 height 19
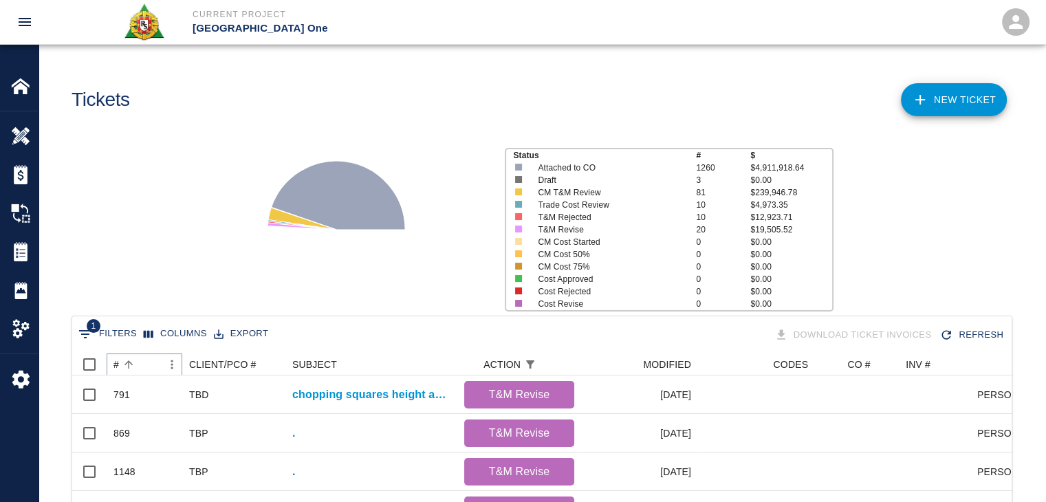
click at [135, 360] on button "Sort" at bounding box center [128, 364] width 19 height 19
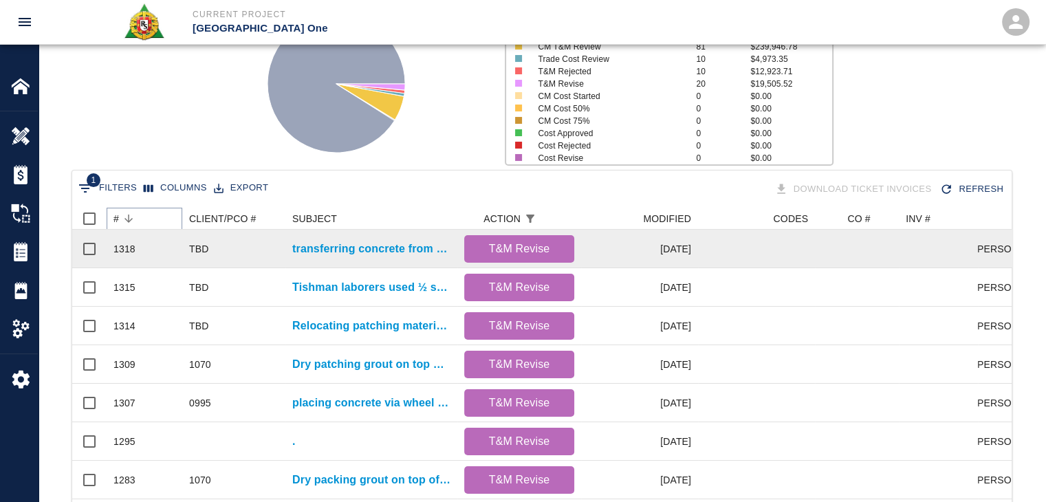
scroll to position [206, 0]
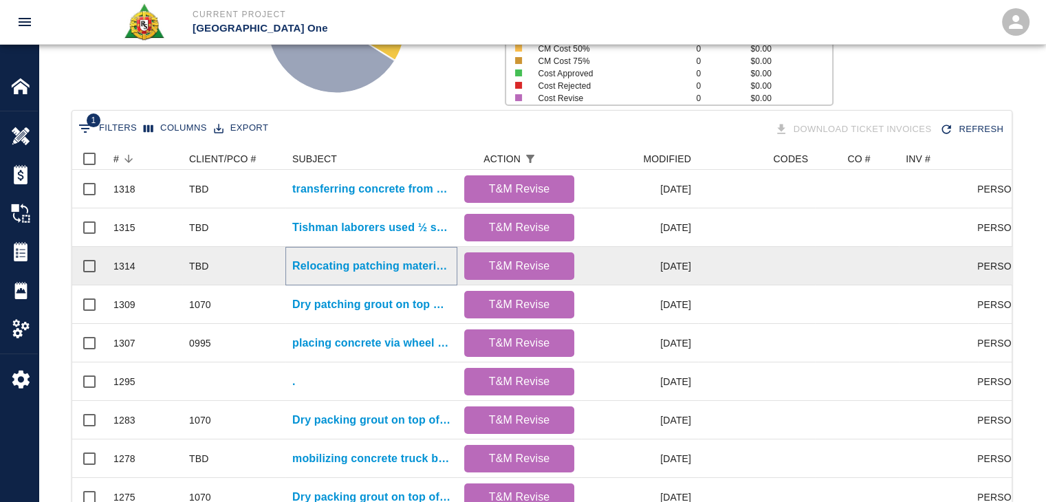
click at [339, 265] on p "Relocating patching material from Gate #3 to Gate #2 to make room for other tra…" at bounding box center [371, 266] width 158 height 17
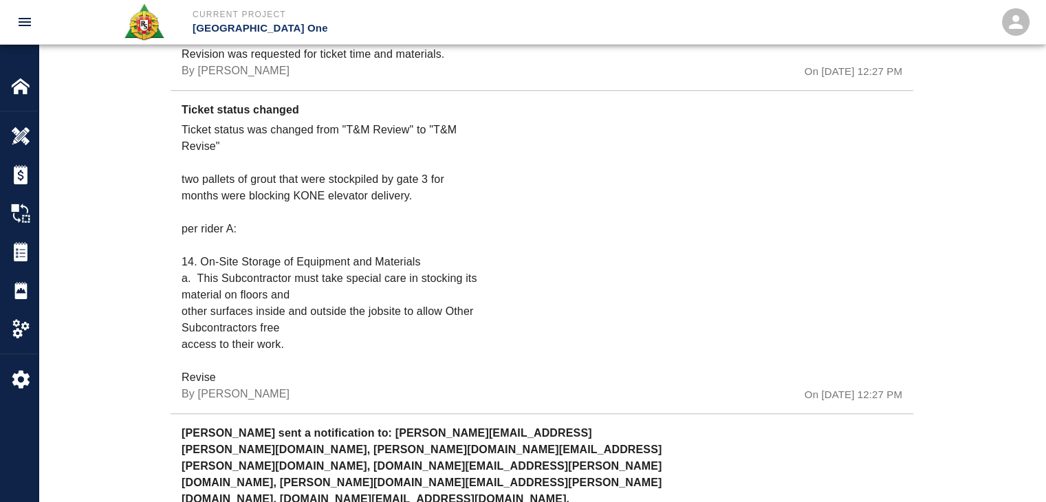
scroll to position [1176, 0]
drag, startPoint x: 379, startPoint y: 298, endPoint x: 327, endPoint y: 345, distance: 69.6
click at [327, 345] on p "Ticket status was changed from "T&M Review" to "T&M Revise" two pallets of grou…" at bounding box center [332, 254] width 300 height 264
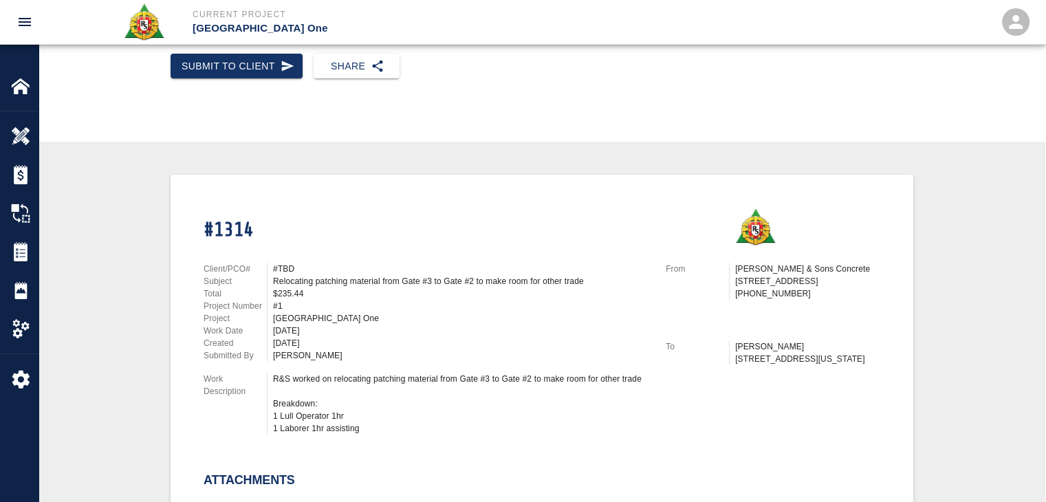
scroll to position [223, 0]
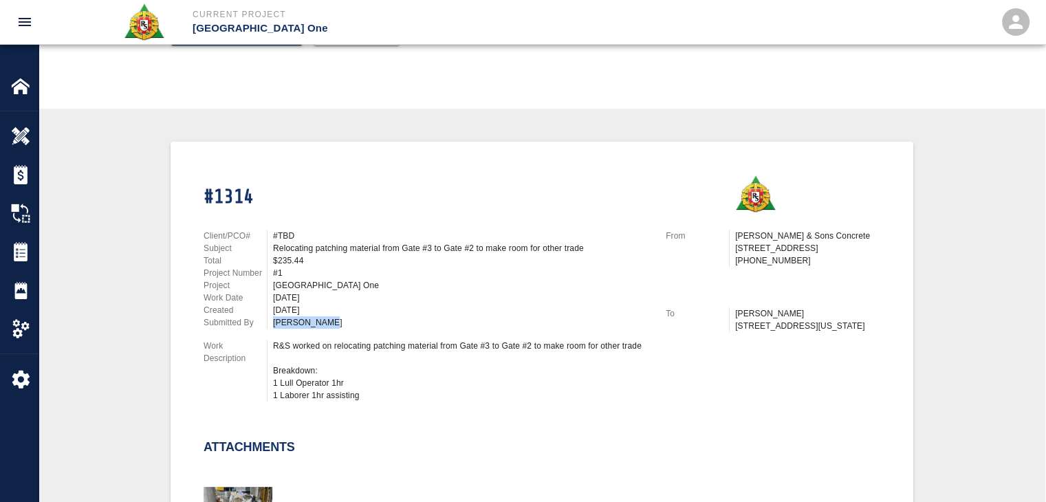
drag, startPoint x: 329, startPoint y: 331, endPoint x: 267, endPoint y: 319, distance: 63.8
click at [267, 319] on div "Client/PCO# #TBD Subject Relocating patching material from Gate #3 to Gate #2 t…" at bounding box center [418, 312] width 462 height 199
click at [366, 311] on div "[DATE]" at bounding box center [461, 310] width 376 height 12
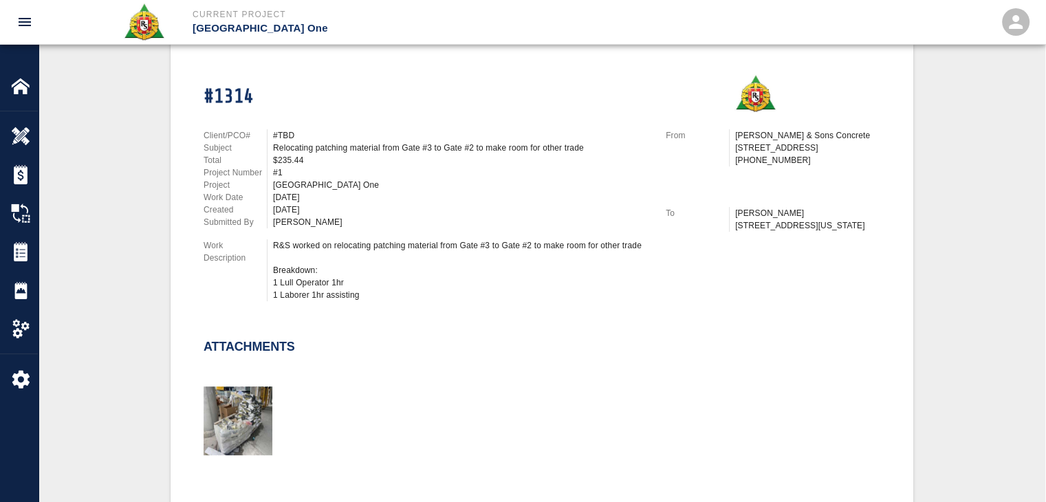
scroll to position [0, 0]
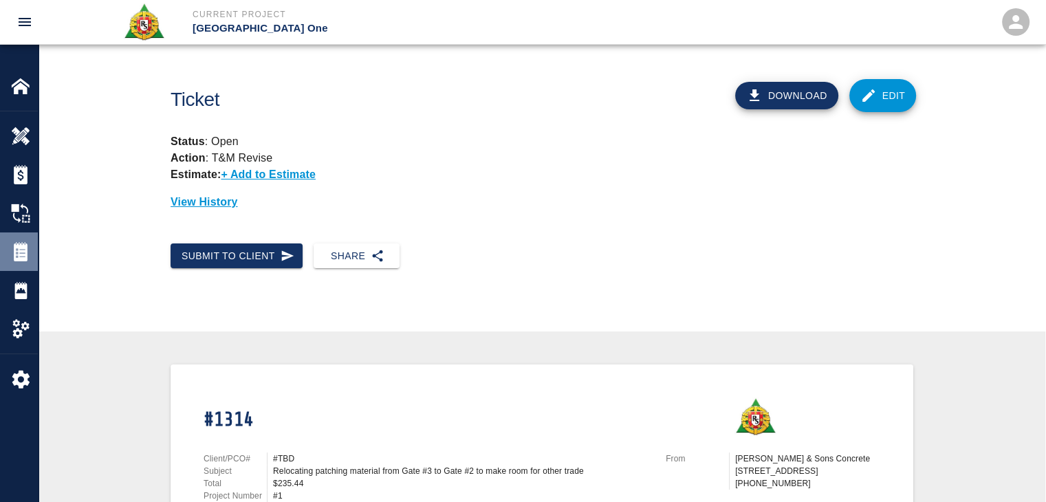
click at [14, 254] on img at bounding box center [20, 251] width 19 height 19
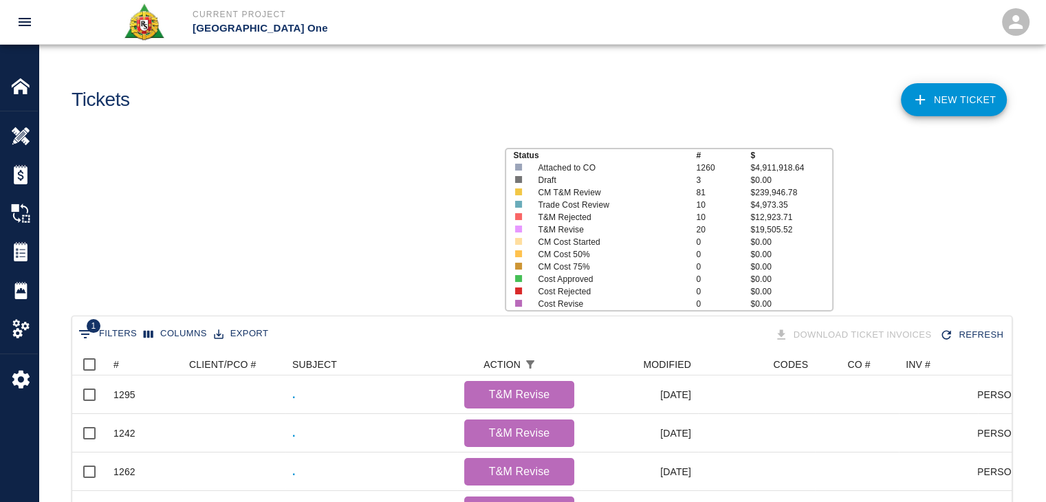
scroll to position [792, 929]
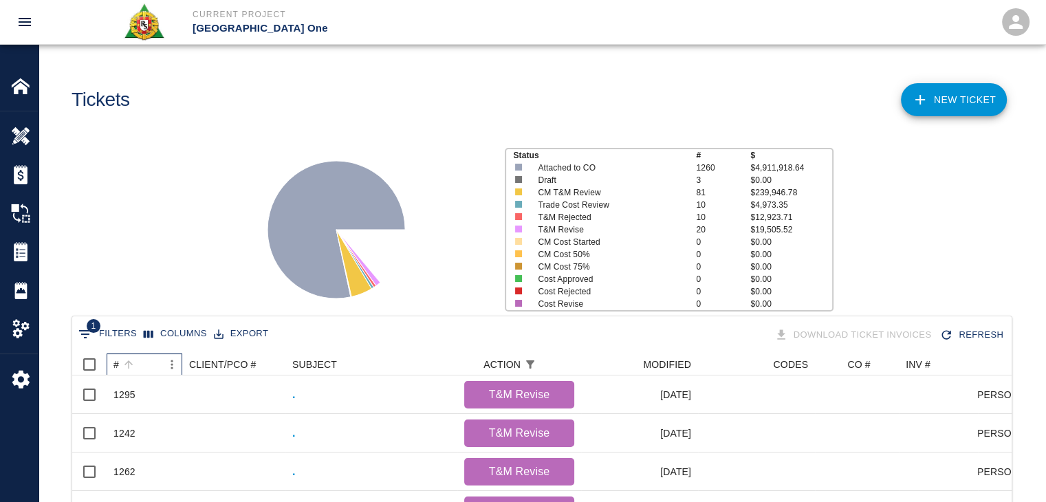
click at [132, 374] on div "#" at bounding box center [137, 364] width 48 height 22
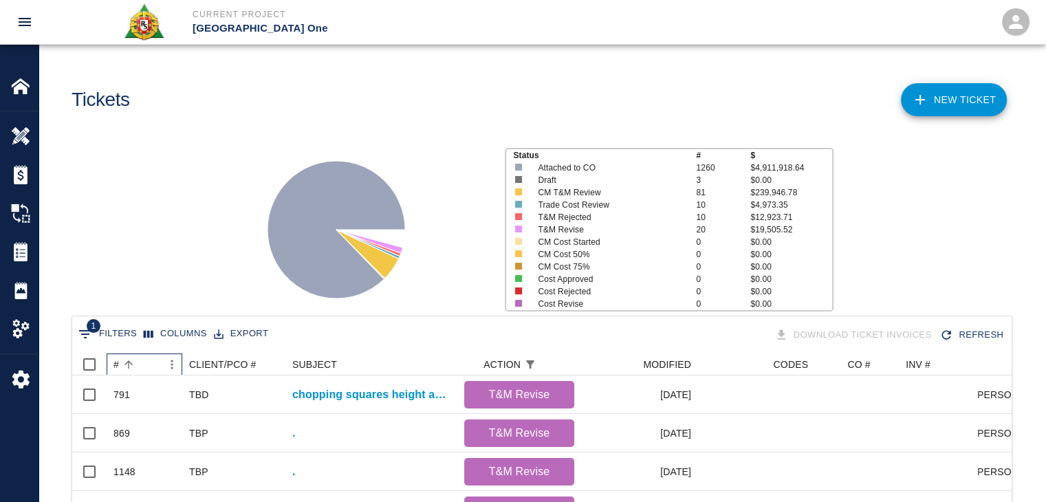
click at [132, 374] on div "#" at bounding box center [137, 364] width 48 height 22
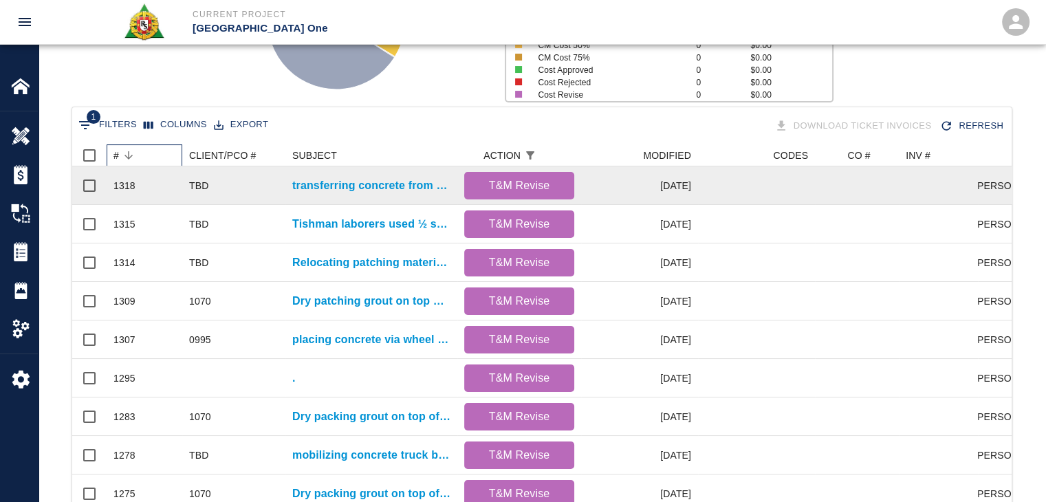
scroll to position [211, 0]
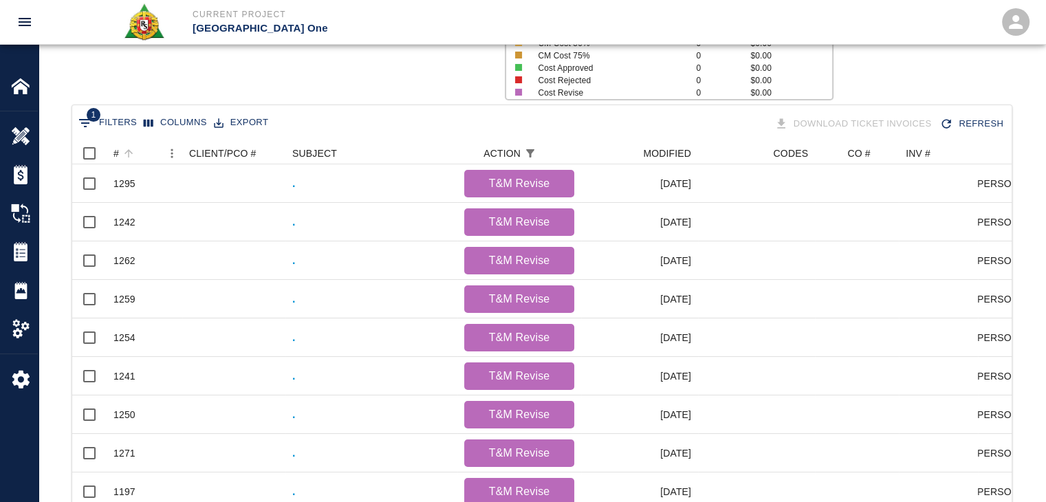
scroll to position [792, 929]
click at [141, 149] on div "#" at bounding box center [137, 153] width 48 height 22
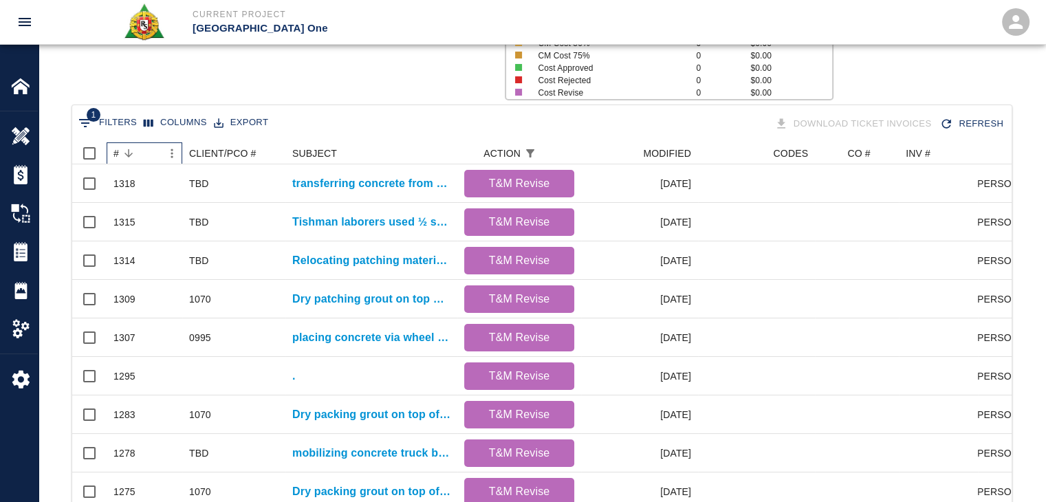
scroll to position [0, 0]
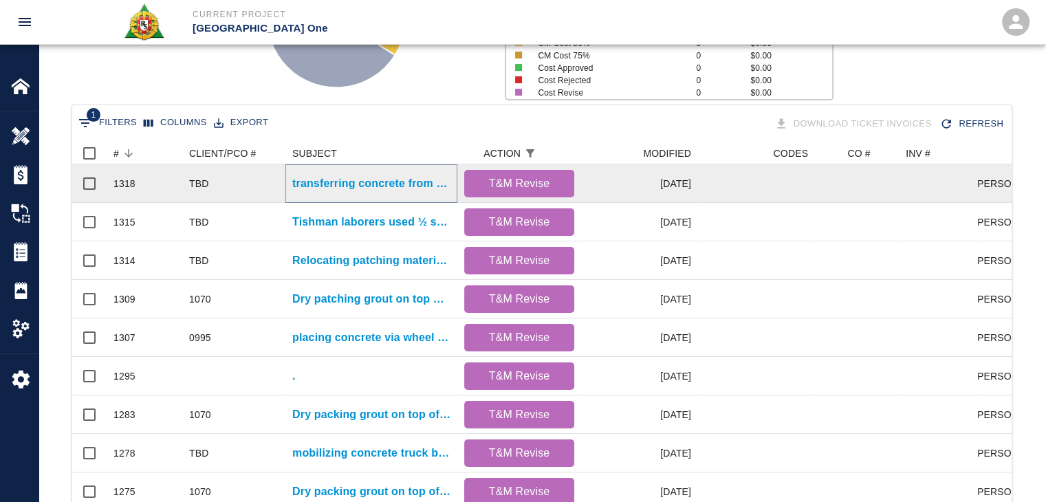
click at [317, 185] on p "transferring concrete from motor buggy to pales and walking them up the stairs …" at bounding box center [371, 183] width 158 height 17
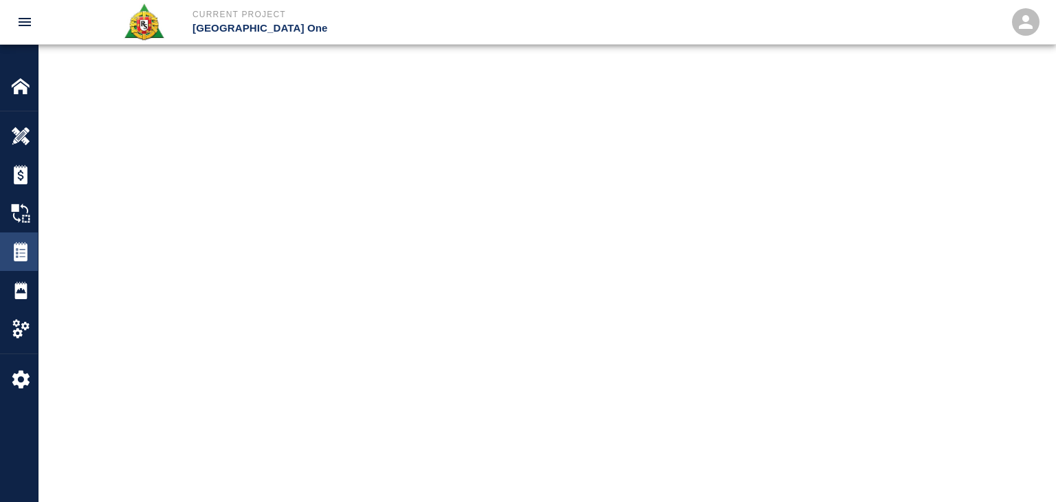
click at [16, 248] on img at bounding box center [20, 251] width 19 height 19
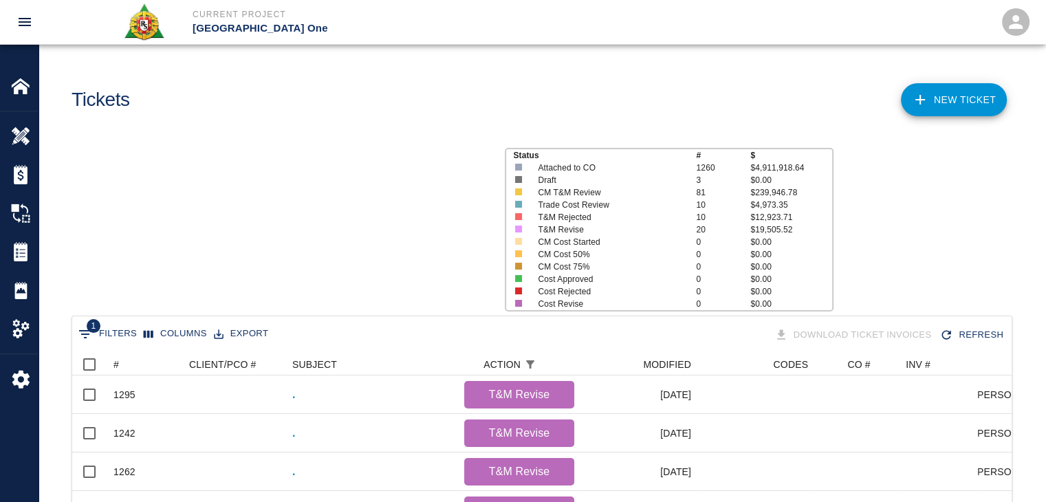
scroll to position [792, 929]
click at [154, 368] on div "#" at bounding box center [137, 364] width 48 height 22
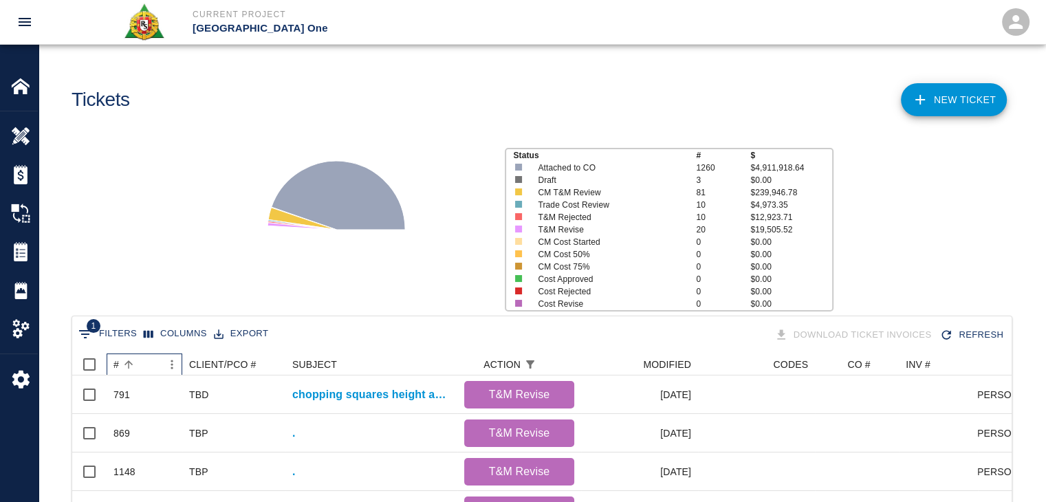
click at [154, 368] on div "#" at bounding box center [137, 364] width 48 height 22
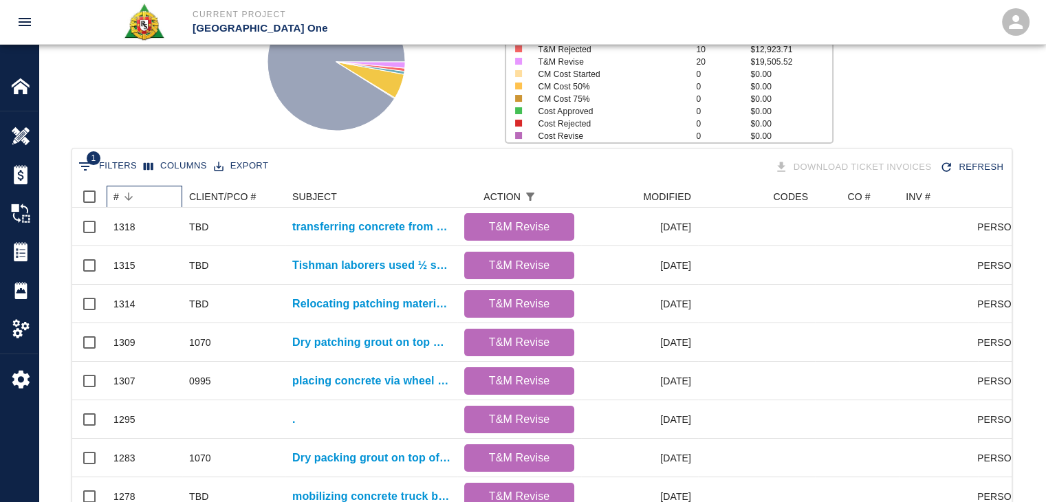
scroll to position [168, 0]
click at [199, 100] on div "Status # $ Attached to CO 1260 $4,911,918.64 Draft 3 $0.00 CM T&M Review 81 $23…" at bounding box center [537, 56] width 1018 height 183
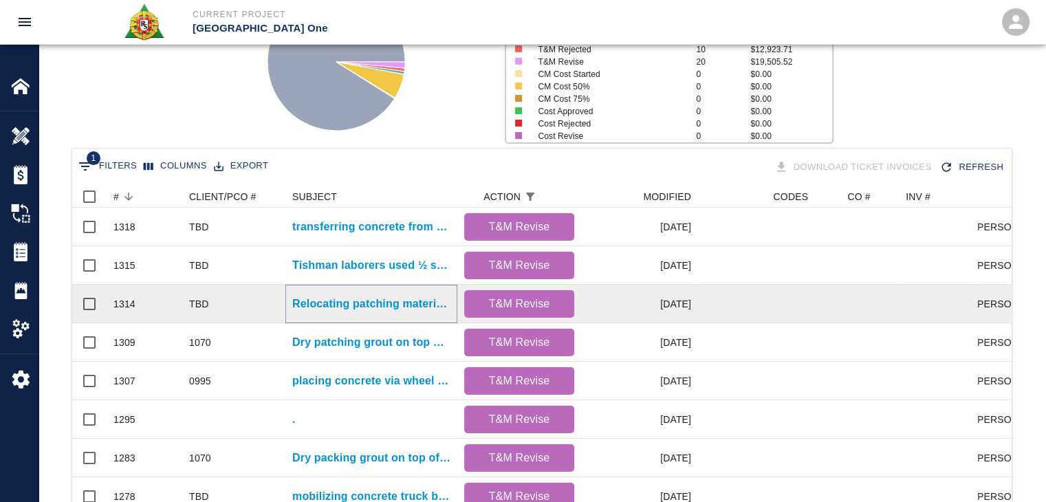
click at [311, 298] on p "Relocating patching material from Gate #3 to Gate #2 to make room for other tra…" at bounding box center [371, 304] width 158 height 17
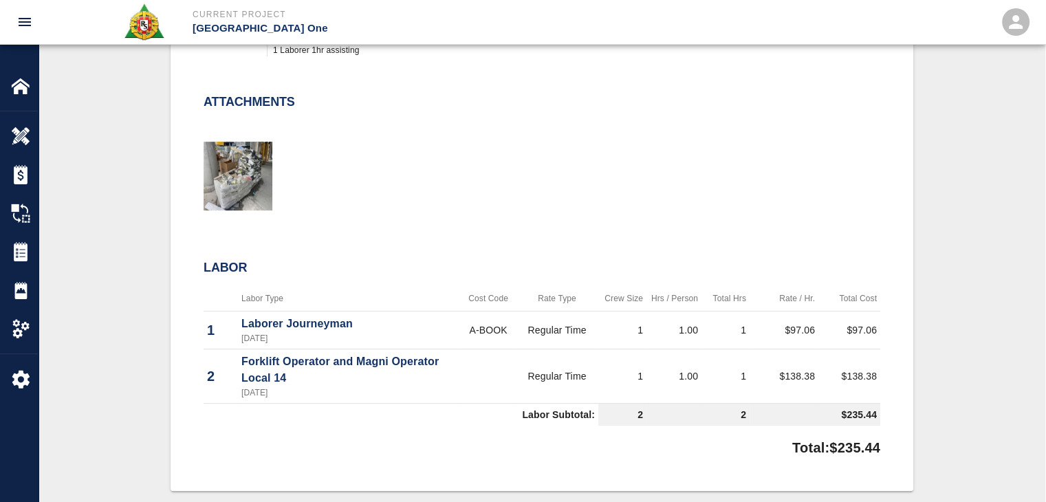
scroll to position [547, 0]
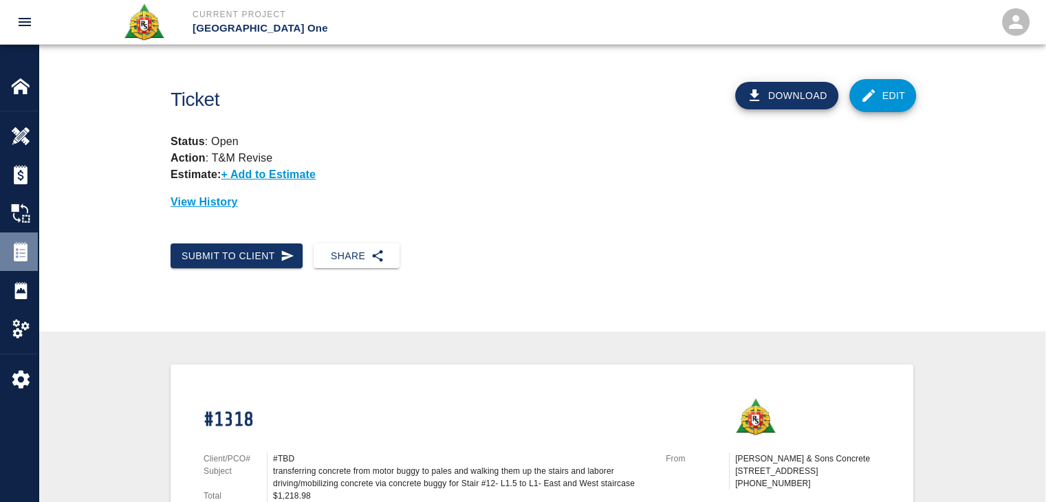
click at [11, 251] on img at bounding box center [20, 251] width 19 height 19
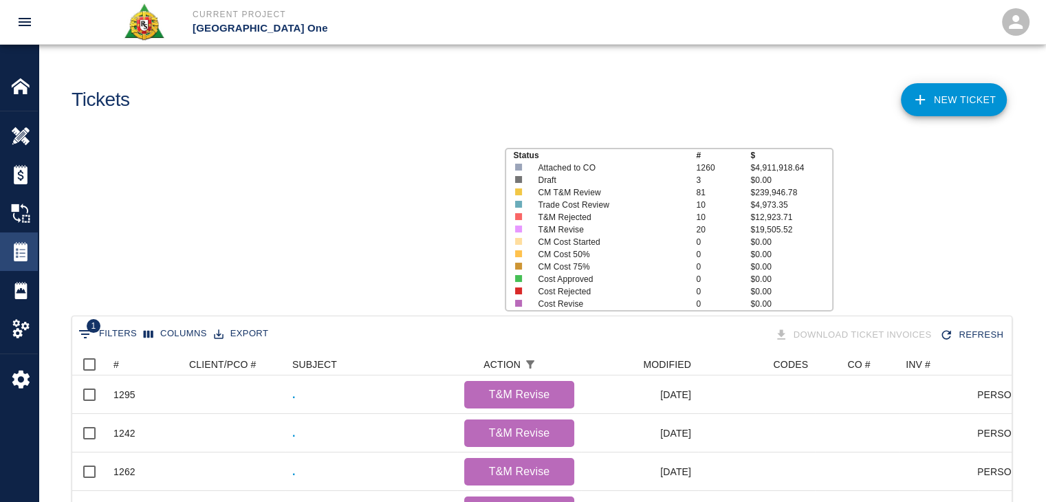
scroll to position [792, 929]
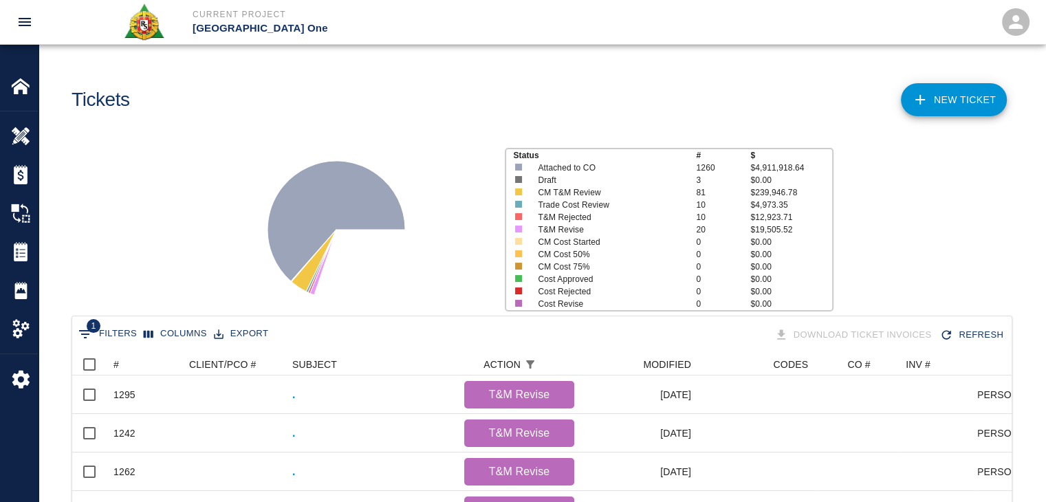
click at [149, 352] on div "1 Filters Columns Export Download Ticket Invoices Refresh" at bounding box center [541, 335] width 939 height 38
click at [143, 355] on div "#" at bounding box center [137, 364] width 48 height 22
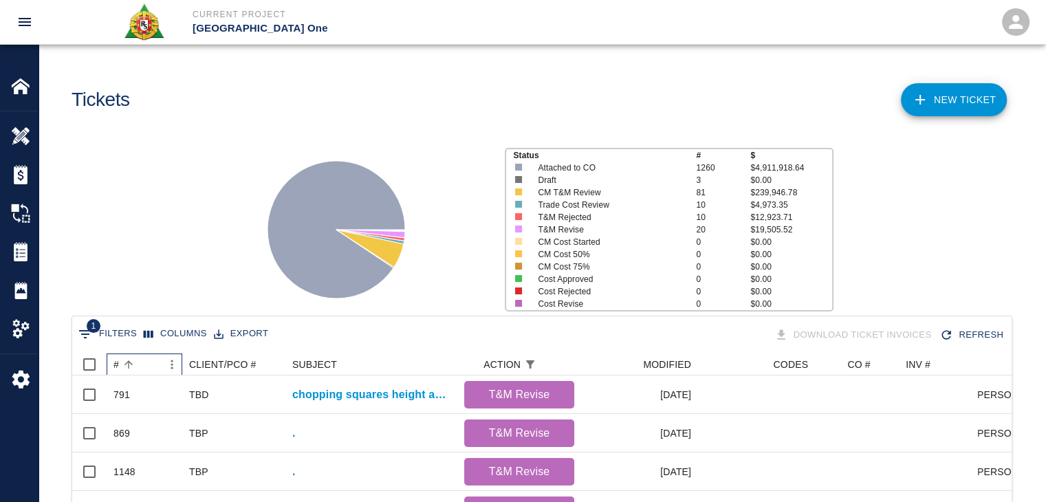
click at [143, 355] on div "#" at bounding box center [137, 364] width 48 height 22
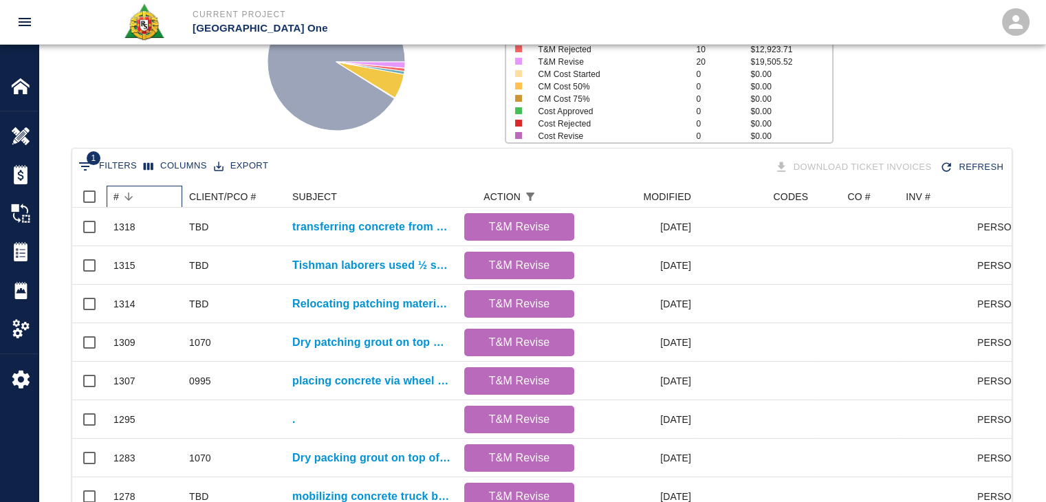
scroll to position [169, 0]
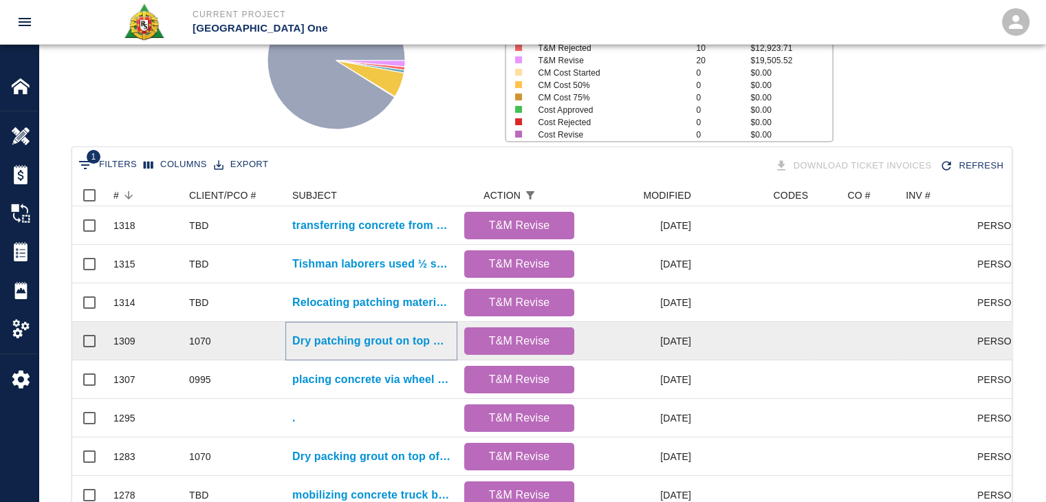
click at [313, 338] on p "Dry patching grout on top of beams for Column line E30/[GEOGRAPHIC_DATA], E9/EJ" at bounding box center [371, 341] width 158 height 17
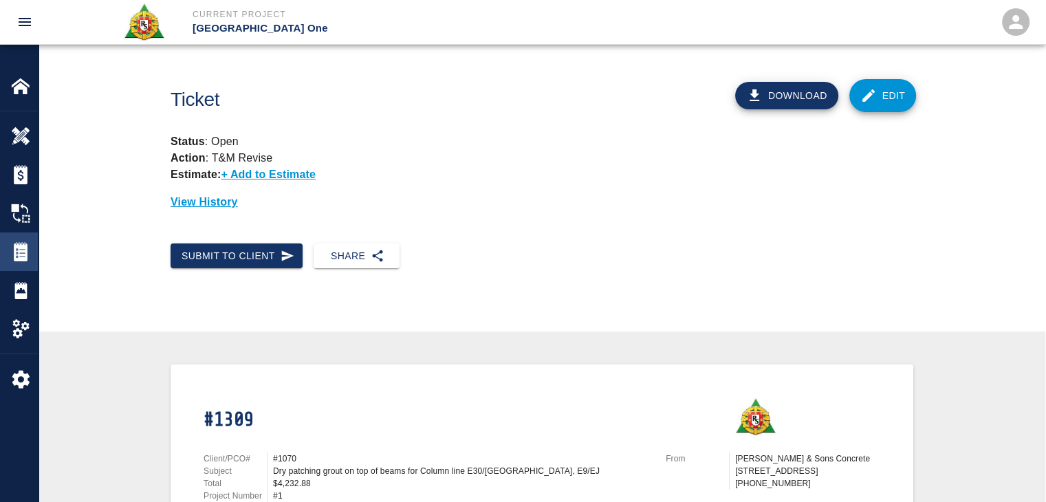
click at [19, 249] on img at bounding box center [20, 251] width 19 height 19
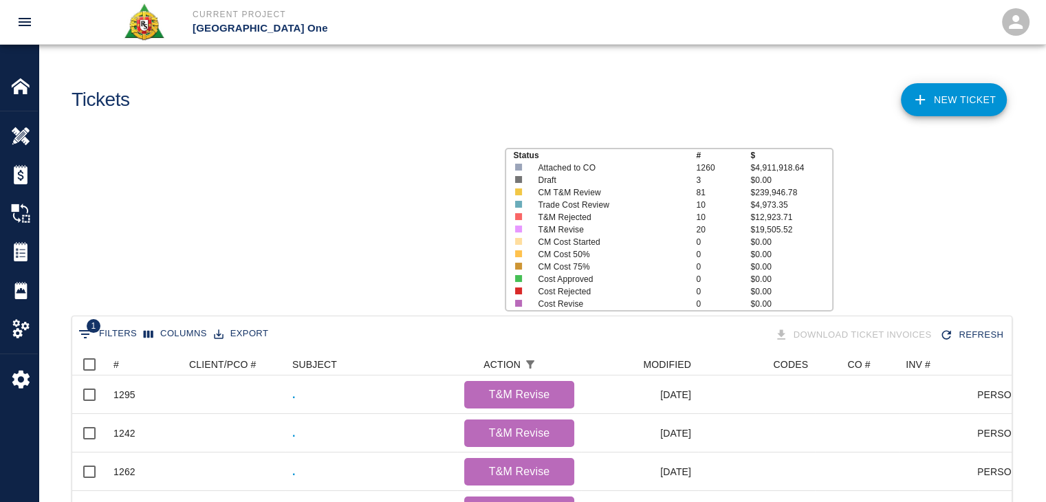
scroll to position [792, 929]
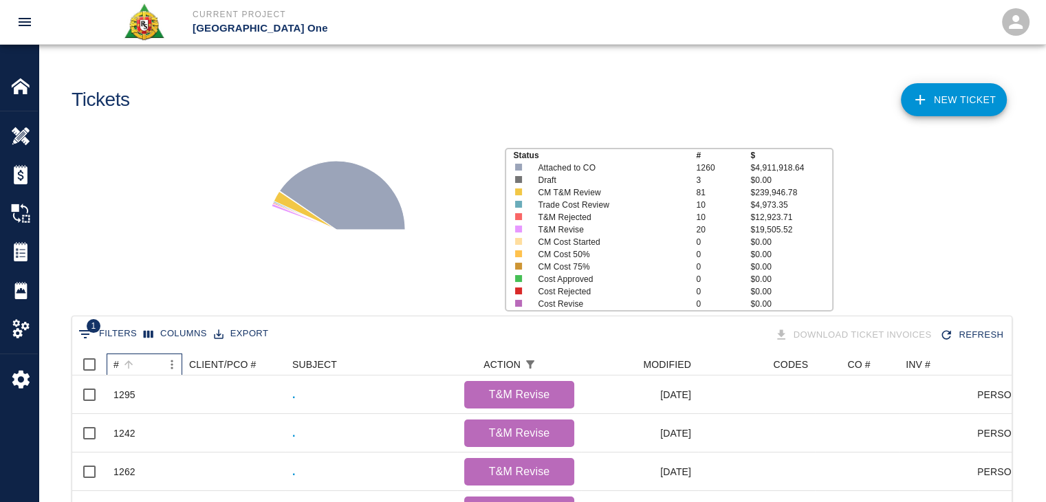
click at [138, 367] on div "#" at bounding box center [137, 364] width 48 height 22
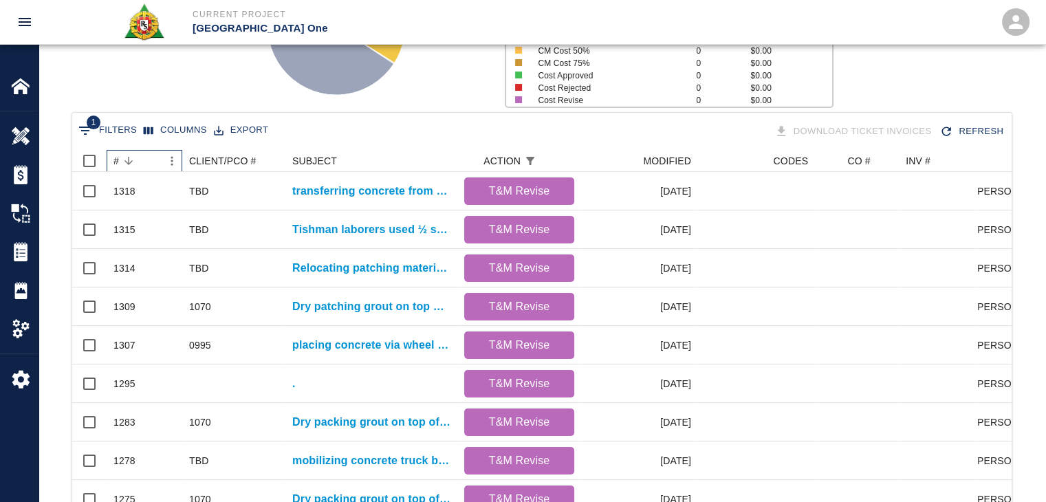
scroll to position [254, 0]
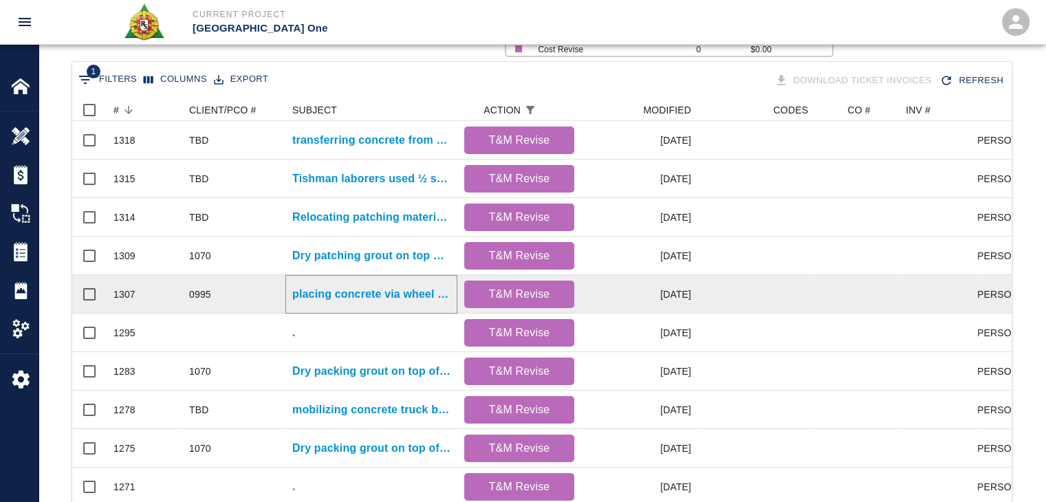
click at [330, 292] on p "placing concrete via wheel [PERSON_NAME], shoveling and pulling concrete for HH…" at bounding box center [371, 294] width 158 height 17
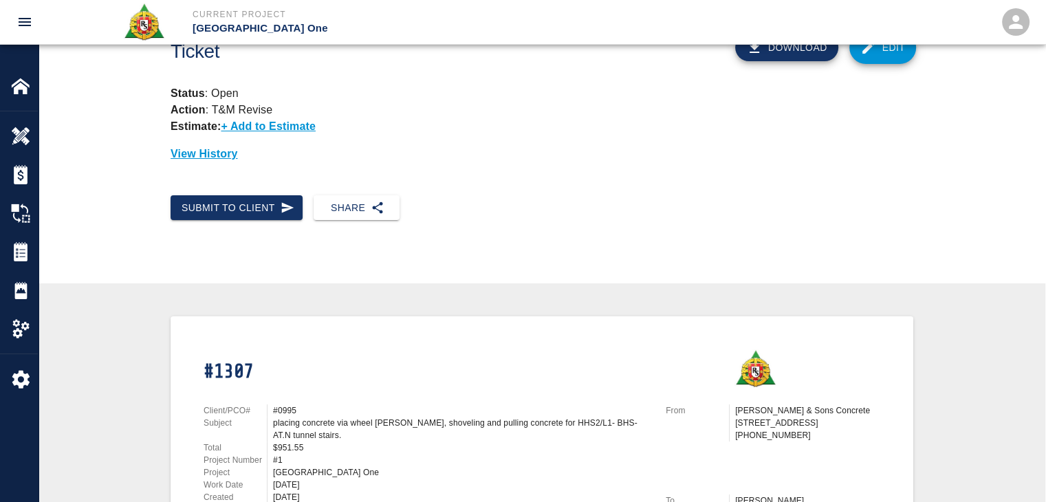
scroll to position [28, 0]
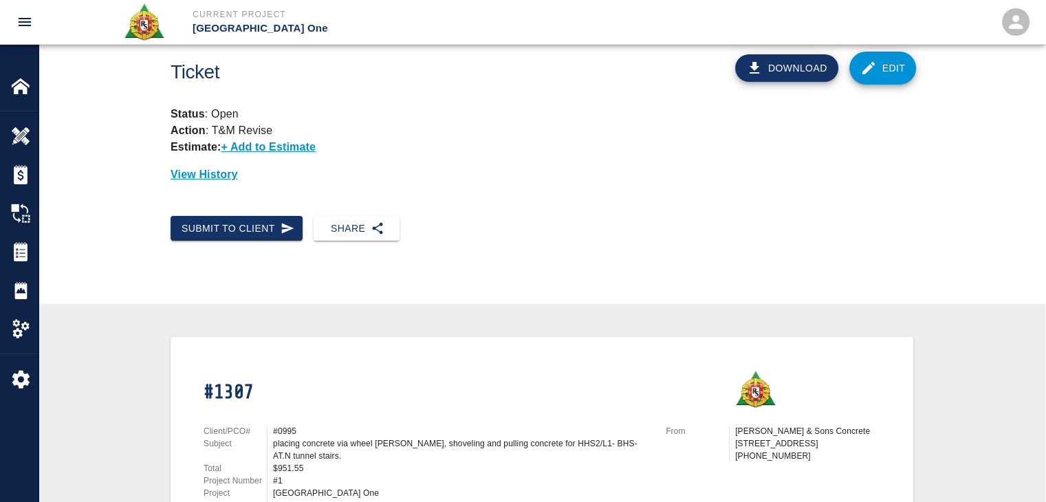
click at [848, 82] on div "Download Edit" at bounding box center [764, 63] width 314 height 64
click at [861, 76] on link "Edit" at bounding box center [882, 68] width 67 height 33
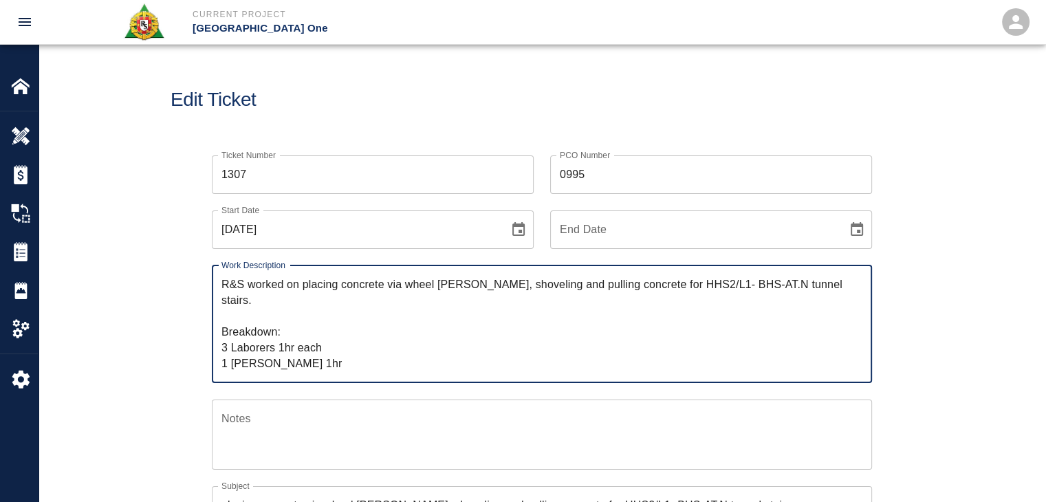
click at [514, 122] on div "Edit Ticket" at bounding box center [542, 100] width 1007 height 111
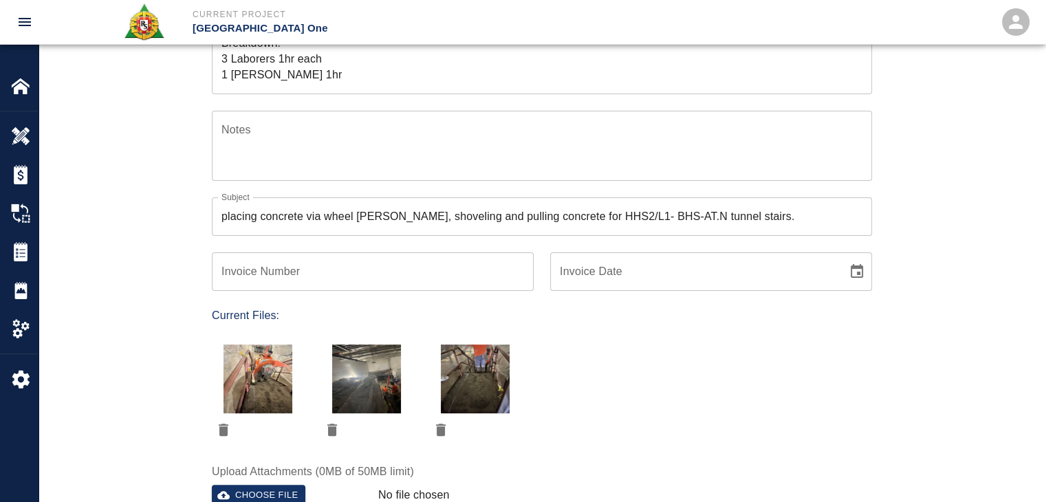
scroll to position [435, 0]
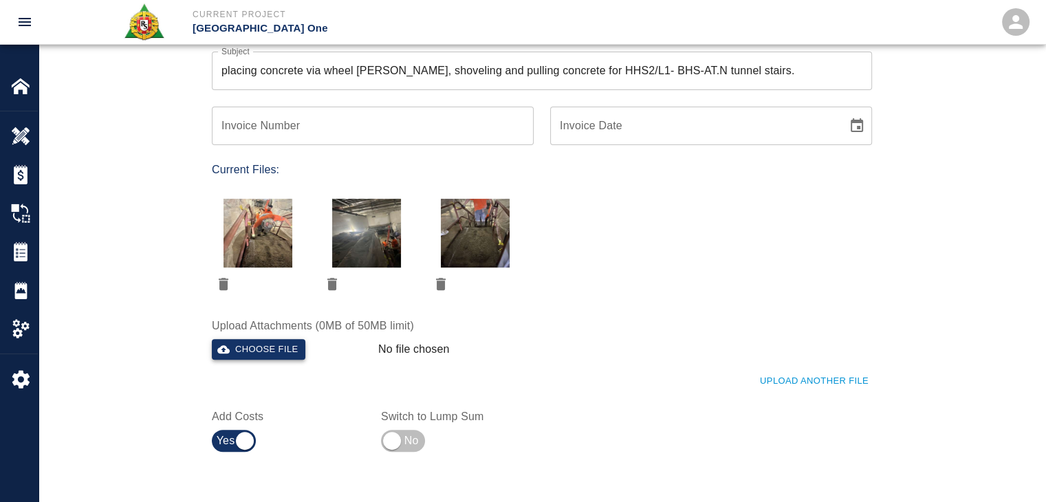
click at [258, 353] on button "Choose file" at bounding box center [259, 349] width 94 height 21
click at [173, 226] on div "Ticket Number 1307 Ticket Number PCO Number 0995 PCO Number Start Date 08/14/20…" at bounding box center [542, 81] width 743 height 754
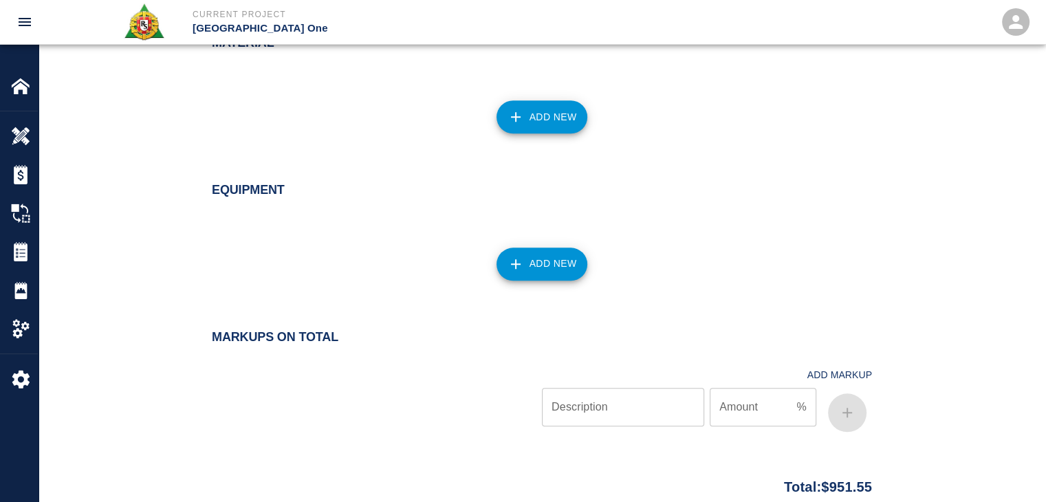
scroll to position [1433, 0]
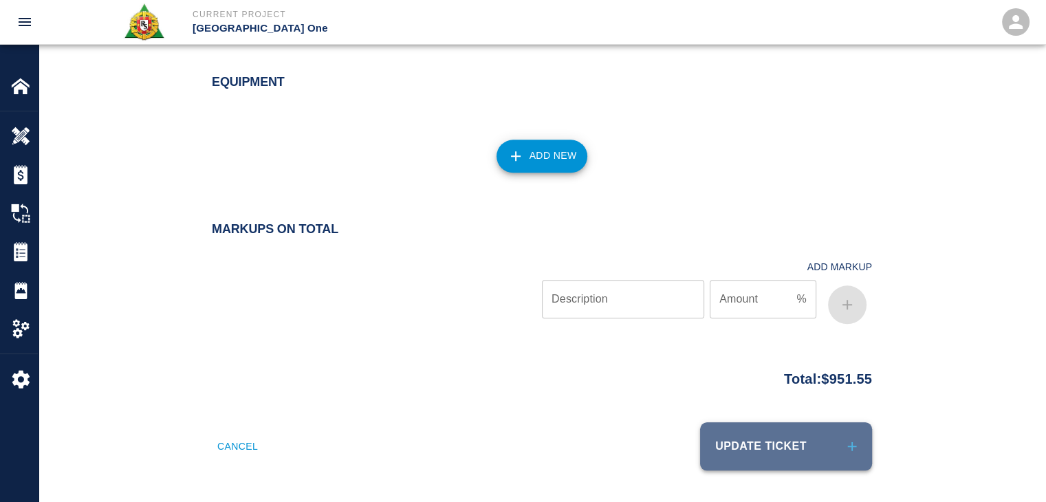
click at [791, 449] on button "Update Ticket" at bounding box center [786, 446] width 172 height 48
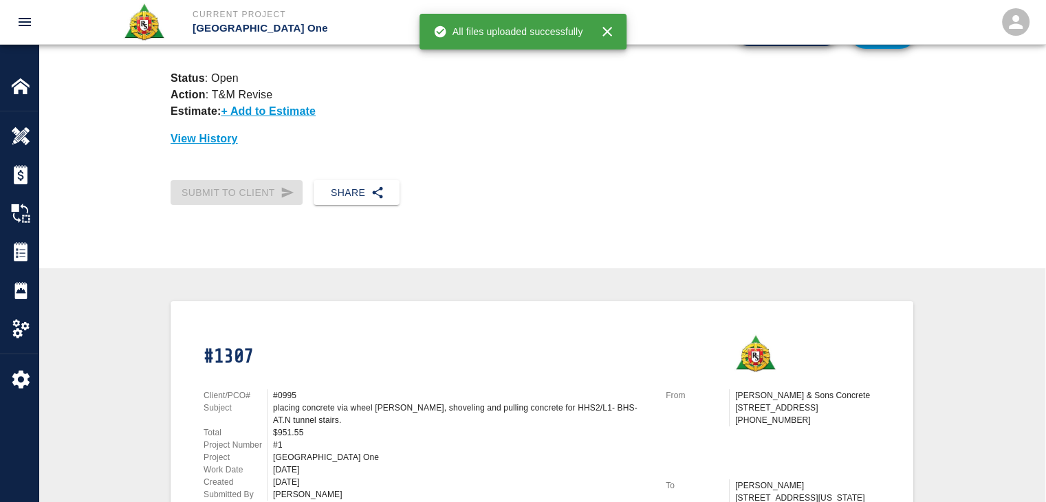
scroll to position [68, 0]
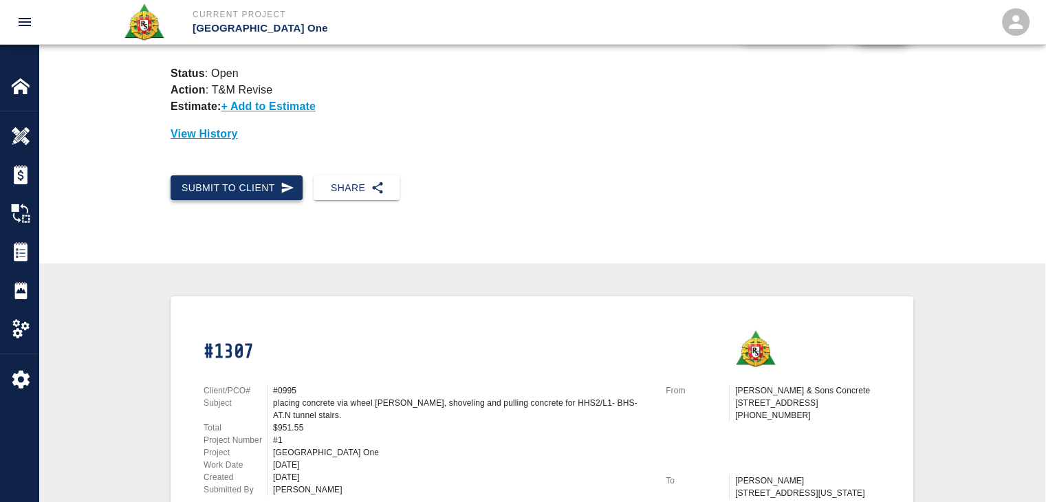
click at [295, 199] on button "Submit to Client" at bounding box center [237, 187] width 132 height 25
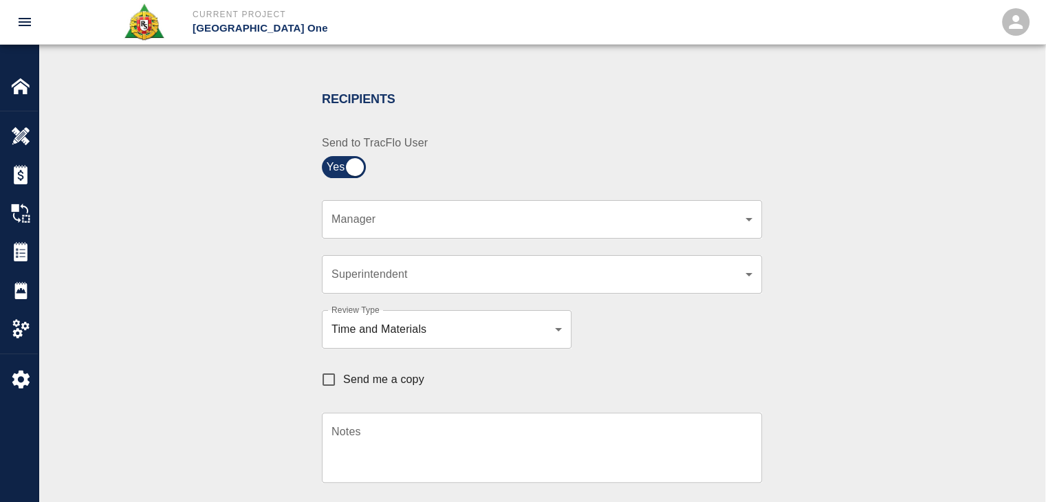
scroll to position [275, 0]
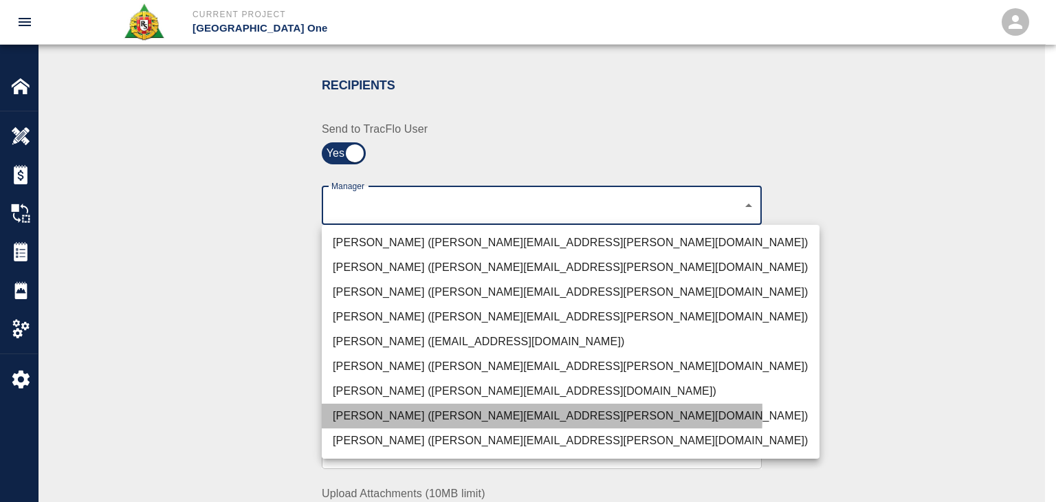
click at [377, 413] on li "Dylan Sims (dylan.sims@aecom.com)" at bounding box center [571, 416] width 498 height 25
type input "b38a77e7-14a9-4fe5-854d-de5ae580779f"
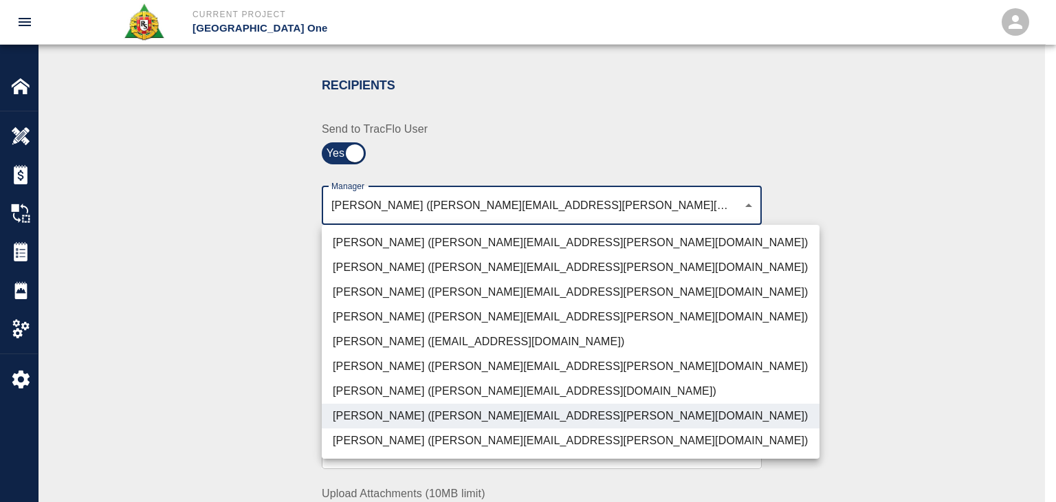
click at [270, 378] on div at bounding box center [528, 251] width 1056 height 502
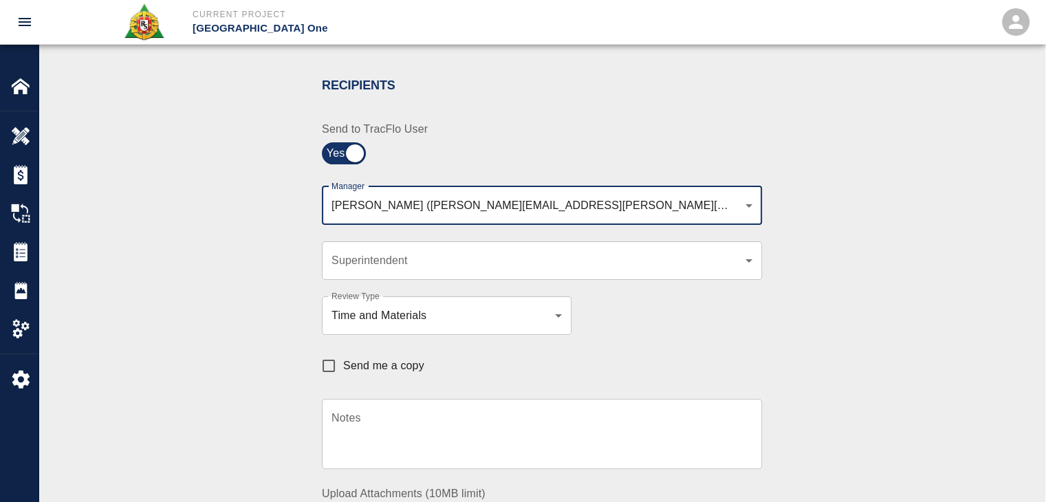
click at [355, 361] on span "Send me a copy" at bounding box center [383, 366] width 81 height 17
click at [343, 361] on input "Send me a copy" at bounding box center [328, 365] width 29 height 29
checkbox input "true"
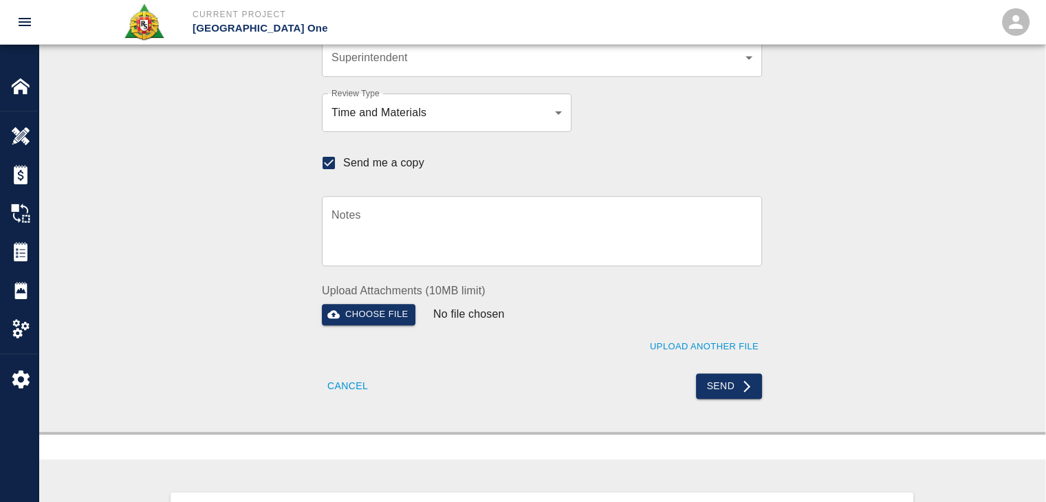
scroll to position [479, 0]
click at [743, 380] on icon "submit" at bounding box center [747, 386] width 14 height 14
checkbox input "false"
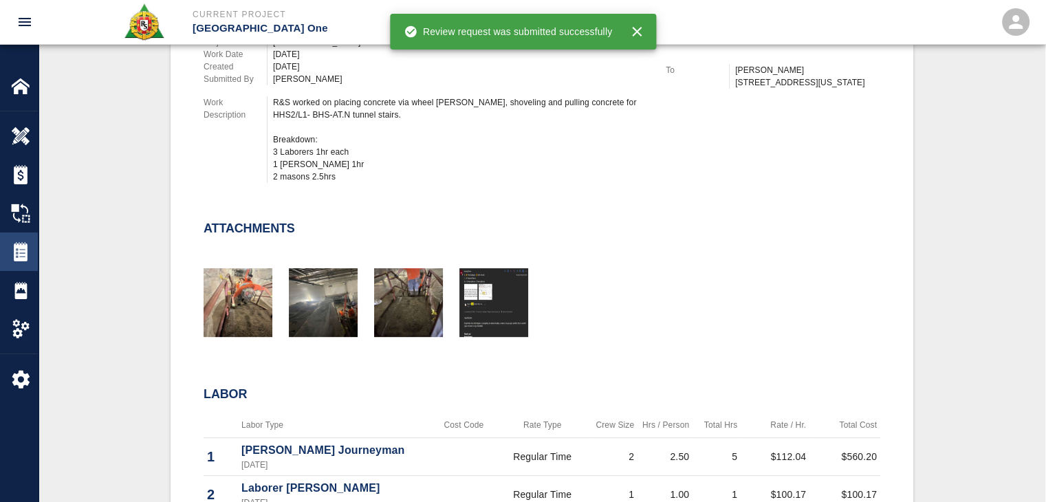
click at [17, 256] on img at bounding box center [20, 251] width 19 height 19
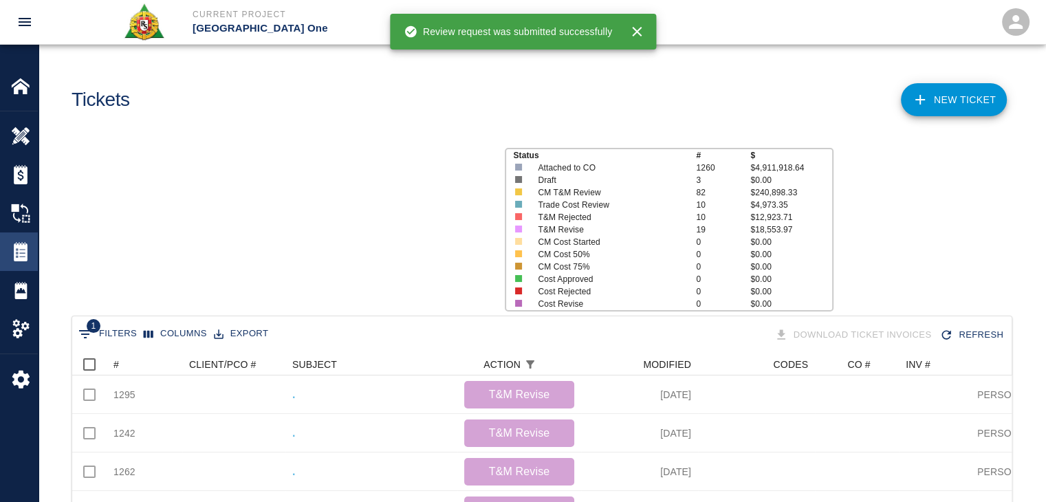
scroll to position [754, 929]
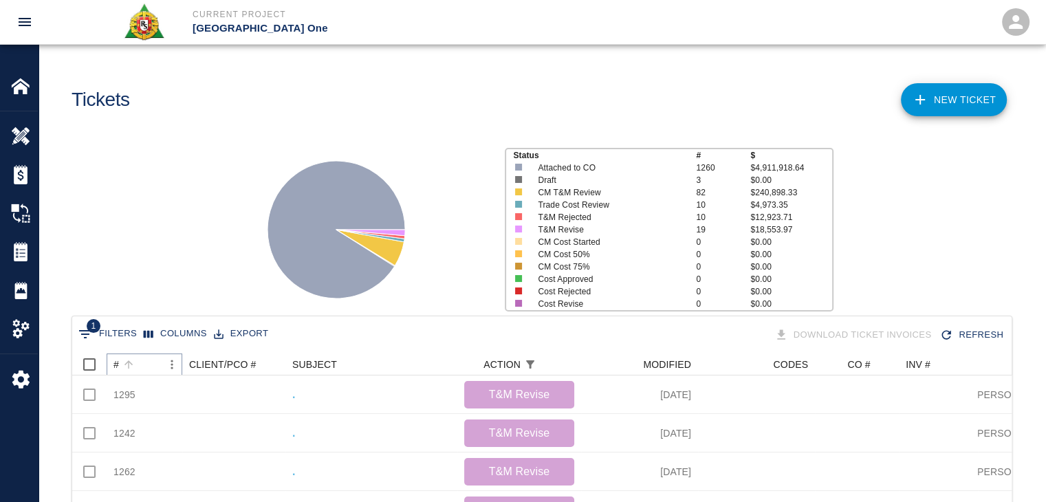
click at [134, 368] on icon "Sort" at bounding box center [128, 364] width 12 height 12
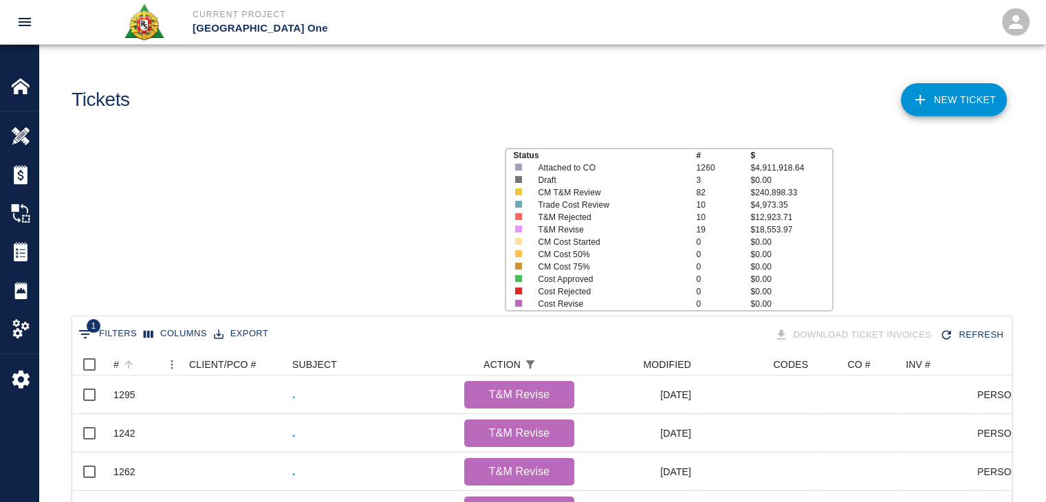
scroll to position [754, 929]
click at [138, 364] on button "Sort" at bounding box center [128, 364] width 19 height 19
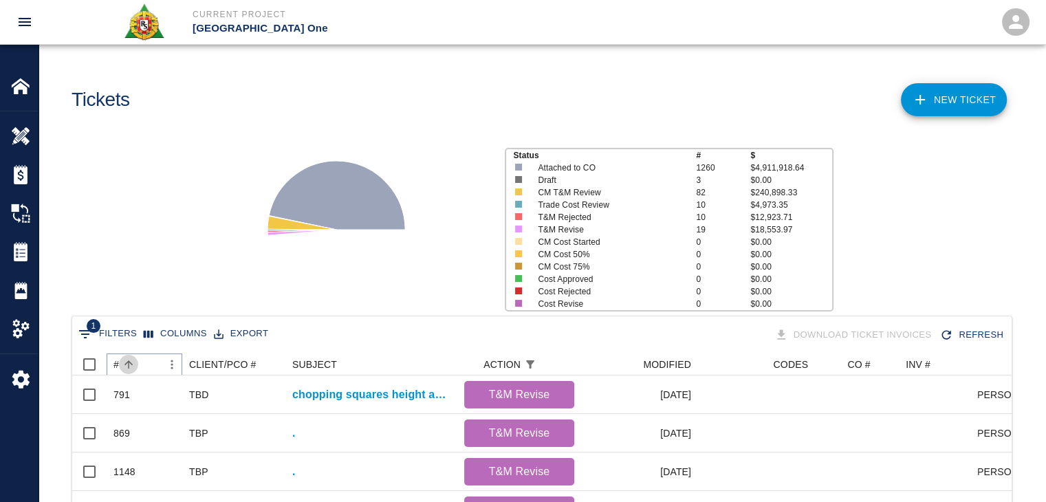
click at [138, 364] on button "Sort" at bounding box center [128, 364] width 19 height 19
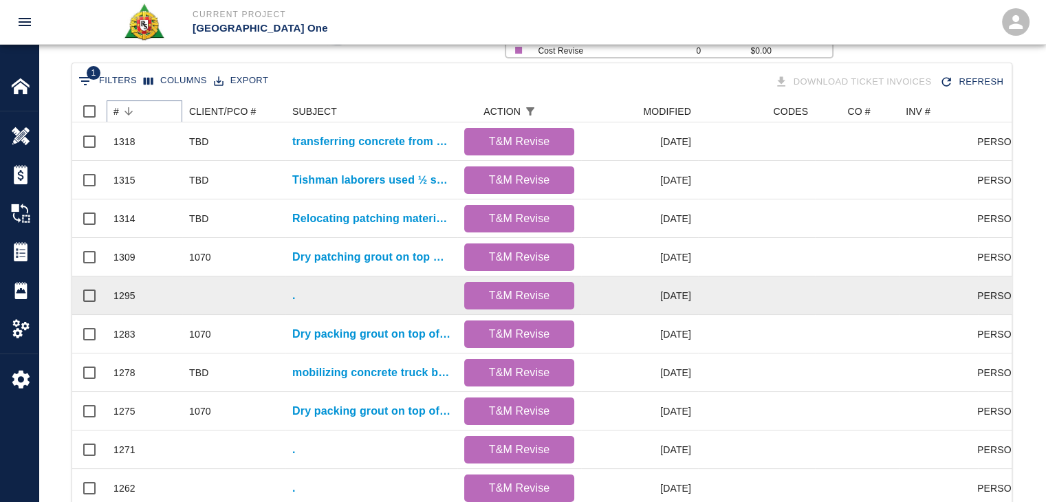
scroll to position [248, 0]
